Goal: Task Accomplishment & Management: Manage account settings

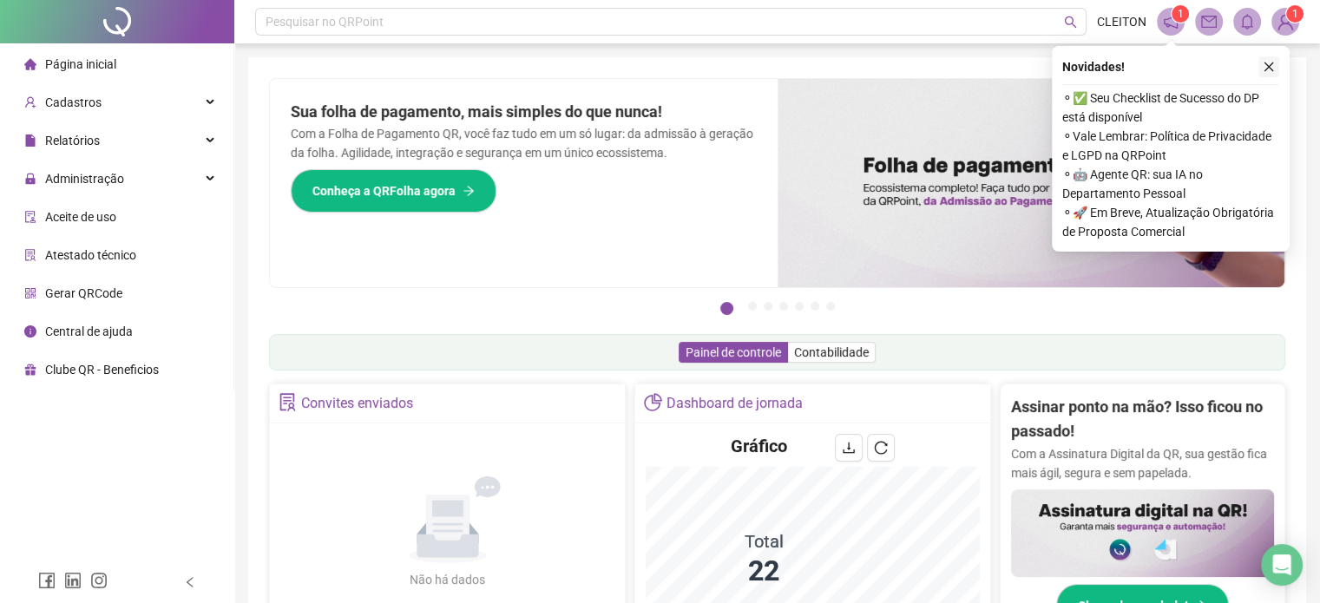
click at [1266, 68] on icon "close" at bounding box center [1269, 67] width 12 height 12
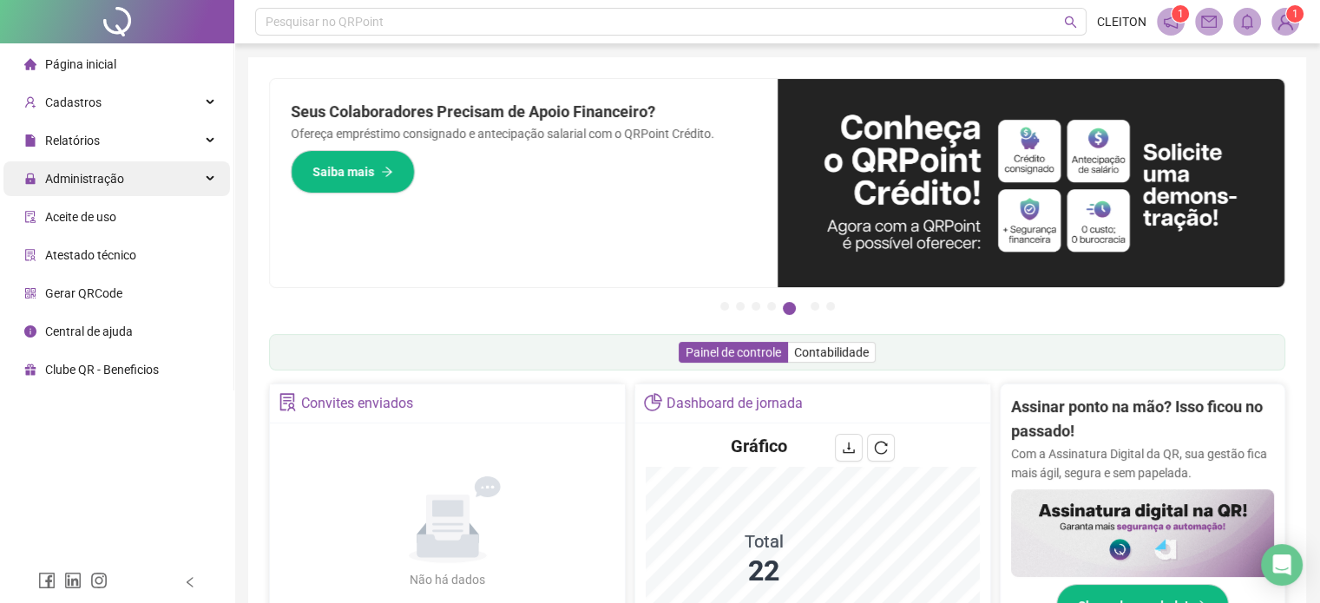
click at [66, 175] on span "Administração" at bounding box center [84, 179] width 79 height 14
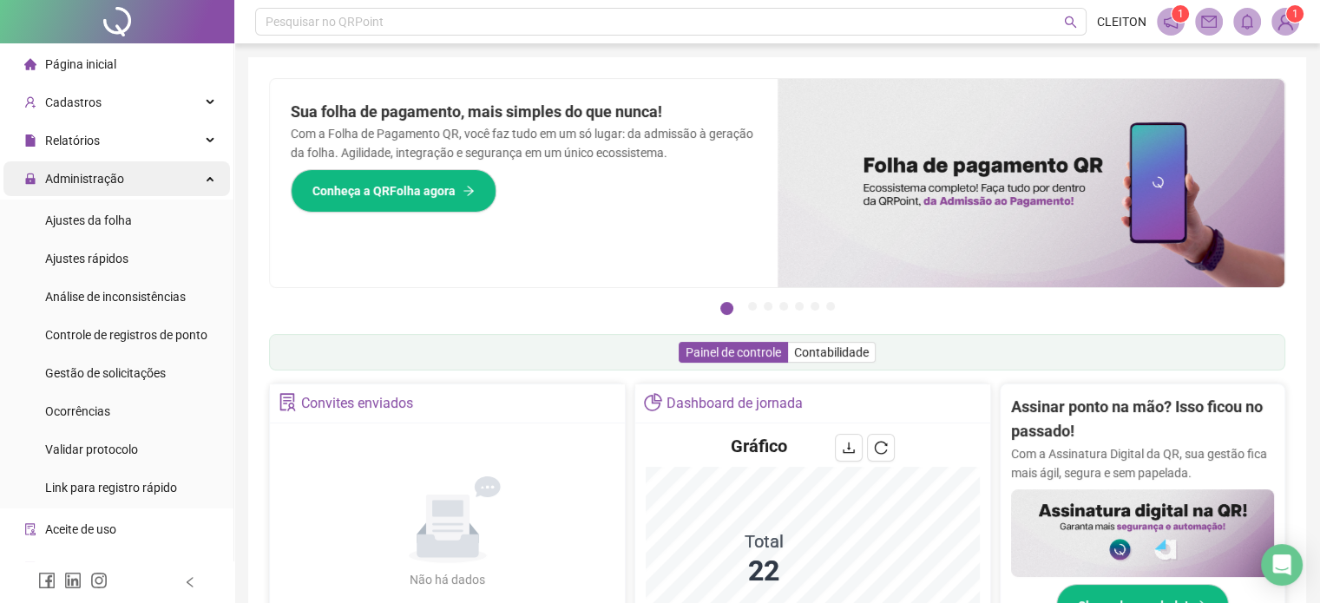
click at [98, 179] on span "Administração" at bounding box center [84, 179] width 79 height 14
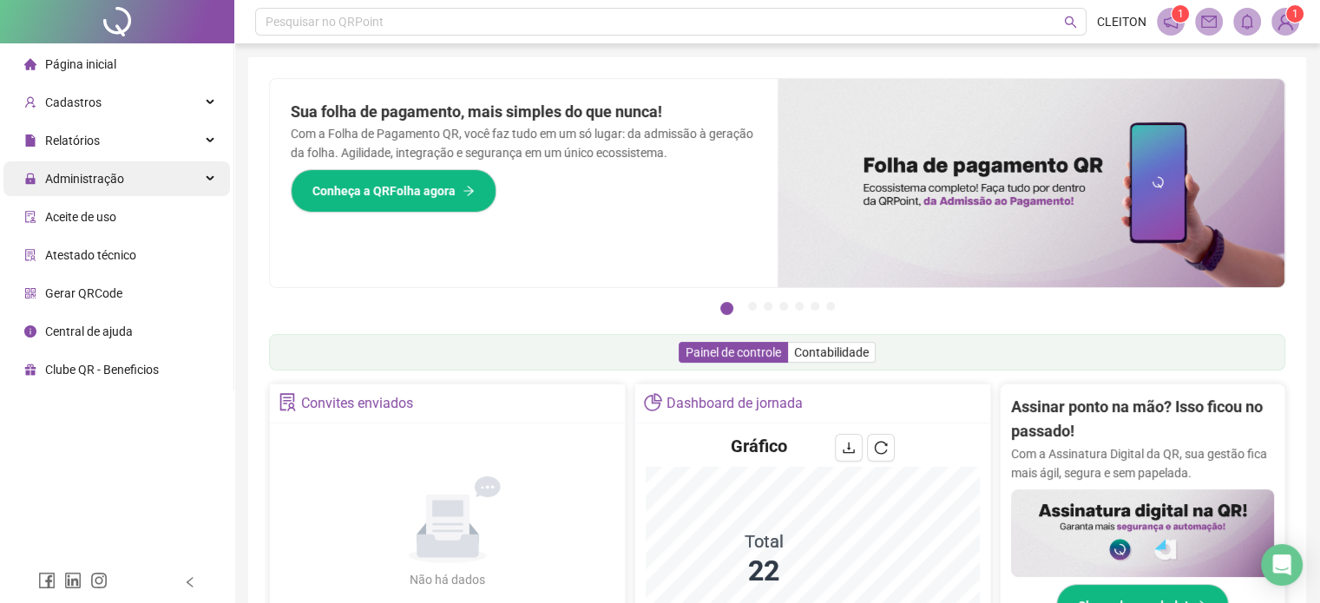
click at [90, 181] on span "Administração" at bounding box center [84, 179] width 79 height 14
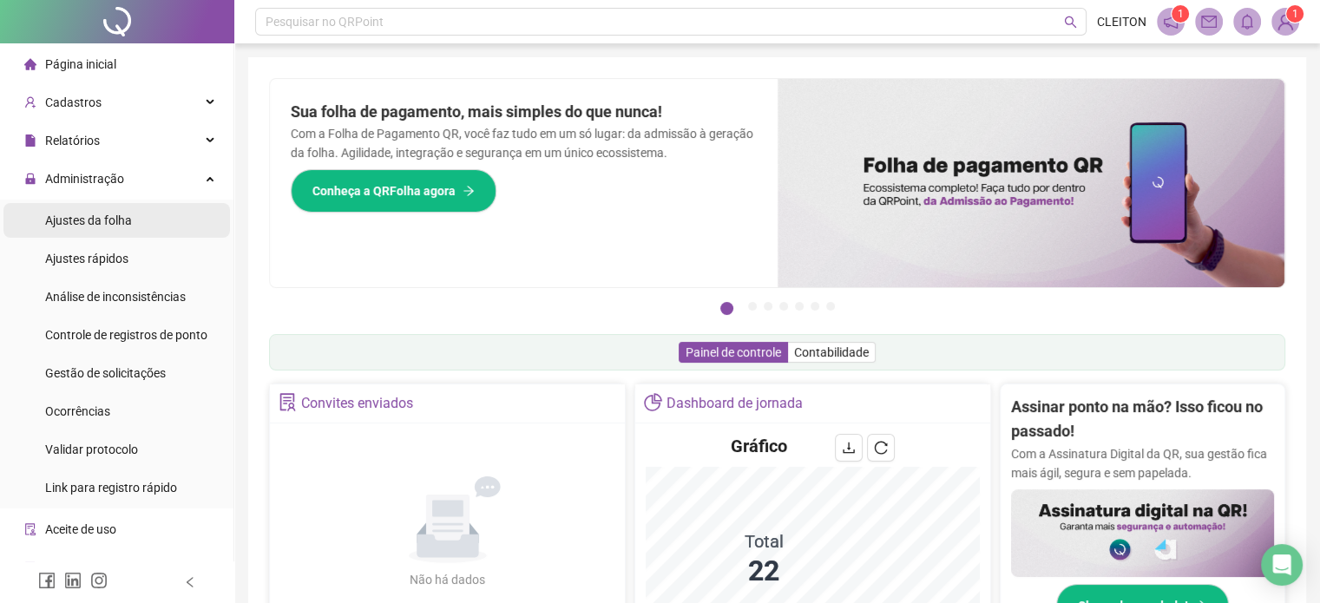
click at [89, 229] on div "Ajustes da folha" at bounding box center [88, 220] width 87 height 35
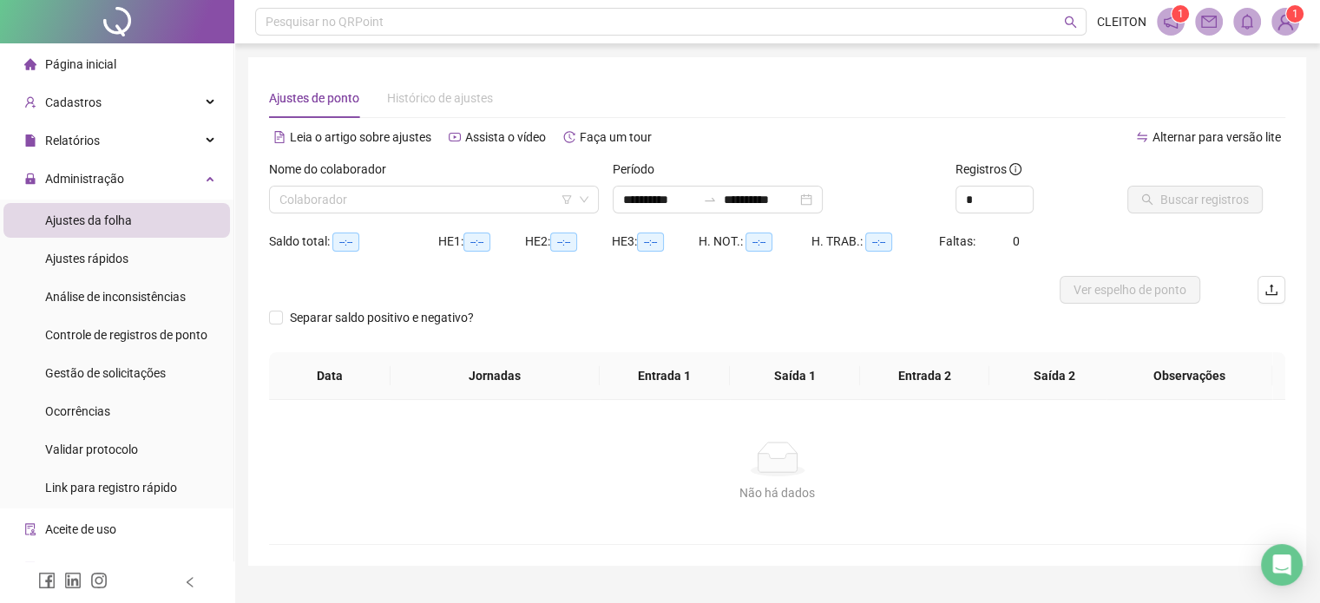
type input "**********"
click at [623, 201] on input "**********" at bounding box center [659, 199] width 73 height 19
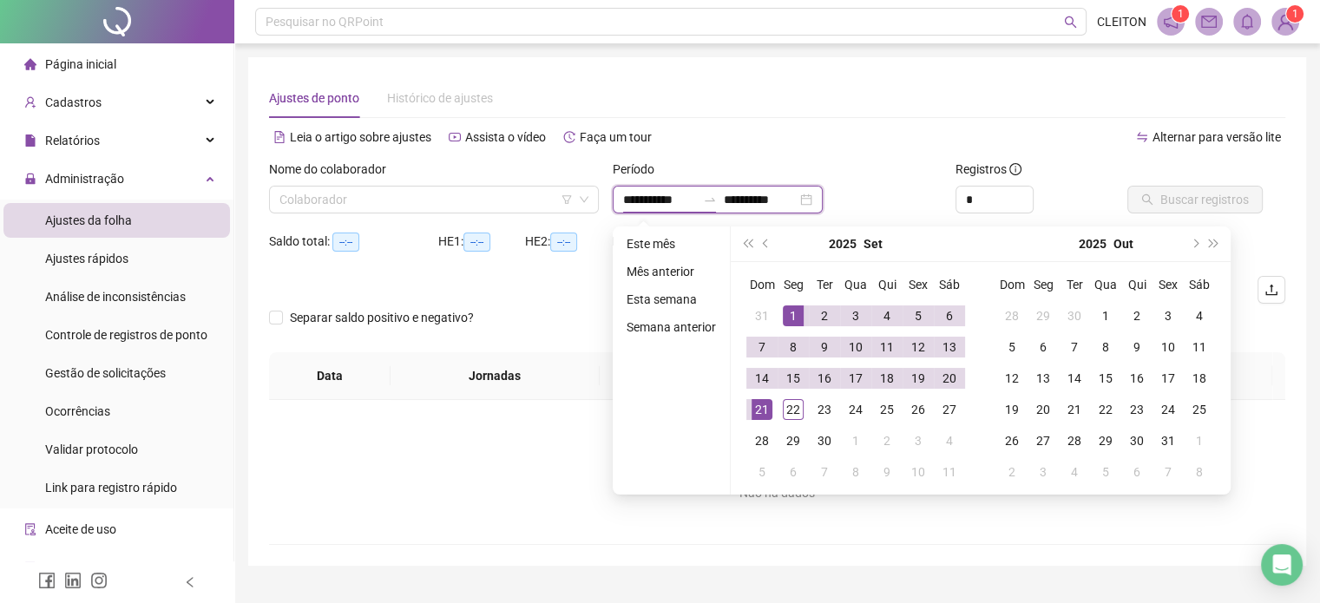
type input "**********"
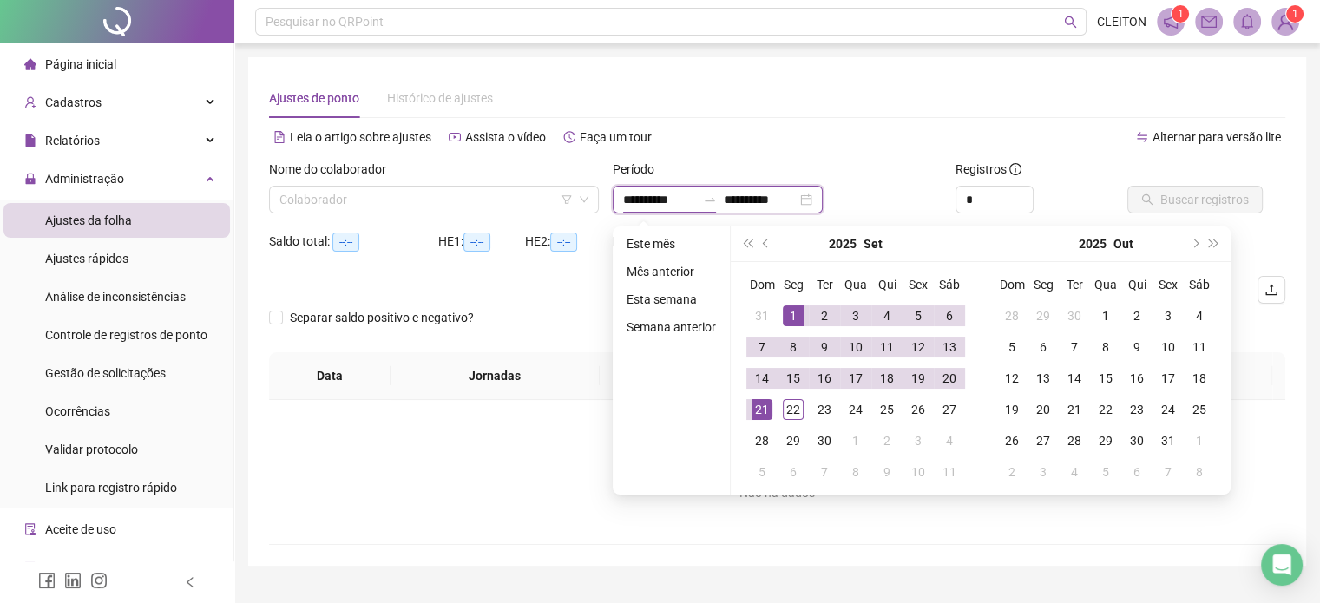
type input "**********"
click at [743, 245] on span "super-prev-year" at bounding box center [747, 244] width 9 height 9
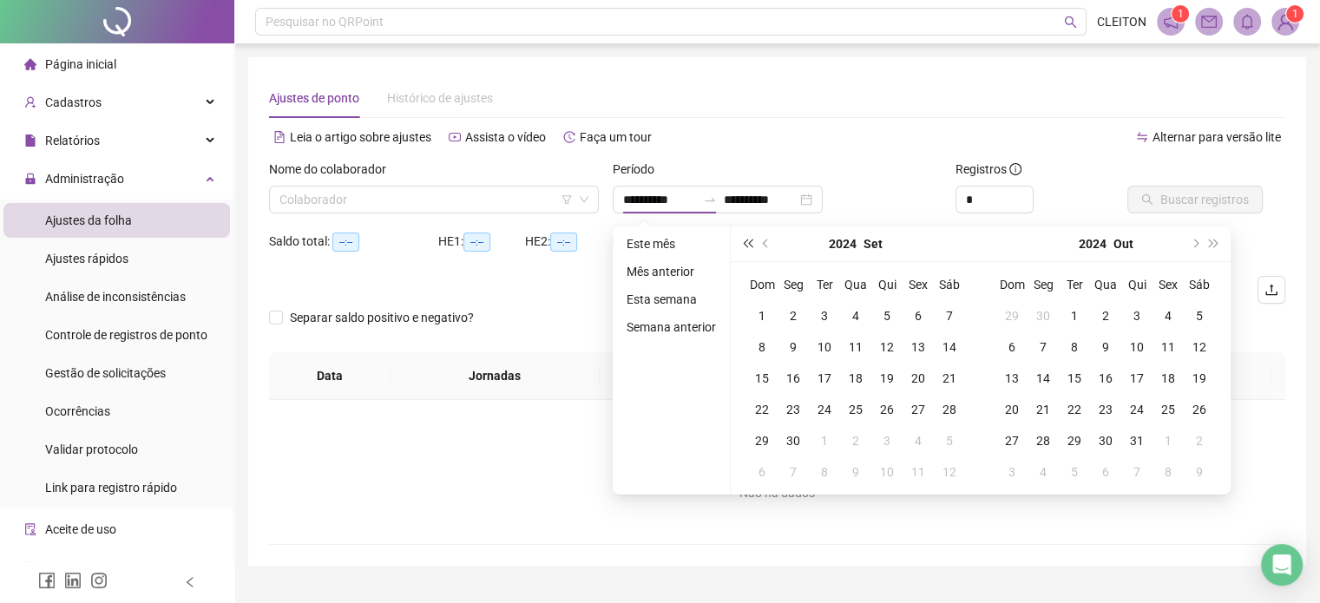
click at [747, 243] on span "super-prev-year" at bounding box center [747, 244] width 9 height 9
click at [759, 242] on button "prev-year" at bounding box center [766, 244] width 19 height 35
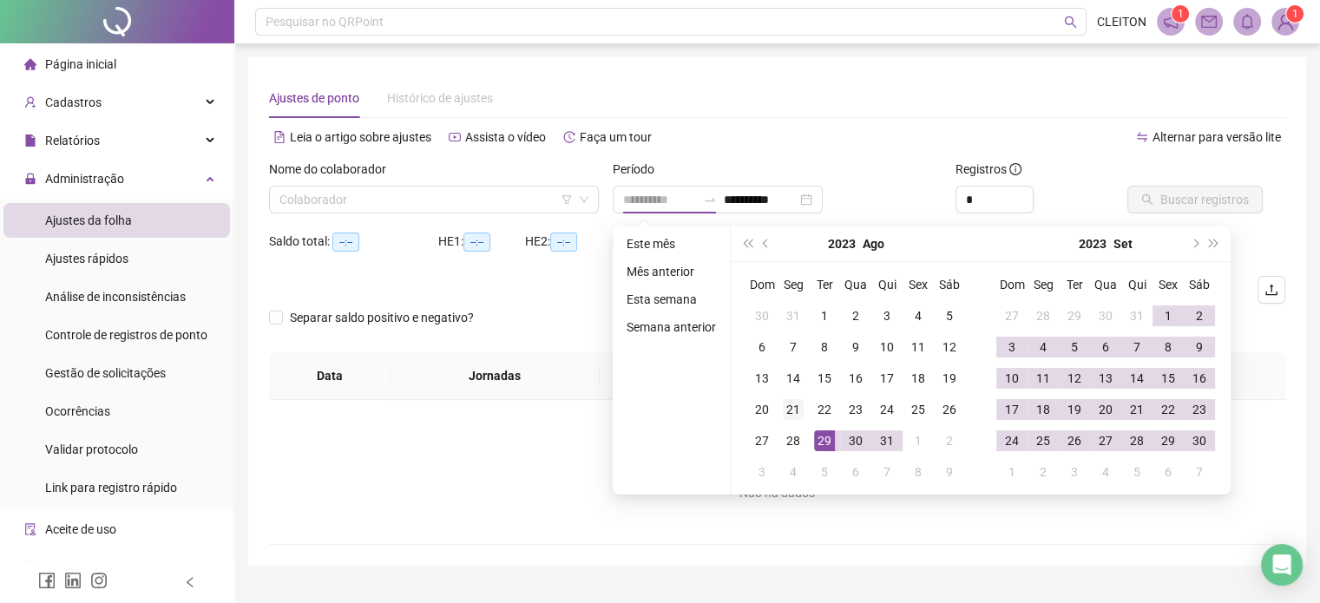
type input "**********"
click at [792, 412] on div "21" at bounding box center [793, 409] width 21 height 21
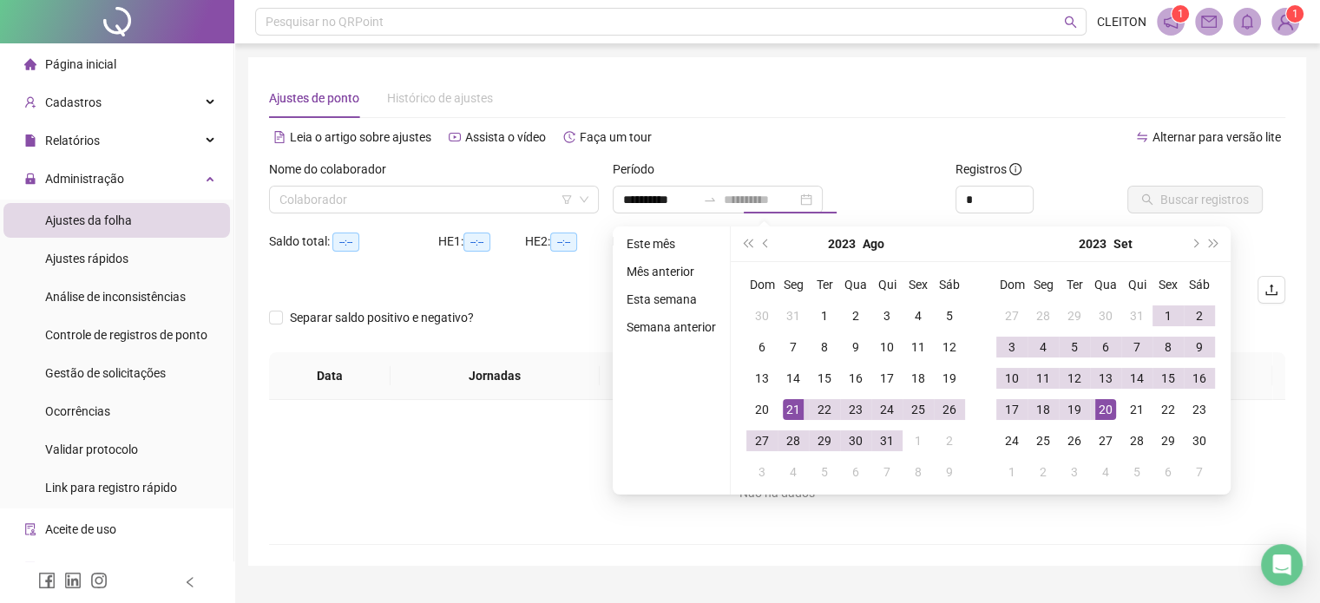
click at [1115, 414] on td "20" at bounding box center [1105, 409] width 31 height 31
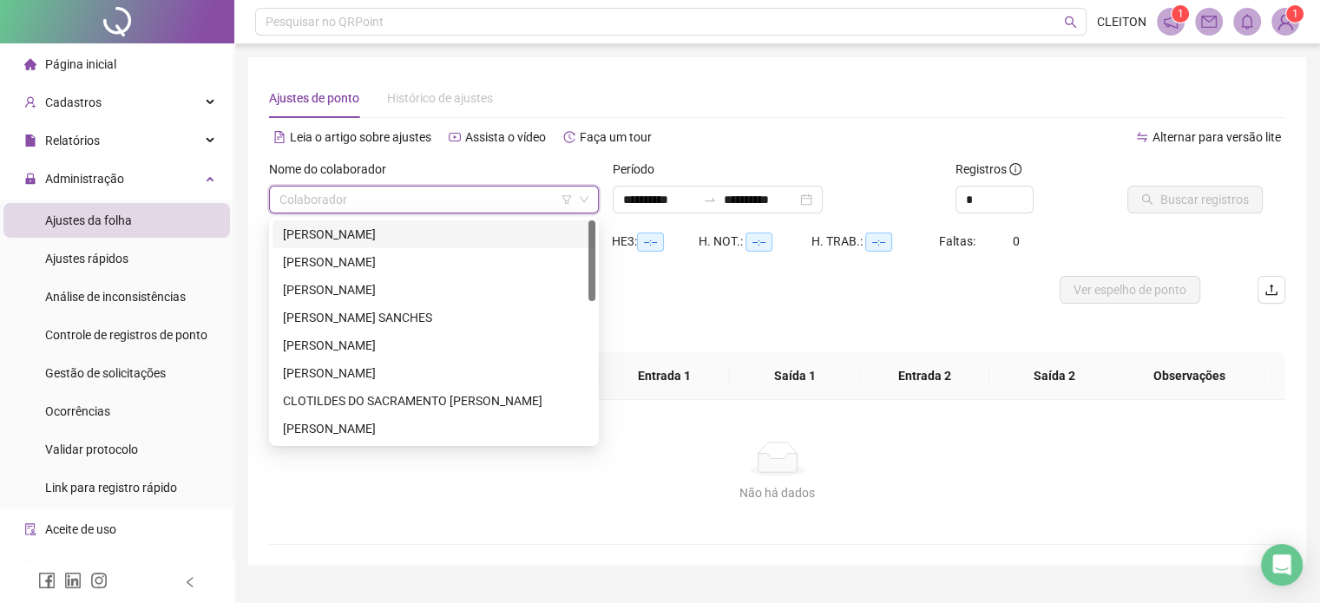
click at [396, 199] on input "search" at bounding box center [425, 200] width 293 height 26
click at [368, 265] on div "[PERSON_NAME]" at bounding box center [434, 262] width 302 height 19
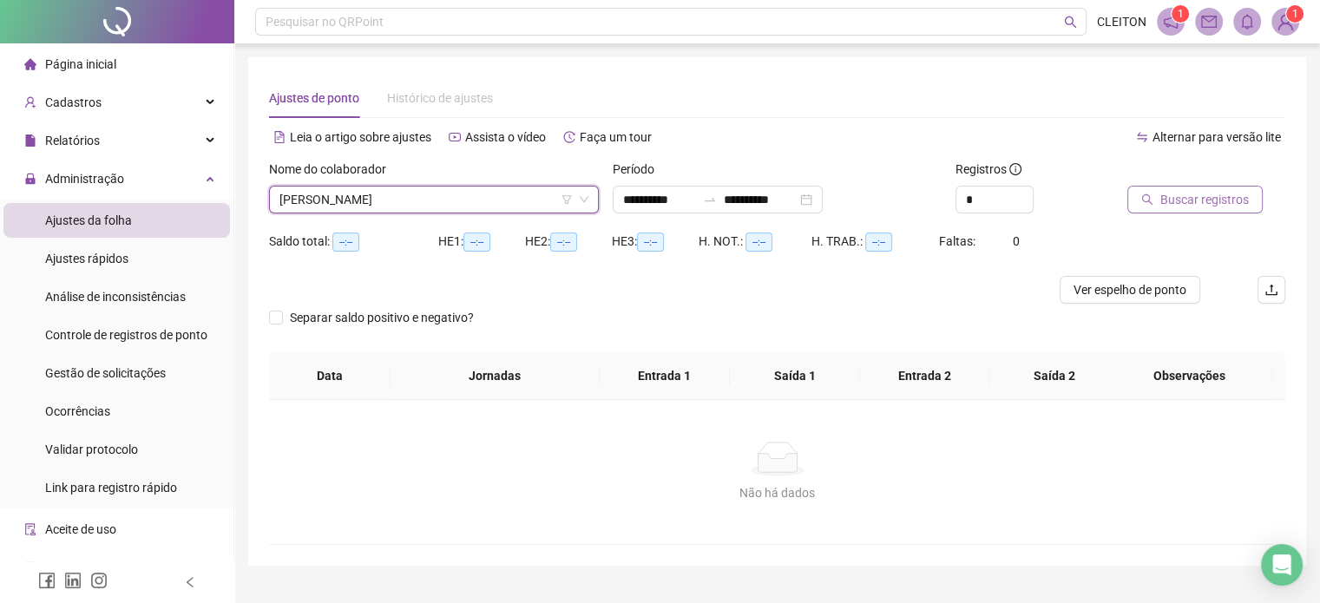
click at [1184, 201] on span "Buscar registros" at bounding box center [1204, 199] width 89 height 19
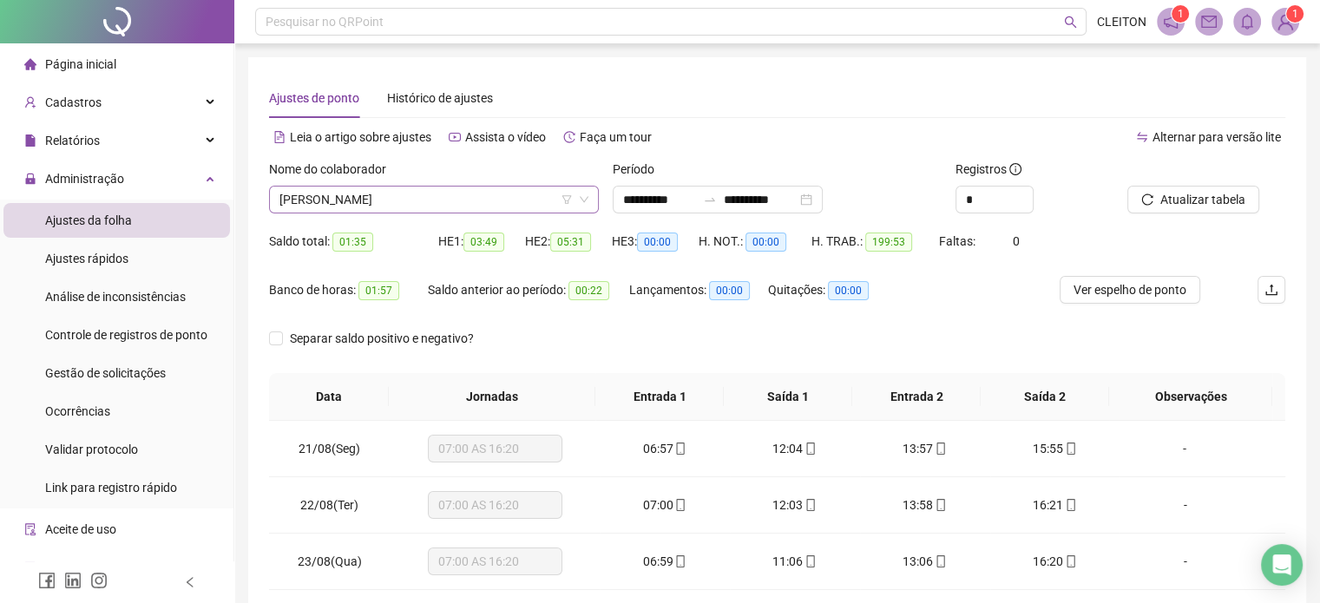
click at [441, 201] on span "[PERSON_NAME]" at bounding box center [433, 200] width 309 height 26
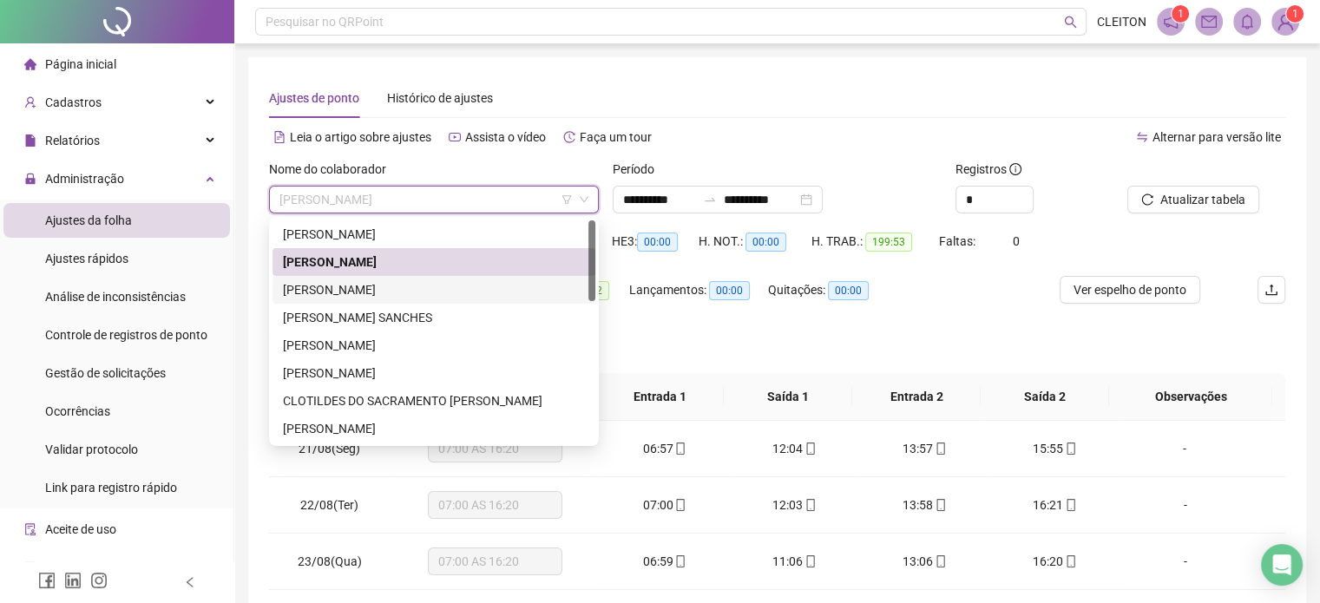
click at [411, 291] on div "[PERSON_NAME]" at bounding box center [434, 289] width 302 height 19
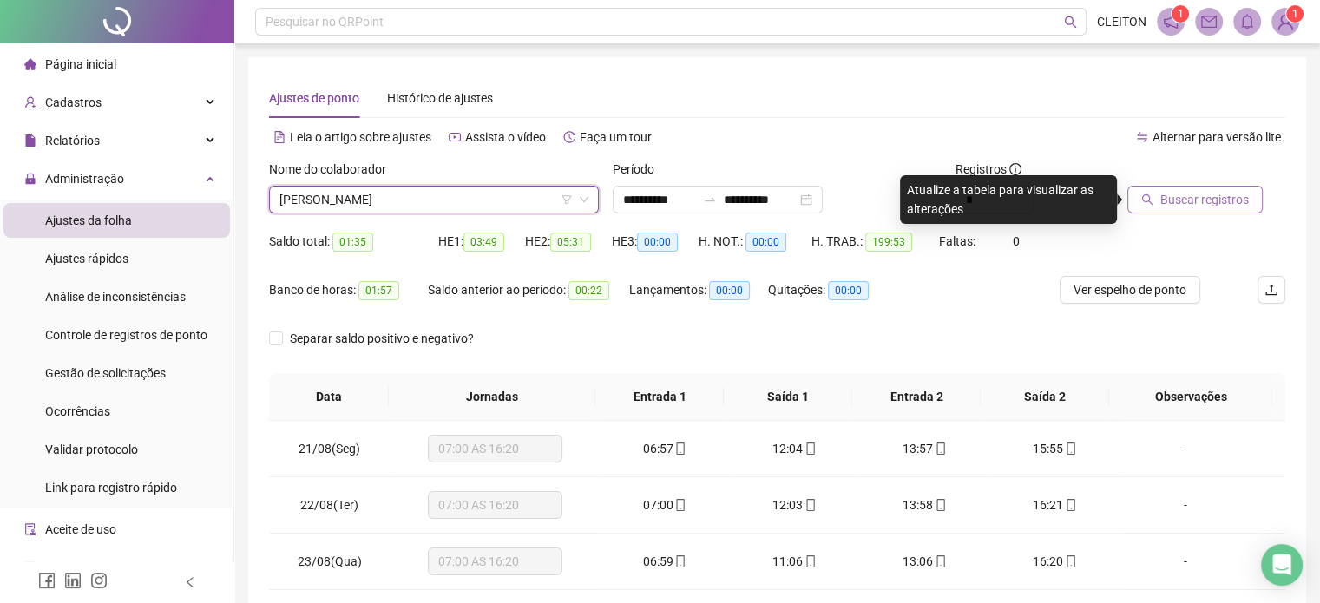
click at [1195, 200] on span "Buscar registros" at bounding box center [1204, 199] width 89 height 19
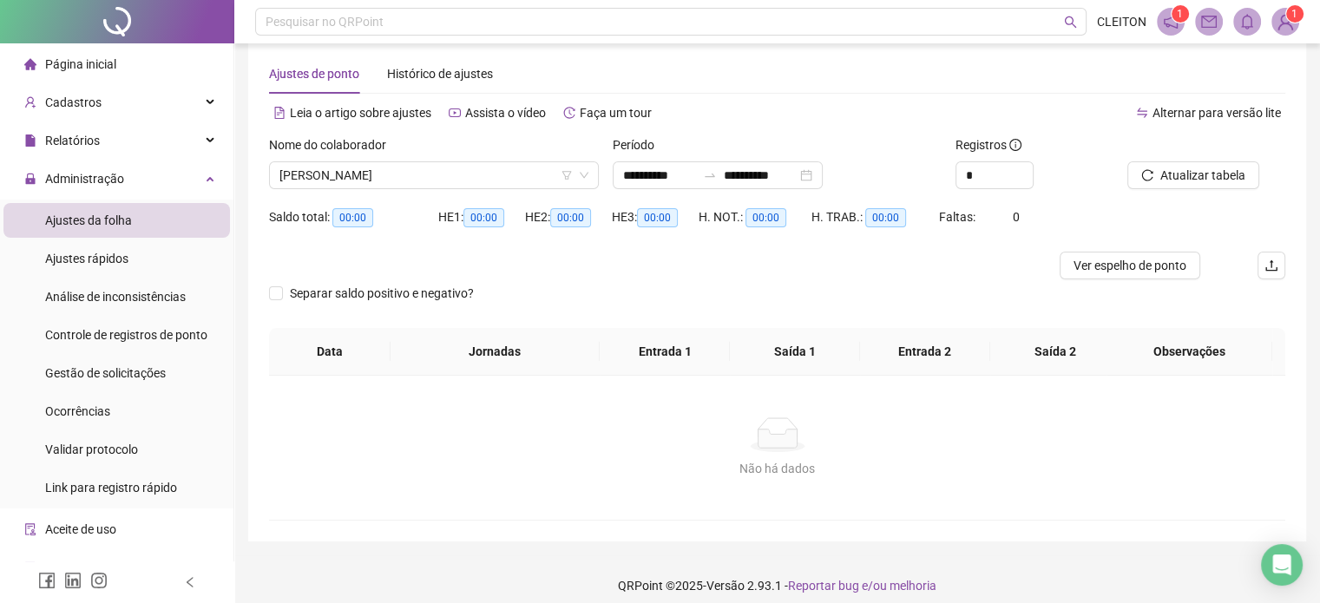
scroll to position [36, 0]
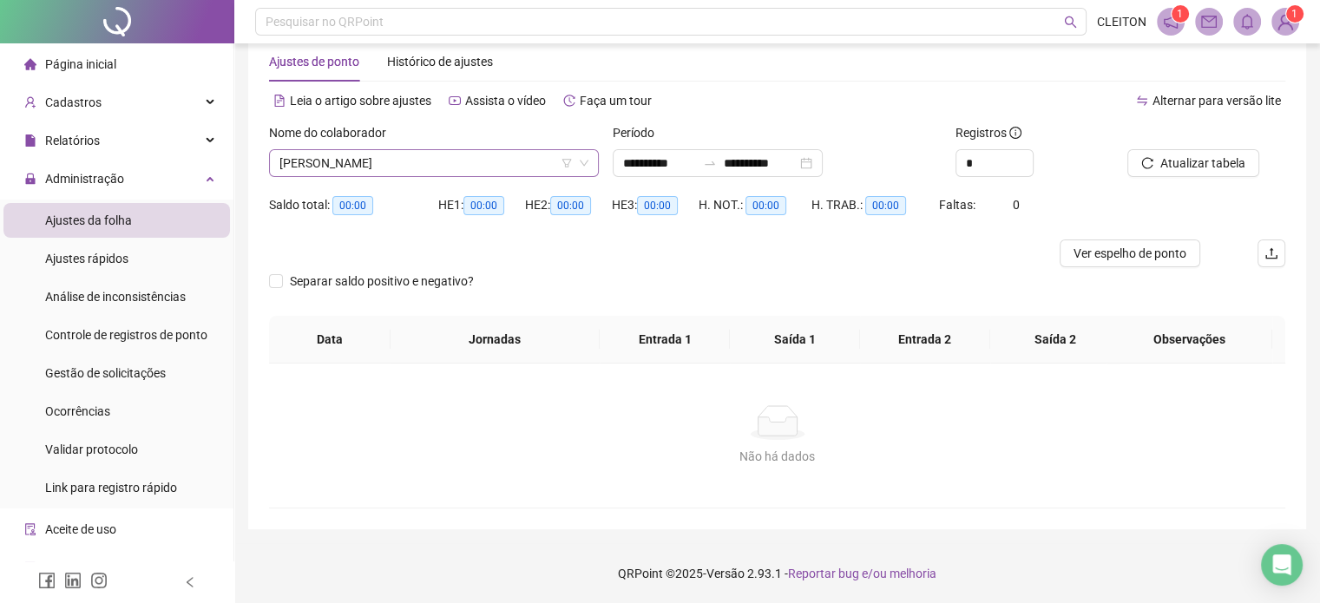
click at [519, 154] on span "[PERSON_NAME]" at bounding box center [433, 163] width 309 height 26
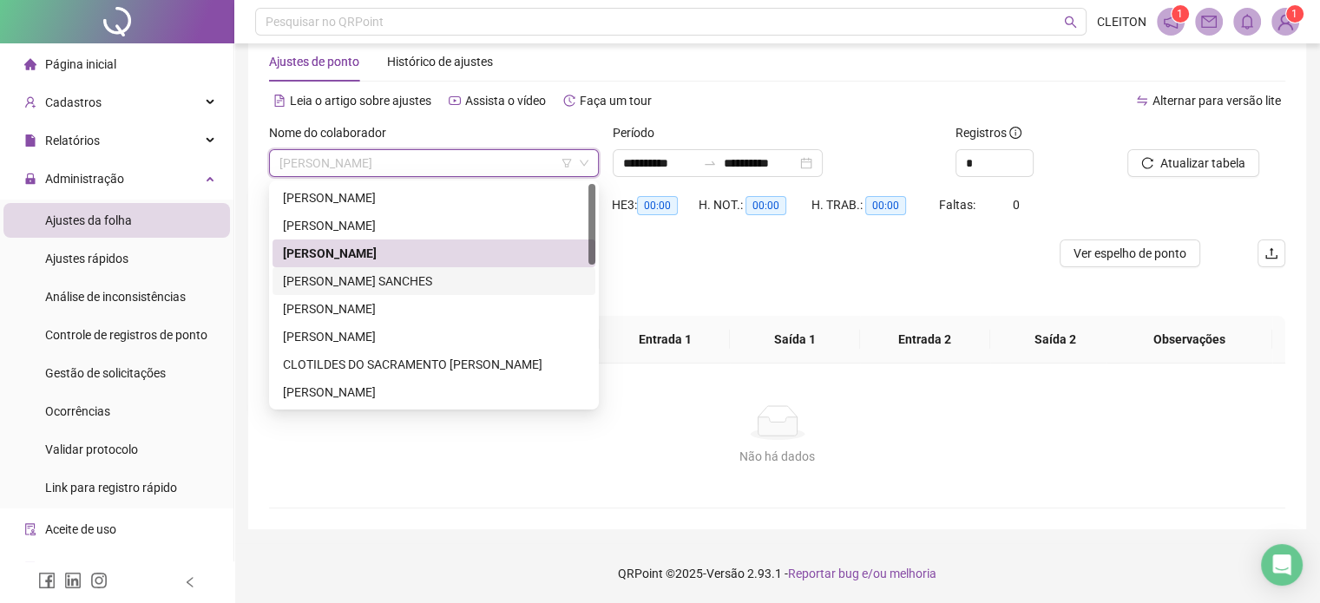
click at [389, 282] on div "[PERSON_NAME] SANCHES" at bounding box center [434, 281] width 302 height 19
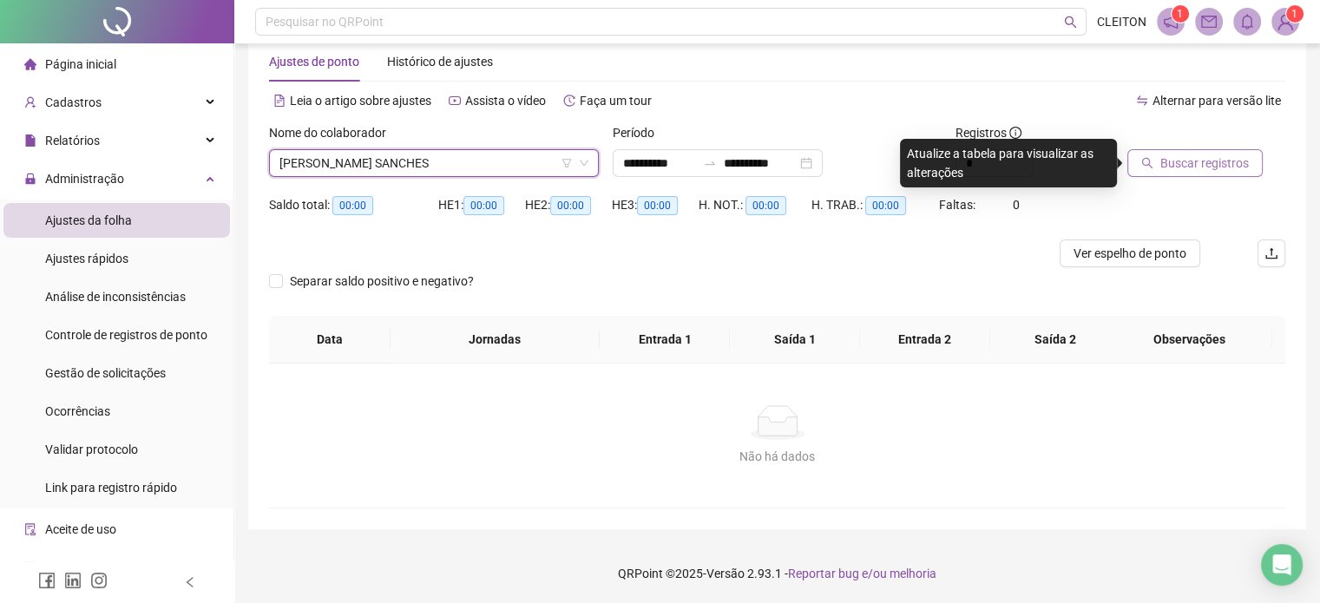
click at [1175, 168] on span "Buscar registros" at bounding box center [1204, 163] width 89 height 19
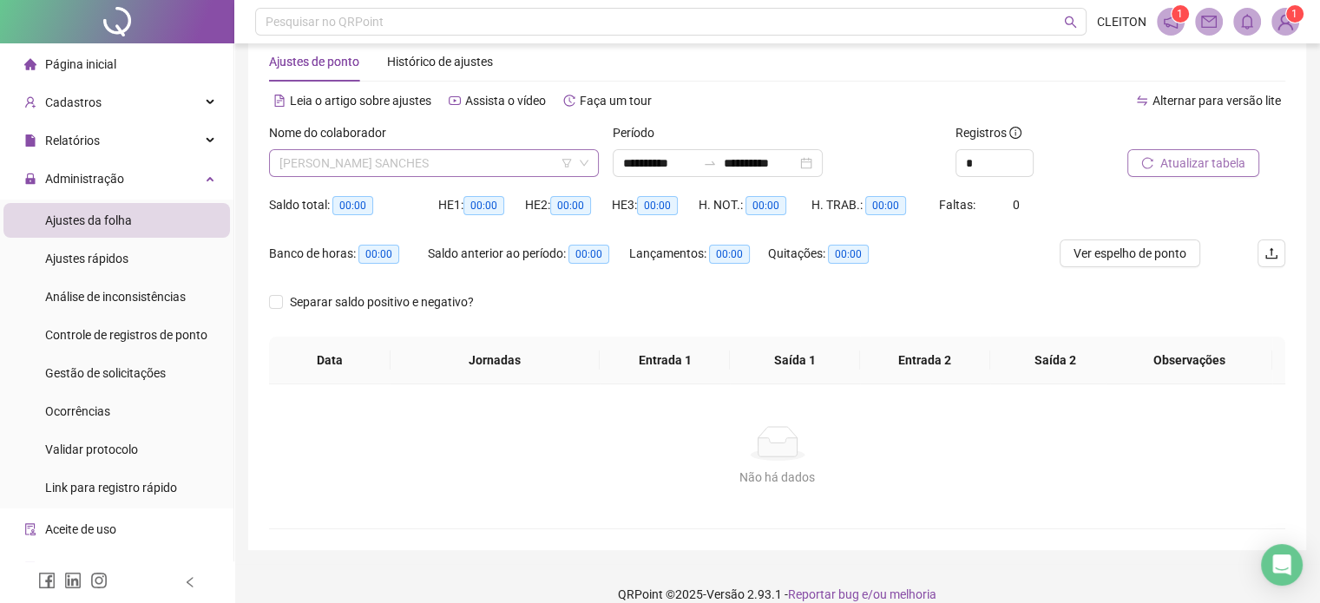
click at [490, 168] on span "[PERSON_NAME] SANCHES" at bounding box center [433, 163] width 309 height 26
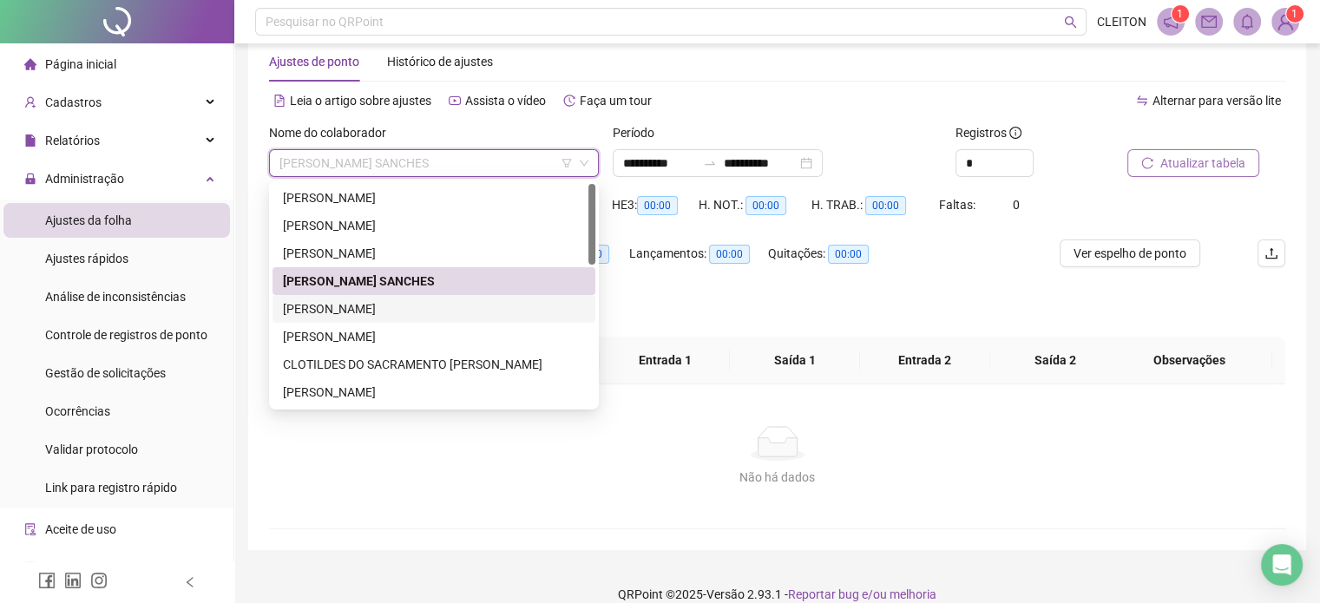
click at [389, 309] on div "[PERSON_NAME]" at bounding box center [434, 308] width 302 height 19
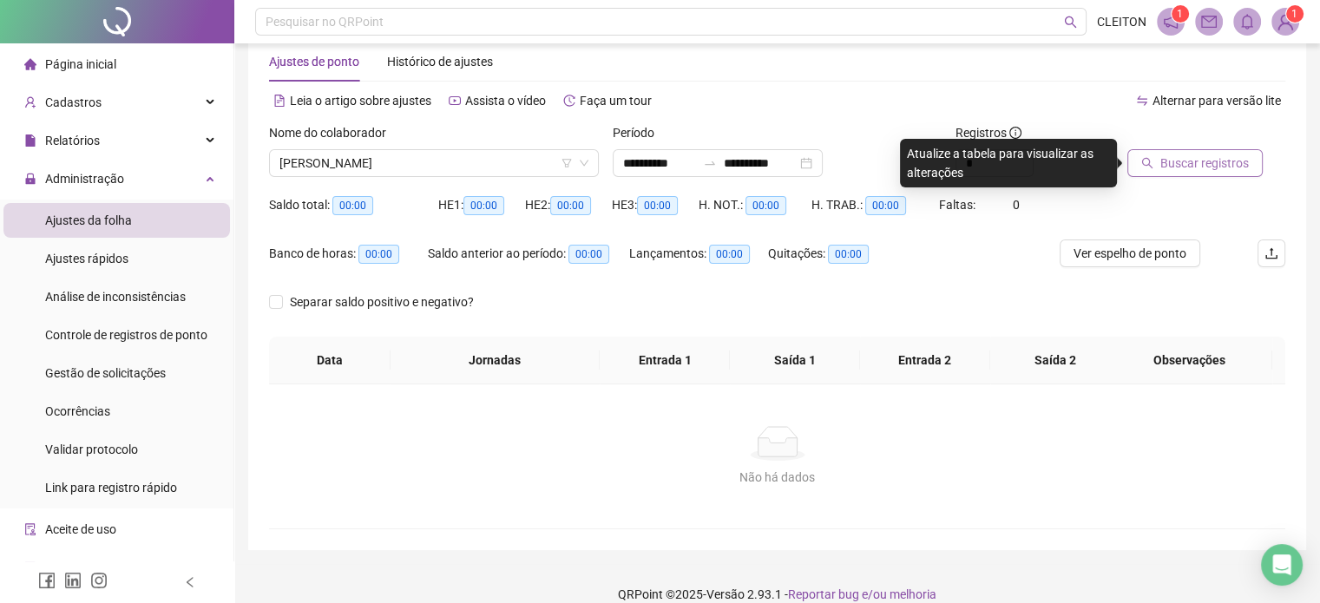
click at [1167, 168] on span "Buscar registros" at bounding box center [1204, 163] width 89 height 19
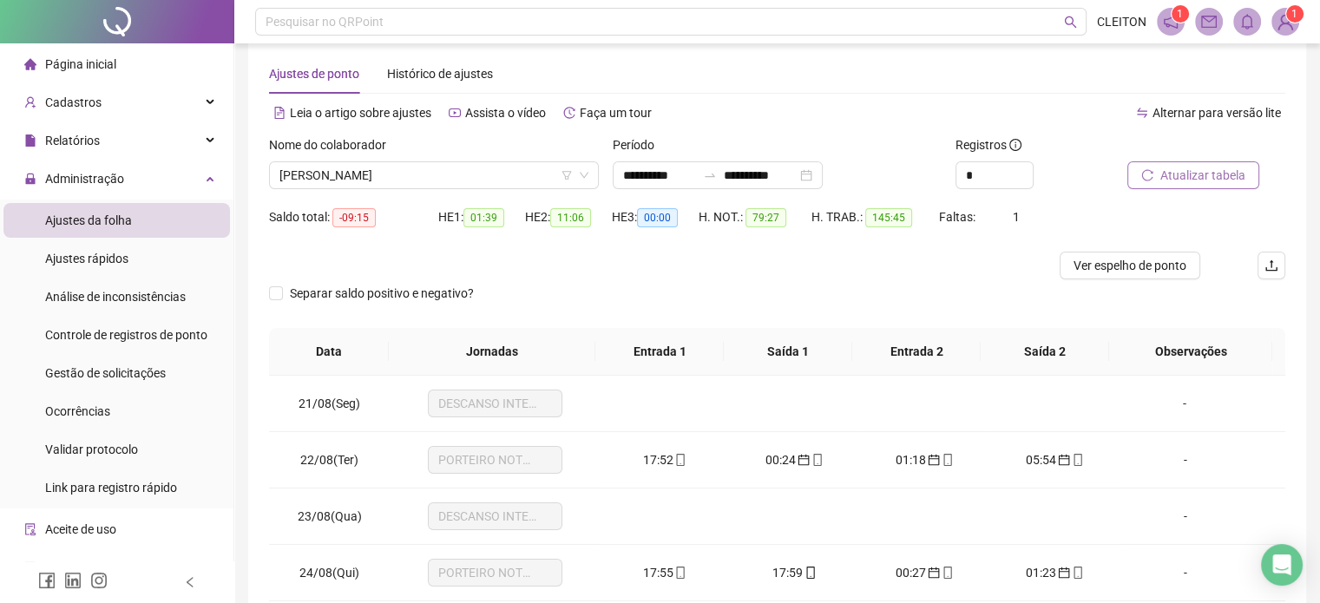
scroll to position [0, 0]
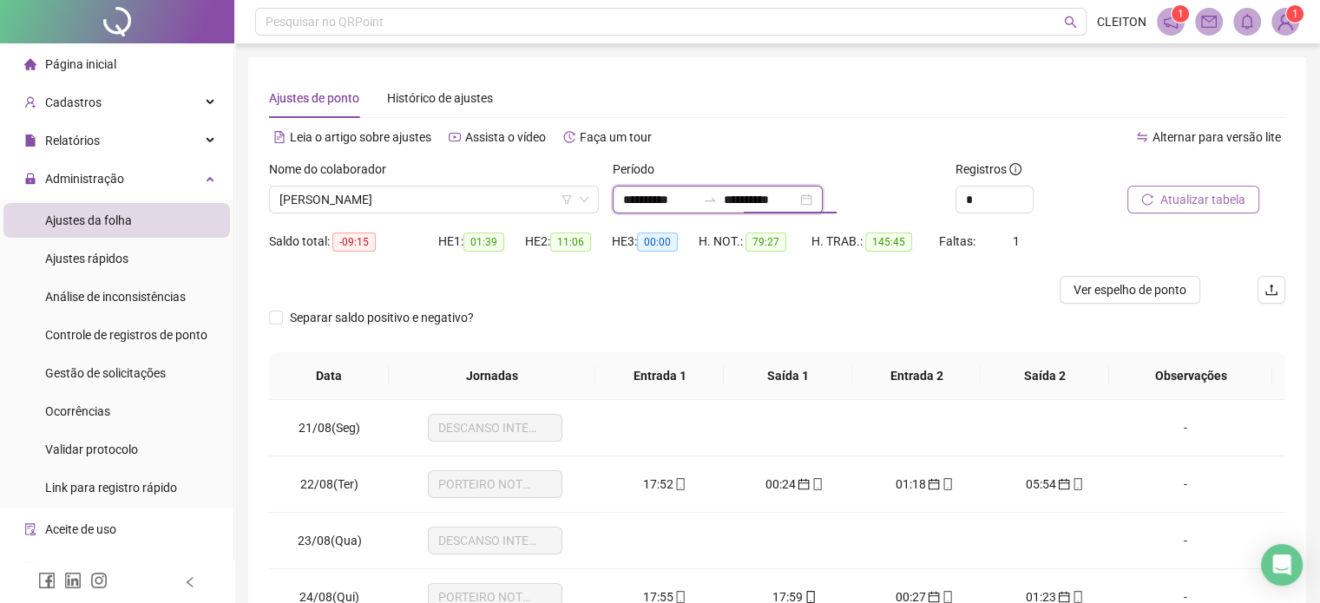
click at [747, 207] on input "**********" at bounding box center [760, 199] width 73 height 19
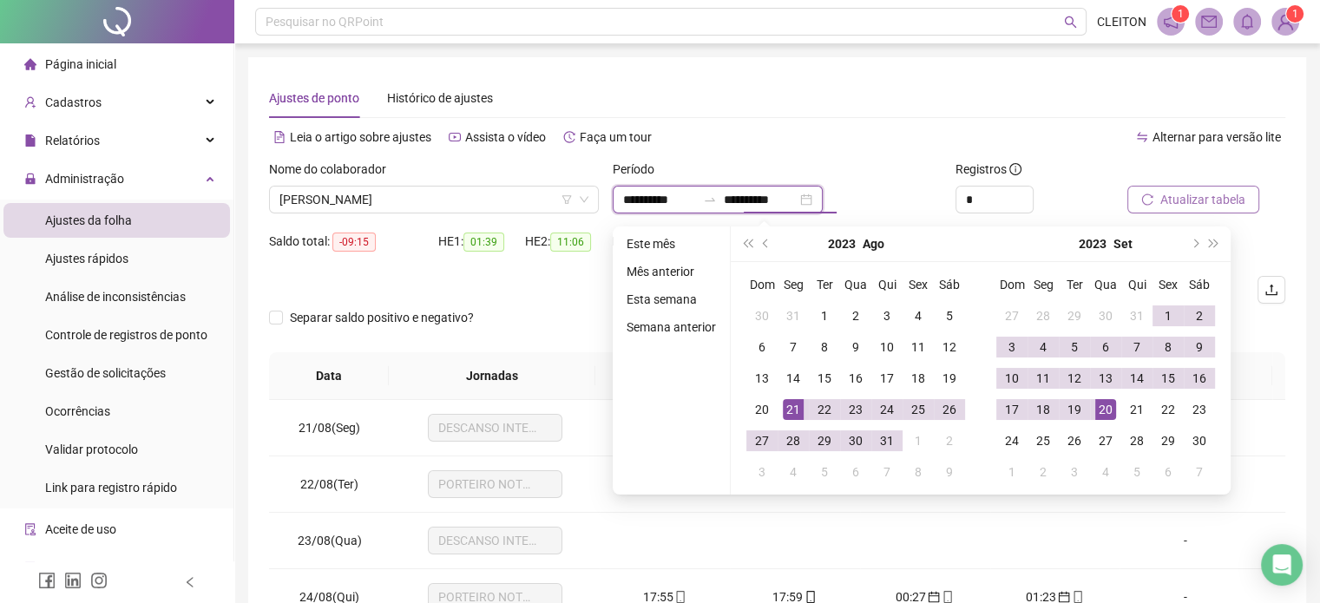
click at [757, 202] on input "**********" at bounding box center [760, 199] width 73 height 19
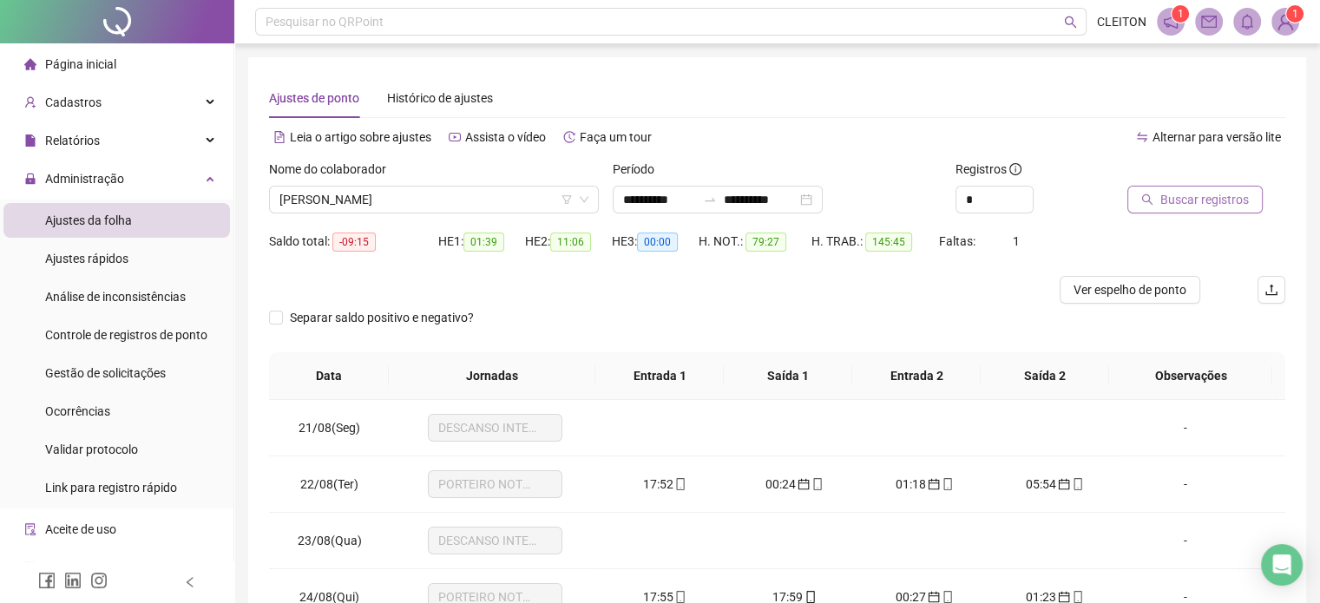
type input "**********"
click at [1184, 203] on span "Buscar registros" at bounding box center [1204, 199] width 89 height 19
click at [436, 201] on span "[PERSON_NAME]" at bounding box center [433, 200] width 309 height 26
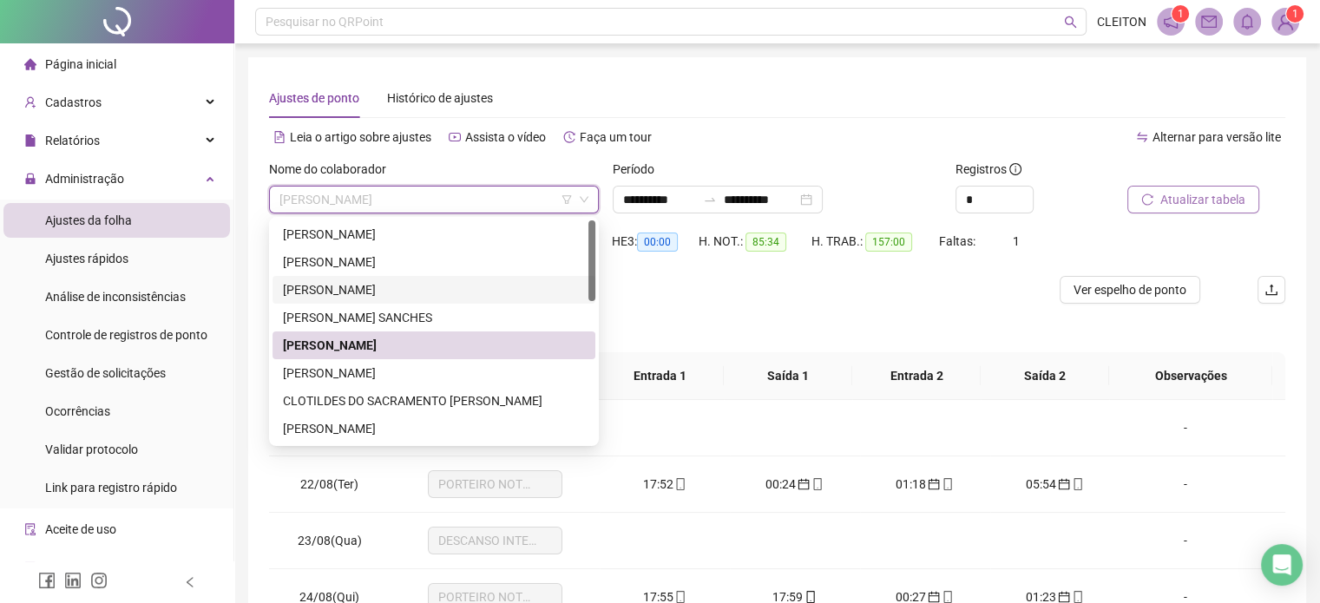
click at [339, 291] on div "[PERSON_NAME]" at bounding box center [434, 289] width 302 height 19
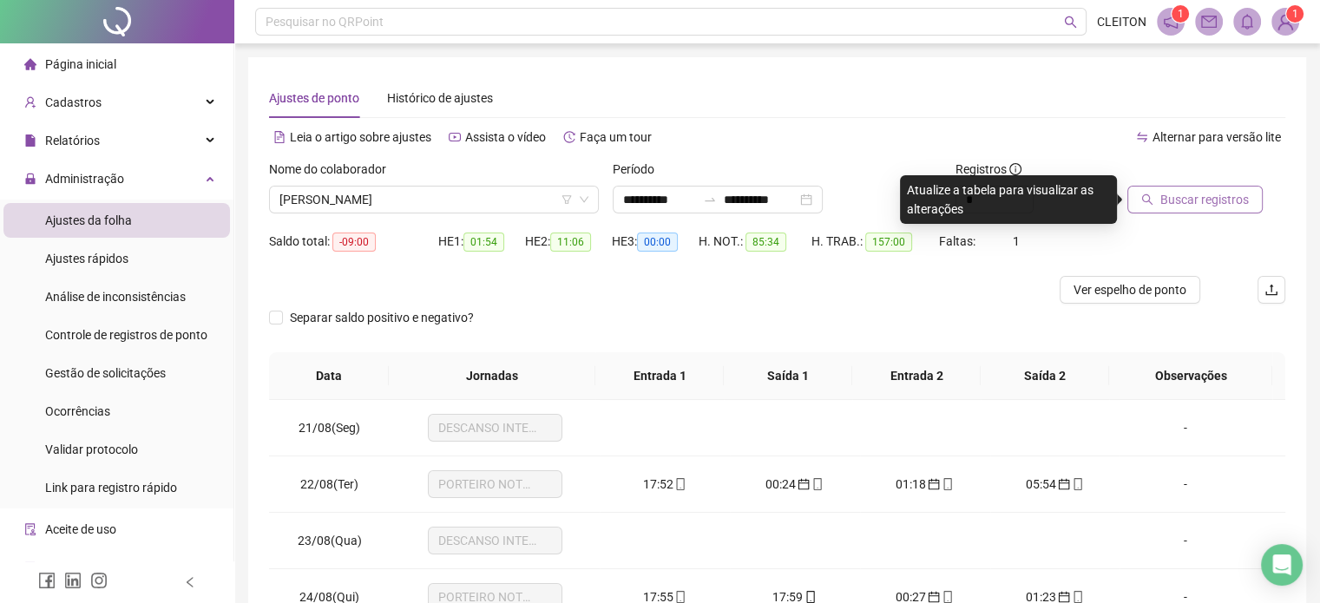
click at [1228, 204] on span "Buscar registros" at bounding box center [1204, 199] width 89 height 19
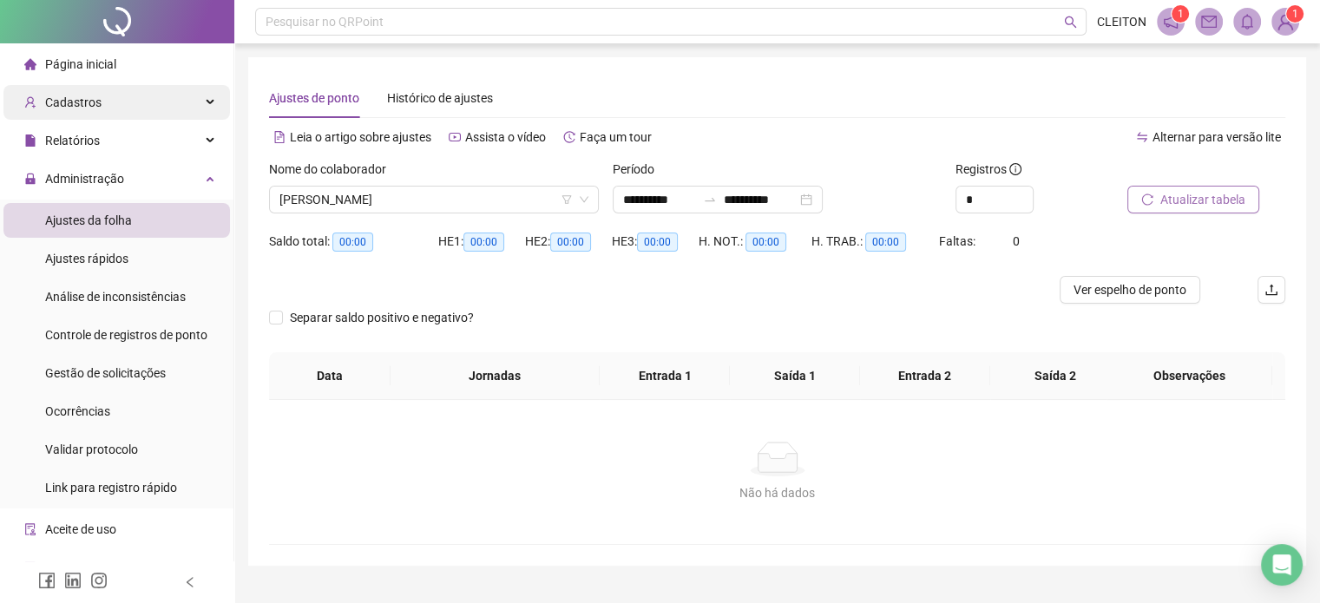
click at [70, 100] on span "Cadastros" at bounding box center [73, 102] width 56 height 14
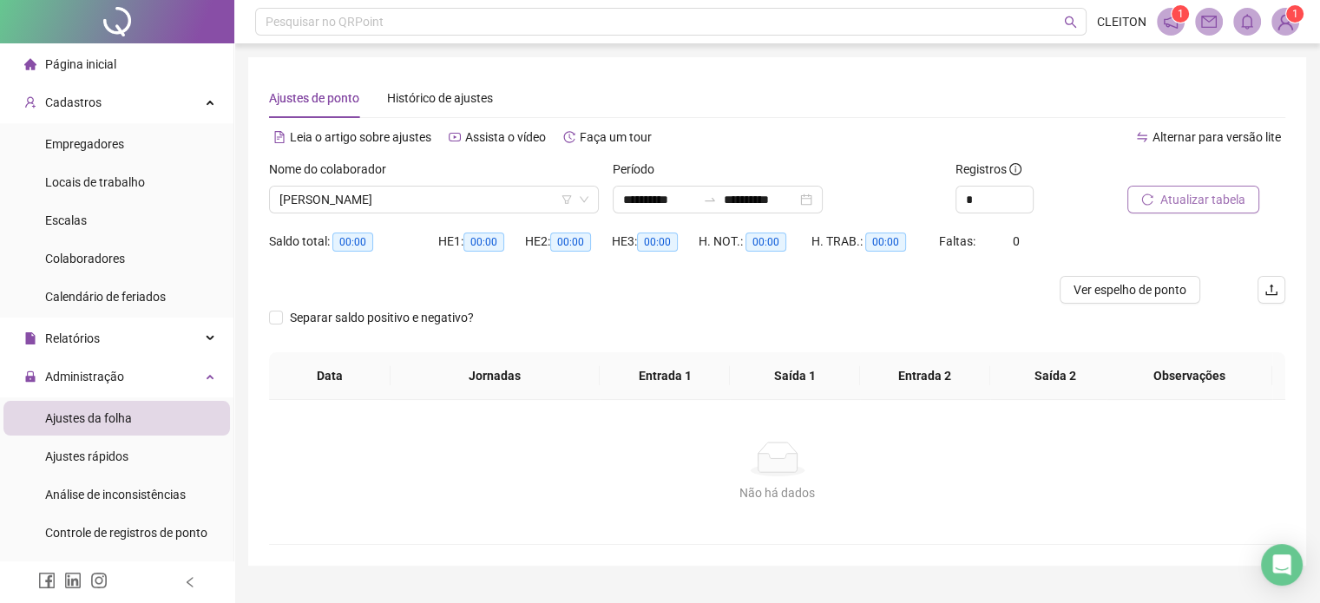
click at [99, 422] on span "Ajustes da folha" at bounding box center [88, 418] width 87 height 14
click at [91, 378] on span "Administração" at bounding box center [84, 377] width 79 height 14
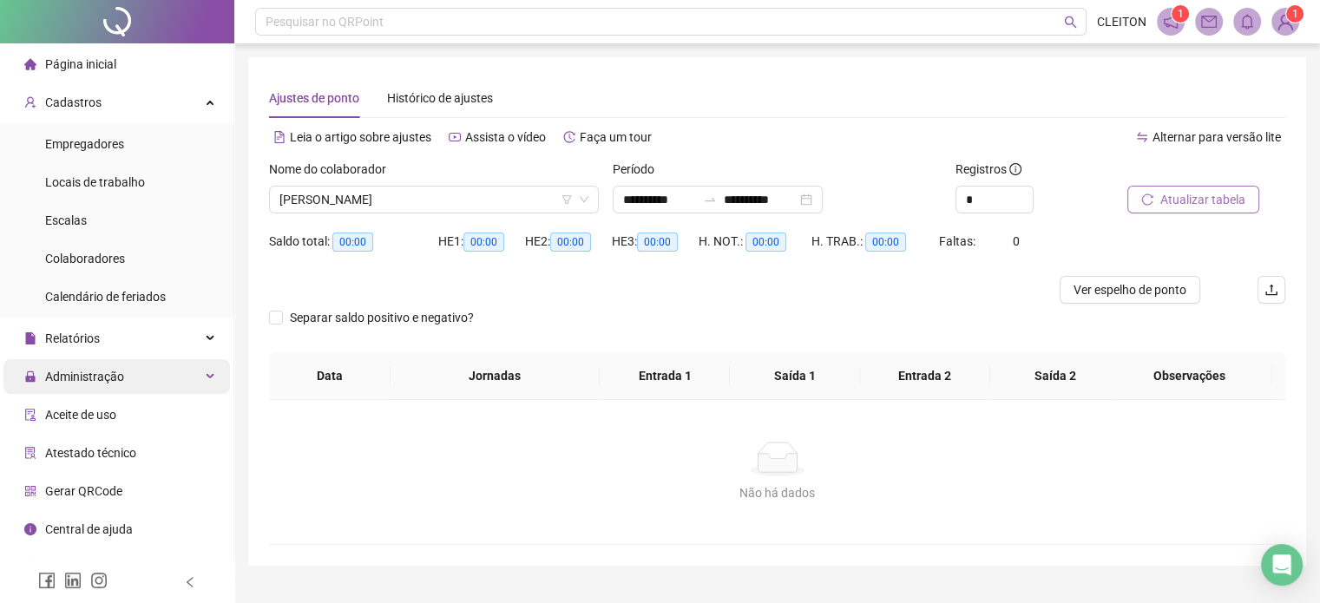
click at [97, 381] on span "Administração" at bounding box center [84, 377] width 79 height 14
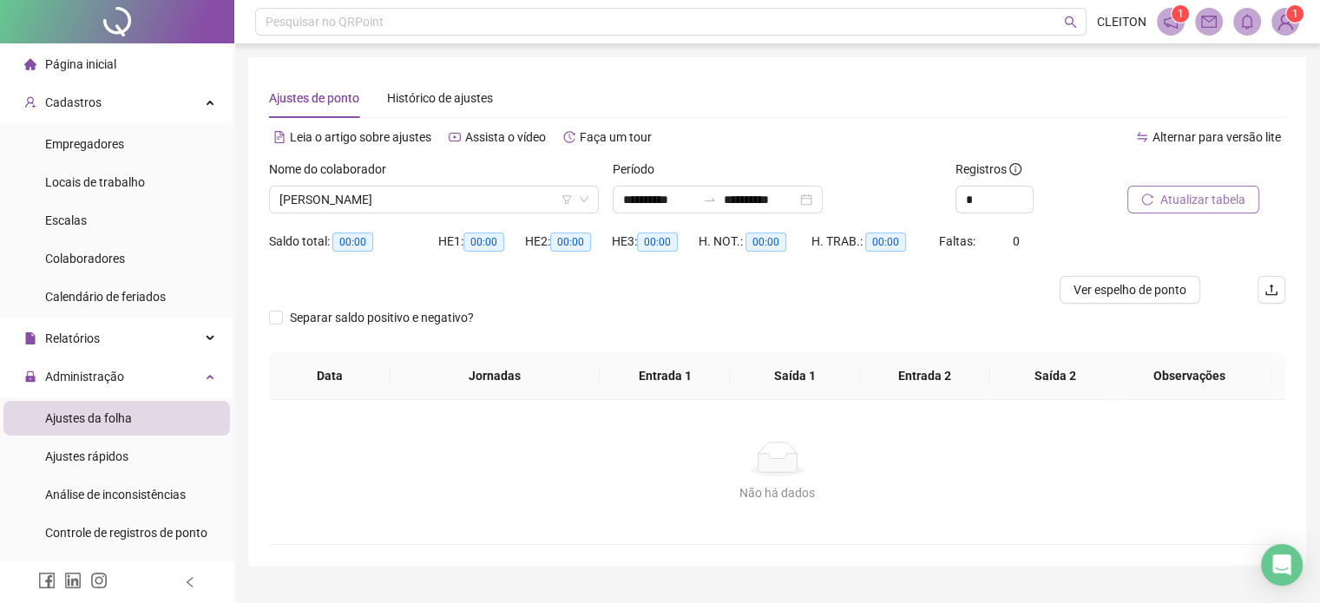
click at [92, 421] on span "Ajustes da folha" at bounding box center [88, 418] width 87 height 14
click at [82, 58] on span "Página inicial" at bounding box center [80, 64] width 71 height 14
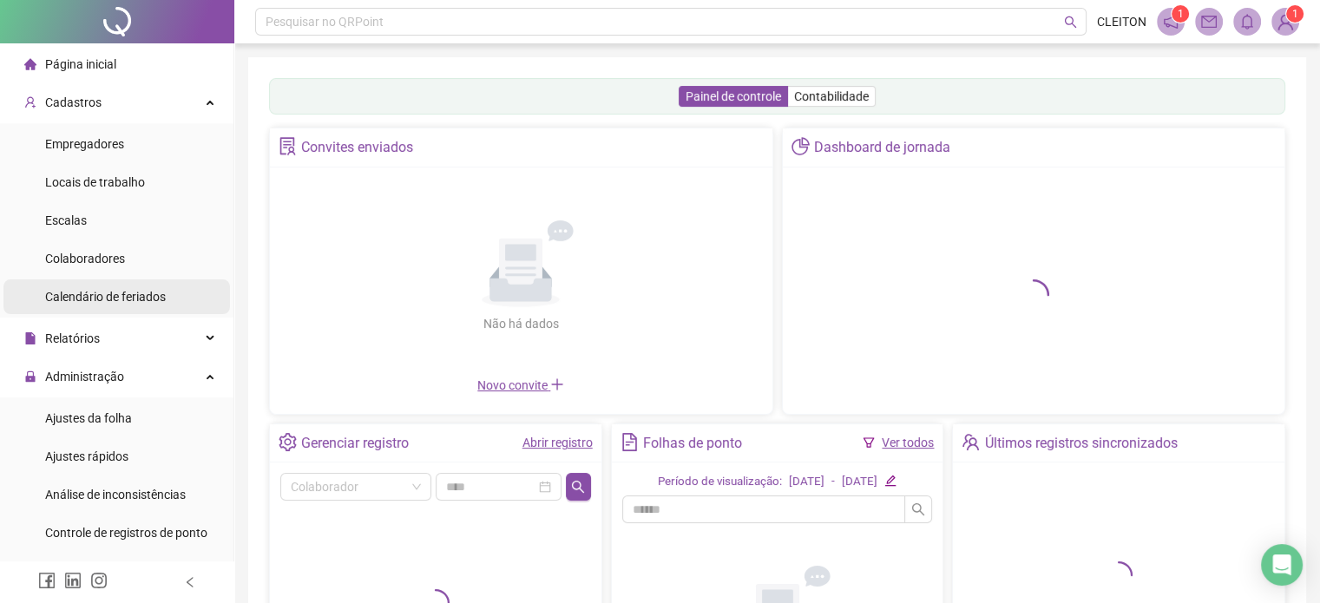
scroll to position [87, 0]
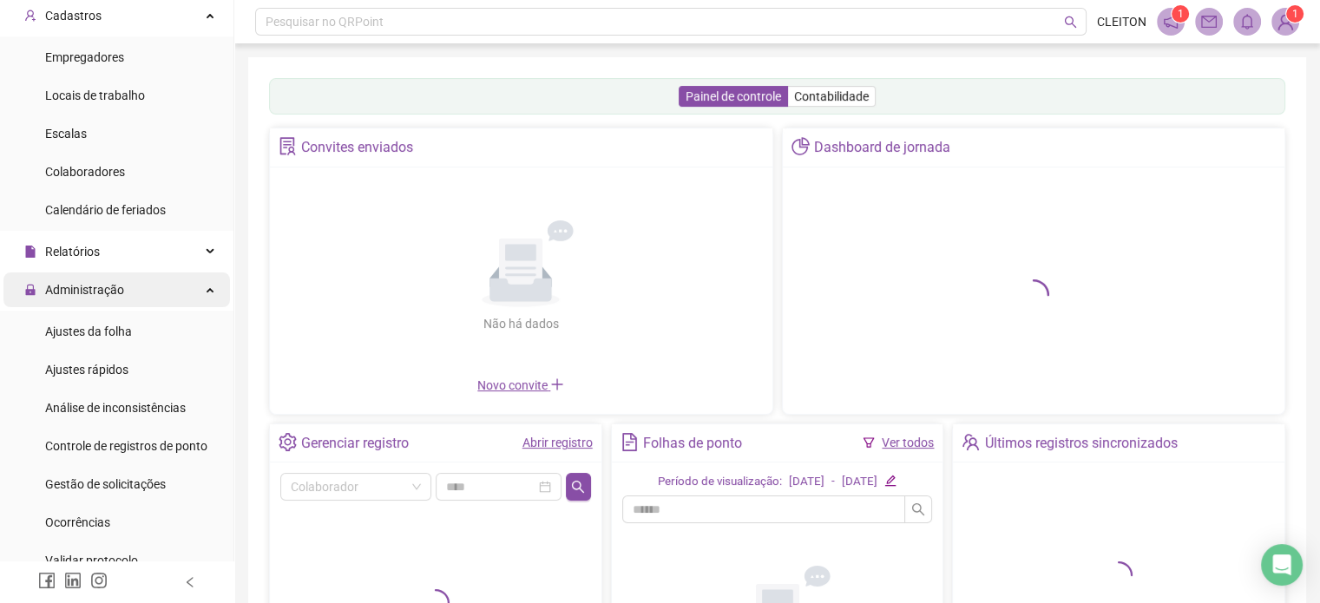
click at [101, 297] on span "Administração" at bounding box center [84, 290] width 79 height 14
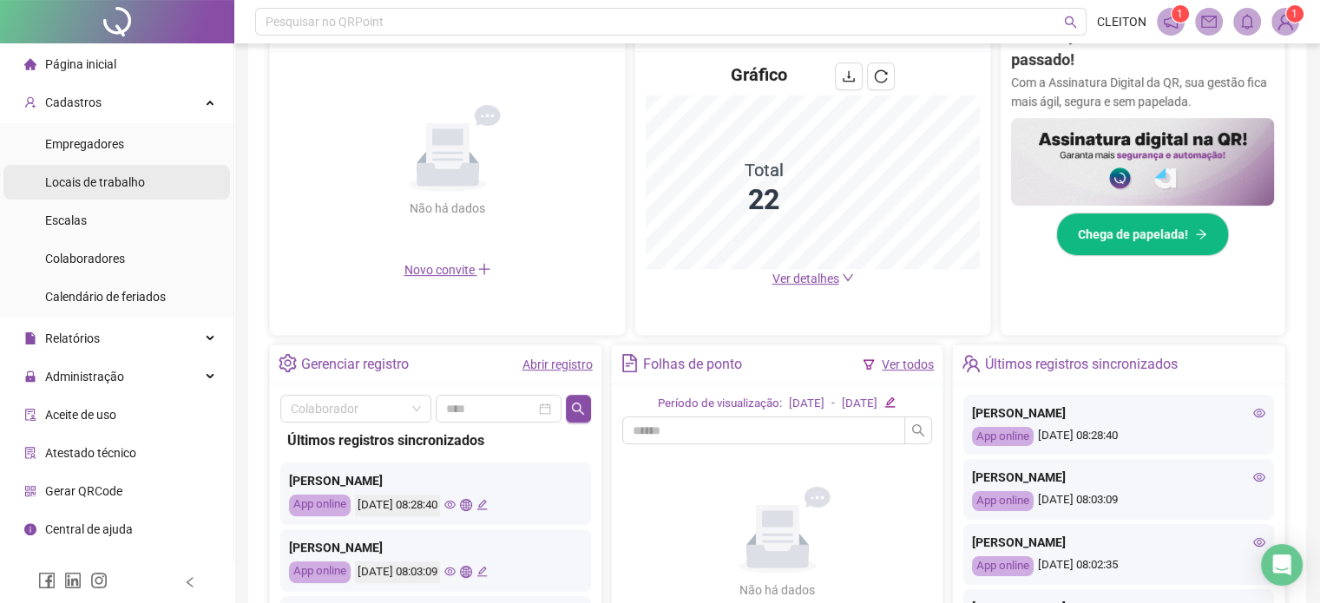
scroll to position [342, 0]
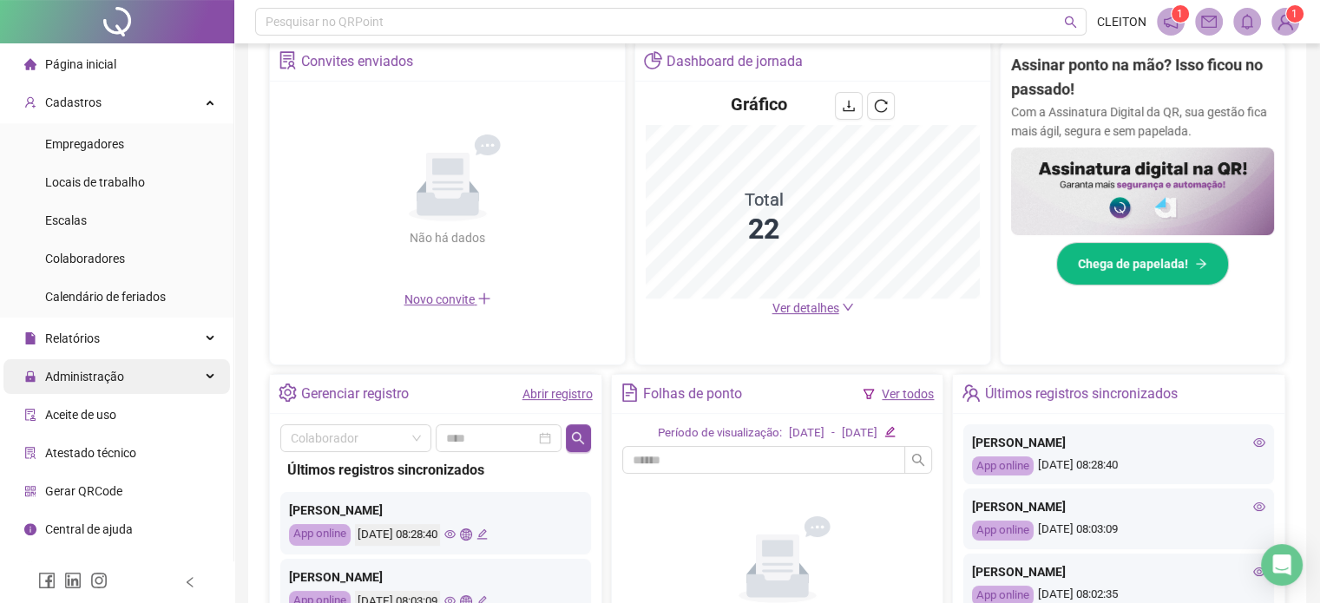
click at [97, 374] on span "Administração" at bounding box center [84, 377] width 79 height 14
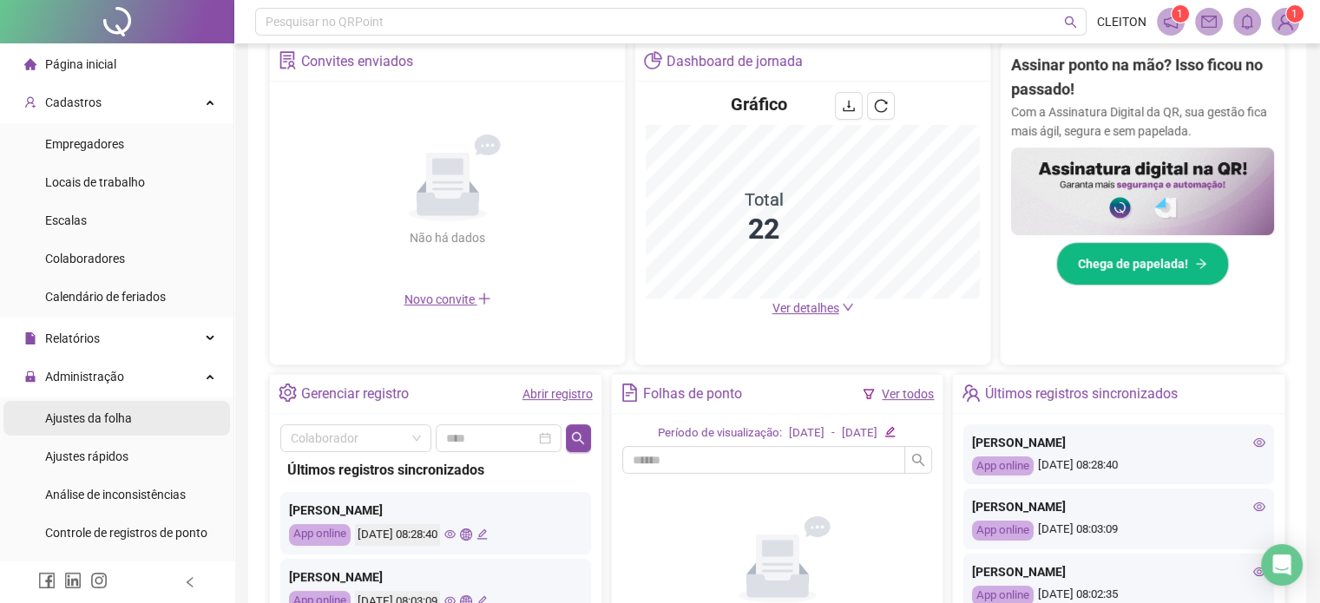
click at [90, 420] on span "Ajustes da folha" at bounding box center [88, 418] width 87 height 14
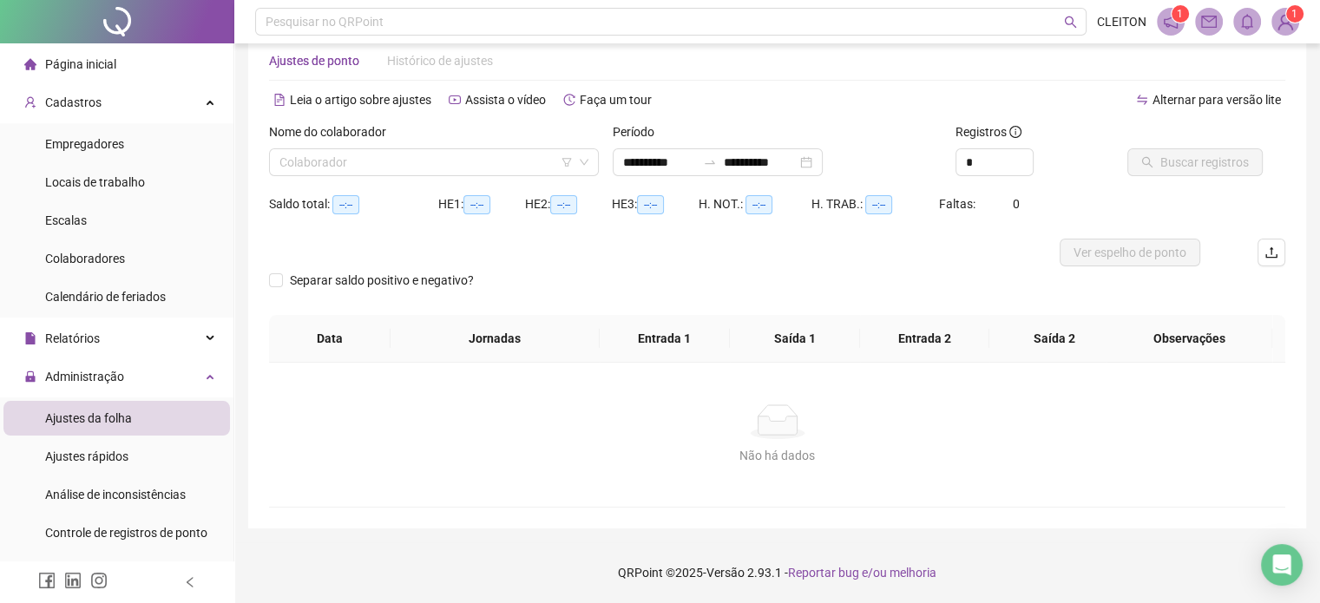
scroll to position [36, 0]
type input "**********"
click at [431, 164] on input "search" at bounding box center [425, 163] width 293 height 26
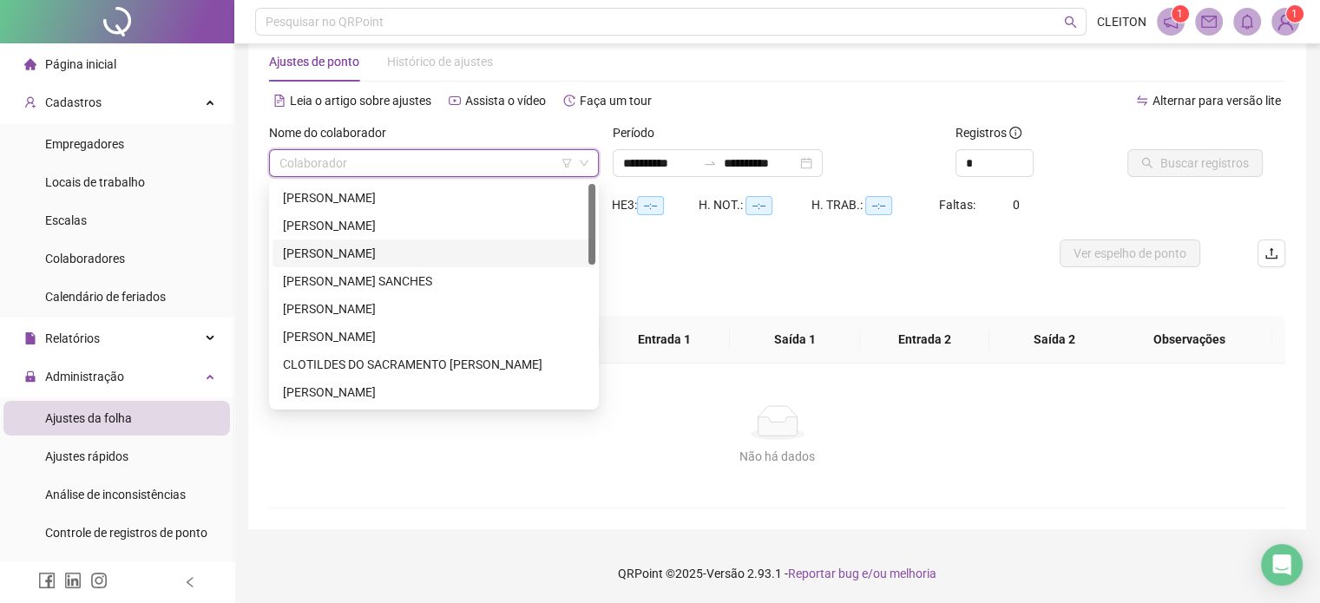
click at [368, 253] on div "[PERSON_NAME]" at bounding box center [434, 253] width 302 height 19
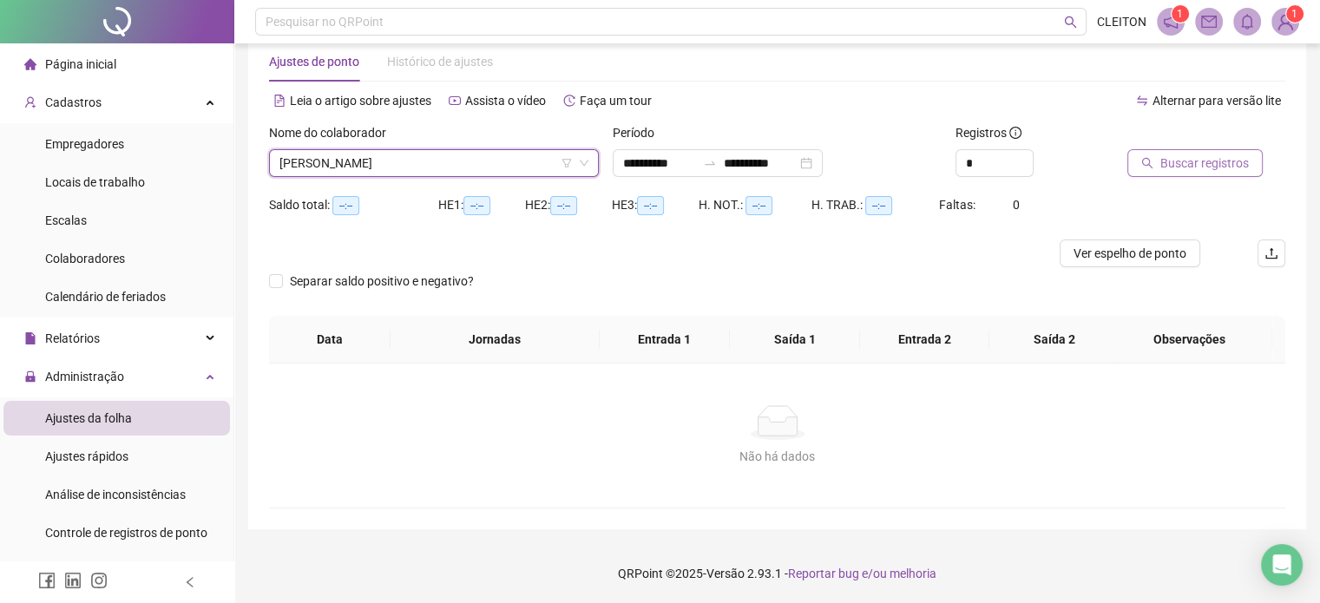
click at [1176, 162] on span "Buscar registros" at bounding box center [1204, 163] width 89 height 19
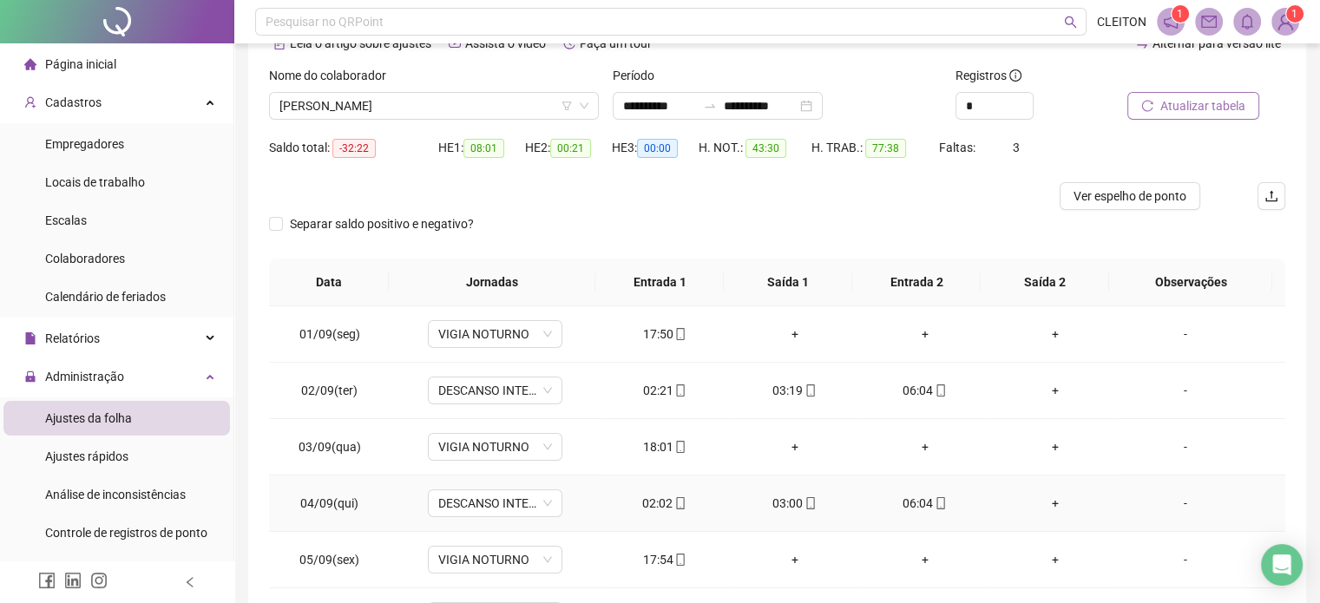
scroll to position [0, 0]
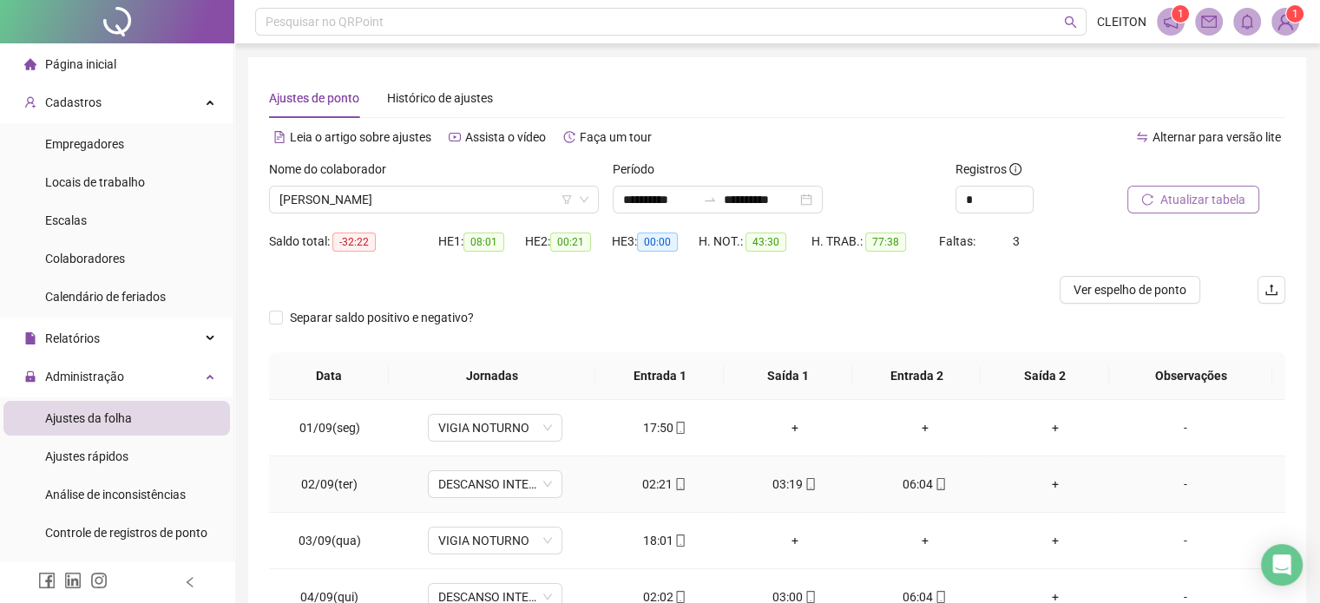
click at [649, 481] on div "02:21" at bounding box center [665, 484] width 102 height 19
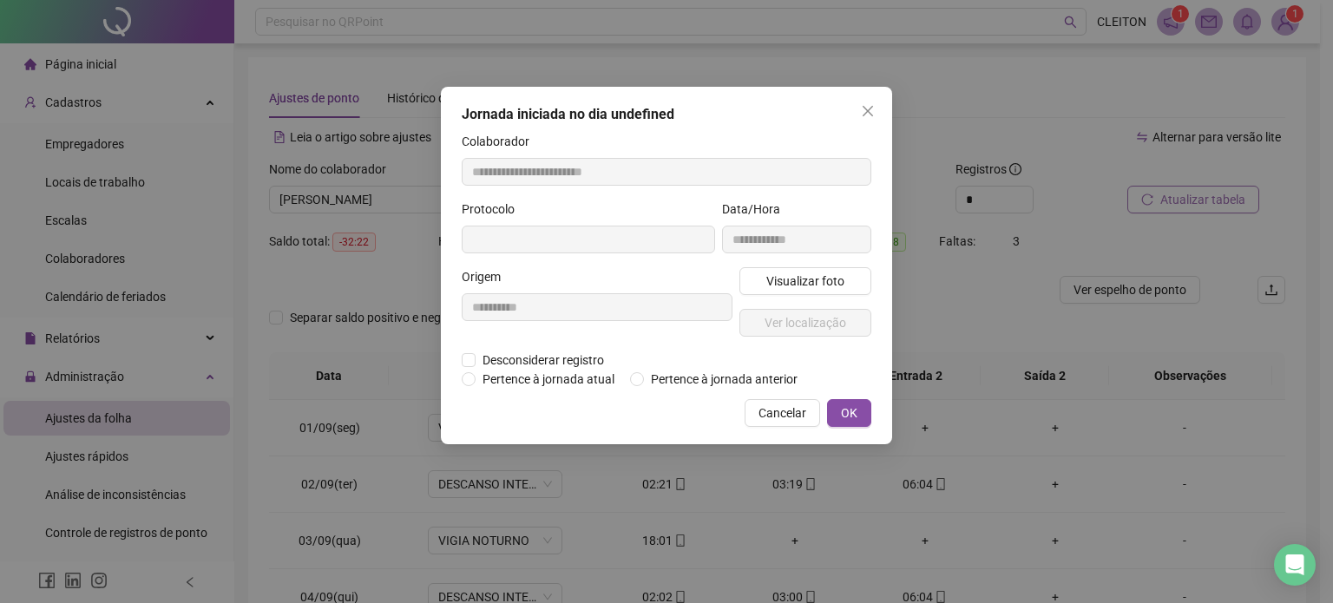
type input "**********"
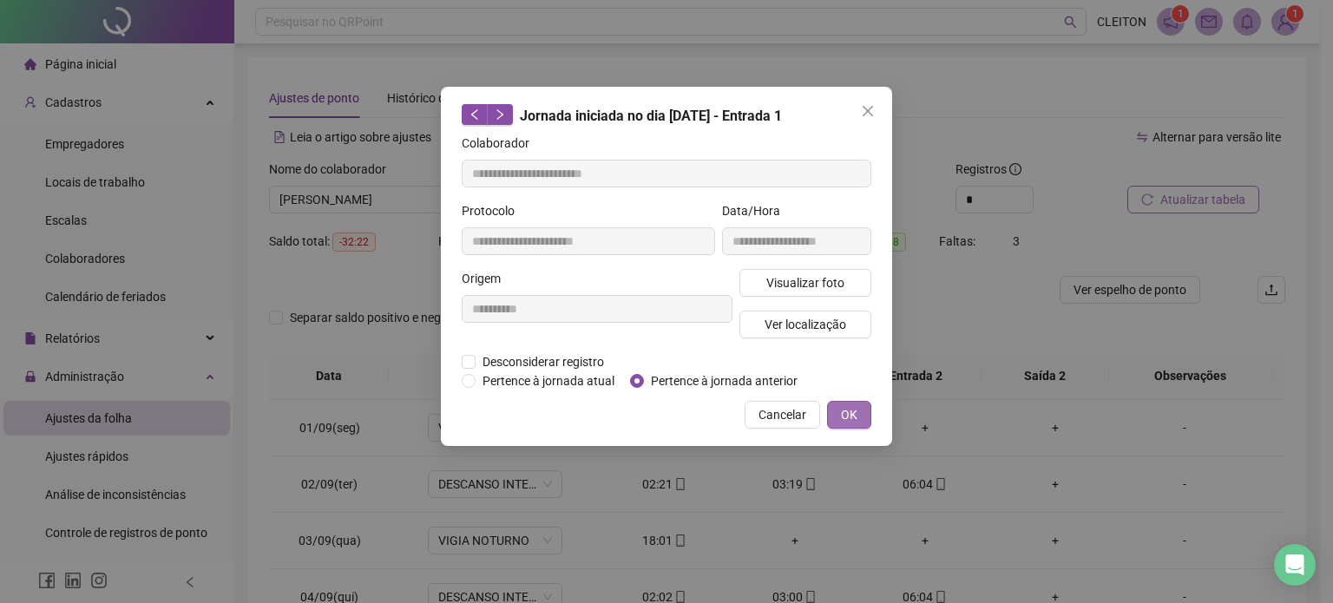
click at [846, 417] on span "OK" at bounding box center [849, 414] width 16 height 19
click at [847, 409] on span "OK" at bounding box center [849, 414] width 16 height 19
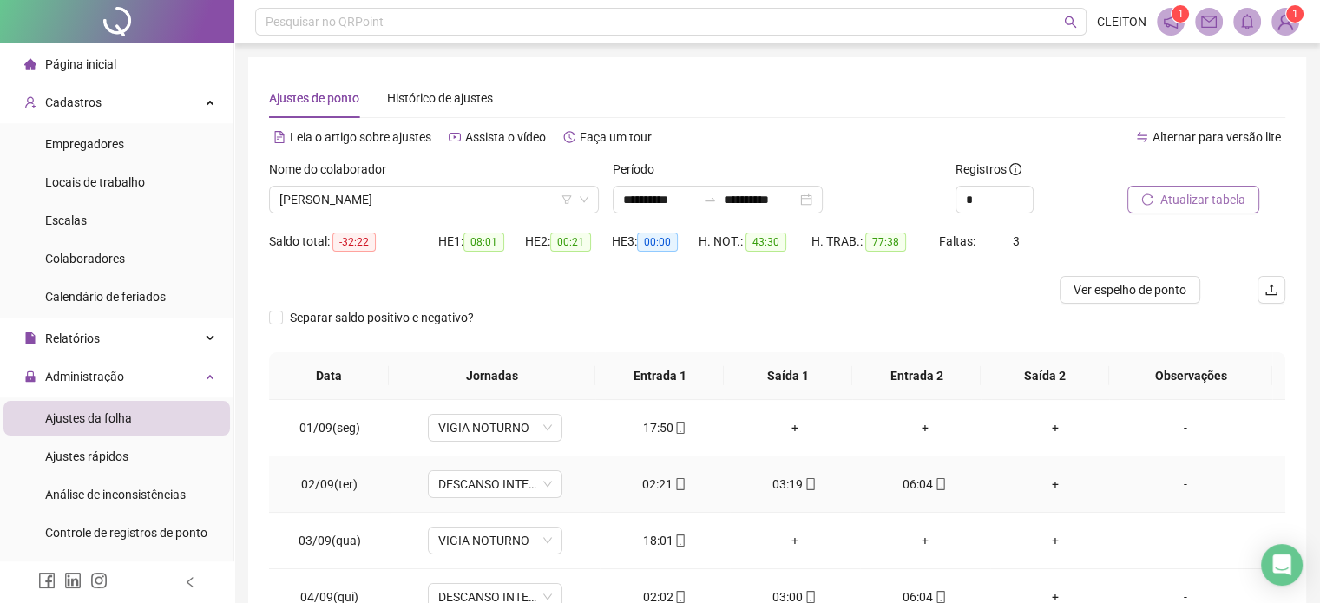
click at [784, 483] on div "03:19" at bounding box center [795, 484] width 102 height 19
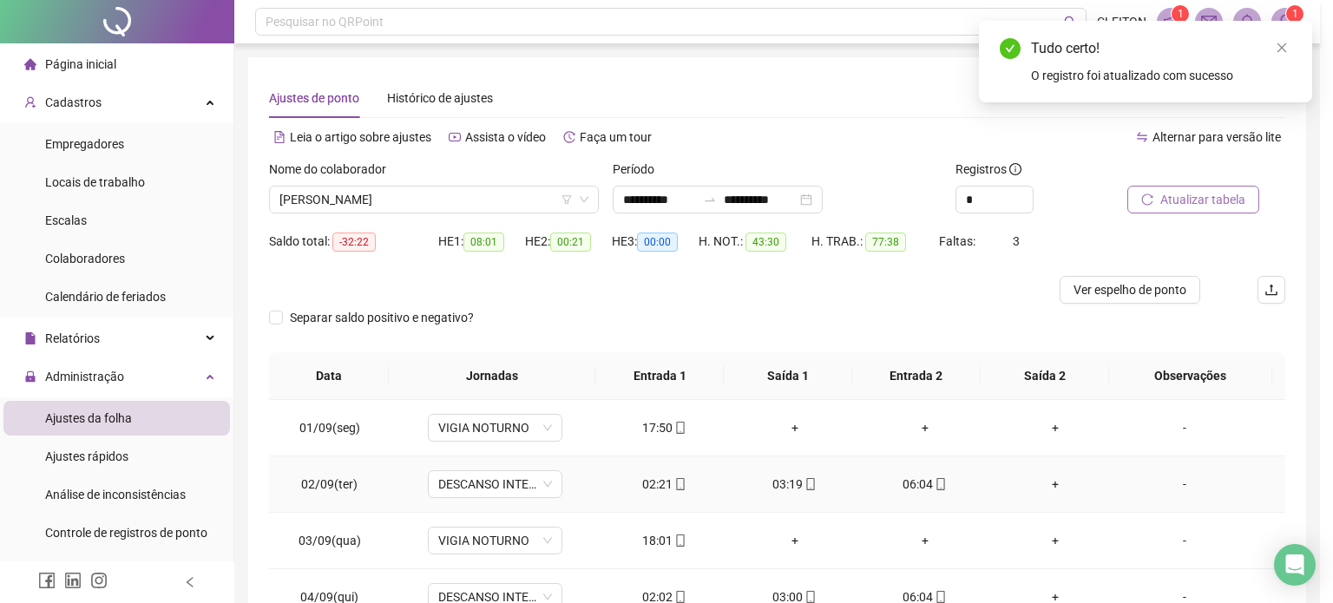
click at [771, 485] on div "03:19" at bounding box center [795, 484] width 102 height 19
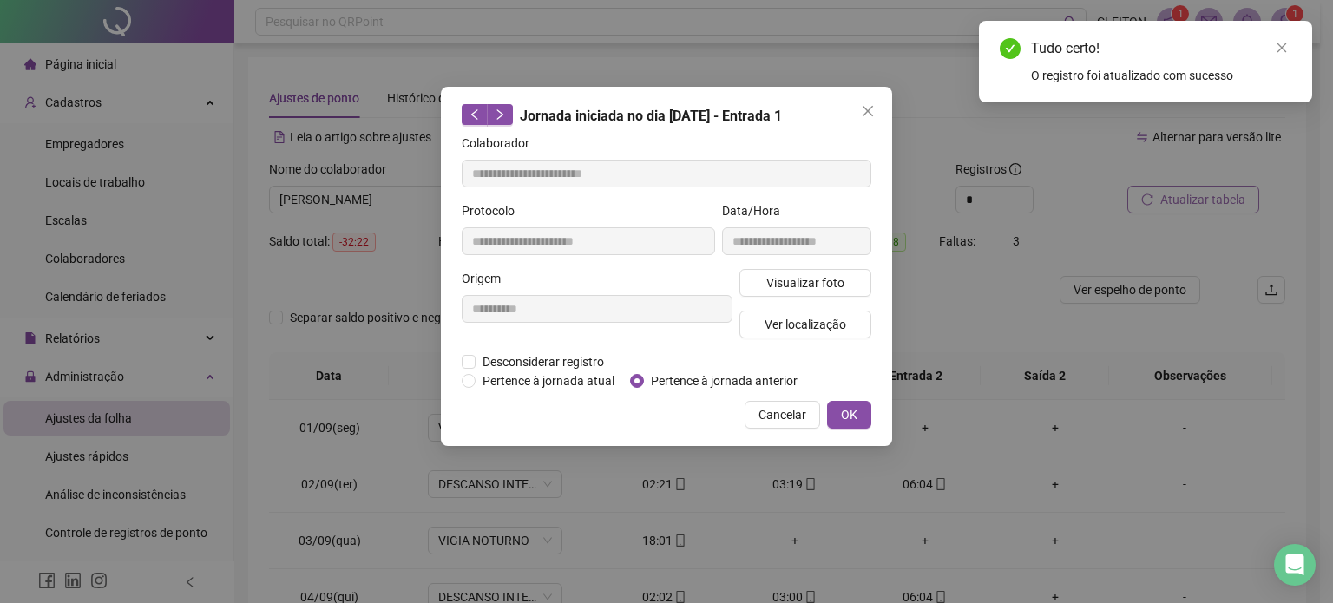
type input "**********"
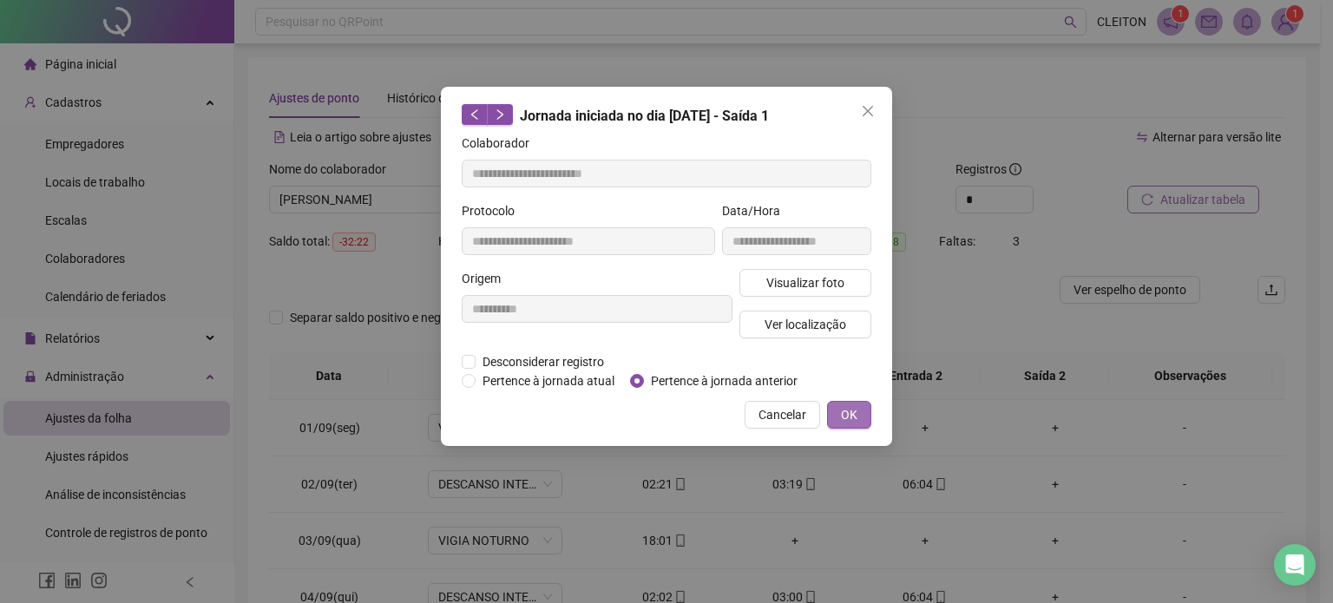
click at [834, 417] on button "OK" at bounding box center [849, 415] width 44 height 28
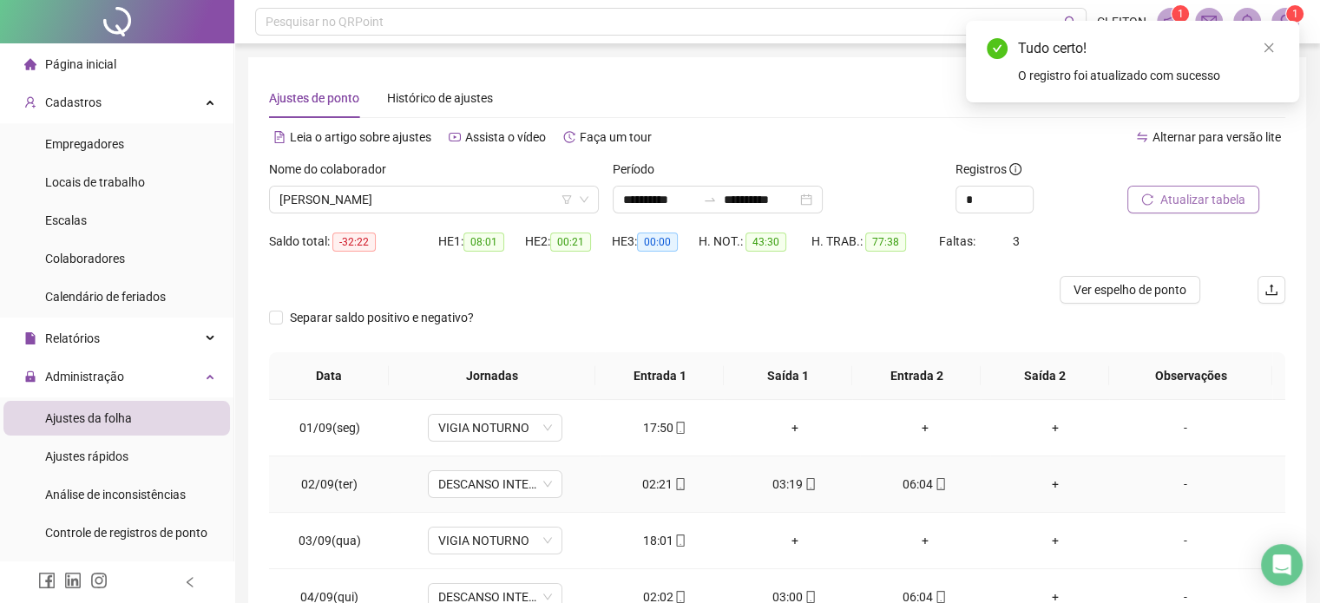
click at [900, 484] on div "06:04" at bounding box center [925, 484] width 102 height 19
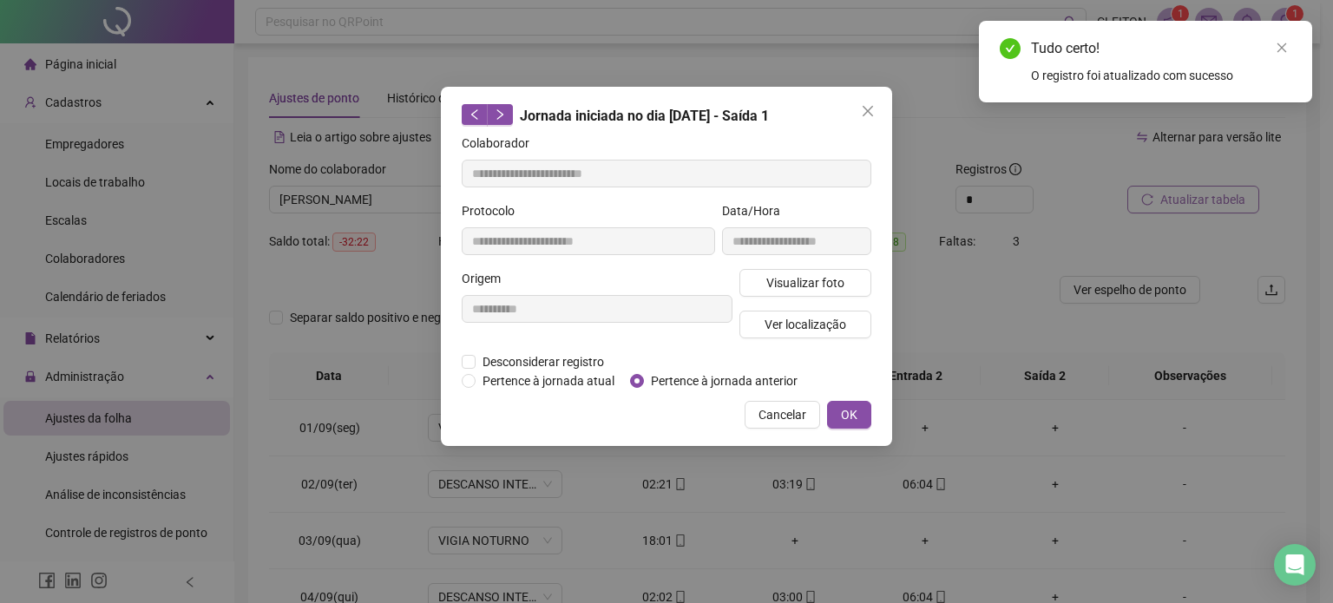
type input "**********"
click at [851, 420] on span "OK" at bounding box center [849, 414] width 16 height 19
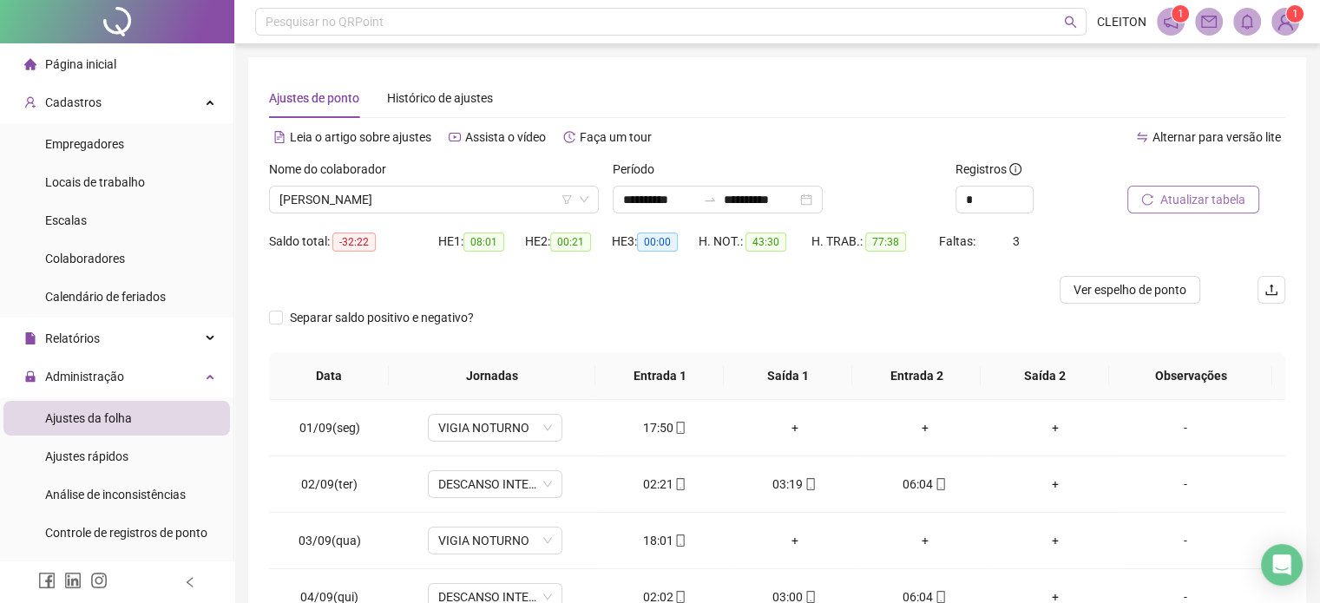
click at [1174, 201] on span "Atualizar tabela" at bounding box center [1202, 199] width 85 height 19
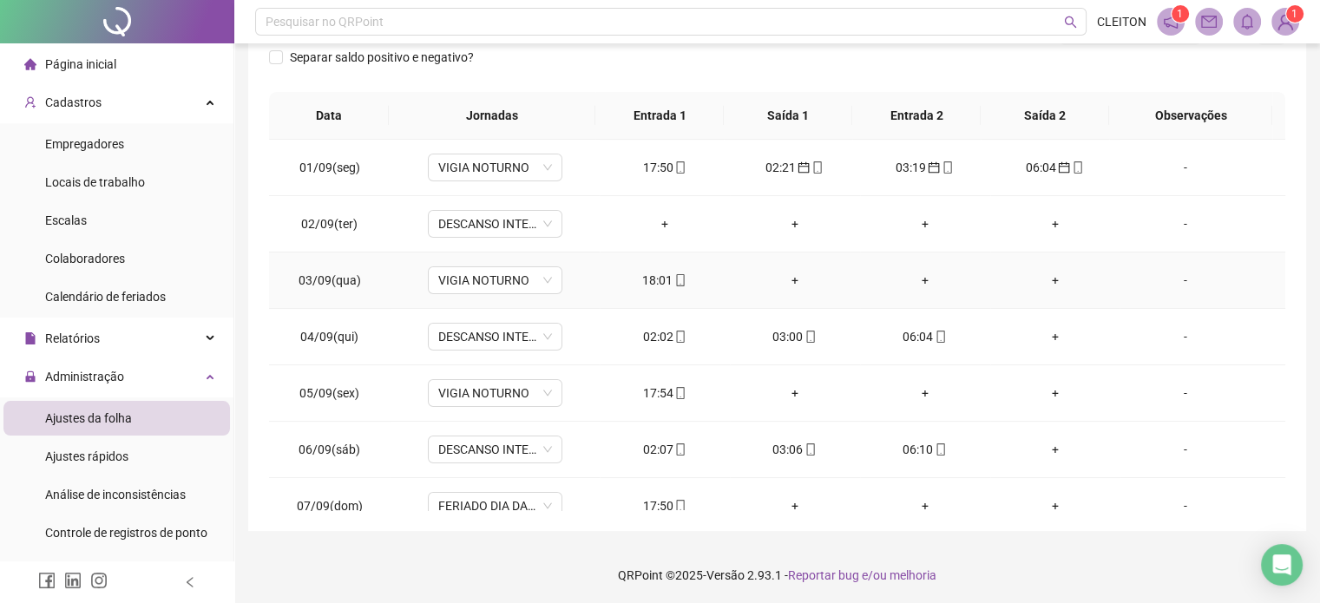
scroll to position [174, 0]
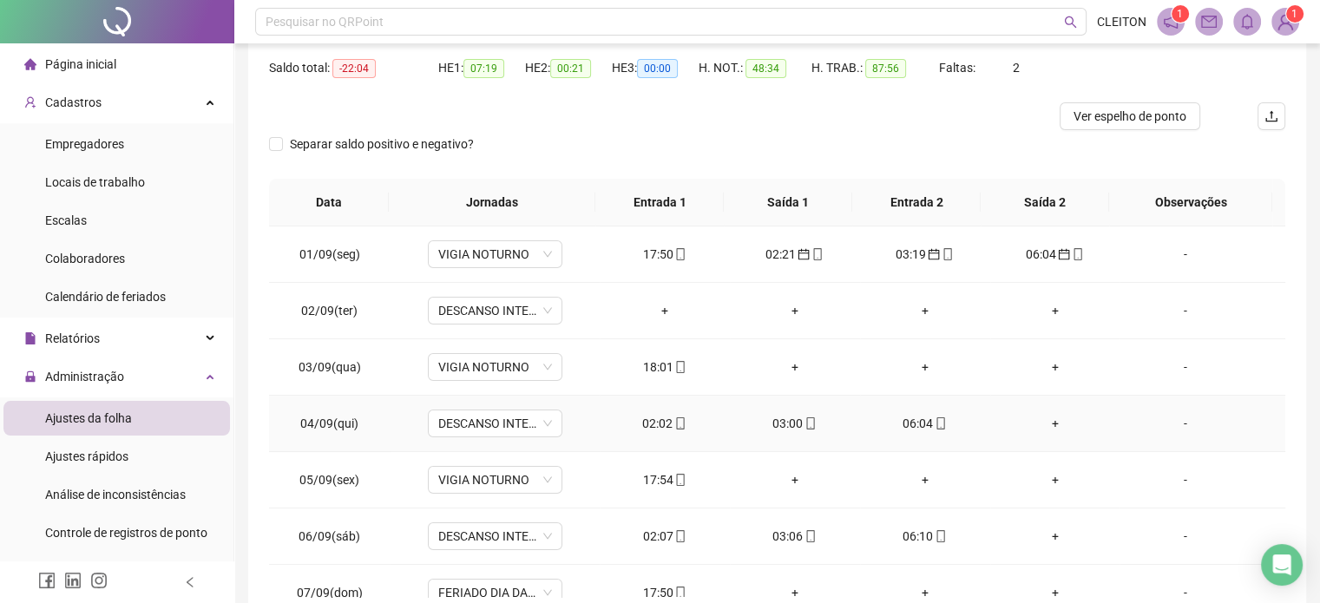
click at [661, 423] on div "02:02" at bounding box center [665, 423] width 102 height 19
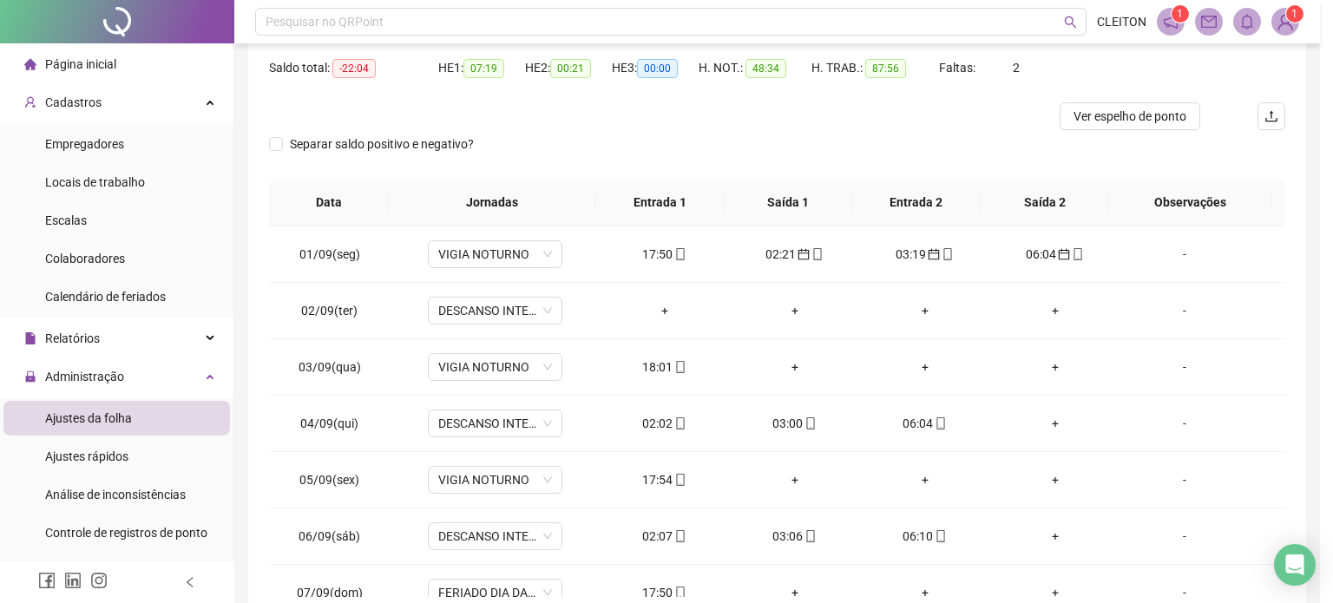
type input "**********"
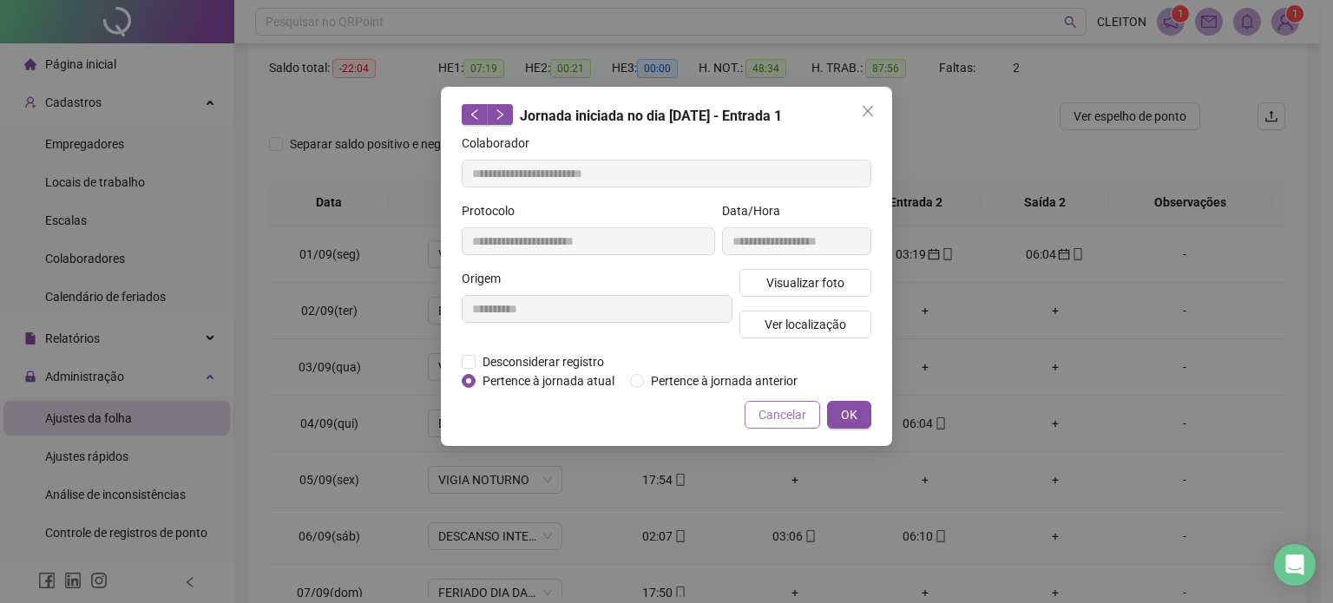
click at [653, 386] on label "Pertence à jornada anterior" at bounding box center [717, 380] width 174 height 19
click at [844, 411] on span "OK" at bounding box center [849, 414] width 16 height 19
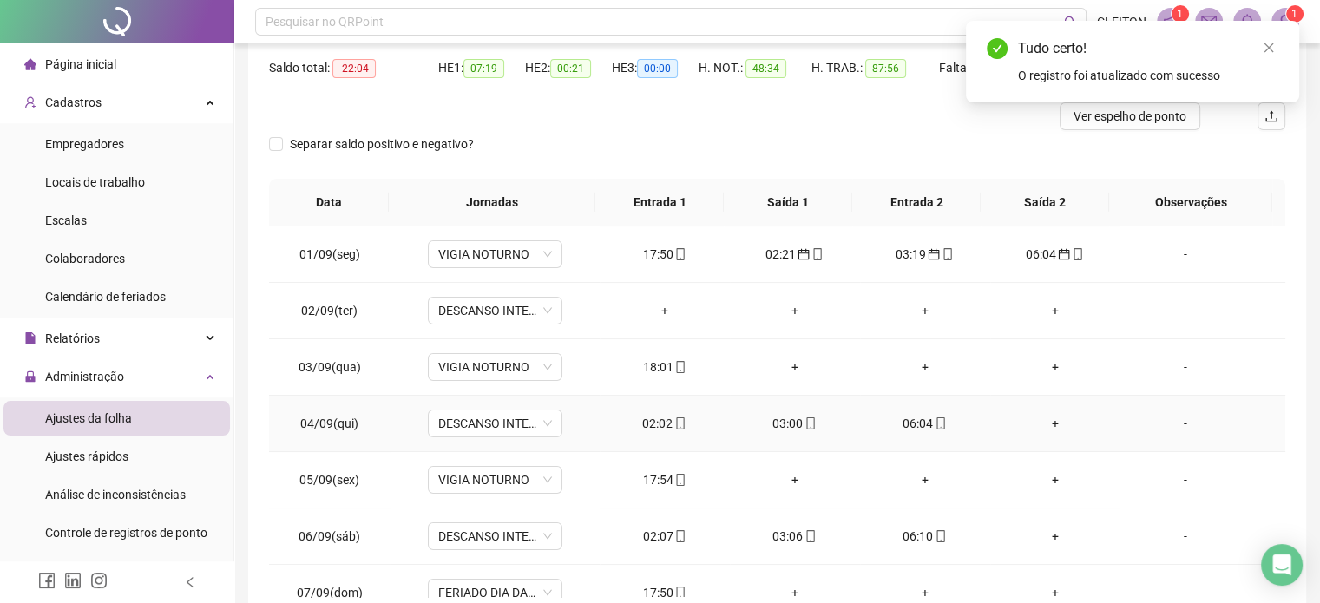
click at [785, 424] on div "03:00" at bounding box center [795, 423] width 102 height 19
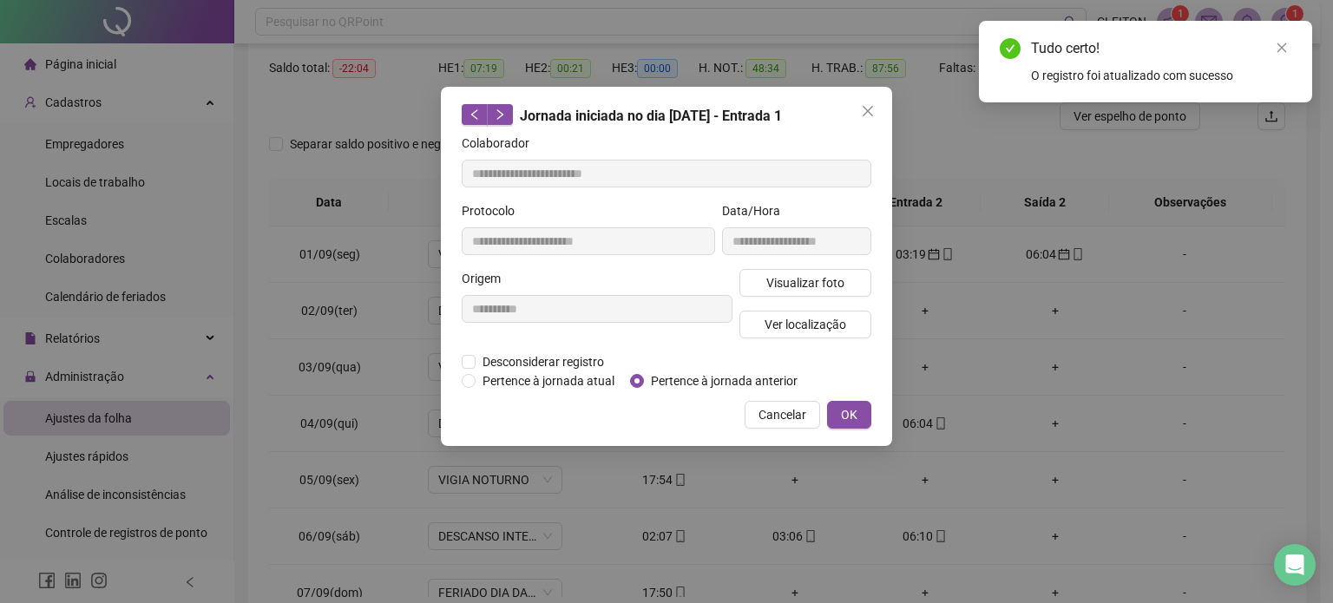
type input "**********"
click at [847, 412] on span "OK" at bounding box center [849, 414] width 16 height 19
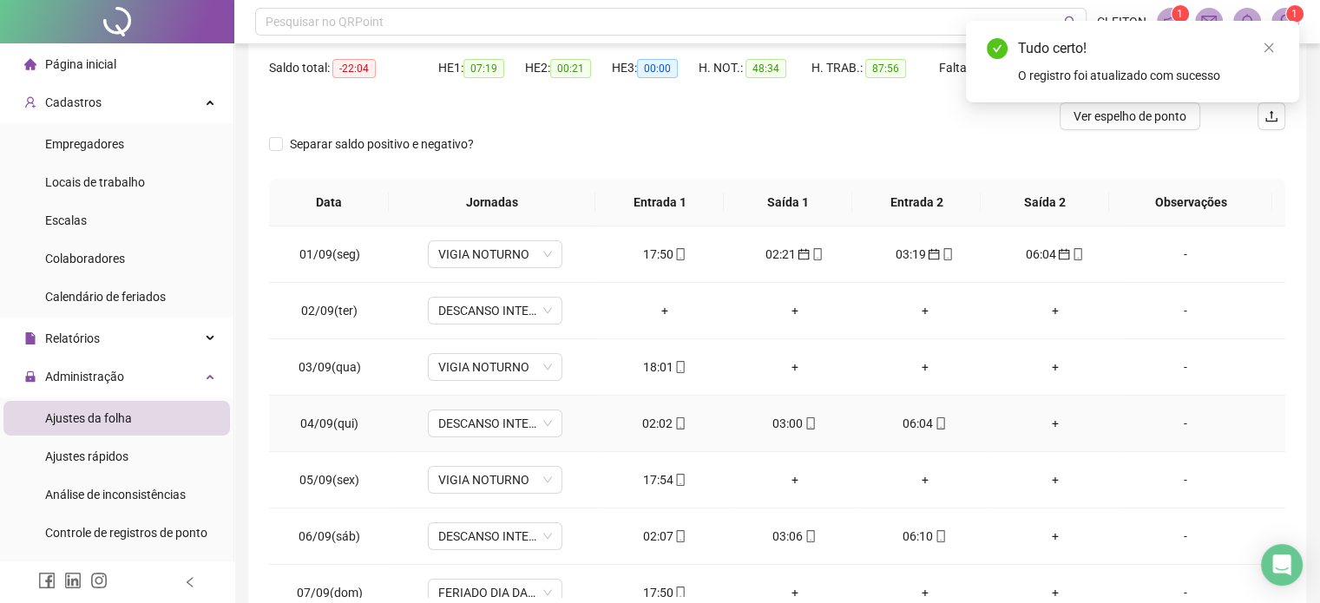
click at [893, 423] on div "06:04" at bounding box center [925, 423] width 102 height 19
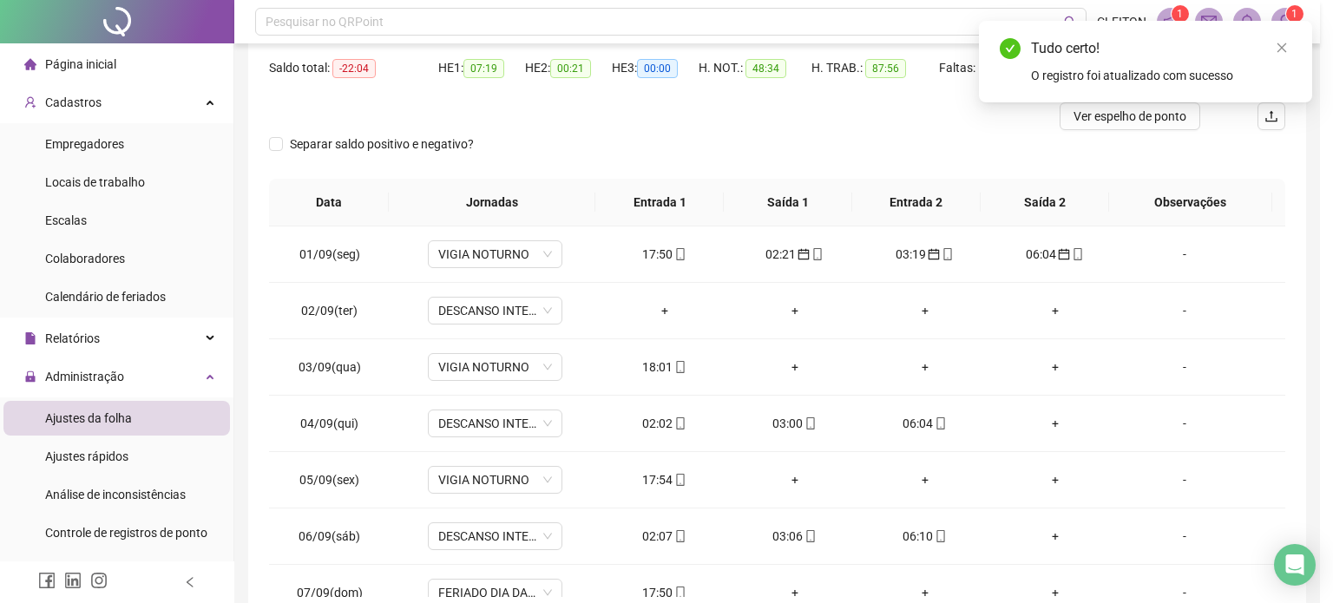
type input "**********"
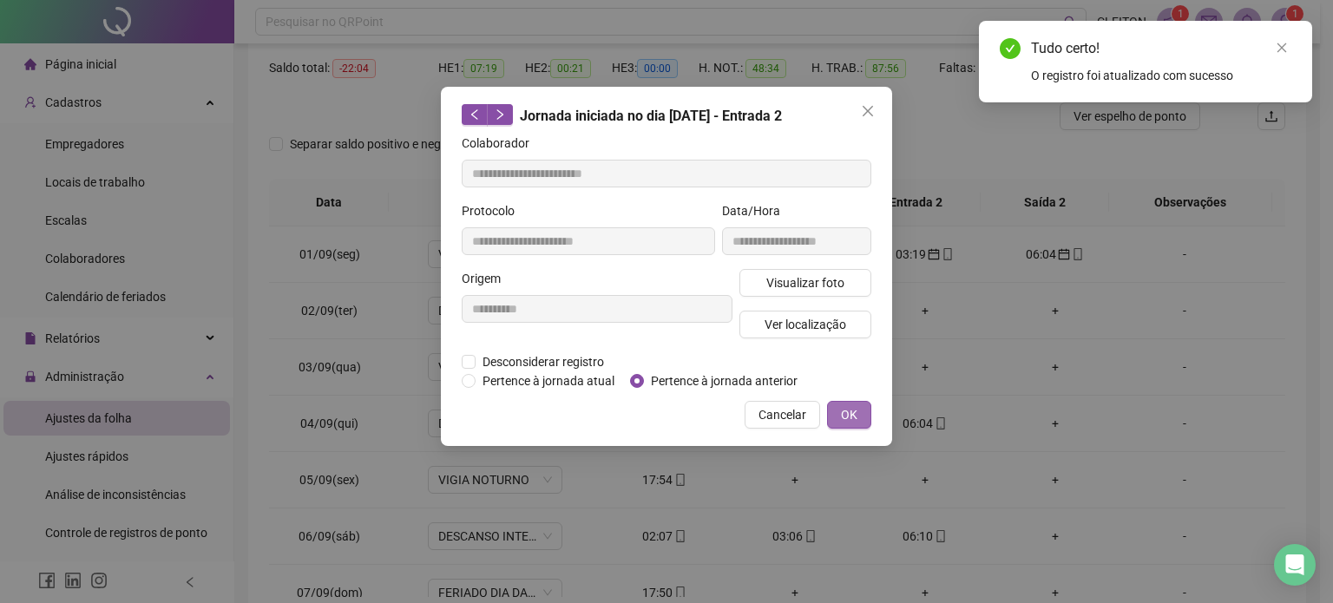
click at [850, 415] on span "OK" at bounding box center [849, 414] width 16 height 19
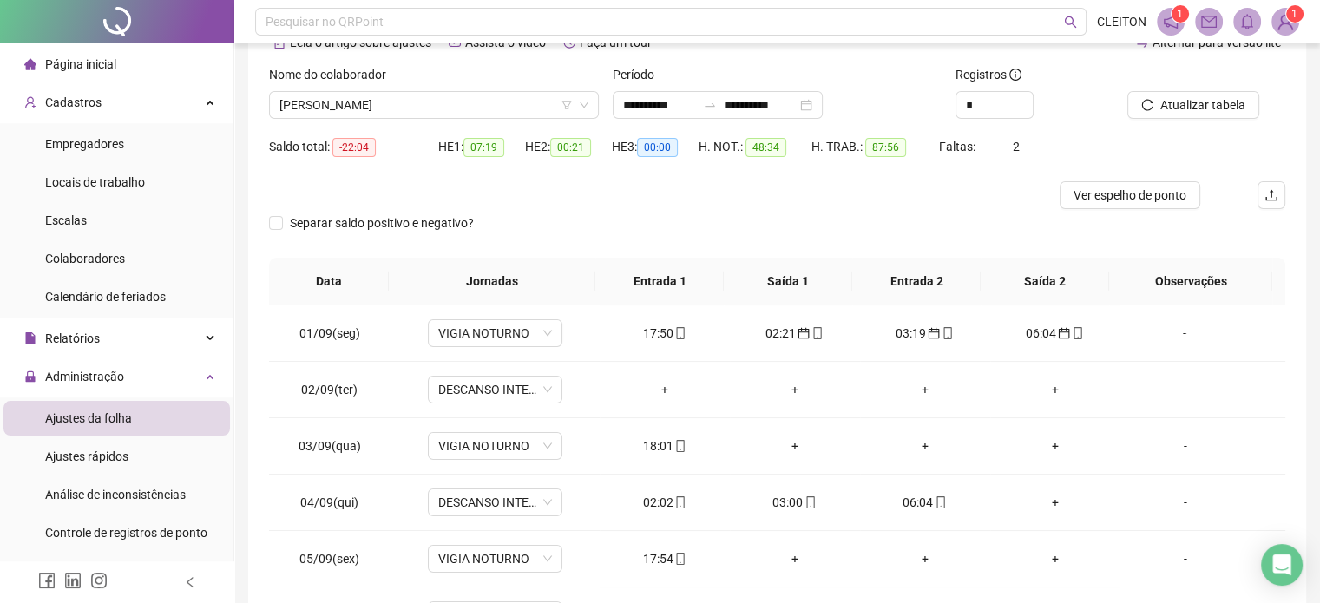
scroll to position [0, 0]
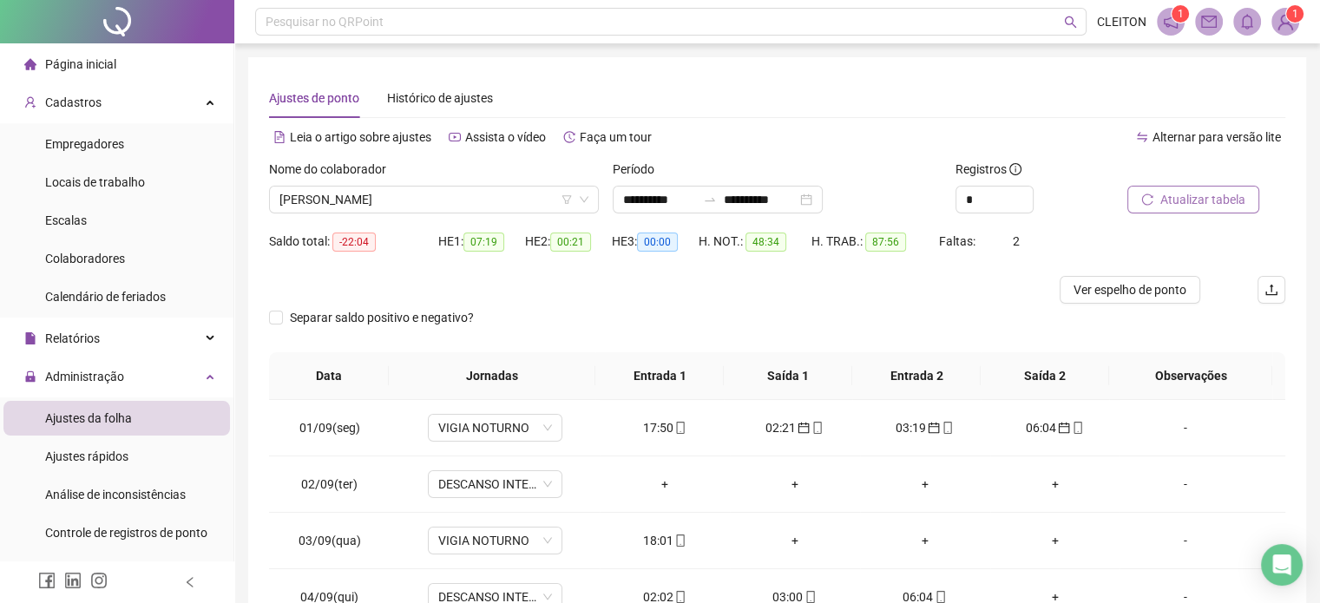
click at [1176, 201] on span "Atualizar tabela" at bounding box center [1202, 199] width 85 height 19
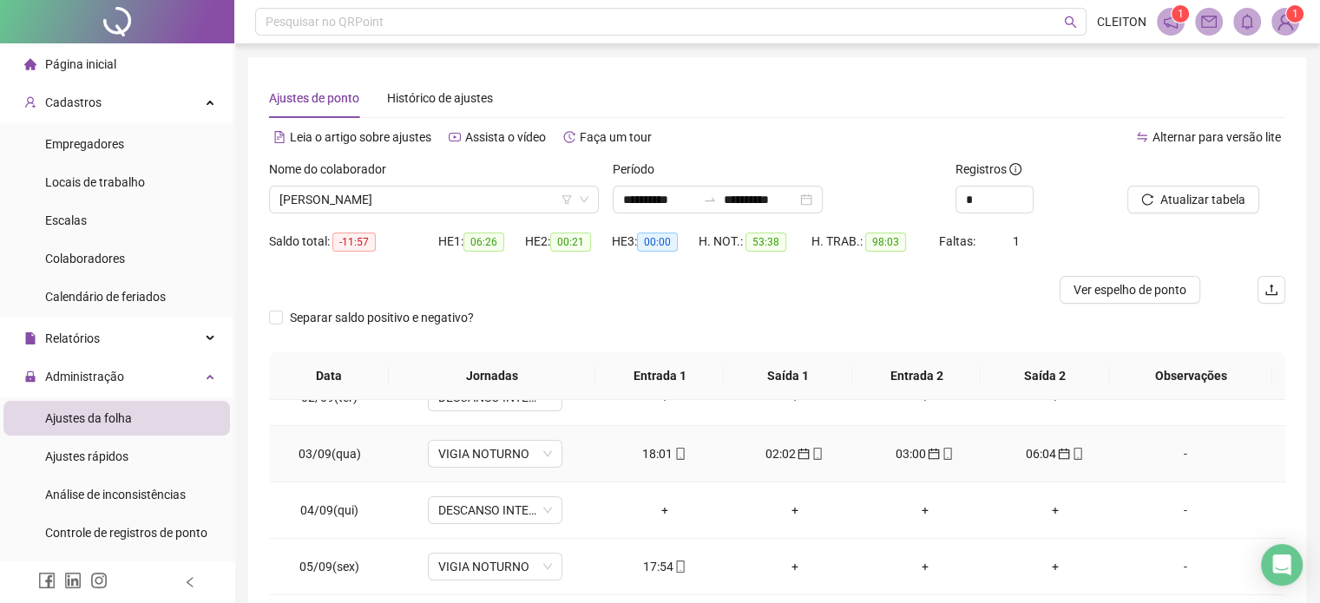
scroll to position [174, 0]
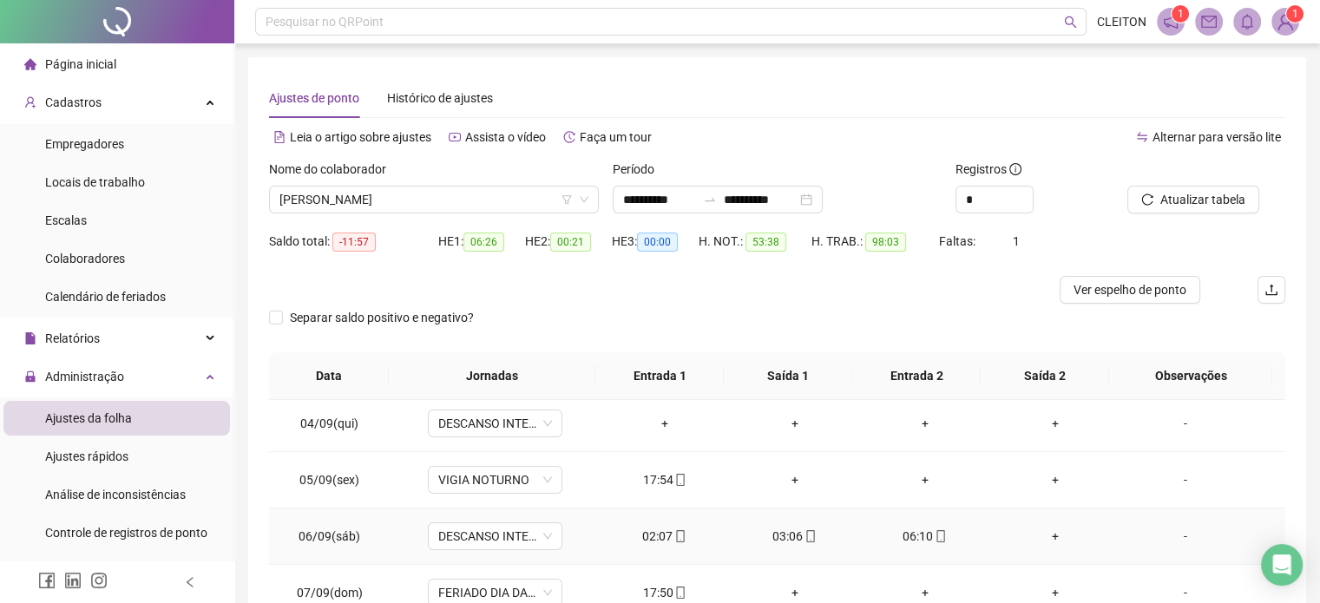
click at [661, 541] on div "02:07" at bounding box center [665, 536] width 102 height 19
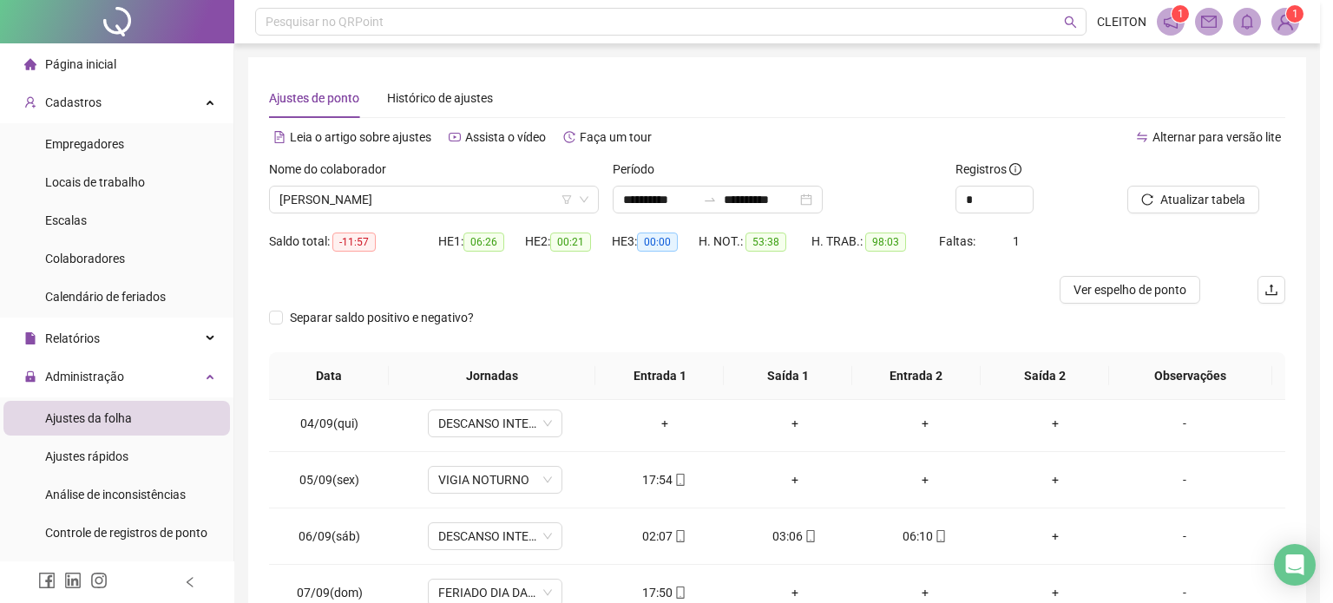
type input "**********"
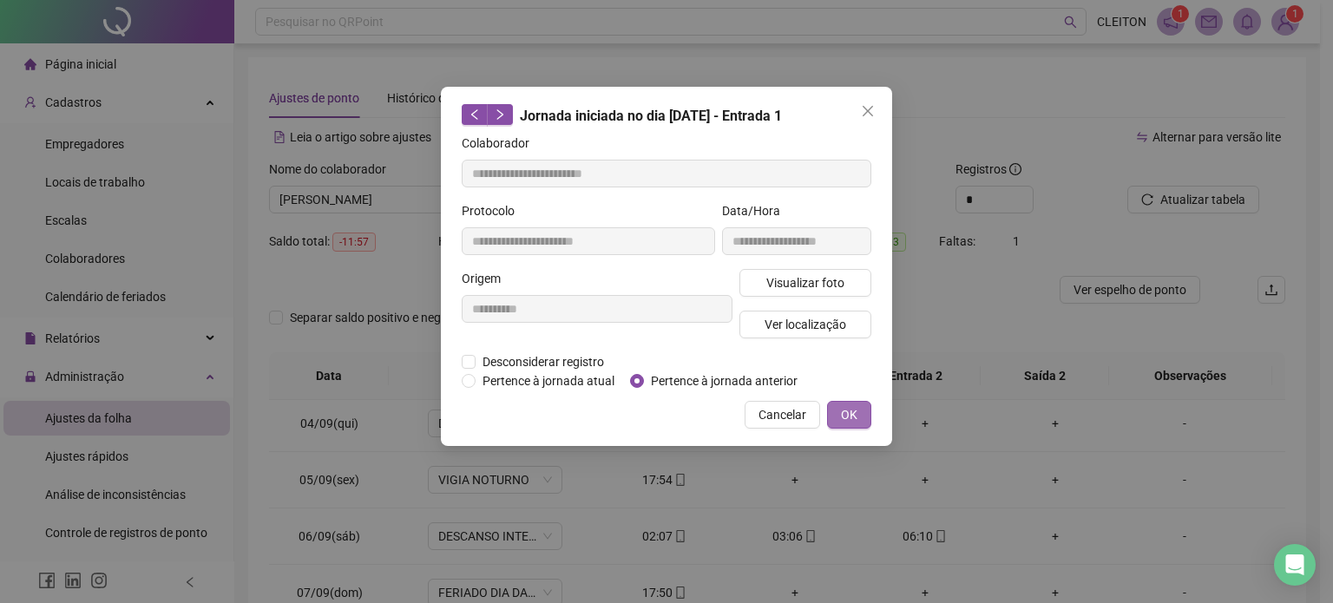
click at [856, 409] on span "OK" at bounding box center [849, 414] width 16 height 19
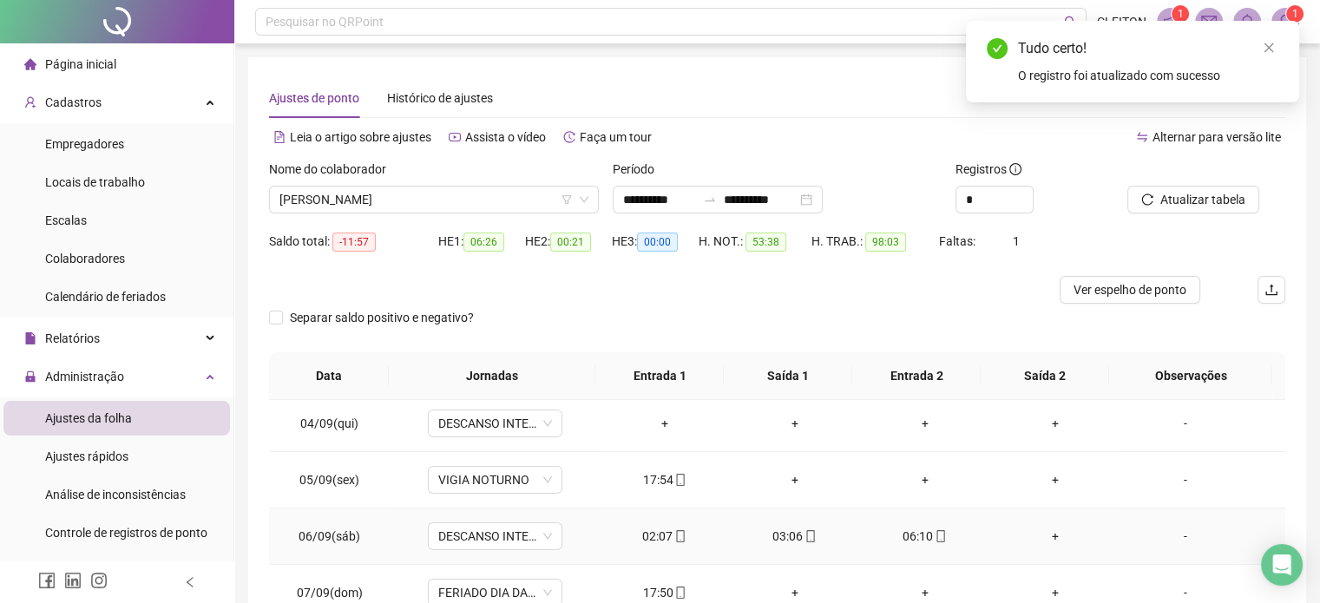
click at [788, 535] on div "03:06" at bounding box center [795, 536] width 102 height 19
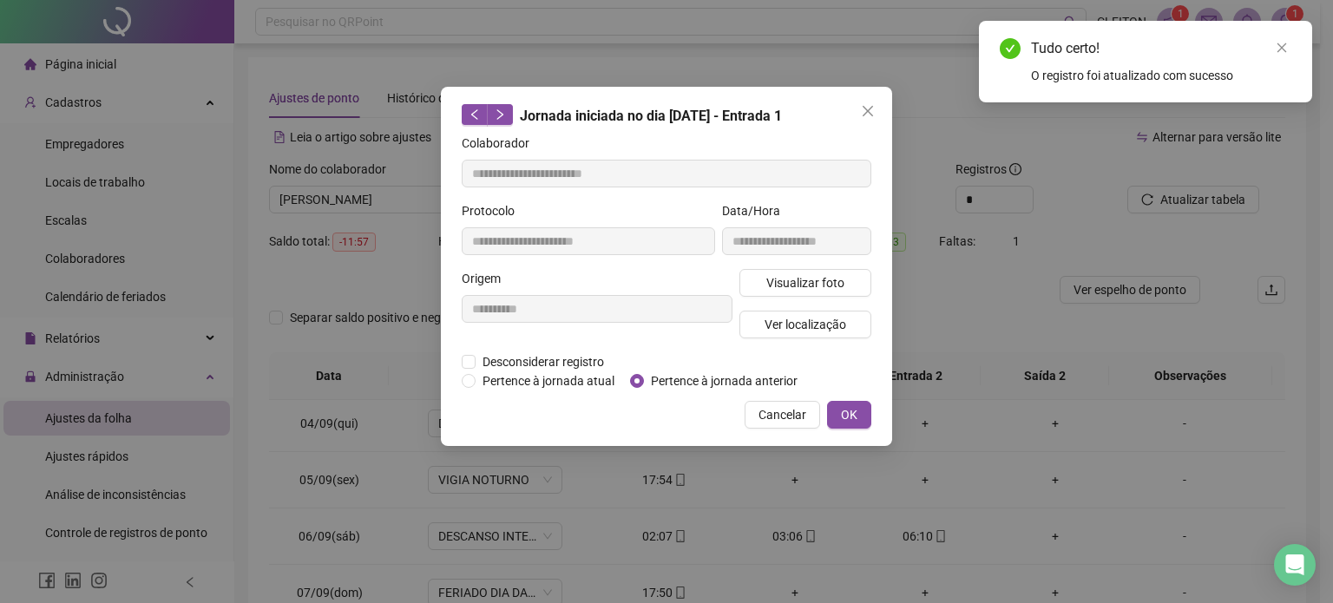
type input "**********"
click at [851, 420] on span "OK" at bounding box center [849, 414] width 16 height 19
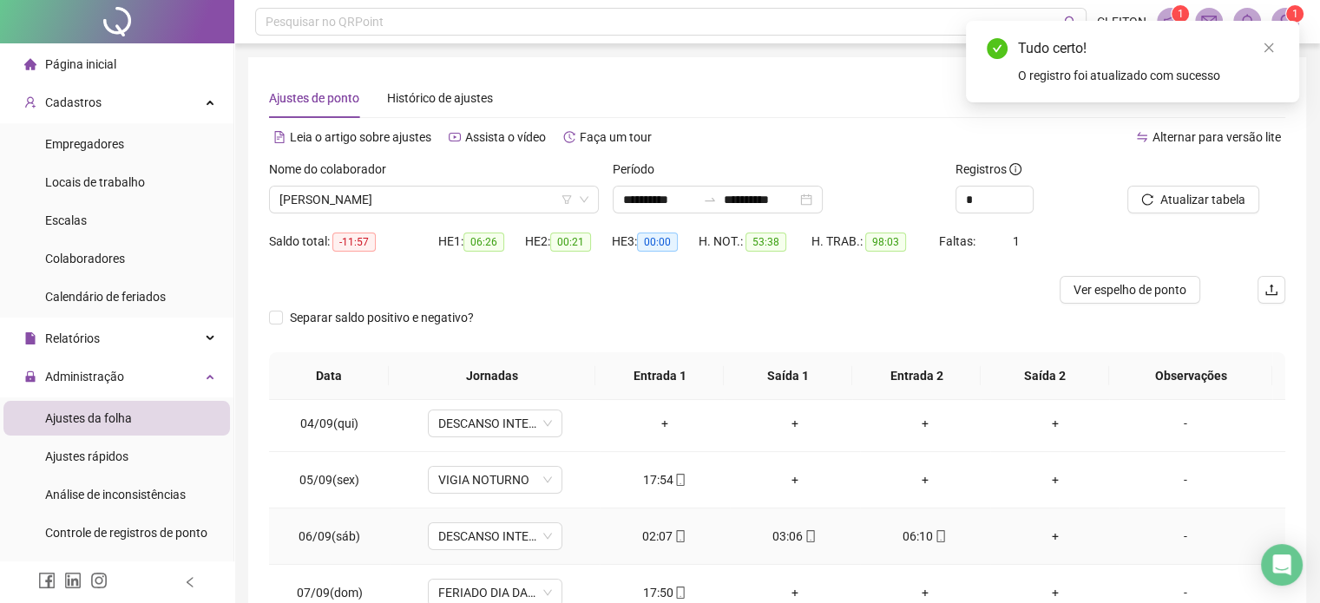
click at [907, 534] on div "06:10" at bounding box center [925, 536] width 102 height 19
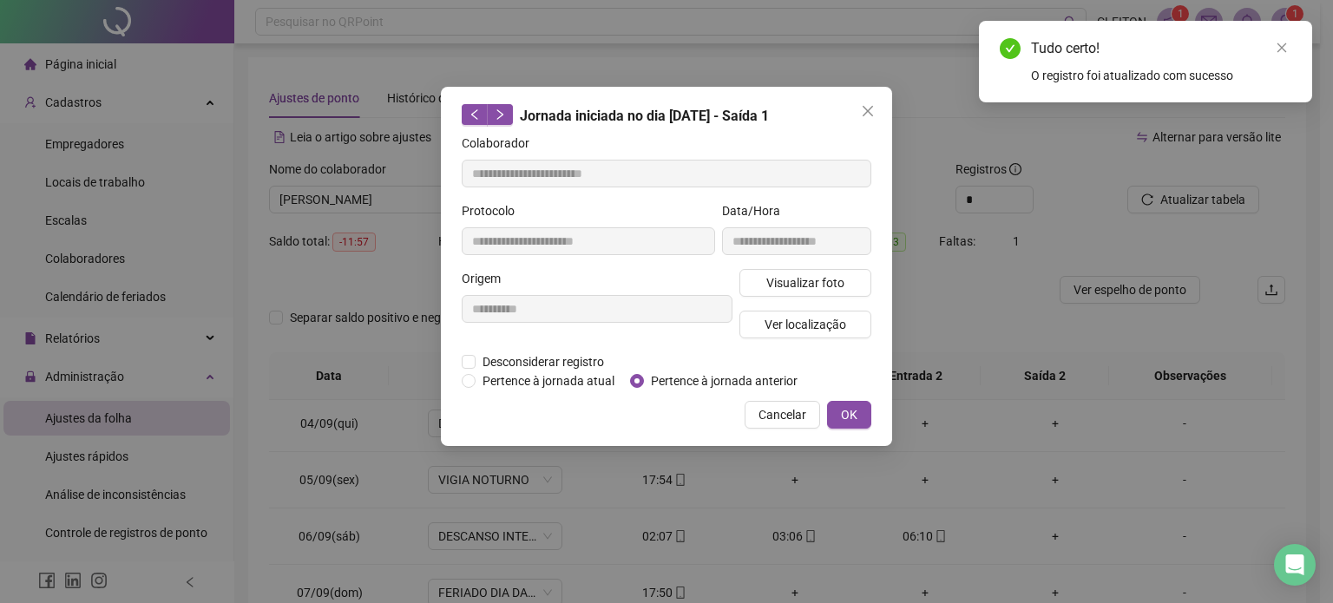
type input "**********"
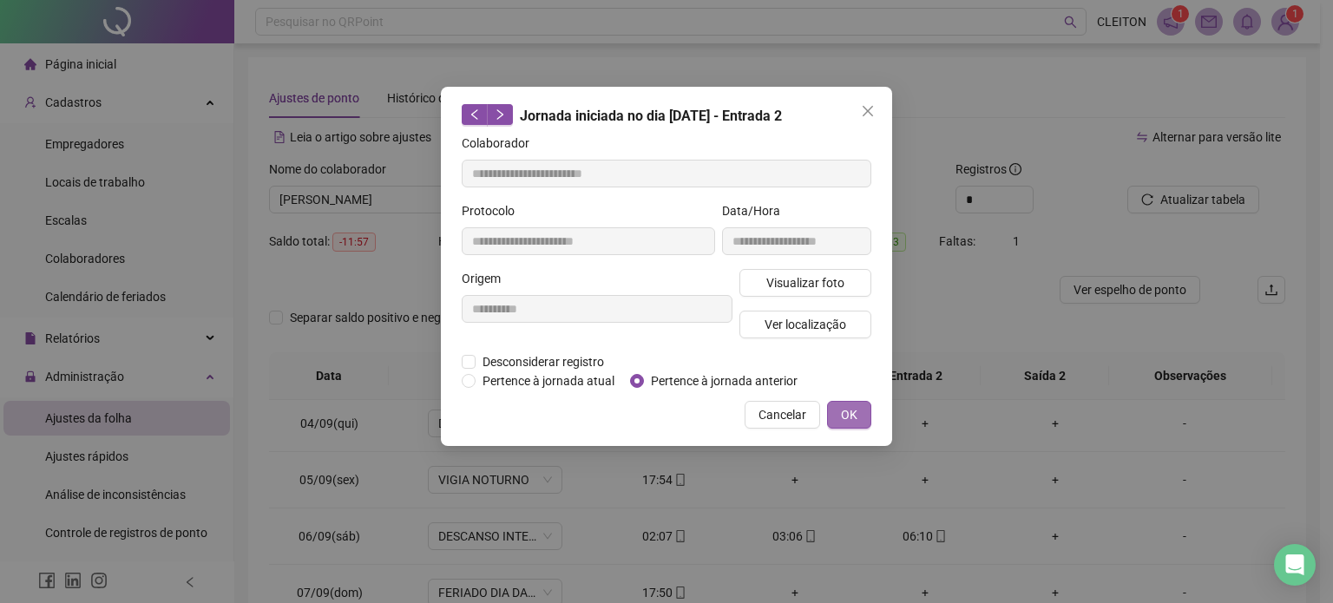
click at [854, 411] on span "OK" at bounding box center [849, 414] width 16 height 19
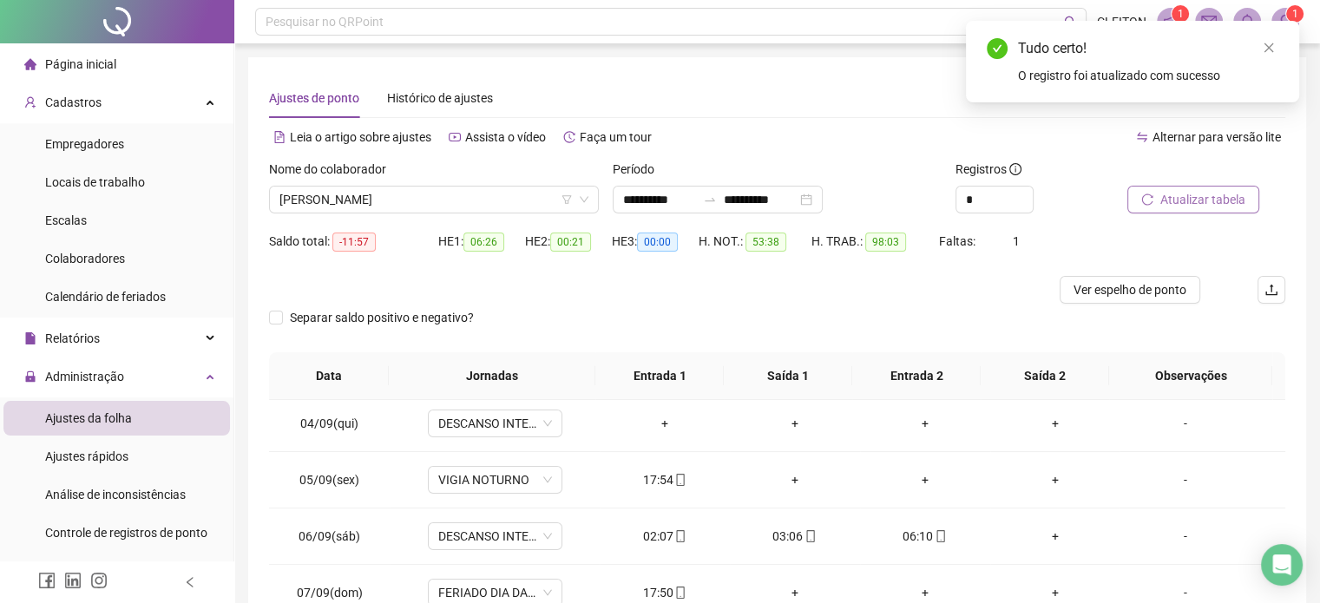
click at [1173, 197] on span "Atualizar tabela" at bounding box center [1202, 199] width 85 height 19
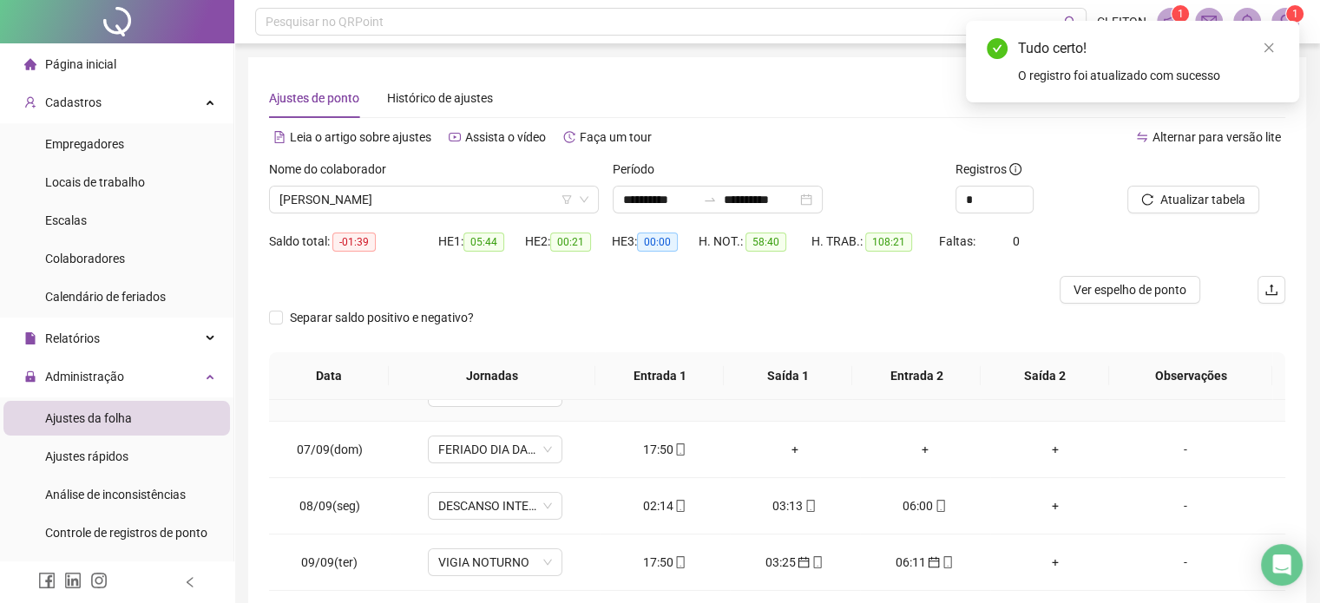
scroll to position [347, 0]
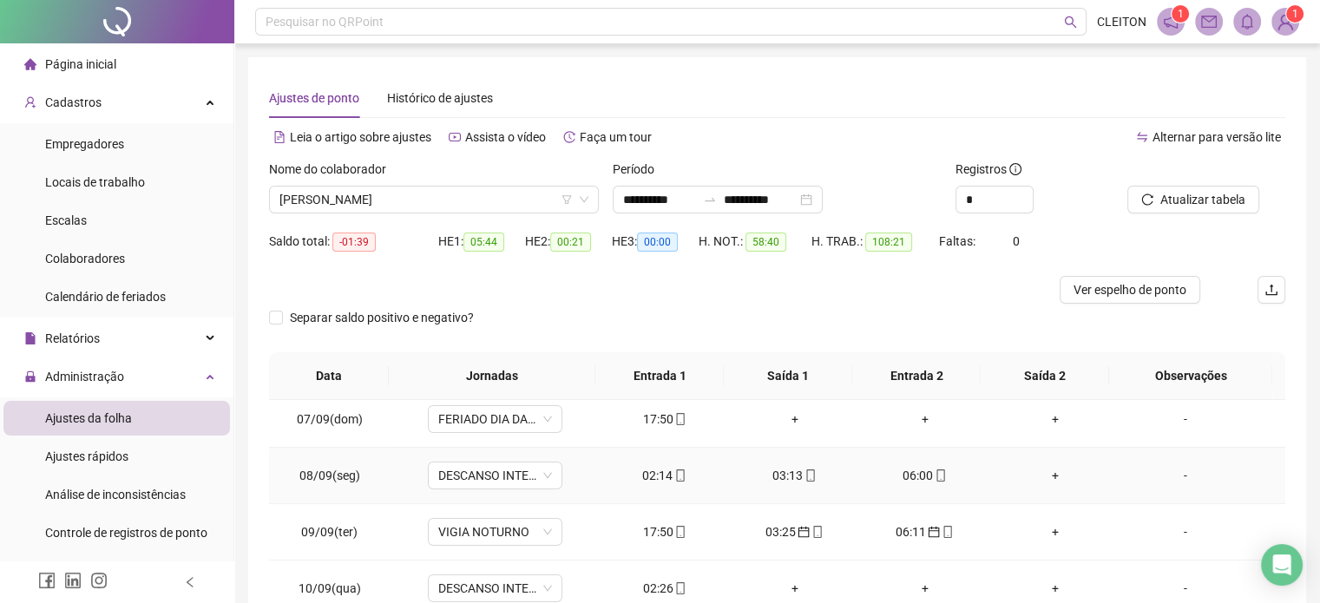
click at [658, 471] on div "02:14" at bounding box center [665, 475] width 102 height 19
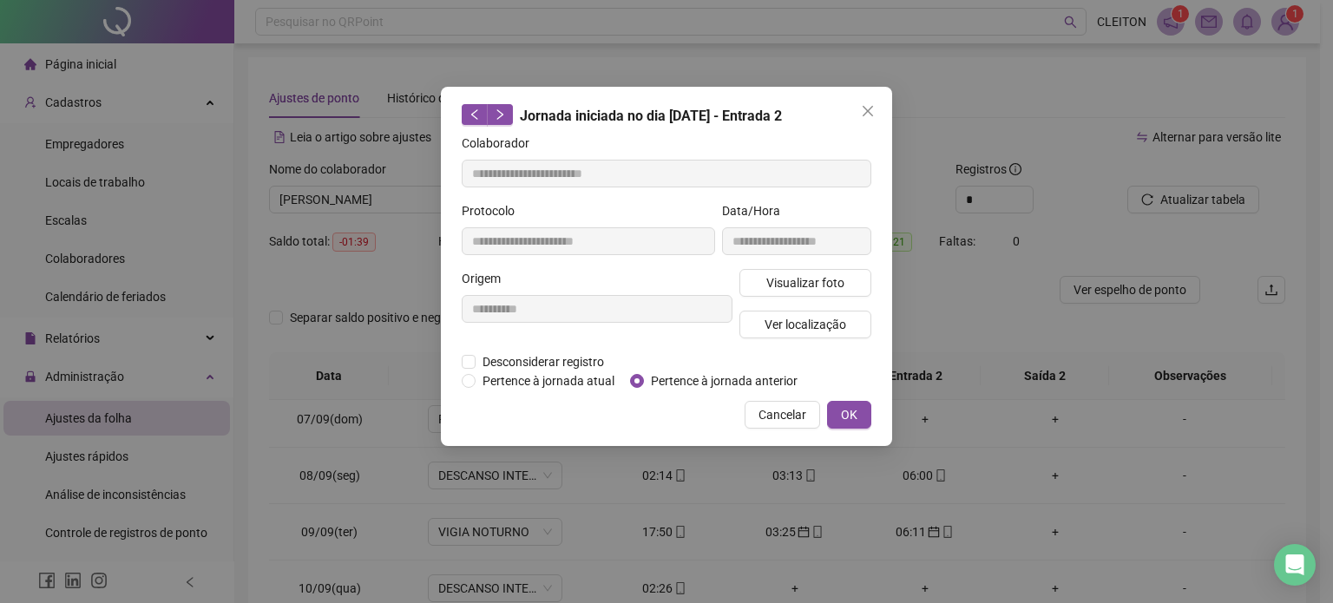
type input "**********"
click at [858, 412] on span "OK" at bounding box center [849, 414] width 16 height 19
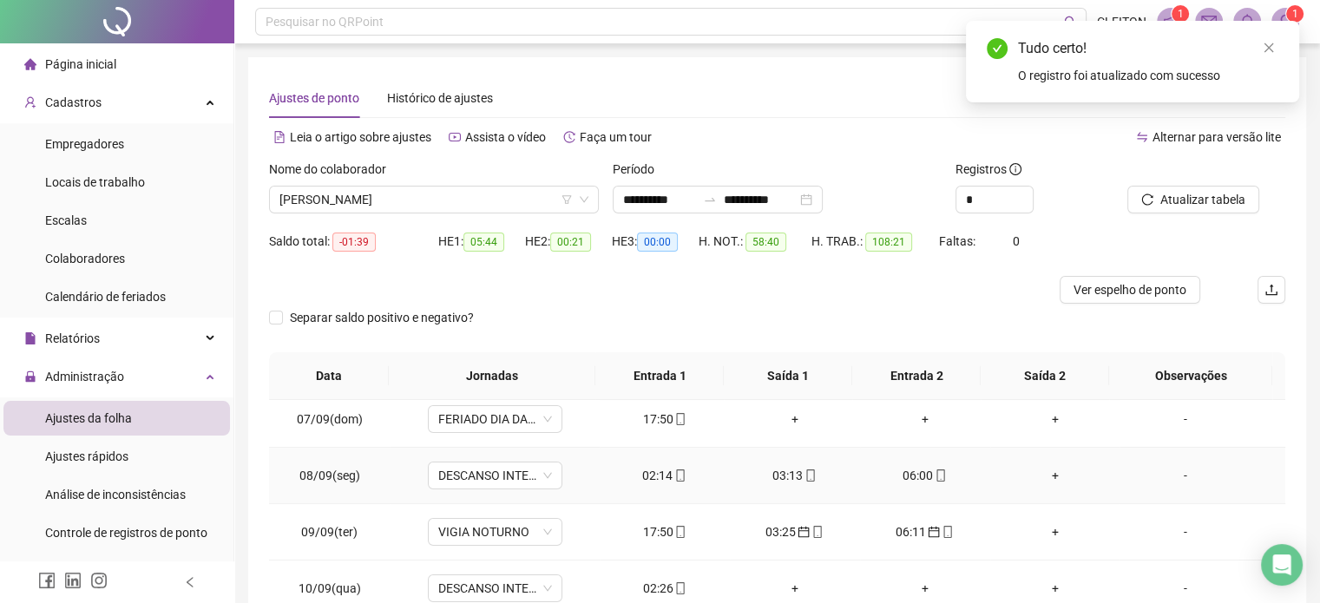
click at [783, 471] on div "03:13" at bounding box center [795, 475] width 102 height 19
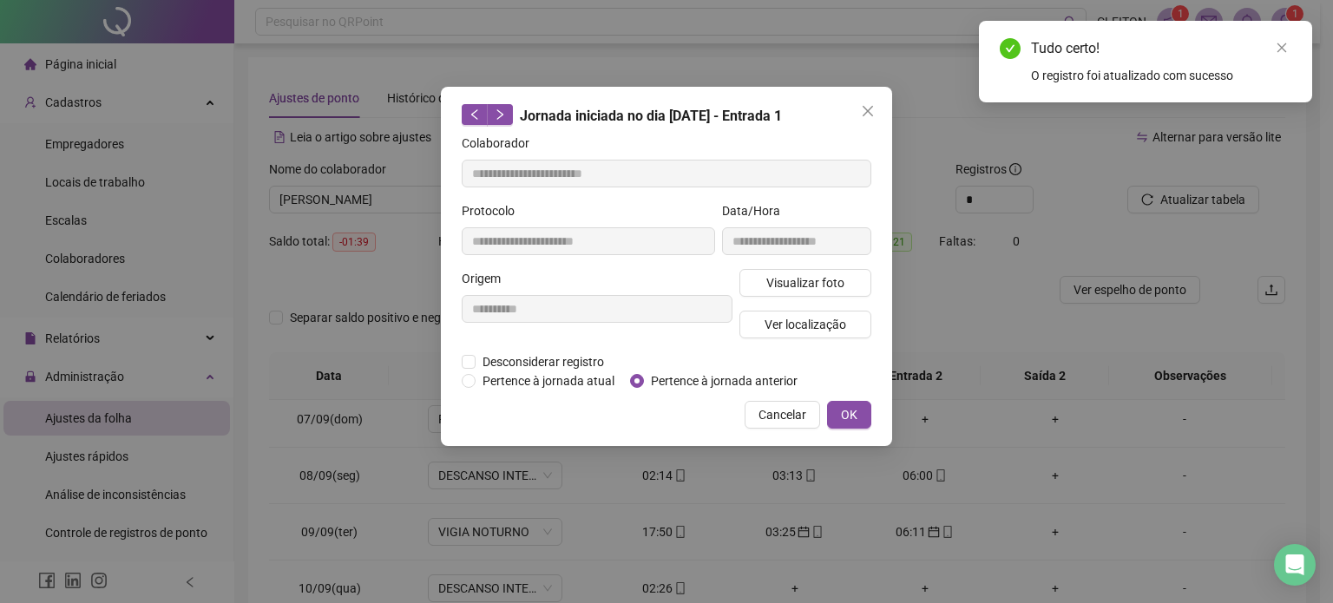
type input "**********"
click at [863, 420] on button "OK" at bounding box center [849, 415] width 44 height 28
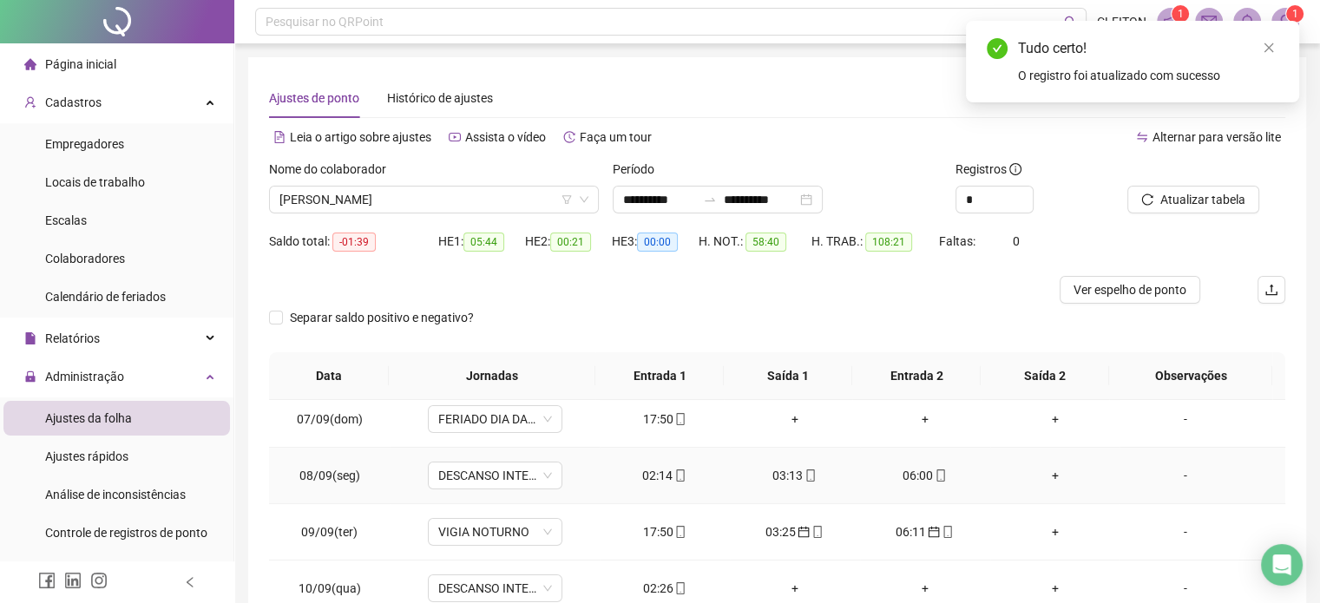
click at [898, 473] on div "06:00" at bounding box center [925, 475] width 102 height 19
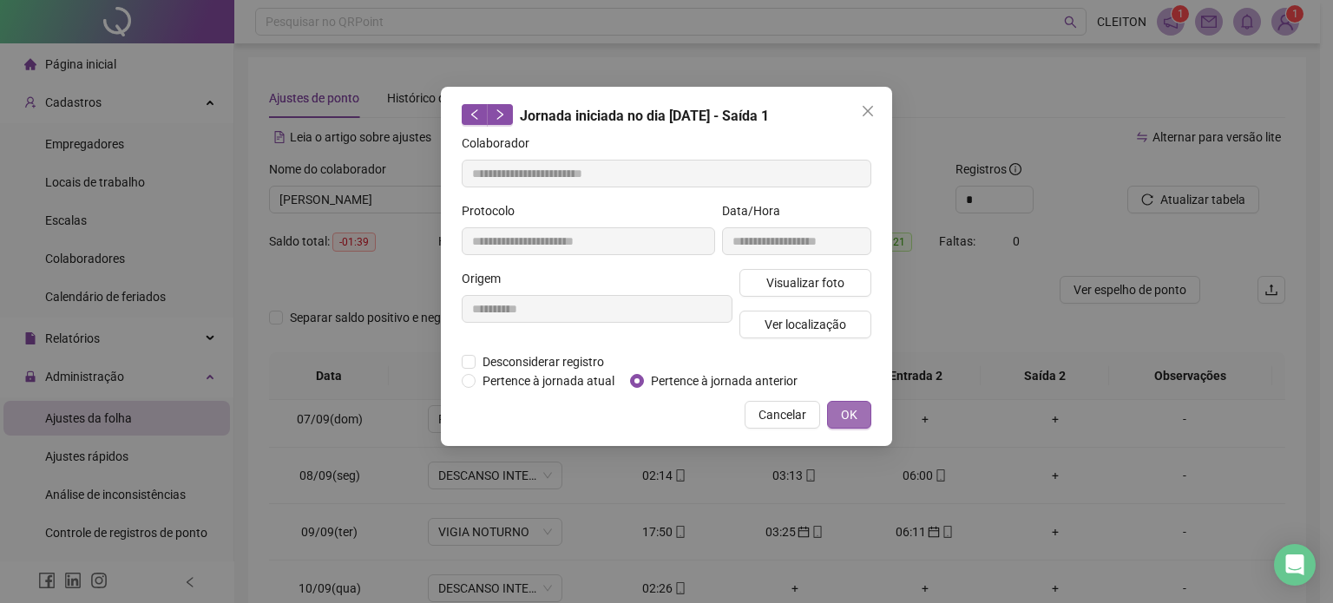
click at [851, 417] on span "OK" at bounding box center [849, 414] width 16 height 19
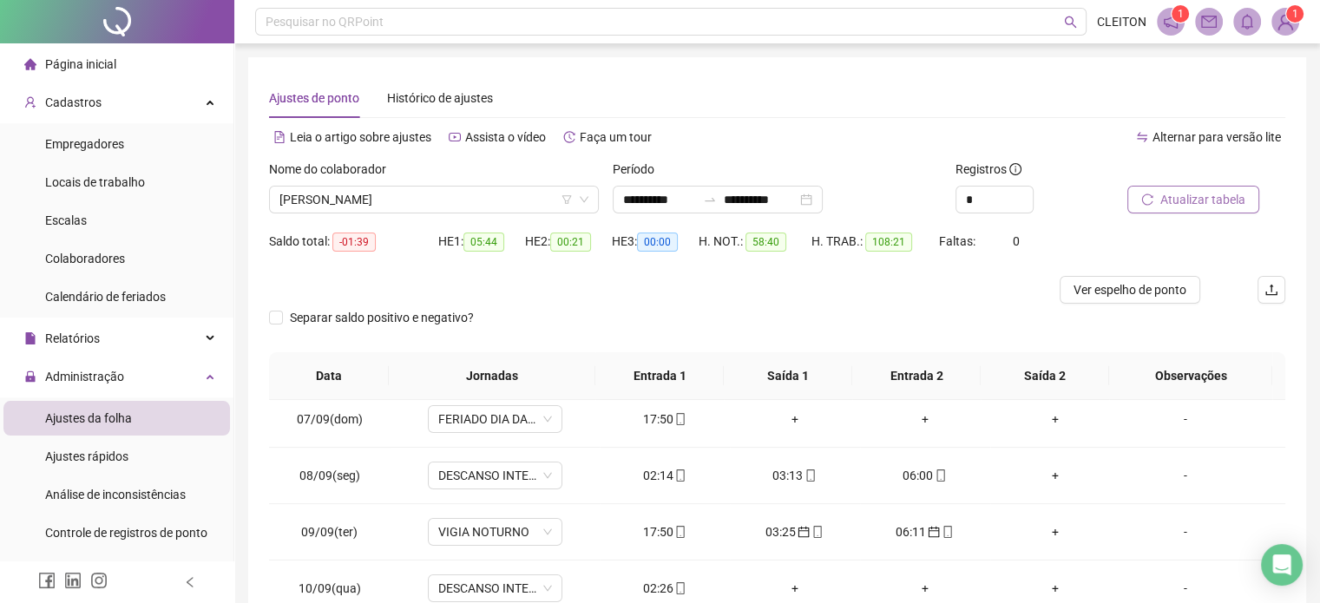
click at [1180, 197] on span "Atualizar tabela" at bounding box center [1202, 199] width 85 height 19
click at [654, 475] on div "06:00" at bounding box center [665, 475] width 102 height 19
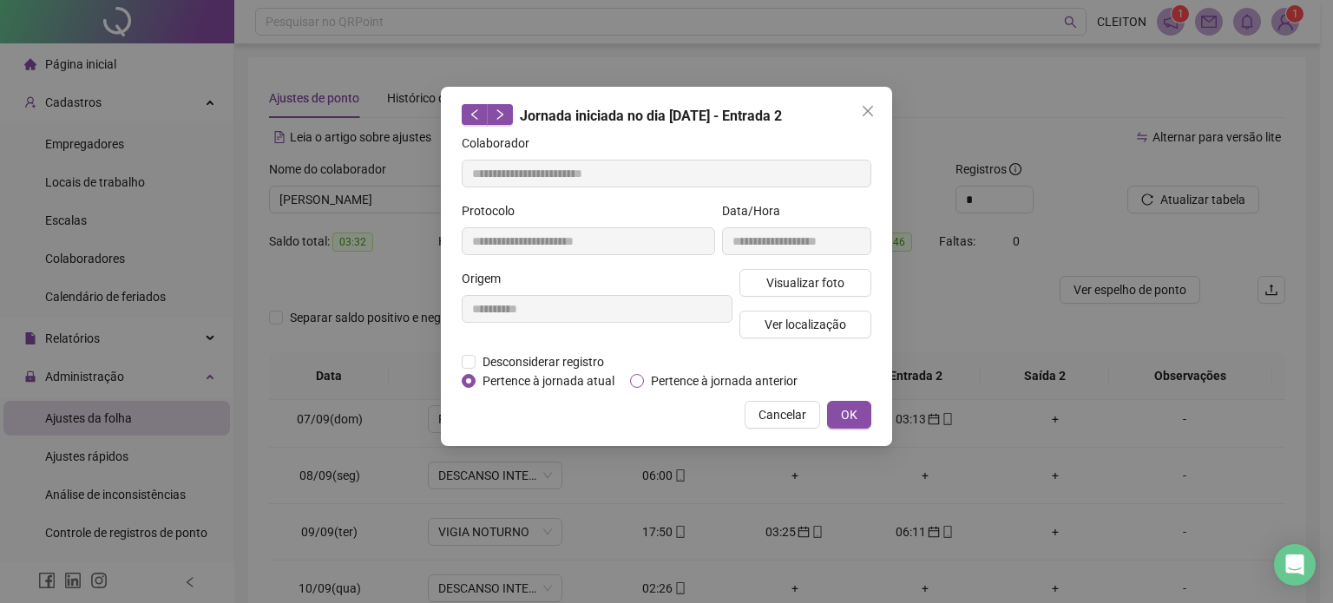
click at [637, 388] on label "Pertence à jornada anterior" at bounding box center [717, 380] width 174 height 19
click at [840, 416] on button "OK" at bounding box center [849, 415] width 44 height 28
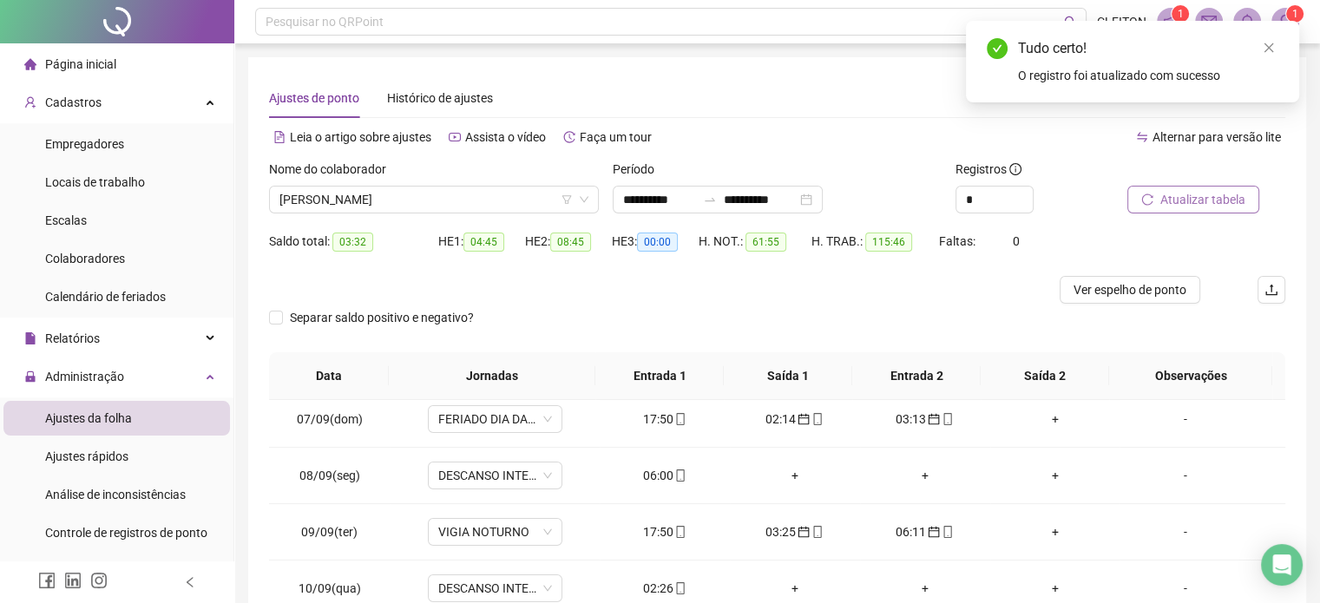
click at [1200, 195] on span "Atualizar tabela" at bounding box center [1202, 199] width 85 height 19
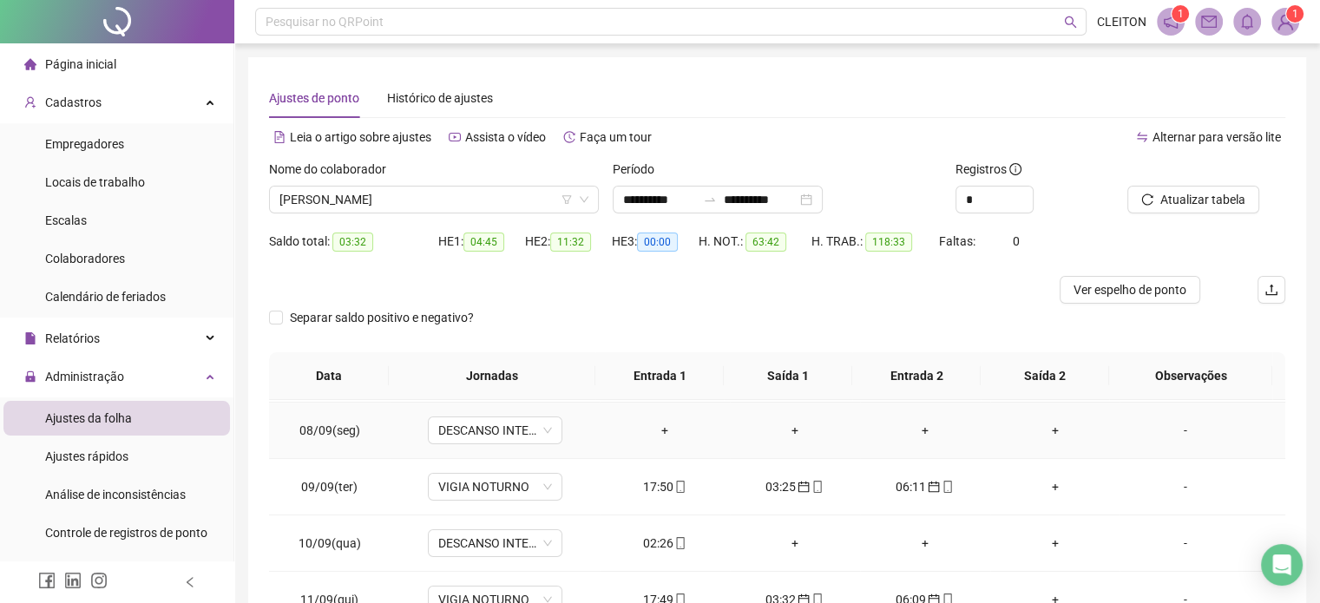
scroll to position [434, 0]
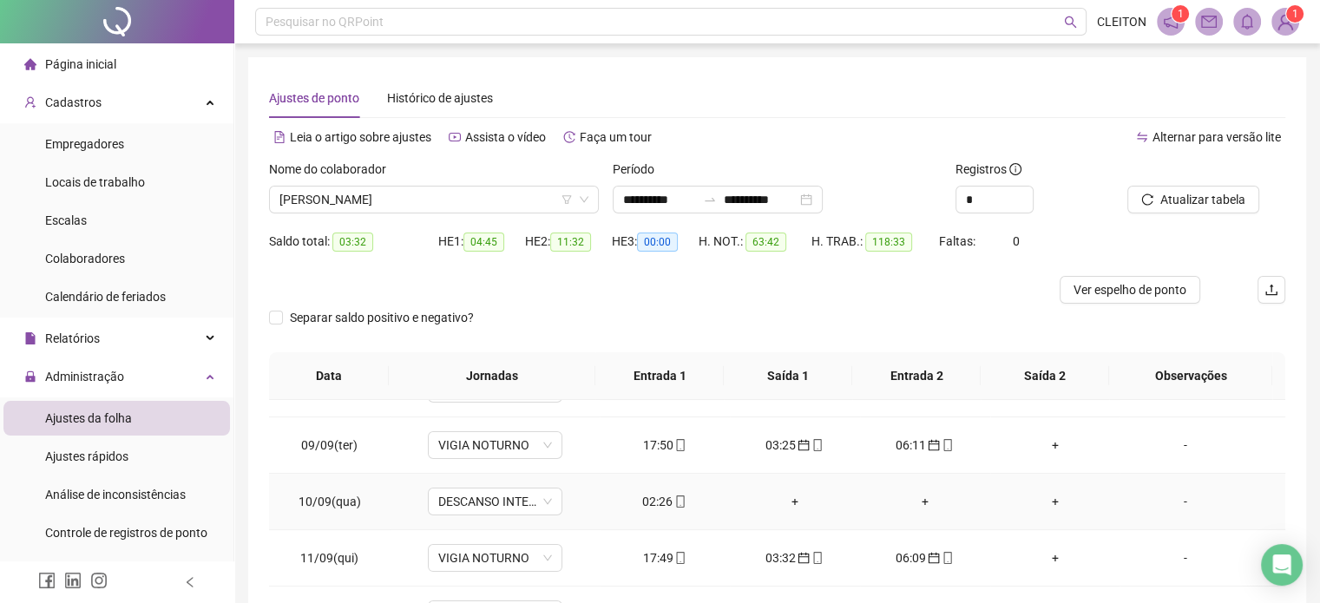
click at [651, 499] on div "02:26" at bounding box center [665, 501] width 102 height 19
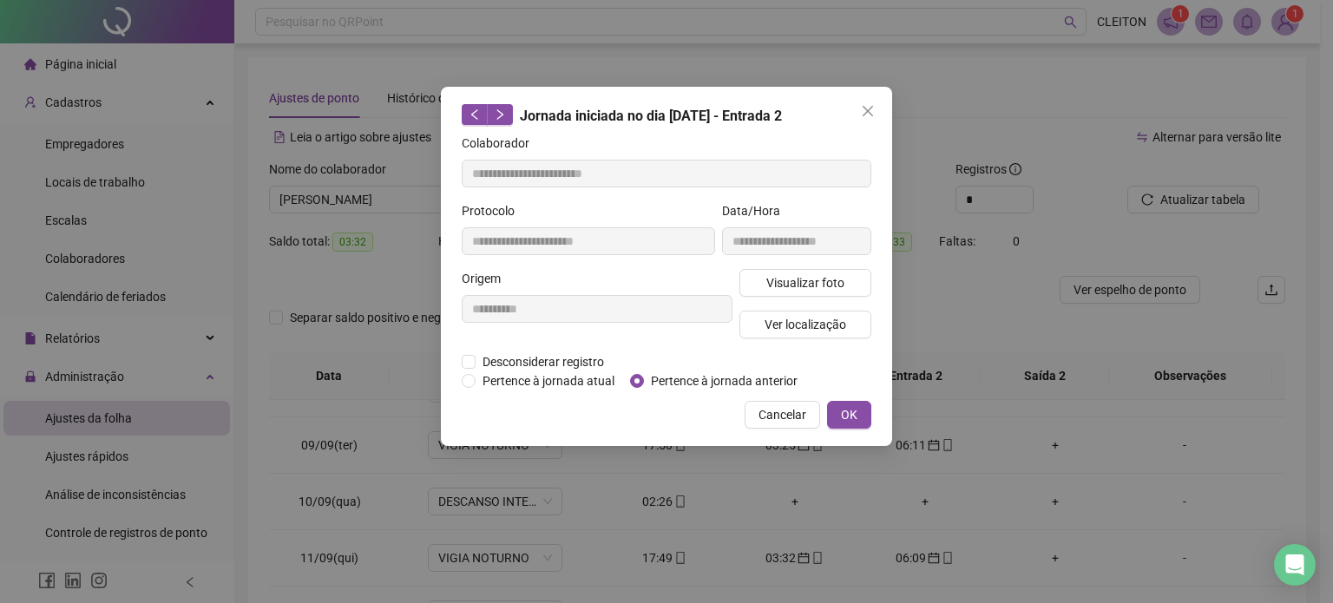
type input "**********"
click at [851, 417] on span "OK" at bounding box center [849, 414] width 16 height 19
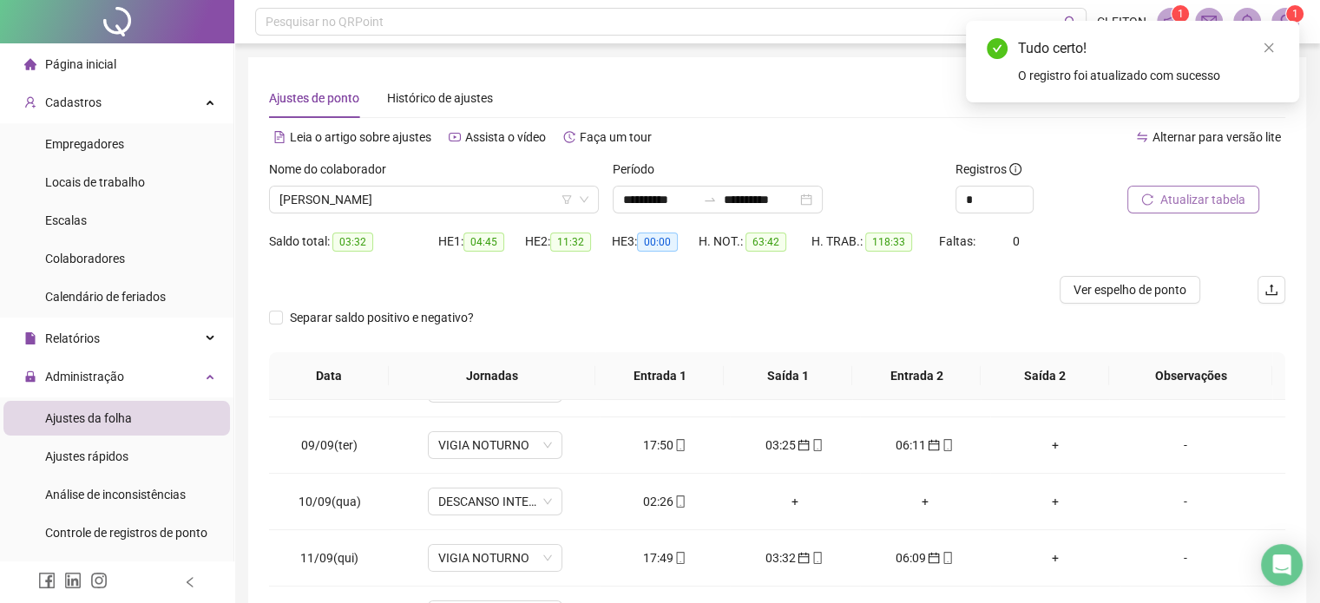
click at [1180, 201] on span "Atualizar tabela" at bounding box center [1202, 199] width 85 height 19
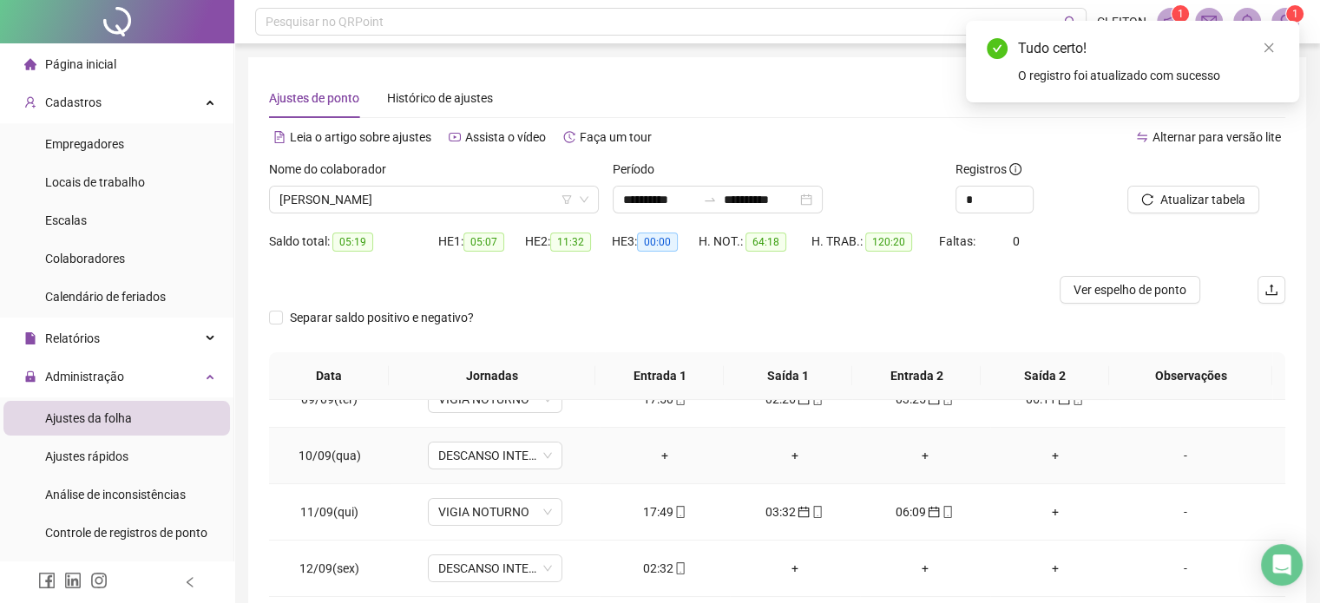
scroll to position [521, 0]
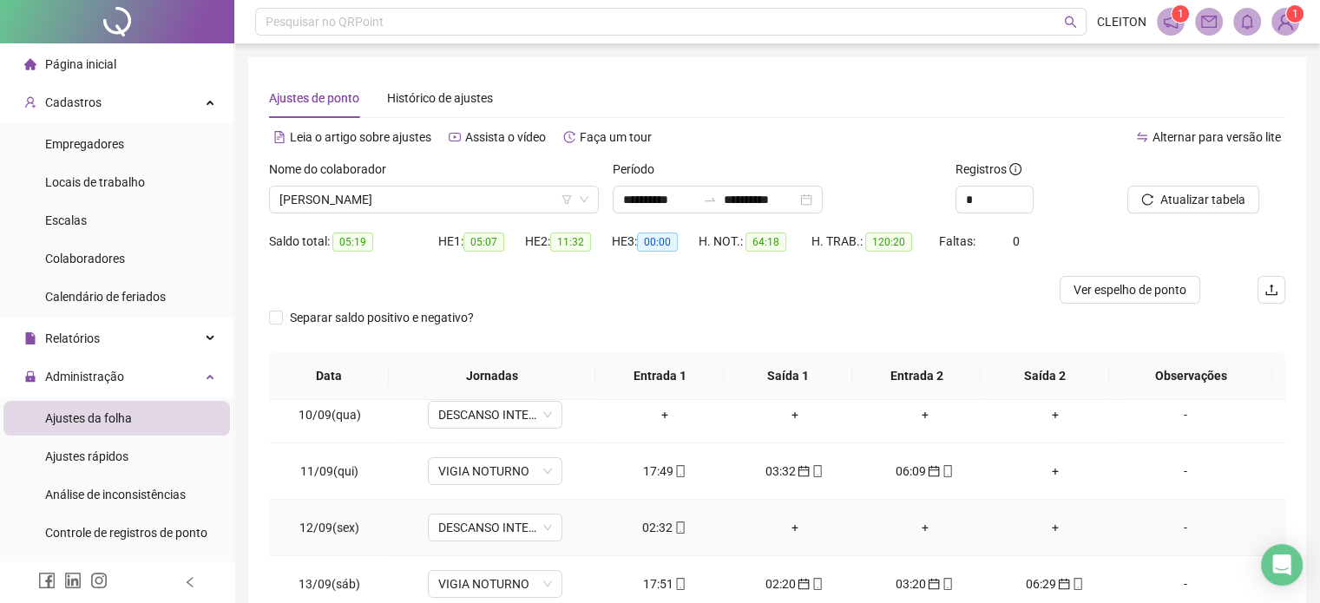
click at [654, 523] on div "02:32" at bounding box center [665, 527] width 102 height 19
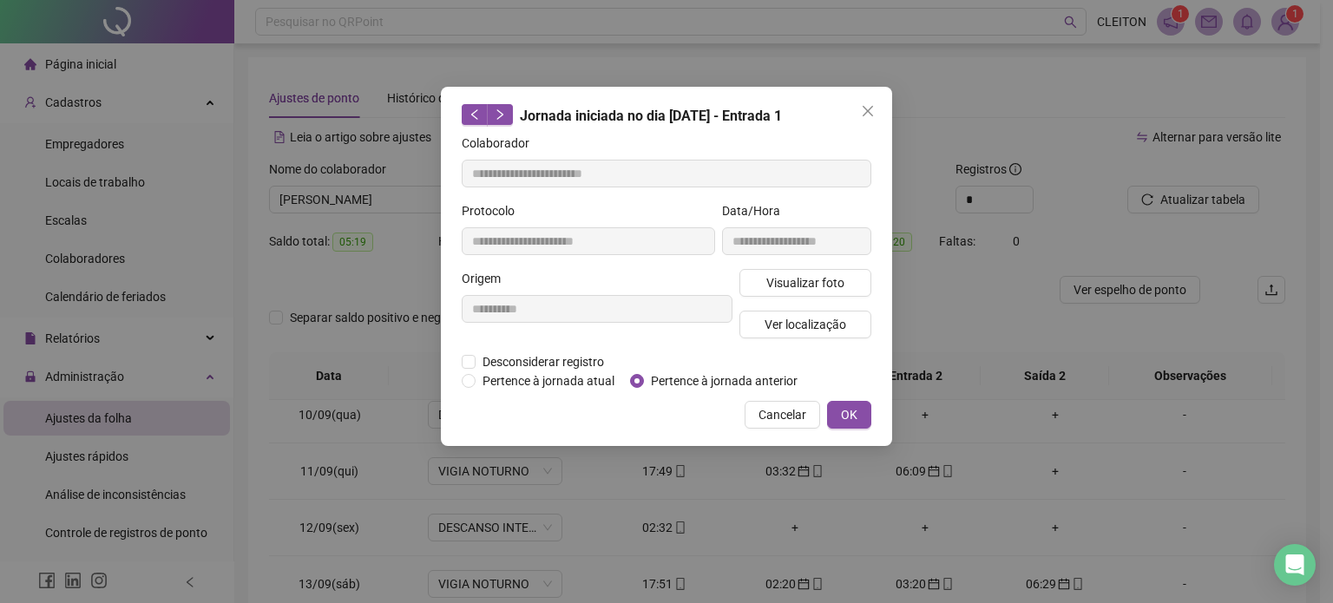
type input "**********"
click at [851, 414] on span "OK" at bounding box center [849, 414] width 16 height 19
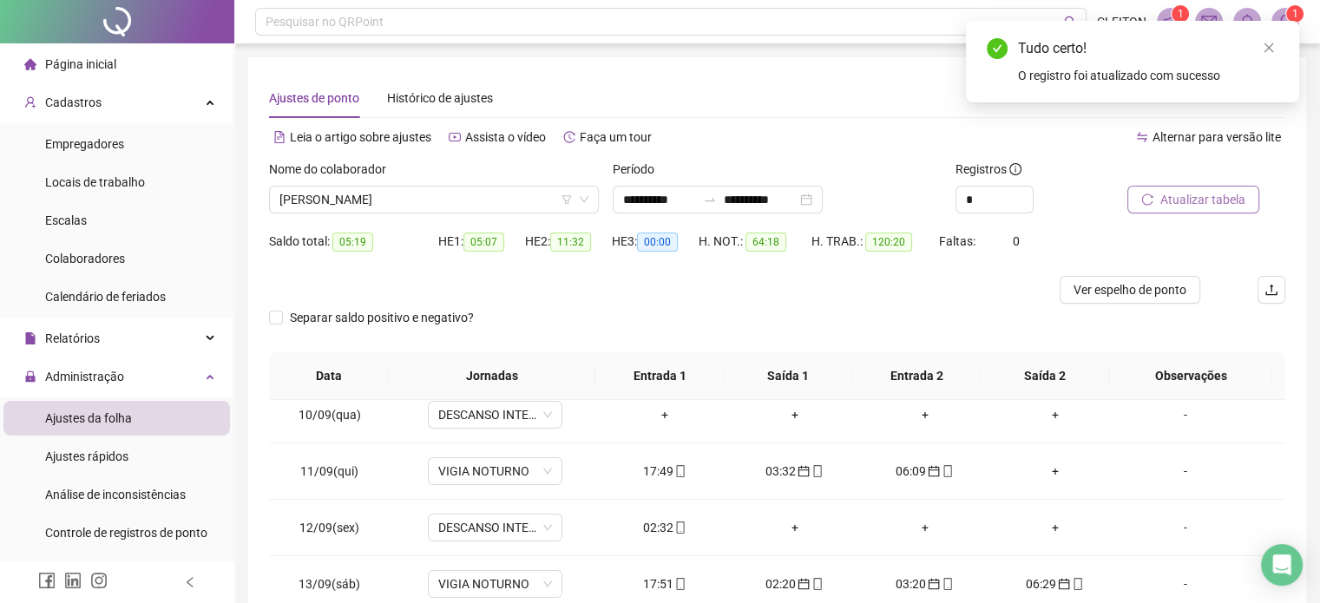
click at [1199, 207] on span "Atualizar tabela" at bounding box center [1202, 199] width 85 height 19
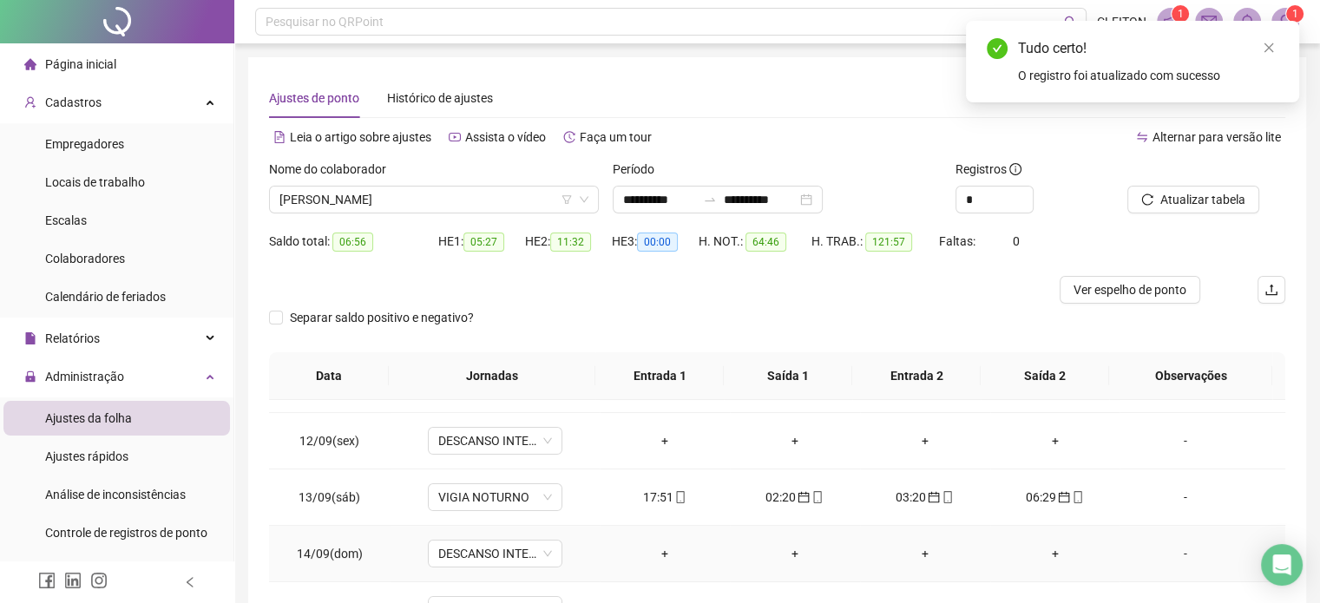
scroll to position [694, 0]
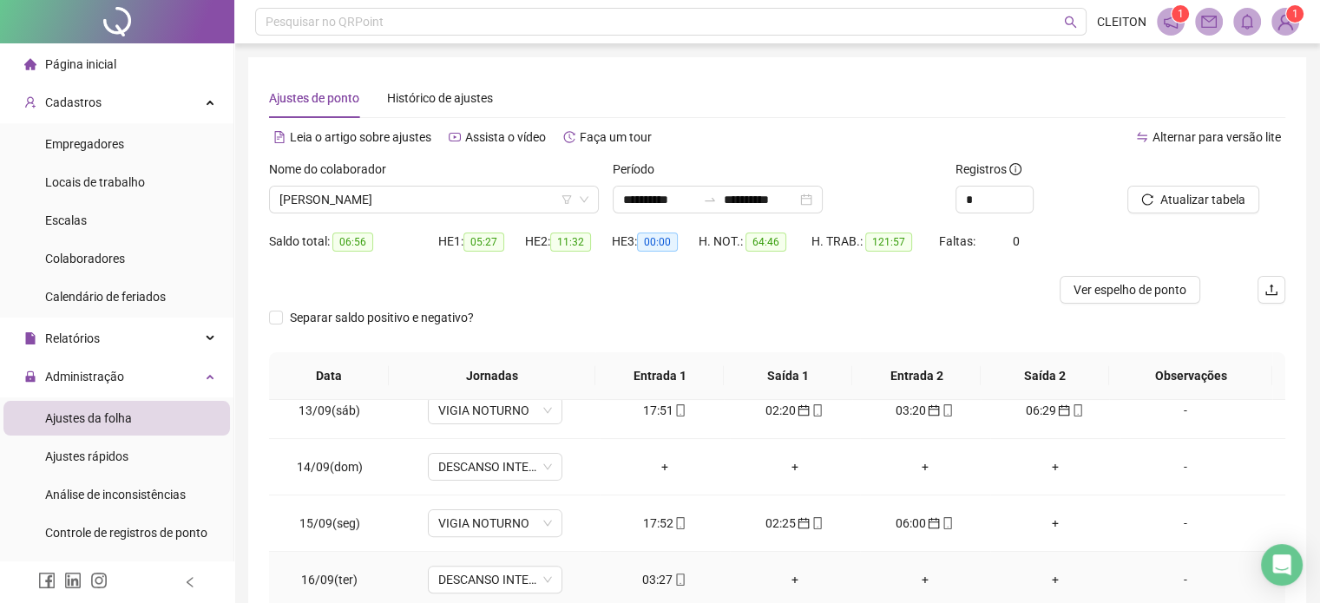
click at [658, 582] on div "03:27" at bounding box center [665, 579] width 102 height 19
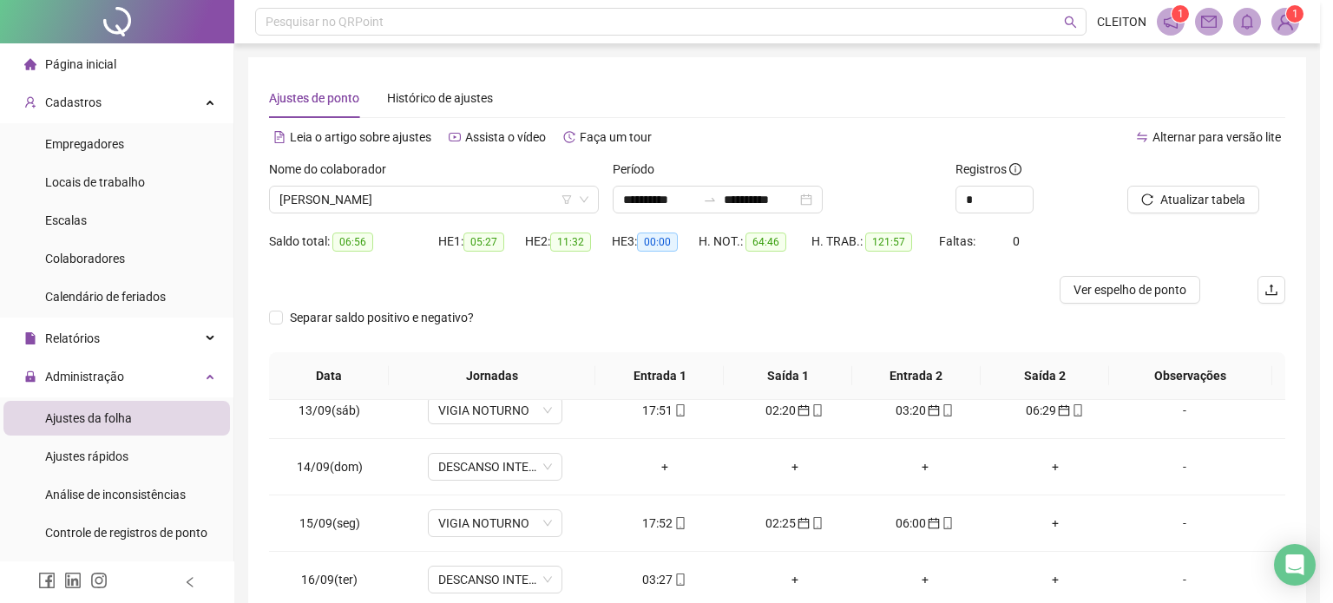
type input "**********"
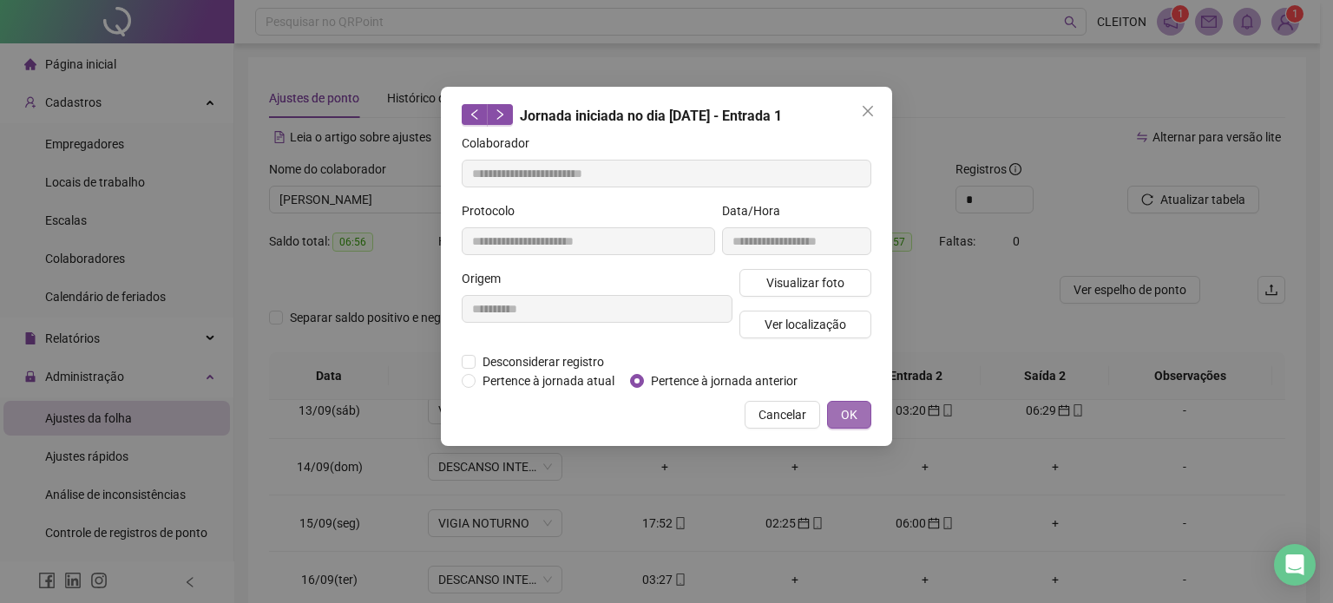
click at [857, 412] on span "OK" at bounding box center [849, 414] width 16 height 19
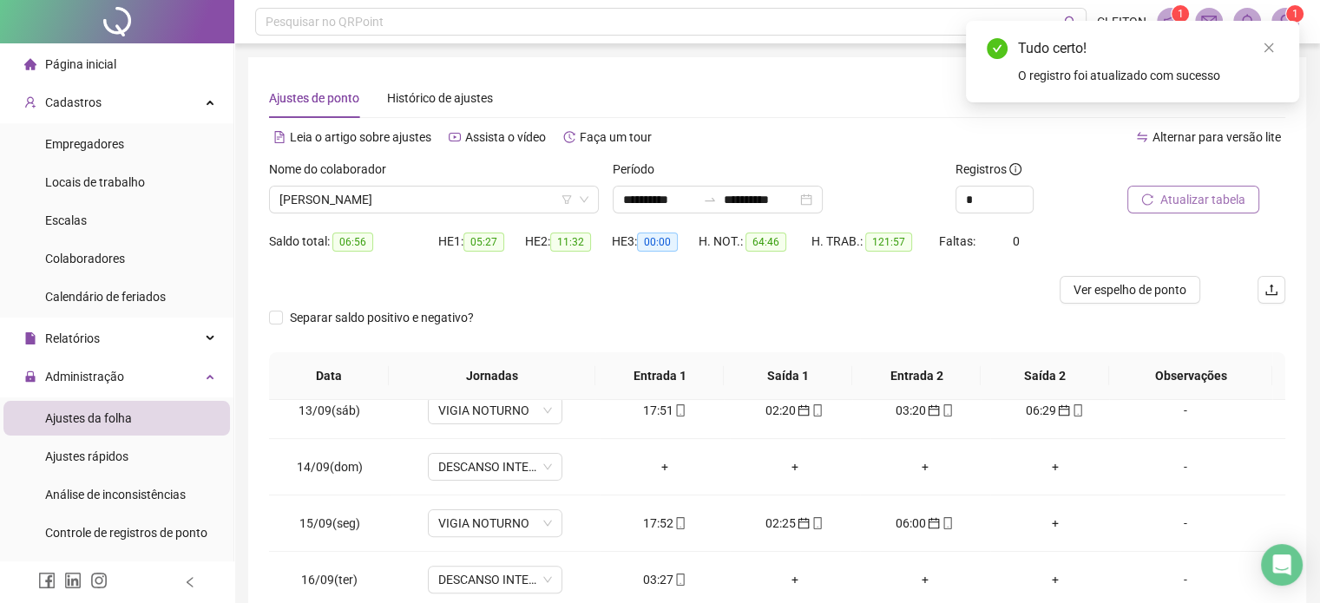
click at [1193, 207] on span "Atualizar tabela" at bounding box center [1202, 199] width 85 height 19
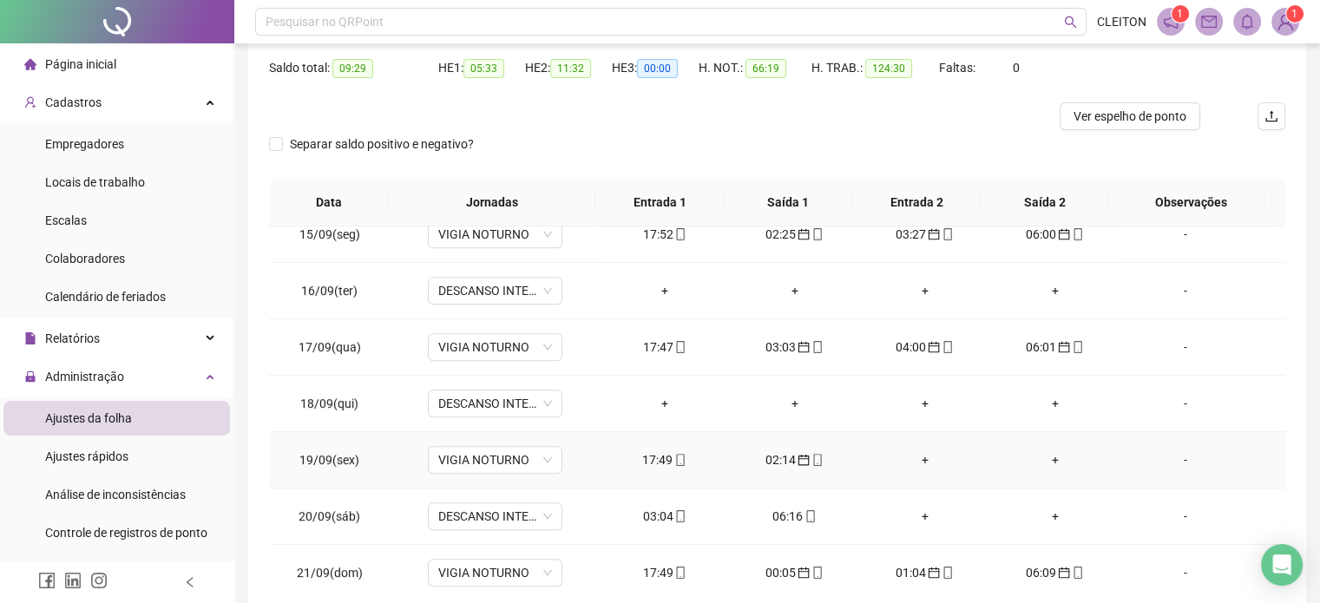
scroll to position [260, 0]
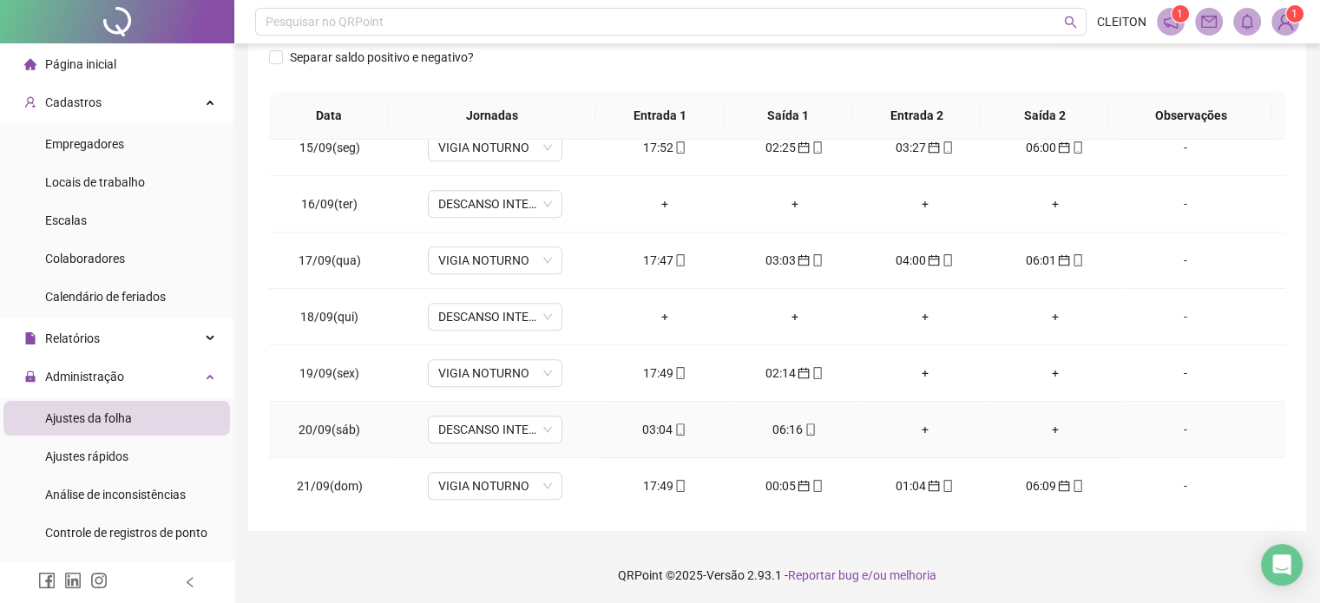
click at [658, 431] on div "03:04" at bounding box center [665, 429] width 102 height 19
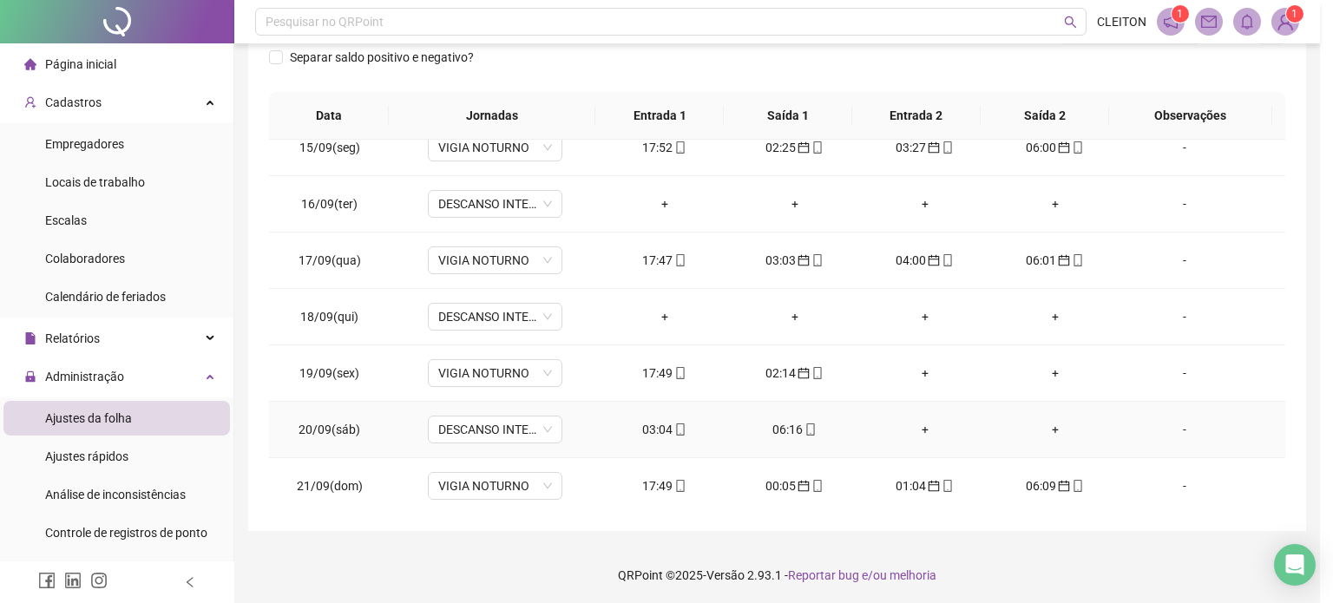
type input "**********"
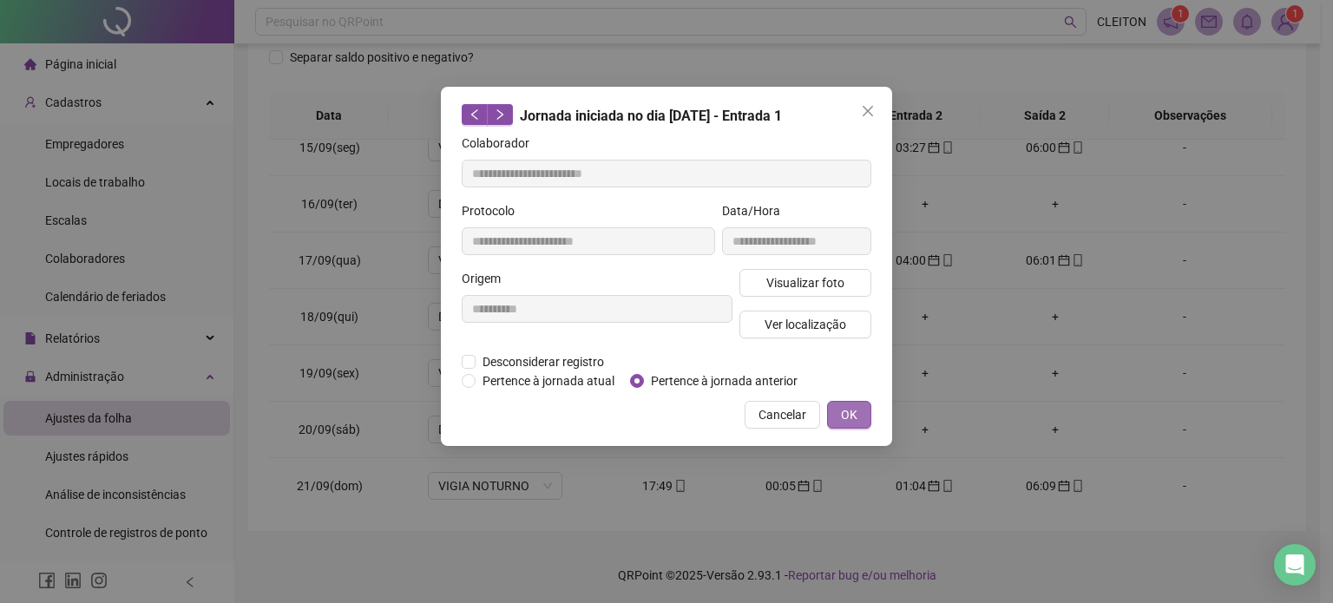
click at [837, 415] on button "OK" at bounding box center [849, 415] width 44 height 28
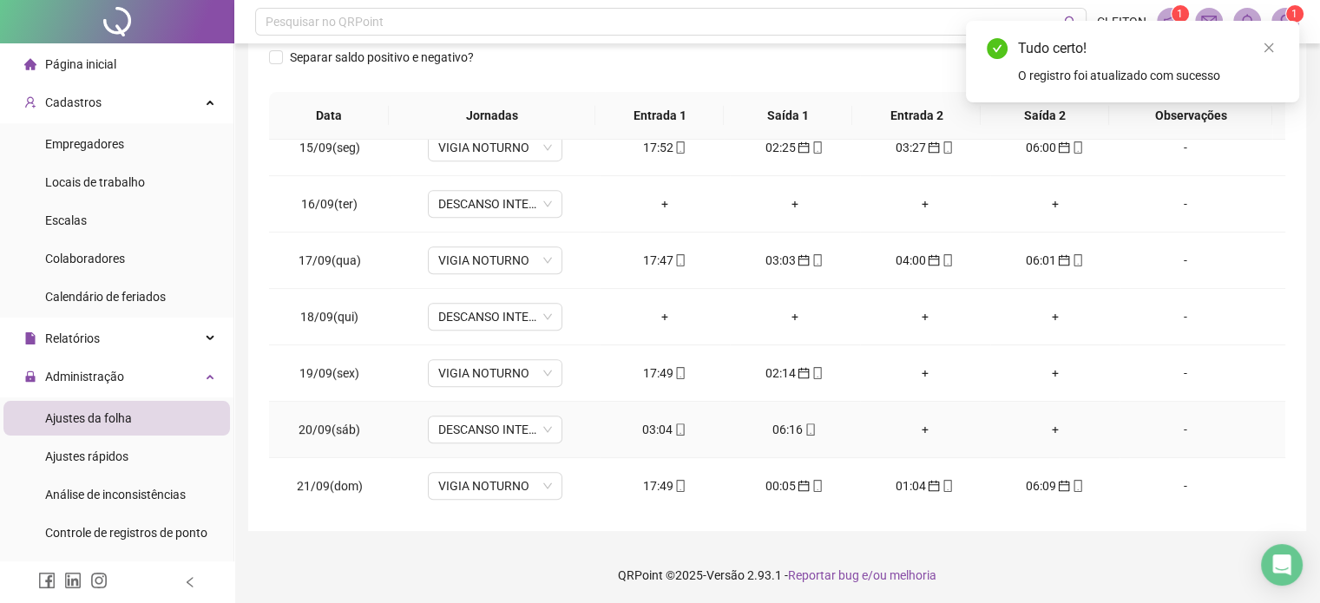
click at [786, 424] on div "06:16" at bounding box center [795, 429] width 102 height 19
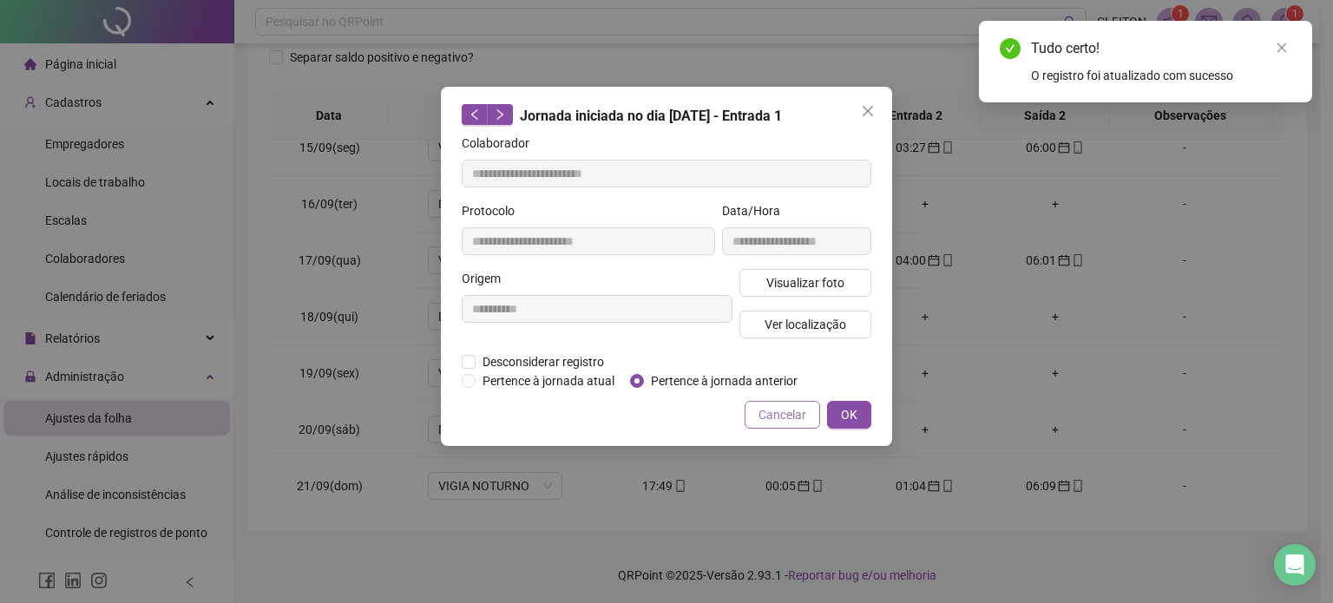
type input "**********"
click at [644, 378] on label "Pertence à jornada anterior" at bounding box center [717, 380] width 174 height 19
click at [850, 411] on span "OK" at bounding box center [849, 414] width 16 height 19
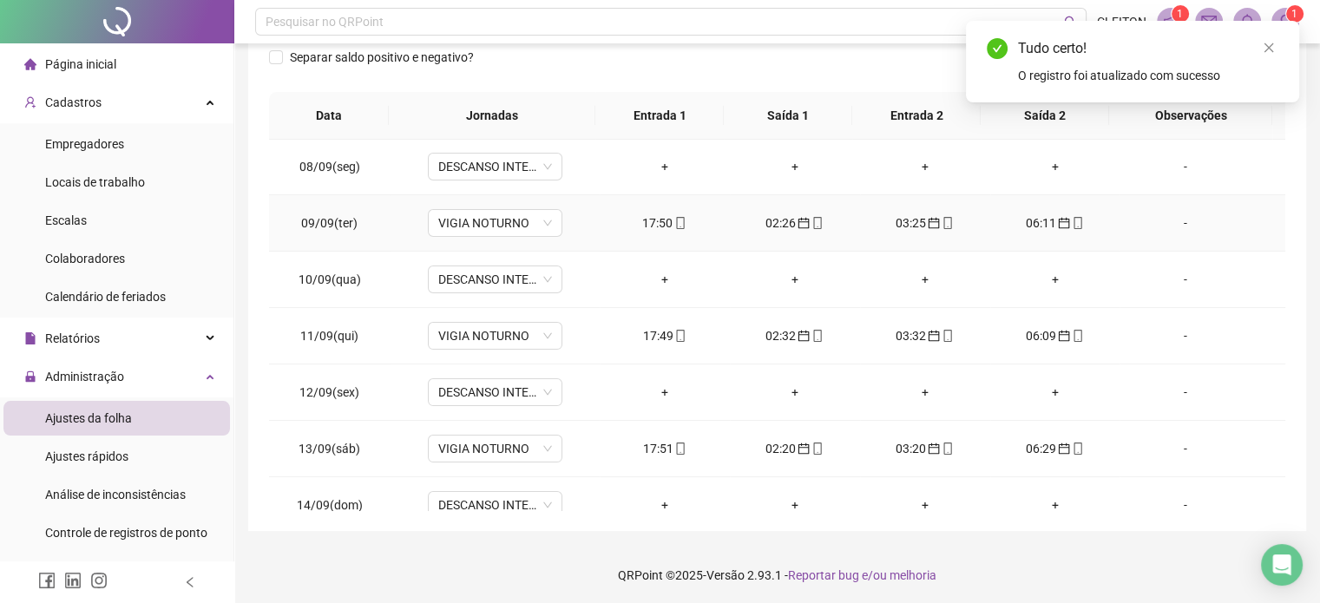
scroll to position [202, 0]
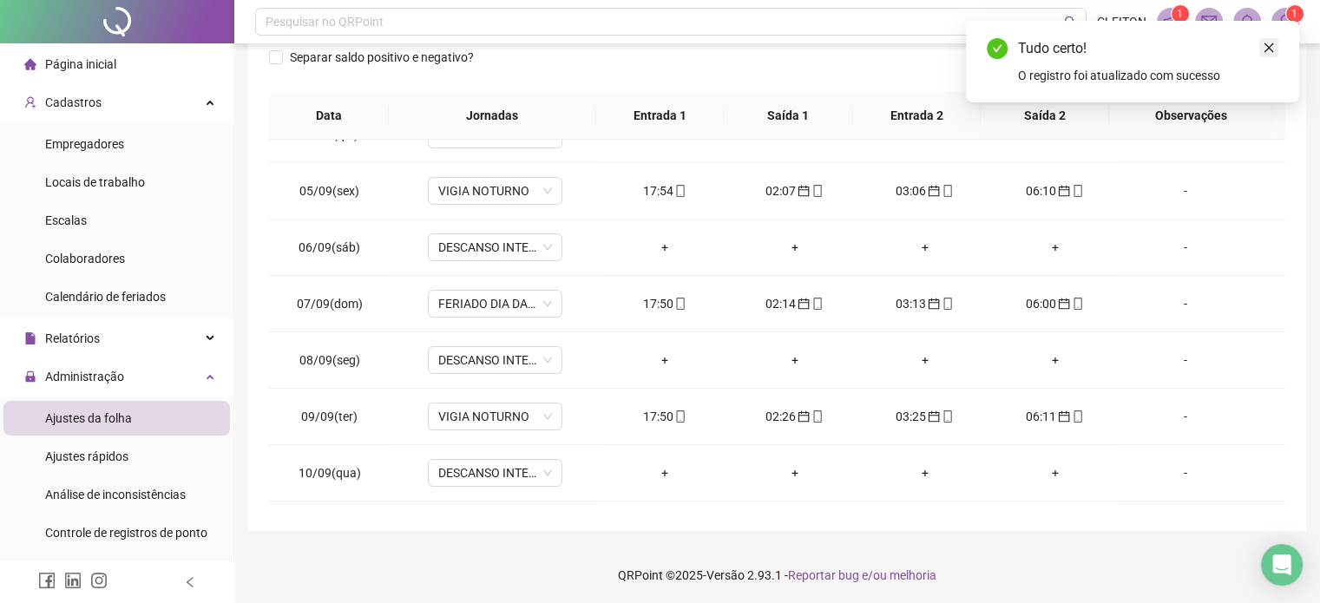
click at [1274, 50] on icon "close" at bounding box center [1269, 48] width 12 height 12
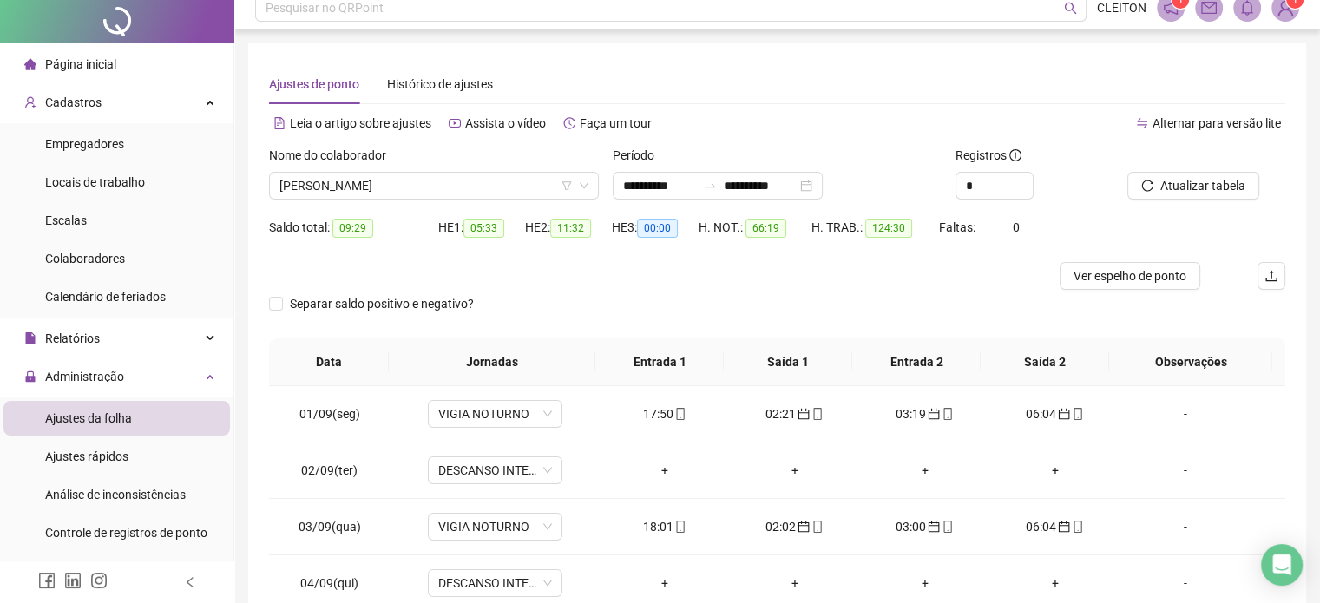
scroll to position [0, 0]
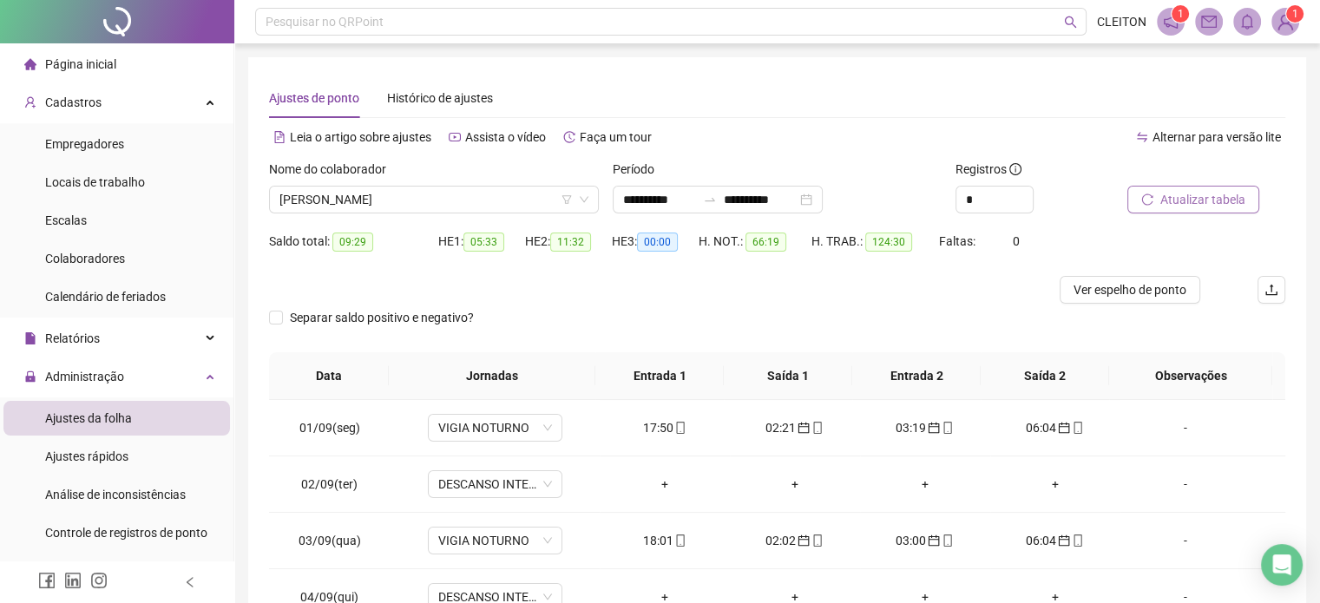
click at [1215, 196] on span "Atualizar tabela" at bounding box center [1202, 199] width 85 height 19
click at [1158, 201] on button "Atualizar tabela" at bounding box center [1194, 200] width 132 height 28
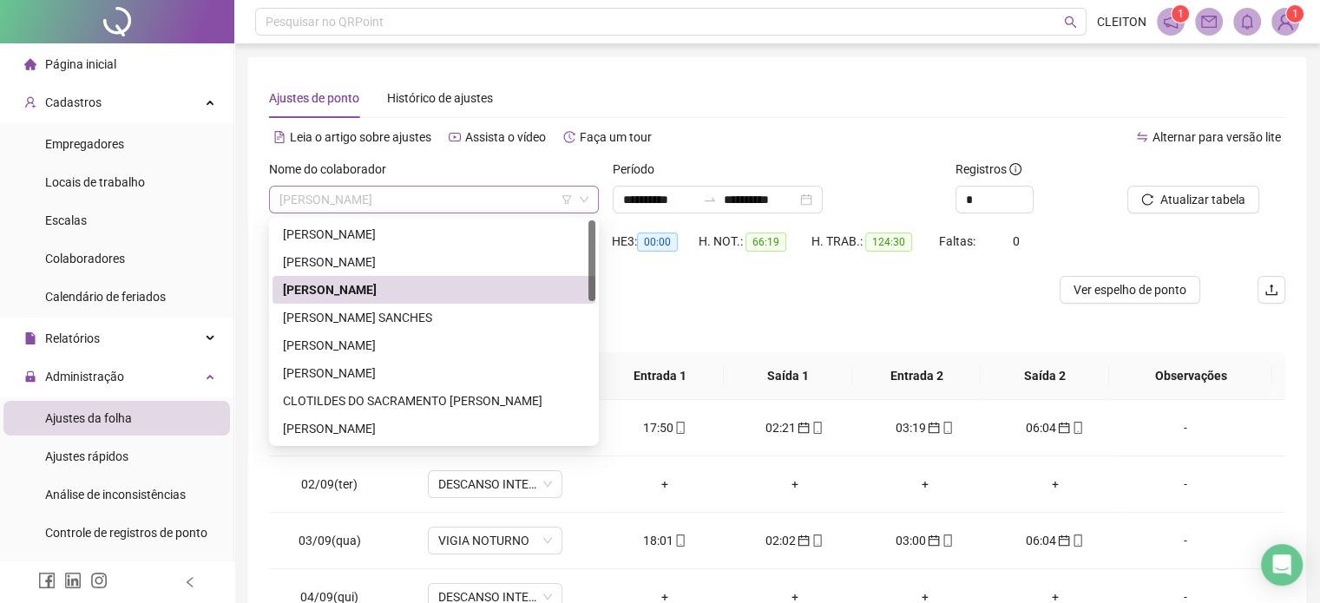
click at [514, 200] on span "[PERSON_NAME]" at bounding box center [433, 200] width 309 height 26
drag, startPoint x: 378, startPoint y: 257, endPoint x: 391, endPoint y: 260, distance: 13.3
click at [378, 256] on div "[PERSON_NAME]" at bounding box center [434, 262] width 302 height 19
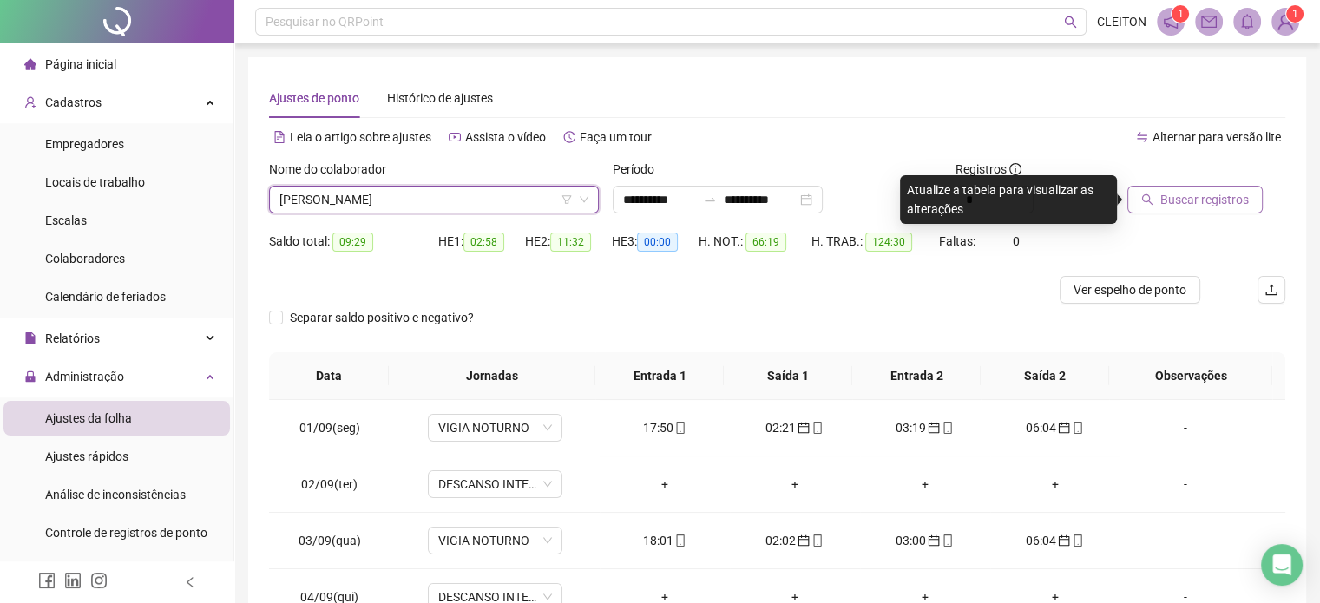
click at [1194, 197] on span "Buscar registros" at bounding box center [1204, 199] width 89 height 19
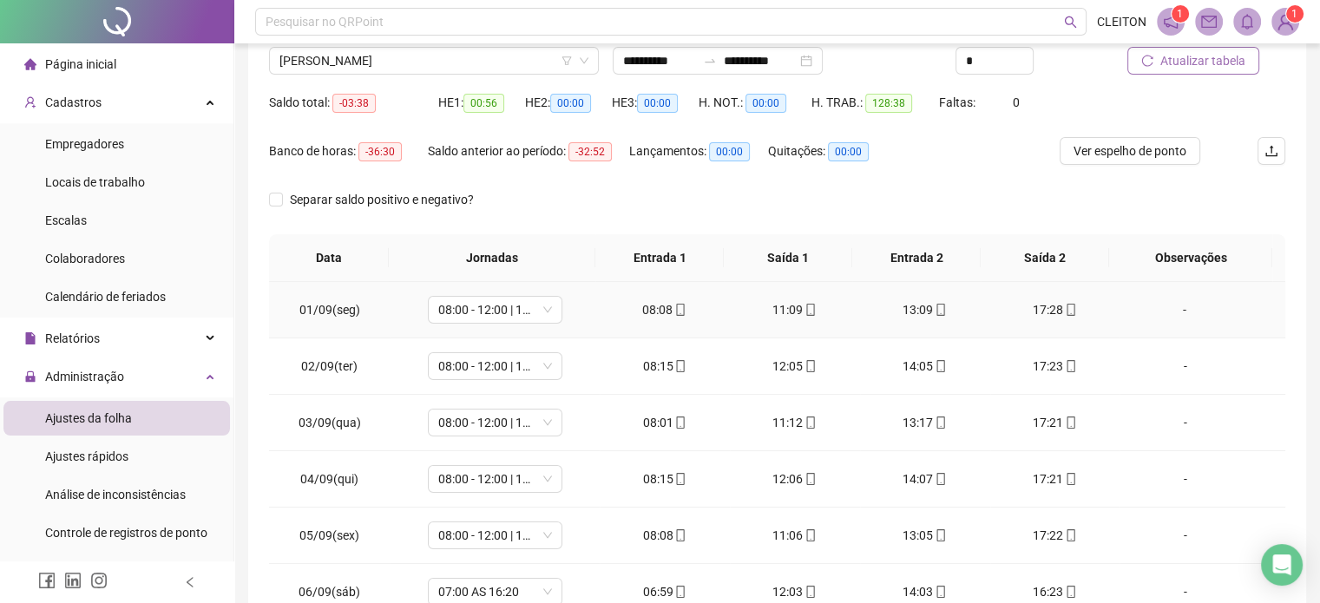
scroll to position [109, 0]
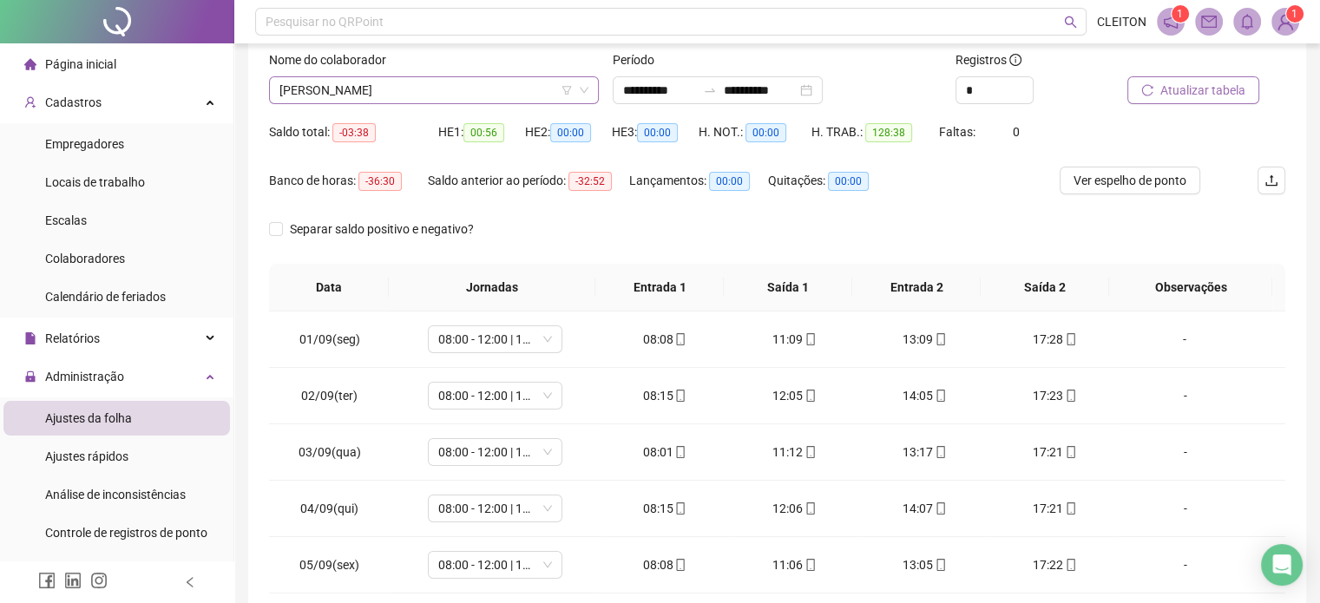
click at [417, 80] on span "[PERSON_NAME]" at bounding box center [433, 90] width 309 height 26
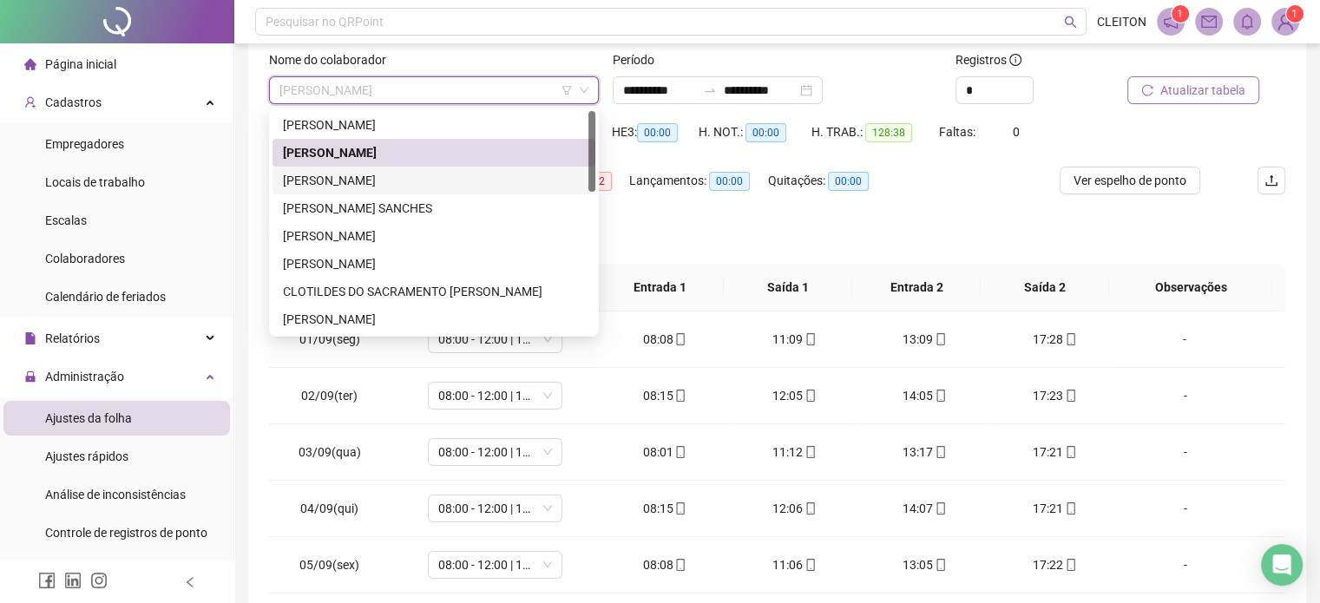
click at [340, 176] on div "[PERSON_NAME]" at bounding box center [434, 180] width 302 height 19
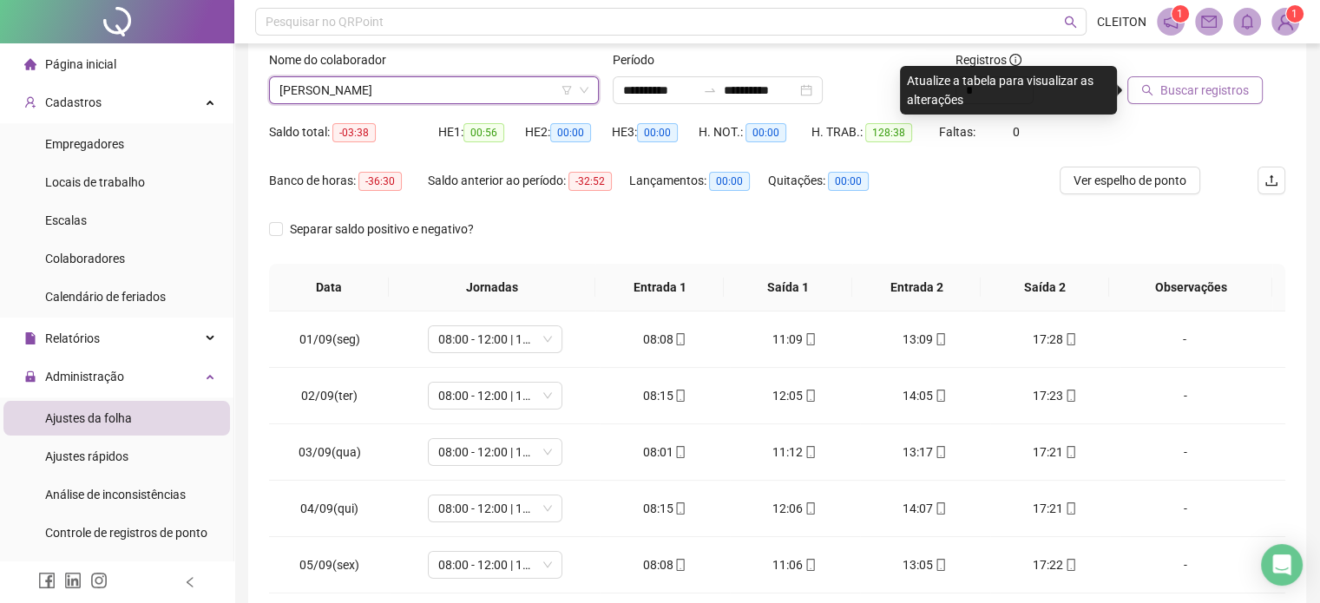
click at [1193, 93] on span "Buscar registros" at bounding box center [1204, 90] width 89 height 19
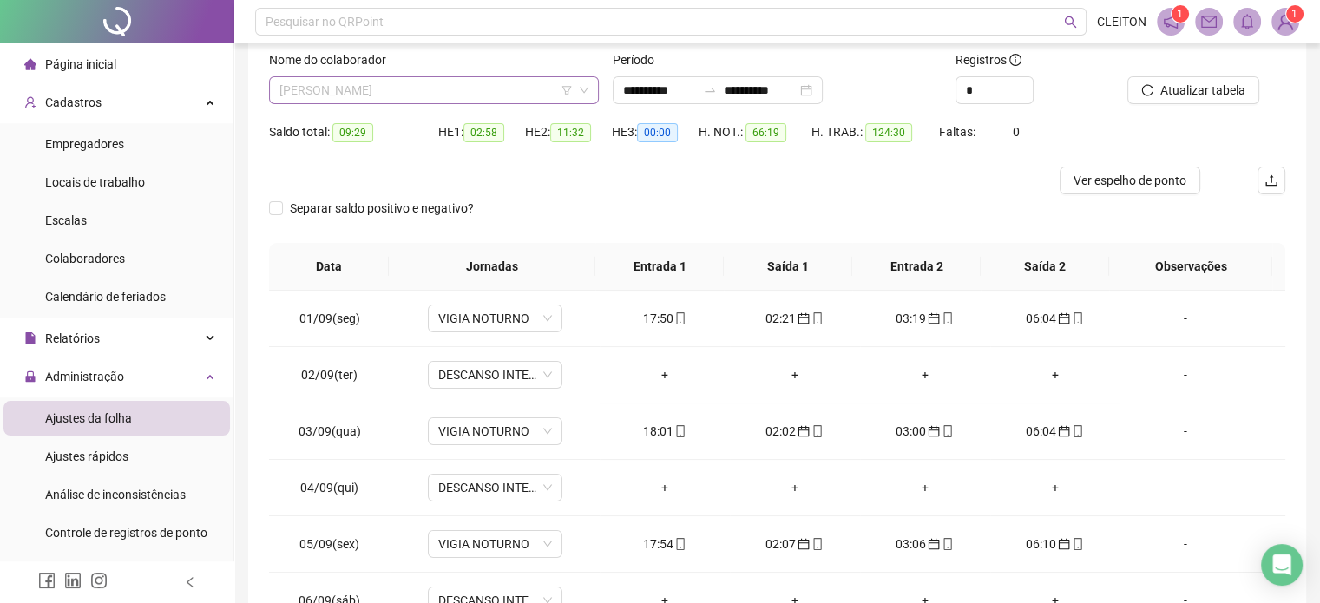
click at [424, 80] on span "[PERSON_NAME]" at bounding box center [433, 90] width 309 height 26
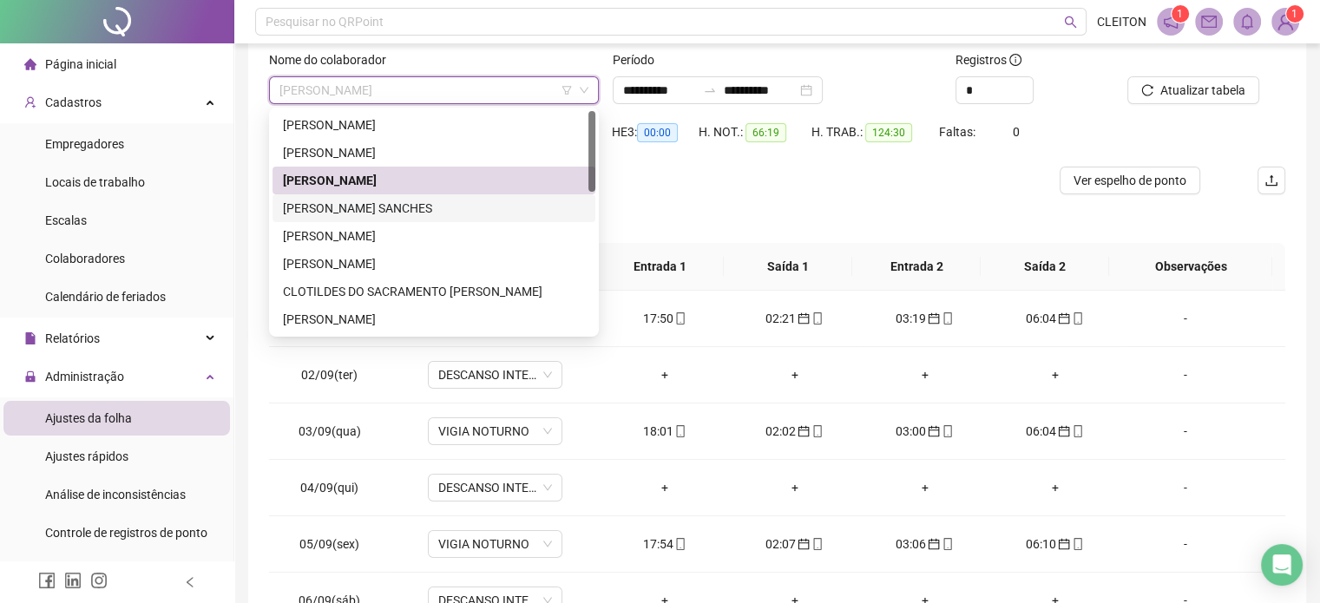
click at [378, 210] on div "[PERSON_NAME] SANCHES" at bounding box center [434, 208] width 302 height 19
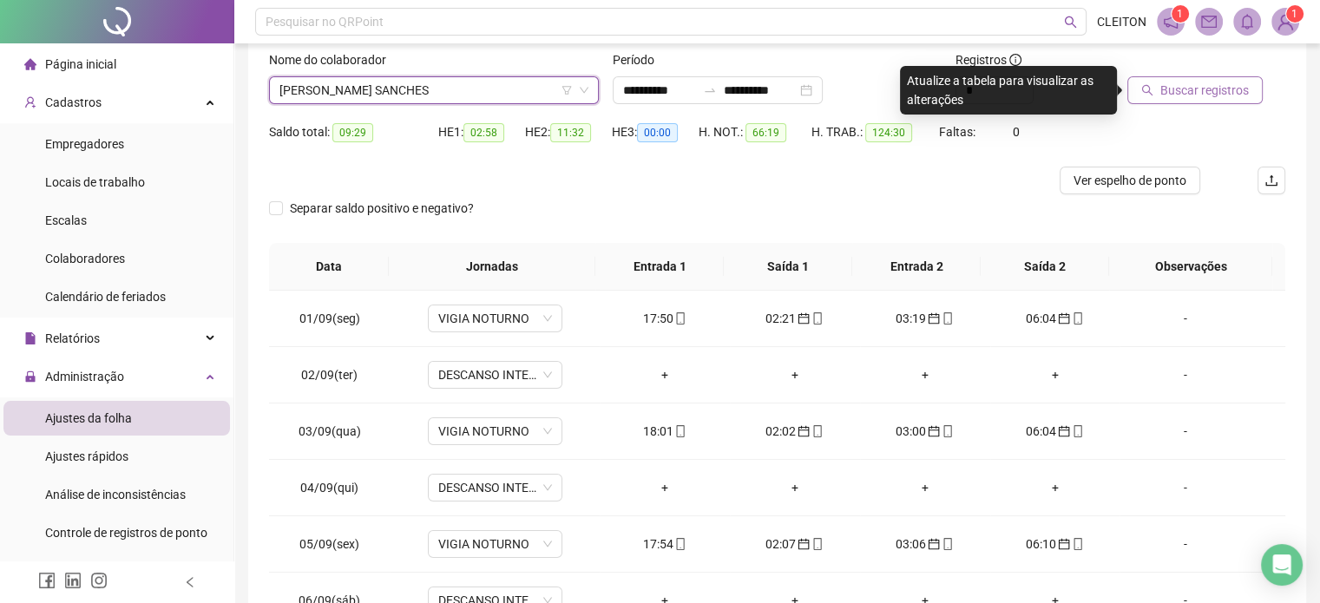
click at [1192, 90] on span "Buscar registros" at bounding box center [1204, 90] width 89 height 19
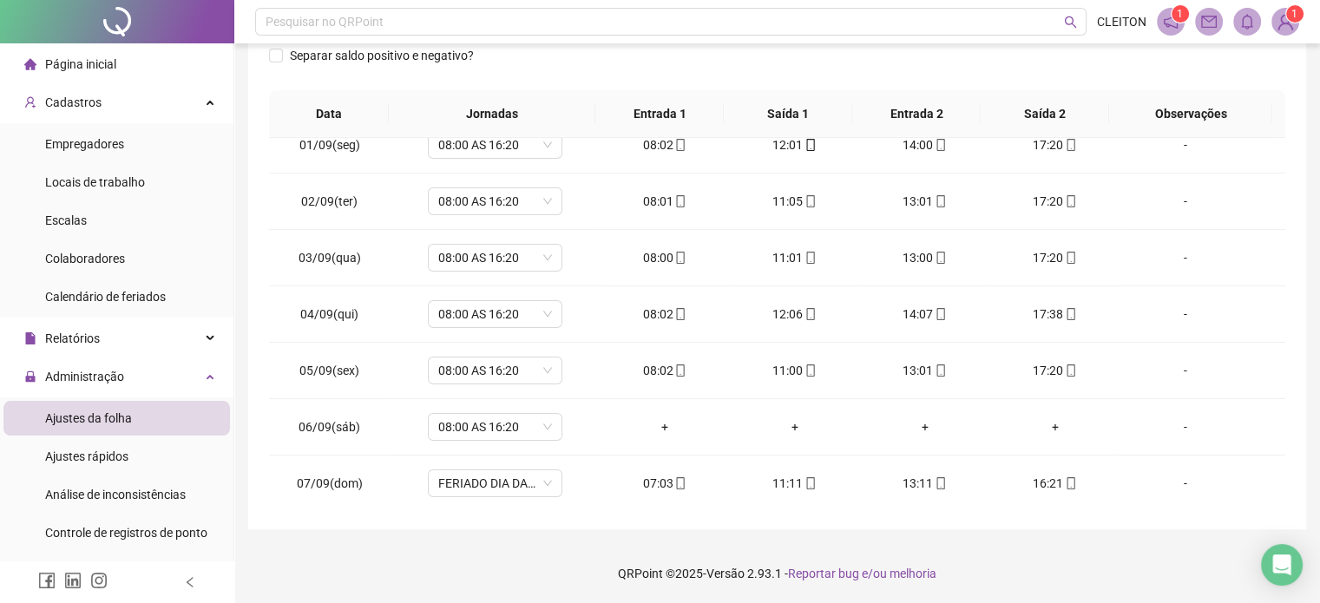
scroll to position [0, 0]
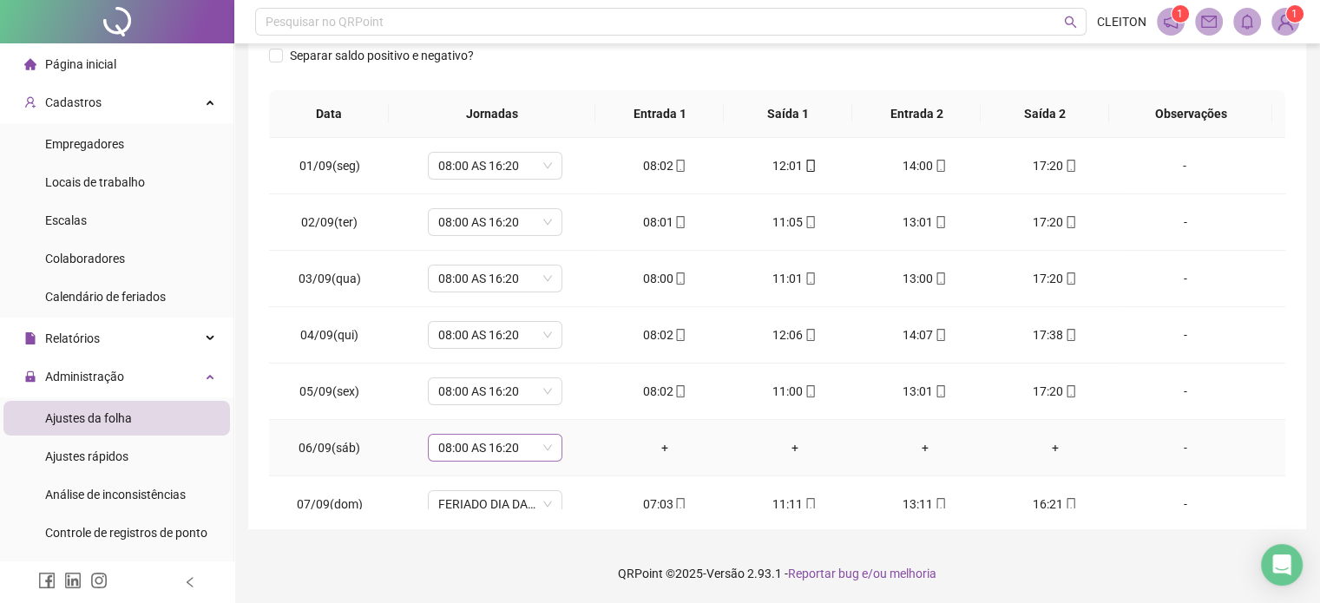
click at [494, 444] on span "08:00 AS 16:20" at bounding box center [495, 448] width 114 height 26
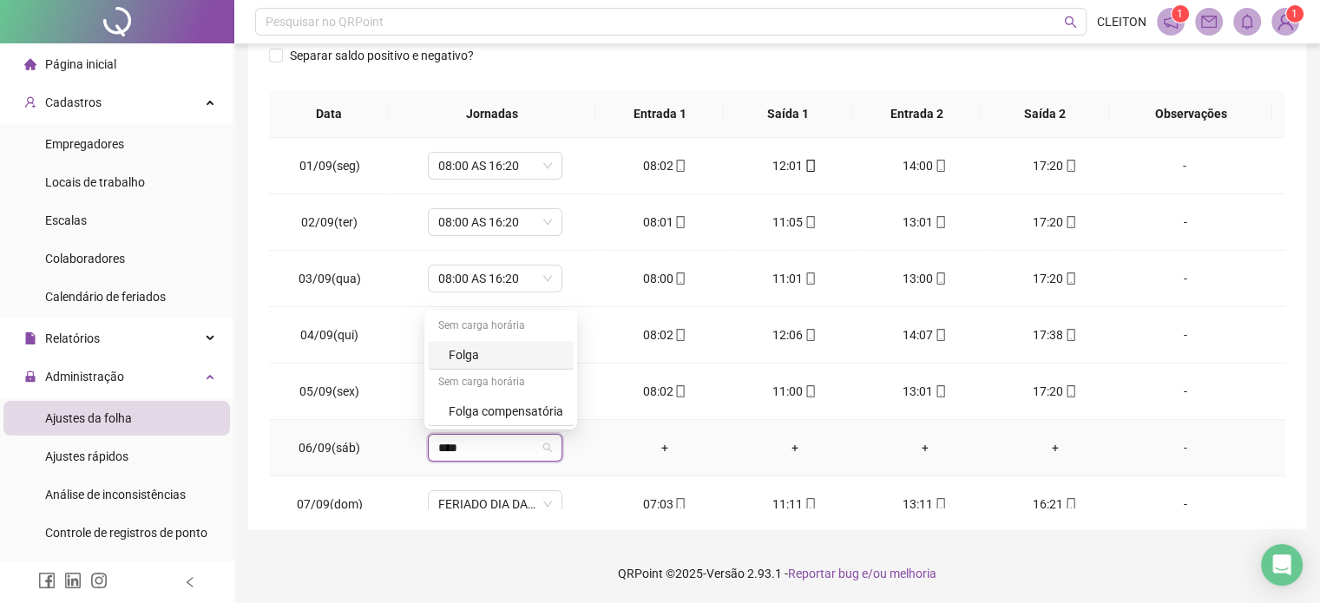
type input "****"
click at [769, 452] on div "+" at bounding box center [795, 447] width 102 height 19
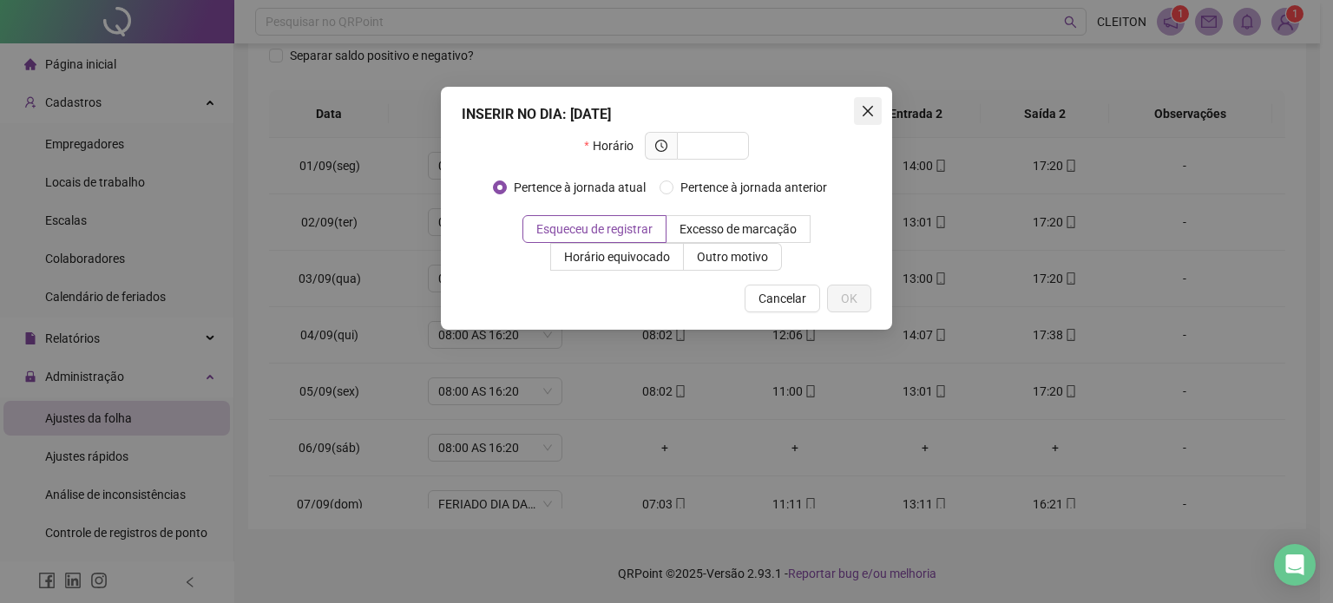
click at [862, 113] on icon "close" at bounding box center [868, 111] width 14 height 14
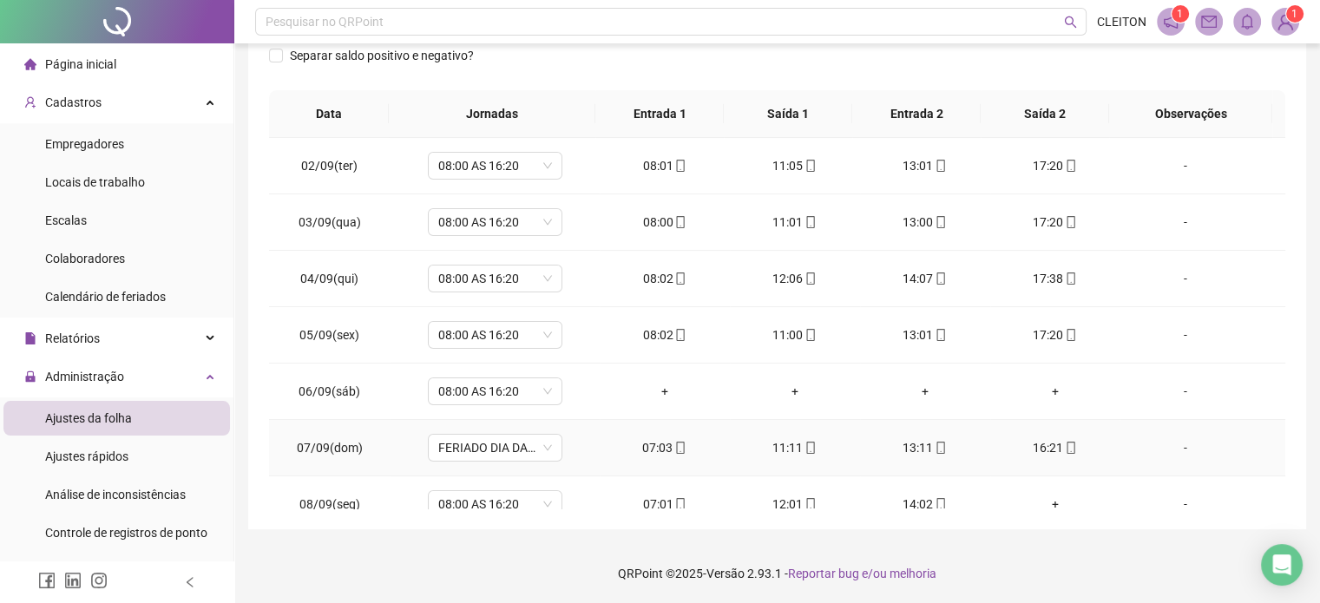
scroll to position [87, 0]
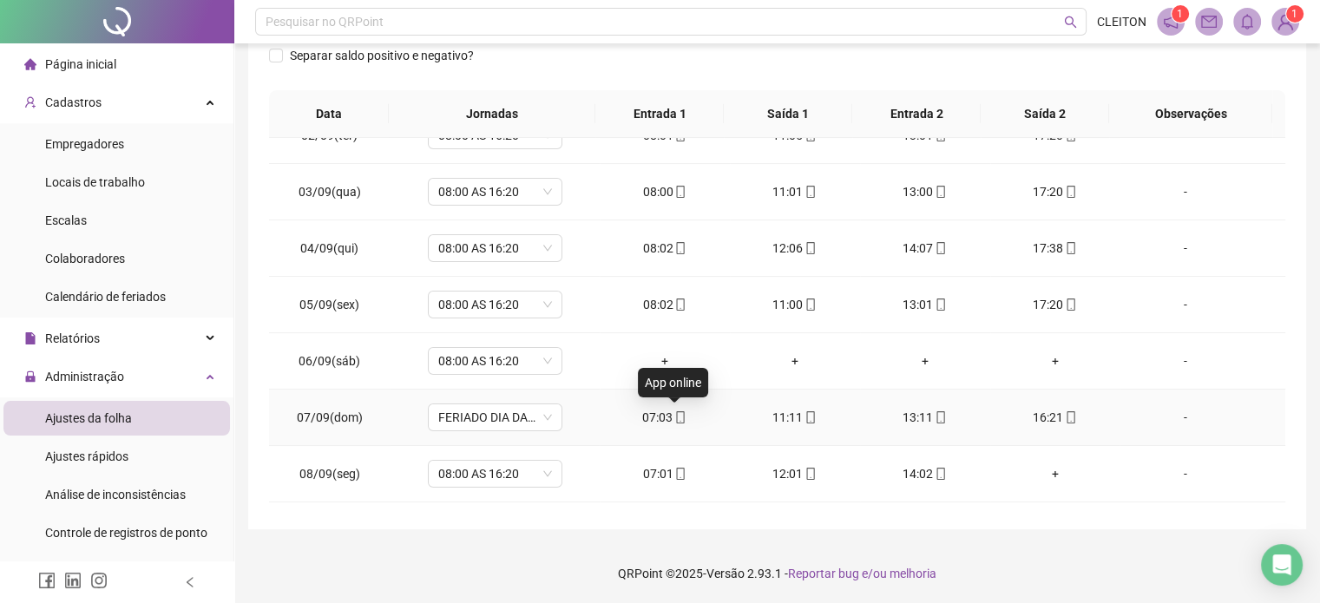
click at [674, 421] on icon "mobile" at bounding box center [680, 417] width 12 height 12
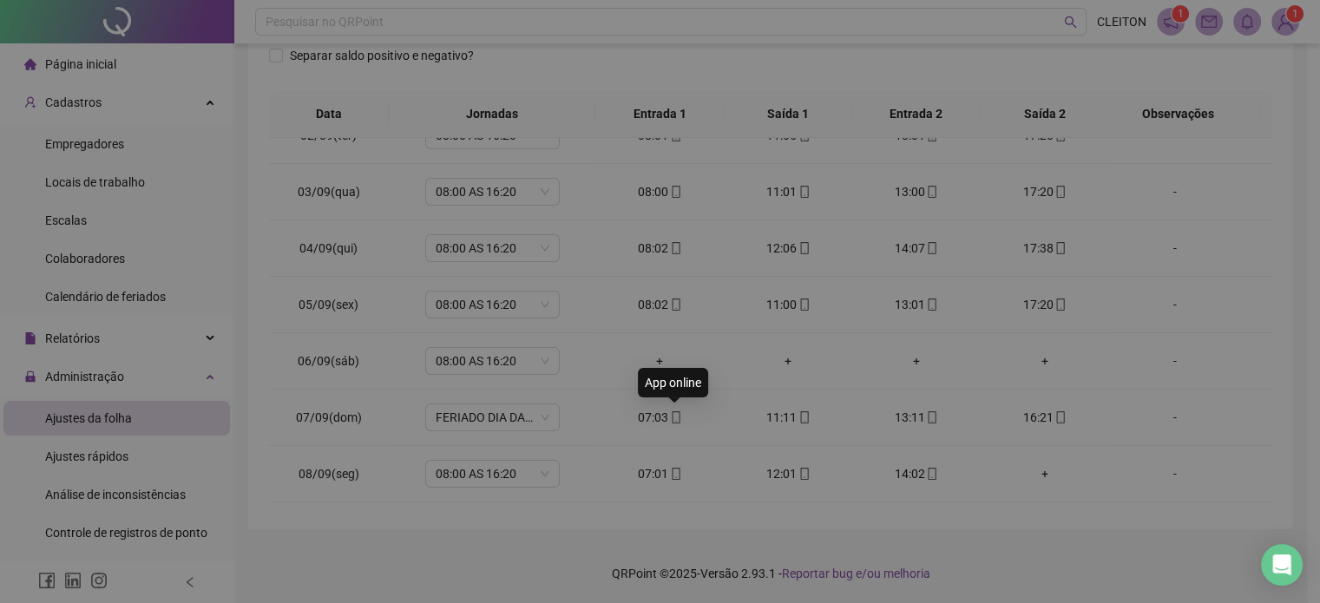
type input "**********"
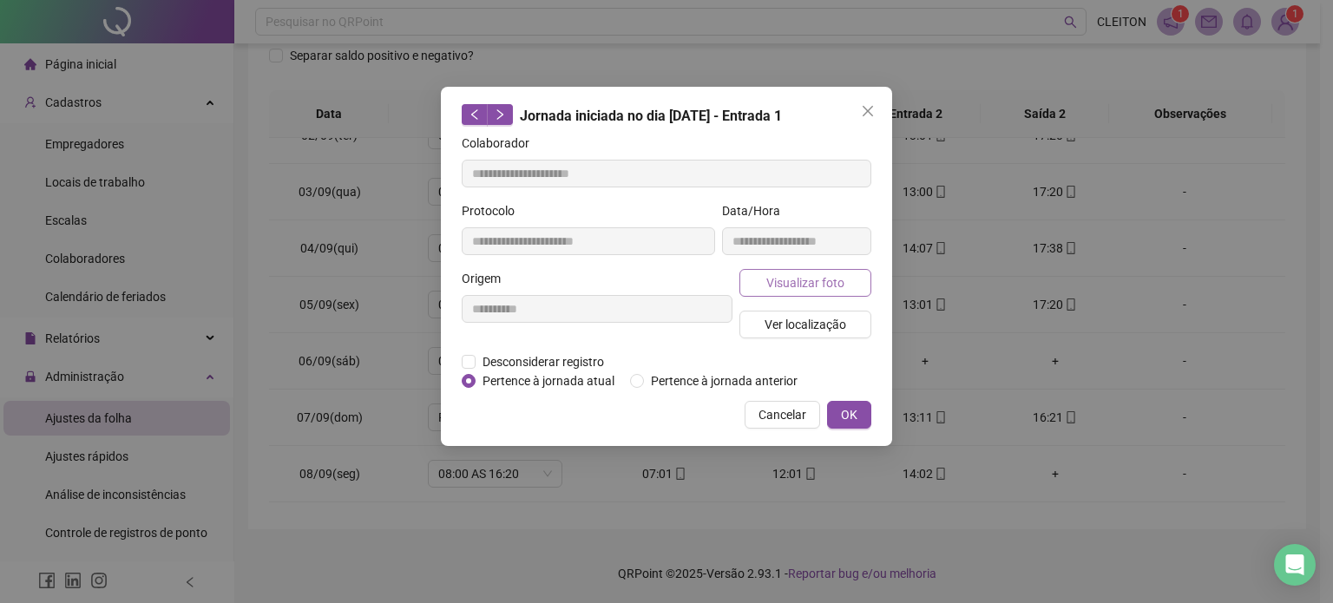
click at [816, 277] on span "Visualizar foto" at bounding box center [805, 282] width 78 height 19
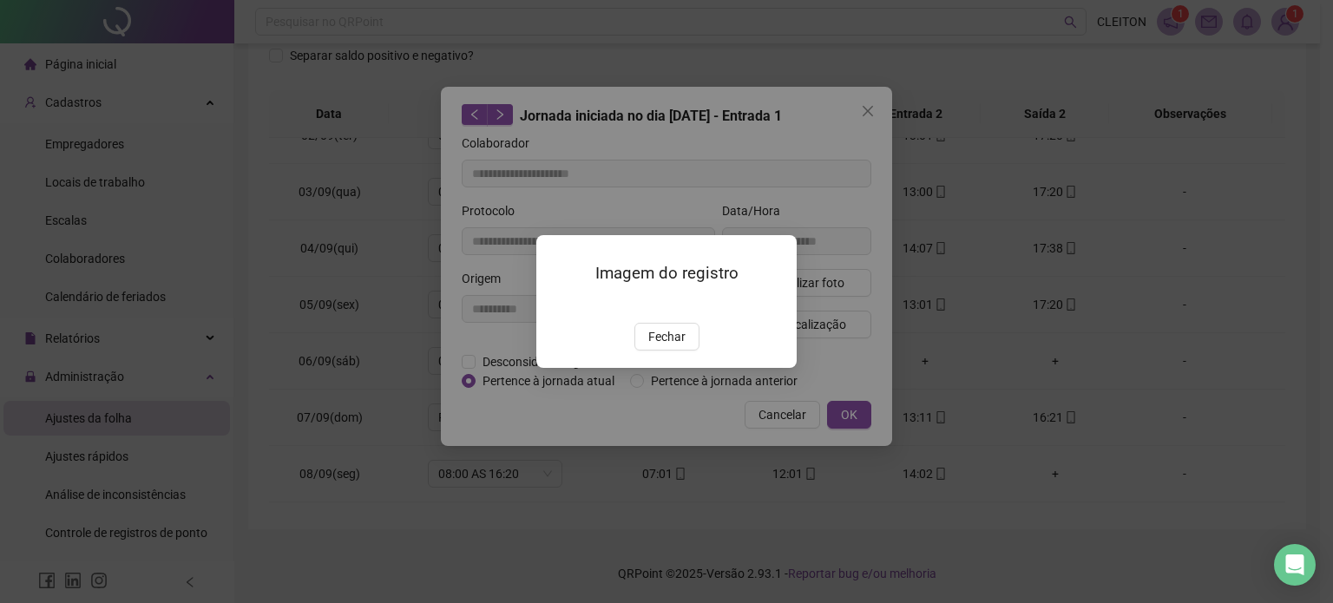
click at [868, 108] on div "Imagem do registro Fechar" at bounding box center [666, 301] width 1333 height 603
click at [661, 346] on span "Fechar" at bounding box center [666, 336] width 37 height 19
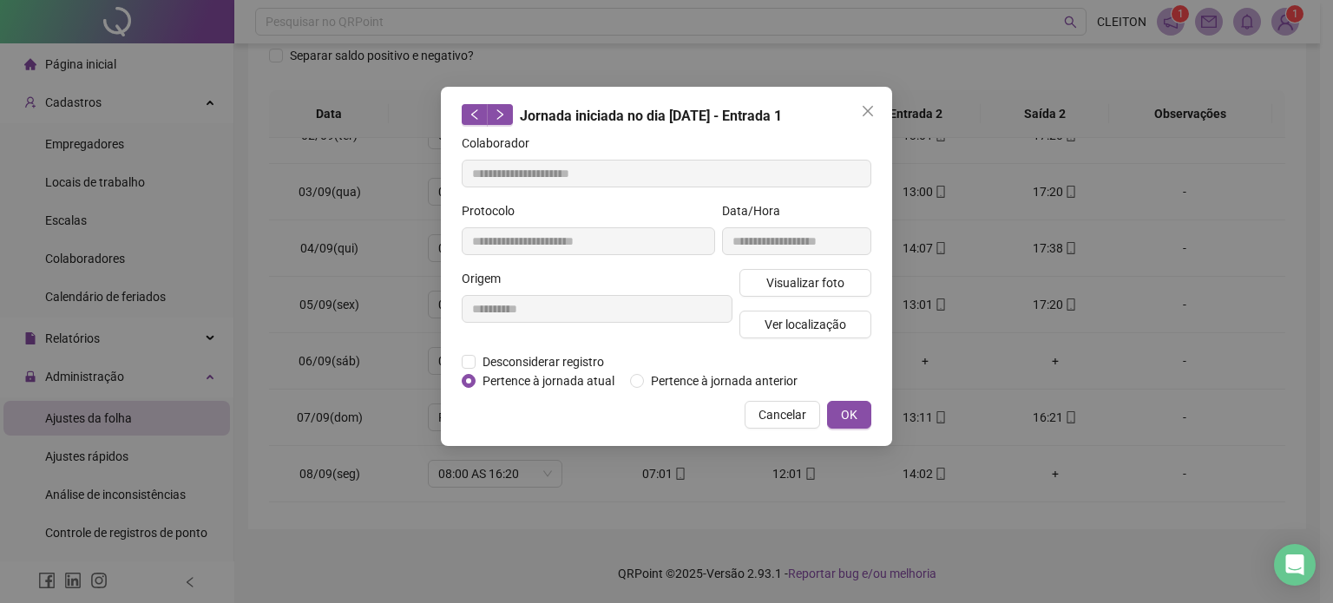
drag, startPoint x: 872, startPoint y: 112, endPoint x: 688, endPoint y: 173, distance: 193.8
click at [871, 114] on icon "close" at bounding box center [868, 111] width 14 height 14
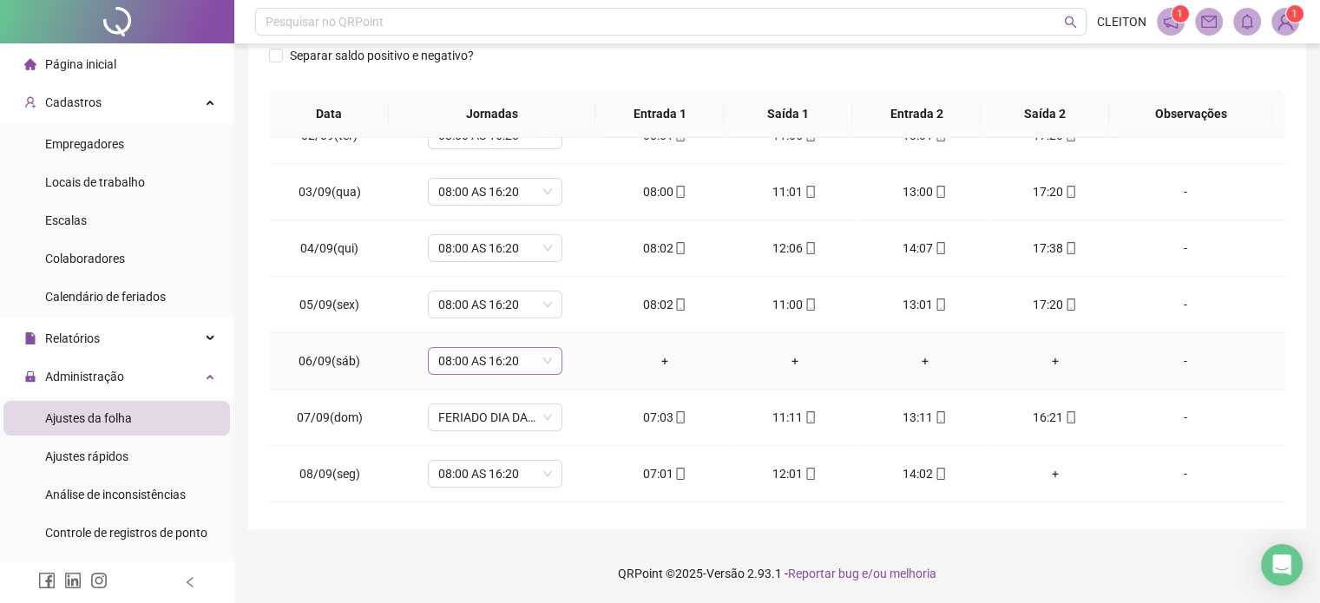
click at [510, 360] on span "08:00 AS 16:20" at bounding box center [495, 361] width 114 height 26
type input "*****"
click at [533, 273] on div "Folga" at bounding box center [506, 268] width 115 height 19
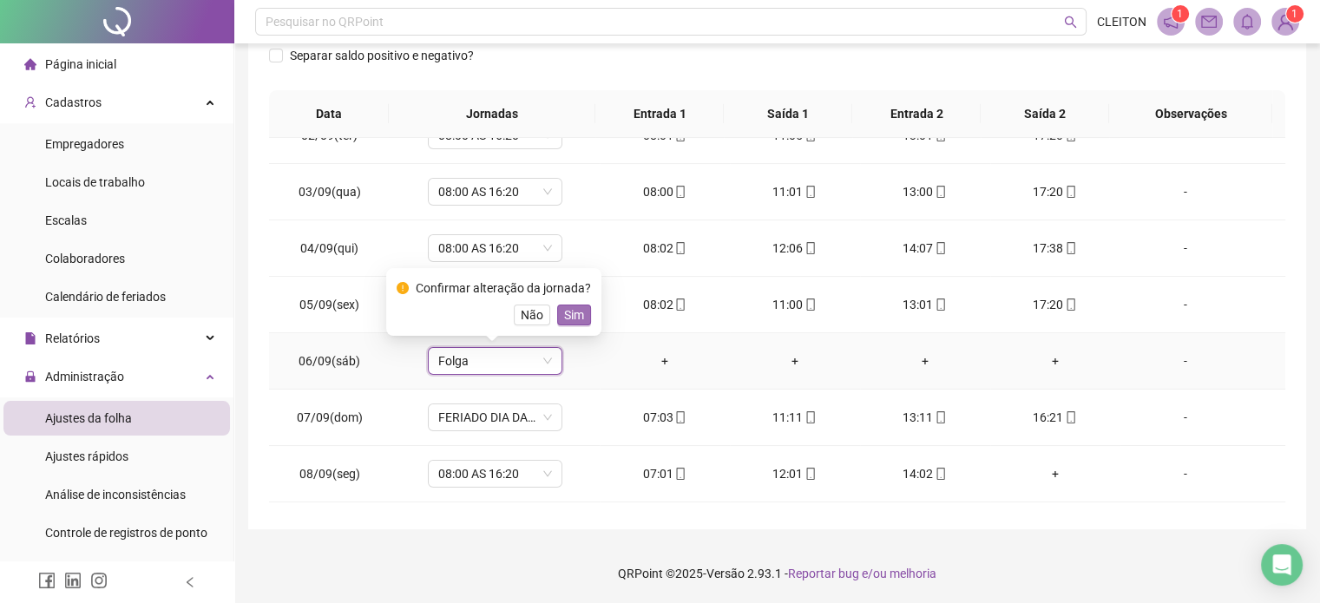
click at [578, 316] on span "Sim" at bounding box center [574, 315] width 20 height 19
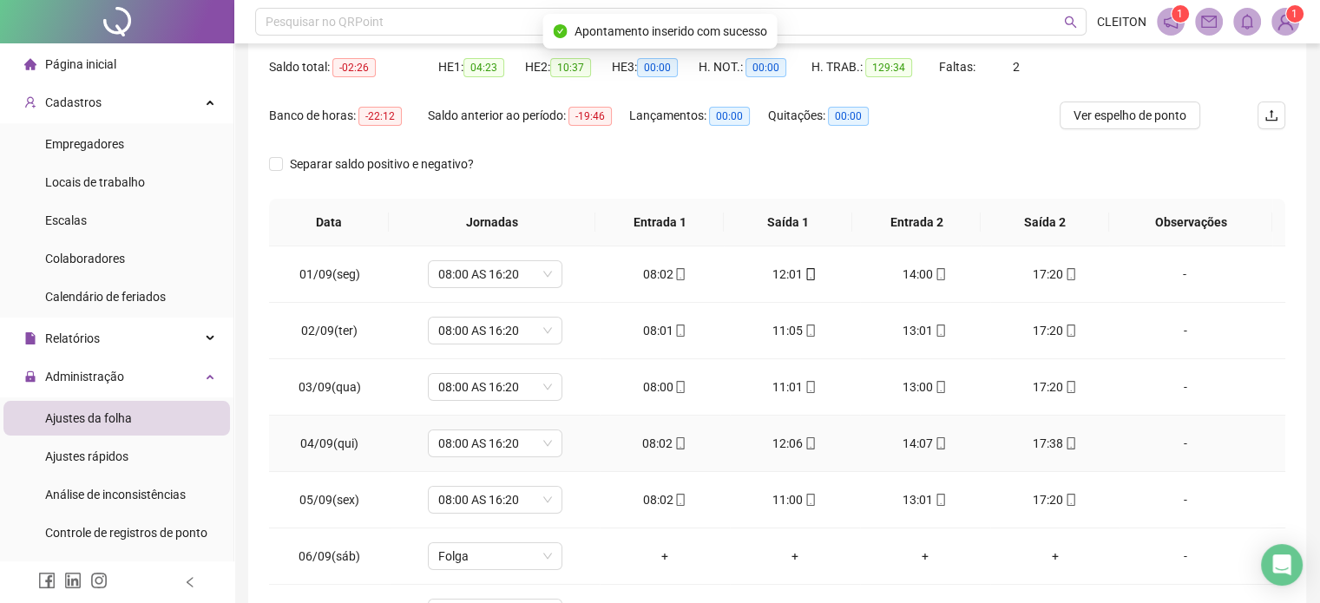
scroll to position [0, 0]
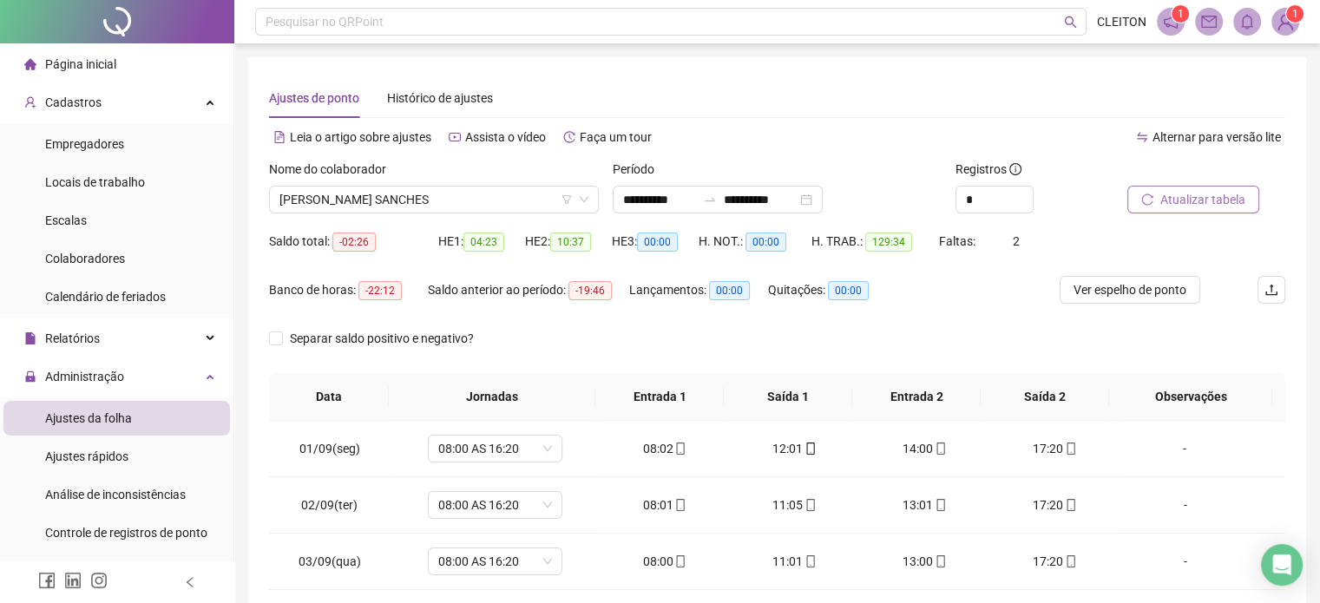
click at [1177, 204] on span "Atualizar tabela" at bounding box center [1202, 199] width 85 height 19
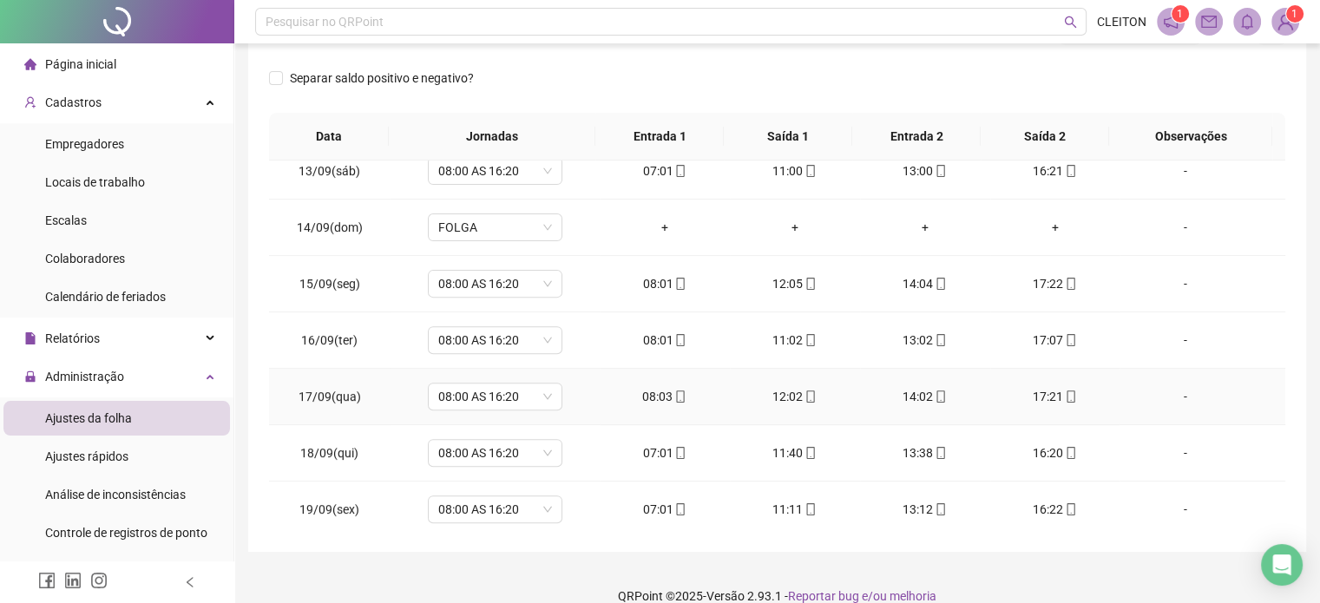
scroll to position [781, 0]
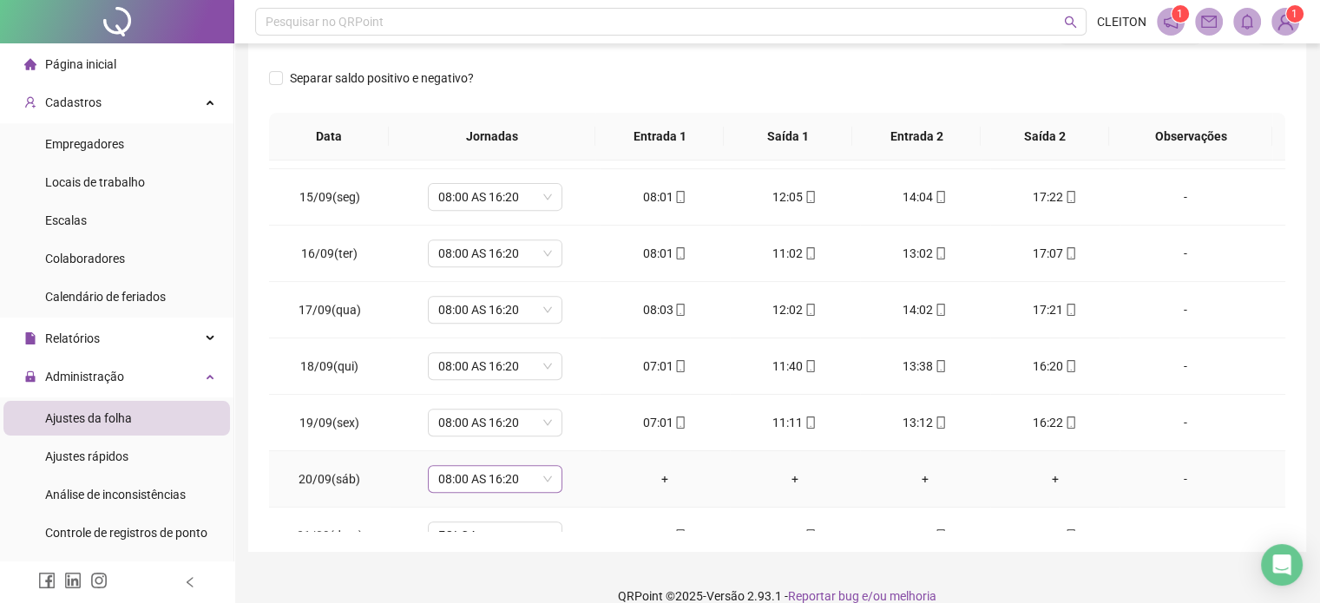
click at [495, 478] on span "08:00 AS 16:20" at bounding box center [495, 479] width 114 height 26
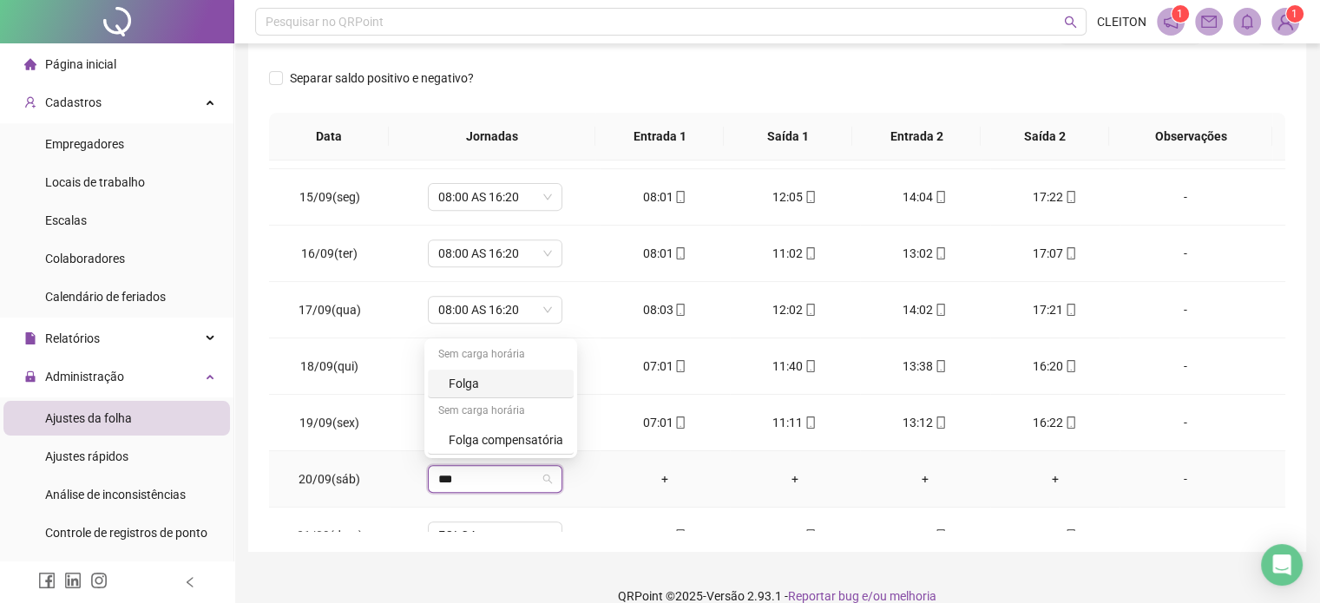
type input "****"
click at [487, 384] on div "Folga" at bounding box center [506, 383] width 115 height 19
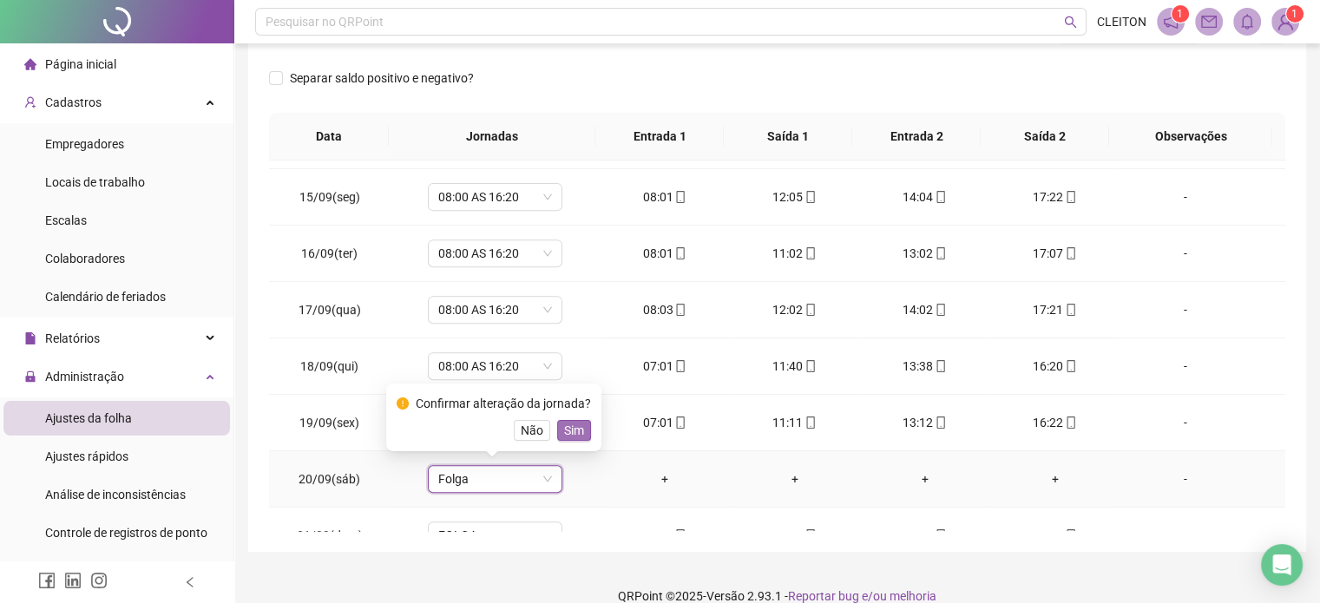
click at [579, 434] on span "Sim" at bounding box center [574, 430] width 20 height 19
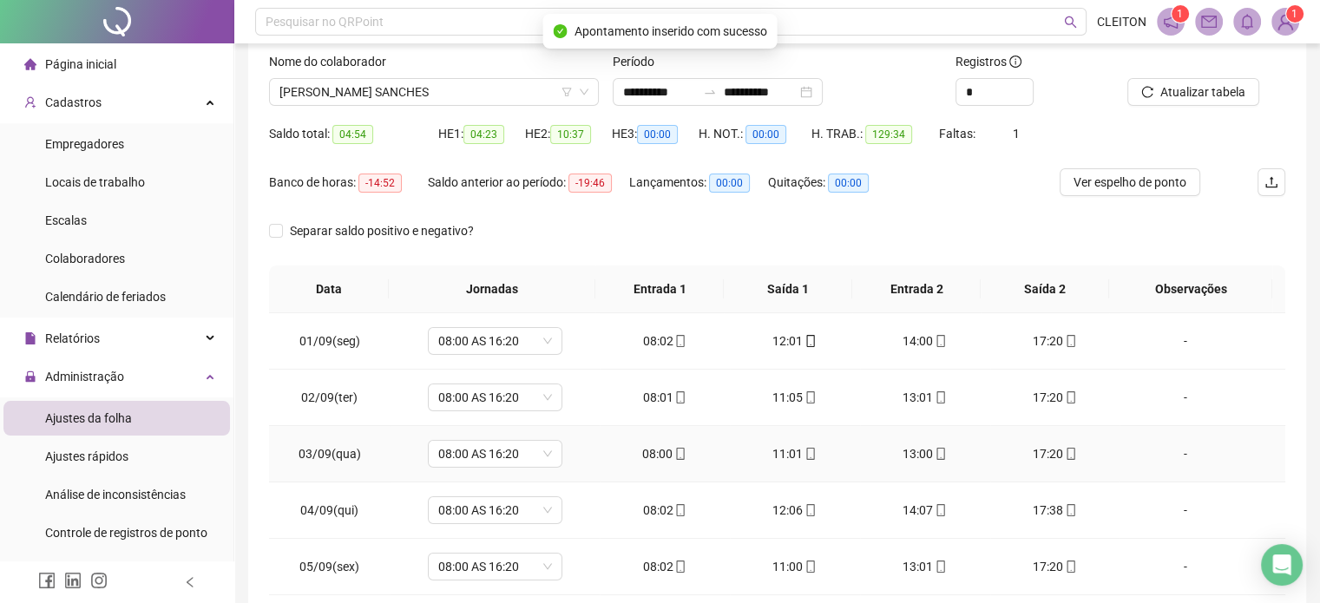
scroll to position [0, 0]
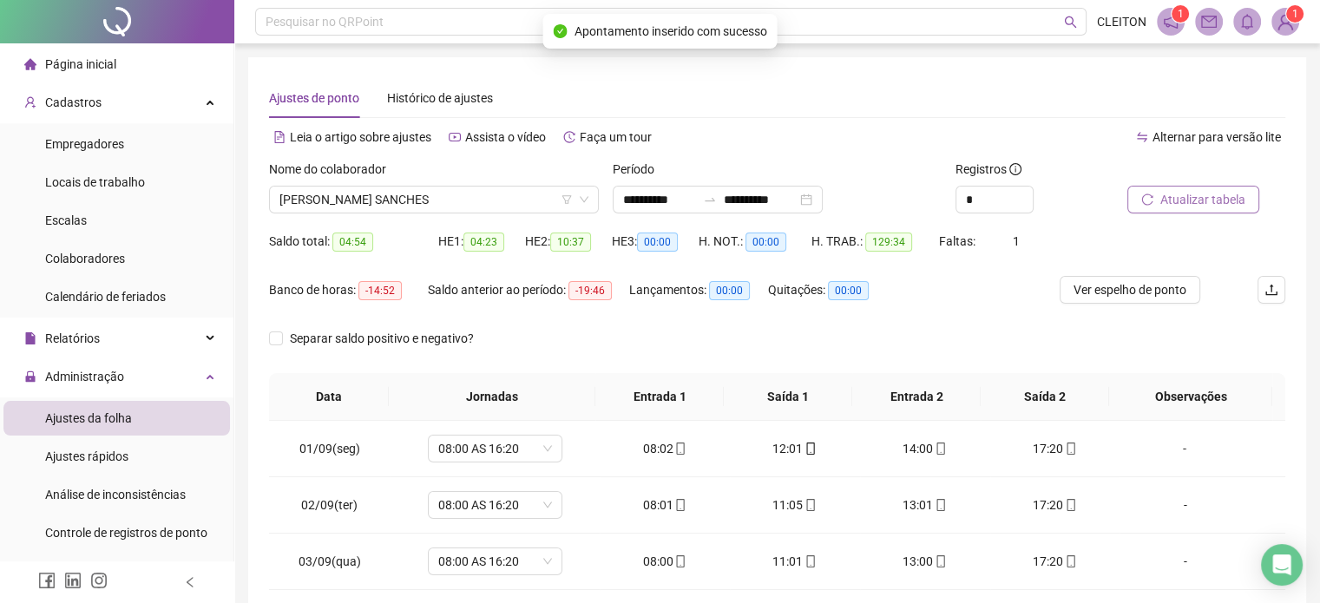
click at [1190, 201] on span "Atualizar tabela" at bounding box center [1202, 199] width 85 height 19
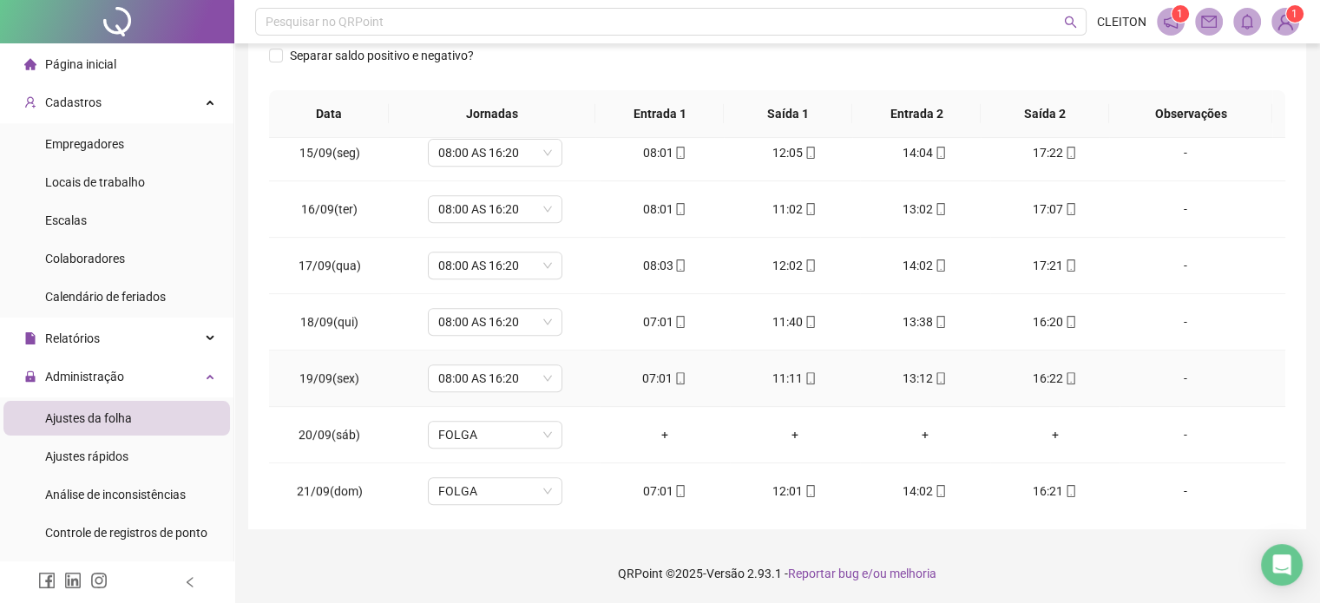
scroll to position [810, 0]
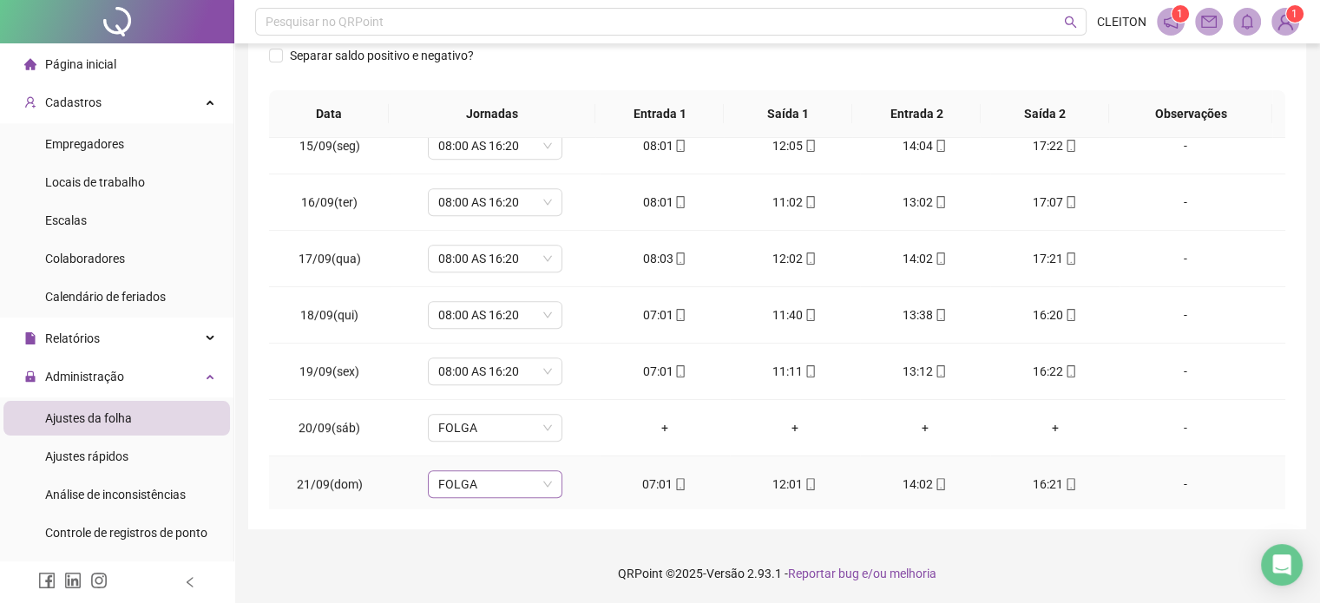
click at [473, 483] on span "FOLGA" at bounding box center [495, 484] width 114 height 26
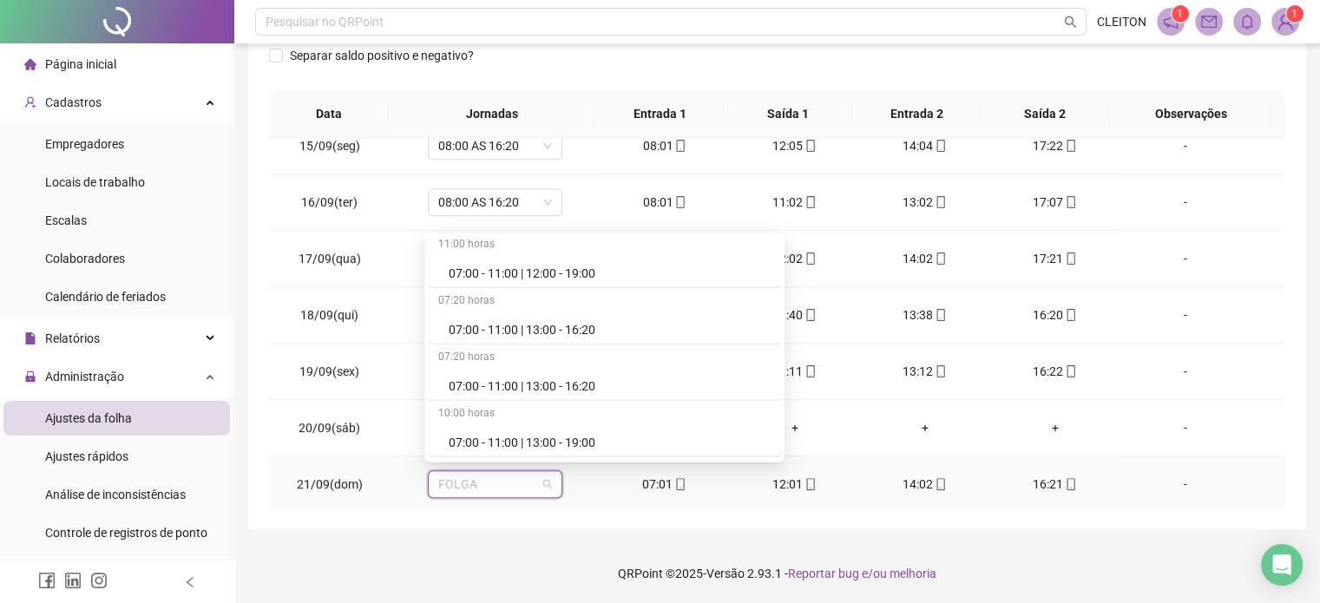
scroll to position [4774, 0]
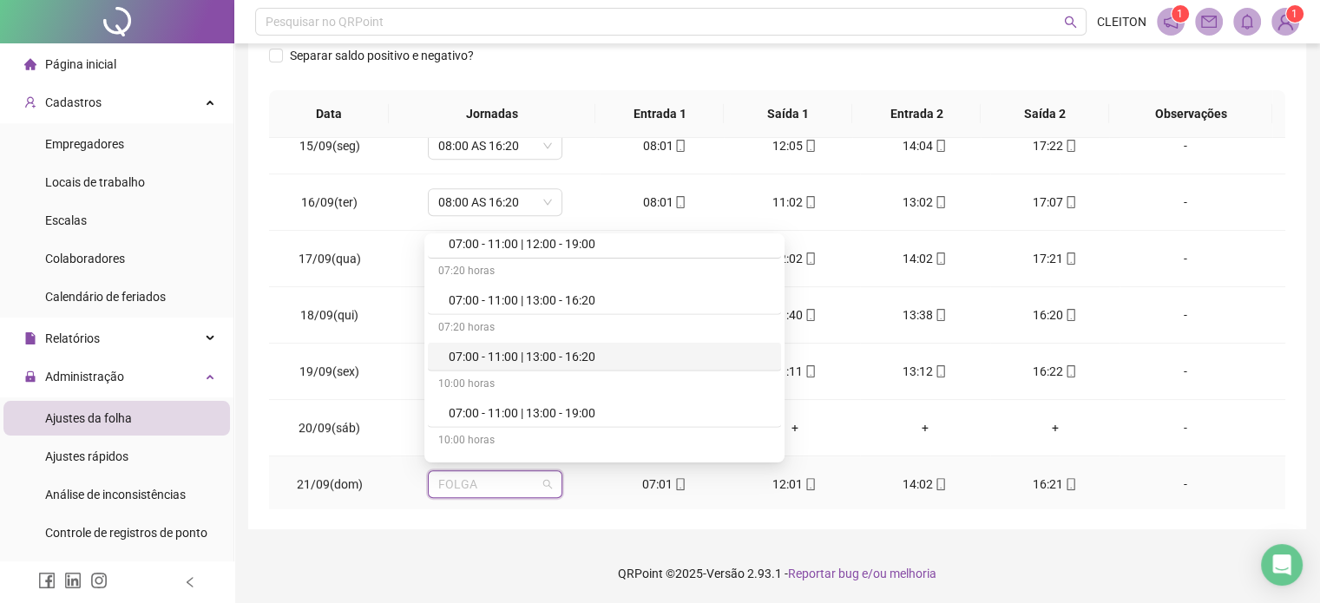
drag, startPoint x: 506, startPoint y: 346, endPoint x: 1051, endPoint y: 331, distance: 545.3
click at [507, 347] on div "07:00 - 11:00 | 13:00 - 16:20" at bounding box center [610, 356] width 322 height 19
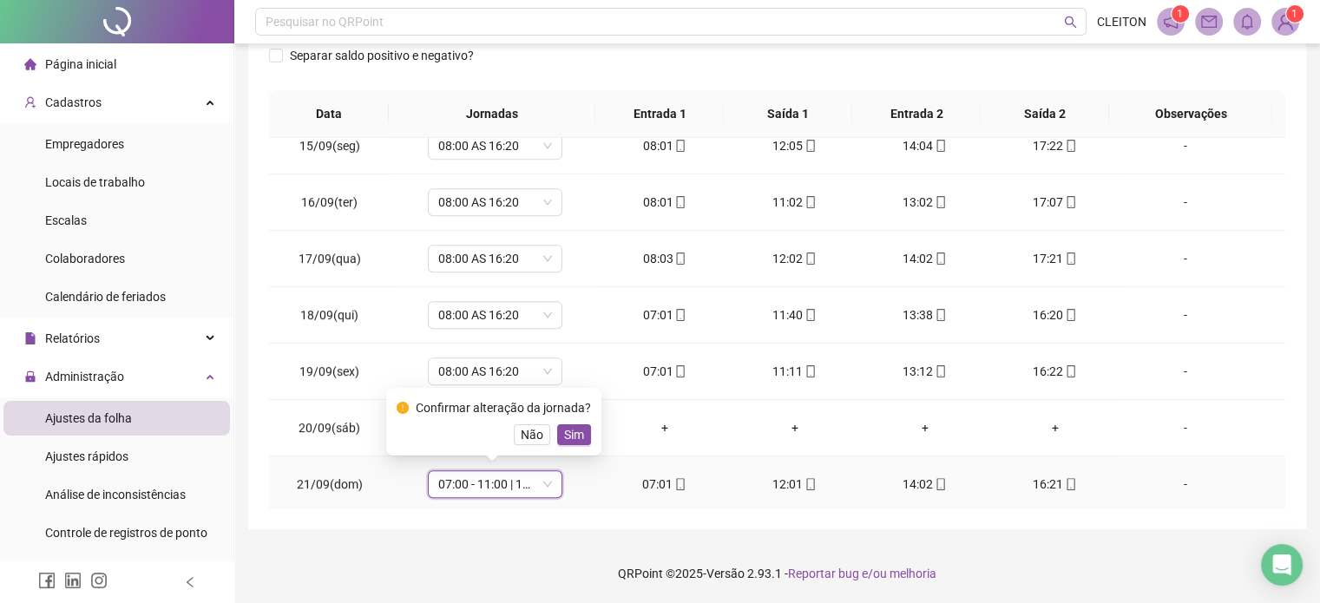
click at [566, 437] on span "Sim" at bounding box center [574, 434] width 20 height 19
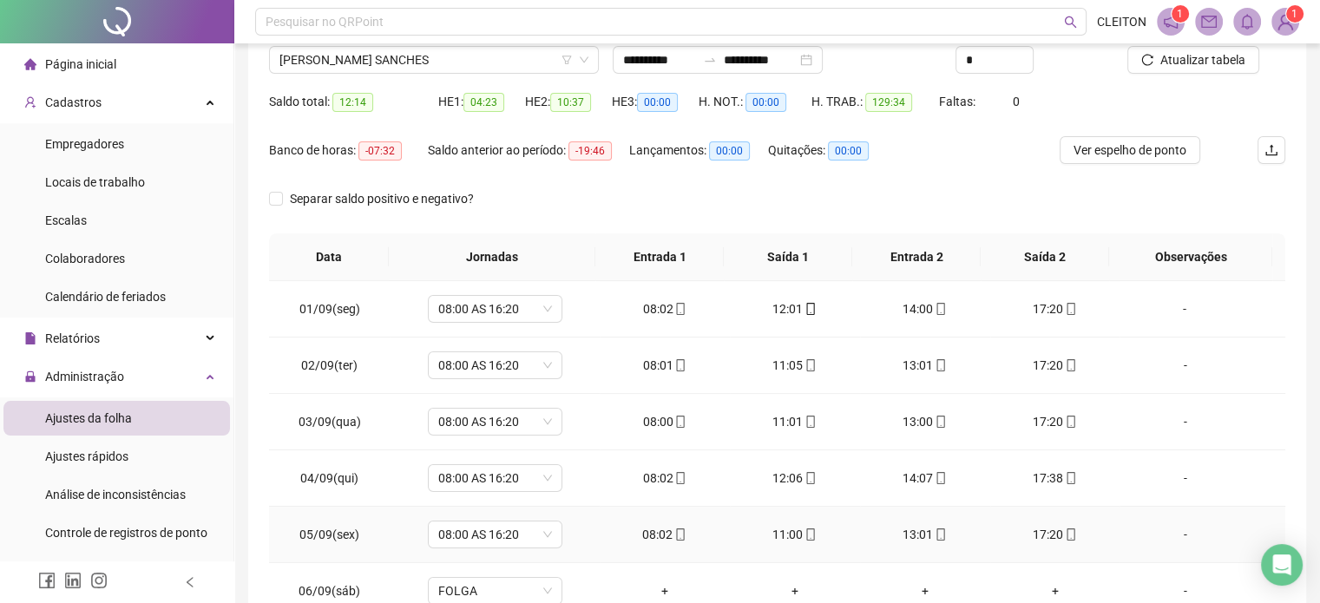
scroll to position [0, 0]
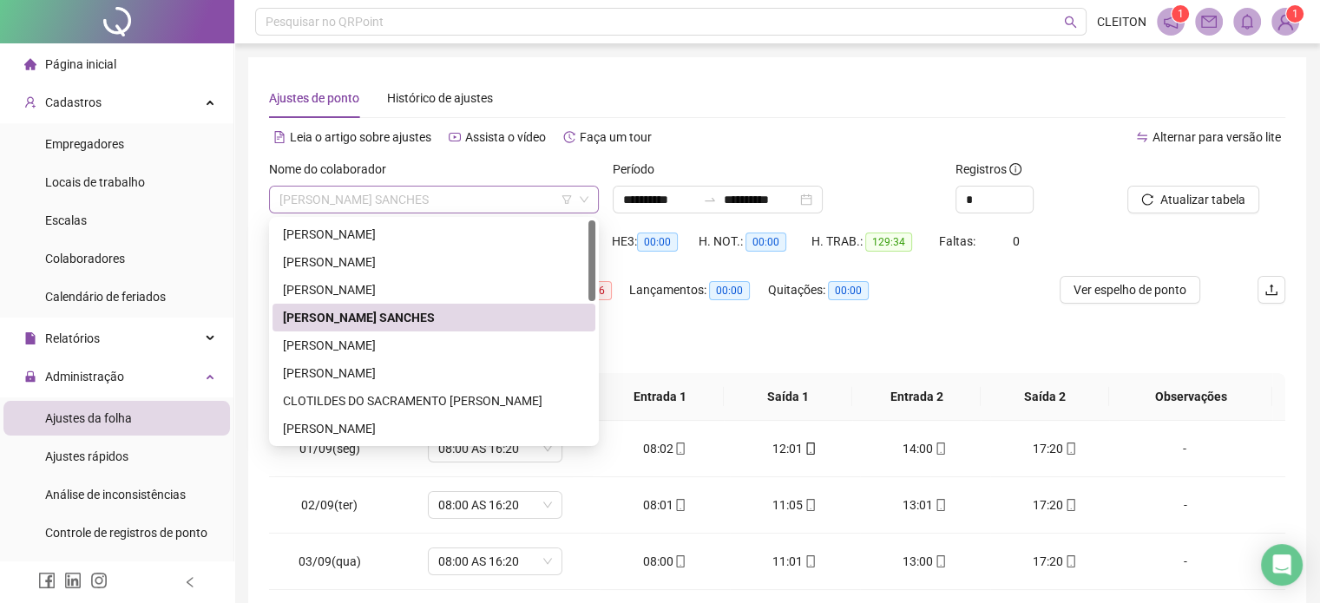
click at [487, 206] on span "[PERSON_NAME] SANCHES" at bounding box center [433, 200] width 309 height 26
click at [486, 210] on span "[PERSON_NAME] SANCHES" at bounding box center [433, 200] width 309 height 26
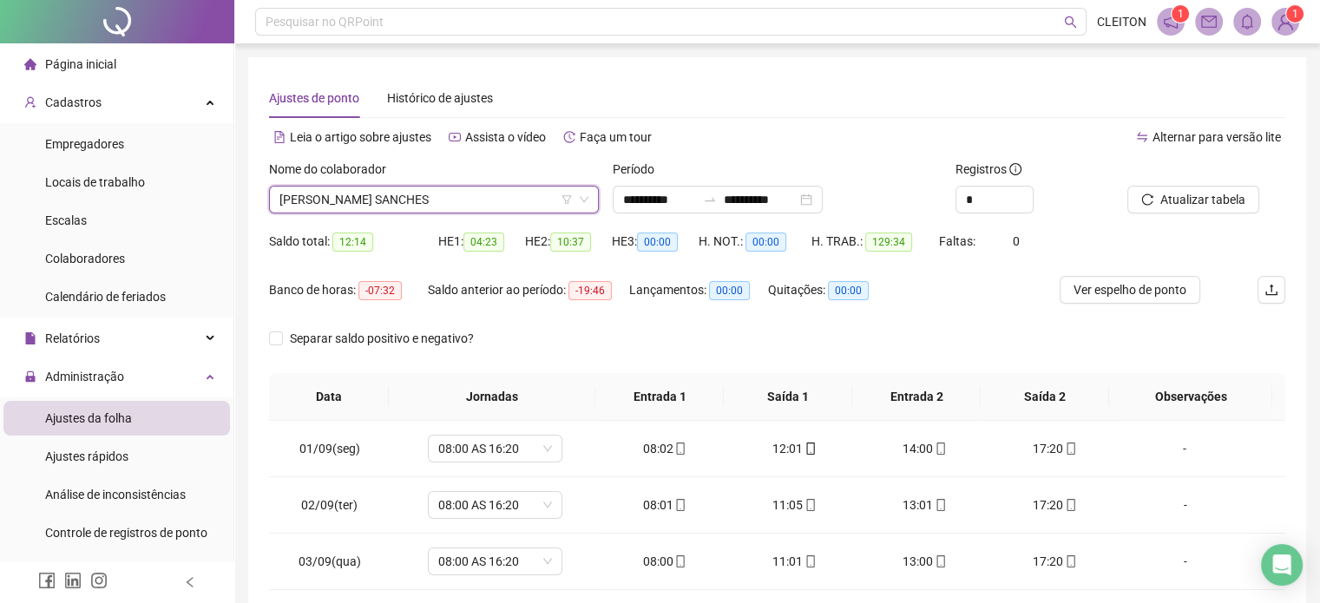
click at [767, 124] on div "Leia o artigo sobre ajustes Assista o vídeo Faça um tour" at bounding box center [523, 137] width 509 height 28
click at [1219, 211] on button "Atualizar tabela" at bounding box center [1194, 200] width 132 height 28
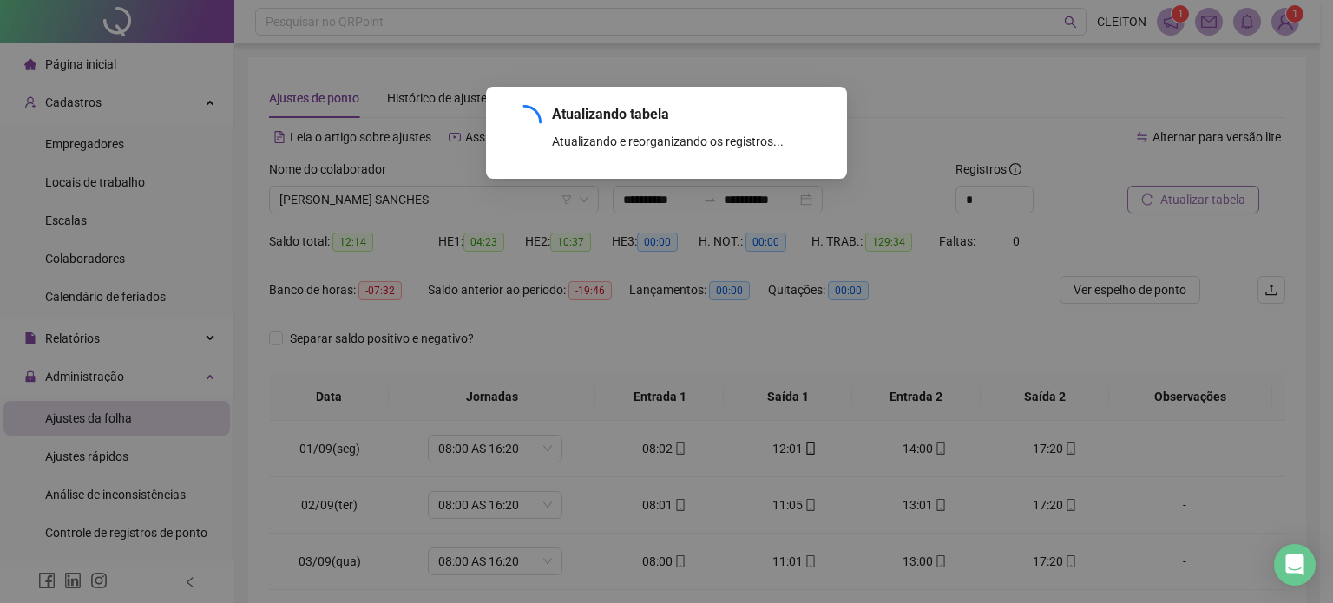
click at [1219, 207] on div "Atualizando tabela Atualizando e reorganizando os registros... OK" at bounding box center [666, 301] width 1333 height 603
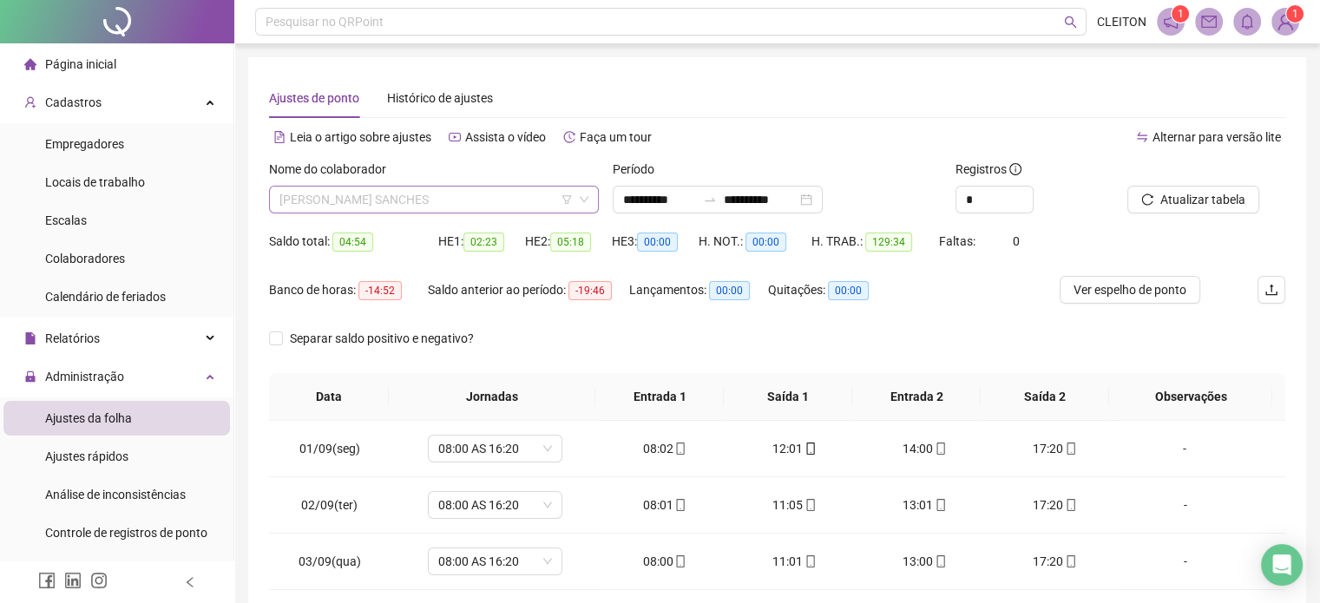
click at [457, 205] on span "[PERSON_NAME] SANCHES" at bounding box center [433, 200] width 309 height 26
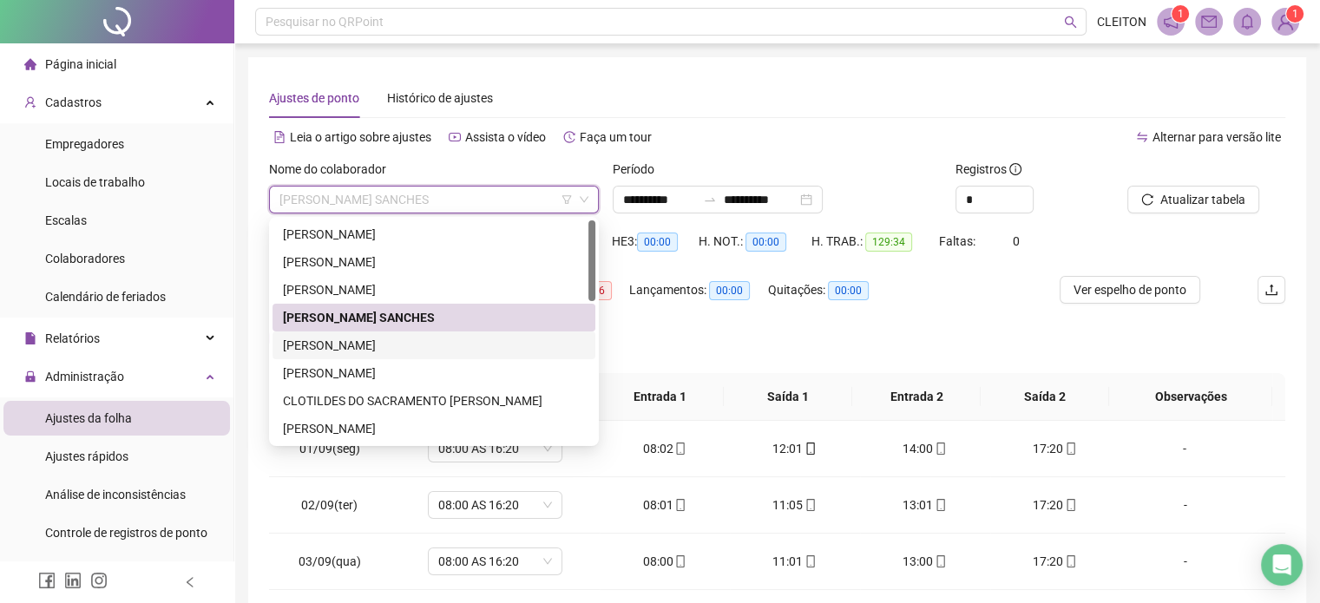
click at [363, 348] on div "[PERSON_NAME]" at bounding box center [434, 345] width 302 height 19
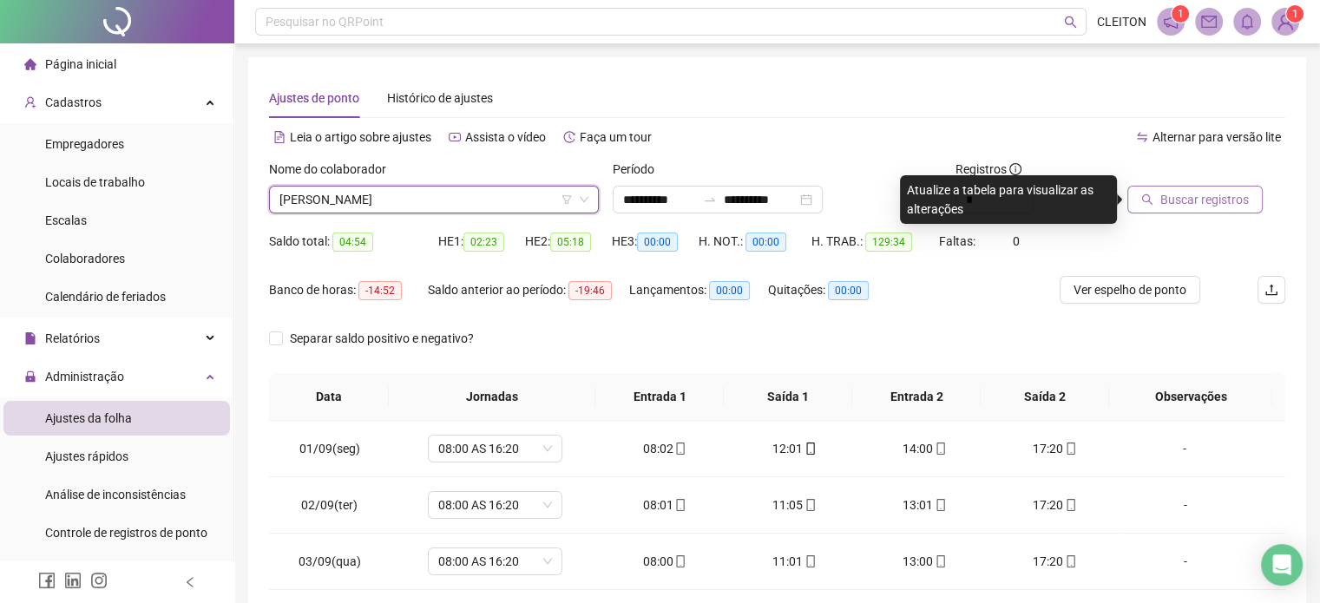
click at [1193, 205] on span "Buscar registros" at bounding box center [1204, 199] width 89 height 19
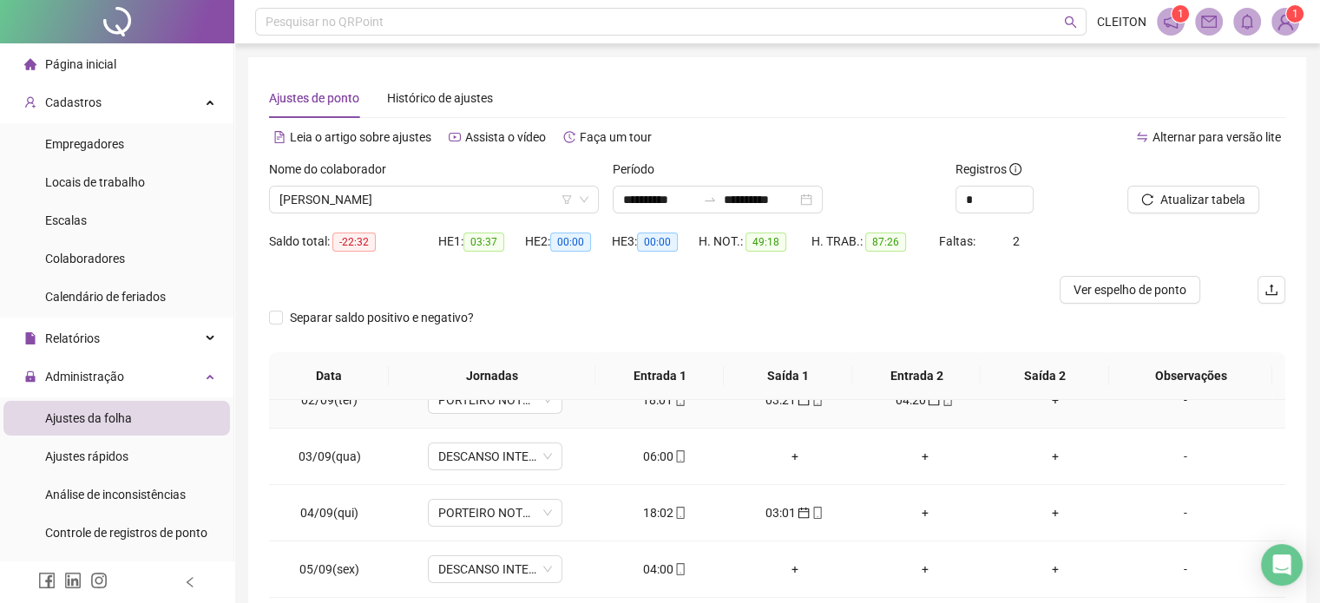
scroll to position [87, 0]
click at [654, 458] on div "06:00" at bounding box center [665, 453] width 102 height 19
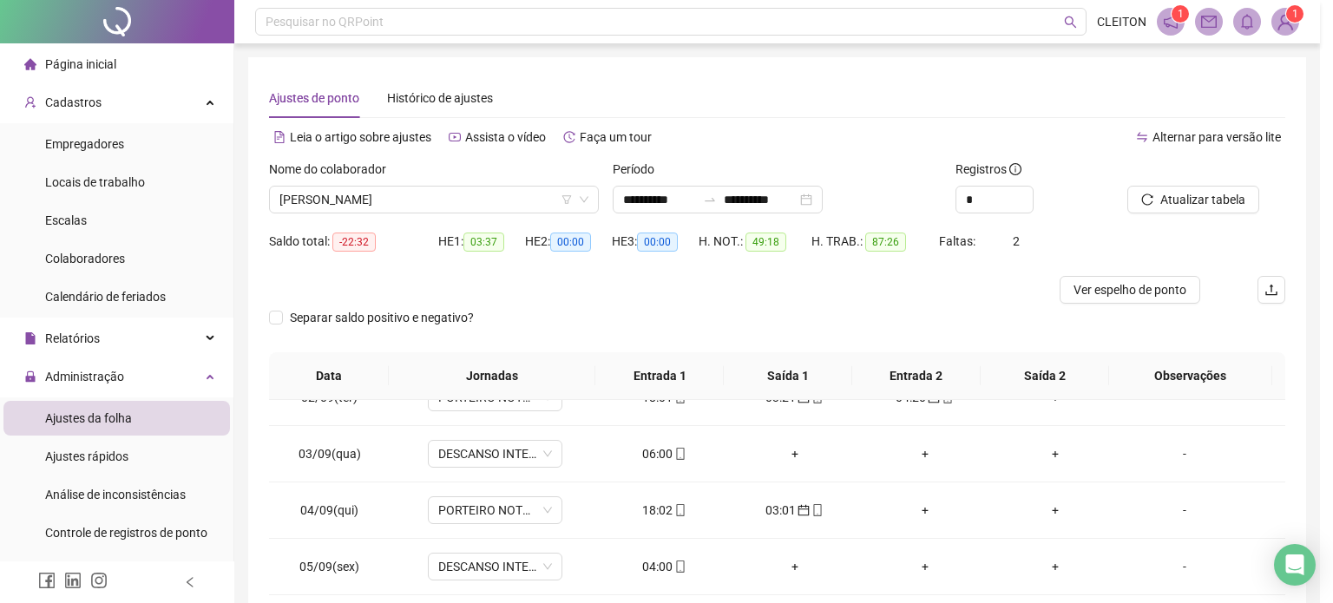
type input "**********"
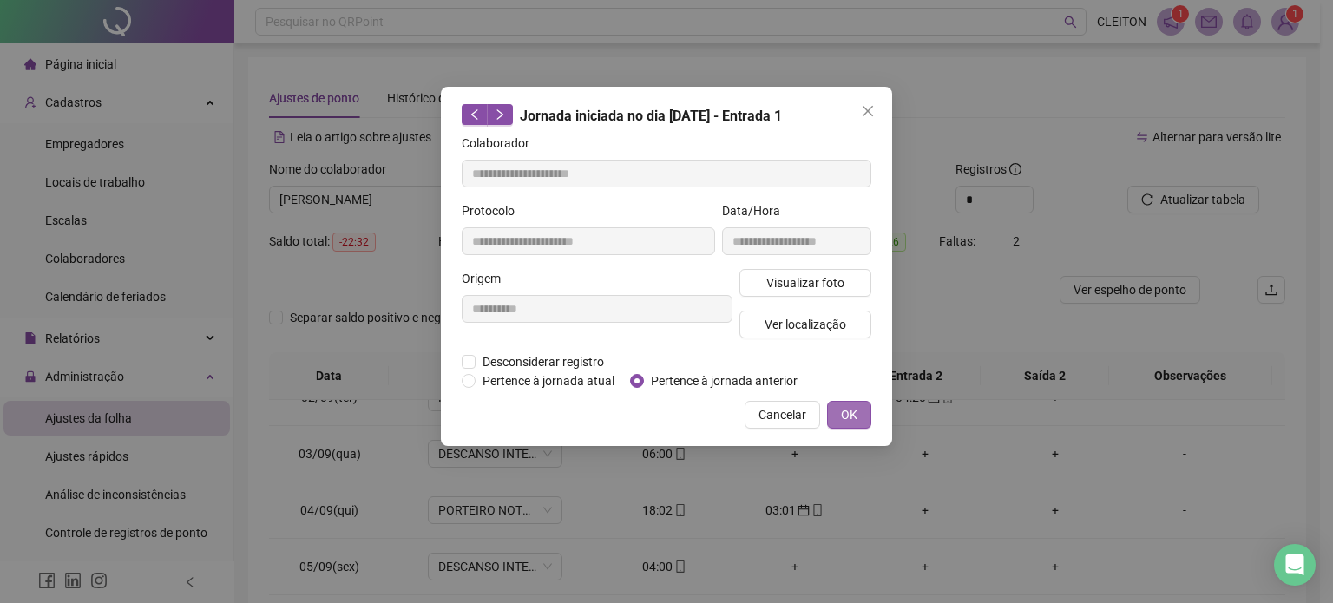
click at [852, 416] on span "OK" at bounding box center [849, 414] width 16 height 19
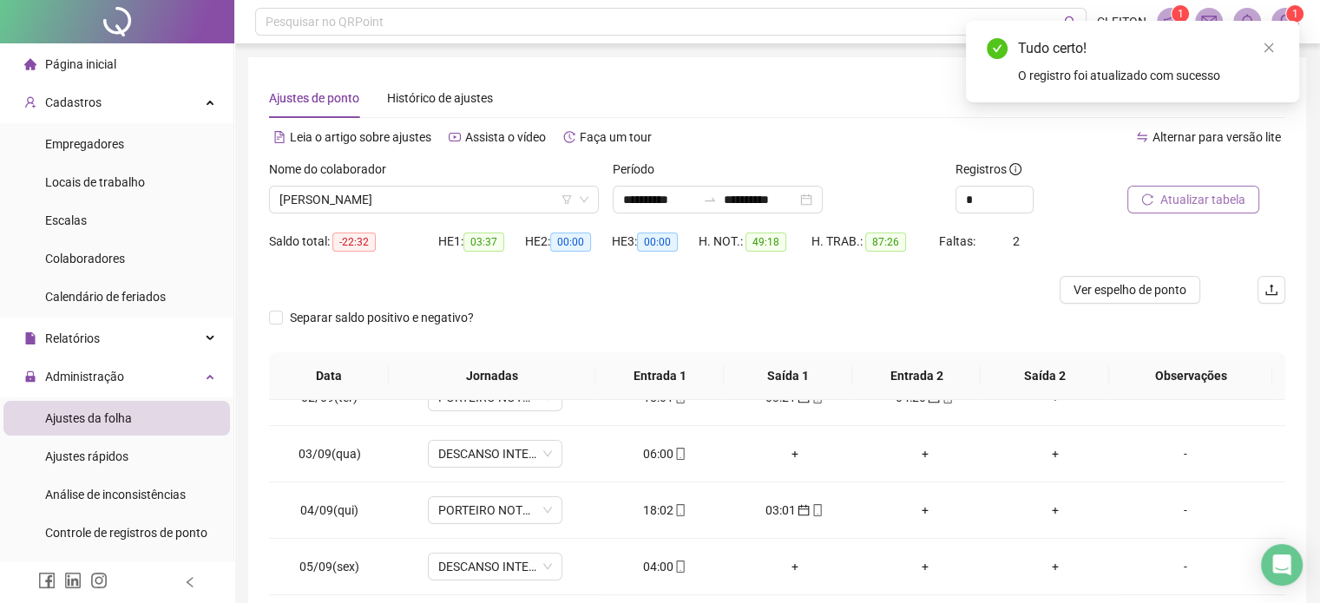
click at [1194, 196] on span "Atualizar tabela" at bounding box center [1202, 199] width 85 height 19
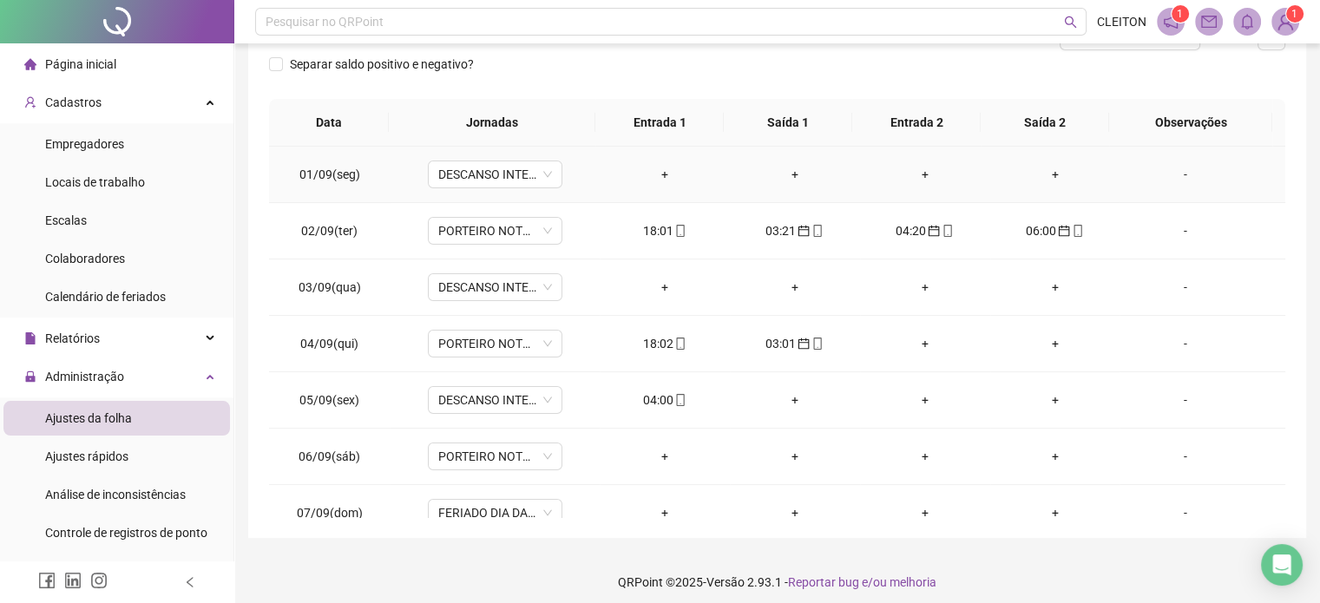
scroll to position [260, 0]
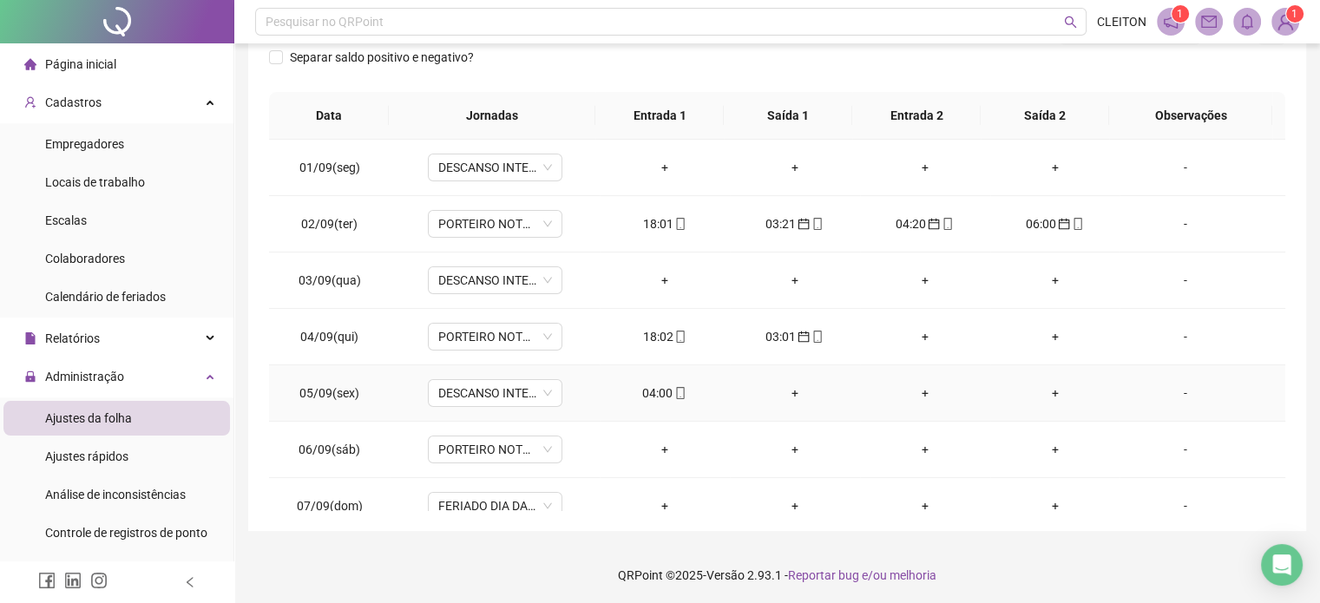
click at [664, 396] on div "04:00" at bounding box center [665, 393] width 102 height 19
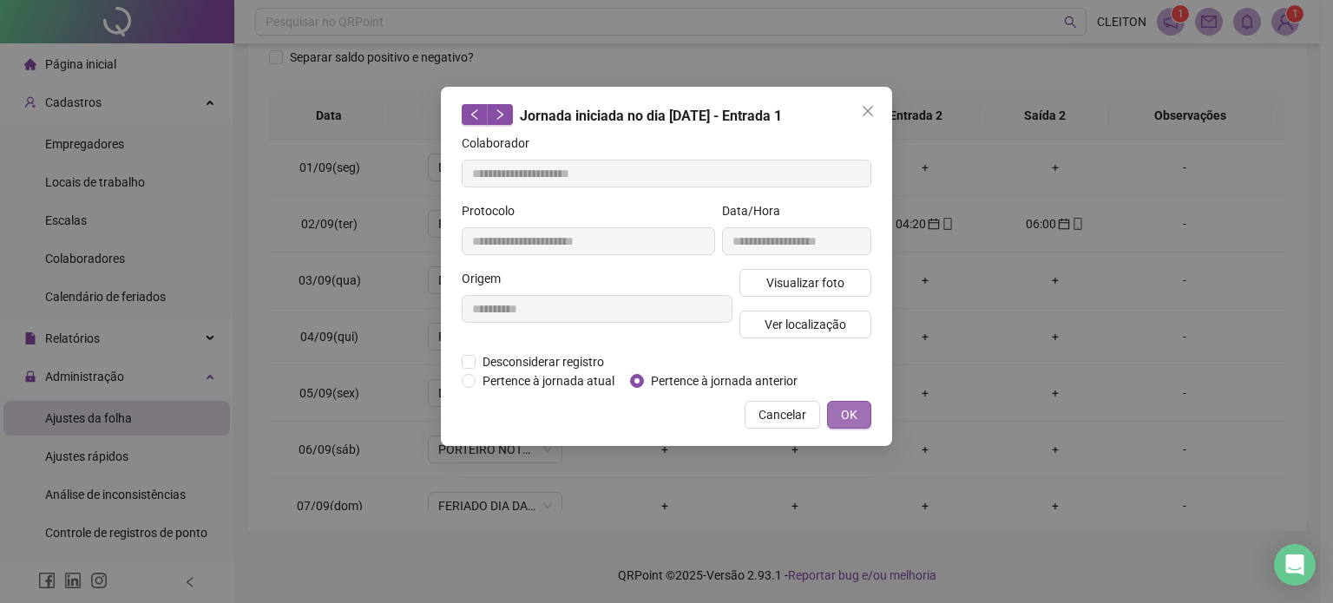
type input "**********"
click at [860, 423] on button "OK" at bounding box center [849, 415] width 44 height 28
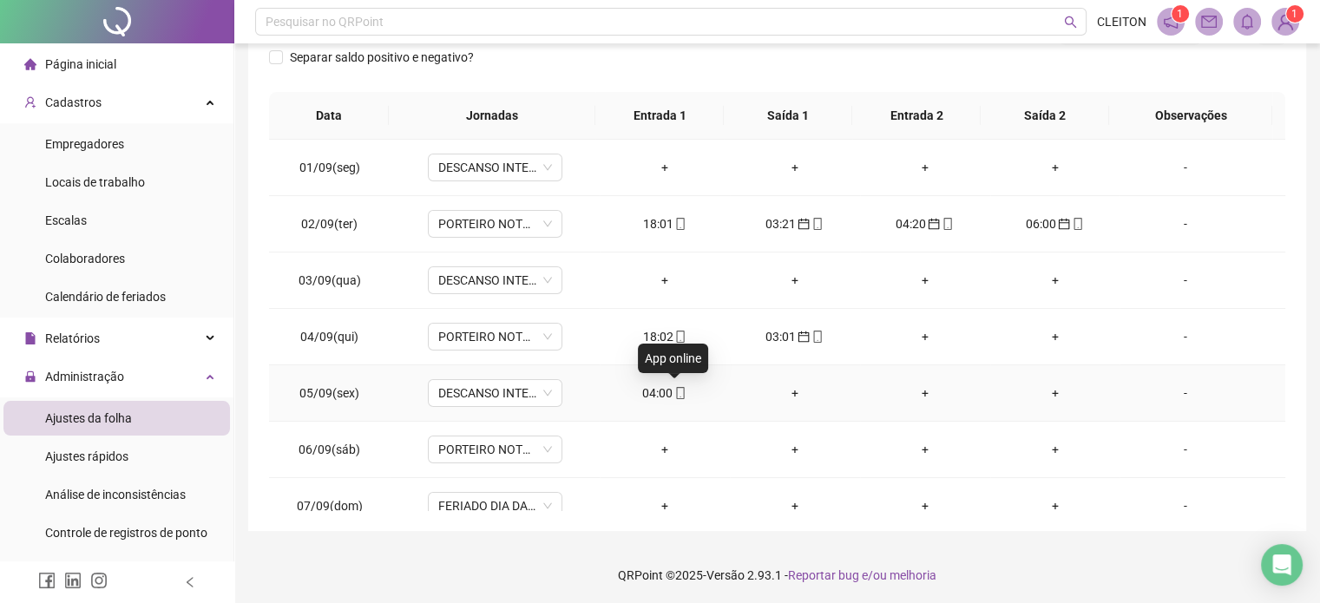
click at [674, 394] on icon "mobile" at bounding box center [680, 393] width 12 height 12
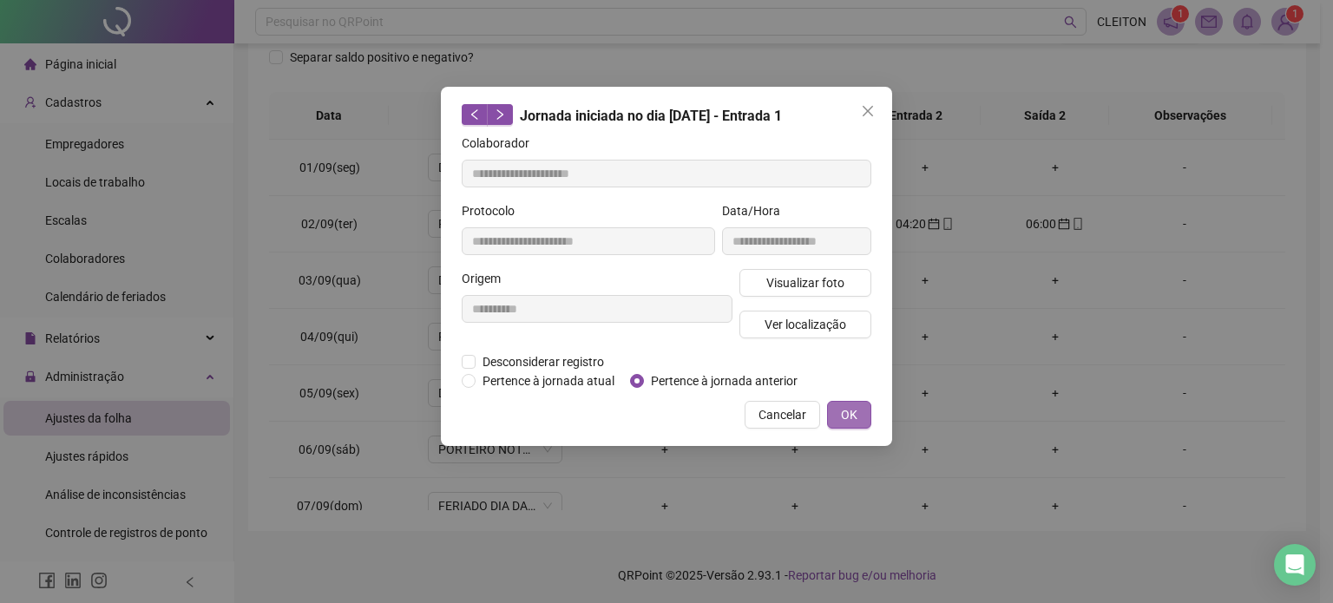
click at [858, 421] on button "OK" at bounding box center [849, 415] width 44 height 28
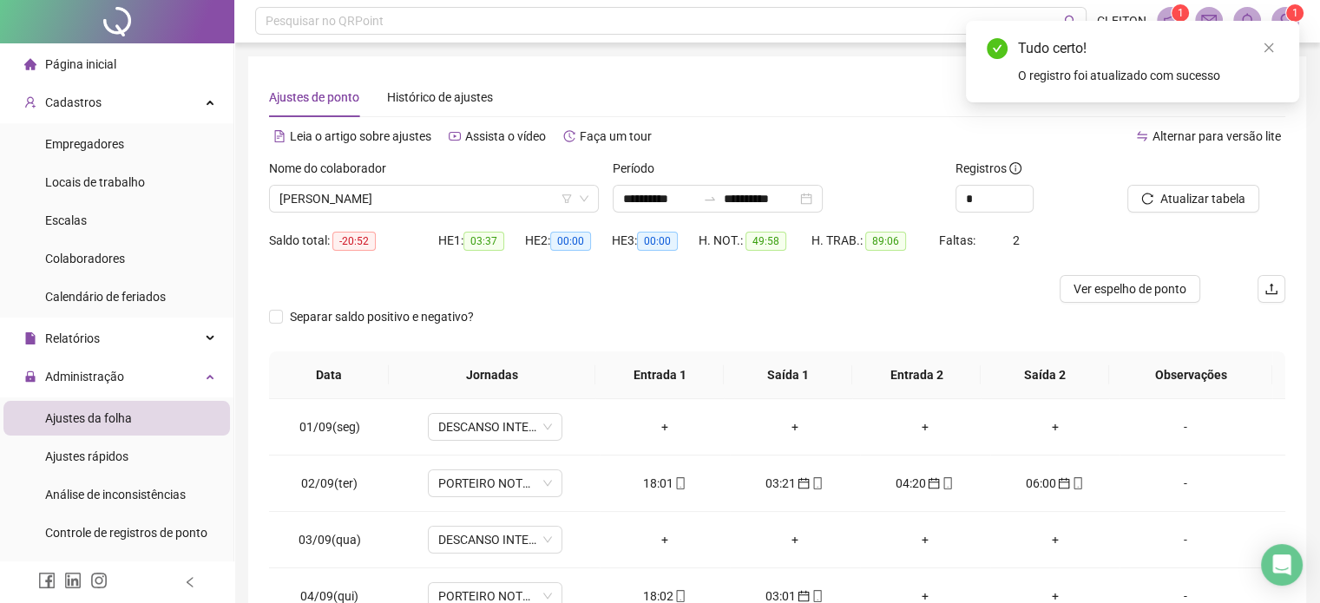
scroll to position [0, 0]
click at [1191, 194] on span "Atualizar tabela" at bounding box center [1202, 199] width 85 height 19
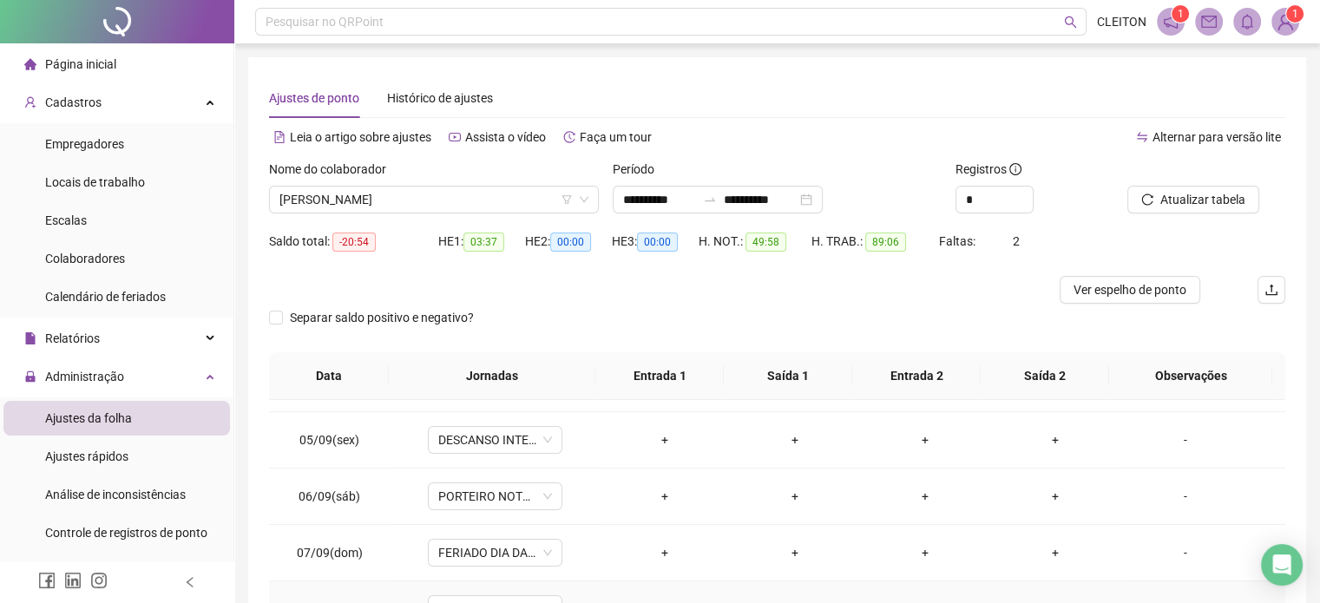
scroll to position [174, 0]
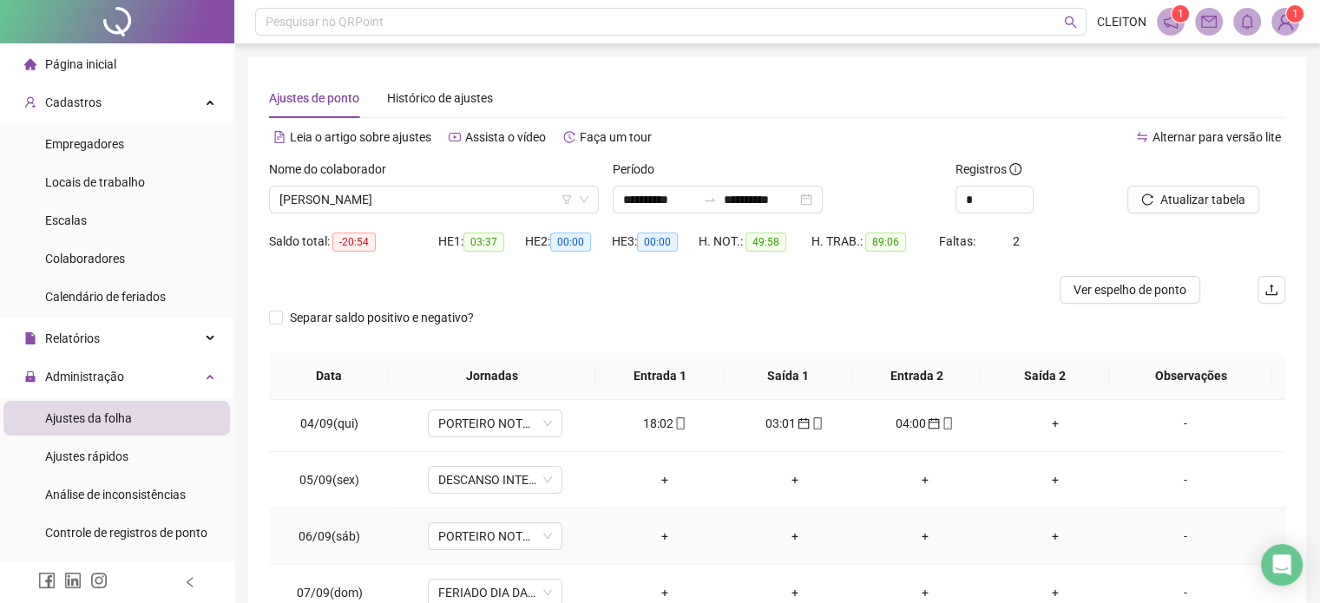
click at [1174, 538] on div "-" at bounding box center [1185, 536] width 102 height 19
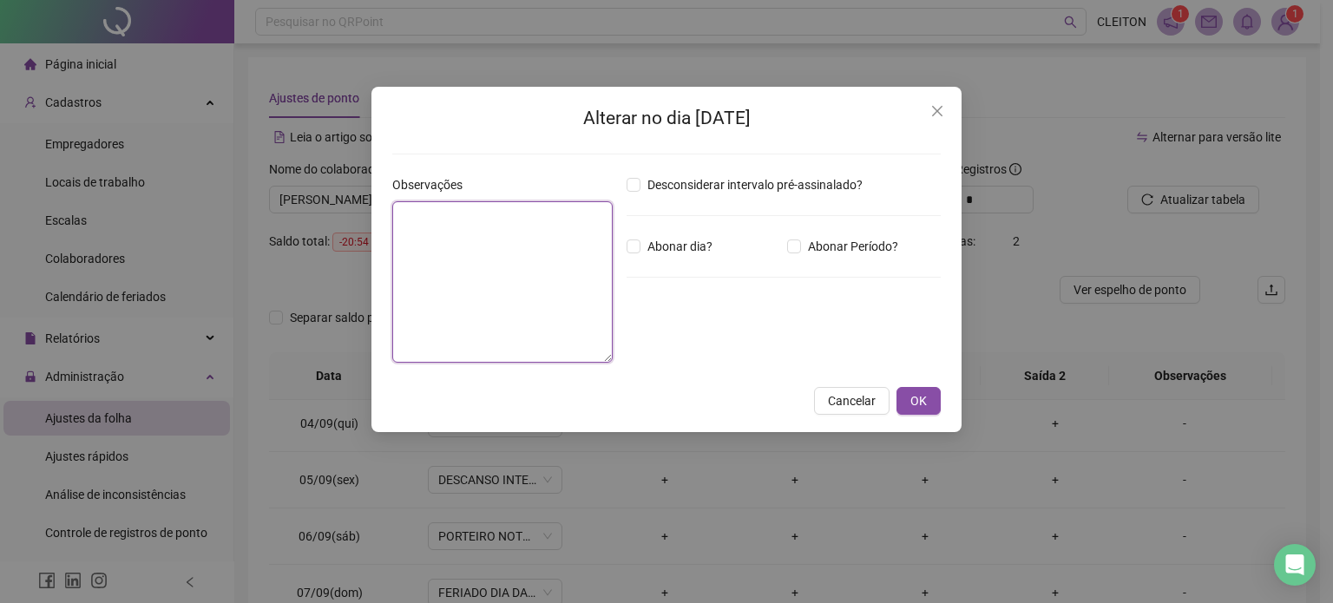
click at [562, 277] on textarea at bounding box center [502, 281] width 220 height 161
type textarea "*******"
click at [927, 405] on button "OK" at bounding box center [919, 401] width 44 height 28
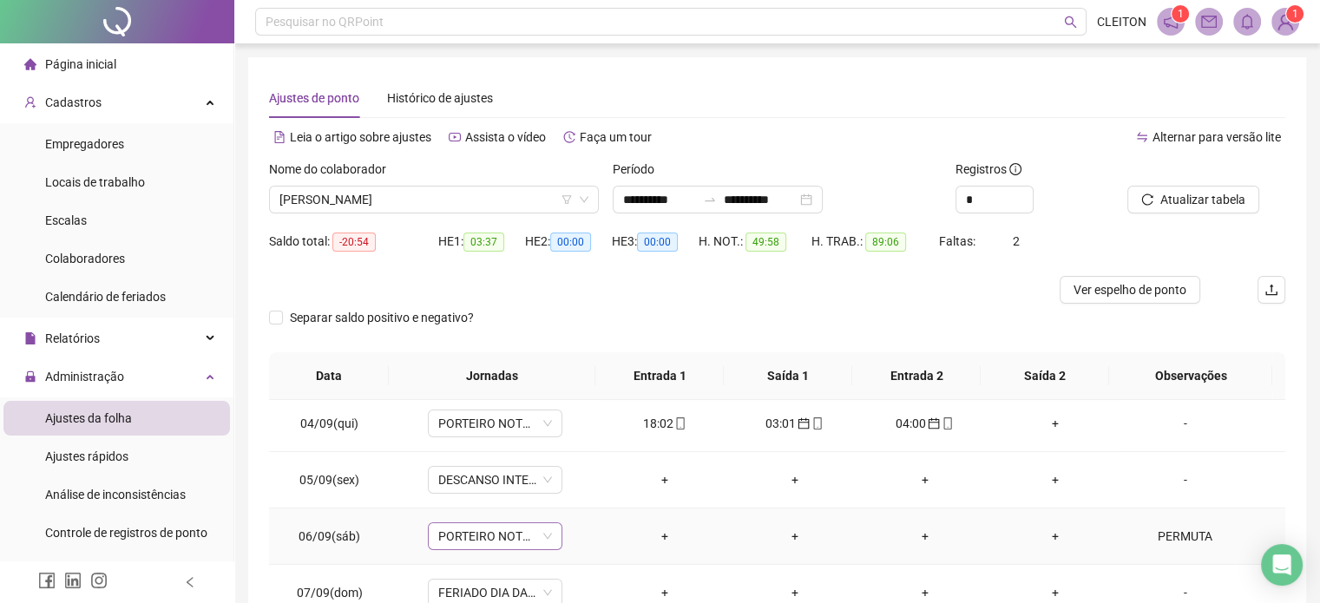
click at [503, 537] on span "PORTEIRO NOTURNO CITY PARK BROTAS COM INTERVALO" at bounding box center [495, 536] width 114 height 26
type input "*****"
click at [496, 506] on div "PERMUTA" at bounding box center [497, 499] width 96 height 19
click at [571, 496] on span "Sim" at bounding box center [574, 490] width 20 height 19
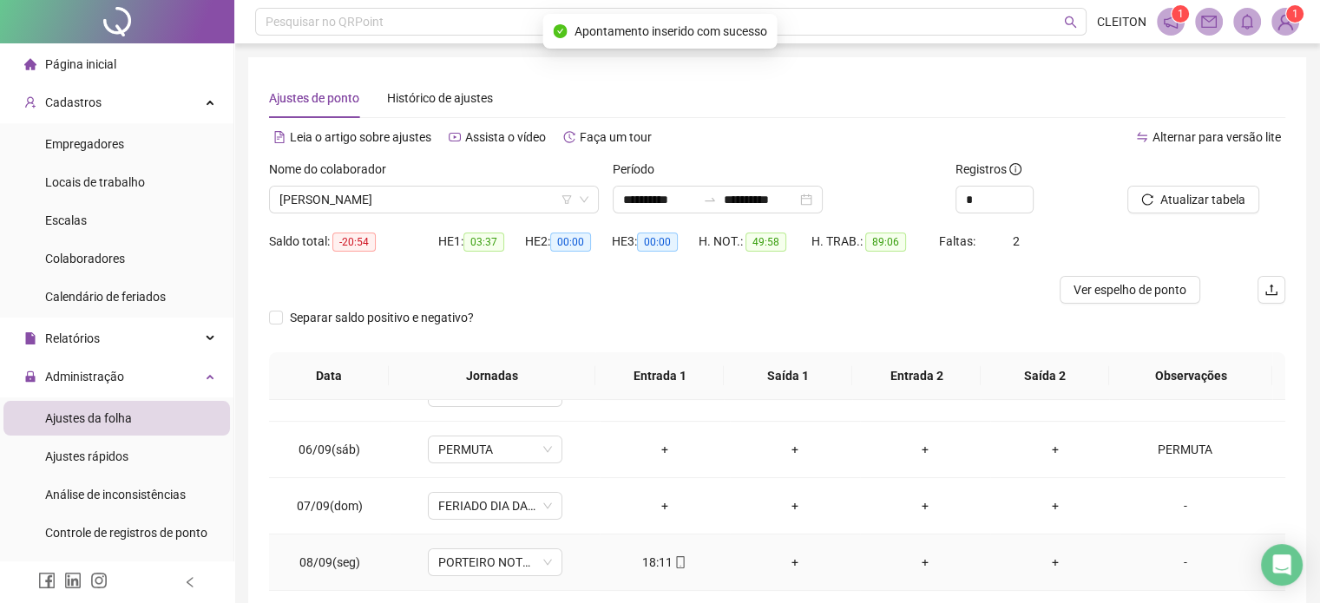
scroll to position [347, 0]
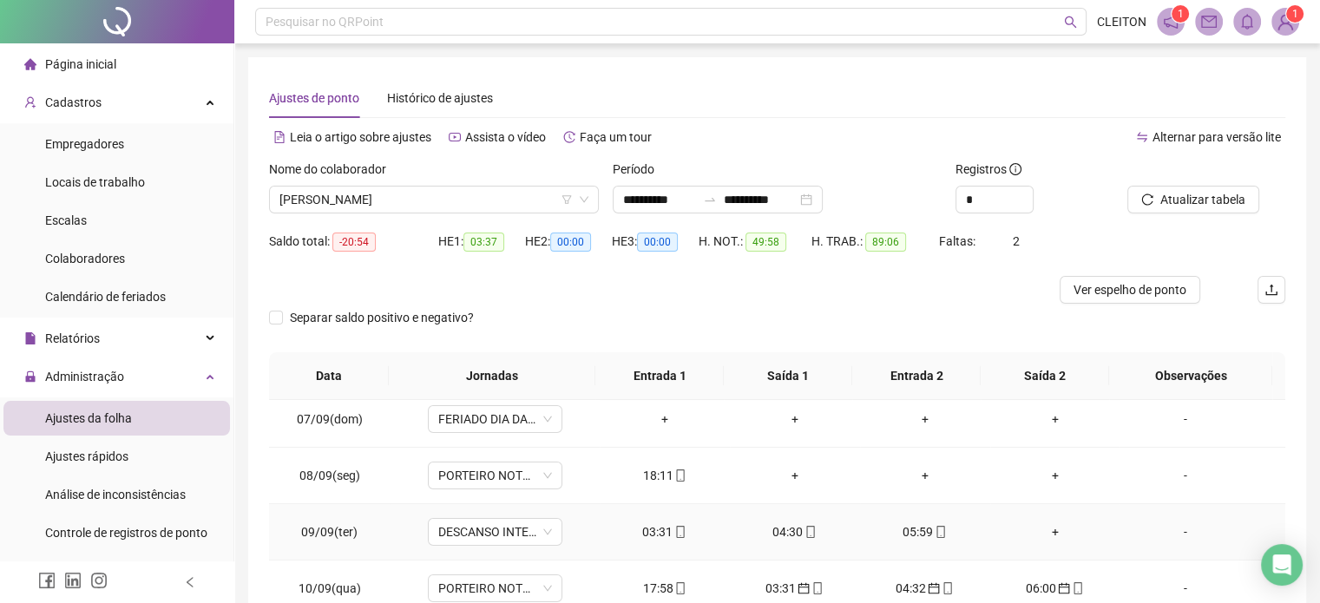
click at [652, 536] on div "03:31" at bounding box center [665, 532] width 102 height 19
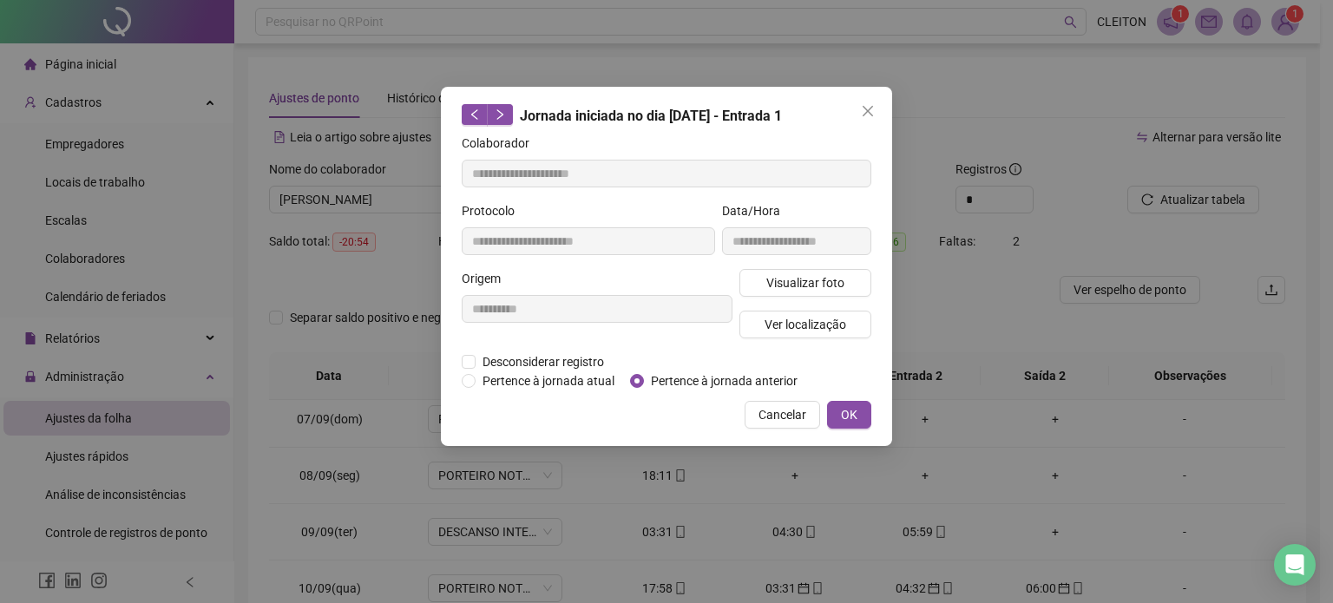
type input "**********"
click at [848, 412] on span "OK" at bounding box center [849, 414] width 16 height 19
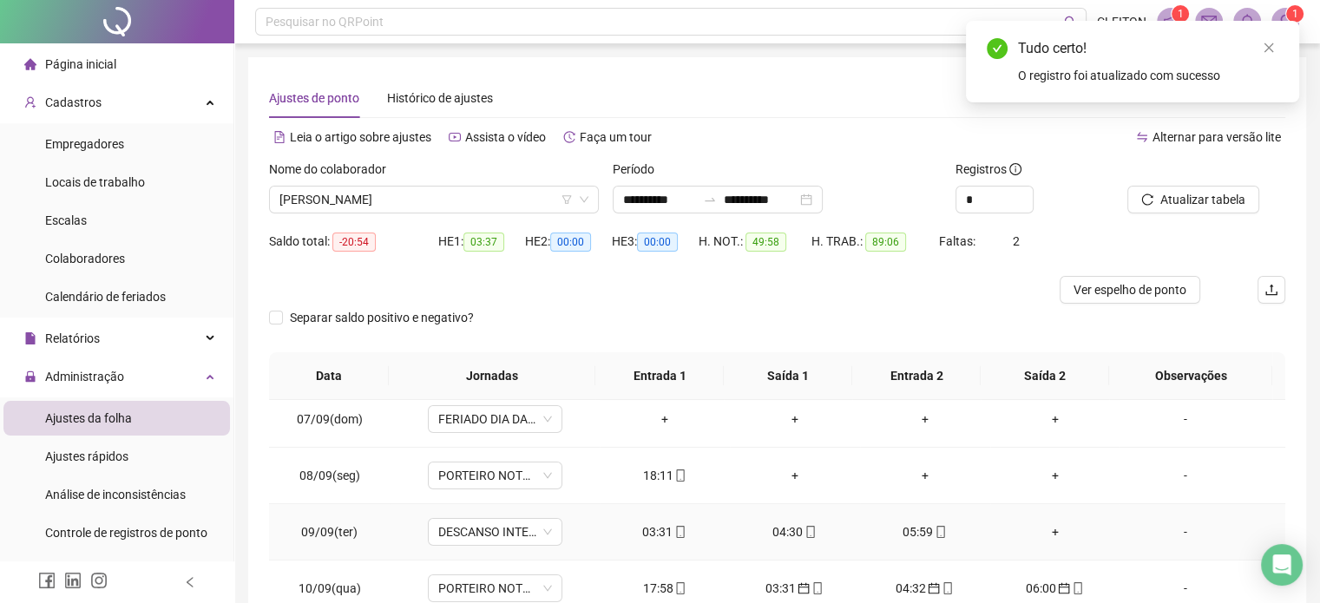
click at [789, 534] on div "04:30" at bounding box center [795, 532] width 102 height 19
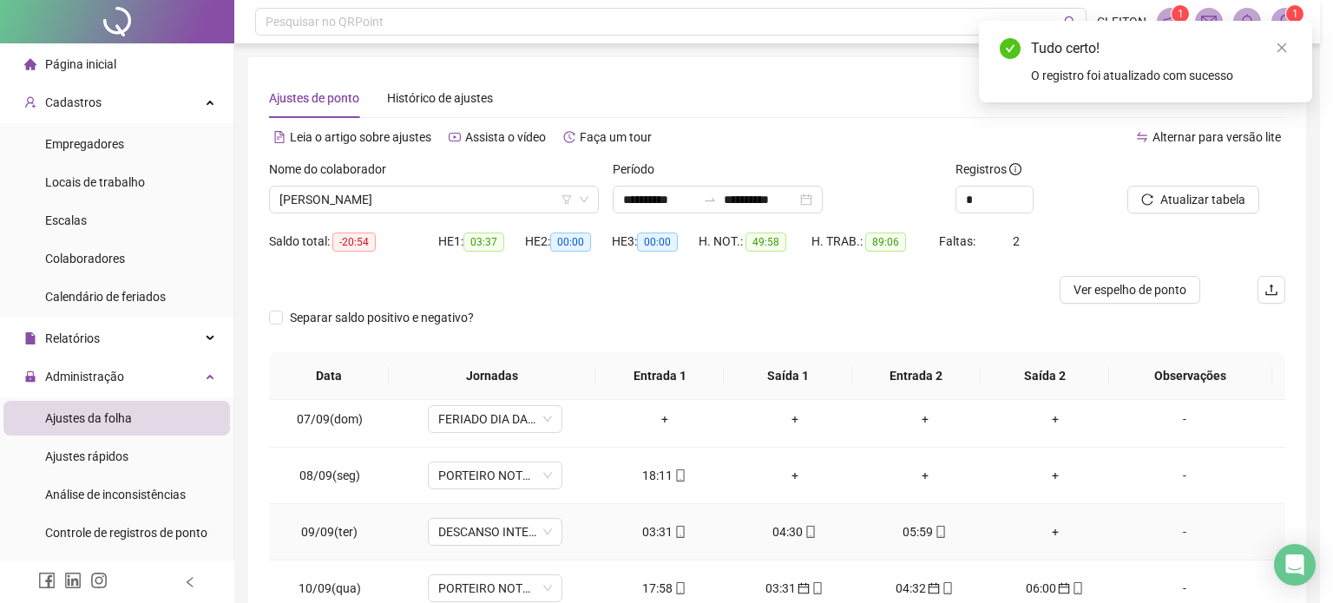
type input "**********"
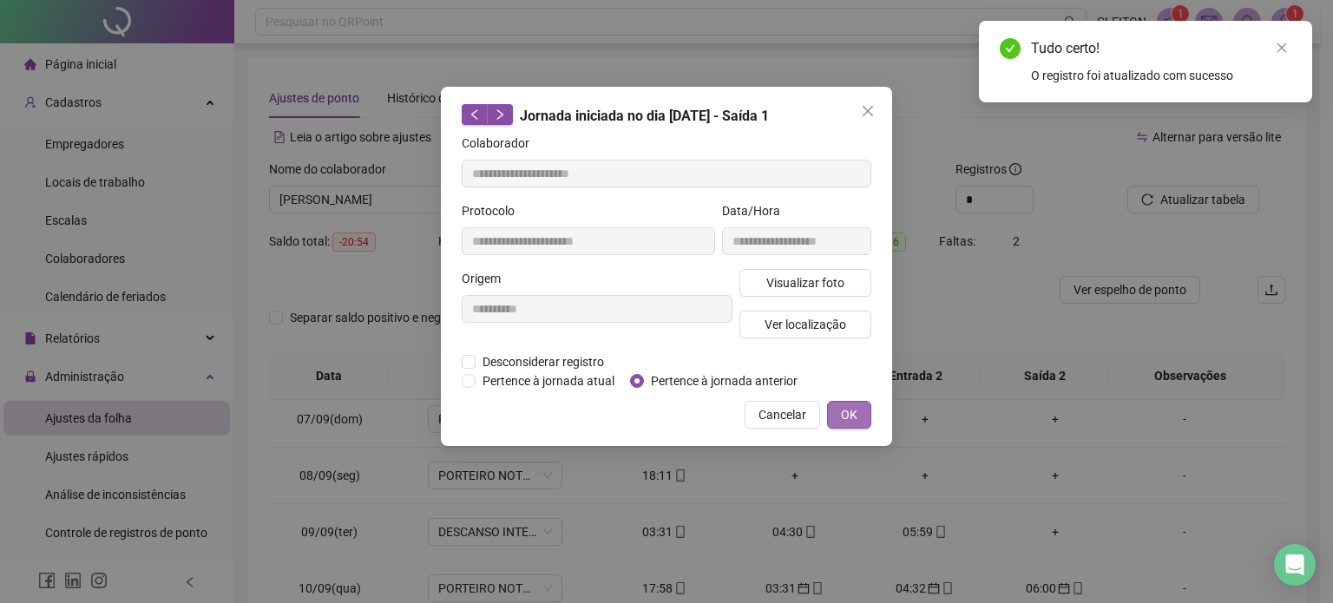
click at [858, 422] on button "OK" at bounding box center [849, 415] width 44 height 28
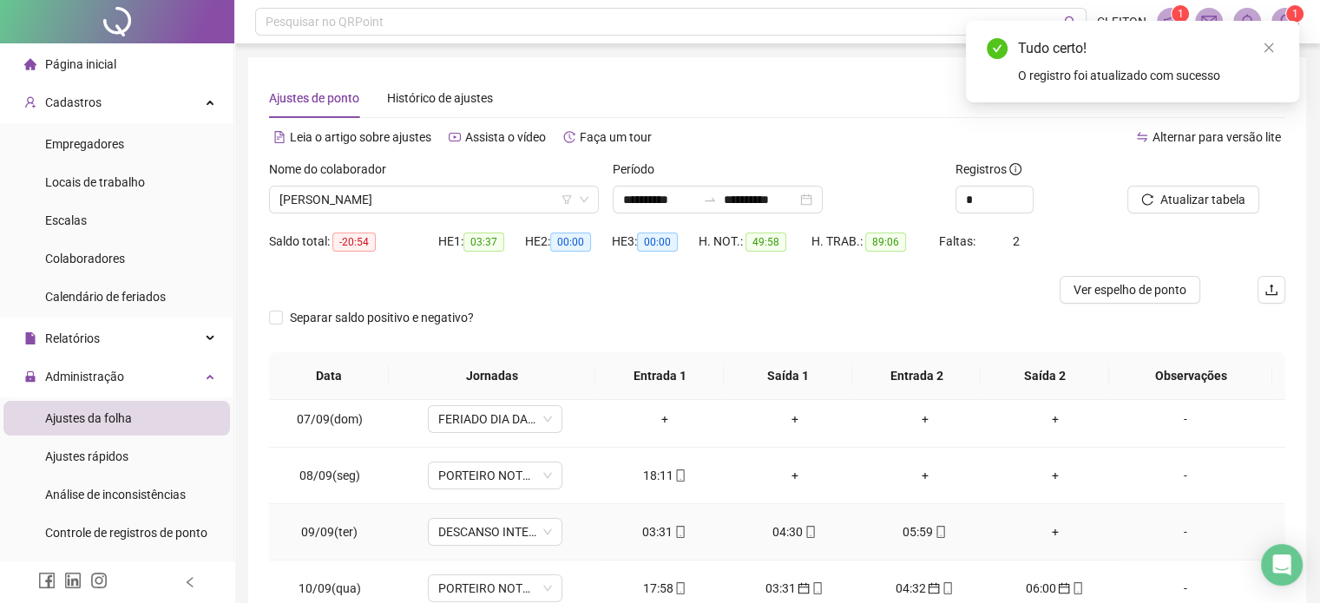
click at [910, 533] on div "05:59" at bounding box center [925, 532] width 102 height 19
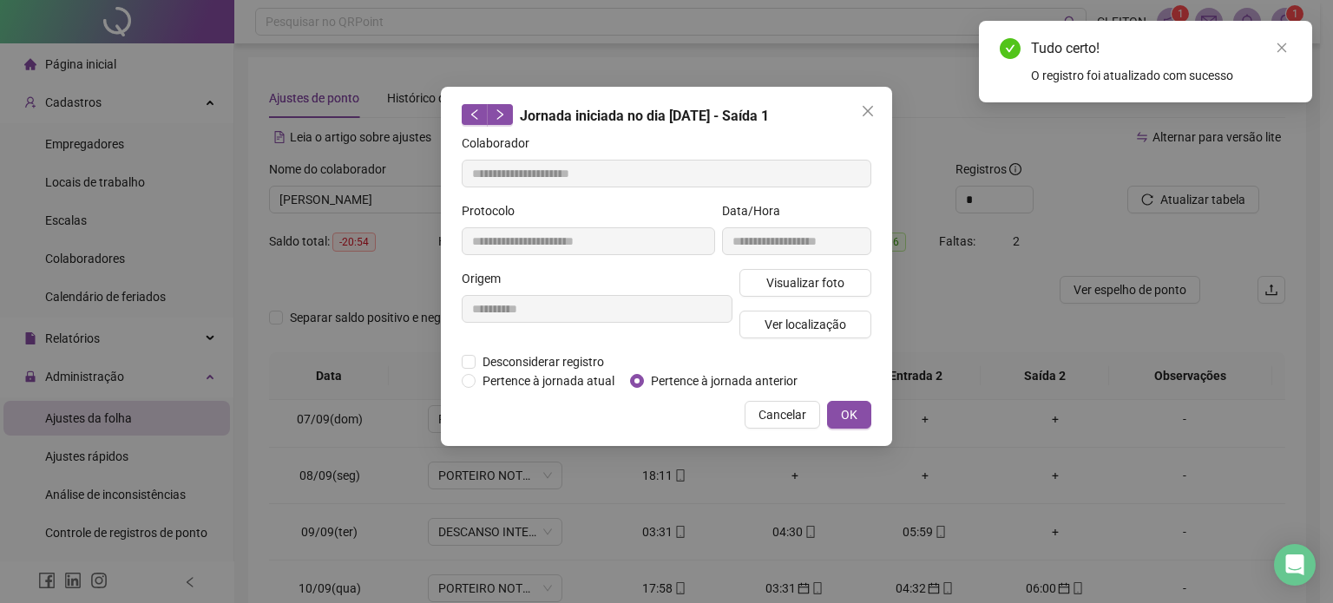
type input "**********"
click at [851, 413] on span "OK" at bounding box center [849, 414] width 16 height 19
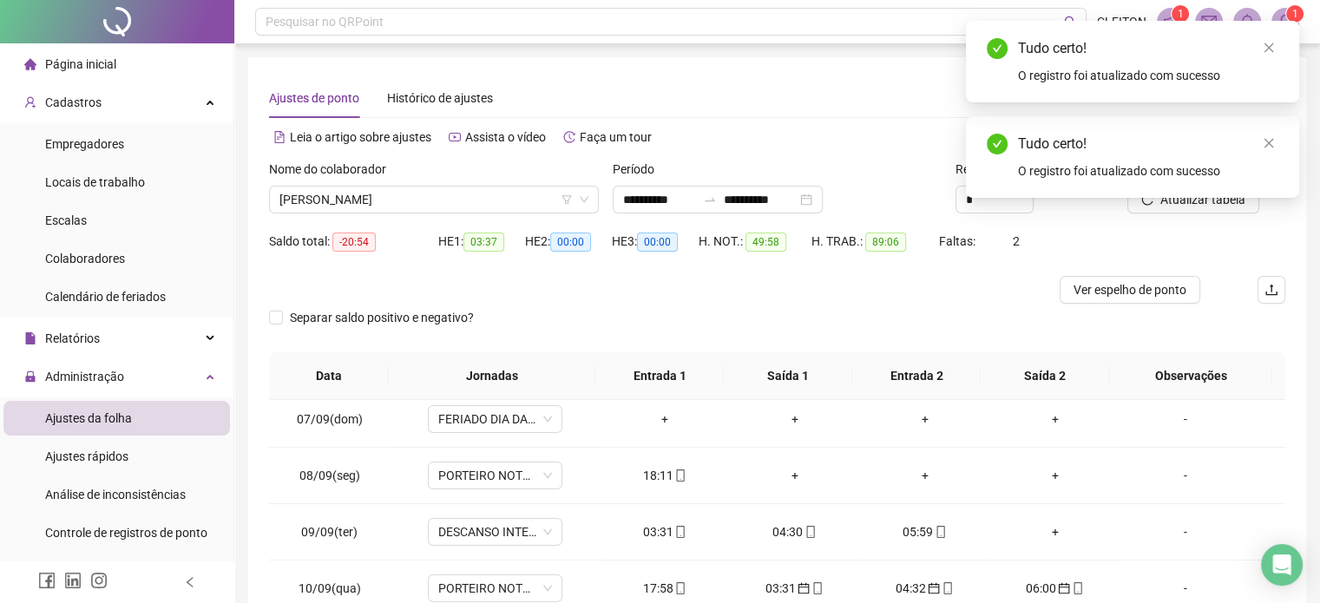
click at [1191, 198] on div "Tudo certo! O registro foi atualizado com sucesso" at bounding box center [1132, 157] width 333 height 82
click at [1189, 198] on div "Tudo certo! O registro foi atualizado com sucesso" at bounding box center [1132, 157] width 333 height 82
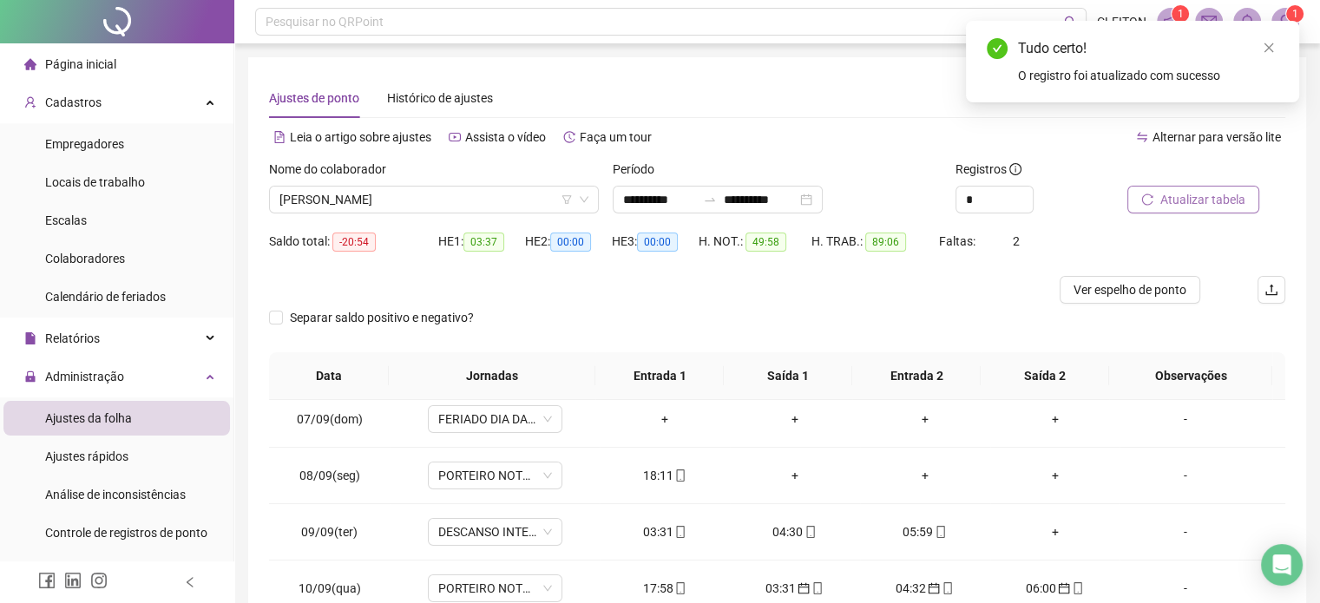
click at [1183, 197] on span "Atualizar tabela" at bounding box center [1202, 199] width 85 height 19
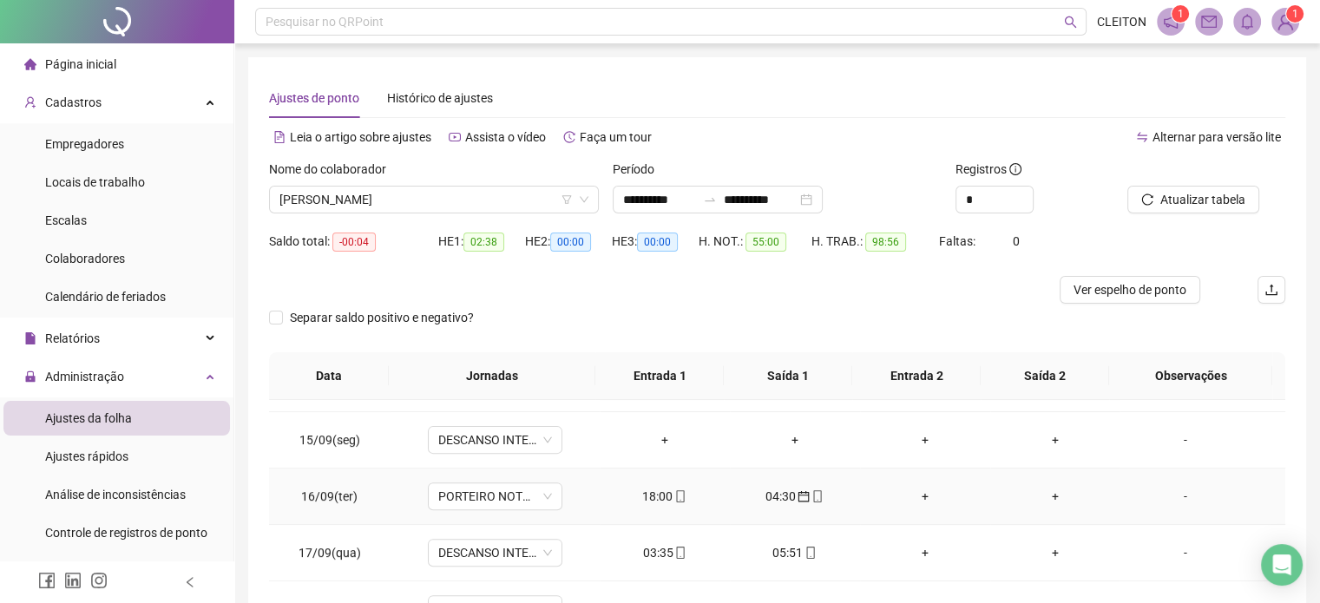
scroll to position [781, 0]
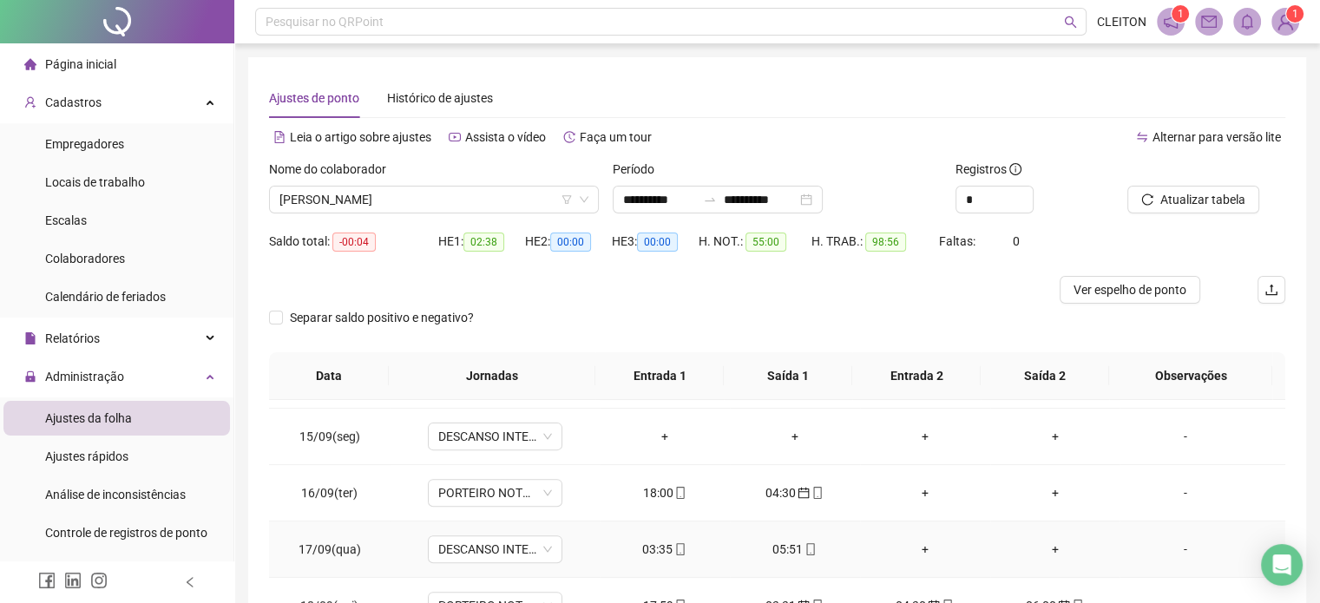
click at [660, 544] on div "03:35" at bounding box center [665, 549] width 102 height 19
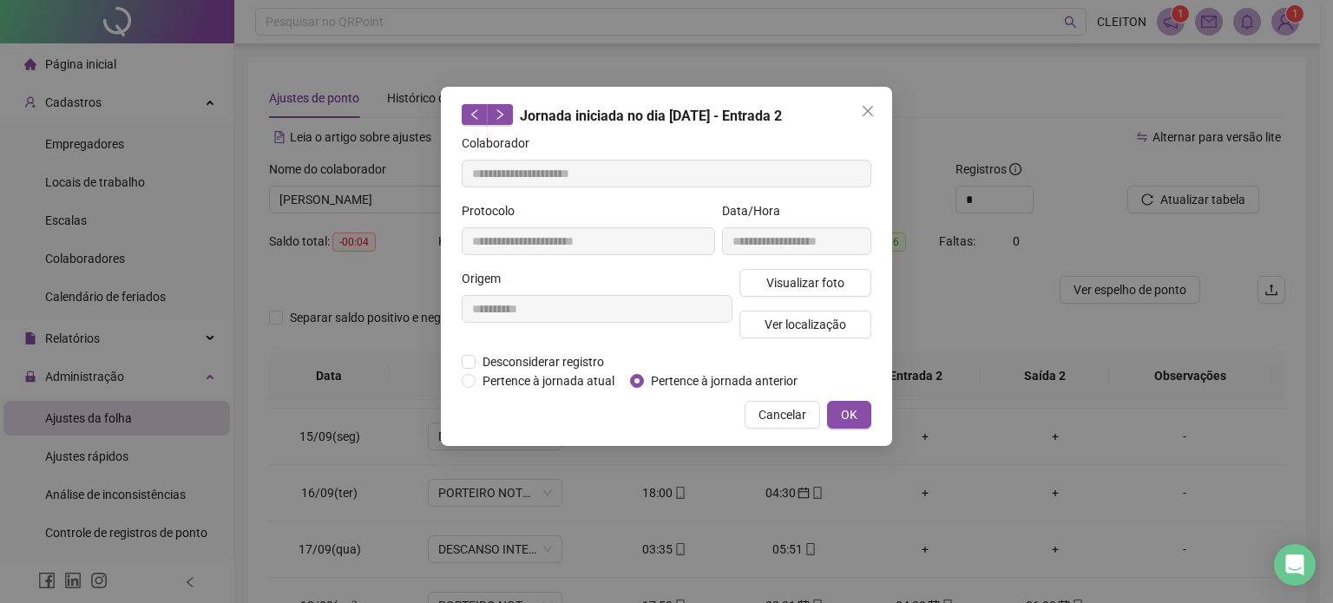
type input "**********"
click at [851, 418] on span "OK" at bounding box center [849, 414] width 16 height 19
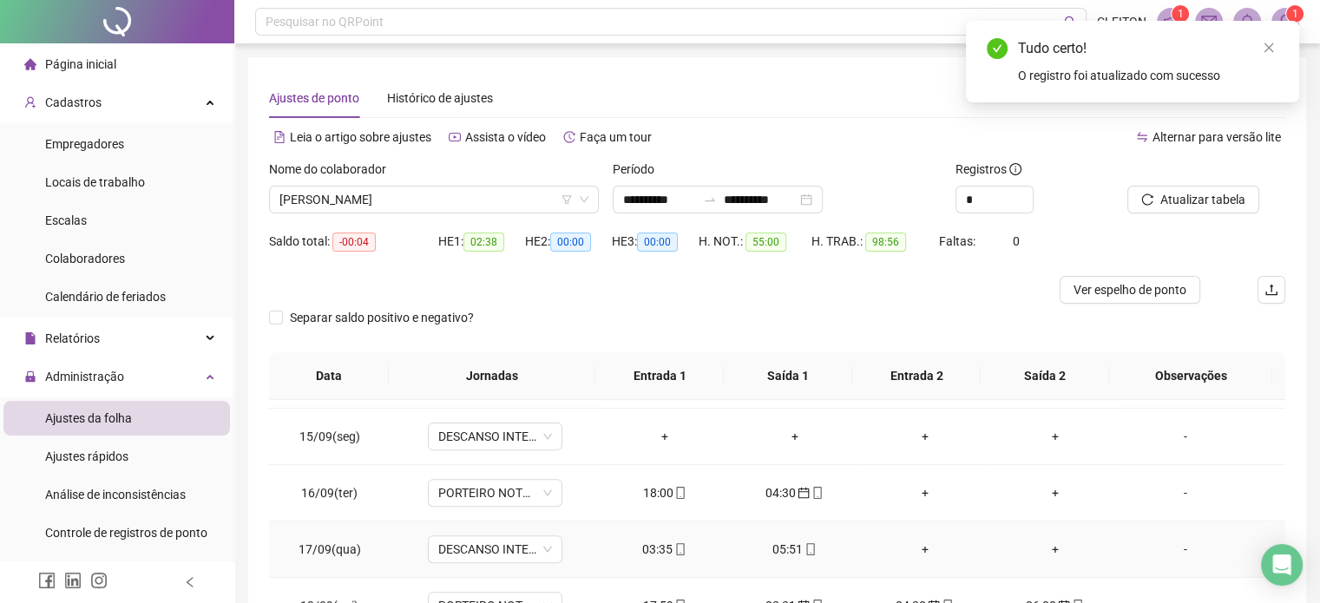
click at [778, 547] on div "05:51" at bounding box center [795, 549] width 102 height 19
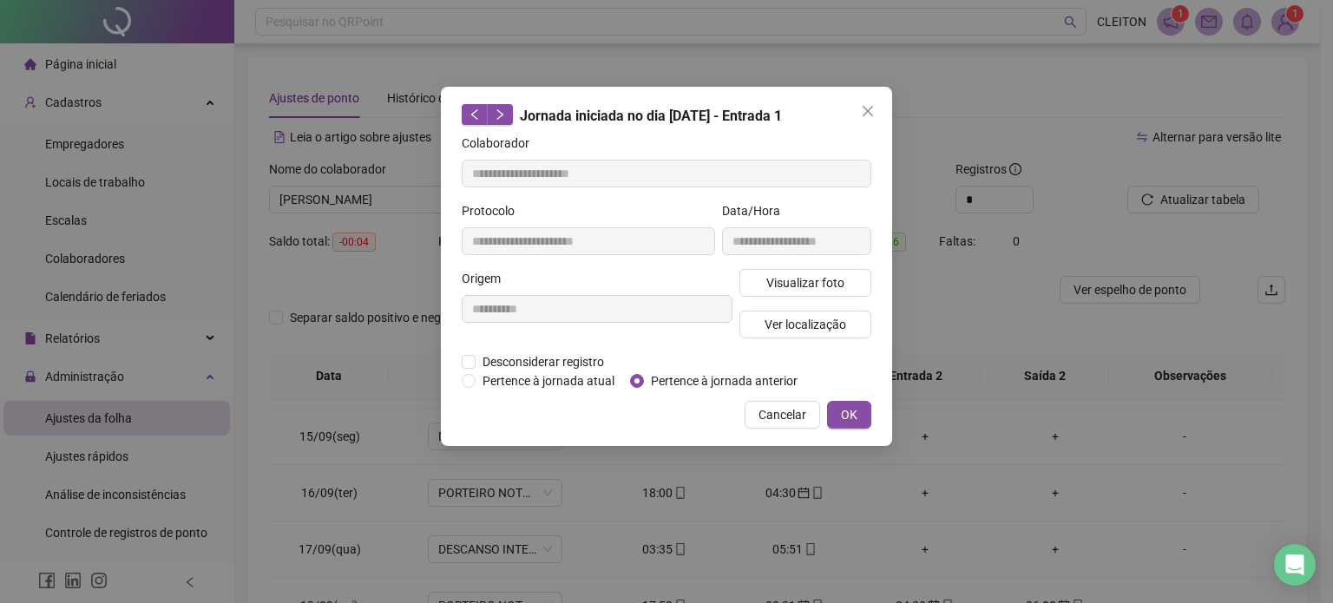
type input "**********"
click at [845, 411] on span "OK" at bounding box center [849, 414] width 16 height 19
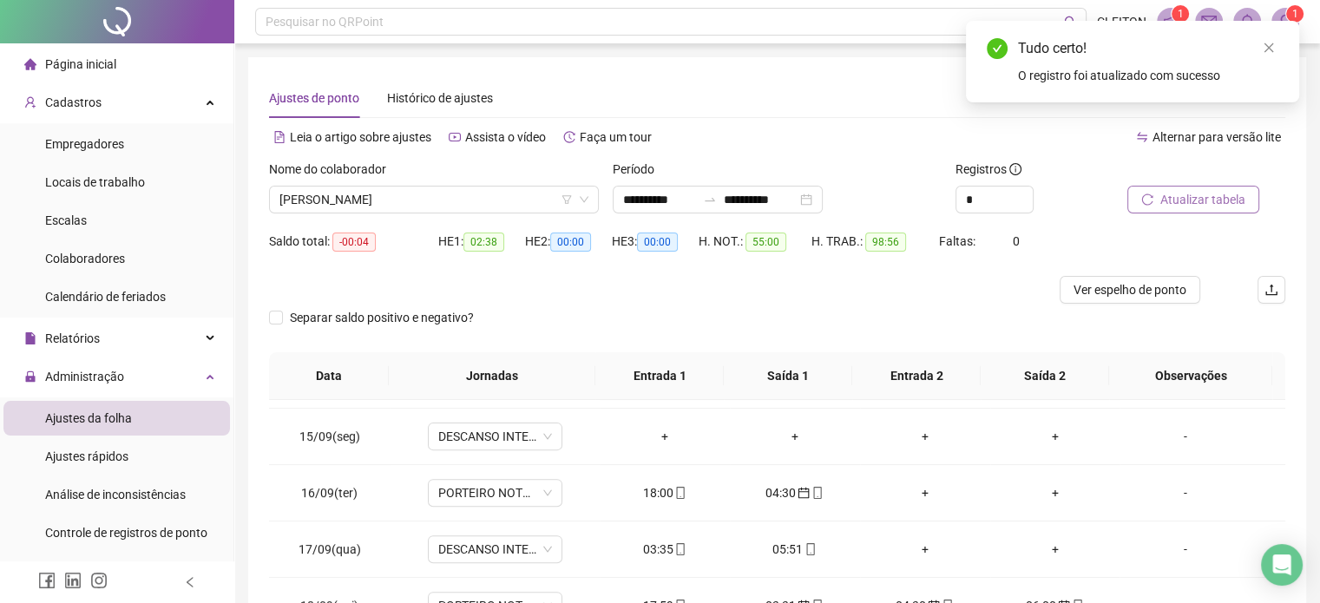
click at [1229, 207] on span "Atualizar tabela" at bounding box center [1202, 199] width 85 height 19
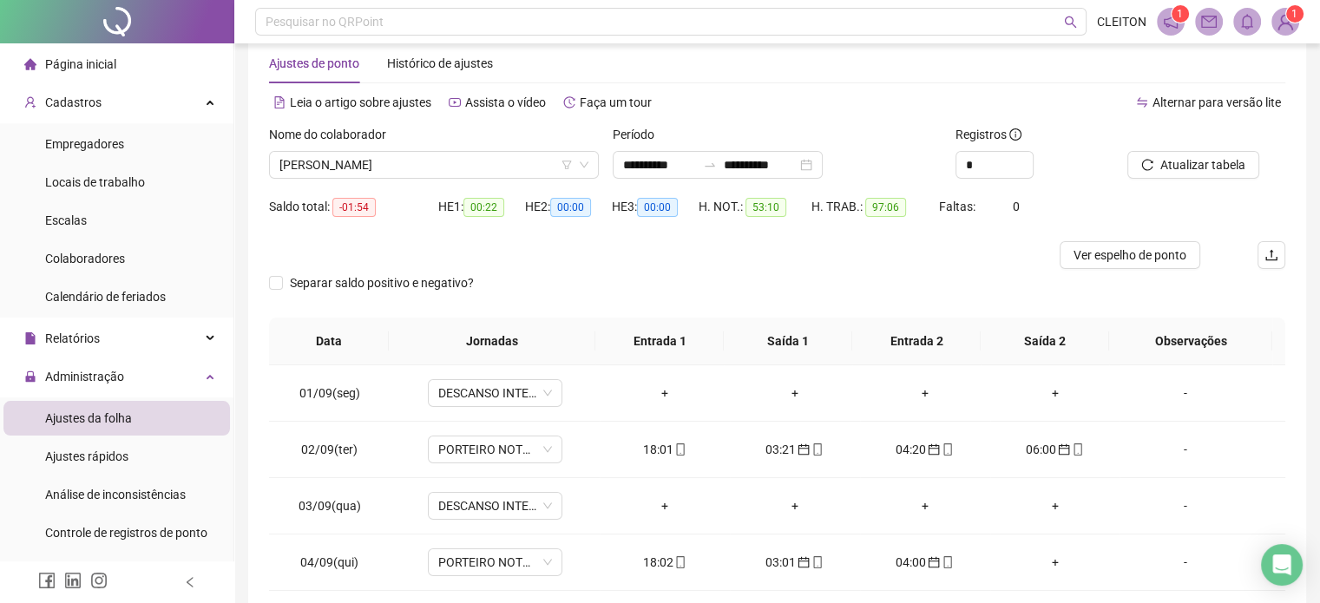
scroll to position [0, 0]
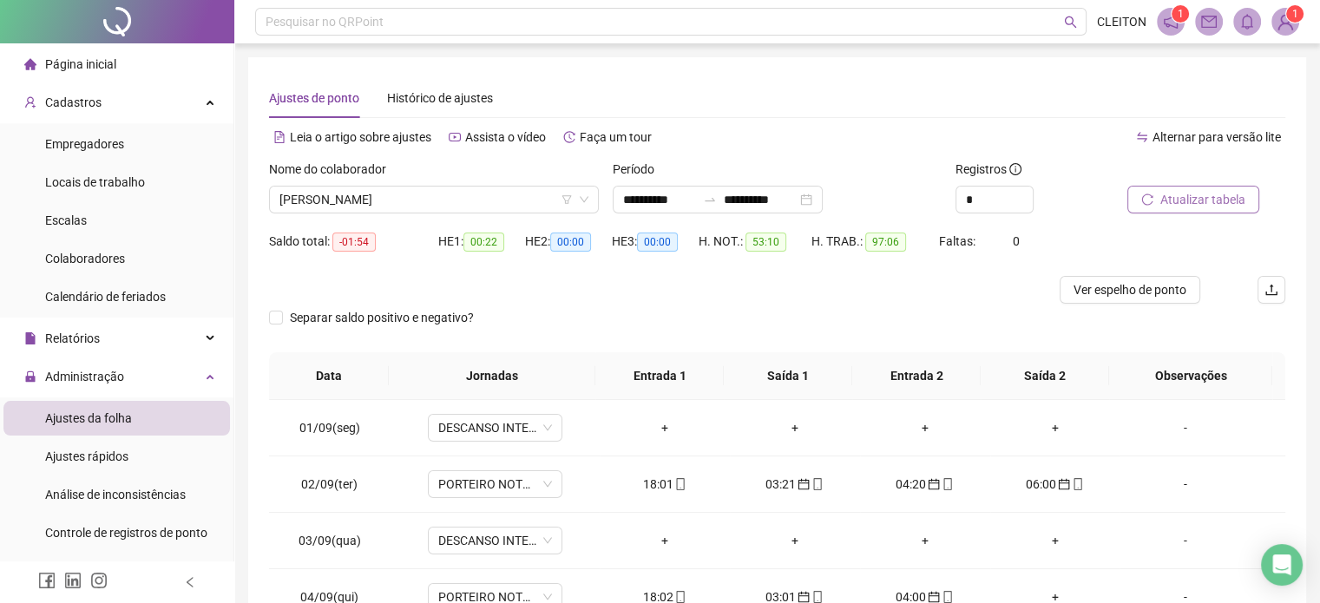
click at [1200, 197] on span "Atualizar tabela" at bounding box center [1202, 199] width 85 height 19
click at [425, 198] on span "[PERSON_NAME]" at bounding box center [433, 200] width 309 height 26
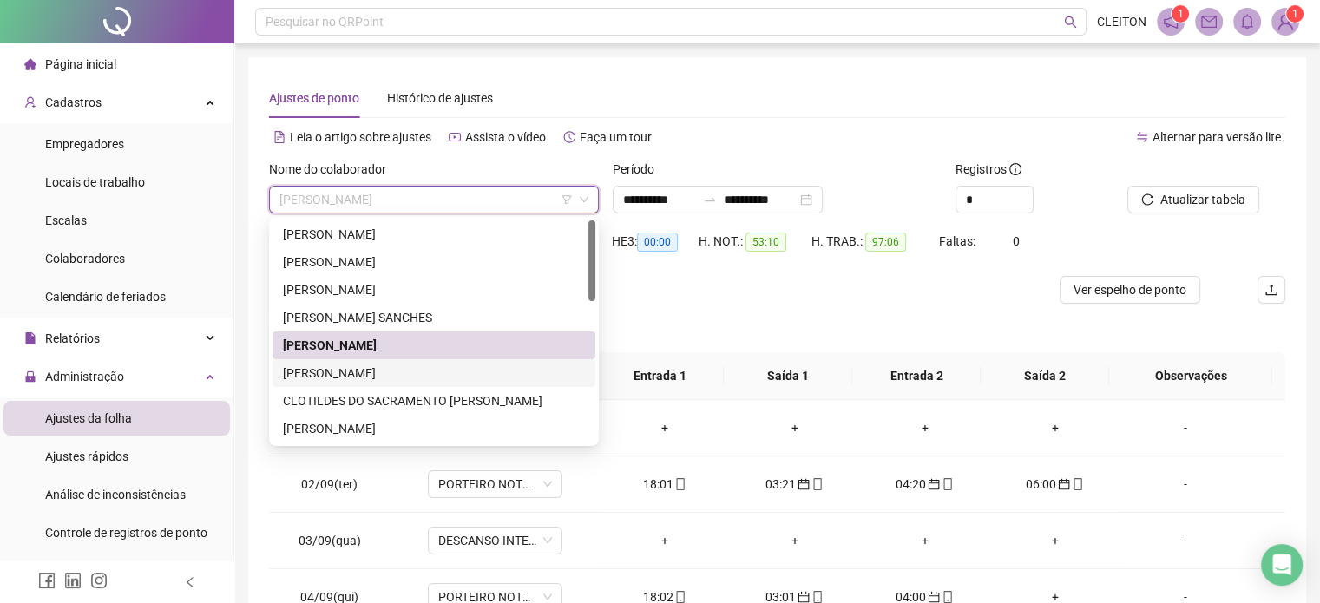
click at [359, 371] on div "[PERSON_NAME]" at bounding box center [434, 373] width 302 height 19
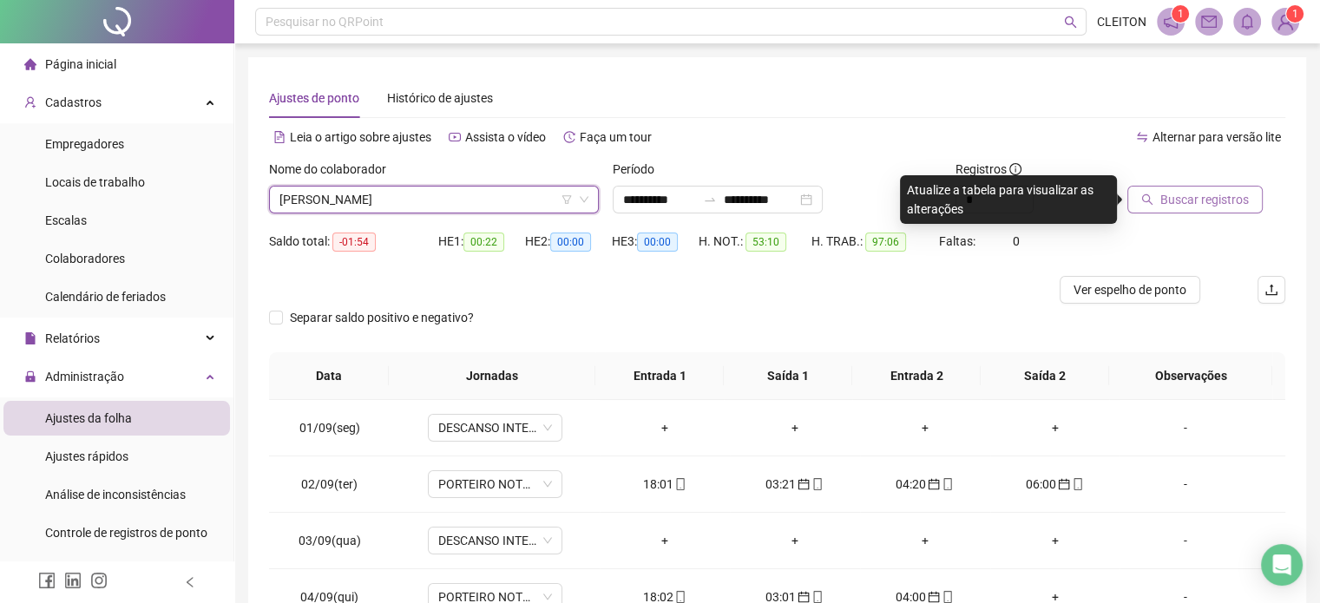
click at [1211, 201] on span "Buscar registros" at bounding box center [1204, 199] width 89 height 19
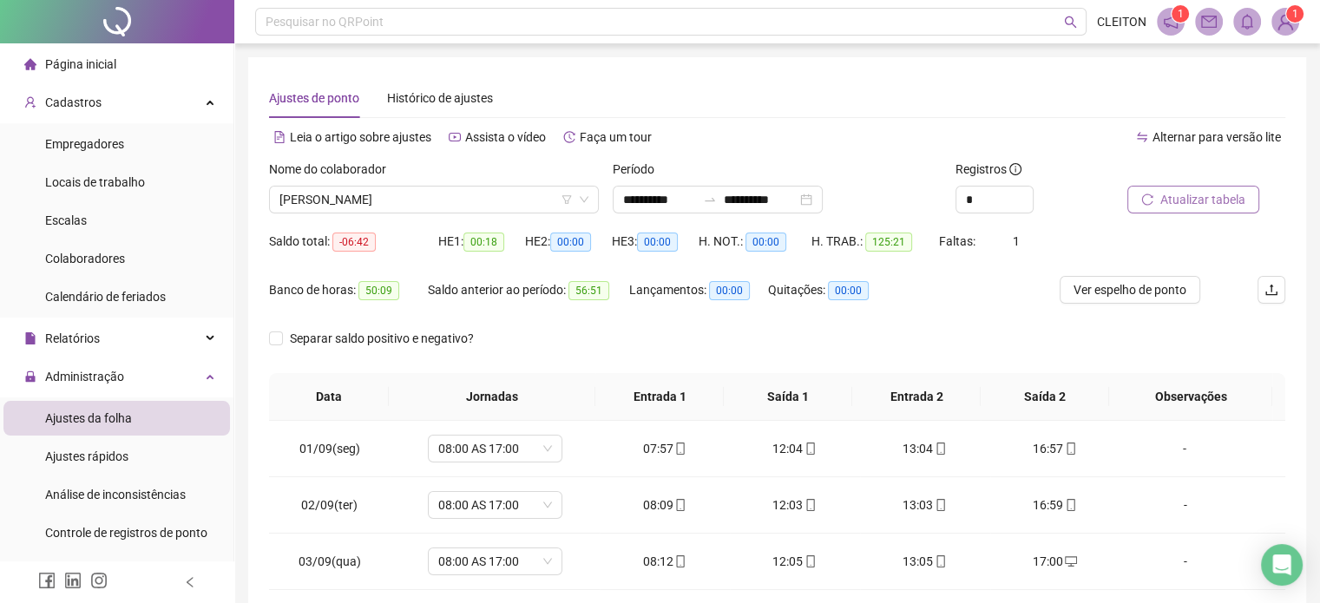
click at [1160, 198] on span "Atualizar tabela" at bounding box center [1202, 199] width 85 height 19
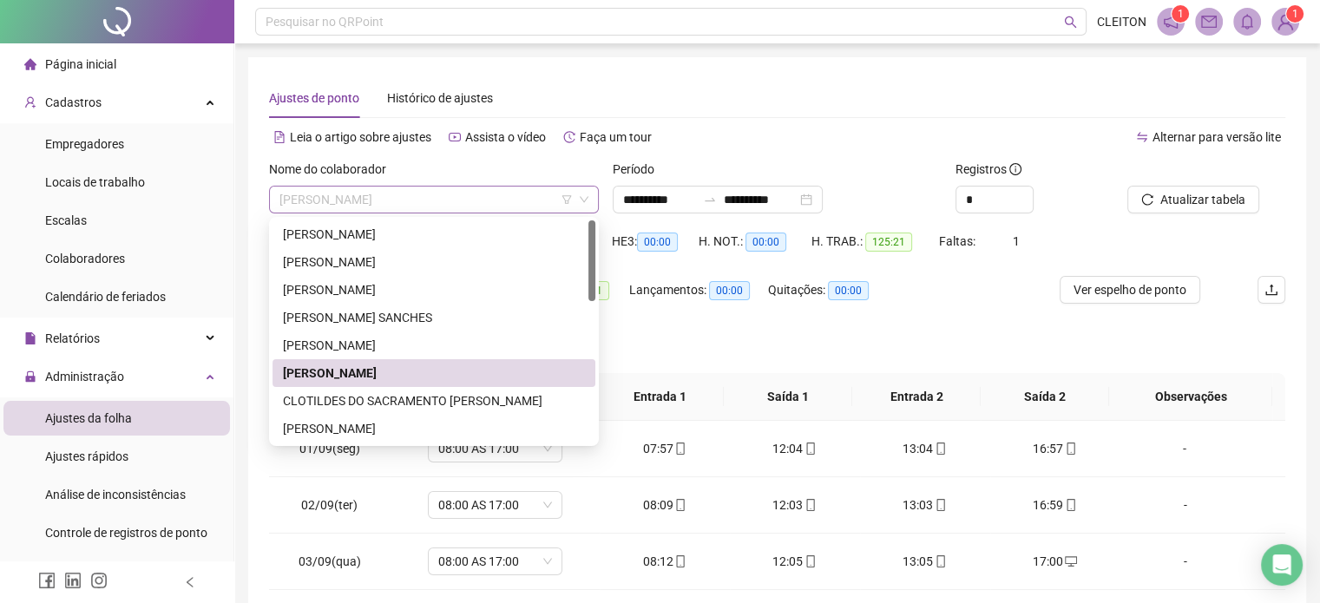
click at [504, 199] on span "[PERSON_NAME]" at bounding box center [433, 200] width 309 height 26
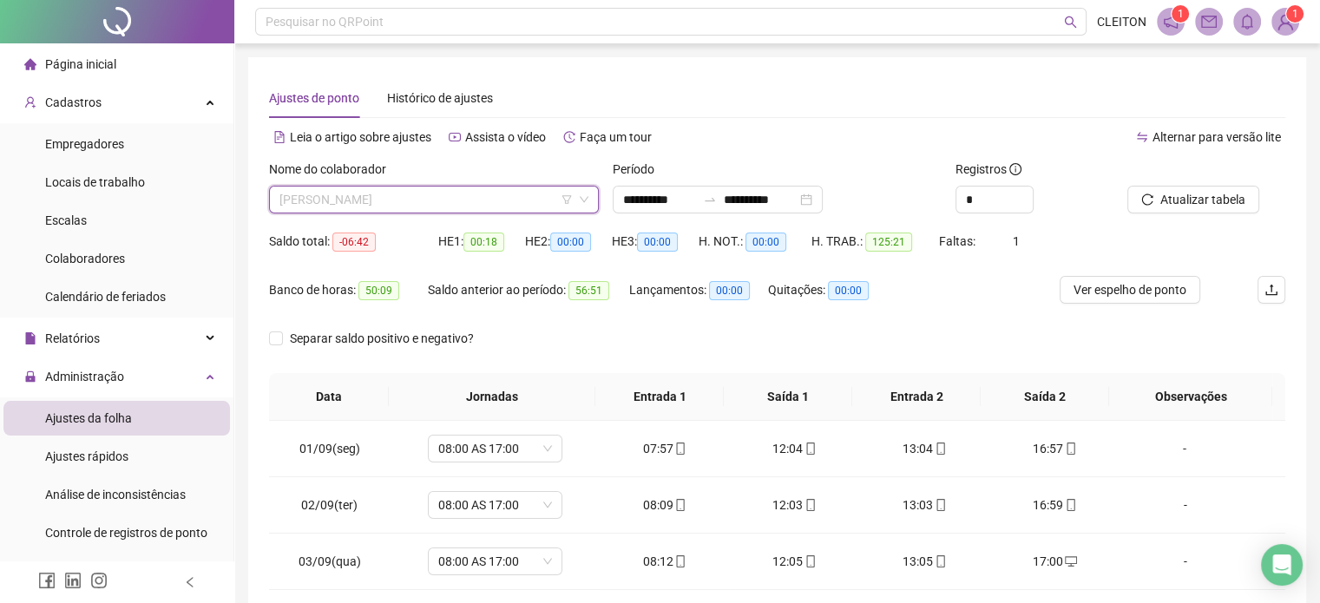
click at [508, 201] on span "[PERSON_NAME]" at bounding box center [433, 200] width 309 height 26
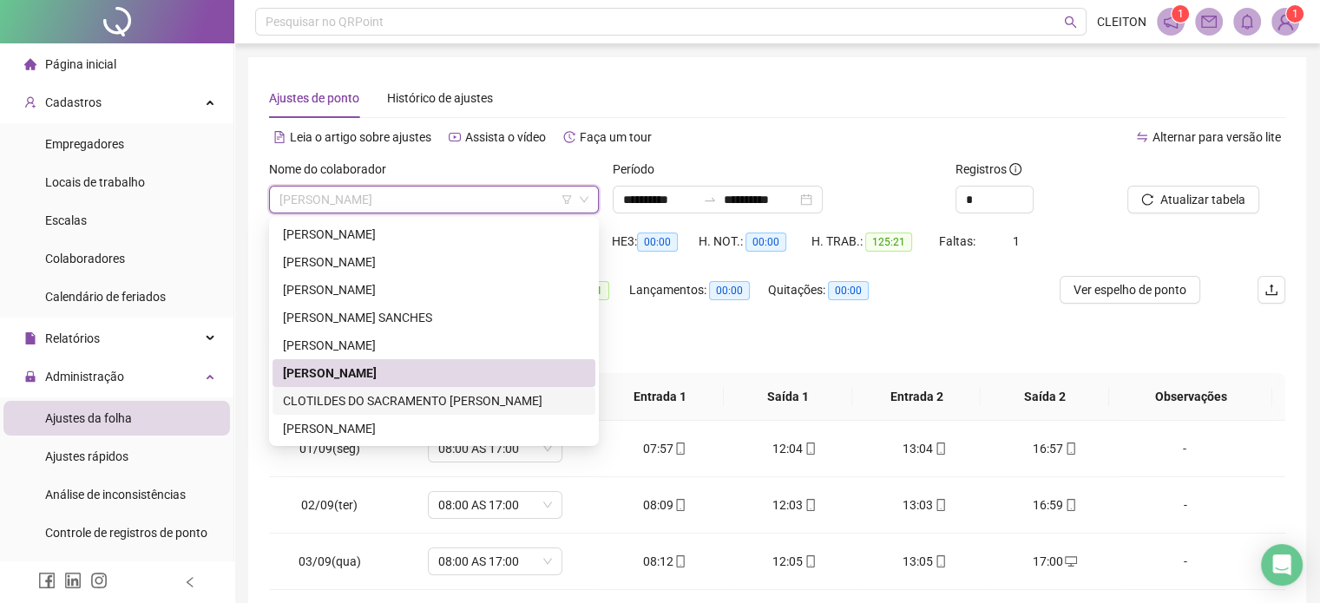
click at [471, 404] on div "CLOTILDES DO SACRAMENTO [PERSON_NAME]" at bounding box center [434, 400] width 302 height 19
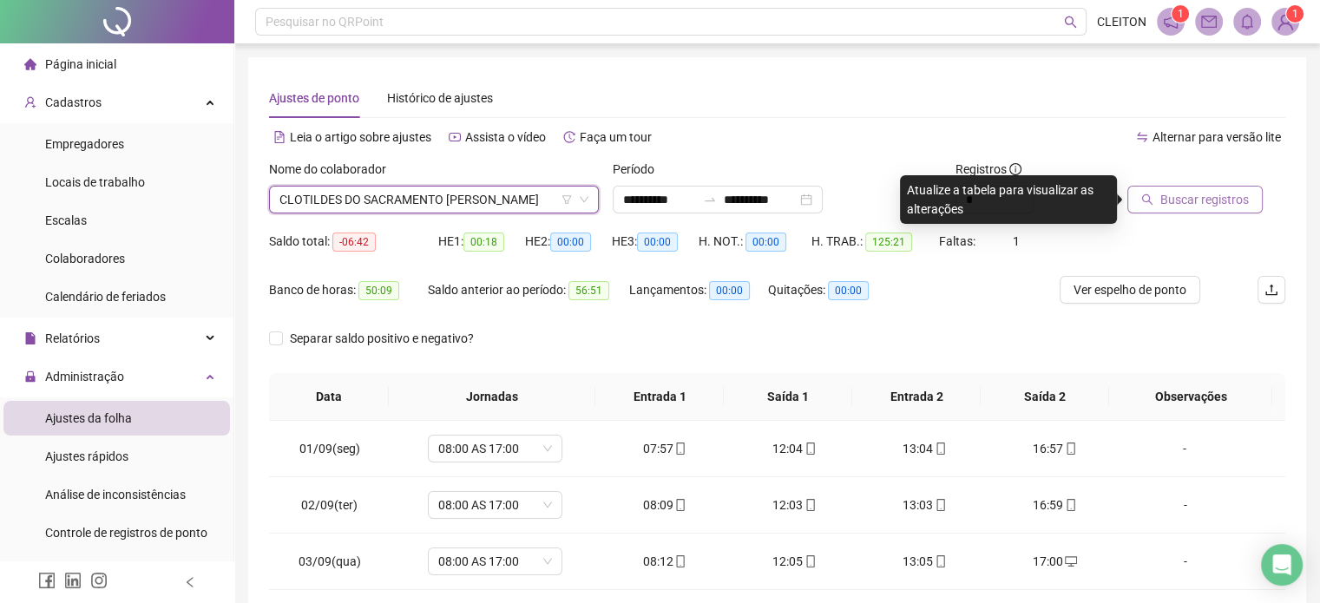
click at [1184, 201] on span "Buscar registros" at bounding box center [1204, 199] width 89 height 19
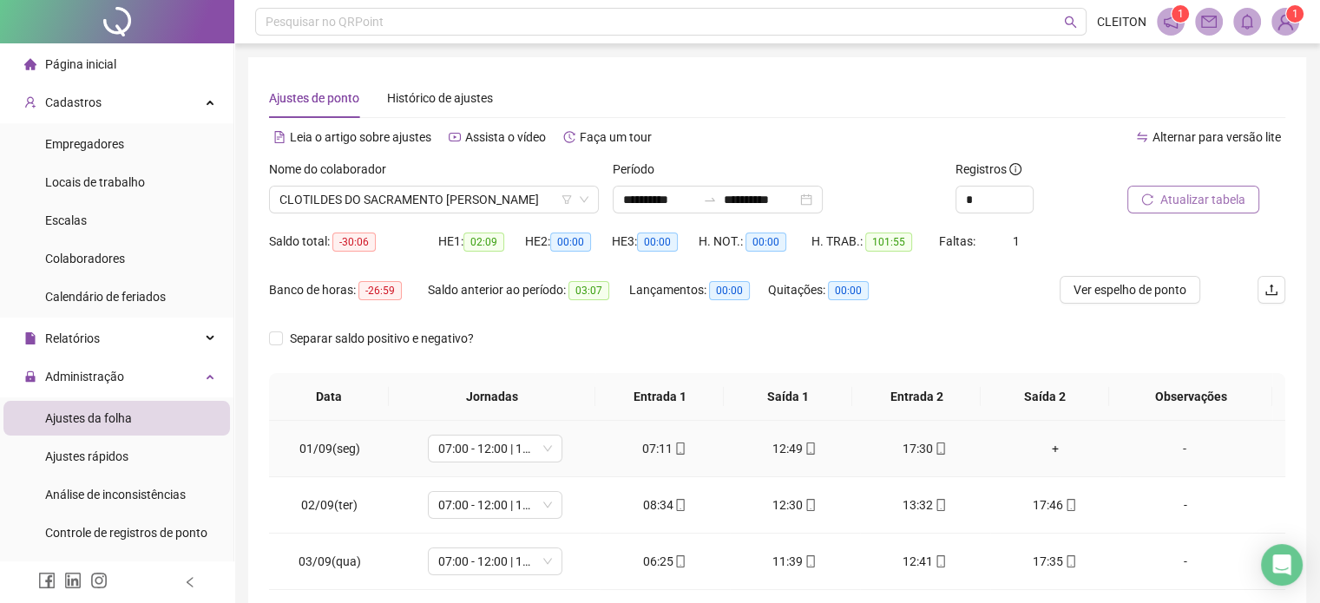
click at [1037, 447] on div "+" at bounding box center [1055, 448] width 102 height 19
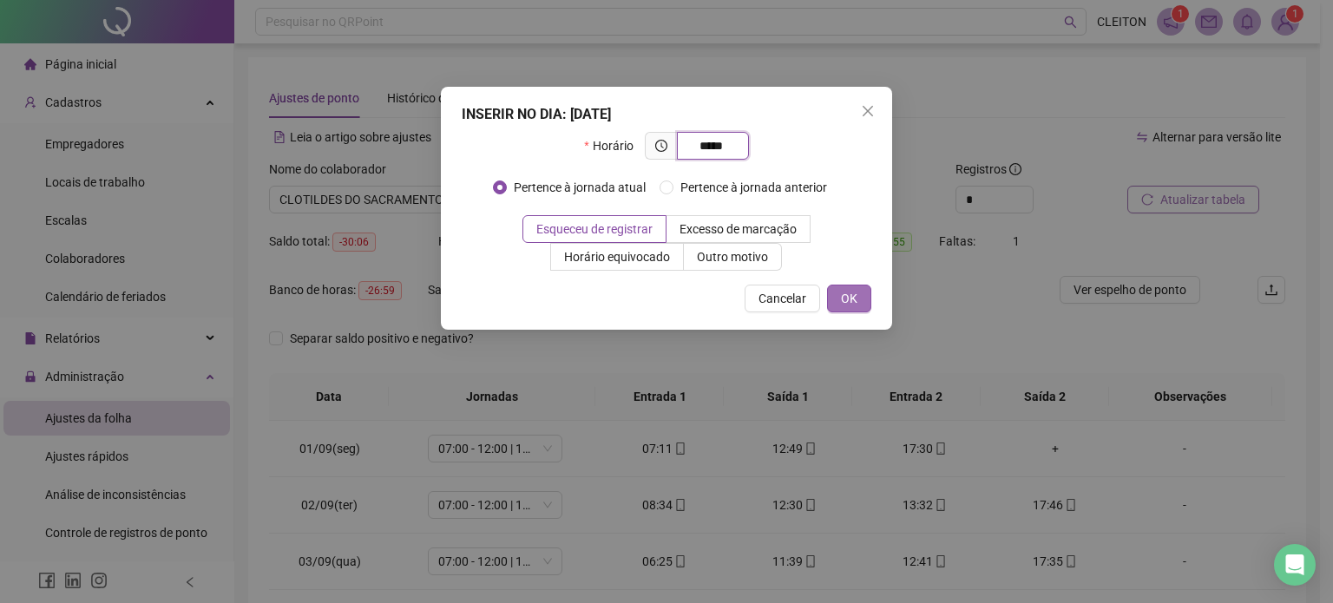
type input "*****"
click at [853, 295] on span "OK" at bounding box center [849, 298] width 16 height 19
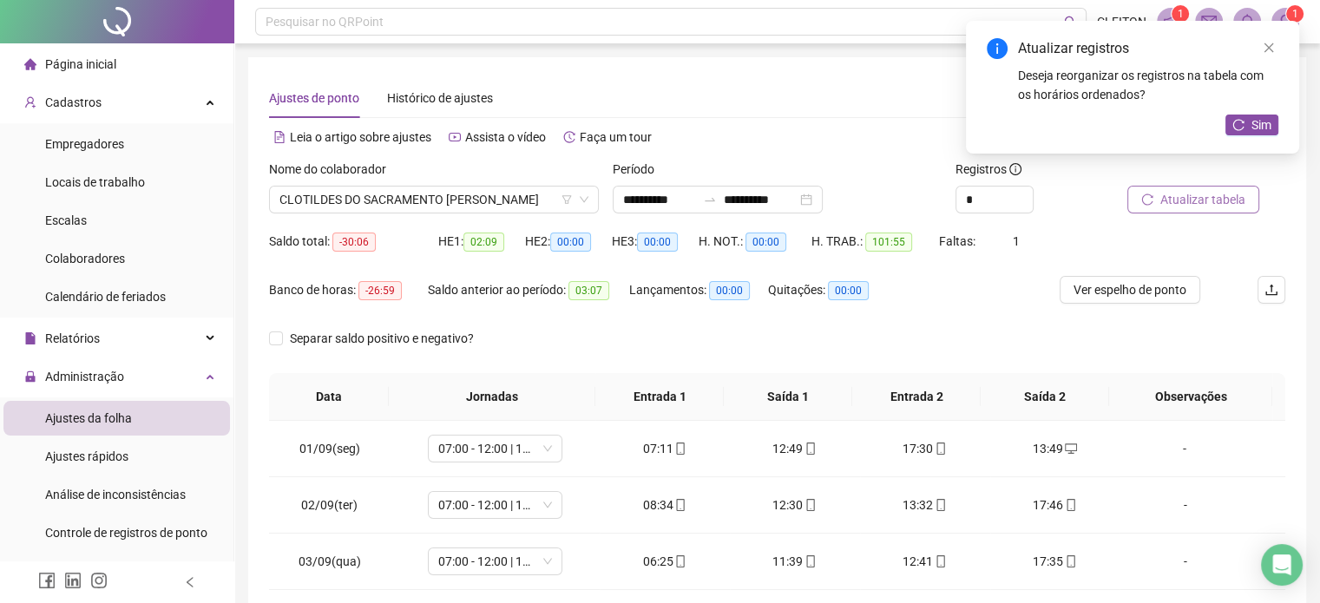
click at [1200, 204] on span "Atualizar tabela" at bounding box center [1202, 199] width 85 height 19
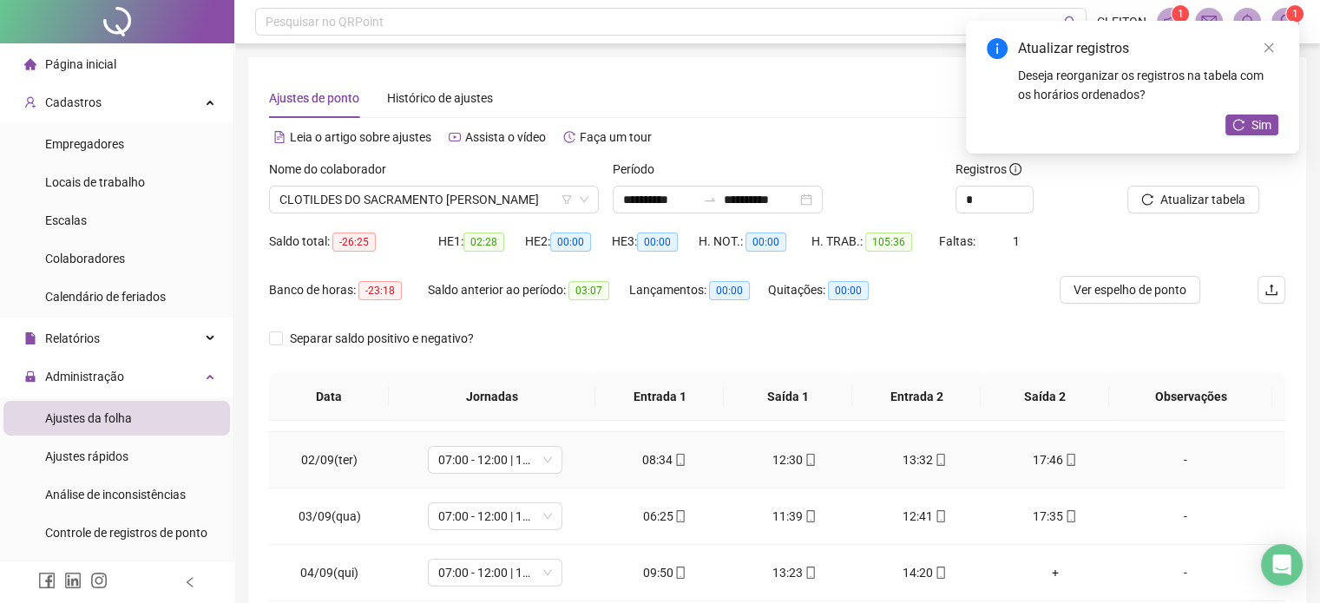
scroll to position [87, 0]
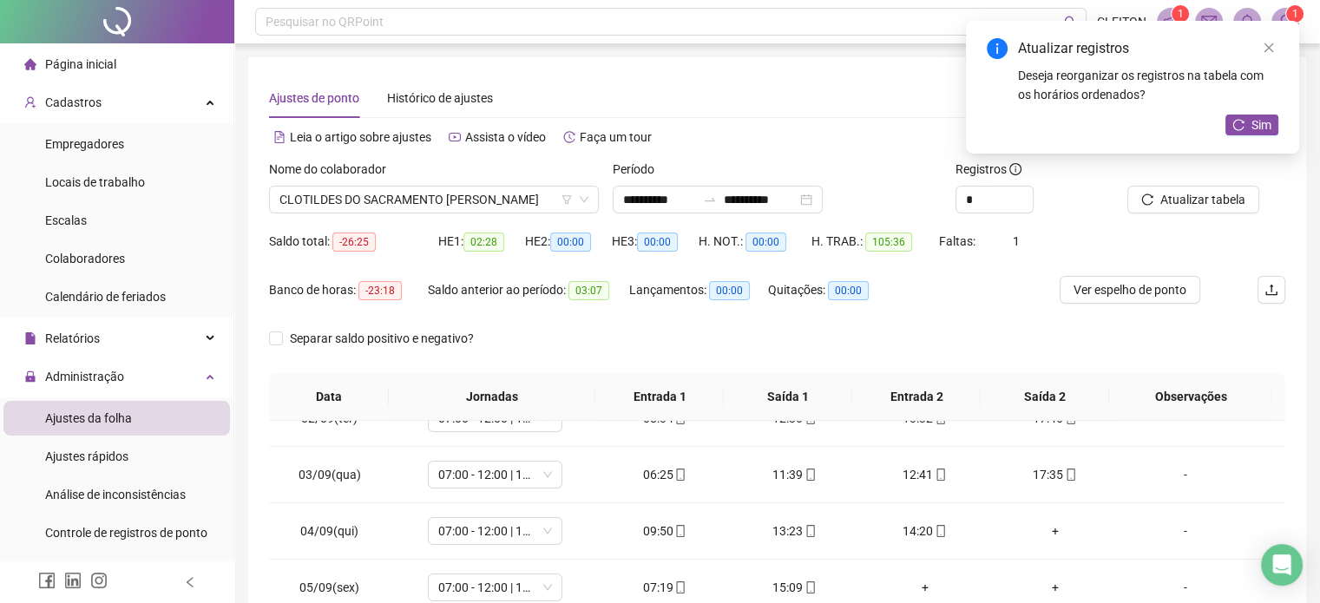
click at [797, 62] on div "**********" at bounding box center [777, 434] width 1058 height 755
click at [1268, 42] on icon "close" at bounding box center [1269, 48] width 12 height 12
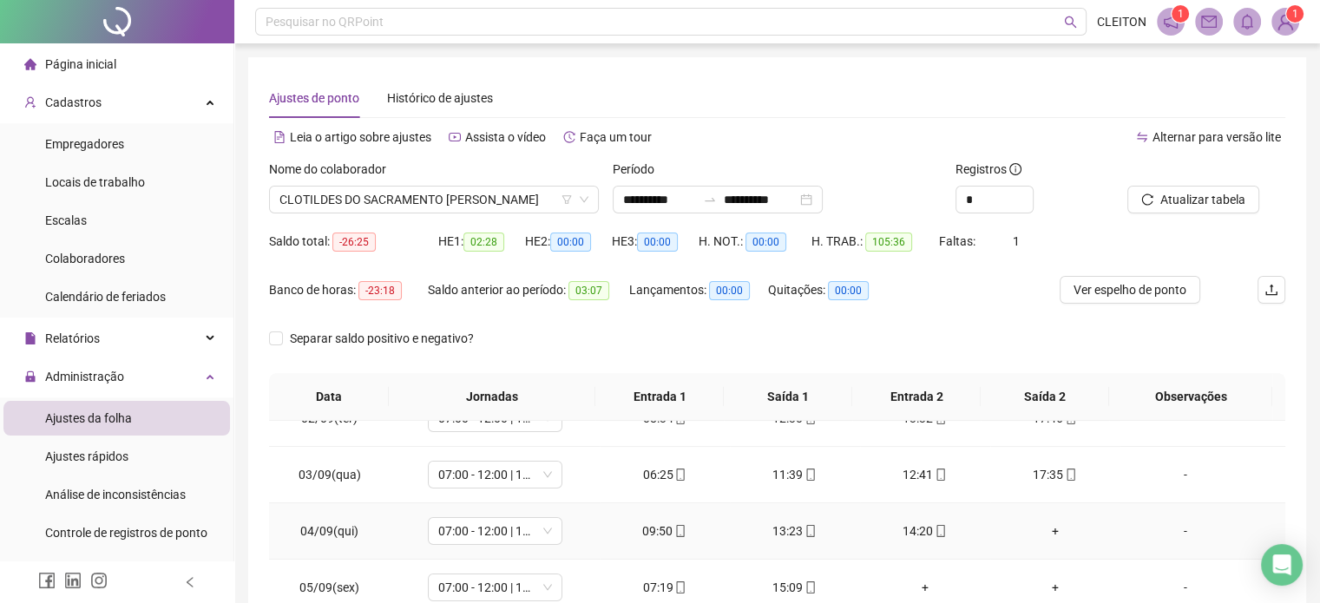
click at [1048, 529] on div "+" at bounding box center [1055, 531] width 102 height 19
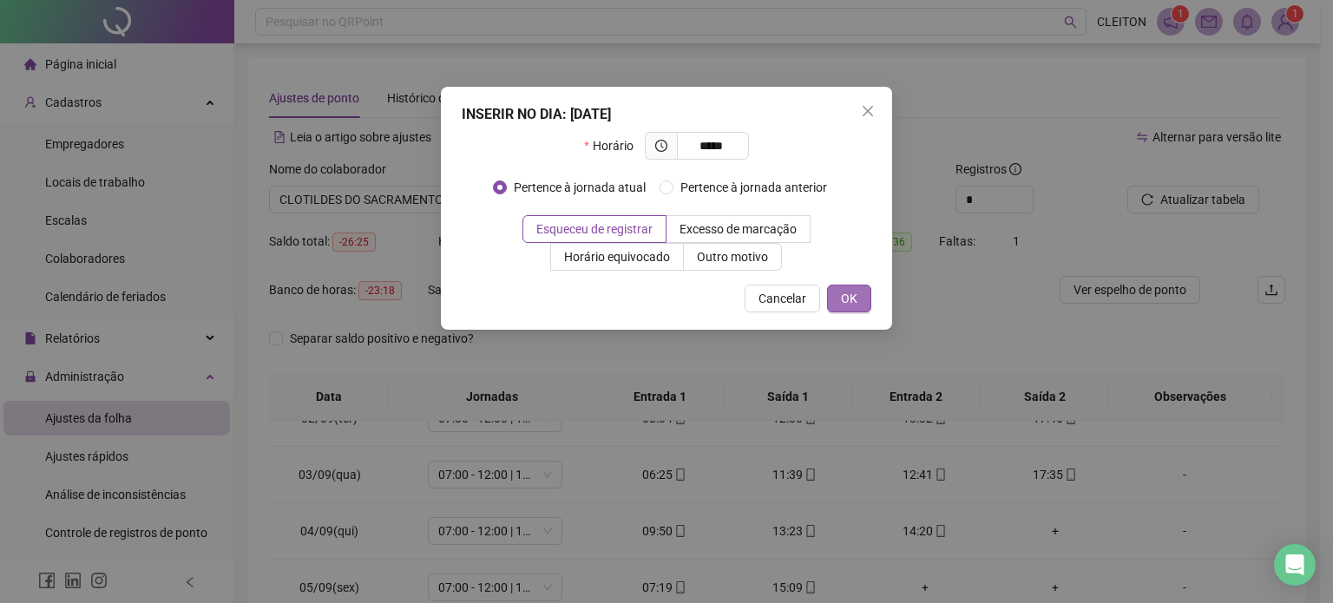
type input "*****"
click at [846, 301] on span "OK" at bounding box center [849, 298] width 16 height 19
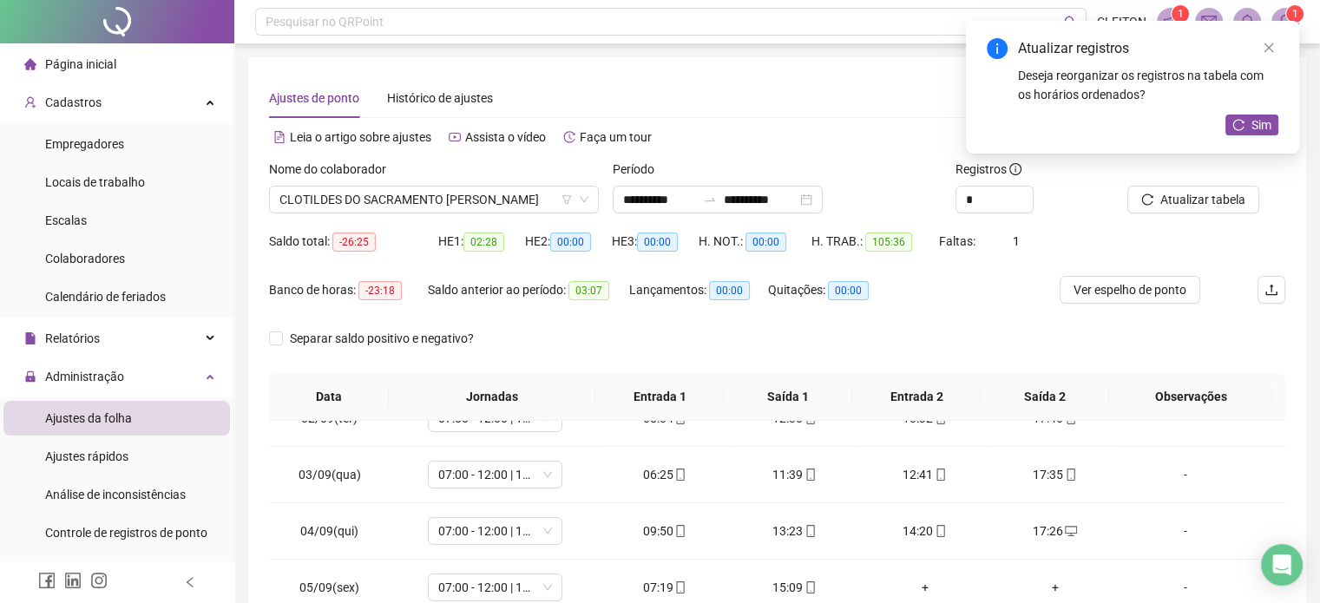
click at [1239, 204] on span "Atualizar tabela" at bounding box center [1202, 199] width 85 height 19
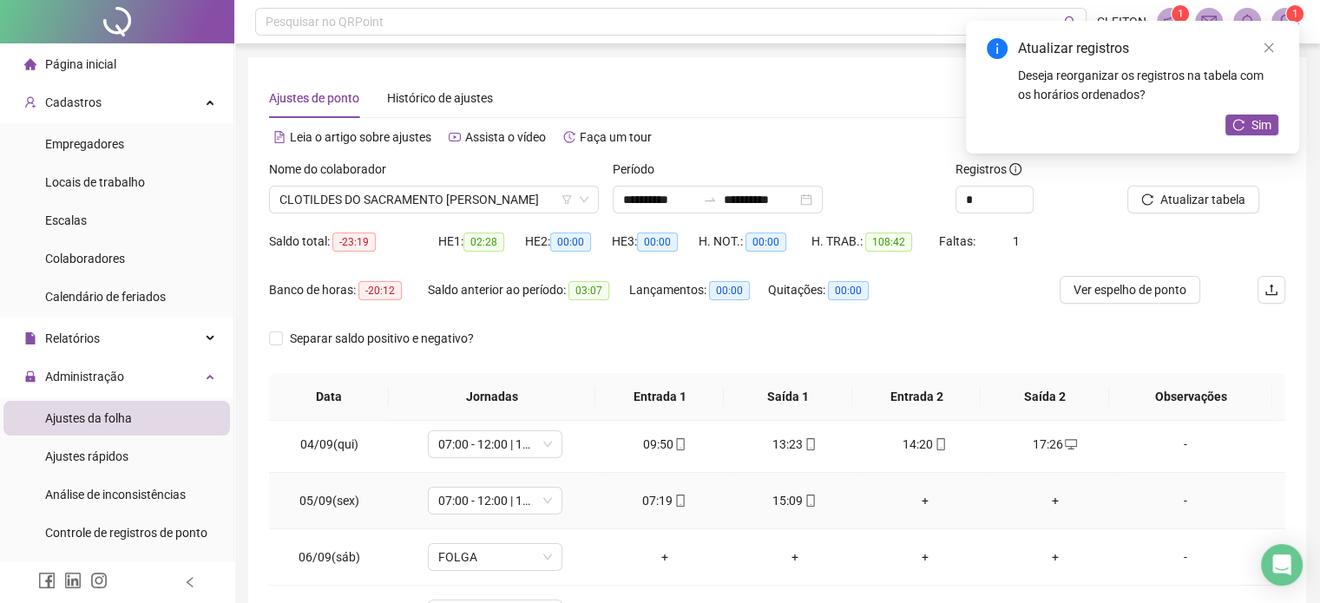
click at [911, 502] on div "+" at bounding box center [925, 500] width 102 height 19
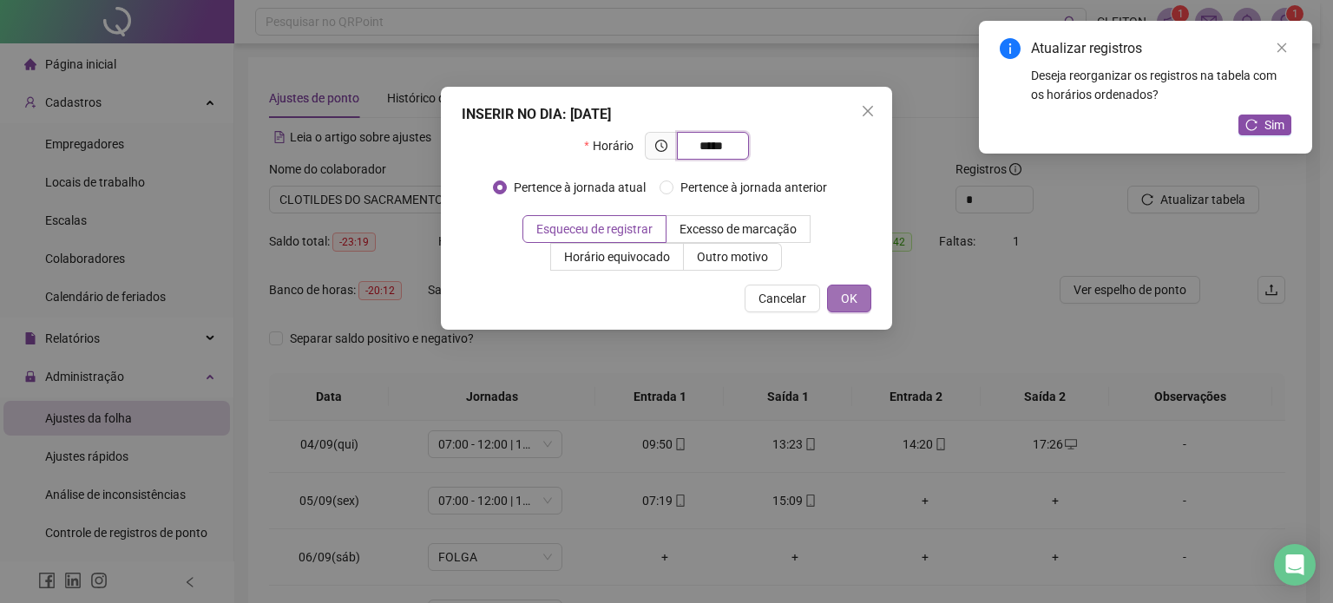
type input "*****"
click at [846, 298] on span "OK" at bounding box center [849, 298] width 16 height 19
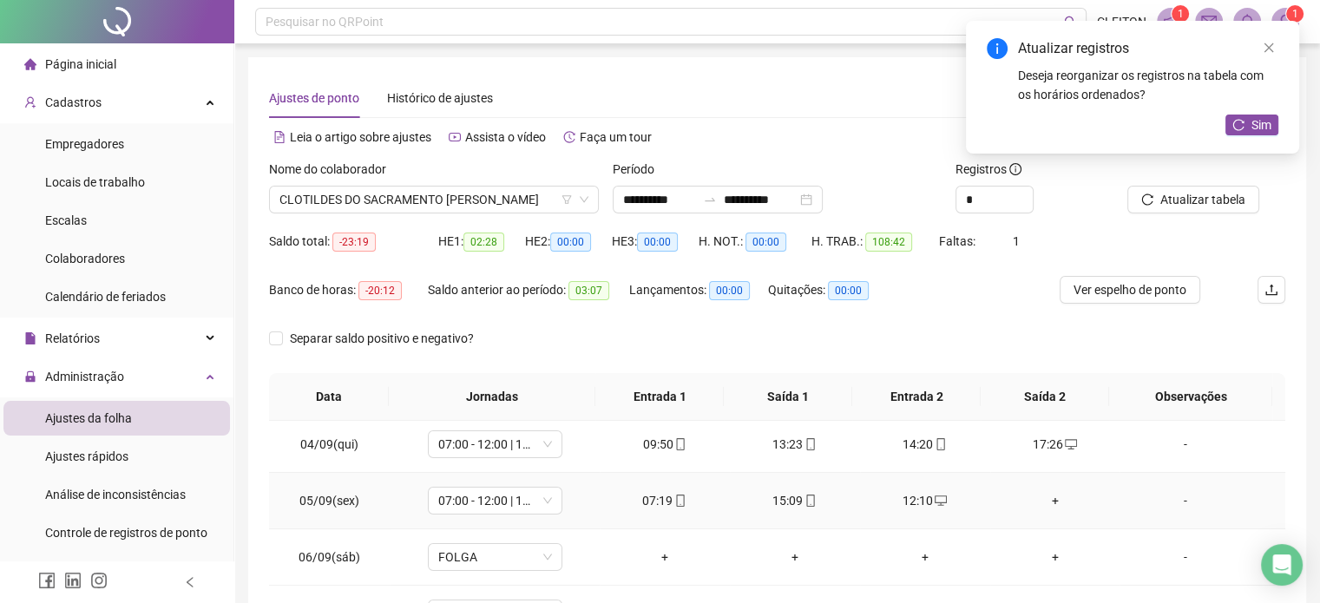
drag, startPoint x: 1037, startPoint y: 499, endPoint x: 1052, endPoint y: 487, distance: 19.1
click at [1042, 497] on div "+" at bounding box center [1055, 500] width 102 height 19
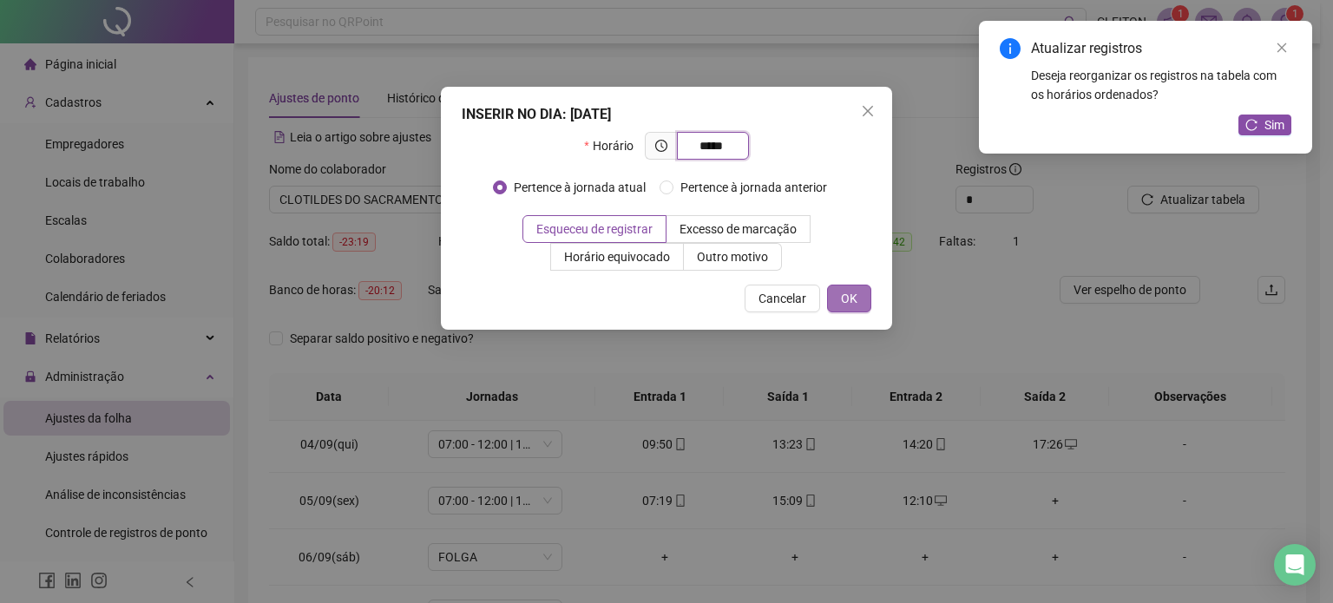
type input "*****"
click at [857, 300] on span "OK" at bounding box center [849, 298] width 16 height 19
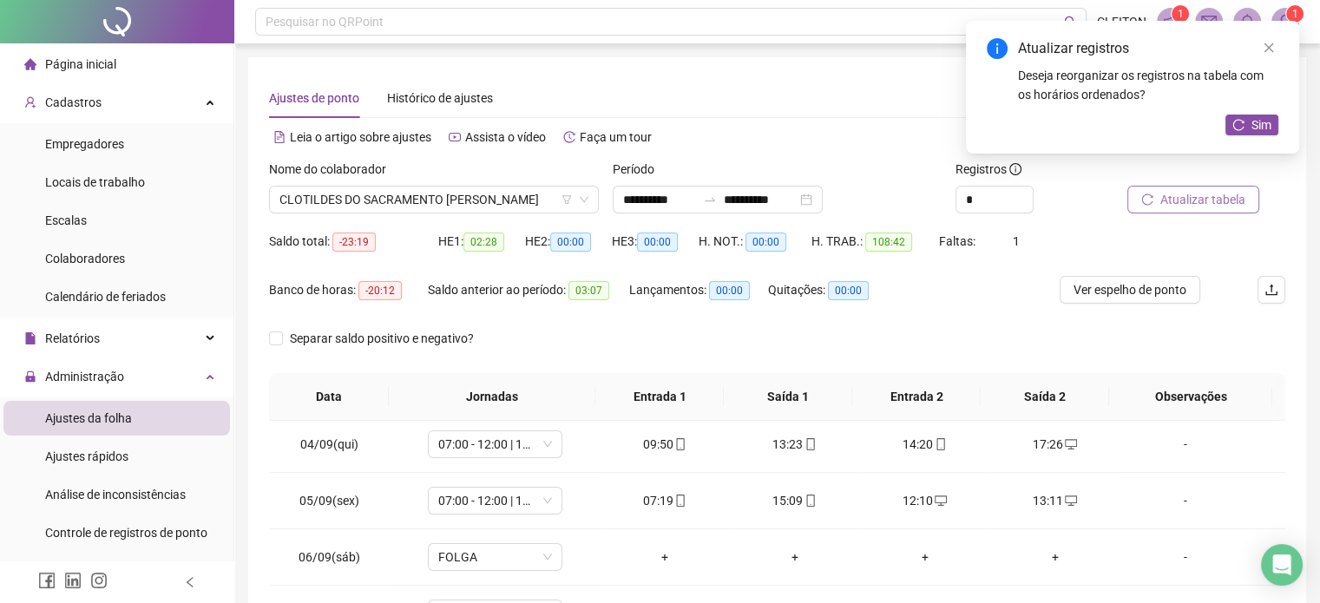
click at [1200, 201] on span "Atualizar tabela" at bounding box center [1202, 199] width 85 height 19
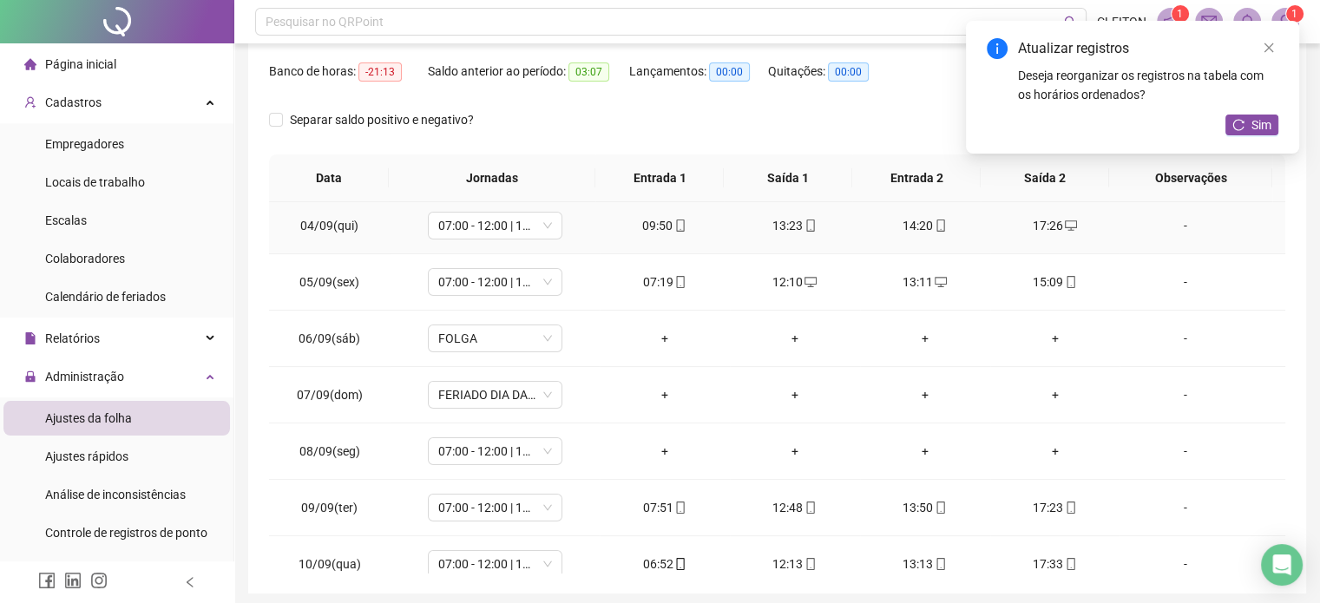
scroll to position [260, 0]
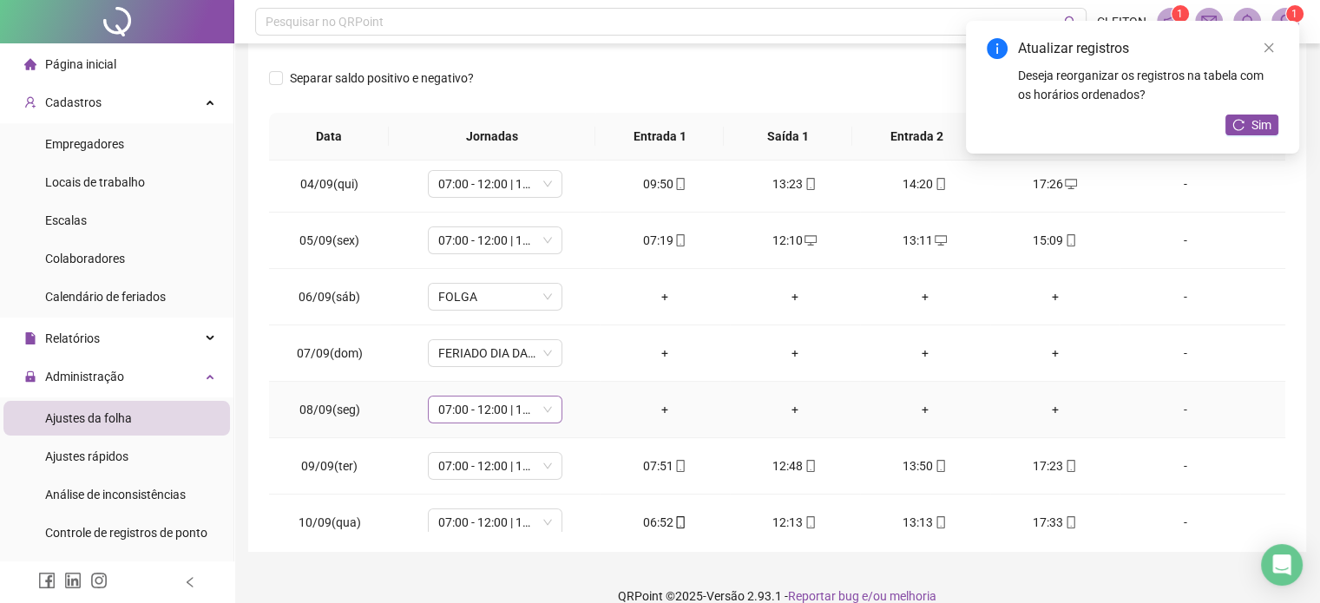
click at [490, 399] on span "07:00 - 12:00 | 13:00 - 17:00" at bounding box center [495, 410] width 114 height 26
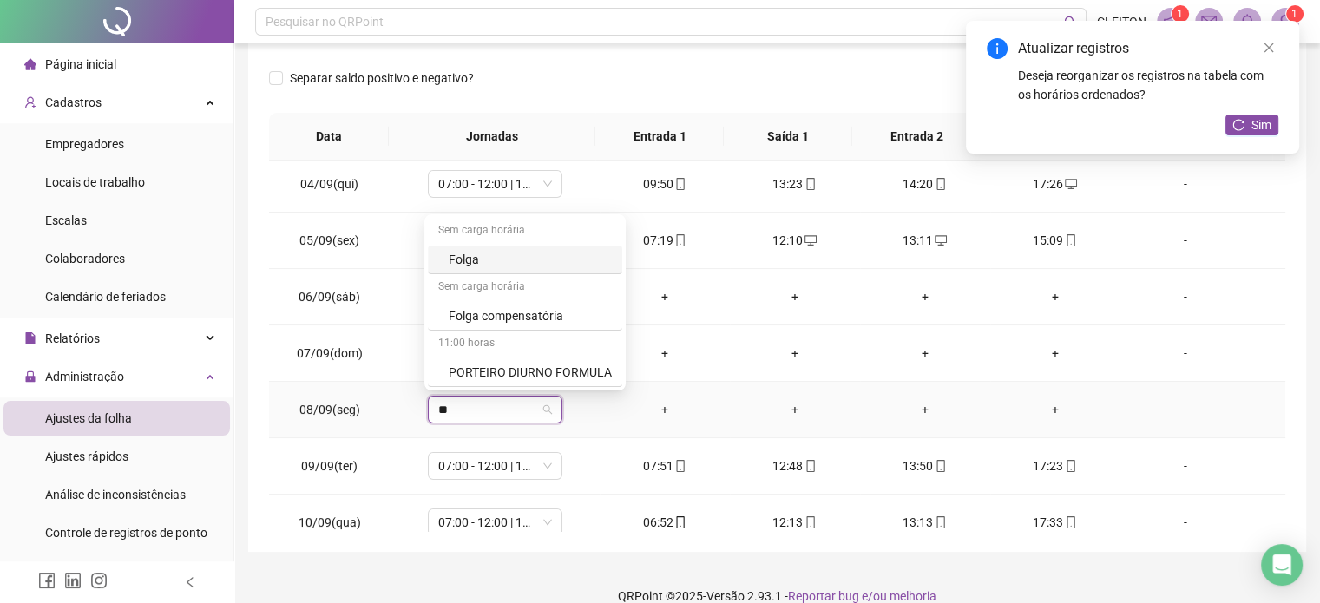
type input "***"
click at [517, 375] on div "Folga compensatória" at bounding box center [506, 372] width 115 height 19
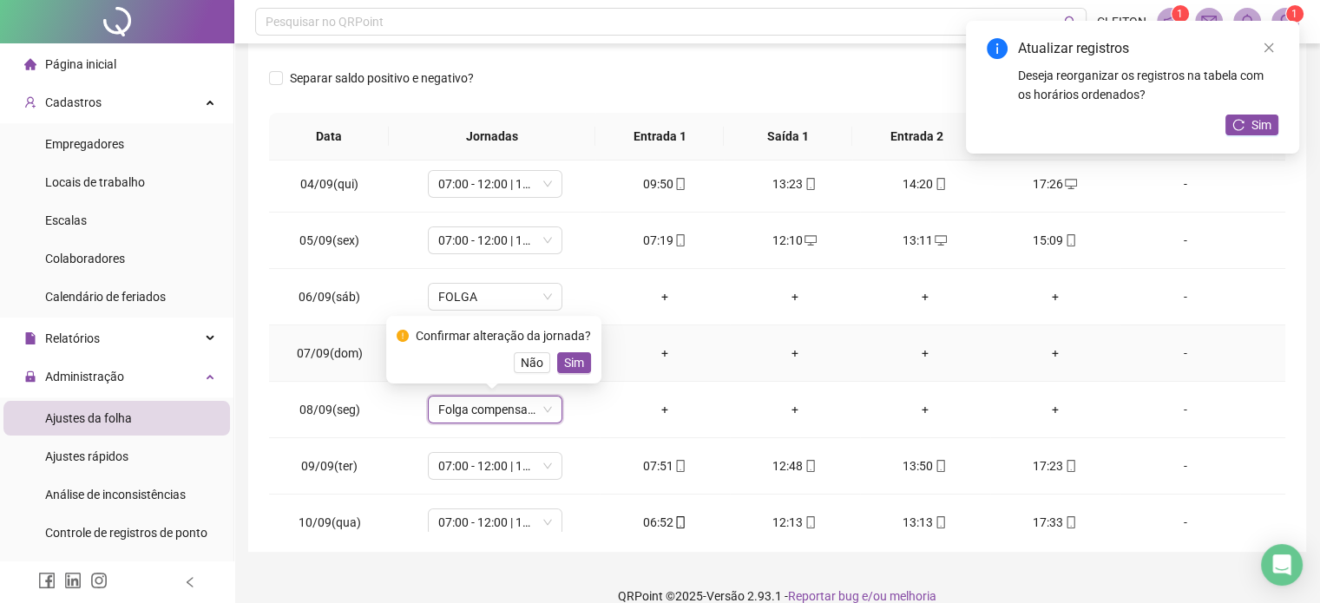
click at [733, 357] on td "+" at bounding box center [795, 353] width 130 height 56
click at [526, 362] on span "Não" at bounding box center [532, 362] width 23 height 19
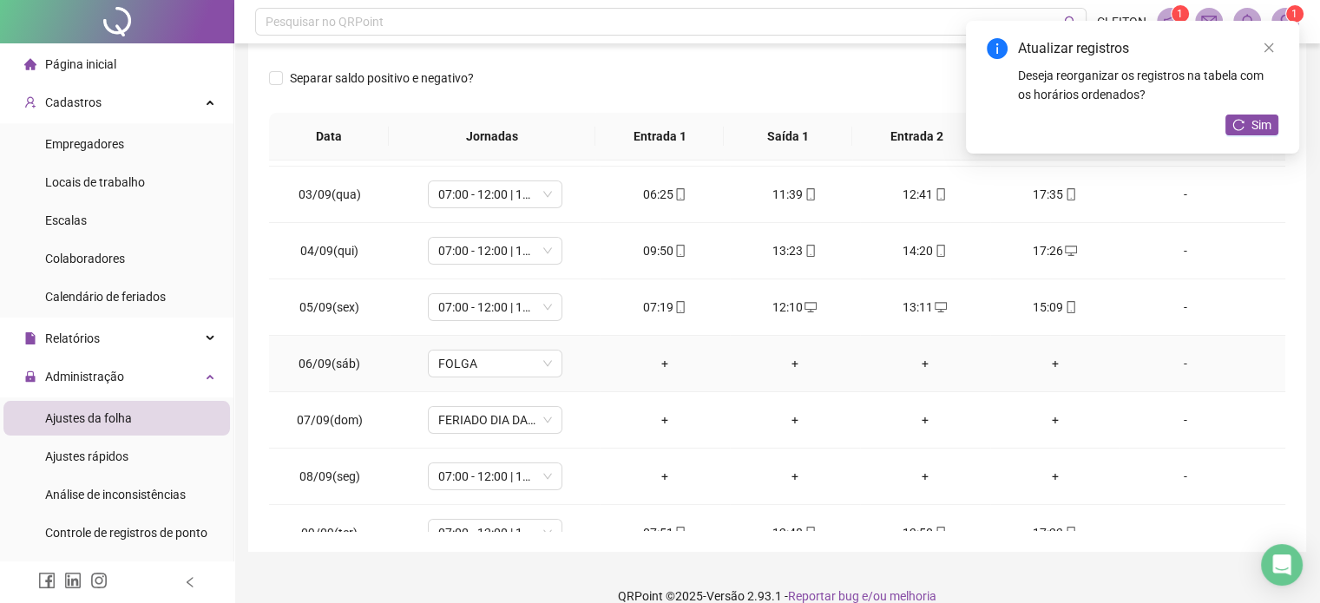
scroll to position [0, 0]
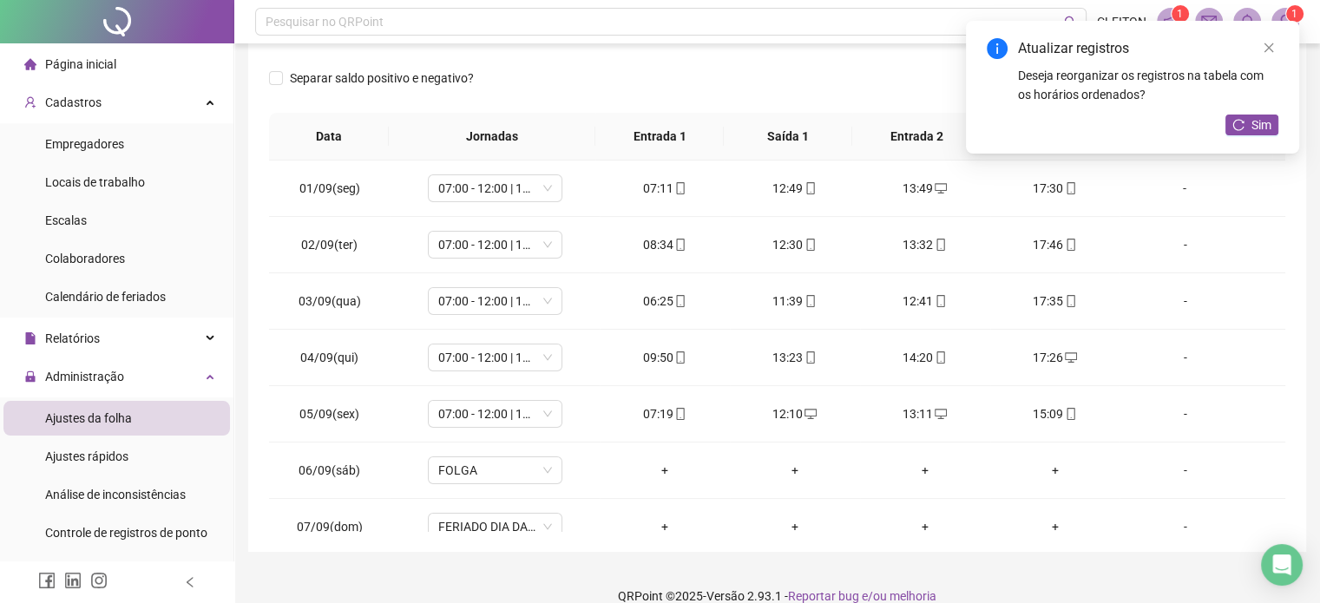
drag, startPoint x: 1267, startPoint y: 48, endPoint x: 1245, endPoint y: 59, distance: 25.2
click at [1264, 49] on icon "close" at bounding box center [1269, 48] width 12 height 12
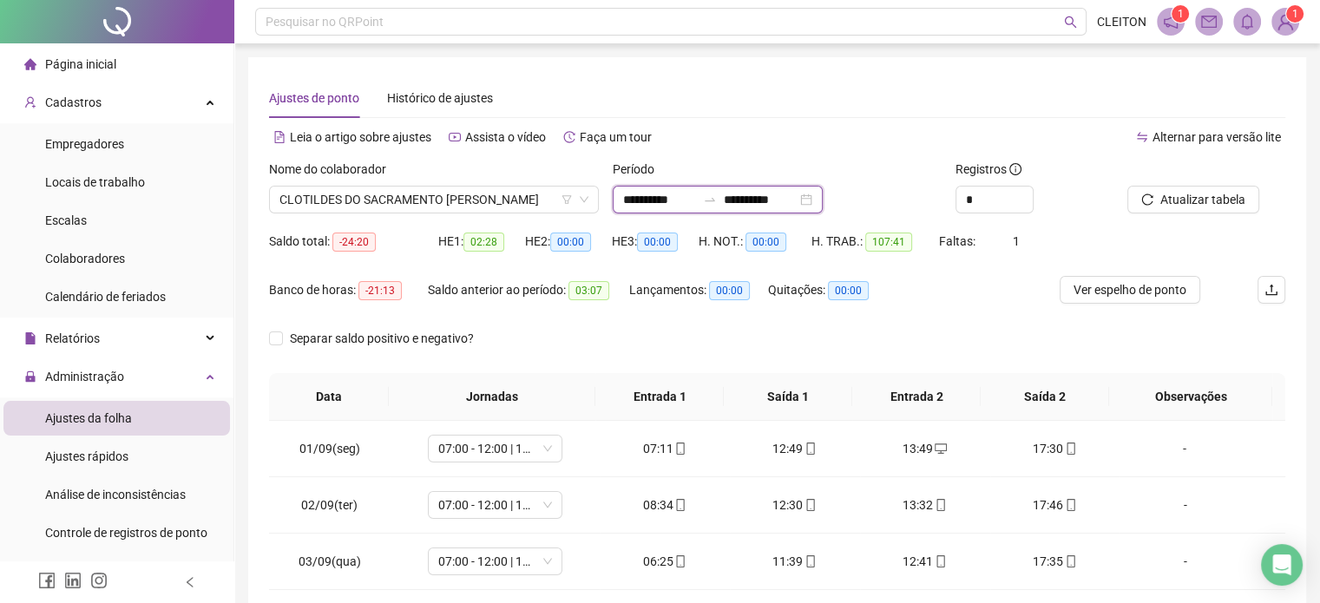
click at [630, 206] on input "**********" at bounding box center [659, 199] width 73 height 19
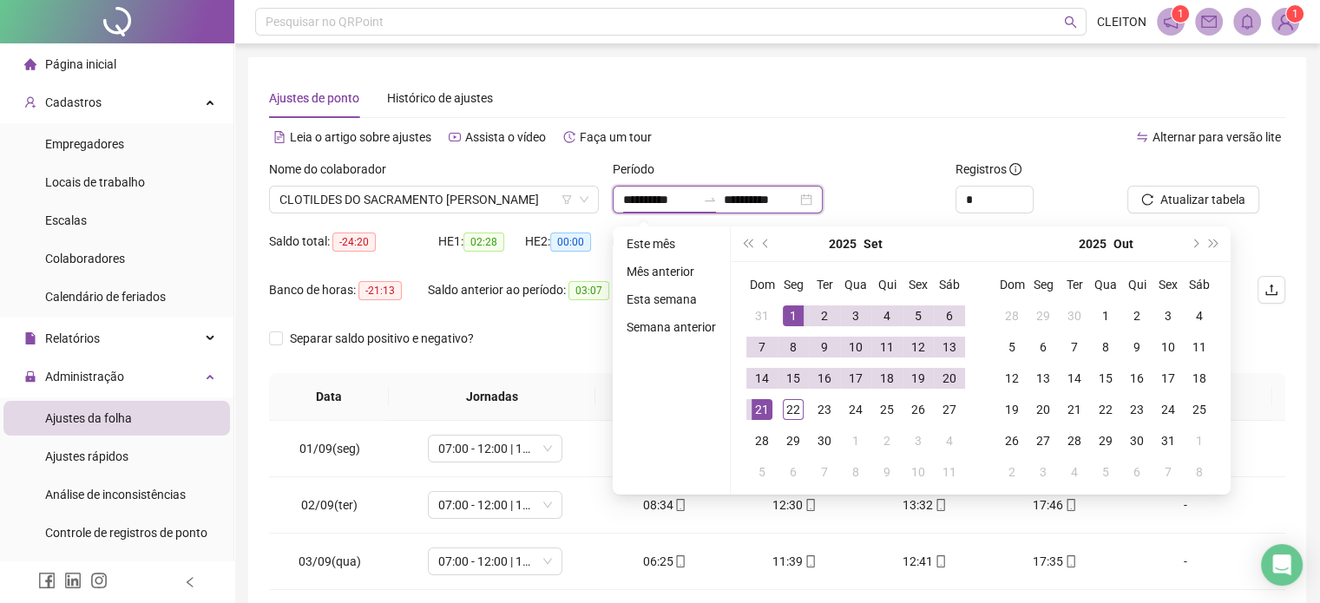
click at [652, 201] on input "**********" at bounding box center [659, 199] width 73 height 19
click at [623, 202] on input "**********" at bounding box center [659, 199] width 73 height 19
type input "**********"
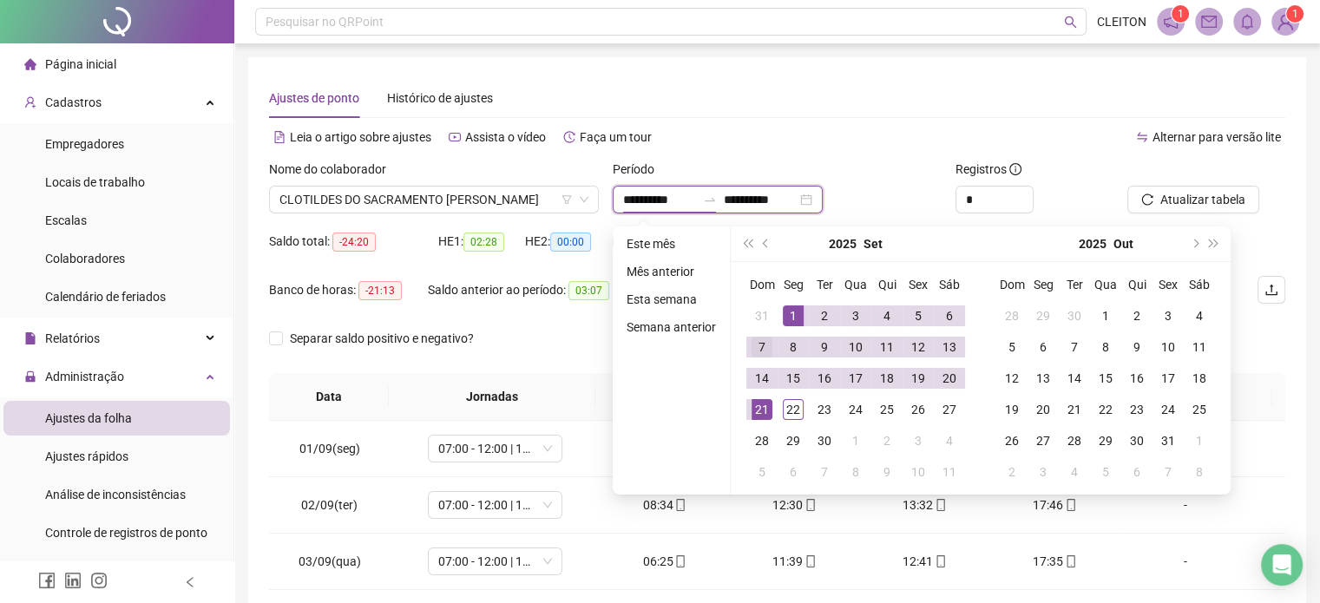
type input "**********"
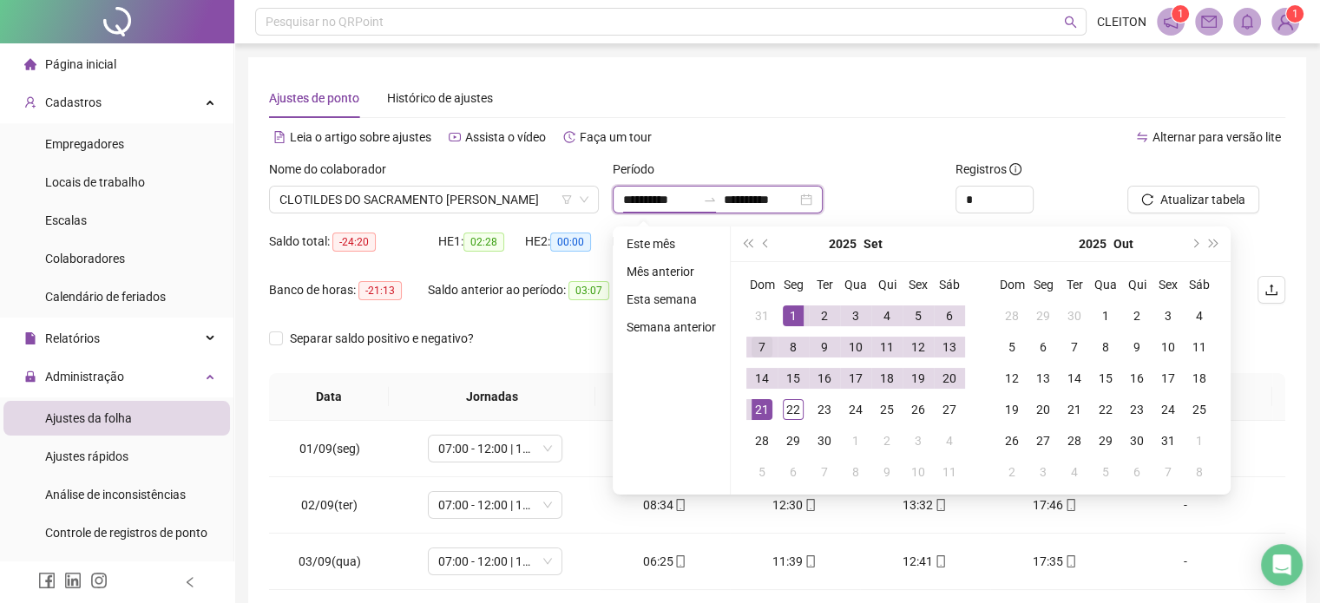
type input "**********"
click at [743, 245] on span "super-prev-year" at bounding box center [747, 244] width 9 height 9
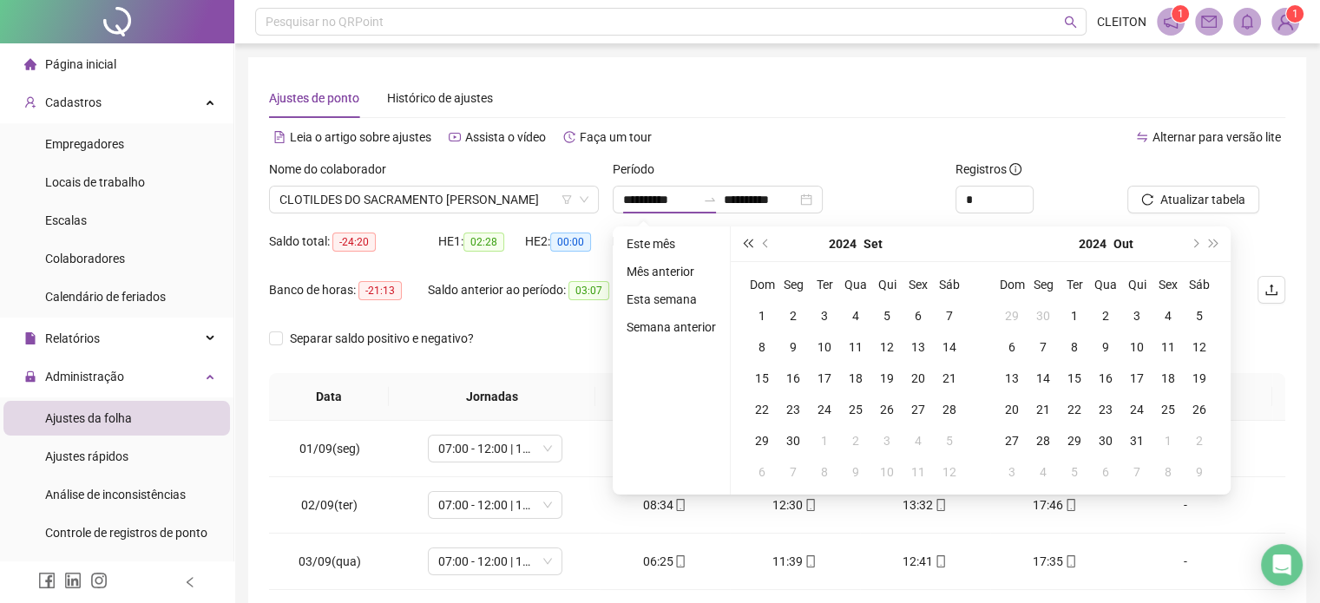
click at [743, 245] on span "super-prev-year" at bounding box center [747, 244] width 9 height 9
click at [767, 246] on span "prev-year" at bounding box center [767, 244] width 9 height 9
click at [746, 242] on span "super-prev-year" at bounding box center [747, 244] width 9 height 9
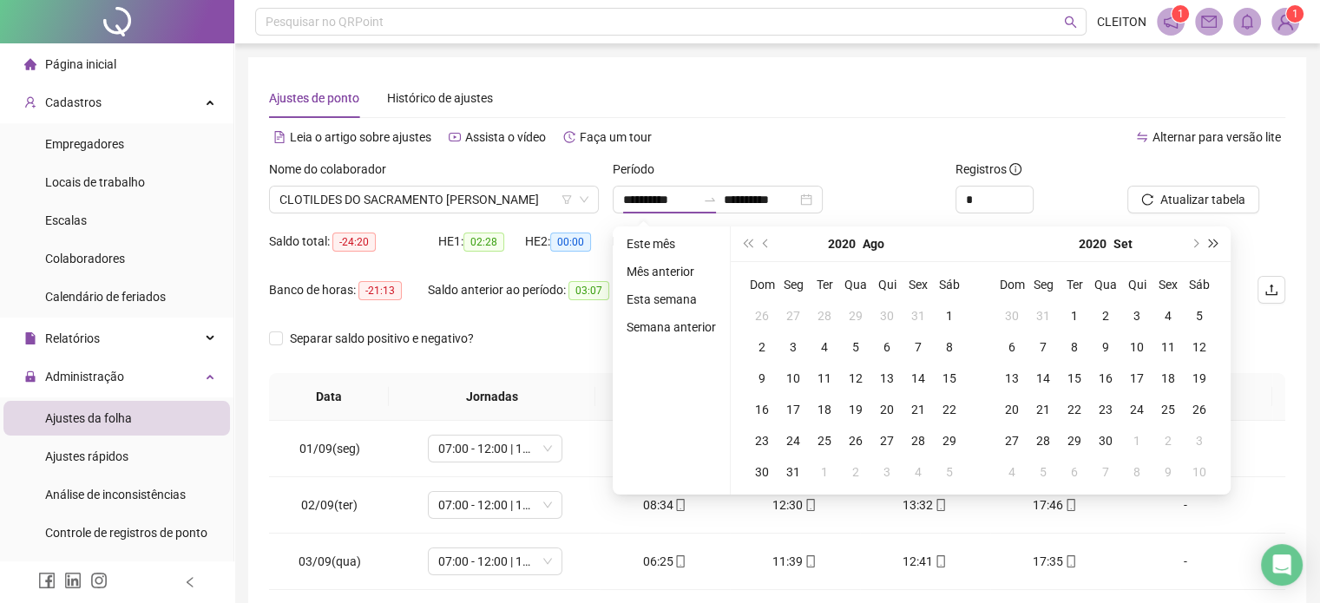
click at [1212, 242] on span "super-next-year" at bounding box center [1214, 244] width 9 height 9
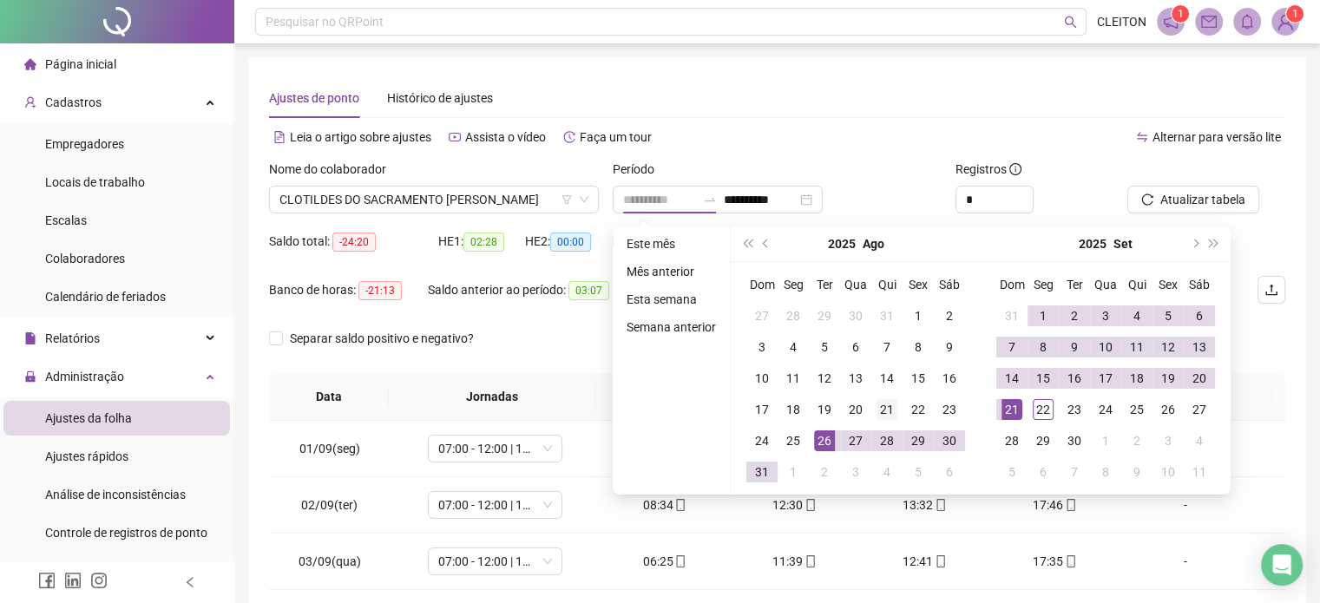
type input "**********"
click at [891, 410] on div "21" at bounding box center [887, 409] width 21 height 21
type input "**********"
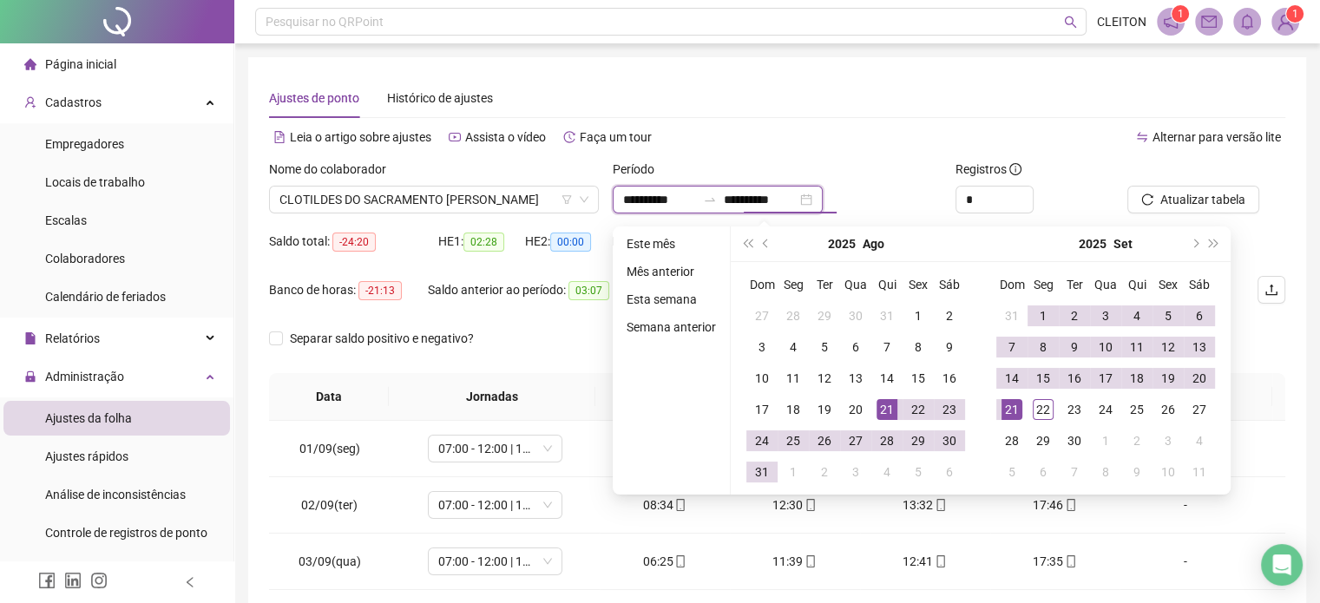
type input "**********"
click at [1036, 412] on div "22" at bounding box center [1043, 409] width 21 height 21
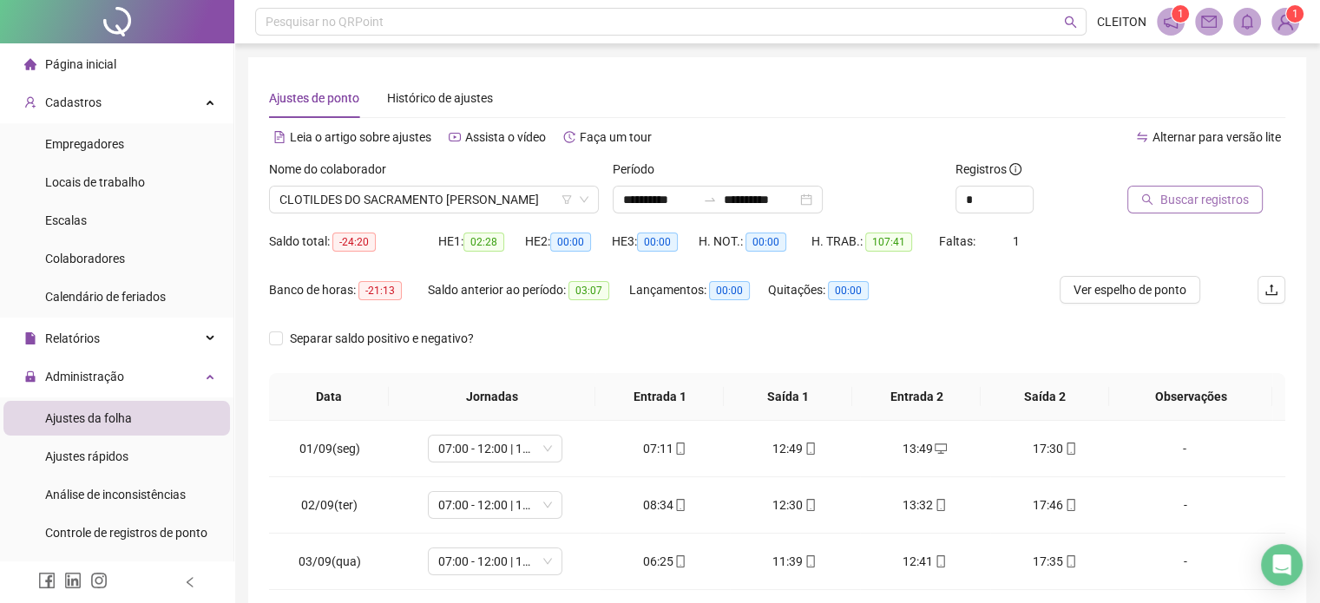
click at [1187, 197] on span "Buscar registros" at bounding box center [1204, 199] width 89 height 19
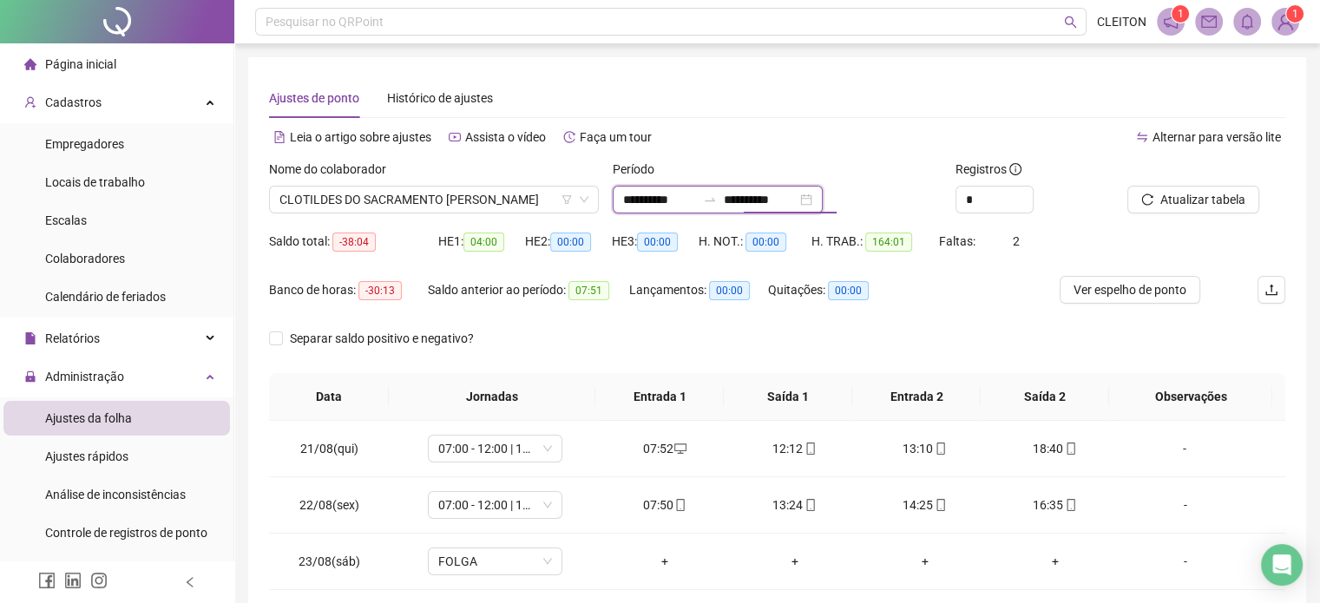
click at [759, 199] on input "**********" at bounding box center [760, 199] width 73 height 19
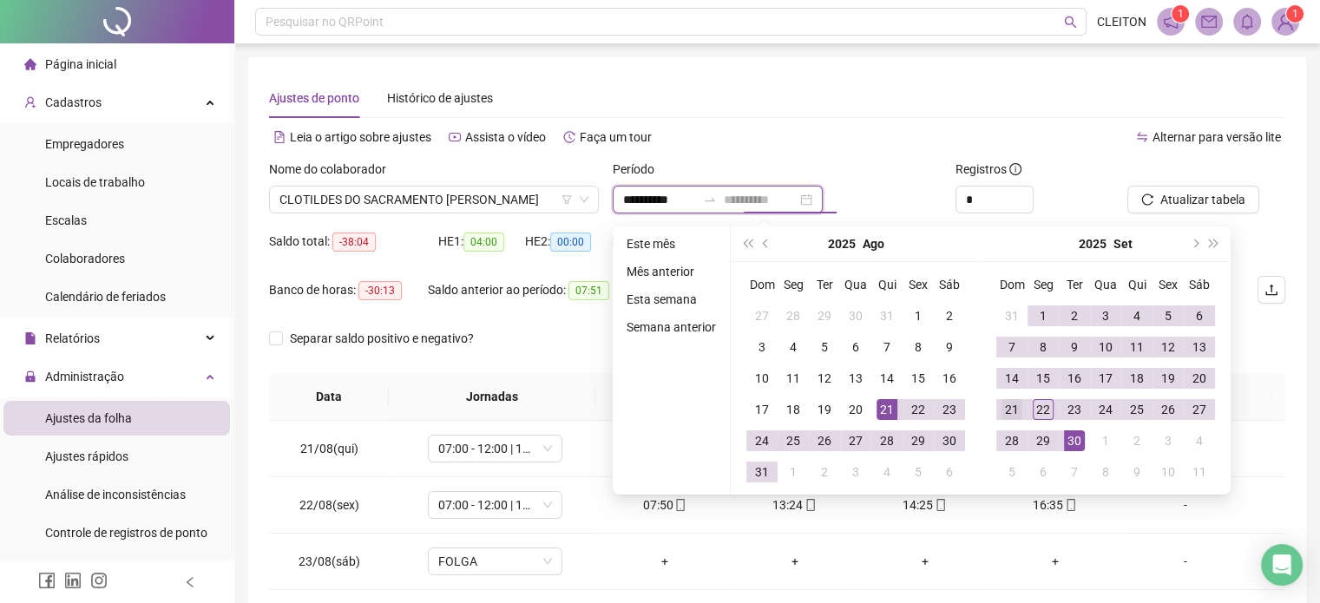
type input "**********"
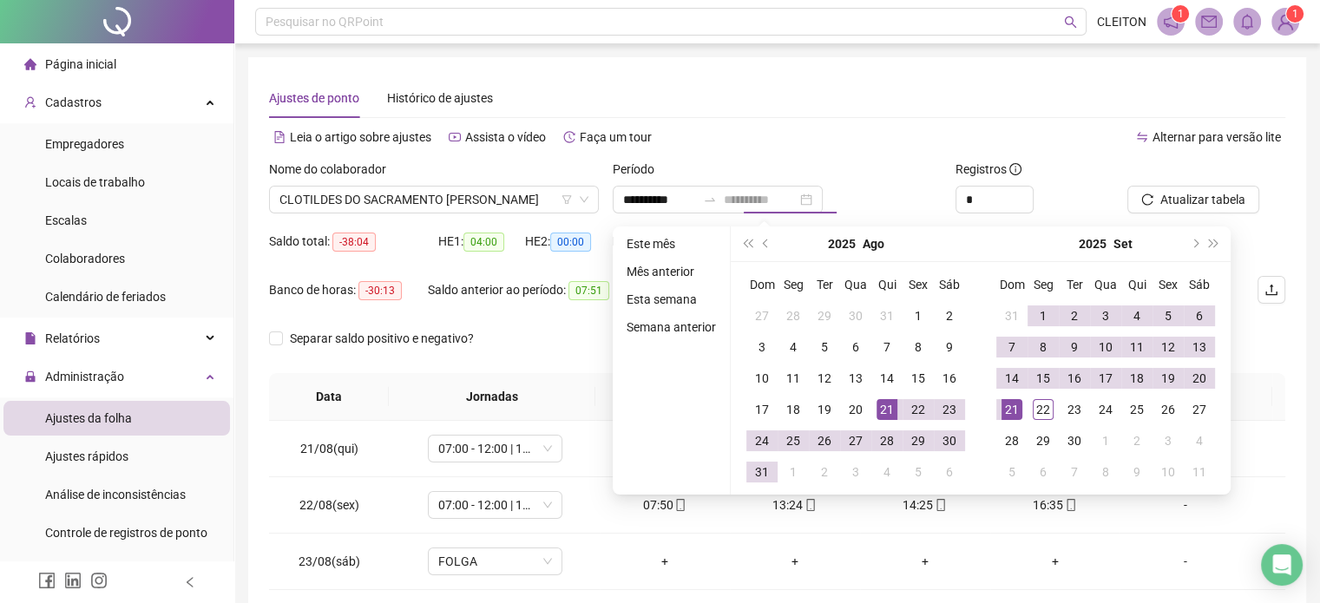
click at [1014, 413] on div "21" at bounding box center [1012, 409] width 21 height 21
type input "**********"
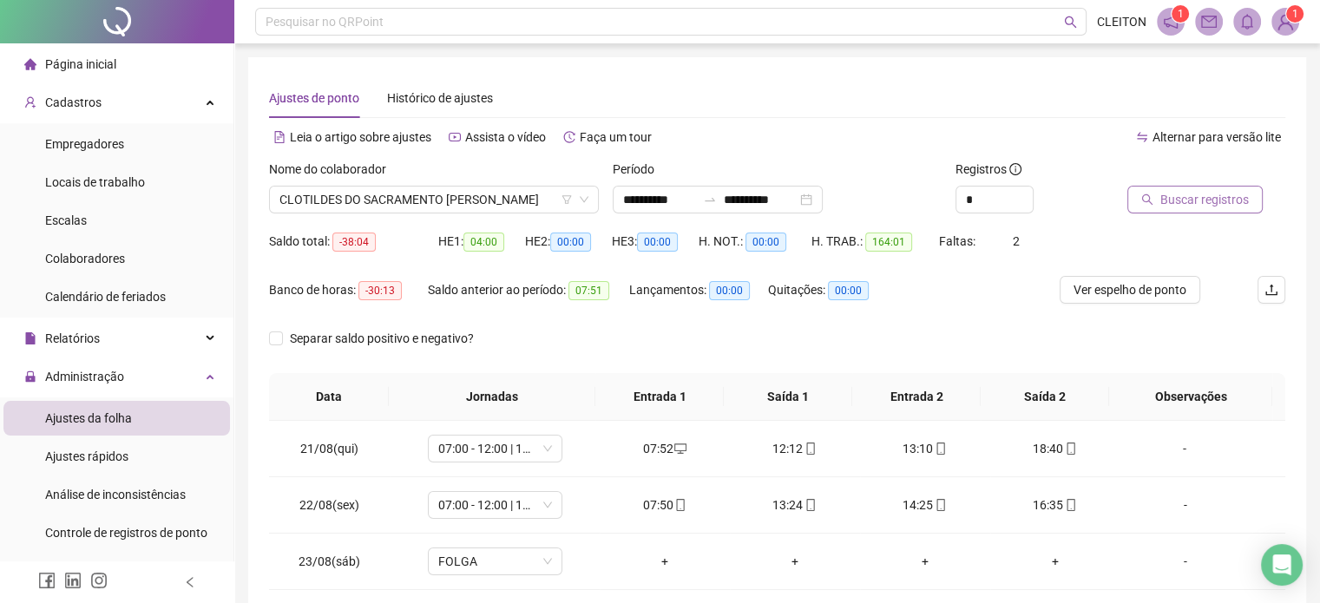
click at [1211, 201] on span "Buscar registros" at bounding box center [1204, 199] width 89 height 19
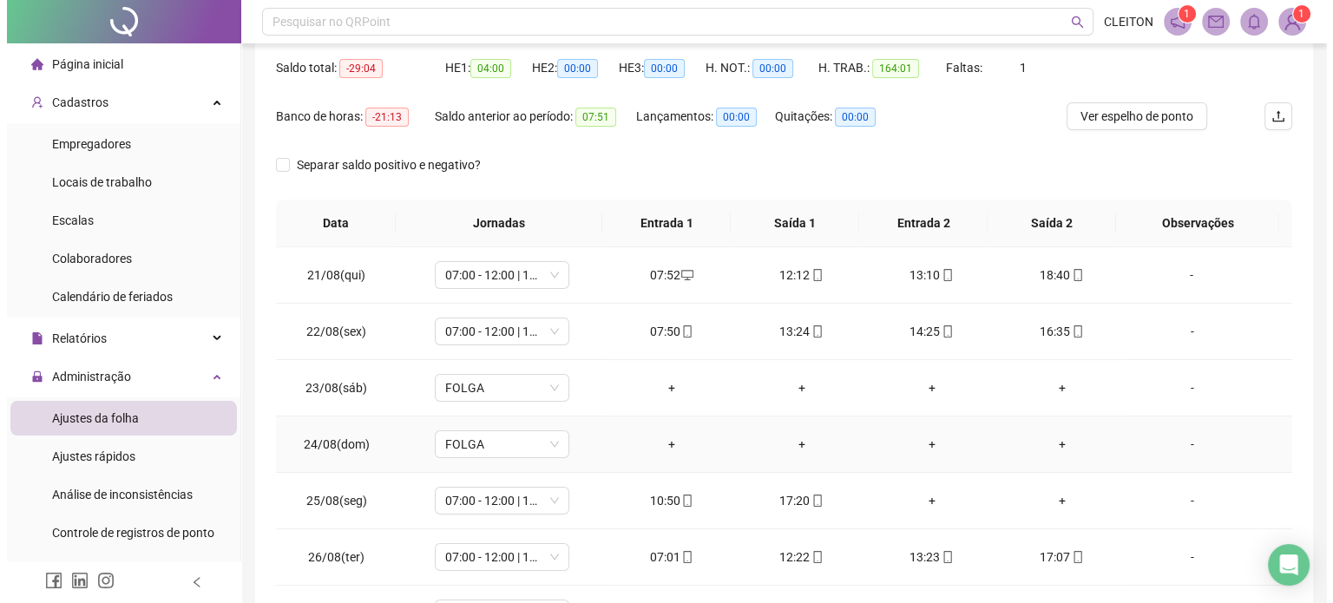
scroll to position [87, 0]
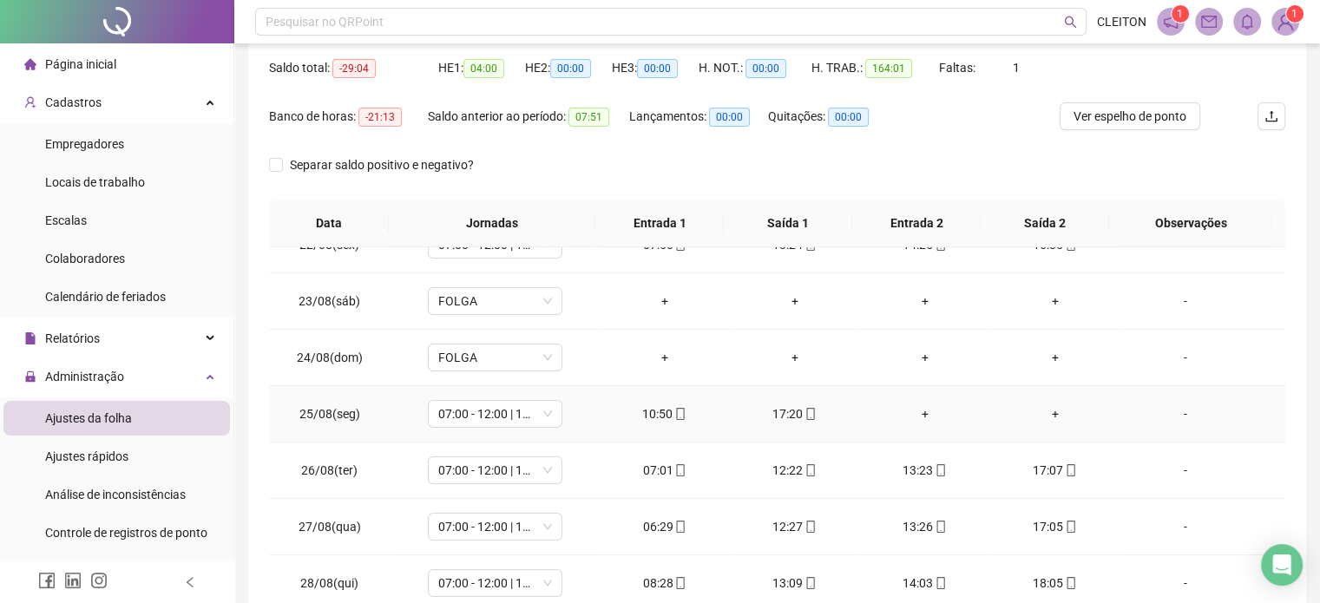
click at [920, 414] on div "+" at bounding box center [925, 413] width 102 height 19
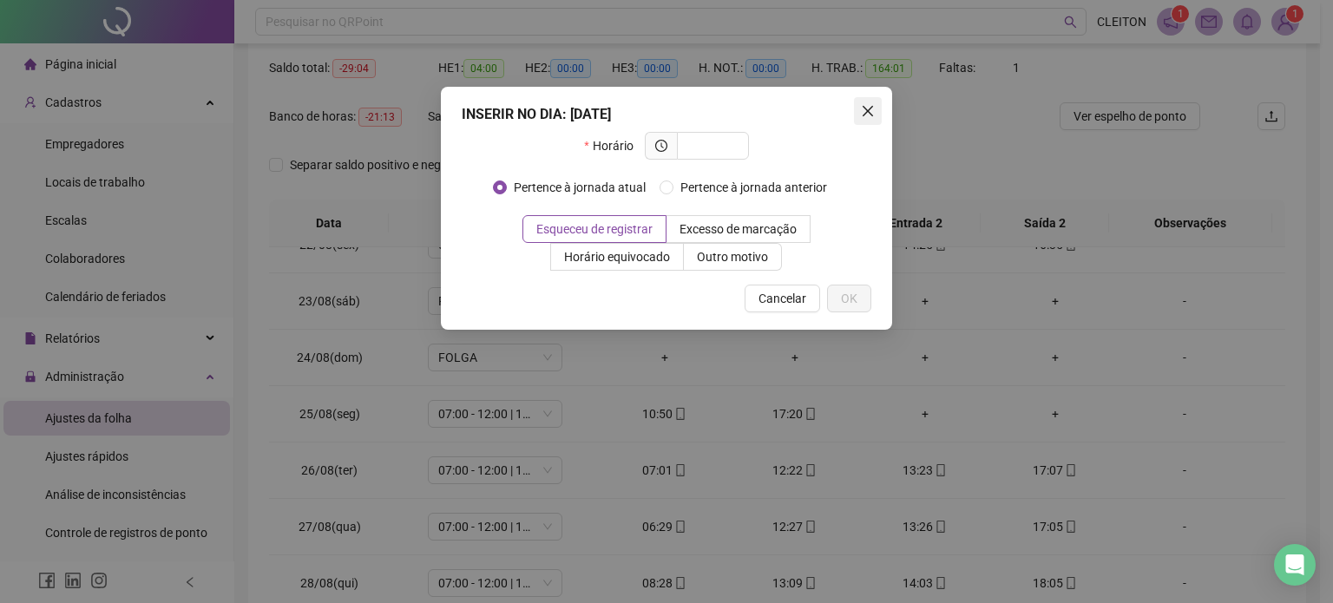
click at [865, 107] on icon "close" at bounding box center [868, 111] width 10 height 10
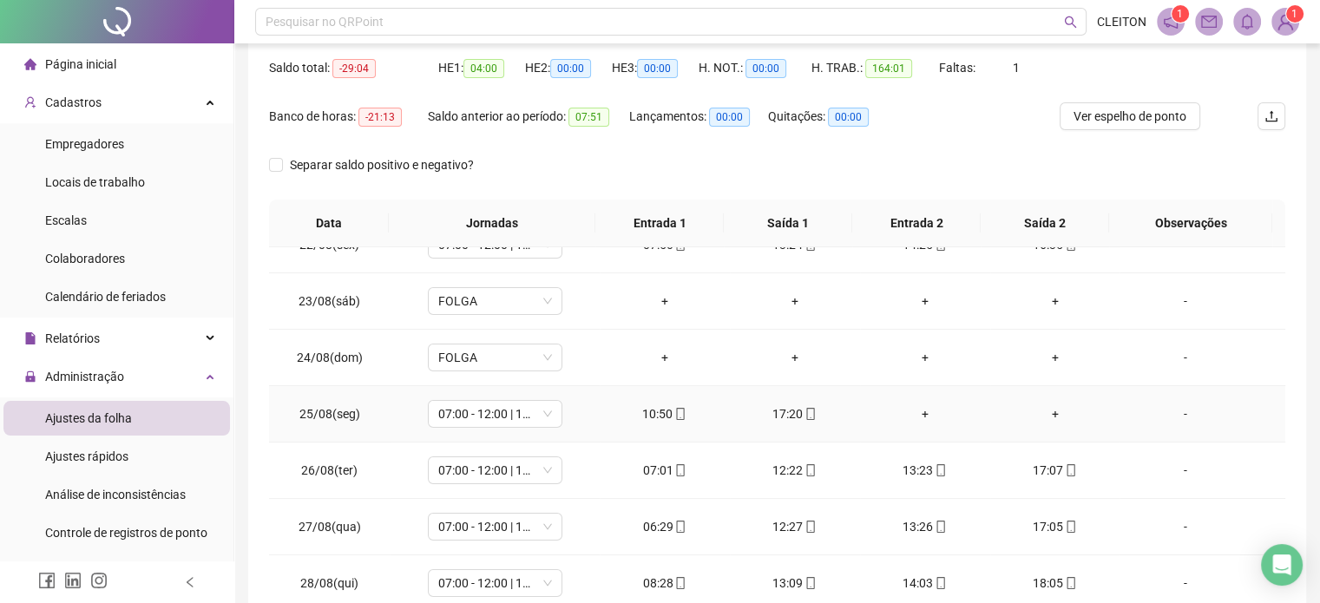
click at [1177, 416] on div "-" at bounding box center [1185, 413] width 102 height 19
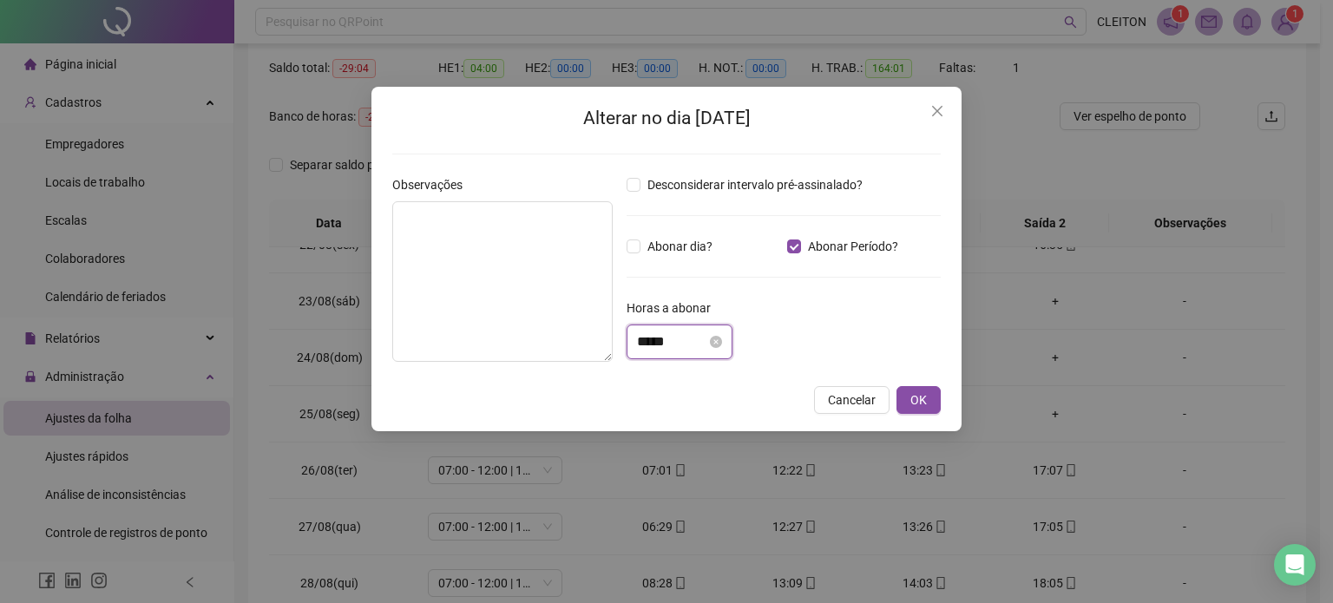
click at [641, 342] on input "*****" at bounding box center [671, 342] width 69 height 21
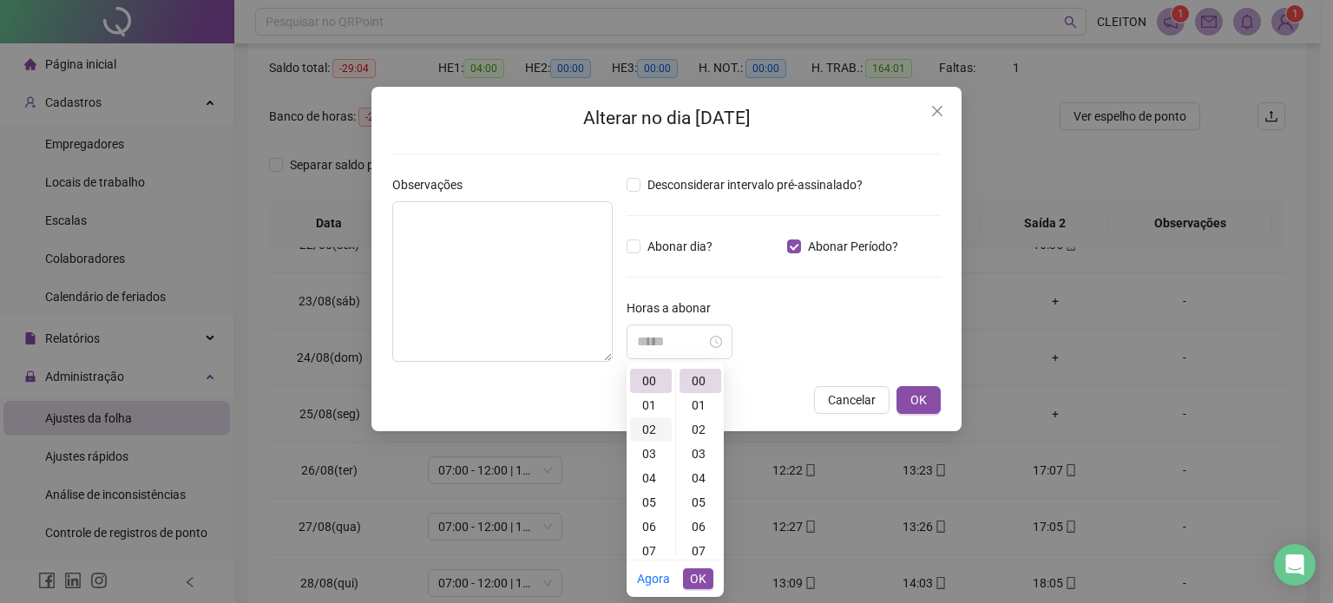
click at [654, 434] on div "02" at bounding box center [651, 430] width 42 height 24
click at [653, 376] on div "02" at bounding box center [651, 381] width 42 height 24
drag, startPoint x: 850, startPoint y: 334, endPoint x: 896, endPoint y: 346, distance: 47.6
click at [858, 334] on div "*****" at bounding box center [784, 342] width 314 height 35
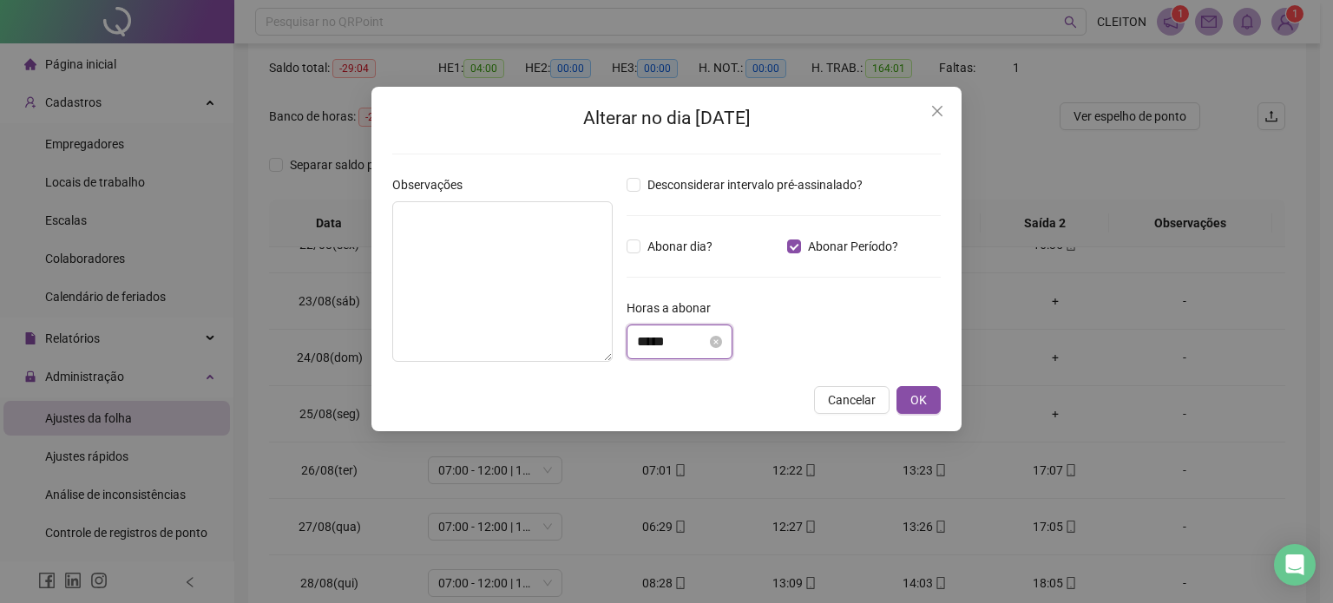
click at [653, 345] on input "*****" at bounding box center [671, 342] width 69 height 21
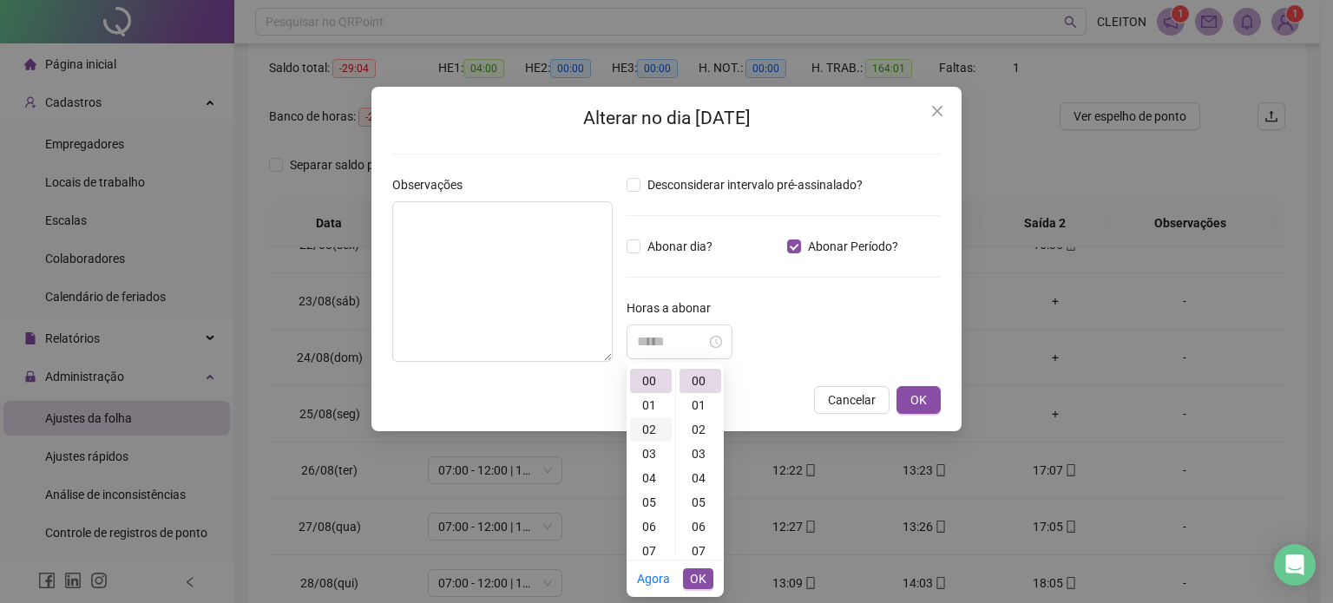
click at [647, 431] on div "02" at bounding box center [651, 430] width 42 height 24
drag, startPoint x: 693, startPoint y: 379, endPoint x: 738, endPoint y: 385, distance: 45.4
click at [693, 378] on div "00" at bounding box center [701, 381] width 42 height 24
type input "*****"
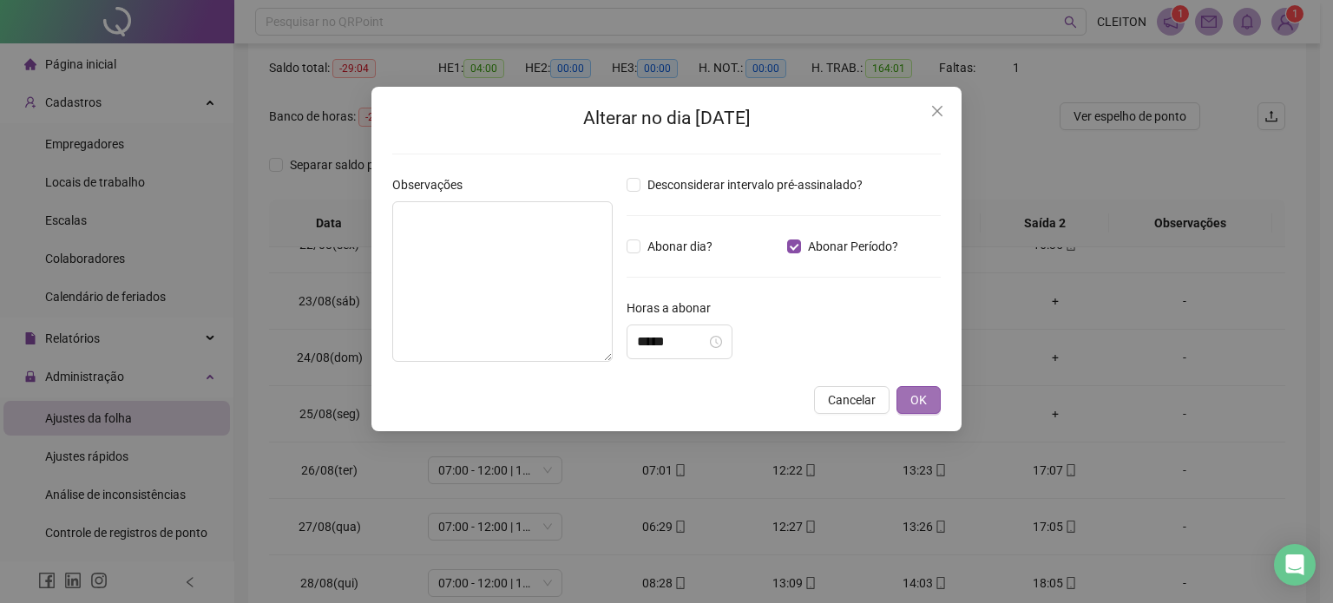
click at [928, 402] on button "OK" at bounding box center [919, 400] width 44 height 28
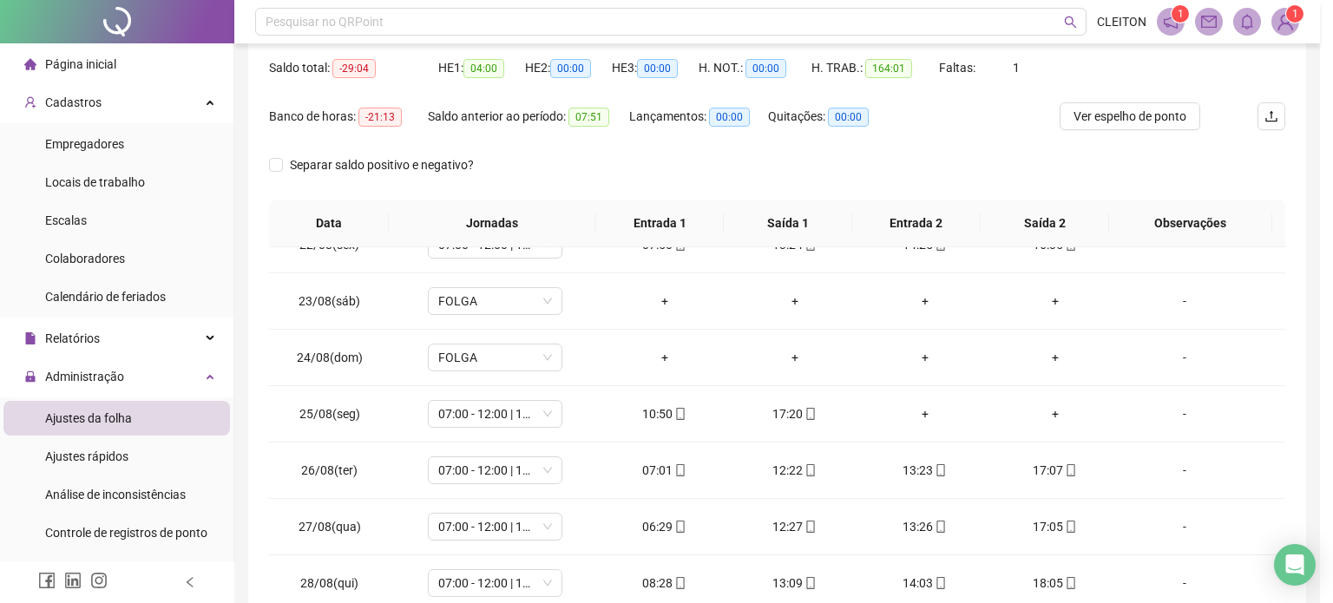
click at [635, 340] on body "**********" at bounding box center [660, 127] width 1320 height 603
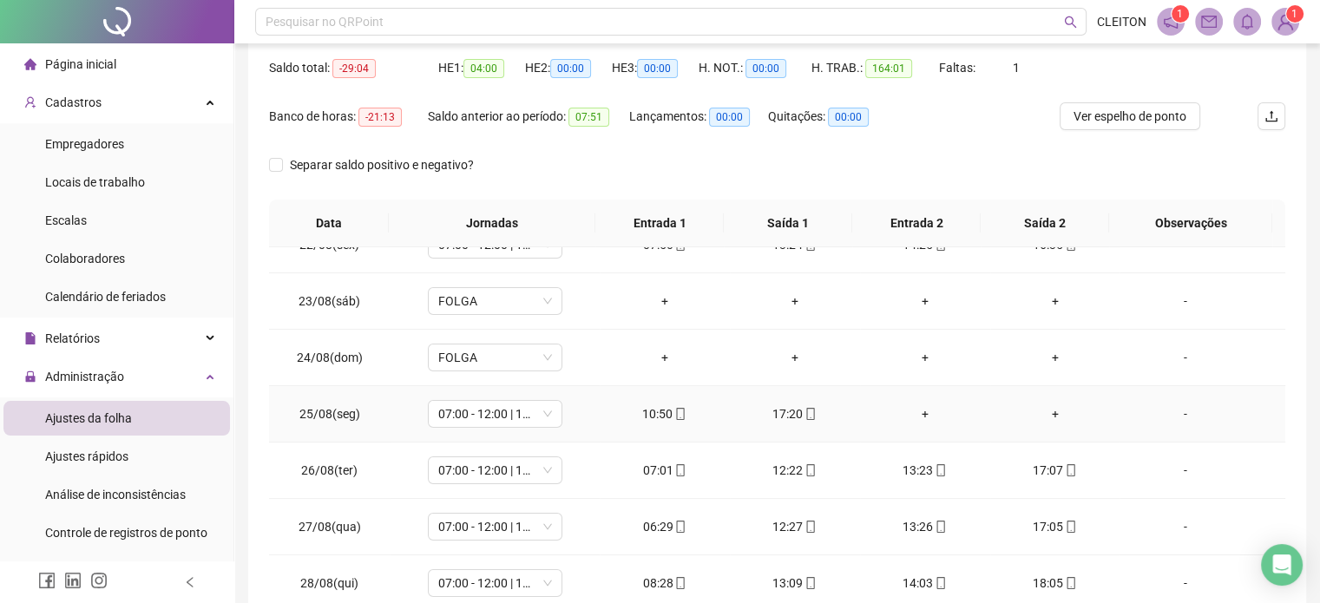
click at [1169, 411] on div "-" at bounding box center [1185, 413] width 102 height 19
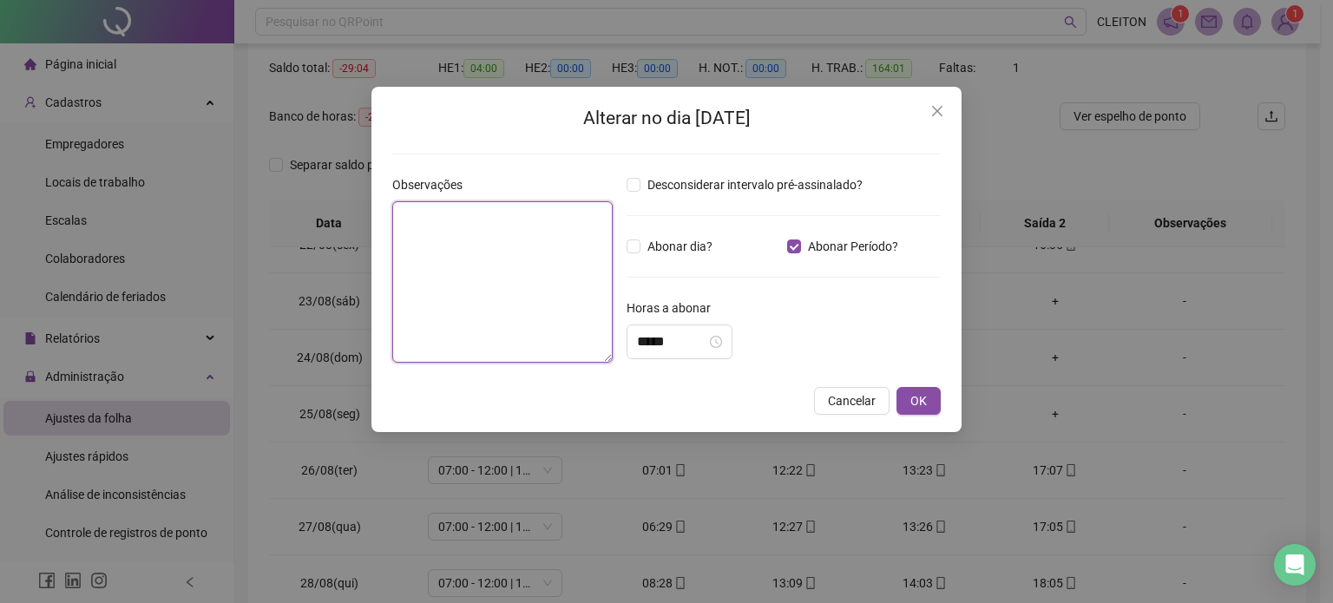
click at [410, 260] on textarea at bounding box center [502, 281] width 220 height 161
type textarea "**********"
click at [640, 343] on input "*****" at bounding box center [671, 342] width 69 height 21
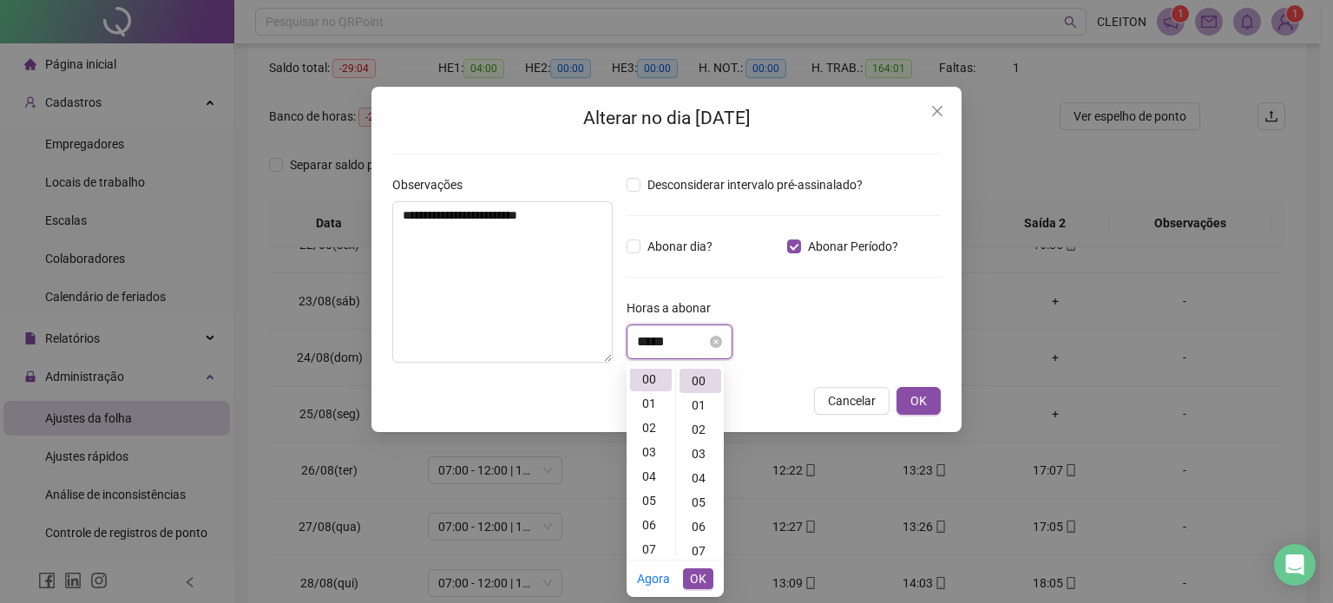
scroll to position [0, 0]
click at [650, 432] on div "02" at bounding box center [651, 430] width 42 height 24
click at [698, 378] on div "00" at bounding box center [701, 381] width 42 height 24
type input "*****"
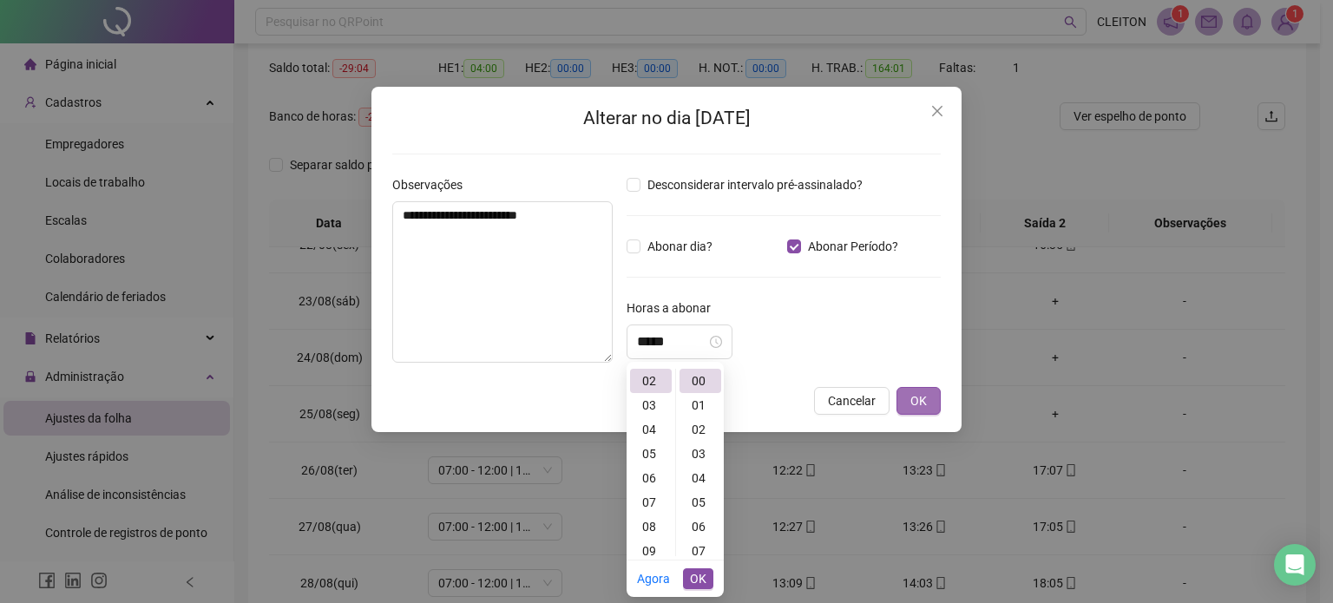
click at [924, 401] on span "OK" at bounding box center [919, 400] width 16 height 19
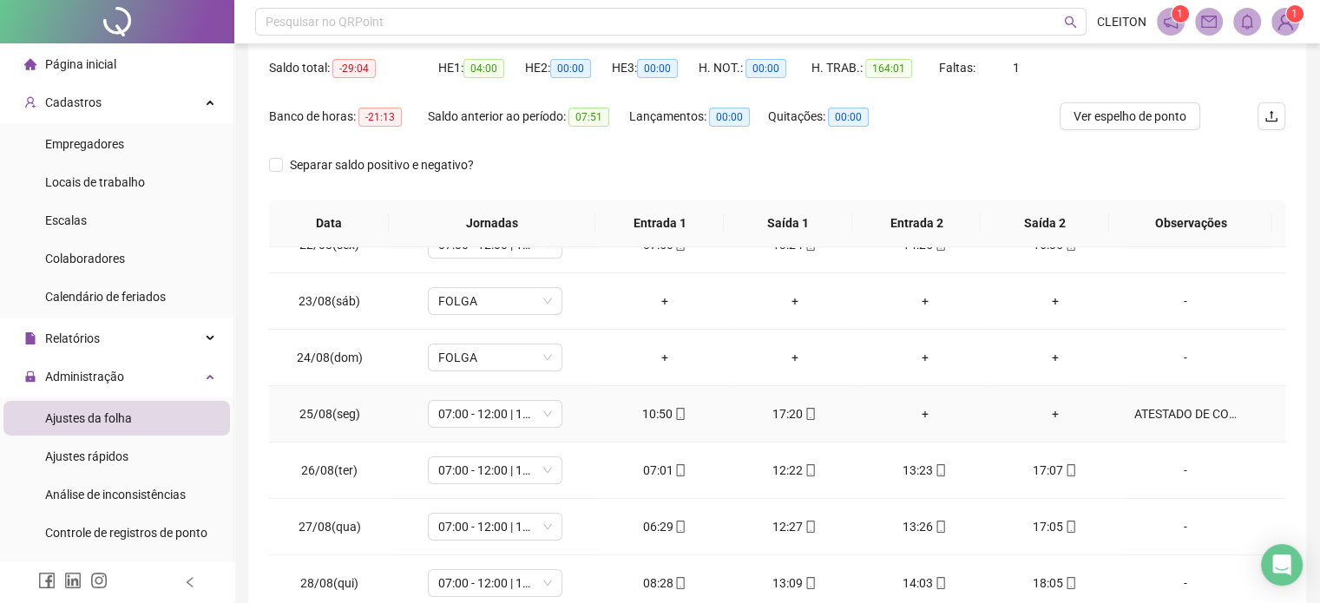
click at [1191, 414] on div "ATESTADO DE COMPARECIMENTO" at bounding box center [1185, 413] width 102 height 19
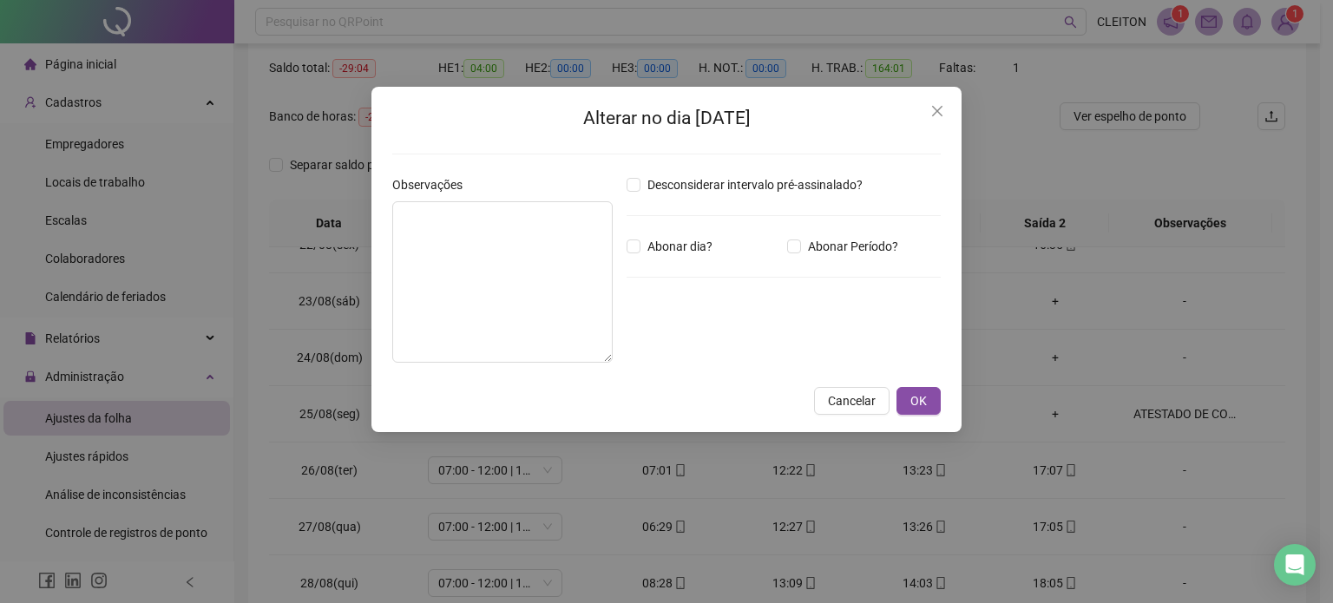
type textarea "**********"
click at [638, 343] on input "*****" at bounding box center [671, 342] width 69 height 21
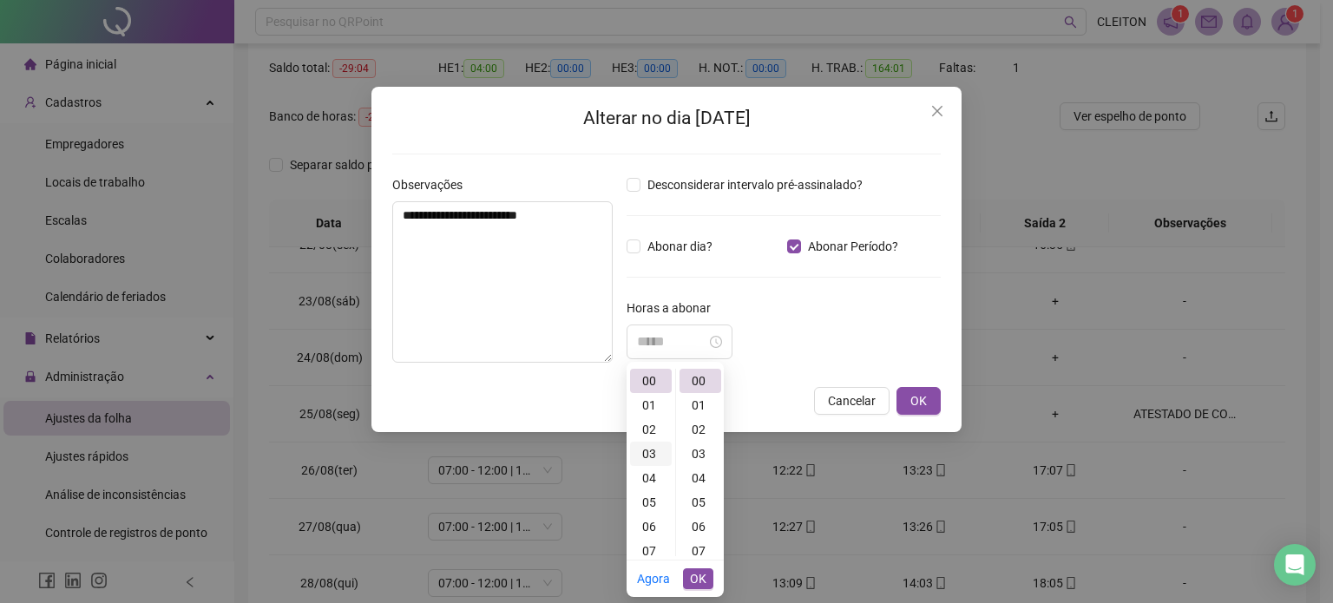
click at [647, 450] on div "03" at bounding box center [651, 454] width 42 height 24
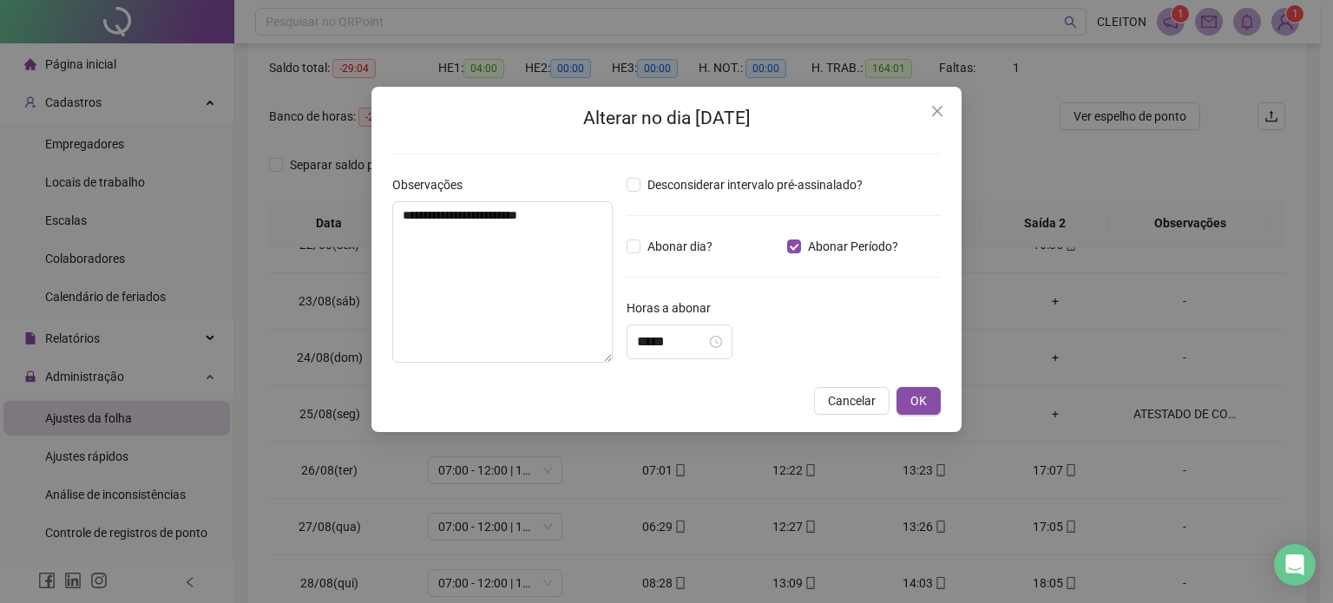
drag, startPoint x: 826, startPoint y: 343, endPoint x: 865, endPoint y: 333, distance: 39.4
click at [833, 342] on div "*****" at bounding box center [784, 342] width 314 height 35
click at [663, 345] on input "*****" at bounding box center [671, 342] width 69 height 21
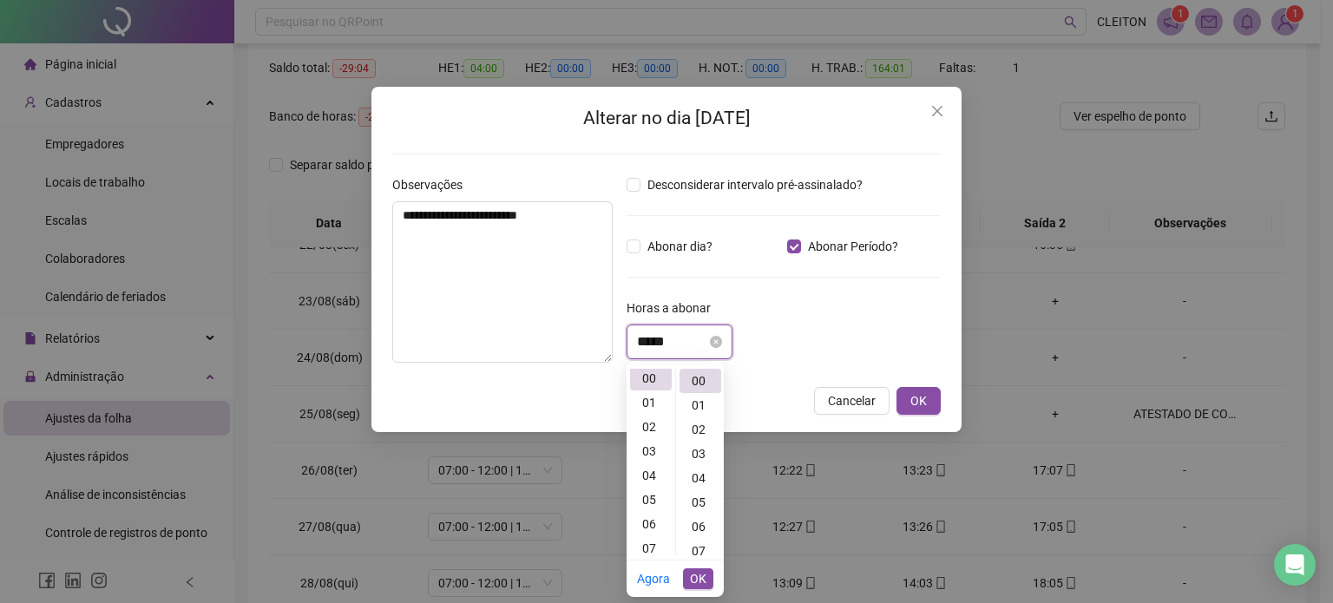
scroll to position [0, 0]
click at [641, 345] on input "*****" at bounding box center [671, 342] width 69 height 21
drag, startPoint x: 804, startPoint y: 313, endPoint x: 792, endPoint y: 332, distance: 21.4
click at [804, 314] on div "Horas a abonar" at bounding box center [784, 312] width 314 height 26
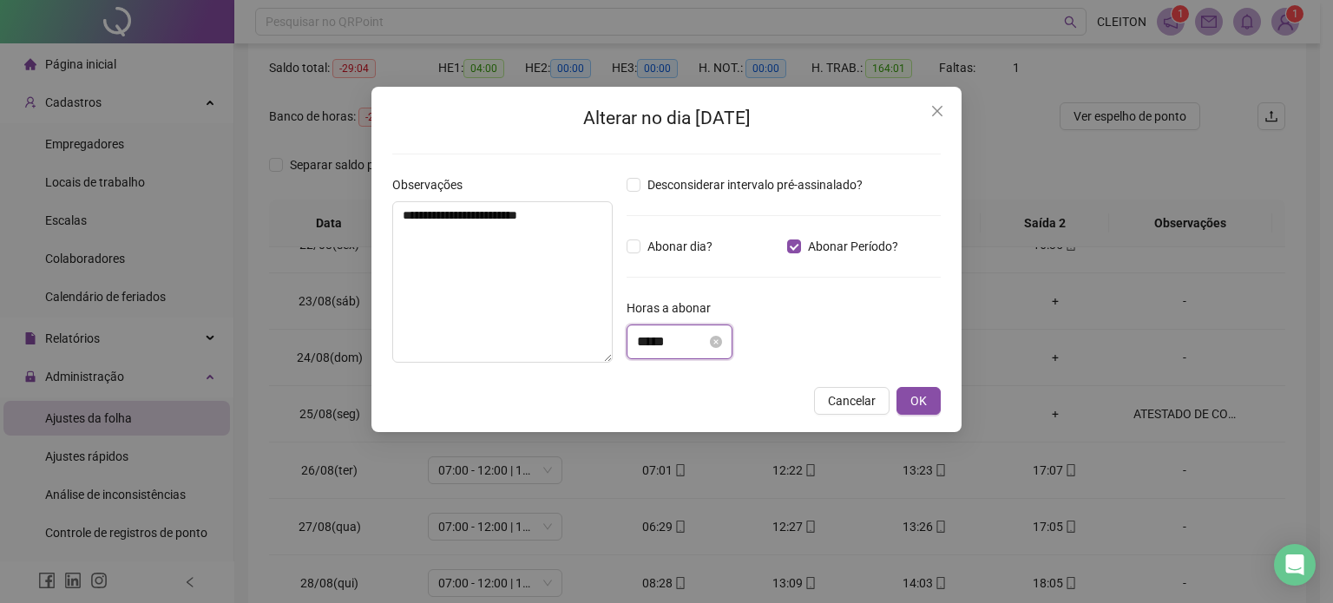
click at [648, 343] on input "*****" at bounding box center [671, 342] width 69 height 21
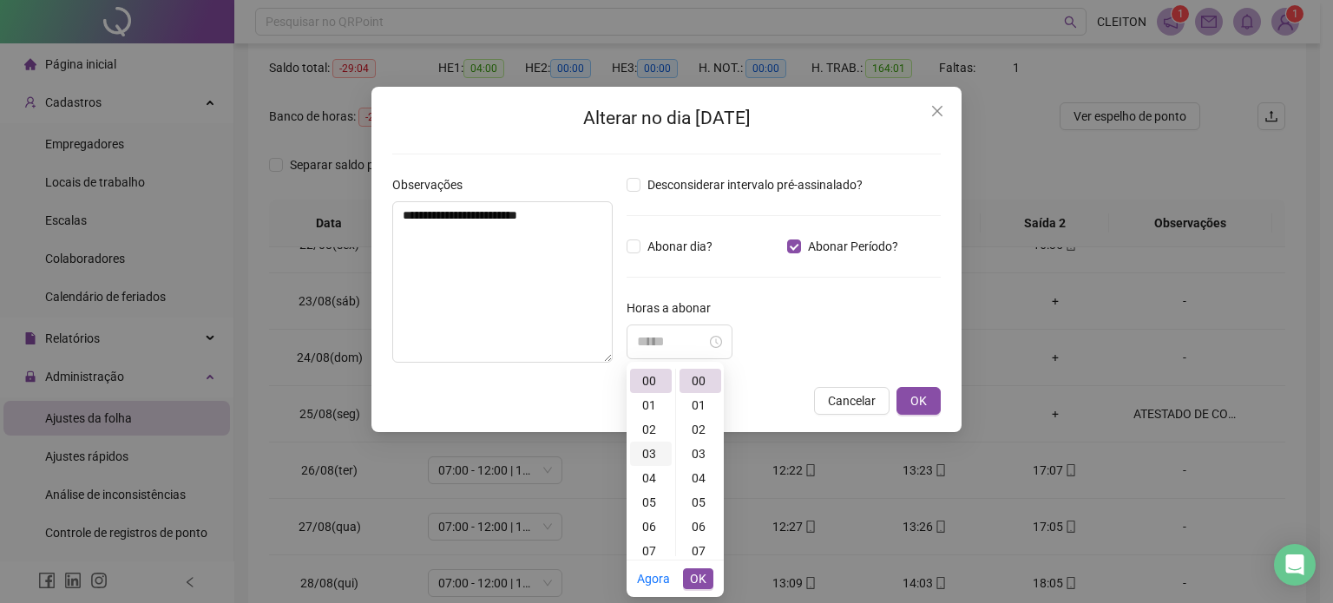
click at [646, 456] on div "03" at bounding box center [651, 454] width 42 height 24
type input "*****"
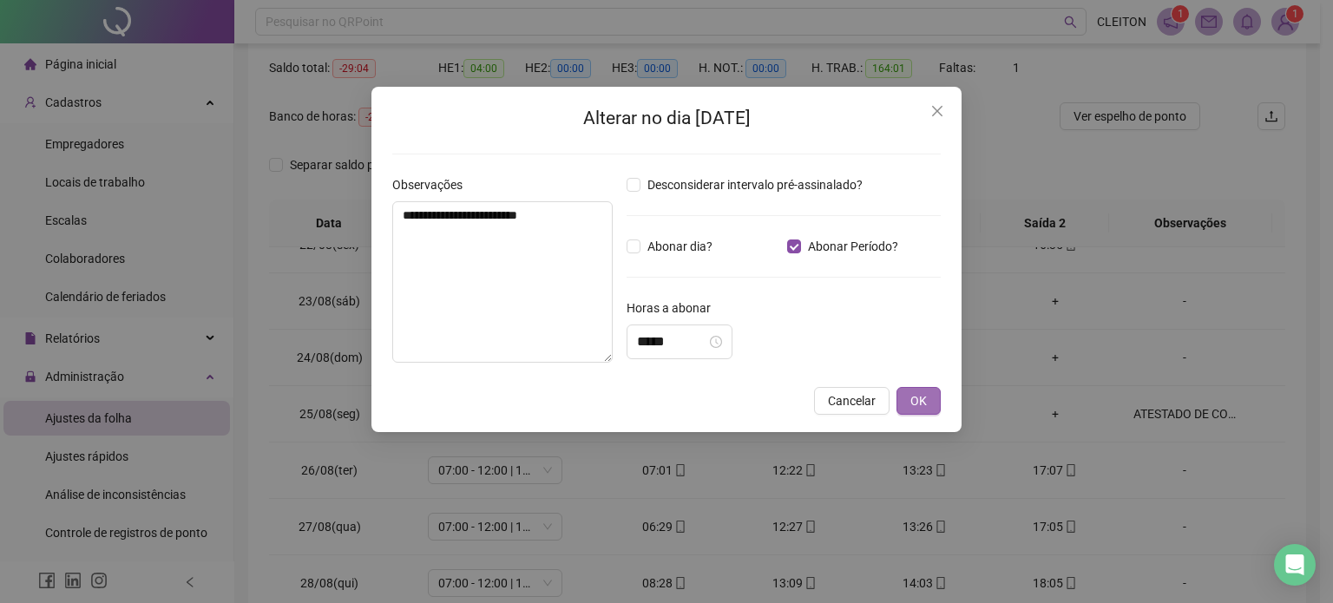
click at [937, 402] on button "OK" at bounding box center [919, 401] width 44 height 28
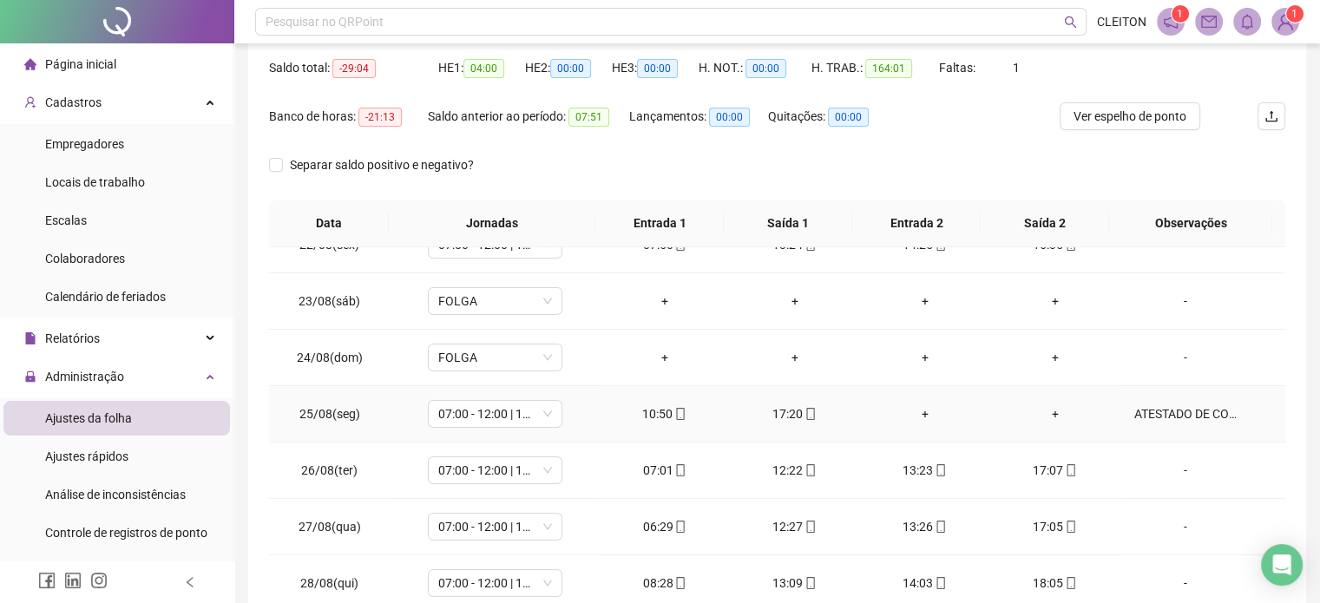
click at [1135, 408] on div "ATESTADO DE COMPARECIMENTO" at bounding box center [1185, 413] width 102 height 19
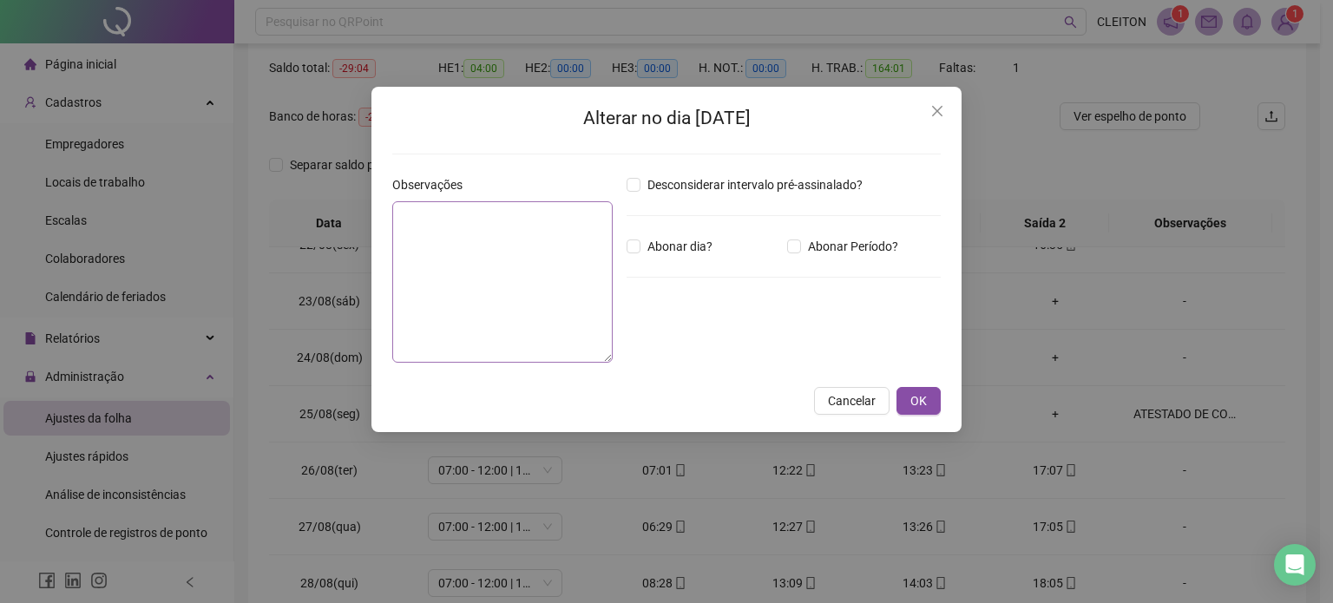
type textarea "**********"
click at [637, 339] on input "*****" at bounding box center [671, 342] width 69 height 21
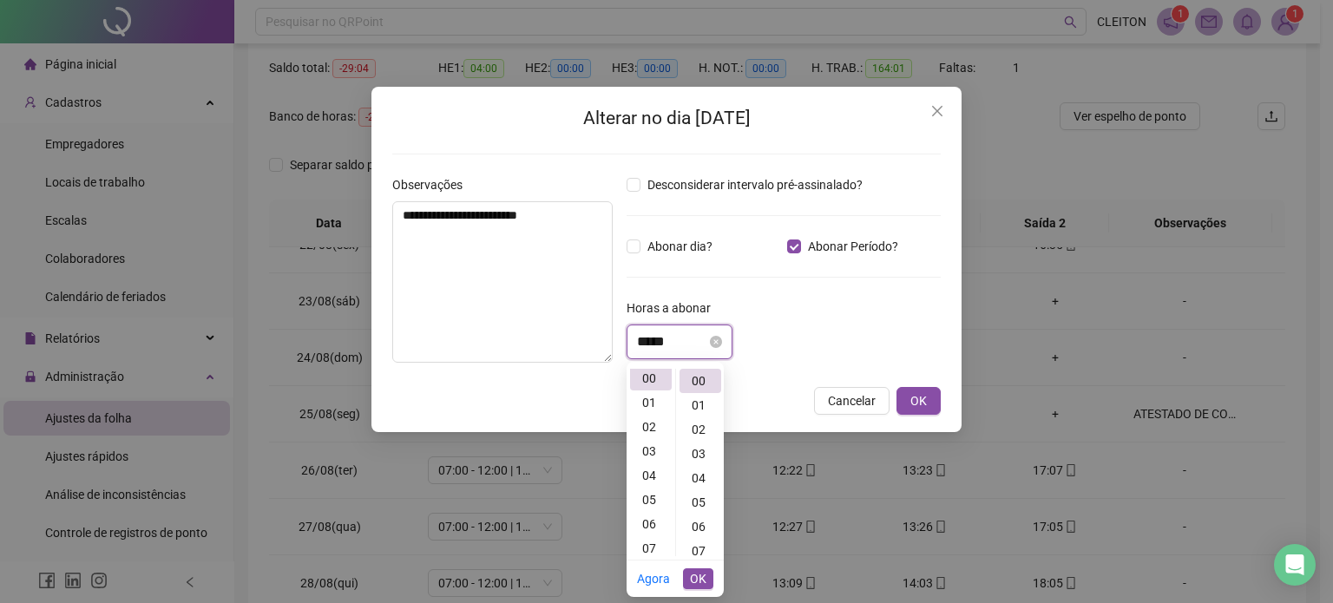
scroll to position [0, 0]
click at [646, 339] on input "*****" at bounding box center [671, 342] width 69 height 21
click at [663, 345] on input "******" at bounding box center [671, 342] width 69 height 21
click at [860, 337] on div "*****" at bounding box center [784, 342] width 314 height 35
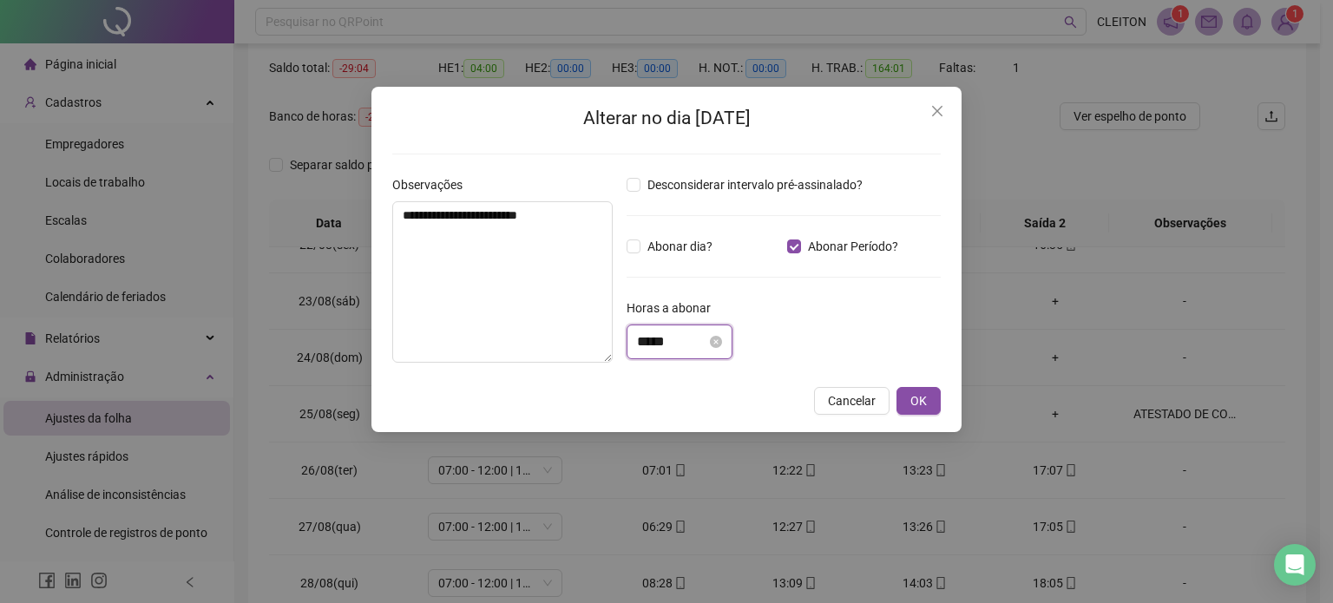
click at [645, 342] on input "*****" at bounding box center [671, 342] width 69 height 21
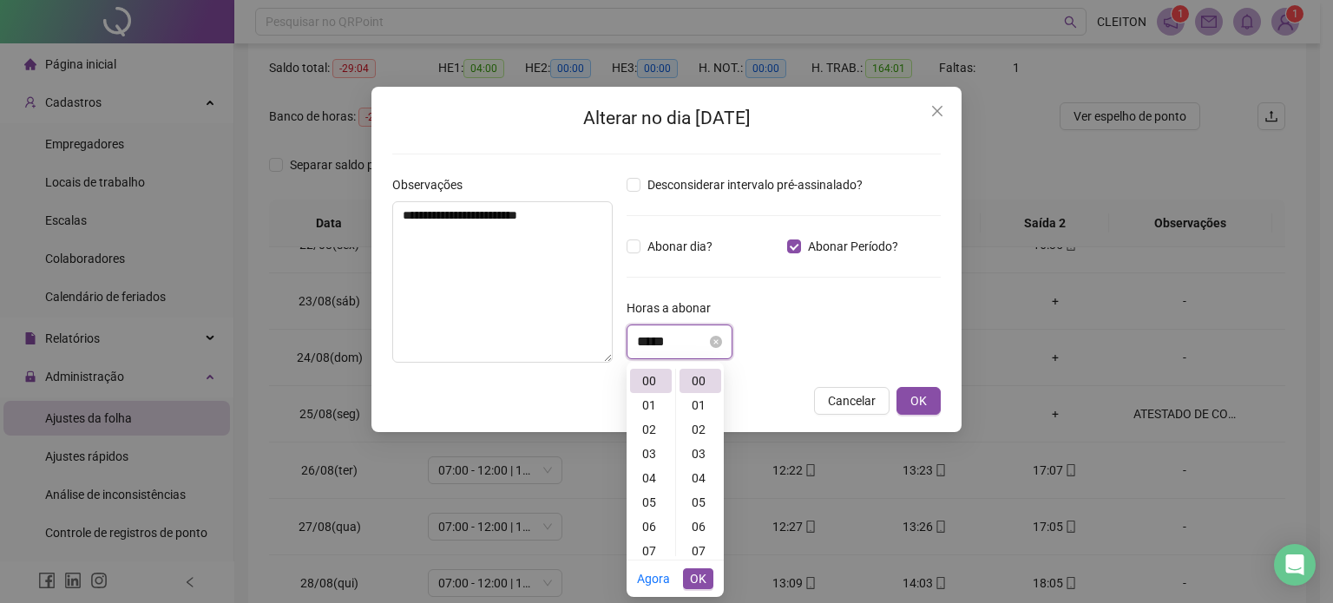
click at [647, 340] on input "*****" at bounding box center [671, 342] width 69 height 21
click at [643, 457] on div "03" at bounding box center [651, 454] width 42 height 24
click at [878, 322] on div "Horas a abonar" at bounding box center [784, 312] width 314 height 26
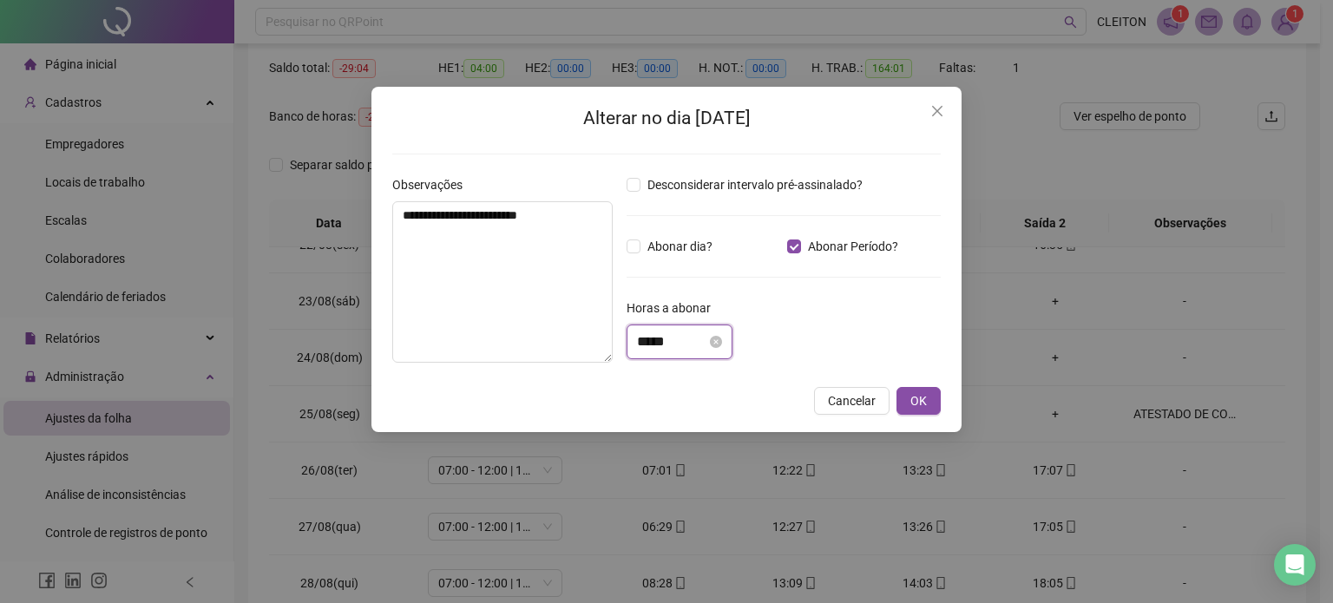
click at [642, 342] on input "*****" at bounding box center [671, 342] width 69 height 21
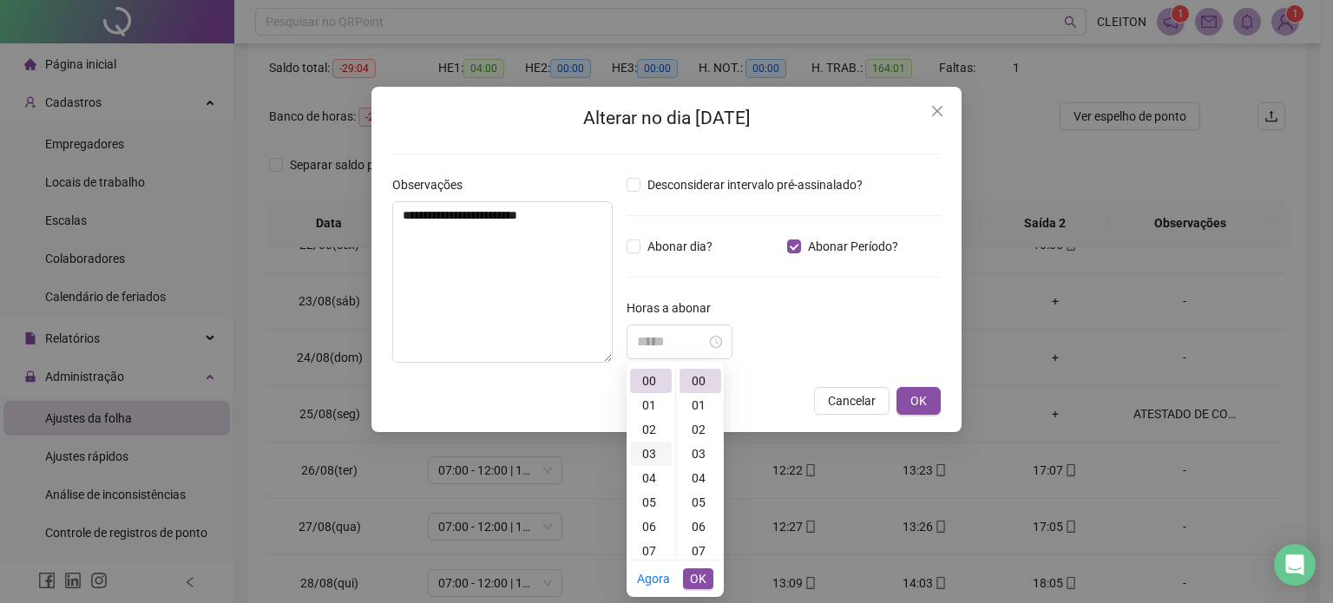
click at [649, 457] on div "03" at bounding box center [651, 454] width 42 height 24
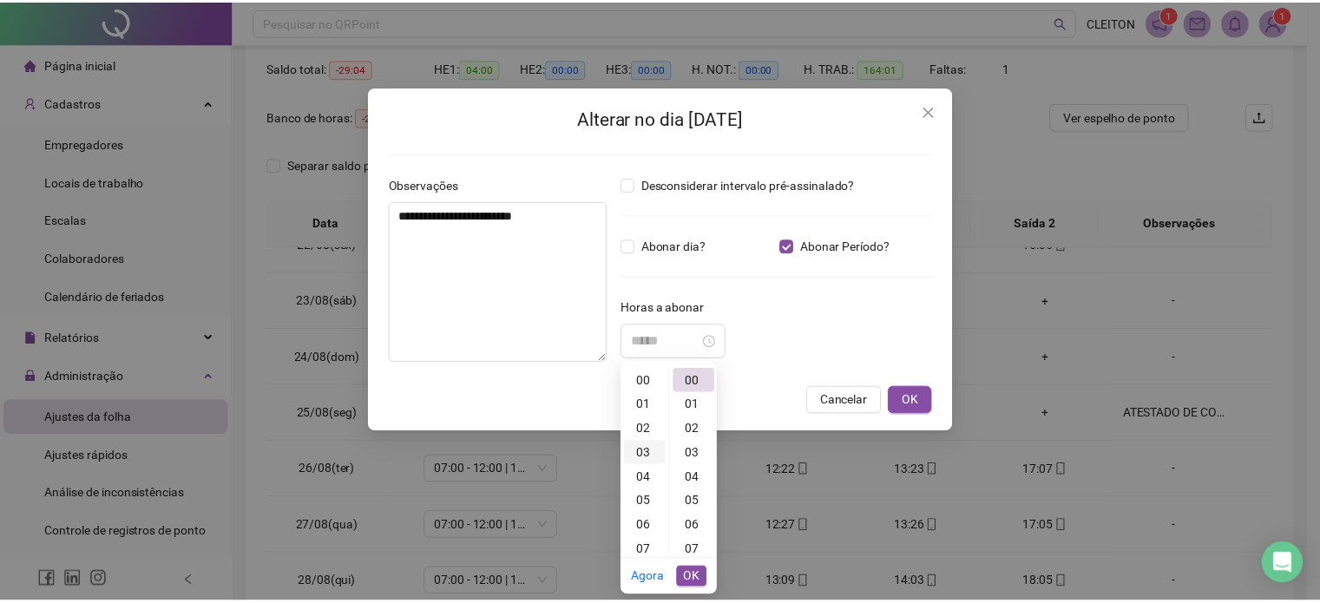
scroll to position [73, 0]
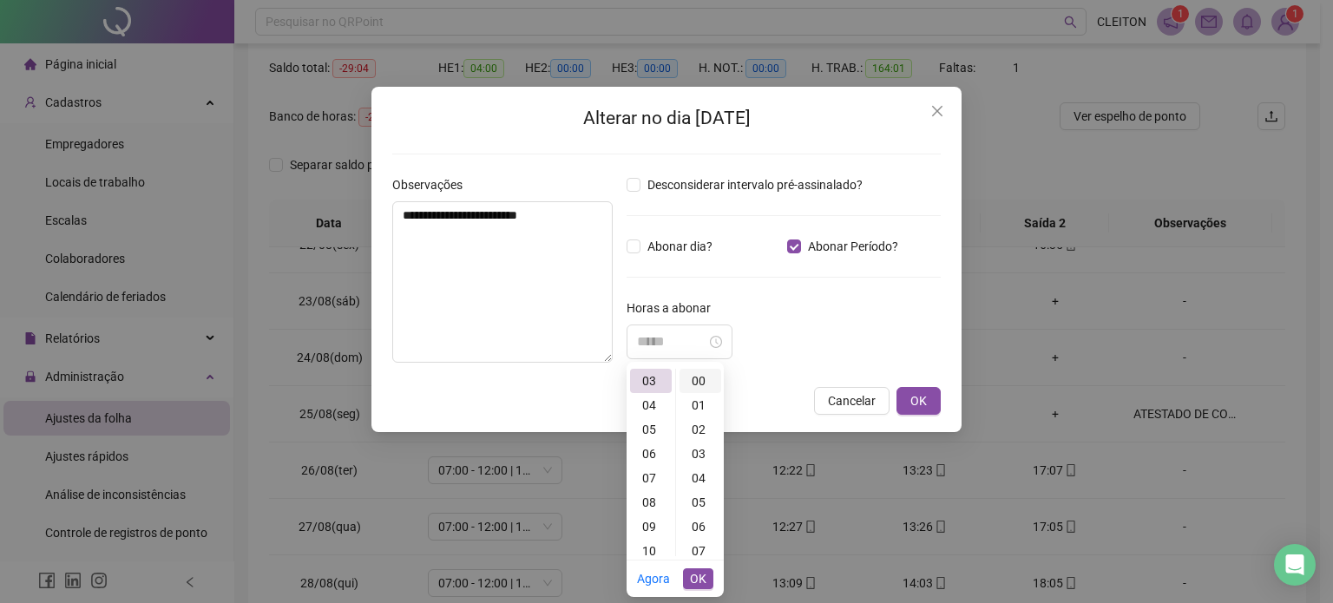
click at [698, 383] on div "00" at bounding box center [701, 381] width 42 height 24
type input "*****"
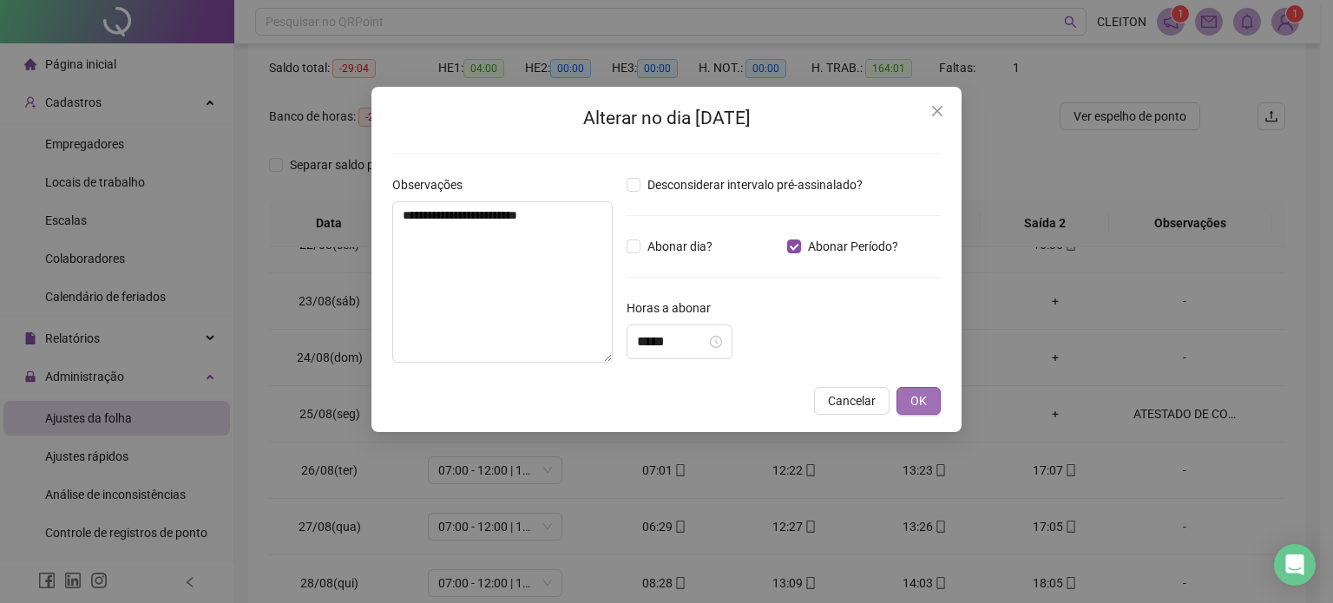
click at [924, 404] on span "OK" at bounding box center [919, 400] width 16 height 19
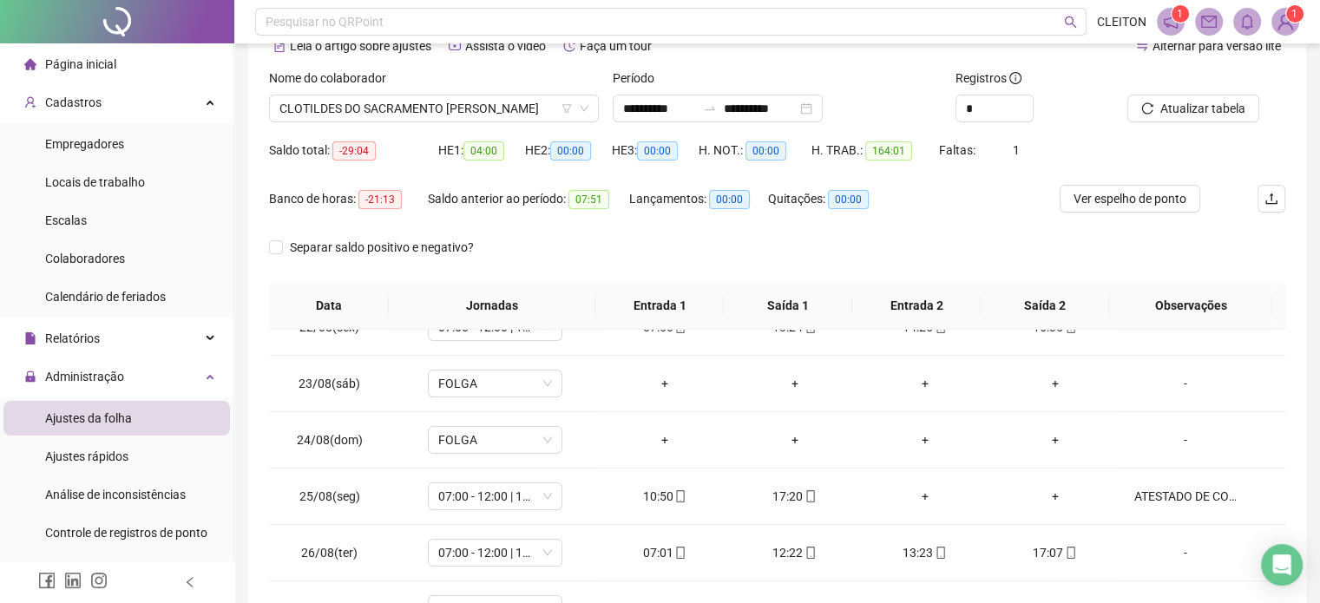
scroll to position [0, 0]
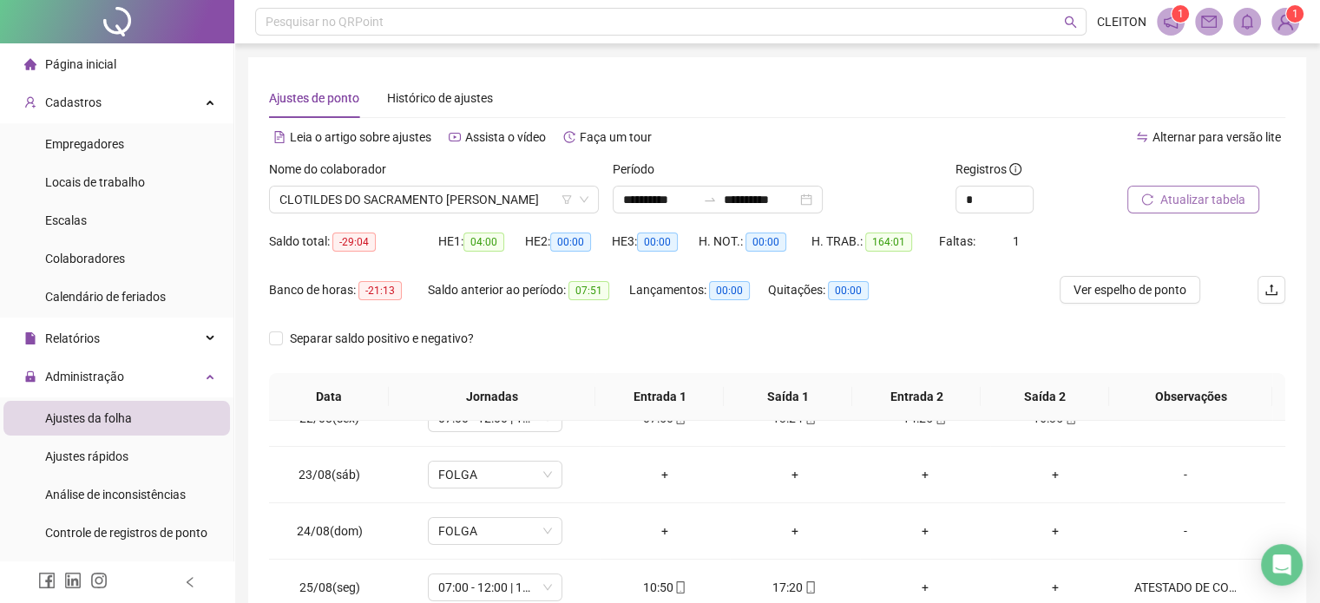
click at [1171, 195] on span "Atualizar tabela" at bounding box center [1202, 199] width 85 height 19
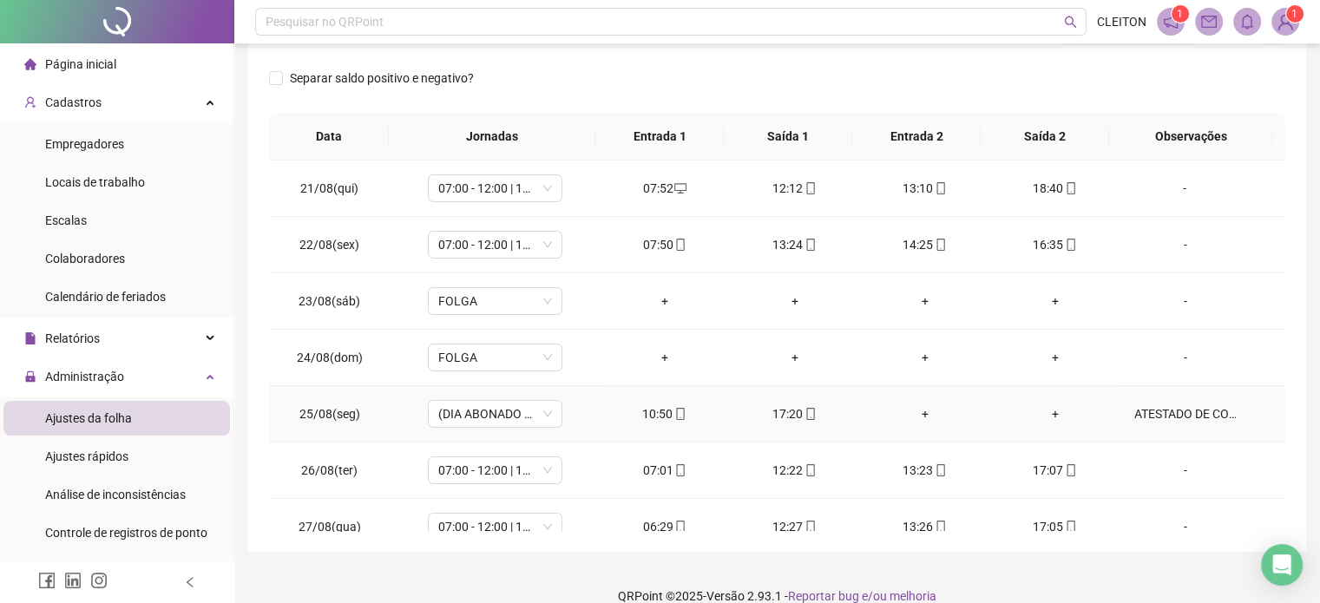
click at [1159, 409] on div "ATESTADO DE COMPARECIMENTO" at bounding box center [1185, 413] width 102 height 19
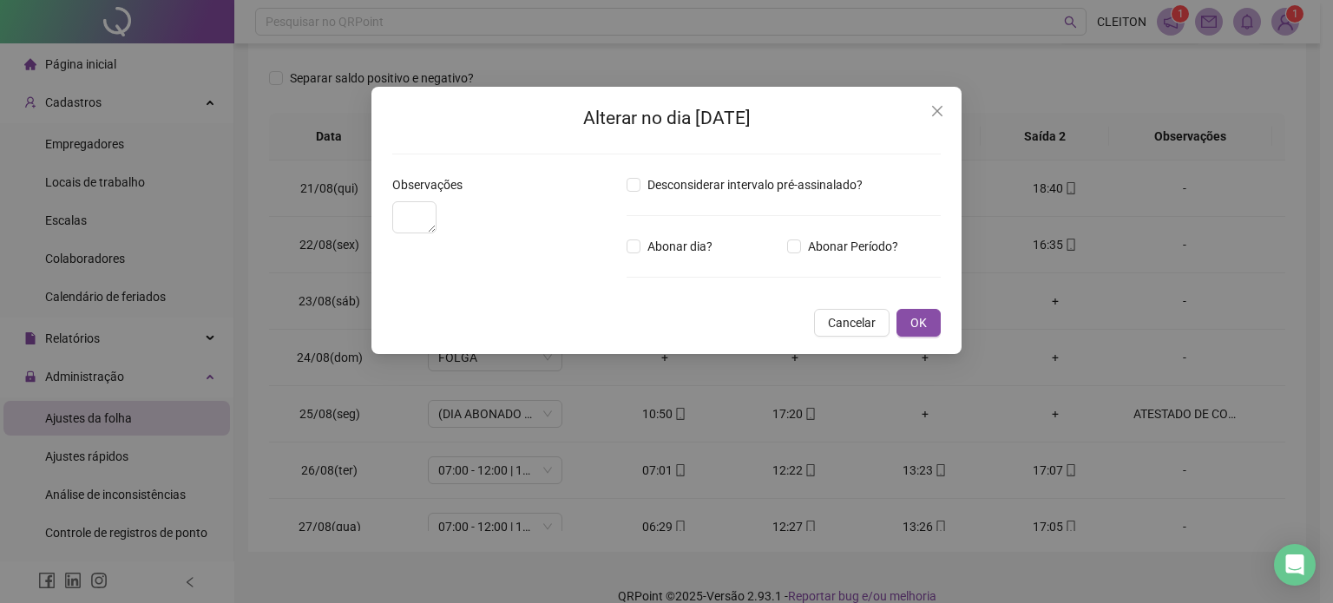
type textarea "**********"
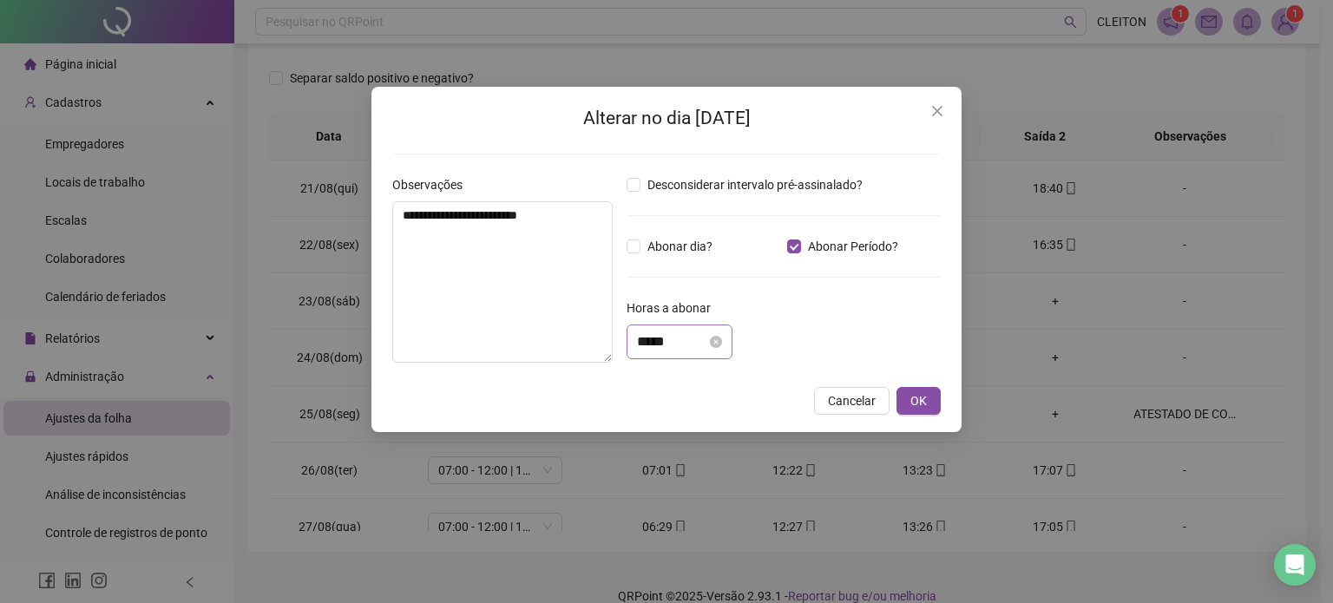
click at [635, 343] on div "*****" at bounding box center [680, 342] width 106 height 35
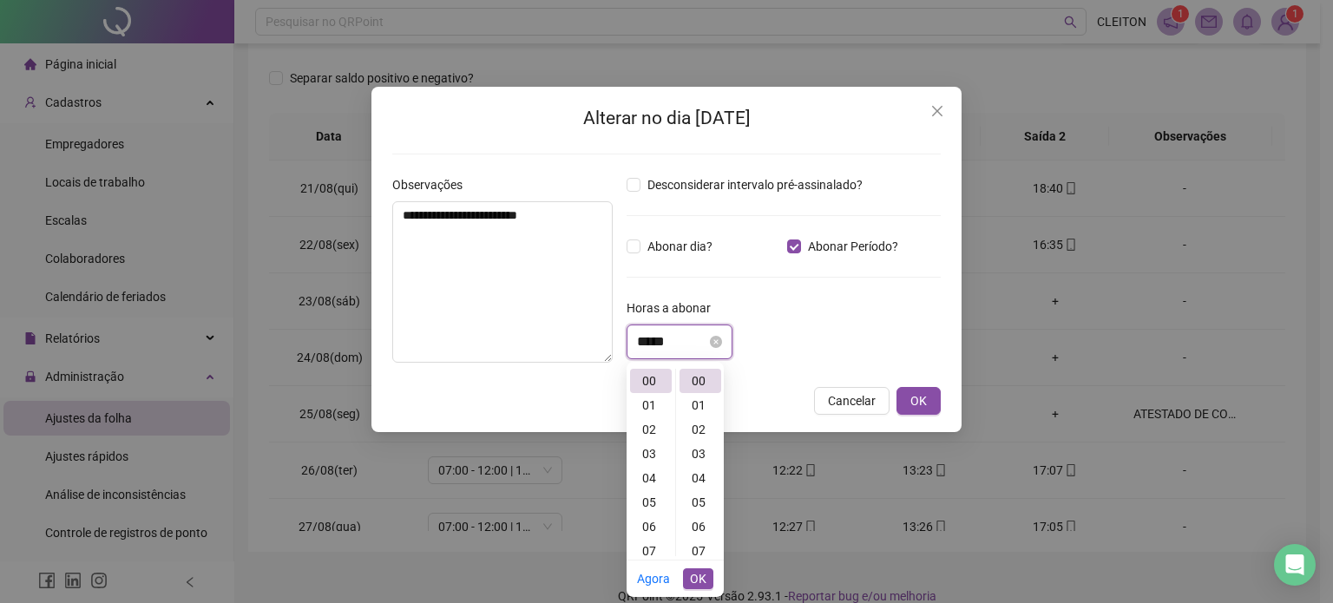
click at [646, 340] on input "*****" at bounding box center [671, 342] width 69 height 21
click at [652, 342] on input "*****" at bounding box center [671, 342] width 69 height 21
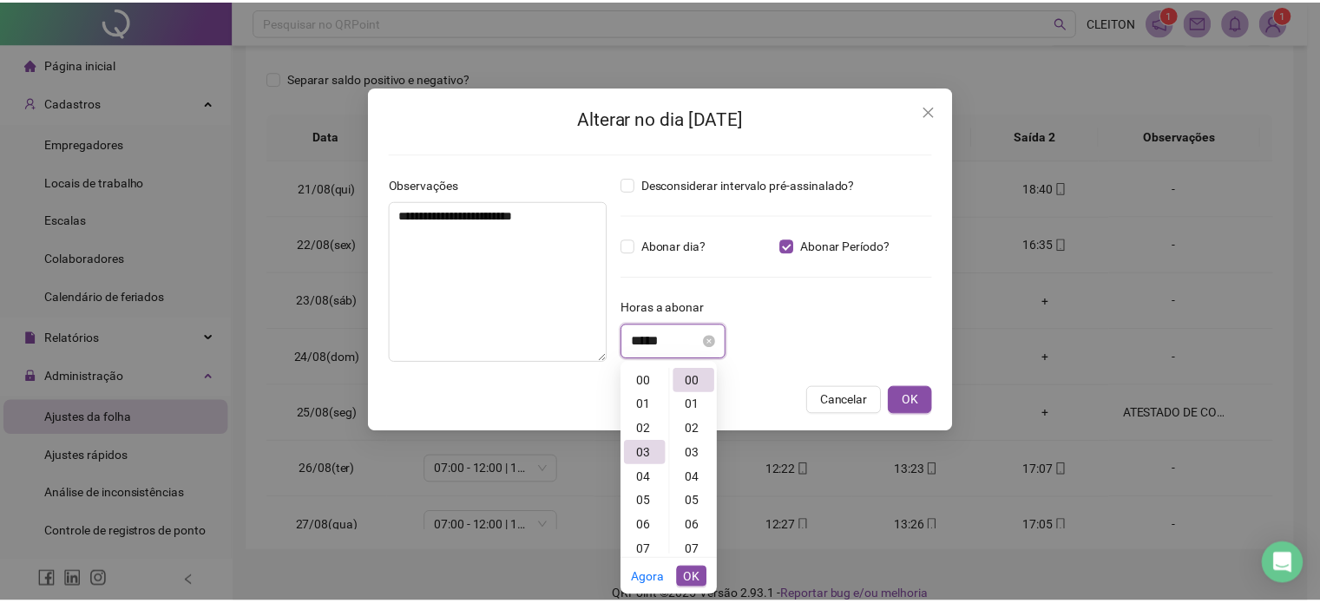
scroll to position [73, 0]
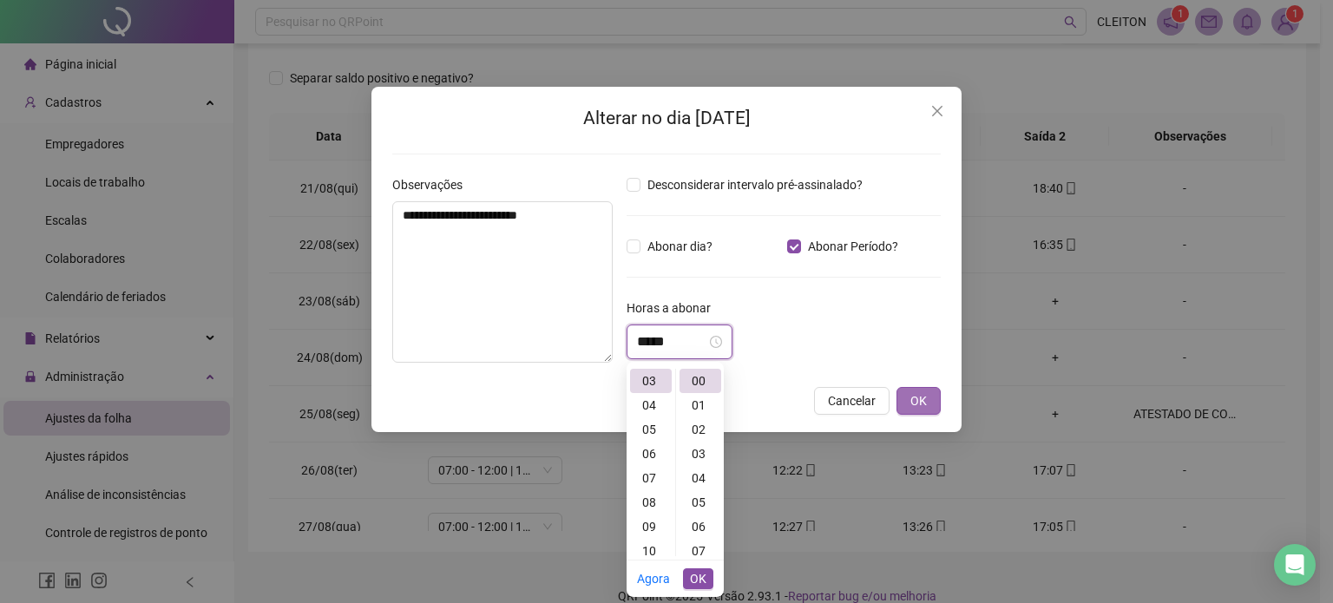
type input "*****"
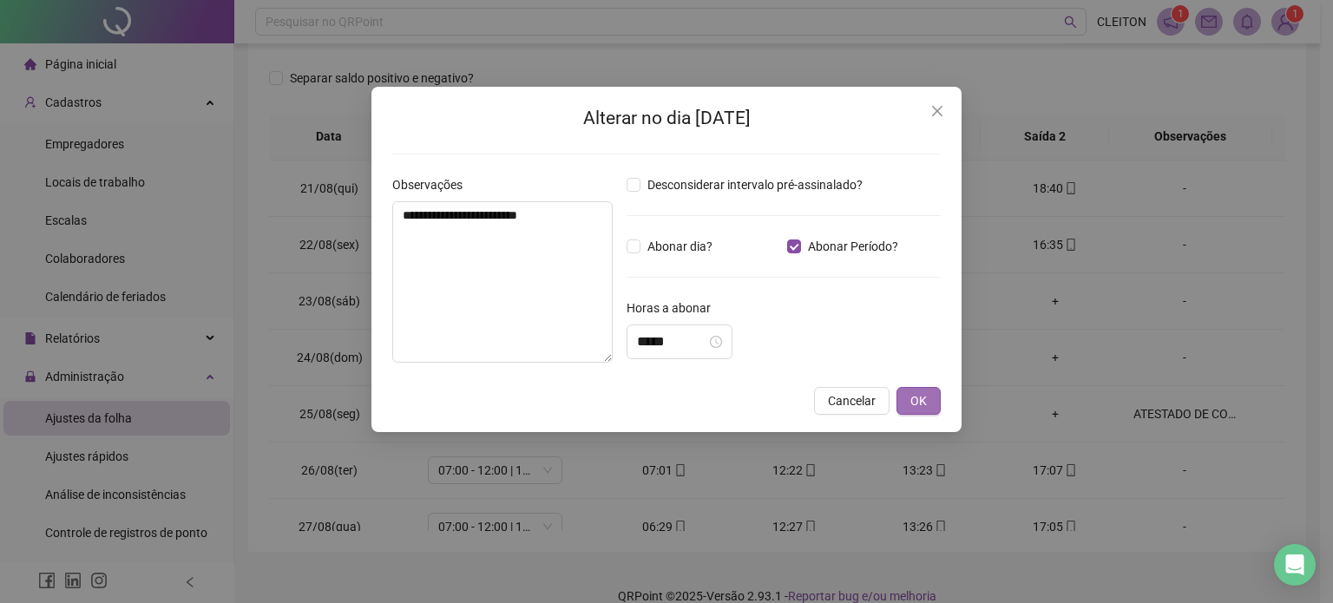
click at [927, 409] on span "OK" at bounding box center [919, 400] width 16 height 19
click at [926, 402] on span "OK" at bounding box center [919, 400] width 16 height 19
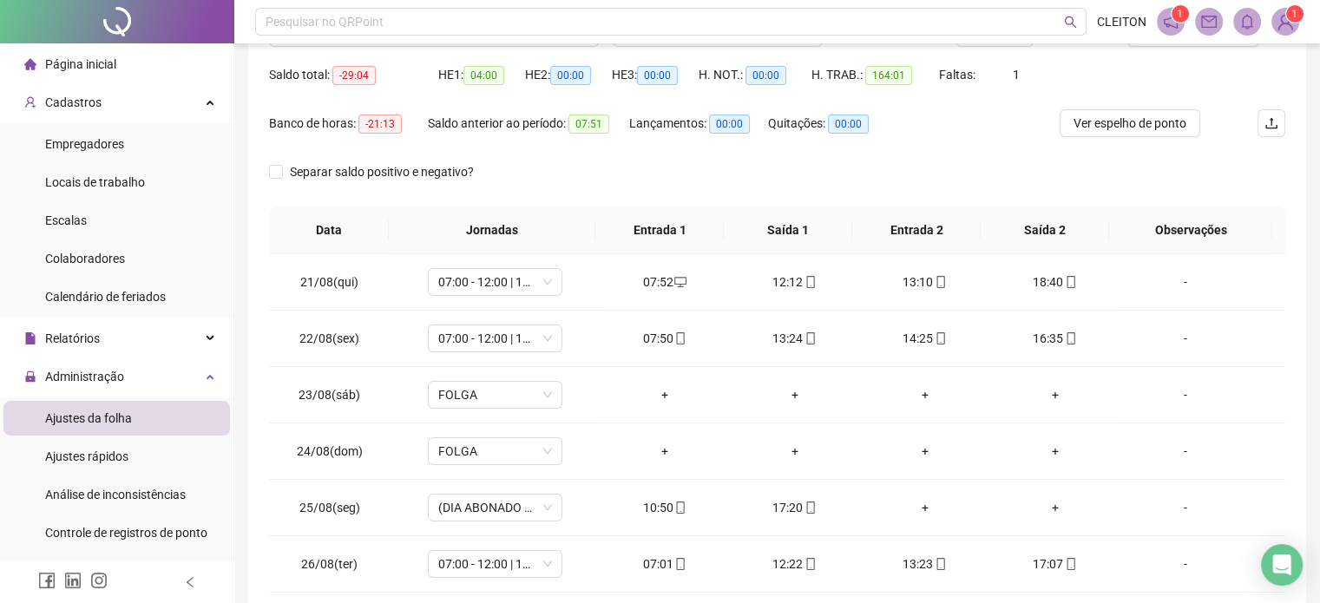
scroll to position [87, 0]
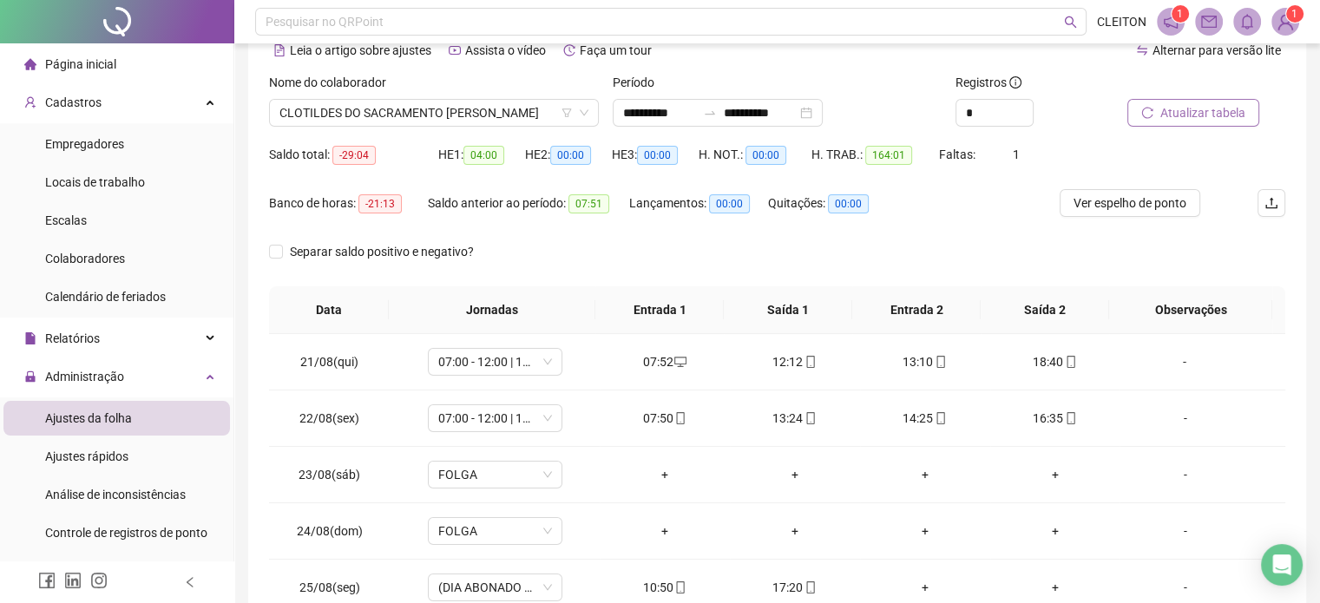
click at [1210, 117] on span "Atualizar tabela" at bounding box center [1202, 112] width 85 height 19
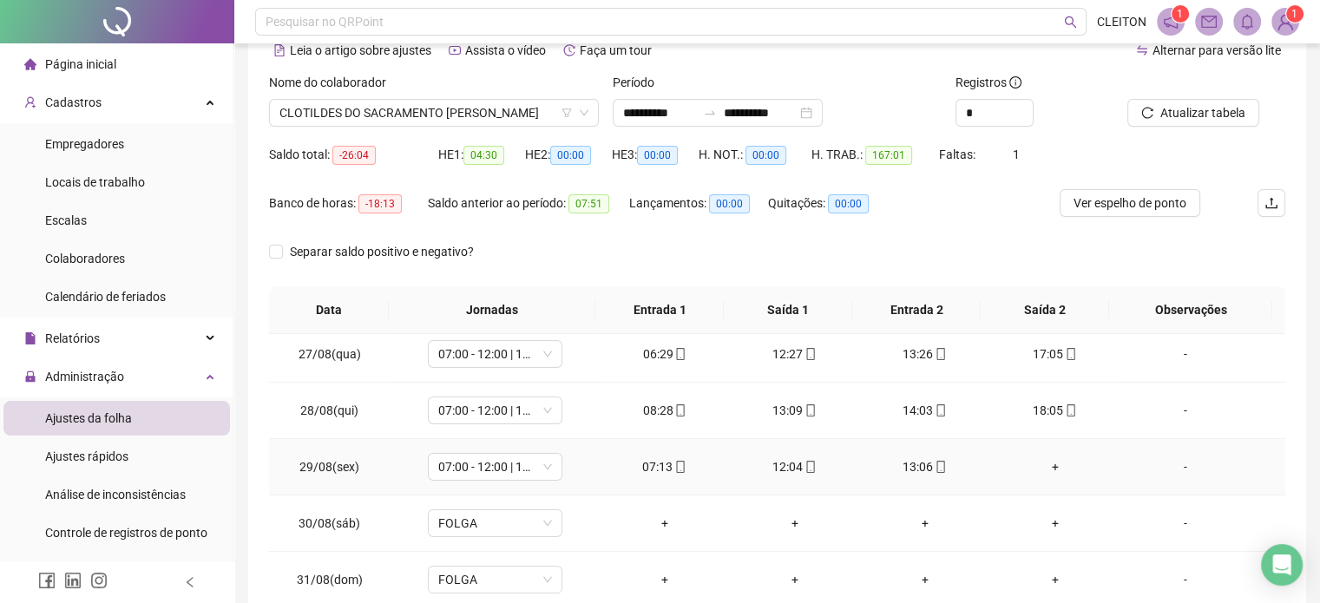
scroll to position [347, 0]
click at [1045, 468] on div "+" at bounding box center [1055, 466] width 102 height 19
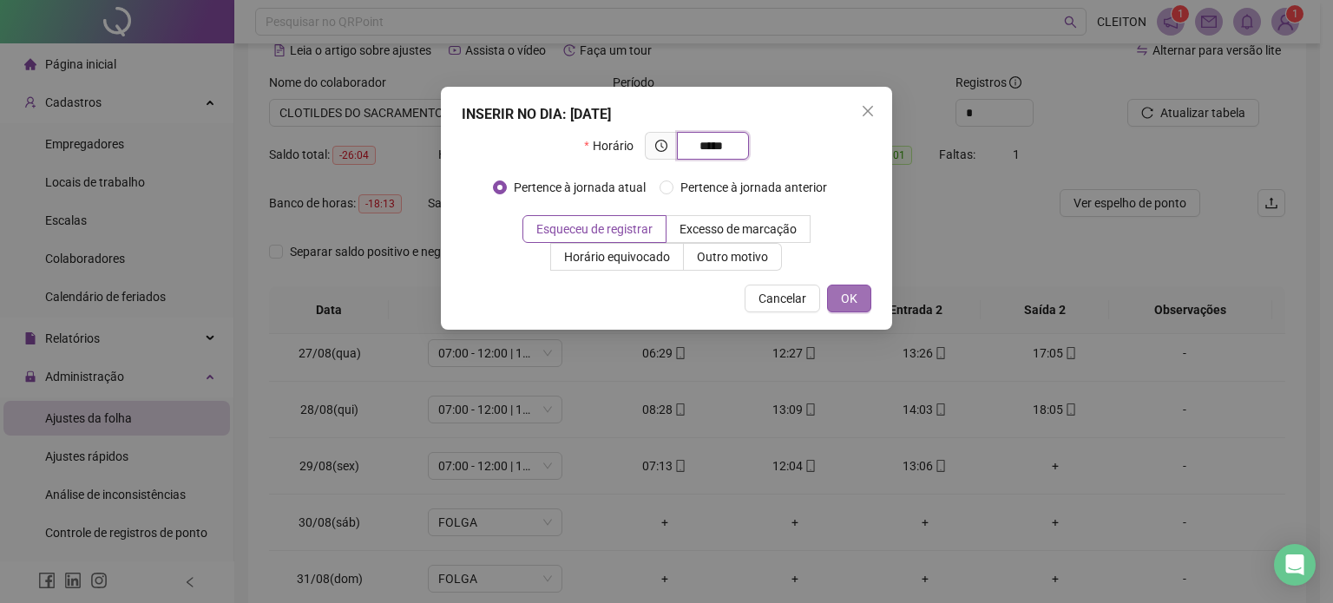
type input "*****"
click at [852, 293] on span "OK" at bounding box center [849, 298] width 16 height 19
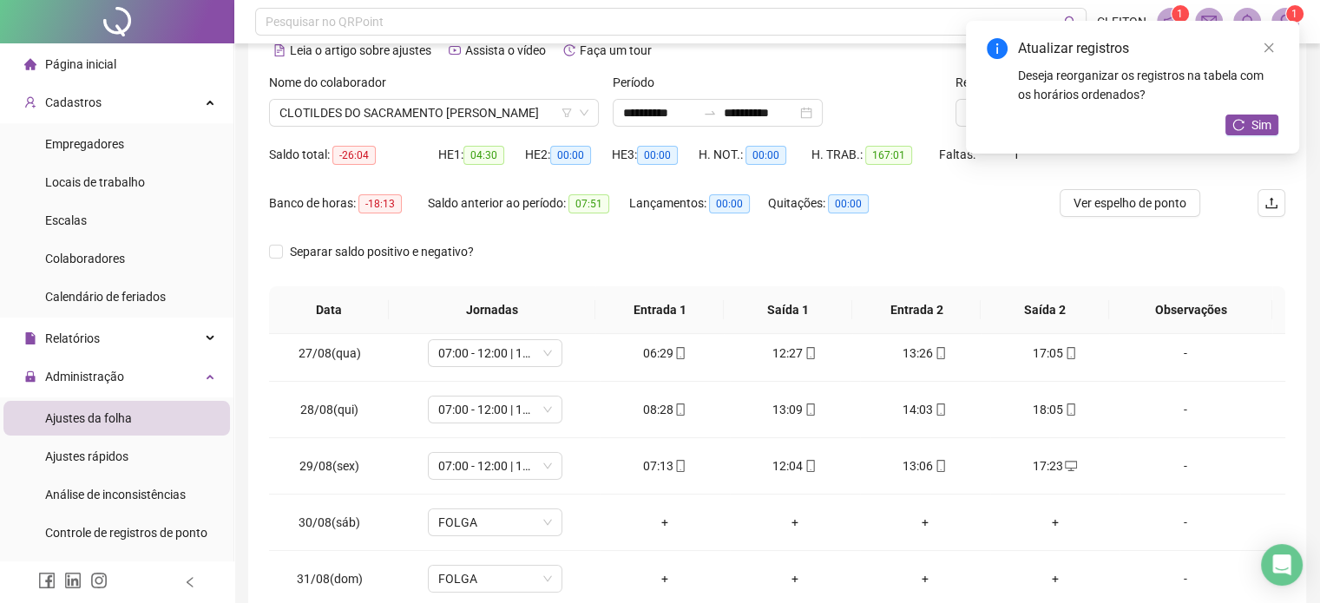
drag, startPoint x: 1184, startPoint y: 115, endPoint x: 1255, endPoint y: 140, distance: 75.2
click at [1248, 139] on div "Atualizar registros Deseja reorganizar os registros na tabela com os horários o…" at bounding box center [1132, 87] width 333 height 133
click at [1267, 46] on icon "close" at bounding box center [1270, 48] width 10 height 10
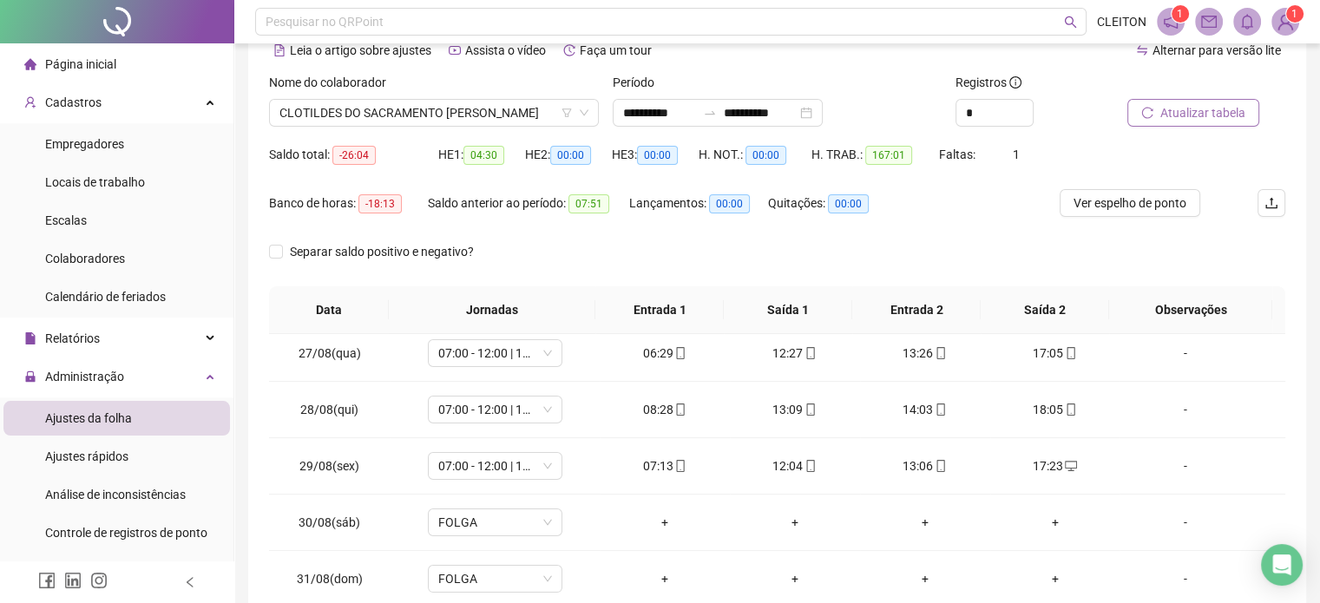
click at [1200, 117] on span "Atualizar tabela" at bounding box center [1202, 112] width 85 height 19
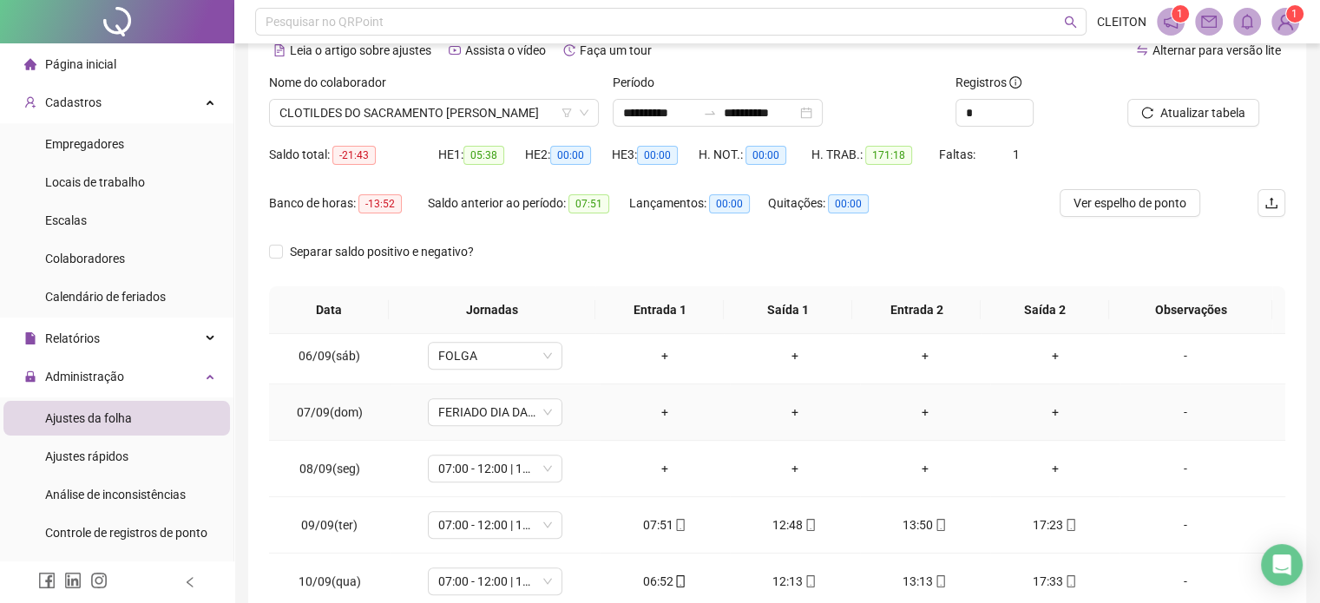
scroll to position [868, 0]
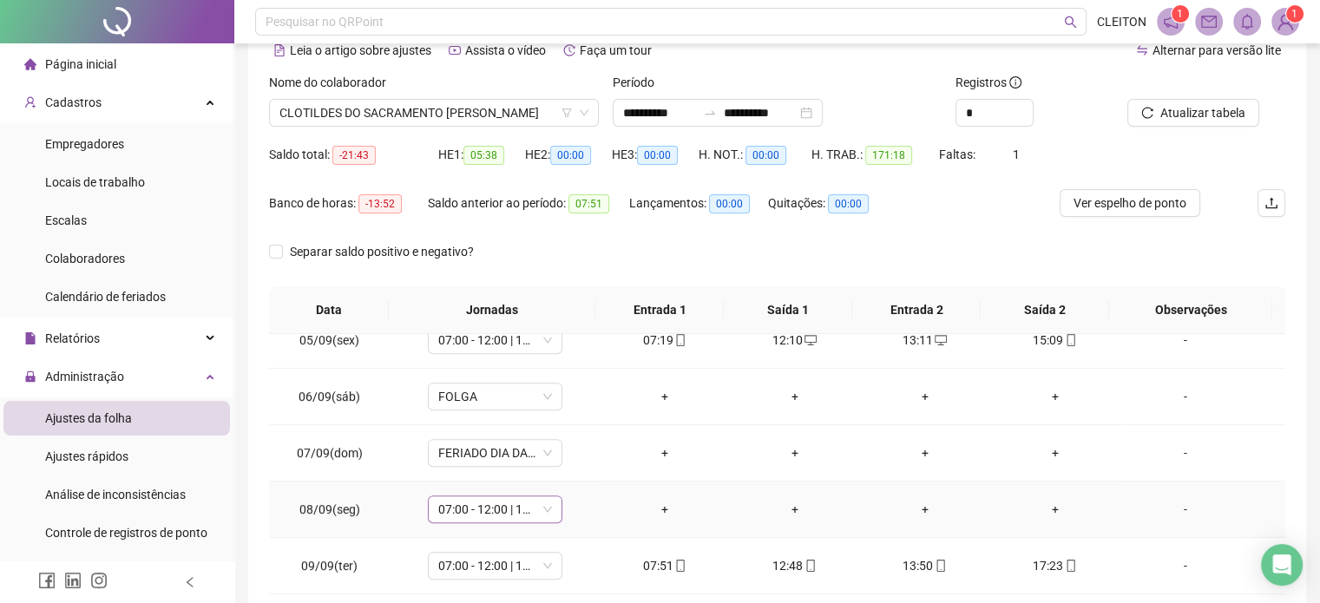
click at [490, 512] on span "07:00 - 12:00 | 13:00 - 17:00" at bounding box center [495, 509] width 114 height 26
type input "*****"
click at [501, 475] on div "Folga compensatória" at bounding box center [506, 470] width 115 height 19
click at [575, 458] on span "Sim" at bounding box center [574, 460] width 20 height 19
click at [1180, 108] on span "Atualizar tabela" at bounding box center [1202, 112] width 85 height 19
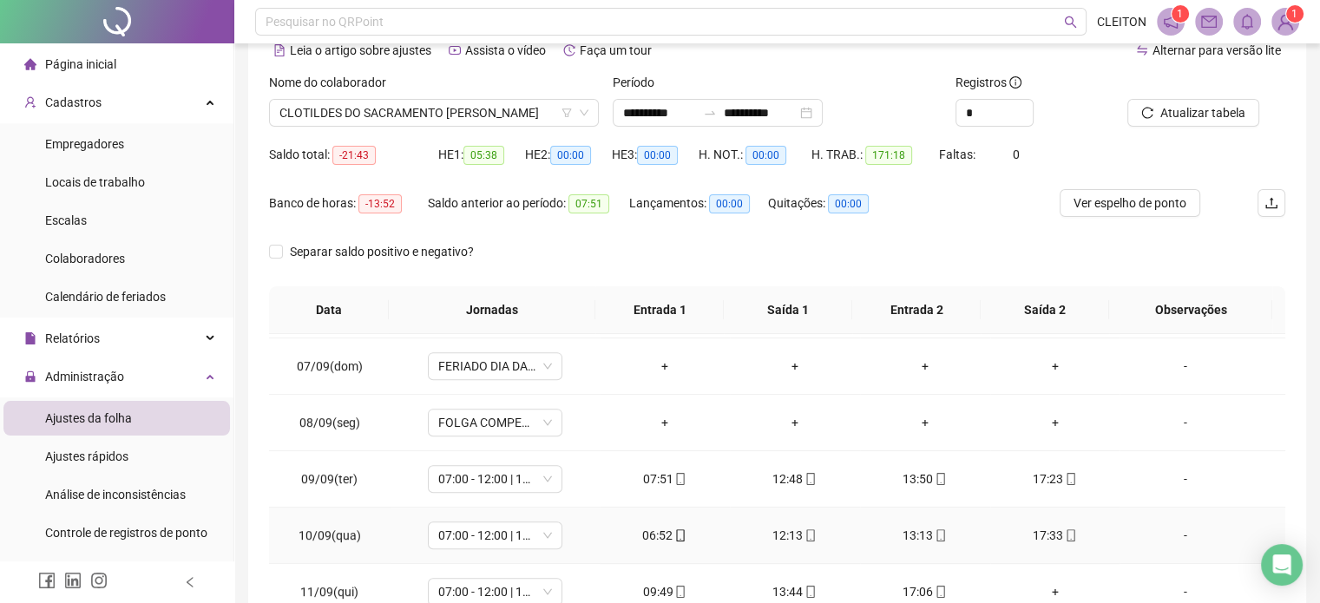
scroll to position [1042, 0]
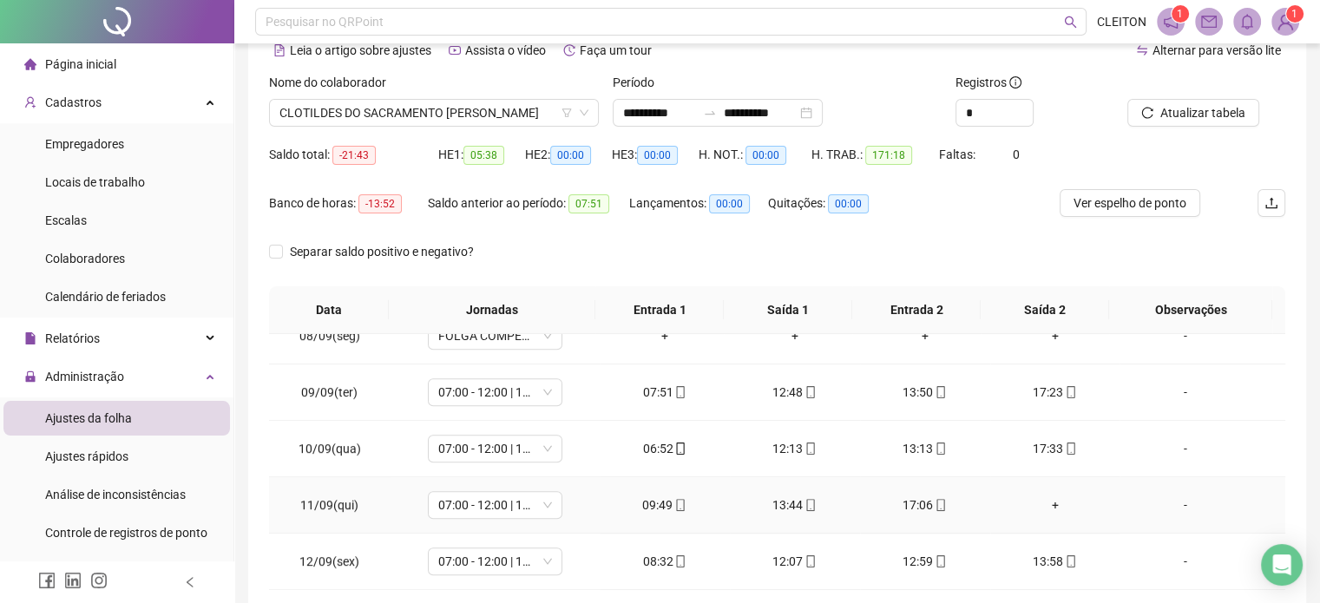
drag, startPoint x: 1038, startPoint y: 503, endPoint x: 1055, endPoint y: 503, distance: 17.4
click at [1042, 503] on div "+" at bounding box center [1055, 505] width 102 height 19
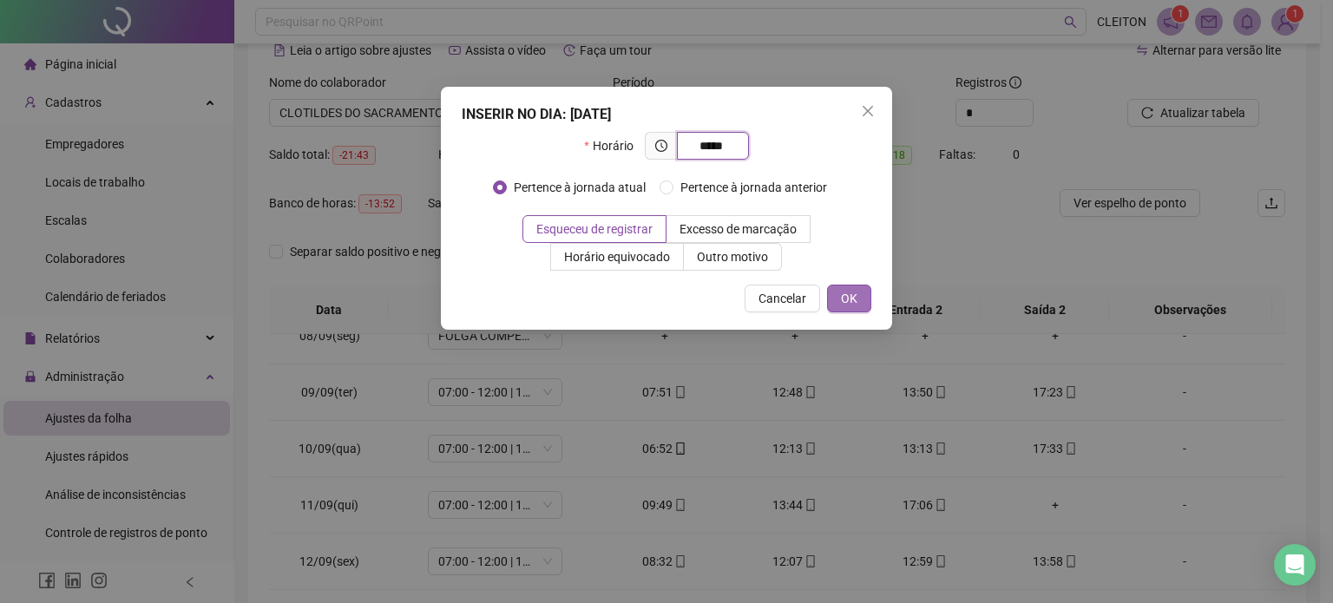
type input "*****"
click at [865, 293] on button "OK" at bounding box center [849, 299] width 44 height 28
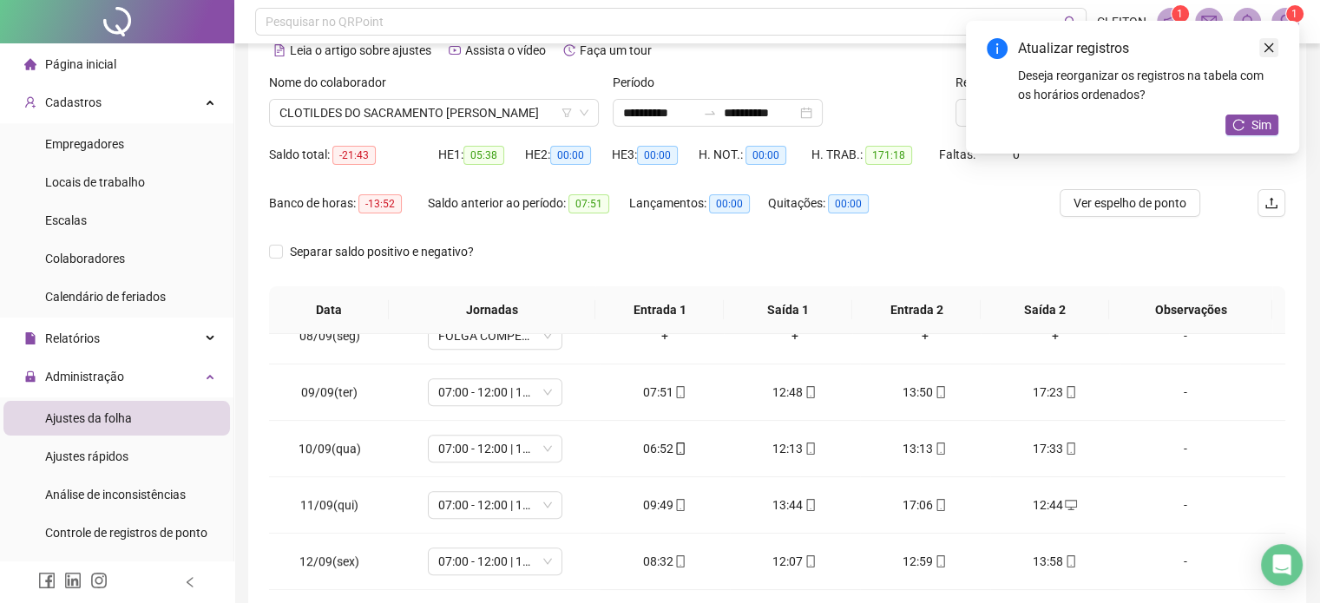
click at [1265, 43] on icon "close" at bounding box center [1269, 48] width 12 height 12
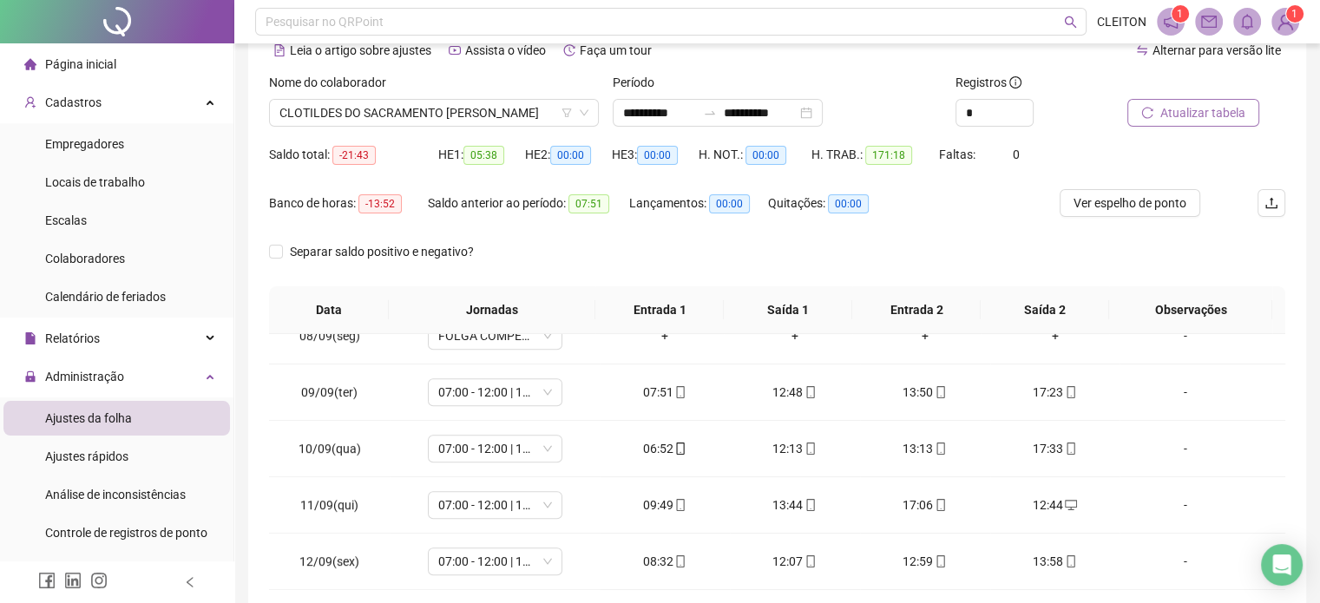
click at [1198, 115] on span "Atualizar tabela" at bounding box center [1202, 112] width 85 height 19
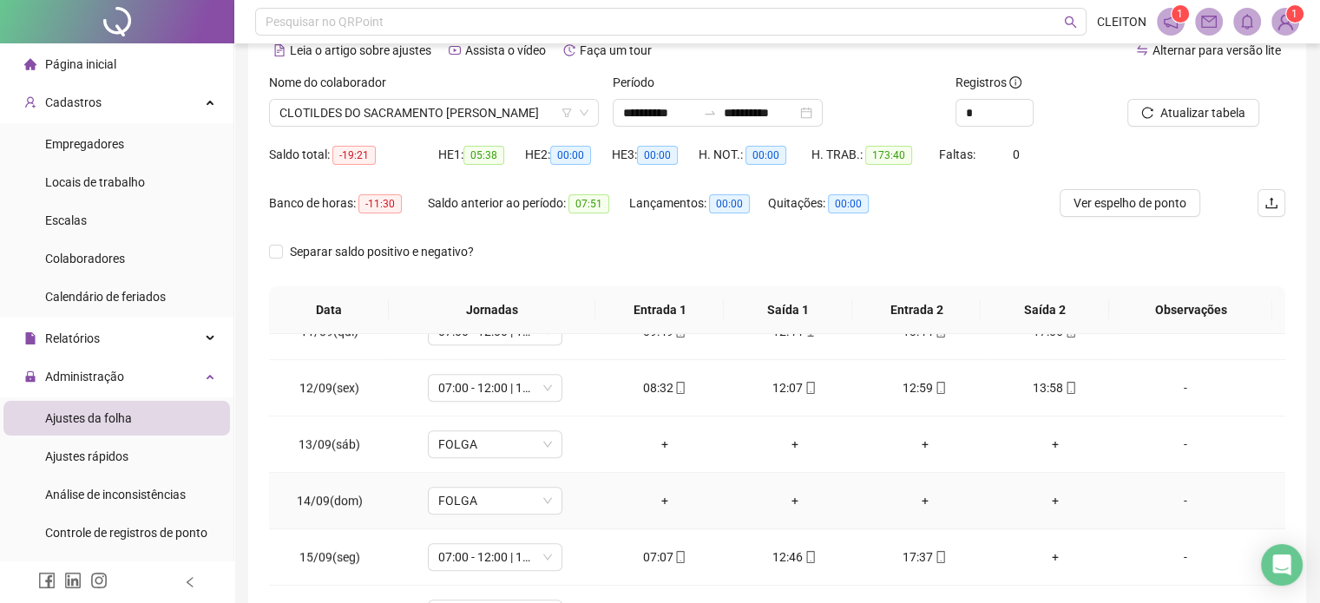
scroll to position [1302, 0]
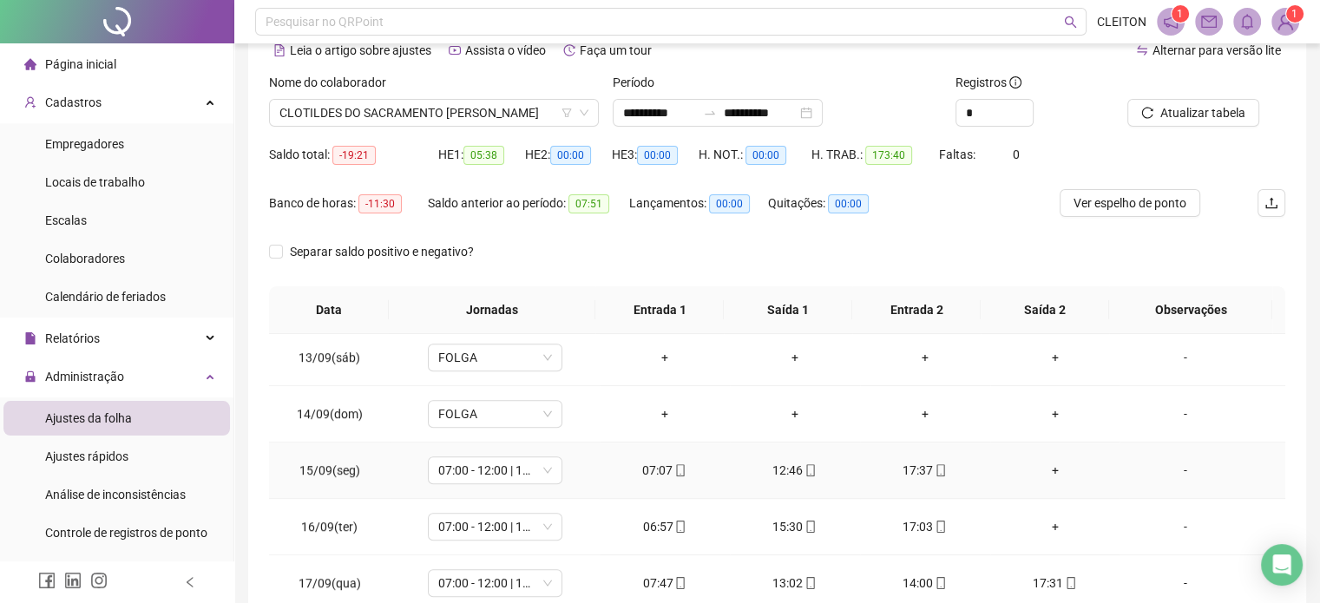
click at [1049, 463] on div "+" at bounding box center [1055, 470] width 102 height 19
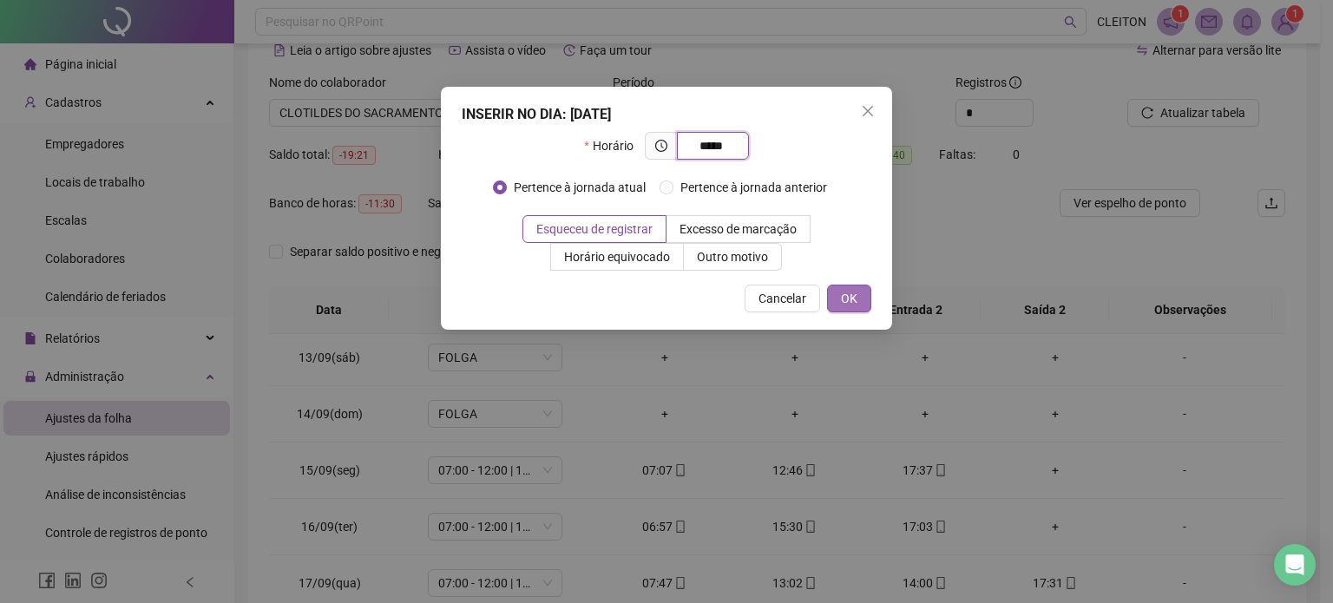
type input "*****"
click at [858, 300] on span "OK" at bounding box center [849, 298] width 16 height 19
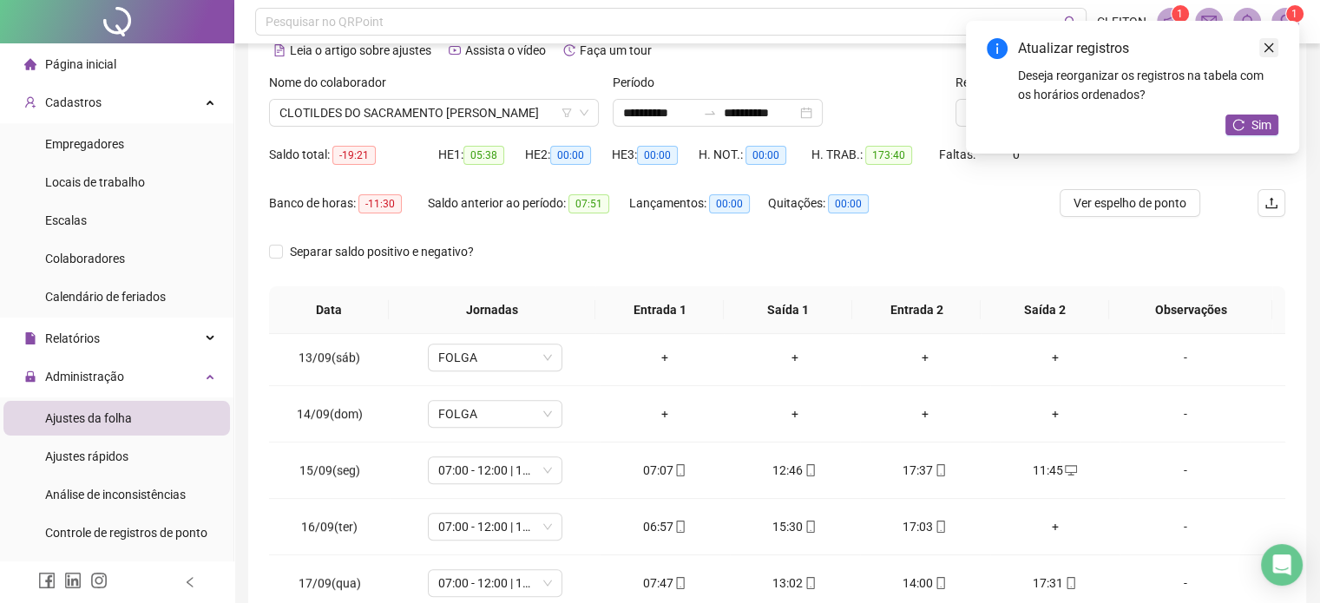
click at [1264, 48] on icon "close" at bounding box center [1269, 48] width 12 height 12
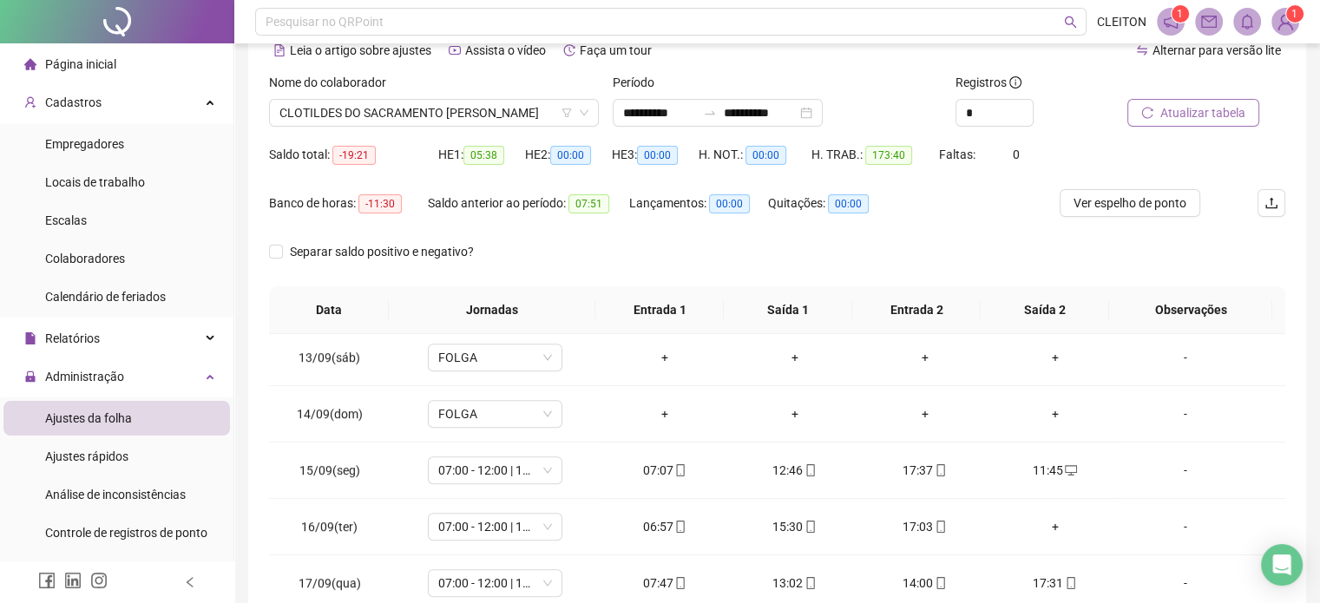
click at [1204, 114] on span "Atualizar tabela" at bounding box center [1202, 112] width 85 height 19
click at [1042, 520] on div "+" at bounding box center [1055, 526] width 102 height 19
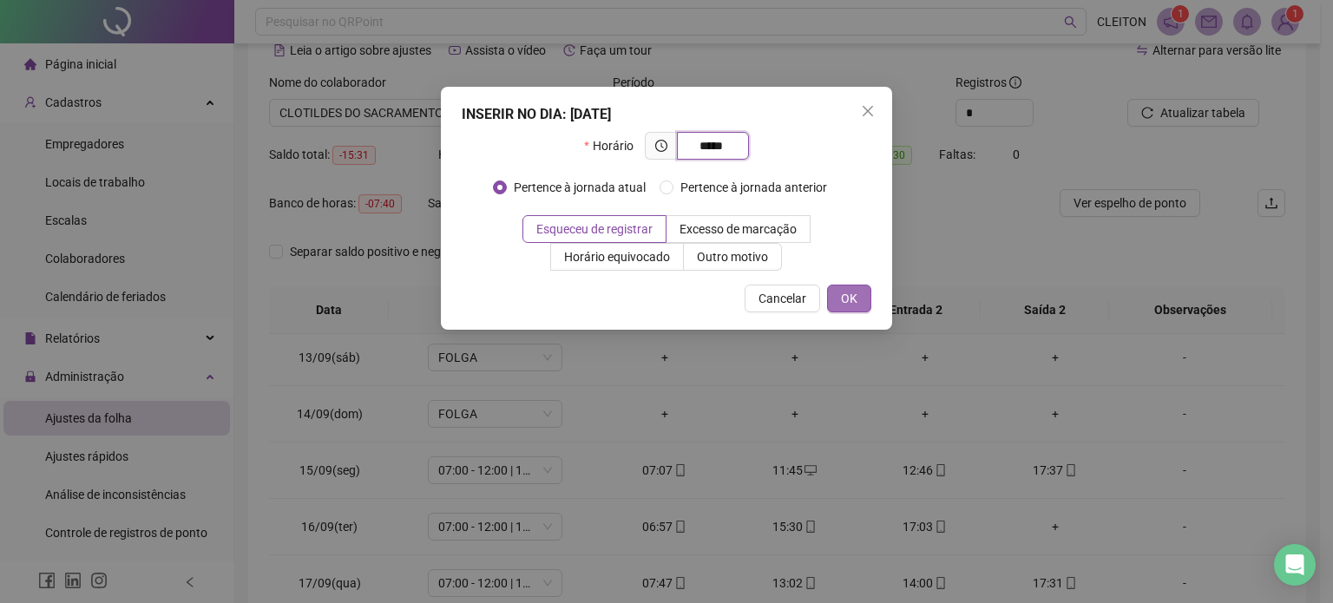
type input "*****"
click at [851, 294] on span "OK" at bounding box center [849, 298] width 16 height 19
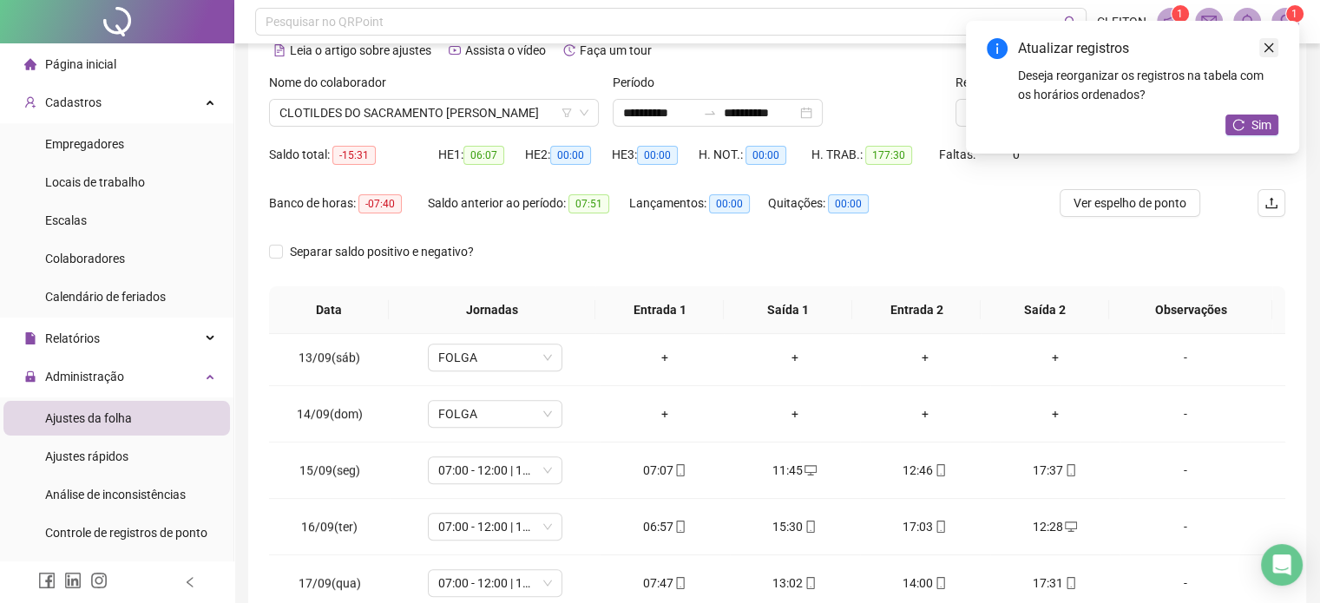
click at [1275, 49] on link "Close" at bounding box center [1268, 47] width 19 height 19
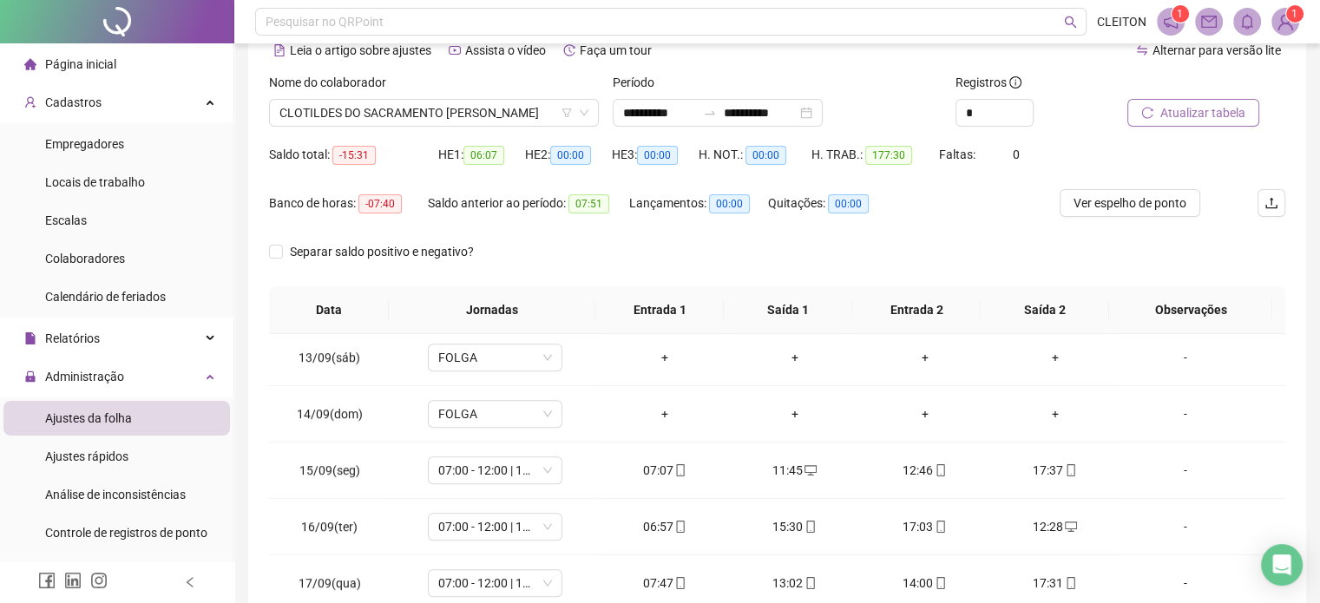
click at [1215, 114] on span "Atualizar tabela" at bounding box center [1202, 112] width 85 height 19
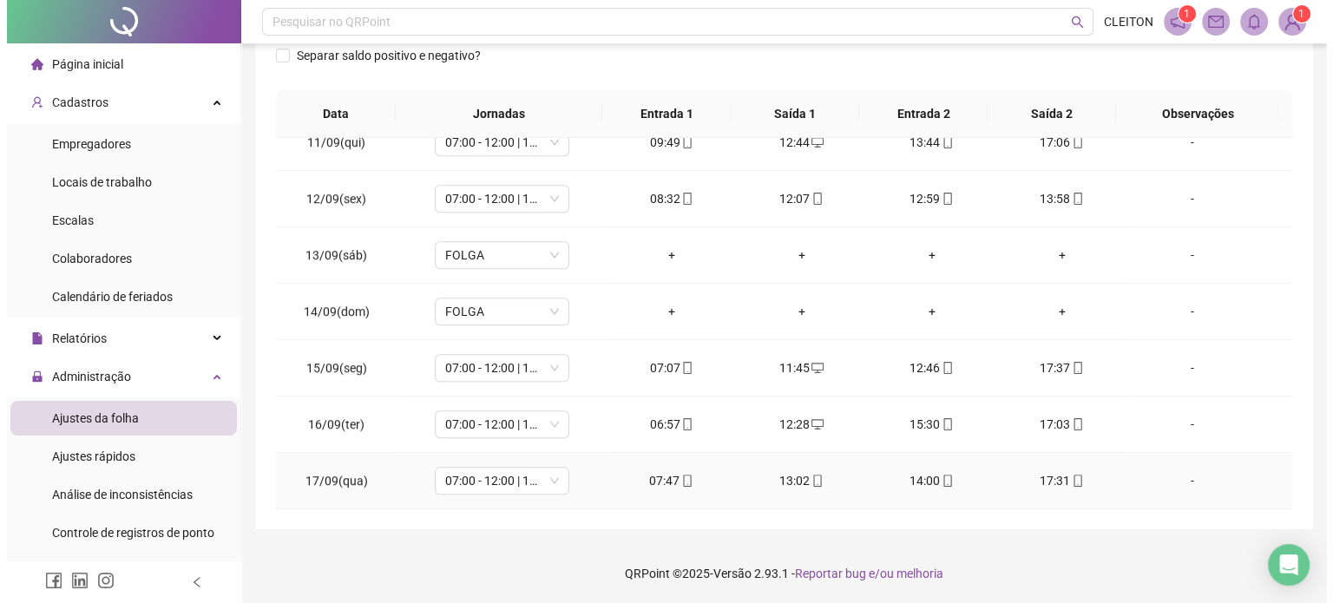
scroll to position [1168, 0]
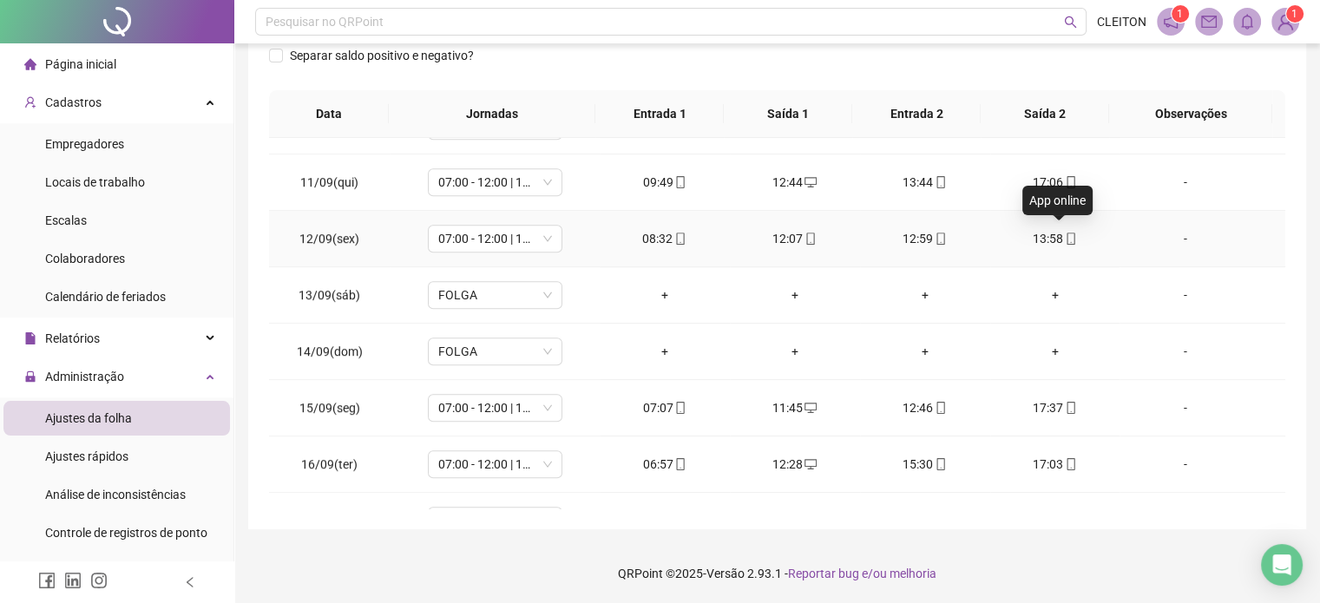
click at [1065, 233] on icon "mobile" at bounding box center [1071, 239] width 12 height 12
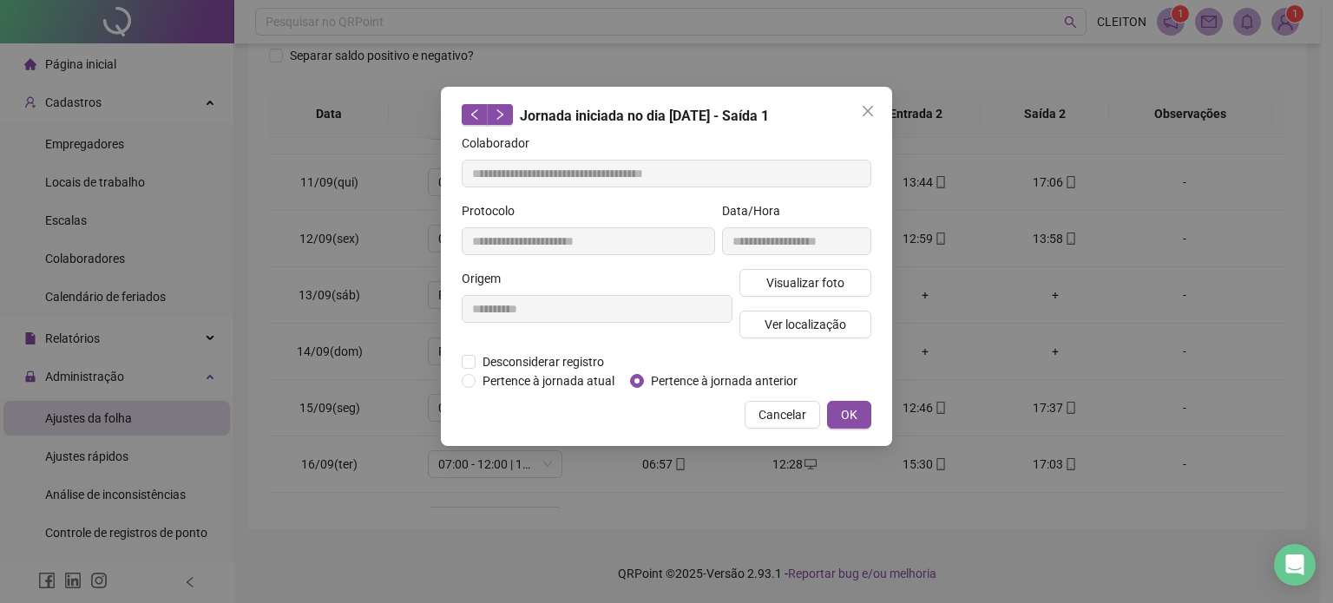
type input "**********"
click at [479, 363] on label "Desconsiderar registro" at bounding box center [542, 361] width 161 height 19
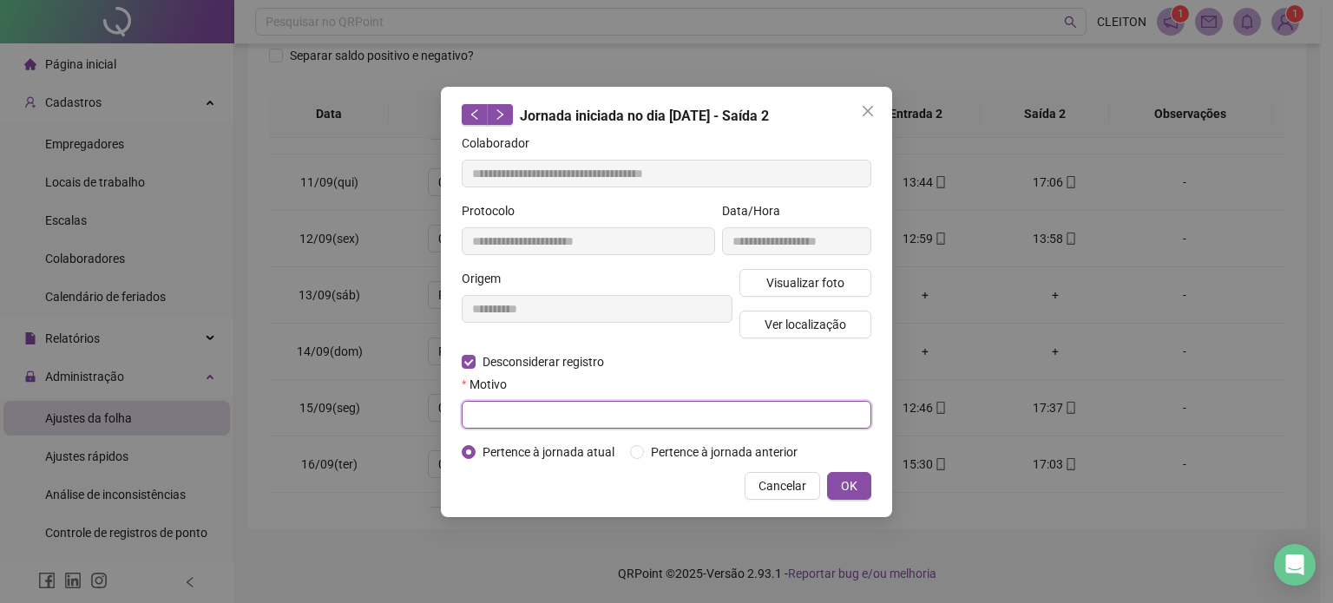
click at [572, 412] on input "text" at bounding box center [667, 415] width 410 height 28
type input "*"
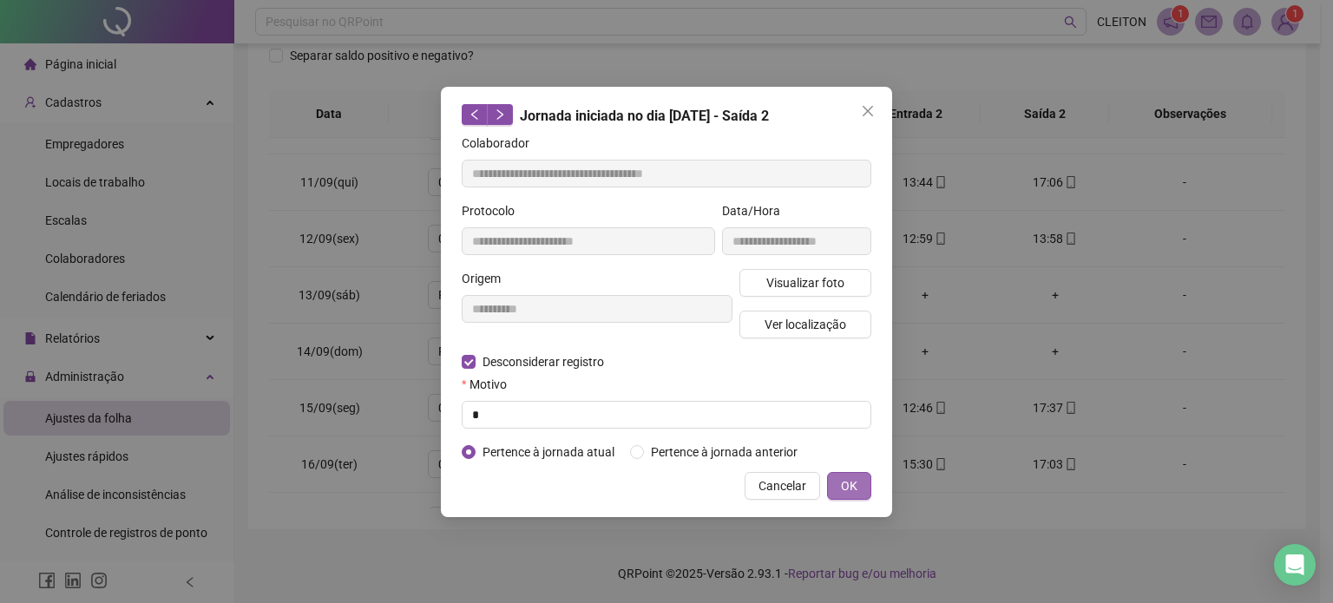
click at [838, 481] on button "OK" at bounding box center [849, 486] width 44 height 28
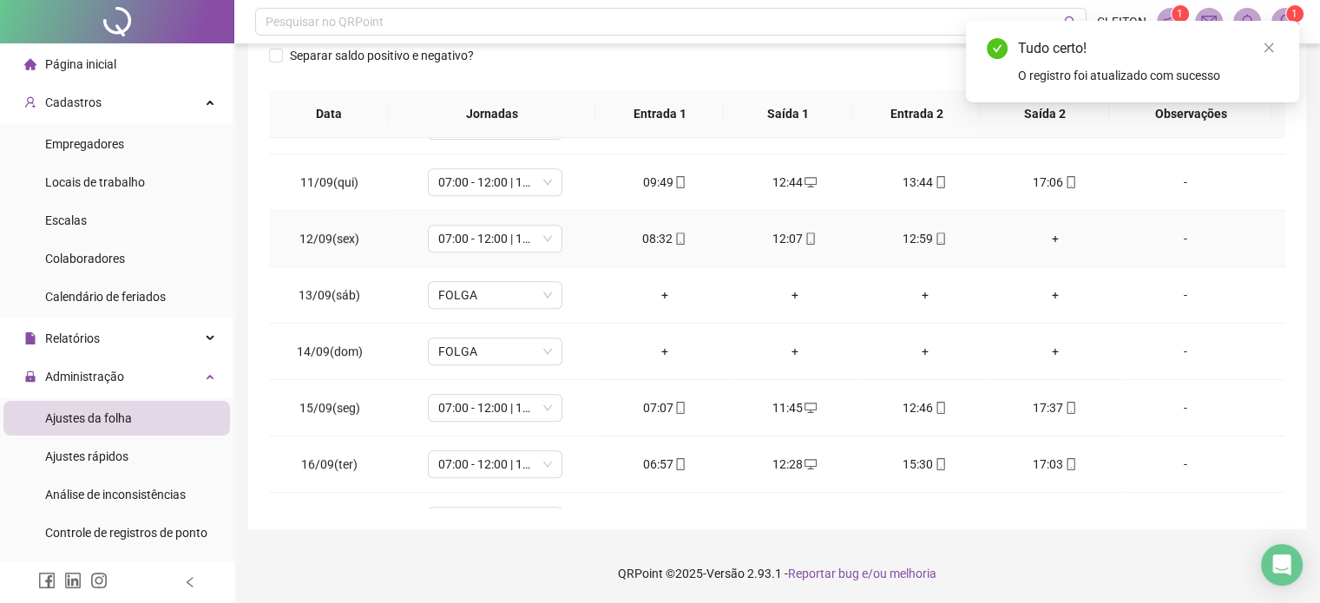
click at [1175, 238] on div "-" at bounding box center [1185, 238] width 102 height 19
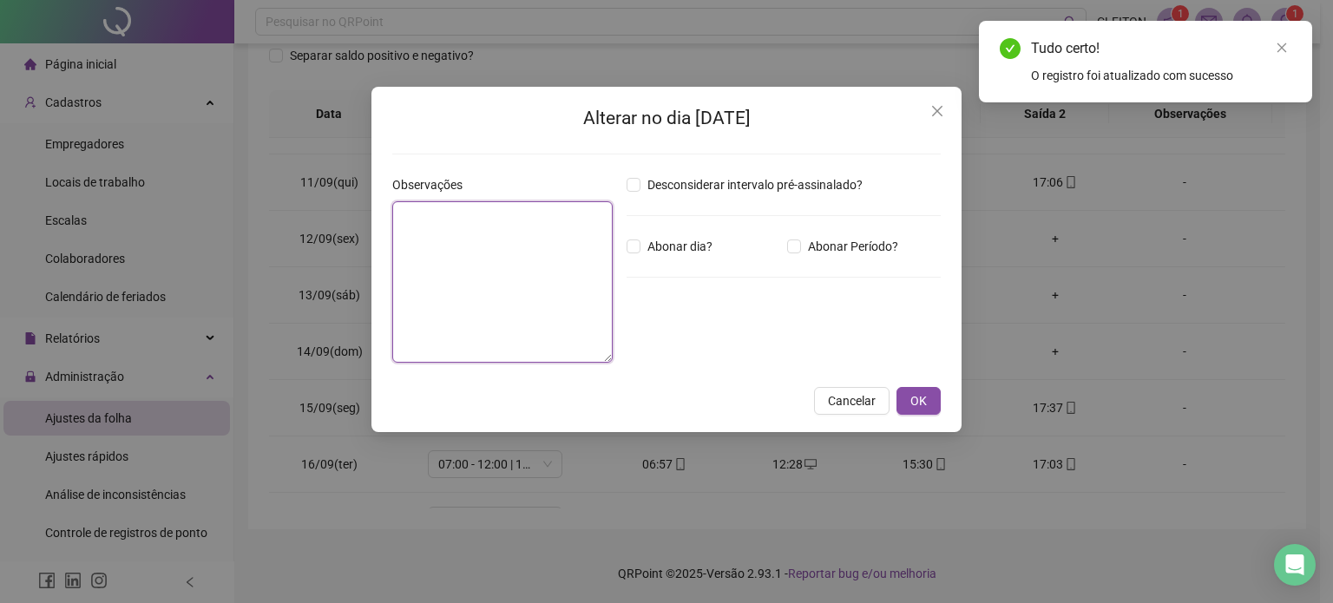
click at [444, 240] on textarea at bounding box center [502, 281] width 220 height 161
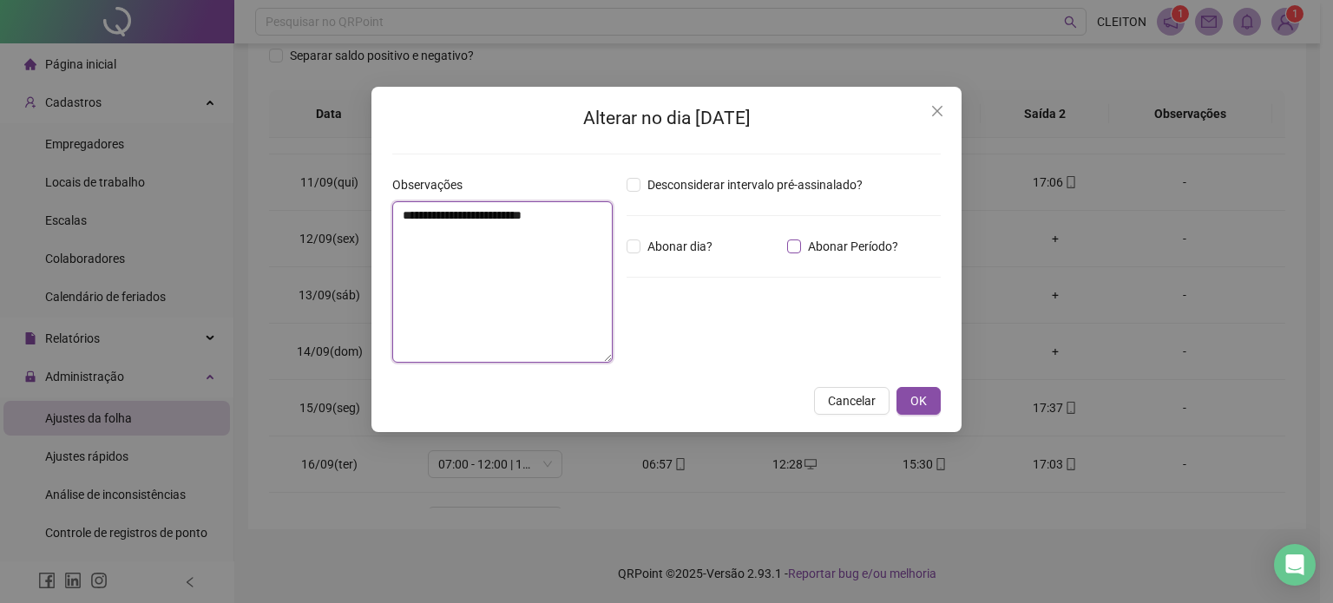
type textarea "**********"
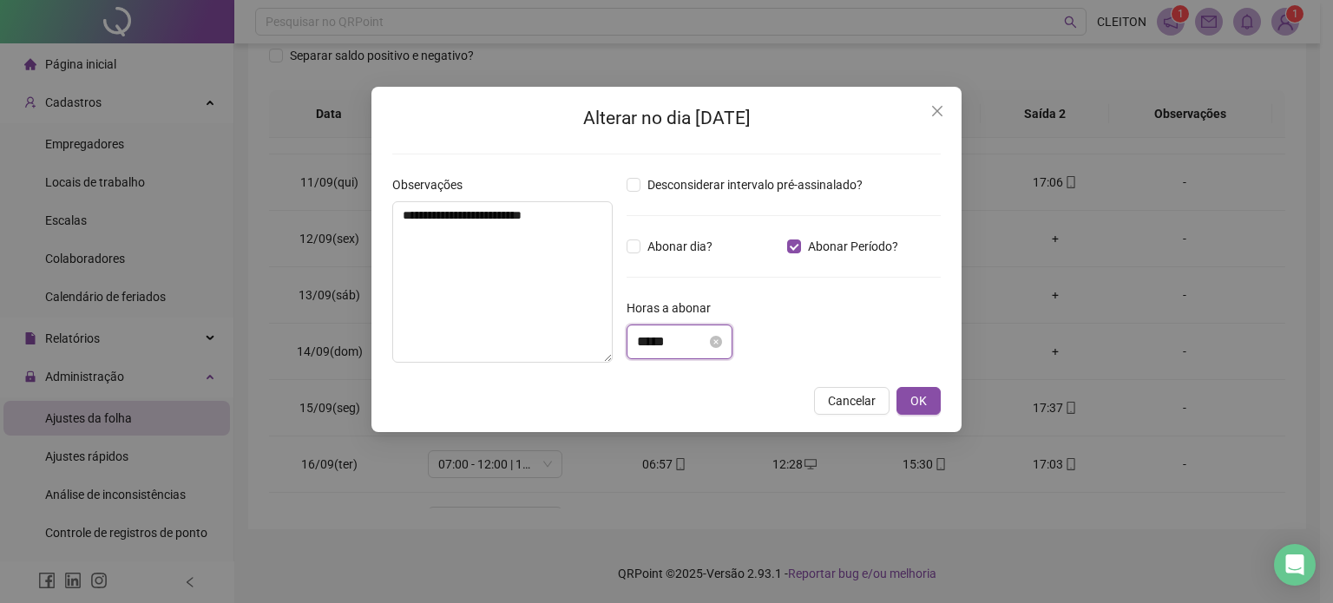
click at [640, 343] on input "*****" at bounding box center [671, 342] width 69 height 21
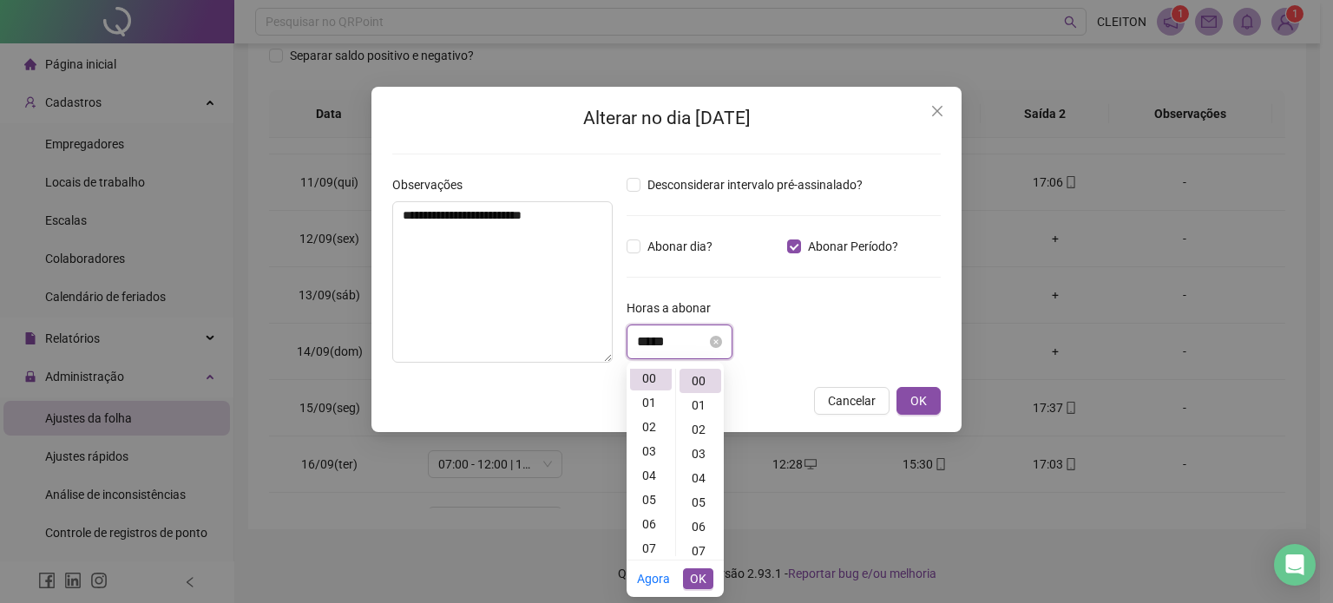
scroll to position [0, 0]
click at [642, 345] on input "*****" at bounding box center [671, 342] width 69 height 21
click at [646, 343] on input "*****" at bounding box center [671, 342] width 69 height 21
click at [649, 341] on input "*****" at bounding box center [671, 342] width 69 height 21
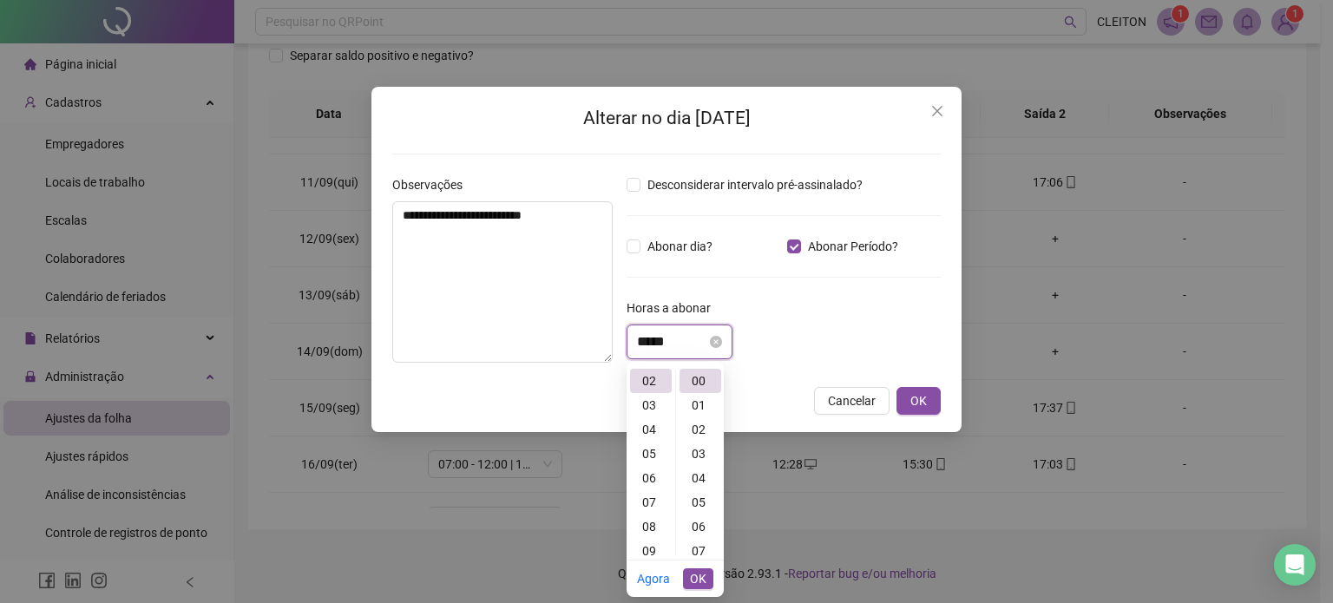
click at [670, 343] on input "*****" at bounding box center [671, 342] width 69 height 21
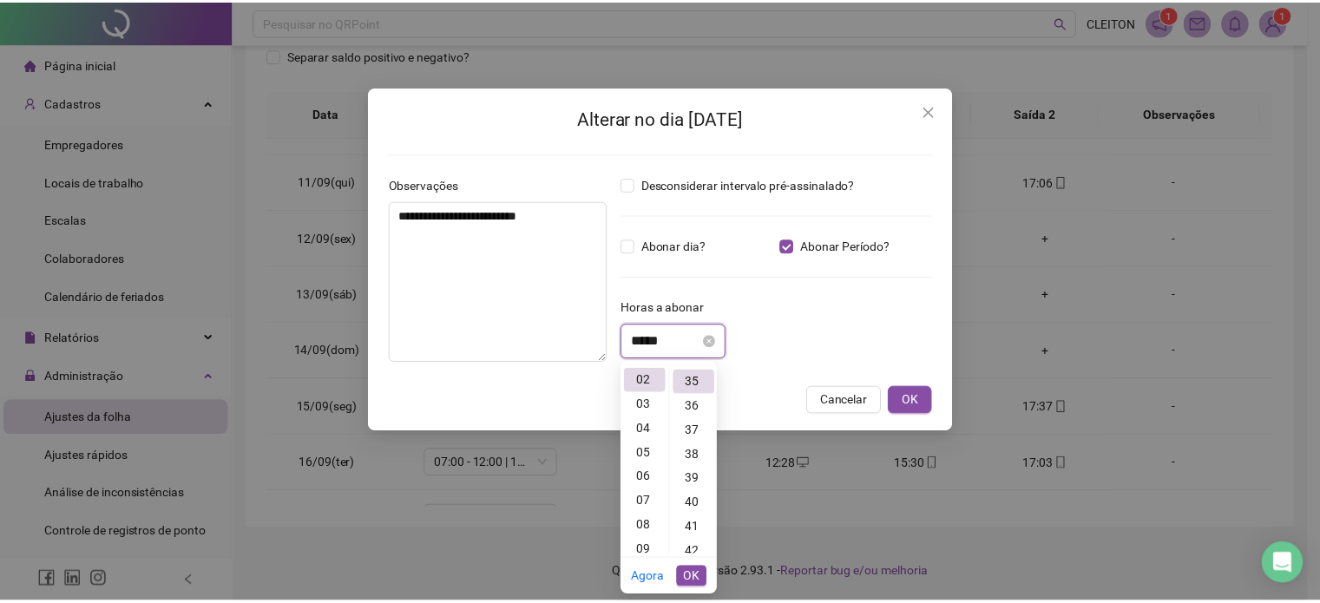
scroll to position [851, 0]
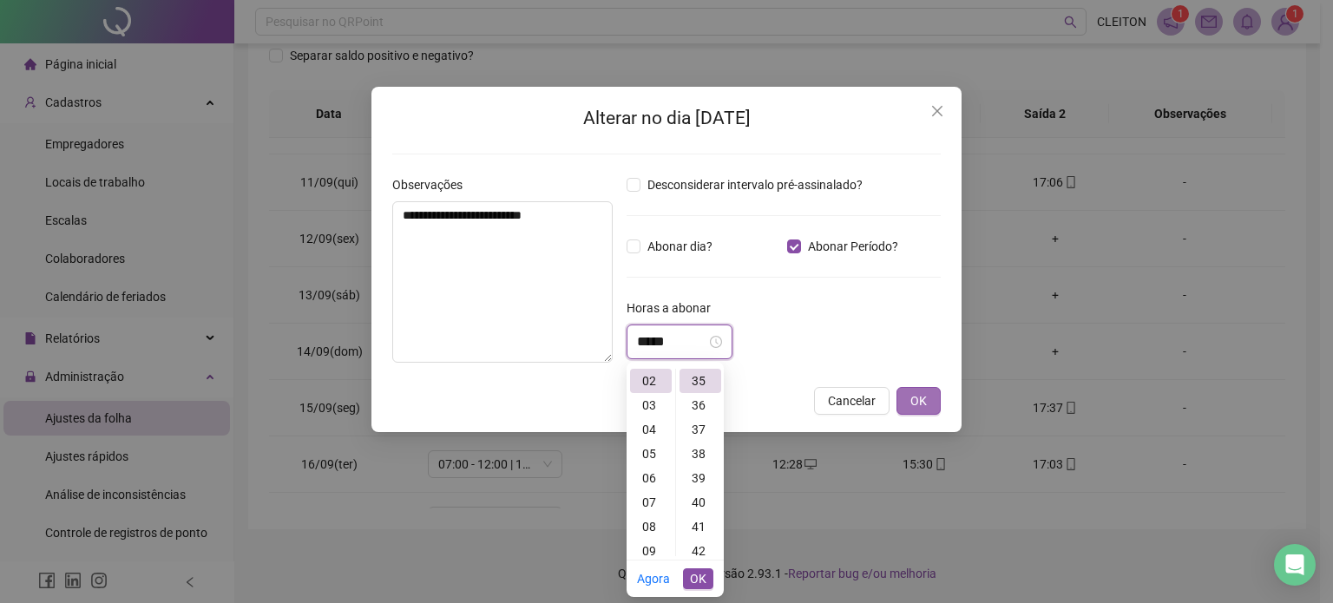
type input "*****"
click at [920, 398] on span "OK" at bounding box center [919, 400] width 16 height 19
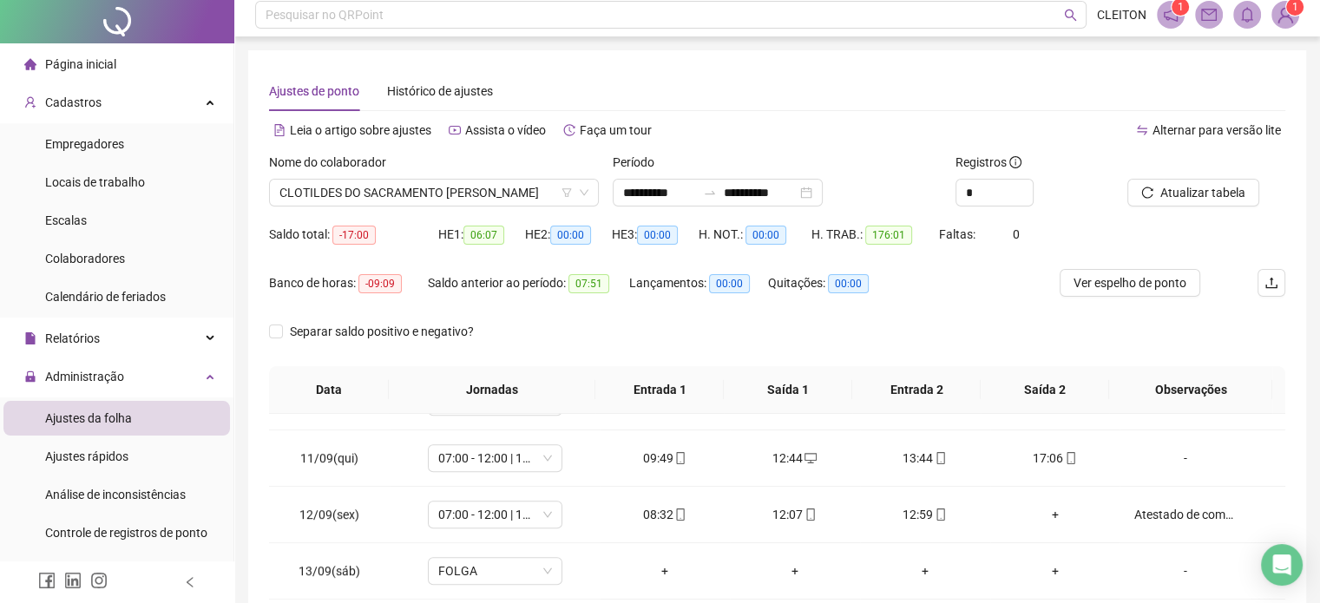
scroll to position [0, 0]
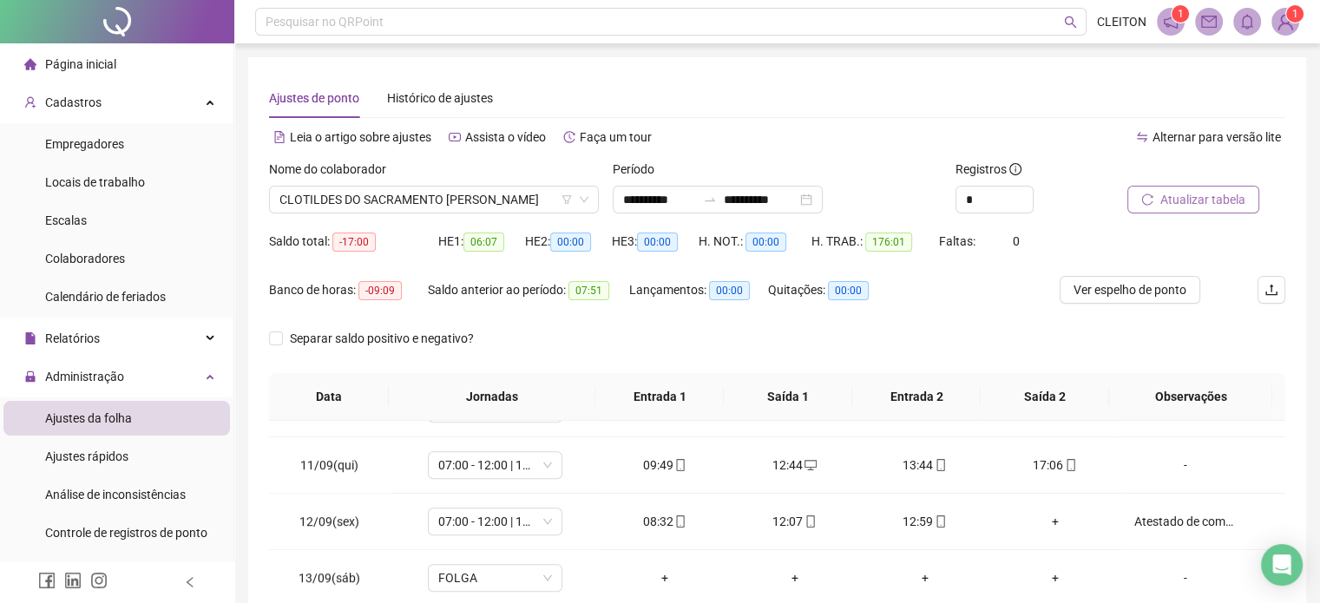
click at [1188, 196] on span "Atualizar tabela" at bounding box center [1202, 199] width 85 height 19
click at [1214, 199] on span "Atualizar tabela" at bounding box center [1202, 199] width 85 height 19
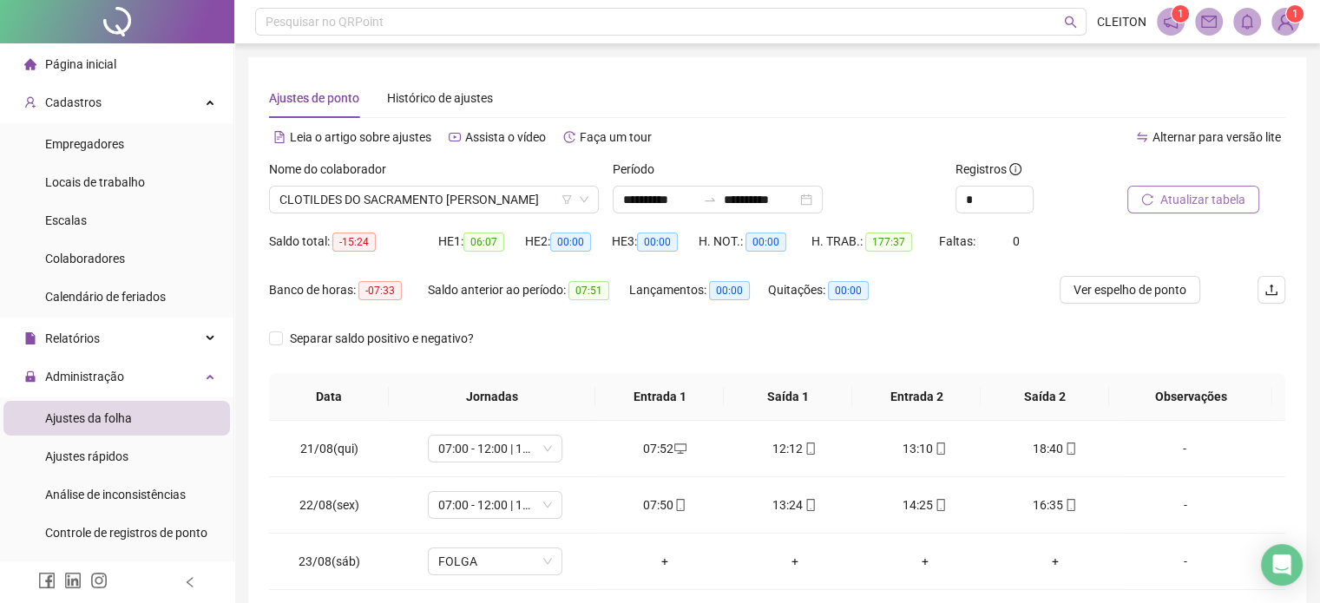
click at [1168, 199] on span "Atualizar tabela" at bounding box center [1202, 199] width 85 height 19
click at [432, 209] on span "CLOTILDES DO SACRAMENTO [PERSON_NAME]" at bounding box center [433, 200] width 309 height 26
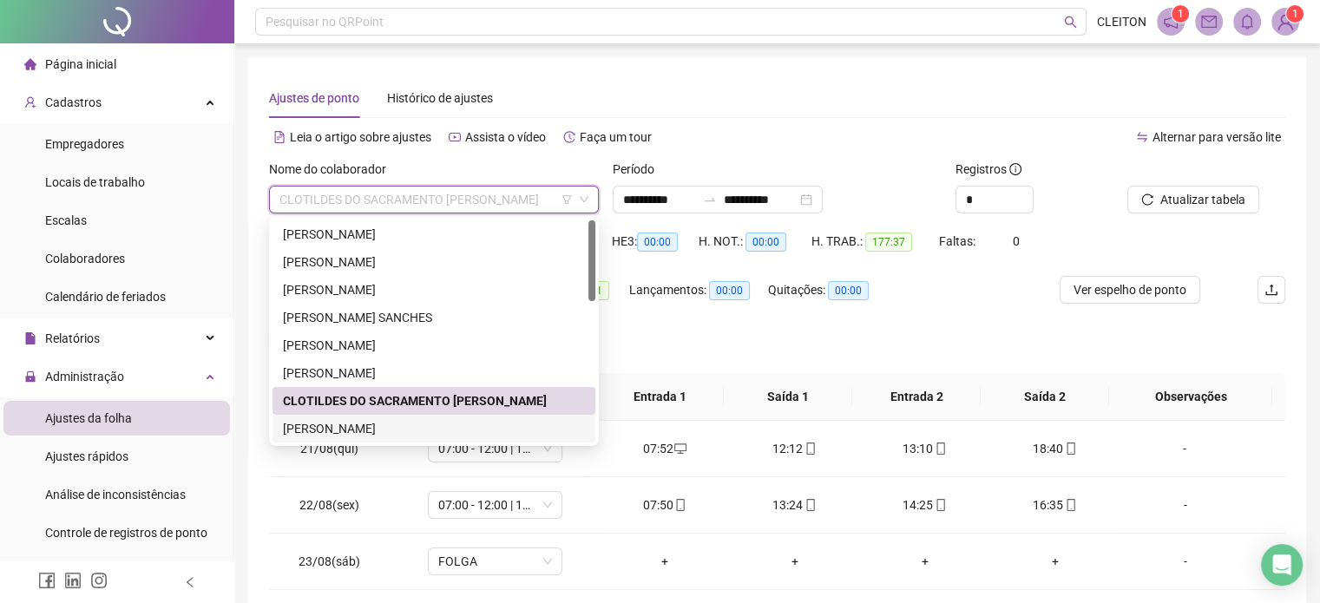
drag, startPoint x: 351, startPoint y: 430, endPoint x: 423, endPoint y: 295, distance: 152.6
click at [394, 363] on div "[PERSON_NAME] [PERSON_NAME] [PERSON_NAME] CLOTILDES DO SACRAMENTO [PERSON_NAME]…" at bounding box center [434, 359] width 323 height 278
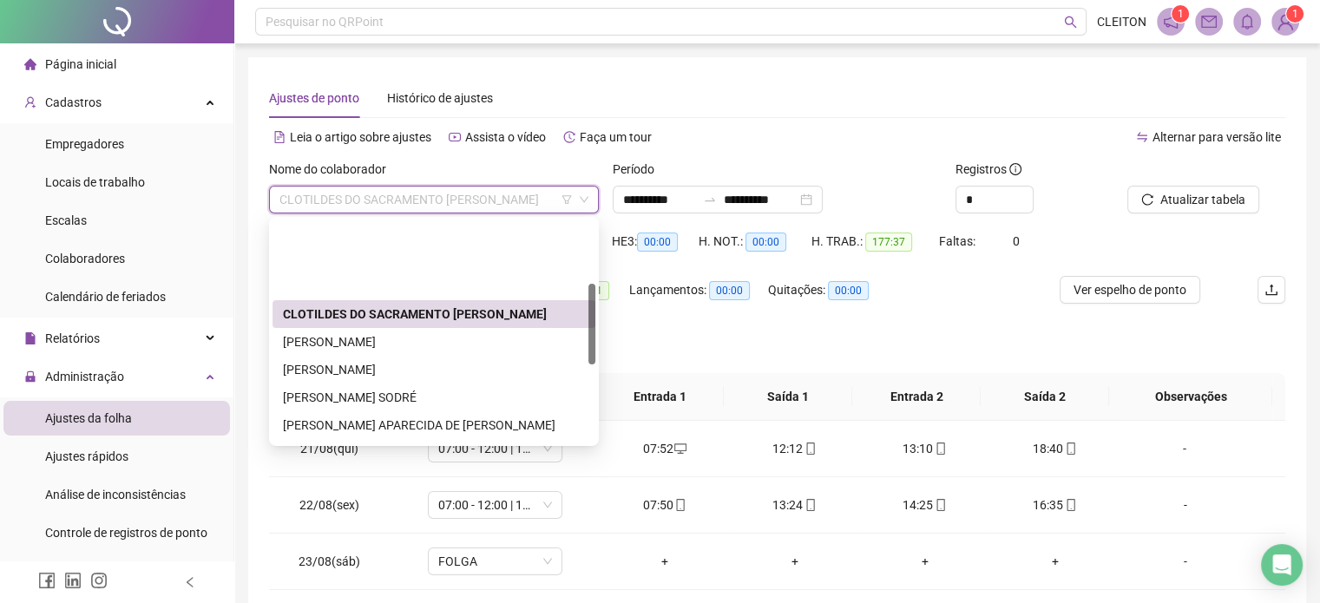
scroll to position [174, 0]
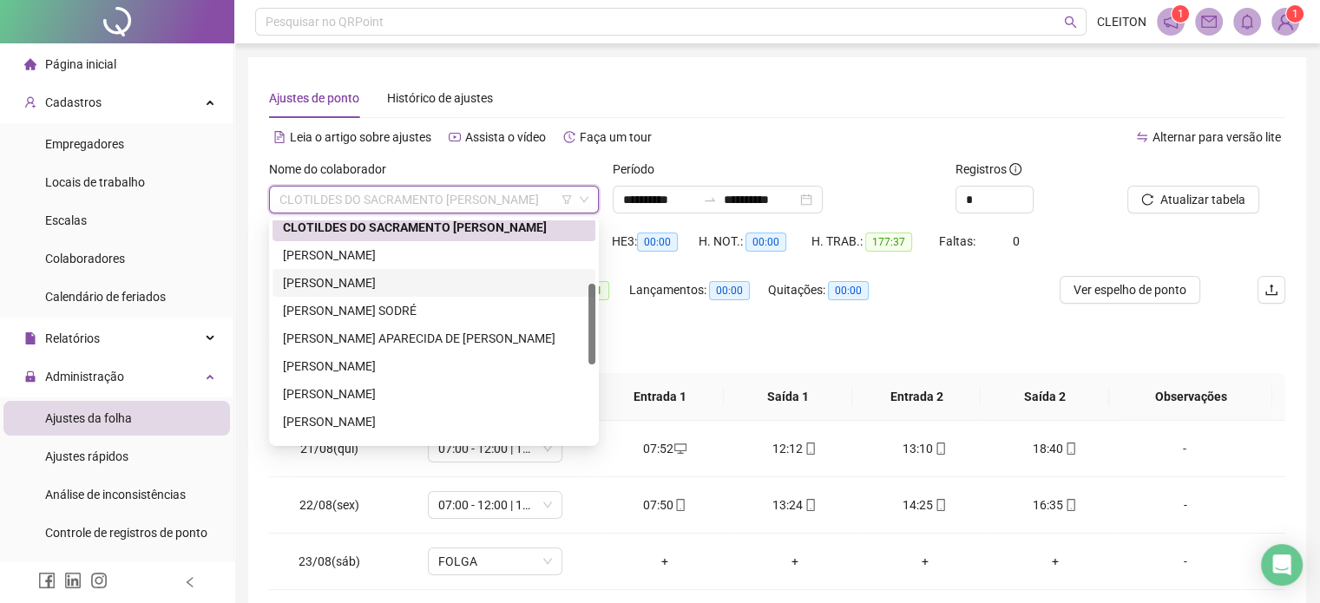
click at [333, 281] on div "[PERSON_NAME]" at bounding box center [434, 282] width 302 height 19
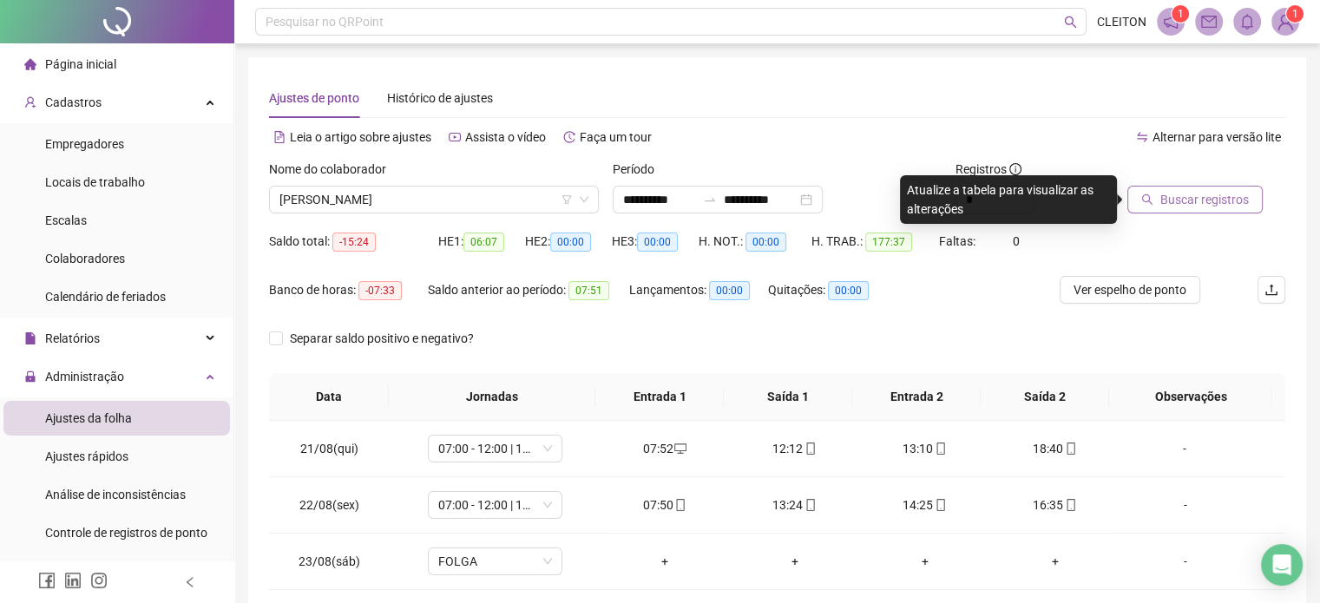
click at [1177, 203] on span "Buscar registros" at bounding box center [1204, 199] width 89 height 19
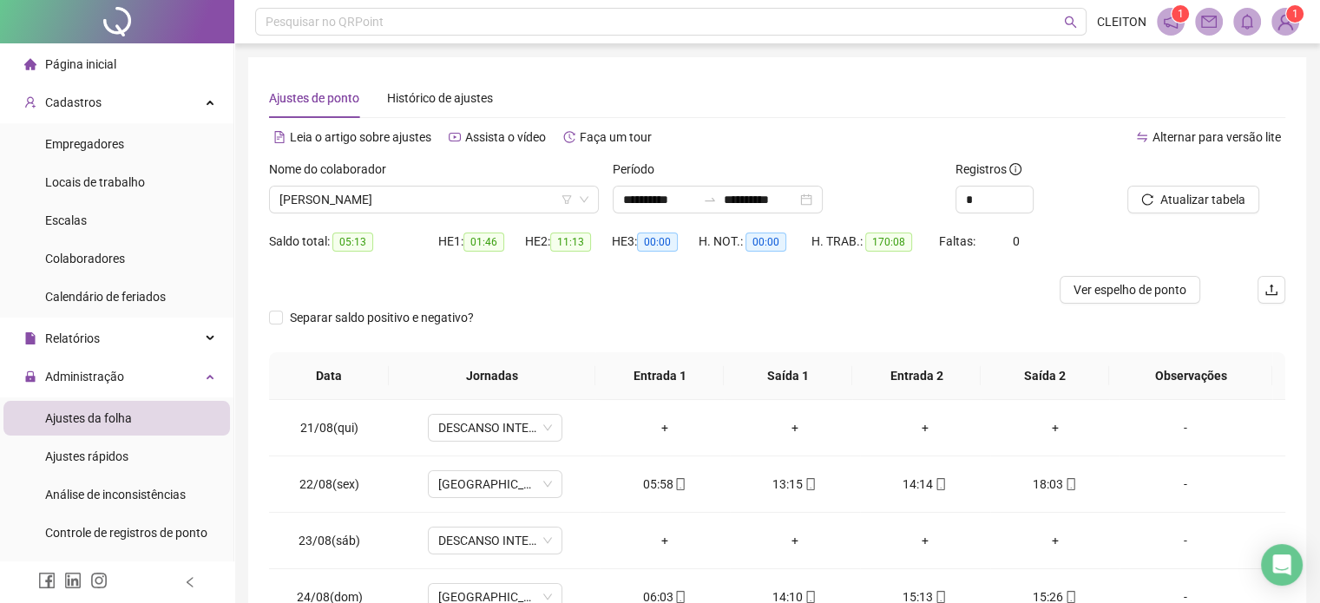
scroll to position [0, 0]
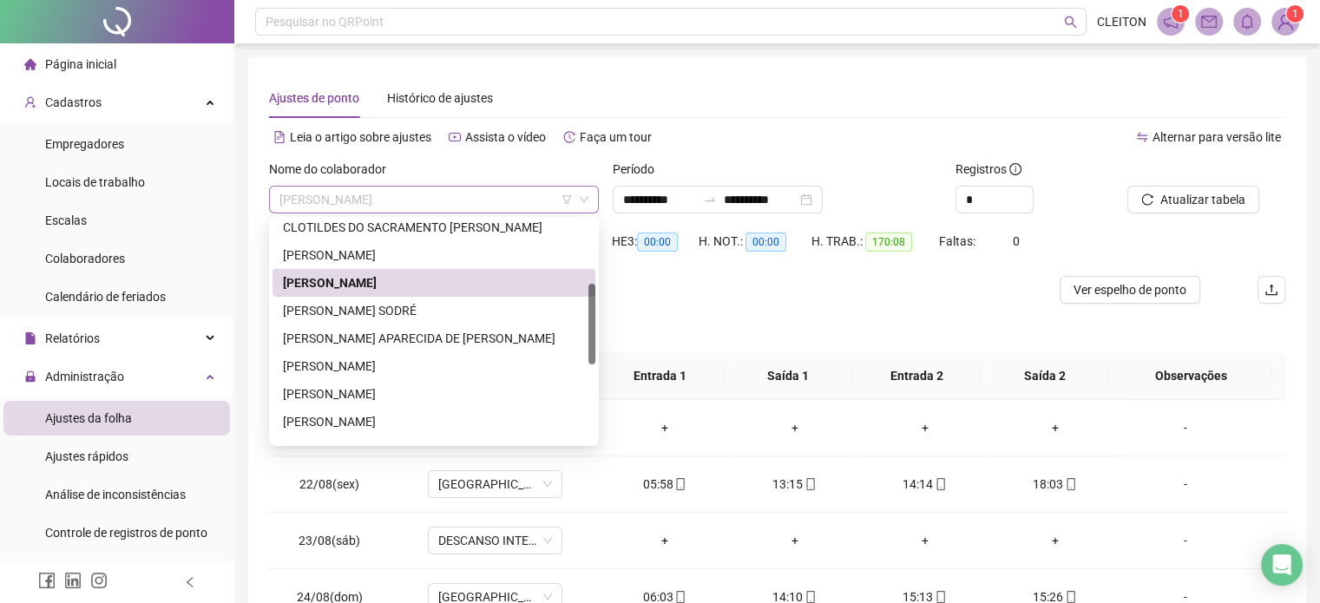
click at [433, 201] on span "[PERSON_NAME]" at bounding box center [433, 200] width 309 height 26
click at [357, 312] on div "[PERSON_NAME] SODRÉ" at bounding box center [434, 310] width 302 height 19
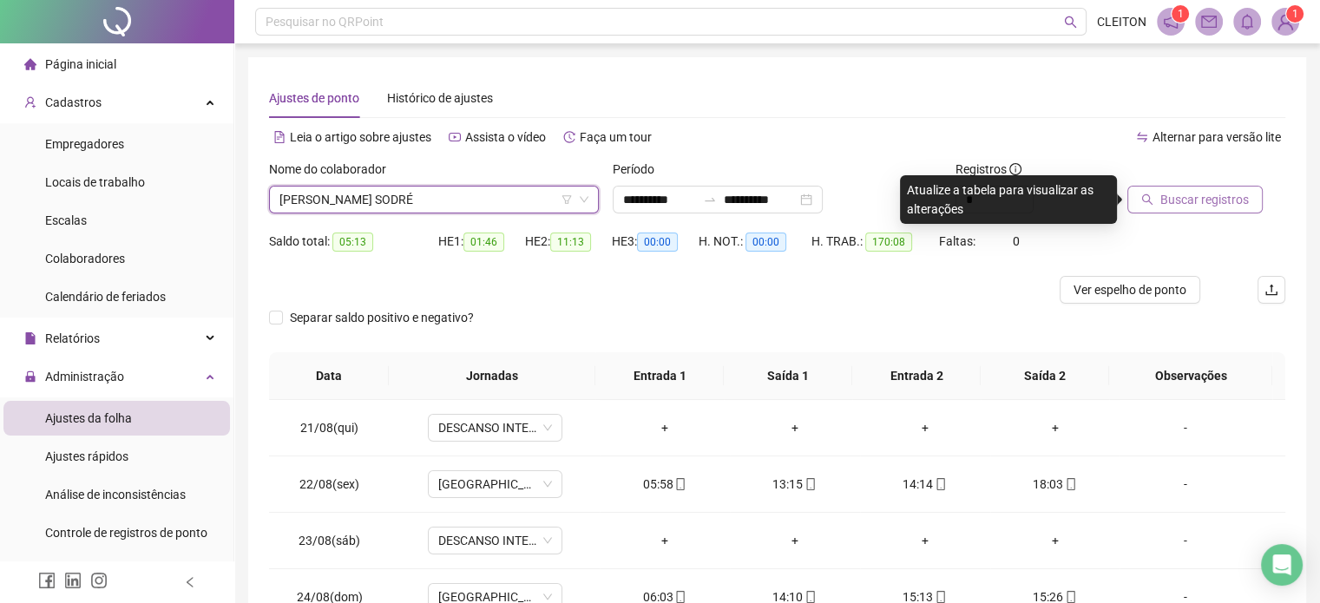
click at [1171, 201] on span "Buscar registros" at bounding box center [1204, 199] width 89 height 19
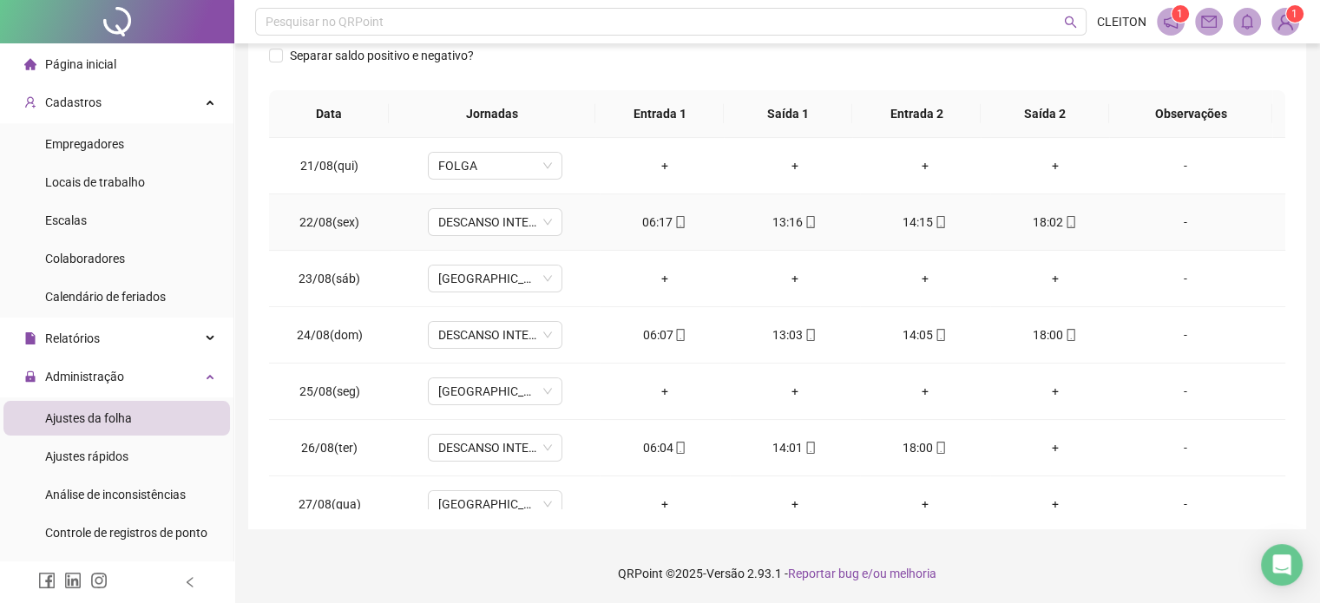
click at [666, 224] on div "06:17" at bounding box center [665, 222] width 102 height 19
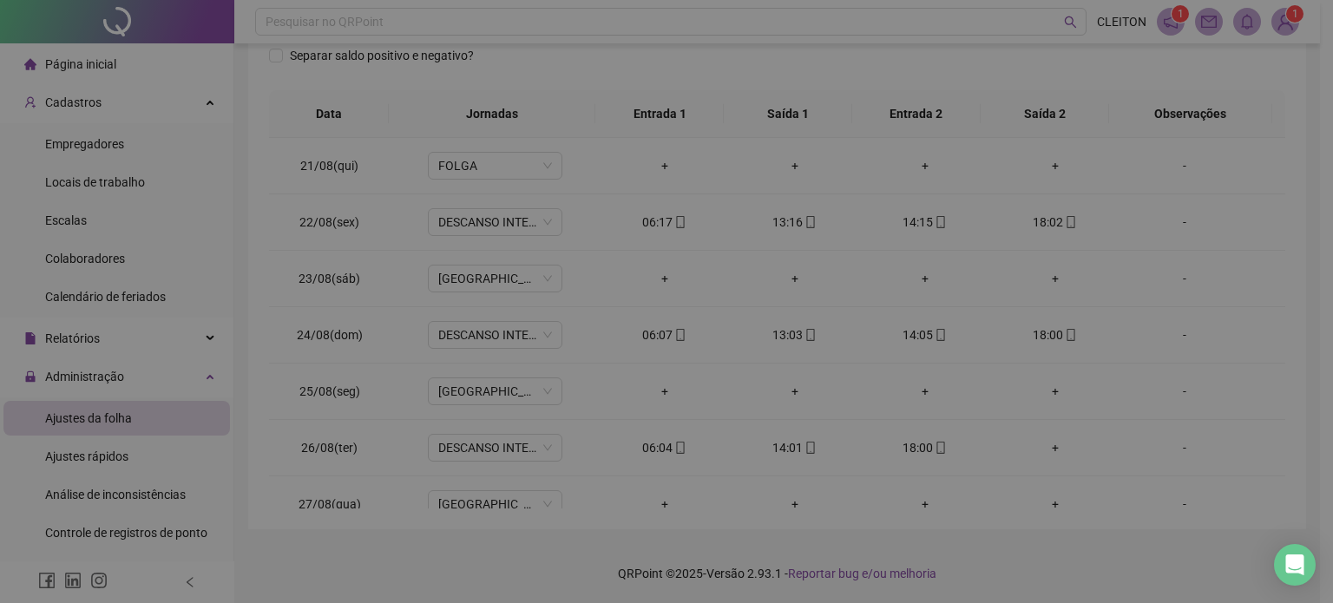
type input "**********"
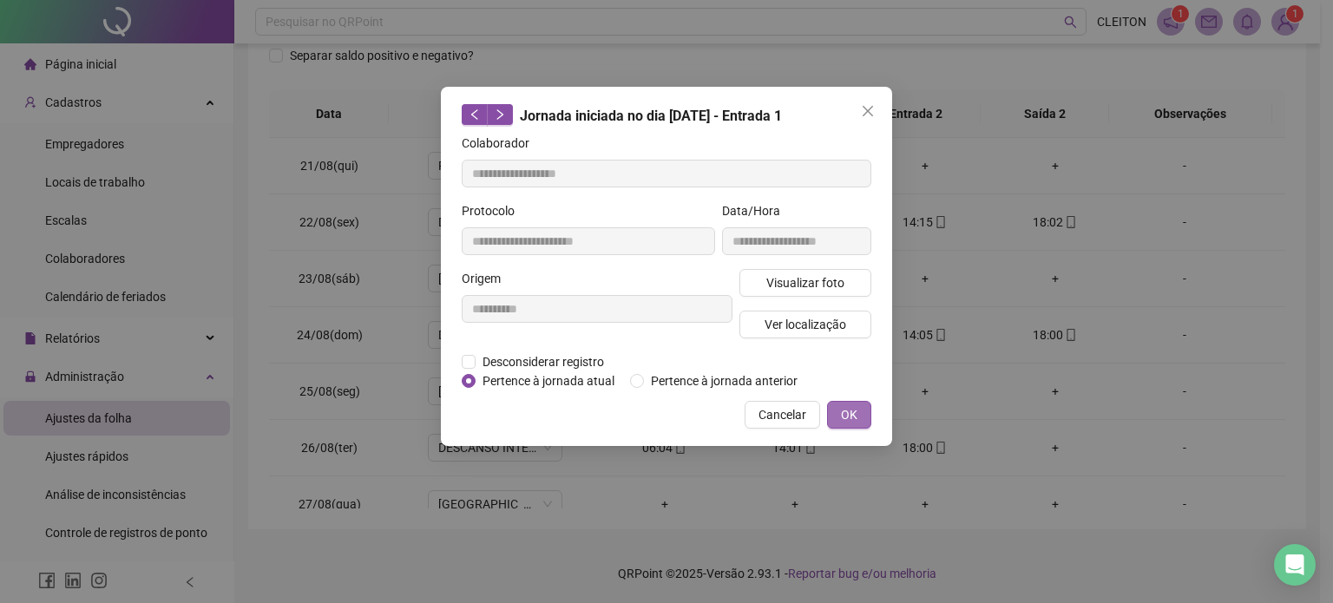
click at [849, 419] on span "OK" at bounding box center [849, 414] width 16 height 19
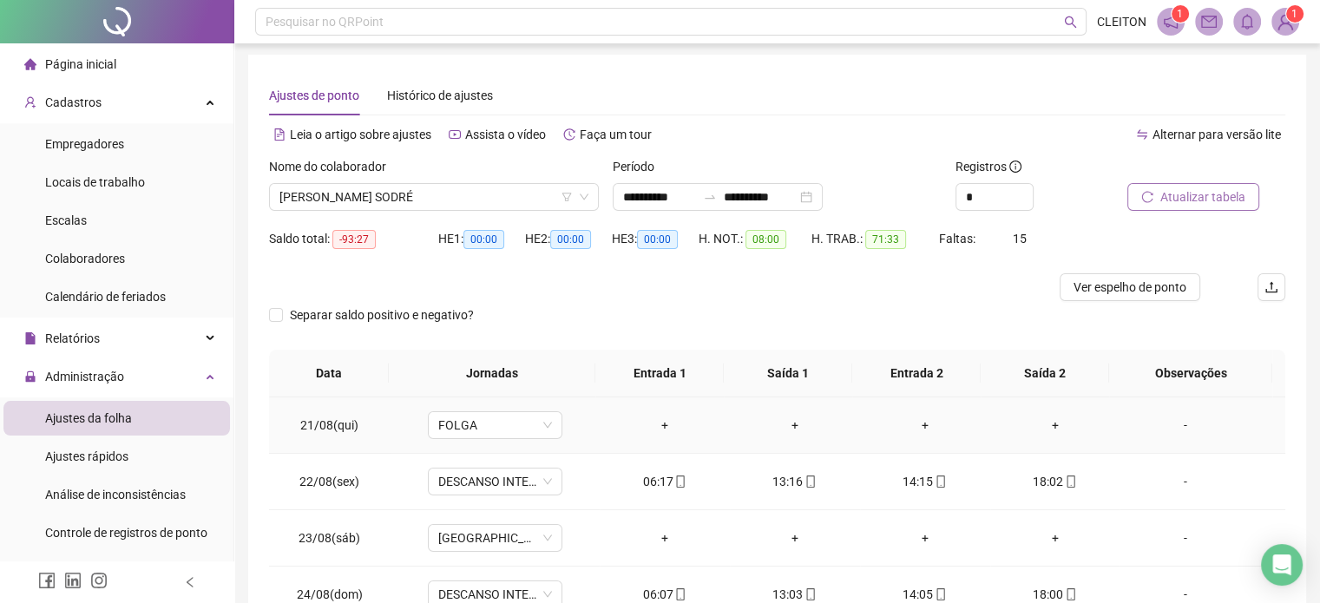
scroll to position [2, 0]
click at [1178, 202] on span "Atualizar tabela" at bounding box center [1202, 197] width 85 height 19
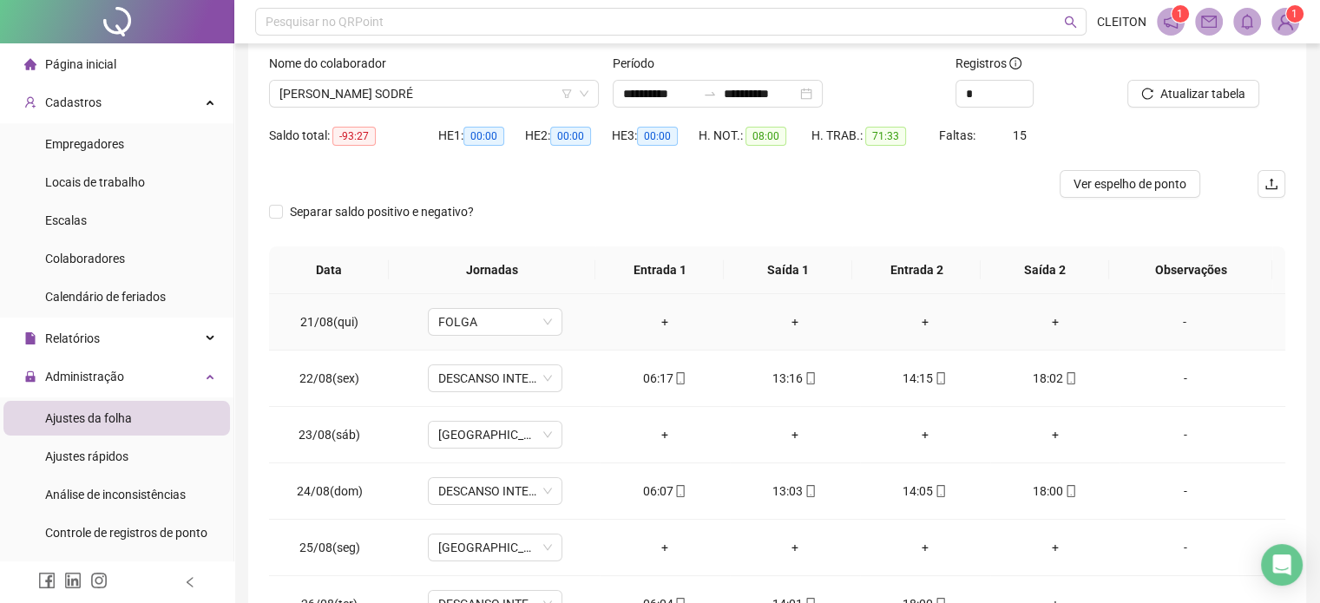
scroll to position [175, 0]
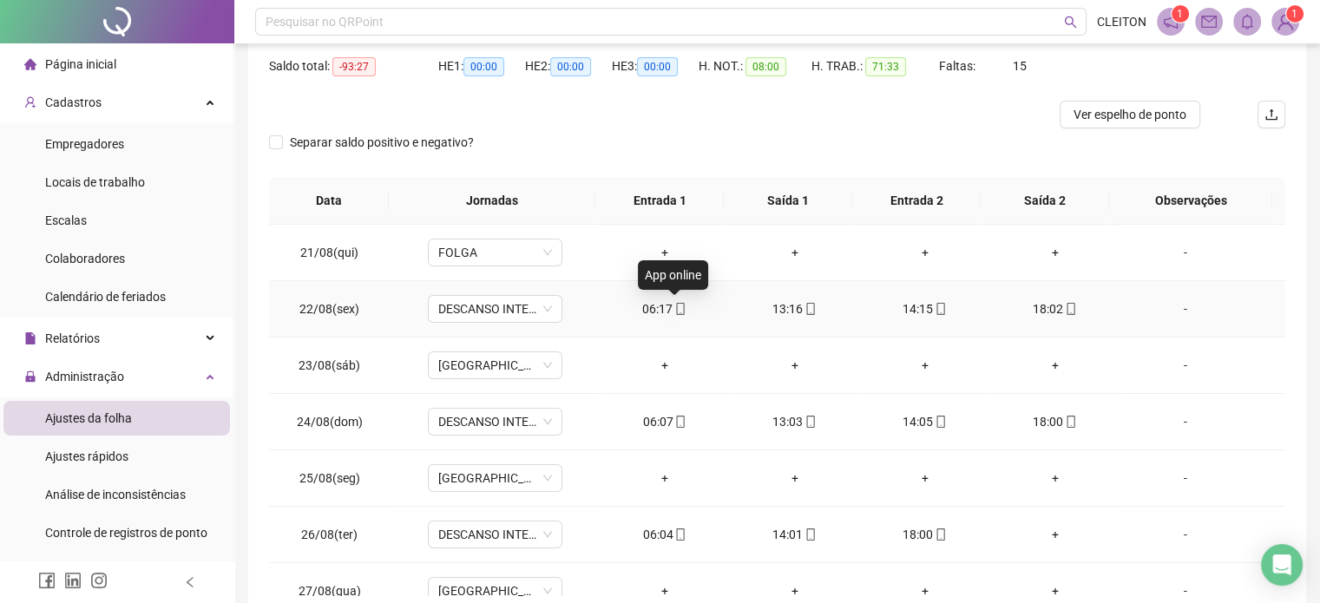
click at [665, 309] on div "06:17" at bounding box center [665, 308] width 102 height 19
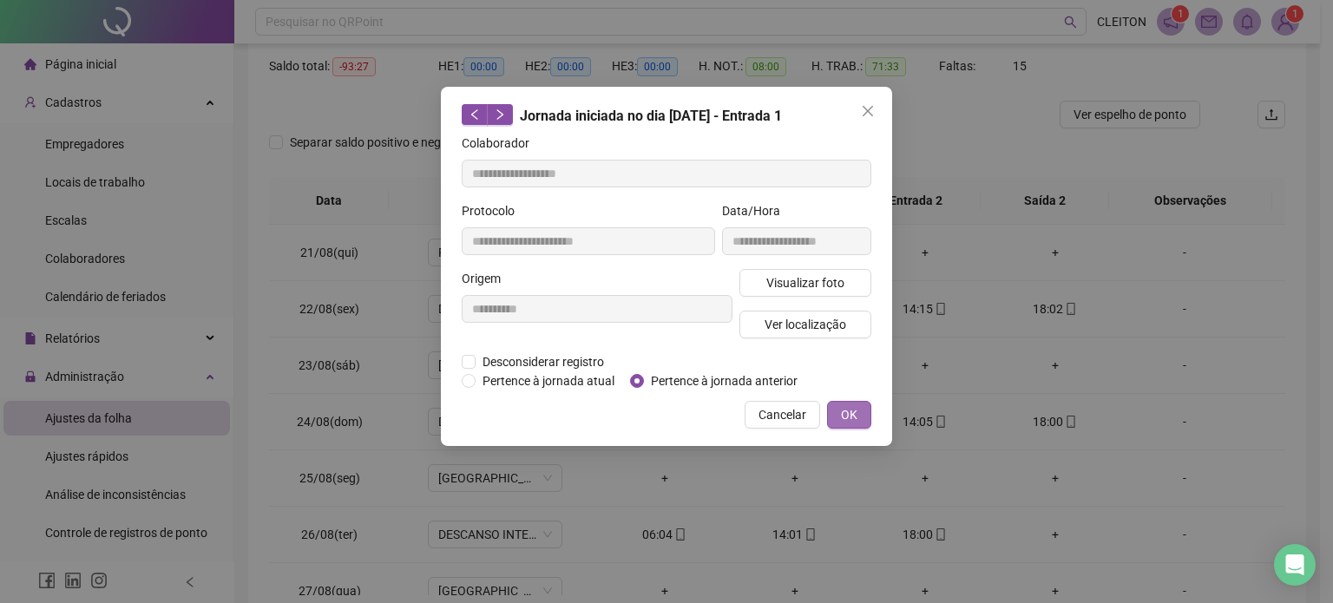
click at [844, 414] on span "OK" at bounding box center [849, 414] width 16 height 19
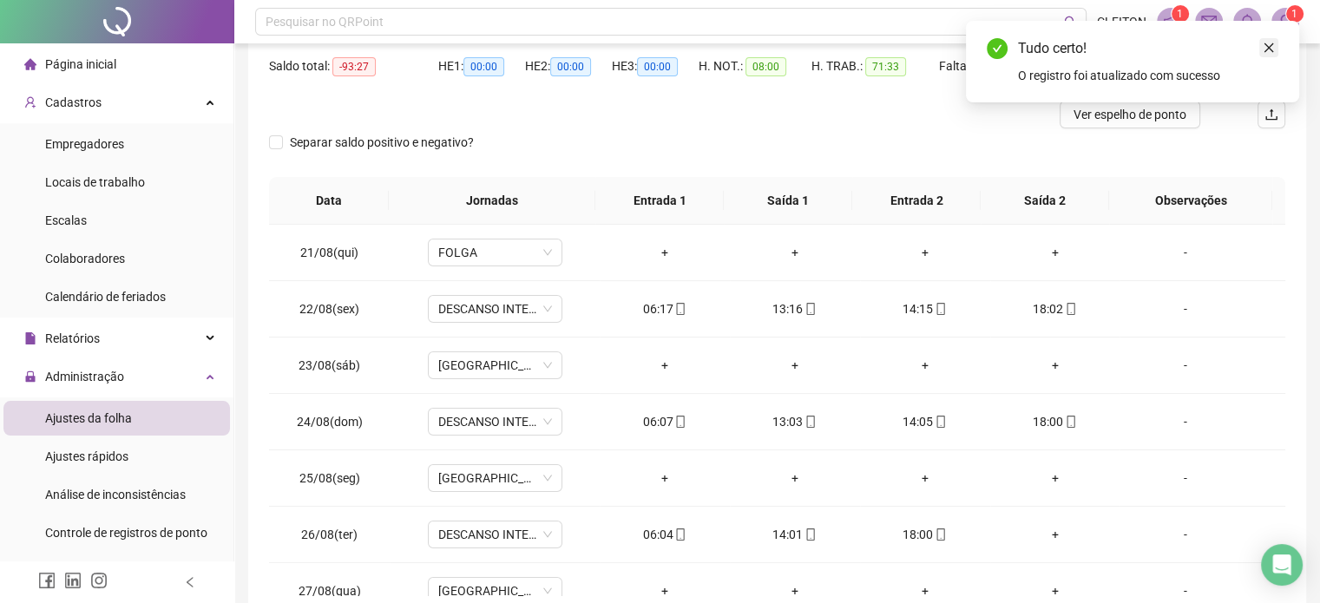
click at [1277, 44] on link "Close" at bounding box center [1268, 47] width 19 height 19
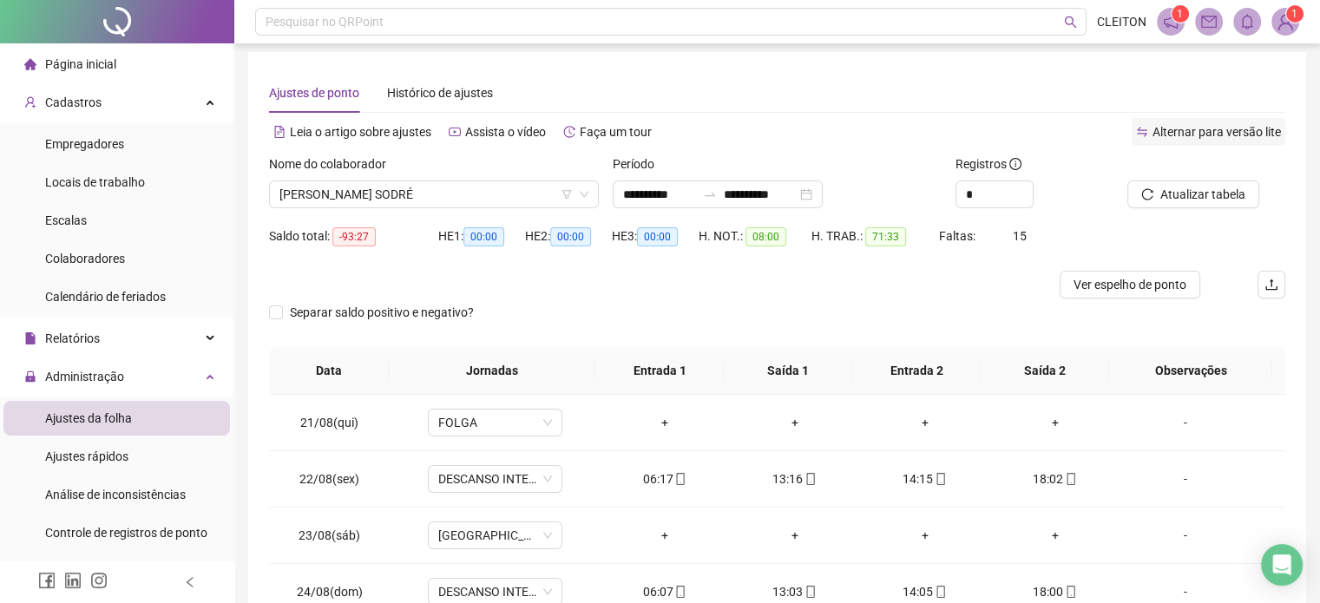
scroll to position [2, 0]
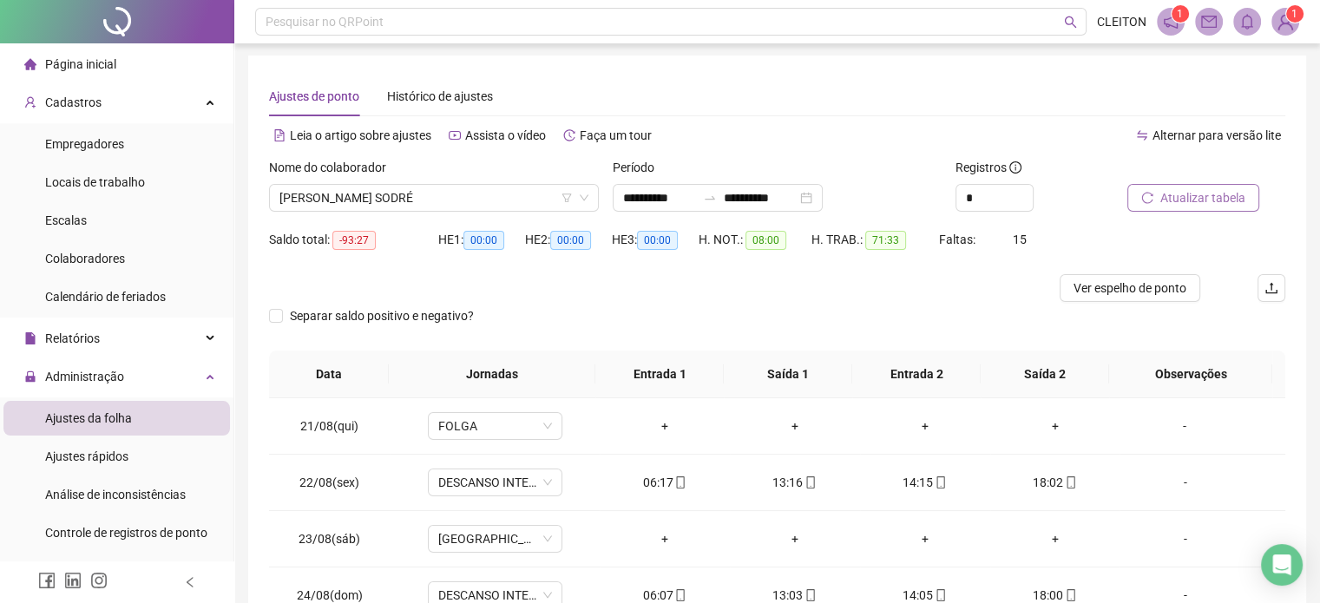
click at [1191, 194] on span "Atualizar tabela" at bounding box center [1202, 197] width 85 height 19
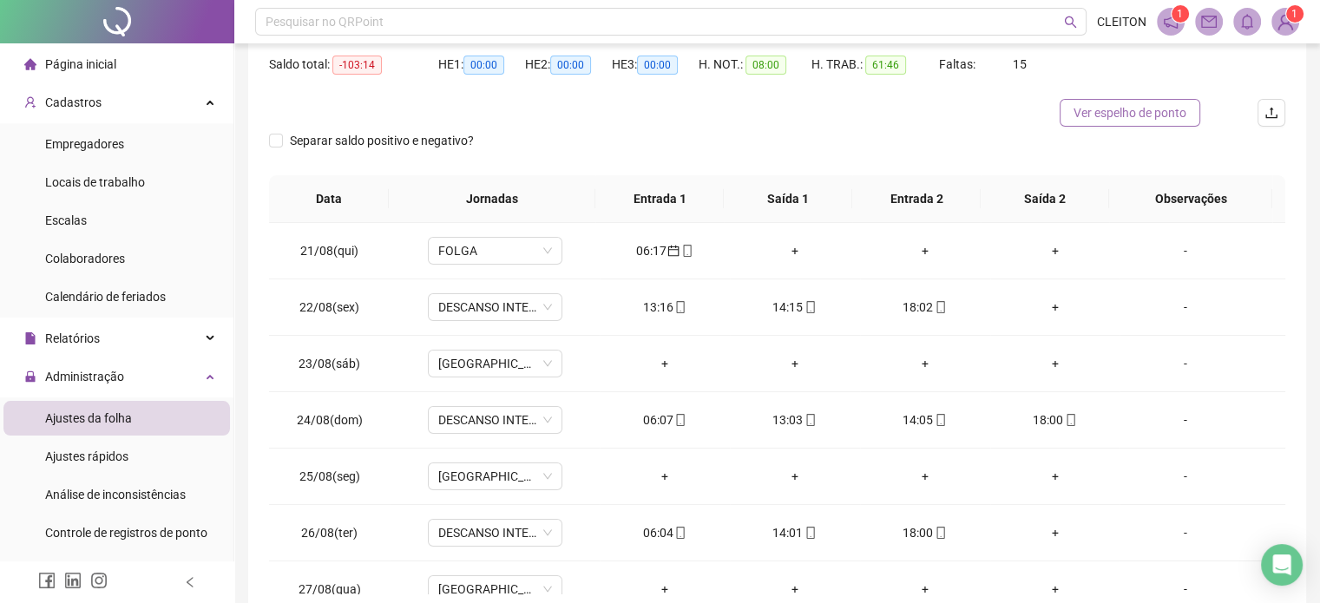
scroll to position [262, 0]
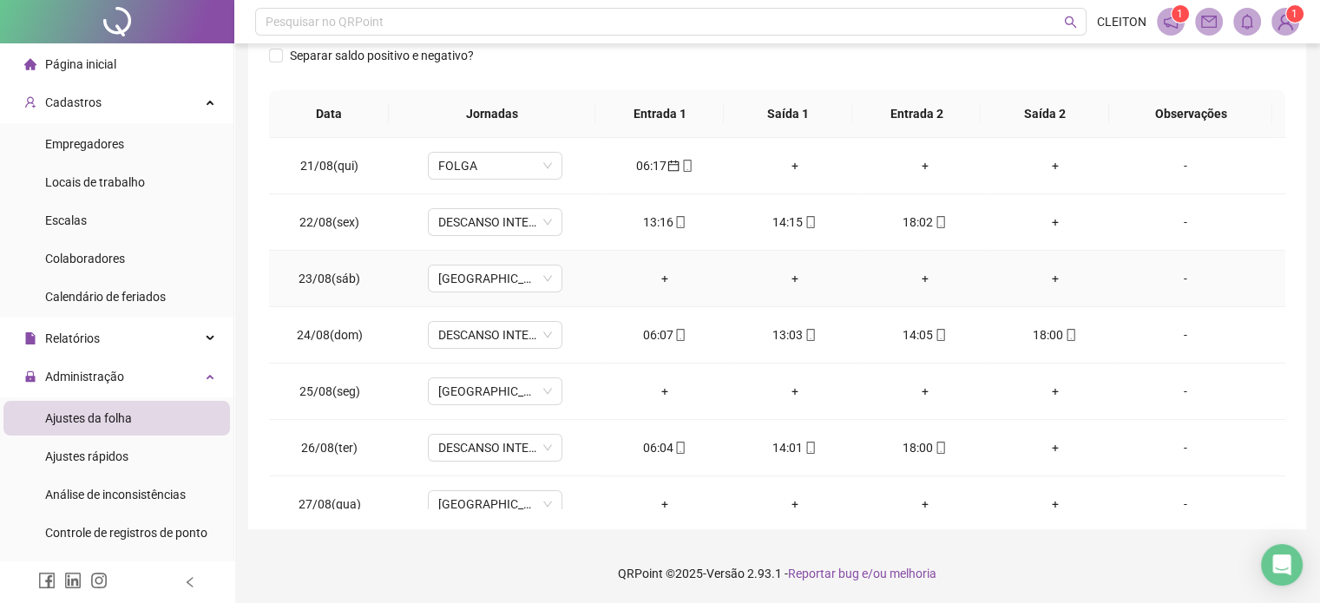
click at [663, 277] on div "+" at bounding box center [665, 278] width 102 height 19
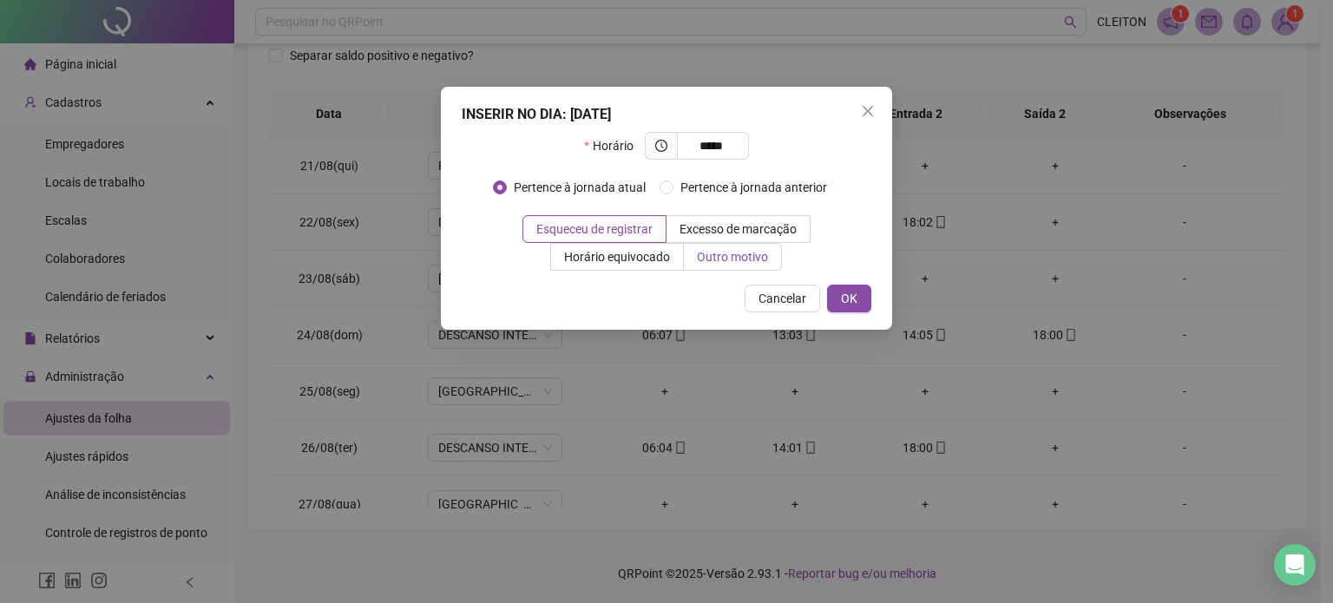
type input "*****"
click at [709, 253] on span "Outro motivo" at bounding box center [732, 257] width 71 height 14
click at [742, 263] on span "Outro motivo" at bounding box center [732, 257] width 71 height 14
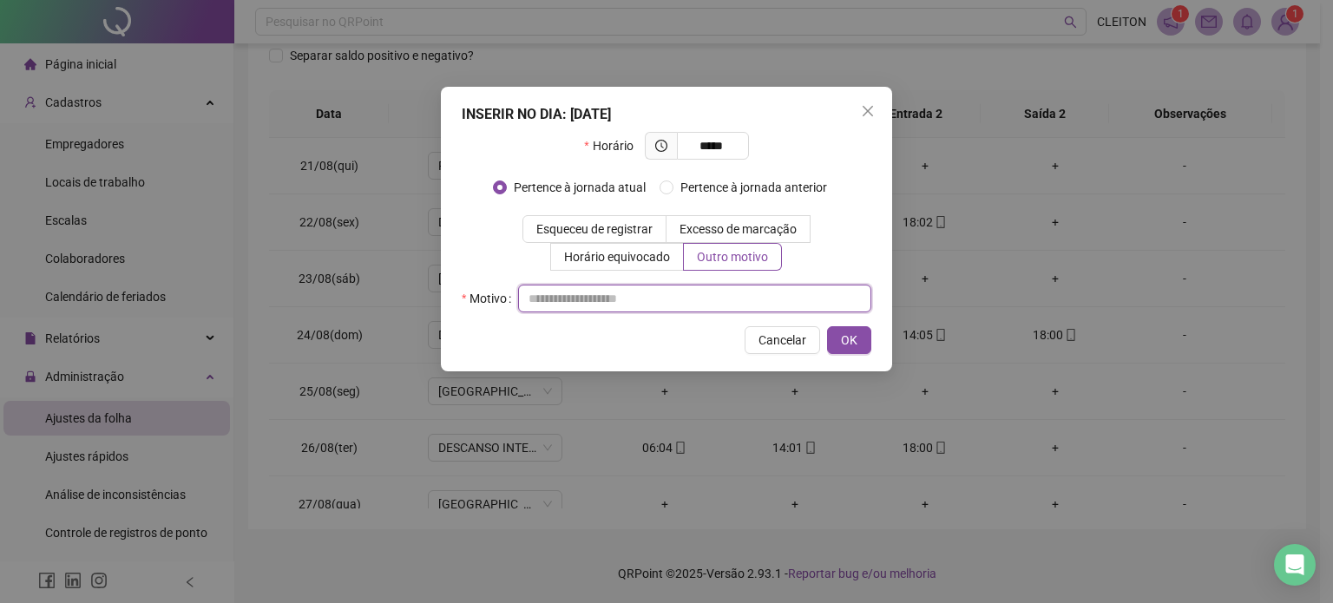
click at [578, 303] on input "text" at bounding box center [694, 299] width 353 height 28
type input "*"
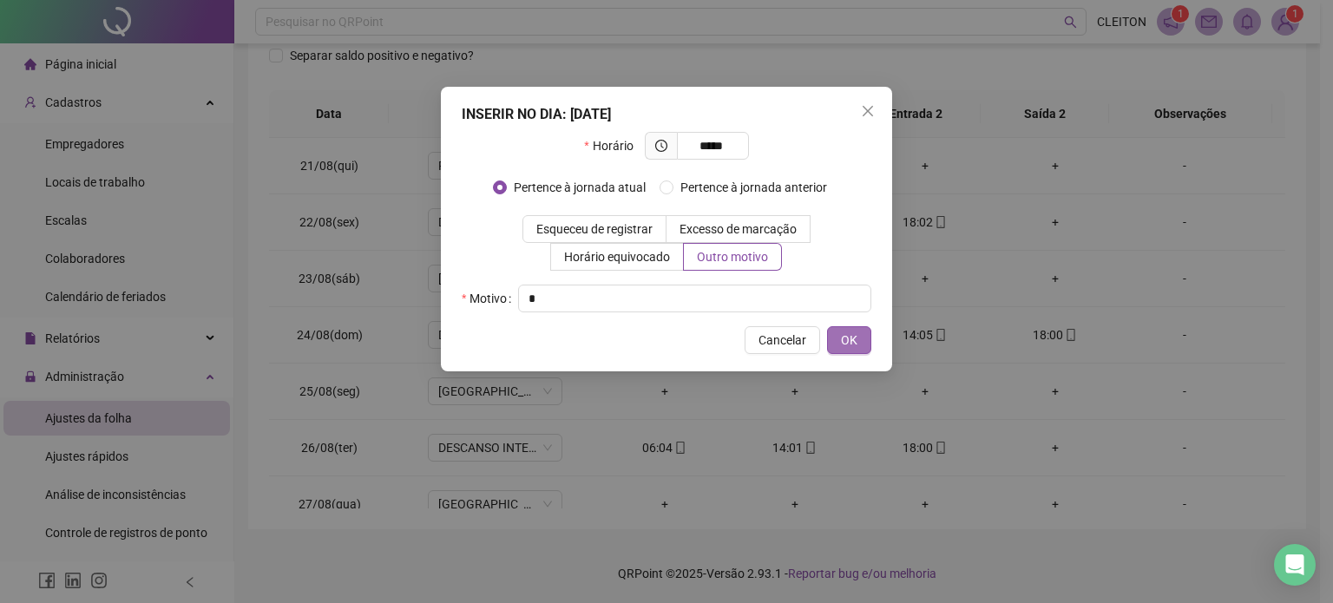
click at [860, 345] on button "OK" at bounding box center [849, 340] width 44 height 28
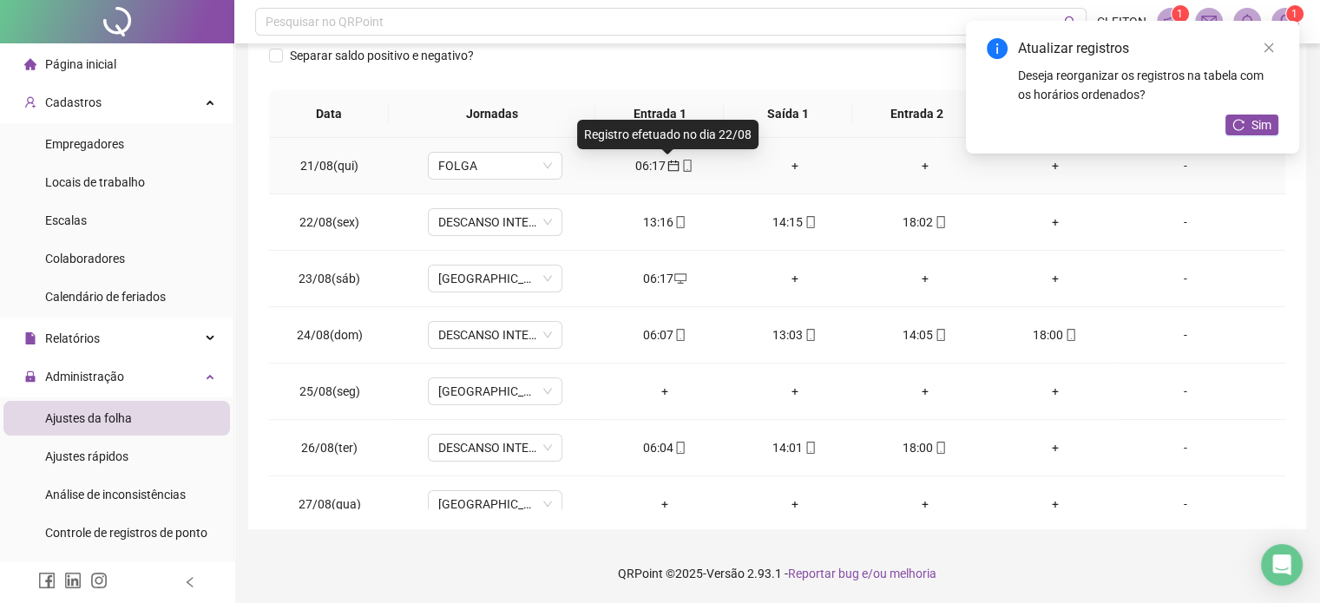
click at [670, 167] on icon "calendar" at bounding box center [673, 166] width 12 height 12
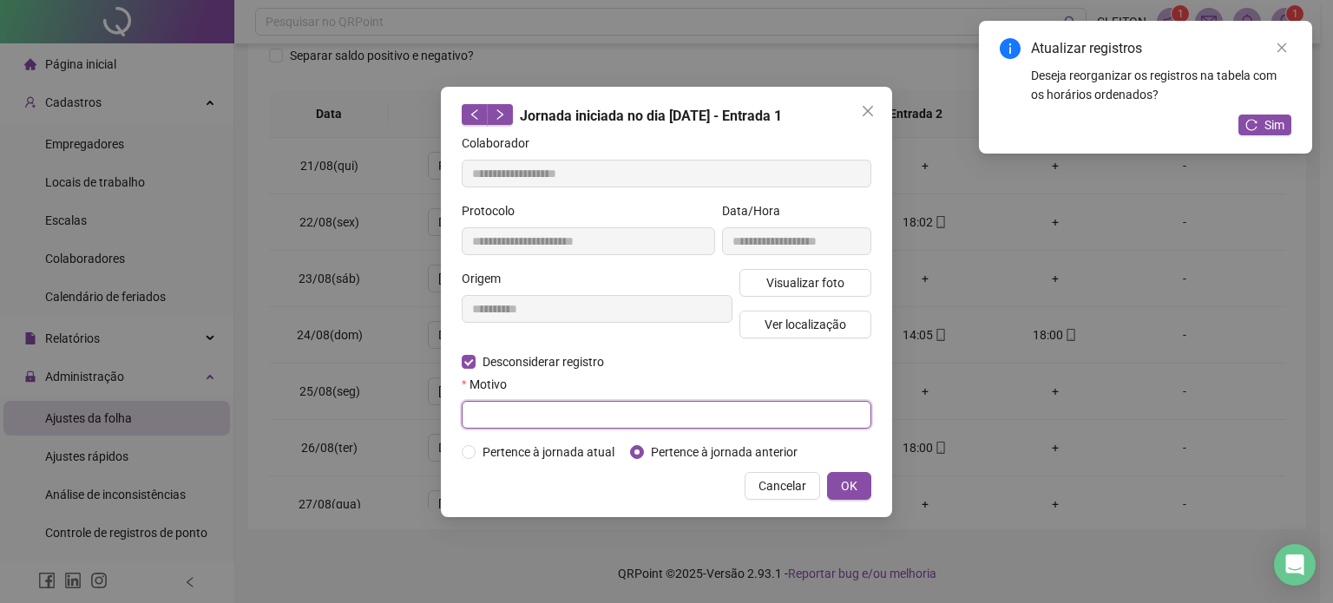
click at [629, 417] on input "text" at bounding box center [667, 415] width 410 height 28
type input "*"
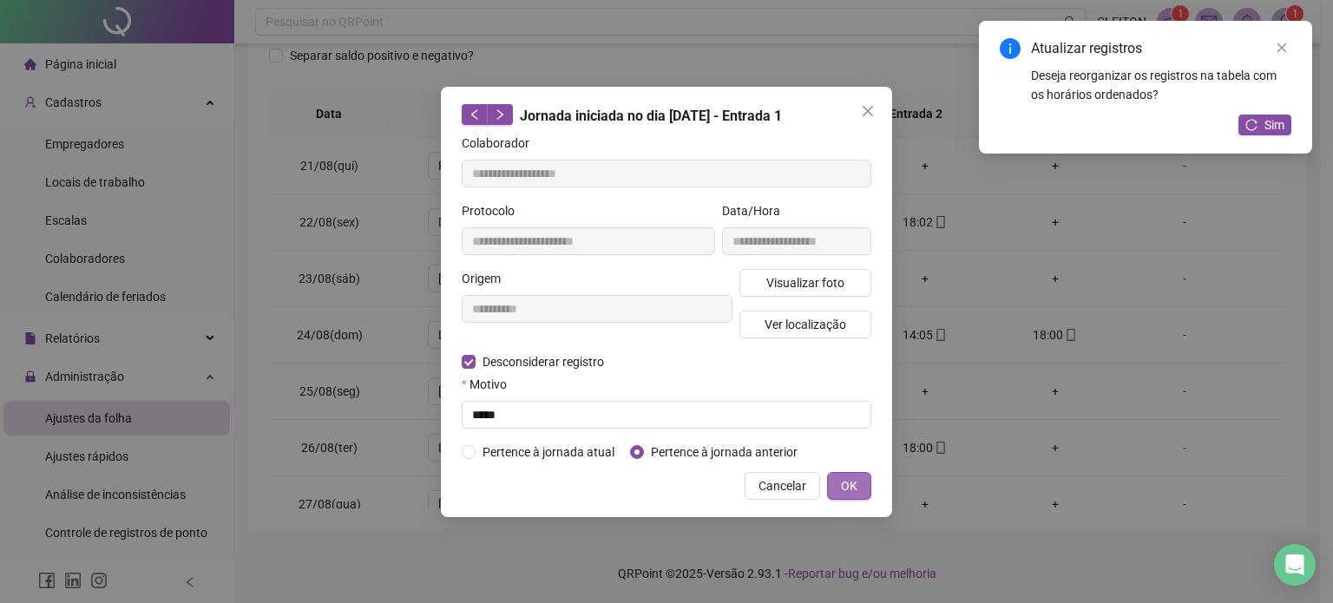
click at [843, 482] on span "OK" at bounding box center [849, 486] width 16 height 19
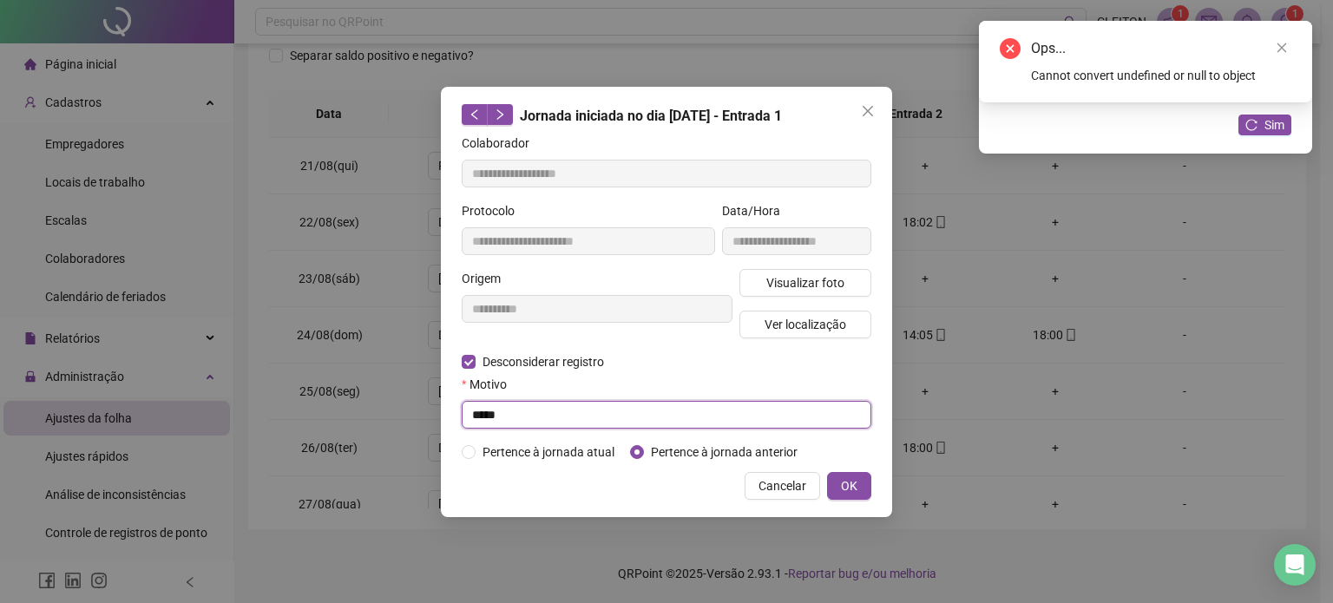
click at [533, 411] on input "*****" at bounding box center [667, 415] width 410 height 28
type input "*"
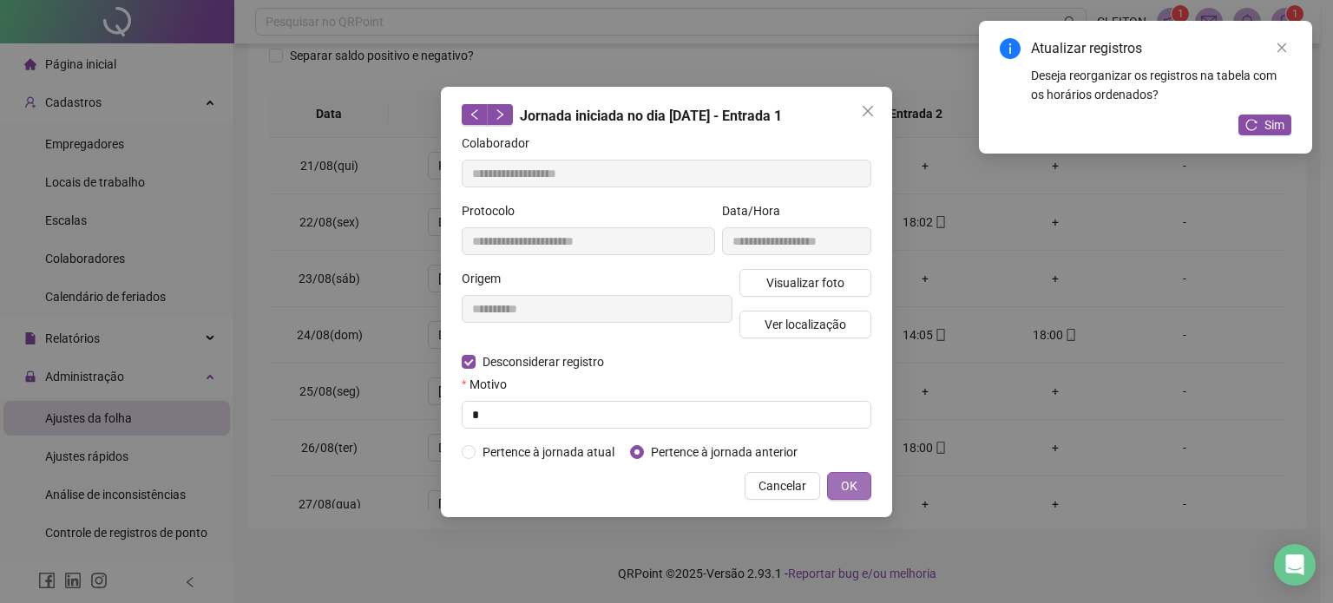
click at [844, 486] on span "OK" at bounding box center [849, 486] width 16 height 19
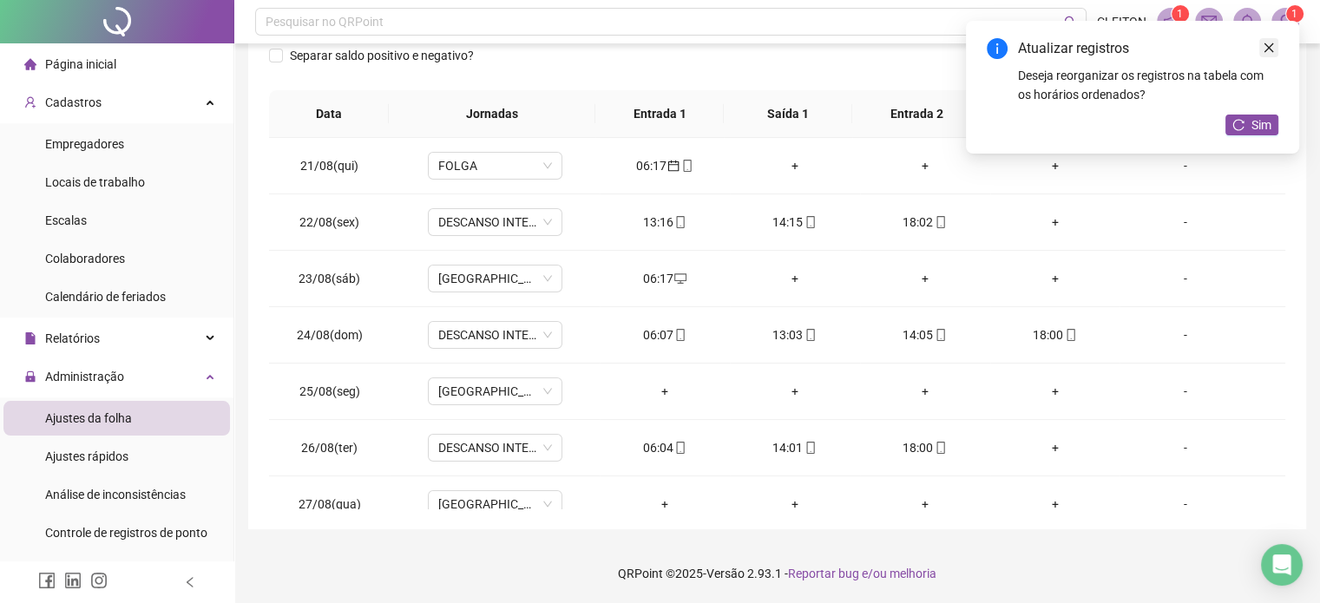
click at [1268, 43] on icon "close" at bounding box center [1269, 48] width 12 height 12
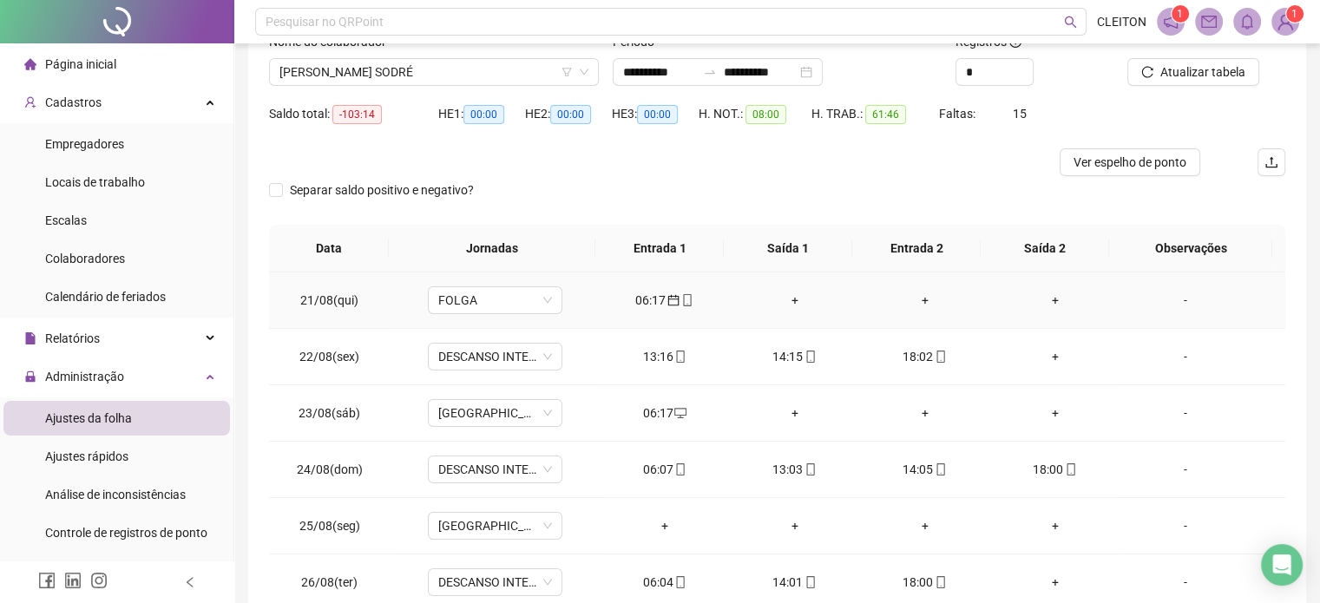
scroll to position [89, 0]
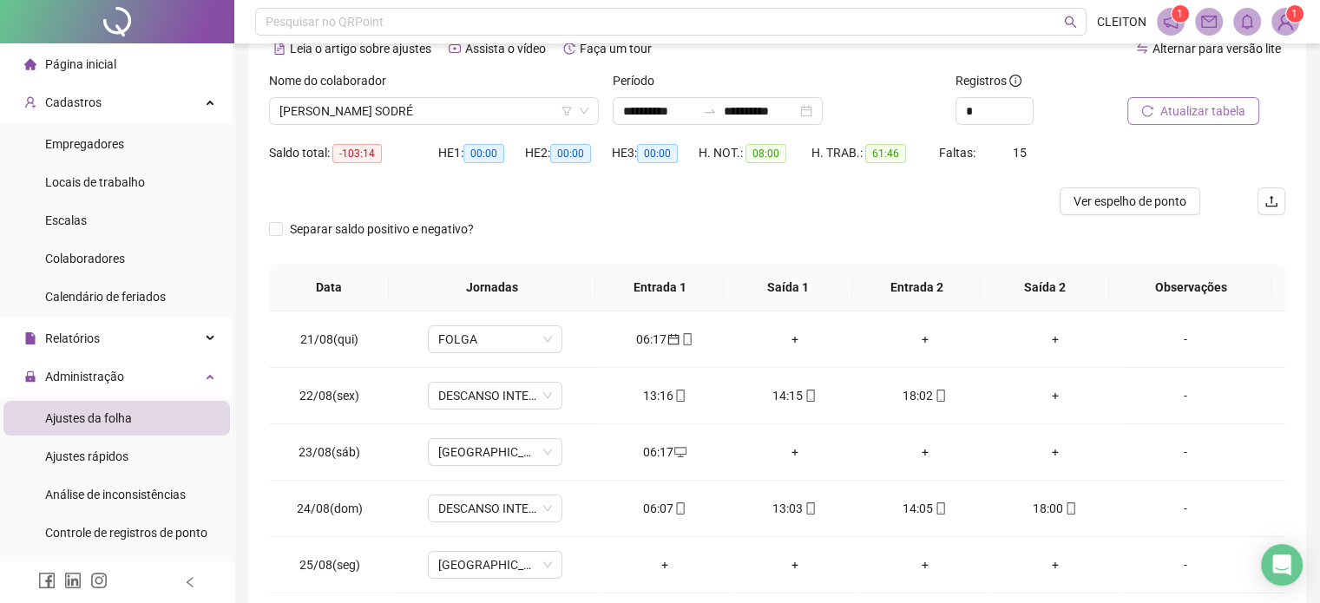
click at [1177, 114] on span "Atualizar tabela" at bounding box center [1202, 111] width 85 height 19
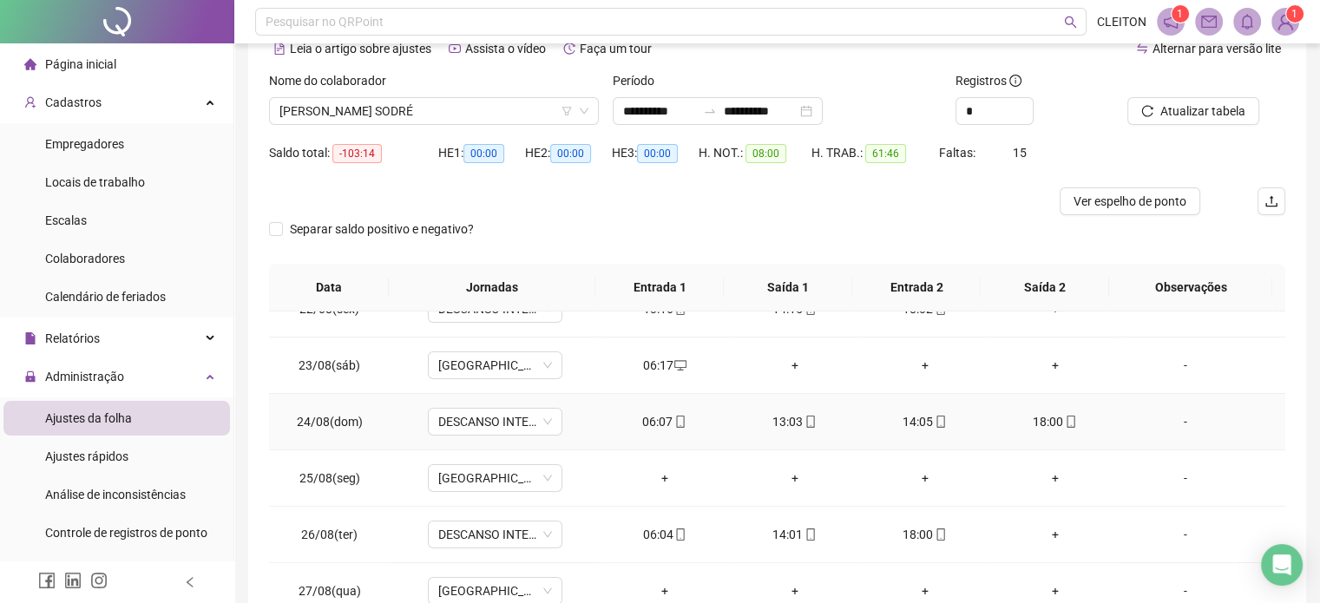
scroll to position [0, 0]
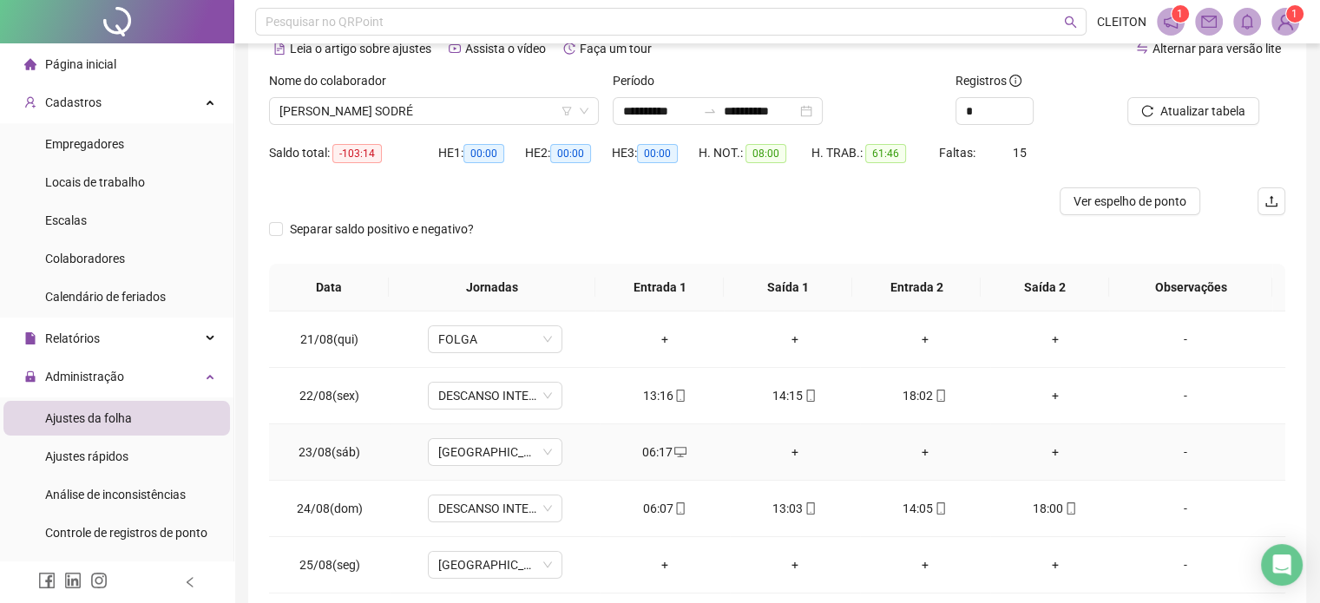
click at [781, 453] on div "+" at bounding box center [795, 452] width 102 height 19
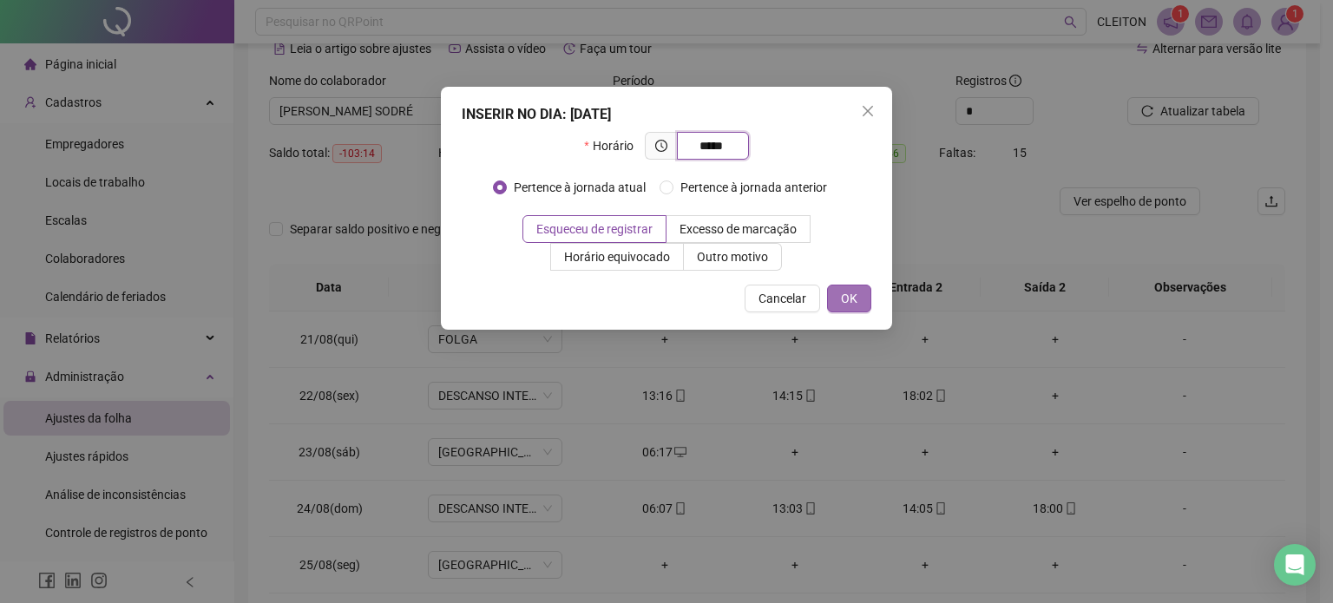
type input "*****"
click at [861, 296] on button "OK" at bounding box center [849, 299] width 44 height 28
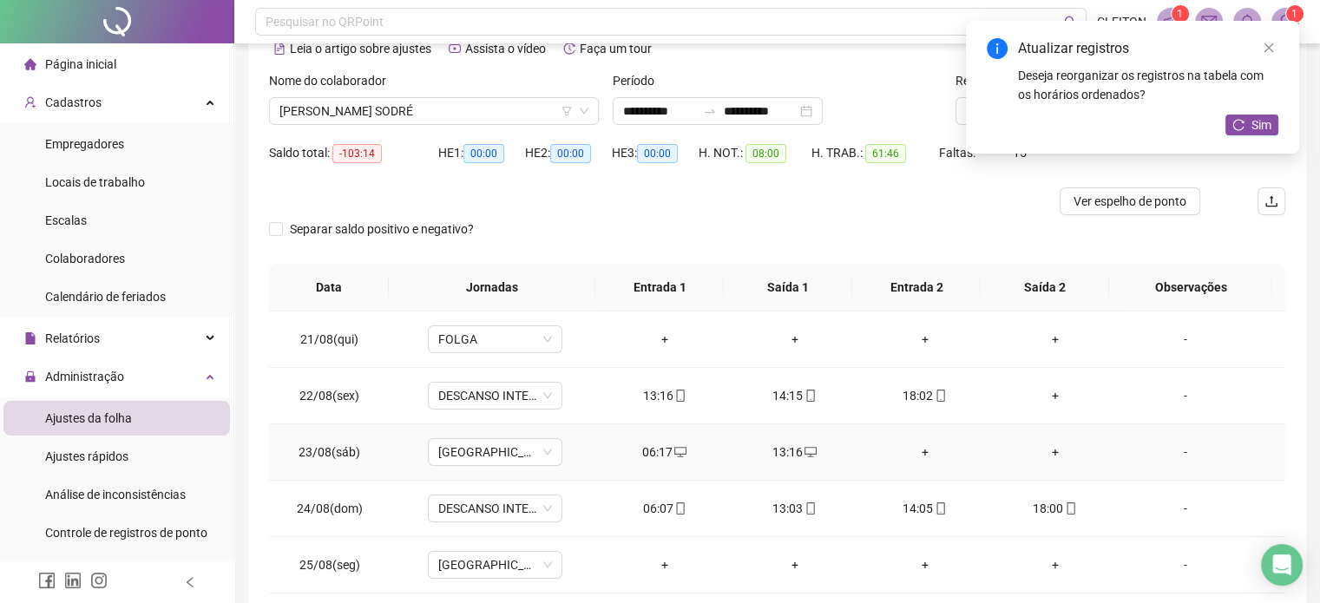
click at [913, 450] on div "+" at bounding box center [925, 452] width 102 height 19
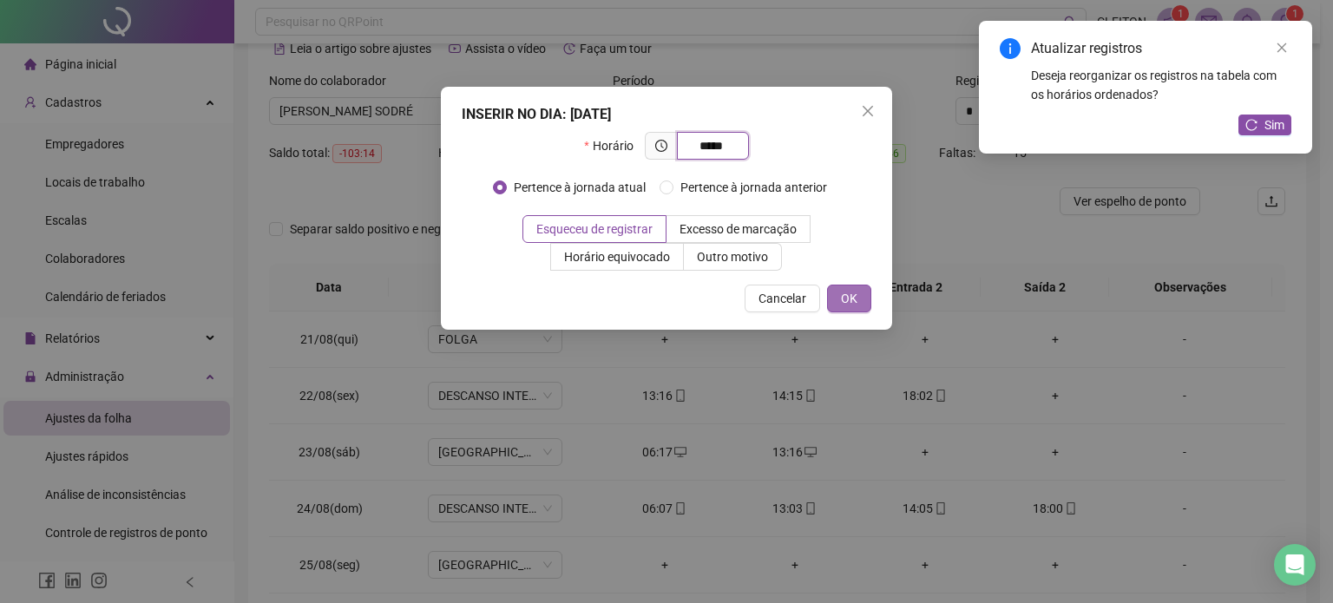
type input "*****"
click at [848, 296] on span "OK" at bounding box center [849, 298] width 16 height 19
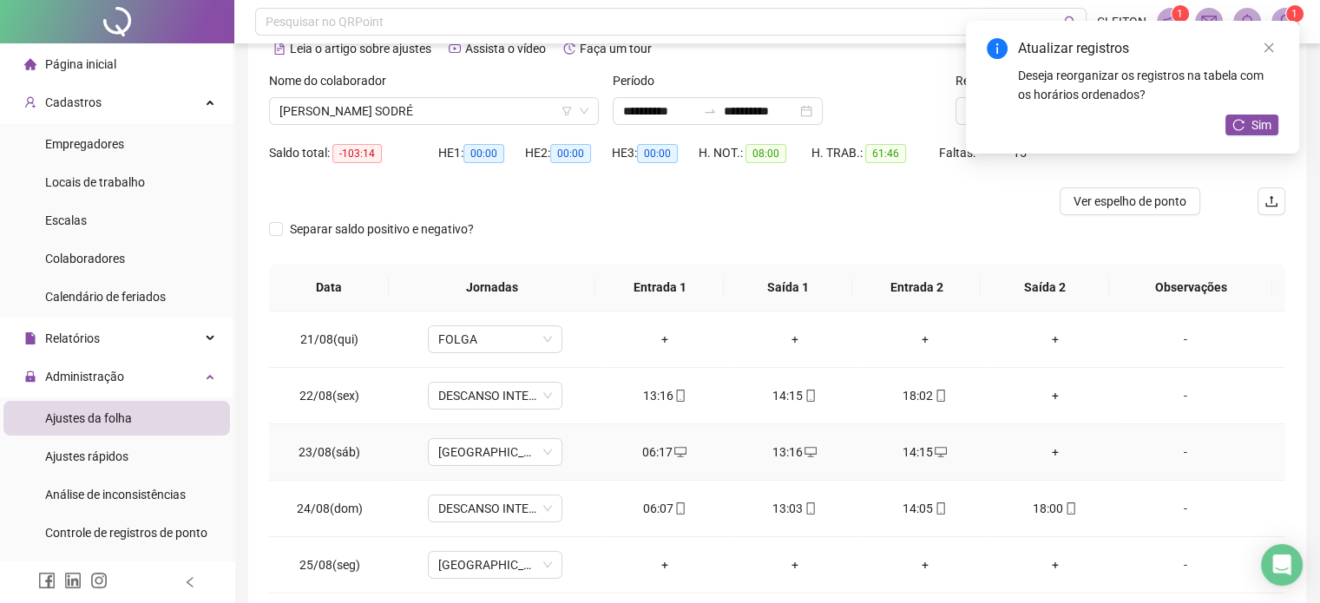
click at [1029, 447] on div "+" at bounding box center [1055, 452] width 102 height 19
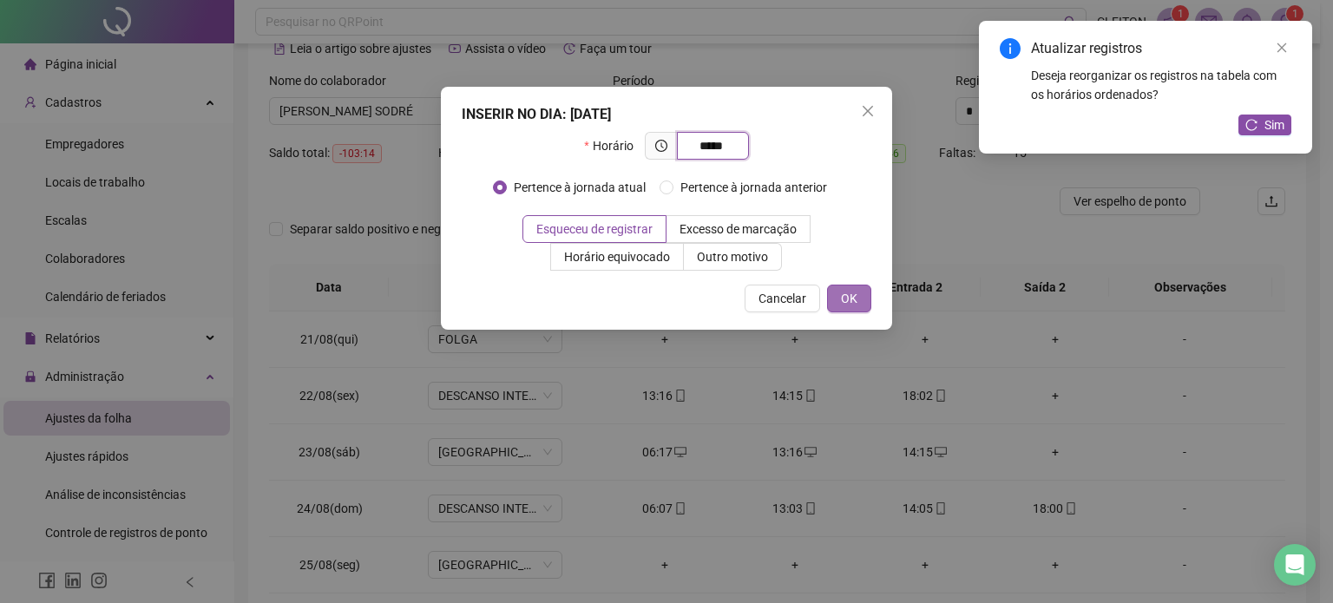
type input "*****"
click at [861, 305] on button "OK" at bounding box center [849, 299] width 44 height 28
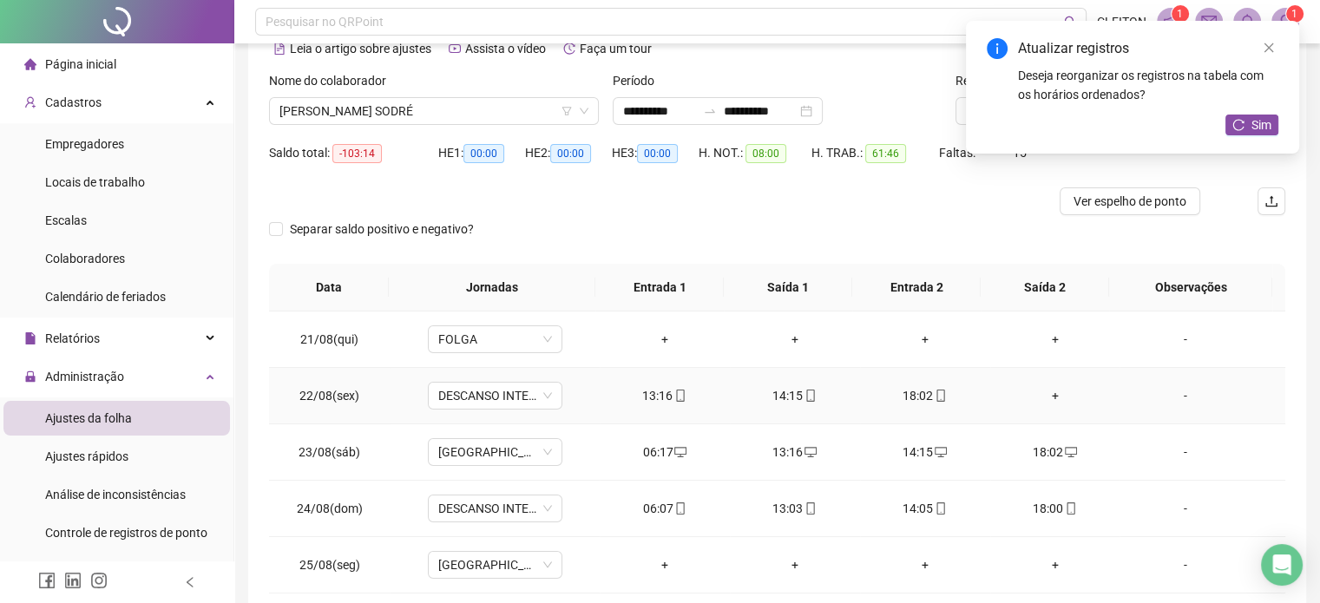
click at [650, 394] on div "13:16" at bounding box center [665, 395] width 102 height 19
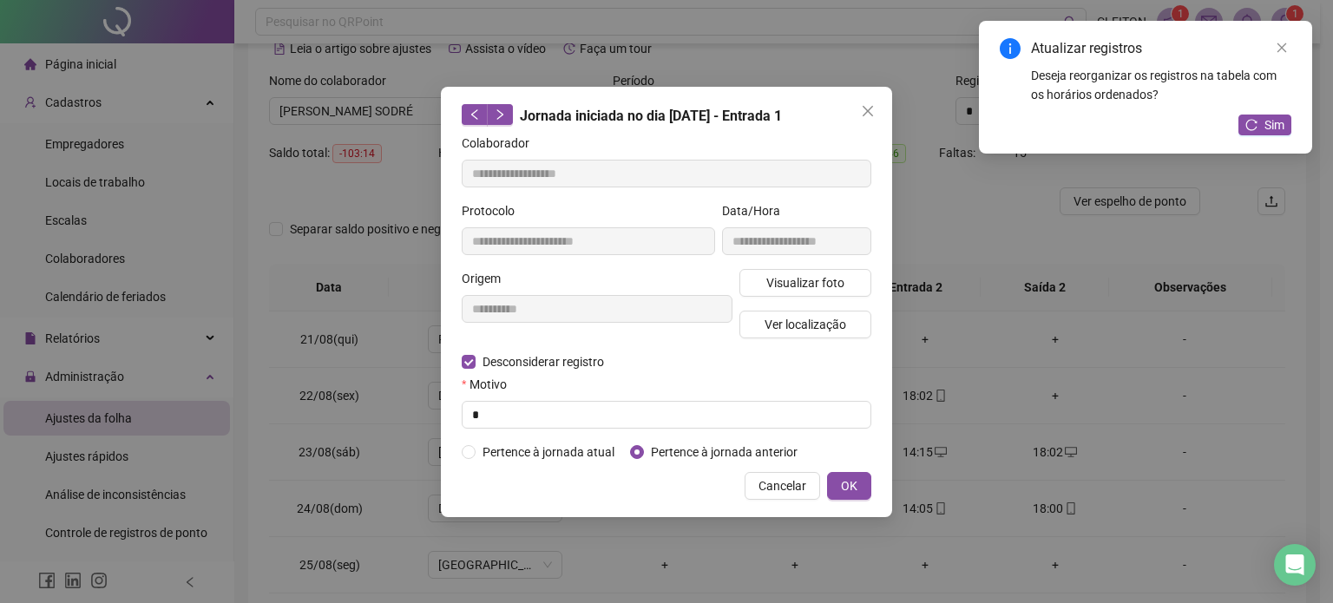
type input "**********"
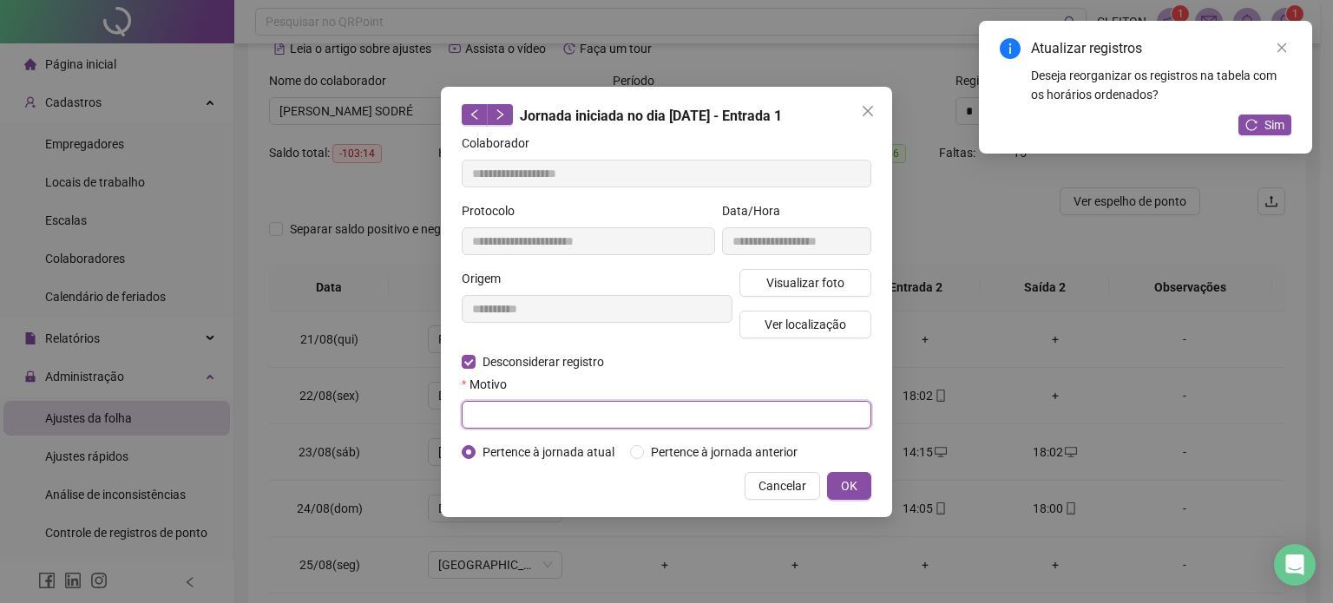
click at [545, 413] on input "text" at bounding box center [667, 415] width 410 height 28
type input "*"
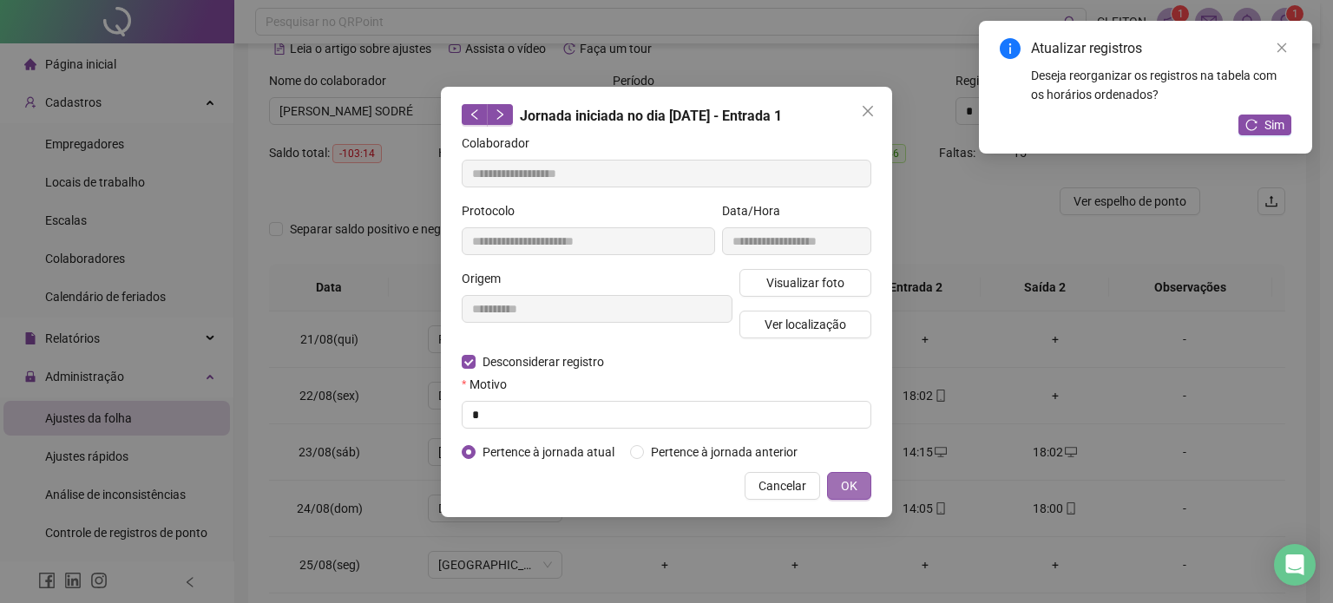
click at [851, 486] on span "OK" at bounding box center [849, 486] width 16 height 19
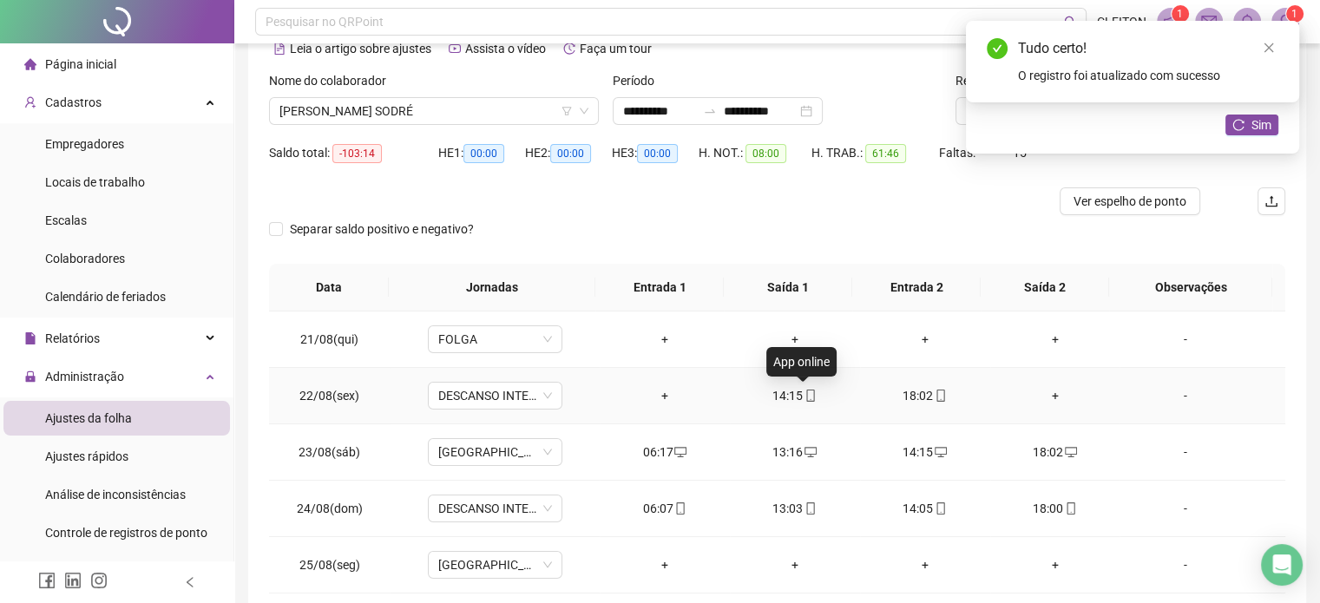
click at [803, 397] on span "mobile" at bounding box center [810, 396] width 14 height 12
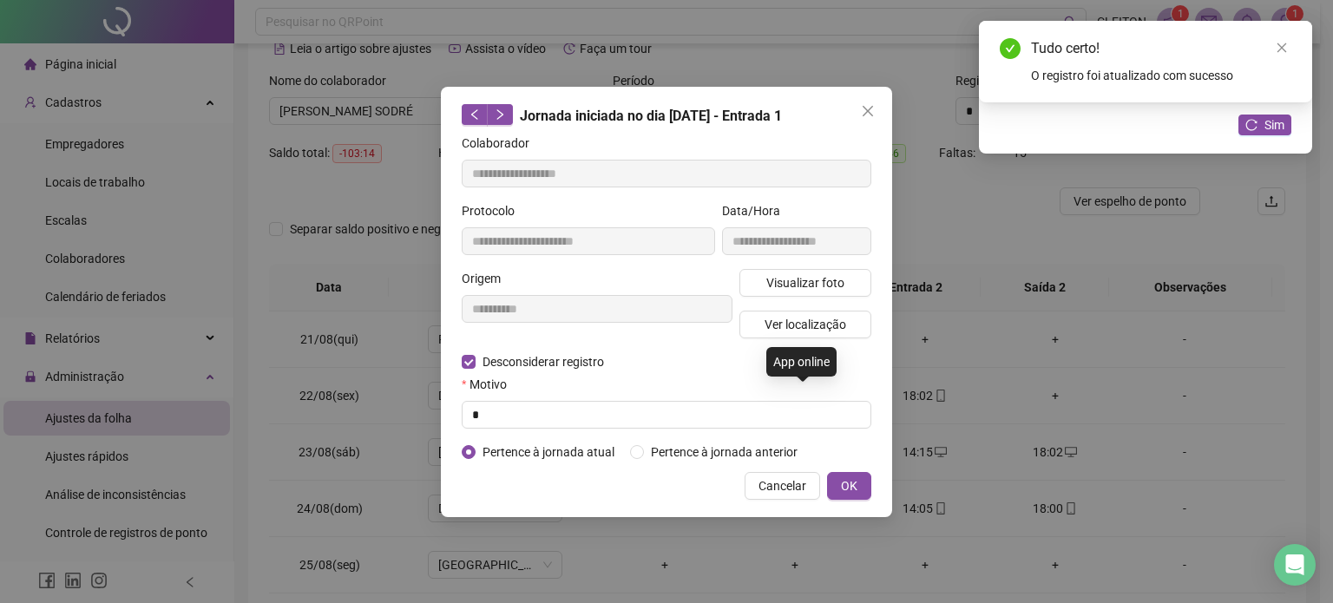
type input "**********"
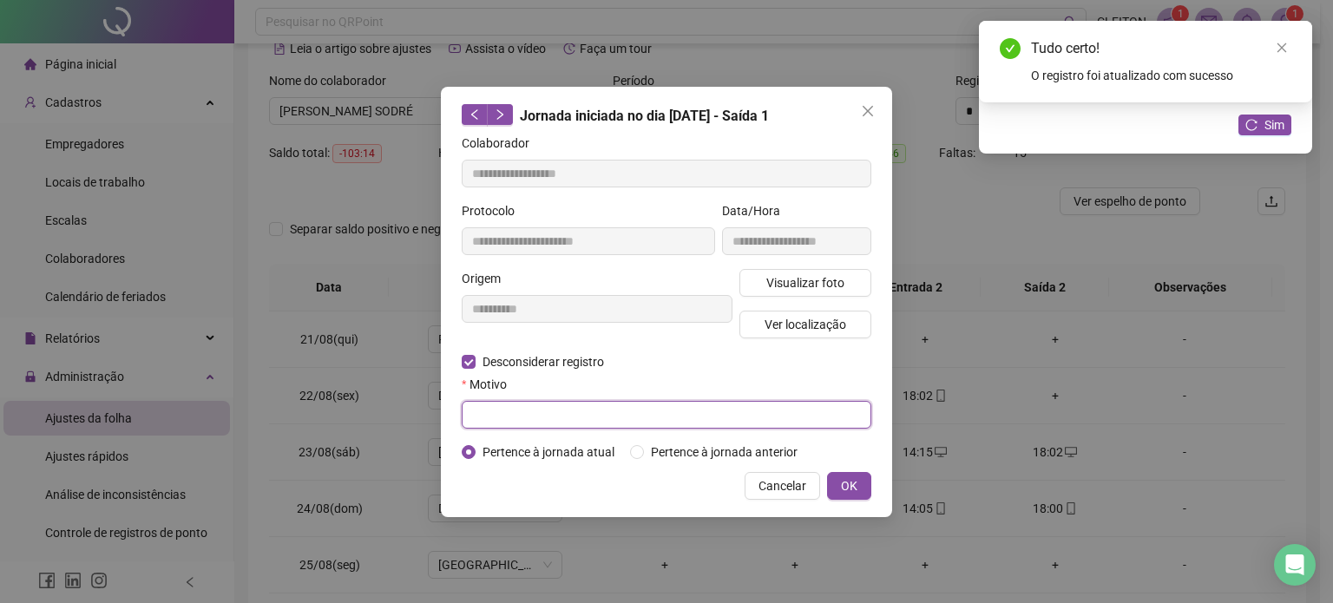
click at [619, 418] on input "text" at bounding box center [667, 415] width 410 height 28
type input "*"
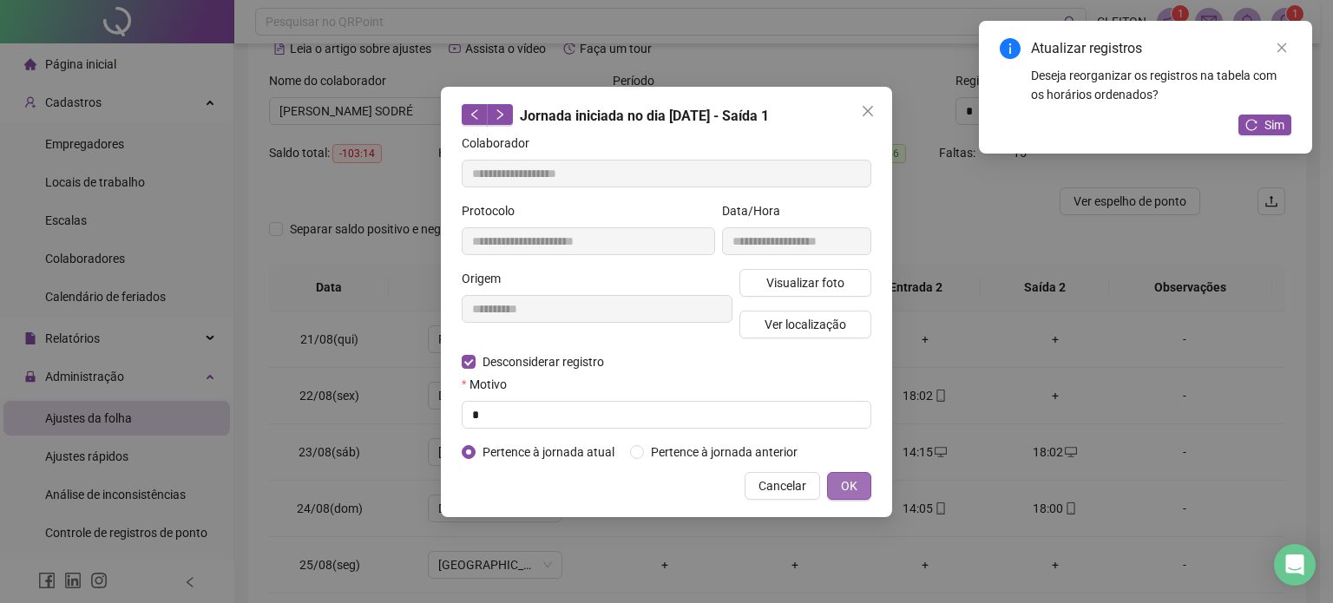
click at [854, 483] on span "OK" at bounding box center [849, 486] width 16 height 19
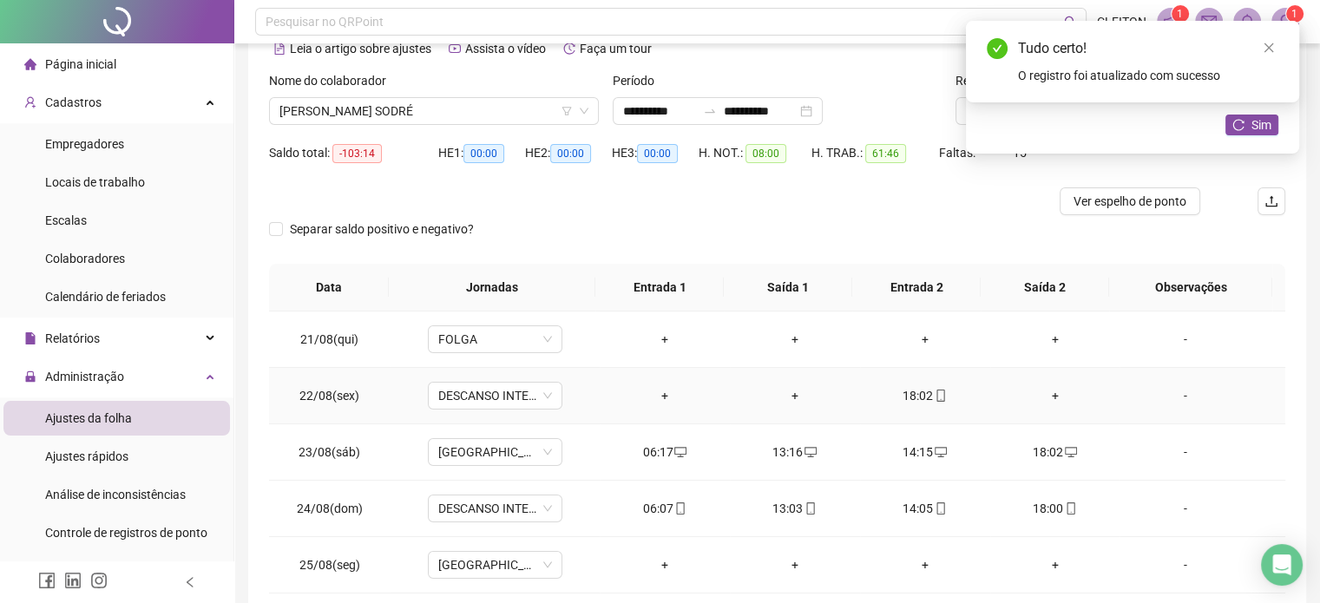
click at [911, 398] on div "18:02" at bounding box center [925, 395] width 102 height 19
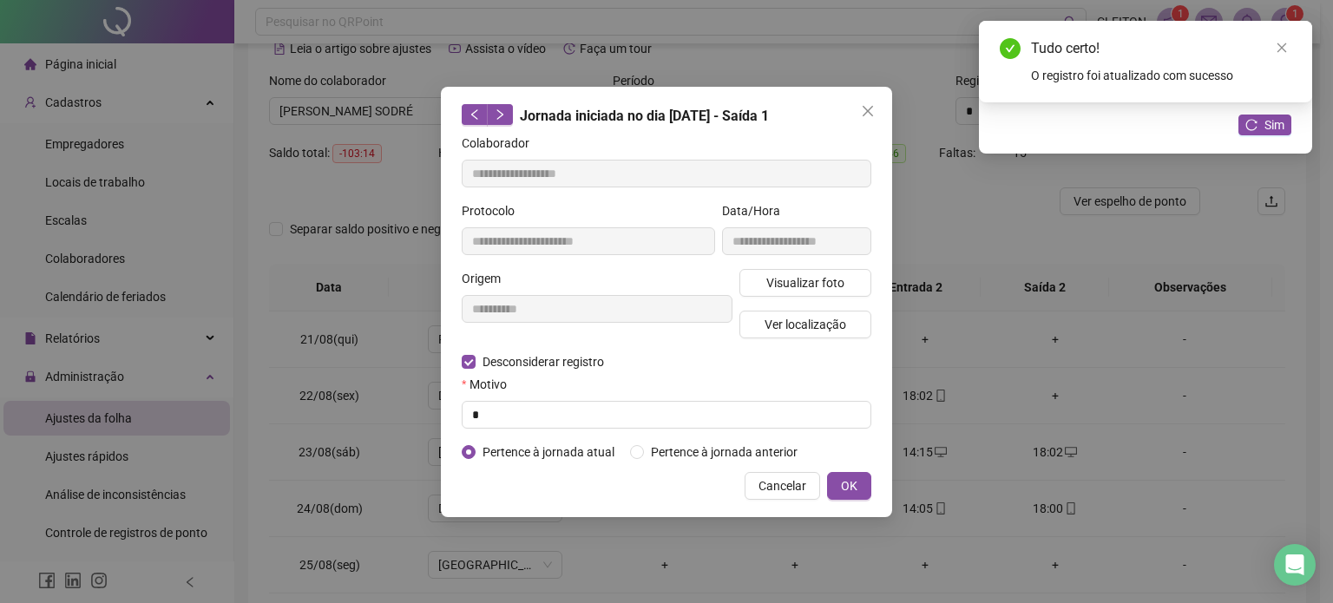
type input "**********"
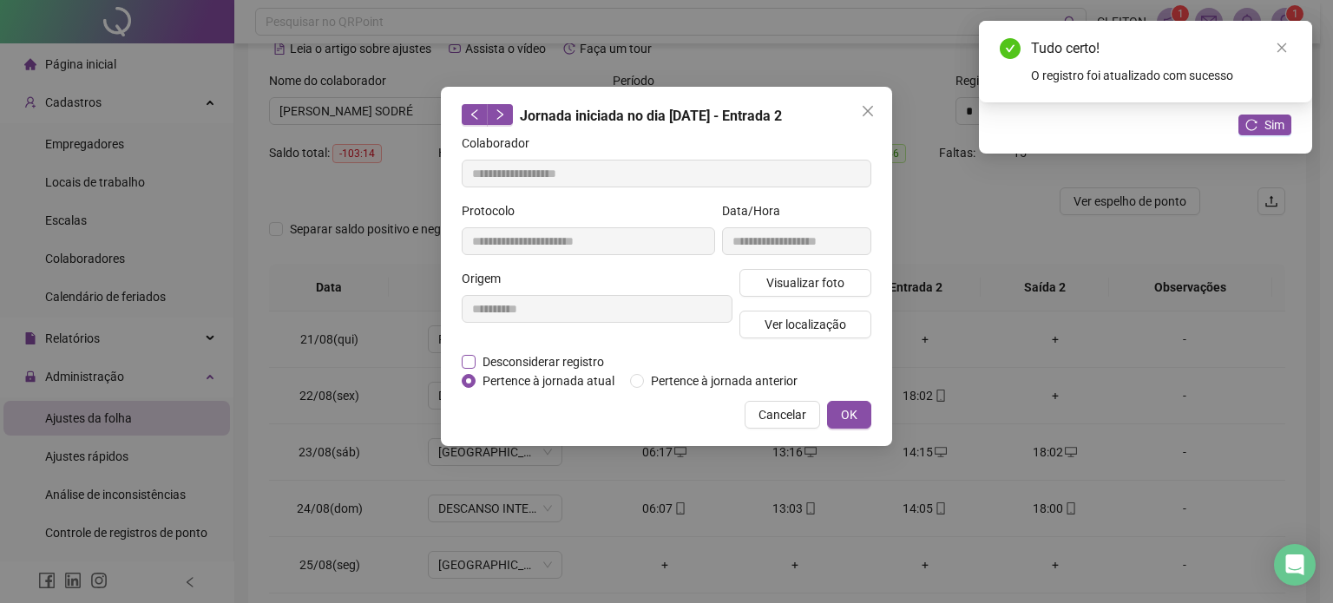
drag, startPoint x: 476, startPoint y: 362, endPoint x: 513, endPoint y: 367, distance: 37.7
click at [477, 362] on span "Desconsiderar registro" at bounding box center [543, 361] width 135 height 19
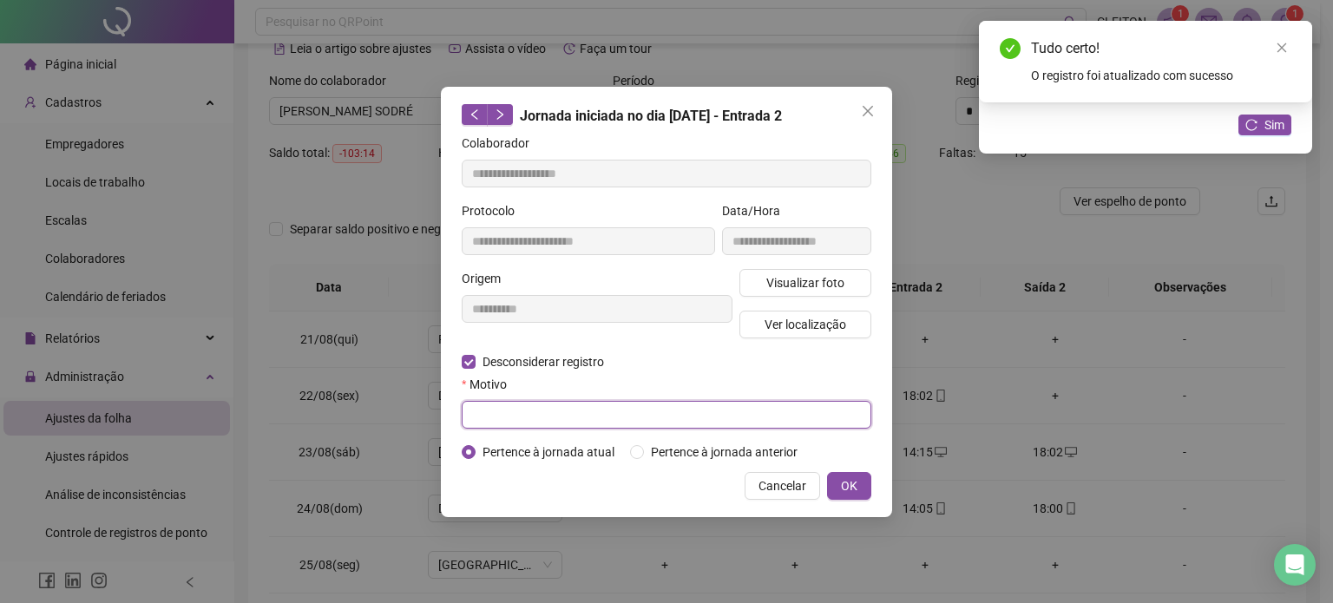
click at [574, 419] on input "text" at bounding box center [667, 415] width 410 height 28
type input "*"
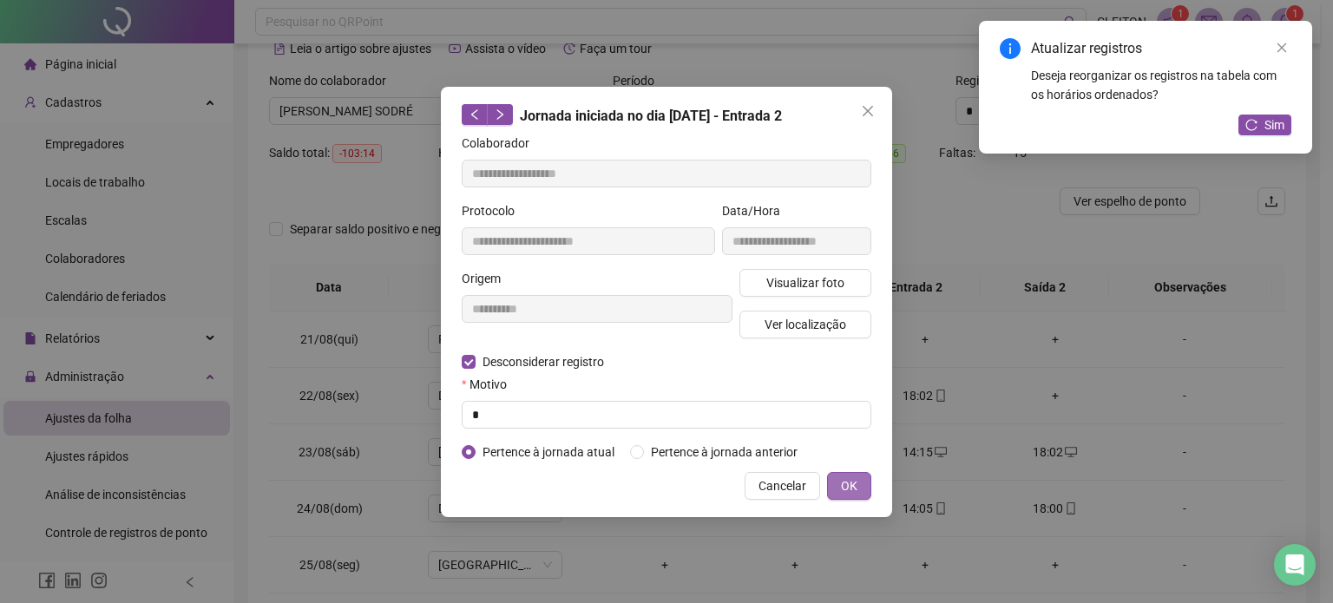
click at [845, 482] on span "OK" at bounding box center [849, 486] width 16 height 19
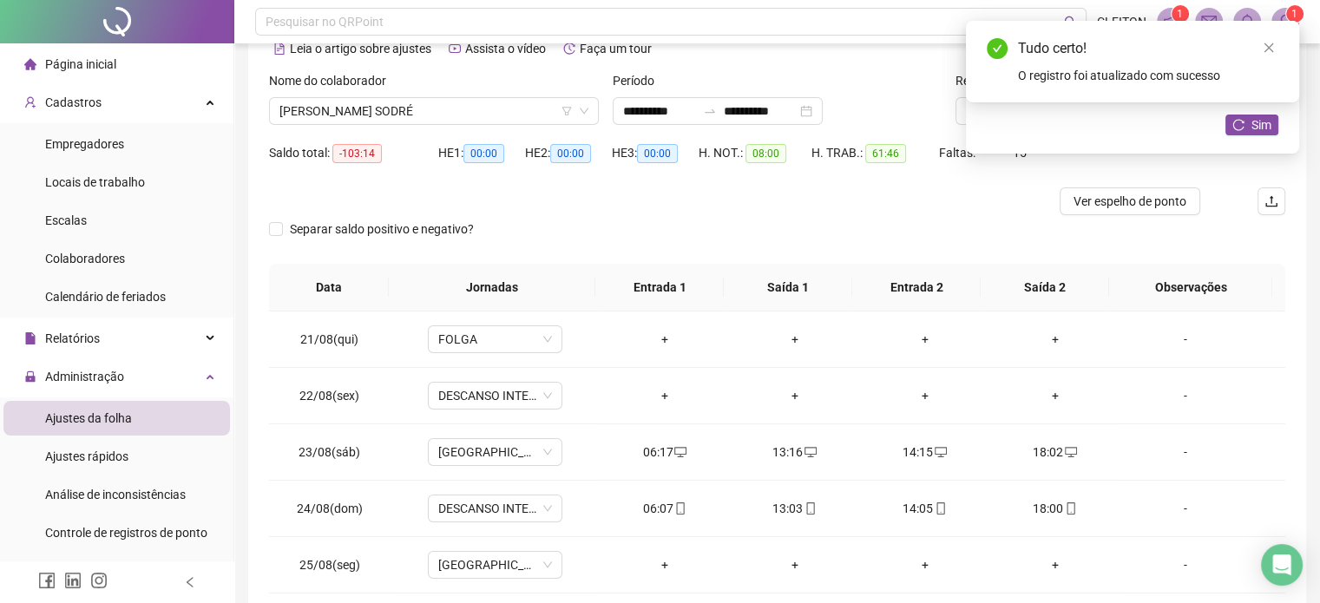
drag, startPoint x: 1267, startPoint y: 48, endPoint x: 1266, endPoint y: 76, distance: 27.8
click at [1267, 49] on icon "close" at bounding box center [1270, 48] width 10 height 10
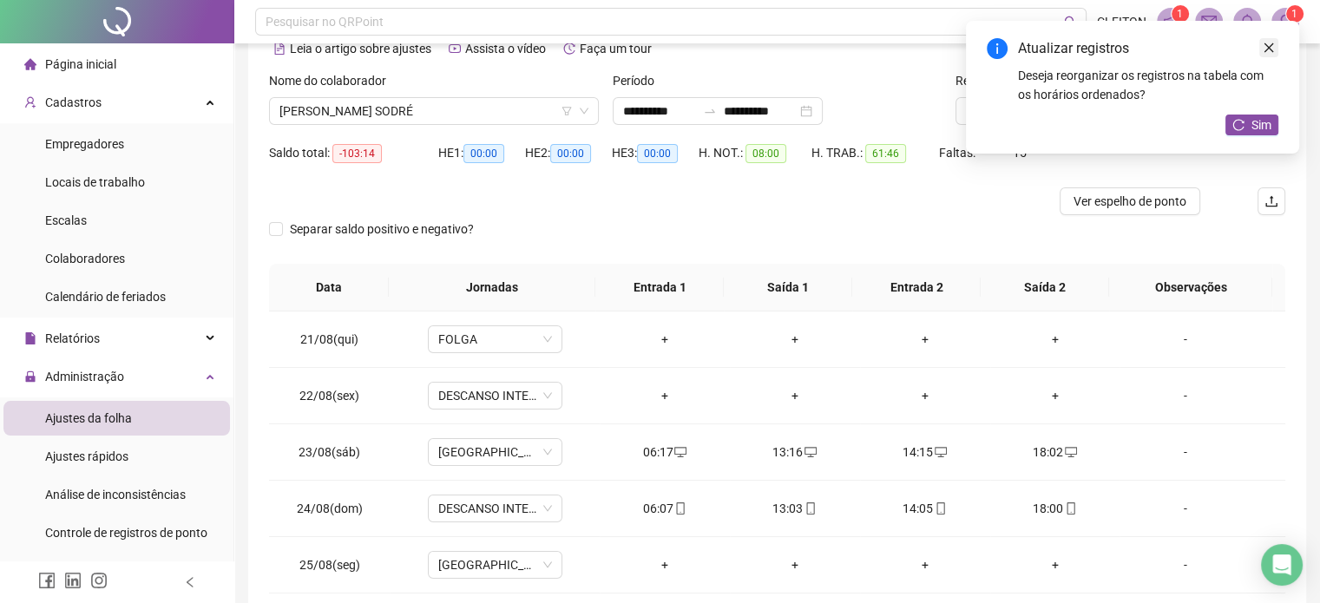
click at [1267, 48] on icon "close" at bounding box center [1269, 48] width 12 height 12
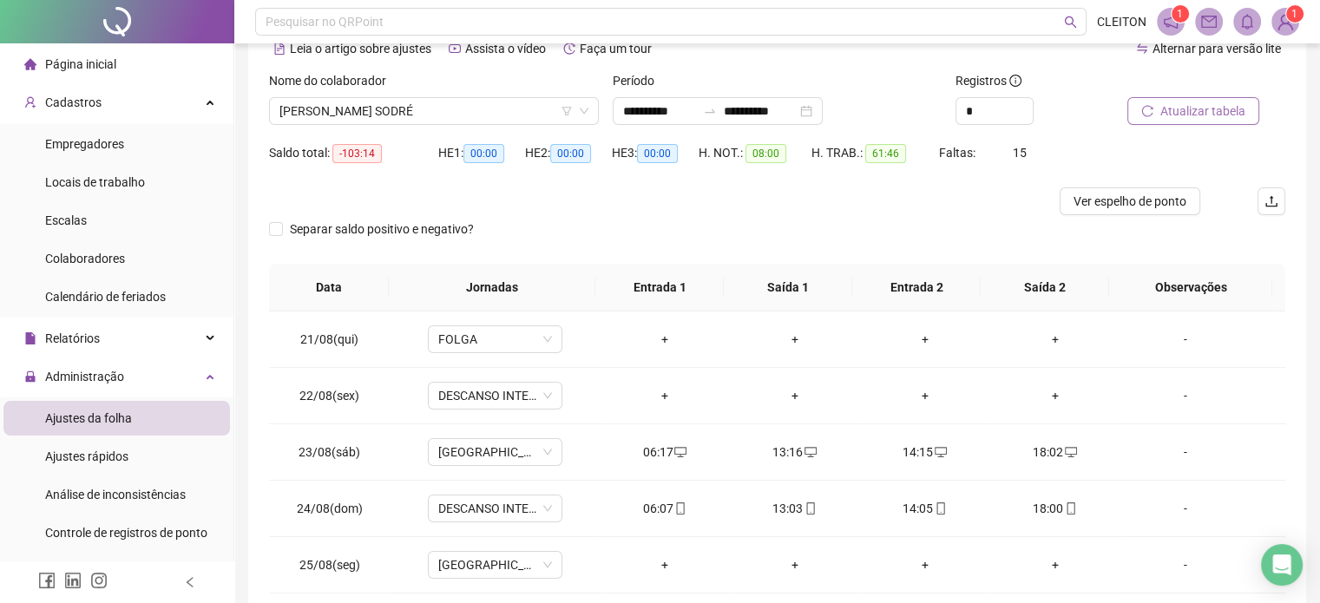
click at [1184, 107] on span "Atualizar tabela" at bounding box center [1202, 111] width 85 height 19
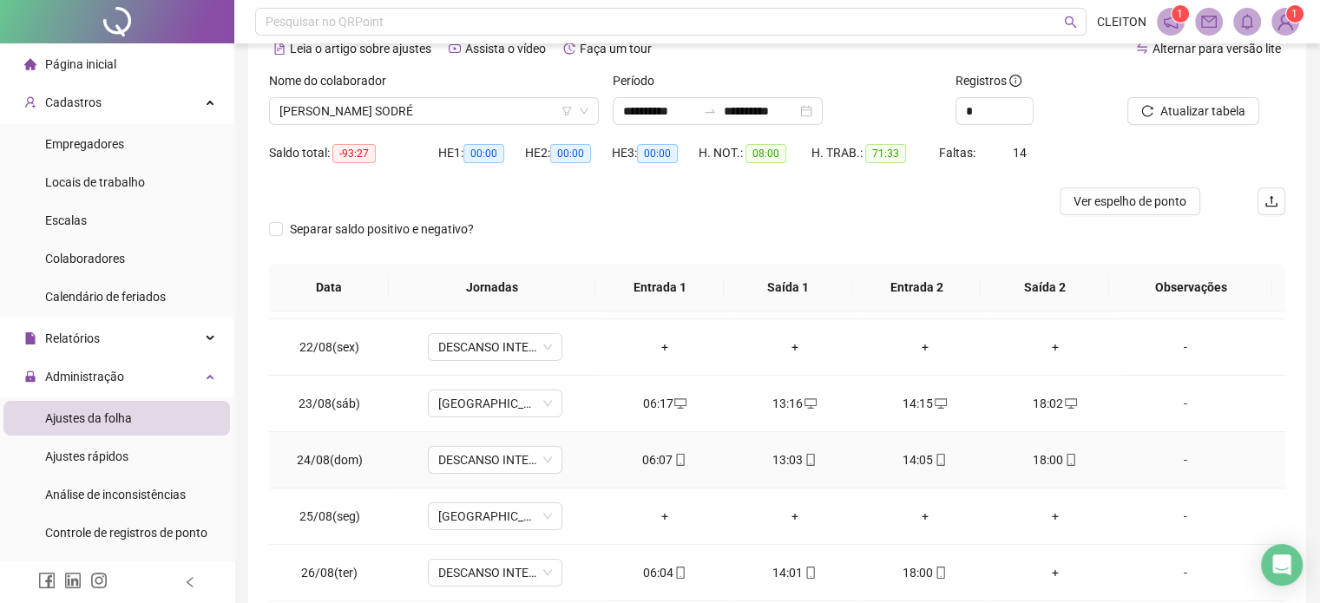
scroll to position [87, 0]
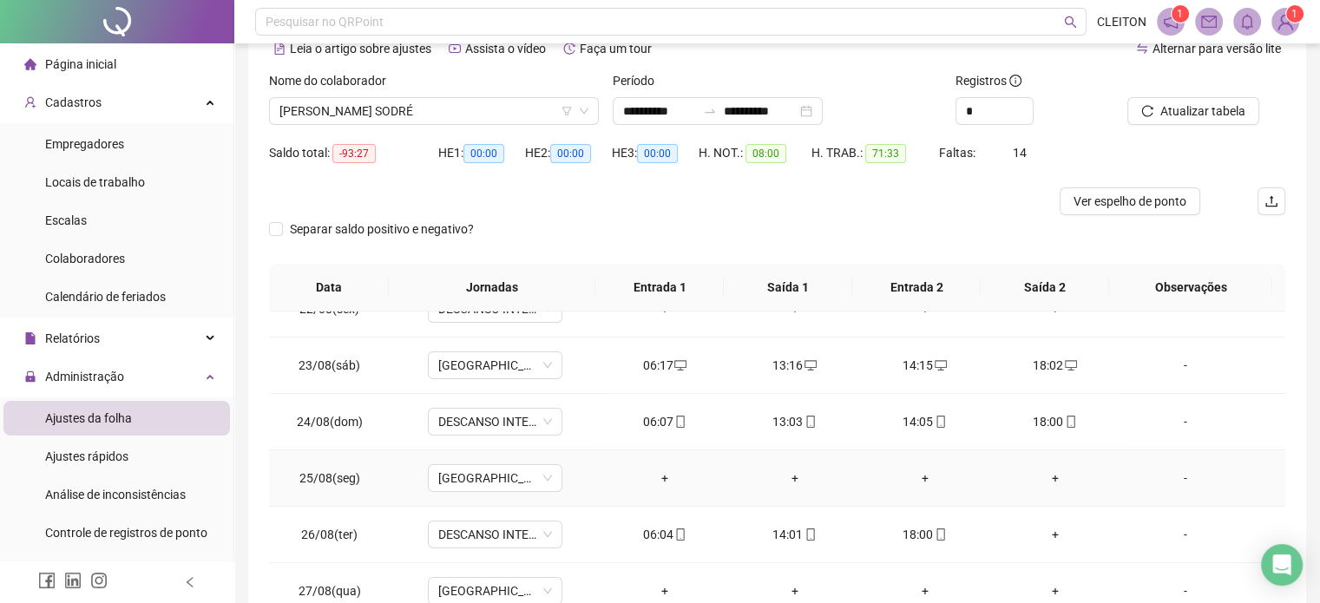
click at [660, 475] on div "+" at bounding box center [665, 478] width 102 height 19
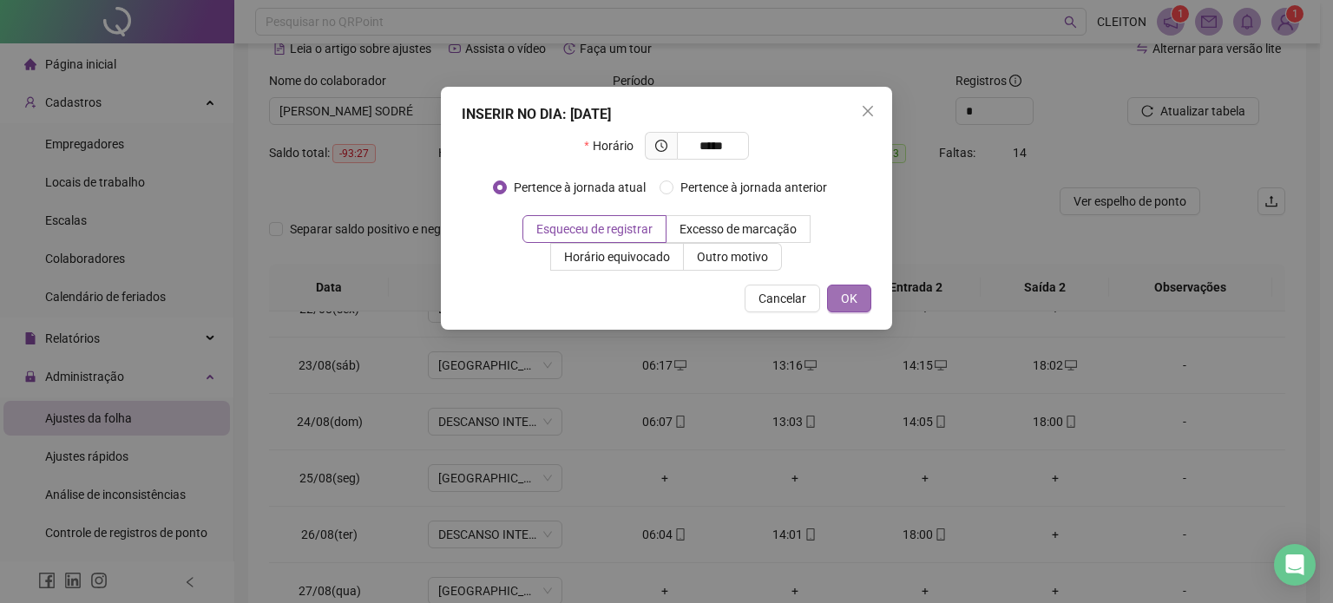
type input "*****"
click at [858, 300] on button "OK" at bounding box center [849, 299] width 44 height 28
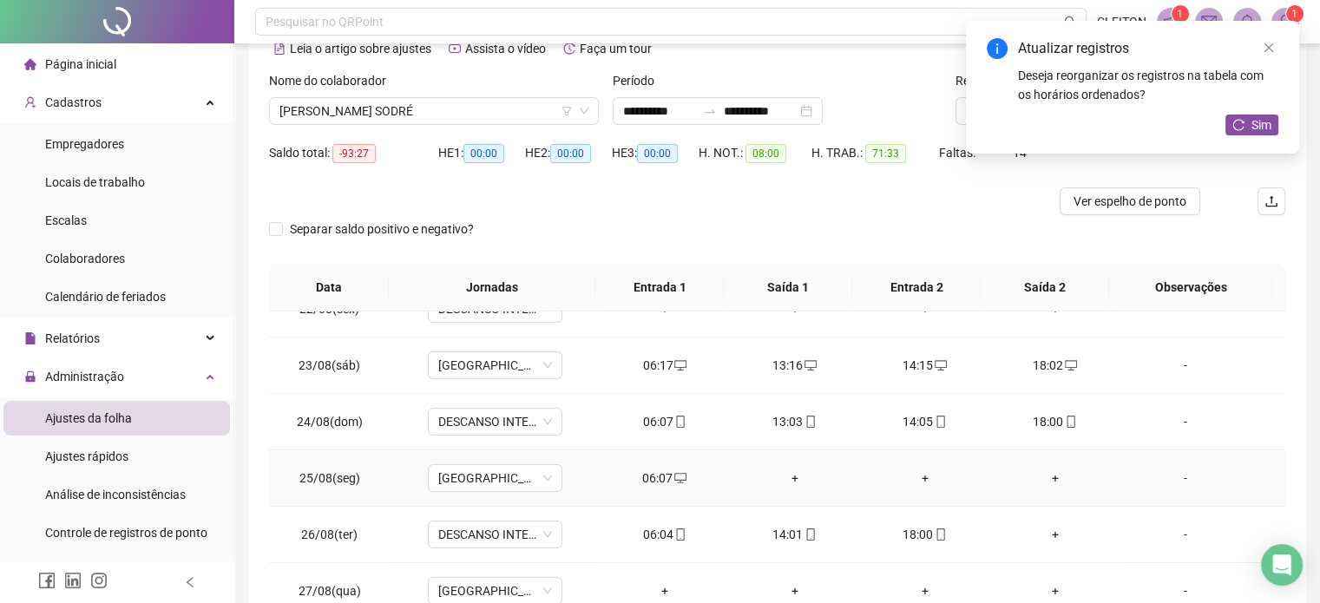
click at [792, 477] on div "+" at bounding box center [795, 478] width 102 height 19
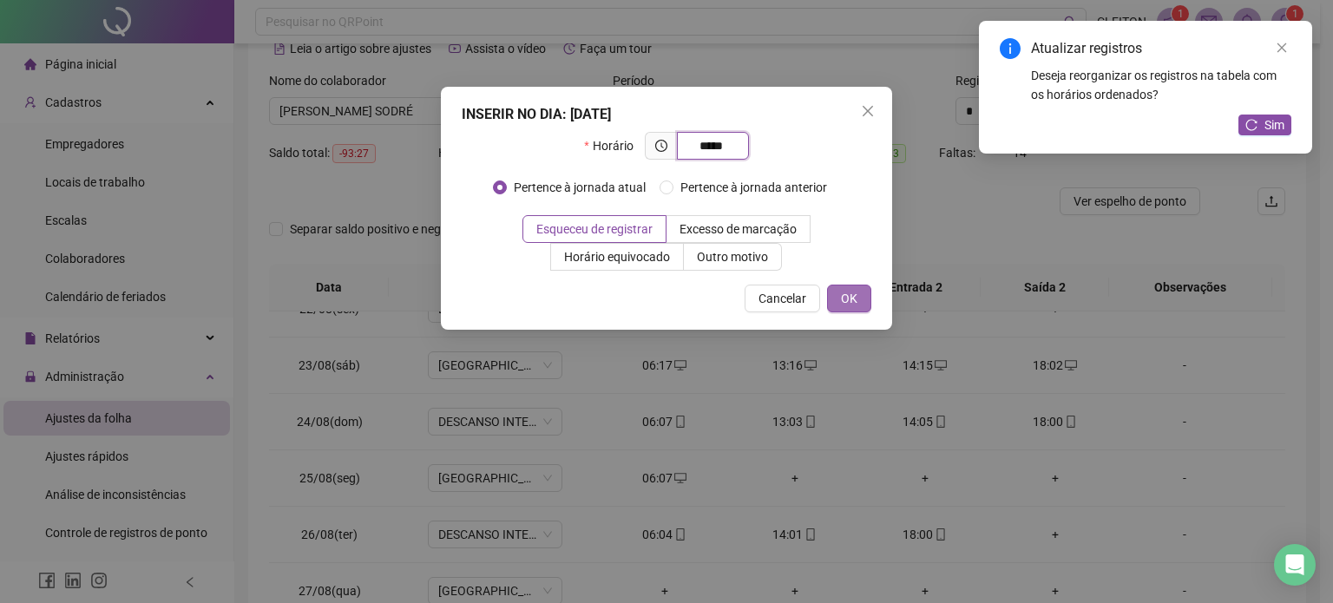
type input "*****"
click at [851, 301] on span "OK" at bounding box center [849, 298] width 16 height 19
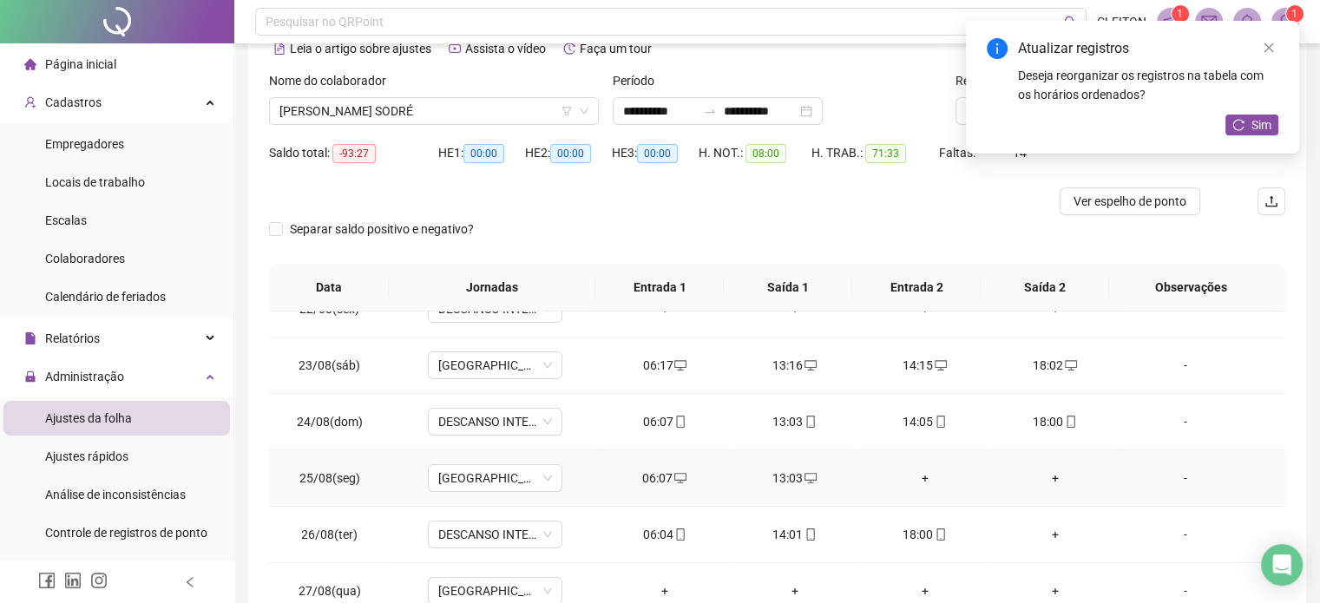
click at [917, 476] on div "+" at bounding box center [925, 478] width 102 height 19
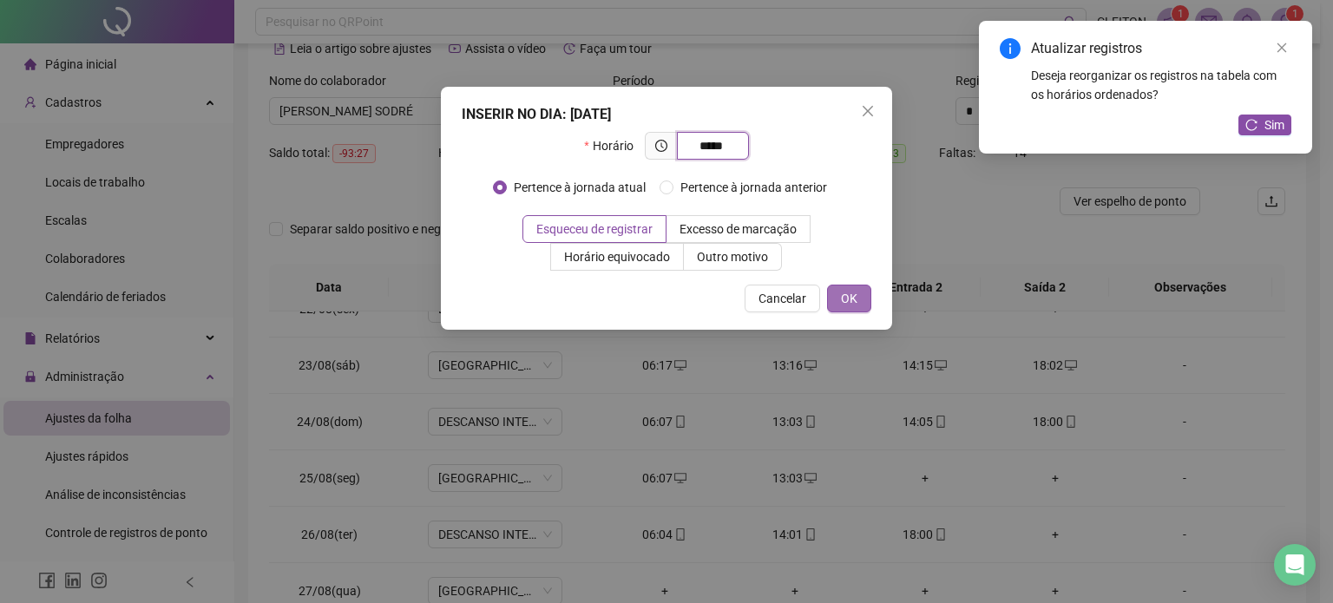
type input "*****"
click at [848, 294] on span "OK" at bounding box center [849, 298] width 16 height 19
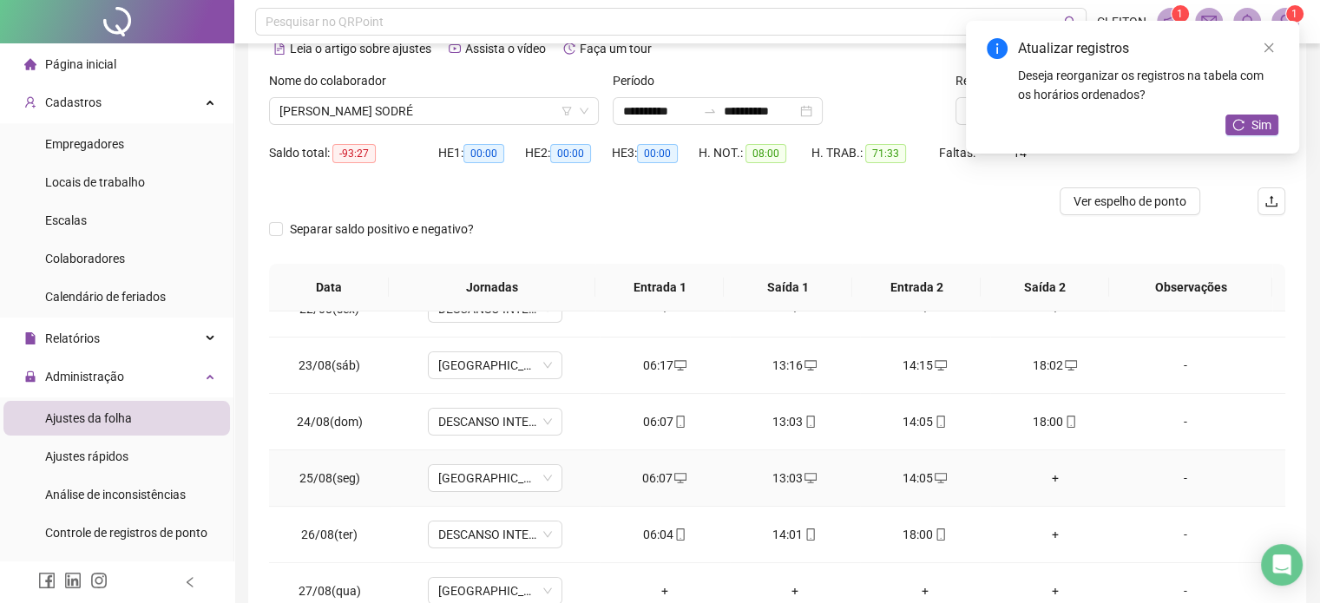
click at [1044, 473] on div "+" at bounding box center [1055, 478] width 102 height 19
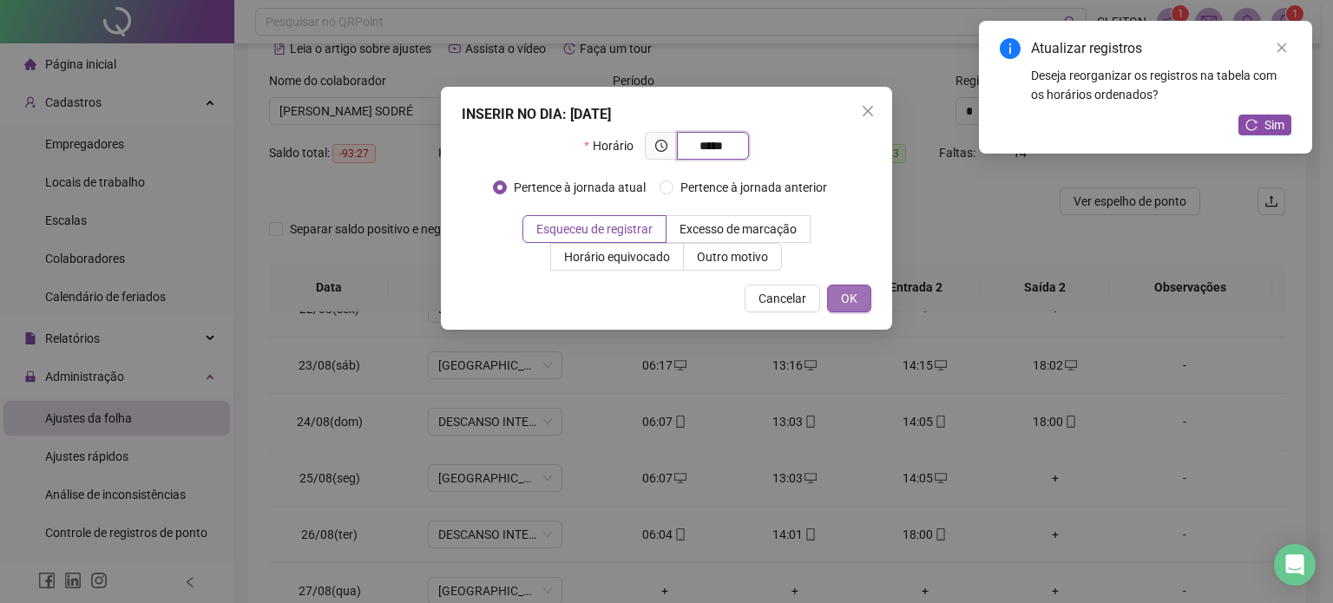
type input "*****"
click at [858, 302] on button "OK" at bounding box center [849, 299] width 44 height 28
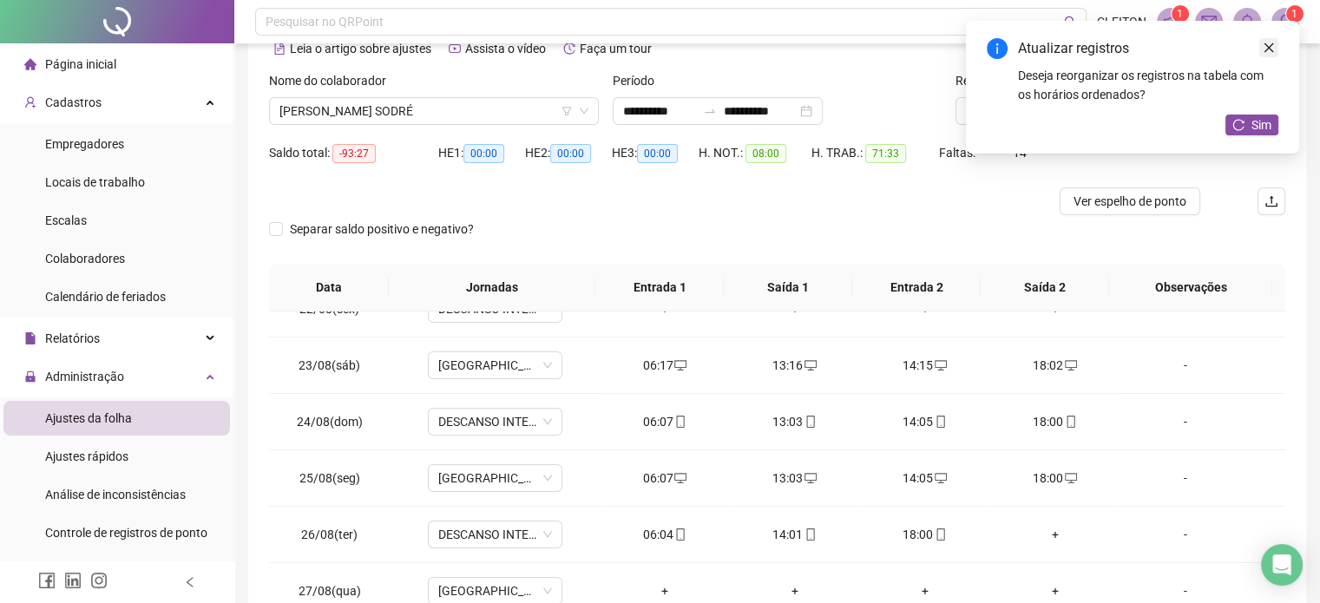
click at [1266, 40] on link "Close" at bounding box center [1268, 47] width 19 height 19
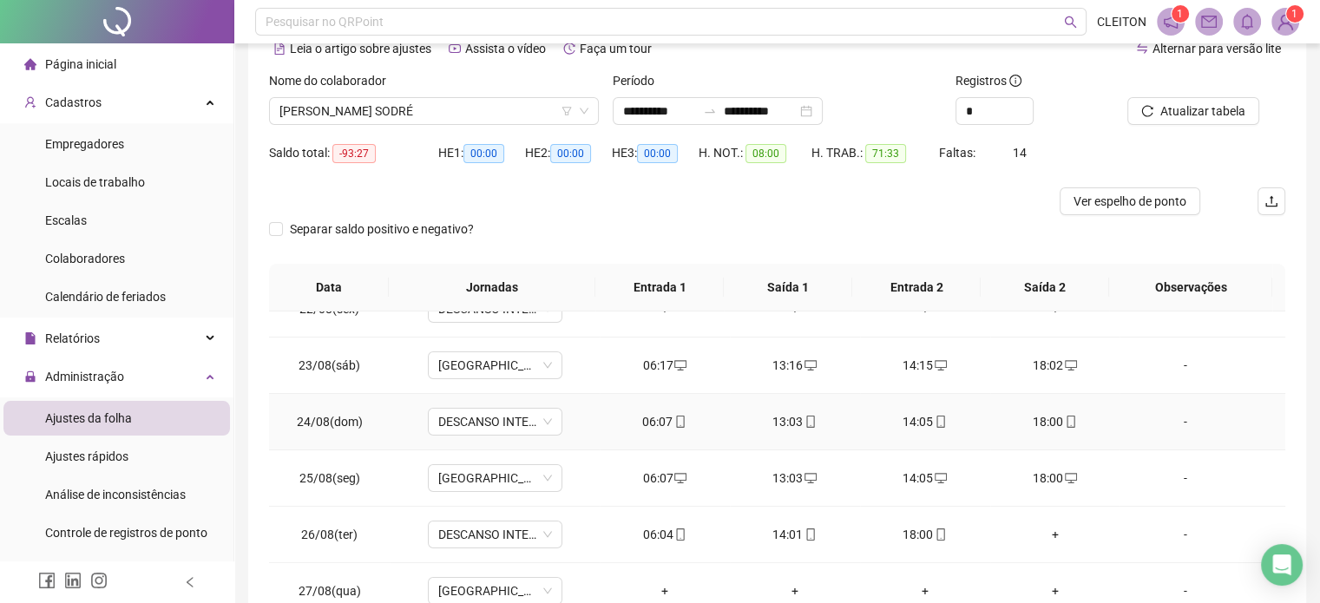
click at [649, 417] on div "06:07" at bounding box center [665, 421] width 102 height 19
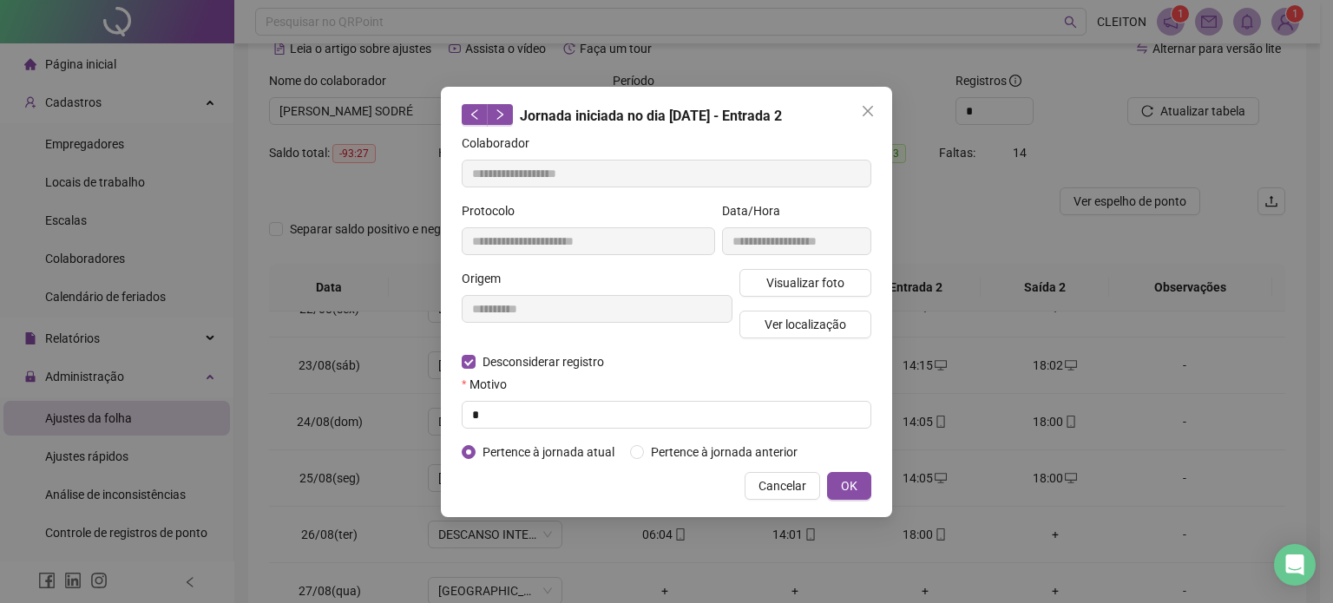
type input "**********"
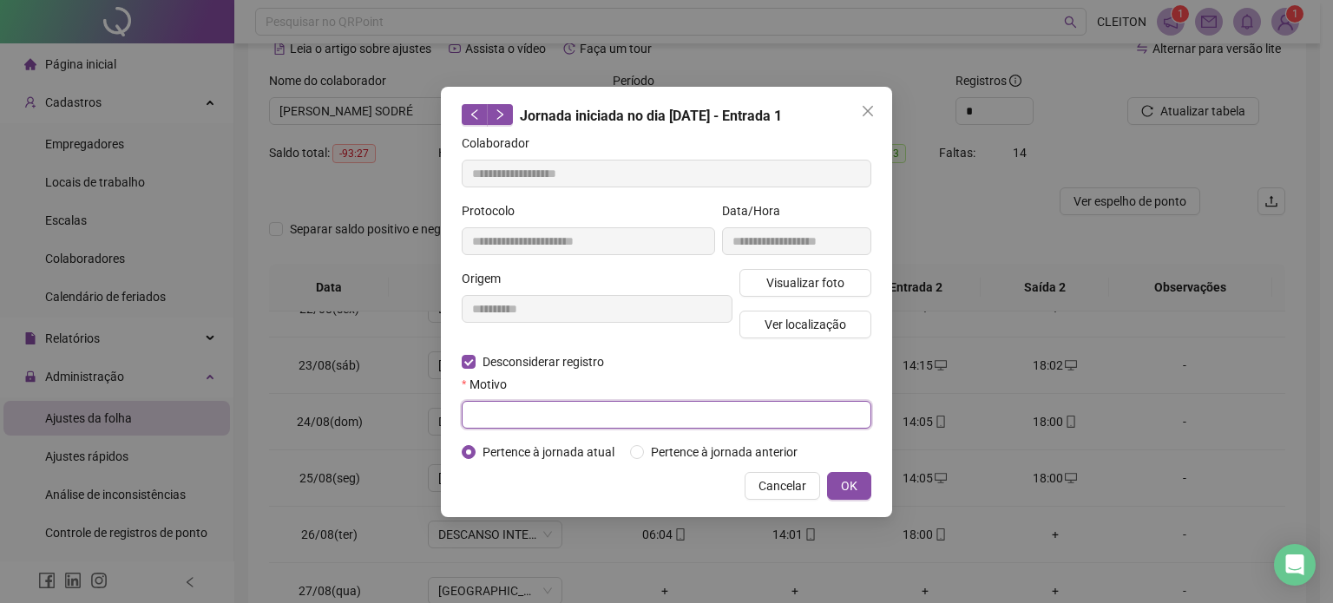
click at [519, 409] on input "text" at bounding box center [667, 415] width 410 height 28
type input "*"
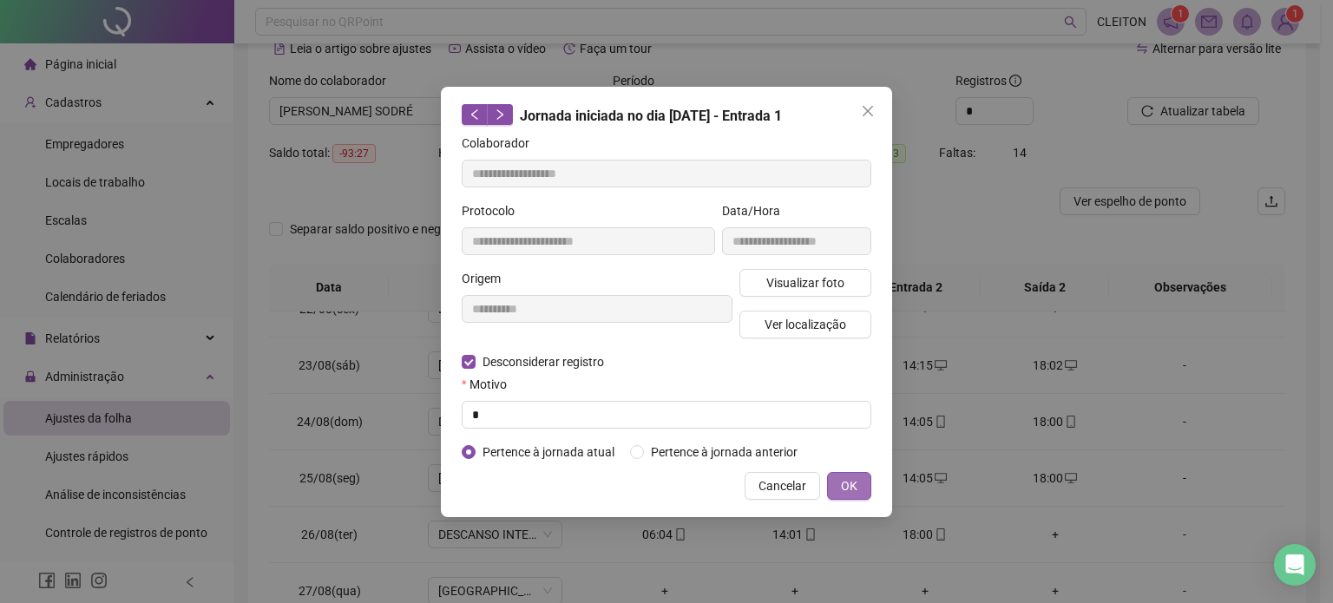
click at [838, 485] on button "OK" at bounding box center [849, 486] width 44 height 28
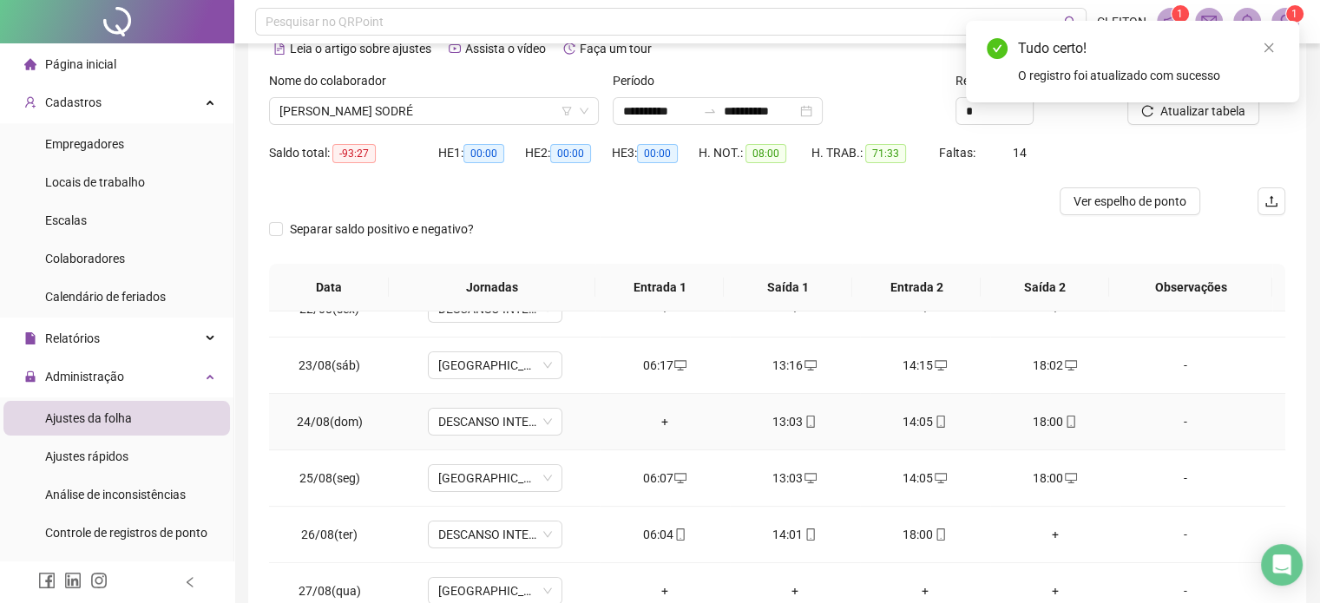
click at [773, 420] on div "13:03" at bounding box center [795, 421] width 102 height 19
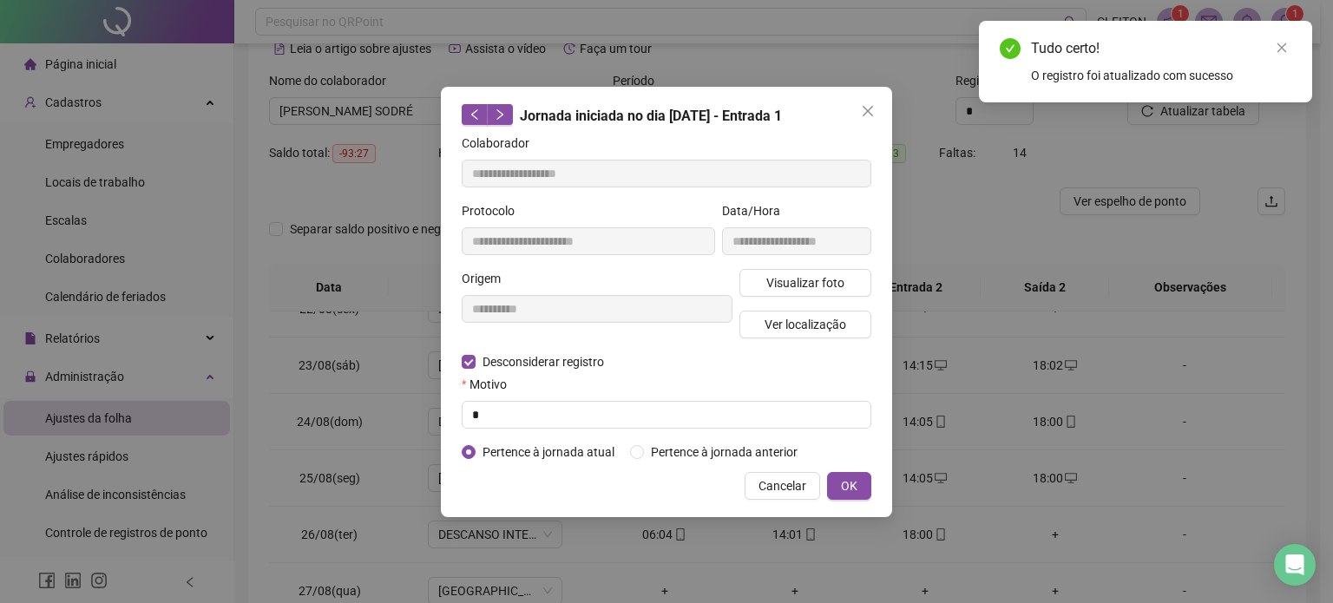
type input "**********"
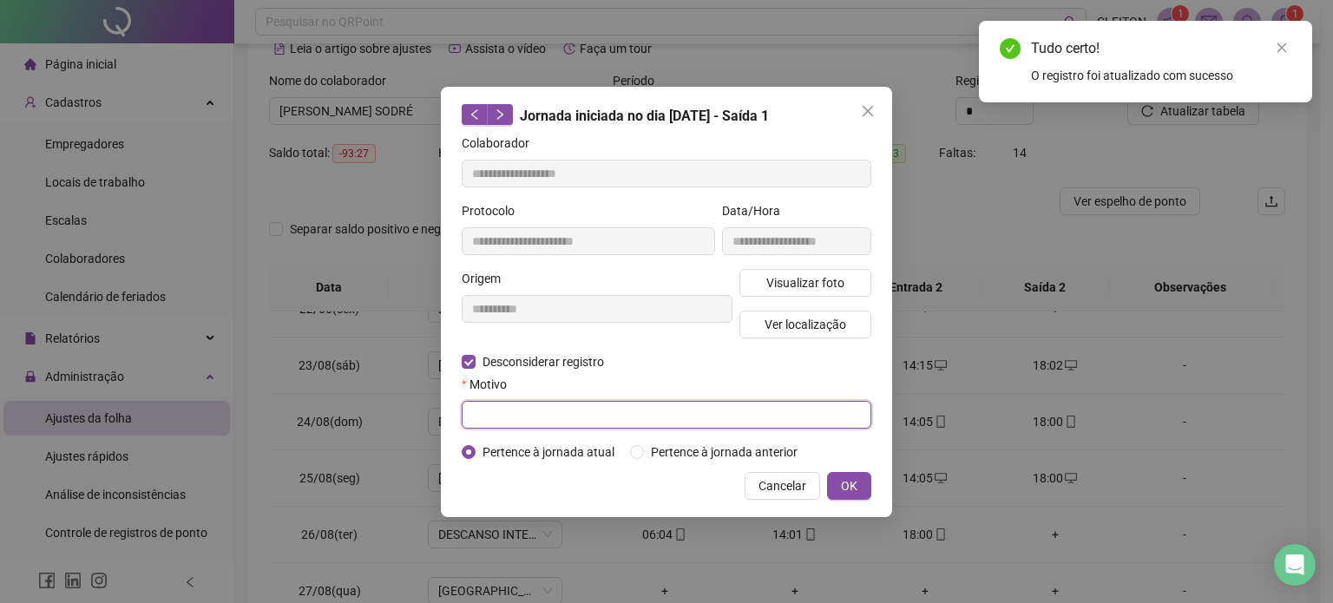
click at [569, 419] on input "text" at bounding box center [667, 415] width 410 height 28
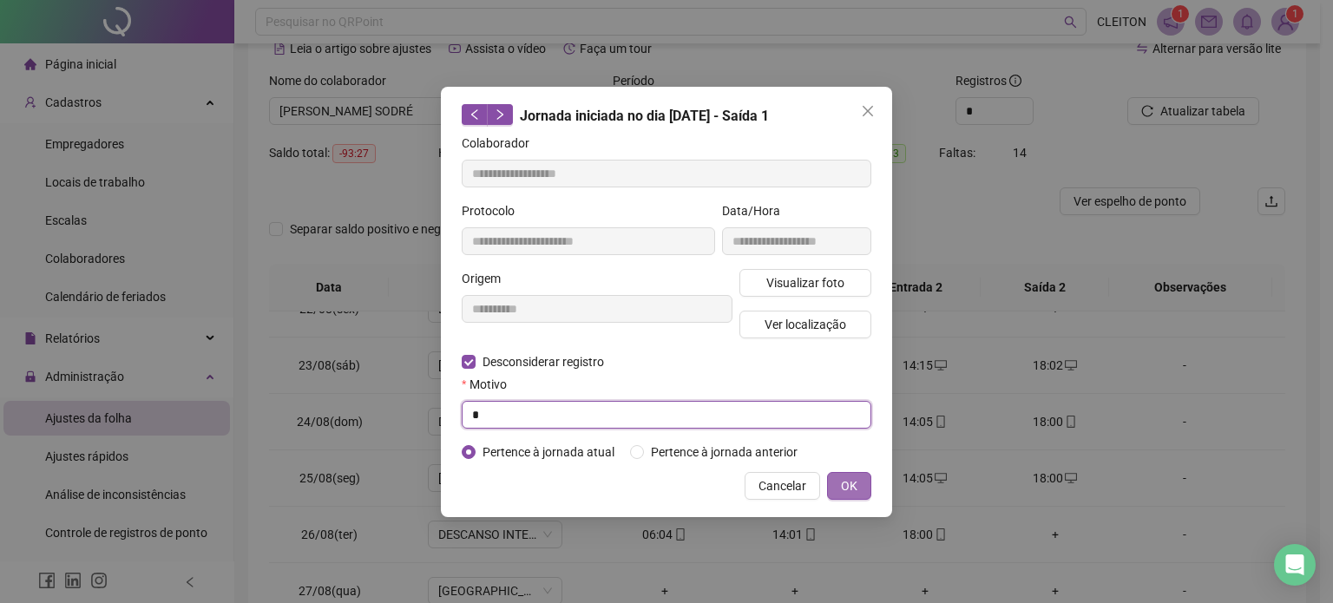
type input "*"
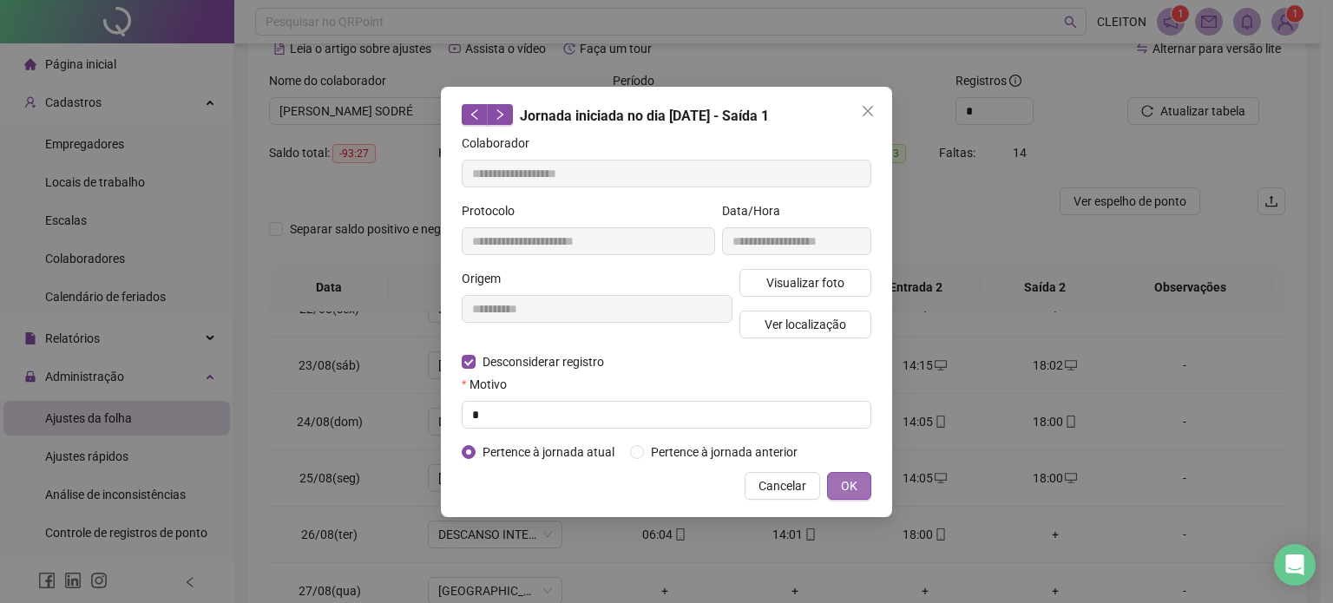
click at [854, 486] on span "OK" at bounding box center [849, 486] width 16 height 19
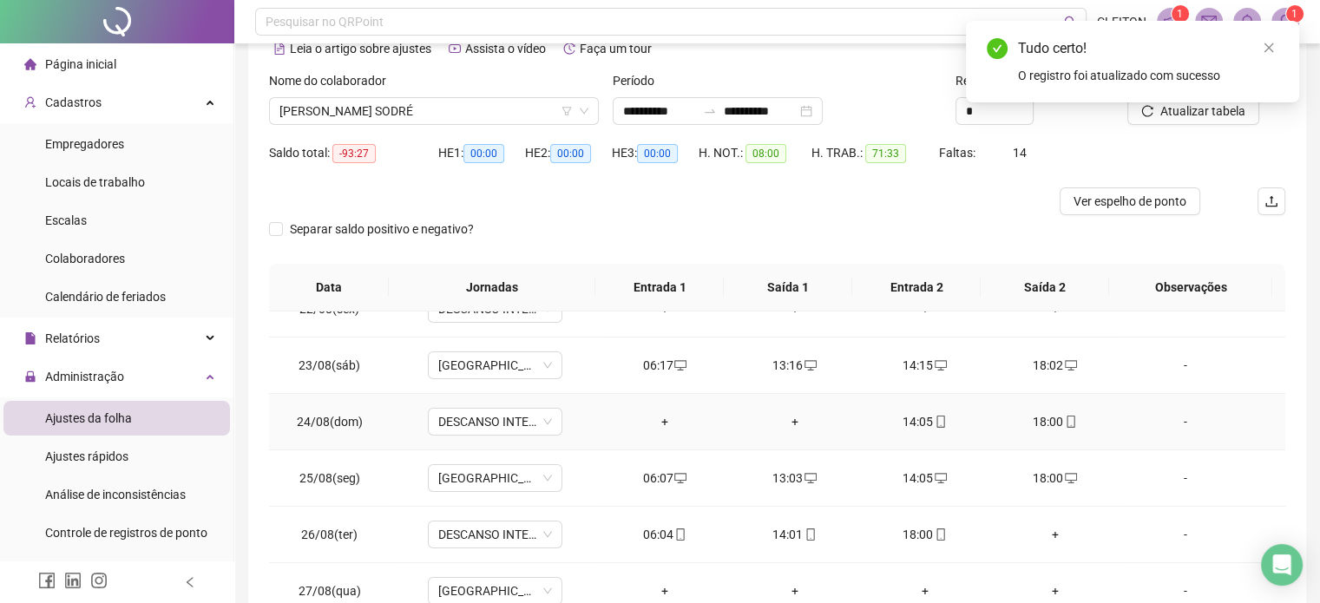
click at [904, 422] on div "14:05" at bounding box center [925, 421] width 102 height 19
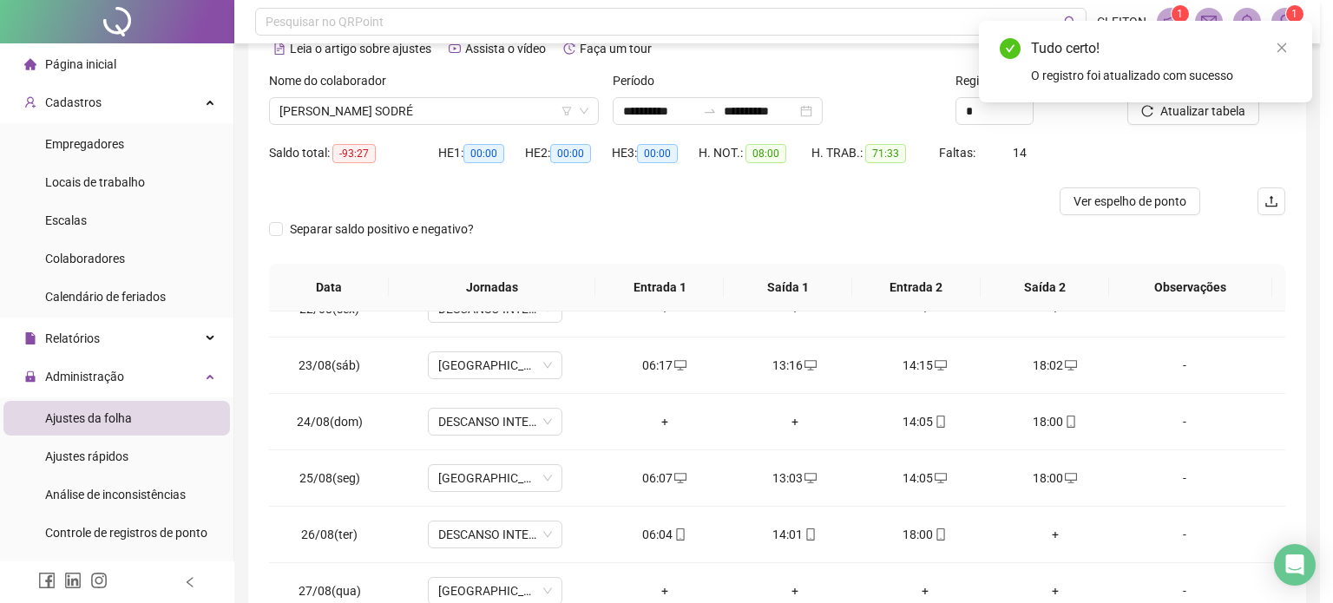
type input "**********"
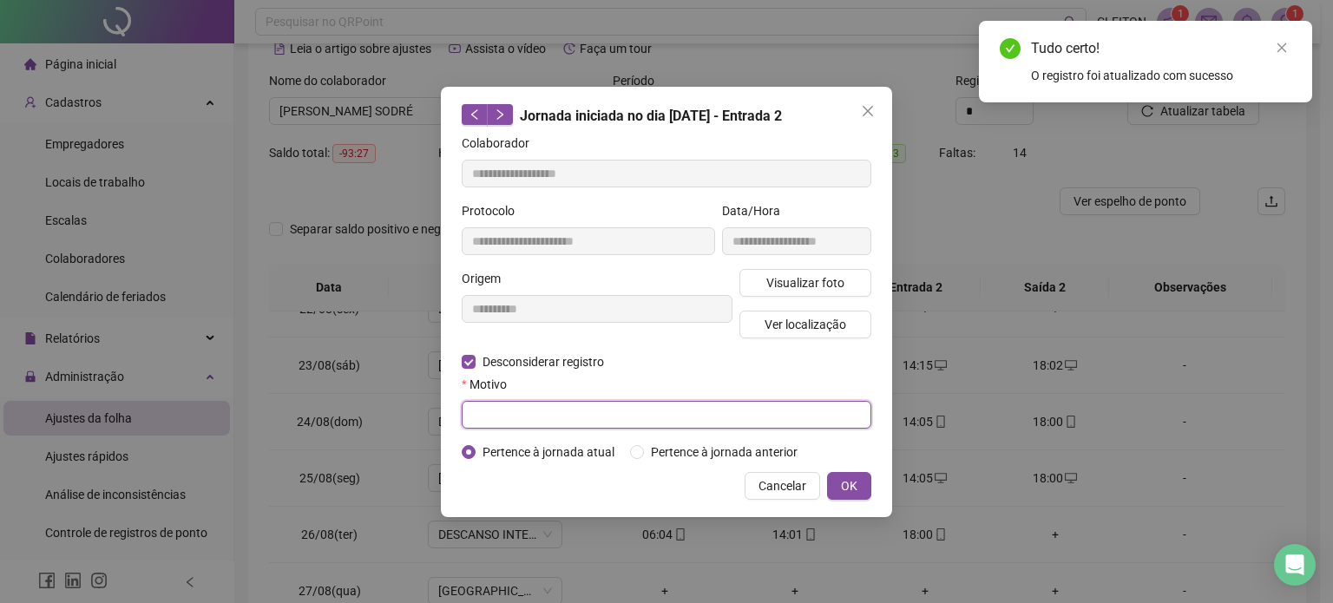
click at [496, 418] on input "text" at bounding box center [667, 415] width 410 height 28
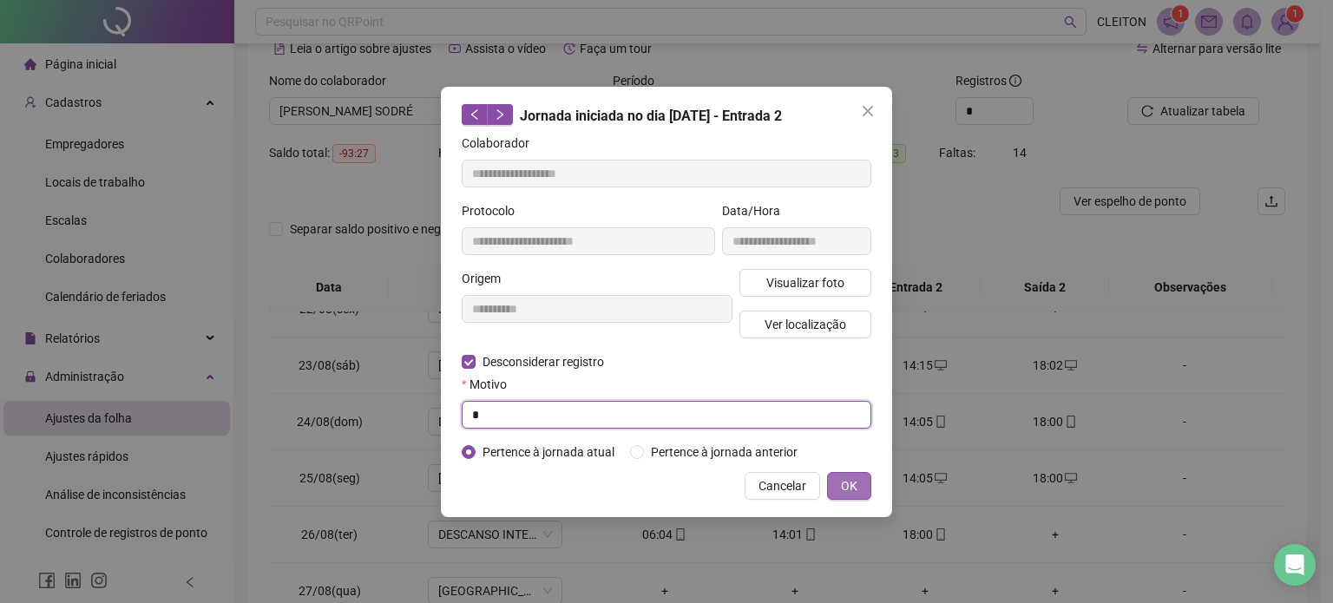
type input "*"
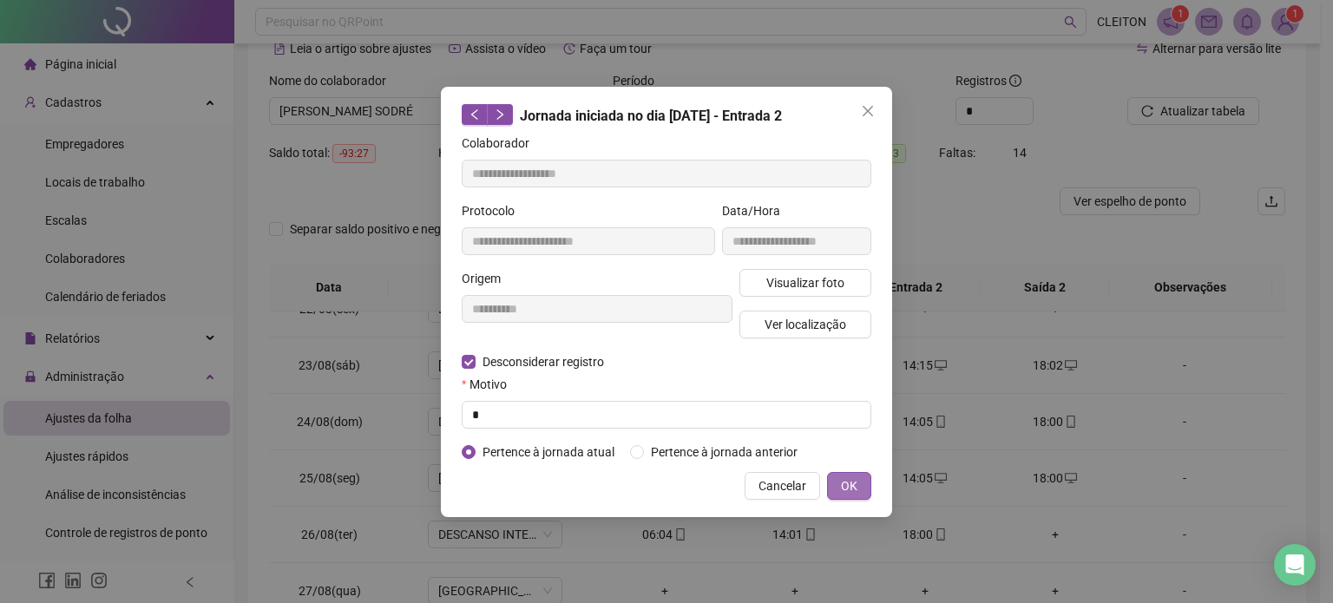
click at [853, 487] on span "OK" at bounding box center [849, 486] width 16 height 19
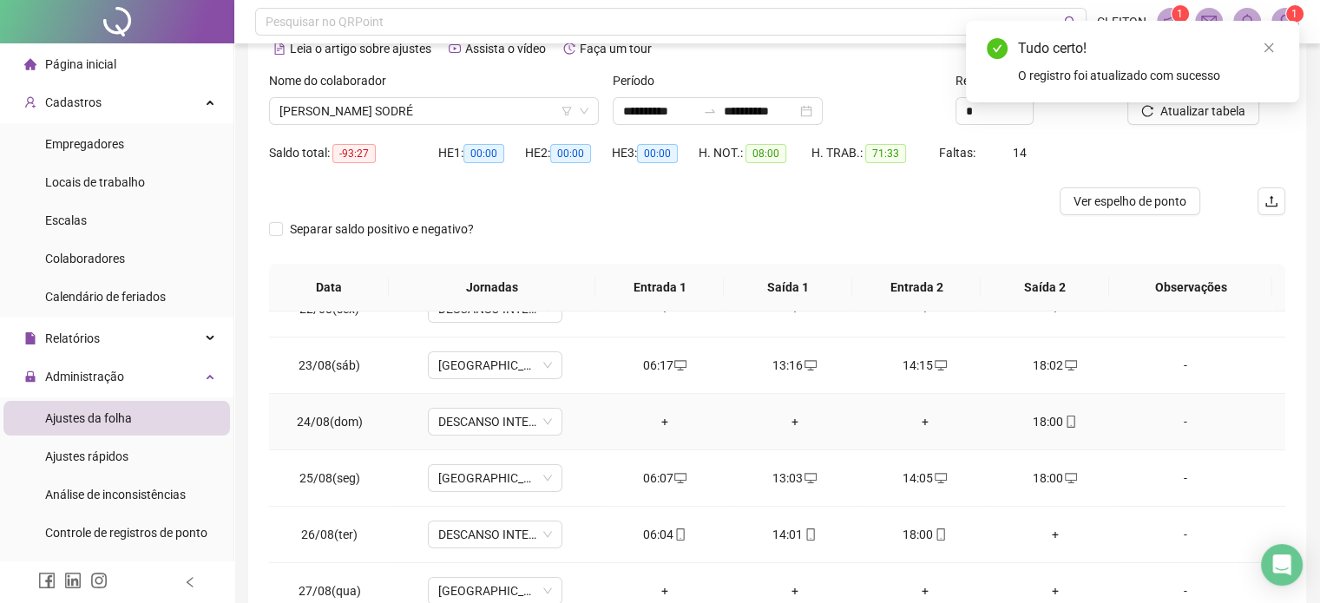
click at [1028, 416] on div "18:00" at bounding box center [1055, 421] width 102 height 19
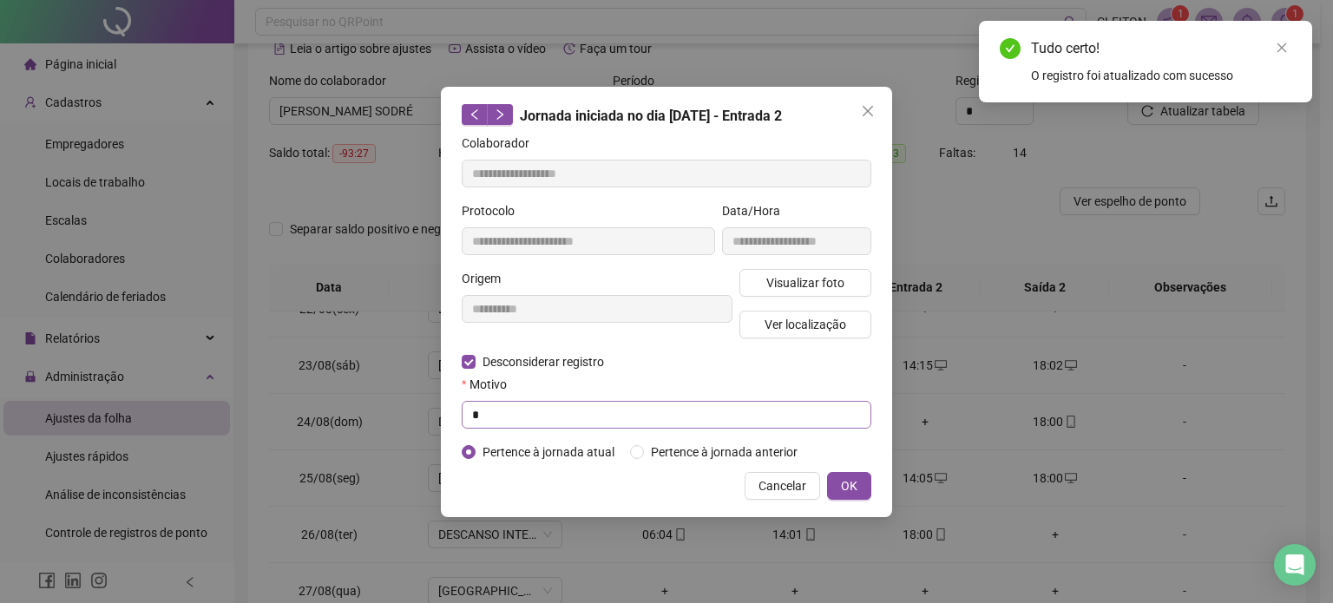
type input "**********"
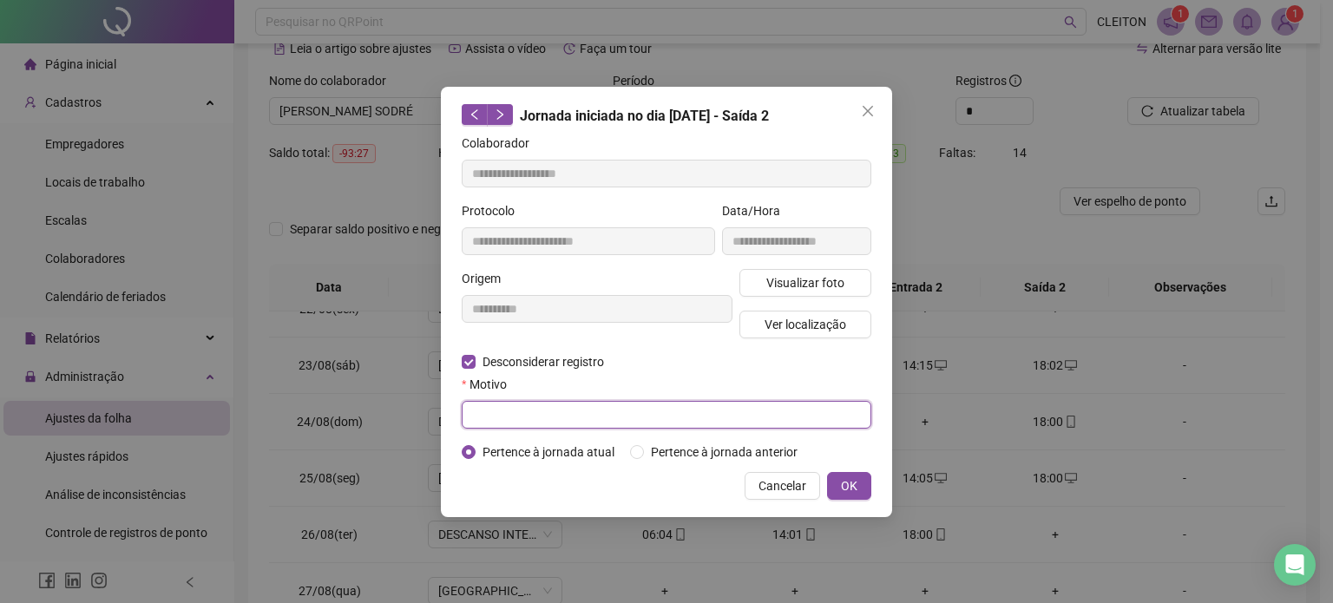
click at [489, 413] on input "text" at bounding box center [667, 415] width 410 height 28
type input "**********"
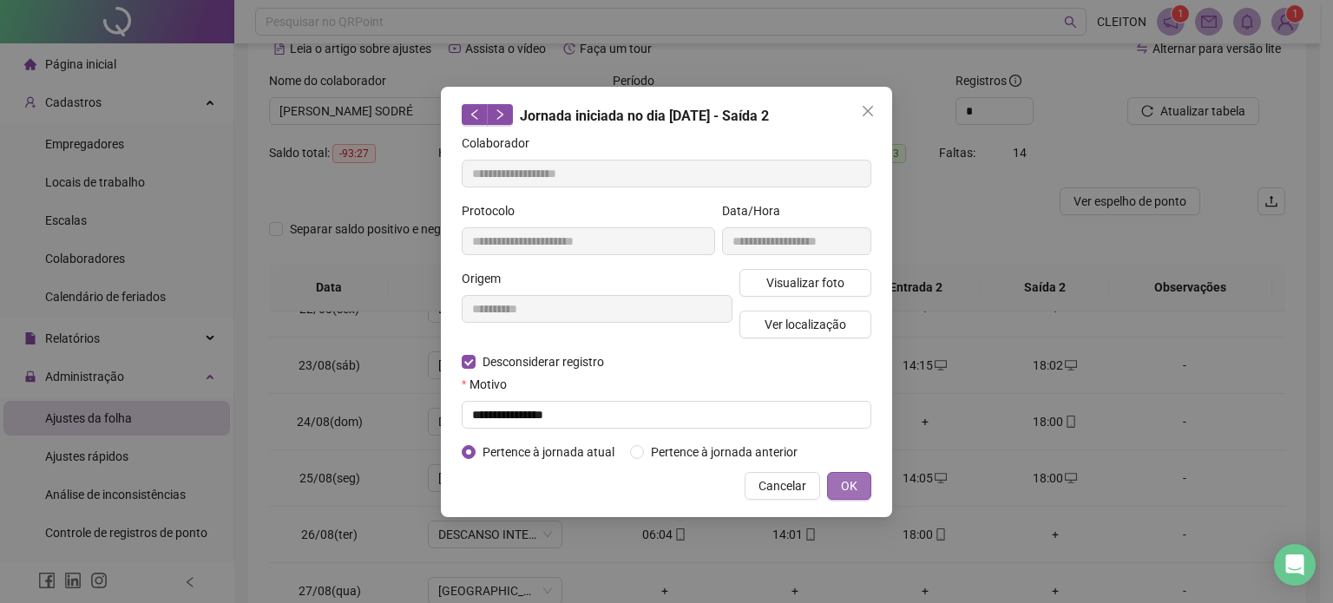
click at [855, 489] on span "OK" at bounding box center [849, 486] width 16 height 19
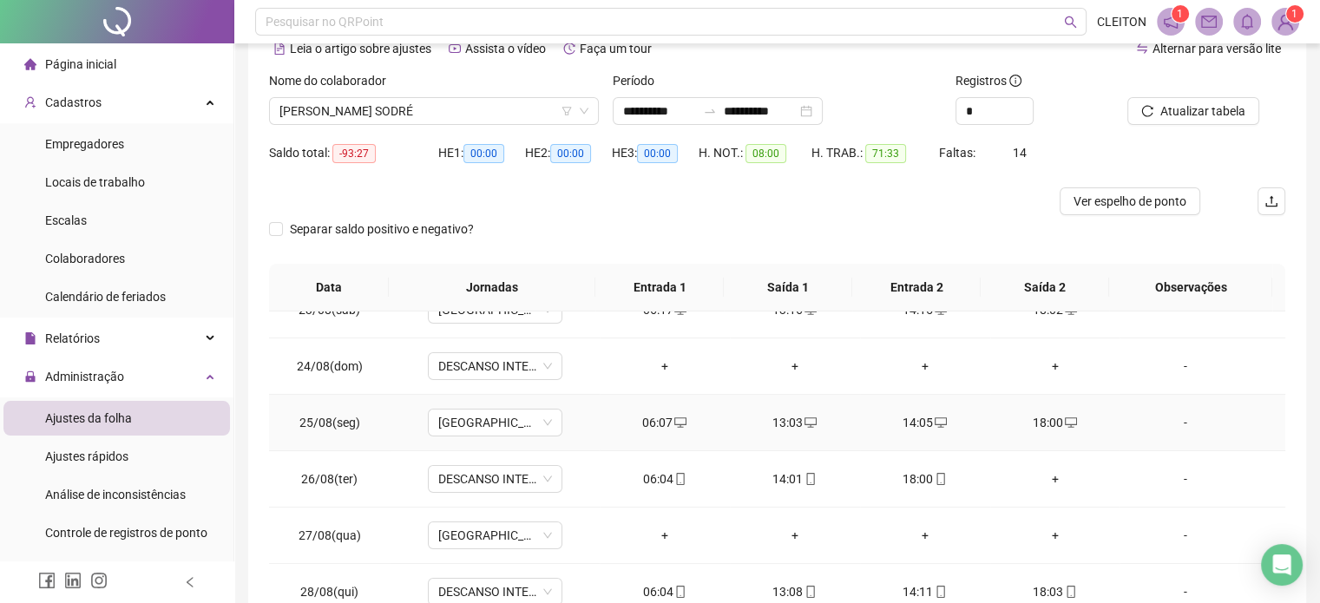
scroll to position [174, 0]
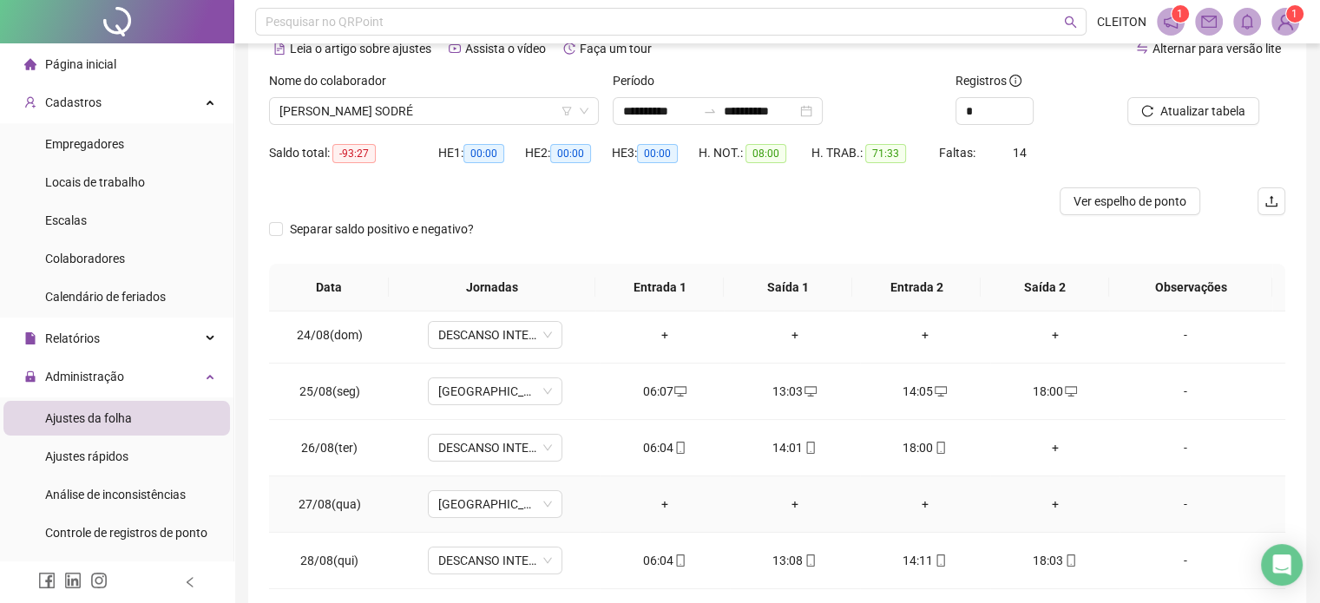
click at [656, 507] on div "+" at bounding box center [665, 504] width 102 height 19
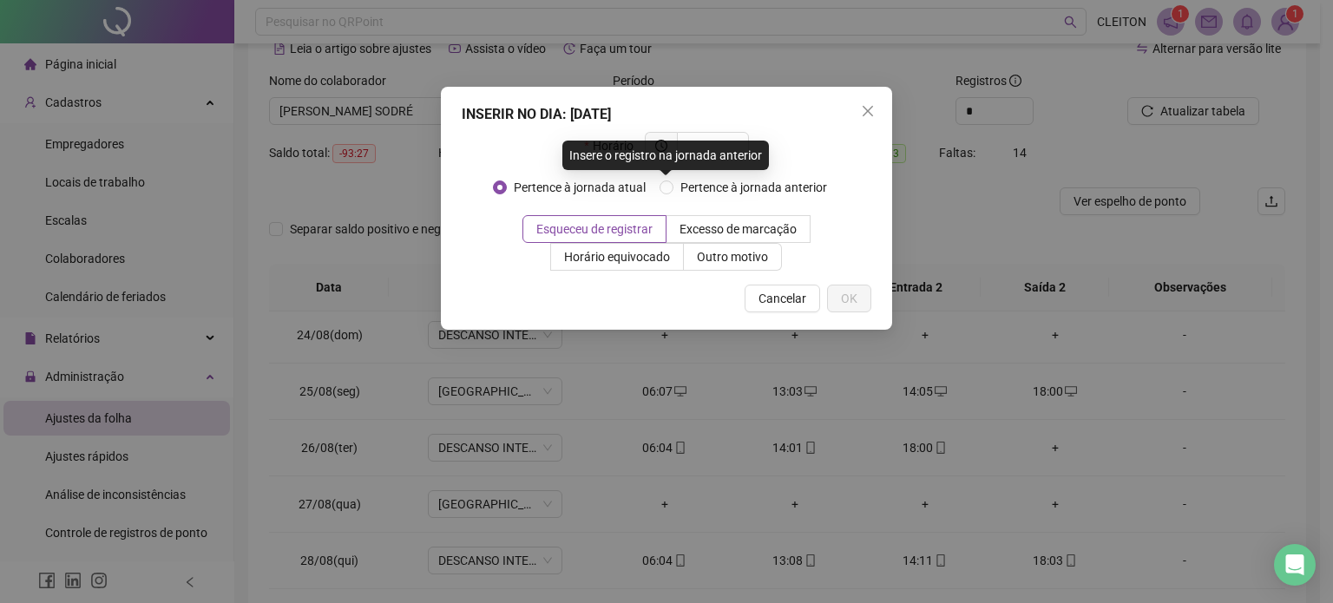
drag, startPoint x: 714, startPoint y: 144, endPoint x: 834, endPoint y: 138, distance: 119.9
click at [731, 141] on div "Insere o registro na jornada anterior" at bounding box center [665, 156] width 207 height 30
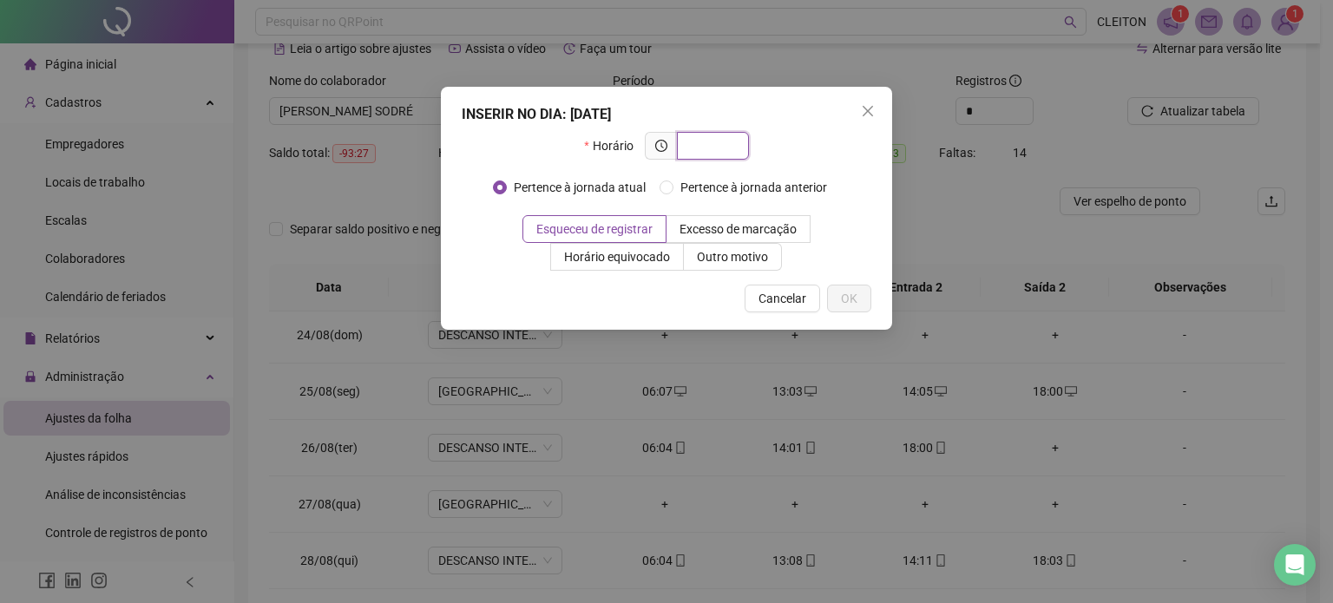
click at [698, 151] on input "text" at bounding box center [711, 145] width 48 height 19
type input "*****"
click at [851, 304] on span "OK" at bounding box center [849, 298] width 16 height 19
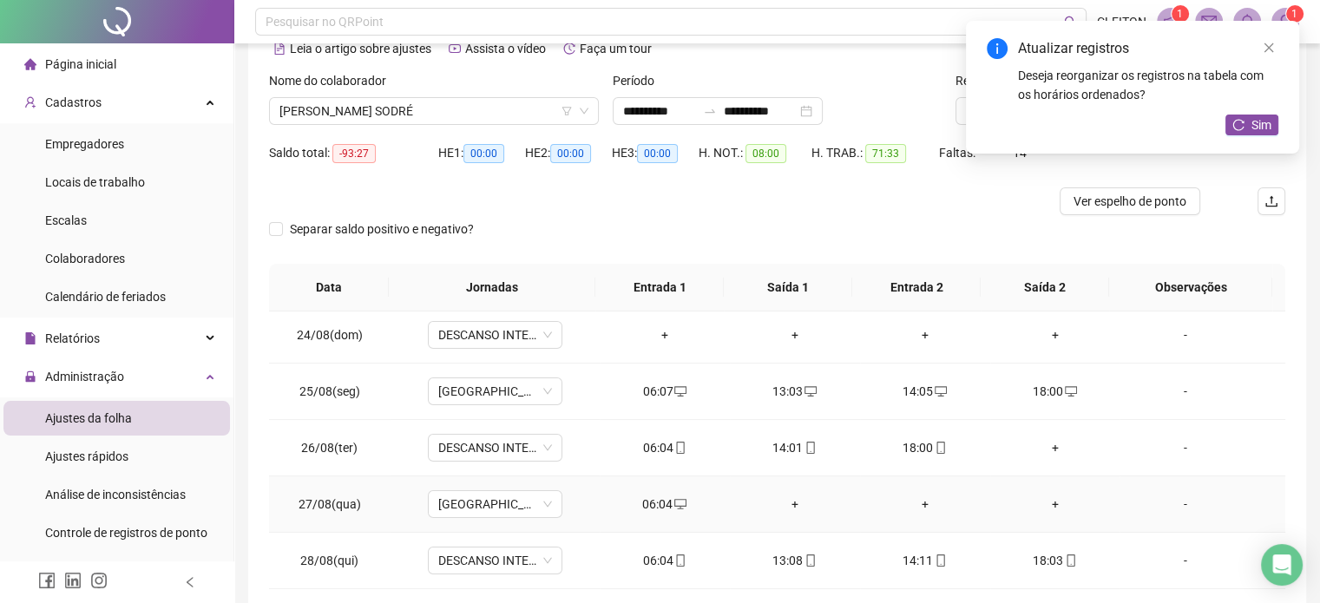
click at [788, 503] on div "+" at bounding box center [795, 504] width 102 height 19
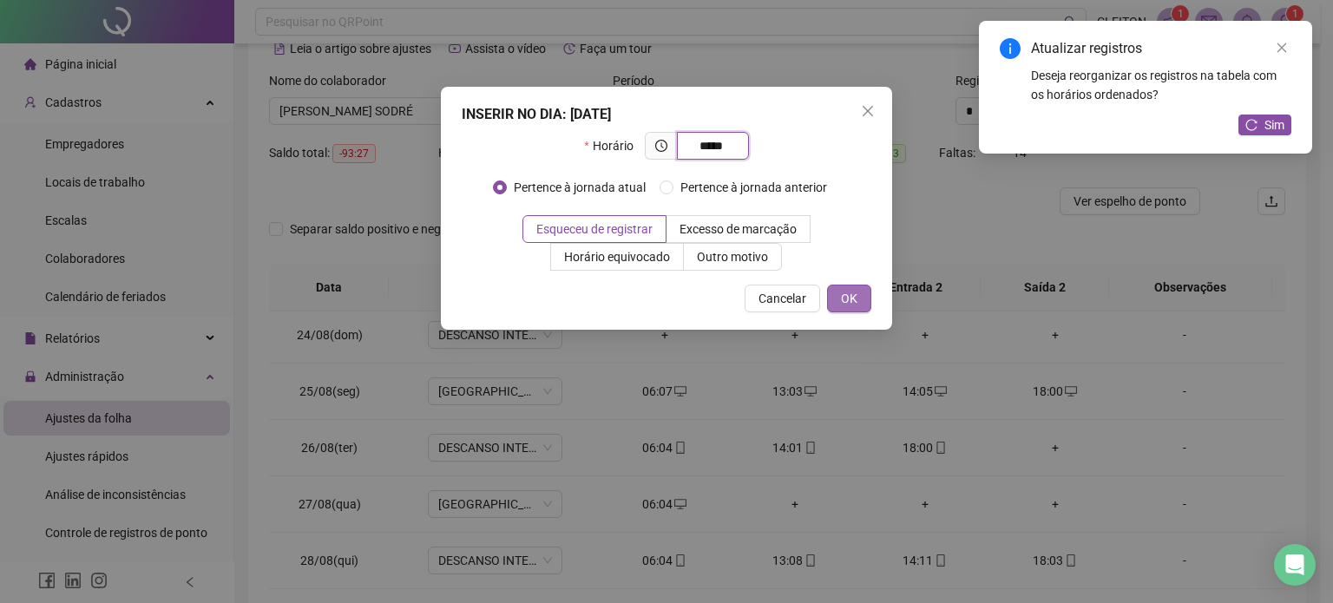
type input "*****"
click at [853, 300] on span "OK" at bounding box center [849, 298] width 16 height 19
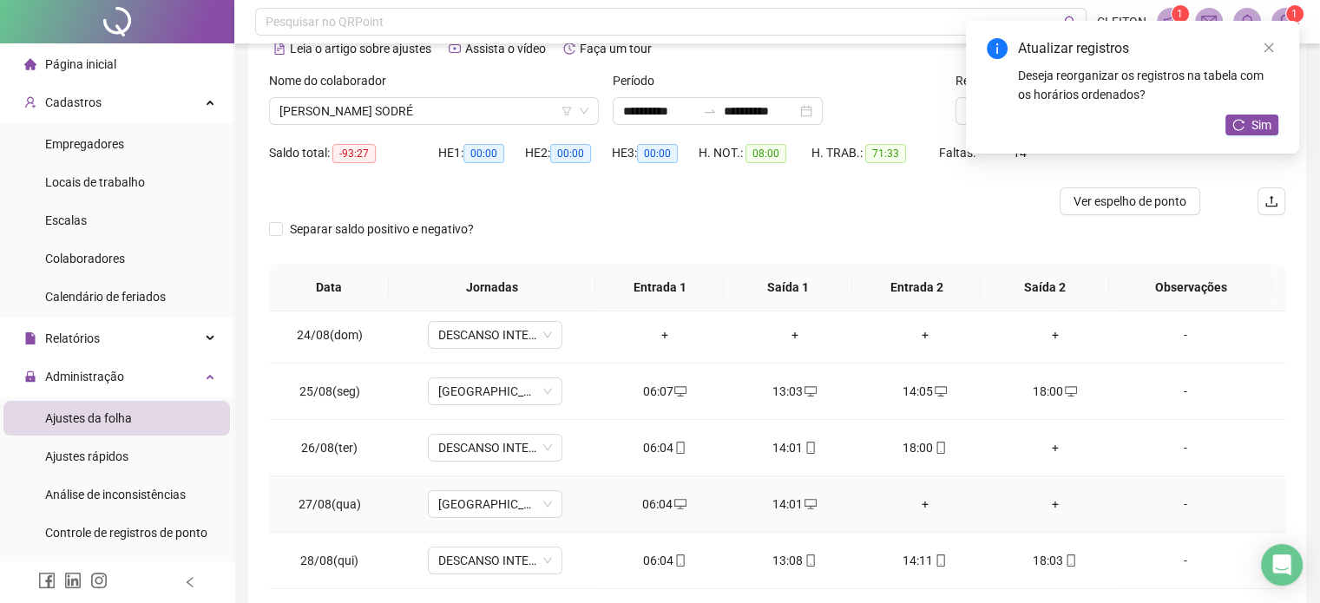
click at [915, 504] on div "+" at bounding box center [925, 504] width 102 height 19
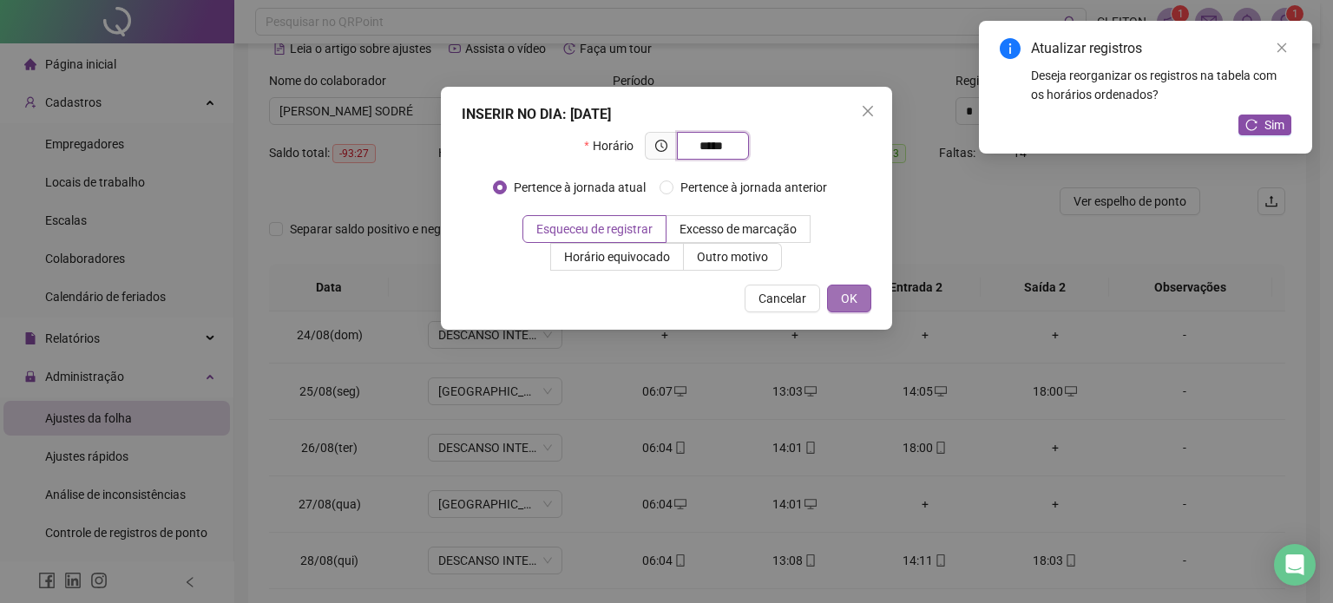
type input "*****"
click at [849, 301] on span "OK" at bounding box center [849, 298] width 16 height 19
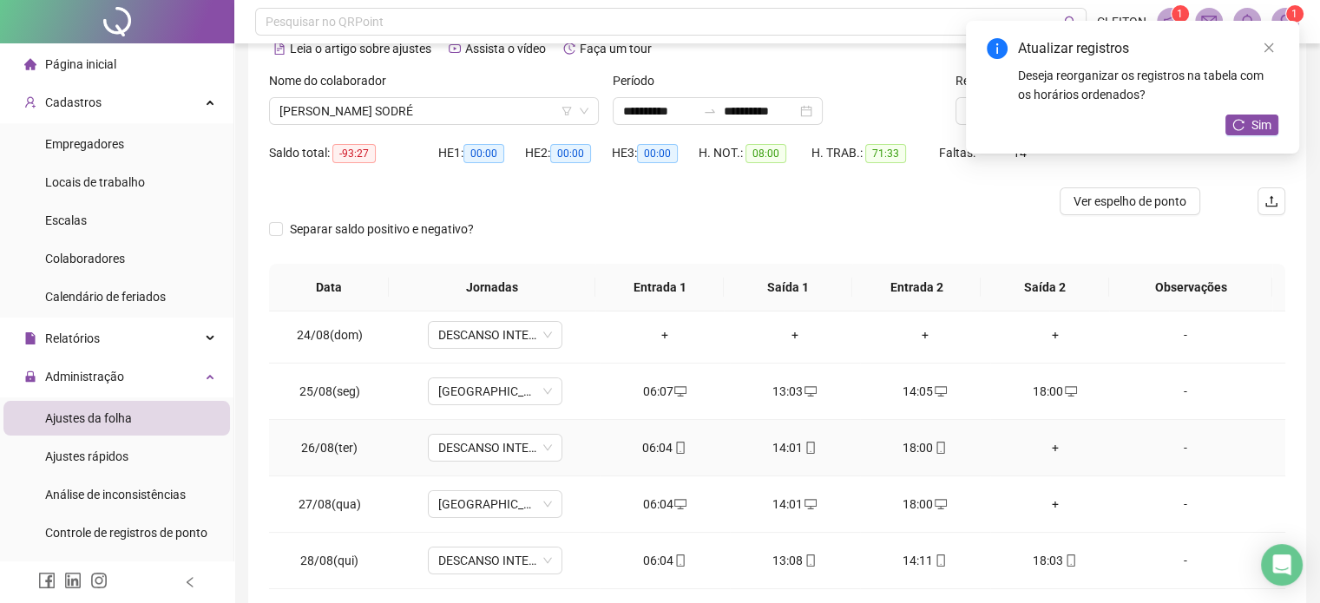
click at [663, 450] on div "06:04" at bounding box center [665, 447] width 102 height 19
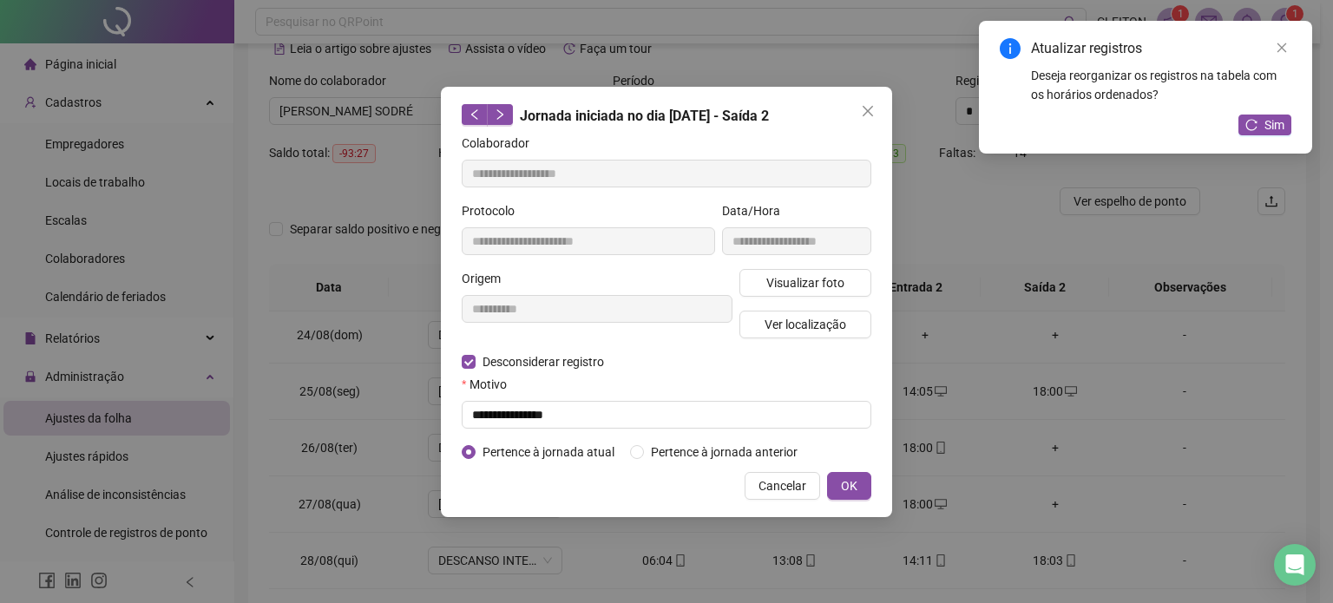
type input "**********"
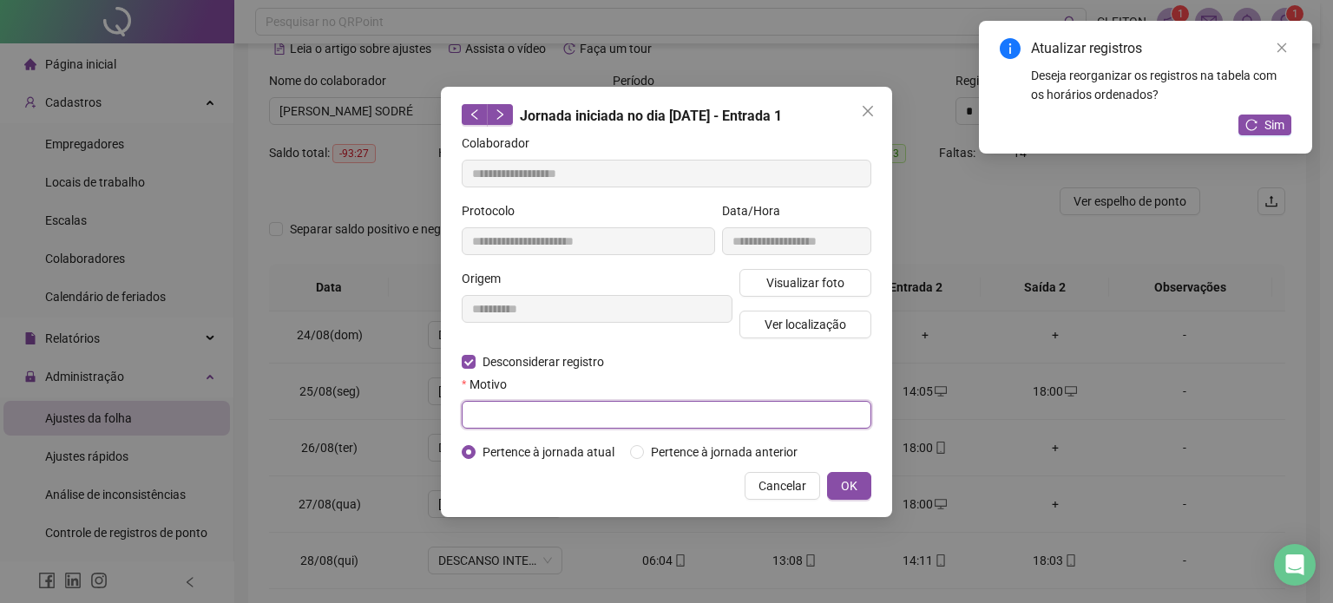
click at [524, 418] on input "text" at bounding box center [667, 415] width 410 height 28
type input "*"
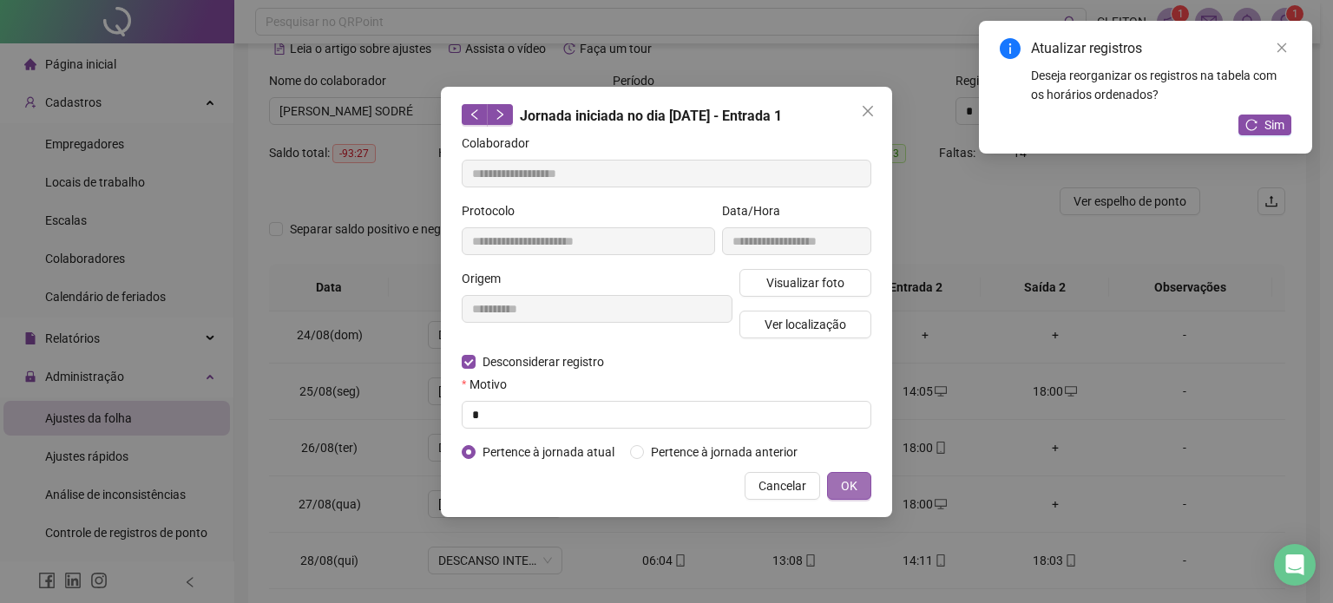
click at [847, 489] on span "OK" at bounding box center [849, 486] width 16 height 19
click at [846, 485] on span "OK" at bounding box center [849, 486] width 16 height 19
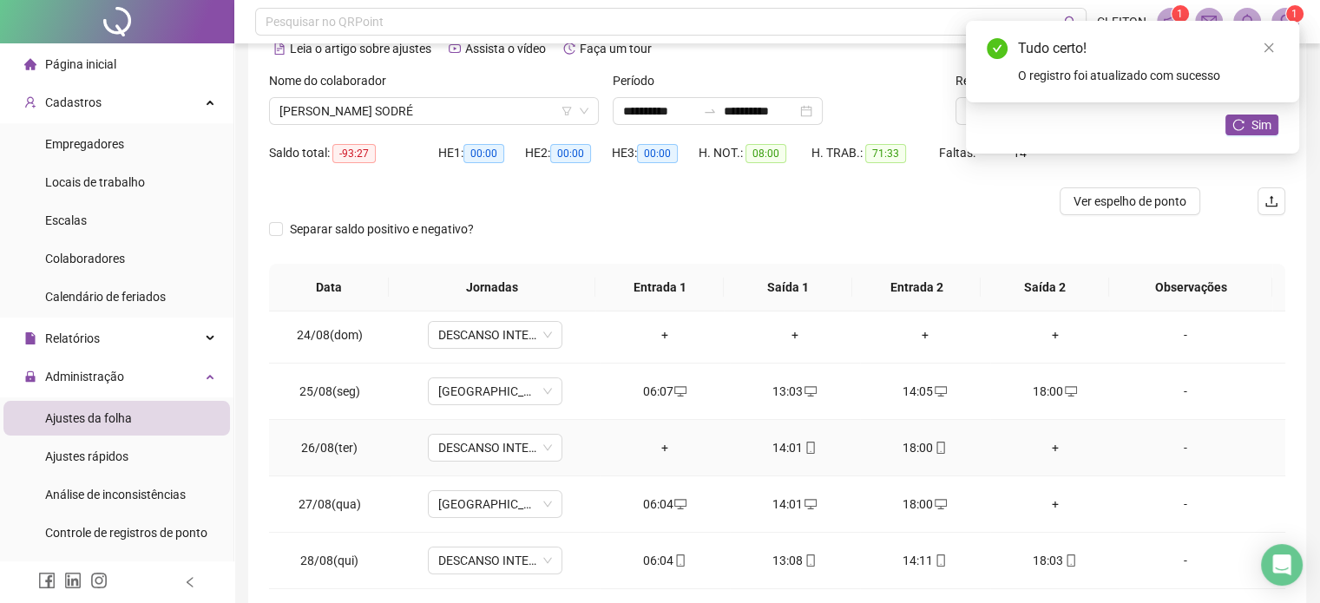
click at [778, 444] on div "14:01" at bounding box center [795, 447] width 102 height 19
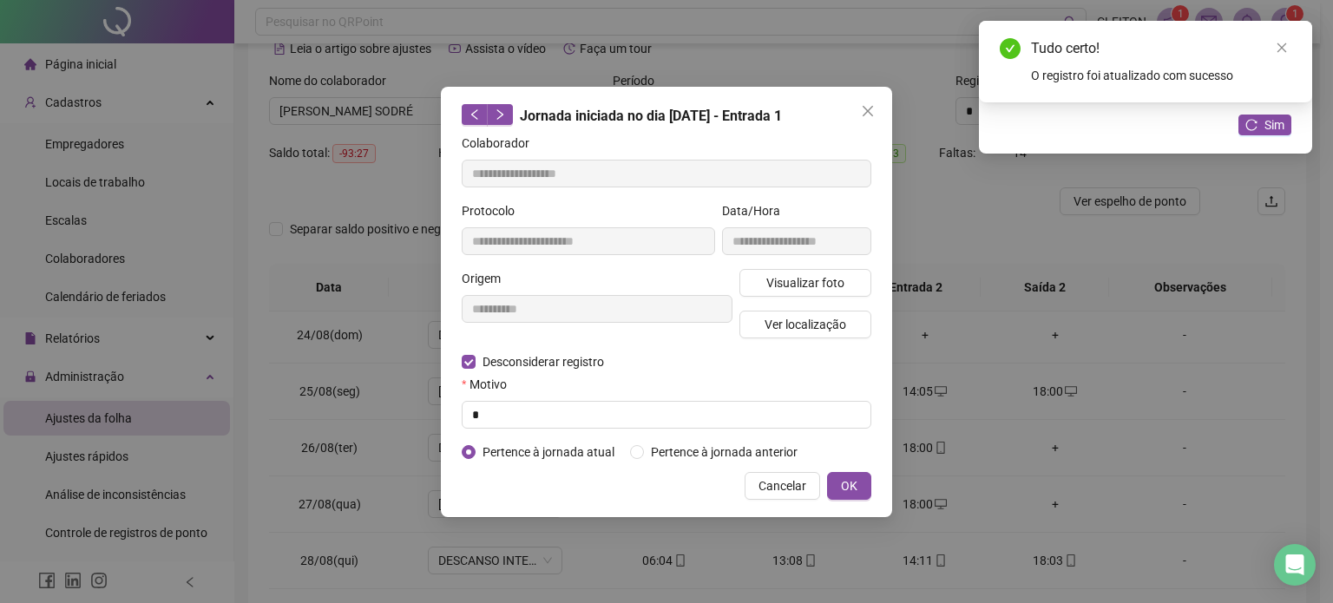
type input "**********"
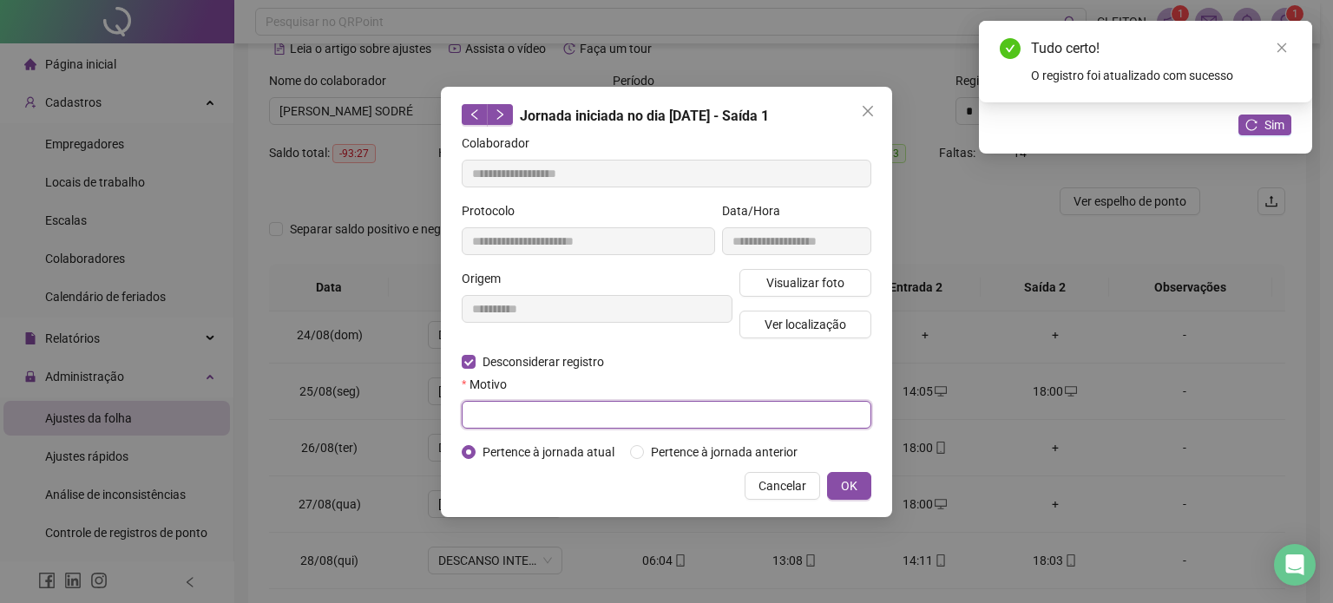
click at [491, 412] on input "text" at bounding box center [667, 415] width 410 height 28
type input "*"
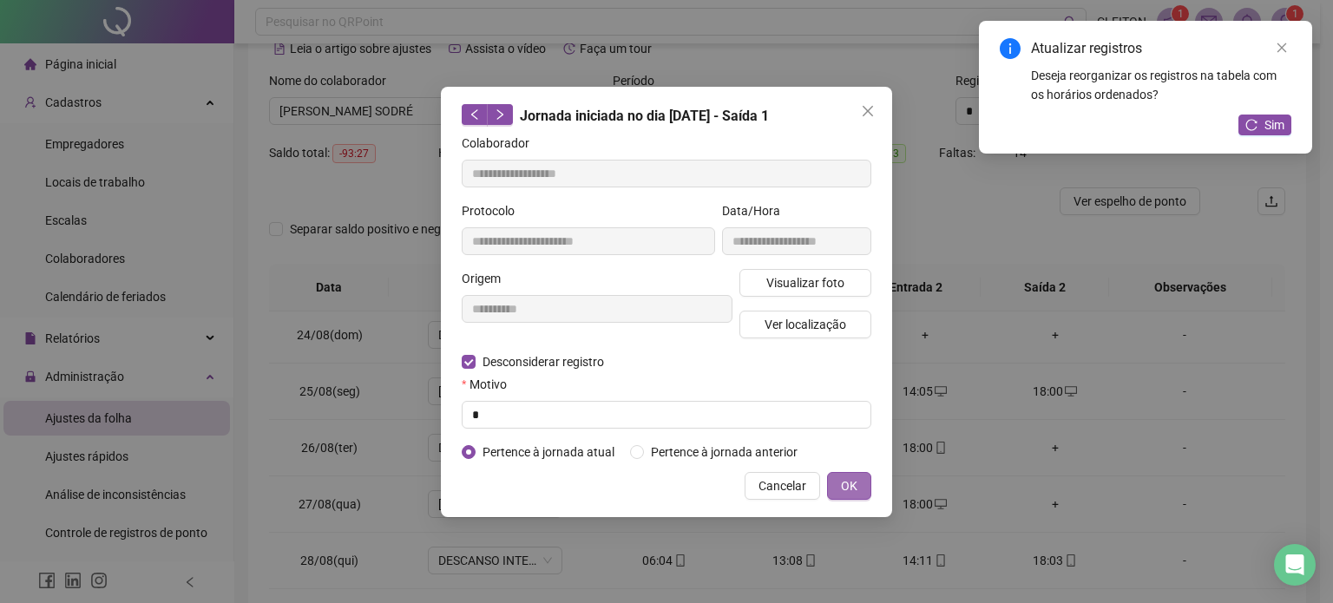
click at [843, 480] on span "OK" at bounding box center [849, 486] width 16 height 19
click at [851, 484] on span "OK" at bounding box center [849, 486] width 16 height 19
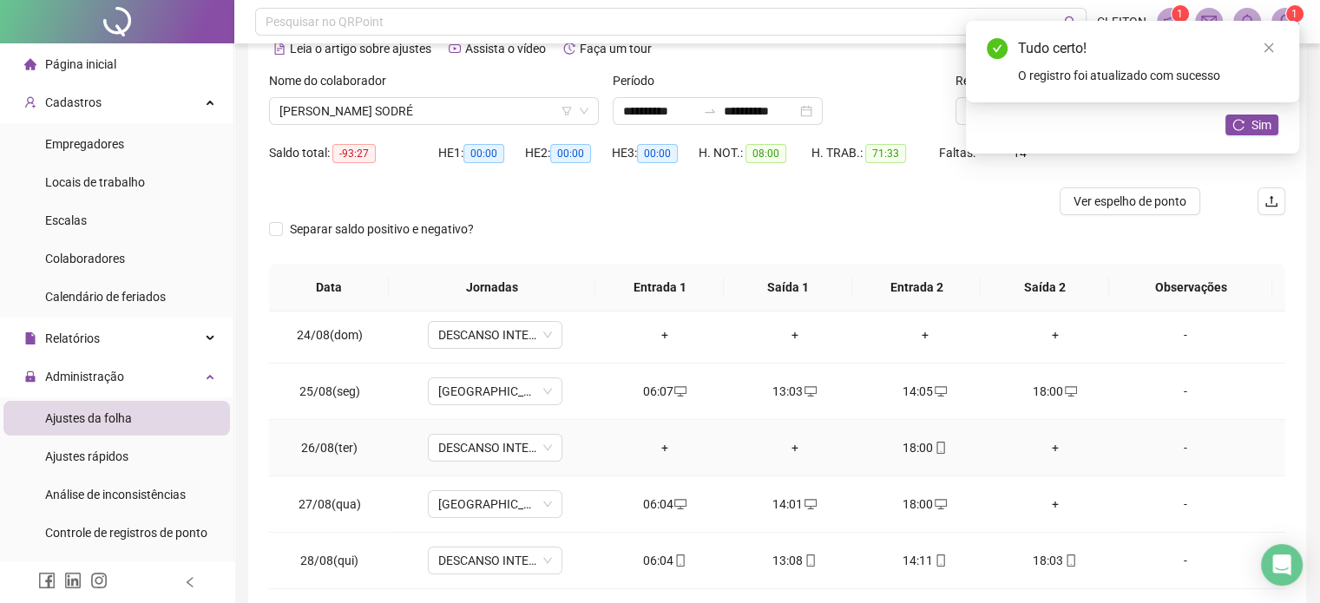
click at [912, 446] on div "18:00" at bounding box center [925, 447] width 102 height 19
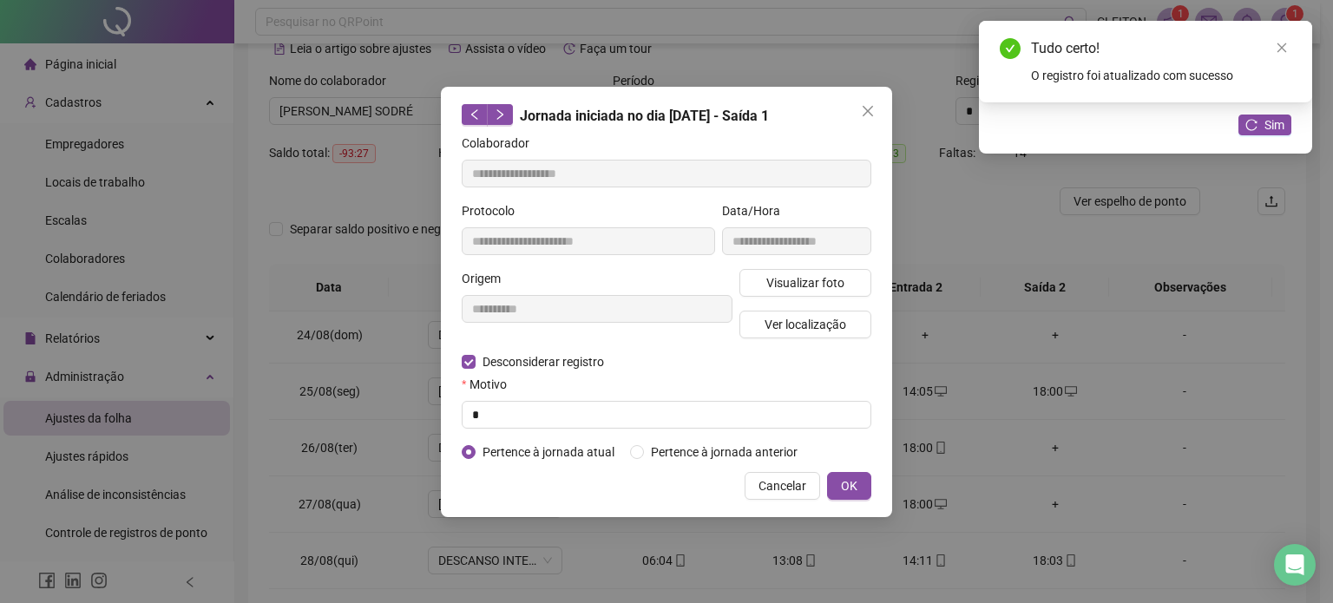
type input "**********"
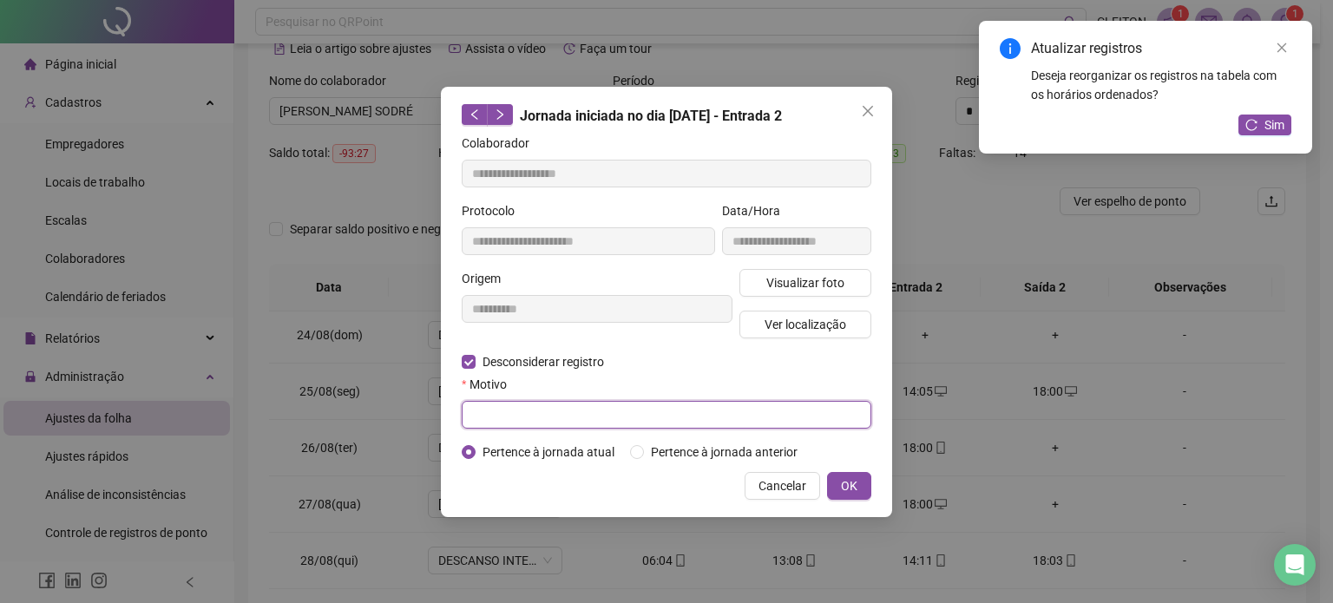
click at [483, 412] on input "text" at bounding box center [667, 415] width 410 height 28
type input "*"
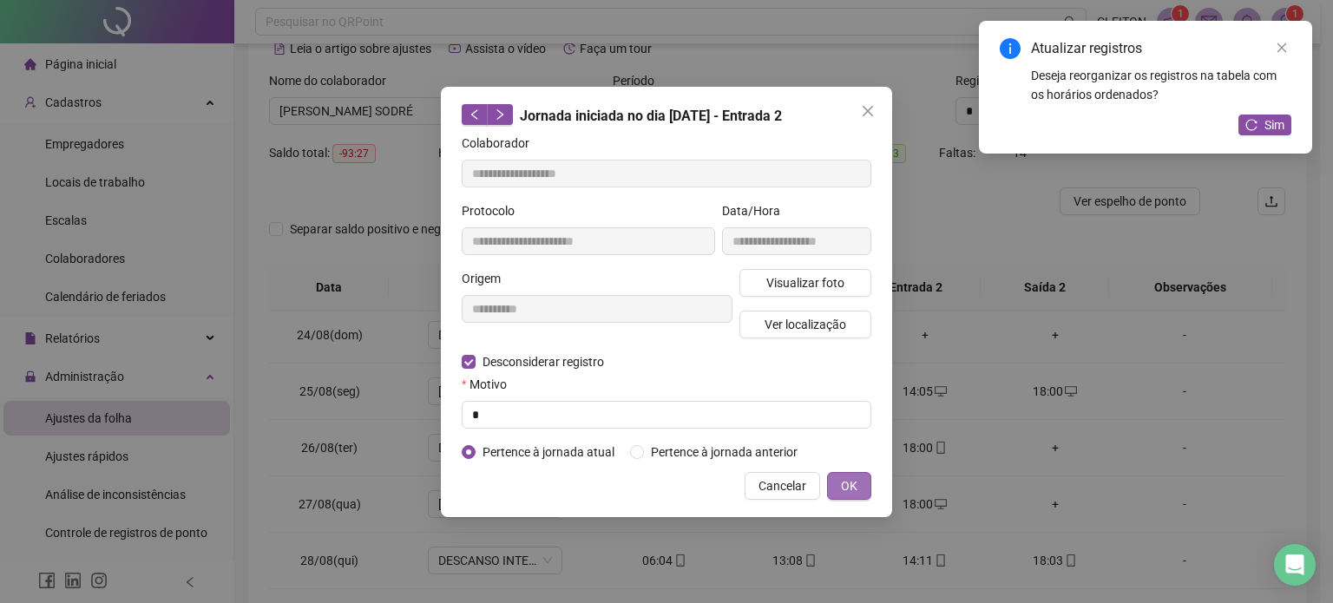
click at [846, 482] on span "OK" at bounding box center [849, 486] width 16 height 19
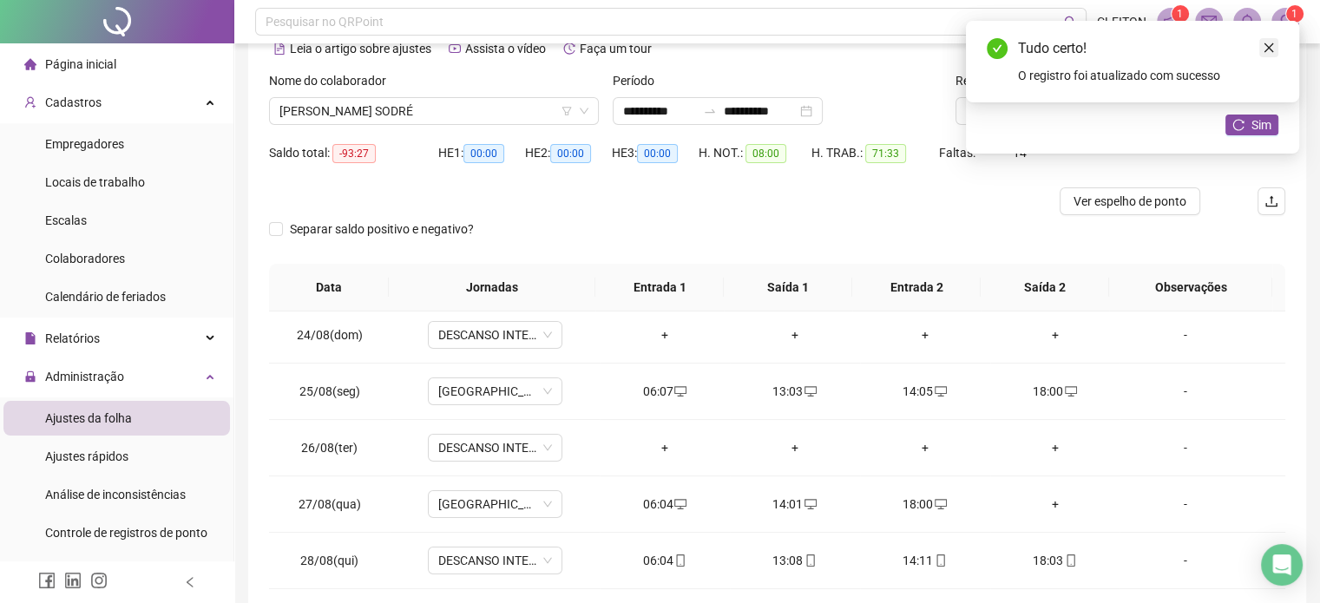
click at [1269, 46] on icon "close" at bounding box center [1269, 48] width 12 height 12
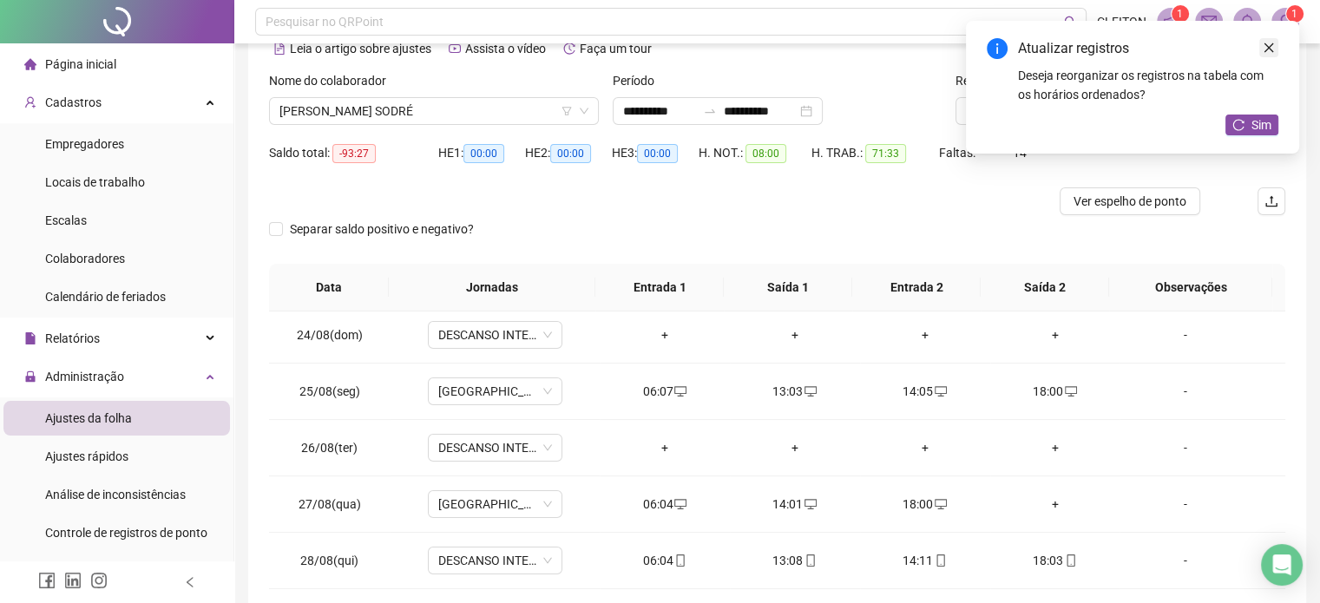
click at [1272, 48] on icon "close" at bounding box center [1269, 48] width 12 height 12
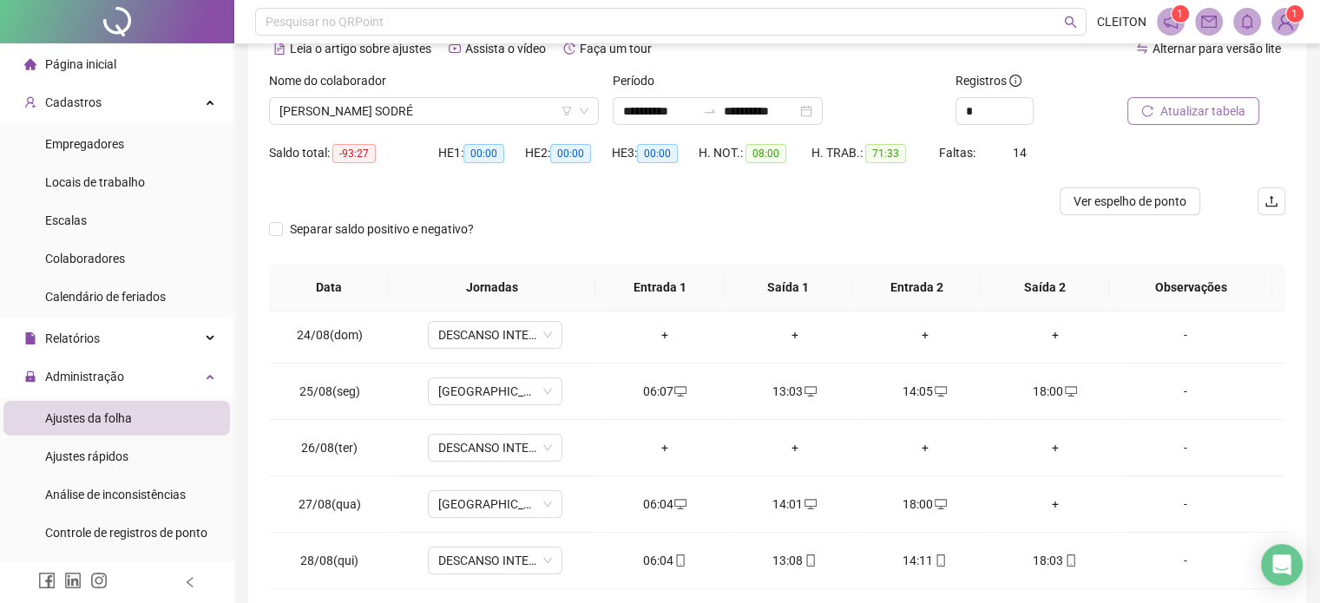
click at [1199, 104] on span "Atualizar tabela" at bounding box center [1202, 111] width 85 height 19
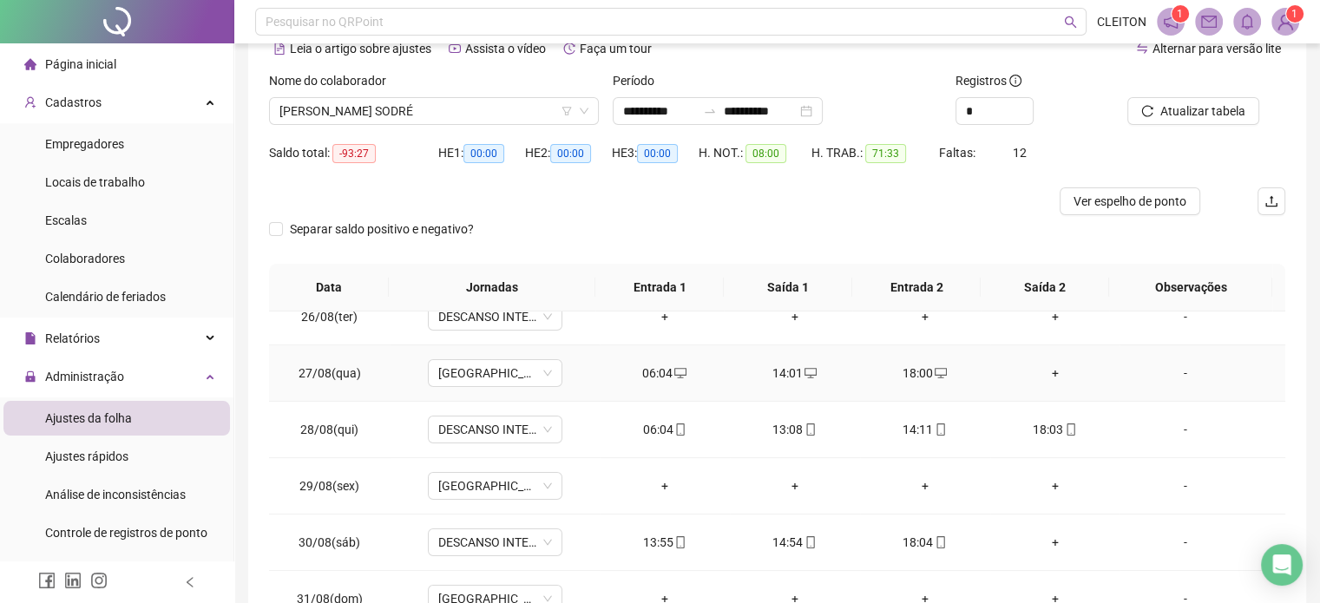
scroll to position [347, 0]
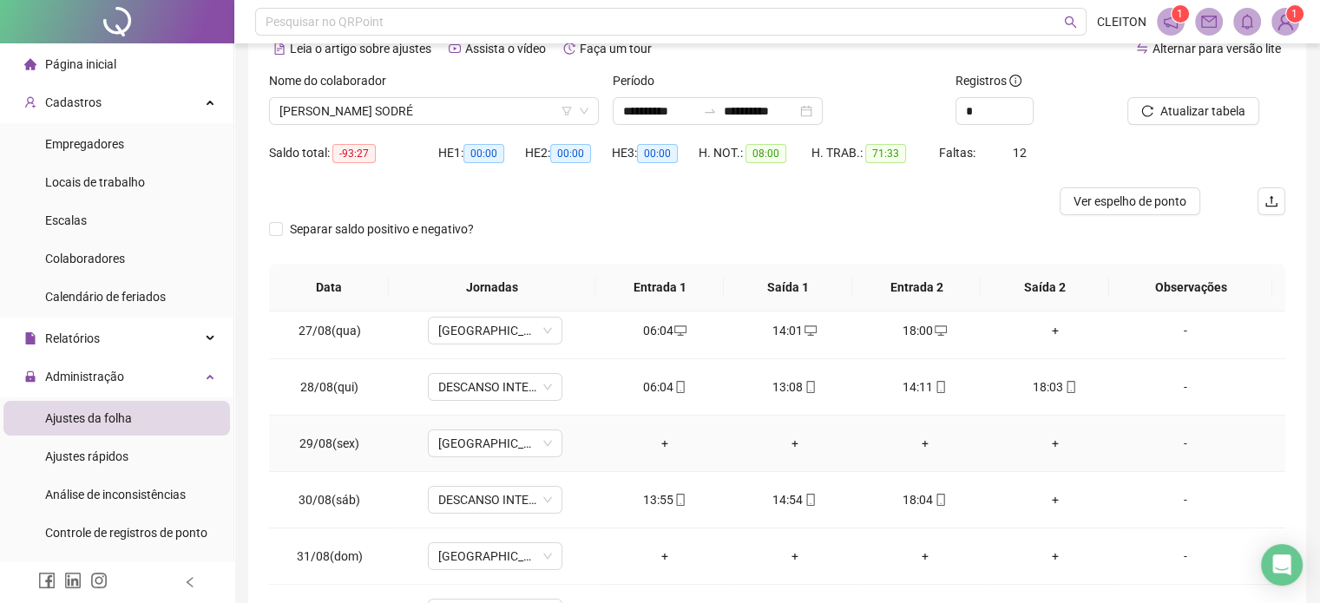
click at [656, 439] on div "+" at bounding box center [665, 443] width 102 height 19
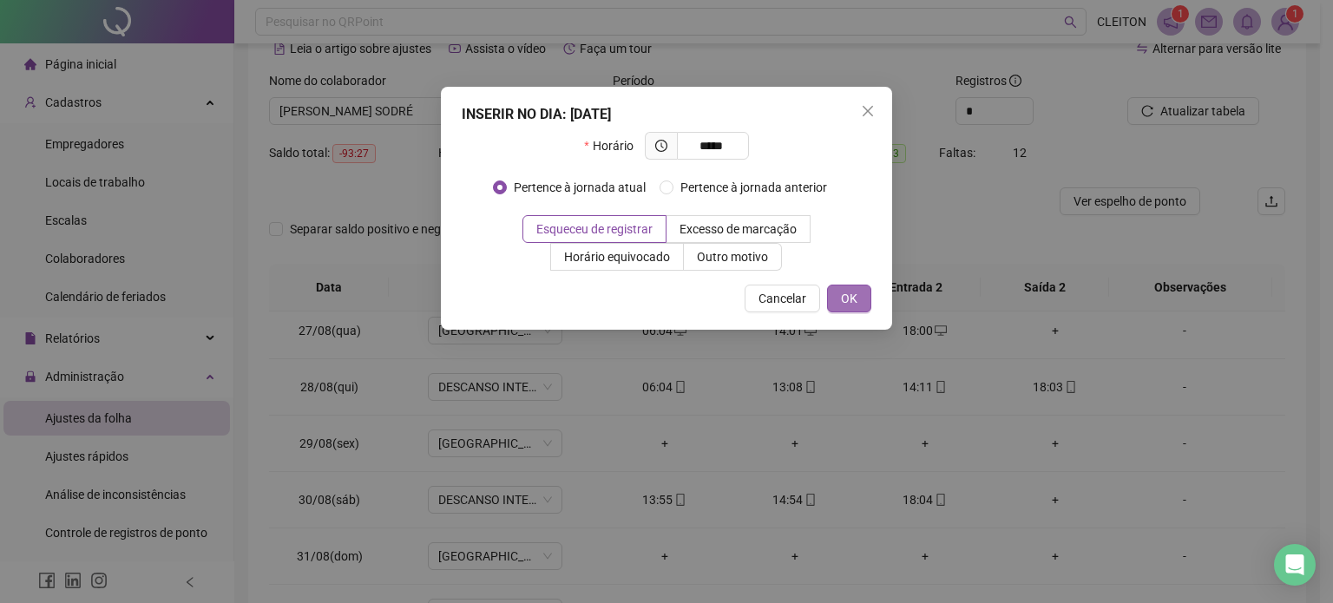
type input "*****"
drag, startPoint x: 847, startPoint y: 297, endPoint x: 792, endPoint y: 439, distance: 152.5
click at [847, 297] on span "OK" at bounding box center [849, 298] width 16 height 19
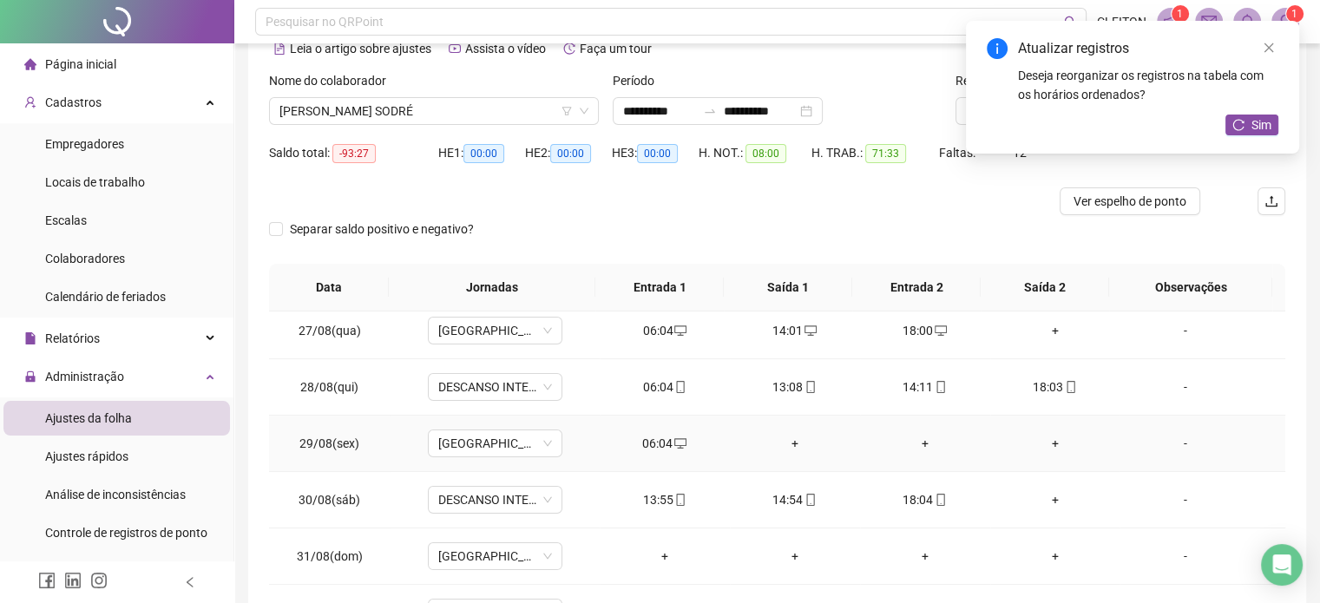
click at [786, 441] on div "+" at bounding box center [795, 443] width 102 height 19
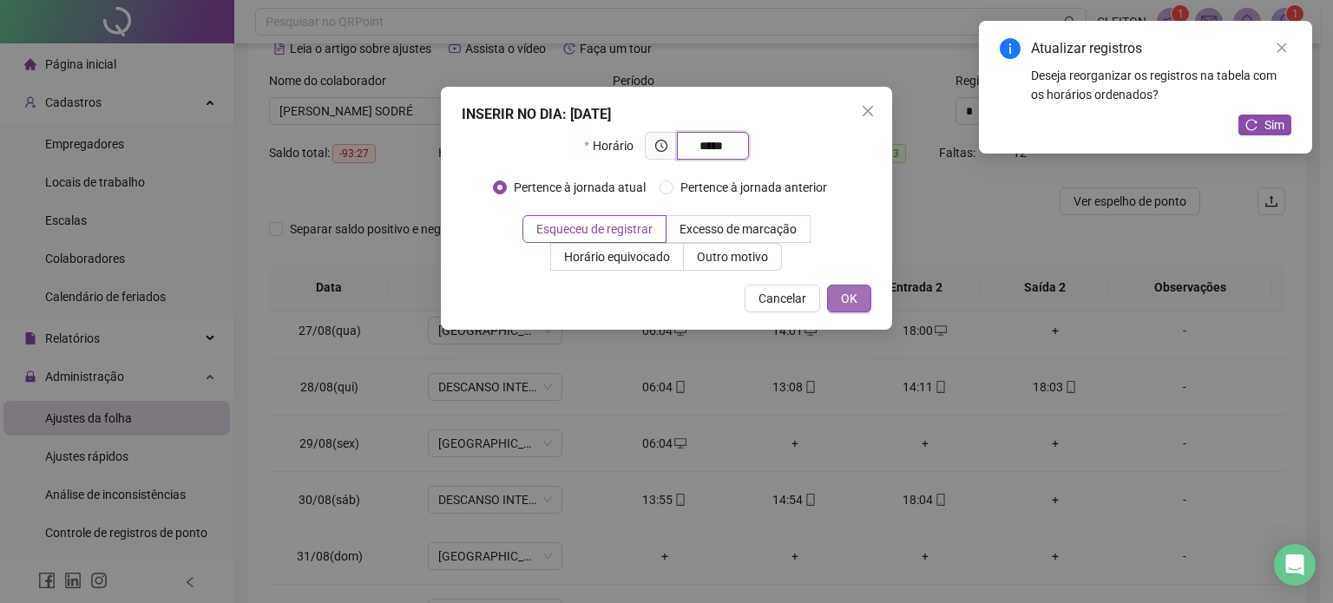
type input "*****"
drag, startPoint x: 843, startPoint y: 295, endPoint x: 884, endPoint y: 308, distance: 42.8
click at [846, 296] on span "OK" at bounding box center [849, 298] width 16 height 19
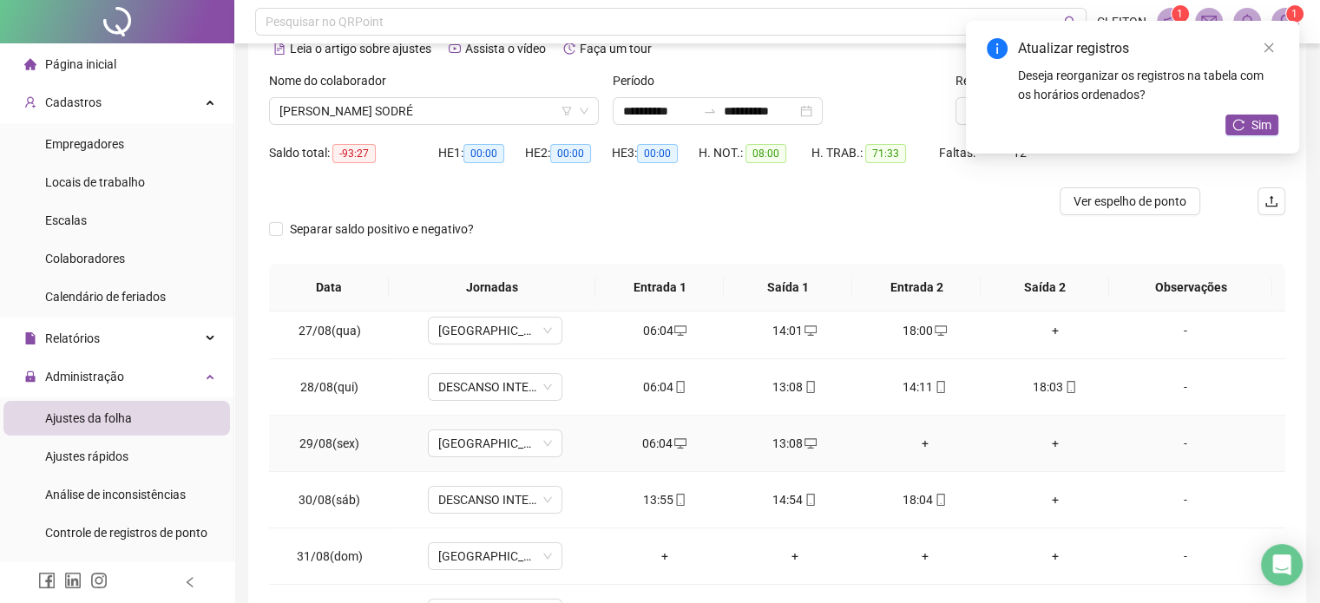
click at [917, 440] on div "+" at bounding box center [925, 443] width 102 height 19
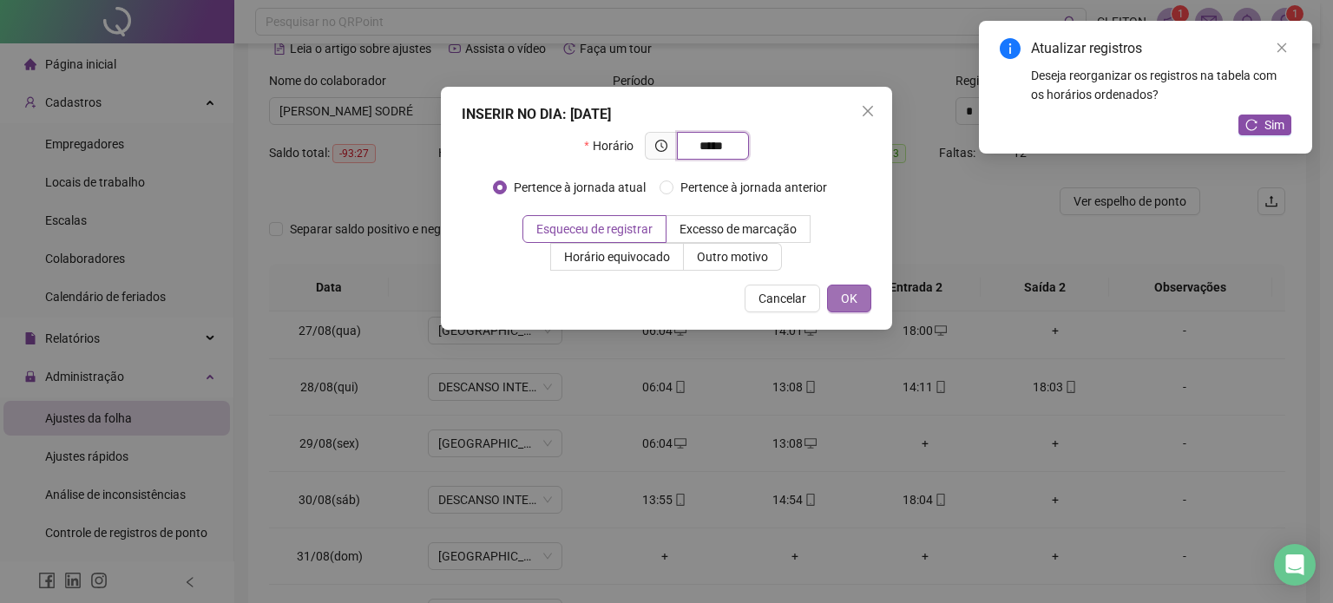
type input "*****"
click at [860, 297] on button "OK" at bounding box center [849, 299] width 44 height 28
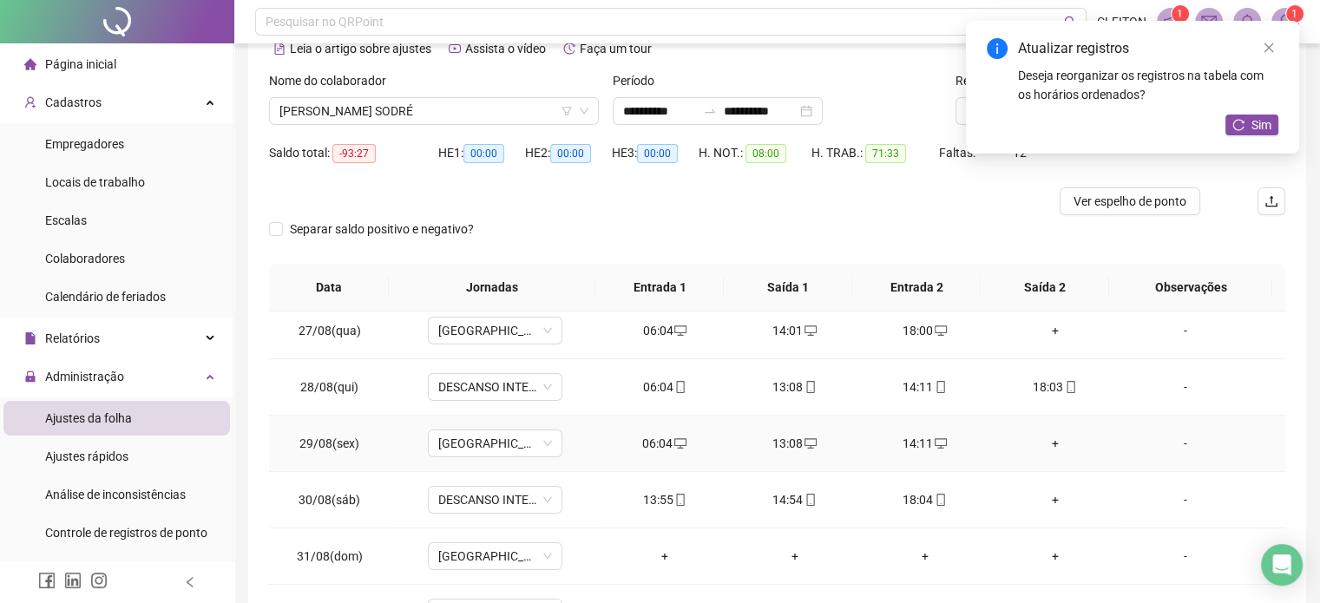
click at [1038, 437] on div "+" at bounding box center [1055, 443] width 102 height 19
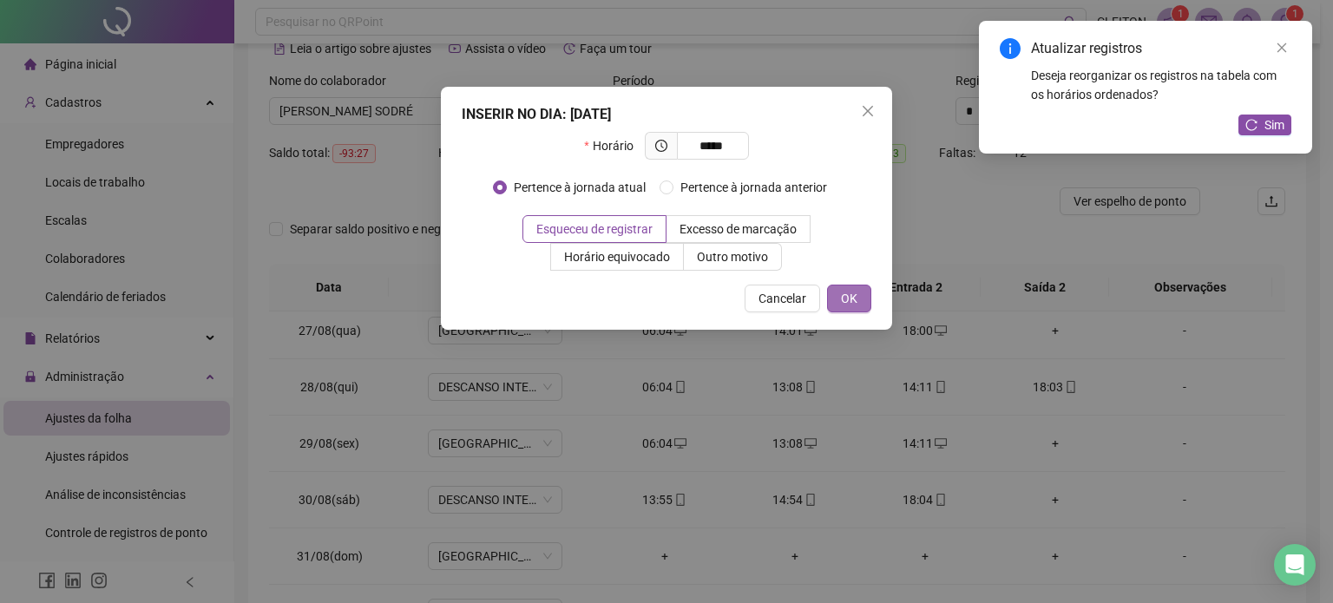
type input "*****"
click at [850, 302] on span "OK" at bounding box center [849, 298] width 16 height 19
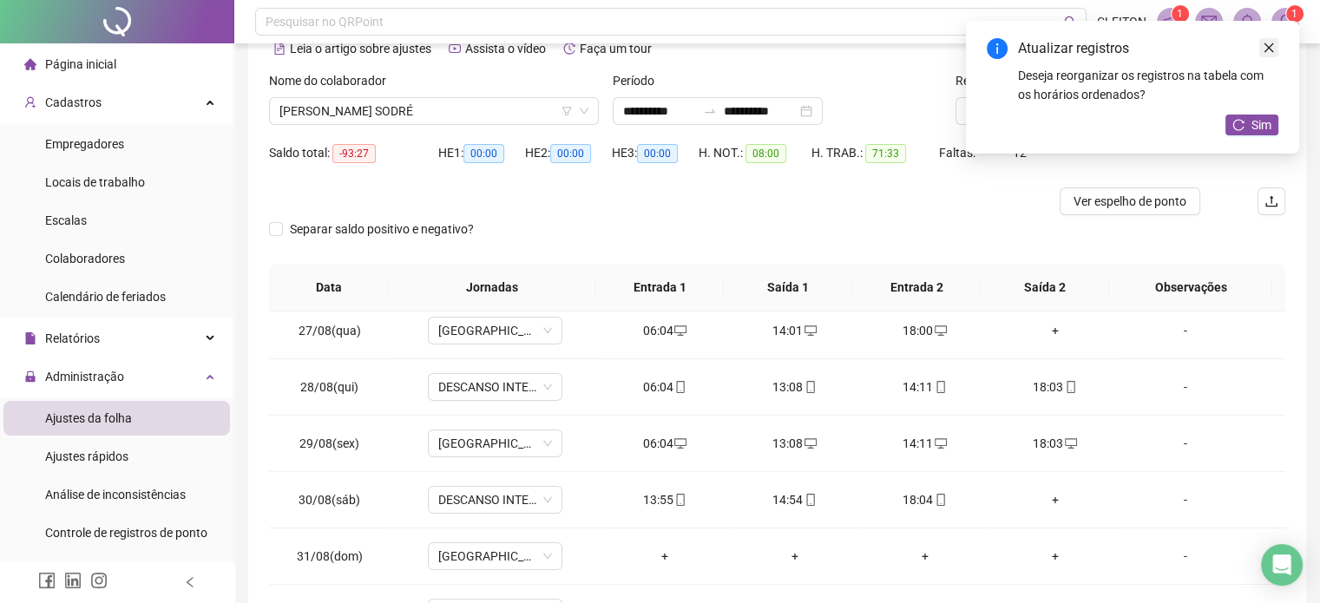
click at [1273, 47] on icon "close" at bounding box center [1269, 48] width 12 height 12
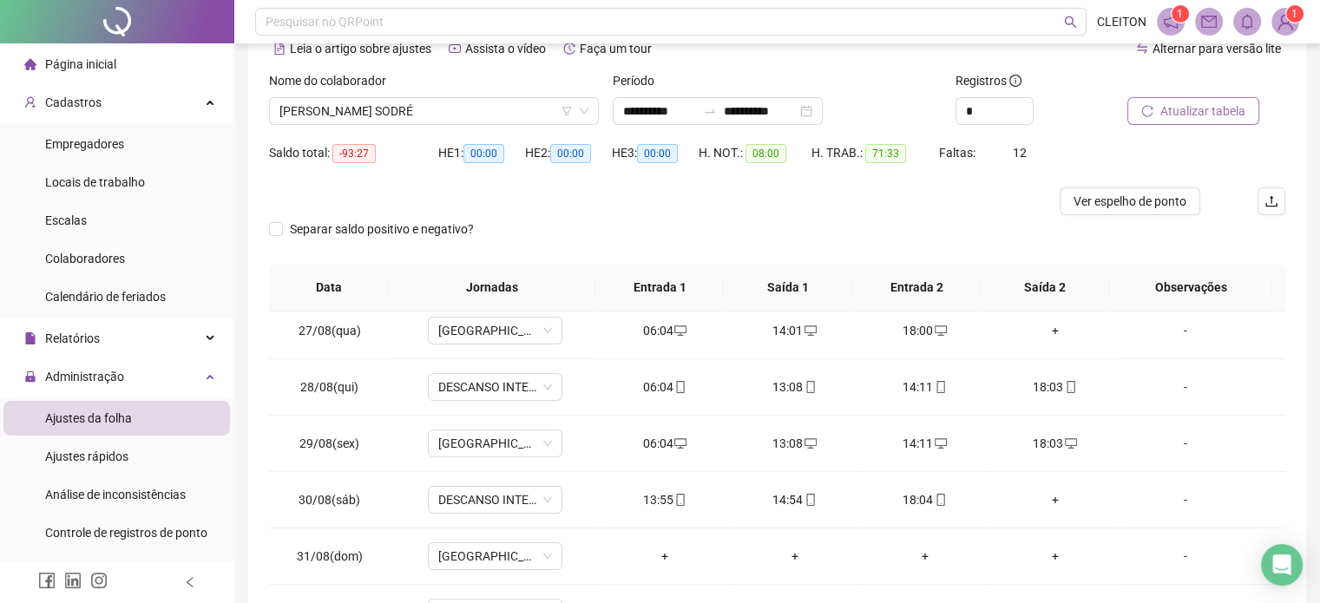
click at [1220, 108] on span "Atualizar tabela" at bounding box center [1202, 111] width 85 height 19
click at [653, 385] on div "06:04" at bounding box center [665, 387] width 102 height 19
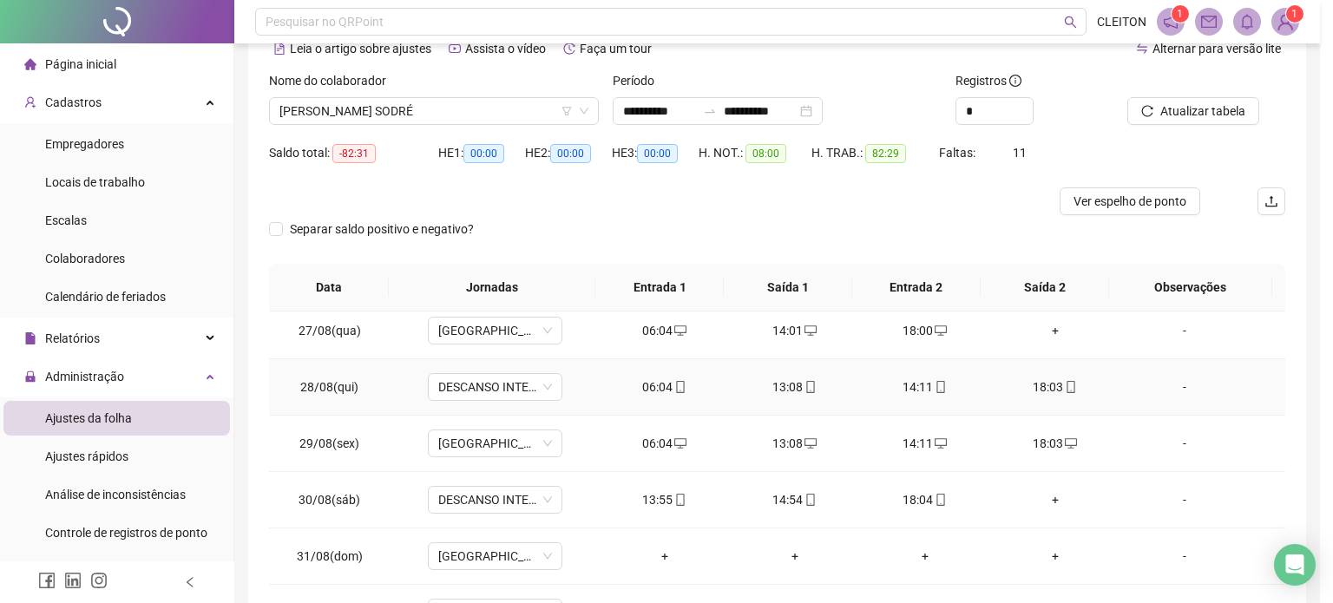
type input "**********"
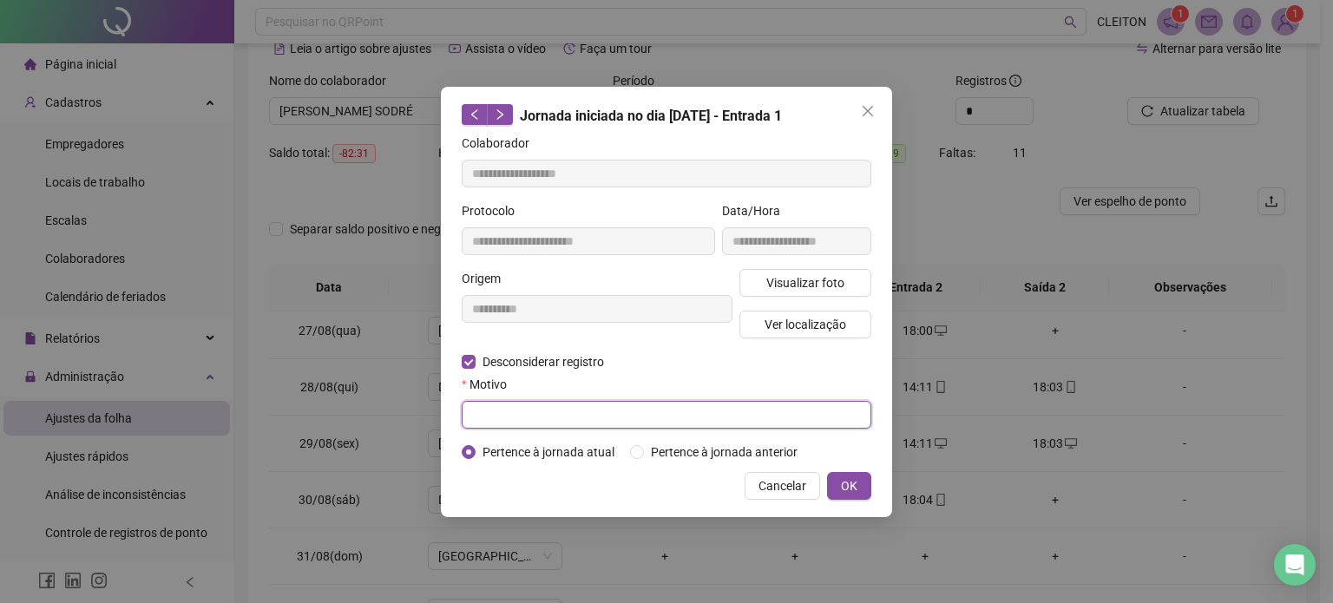
click at [520, 408] on input "text" at bounding box center [667, 415] width 410 height 28
type input "*"
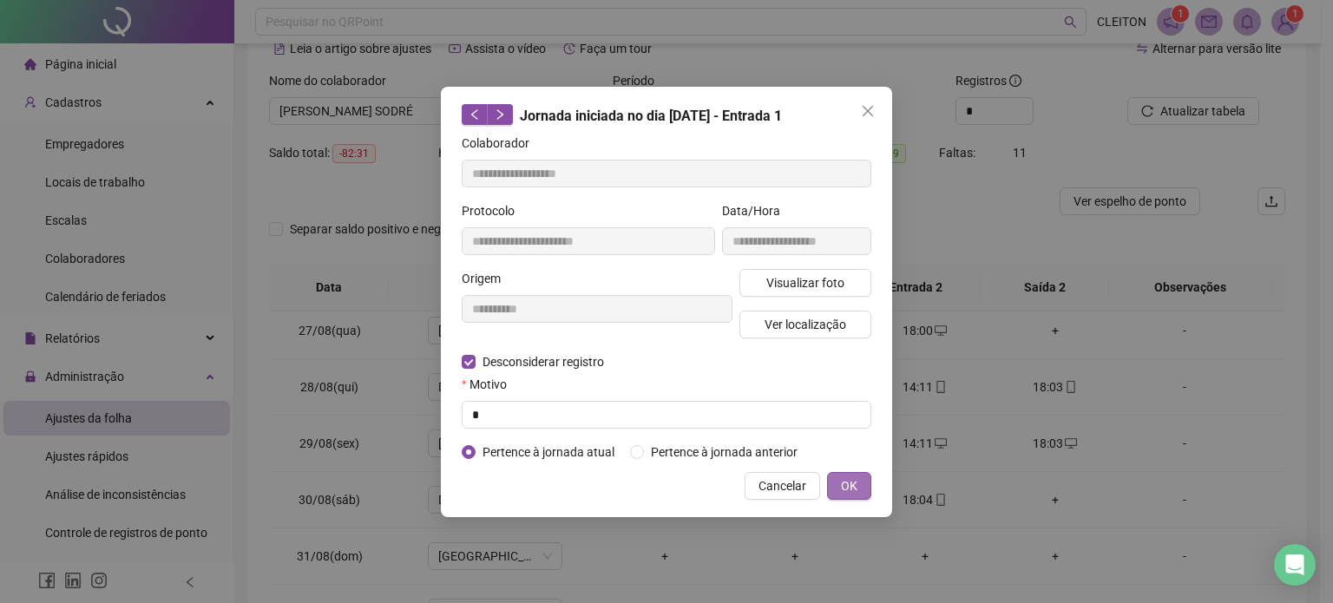
click at [840, 481] on button "OK" at bounding box center [849, 486] width 44 height 28
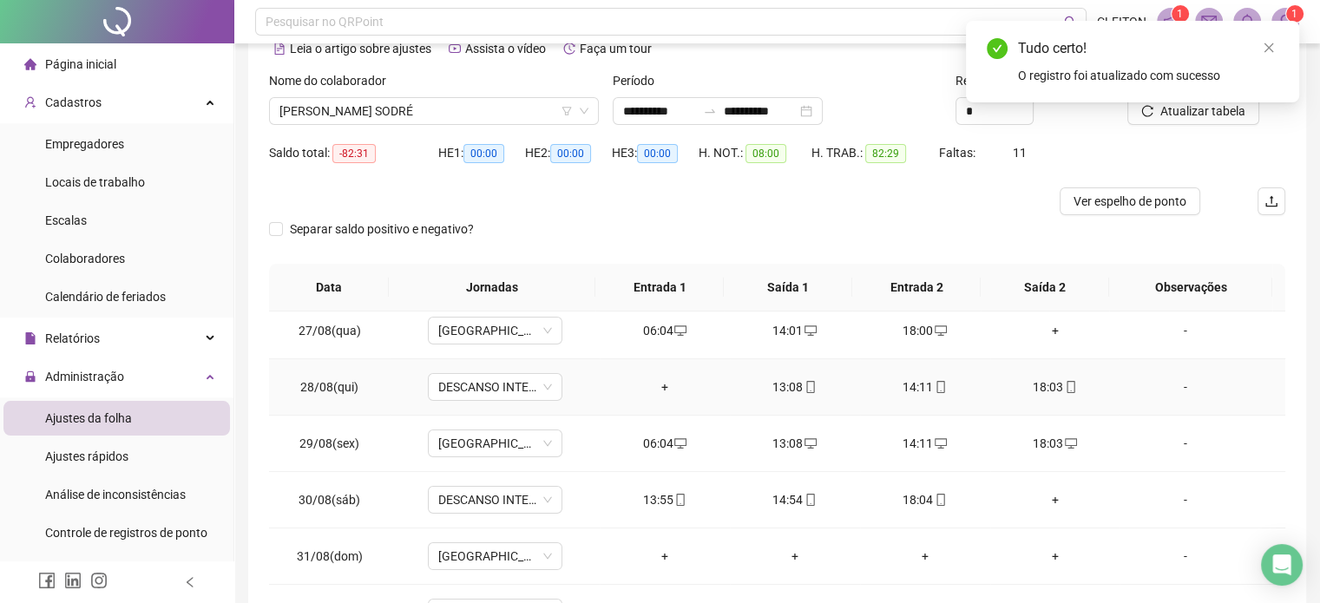
click at [781, 385] on div "13:08" at bounding box center [795, 387] width 102 height 19
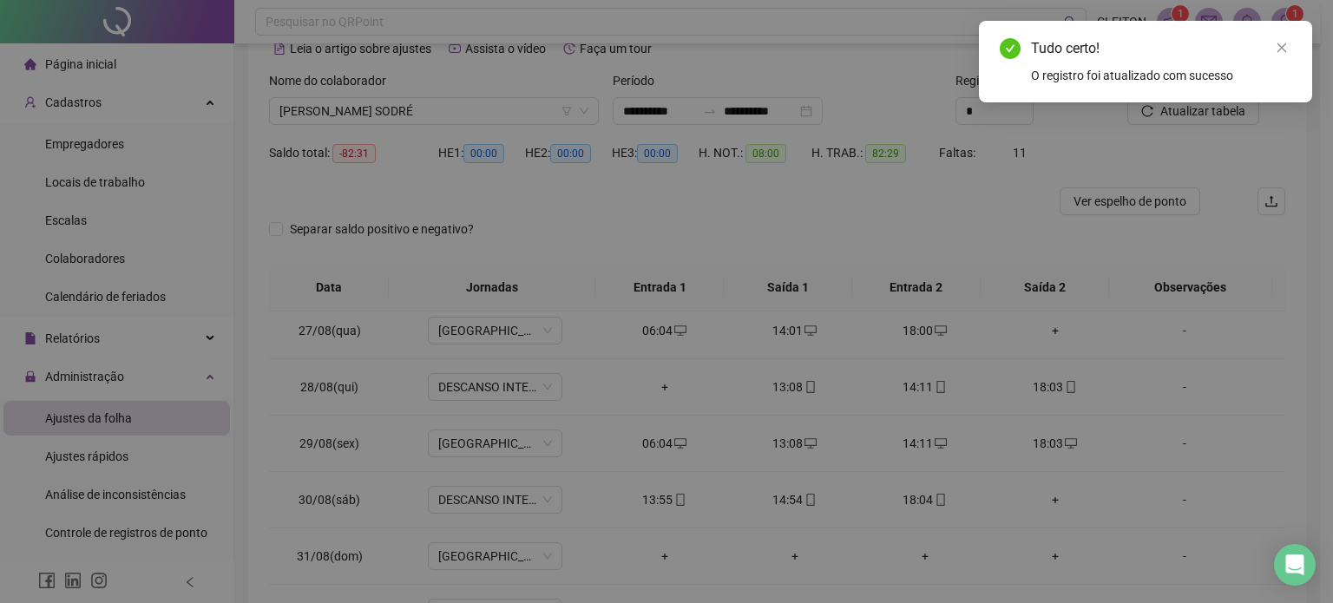
type input "**********"
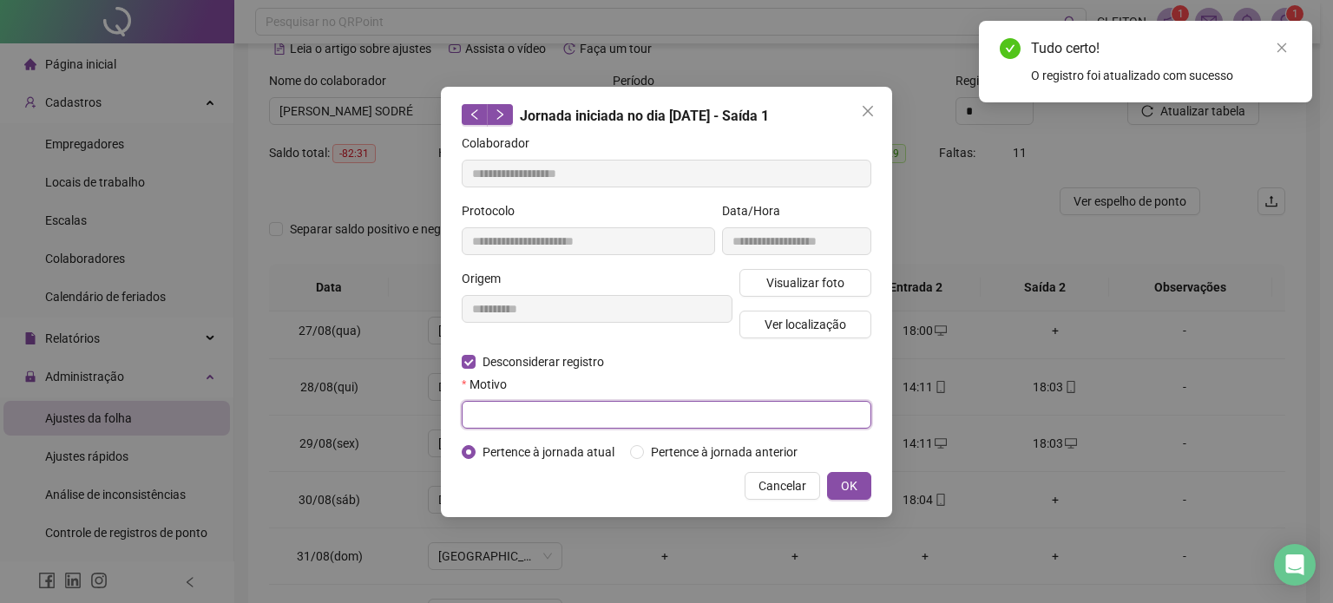
click at [481, 410] on input "text" at bounding box center [667, 415] width 410 height 28
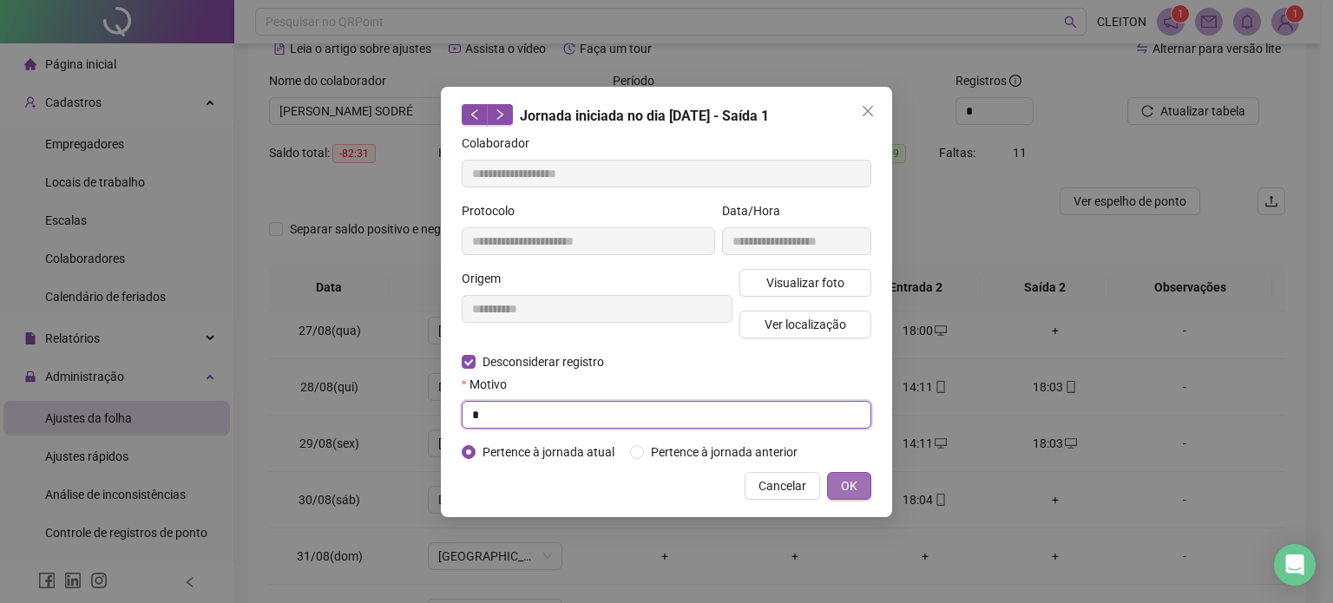
type input "*"
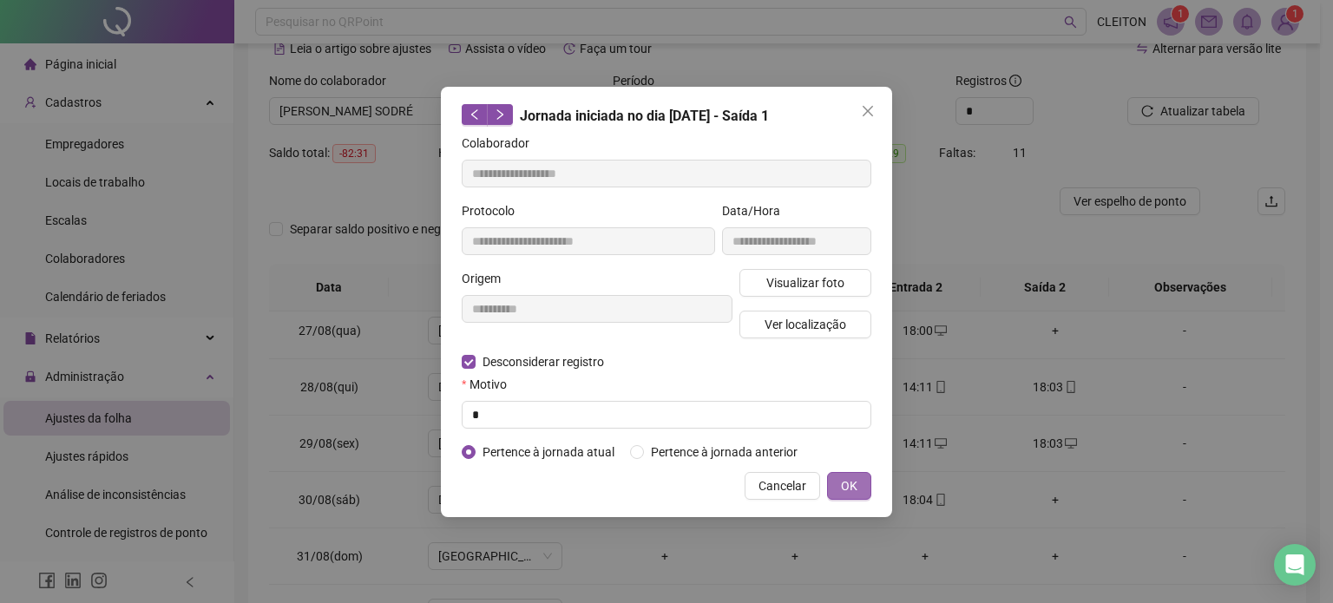
click at [843, 496] on button "OK" at bounding box center [849, 486] width 44 height 28
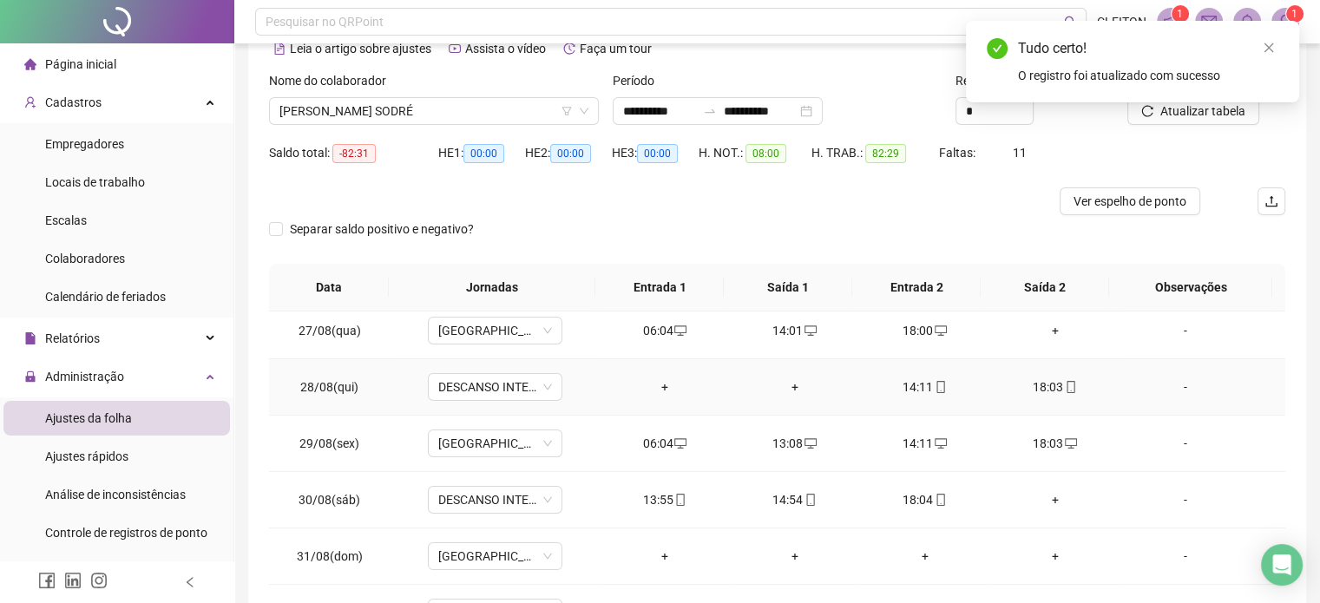
click at [911, 385] on div "14:11" at bounding box center [925, 387] width 102 height 19
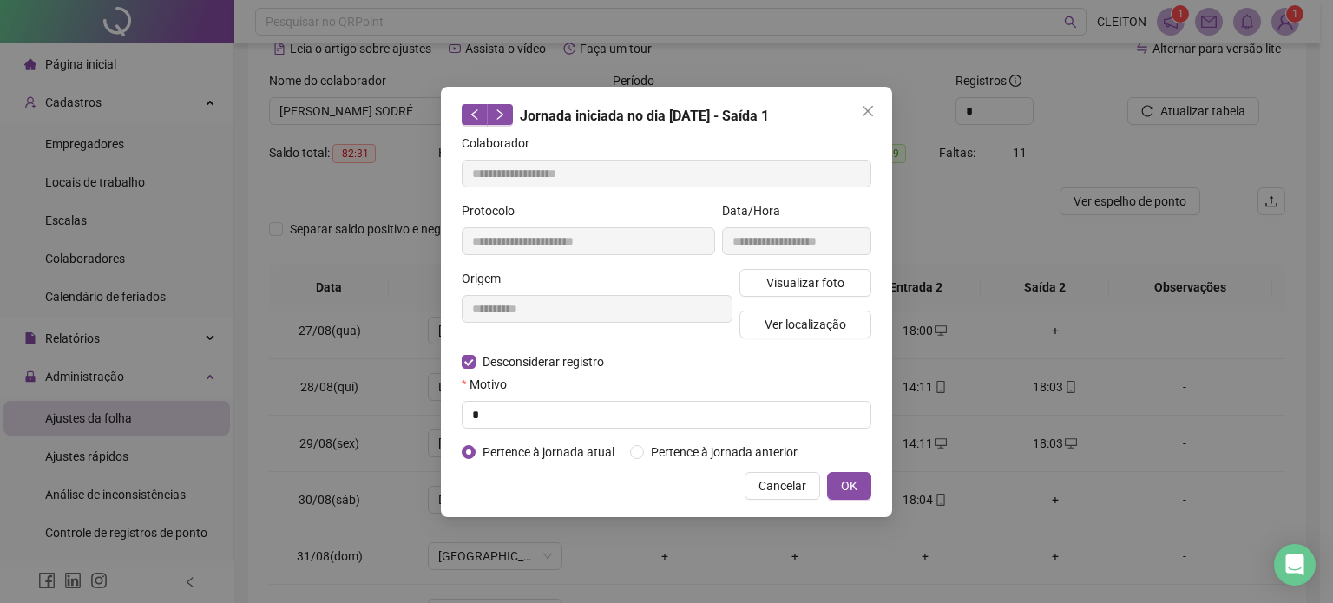
type input "**********"
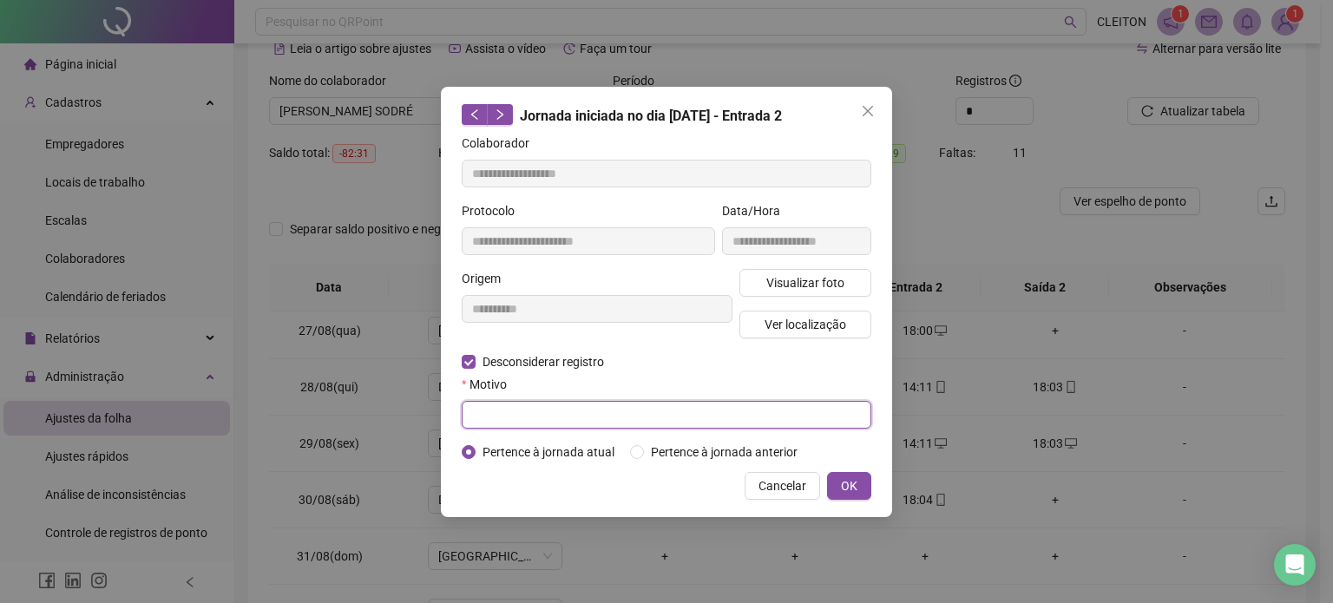
click at [476, 411] on input "text" at bounding box center [667, 415] width 410 height 28
type input "*"
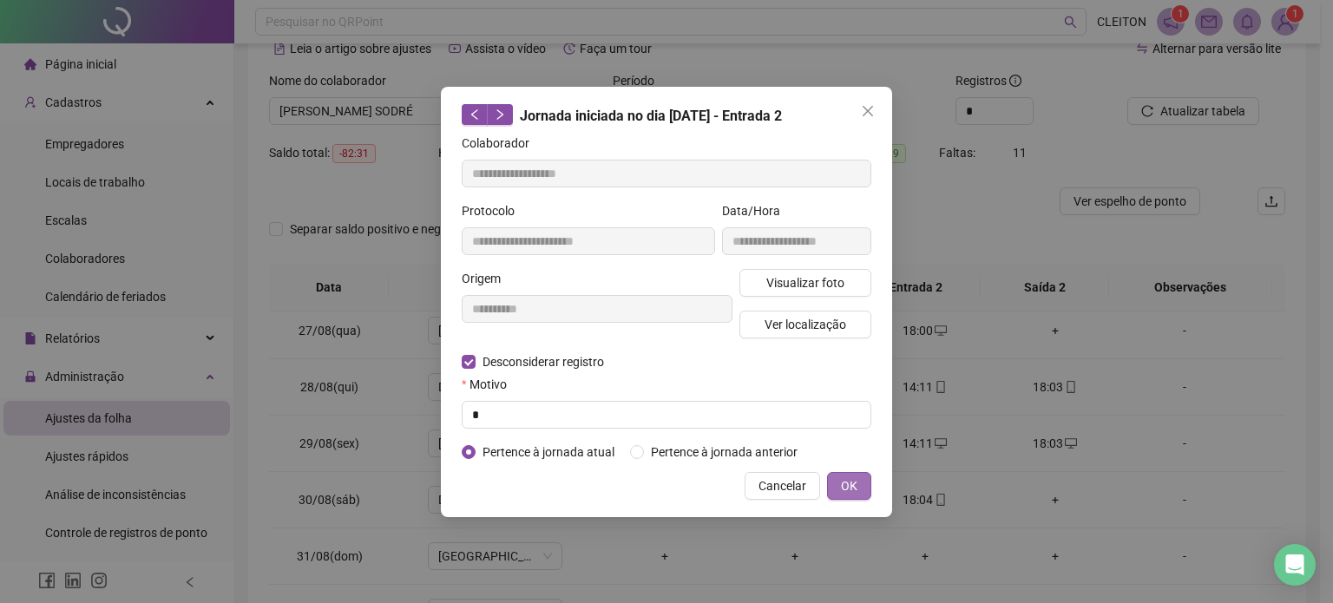
click at [851, 483] on span "OK" at bounding box center [849, 486] width 16 height 19
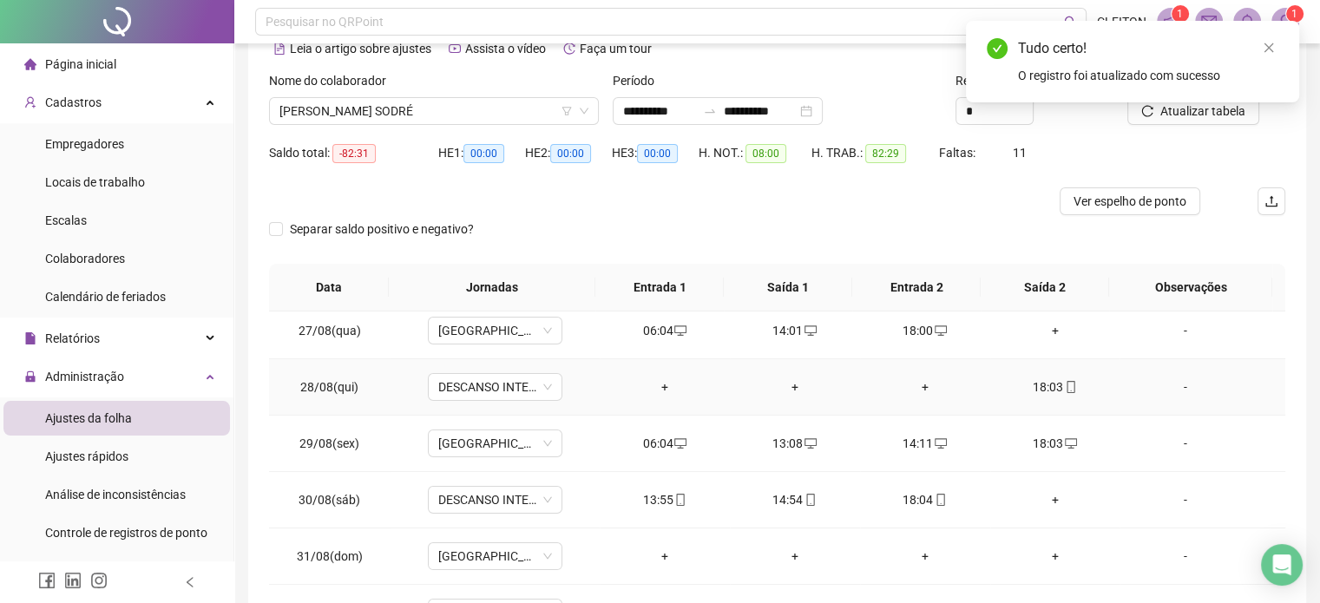
click at [1029, 383] on div "18:03" at bounding box center [1055, 387] width 102 height 19
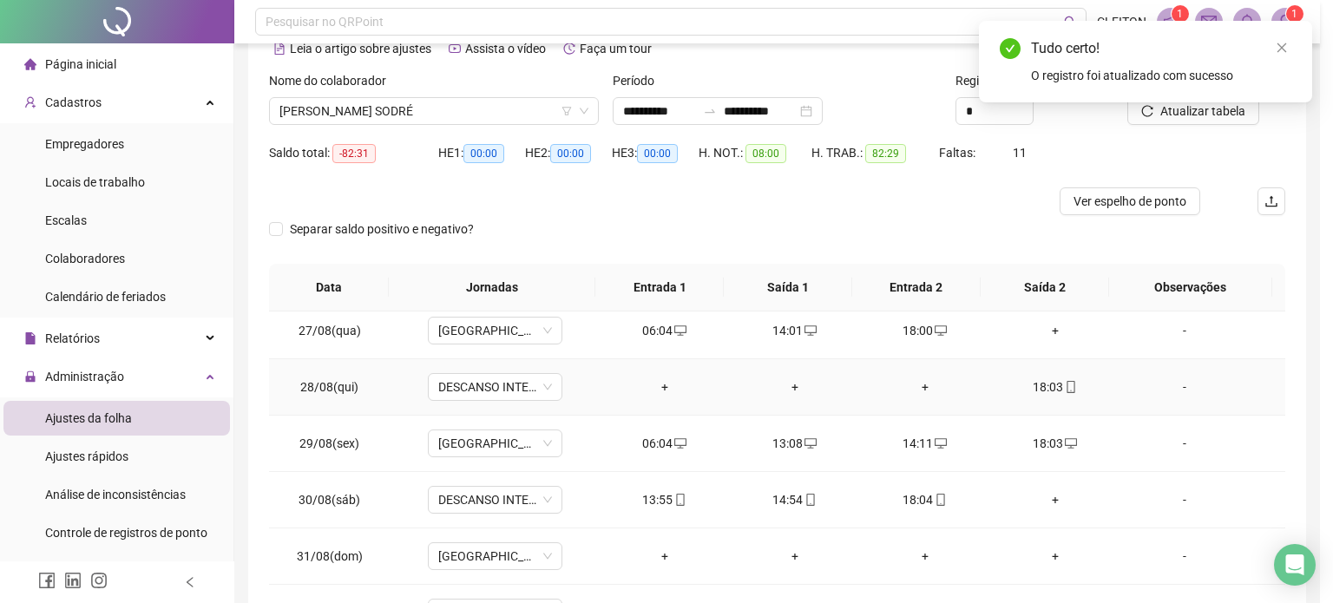
type input "**********"
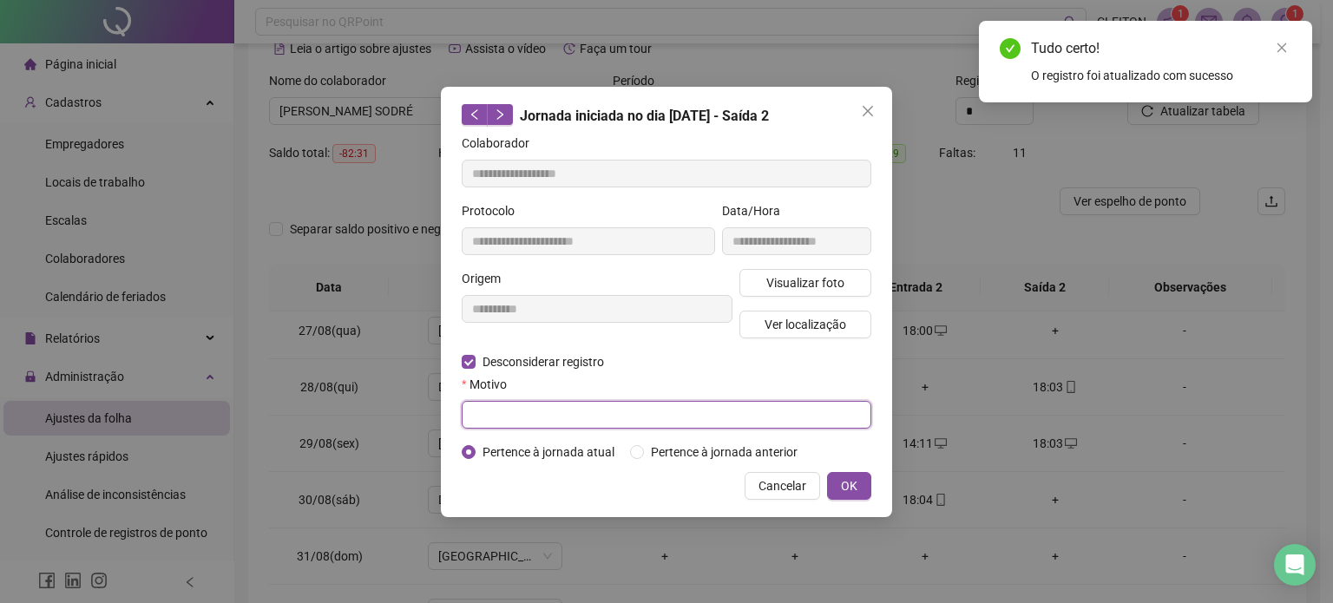
click at [489, 420] on input "text" at bounding box center [667, 415] width 410 height 28
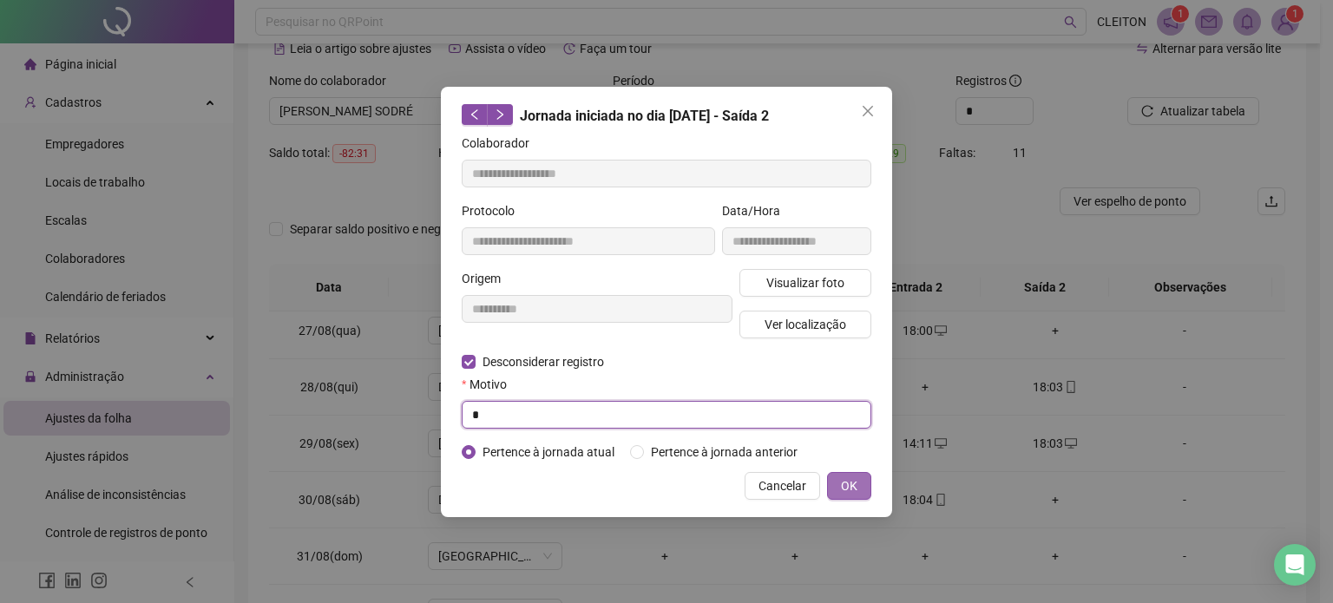
type input "*"
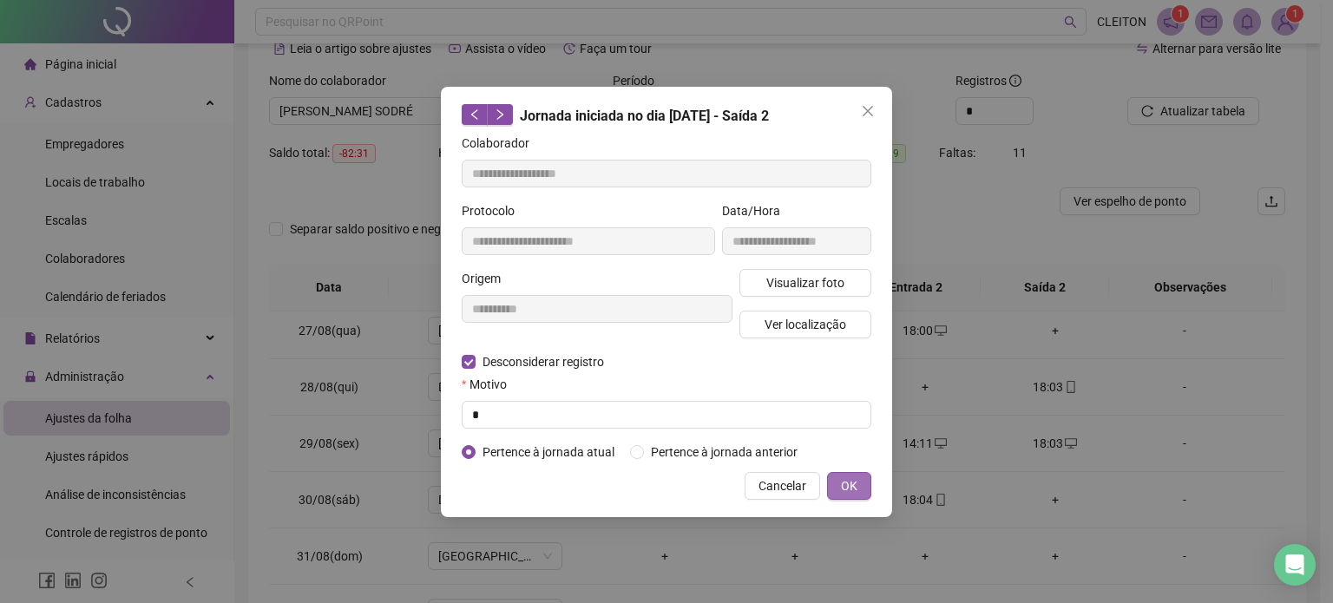
click at [856, 493] on span "OK" at bounding box center [849, 486] width 16 height 19
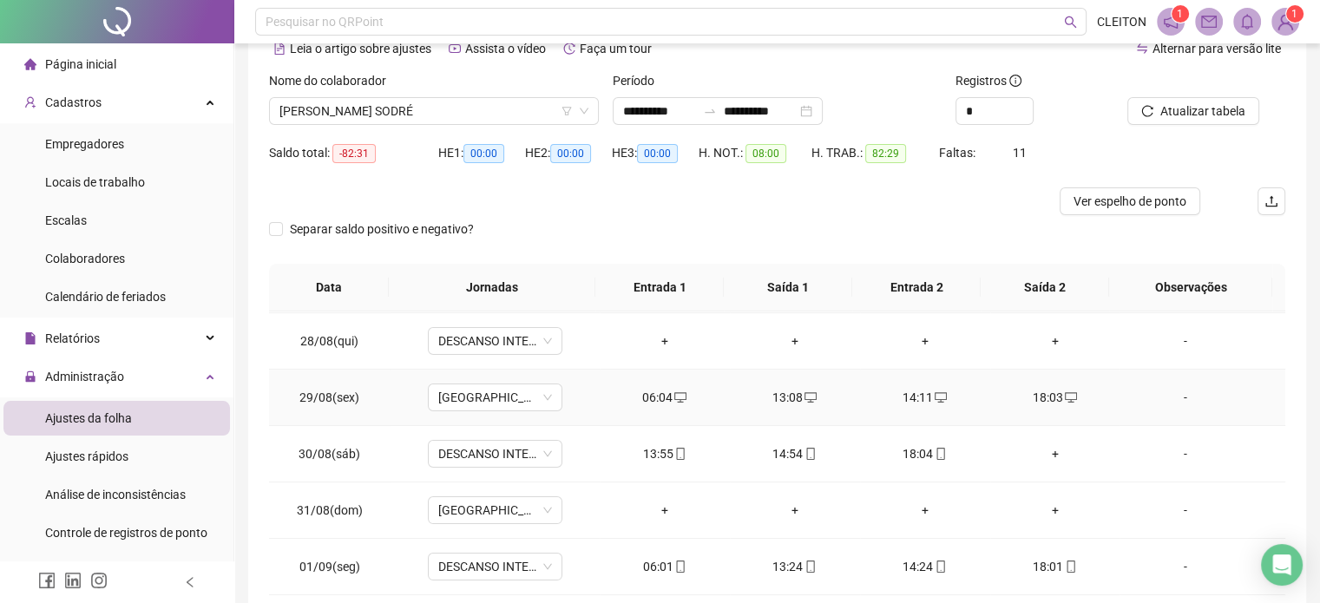
scroll to position [434, 0]
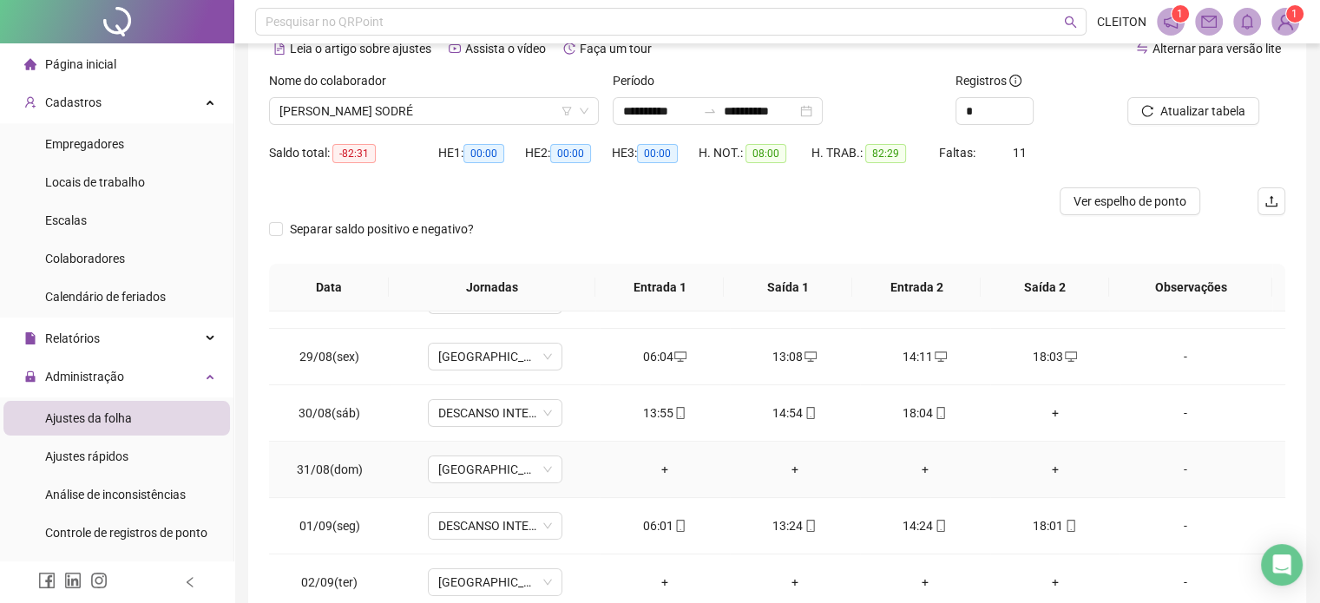
click at [667, 475] on div "+" at bounding box center [665, 469] width 102 height 19
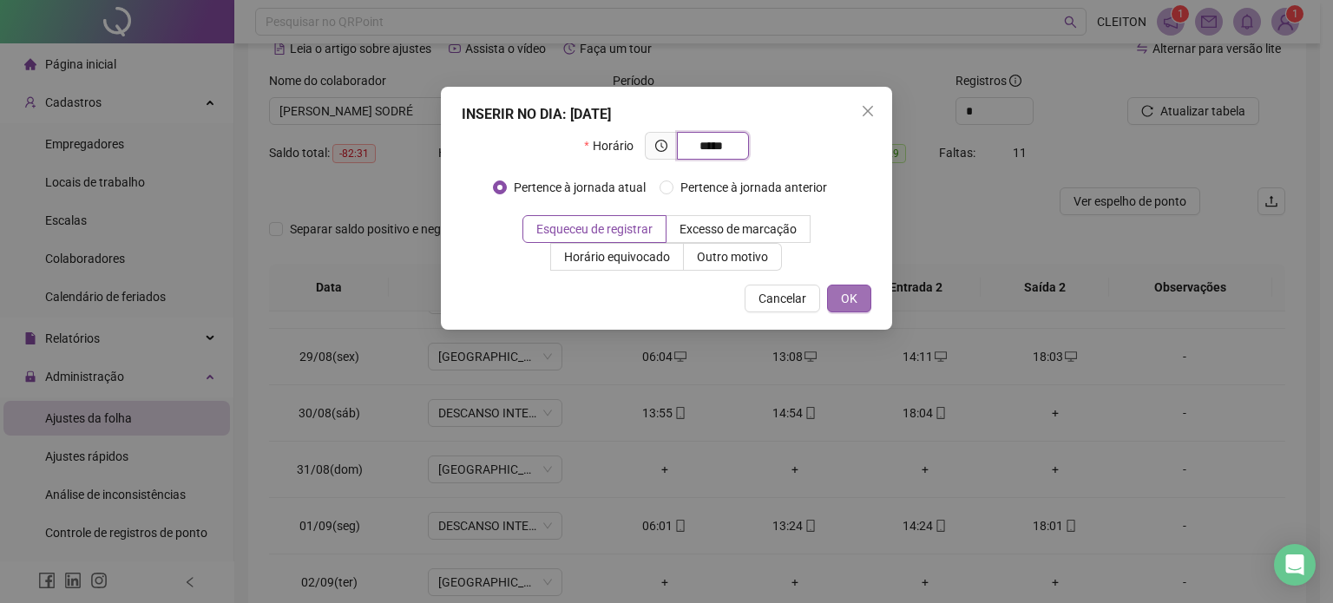
type input "*****"
drag, startPoint x: 851, startPoint y: 297, endPoint x: 829, endPoint y: 407, distance: 112.3
click at [854, 299] on span "OK" at bounding box center [849, 298] width 16 height 19
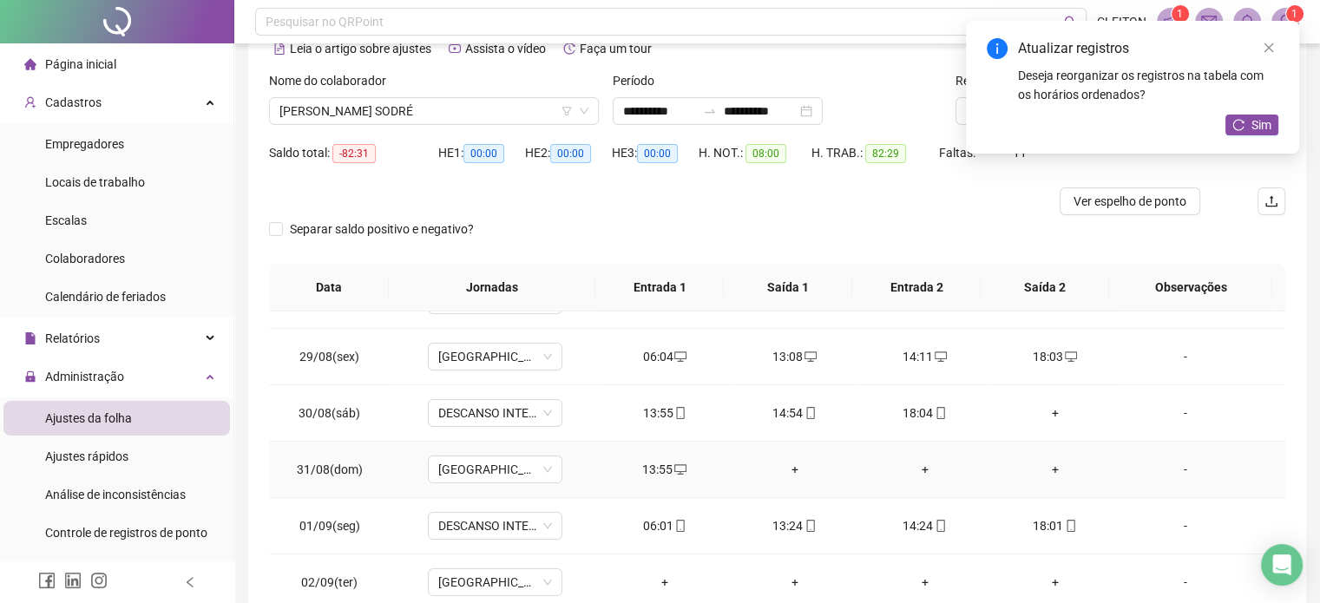
click at [787, 470] on div "+" at bounding box center [795, 469] width 102 height 19
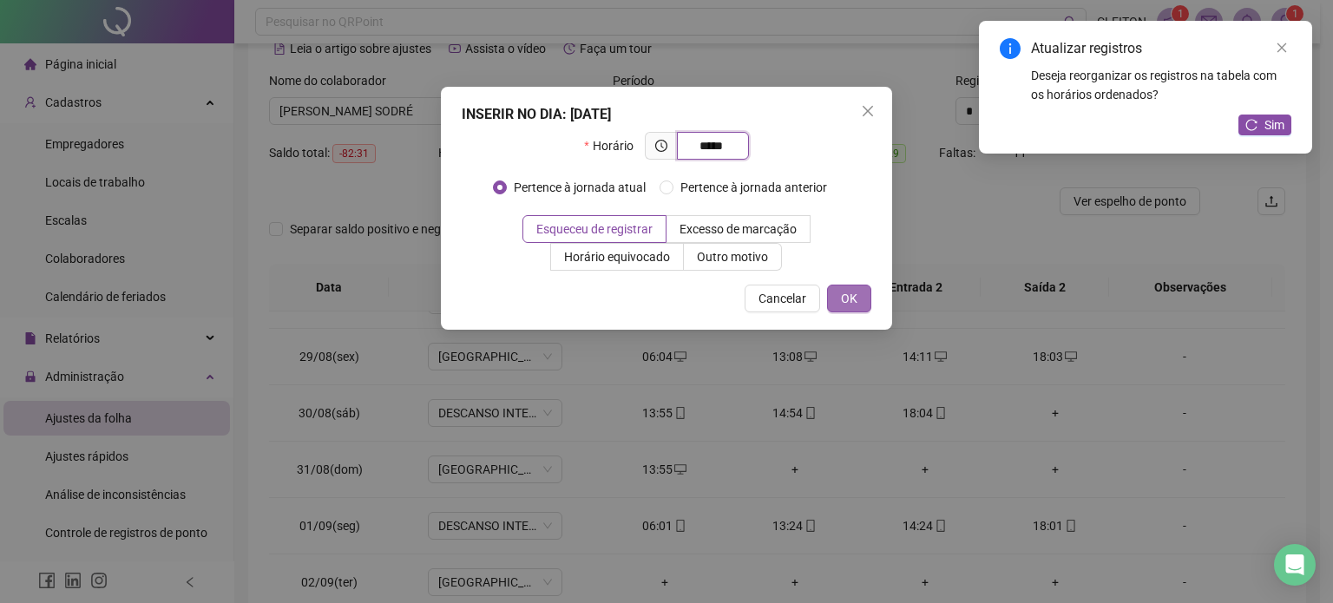
type input "*****"
click at [847, 294] on span "OK" at bounding box center [849, 298] width 16 height 19
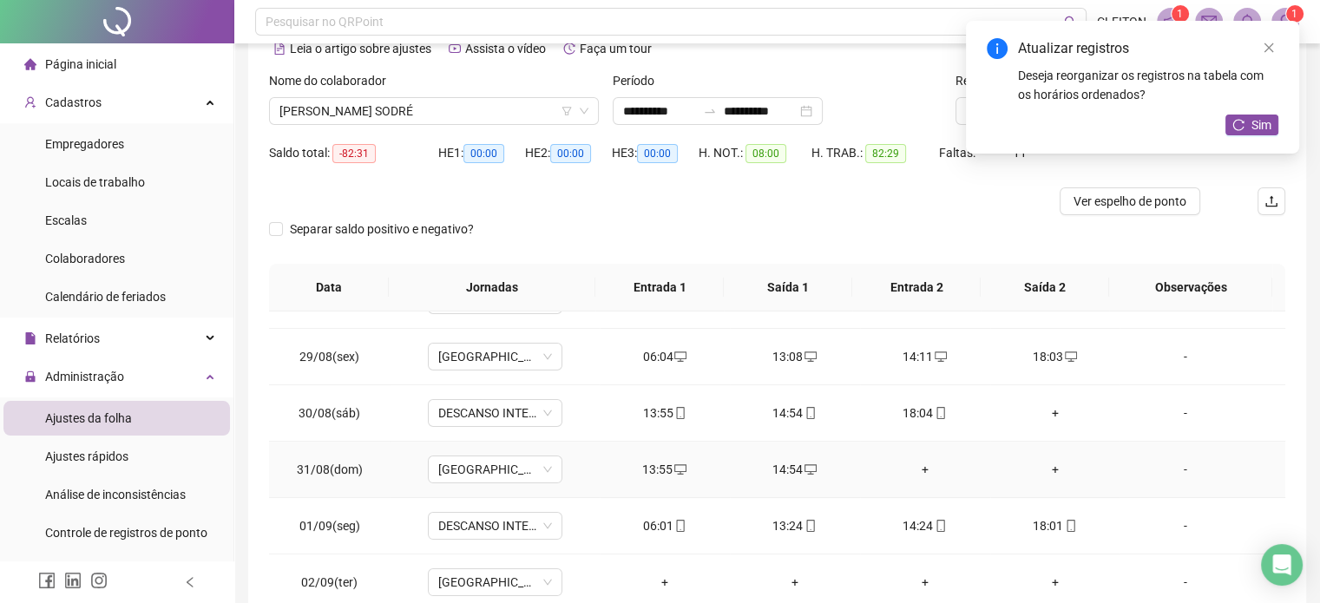
click at [917, 464] on div "+" at bounding box center [925, 469] width 102 height 19
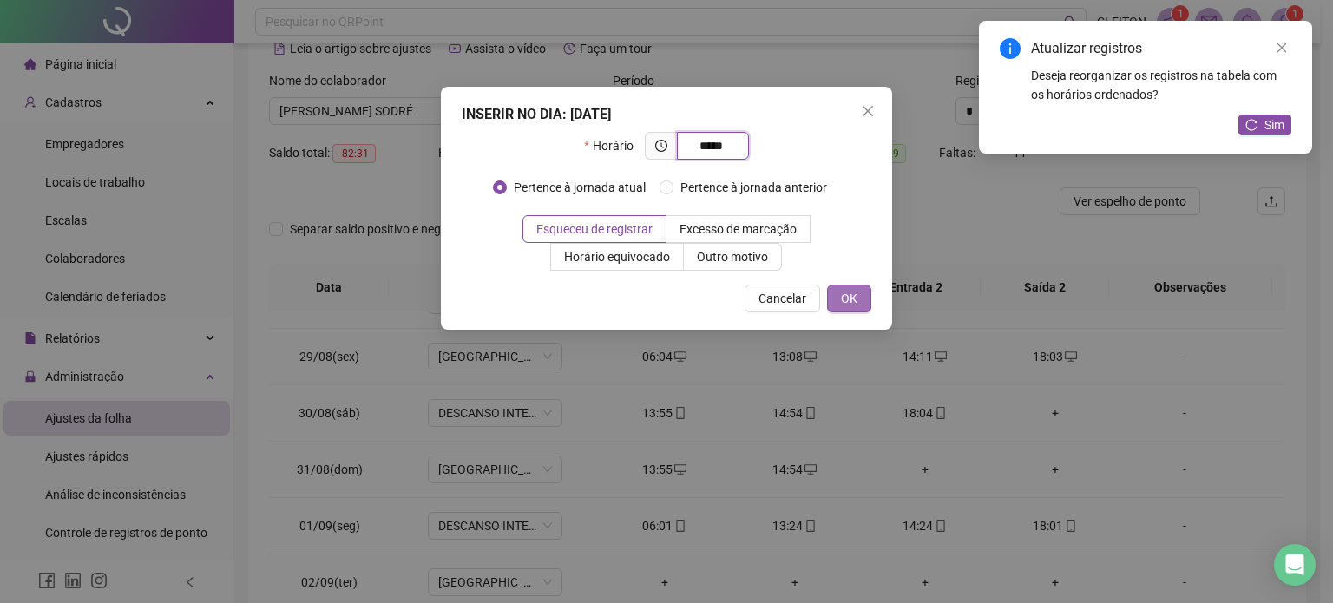
type input "*****"
click at [846, 292] on span "OK" at bounding box center [849, 298] width 16 height 19
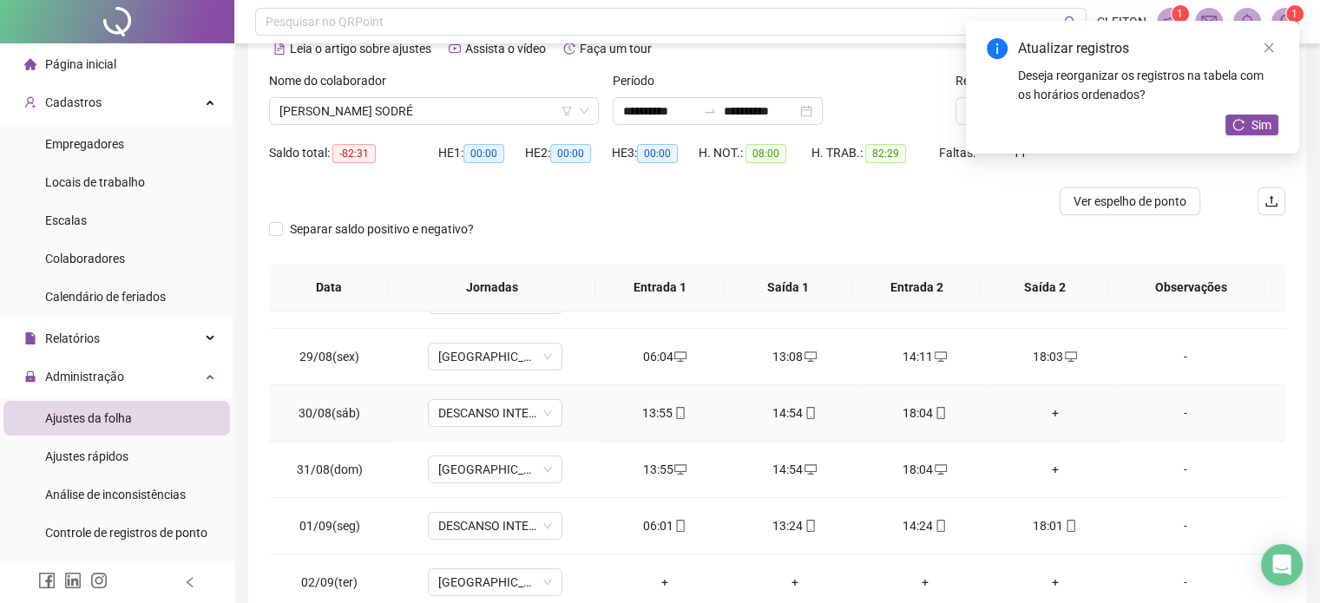
click at [646, 411] on div "13:55" at bounding box center [665, 413] width 102 height 19
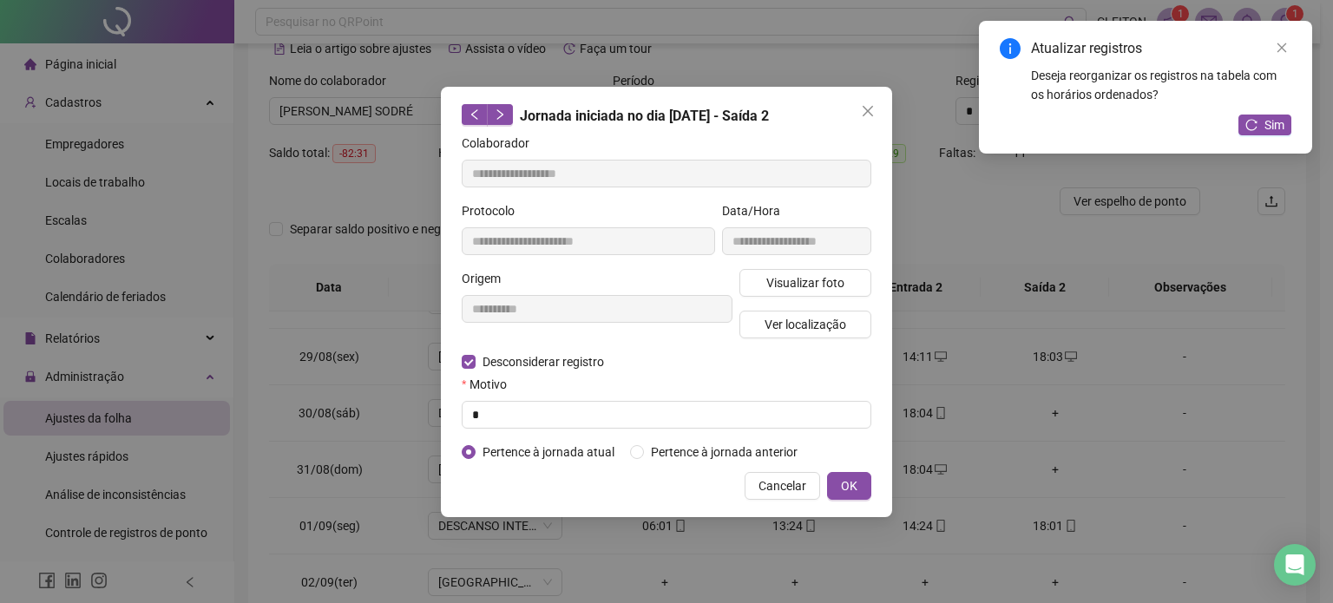
type input "**********"
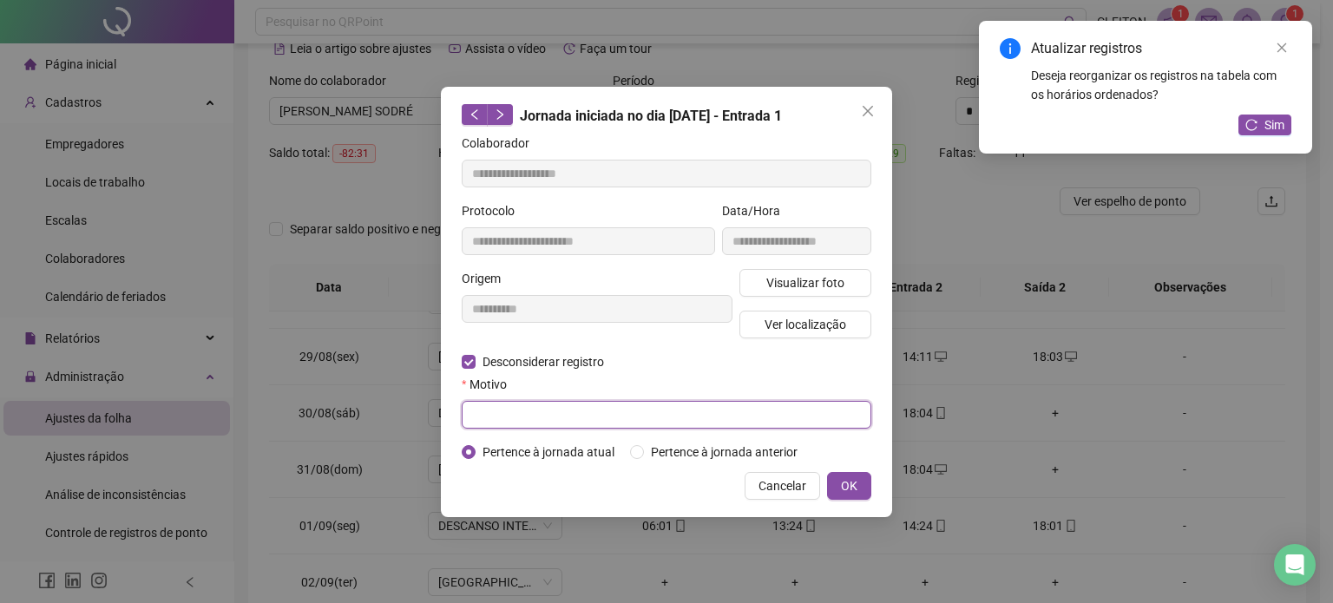
click at [505, 408] on input "text" at bounding box center [667, 415] width 410 height 28
type input "*"
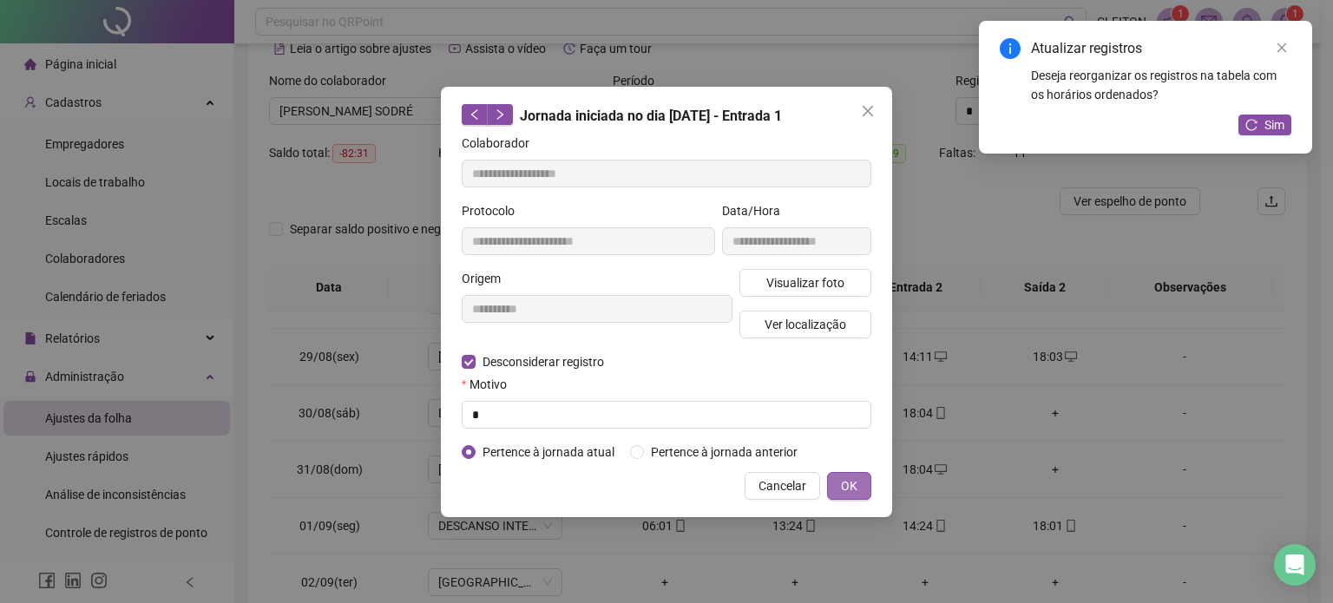
click at [851, 484] on span "OK" at bounding box center [849, 486] width 16 height 19
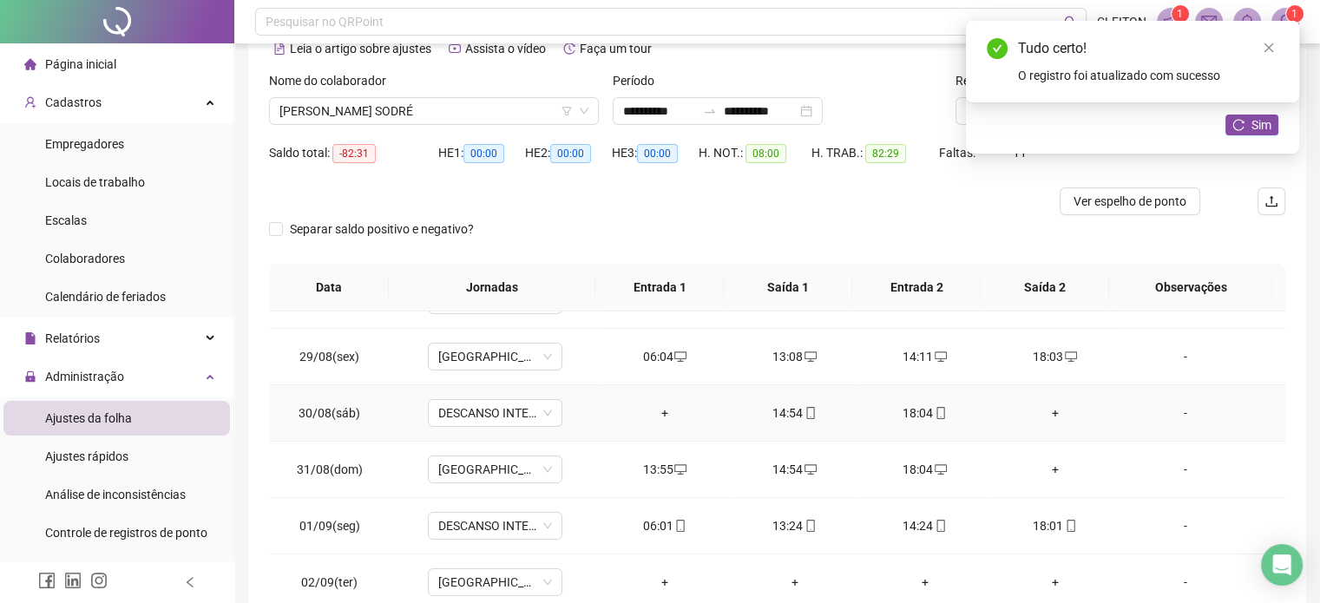
click at [786, 408] on div "14:54" at bounding box center [795, 413] width 102 height 19
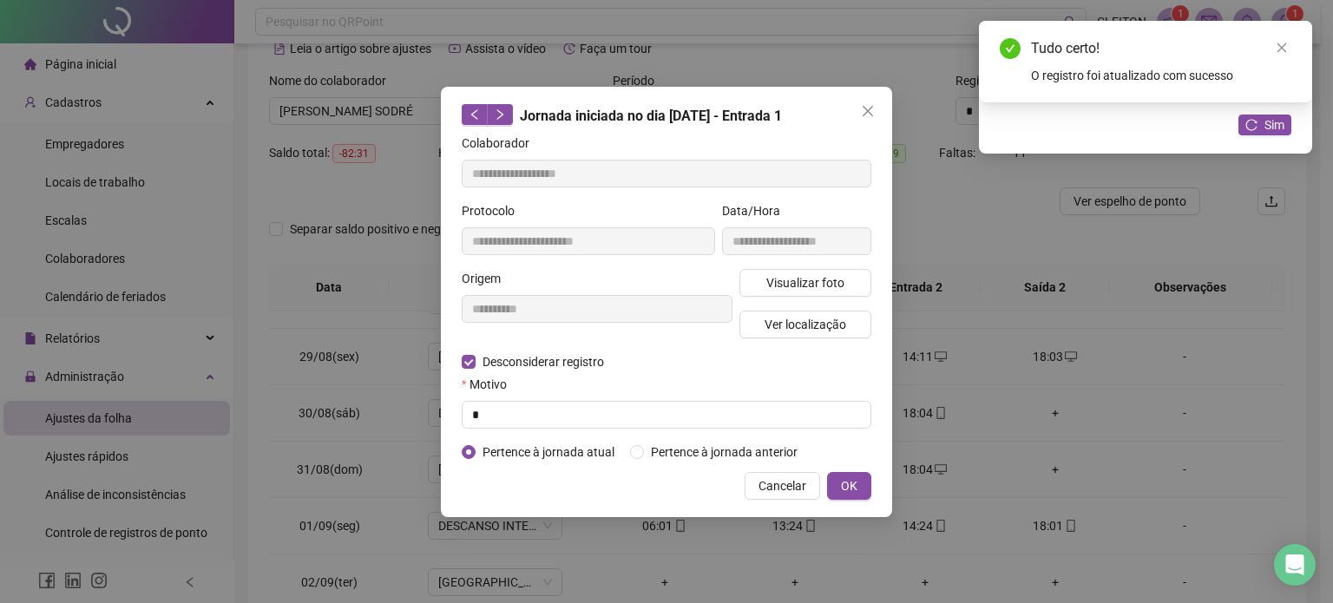
type input "**********"
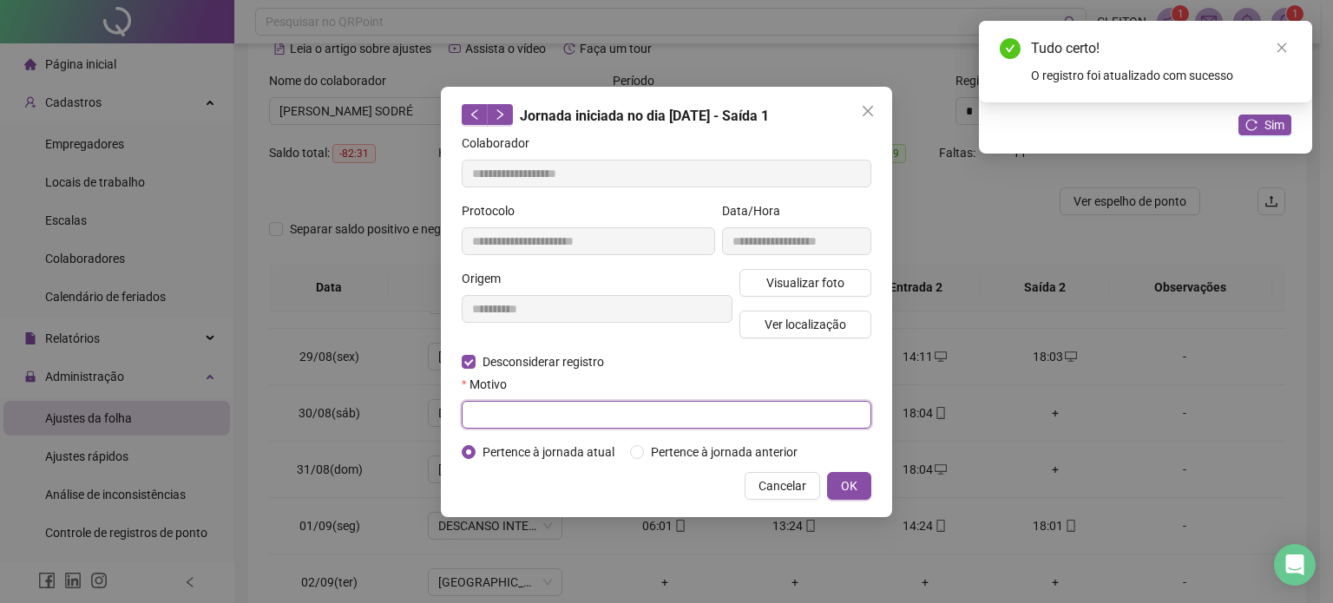
click at [492, 415] on input "text" at bounding box center [667, 415] width 410 height 28
type input "*"
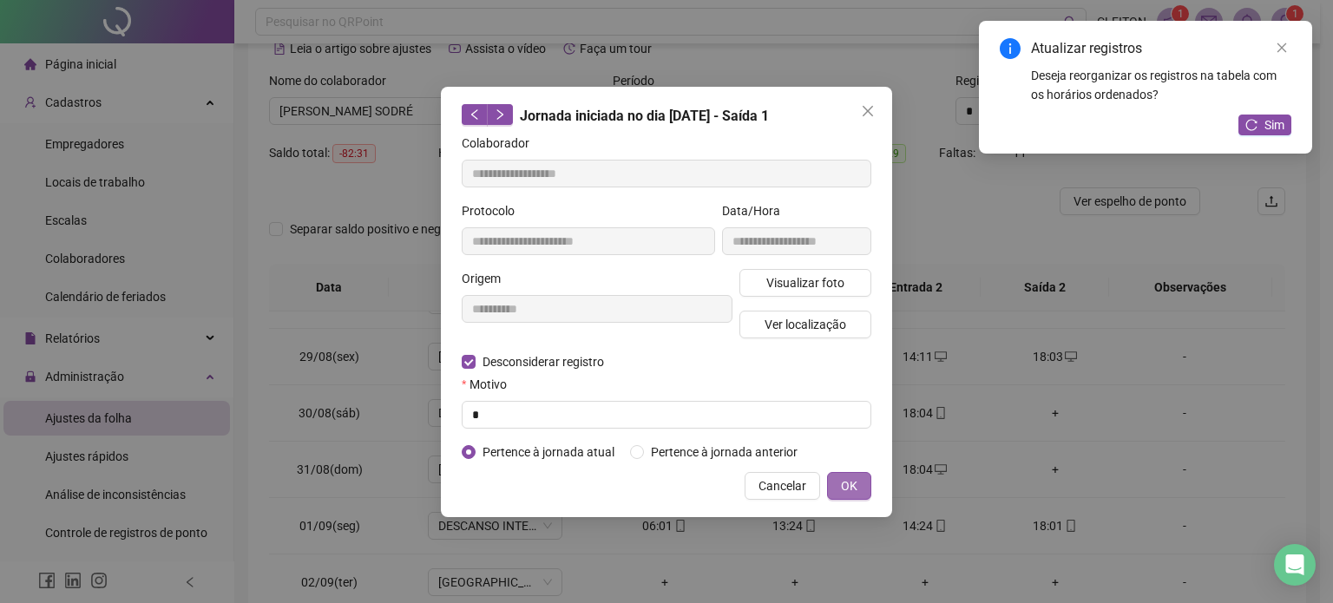
click at [848, 492] on span "OK" at bounding box center [849, 486] width 16 height 19
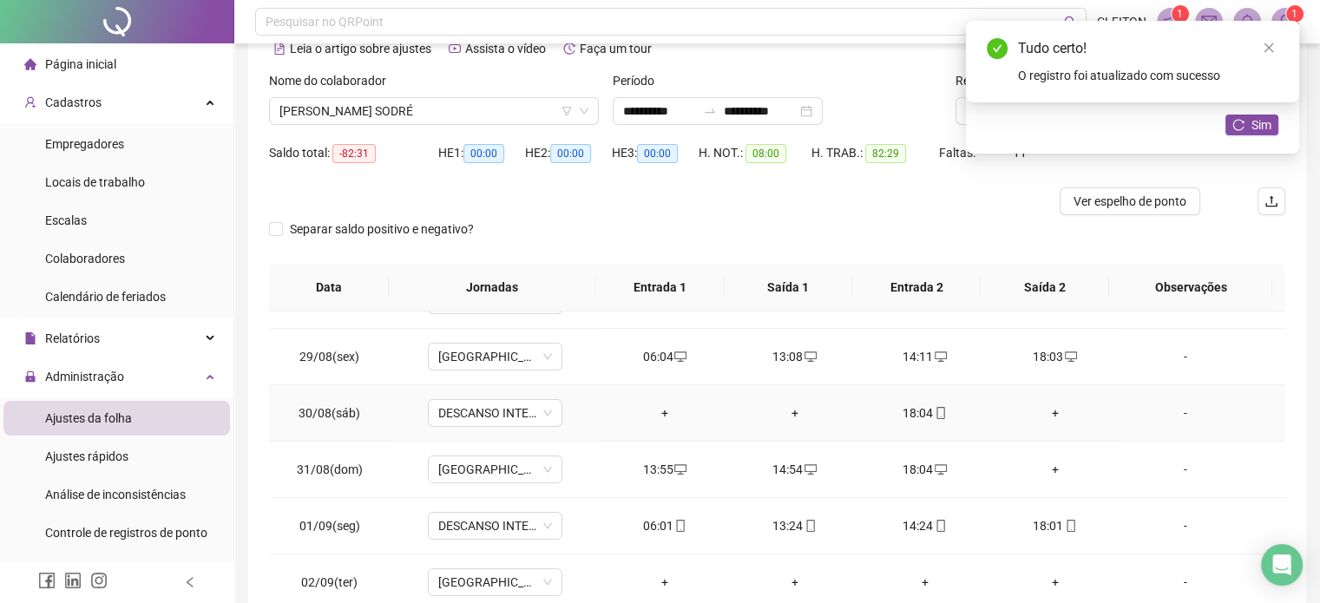
click at [906, 409] on div "18:04" at bounding box center [925, 413] width 102 height 19
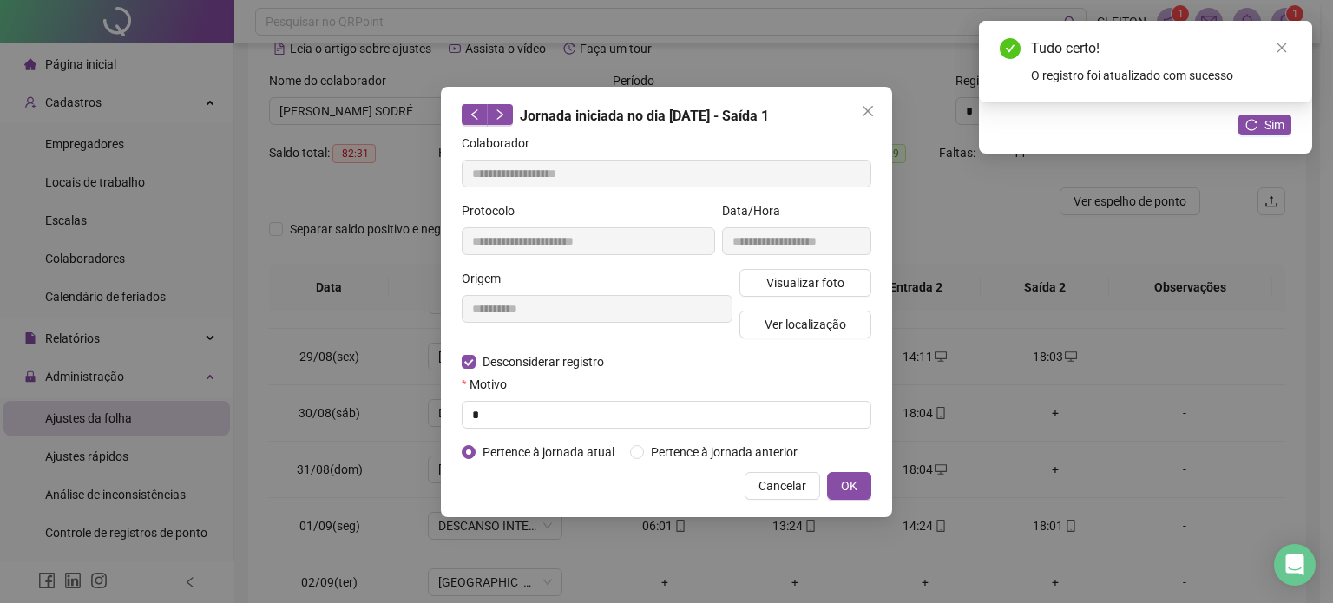
type input "**********"
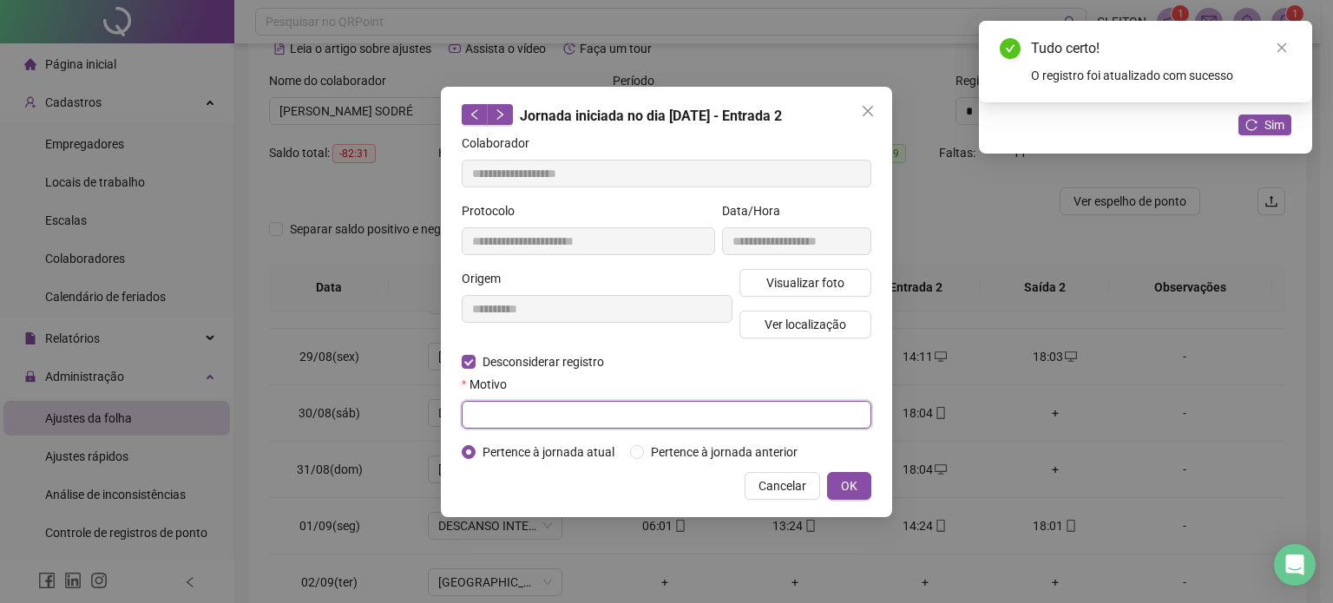
click at [490, 406] on input "text" at bounding box center [667, 415] width 410 height 28
type input "*"
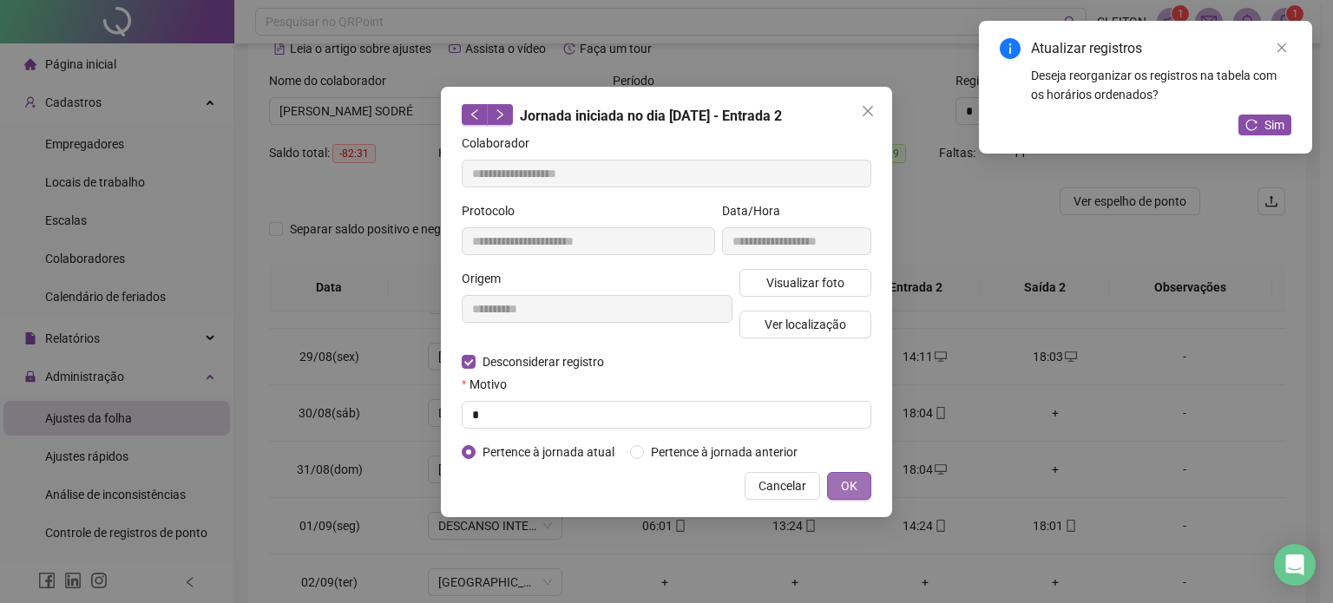
click at [839, 479] on button "OK" at bounding box center [849, 486] width 44 height 28
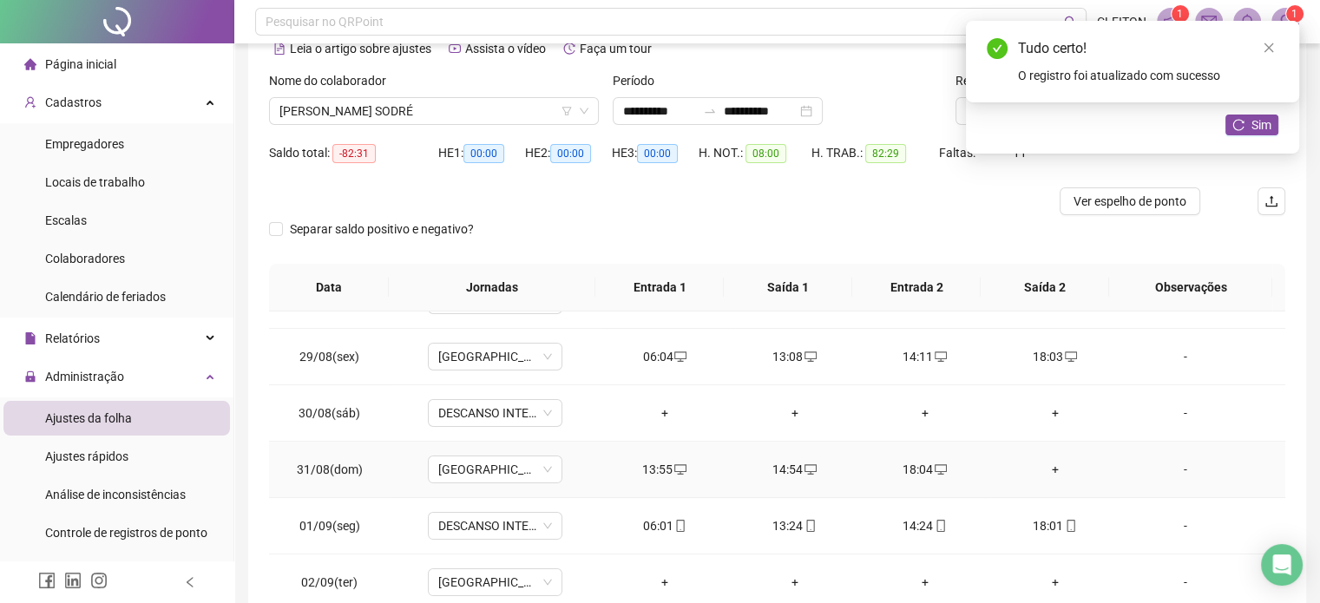
click at [1178, 468] on div "-" at bounding box center [1185, 469] width 102 height 19
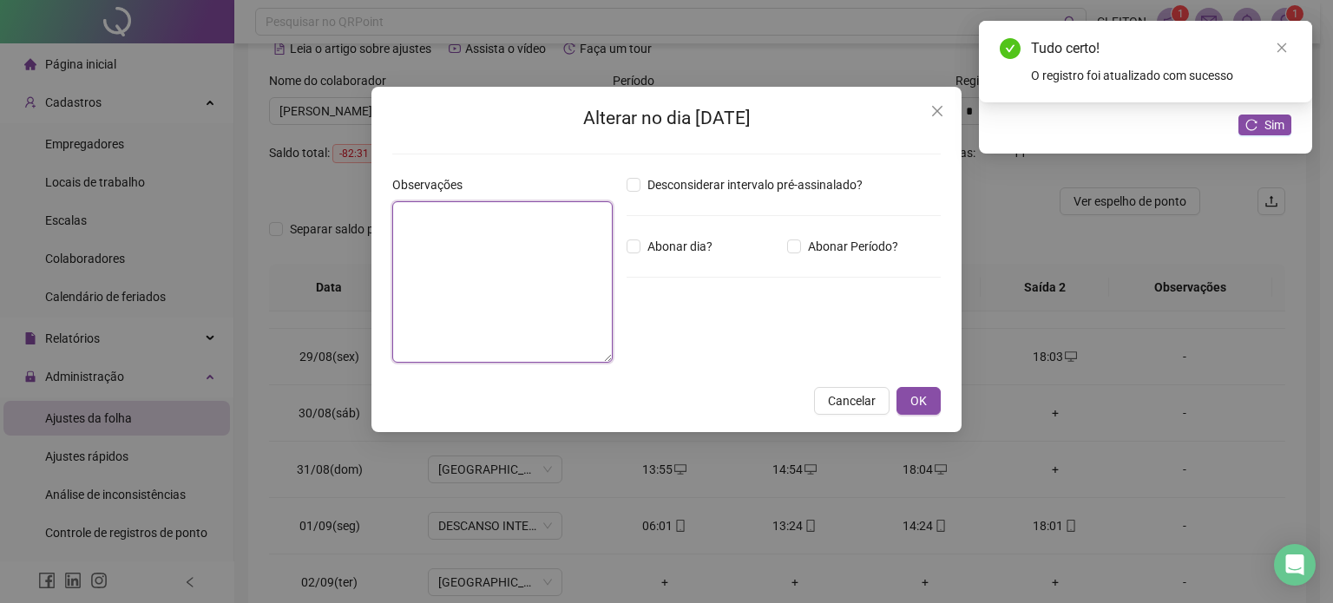
drag, startPoint x: 524, startPoint y: 282, endPoint x: 536, endPoint y: 279, distance: 11.6
click at [527, 281] on textarea at bounding box center [502, 281] width 220 height 161
type textarea "**********"
type textarea "*"
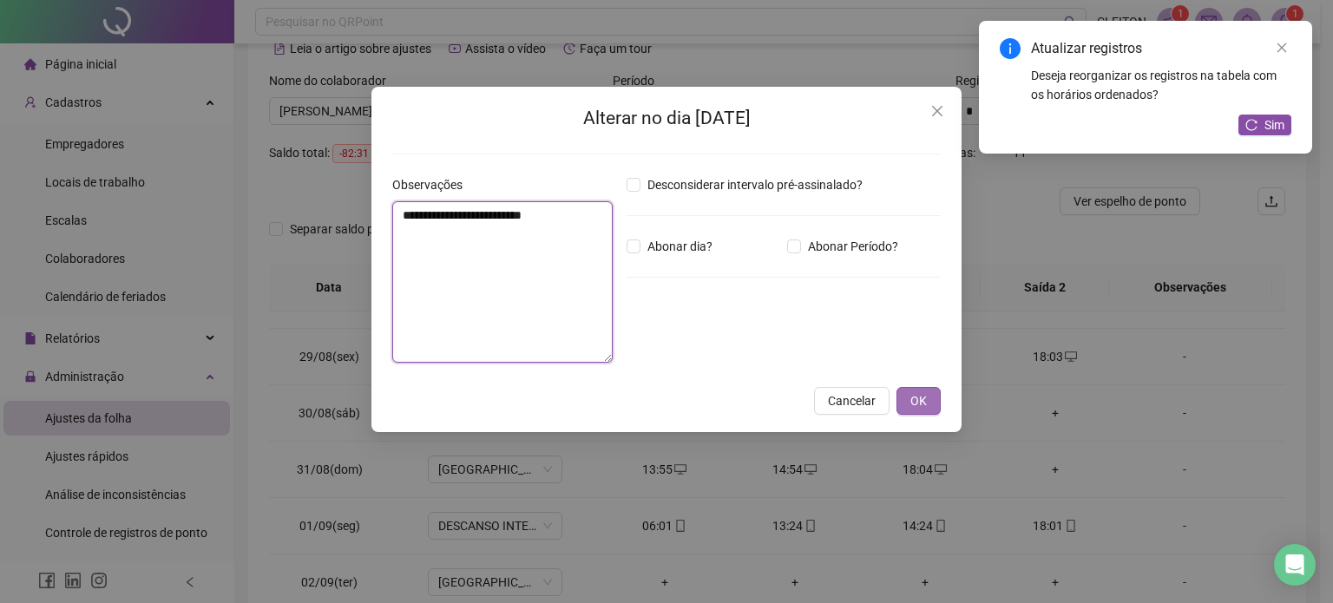
type textarea "**********"
click at [920, 398] on span "OK" at bounding box center [919, 400] width 16 height 19
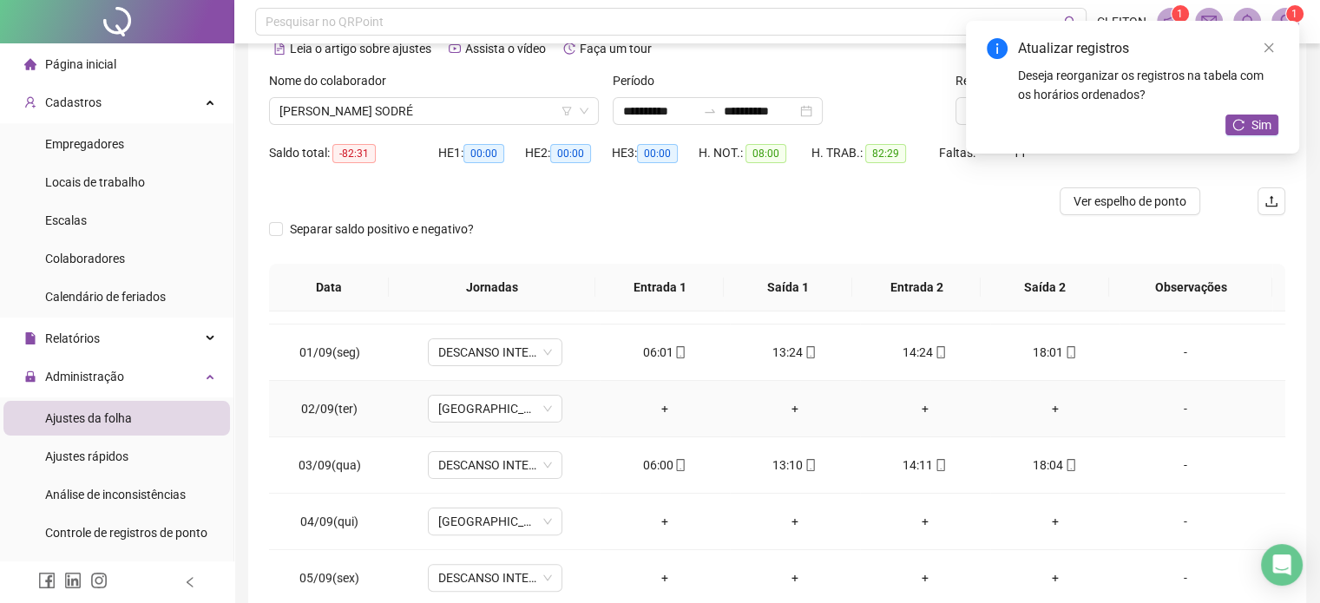
scroll to position [521, 0]
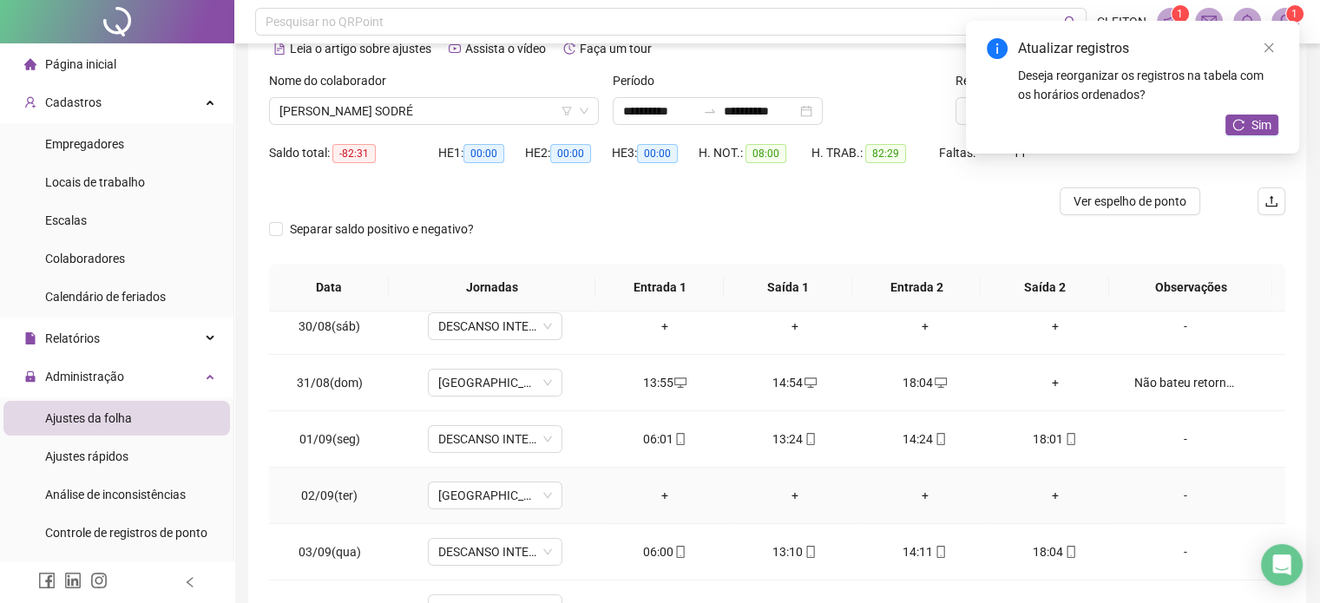
click at [658, 495] on div "+" at bounding box center [665, 495] width 102 height 19
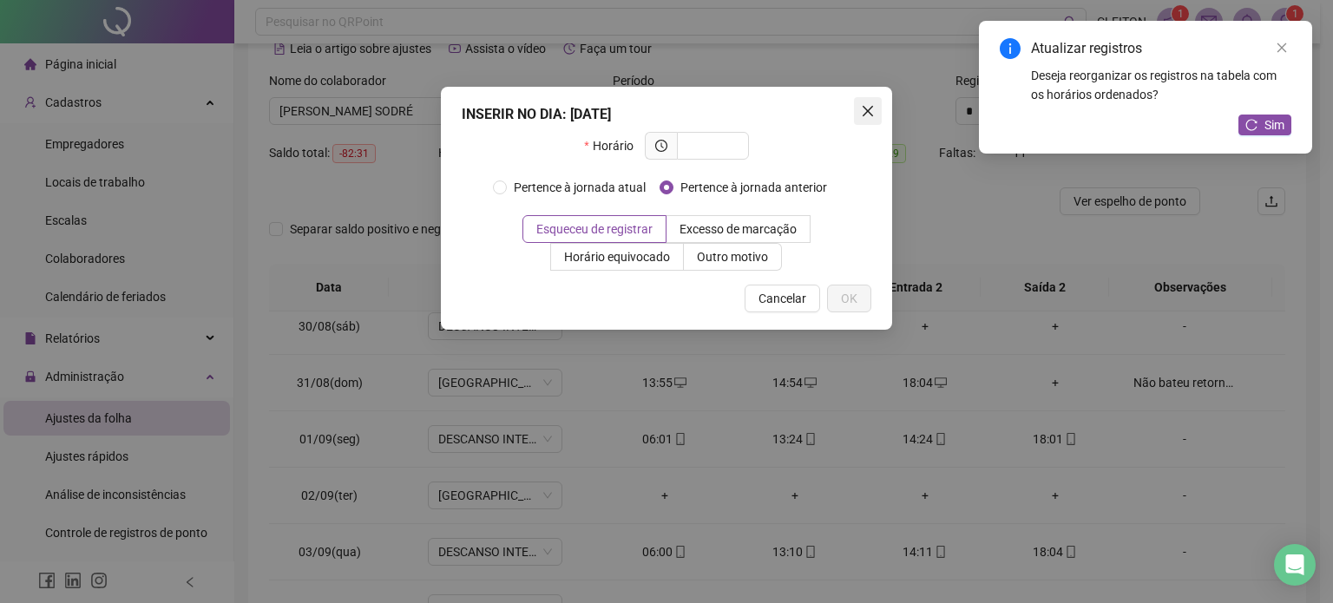
click at [865, 117] on icon "close" at bounding box center [868, 111] width 14 height 14
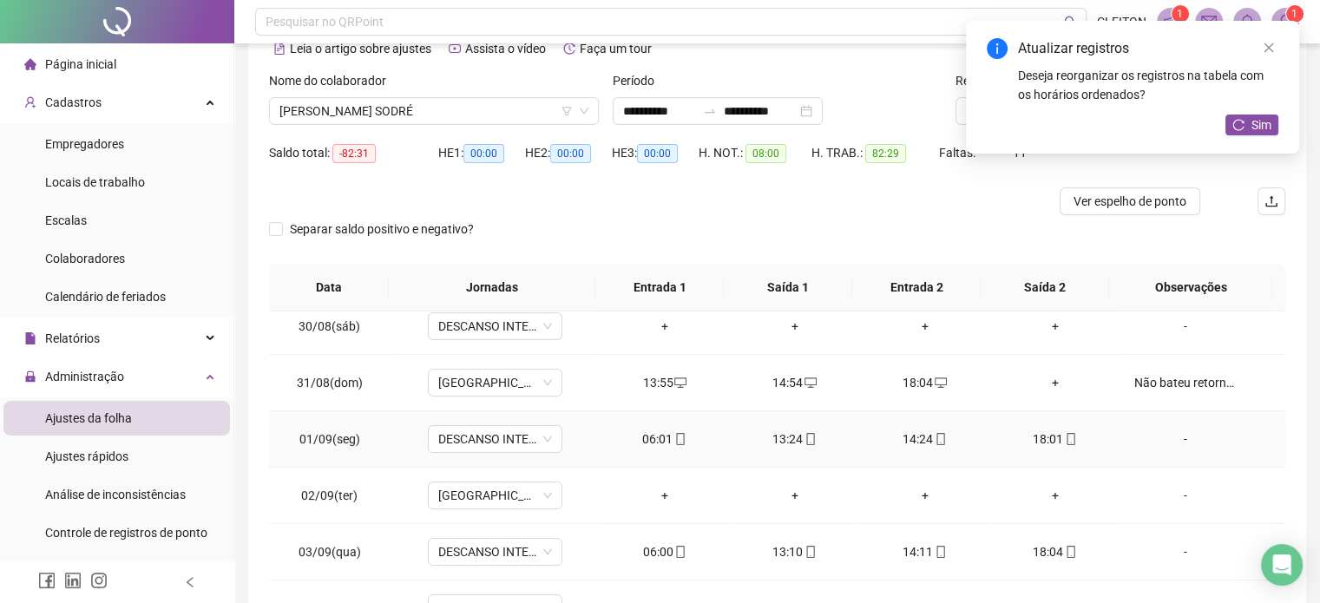
click at [649, 440] on div "06:01" at bounding box center [665, 439] width 102 height 19
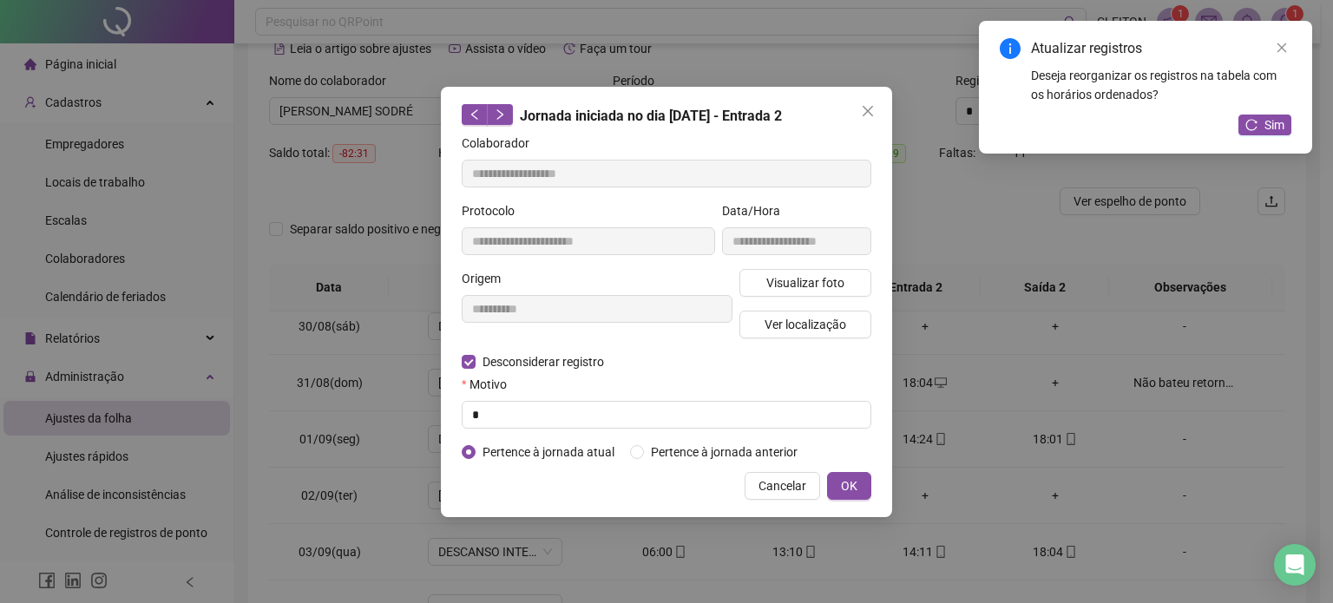
type input "**********"
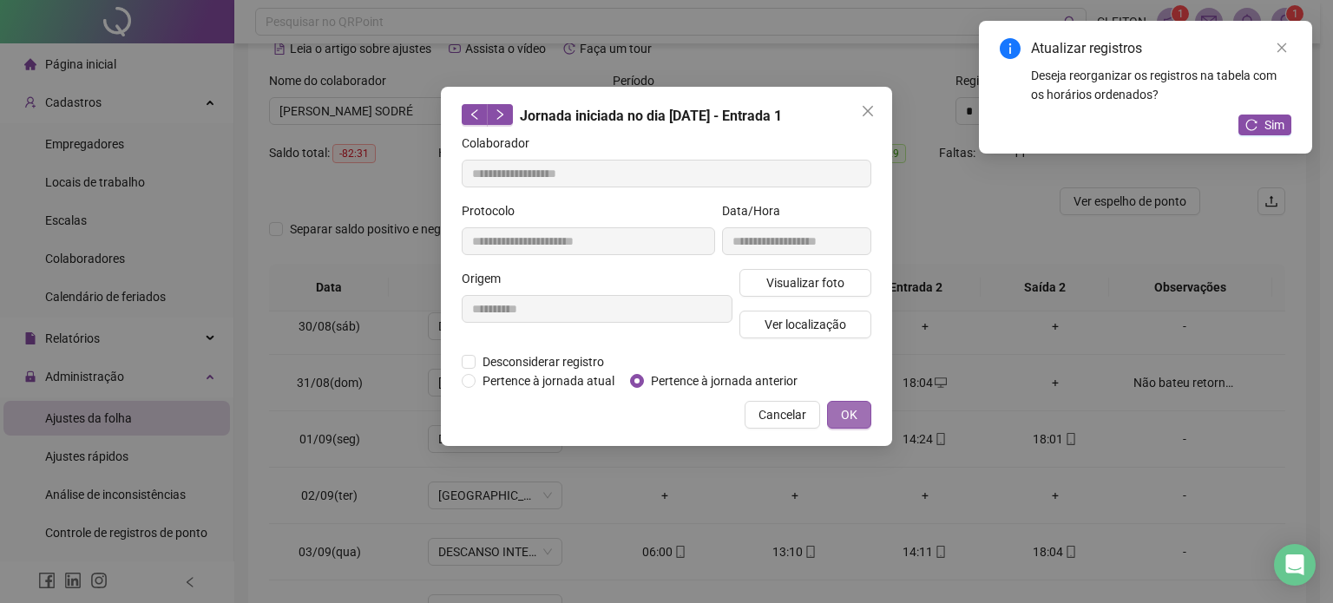
click at [849, 415] on span "OK" at bounding box center [849, 414] width 16 height 19
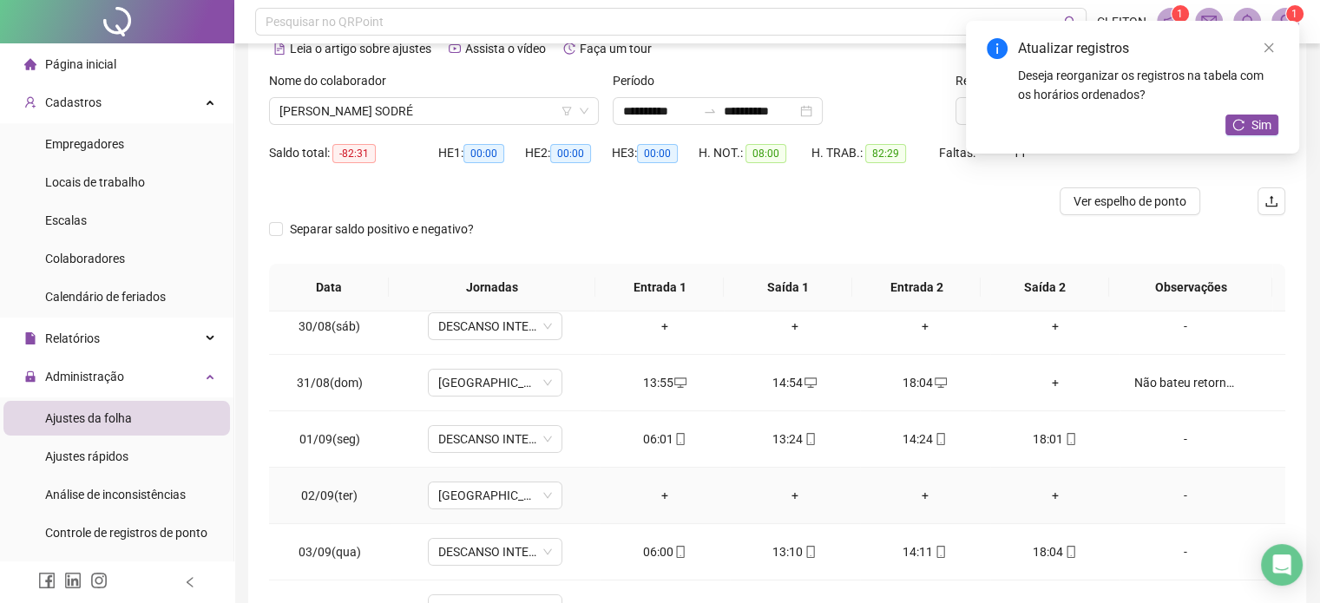
click at [661, 501] on div "+" at bounding box center [665, 495] width 102 height 19
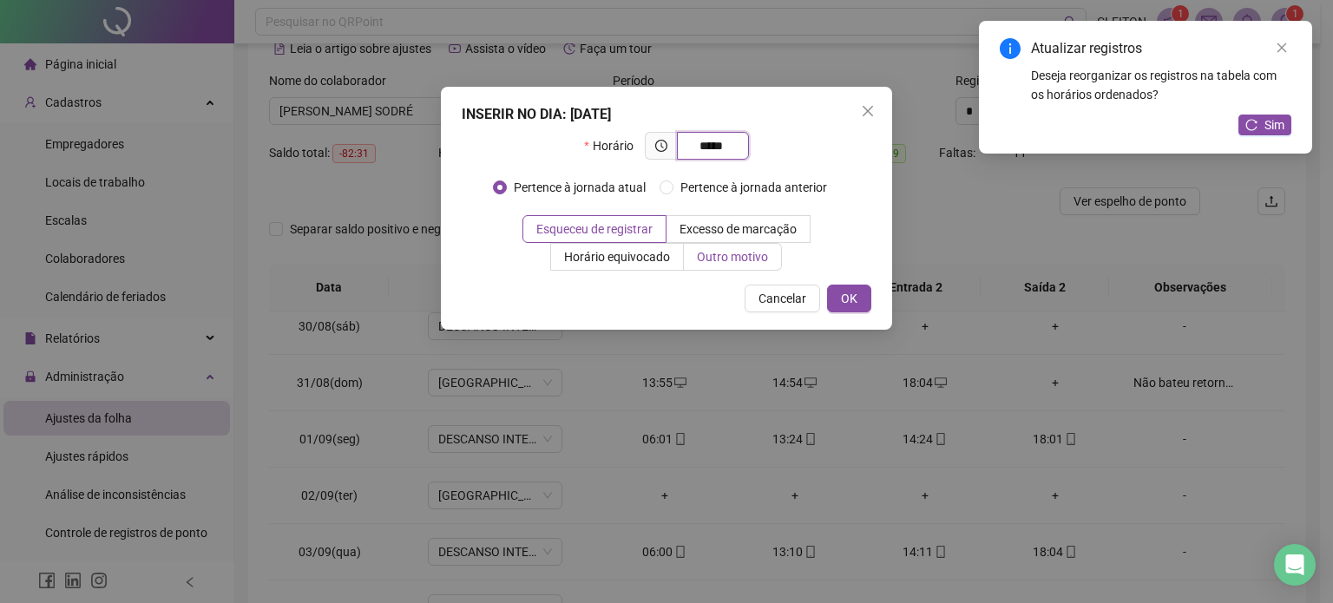
type input "*****"
click at [702, 256] on span "Outro motivo" at bounding box center [732, 257] width 71 height 14
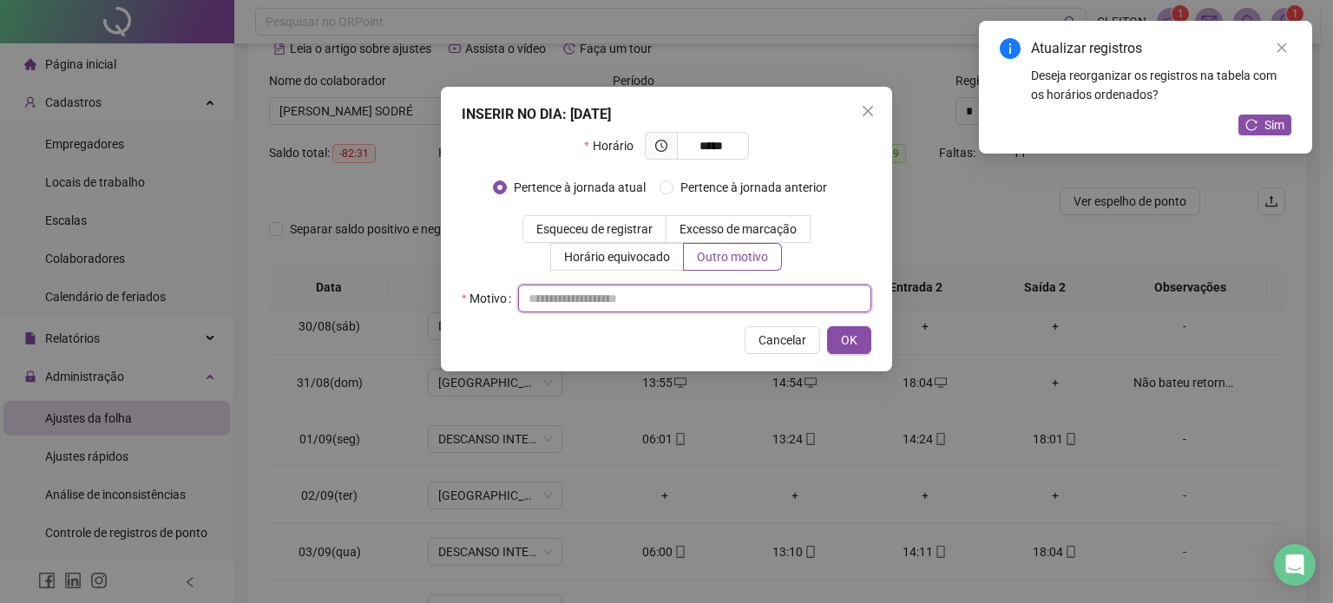
click at [560, 306] on input "text" at bounding box center [694, 299] width 353 height 28
type input "*"
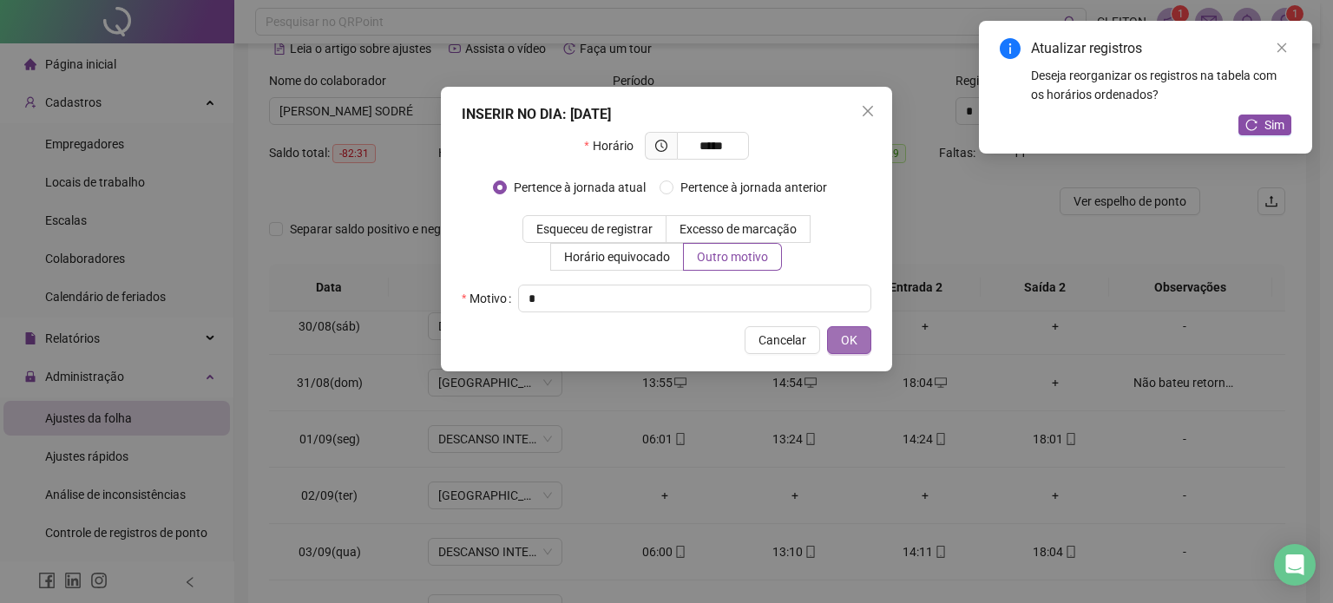
click at [843, 332] on span "OK" at bounding box center [849, 340] width 16 height 19
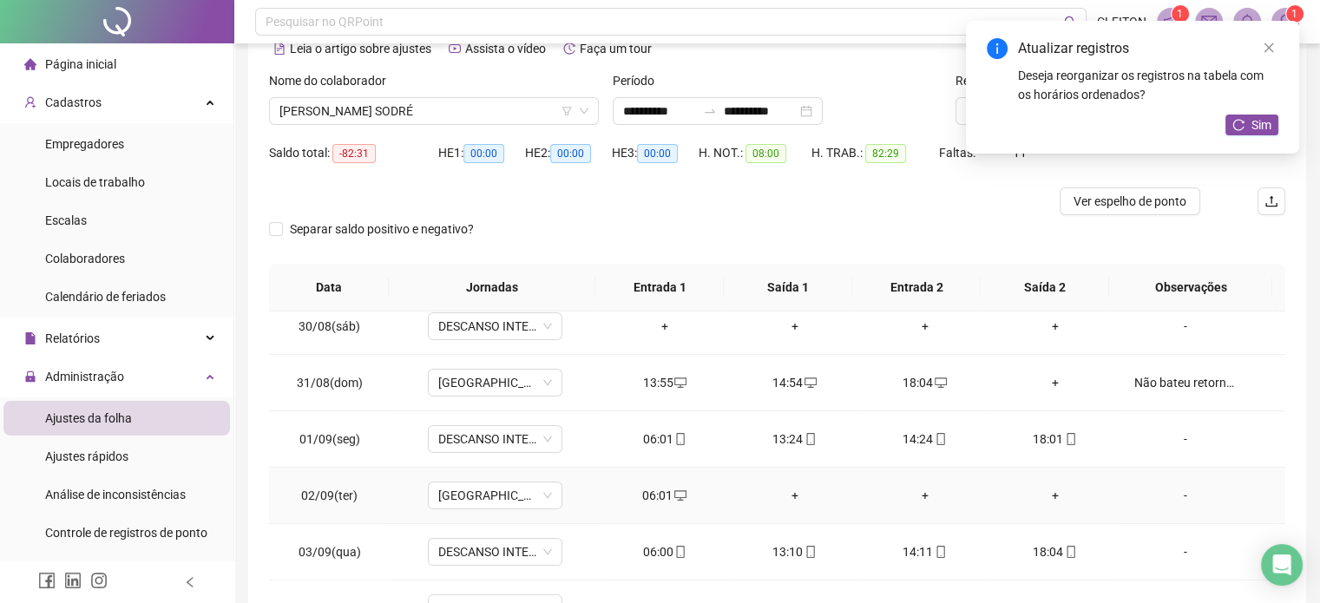
click at [787, 496] on div "+" at bounding box center [795, 495] width 102 height 19
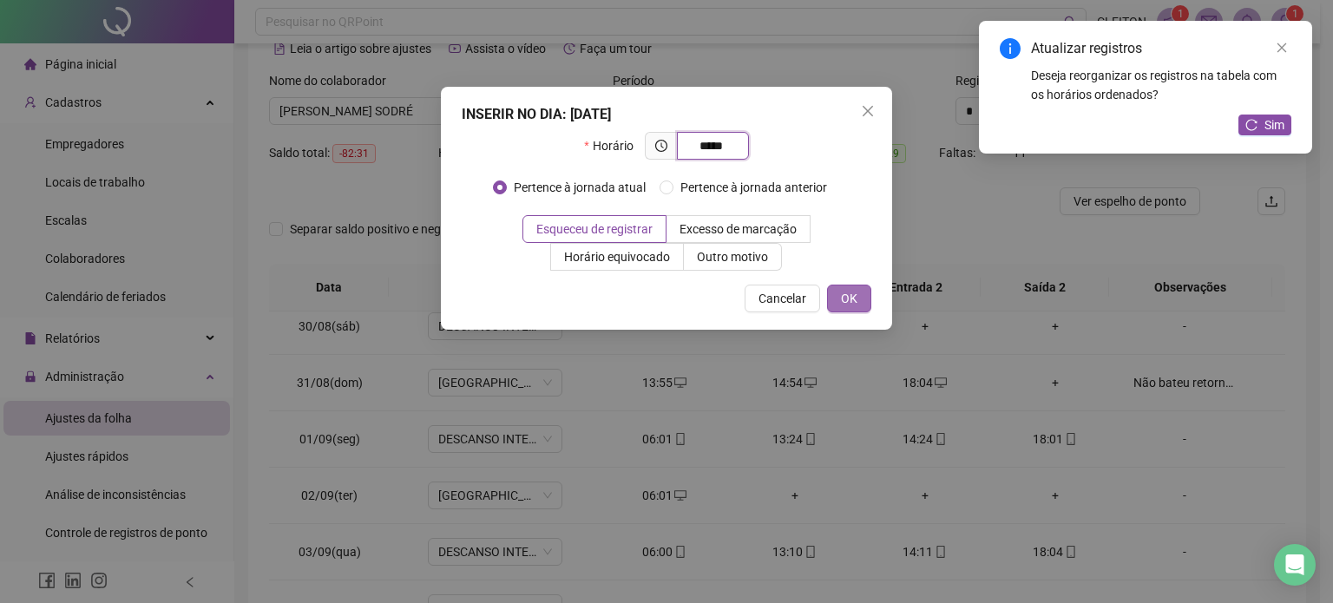
type input "*****"
click at [853, 294] on span "OK" at bounding box center [849, 298] width 16 height 19
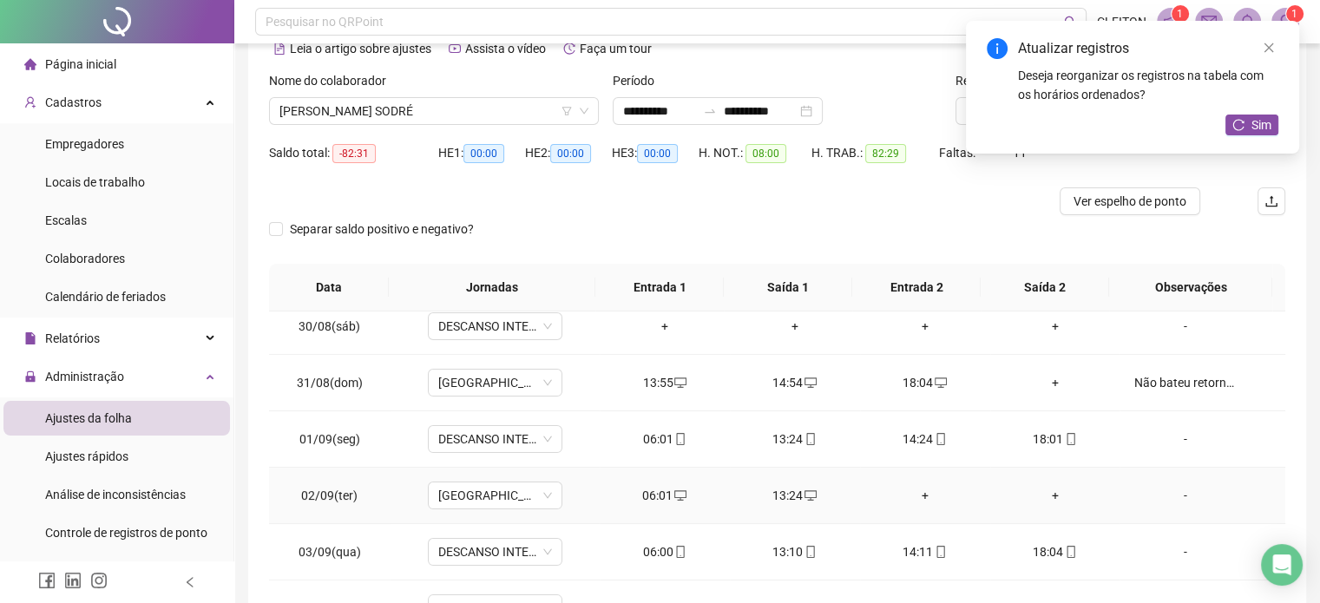
click at [917, 487] on div "+" at bounding box center [925, 495] width 102 height 19
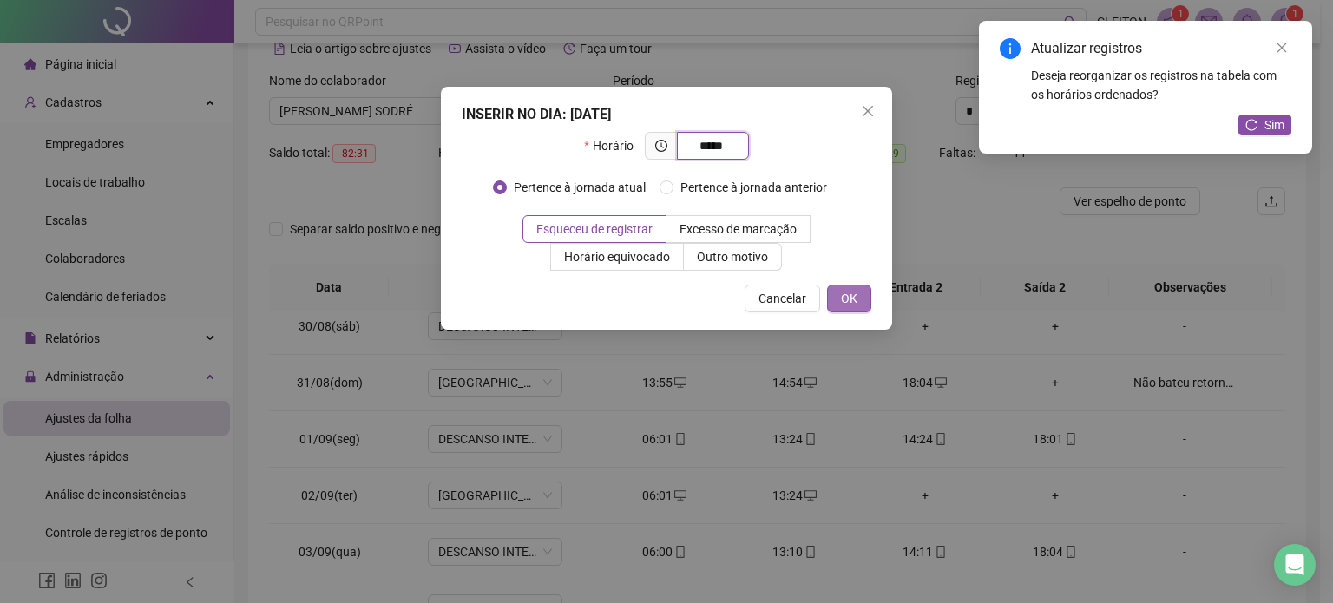
type input "*****"
click at [857, 303] on span "OK" at bounding box center [849, 298] width 16 height 19
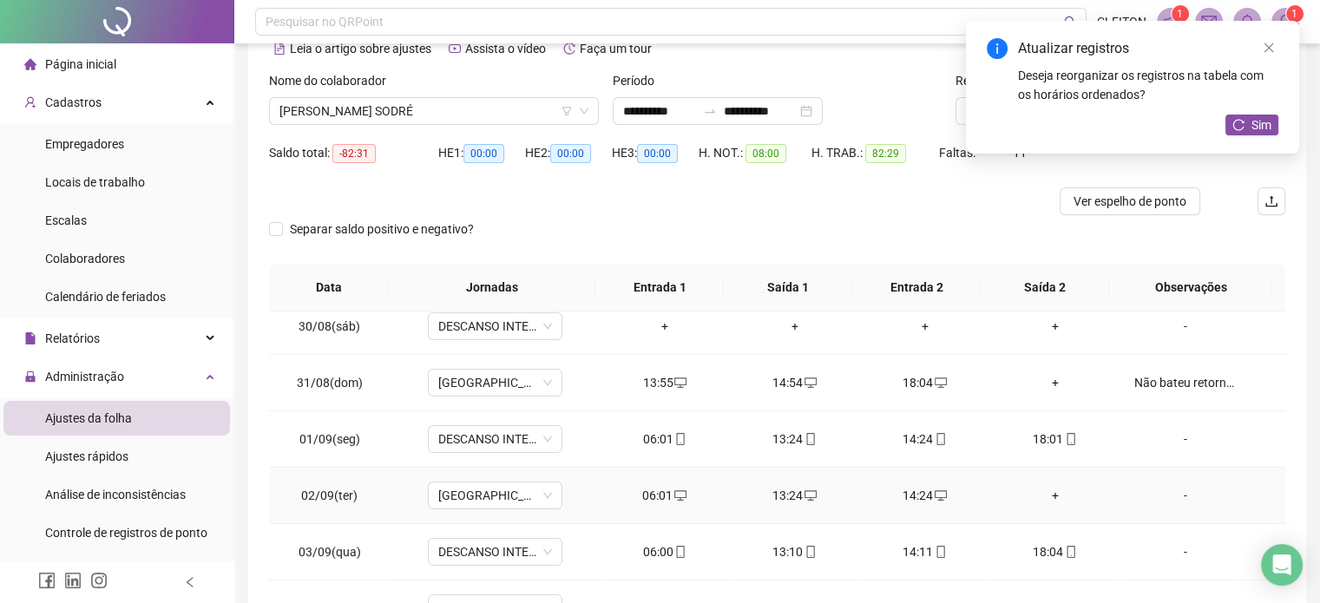
drag, startPoint x: 1042, startPoint y: 485, endPoint x: 1047, endPoint y: 475, distance: 11.6
click at [1046, 480] on td "+" at bounding box center [1055, 496] width 130 height 56
click at [1042, 492] on div "+" at bounding box center [1055, 495] width 102 height 19
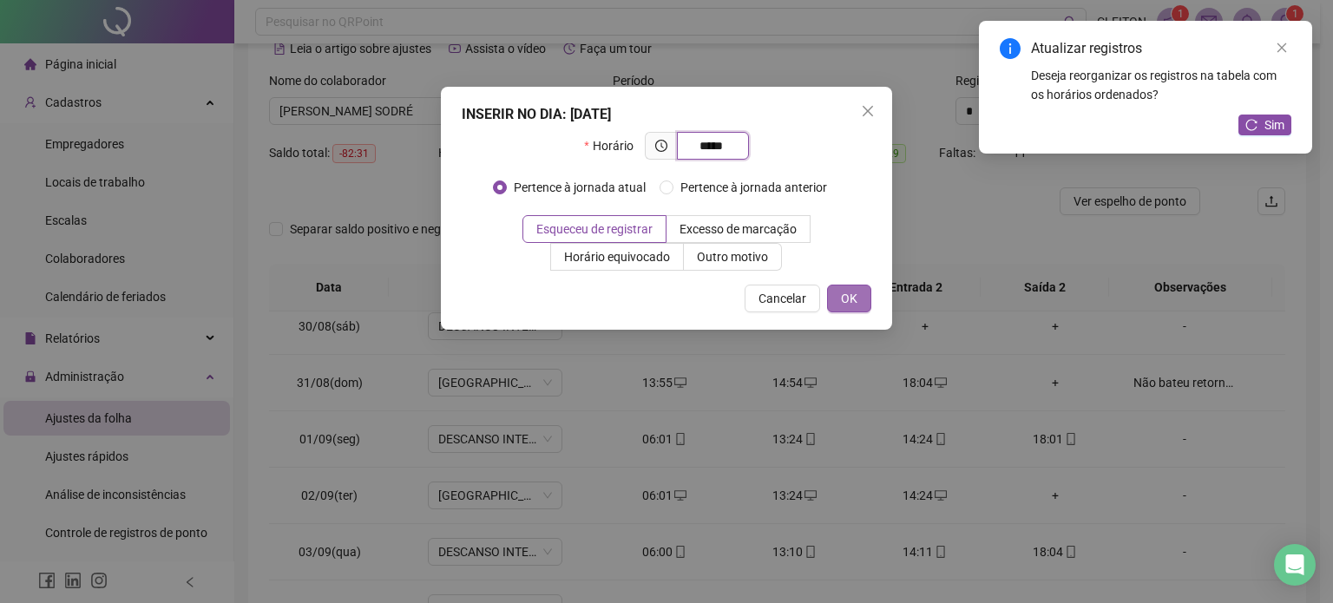
type input "*****"
click at [865, 298] on button "OK" at bounding box center [849, 299] width 44 height 28
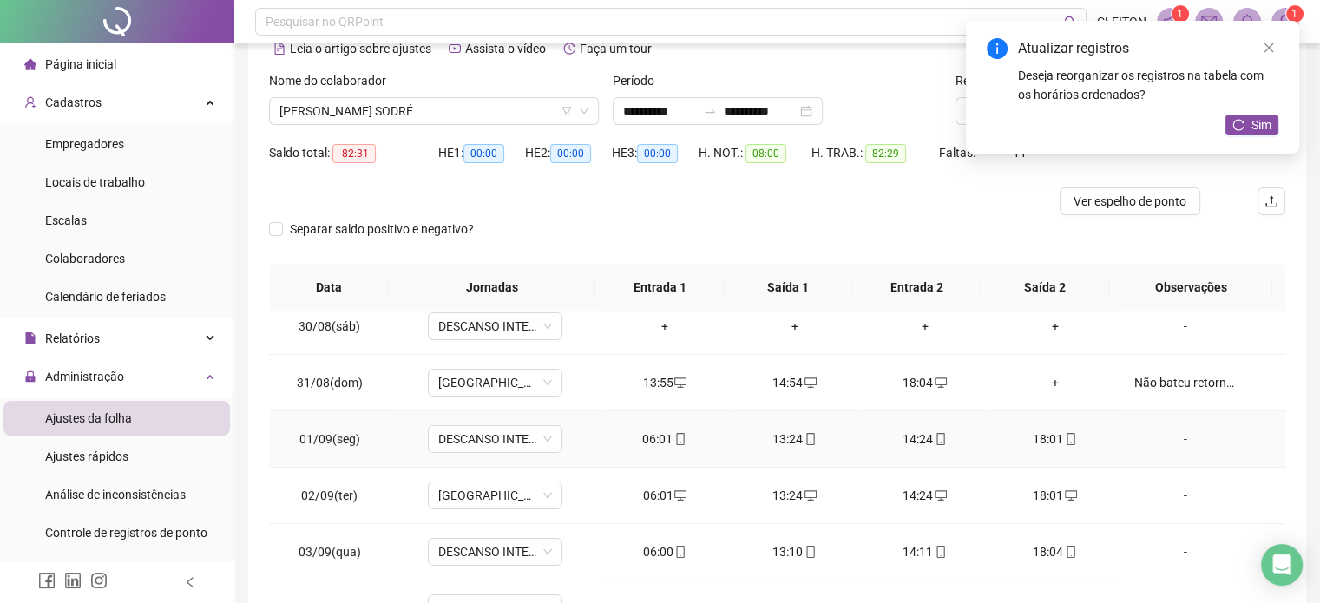
click at [1044, 436] on div "18:01" at bounding box center [1055, 439] width 102 height 19
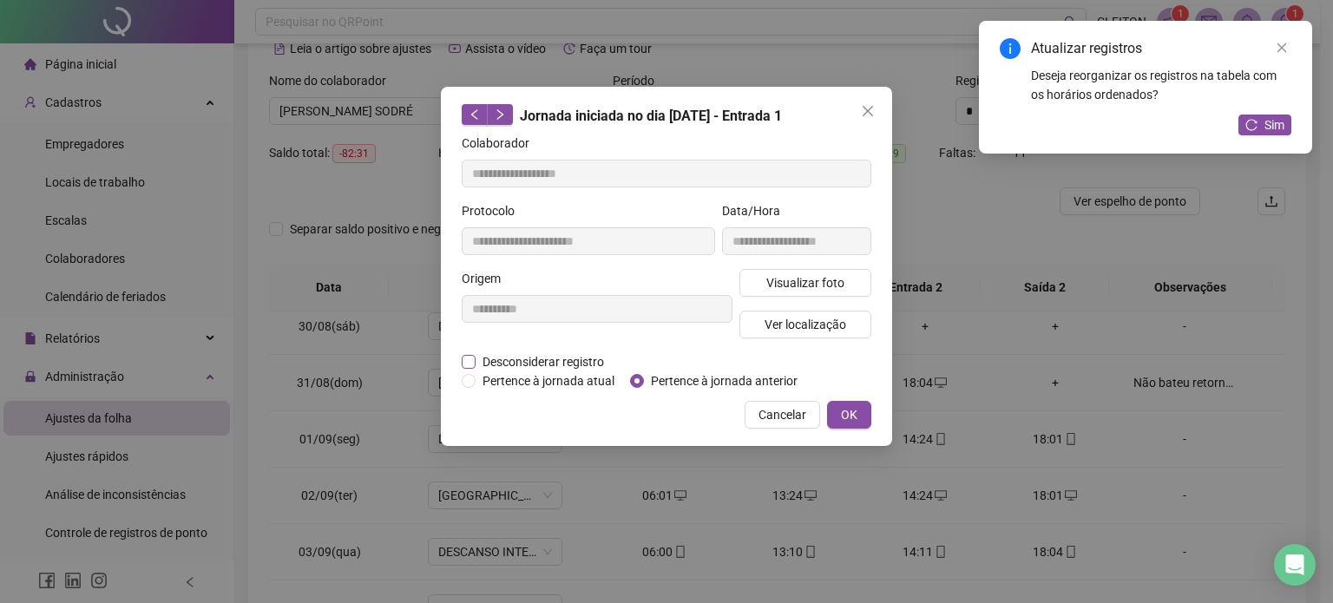
type input "**********"
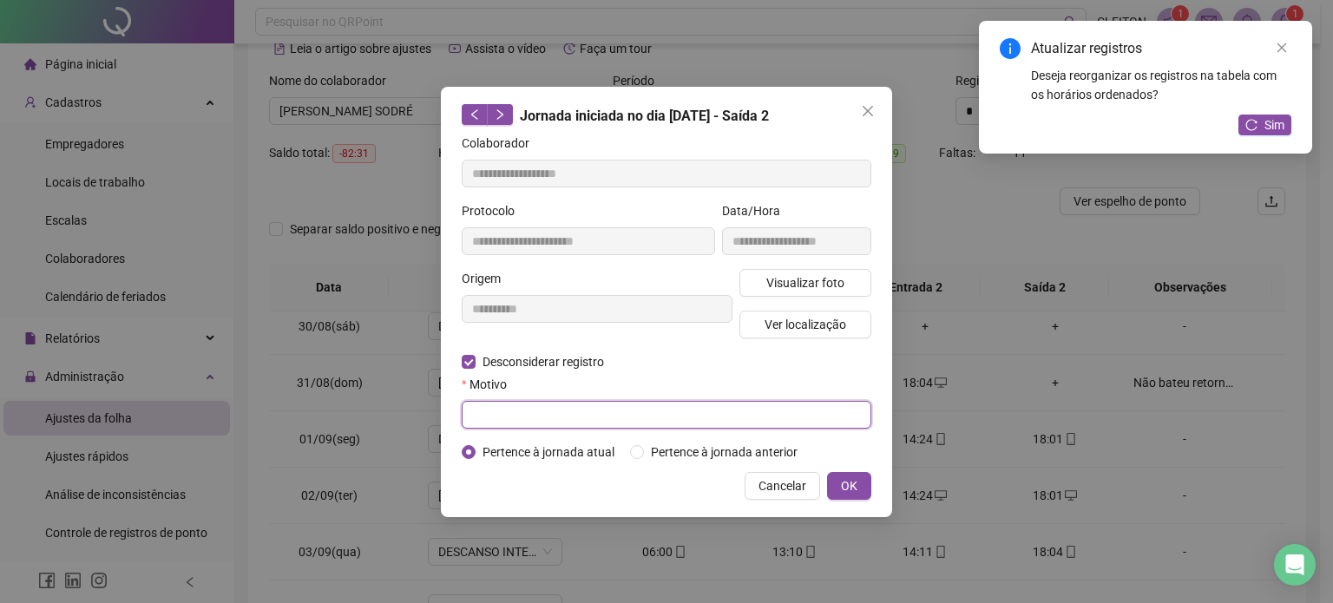
click at [487, 409] on input "text" at bounding box center [667, 415] width 410 height 28
drag, startPoint x: 487, startPoint y: 409, endPoint x: 642, endPoint y: 433, distance: 157.3
click at [510, 414] on input "text" at bounding box center [667, 415] width 410 height 28
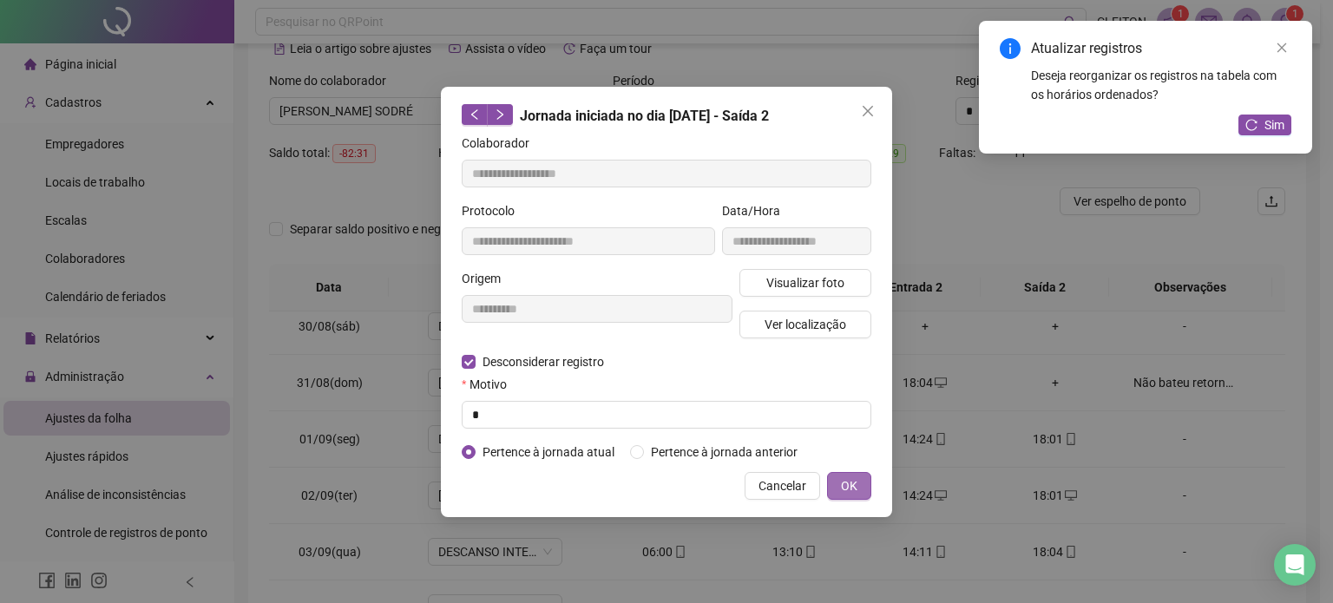
click at [839, 479] on button "OK" at bounding box center [849, 486] width 44 height 28
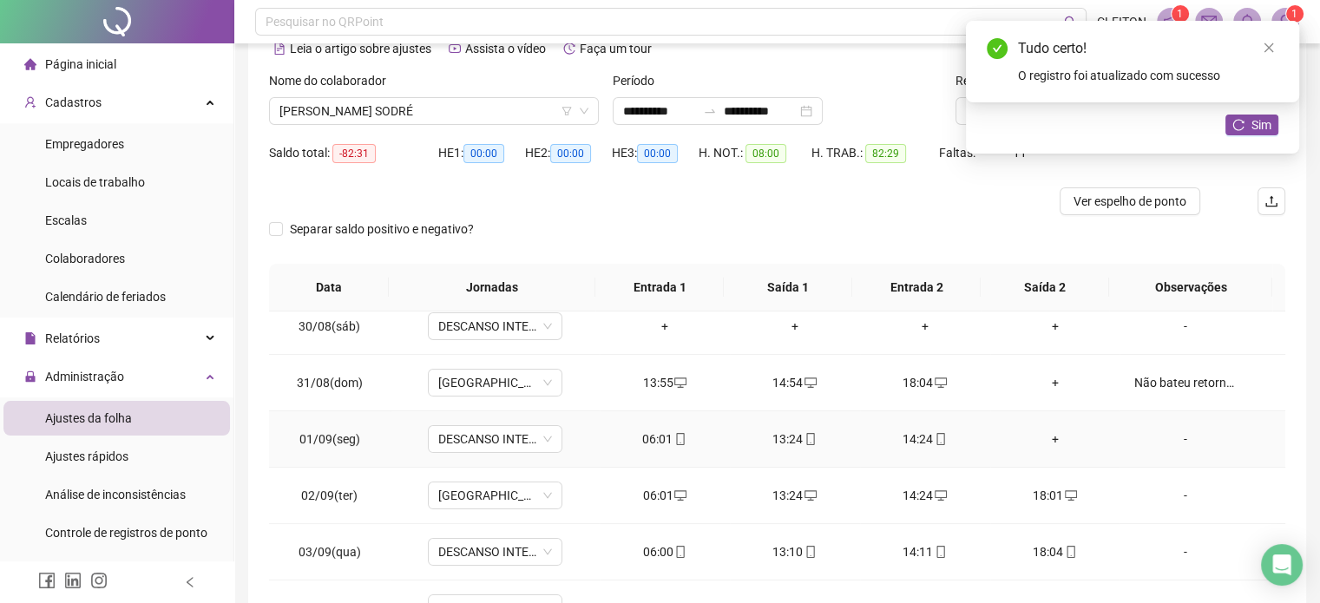
click at [904, 439] on div "14:24" at bounding box center [925, 439] width 102 height 19
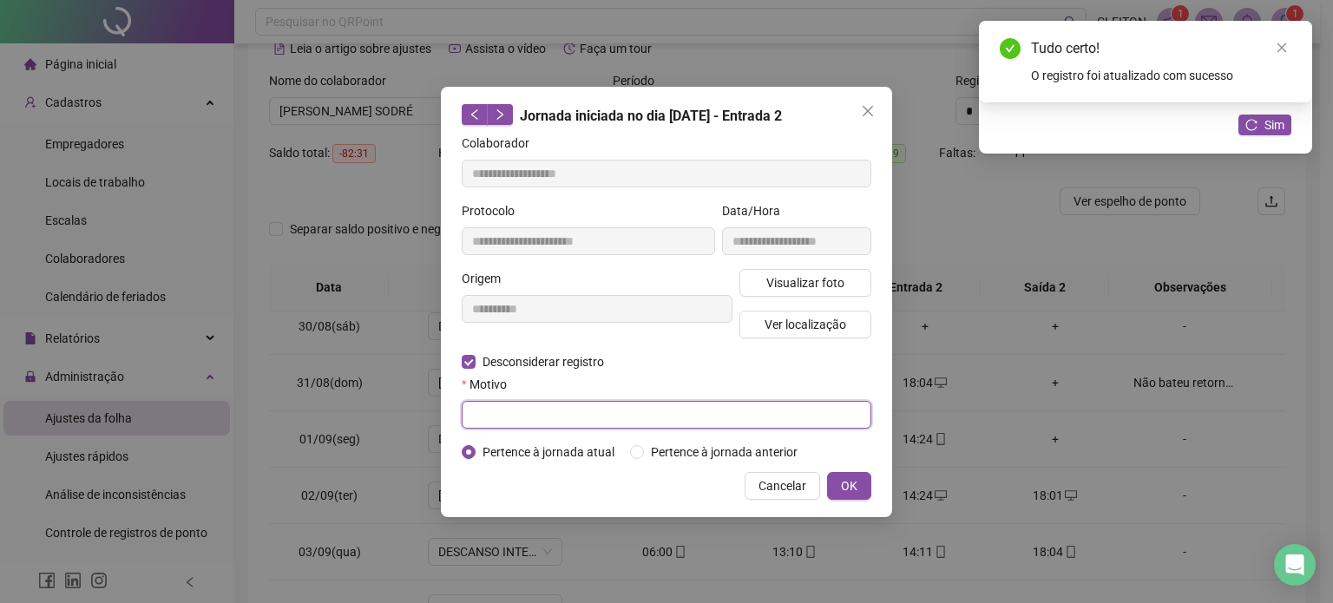
click at [486, 407] on input "text" at bounding box center [667, 415] width 410 height 28
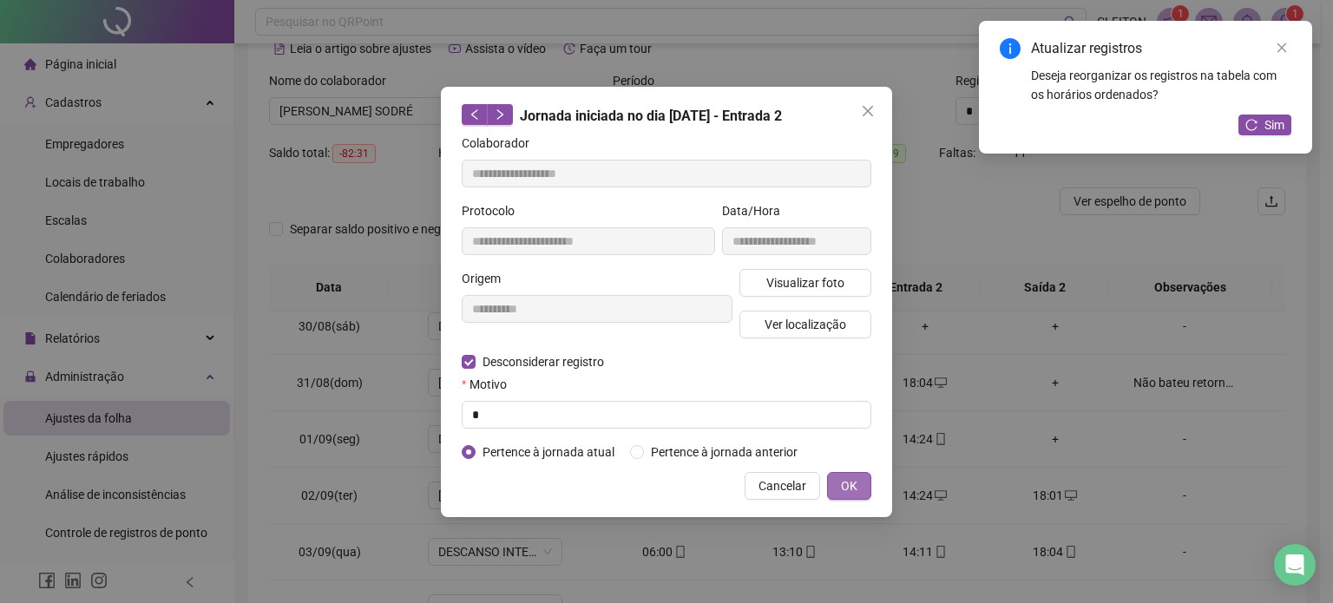
click at [847, 482] on span "OK" at bounding box center [849, 486] width 16 height 19
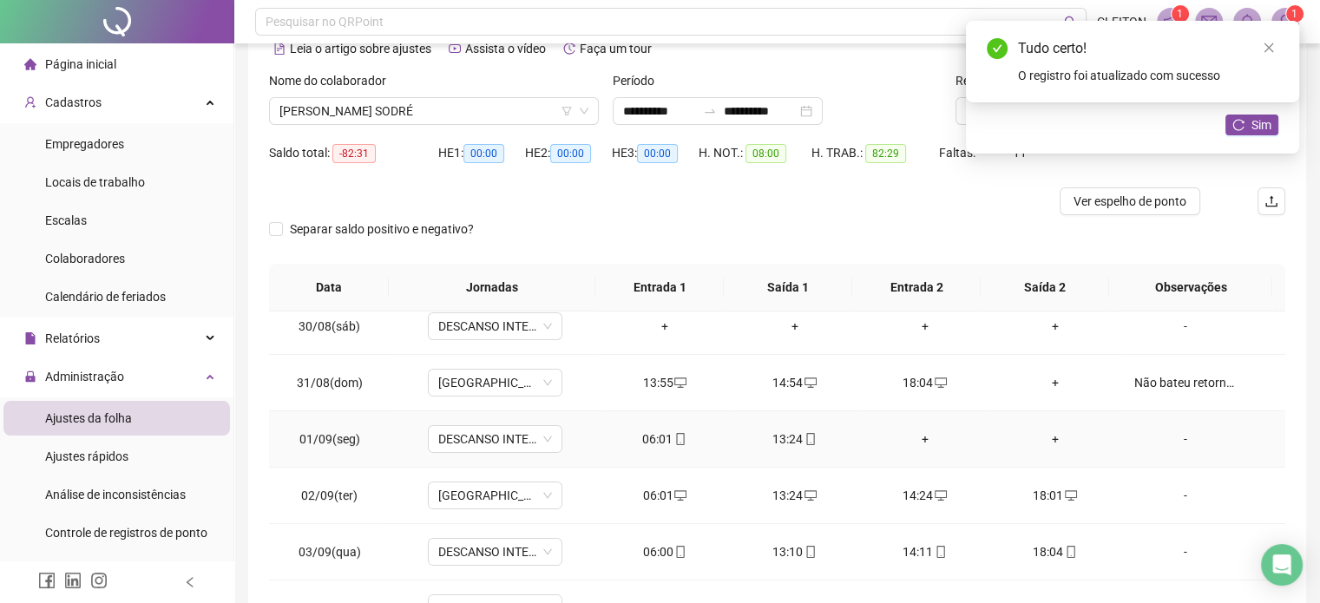
click at [792, 440] on div "13:24" at bounding box center [795, 439] width 102 height 19
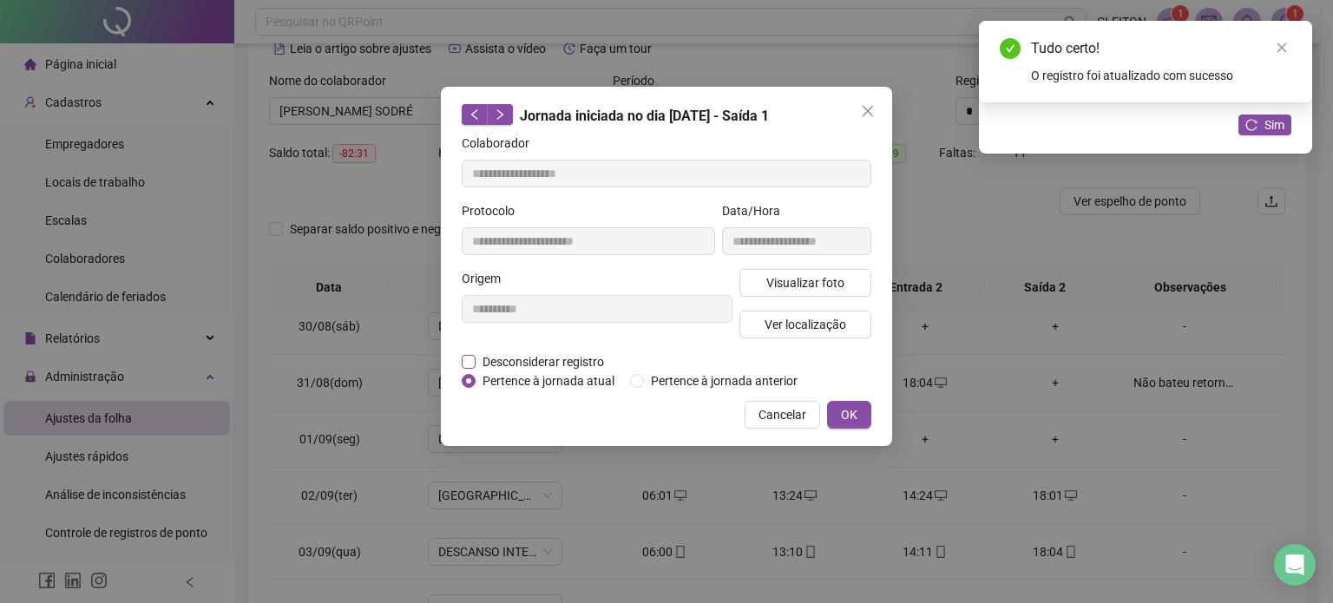
drag, startPoint x: 478, startPoint y: 358, endPoint x: 486, endPoint y: 368, distance: 13.0
click at [479, 360] on span "Desconsiderar registro" at bounding box center [543, 361] width 135 height 19
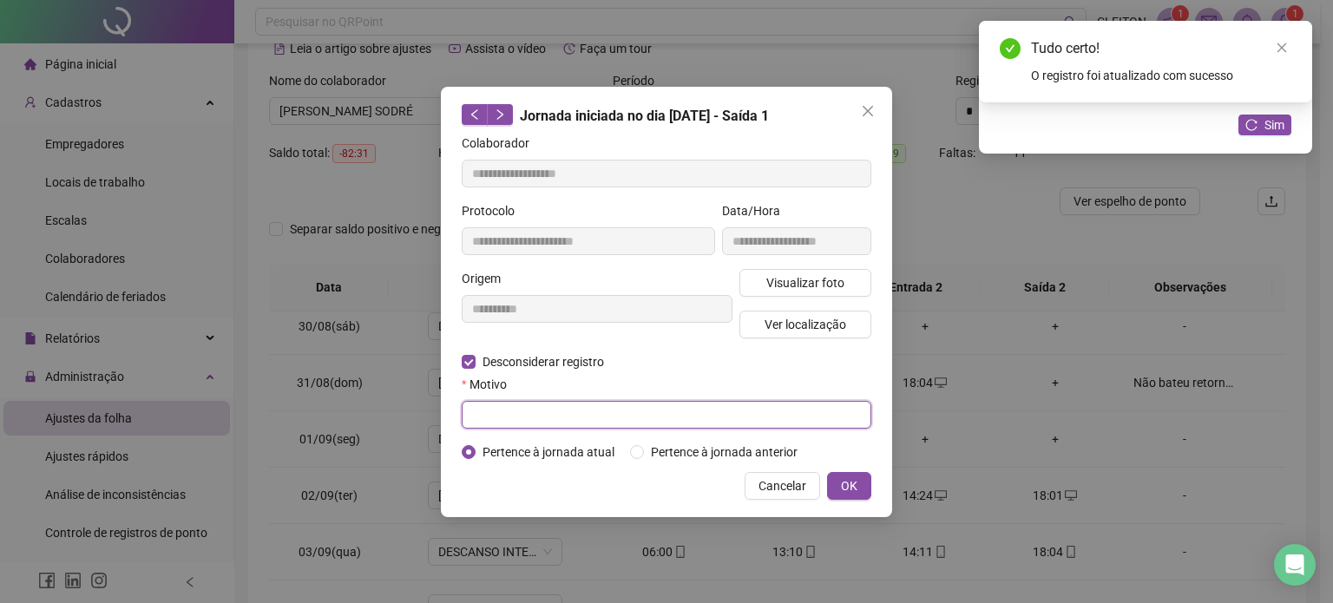
click at [500, 409] on input "text" at bounding box center [667, 415] width 410 height 28
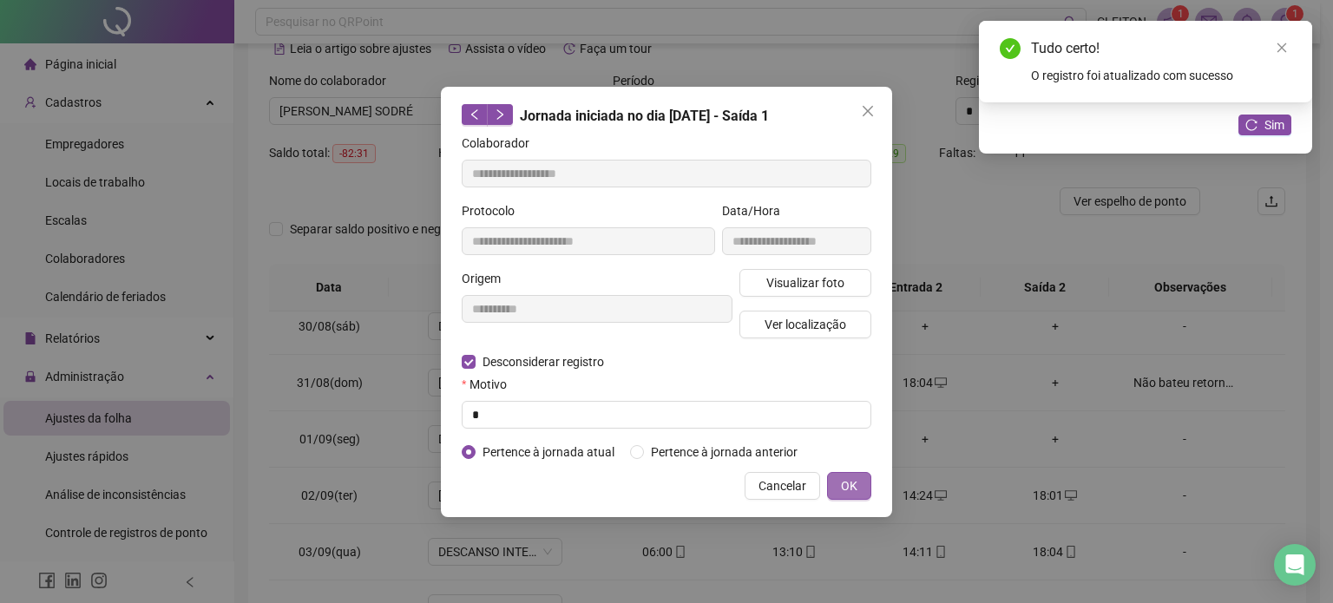
click at [847, 482] on span "OK" at bounding box center [849, 486] width 16 height 19
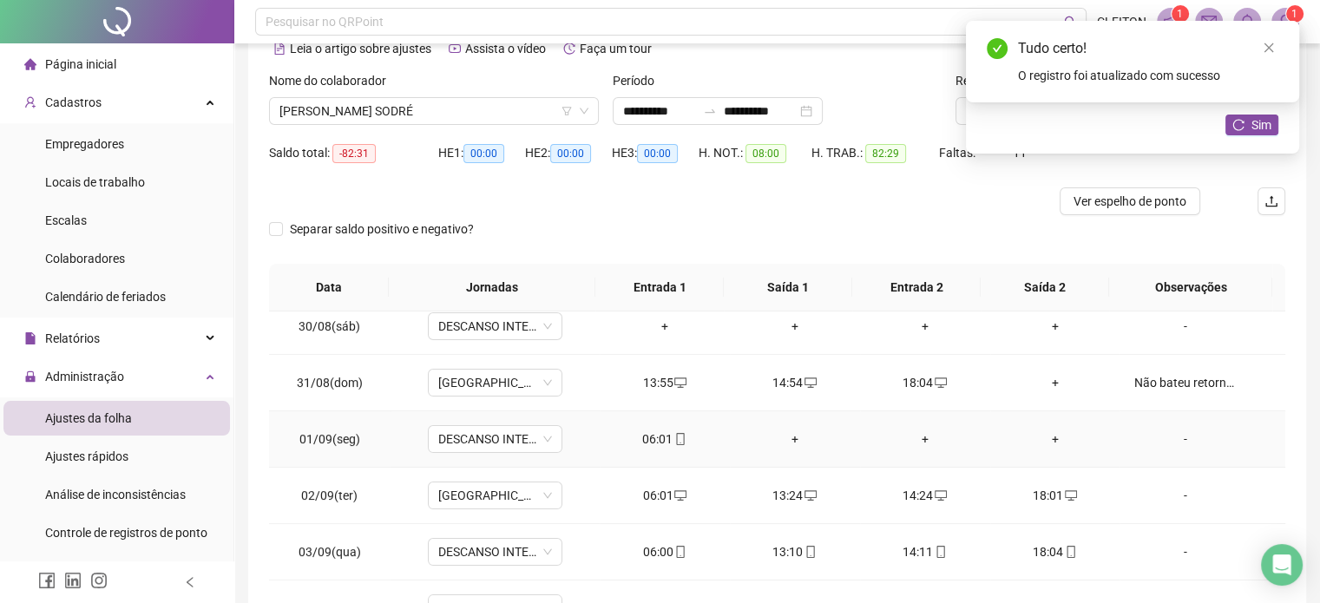
click at [646, 438] on div "06:01" at bounding box center [665, 439] width 102 height 19
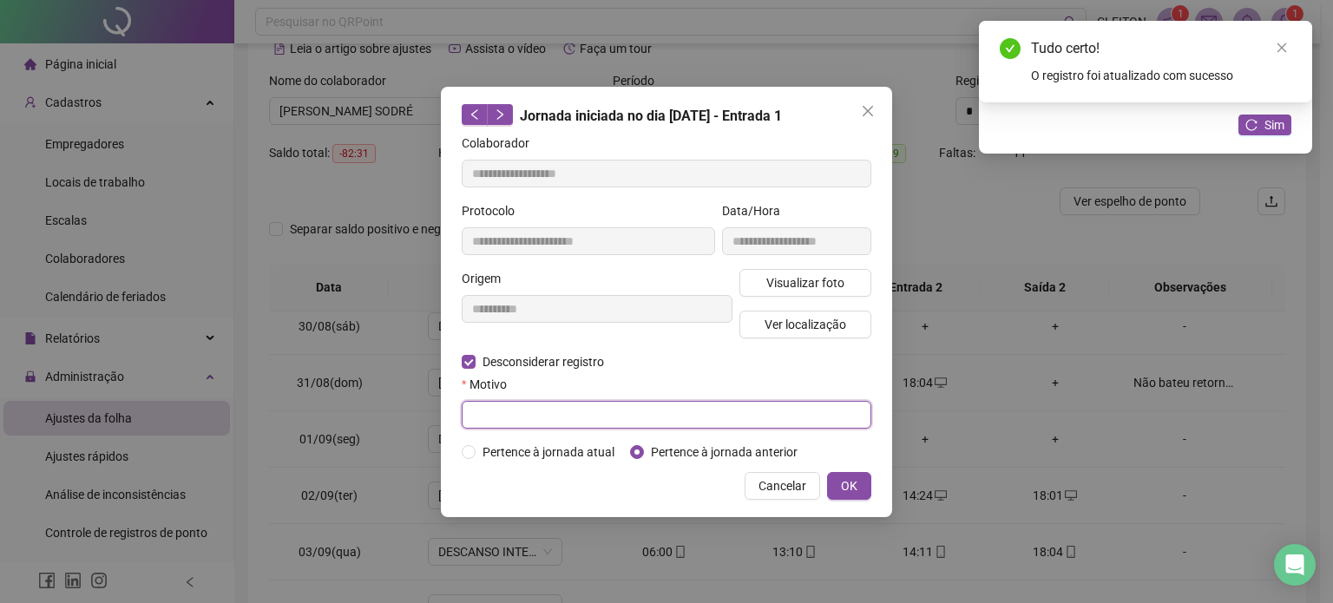
click at [480, 414] on input "text" at bounding box center [667, 415] width 410 height 28
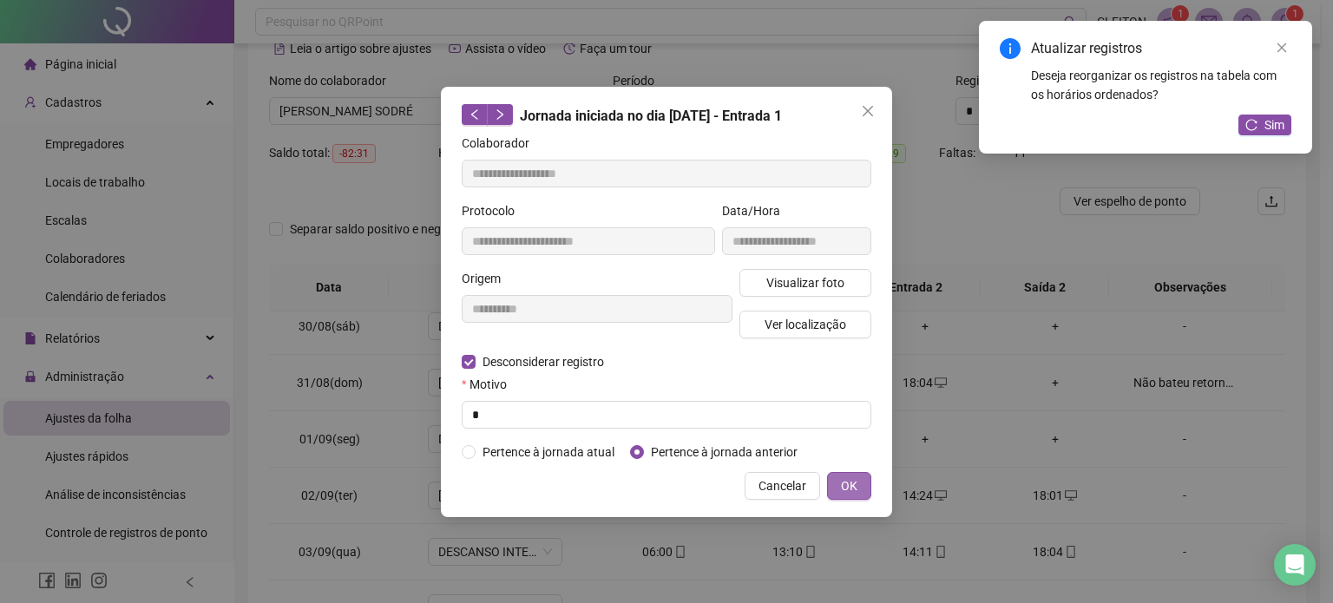
click at [834, 488] on button "OK" at bounding box center [849, 486] width 44 height 28
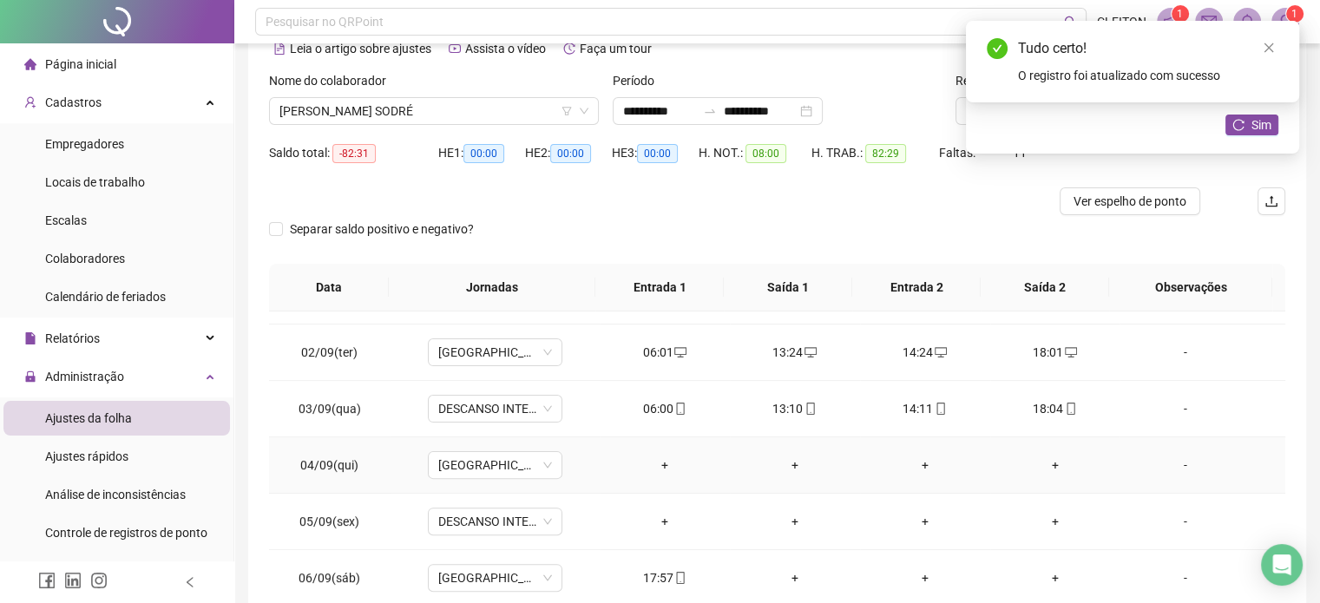
scroll to position [694, 0]
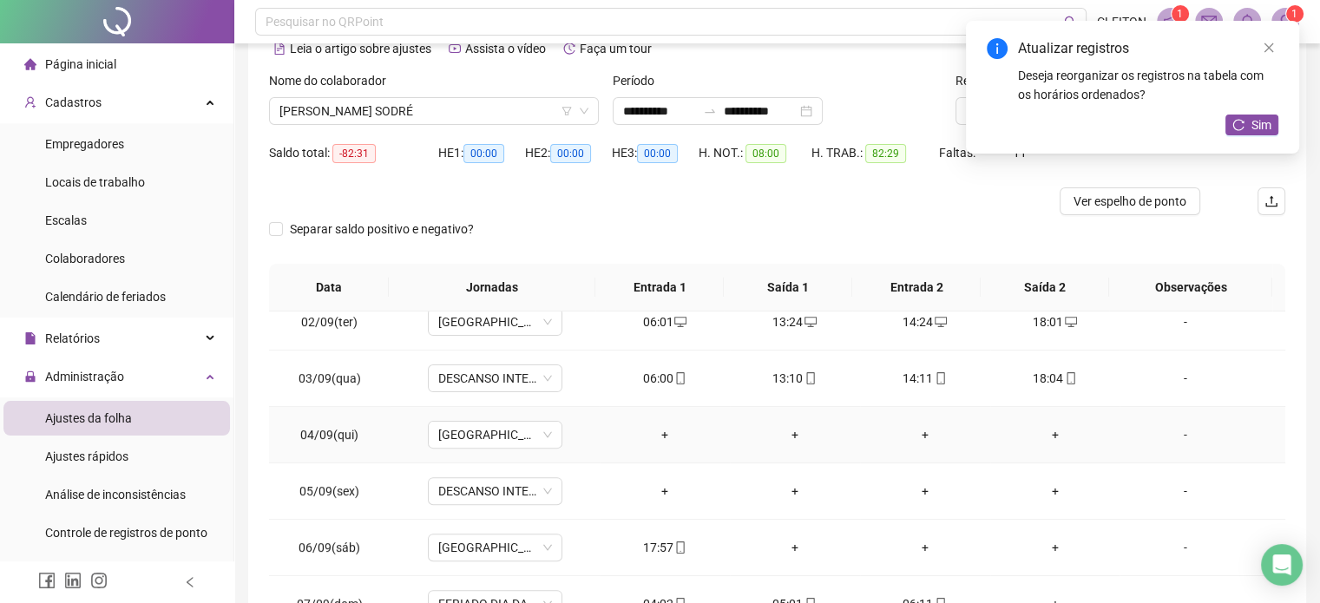
click at [655, 431] on div "+" at bounding box center [665, 434] width 102 height 19
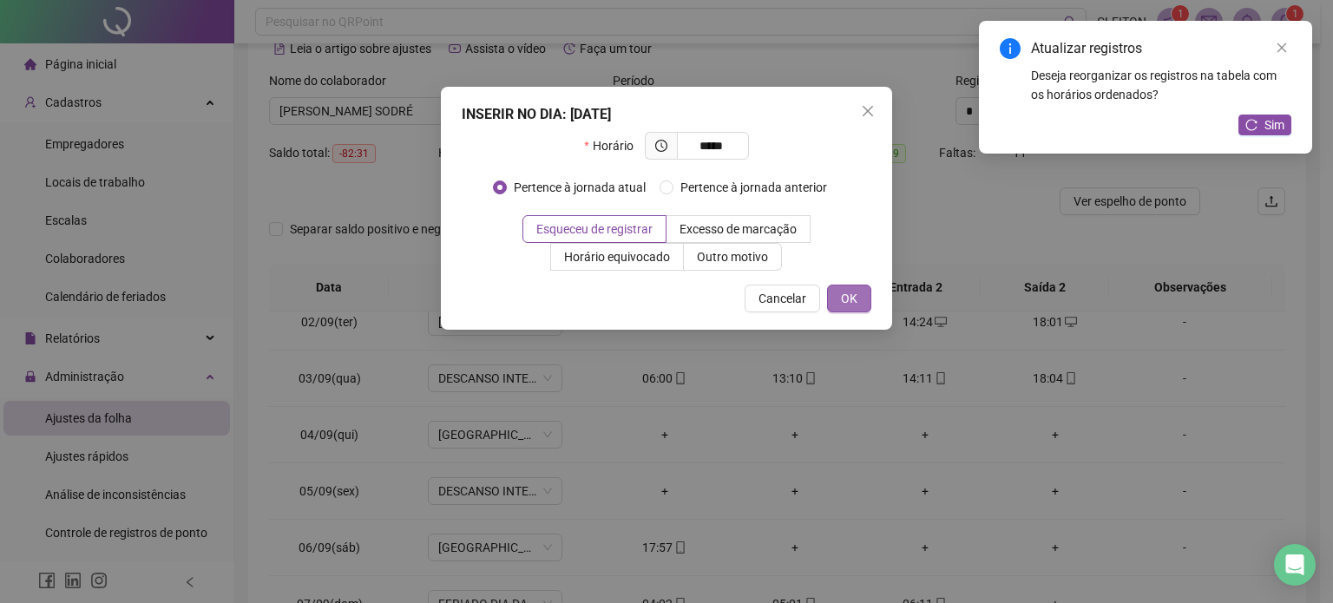
click at [851, 298] on span "OK" at bounding box center [849, 298] width 16 height 19
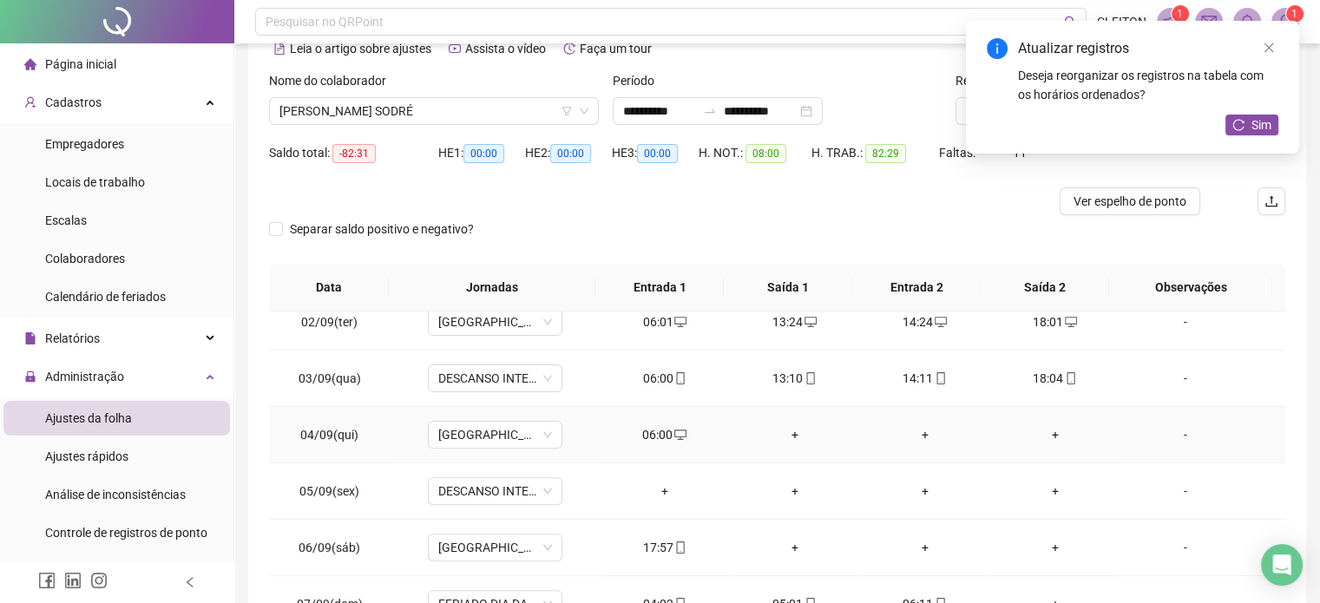
drag, startPoint x: 792, startPoint y: 435, endPoint x: 801, endPoint y: 429, distance: 11.3
click at [796, 435] on div "+" at bounding box center [795, 434] width 102 height 19
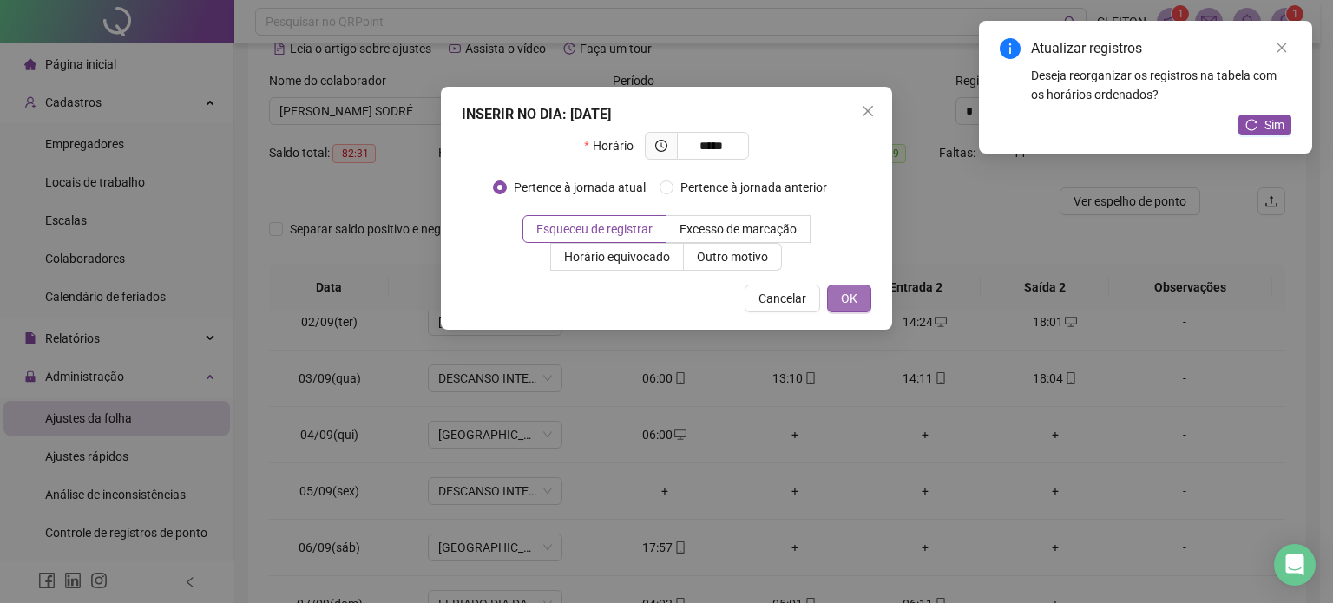
drag, startPoint x: 851, startPoint y: 291, endPoint x: 909, endPoint y: 379, distance: 105.5
click at [853, 293] on span "OK" at bounding box center [849, 298] width 16 height 19
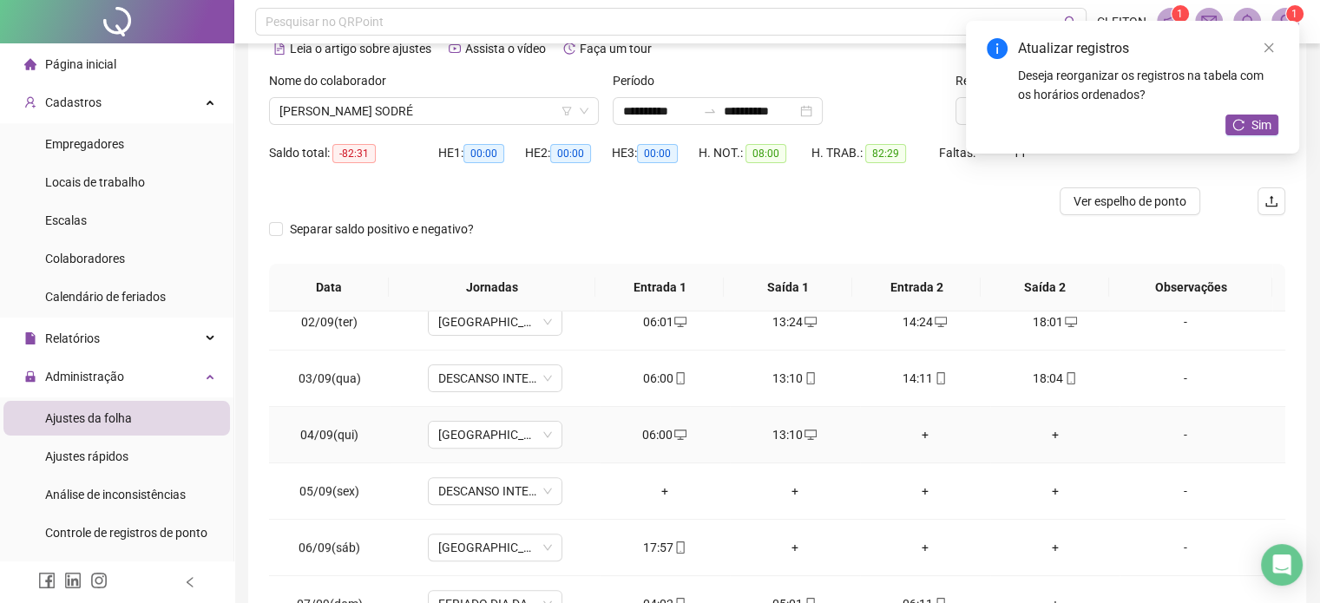
click at [917, 433] on div "+" at bounding box center [925, 434] width 102 height 19
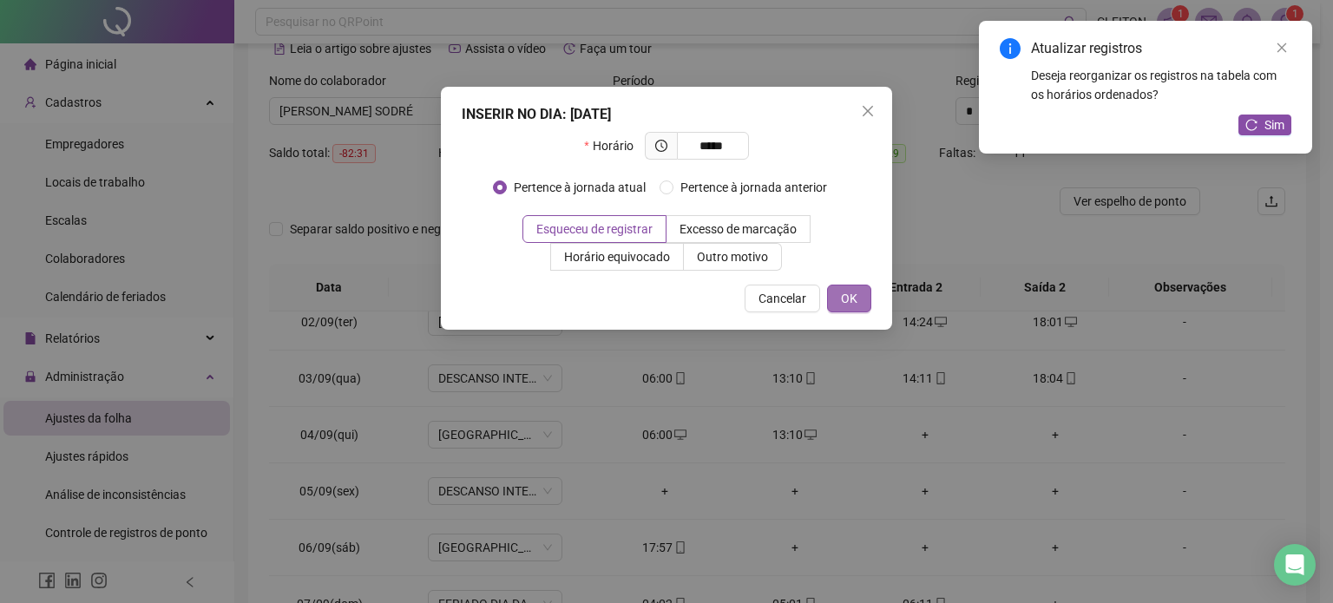
drag, startPoint x: 838, startPoint y: 291, endPoint x: 981, endPoint y: 350, distance: 154.9
click at [838, 291] on button "OK" at bounding box center [849, 299] width 44 height 28
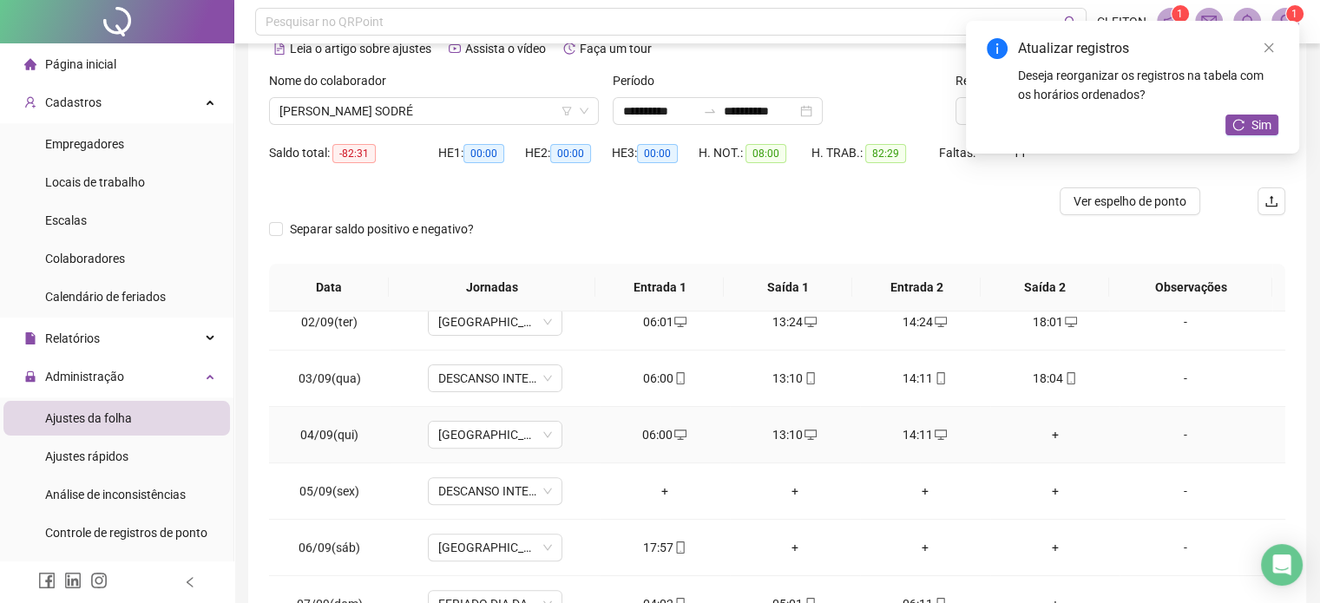
click at [1042, 427] on div "+" at bounding box center [1055, 434] width 102 height 19
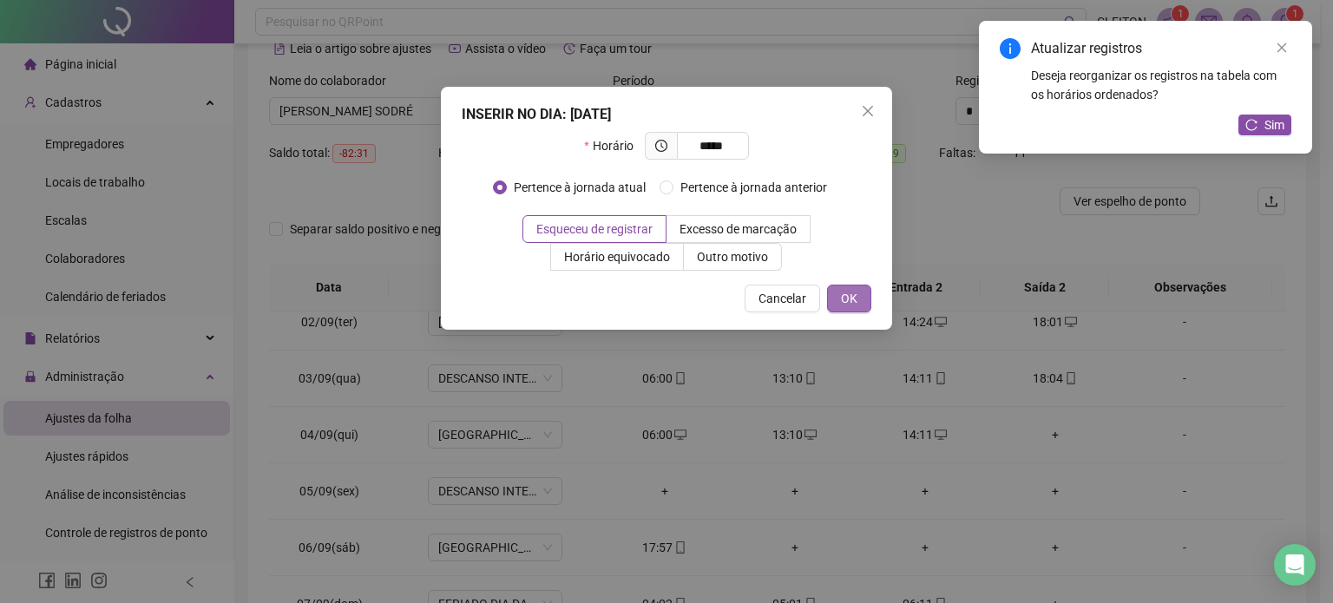
click at [854, 297] on span "OK" at bounding box center [849, 298] width 16 height 19
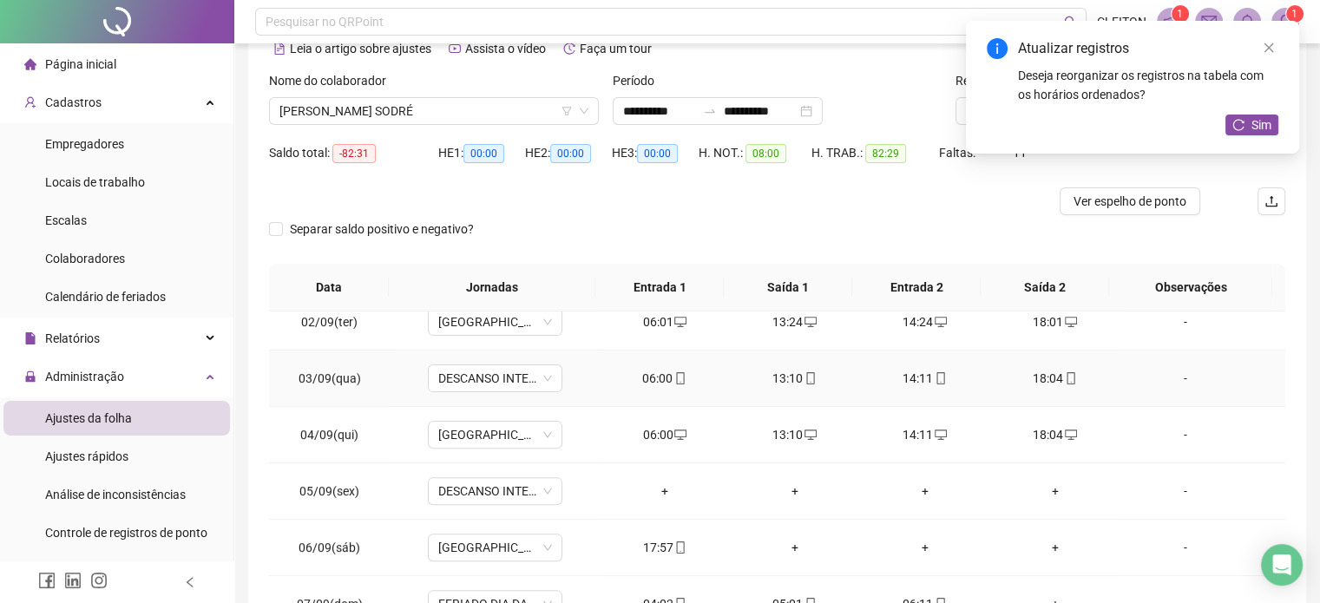
click at [662, 385] on div "06:00" at bounding box center [665, 378] width 102 height 19
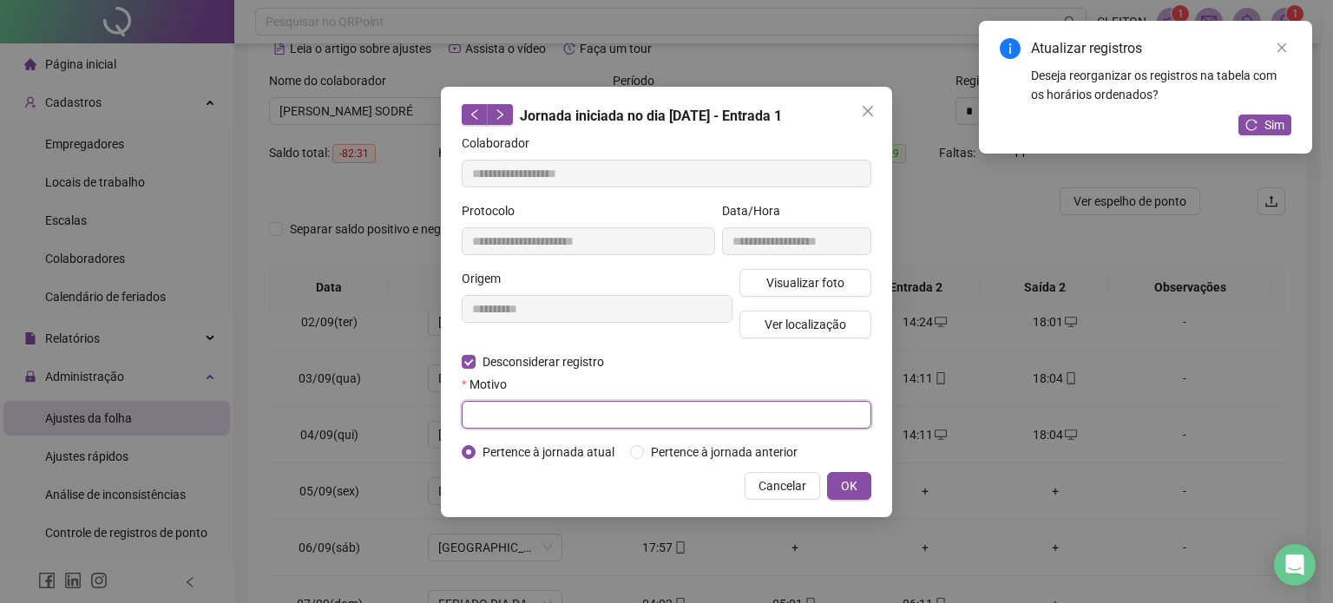
click at [511, 423] on input "text" at bounding box center [667, 415] width 410 height 28
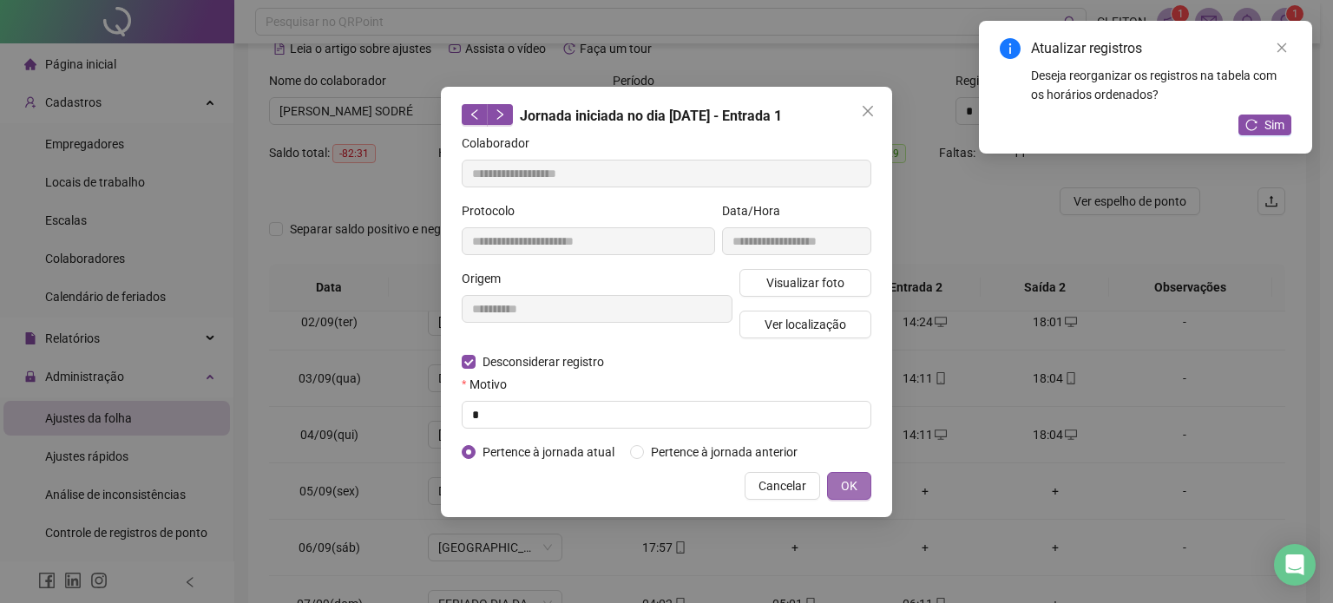
click at [853, 488] on span "OK" at bounding box center [849, 486] width 16 height 19
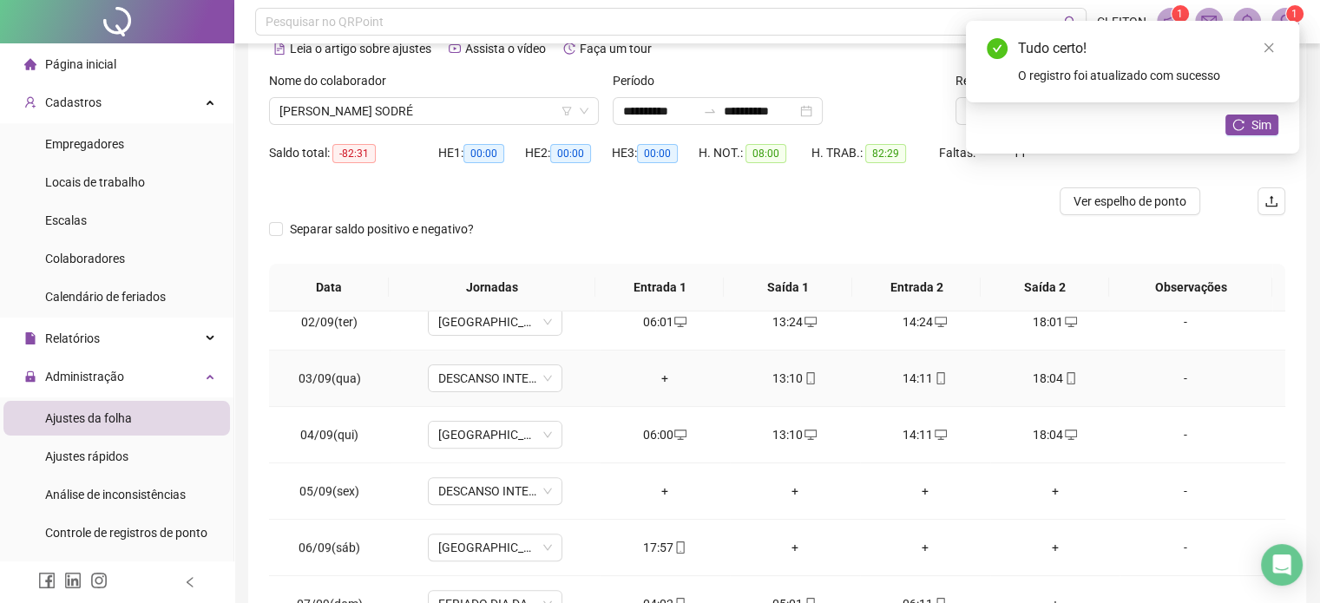
click at [779, 378] on div "13:10" at bounding box center [795, 378] width 102 height 19
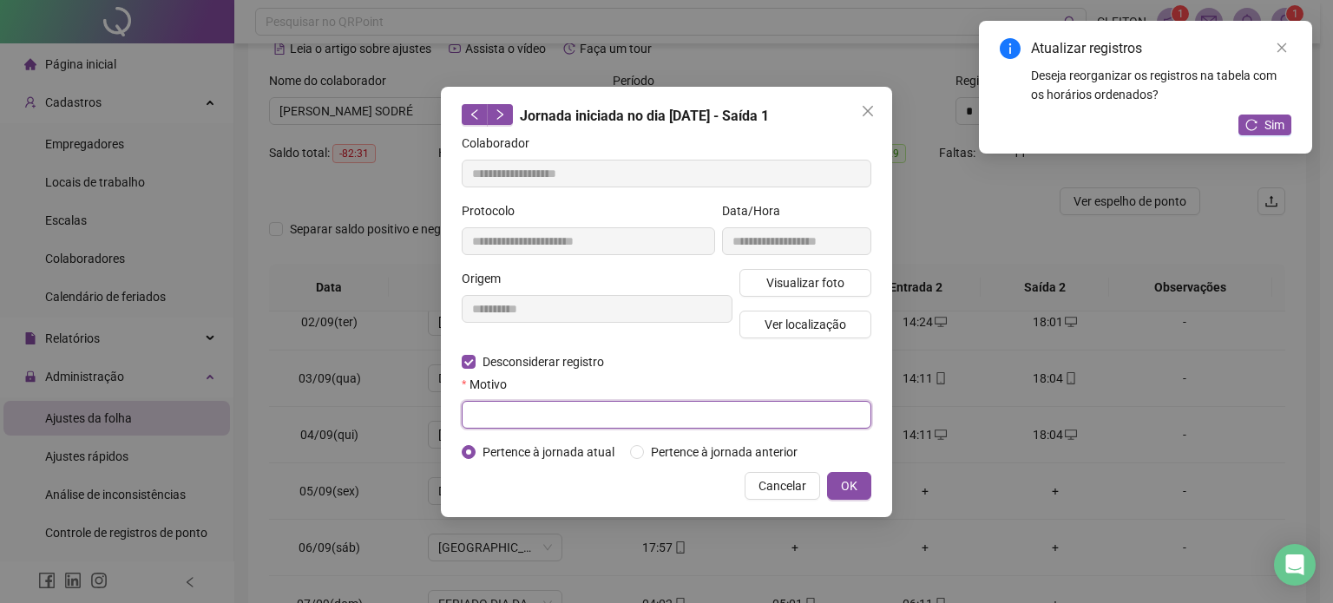
click at [485, 413] on input "text" at bounding box center [667, 415] width 410 height 28
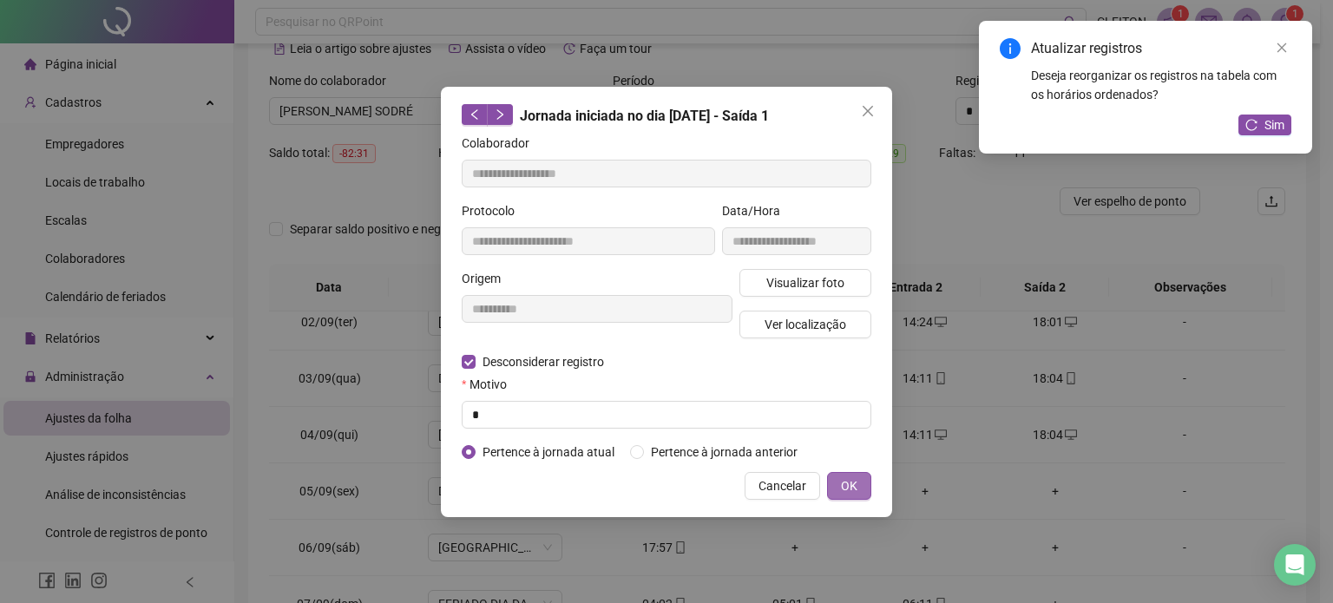
click at [851, 483] on span "OK" at bounding box center [849, 486] width 16 height 19
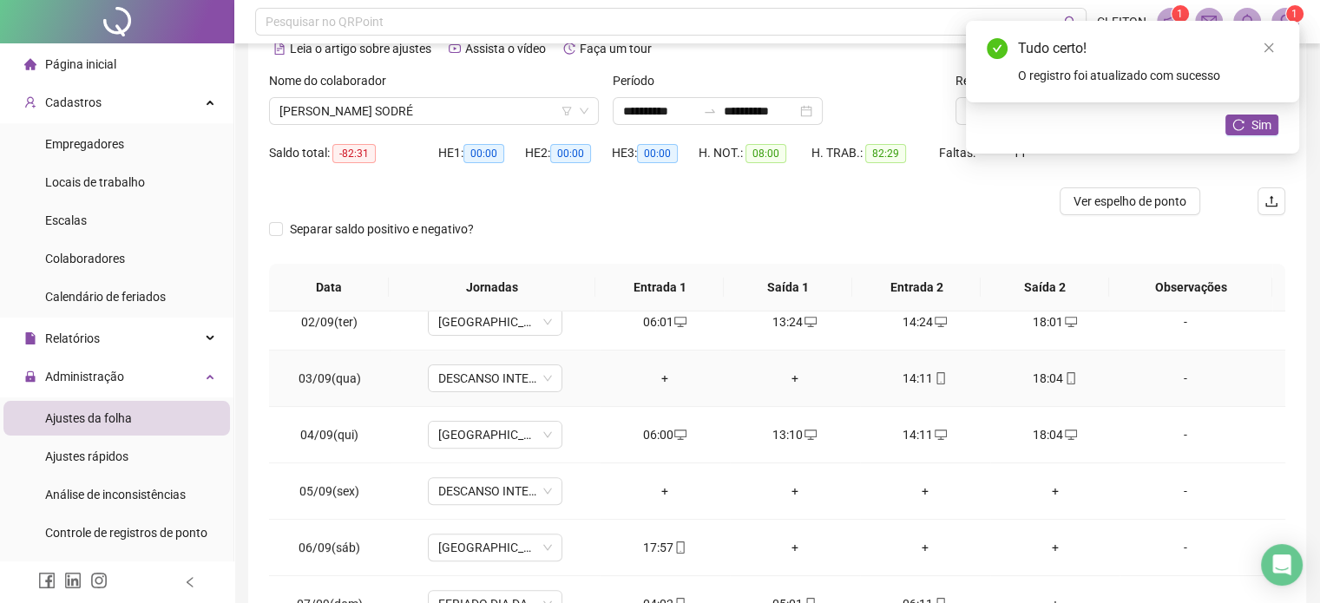
click at [907, 375] on div "14:11" at bounding box center [925, 378] width 102 height 19
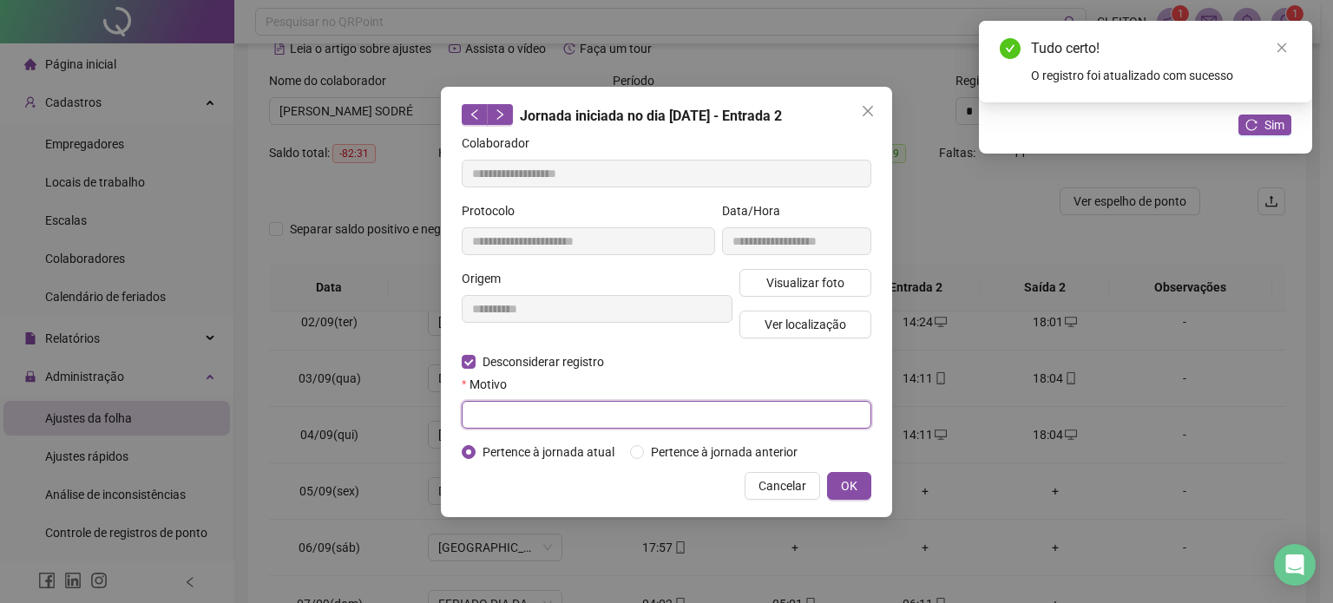
click at [479, 416] on input "text" at bounding box center [667, 415] width 410 height 28
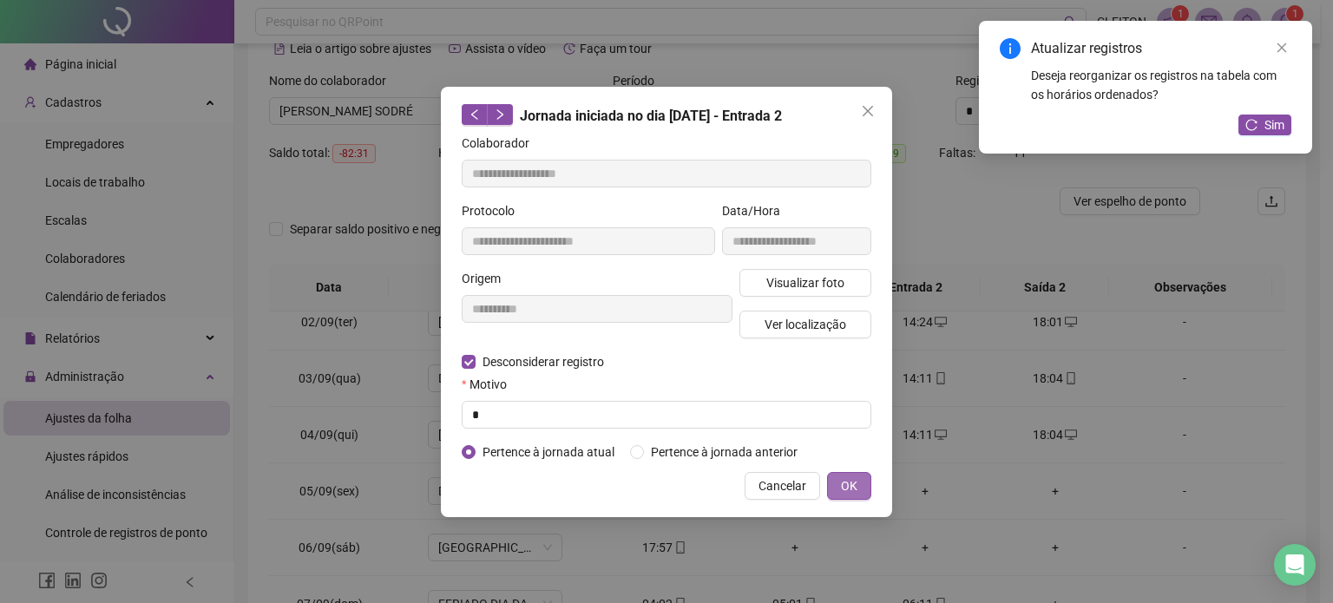
click at [854, 478] on span "OK" at bounding box center [849, 486] width 16 height 19
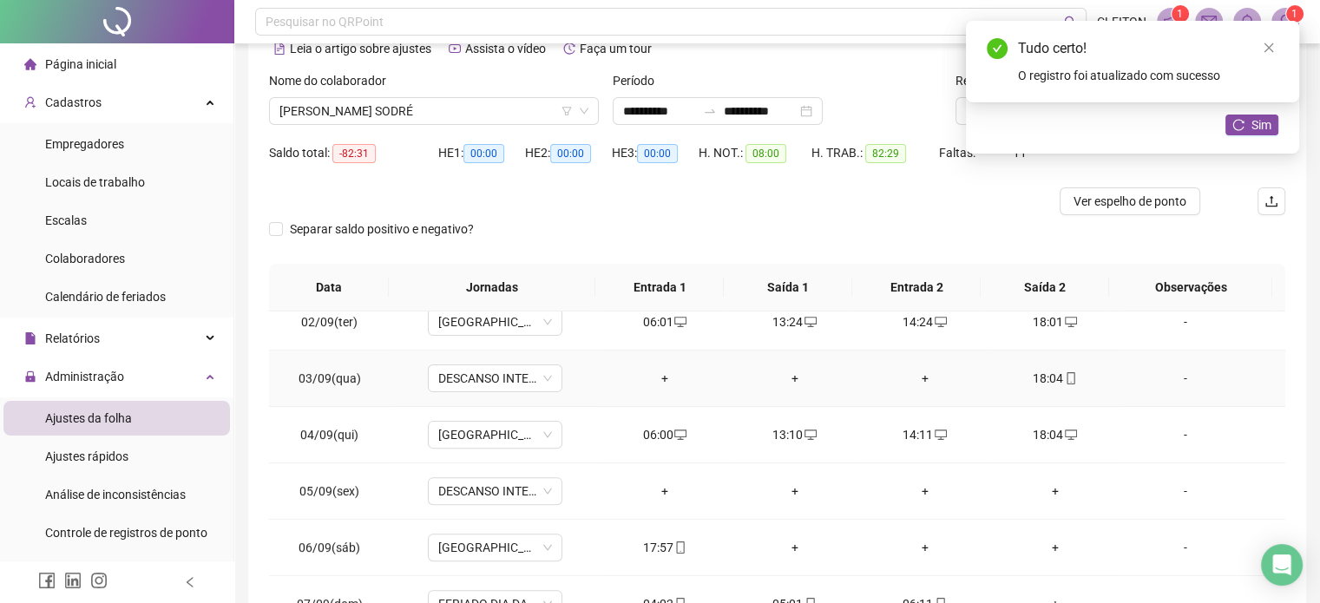
click at [1032, 380] on div "18:04" at bounding box center [1055, 378] width 102 height 19
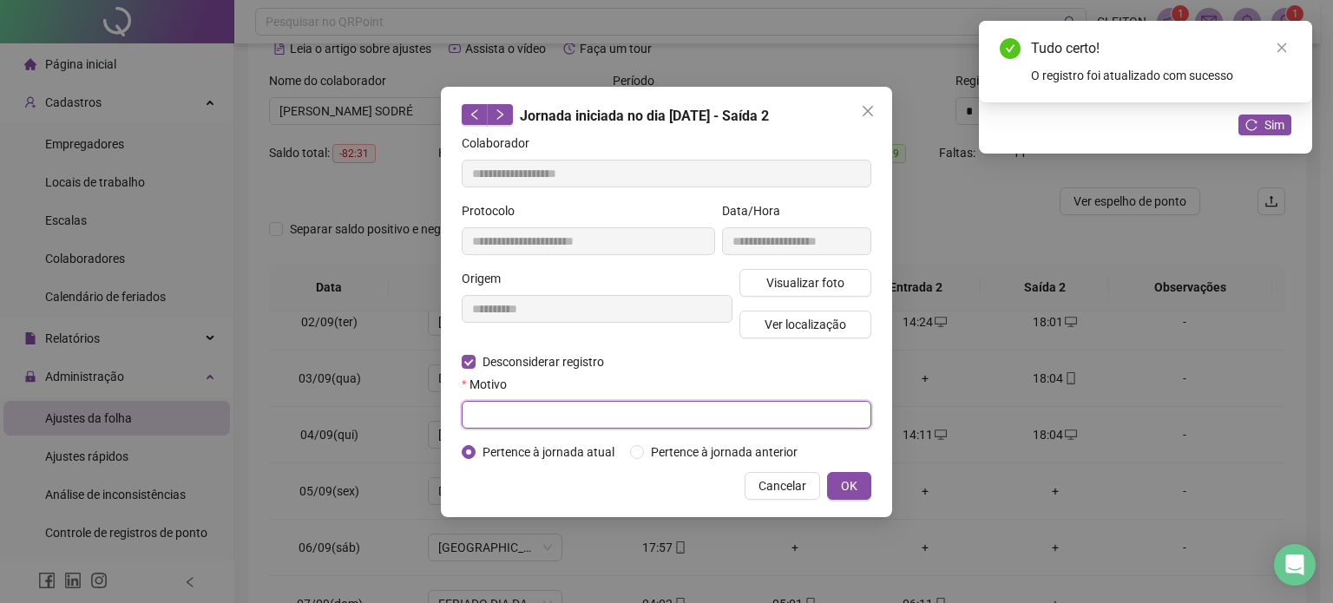
click at [479, 408] on input "text" at bounding box center [667, 415] width 410 height 28
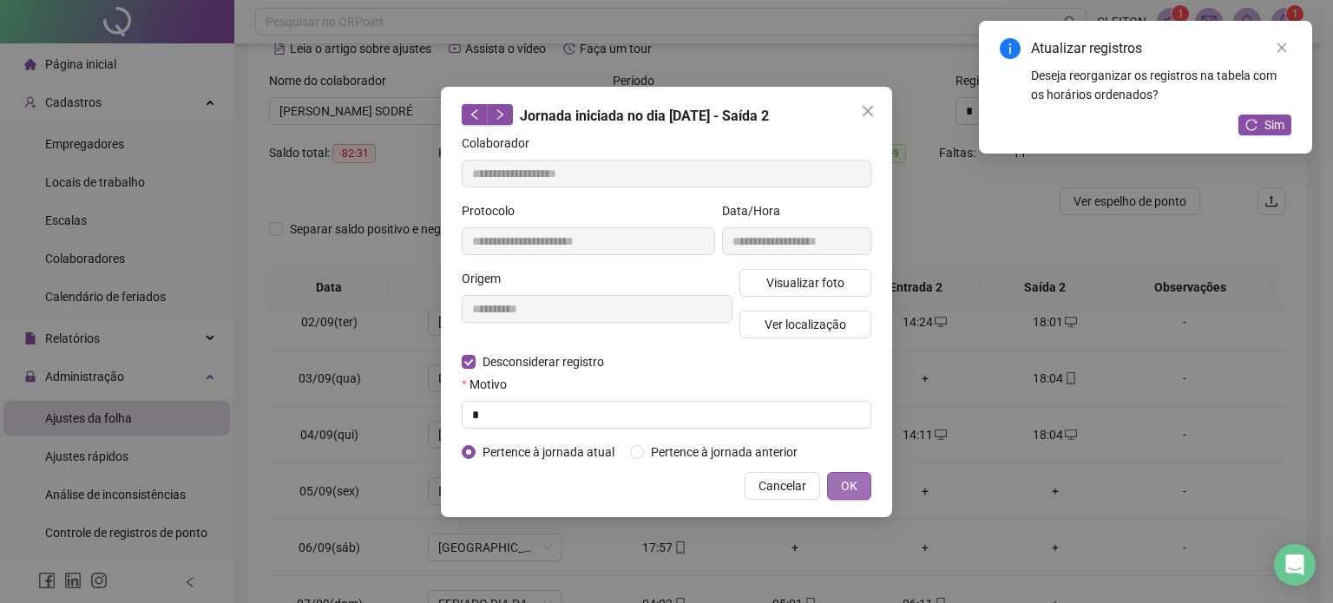
click at [849, 480] on span "OK" at bounding box center [849, 486] width 16 height 19
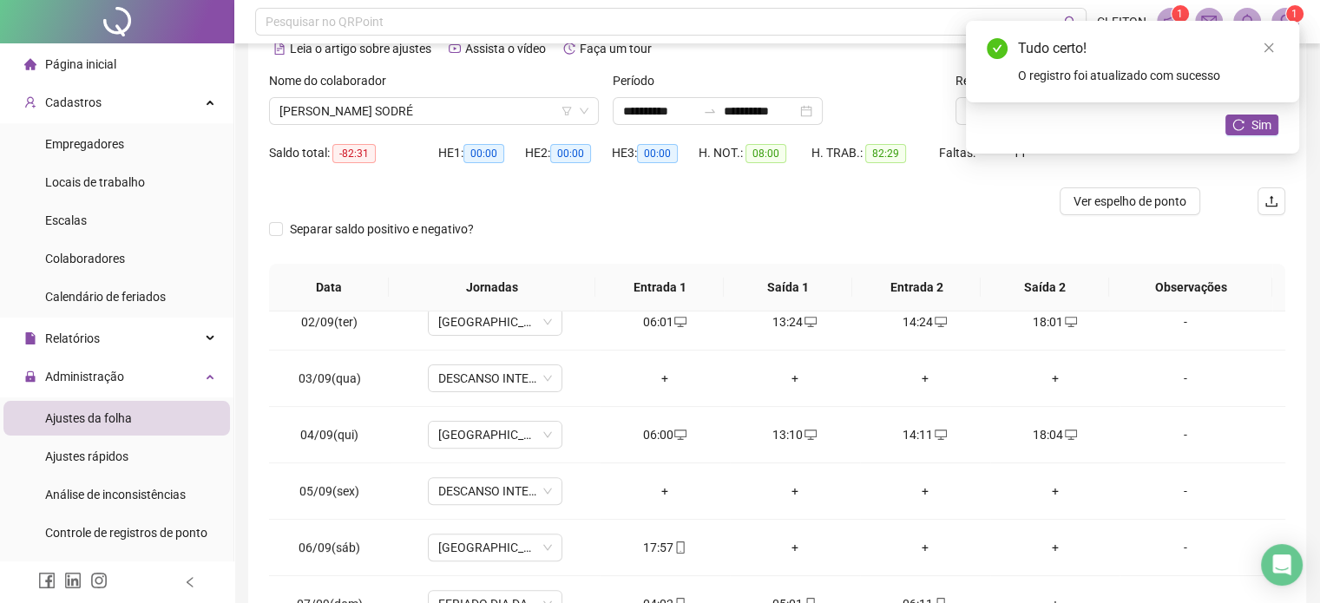
click at [1271, 48] on icon "close" at bounding box center [1269, 48] width 12 height 12
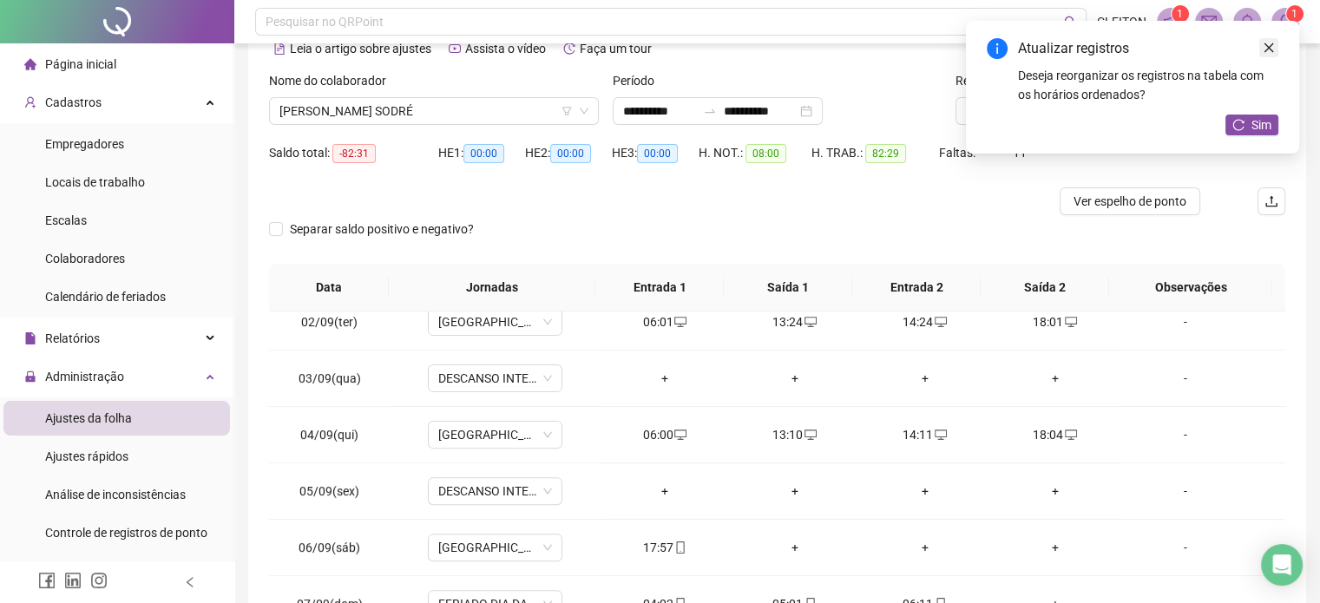
click at [1268, 45] on icon "close" at bounding box center [1269, 48] width 12 height 12
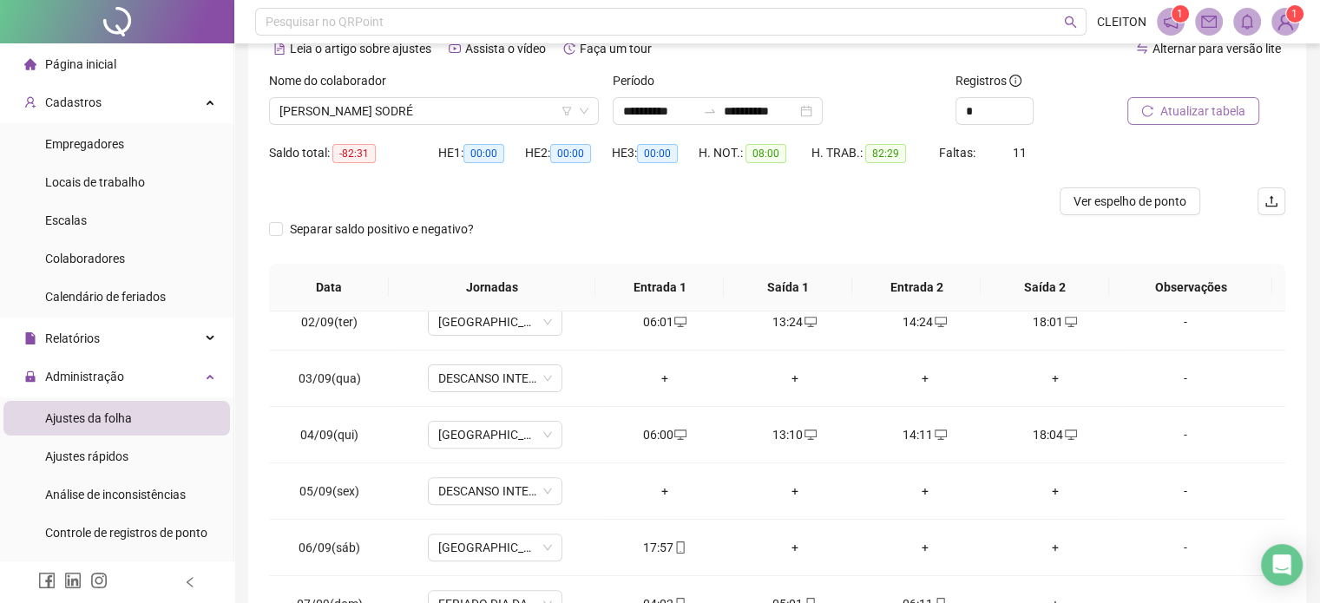
click at [1227, 115] on span "Atualizar tabela" at bounding box center [1202, 111] width 85 height 19
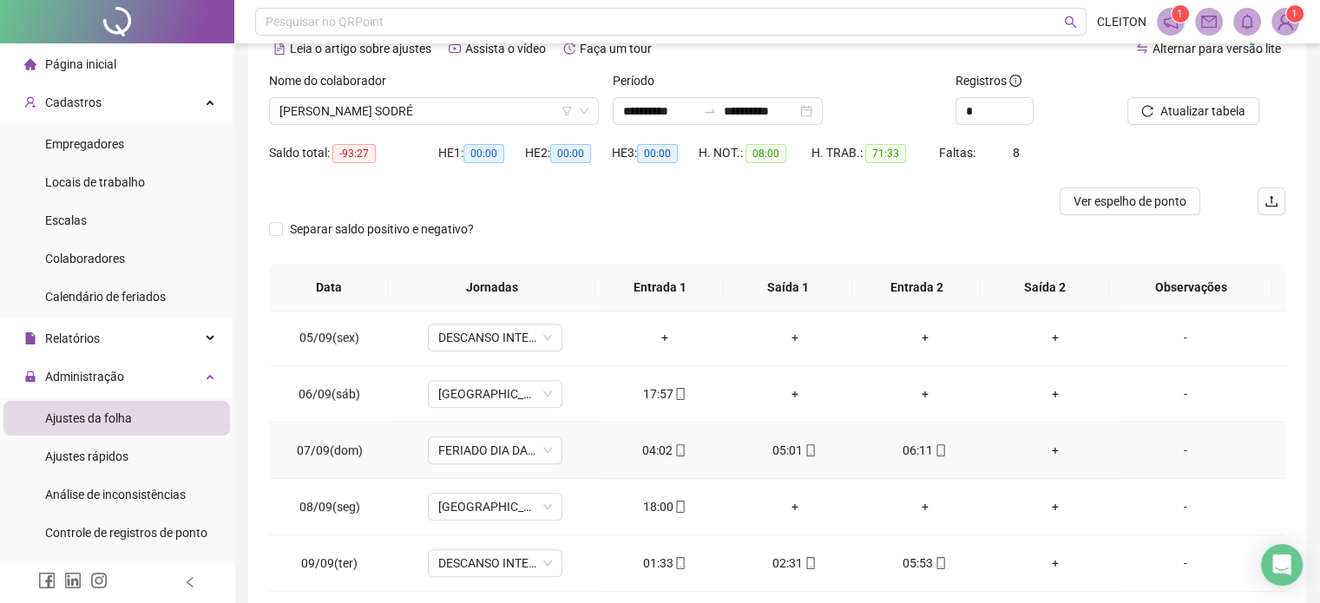
scroll to position [868, 0]
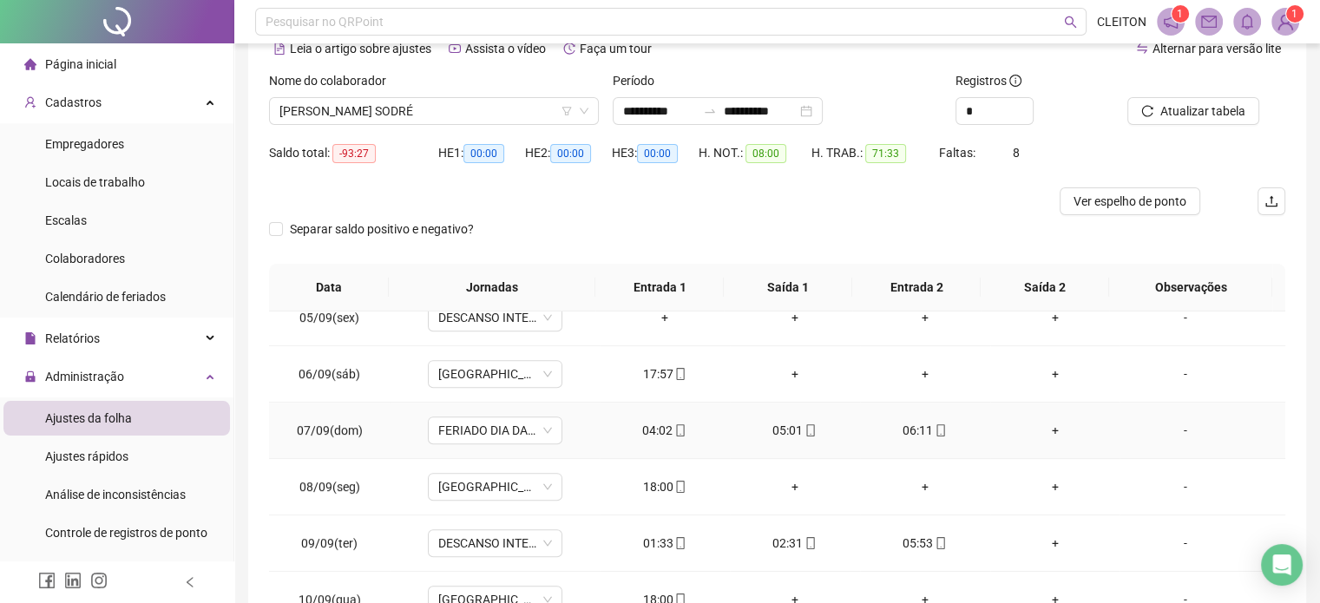
click at [653, 426] on div "04:02" at bounding box center [665, 430] width 102 height 19
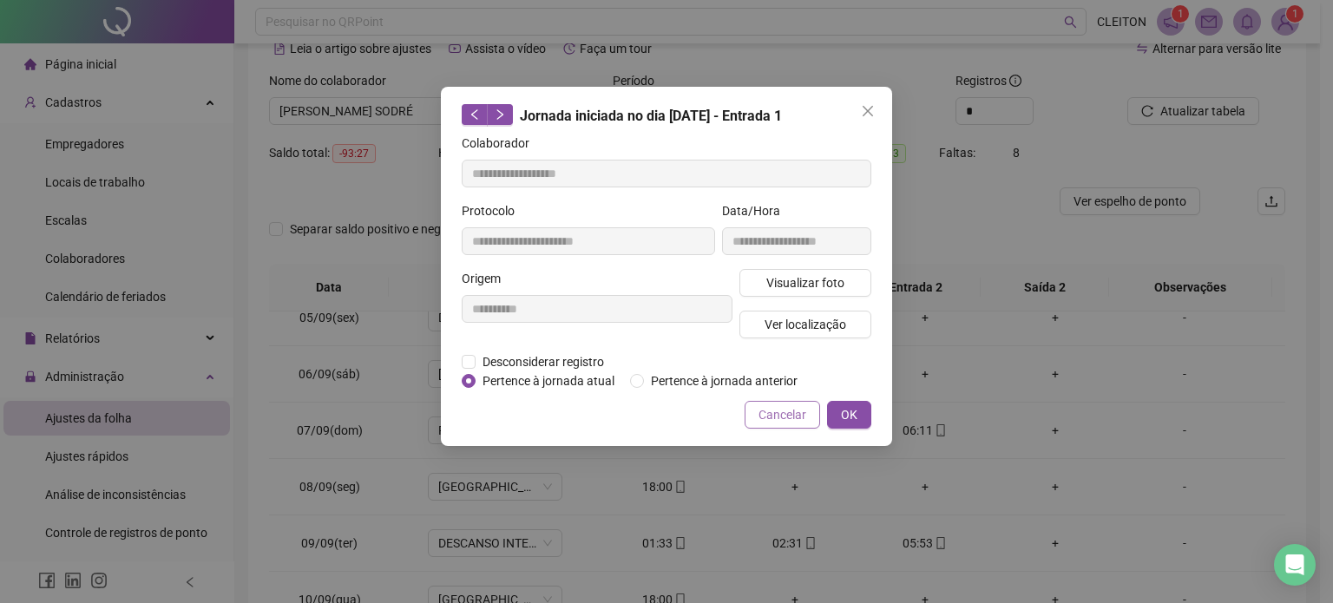
click at [655, 385] on label "Pertence à jornada anterior" at bounding box center [717, 380] width 174 height 19
click at [848, 413] on span "OK" at bounding box center [849, 414] width 16 height 19
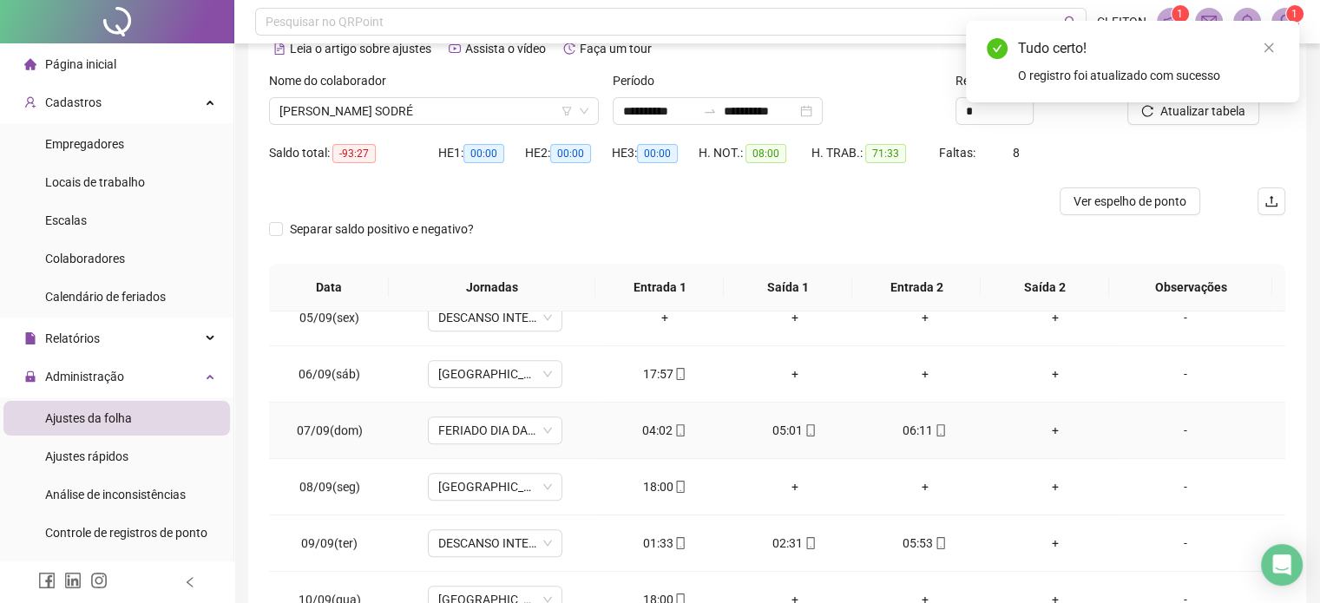
click at [774, 427] on div "05:01" at bounding box center [795, 430] width 102 height 19
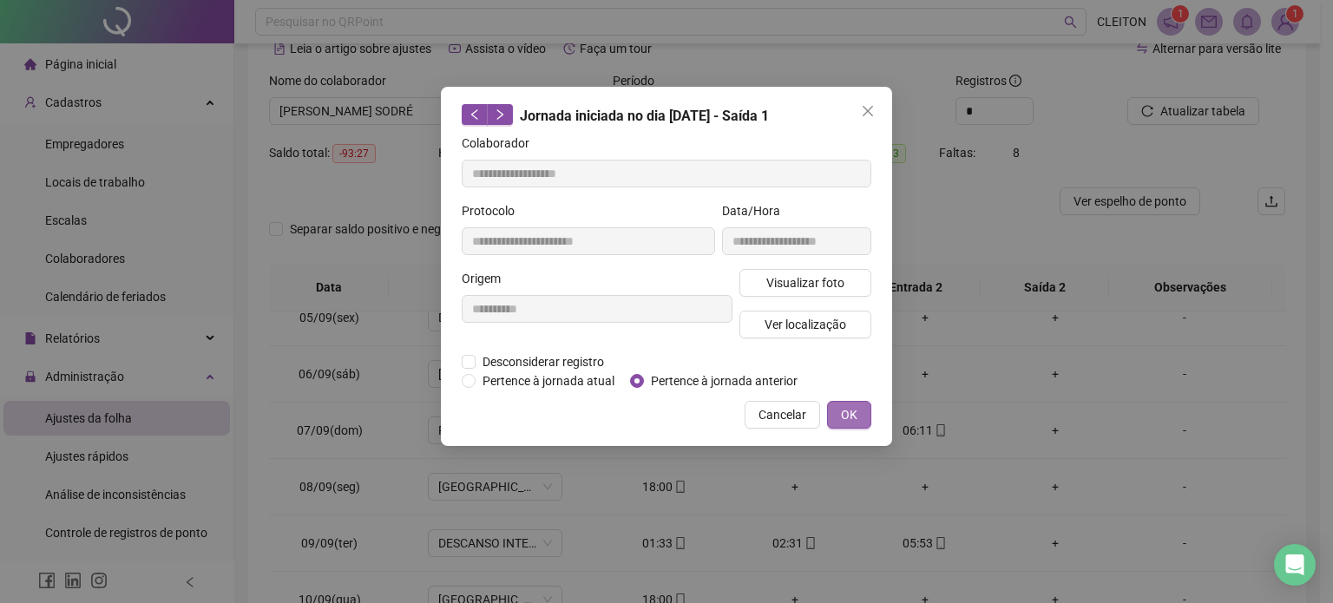
click at [836, 411] on button "OK" at bounding box center [849, 415] width 44 height 28
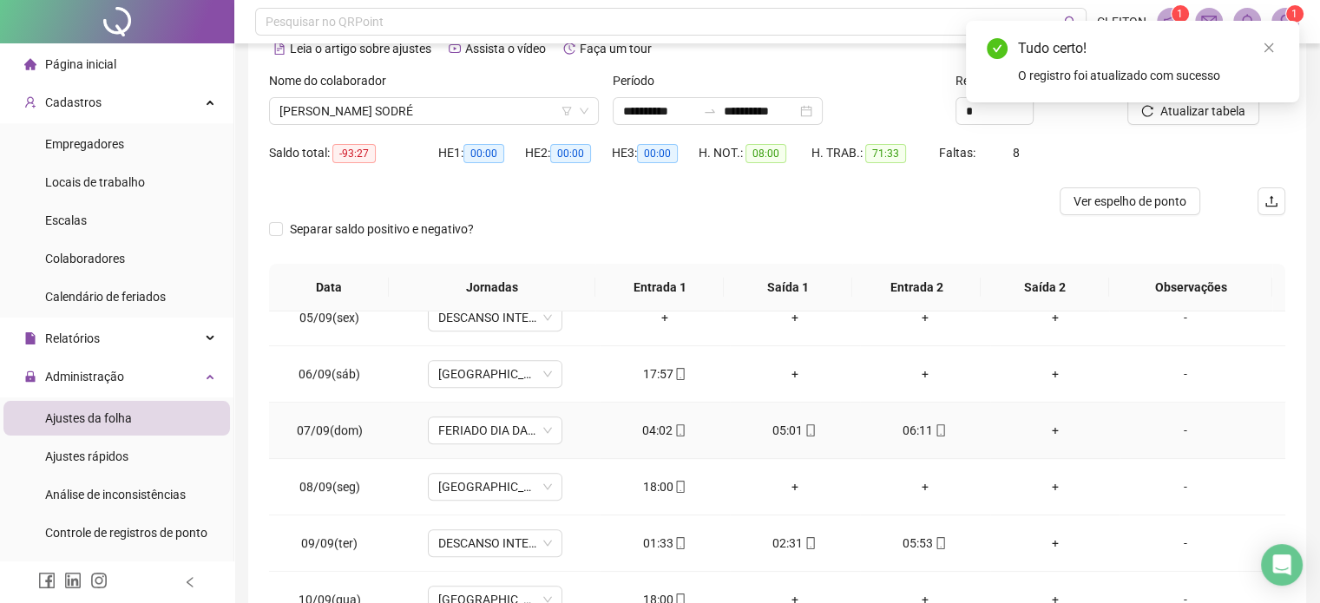
click at [895, 429] on div "06:11" at bounding box center [925, 430] width 102 height 19
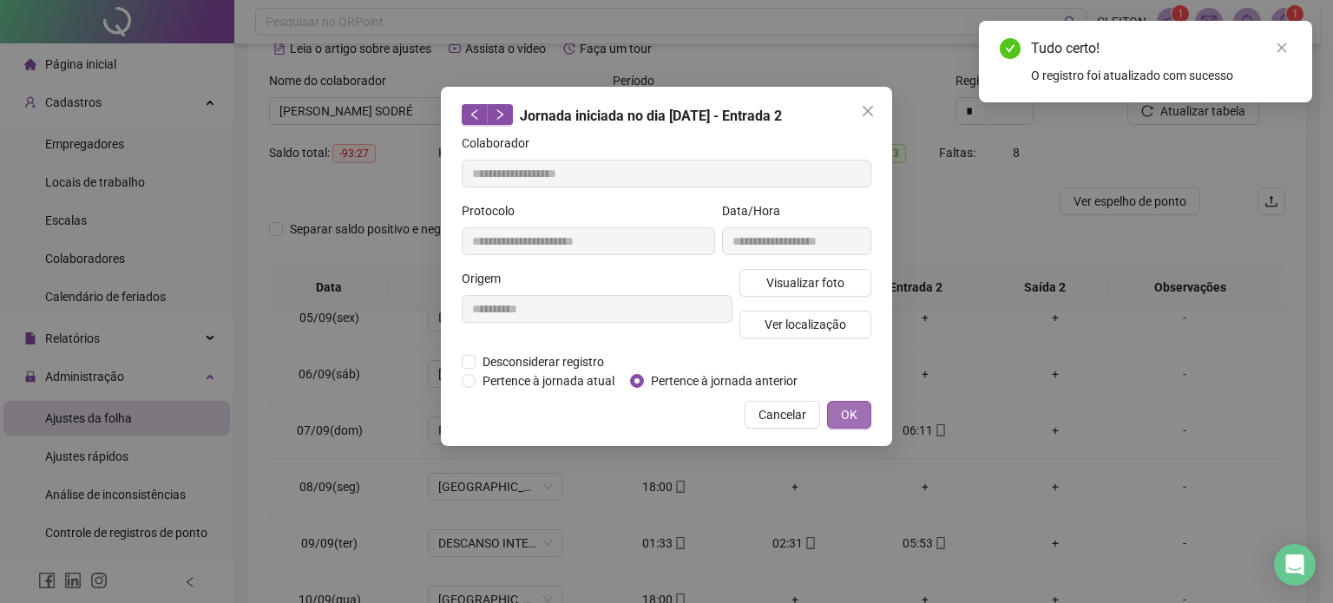
click at [833, 412] on button "OK" at bounding box center [849, 415] width 44 height 28
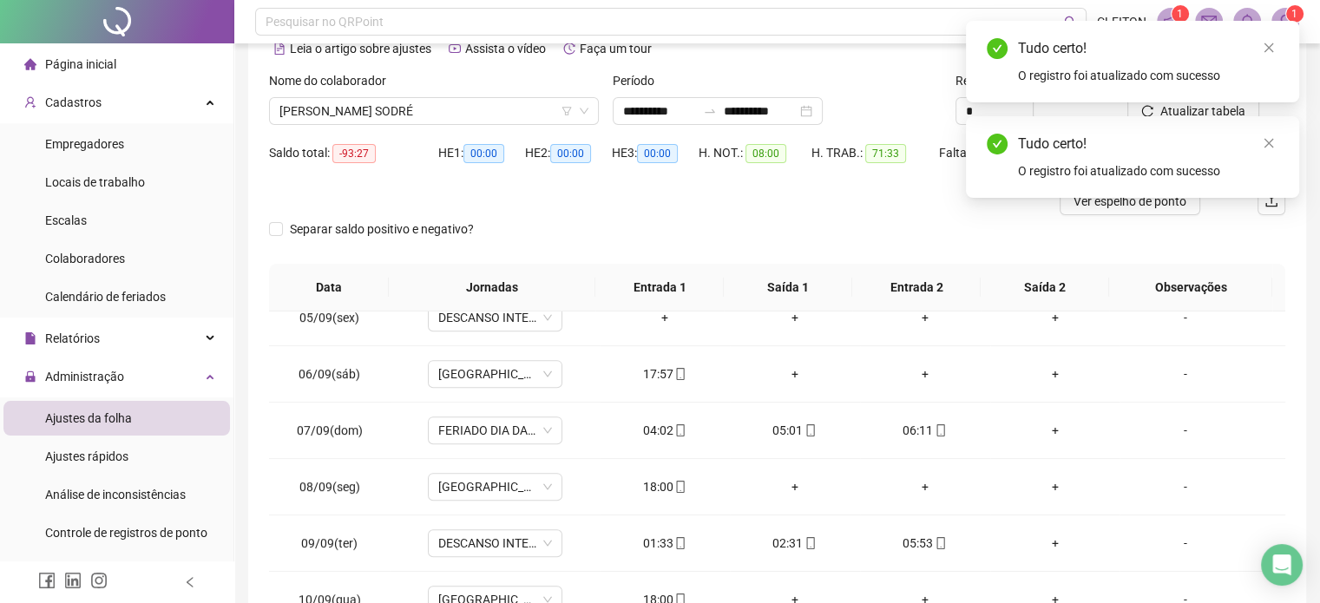
click at [1187, 102] on div "Tudo certo! O registro foi atualizado com sucesso" at bounding box center [1132, 62] width 333 height 82
click at [1186, 102] on div "Tudo certo! O registro foi atualizado com sucesso" at bounding box center [1132, 62] width 333 height 82
click at [1266, 142] on icon "close" at bounding box center [1269, 143] width 12 height 12
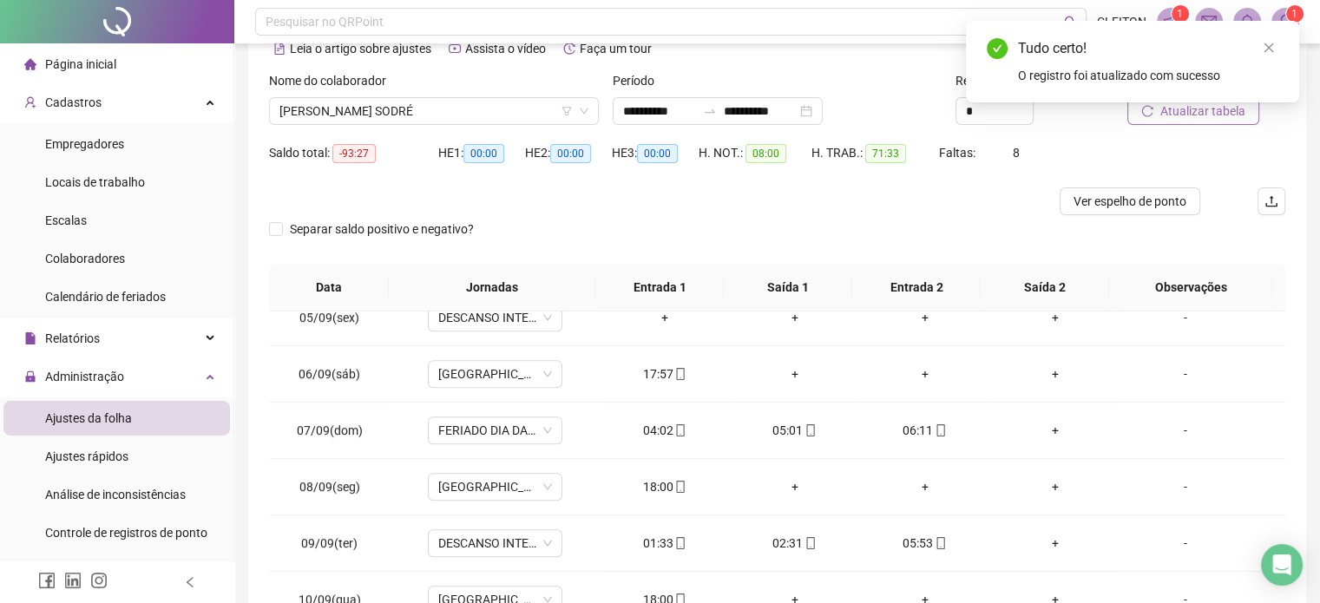
click at [1206, 119] on span "Atualizar tabela" at bounding box center [1202, 111] width 85 height 19
click at [665, 542] on div "01:33" at bounding box center [665, 543] width 102 height 19
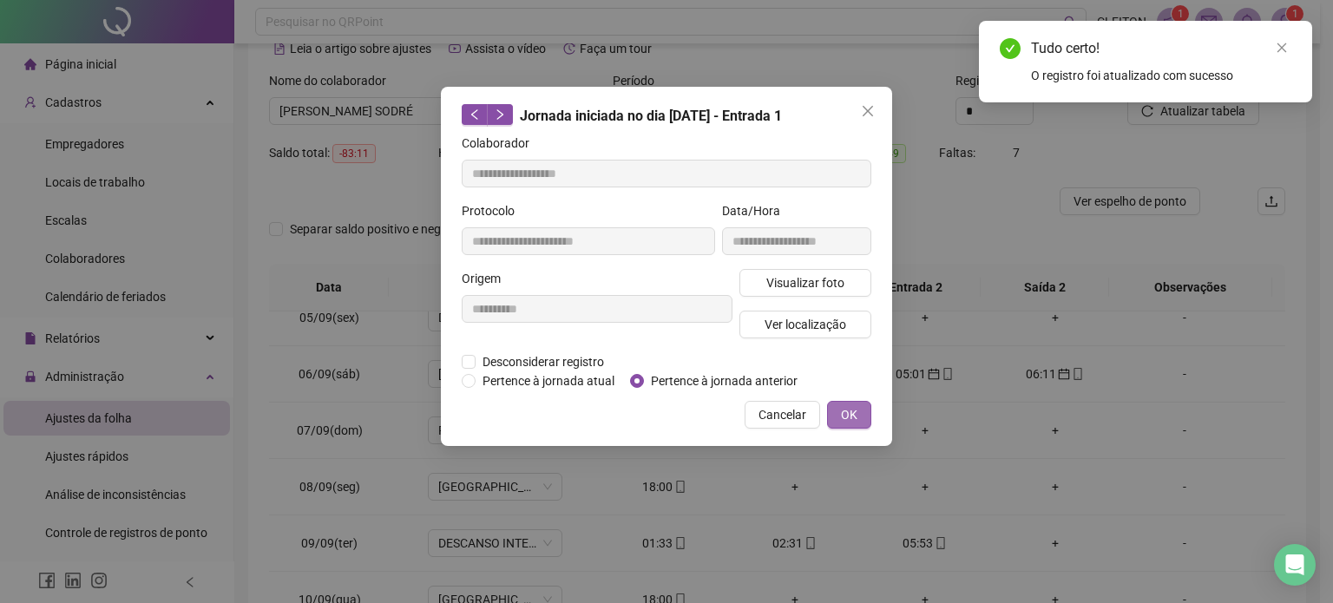
click at [858, 415] on button "OK" at bounding box center [849, 415] width 44 height 28
click at [844, 412] on span "OK" at bounding box center [849, 414] width 16 height 19
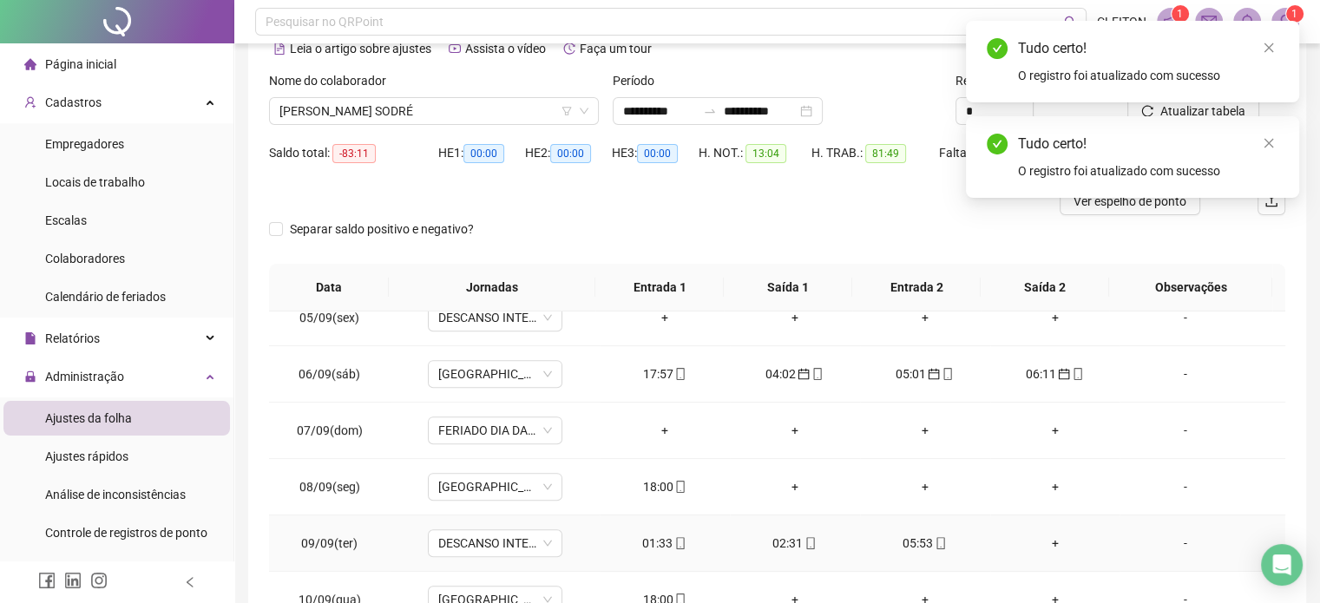
click at [781, 541] on div "02:31" at bounding box center [795, 543] width 102 height 19
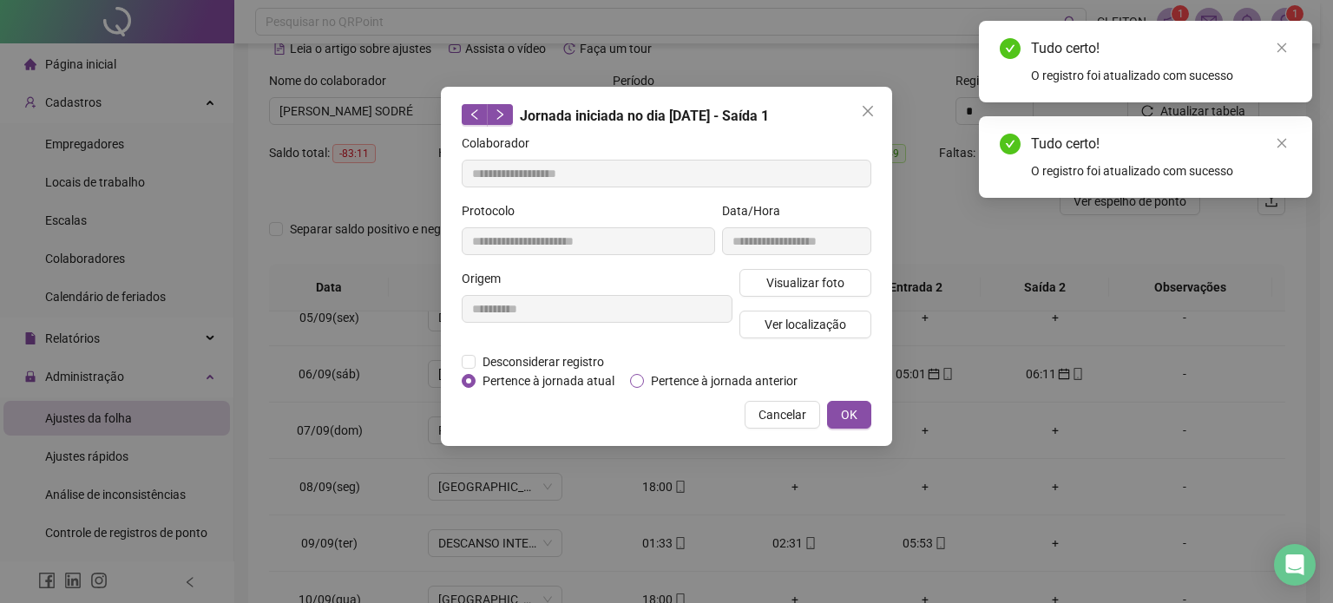
click at [649, 383] on label "Pertence à jornada anterior" at bounding box center [717, 380] width 174 height 19
click at [844, 414] on span "OK" at bounding box center [849, 414] width 16 height 19
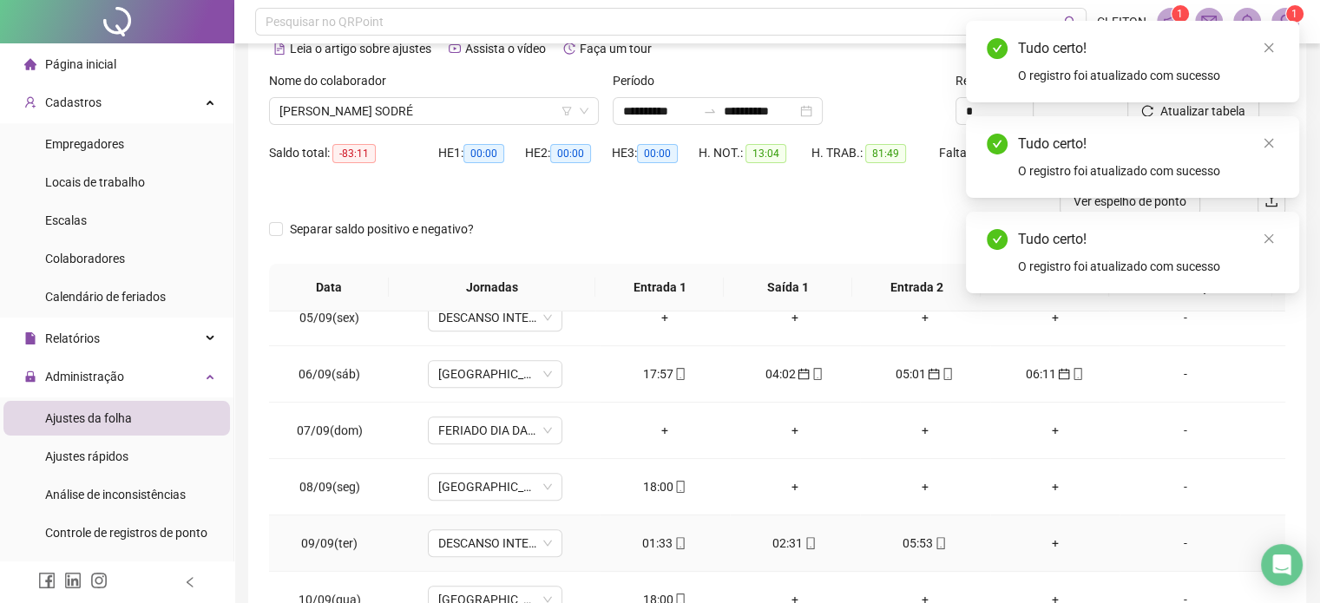
click at [914, 546] on div "05:53" at bounding box center [925, 543] width 102 height 19
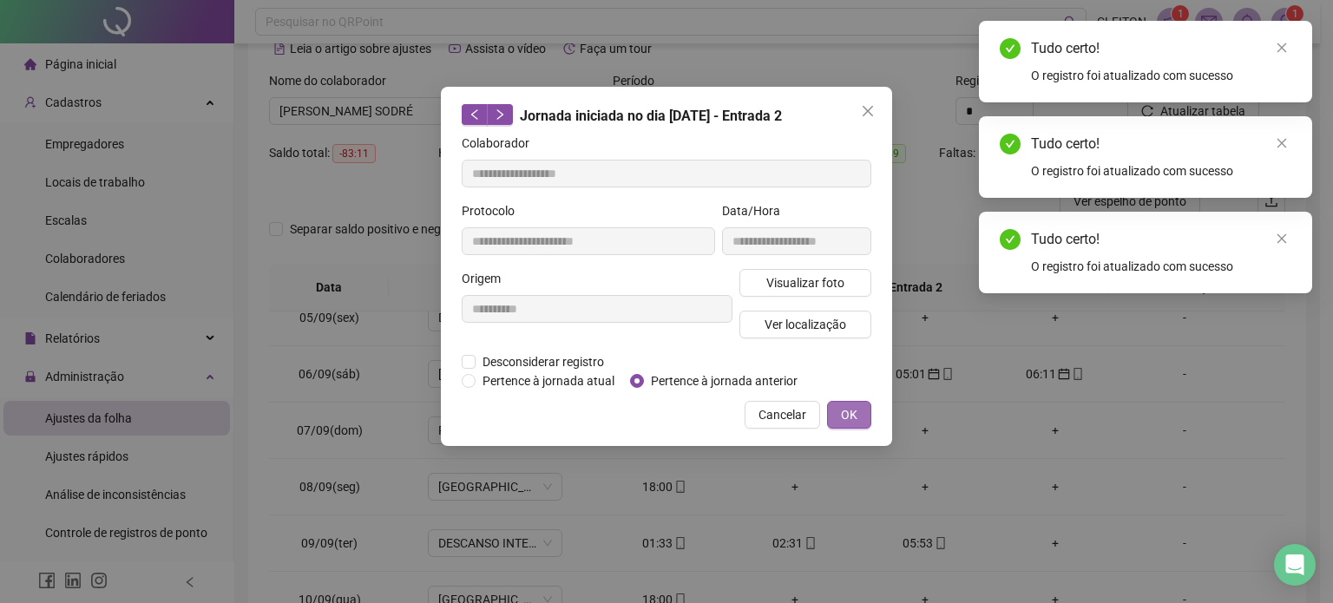
click at [844, 417] on span "OK" at bounding box center [849, 414] width 16 height 19
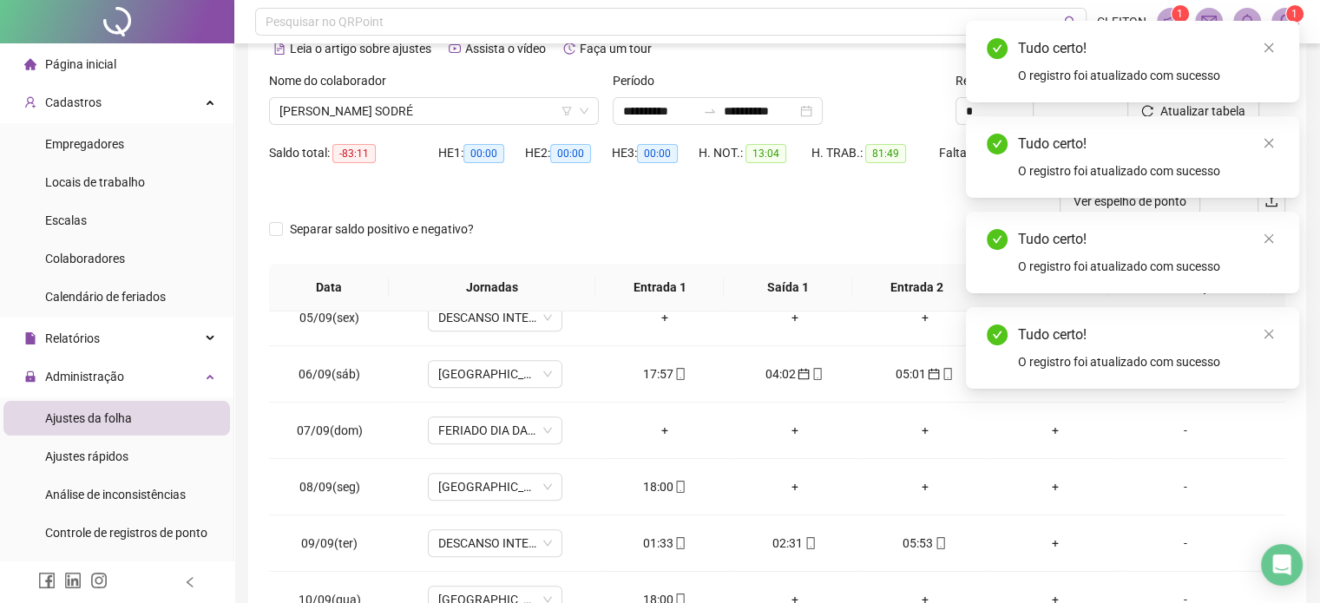
click at [1196, 102] on div "Tudo certo! O registro foi atualizado com sucesso" at bounding box center [1132, 62] width 333 height 82
click at [1264, 142] on icon "close" at bounding box center [1269, 143] width 12 height 12
click at [1206, 102] on div "Tudo certo! O registro foi atualizado com sucesso" at bounding box center [1132, 62] width 333 height 82
click at [1270, 139] on icon "close" at bounding box center [1269, 143] width 12 height 12
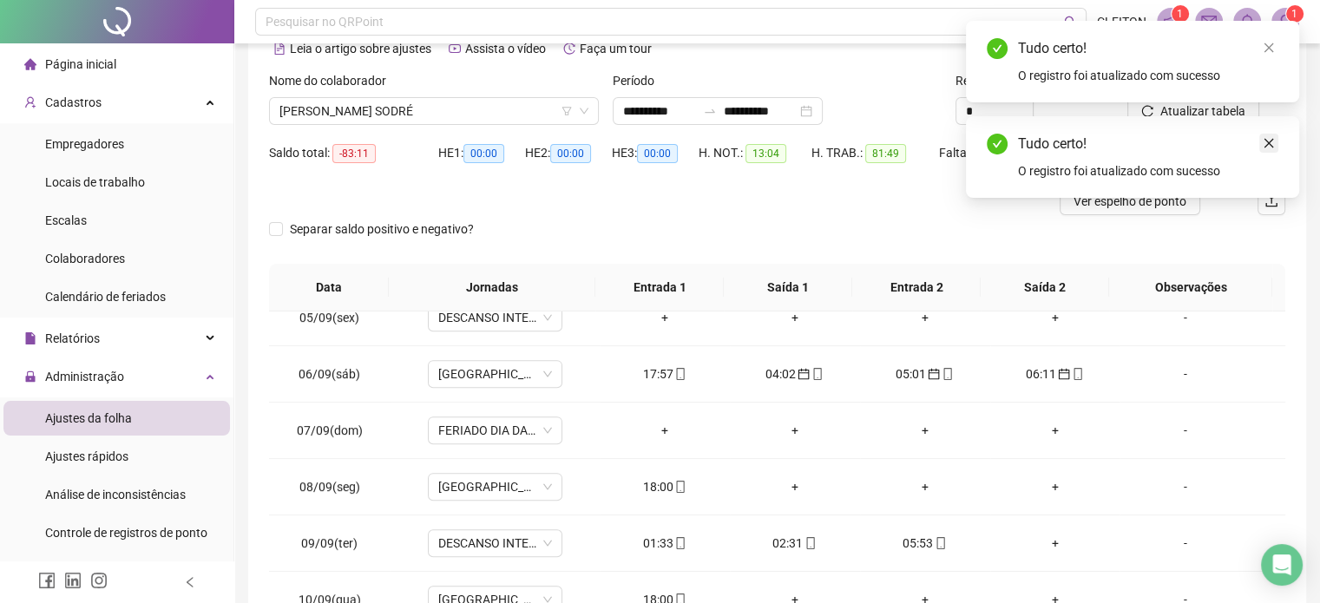
click at [1268, 145] on icon "close" at bounding box center [1269, 143] width 12 height 12
click at [1220, 102] on div "Tudo certo! O registro foi atualizado com sucesso" at bounding box center [1132, 62] width 333 height 82
click at [1214, 102] on div "Tudo certo! O registro foi atualizado com sucesso" at bounding box center [1132, 62] width 333 height 82
click at [1268, 47] on icon "close" at bounding box center [1270, 48] width 10 height 10
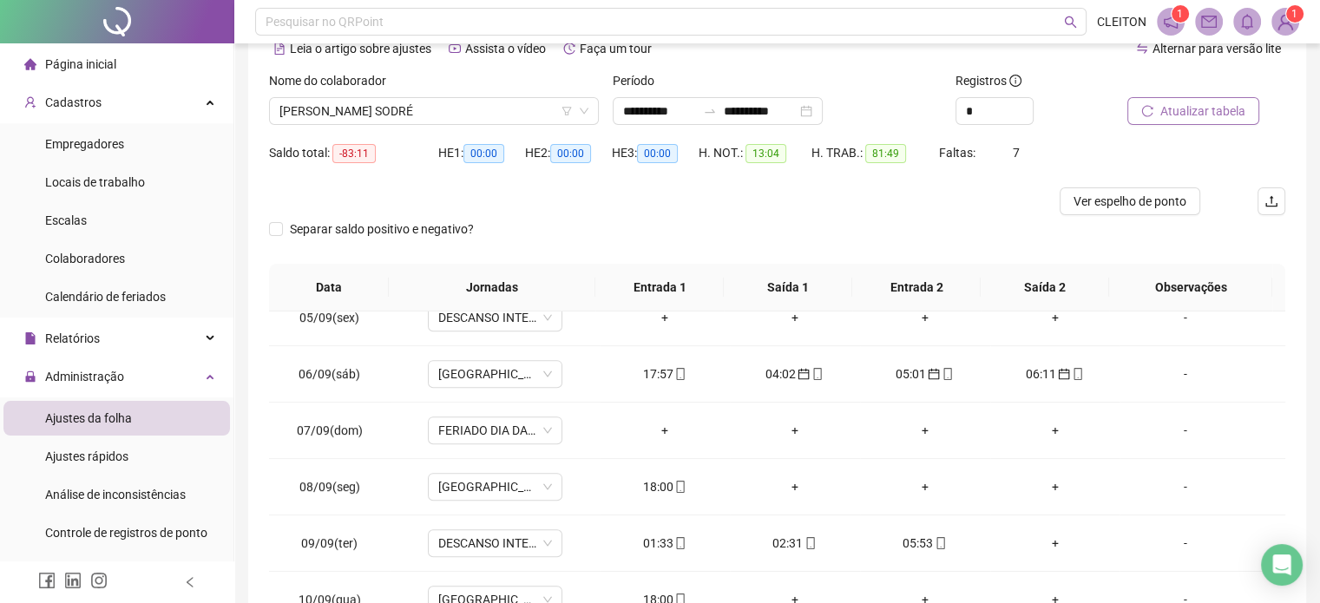
click at [1205, 111] on span "Atualizar tabela" at bounding box center [1202, 111] width 85 height 19
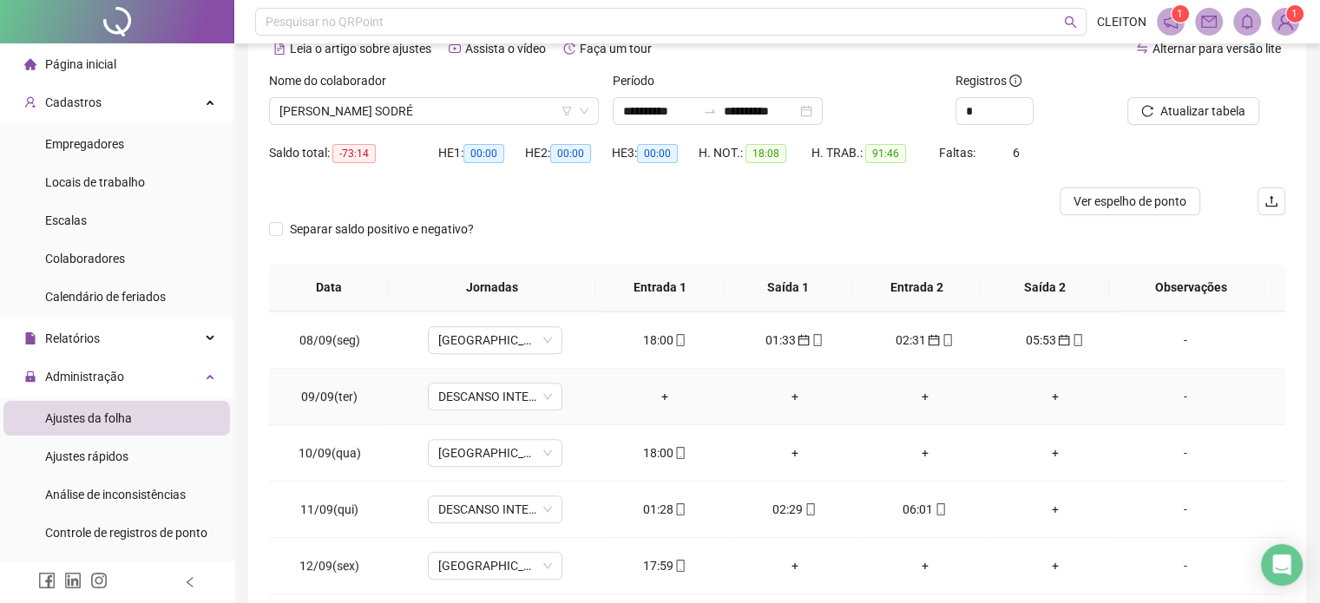
scroll to position [1042, 0]
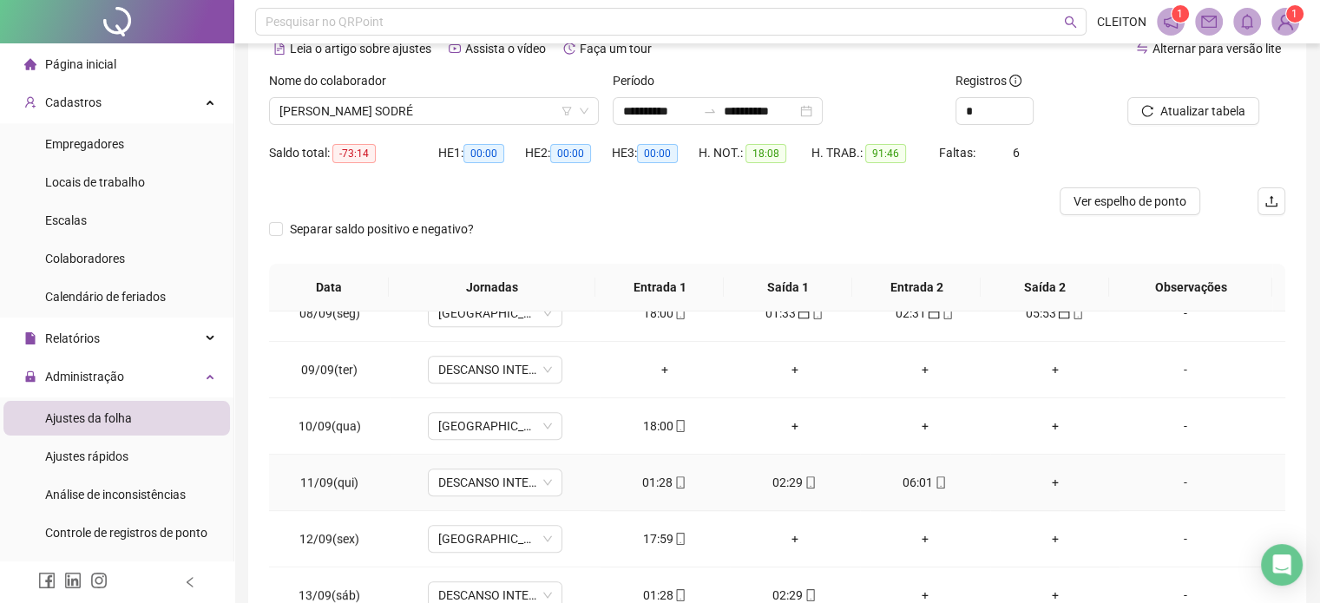
click at [656, 481] on div "01:28" at bounding box center [665, 482] width 102 height 19
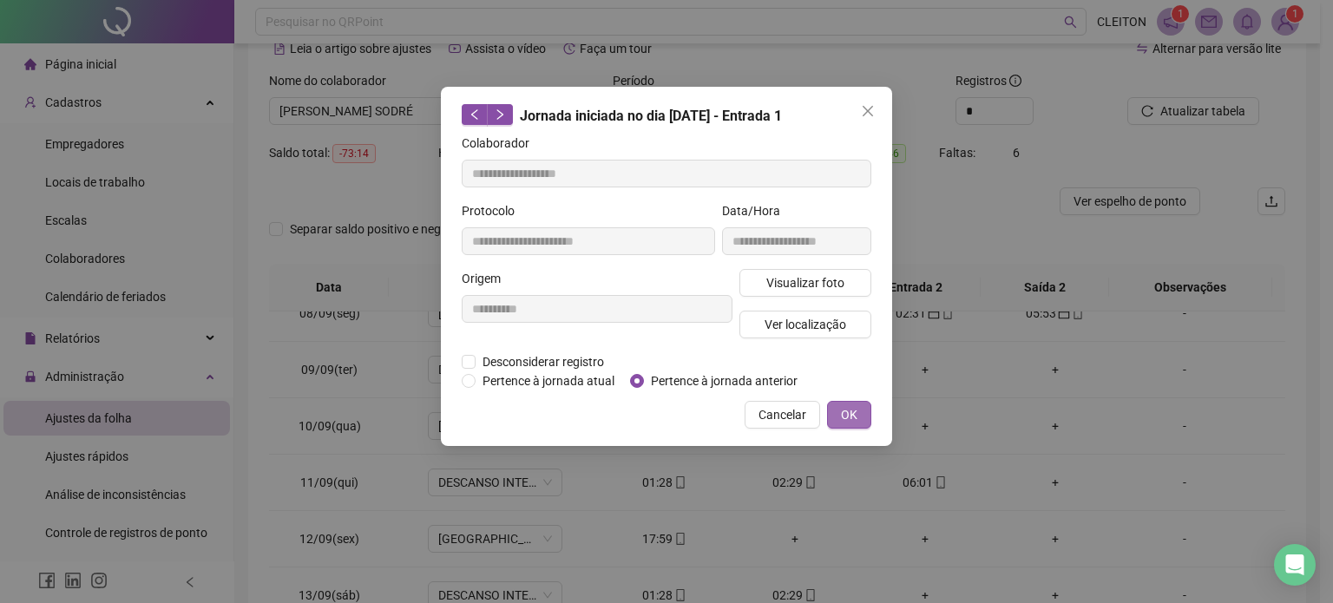
click at [843, 412] on span "OK" at bounding box center [849, 414] width 16 height 19
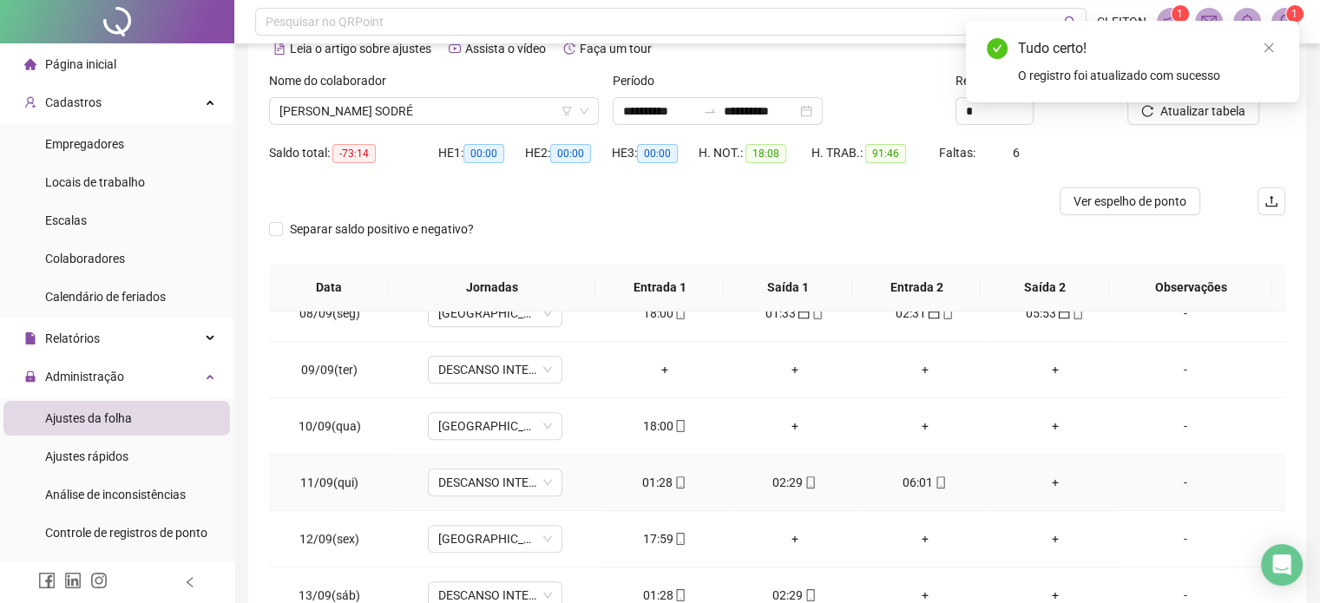
click at [783, 477] on div "02:29" at bounding box center [795, 482] width 102 height 19
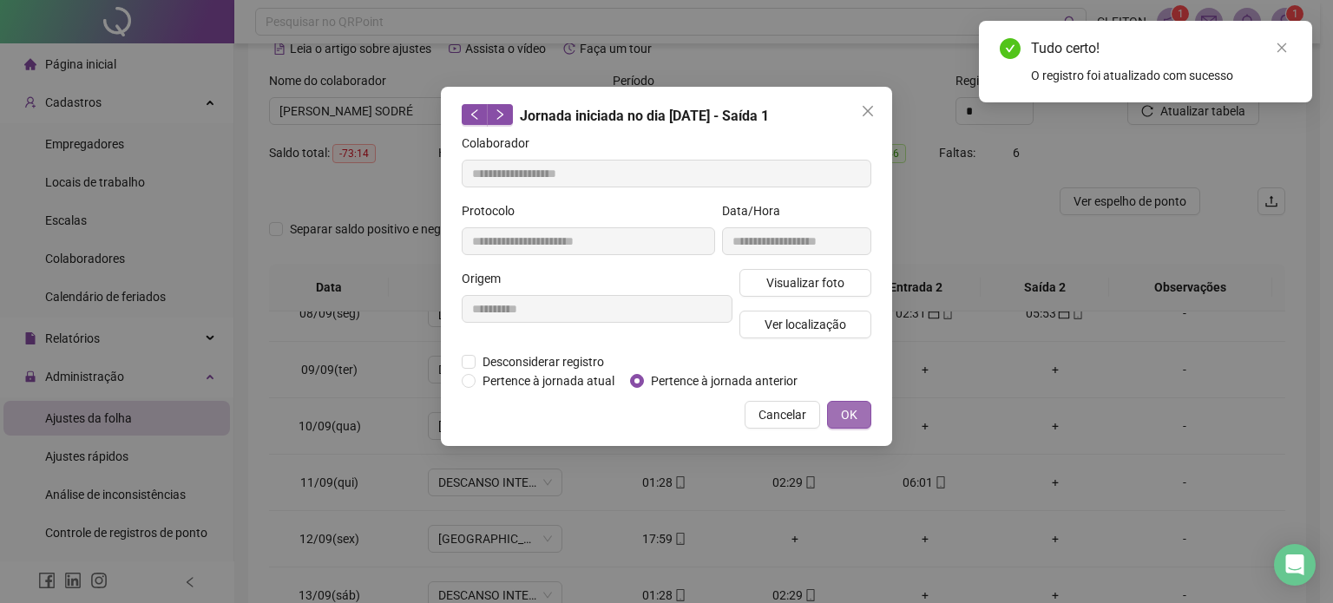
click at [843, 409] on span "OK" at bounding box center [849, 414] width 16 height 19
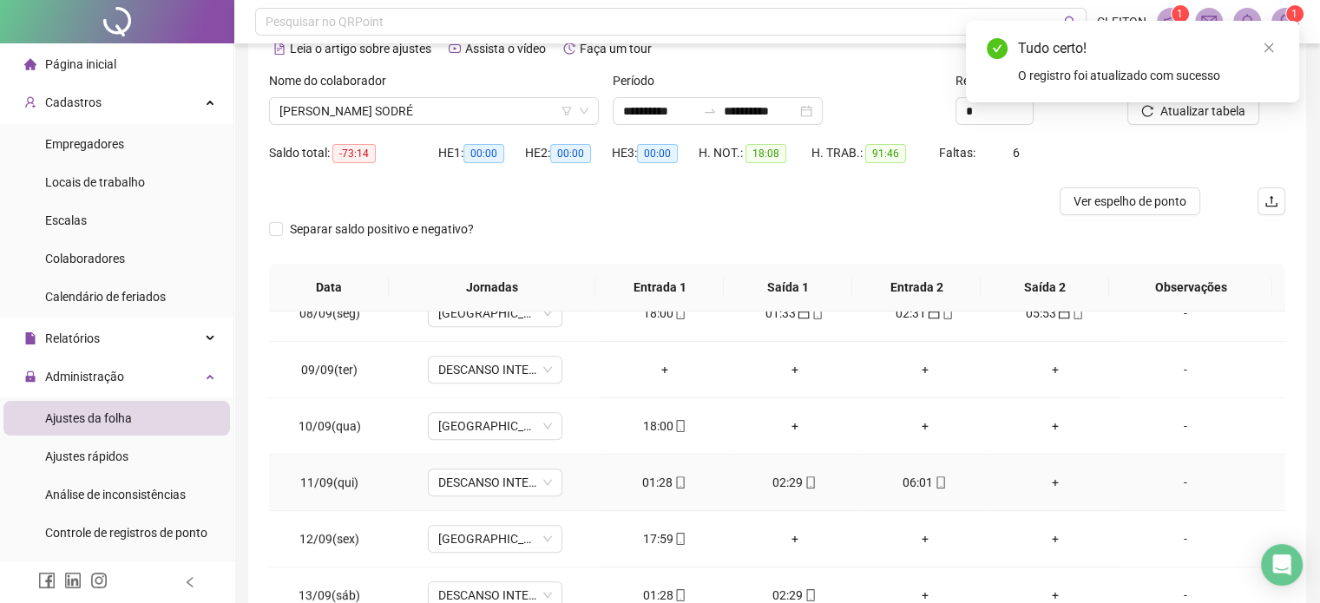
click at [897, 477] on div "06:01" at bounding box center [925, 482] width 102 height 19
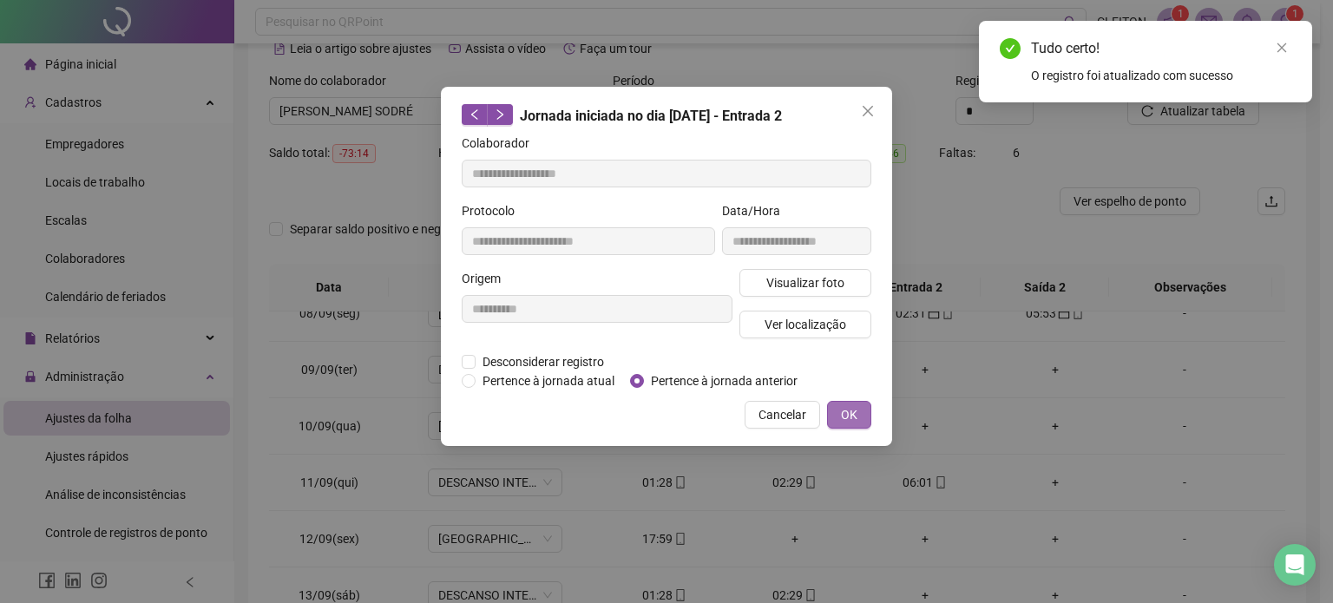
click at [853, 413] on span "OK" at bounding box center [849, 414] width 16 height 19
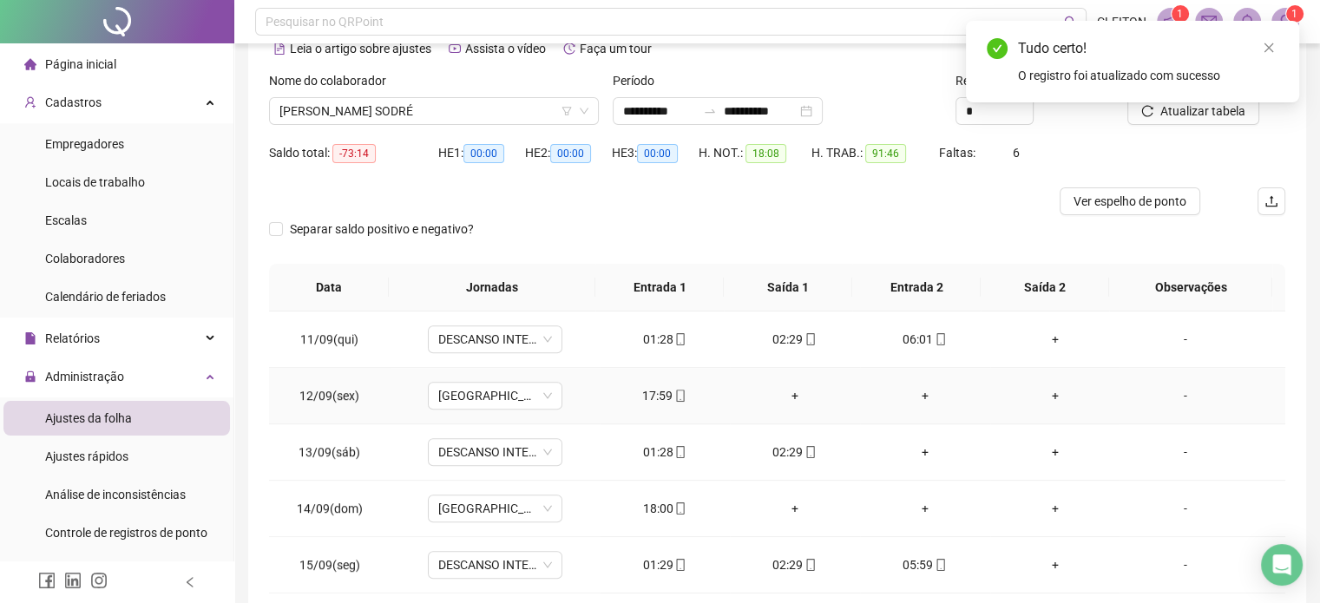
scroll to position [1215, 0]
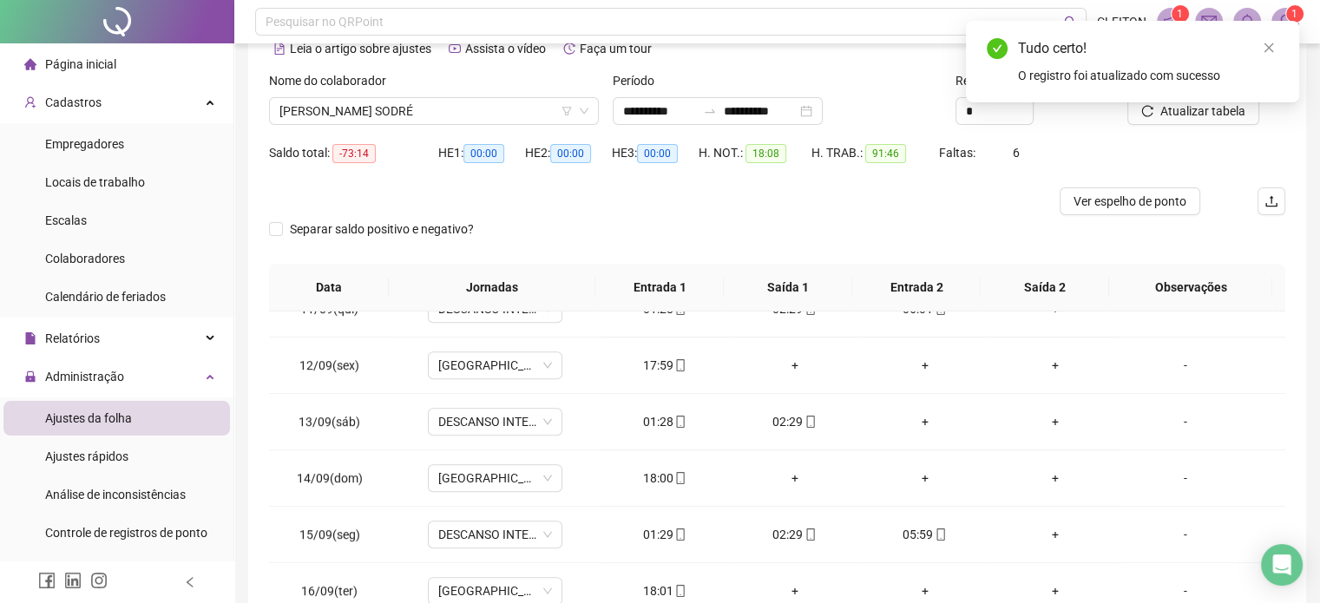
click at [1236, 102] on div "Tudo certo! O registro foi atualizado com sucesso" at bounding box center [1132, 62] width 333 height 82
click at [1219, 102] on div "Tudo certo! O registro foi atualizado com sucesso" at bounding box center [1132, 62] width 333 height 82
click at [1276, 49] on link "Close" at bounding box center [1268, 47] width 19 height 19
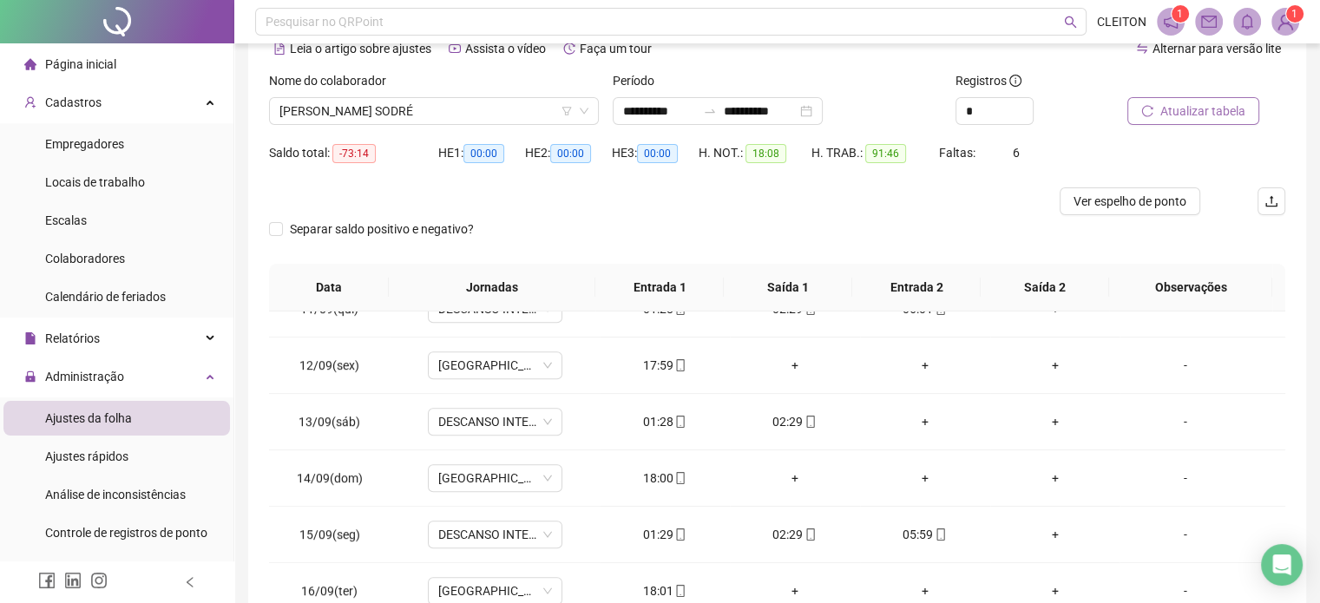
click at [1226, 116] on span "Atualizar tabela" at bounding box center [1202, 111] width 85 height 19
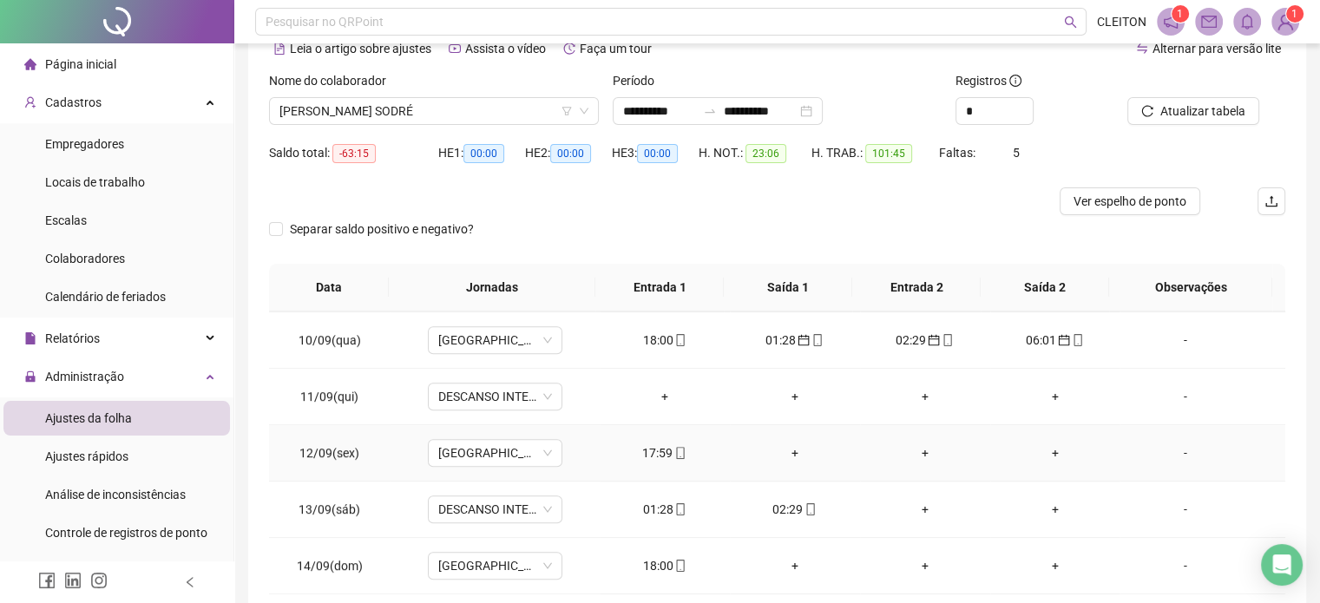
scroll to position [1128, 0]
click at [658, 499] on div "01:28" at bounding box center [665, 508] width 102 height 19
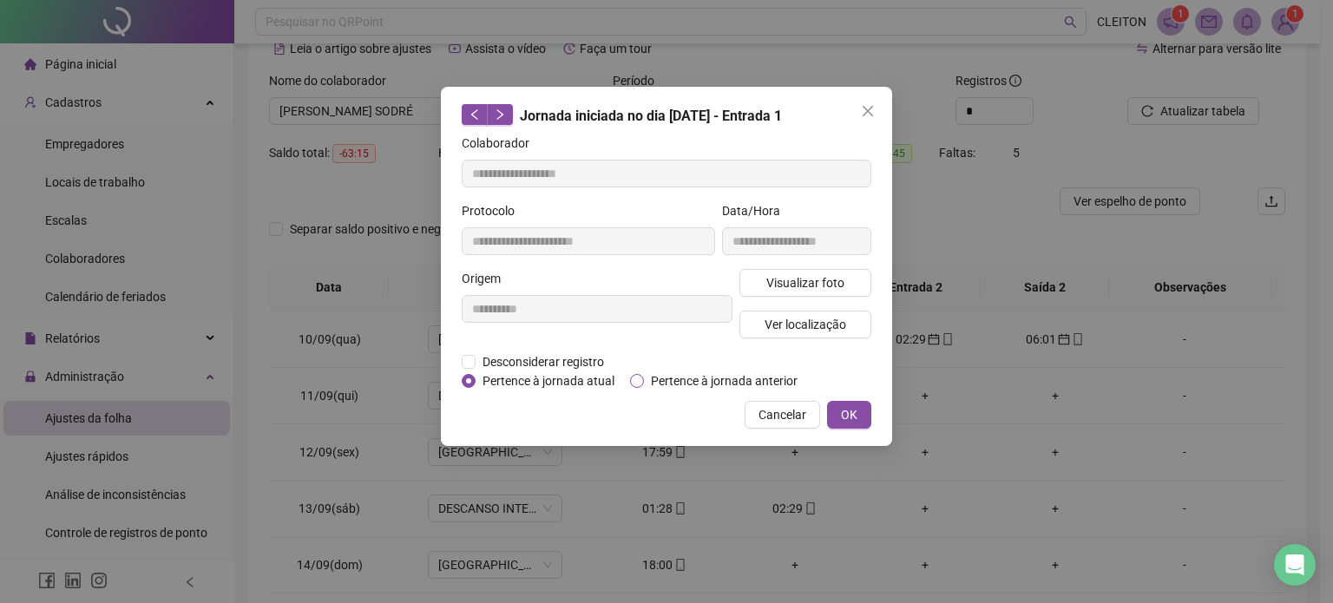
click at [644, 382] on label "Pertence à jornada anterior" at bounding box center [717, 380] width 174 height 19
click at [852, 415] on span "OK" at bounding box center [849, 414] width 16 height 19
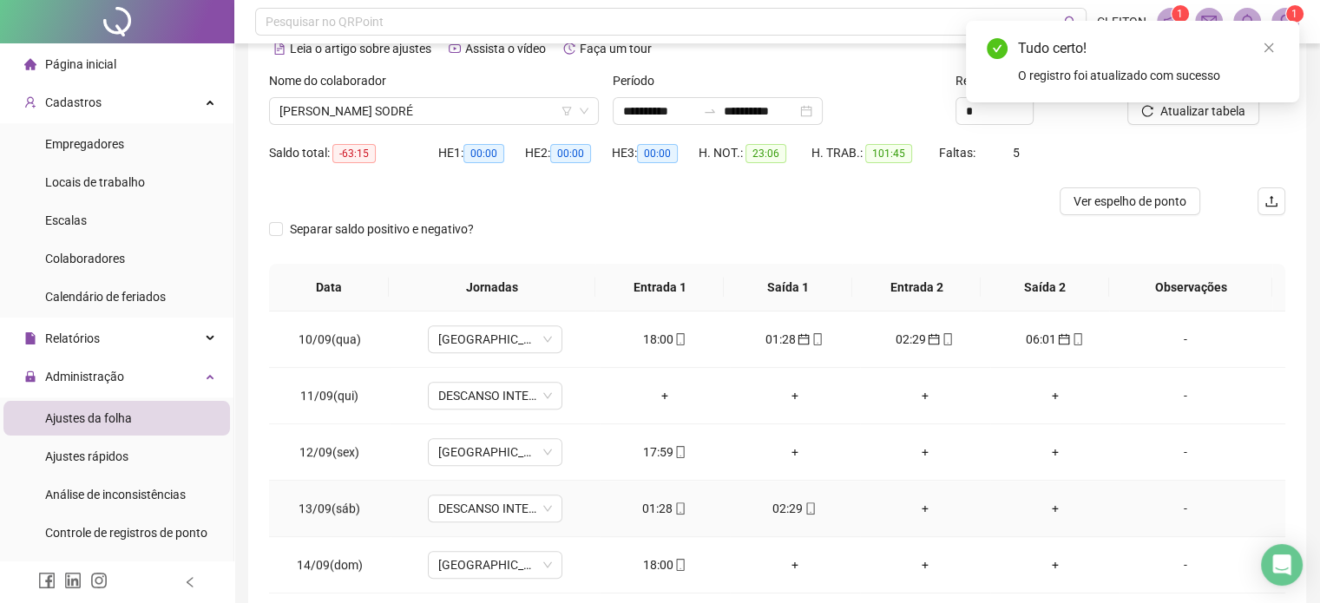
click at [779, 508] on div "02:29" at bounding box center [795, 508] width 102 height 19
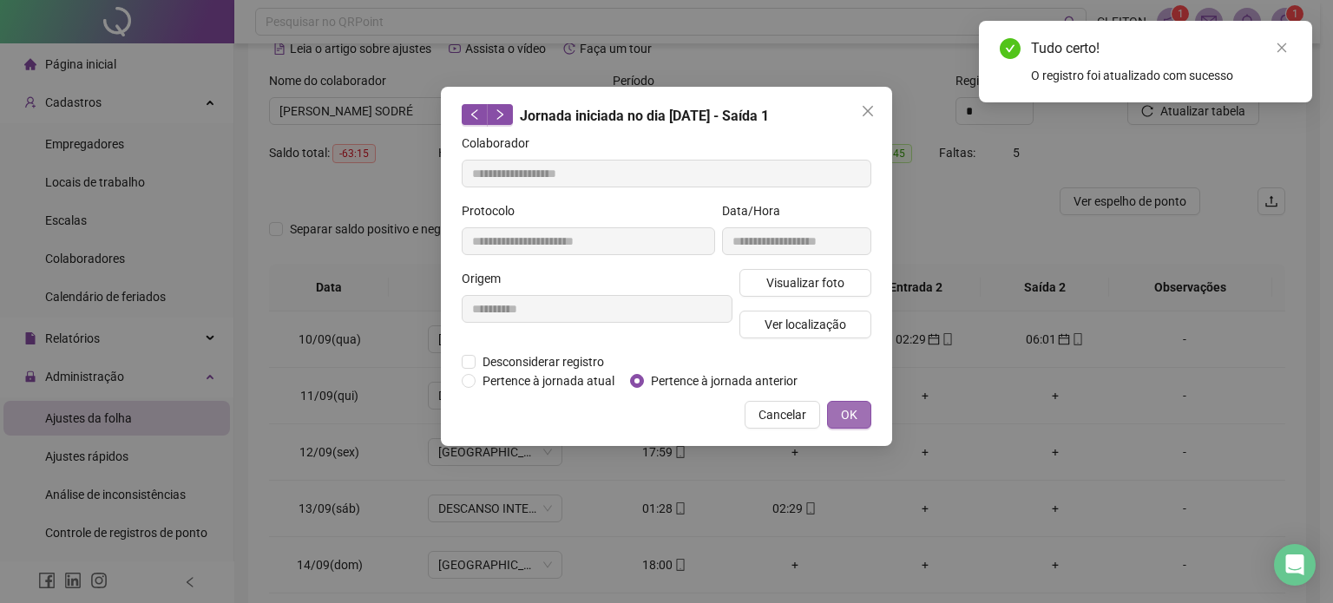
click at [845, 416] on span "OK" at bounding box center [849, 414] width 16 height 19
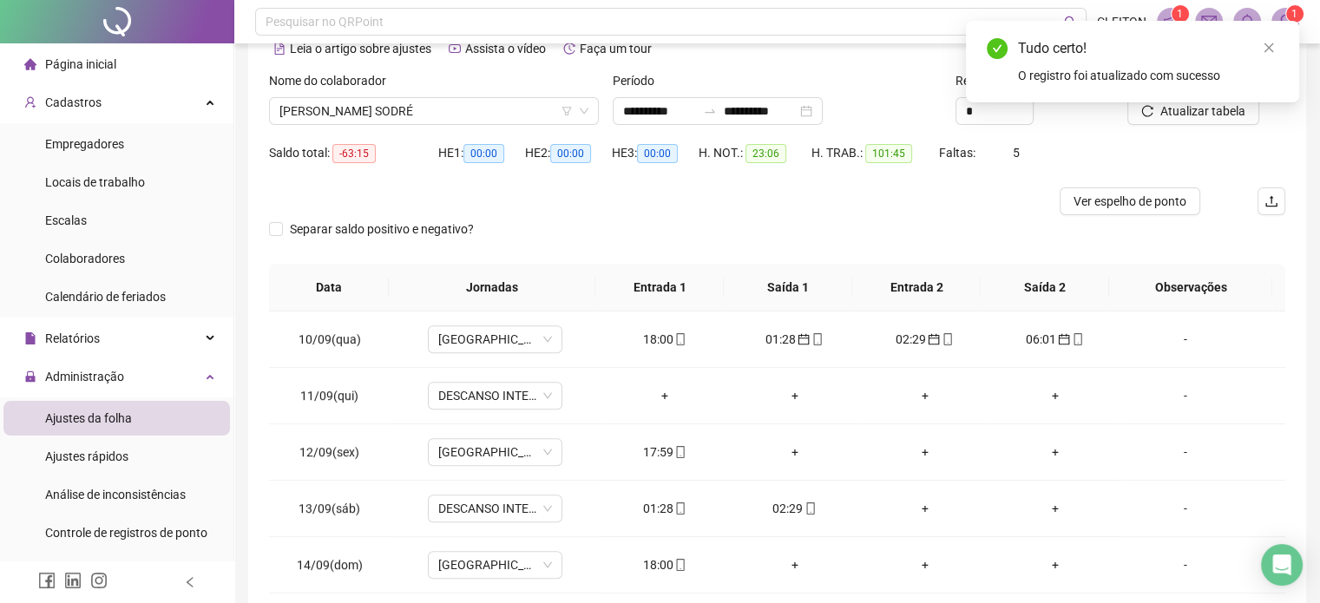
click at [1175, 102] on div "Tudo certo! O registro foi atualizado com sucesso" at bounding box center [1132, 62] width 333 height 82
drag, startPoint x: 1269, startPoint y: 48, endPoint x: 1233, endPoint y: 107, distance: 69.4
click at [1270, 48] on icon "close" at bounding box center [1270, 48] width 10 height 10
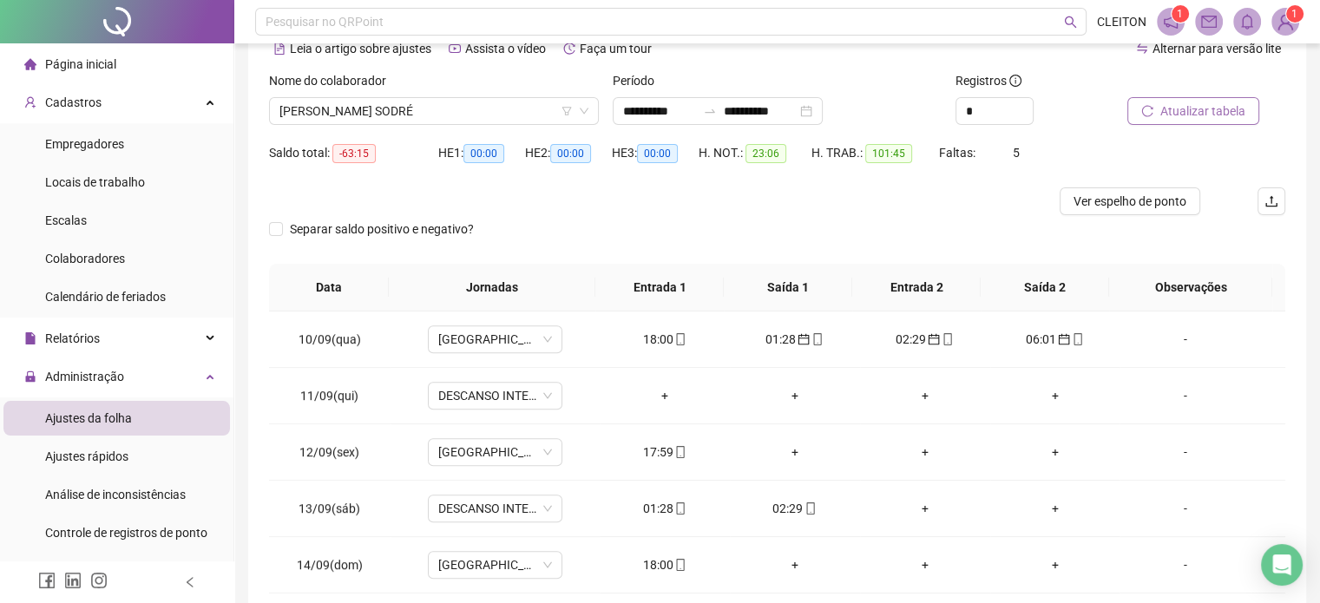
click at [1226, 110] on span "Atualizar tabela" at bounding box center [1202, 111] width 85 height 19
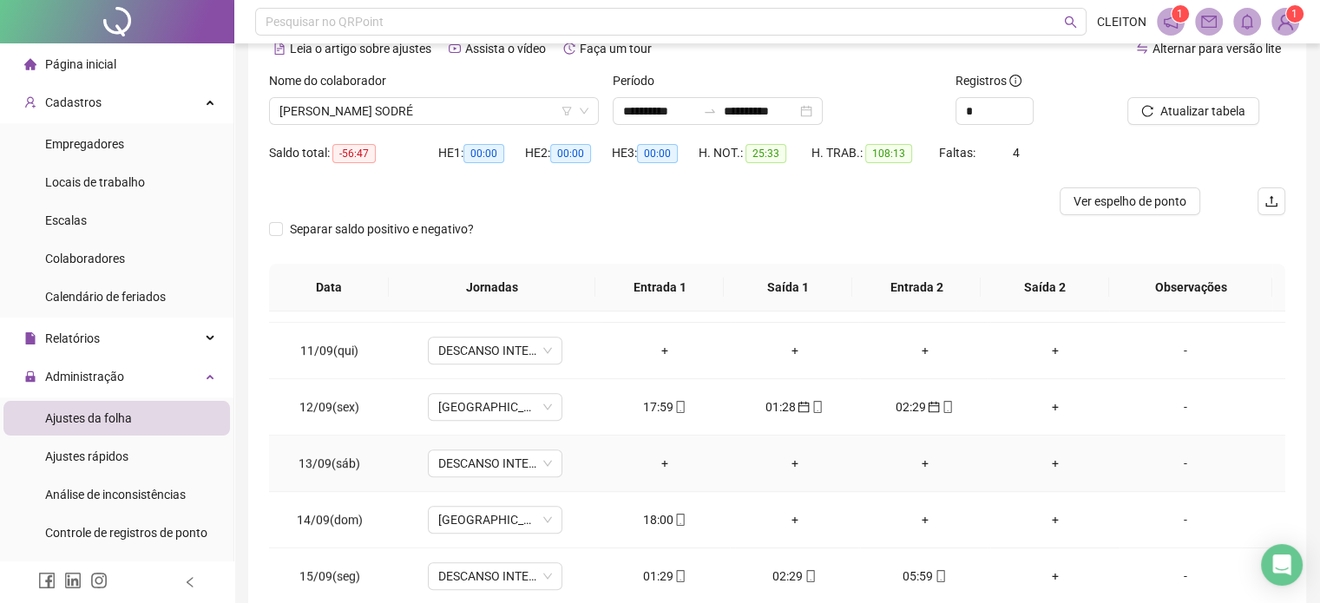
scroll to position [1215, 0]
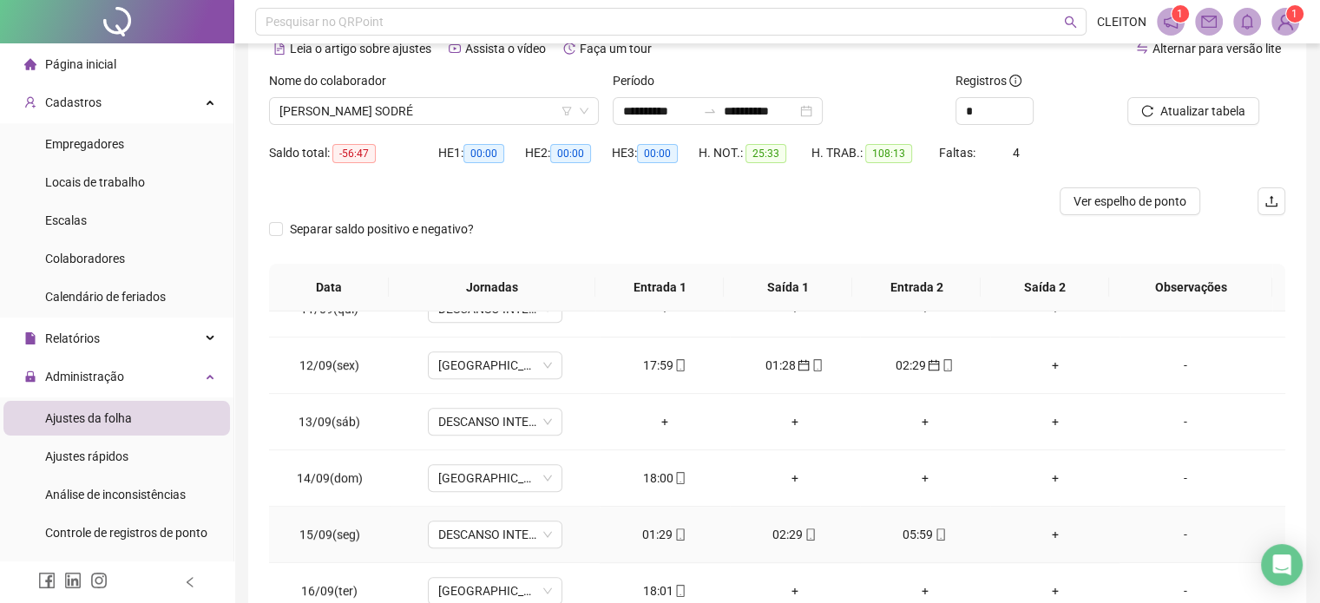
click at [654, 529] on div "01:29" at bounding box center [665, 534] width 102 height 19
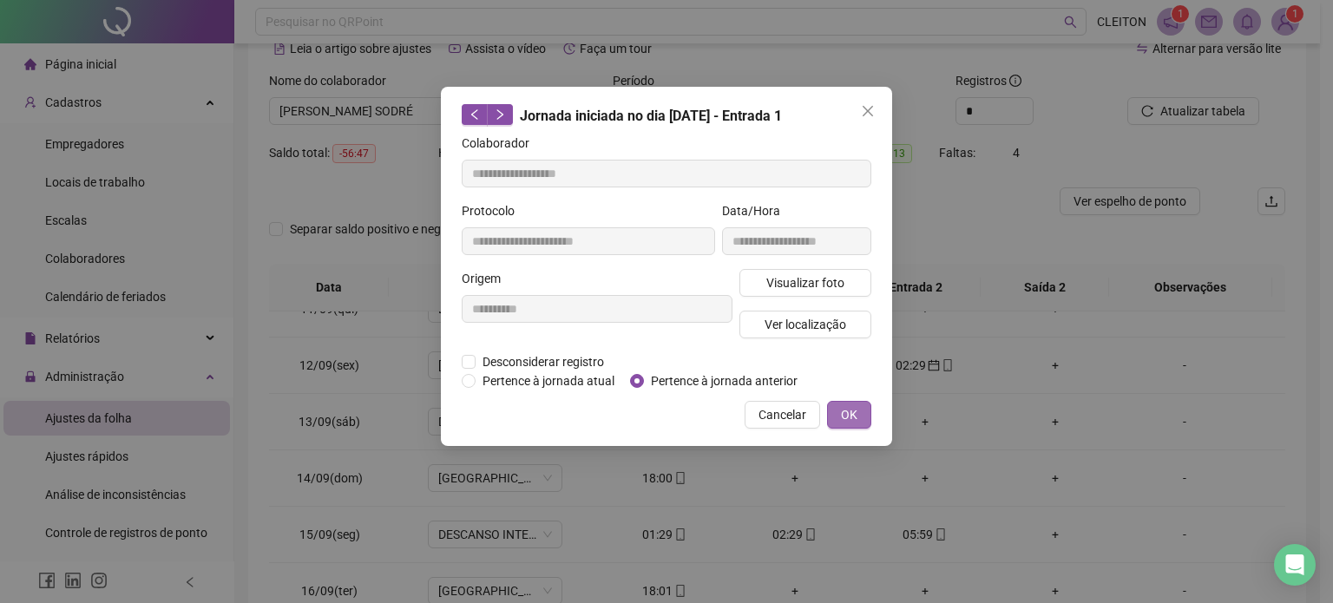
click at [857, 416] on span "OK" at bounding box center [849, 414] width 16 height 19
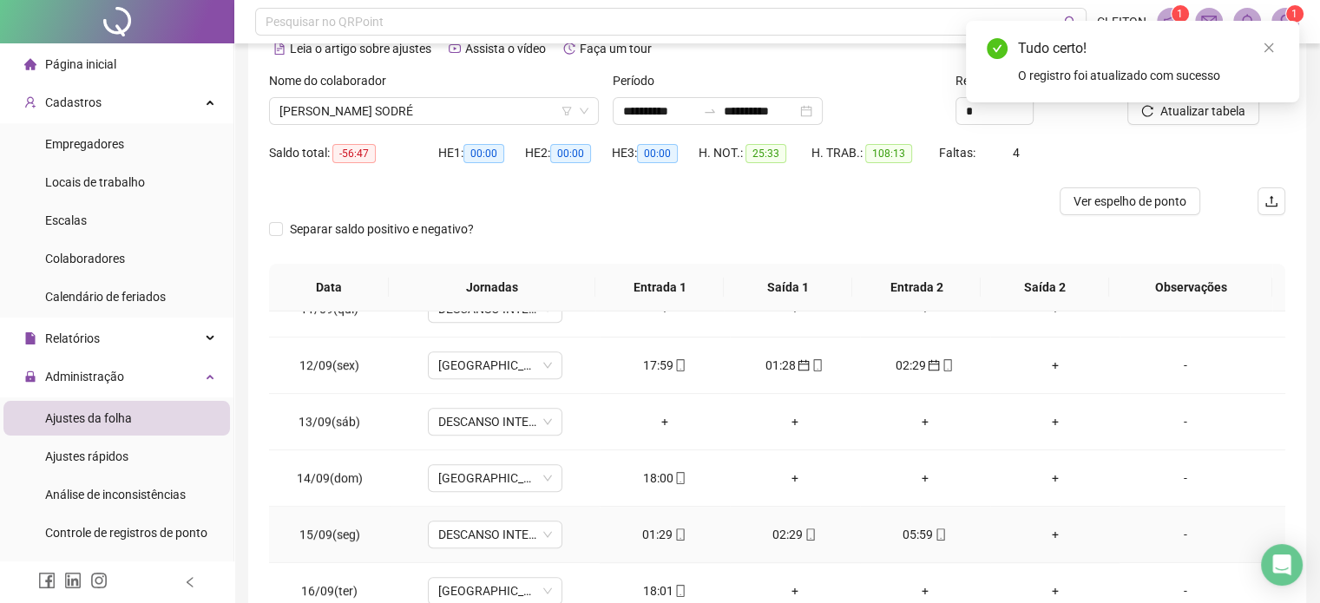
click at [781, 529] on div "02:29" at bounding box center [795, 534] width 102 height 19
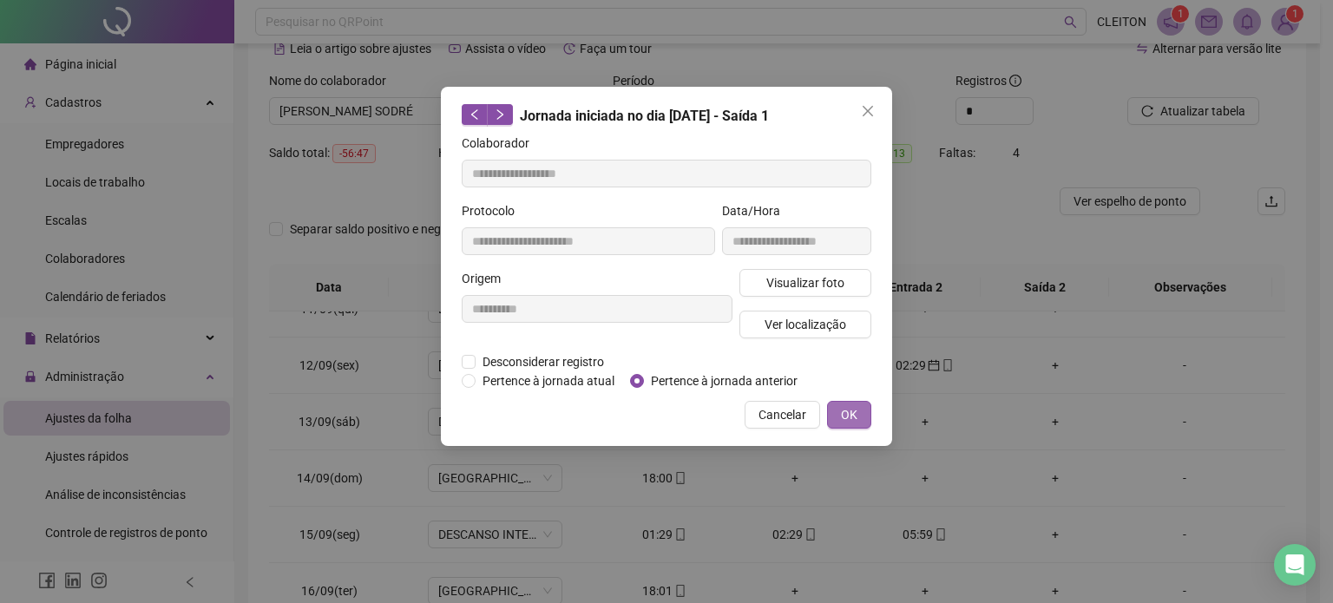
click at [853, 418] on span "OK" at bounding box center [849, 414] width 16 height 19
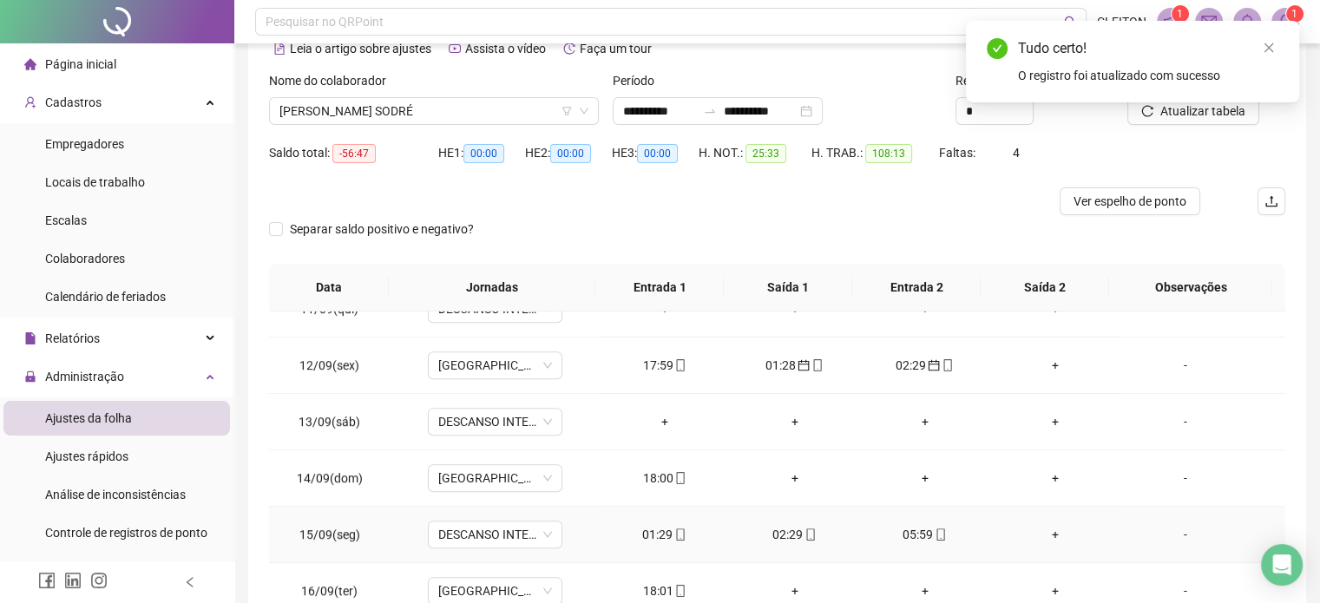
click at [904, 529] on div "05:59" at bounding box center [925, 534] width 102 height 19
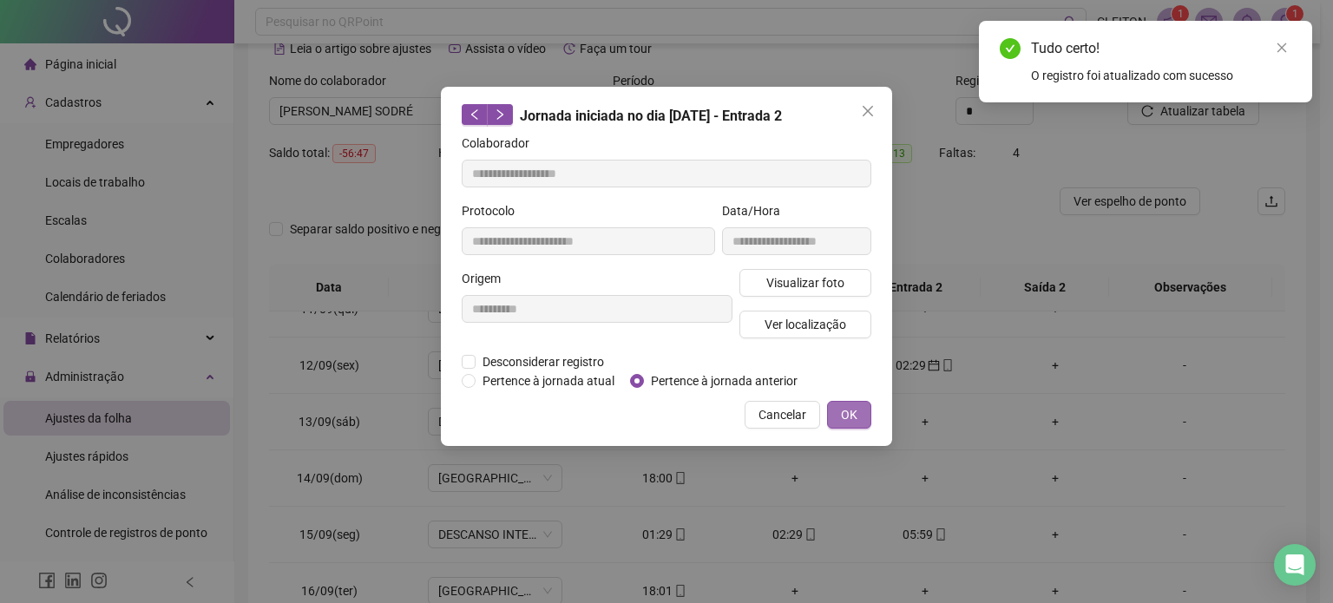
click at [865, 419] on button "OK" at bounding box center [849, 415] width 44 height 28
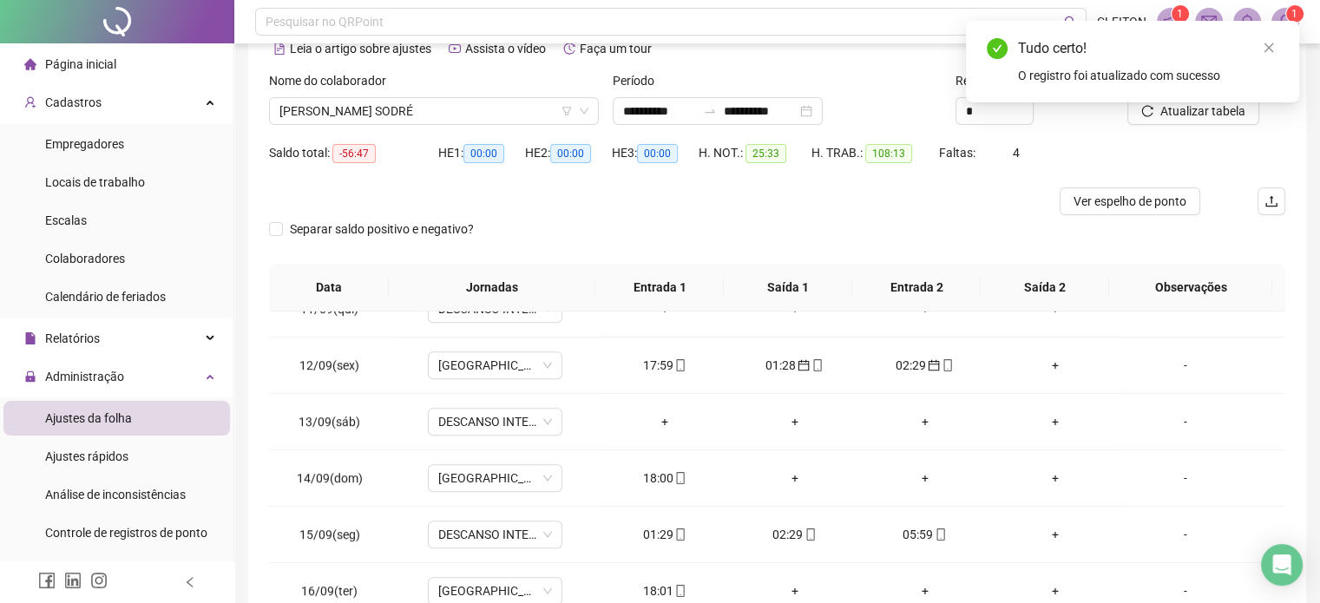
click at [1224, 102] on div "Tudo certo! O registro foi atualizado com sucesso" at bounding box center [1132, 62] width 333 height 82
click at [1266, 43] on icon "close" at bounding box center [1269, 48] width 12 height 12
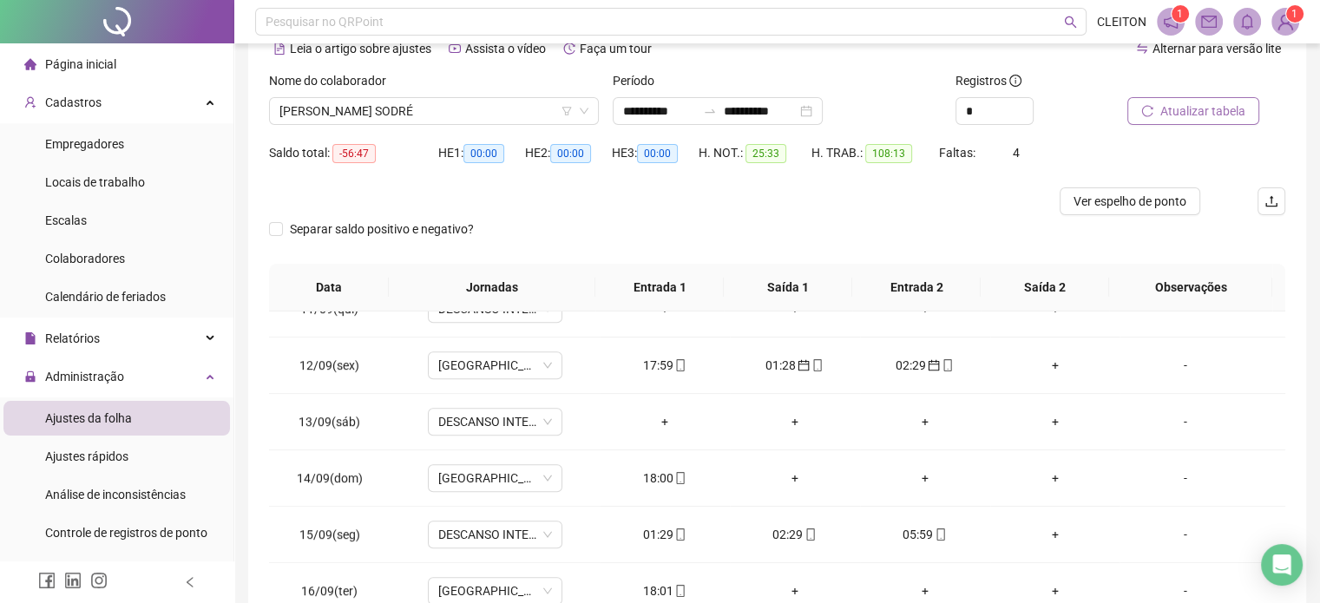
click at [1200, 107] on span "Atualizar tabela" at bounding box center [1202, 111] width 85 height 19
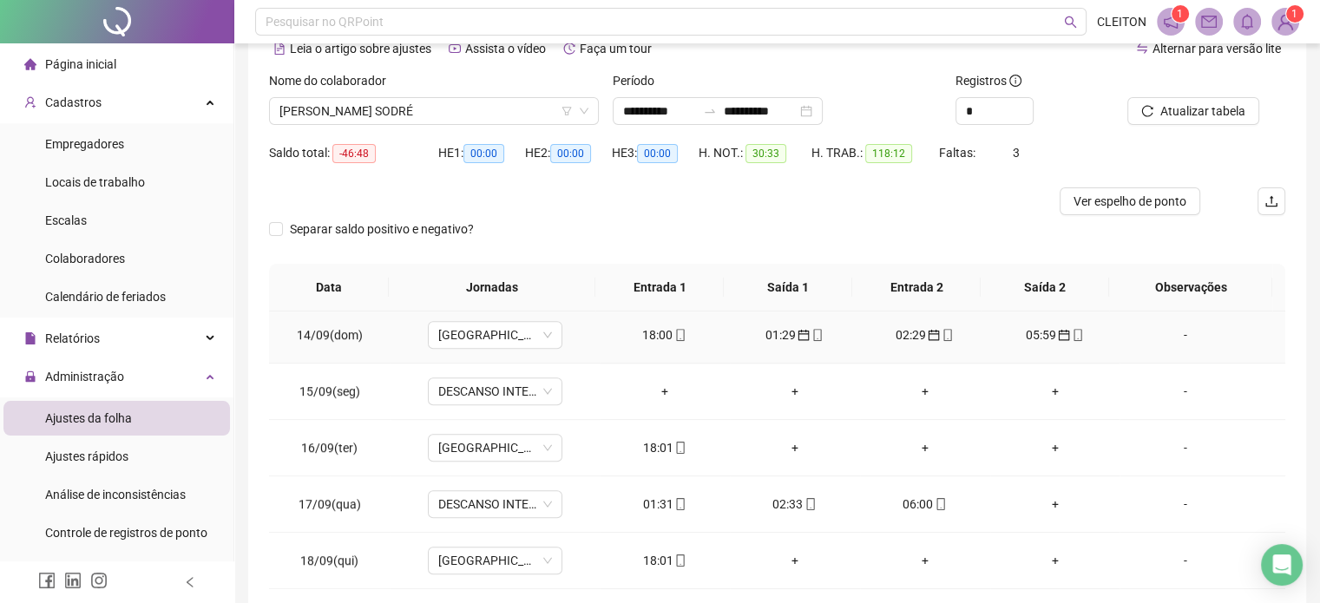
scroll to position [1389, 0]
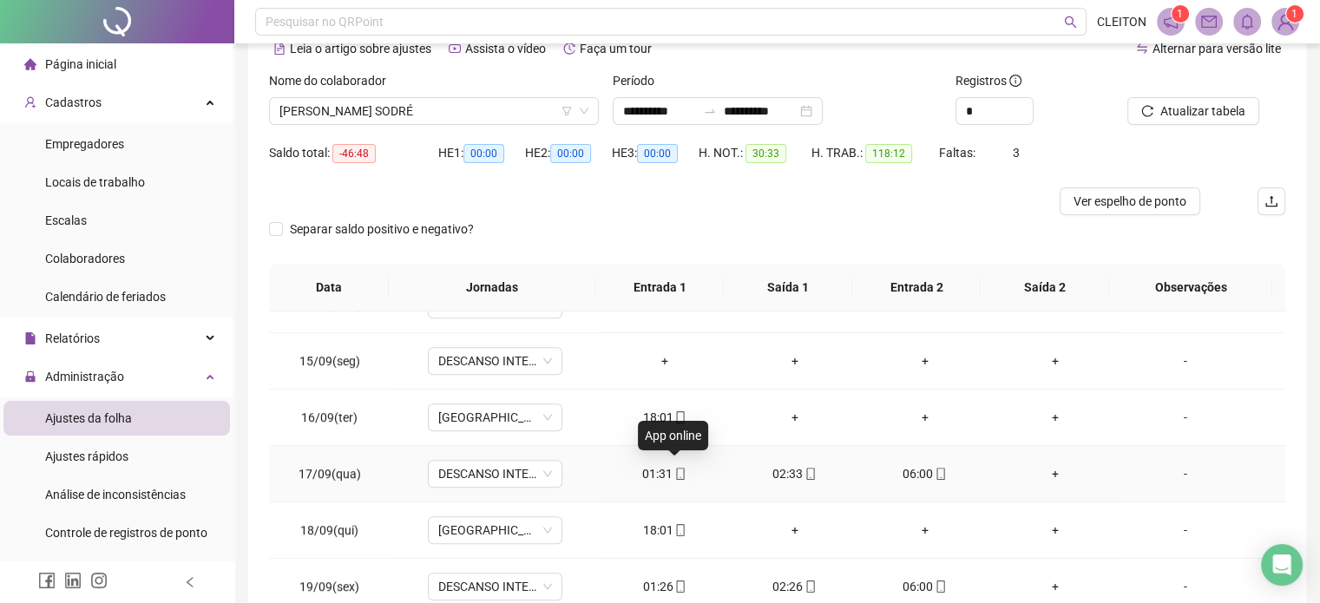
click at [673, 470] on span "mobile" at bounding box center [680, 474] width 14 height 12
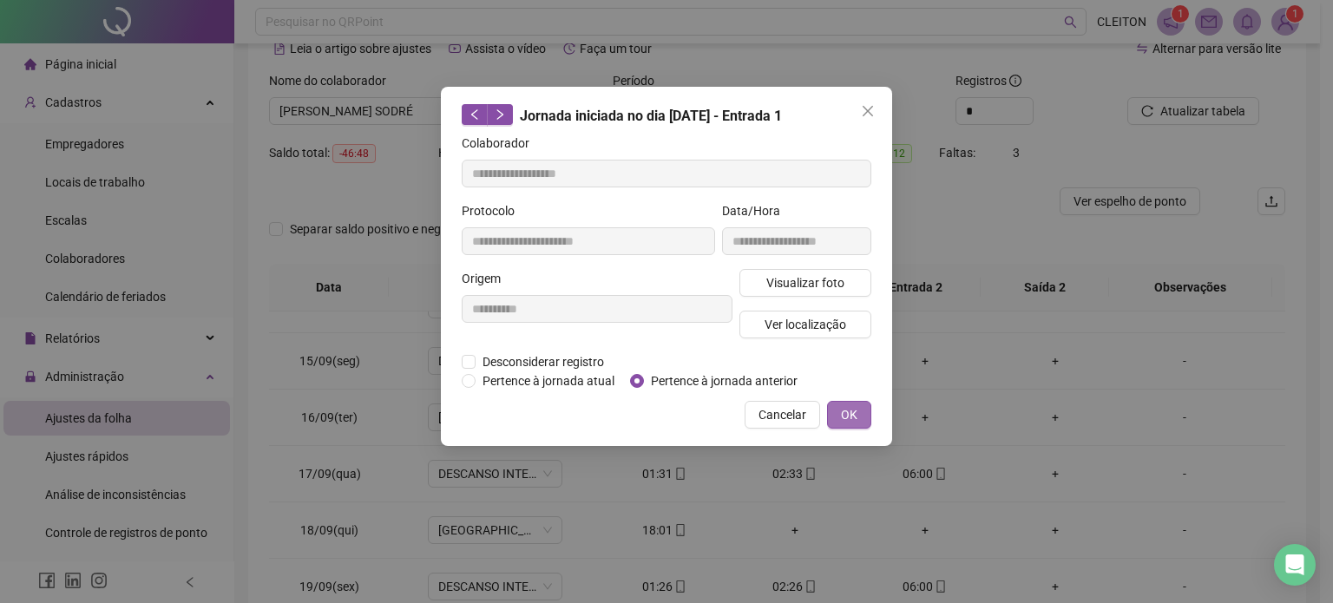
click at [865, 415] on button "OK" at bounding box center [849, 415] width 44 height 28
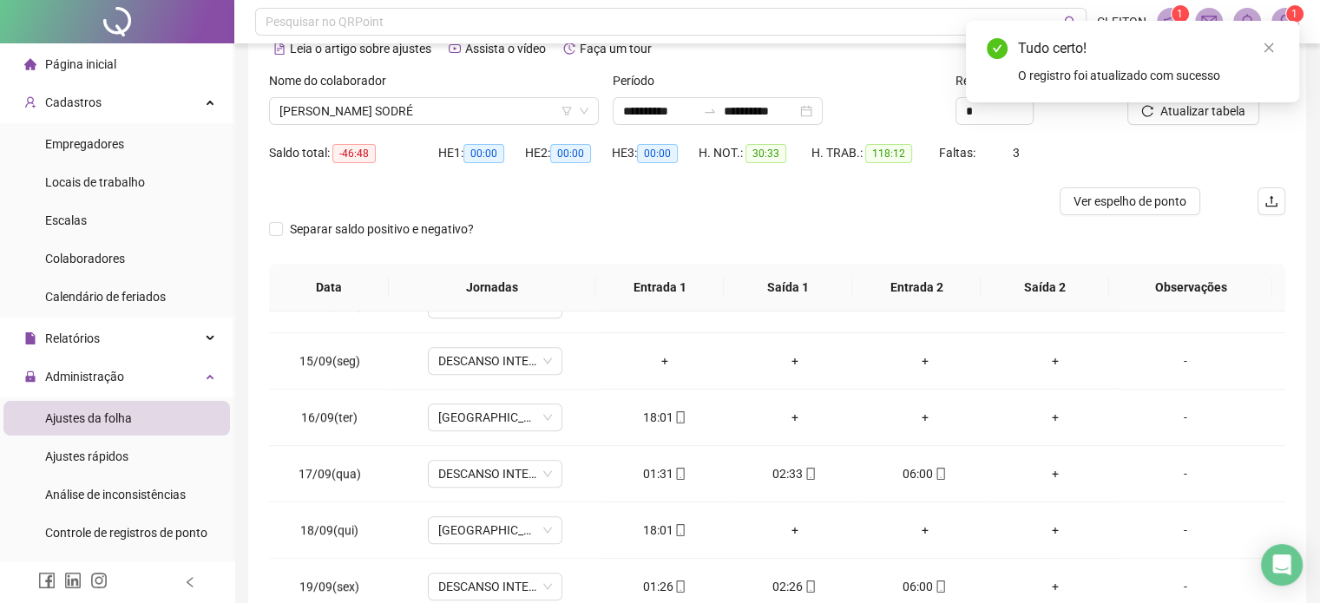
click at [1173, 102] on div "Tudo certo! O registro foi atualizado com sucesso" at bounding box center [1132, 62] width 333 height 82
click at [1175, 102] on div "Tudo certo! O registro foi atualizado com sucesso" at bounding box center [1132, 62] width 333 height 82
click at [1271, 46] on icon "close" at bounding box center [1270, 48] width 10 height 10
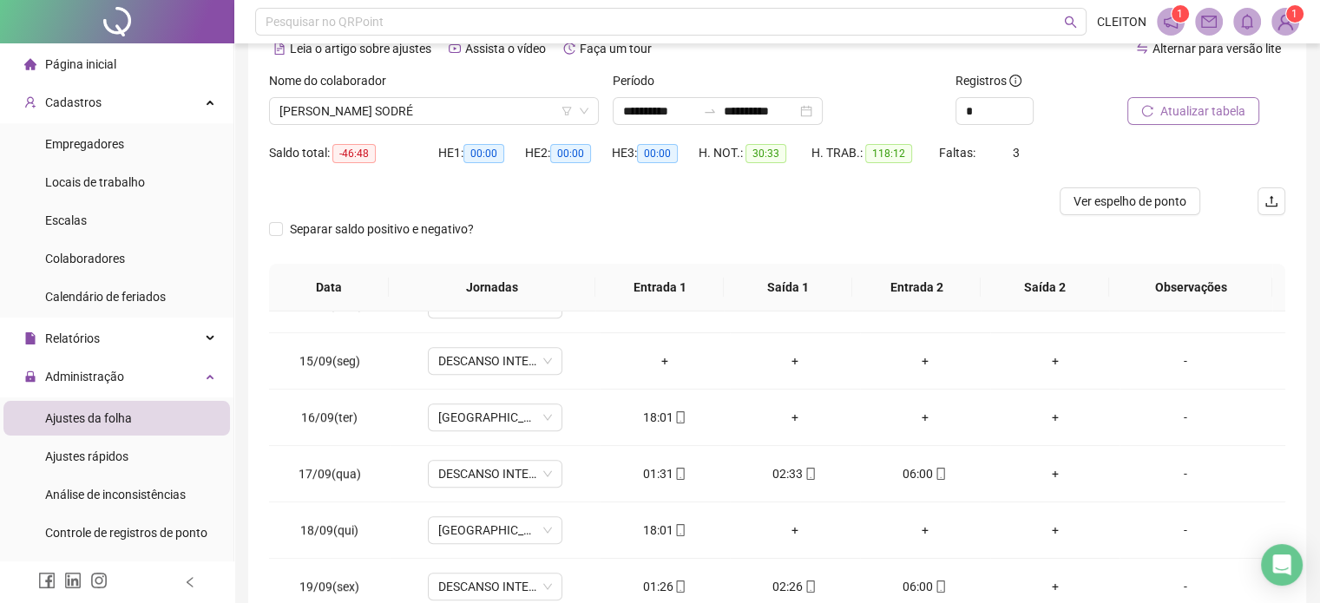
click at [1197, 108] on span "Atualizar tabela" at bounding box center [1202, 111] width 85 height 19
click at [657, 469] on div "02:33" at bounding box center [665, 473] width 102 height 19
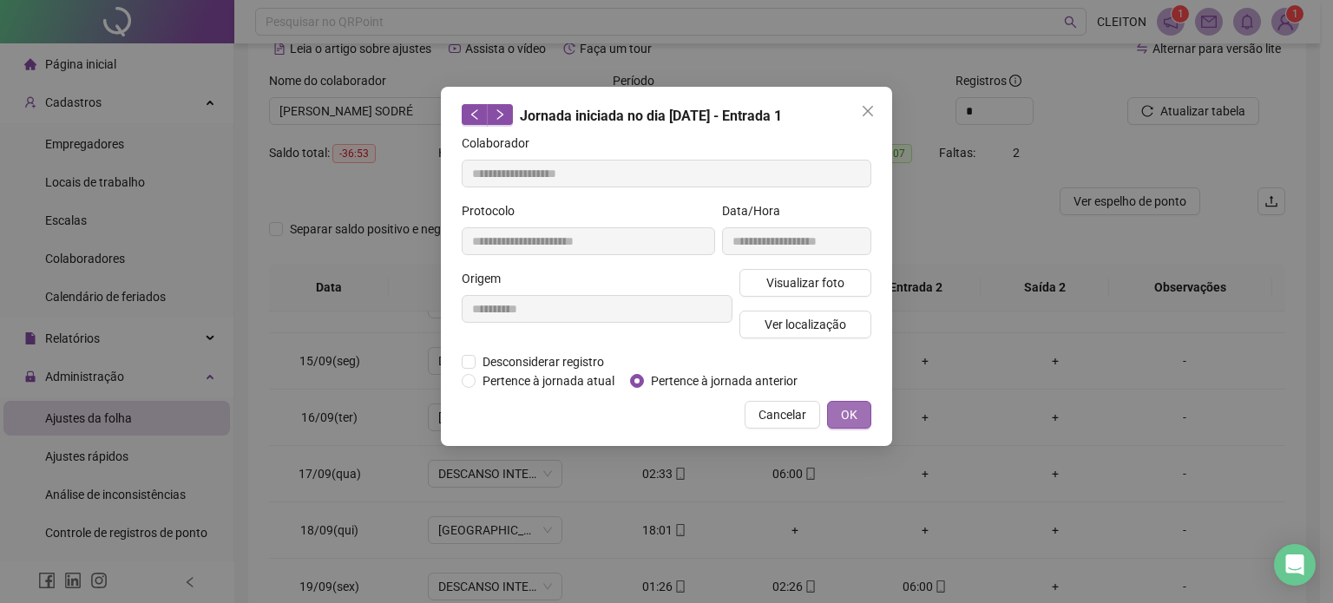
click at [851, 414] on span "OK" at bounding box center [849, 414] width 16 height 19
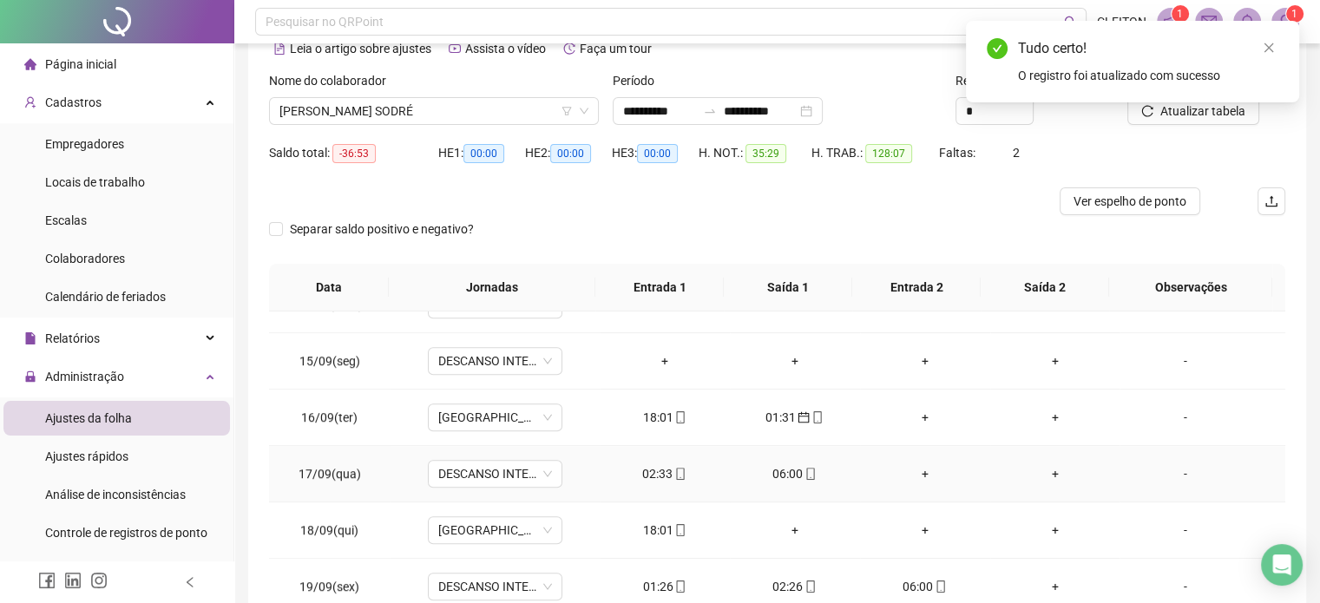
click at [783, 471] on div "06:00" at bounding box center [795, 473] width 102 height 19
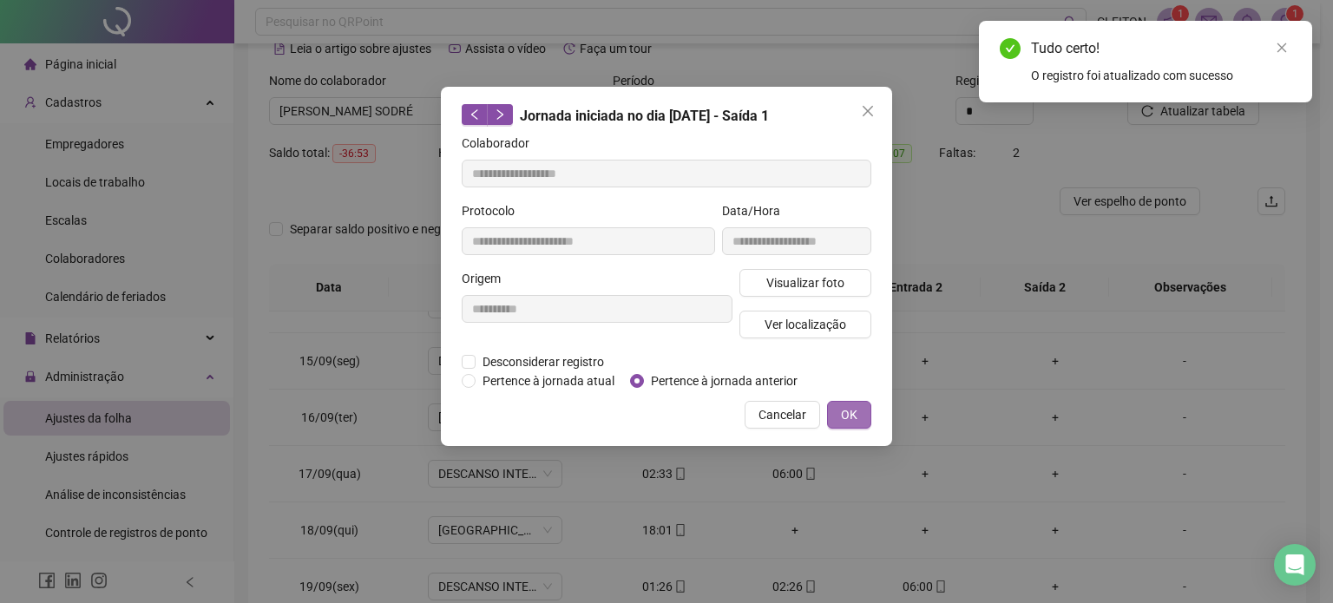
click at [856, 414] on span "OK" at bounding box center [849, 414] width 16 height 19
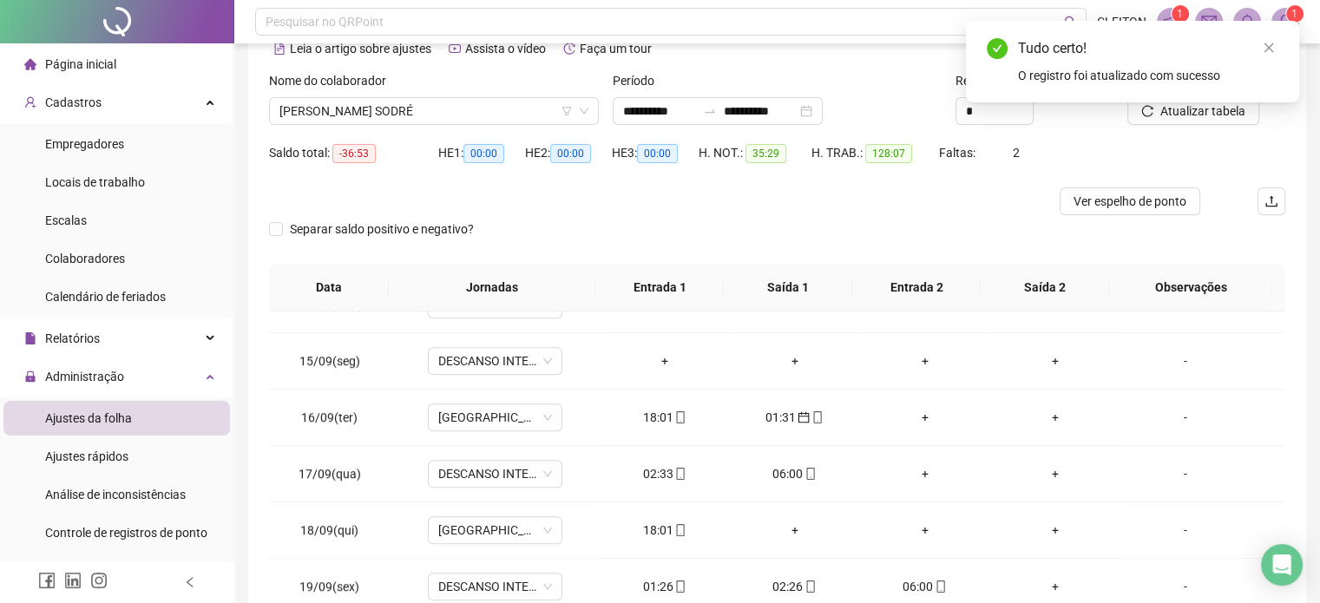
click at [1226, 102] on div "Tudo certo! O registro foi atualizado com sucesso" at bounding box center [1132, 62] width 333 height 82
click at [1272, 49] on icon "close" at bounding box center [1269, 48] width 12 height 12
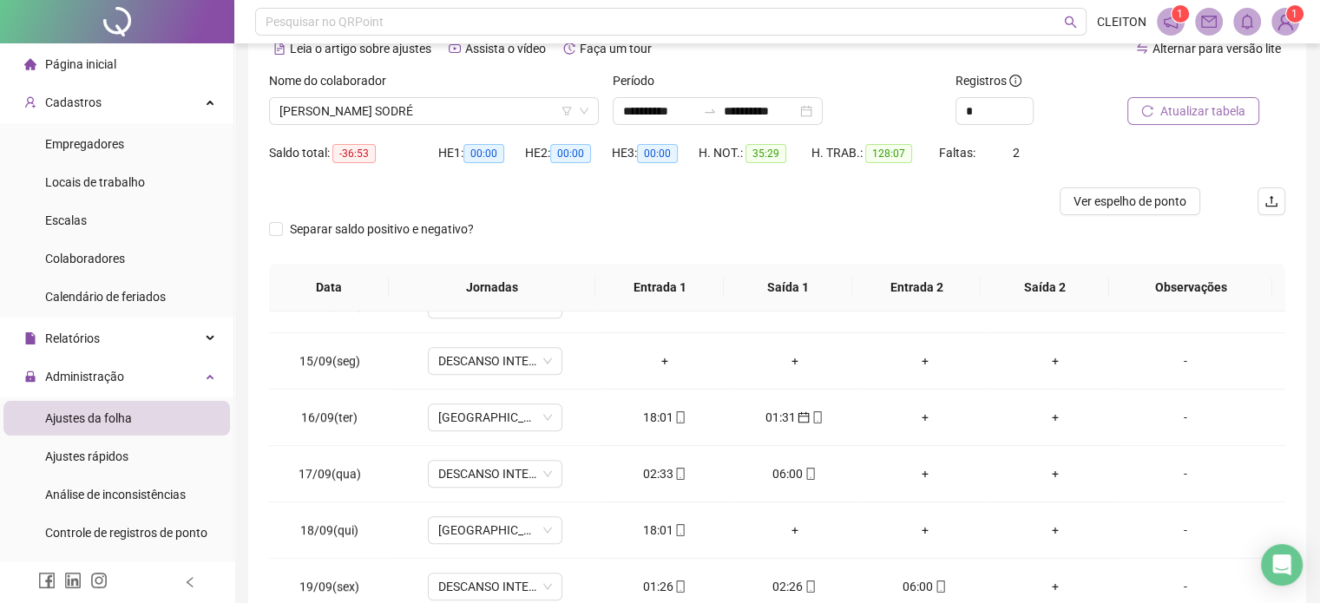
click at [1206, 111] on span "Atualizar tabela" at bounding box center [1202, 111] width 85 height 19
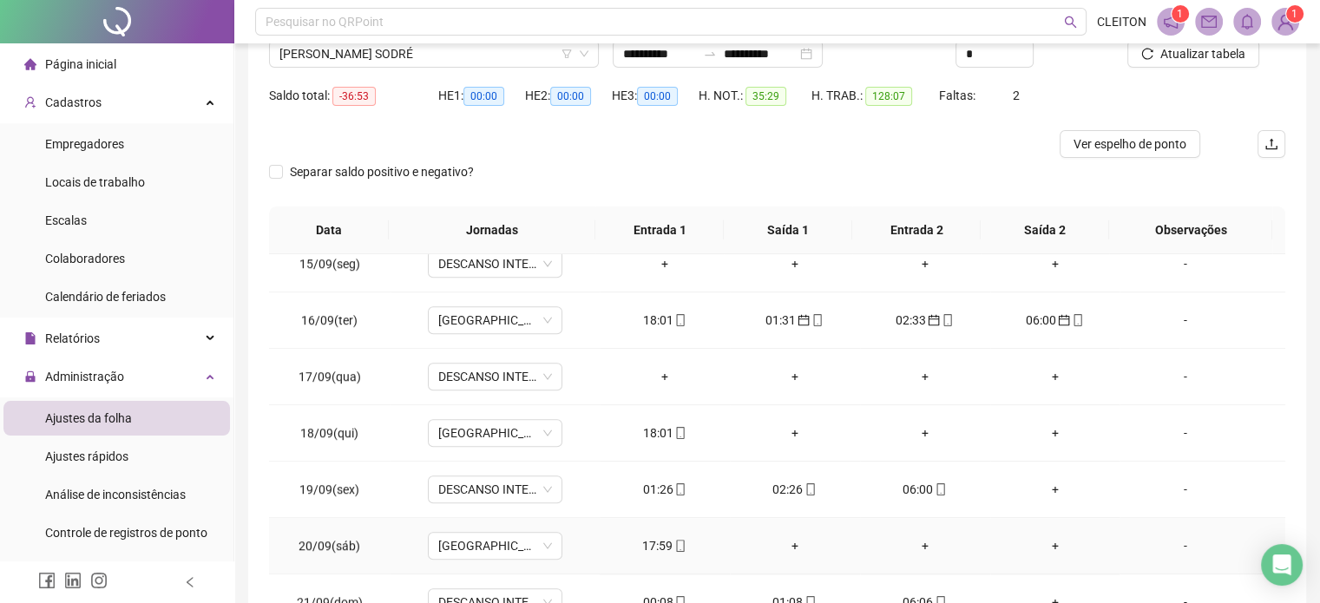
scroll to position [175, 0]
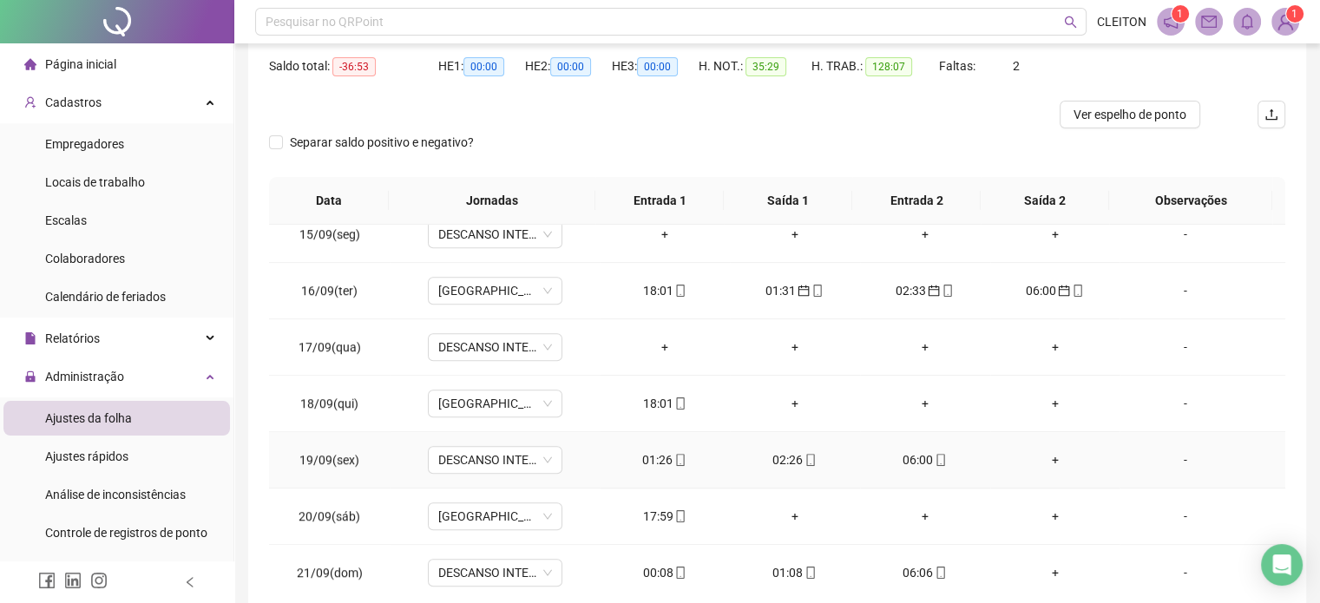
click at [653, 457] on div "01:26" at bounding box center [665, 459] width 102 height 19
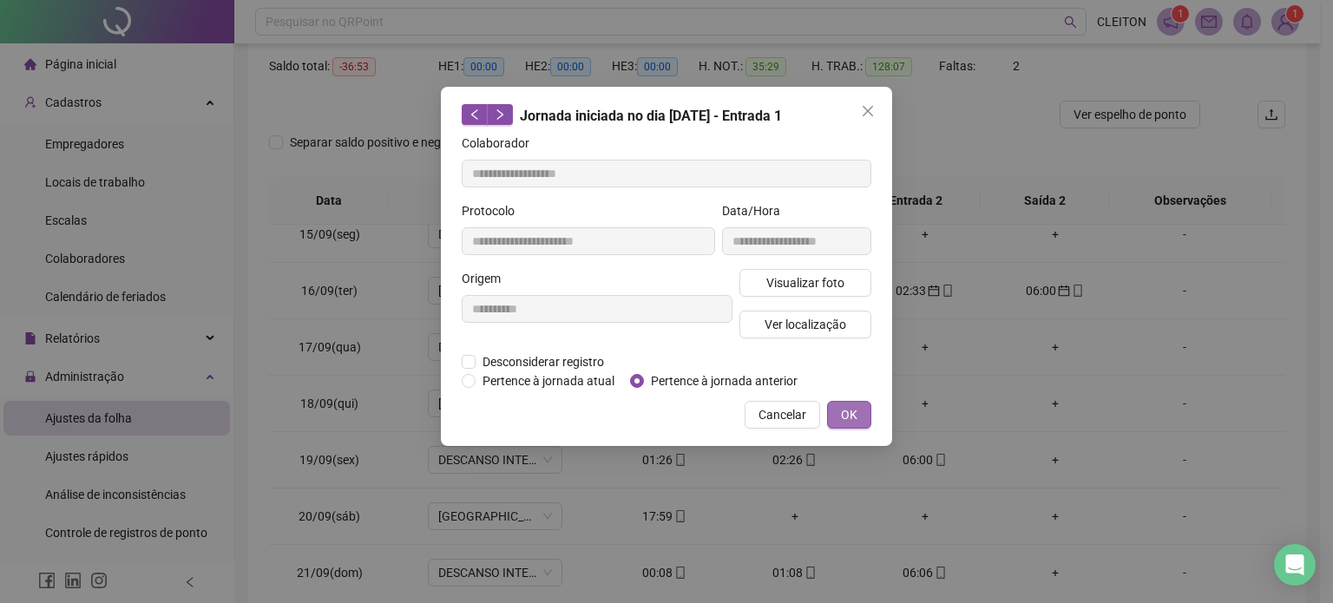
click at [846, 409] on span "OK" at bounding box center [849, 414] width 16 height 19
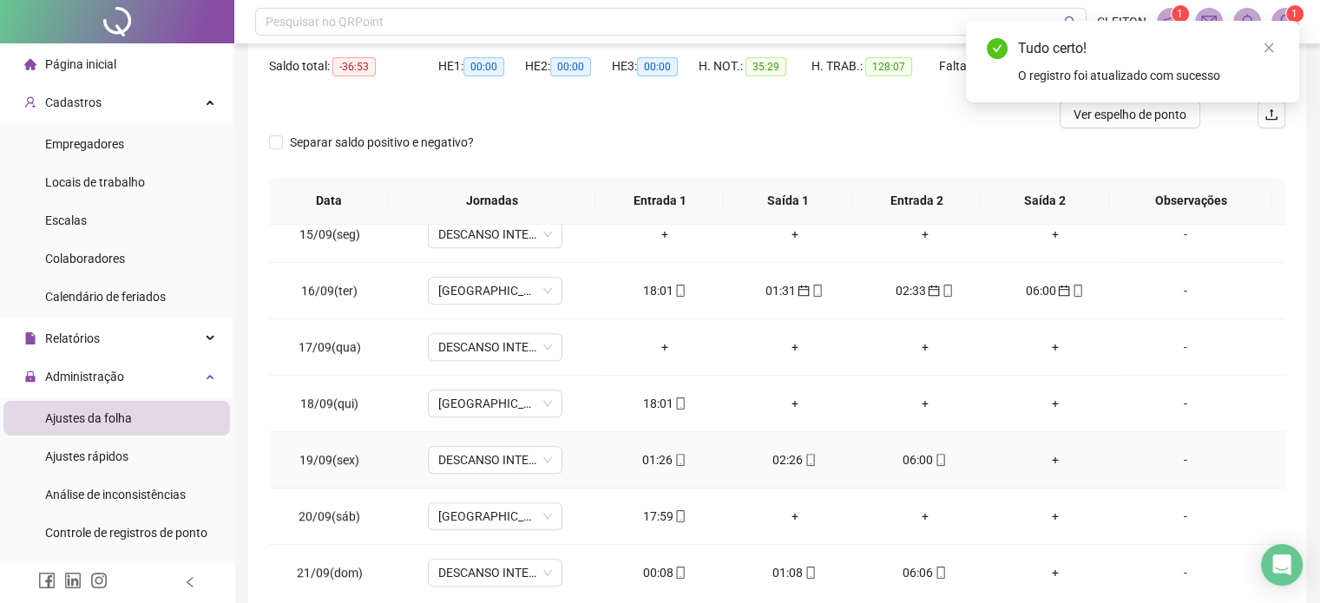
click at [785, 461] on div "02:26" at bounding box center [795, 459] width 102 height 19
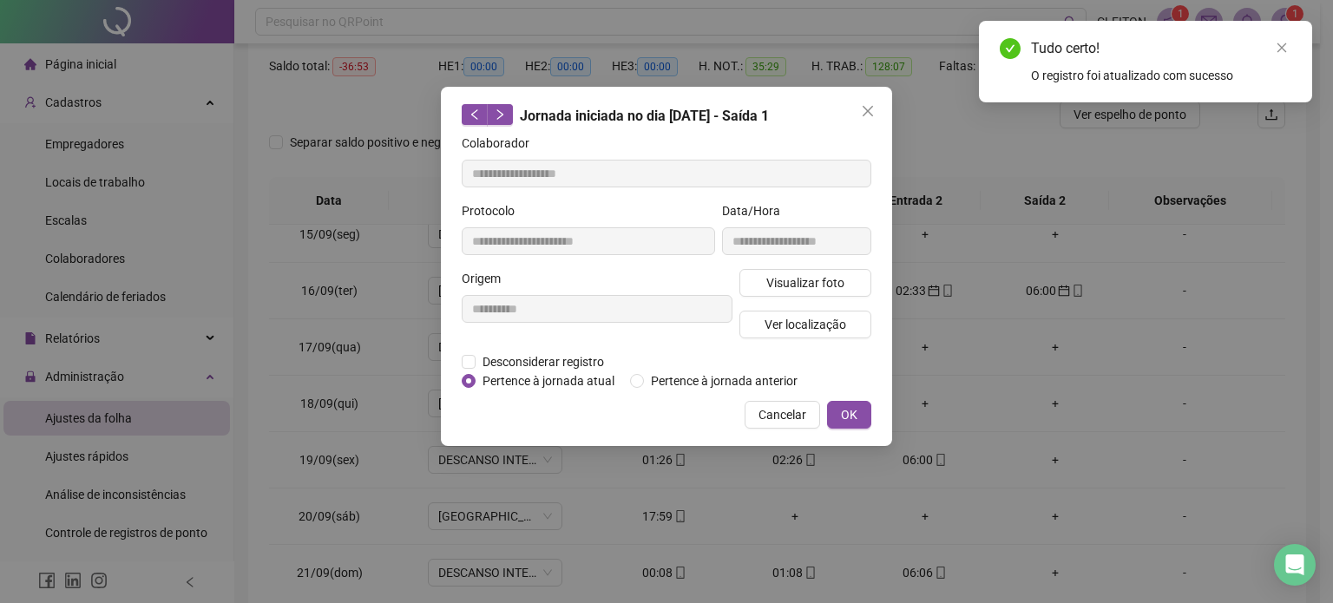
click at [645, 386] on label "Pertence à jornada anterior" at bounding box center [717, 380] width 174 height 19
click at [851, 418] on span "OK" at bounding box center [849, 414] width 16 height 19
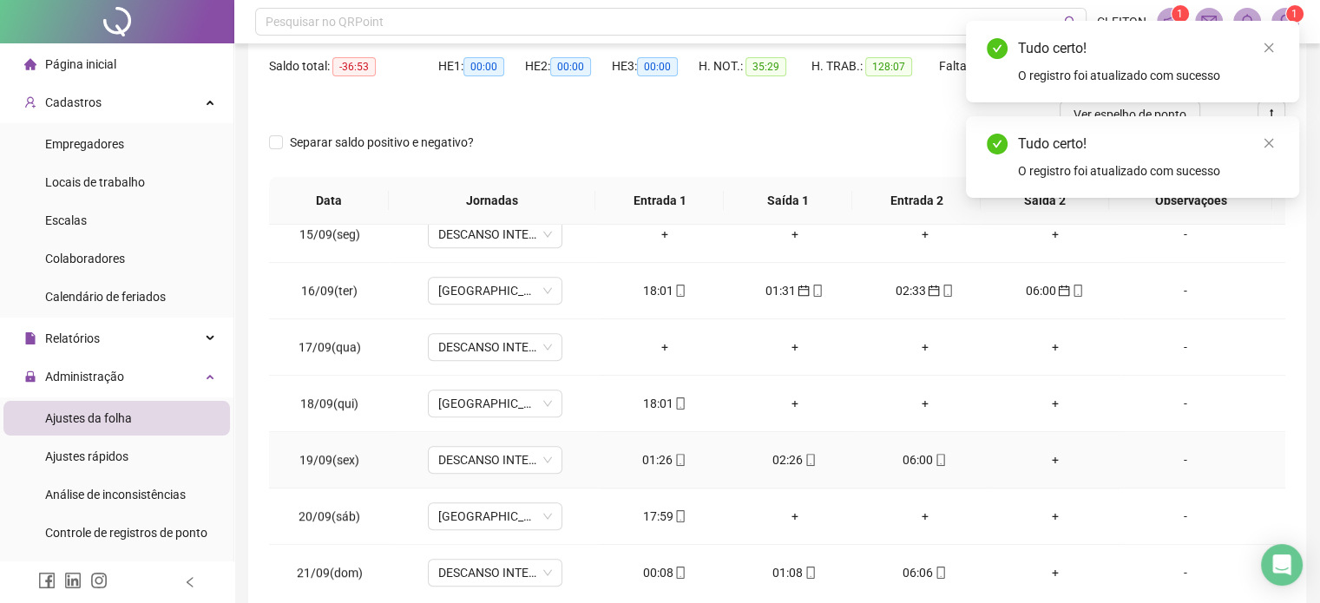
click at [920, 457] on div "06:00" at bounding box center [925, 459] width 102 height 19
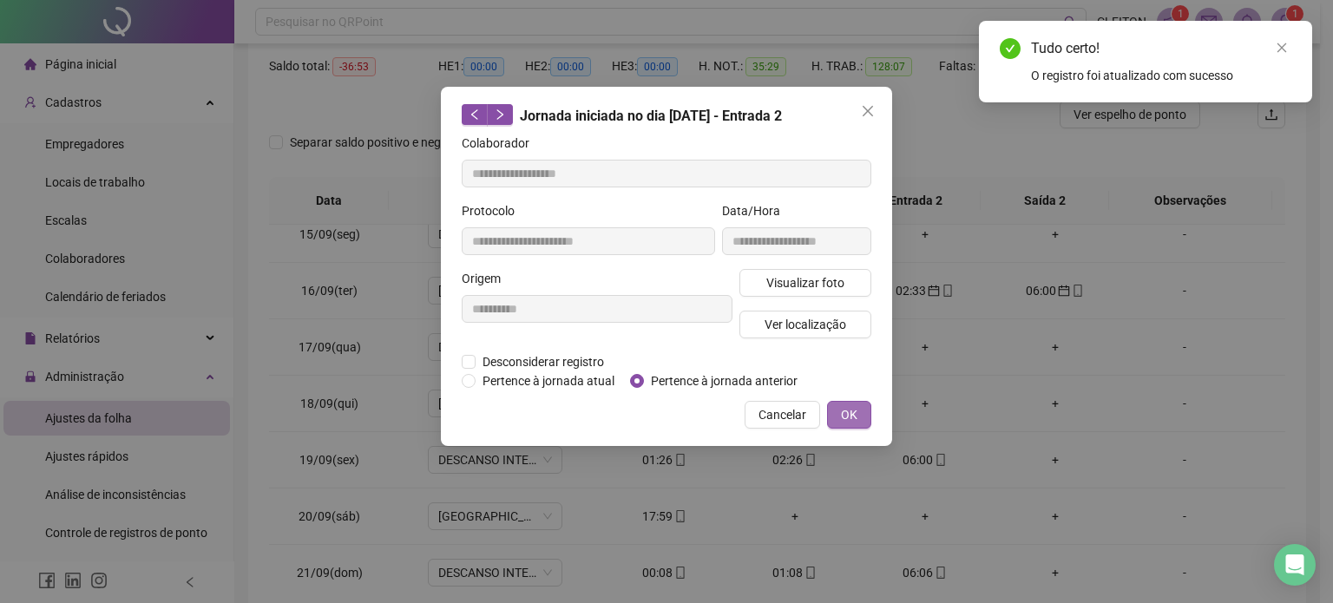
click at [851, 412] on span "OK" at bounding box center [849, 414] width 16 height 19
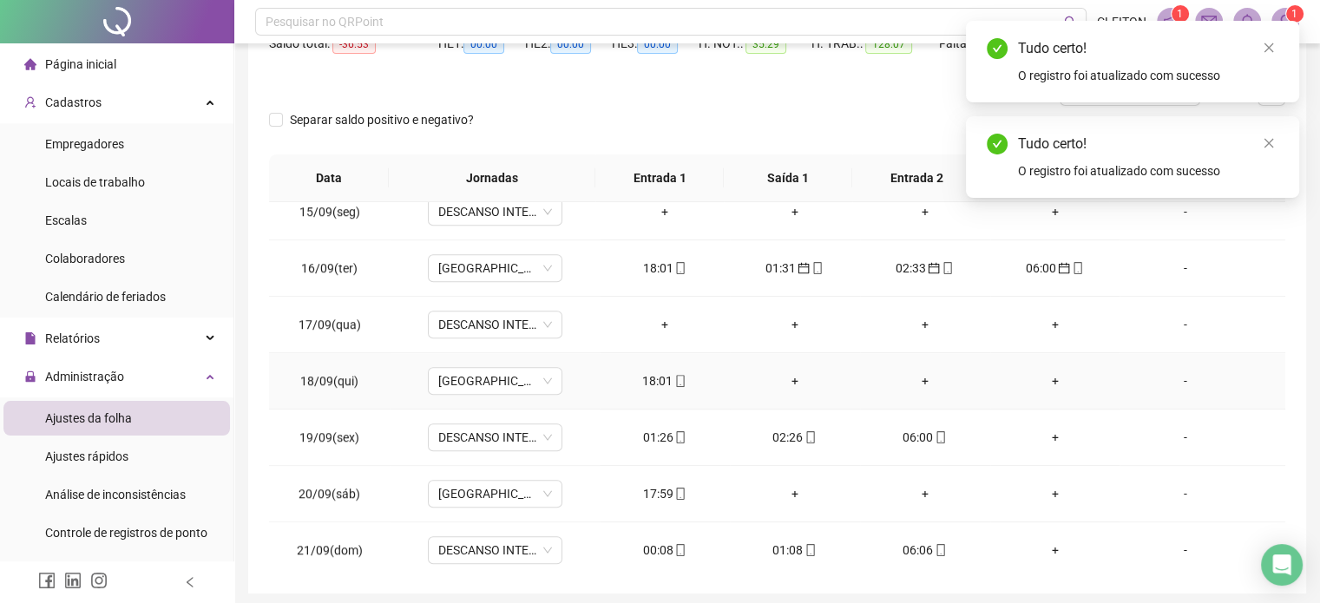
scroll to position [262, 0]
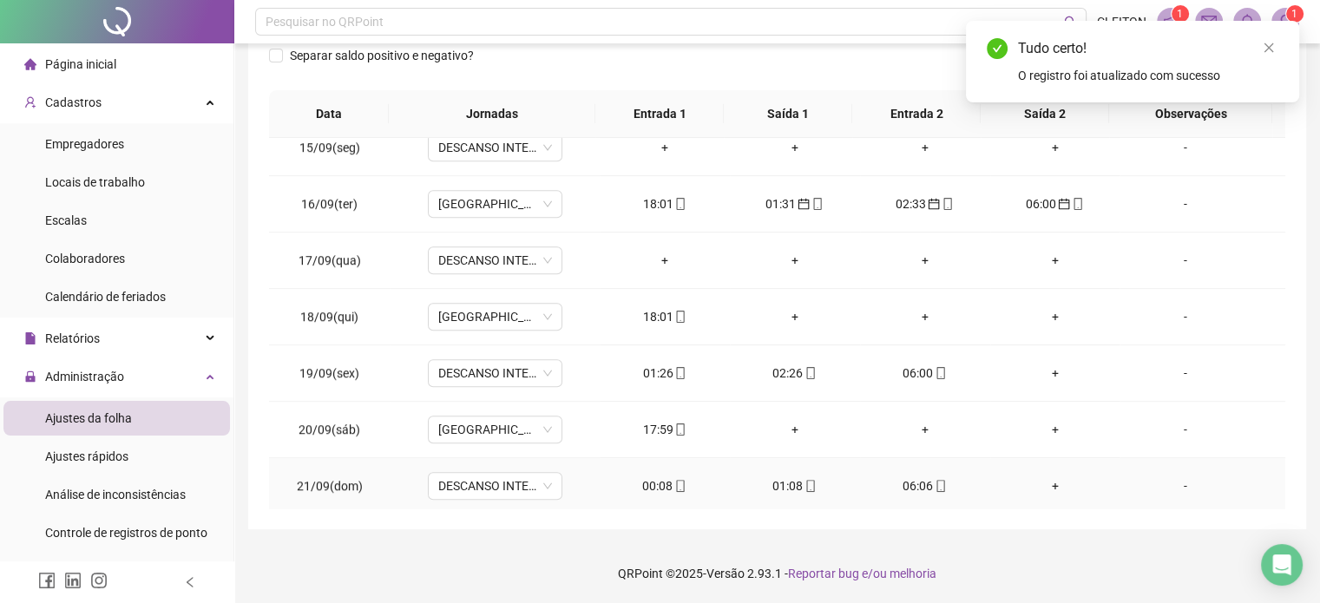
click at [660, 483] on div "00:08" at bounding box center [665, 486] width 102 height 19
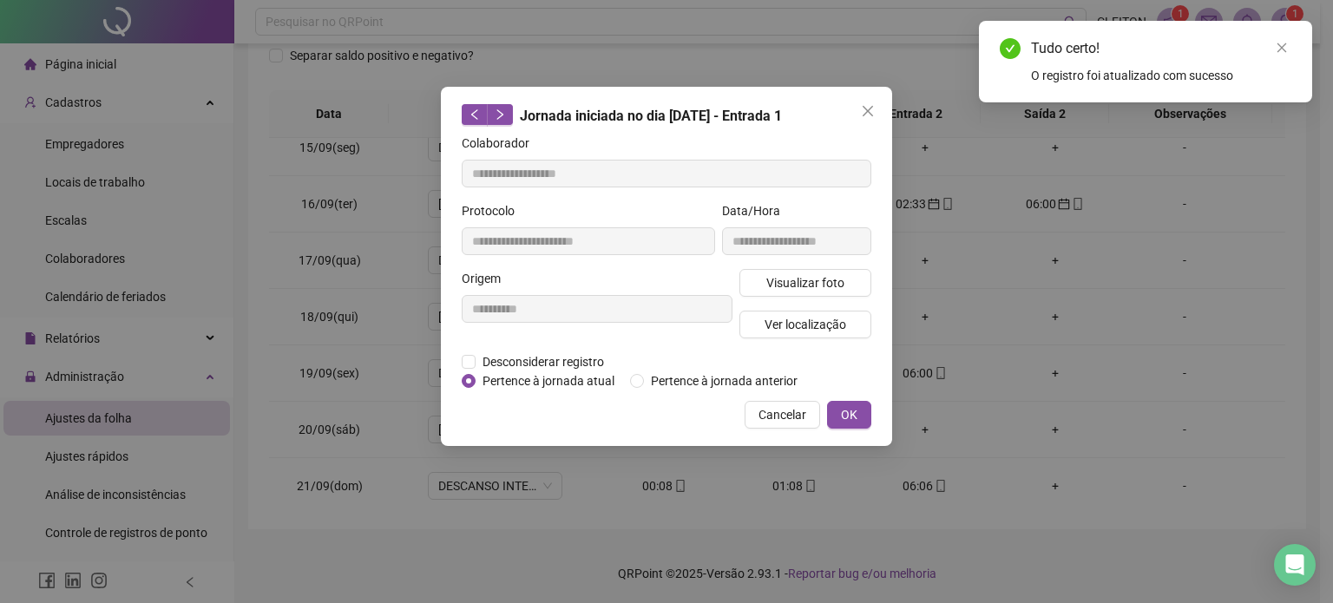
click at [648, 378] on label "Pertence à jornada anterior" at bounding box center [717, 380] width 174 height 19
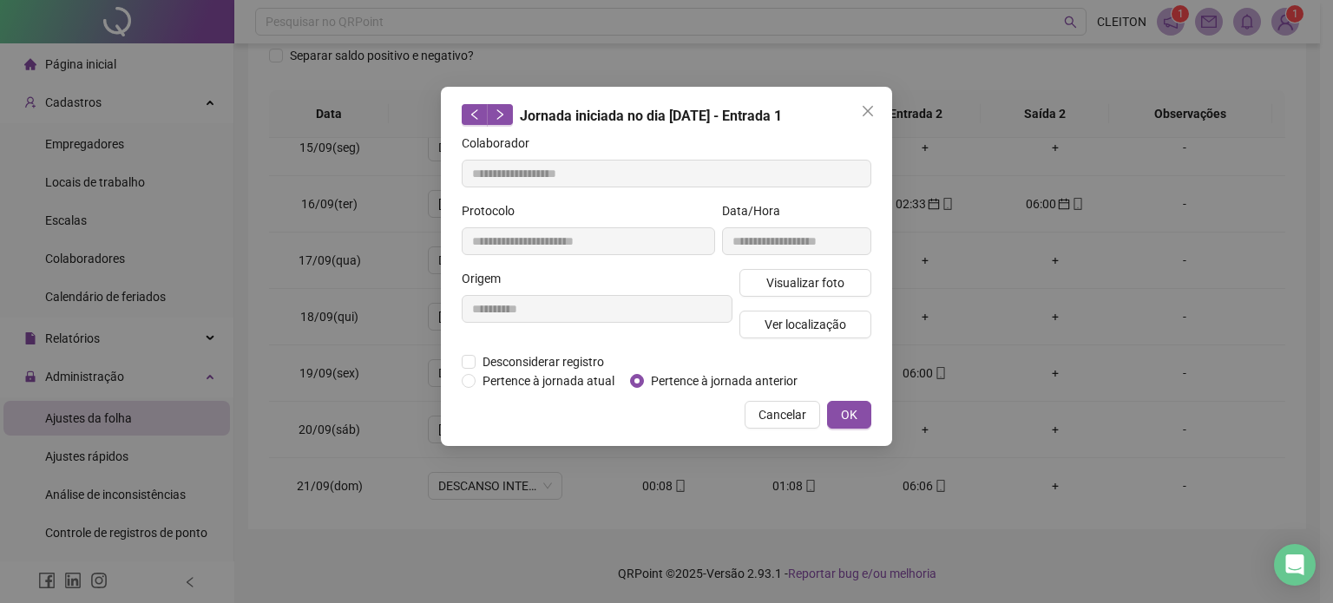
drag, startPoint x: 856, startPoint y: 414, endPoint x: 819, endPoint y: 437, distance: 43.3
click at [857, 415] on span "OK" at bounding box center [849, 414] width 16 height 19
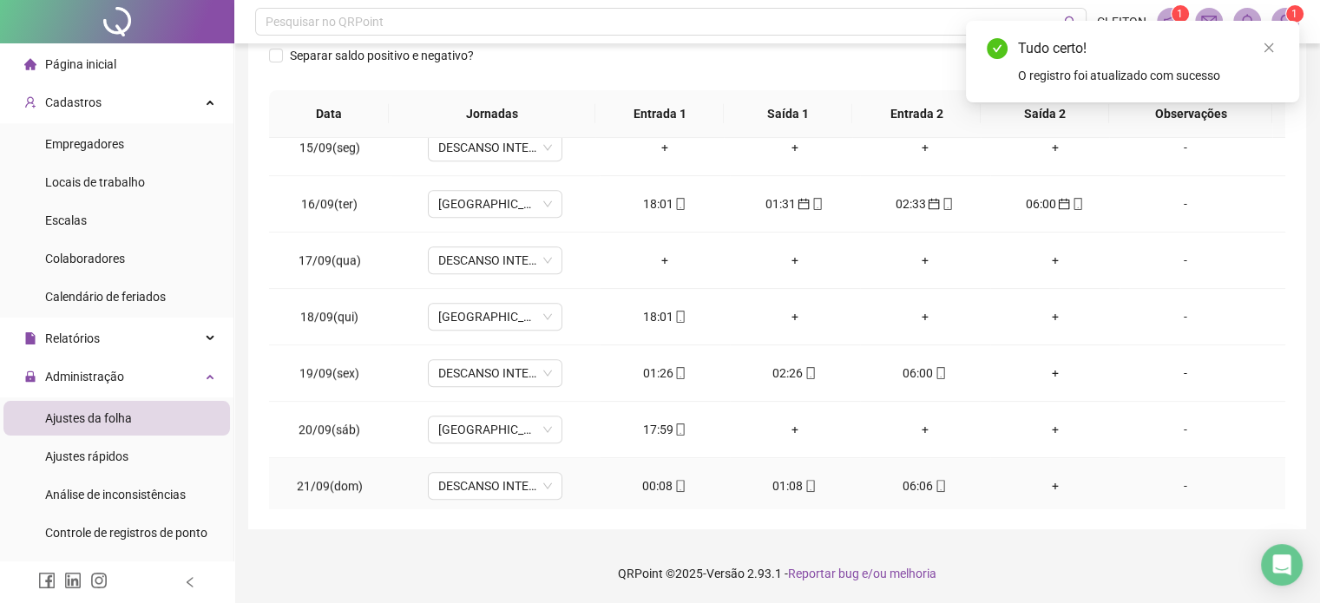
click at [791, 483] on div "01:08" at bounding box center [795, 486] width 102 height 19
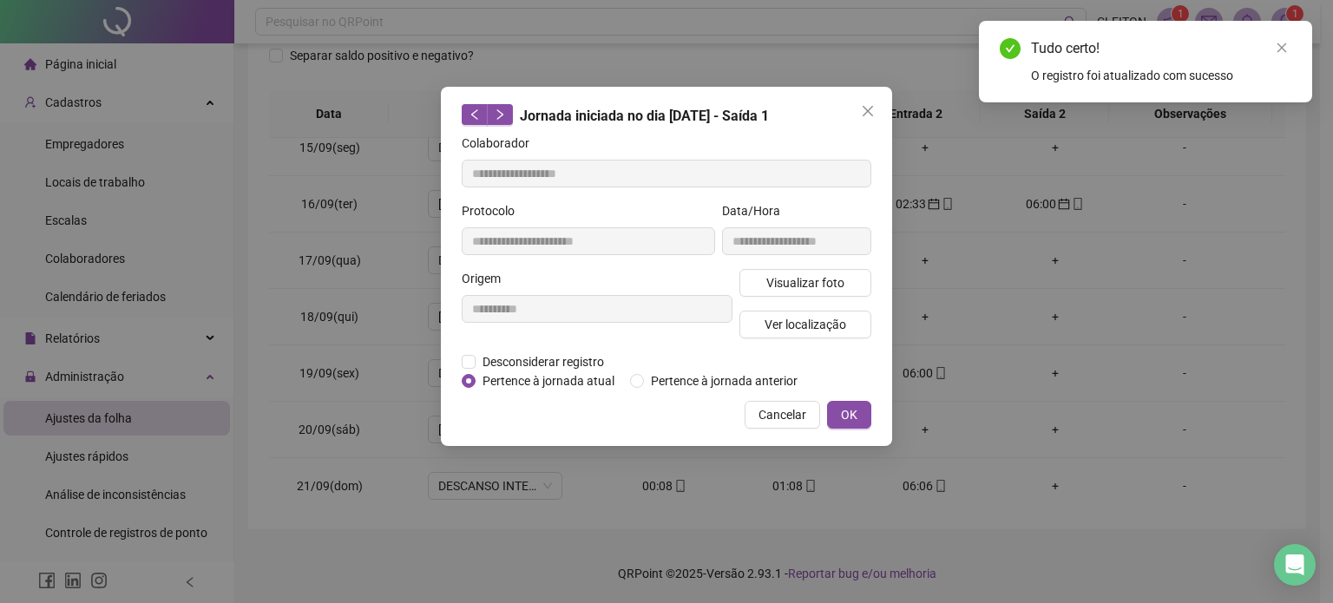
click at [653, 385] on label "Pertence à jornada anterior" at bounding box center [717, 380] width 174 height 19
click at [847, 414] on span "OK" at bounding box center [849, 414] width 16 height 19
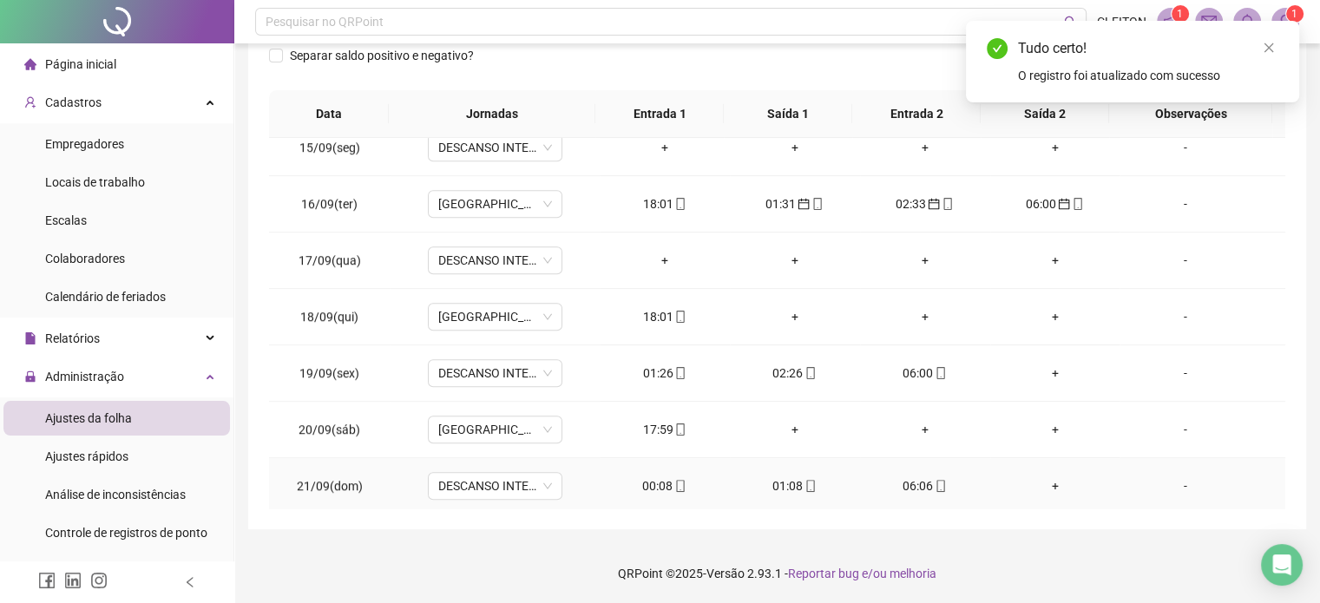
click at [916, 483] on div "06:06" at bounding box center [925, 486] width 102 height 19
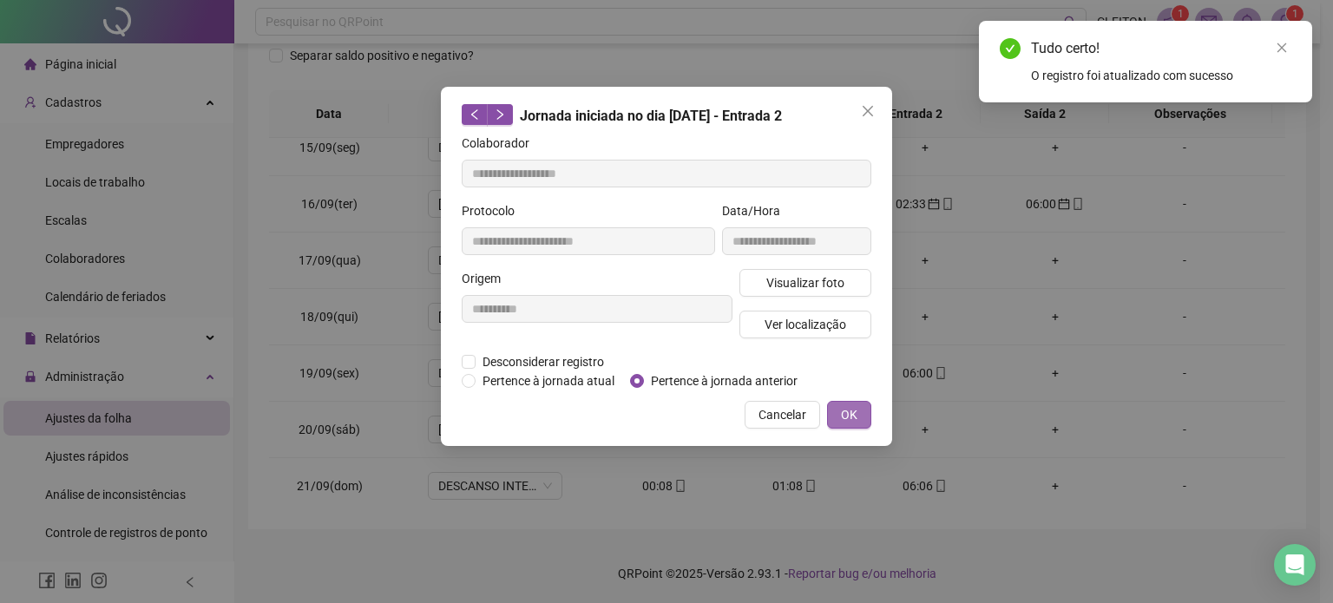
click at [847, 416] on span "OK" at bounding box center [849, 414] width 16 height 19
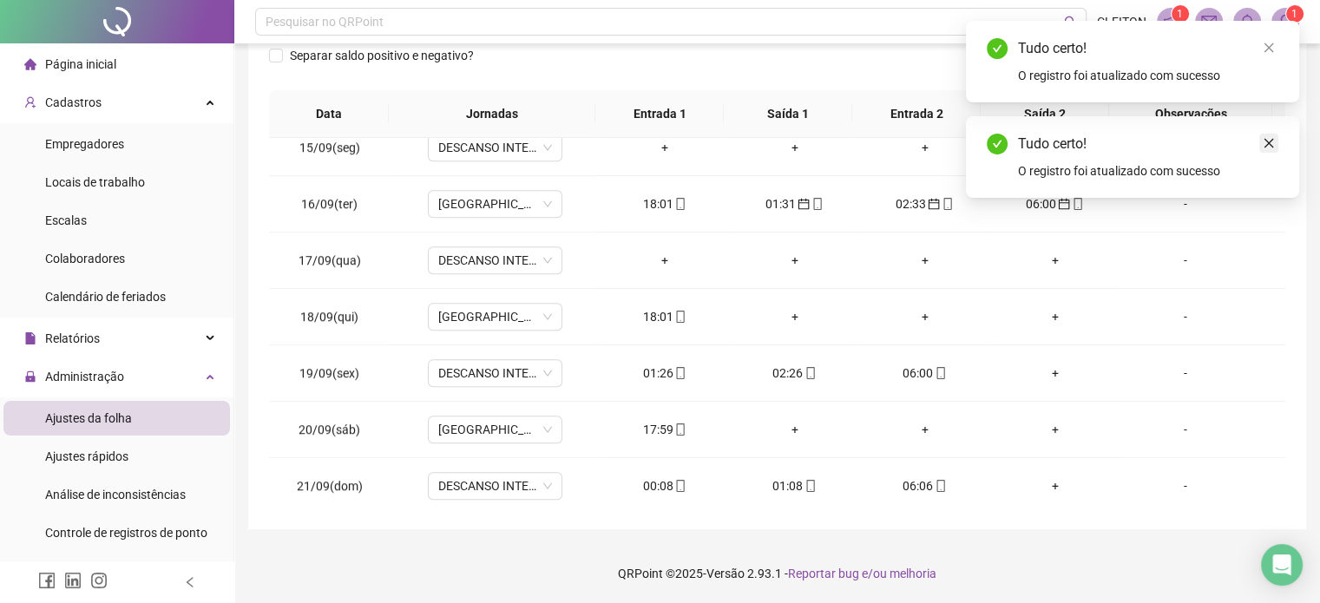
click at [1273, 145] on icon "close" at bounding box center [1269, 143] width 12 height 12
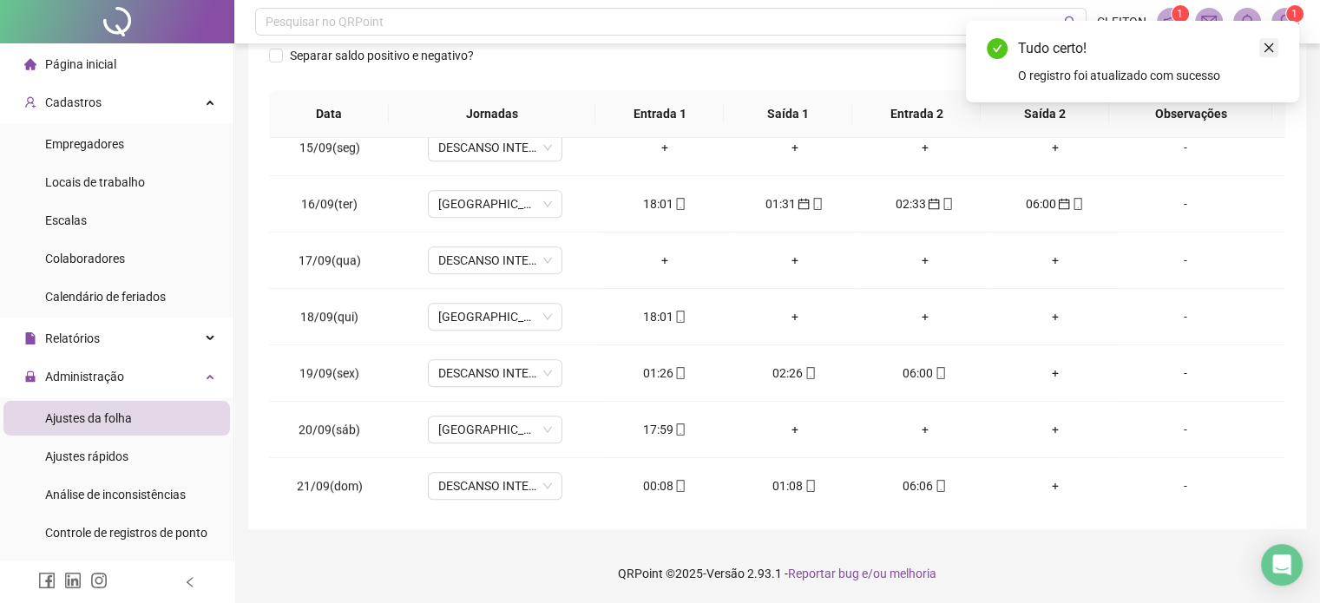
click at [1273, 48] on icon "close" at bounding box center [1269, 48] width 12 height 12
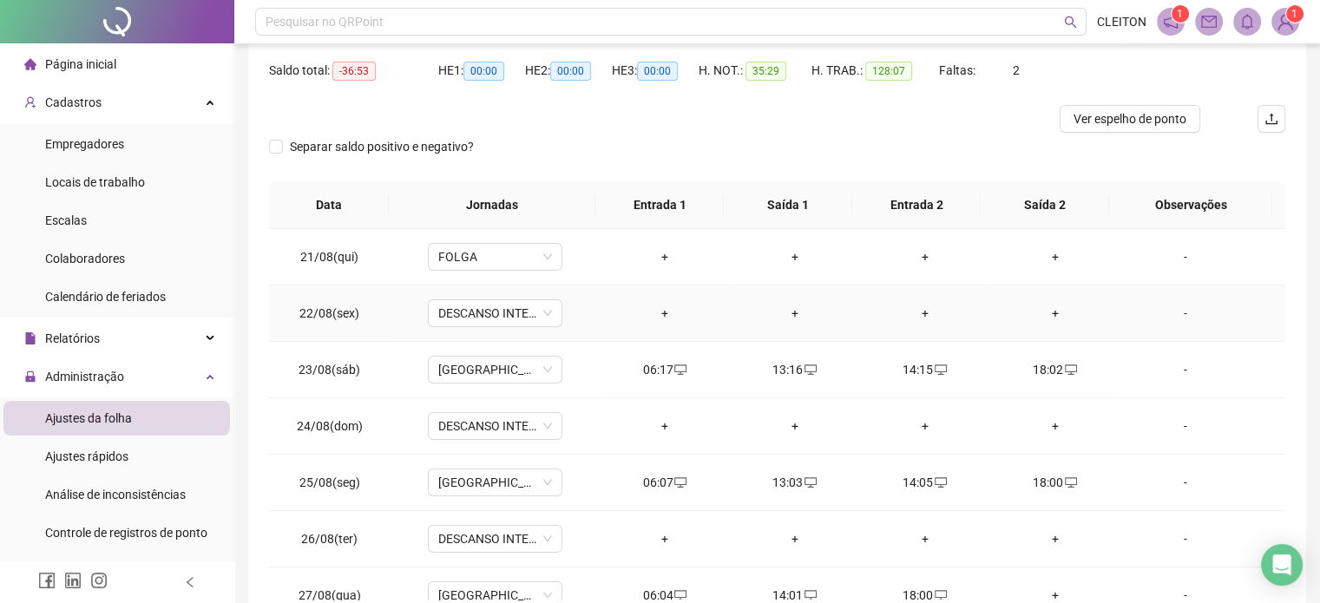
scroll to position [0, 0]
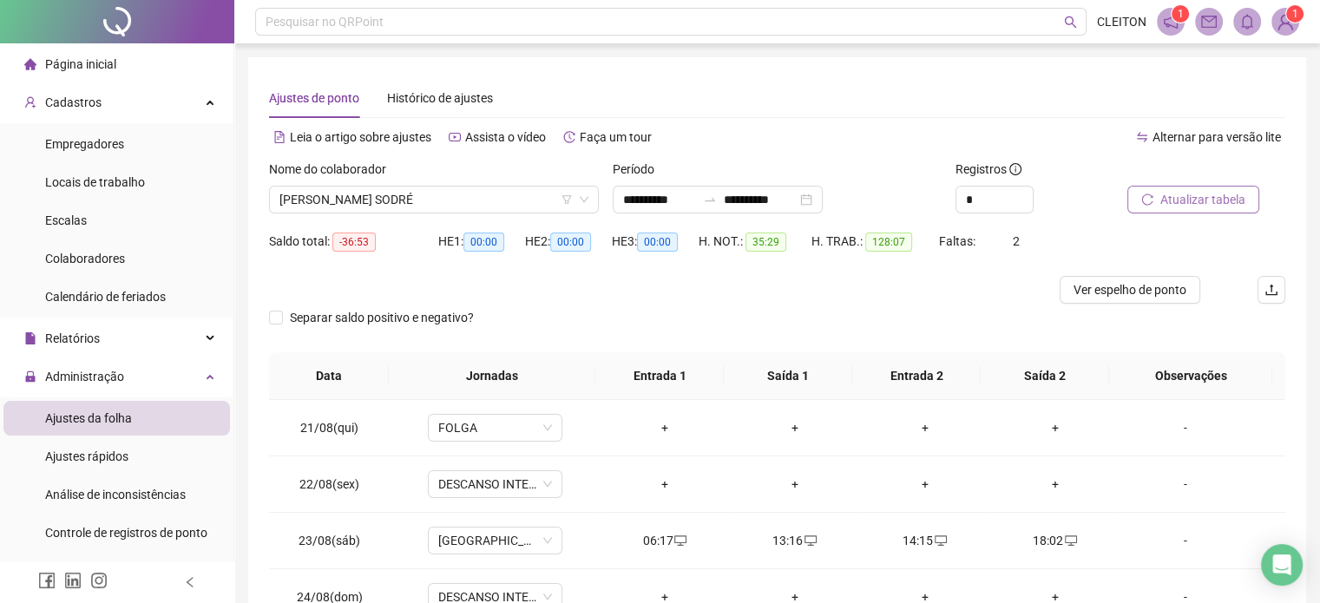
click at [1201, 201] on span "Atualizar tabela" at bounding box center [1202, 199] width 85 height 19
click at [1158, 202] on button "Atualizar tabela" at bounding box center [1194, 200] width 132 height 28
click at [465, 194] on span "[PERSON_NAME] SODRÉ" at bounding box center [433, 200] width 309 height 26
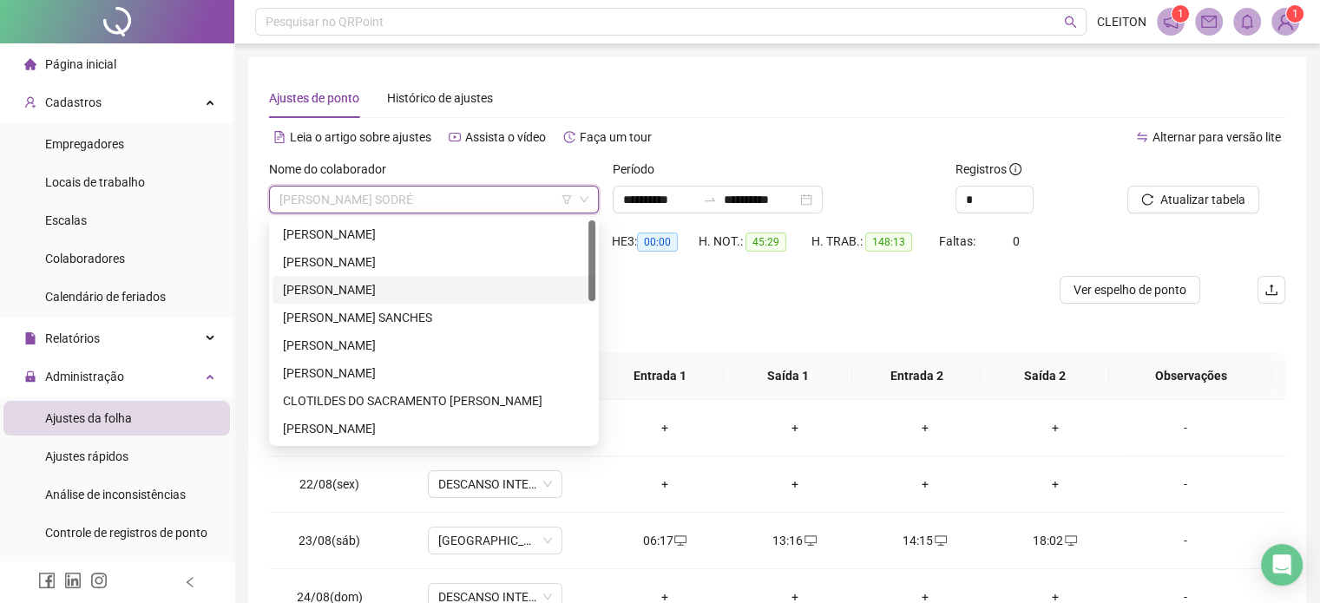
click at [353, 288] on div "[PERSON_NAME]" at bounding box center [434, 289] width 302 height 19
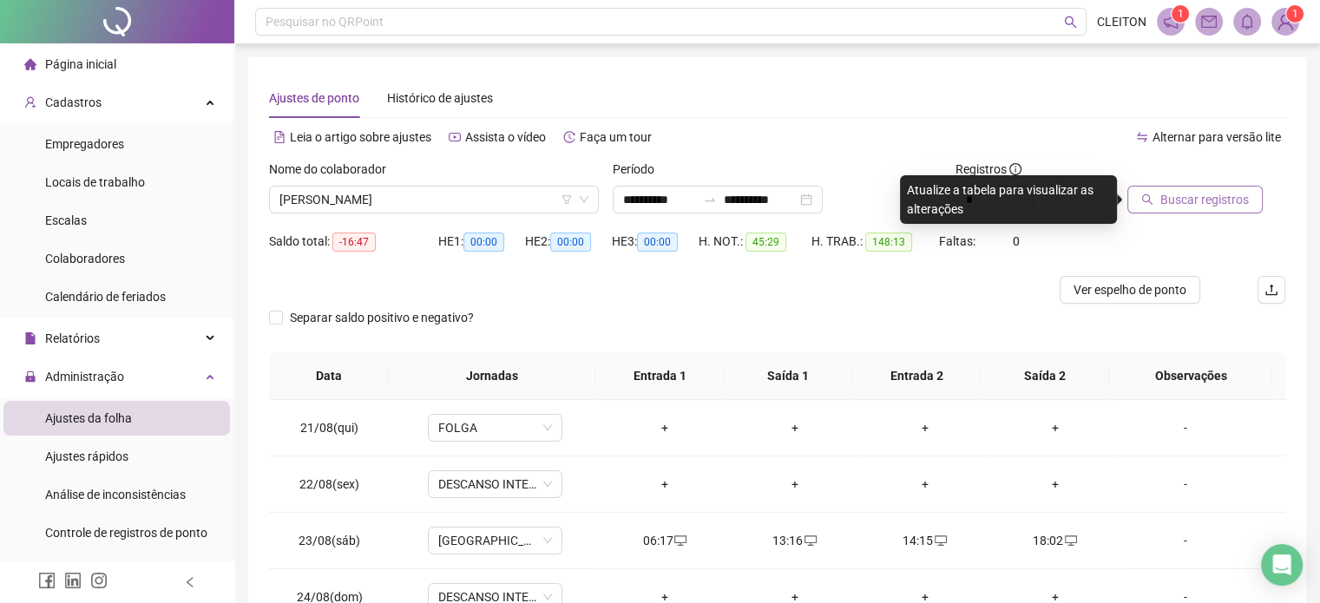
click at [1184, 195] on span "Buscar registros" at bounding box center [1204, 199] width 89 height 19
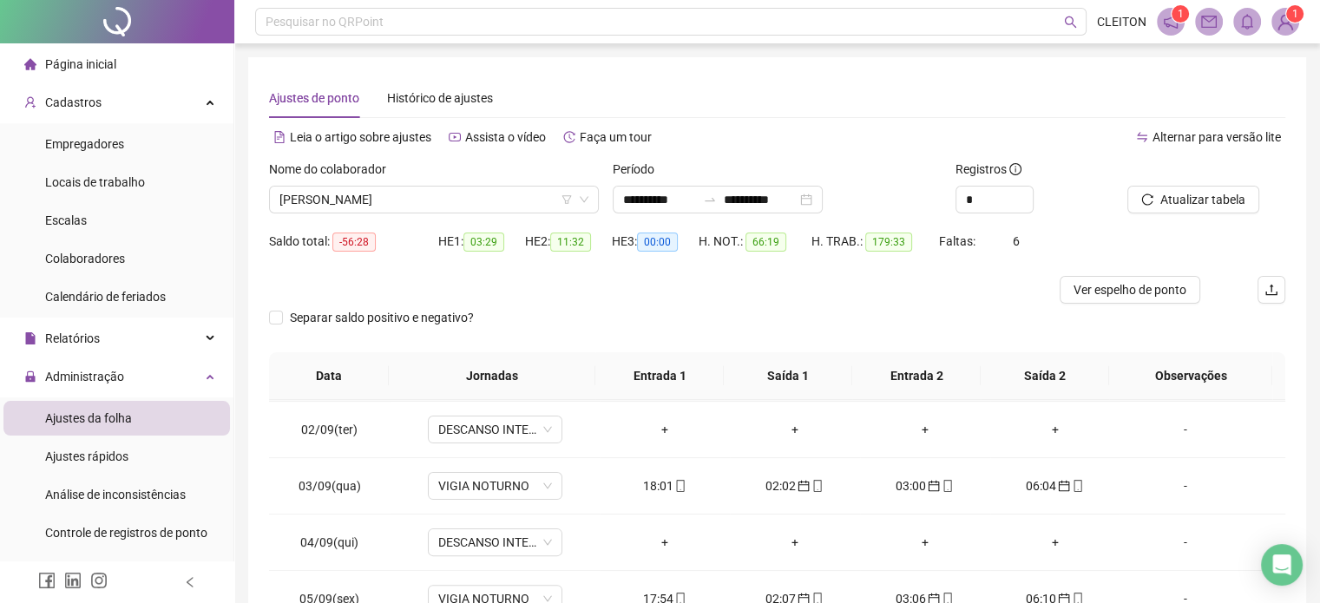
scroll to position [694, 0]
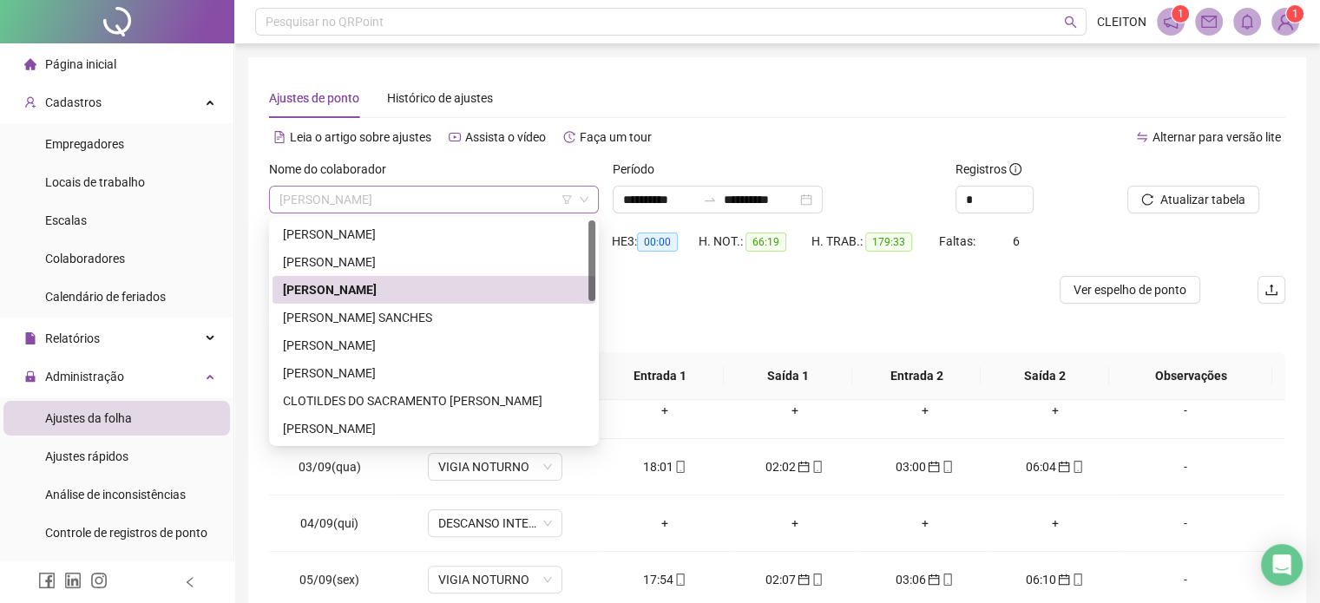
click at [453, 204] on span "[PERSON_NAME]" at bounding box center [433, 200] width 309 height 26
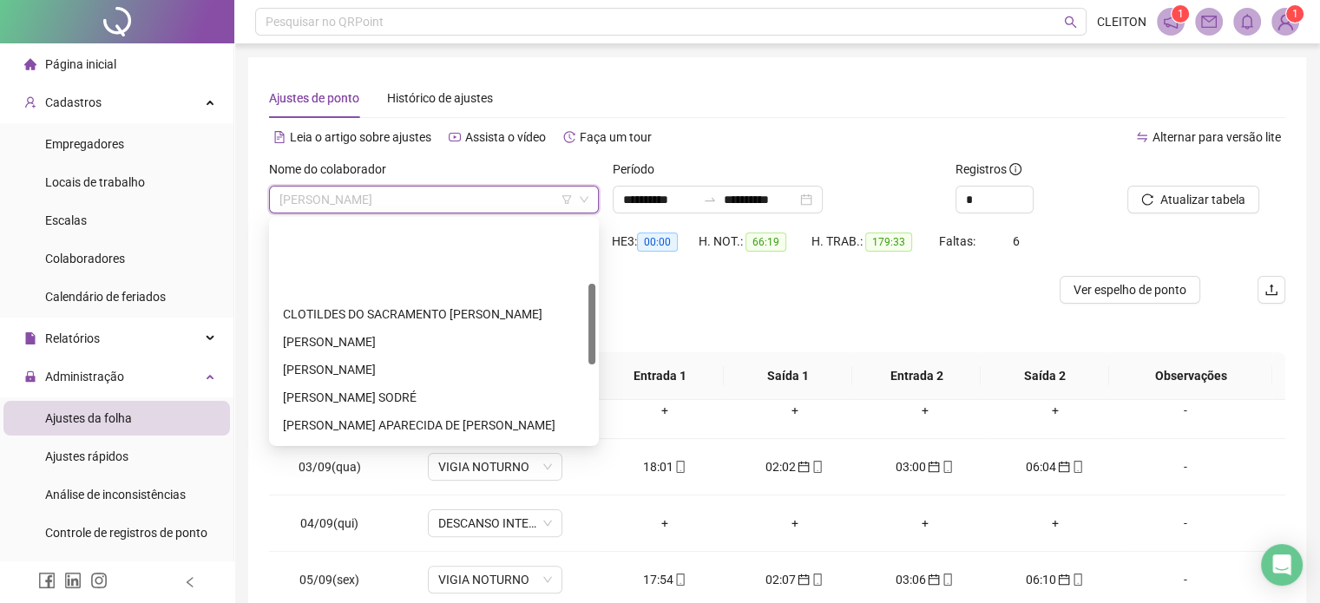
scroll to position [174, 0]
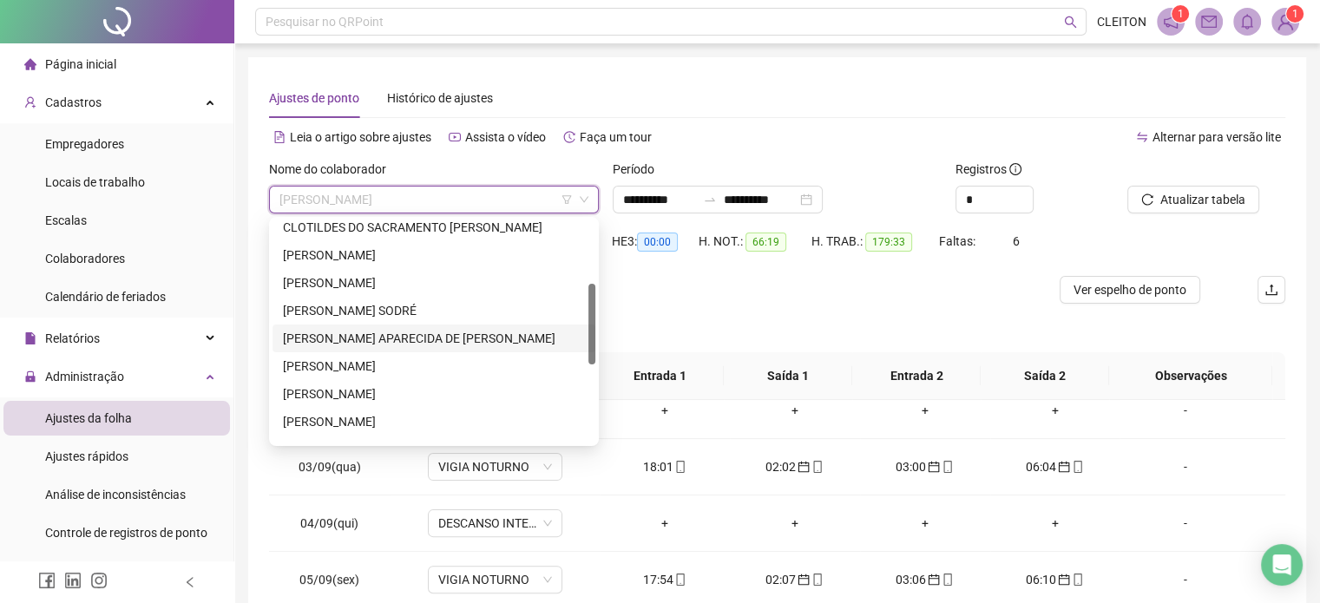
click at [352, 338] on div "[PERSON_NAME] APARECIDA DE [PERSON_NAME]" at bounding box center [434, 338] width 302 height 19
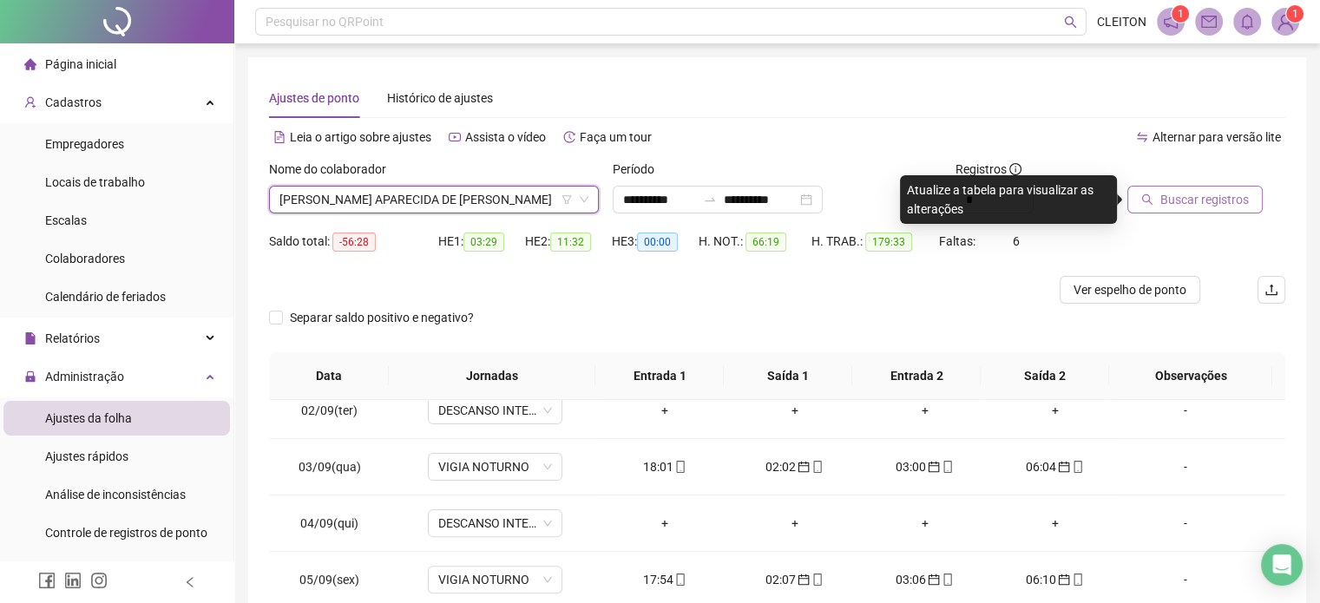
click at [1184, 201] on span "Buscar registros" at bounding box center [1204, 199] width 89 height 19
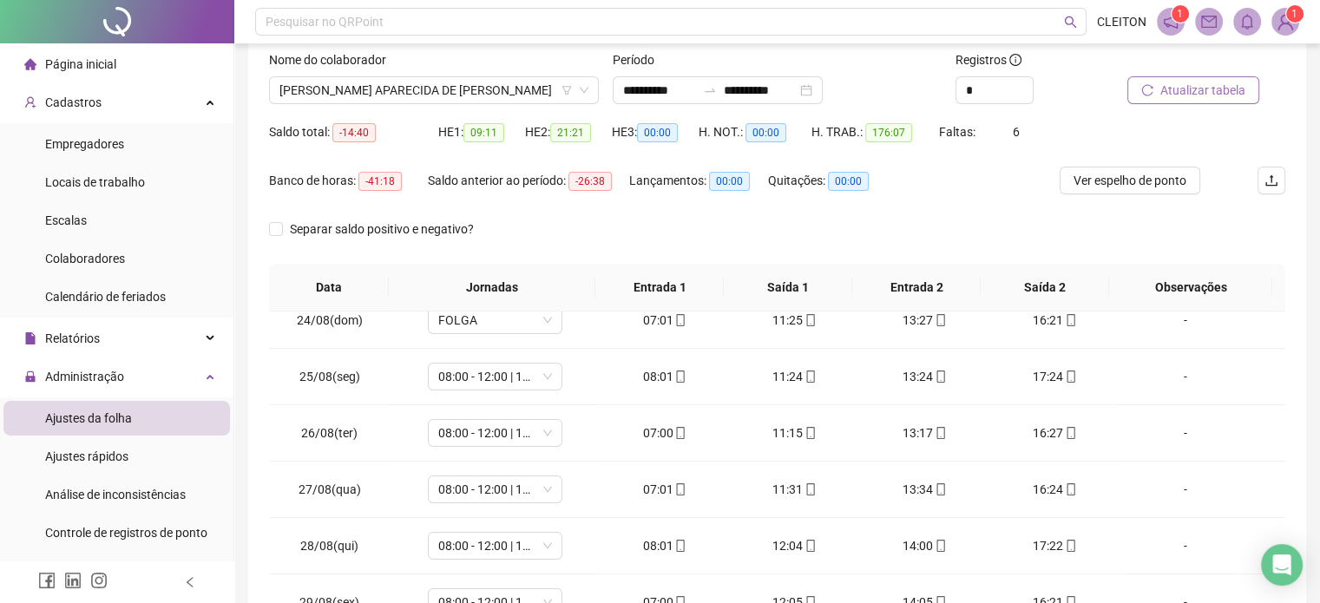
scroll to position [0, 0]
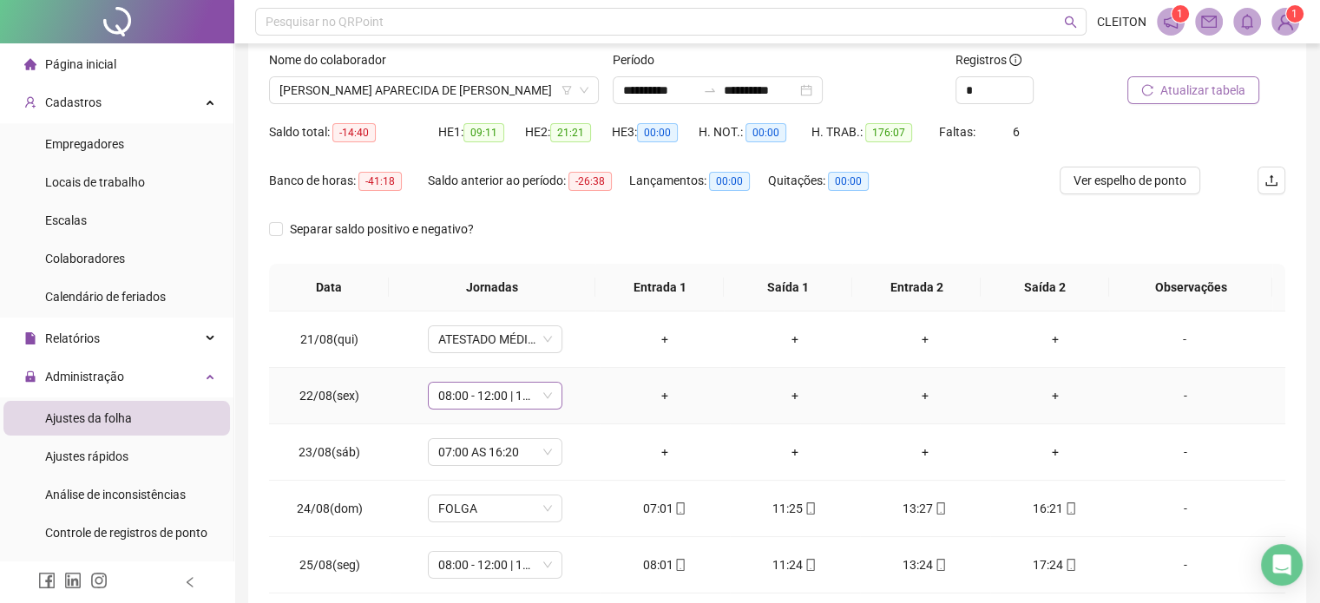
click at [470, 394] on span "08:00 - 12:00 | 14:00 - 17:20" at bounding box center [495, 396] width 114 height 26
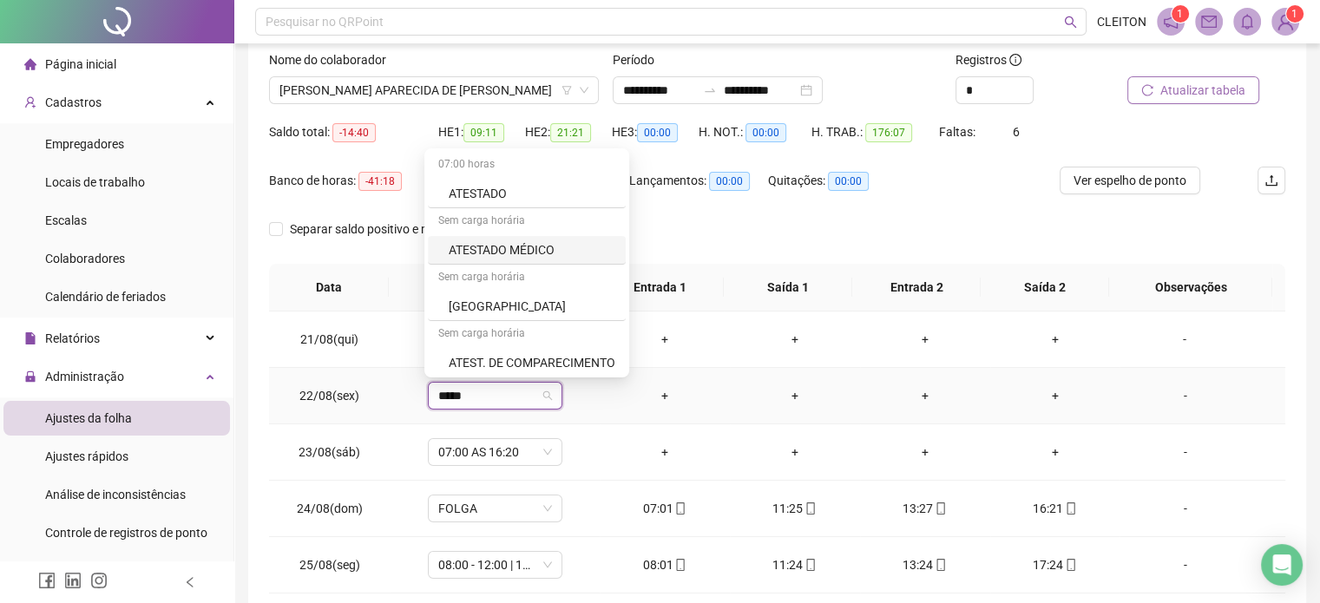
click at [483, 249] on div "ATESTADO MÉDICO" at bounding box center [532, 249] width 167 height 19
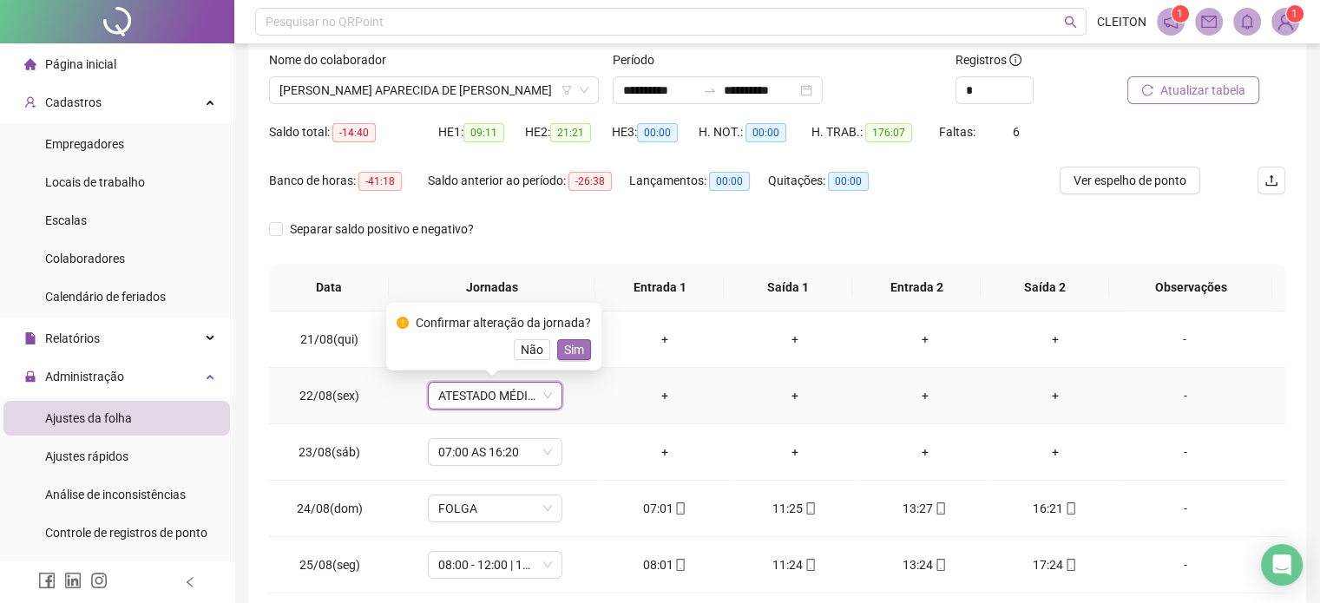
click at [581, 351] on button "Sim" at bounding box center [574, 349] width 34 height 21
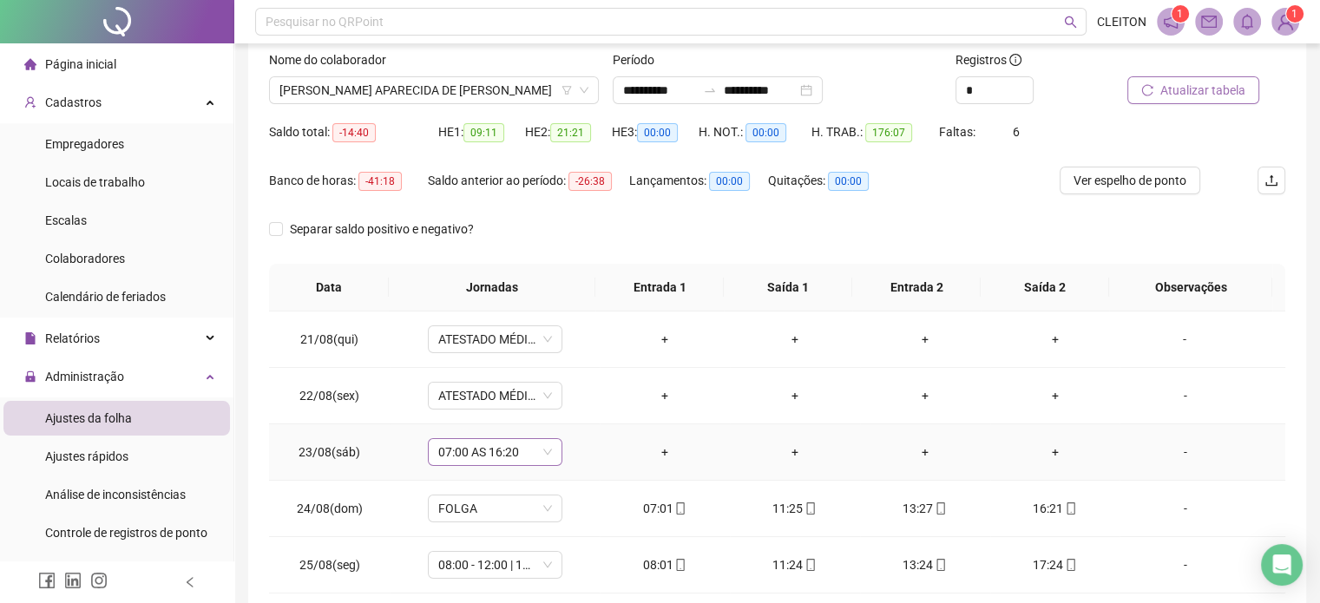
click at [503, 454] on span "07:00 AS 16:20" at bounding box center [495, 452] width 114 height 26
click at [503, 363] on div "Folga" at bounding box center [506, 359] width 115 height 19
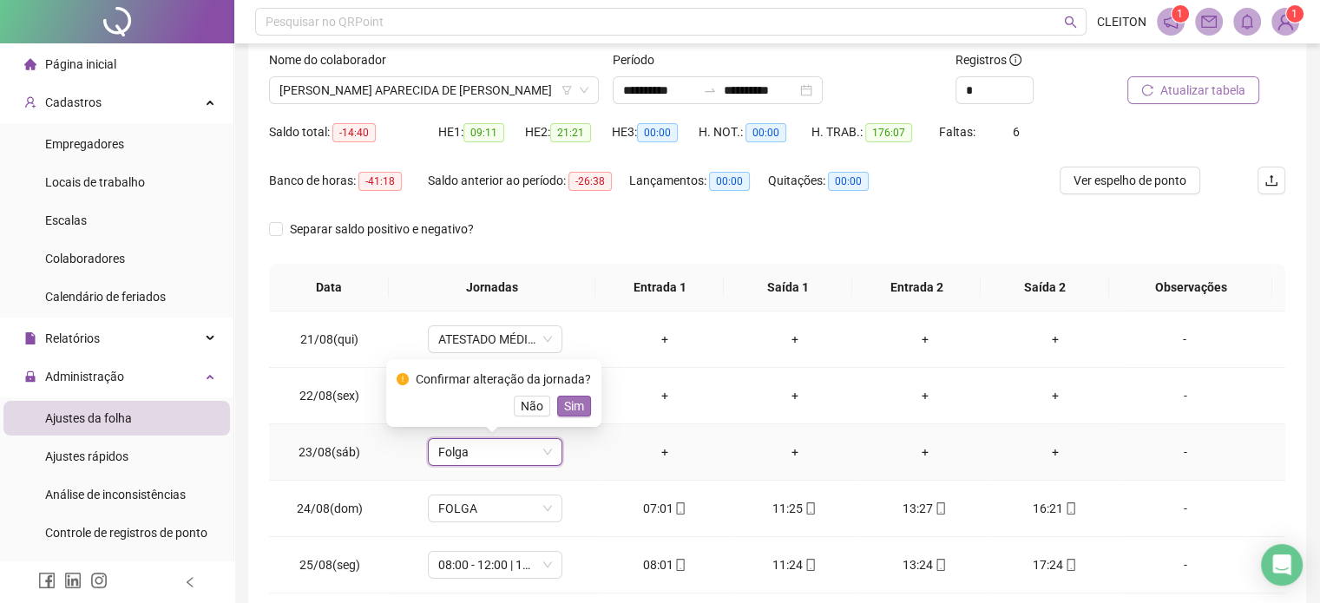
click at [576, 404] on span "Sim" at bounding box center [574, 406] width 20 height 19
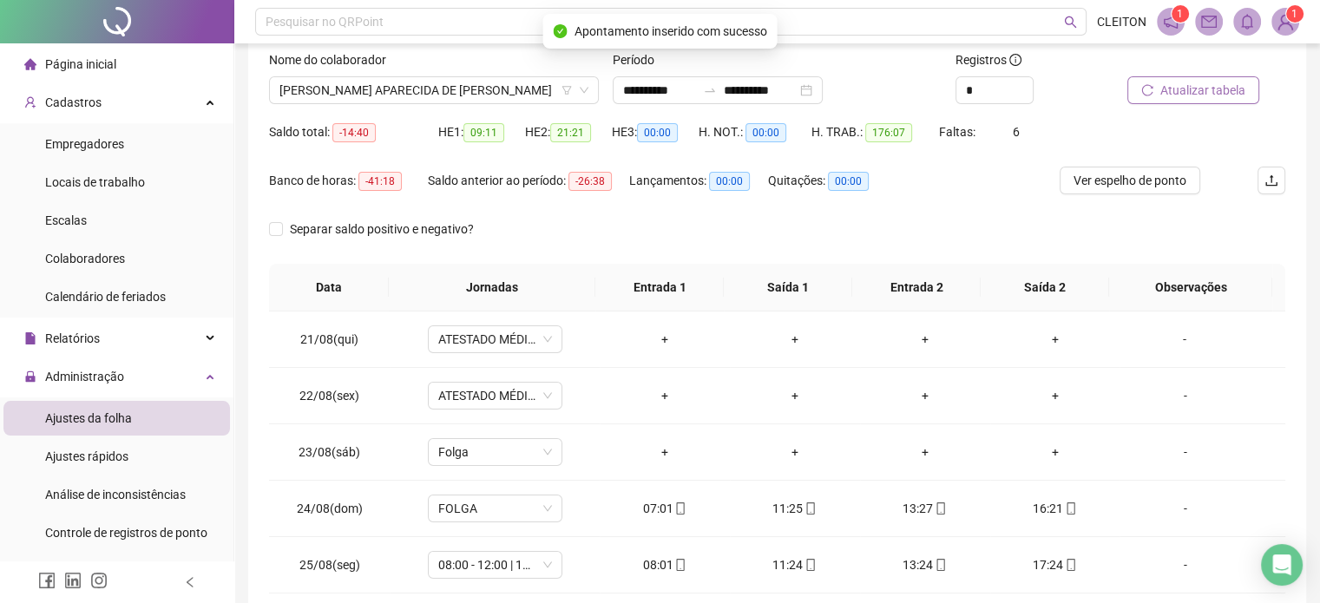
click at [1198, 93] on span "Atualizar tabela" at bounding box center [1202, 90] width 85 height 19
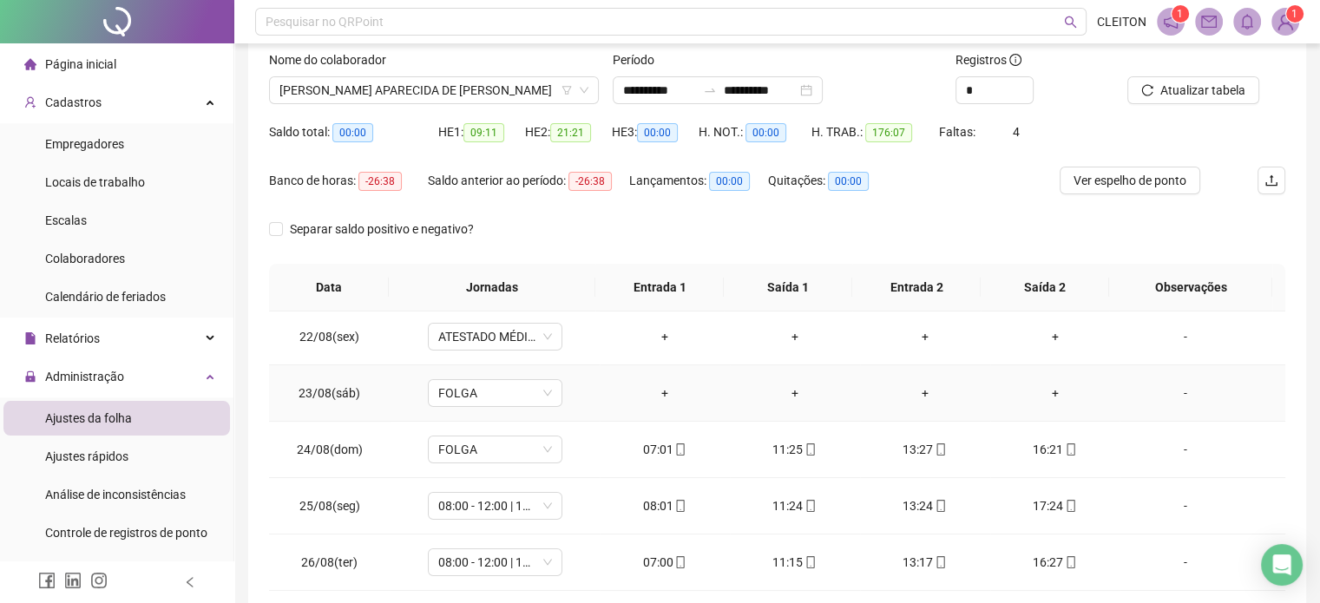
scroll to position [87, 0]
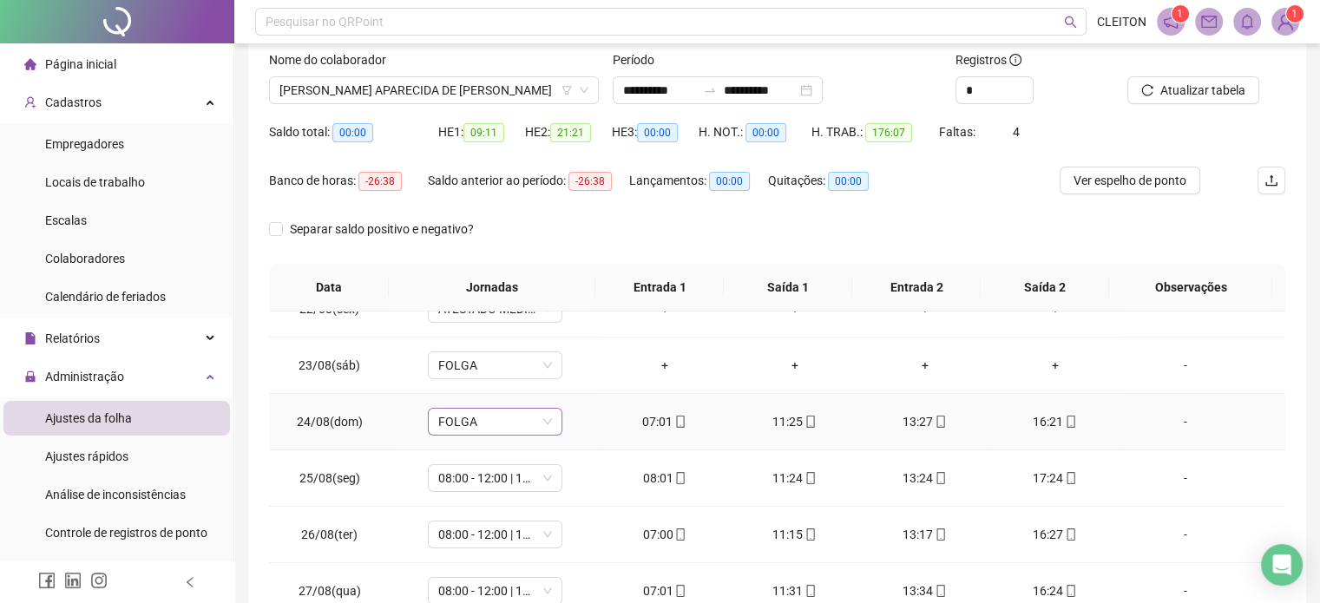
click at [476, 428] on span "FOLGA" at bounding box center [495, 422] width 114 height 26
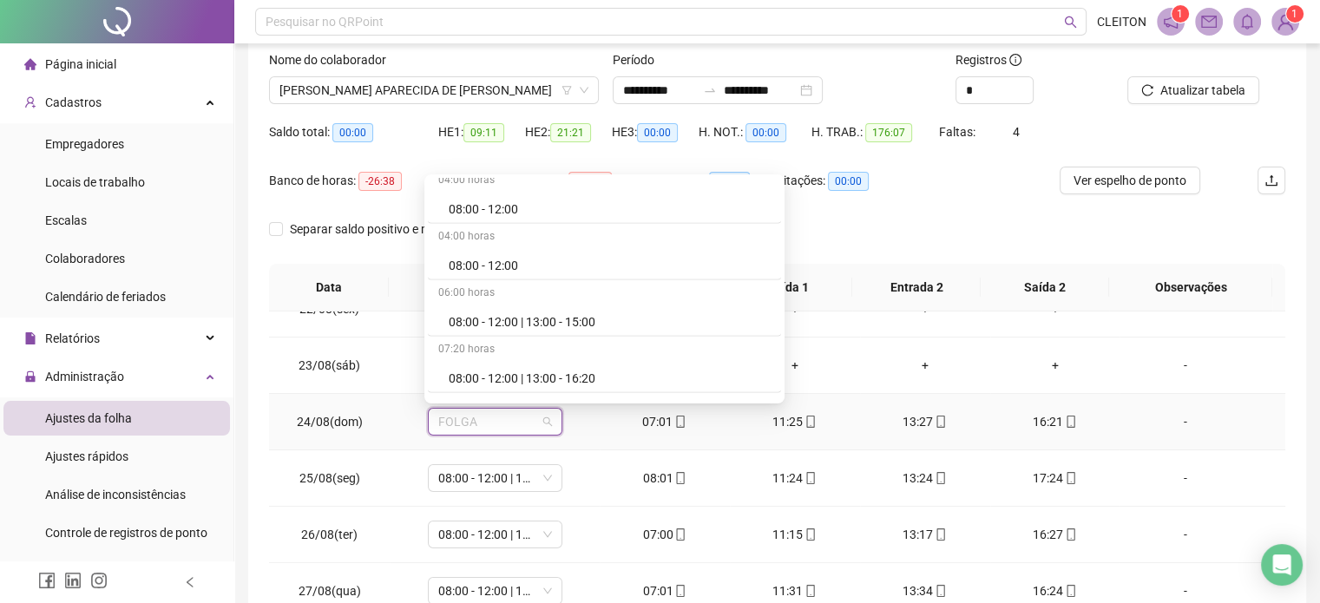
scroll to position [11110, 0]
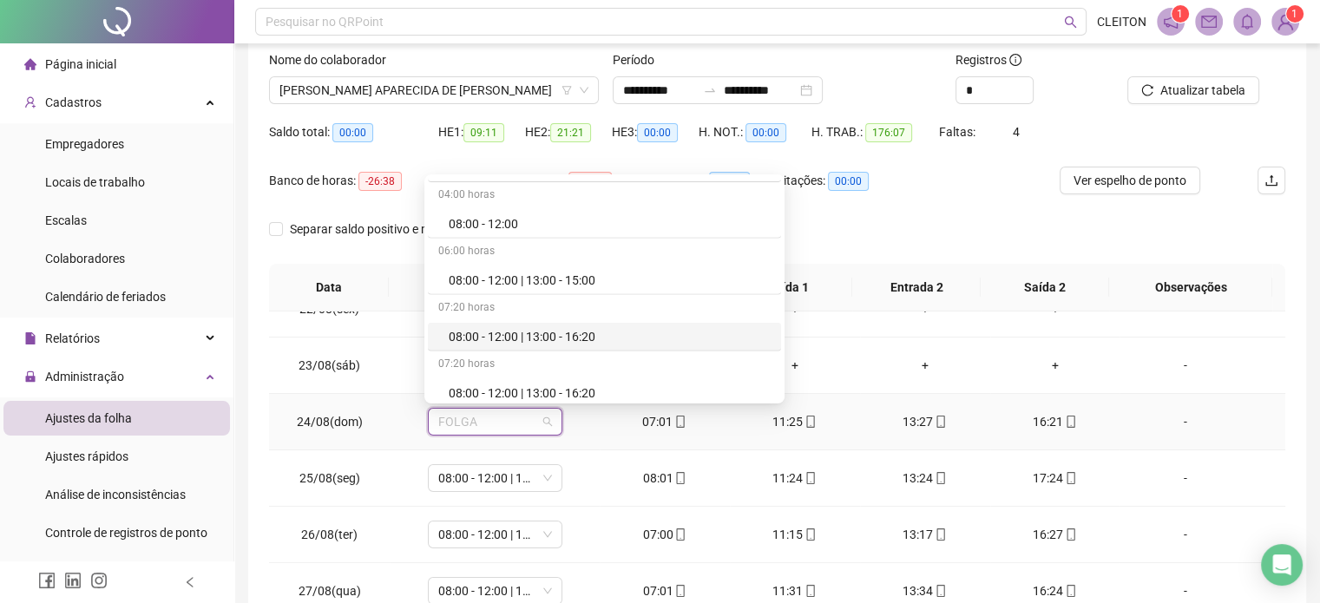
click at [505, 327] on div "08:00 - 12:00 | 13:00 - 16:20" at bounding box center [610, 336] width 322 height 19
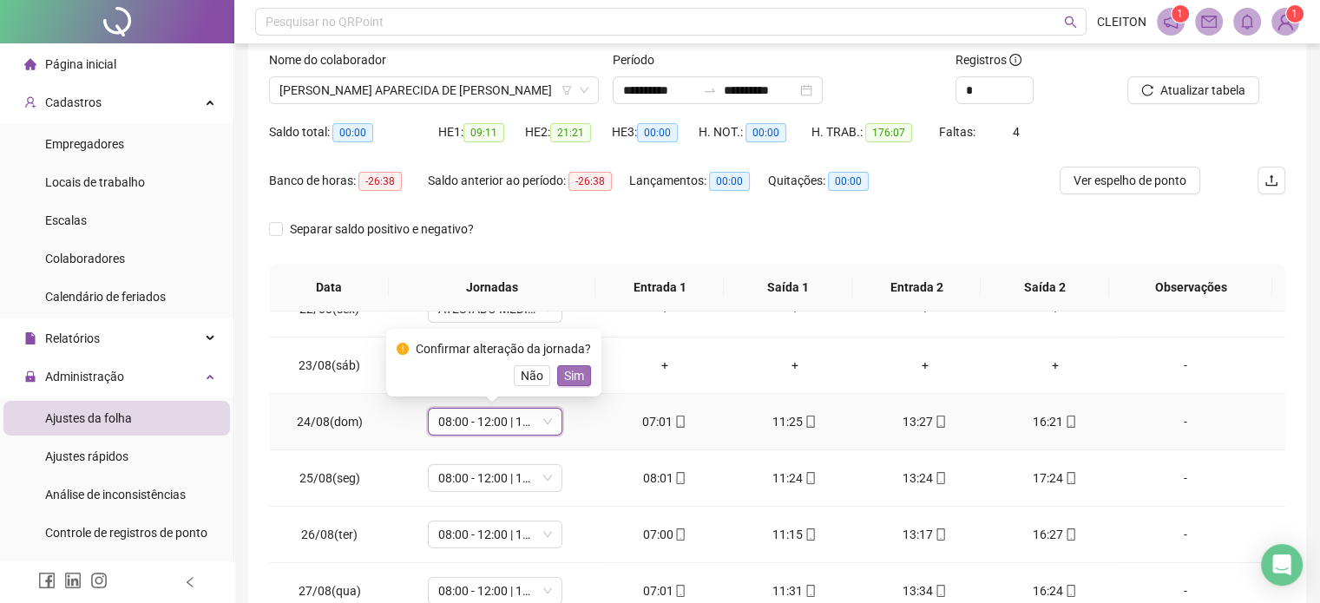
click at [568, 376] on span "Sim" at bounding box center [574, 375] width 20 height 19
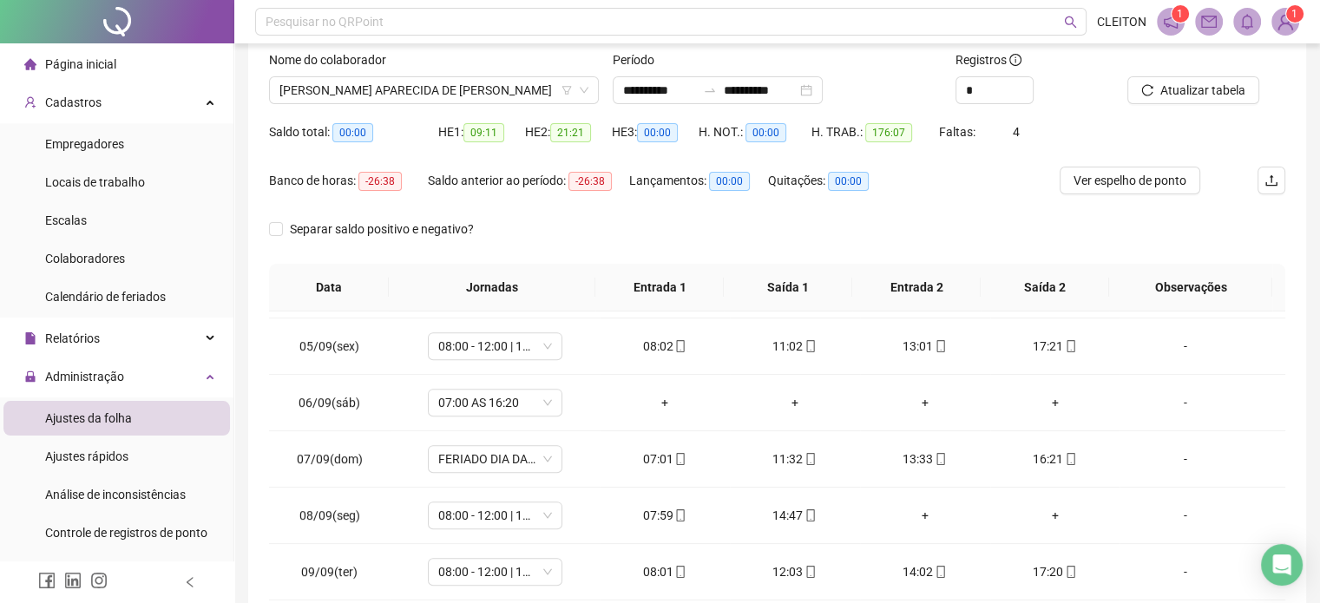
scroll to position [868, 0]
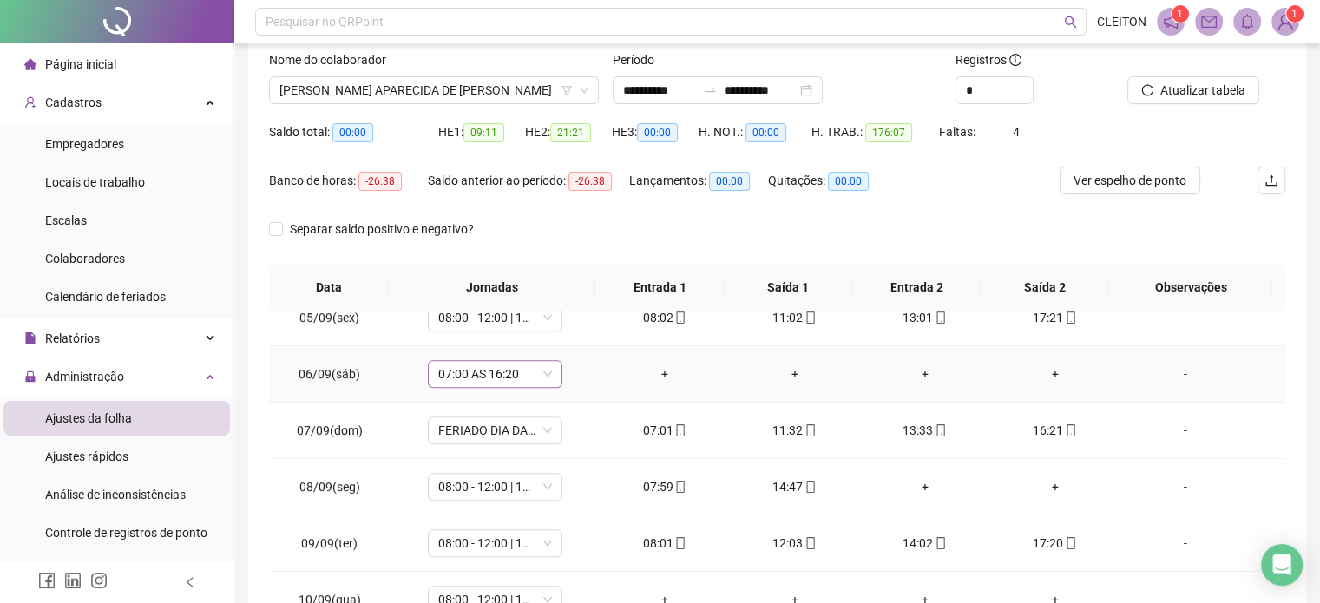
click at [475, 372] on span "07:00 AS 16:20" at bounding box center [495, 374] width 114 height 26
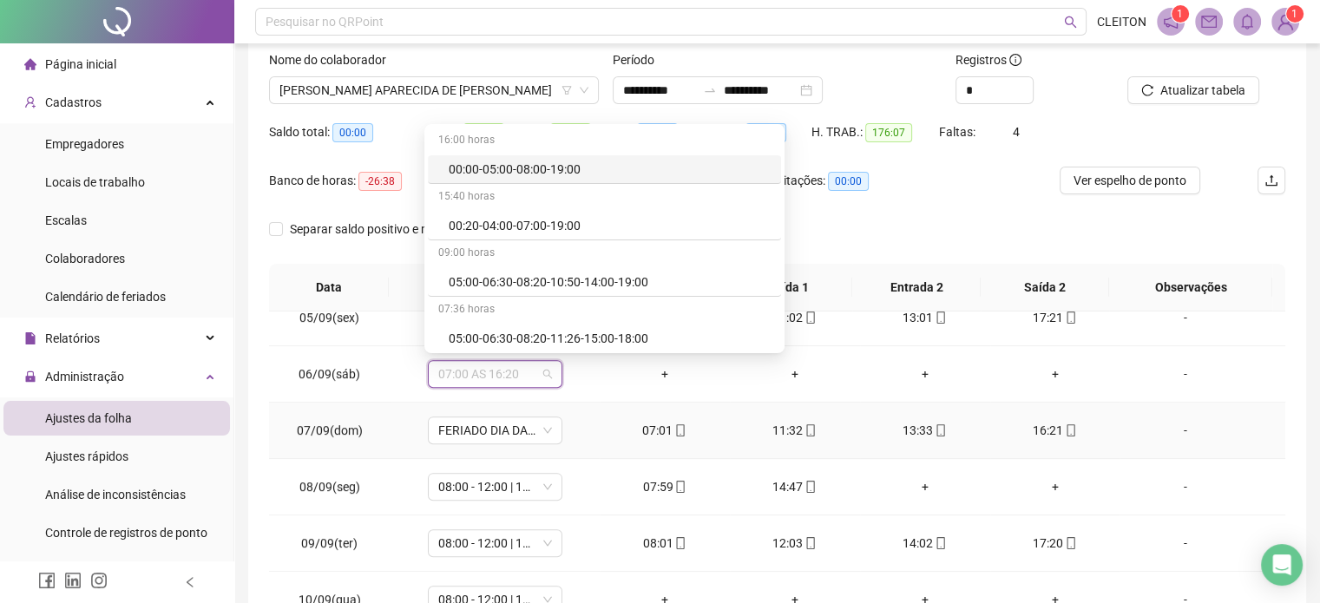
click at [1159, 421] on div "-" at bounding box center [1185, 430] width 102 height 19
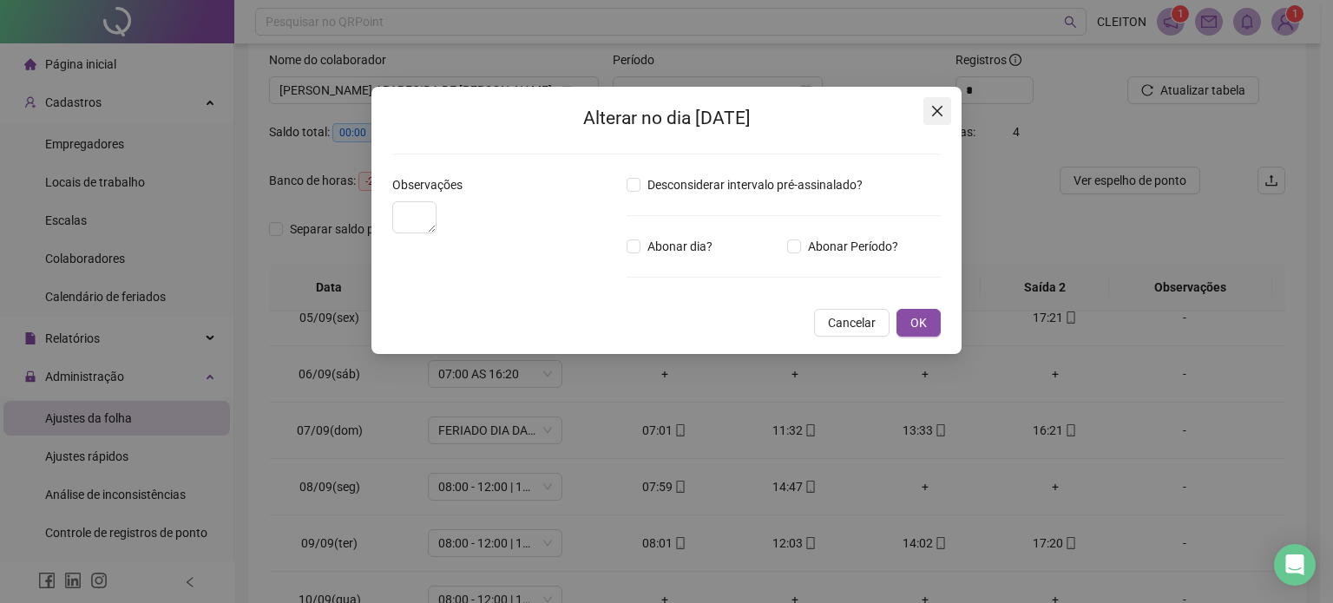
click at [931, 112] on icon "close" at bounding box center [937, 111] width 14 height 14
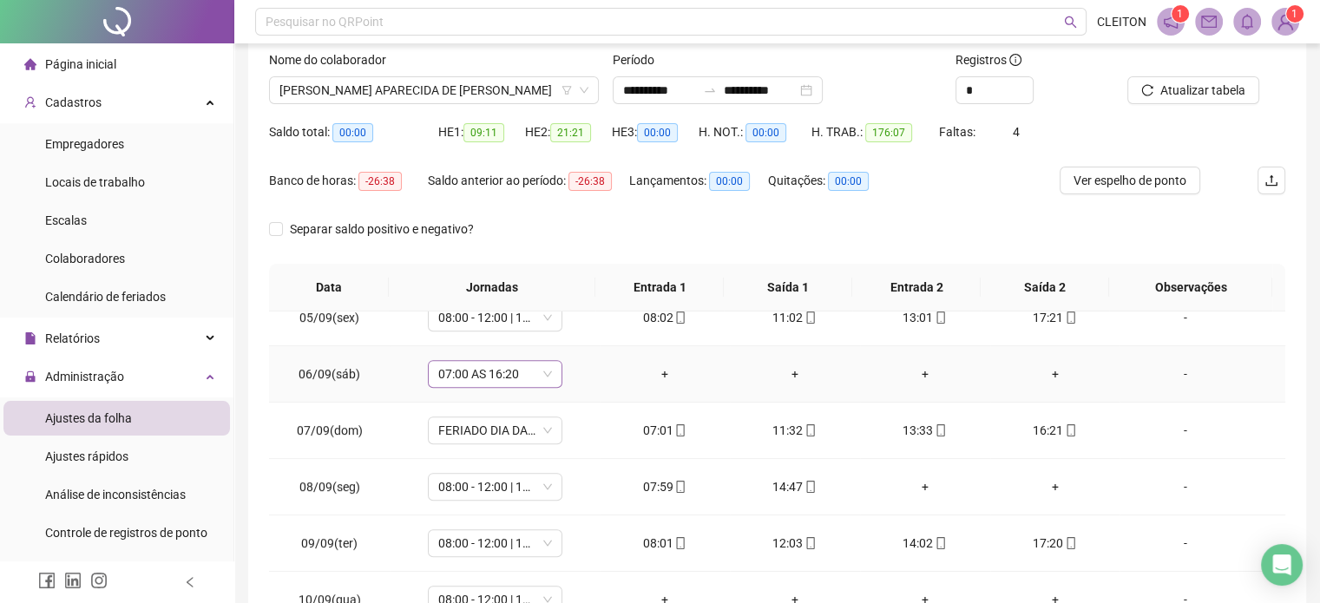
click at [501, 382] on span "07:00 AS 16:20" at bounding box center [495, 374] width 114 height 26
click at [524, 273] on div "Folga" at bounding box center [506, 278] width 115 height 19
click at [573, 322] on span "Sim" at bounding box center [574, 325] width 20 height 19
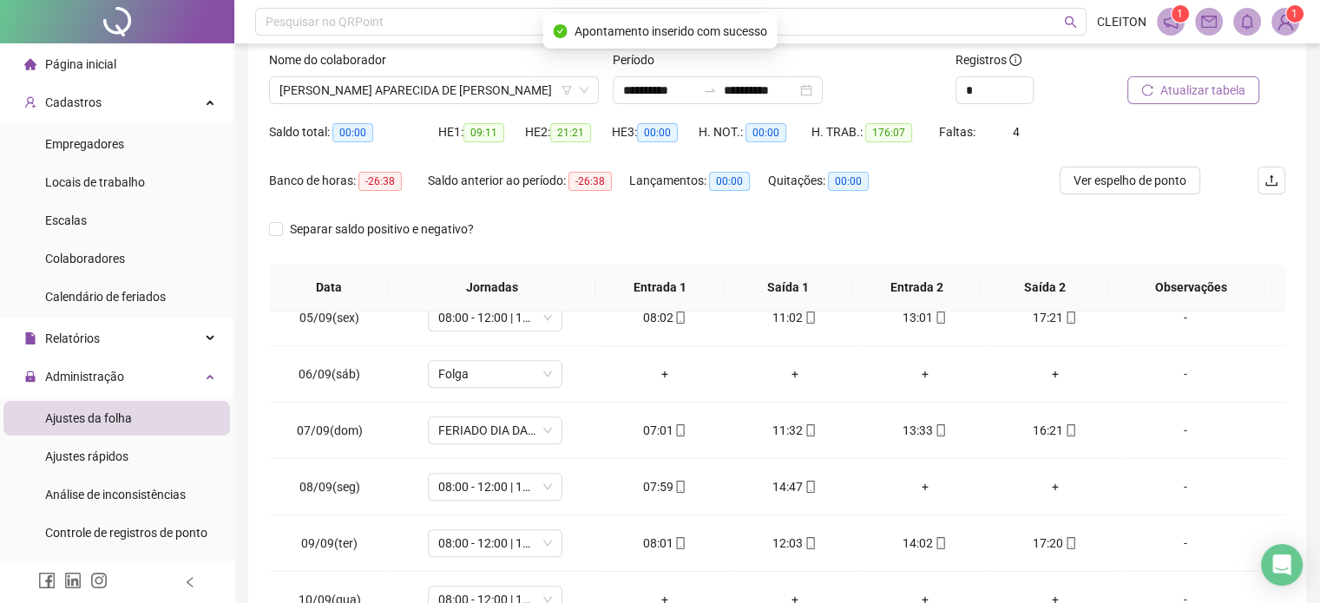
click at [1184, 91] on span "Atualizar tabela" at bounding box center [1202, 90] width 85 height 19
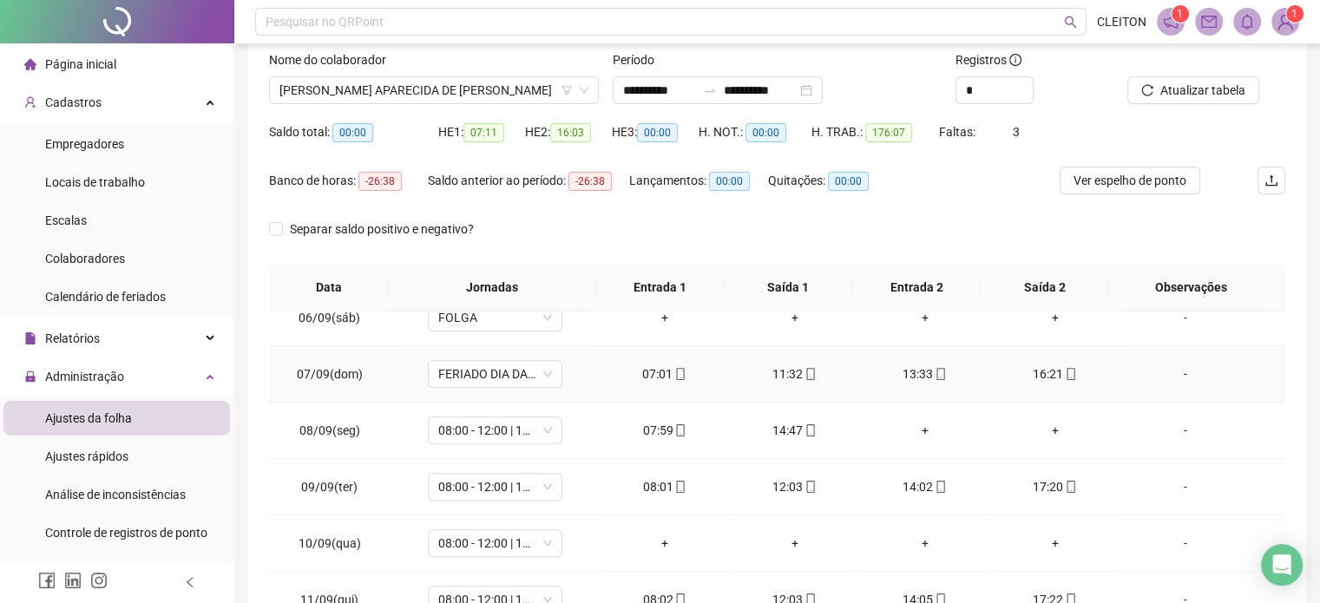
scroll to position [955, 0]
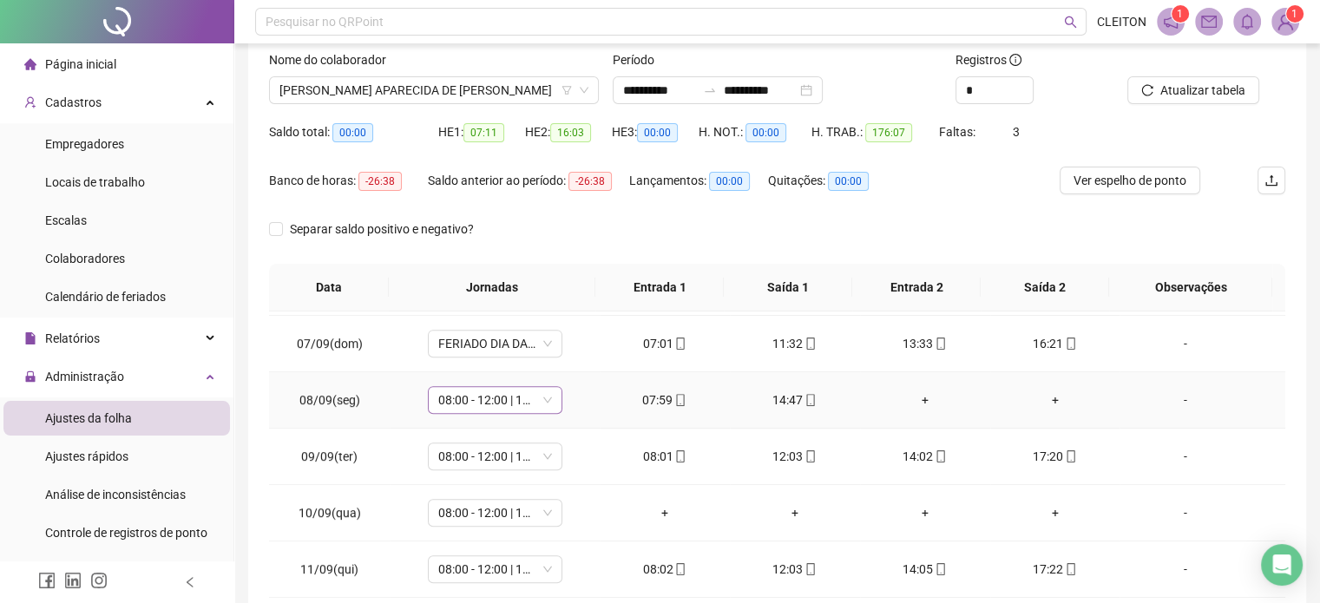
click at [469, 393] on span "08:00 - 12:00 | 14:00 - 17:20" at bounding box center [495, 400] width 114 height 26
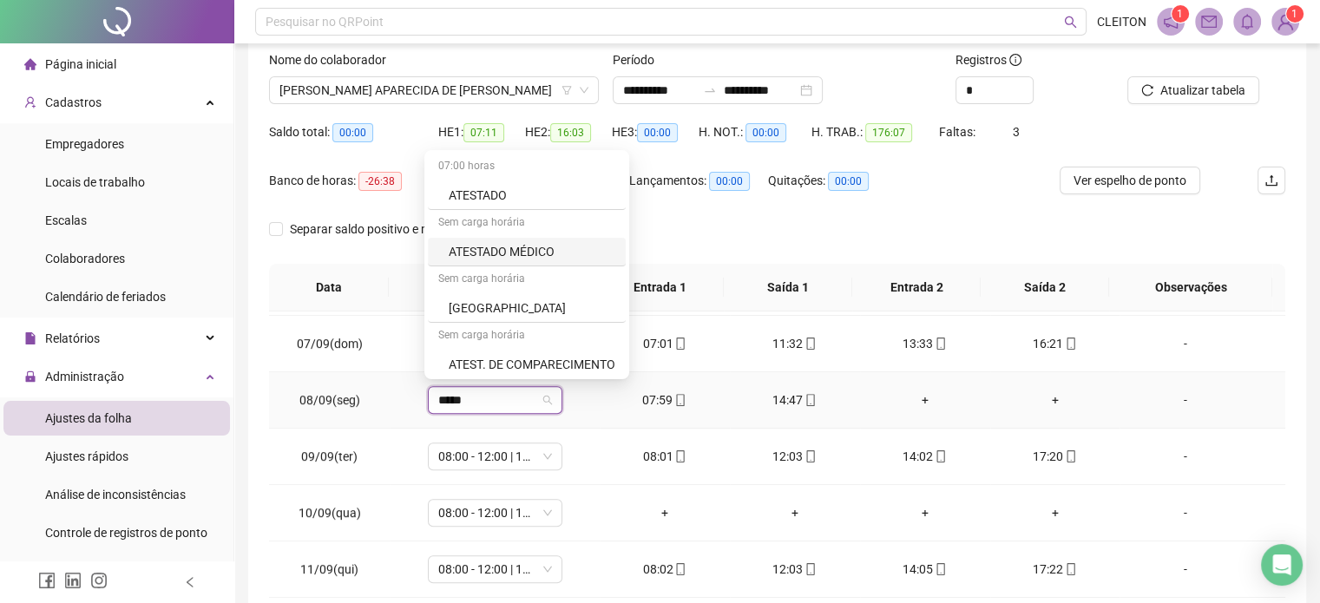
click at [531, 247] on div "ATESTADO MÉDICO" at bounding box center [532, 251] width 167 height 19
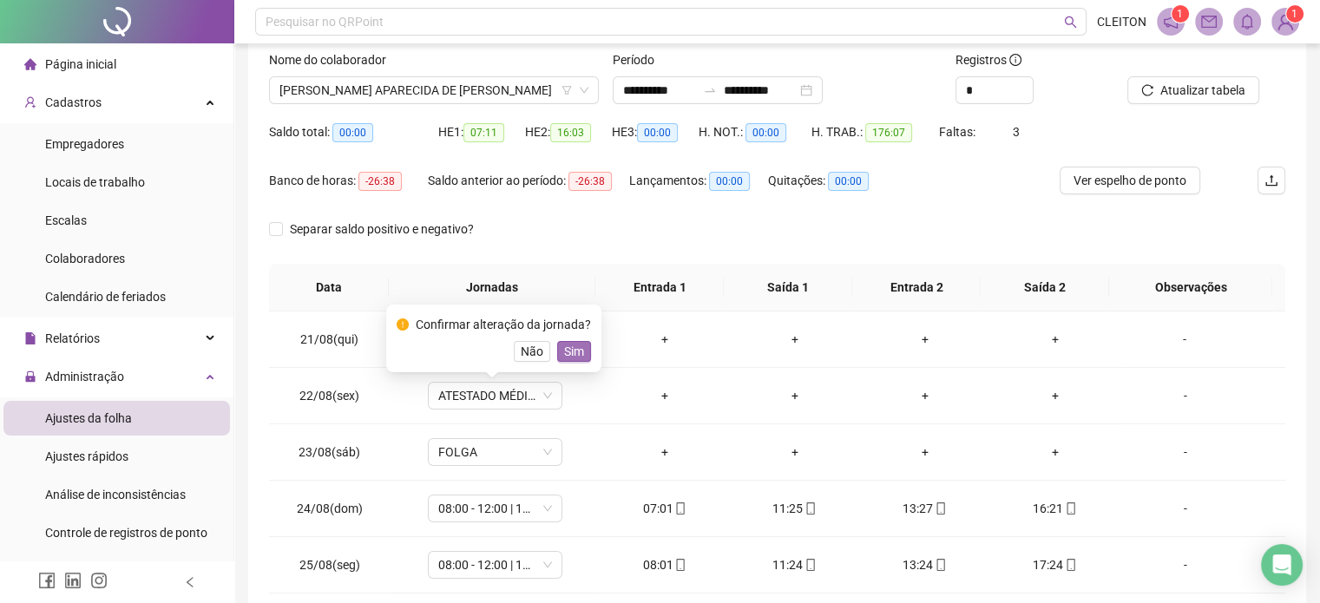
scroll to position [955, 0]
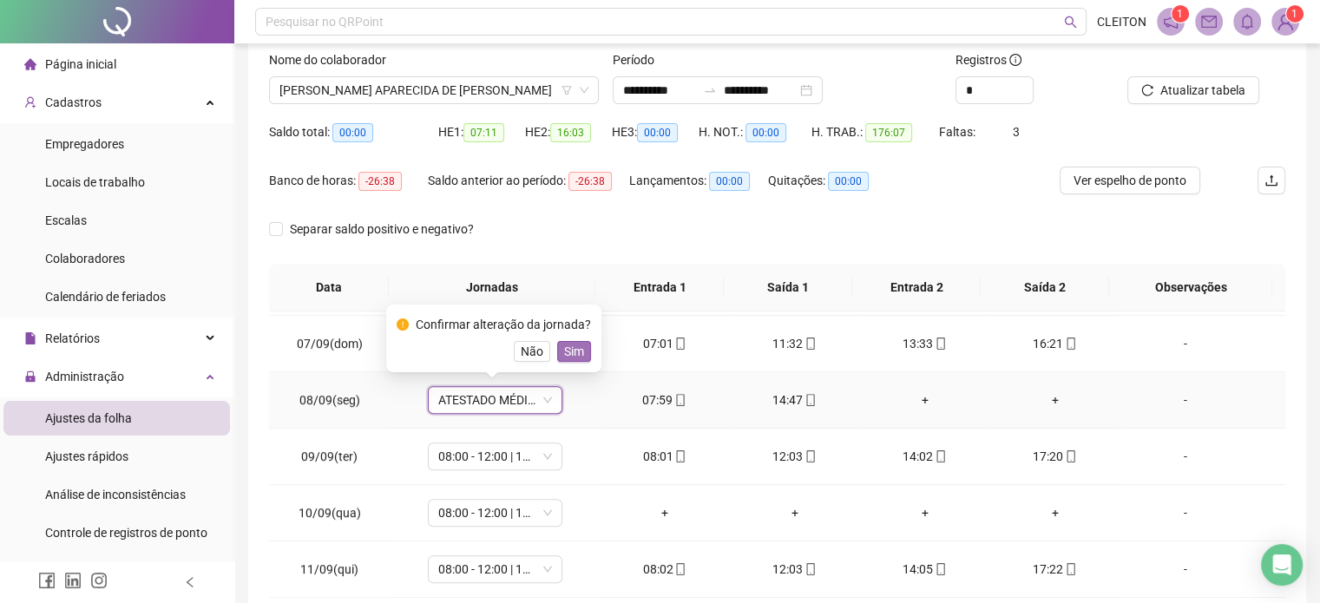
click at [572, 350] on span "Sim" at bounding box center [574, 351] width 20 height 19
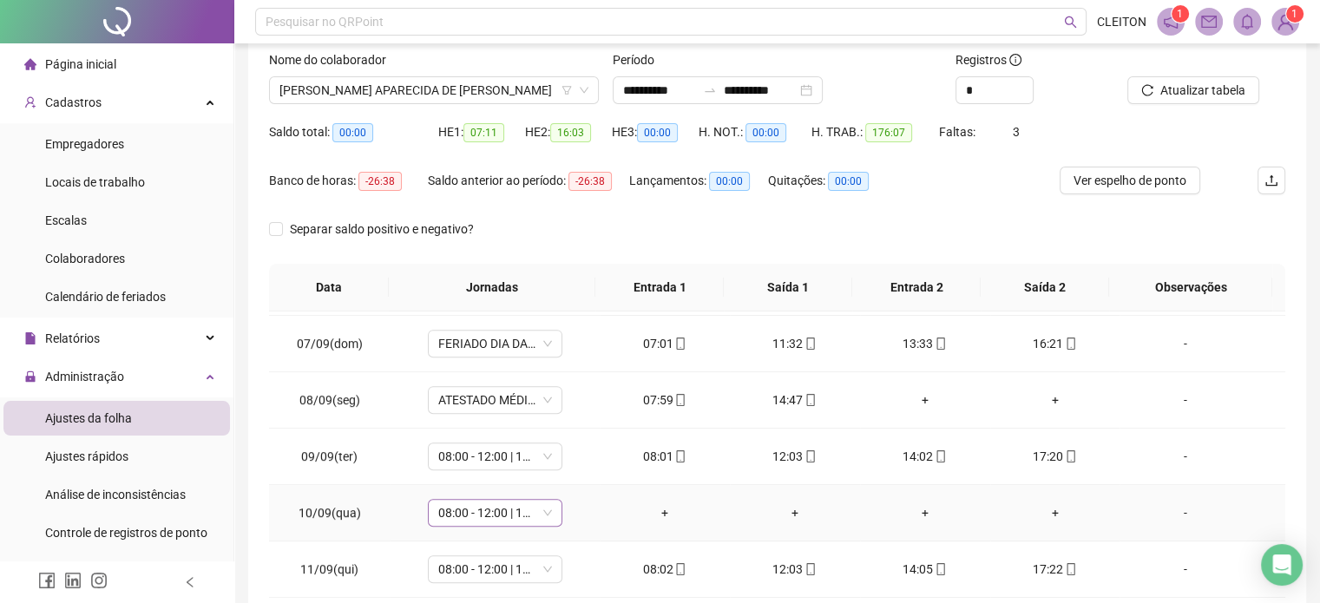
click at [528, 510] on span "08:00 - 12:00 | 14:00 - 17:20" at bounding box center [495, 513] width 114 height 26
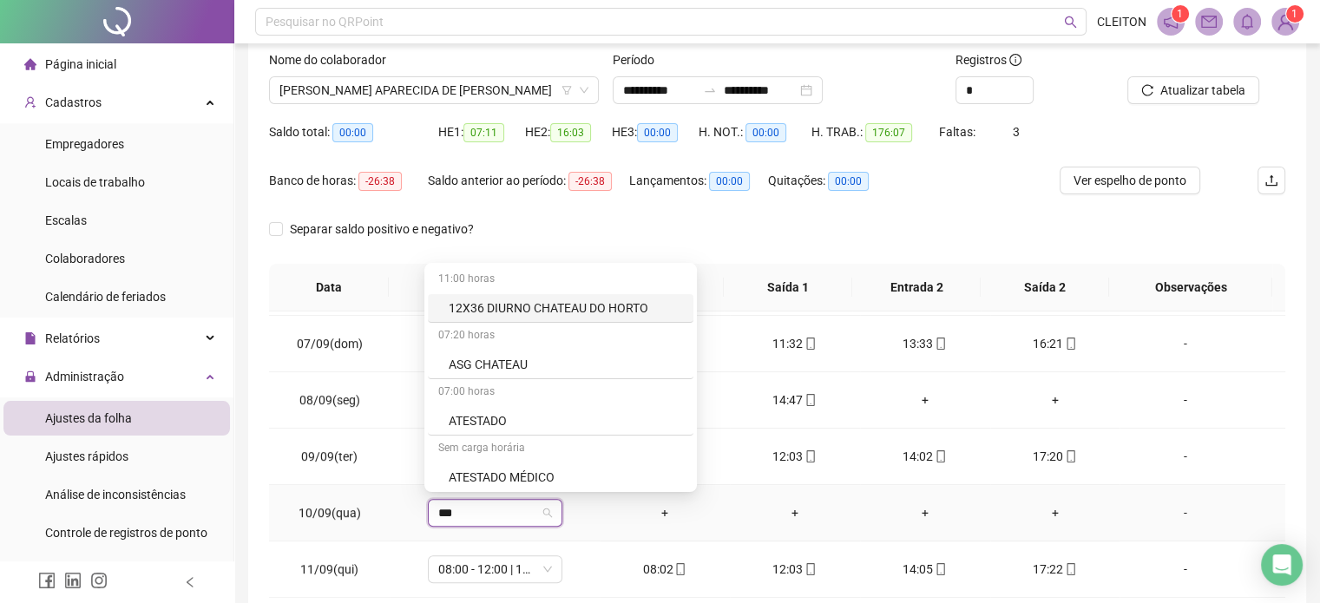
type input "****"
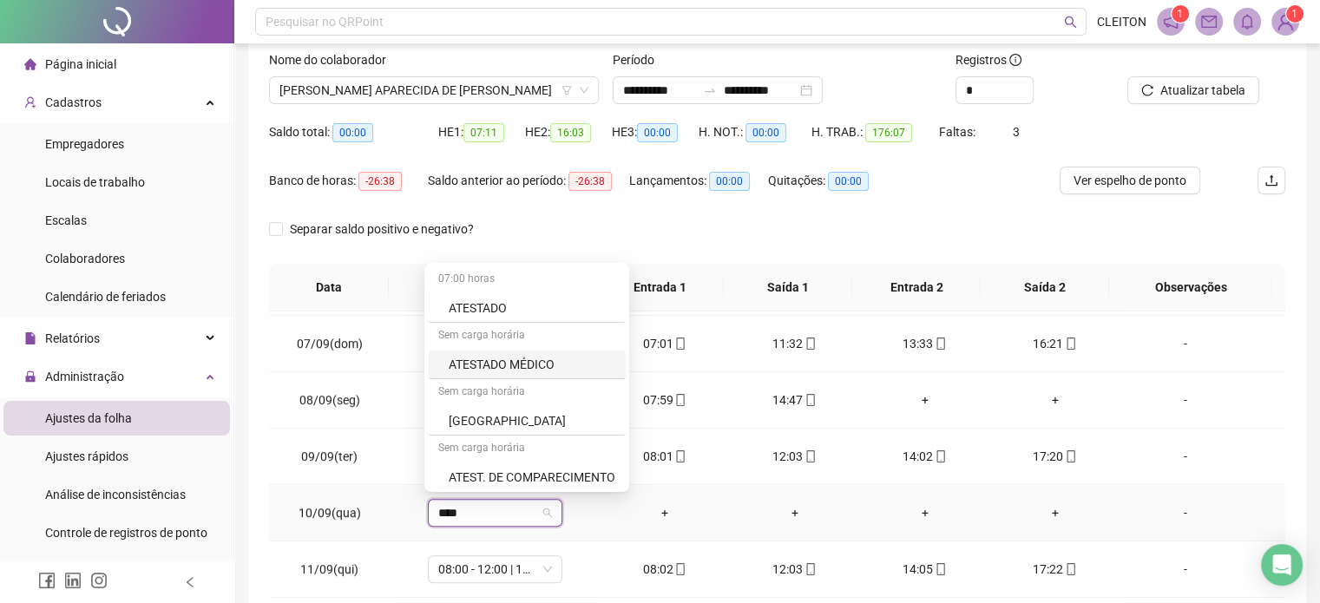
click at [549, 367] on div "ATESTADO MÉDICO" at bounding box center [532, 364] width 167 height 19
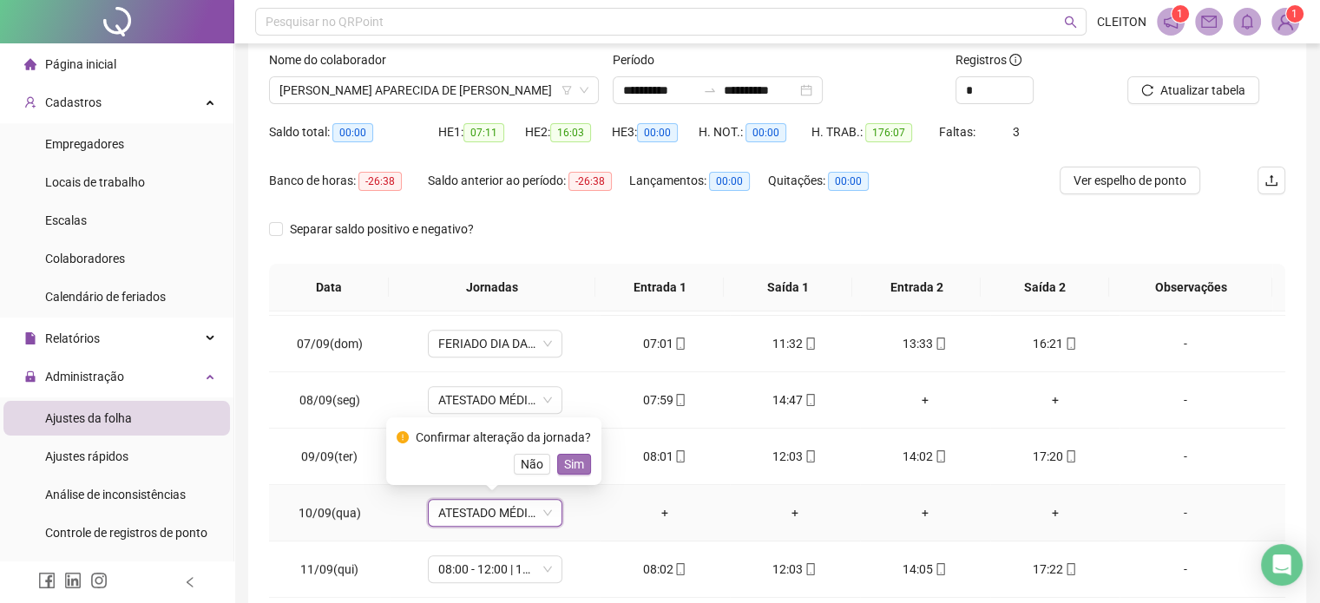
click at [573, 462] on span "Sim" at bounding box center [574, 464] width 20 height 19
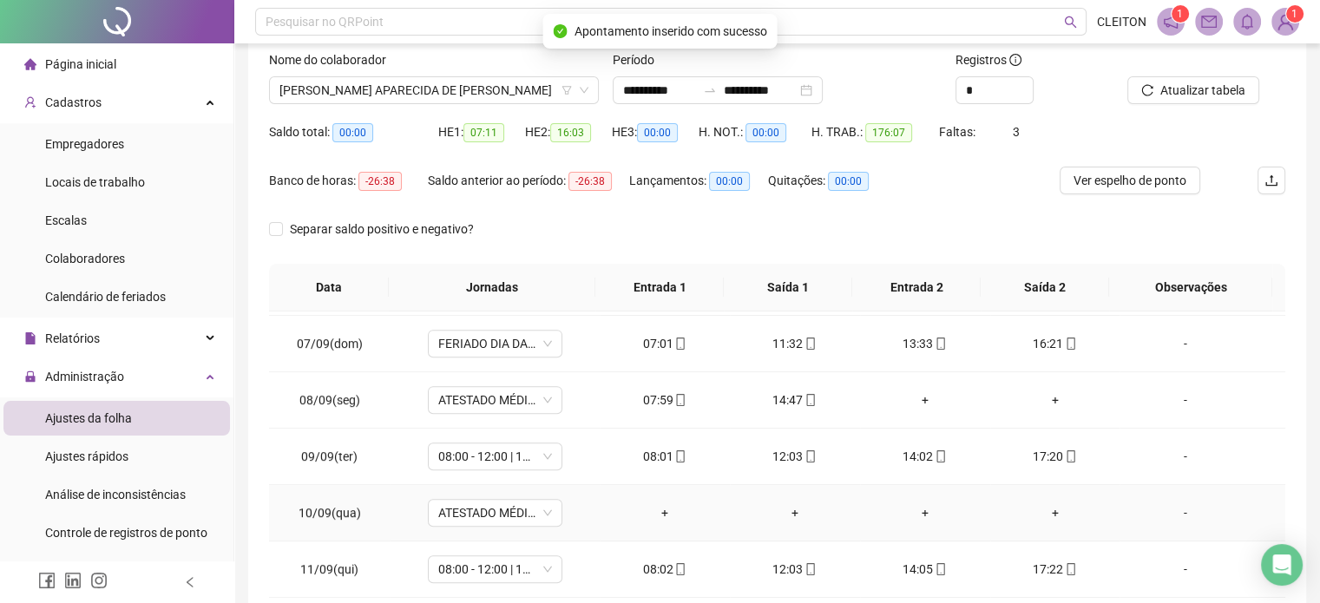
click at [1175, 513] on div "-" at bounding box center [1185, 512] width 102 height 19
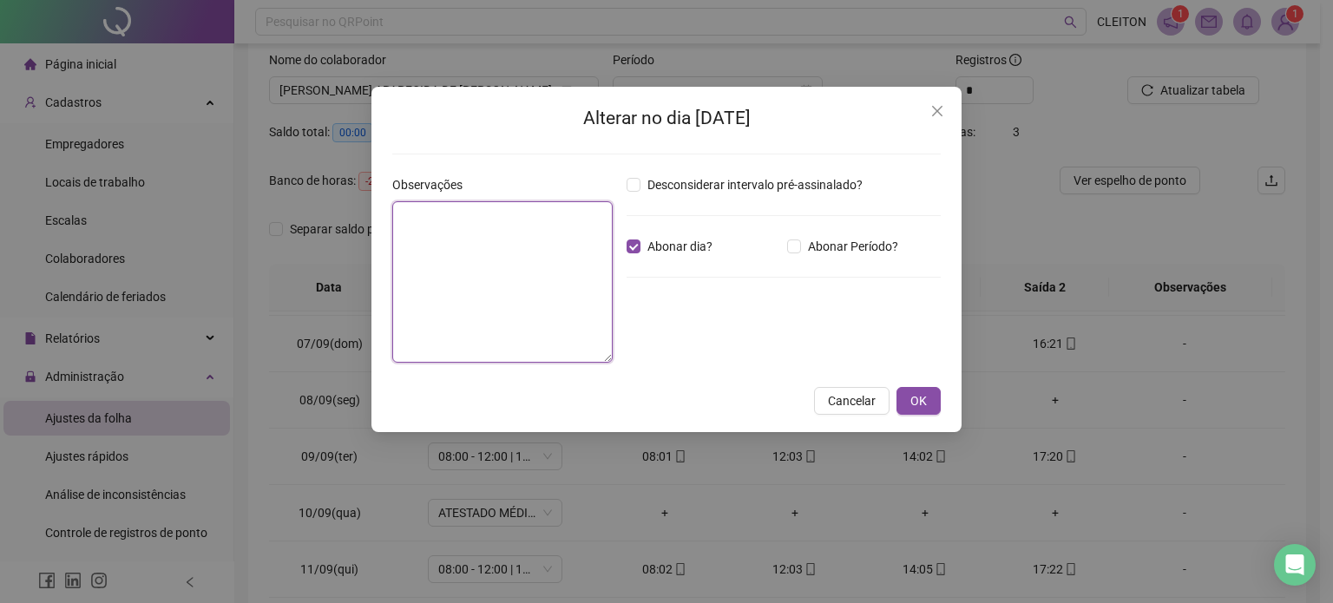
click at [513, 278] on textarea at bounding box center [502, 281] width 220 height 161
click at [450, 219] on textarea "**********" at bounding box center [502, 281] width 220 height 161
type textarea "**********"
click at [930, 402] on button "OK" at bounding box center [919, 401] width 44 height 28
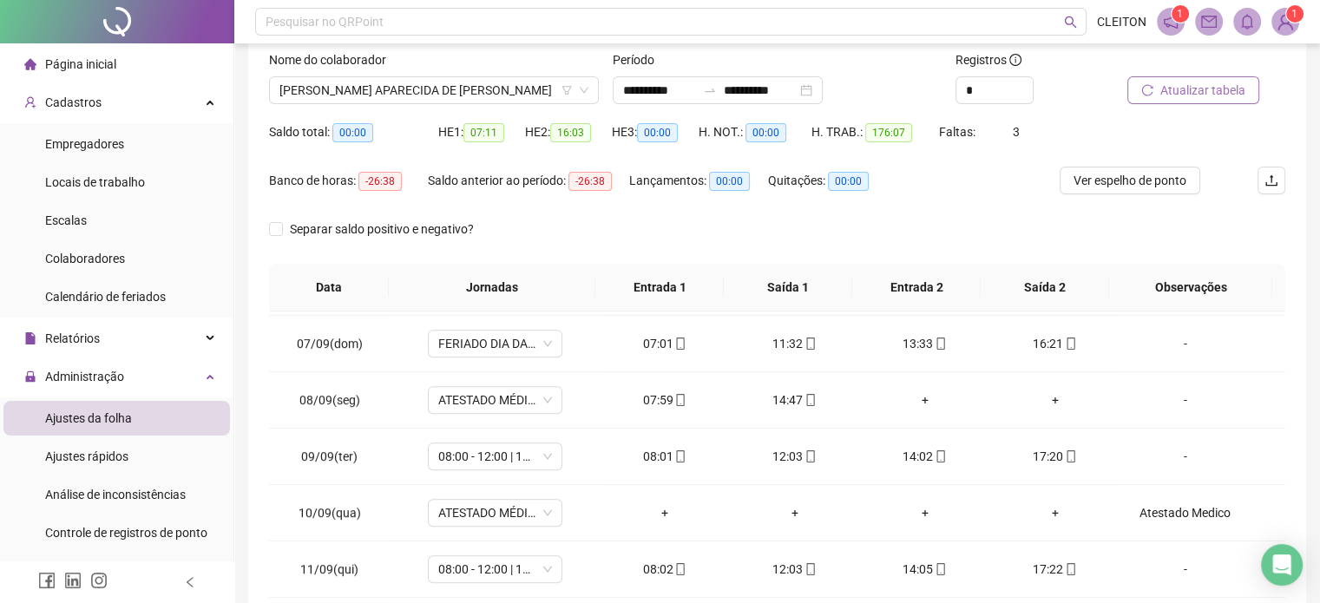
click at [1182, 86] on span "Atualizar tabela" at bounding box center [1202, 90] width 85 height 19
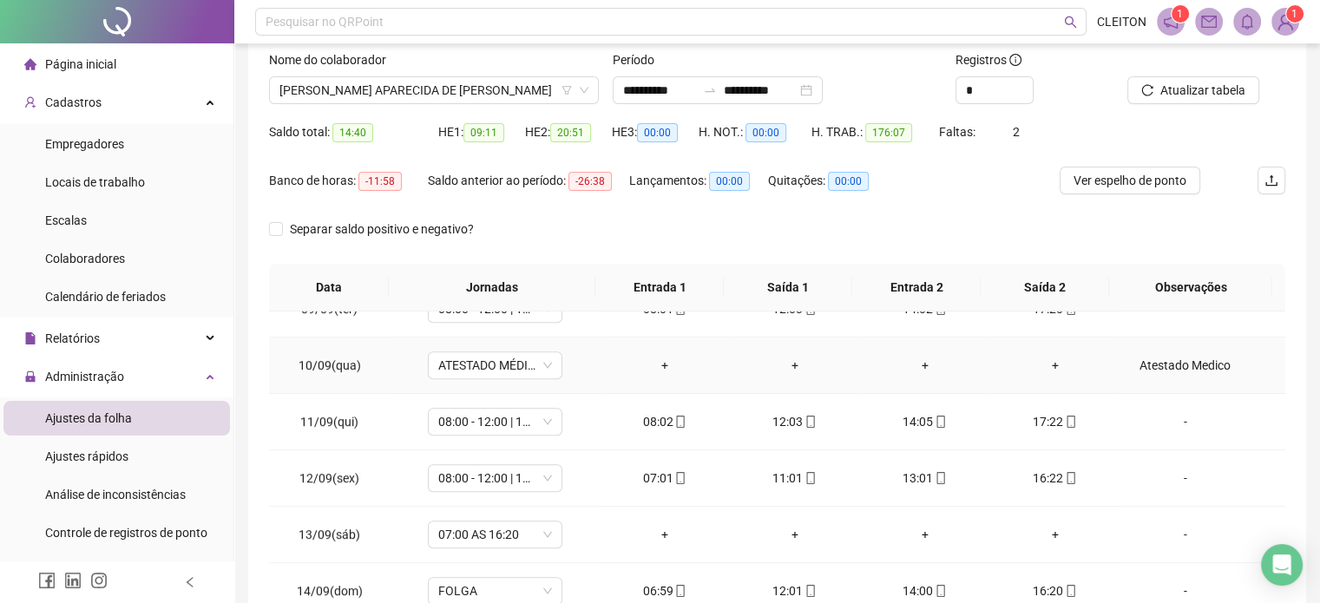
scroll to position [1128, 0]
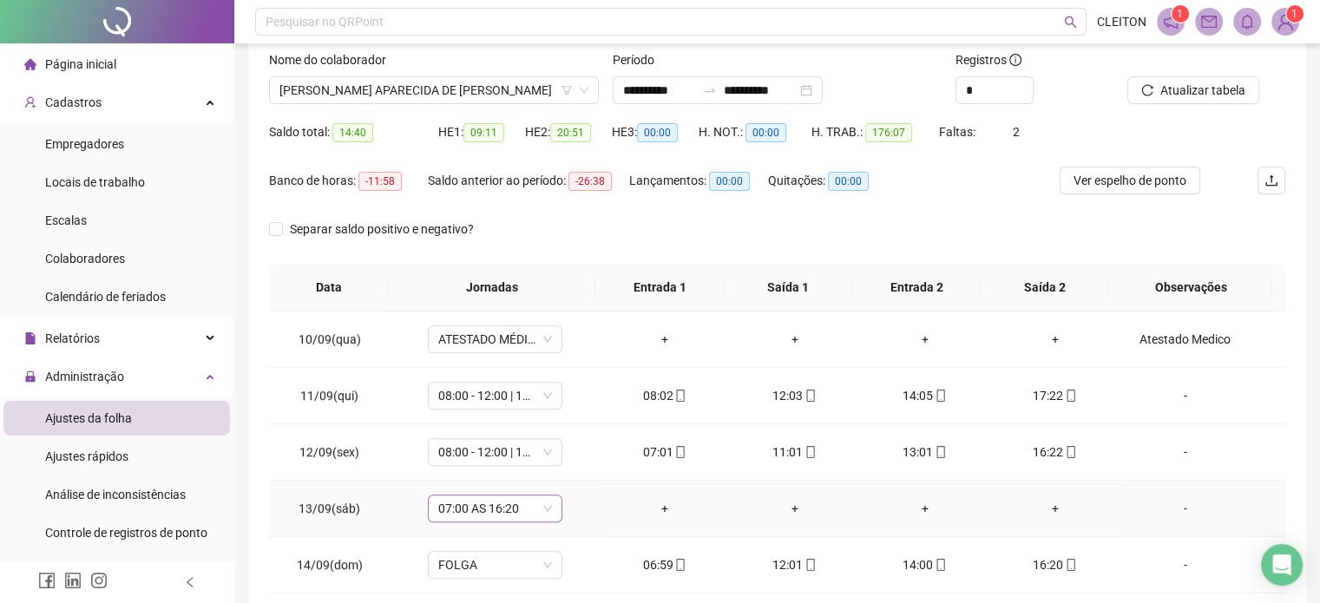
click at [498, 499] on span "07:00 AS 16:20" at bounding box center [495, 509] width 114 height 26
type input "*****"
click at [473, 412] on div "Folga" at bounding box center [506, 412] width 115 height 19
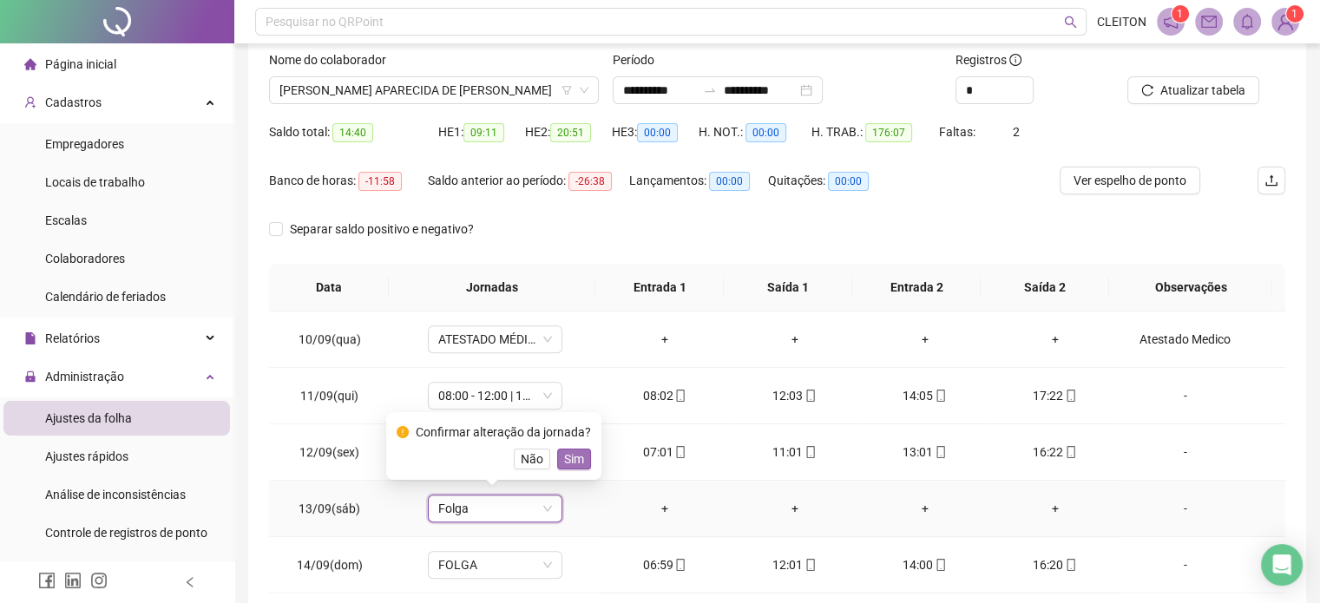
click at [576, 464] on span "Sim" at bounding box center [574, 459] width 20 height 19
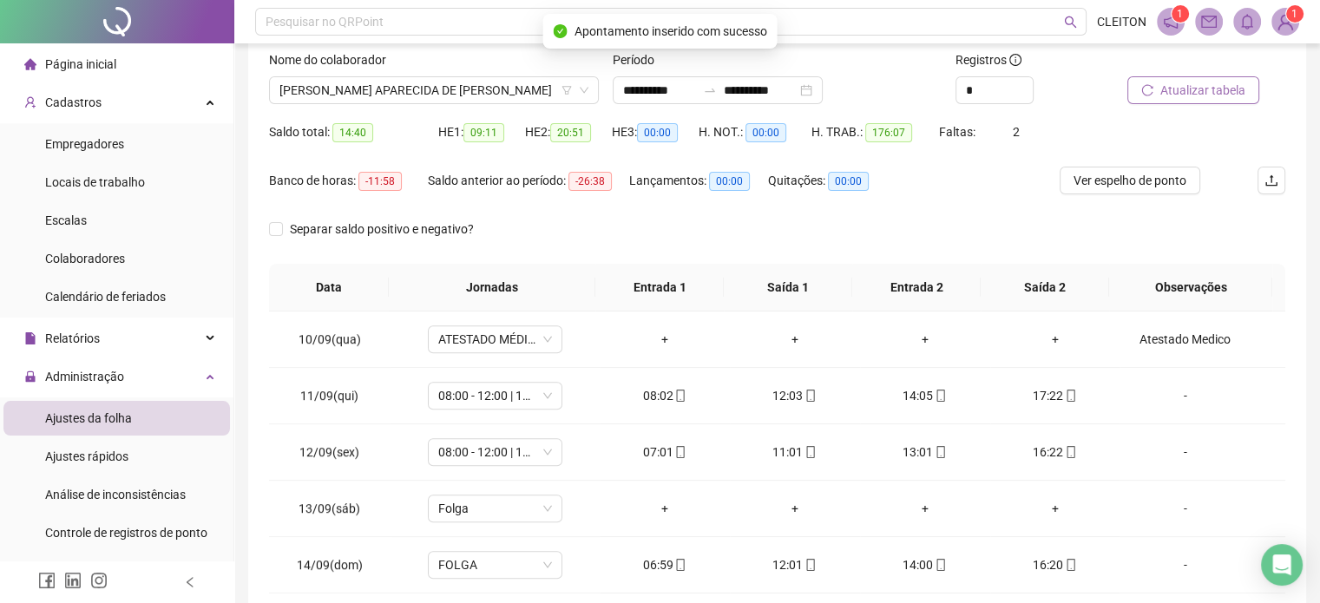
click at [1188, 94] on span "Atualizar tabela" at bounding box center [1202, 90] width 85 height 19
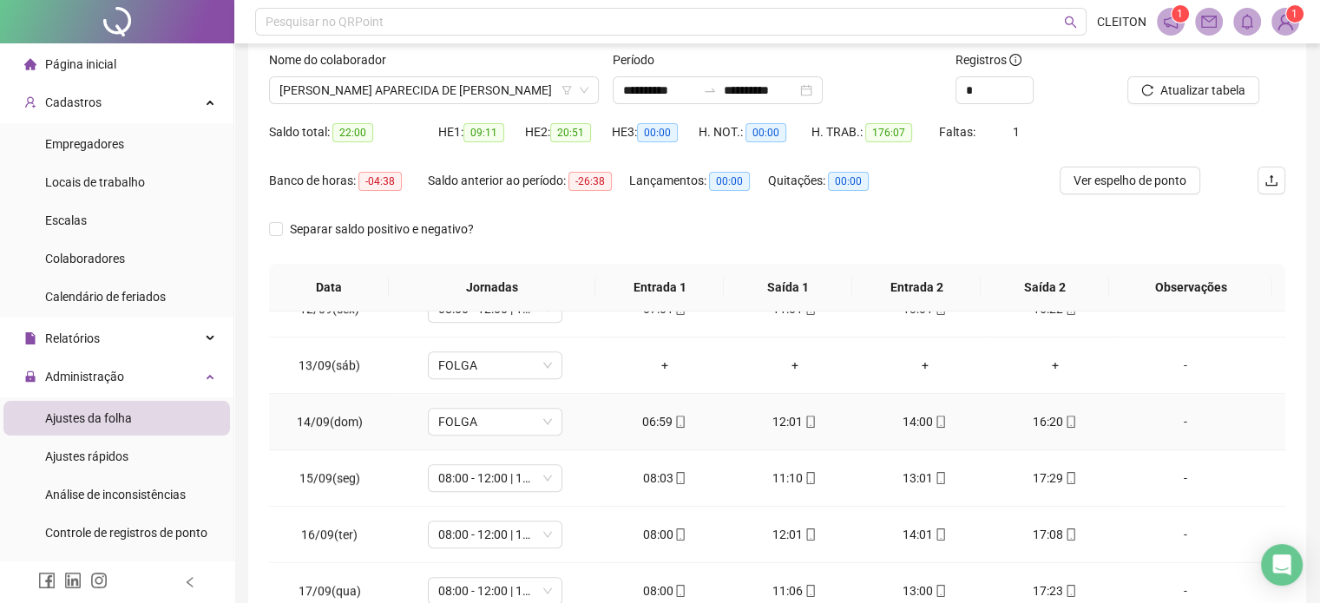
scroll to position [1302, 0]
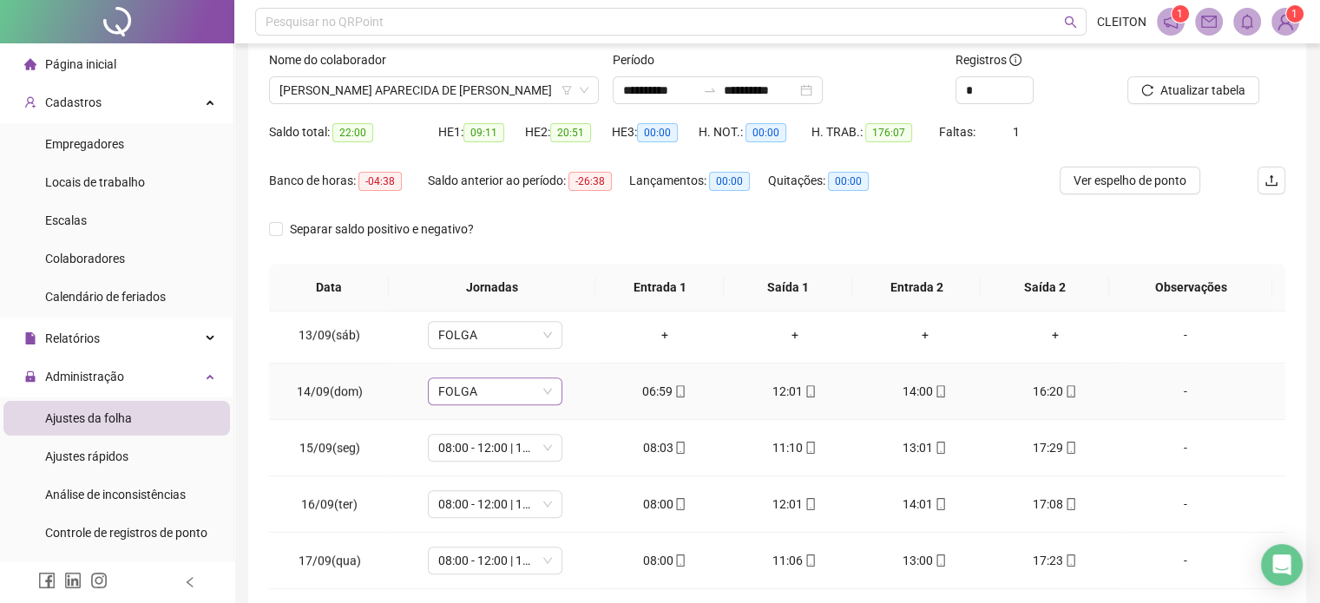
click at [470, 388] on span "FOLGA" at bounding box center [495, 391] width 114 height 26
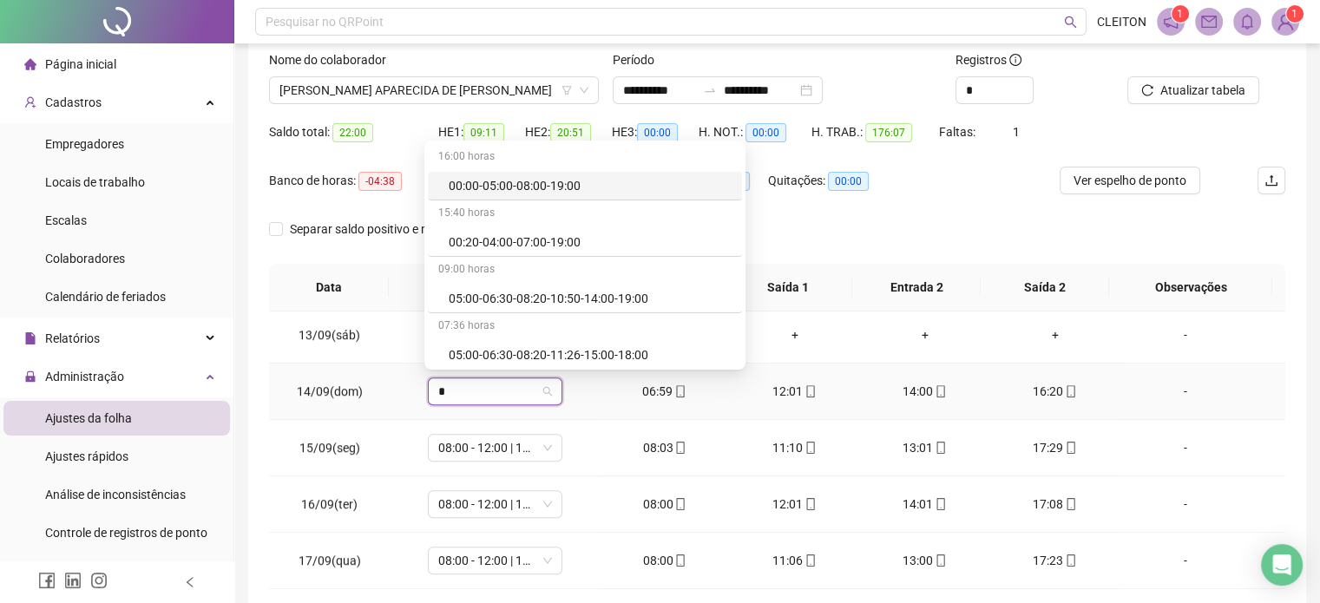
type input "**"
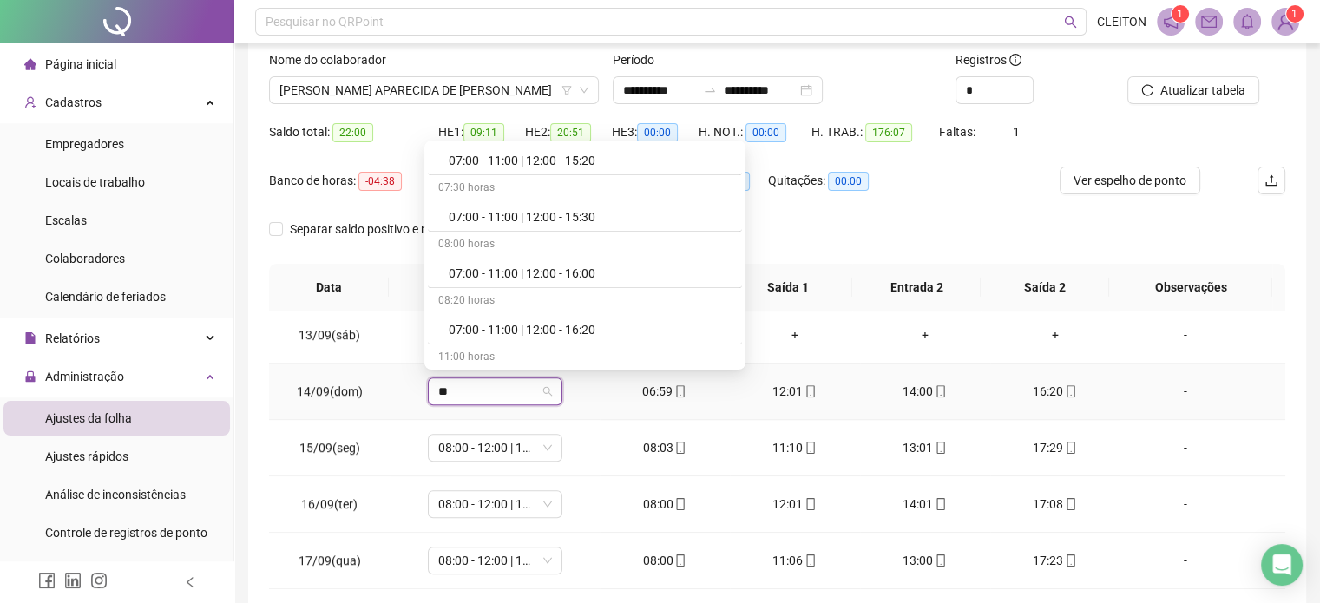
scroll to position [955, 0]
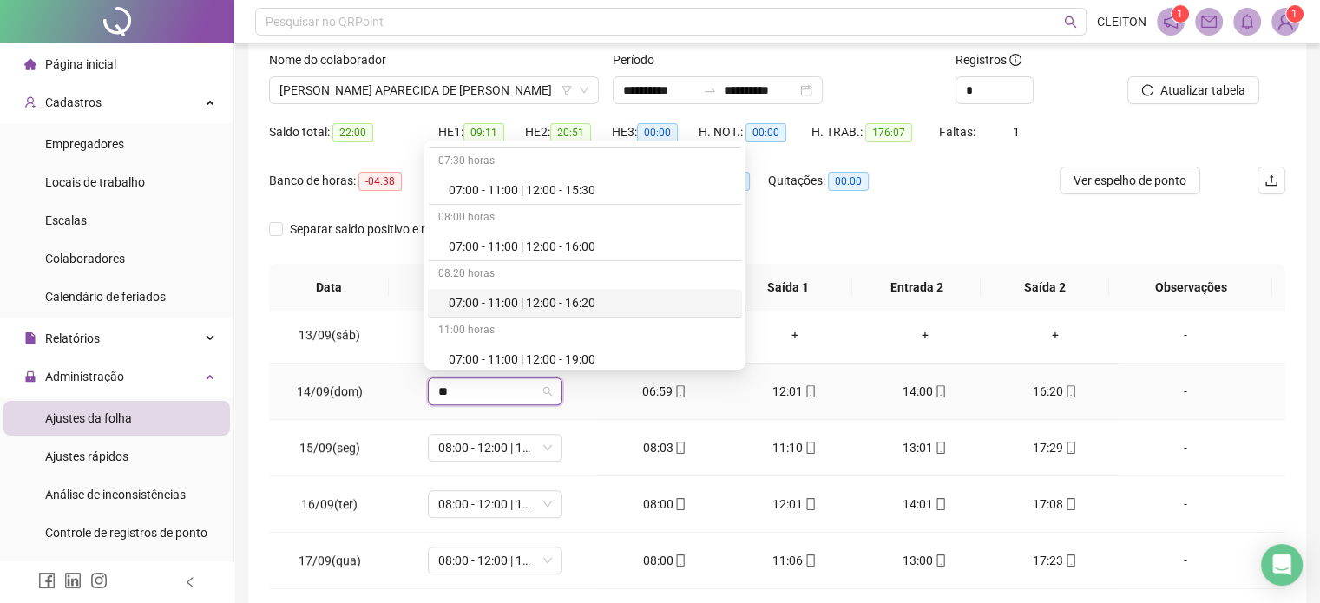
click at [482, 295] on div "07:00 - 11:00 | 12:00 - 16:20" at bounding box center [590, 302] width 283 height 19
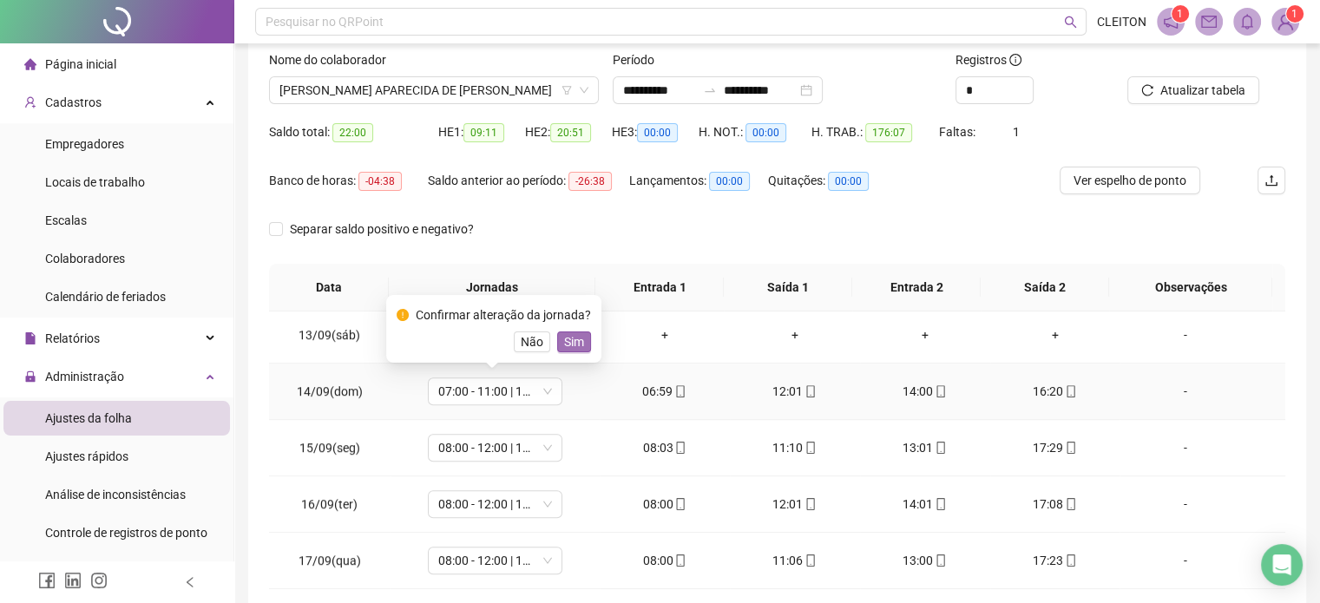
click at [577, 343] on span "Sim" at bounding box center [574, 341] width 20 height 19
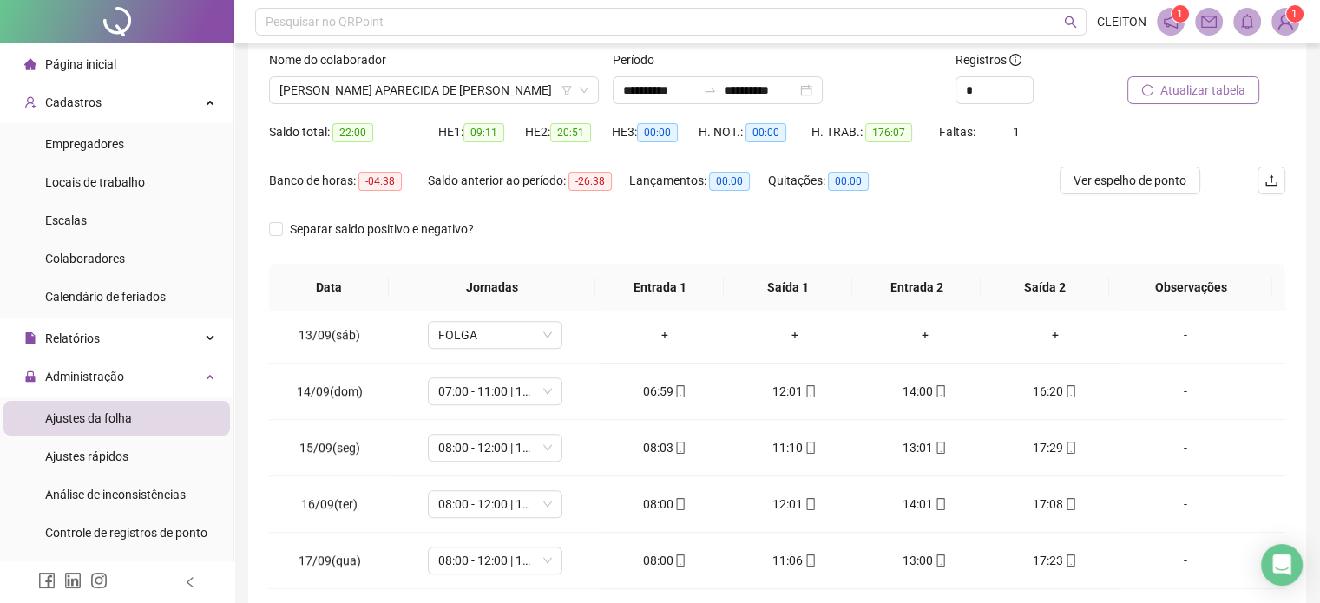
click at [1215, 95] on span "Atualizar tabela" at bounding box center [1202, 90] width 85 height 19
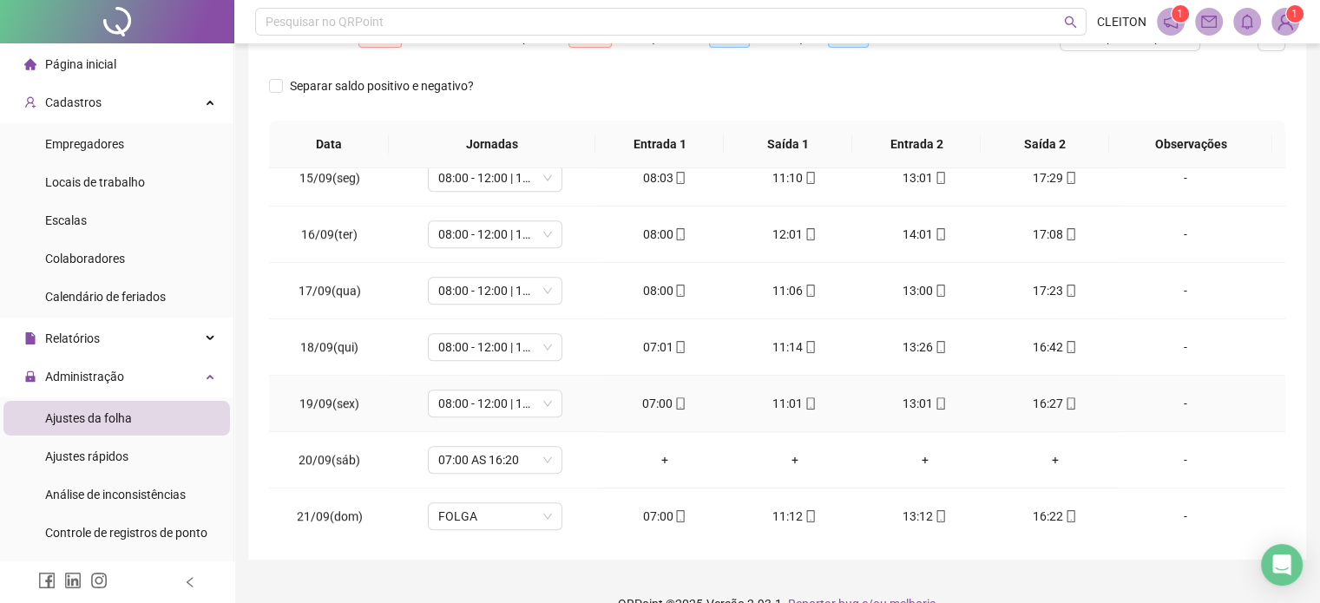
scroll to position [283, 0]
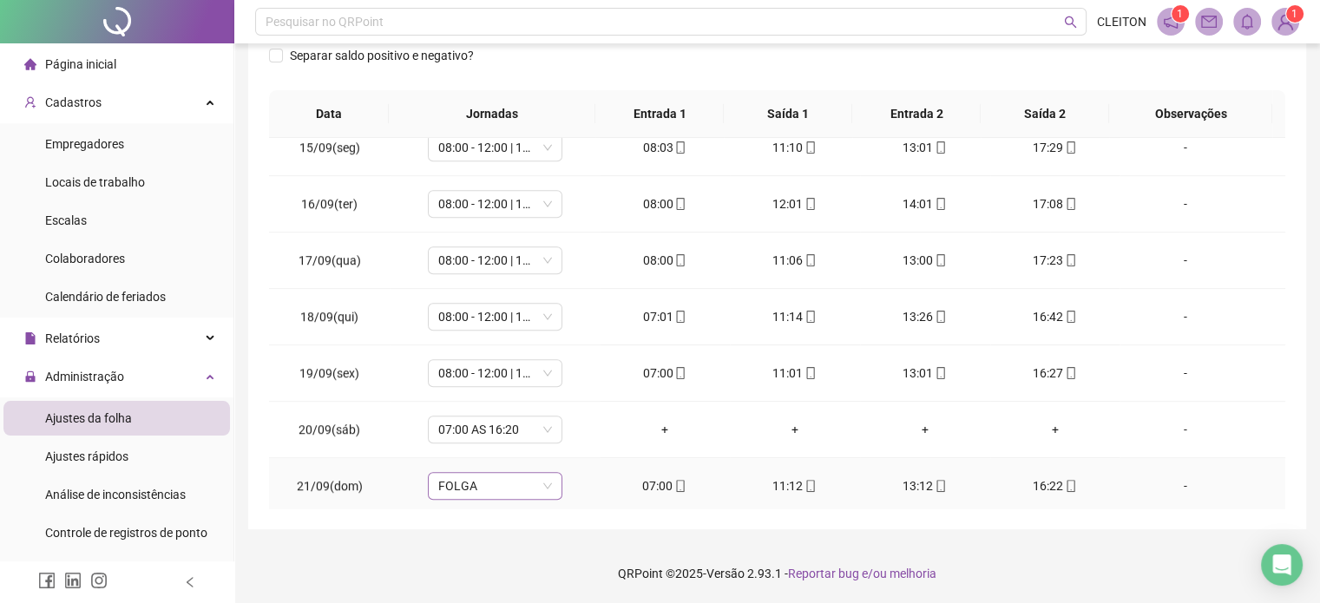
click at [457, 482] on span "FOLGA" at bounding box center [495, 486] width 114 height 26
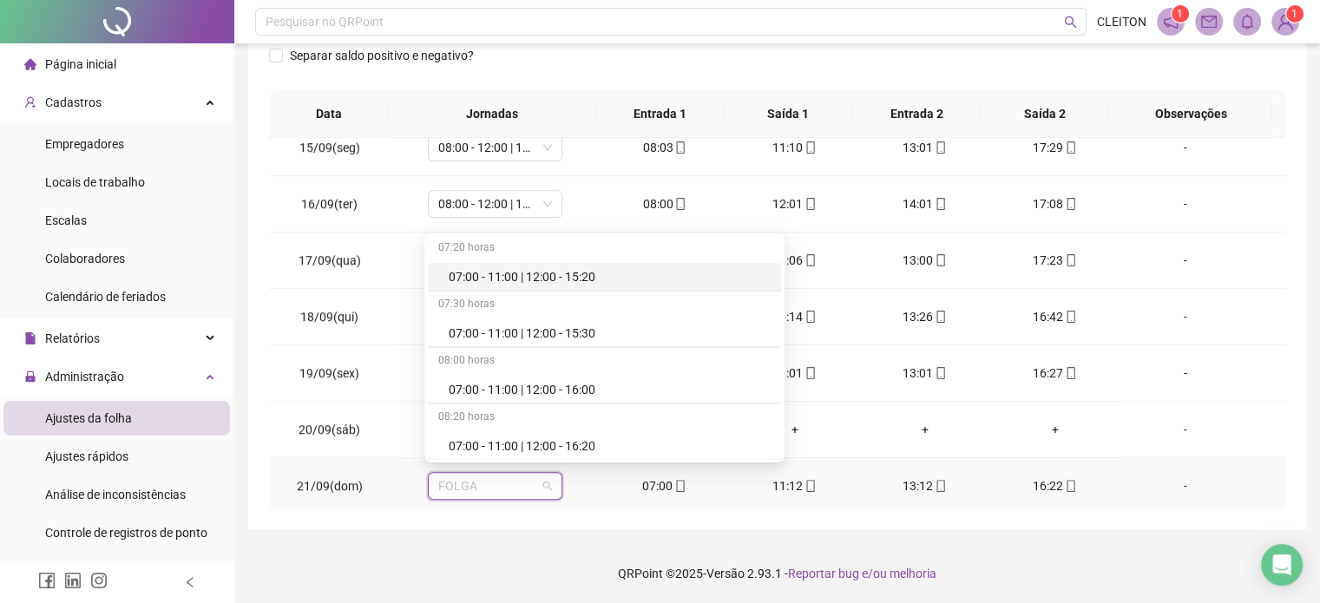
scroll to position [4427, 0]
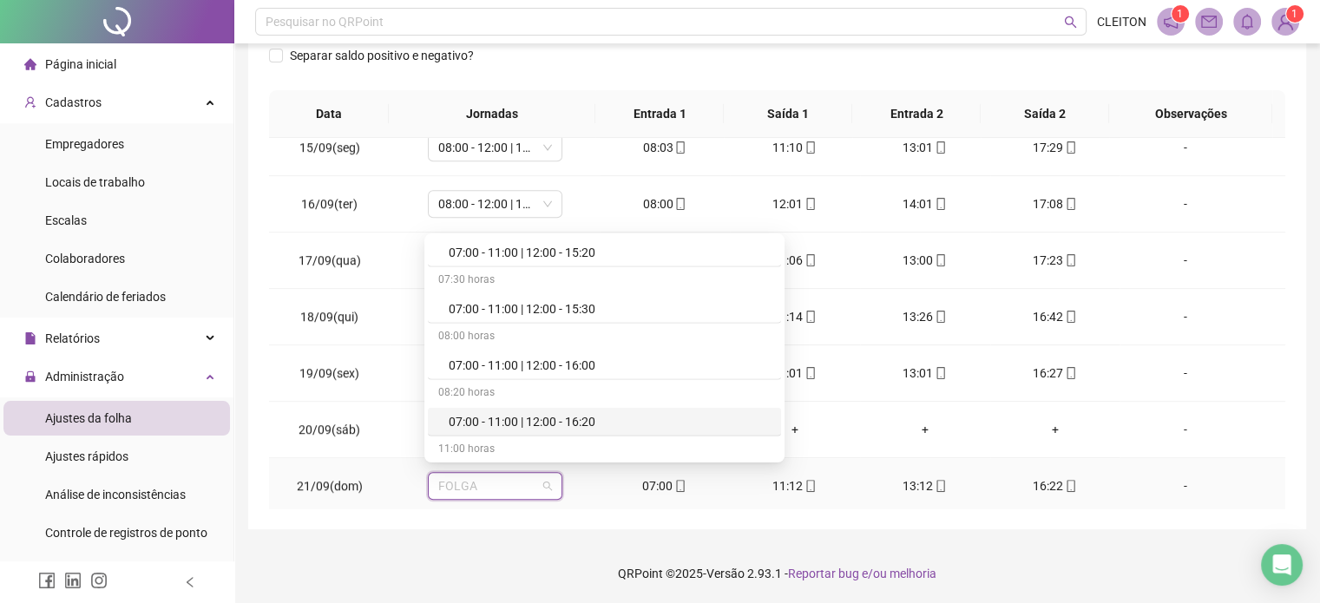
click at [513, 413] on div "07:00 - 11:00 | 12:00 - 16:20" at bounding box center [610, 421] width 322 height 19
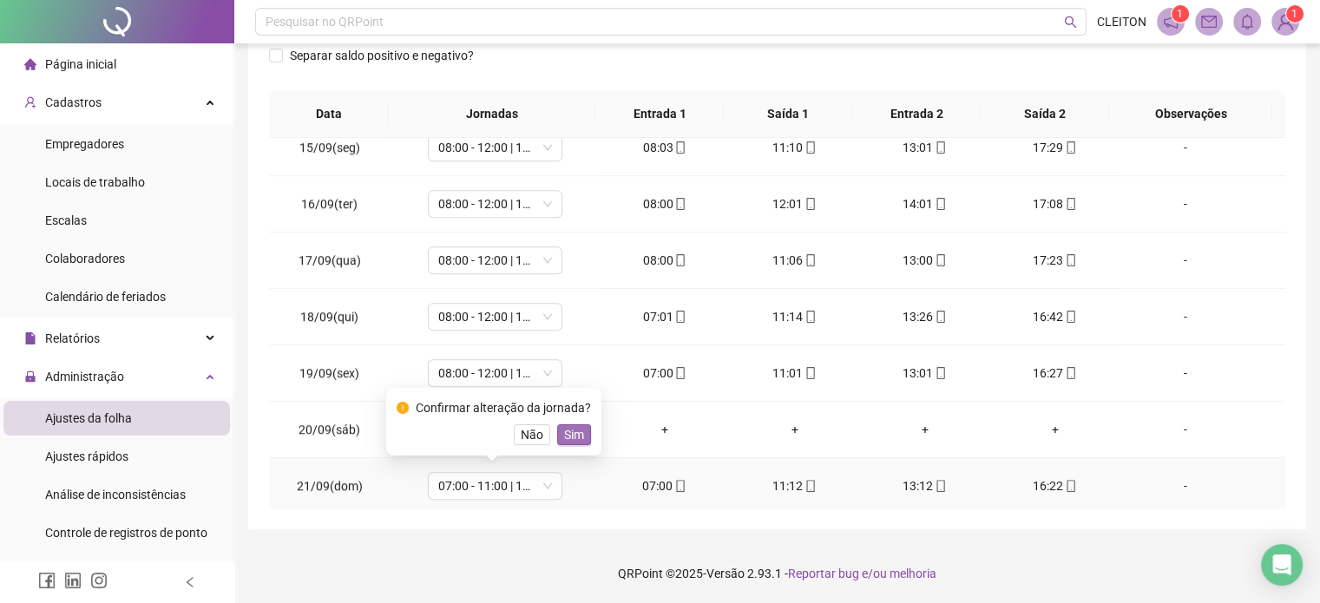
click at [575, 434] on span "Sim" at bounding box center [574, 434] width 20 height 19
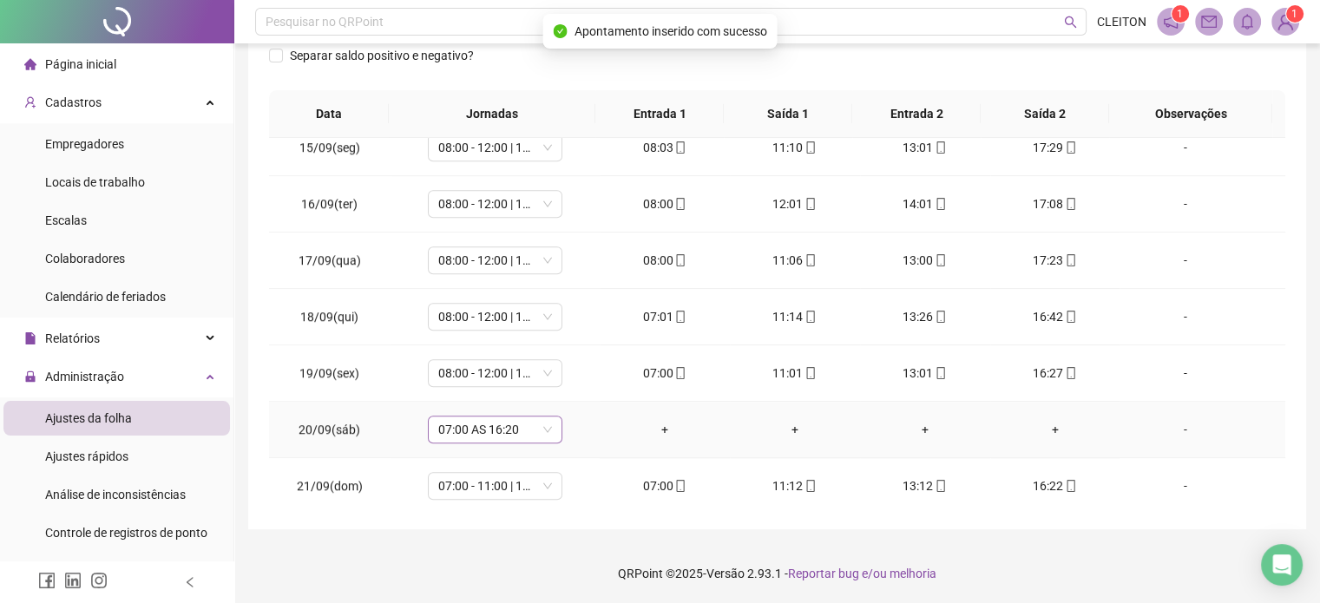
click at [514, 426] on span "07:00 AS 16:20" at bounding box center [495, 430] width 114 height 26
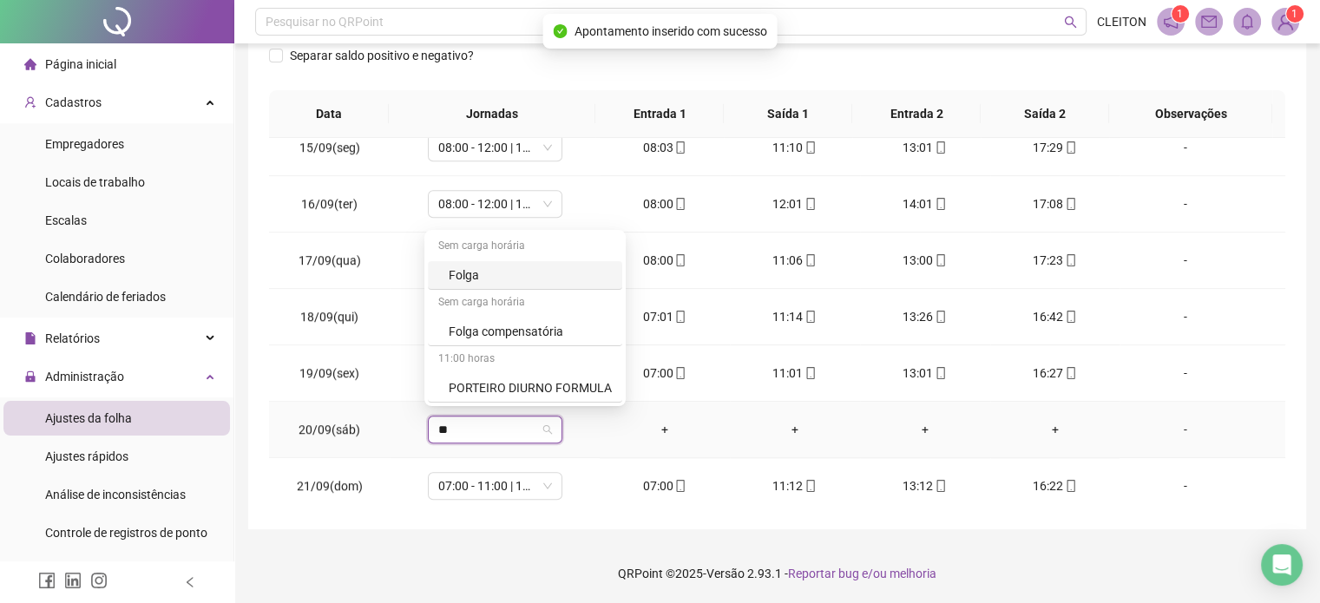
type input "***"
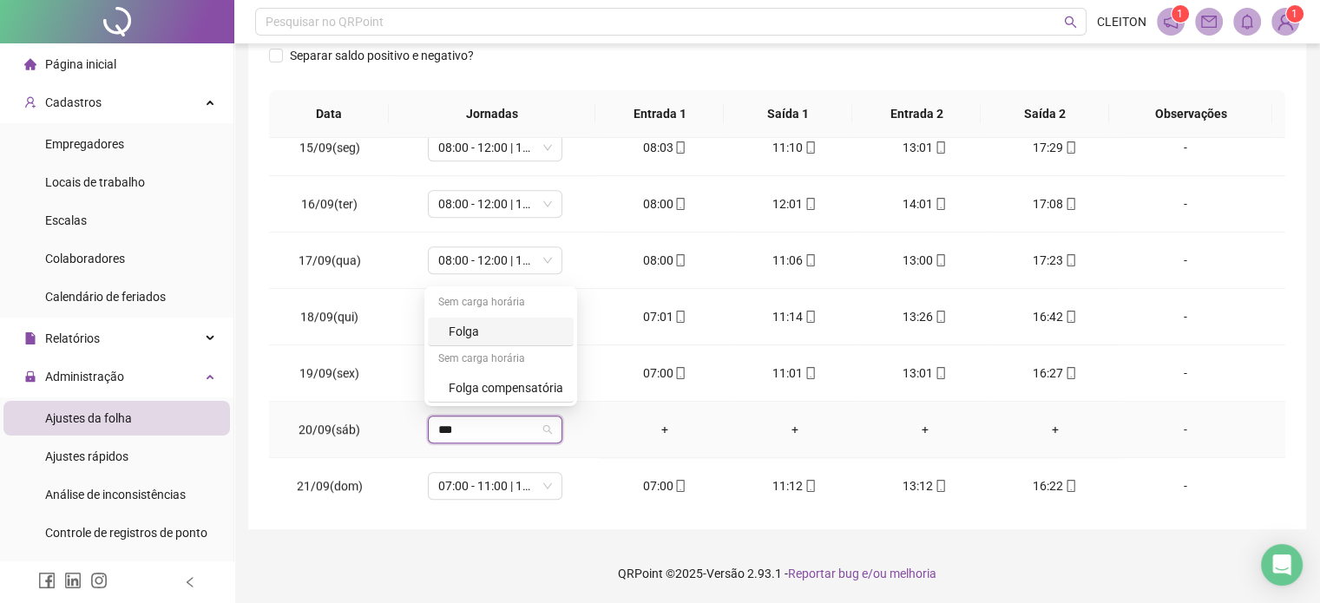
click at [553, 325] on div "Folga" at bounding box center [506, 331] width 115 height 19
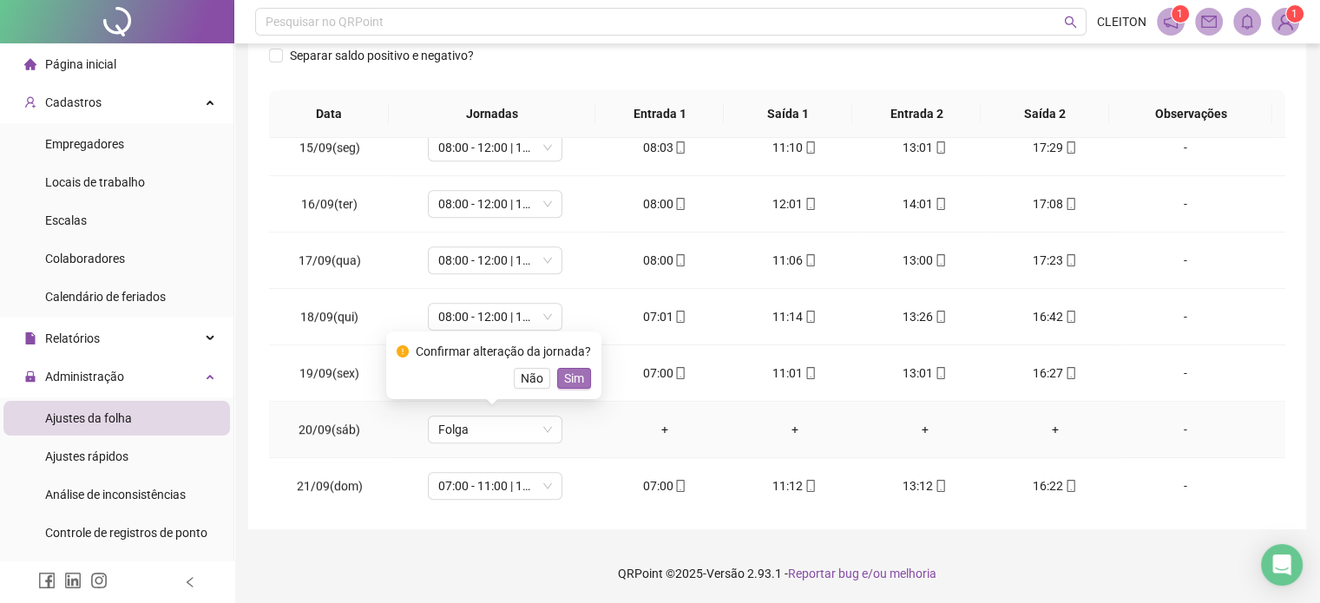
click at [570, 374] on span "Sim" at bounding box center [574, 378] width 20 height 19
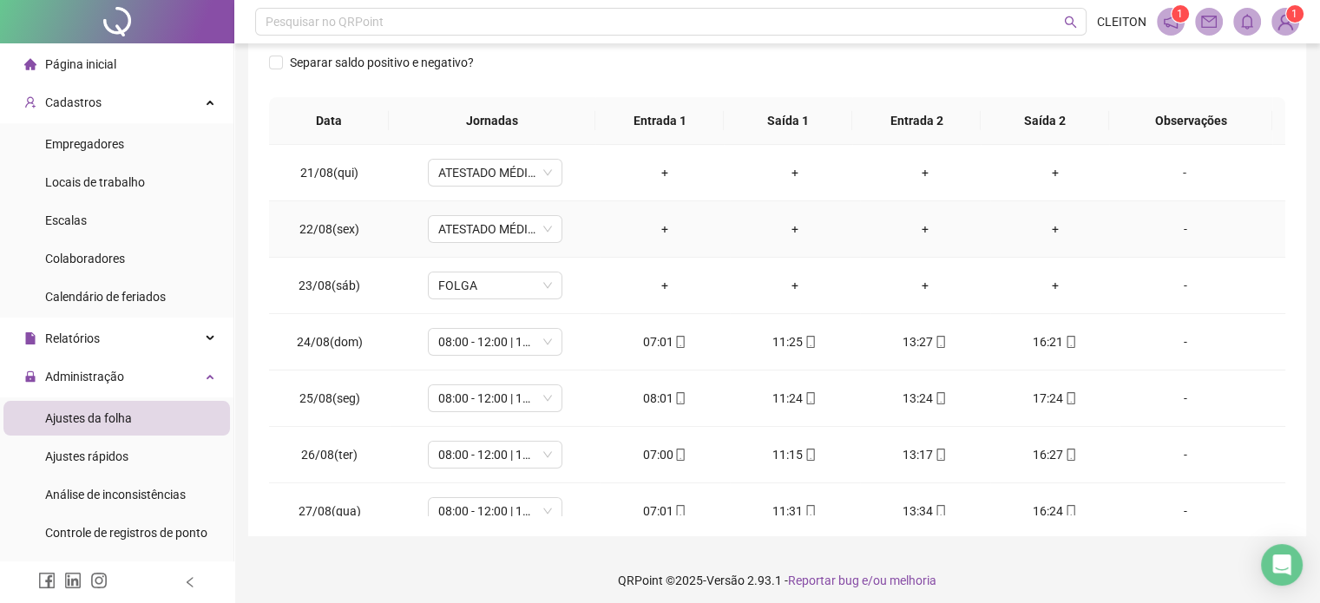
scroll to position [0, 0]
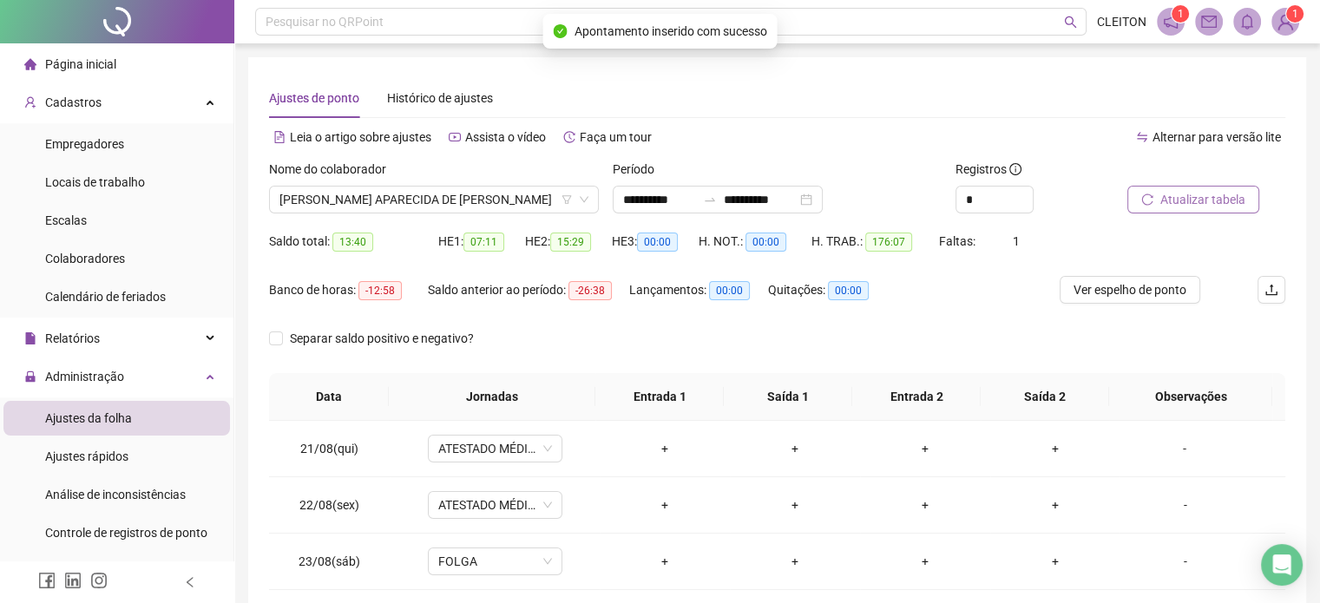
click at [1163, 195] on span "Atualizar tabela" at bounding box center [1202, 199] width 85 height 19
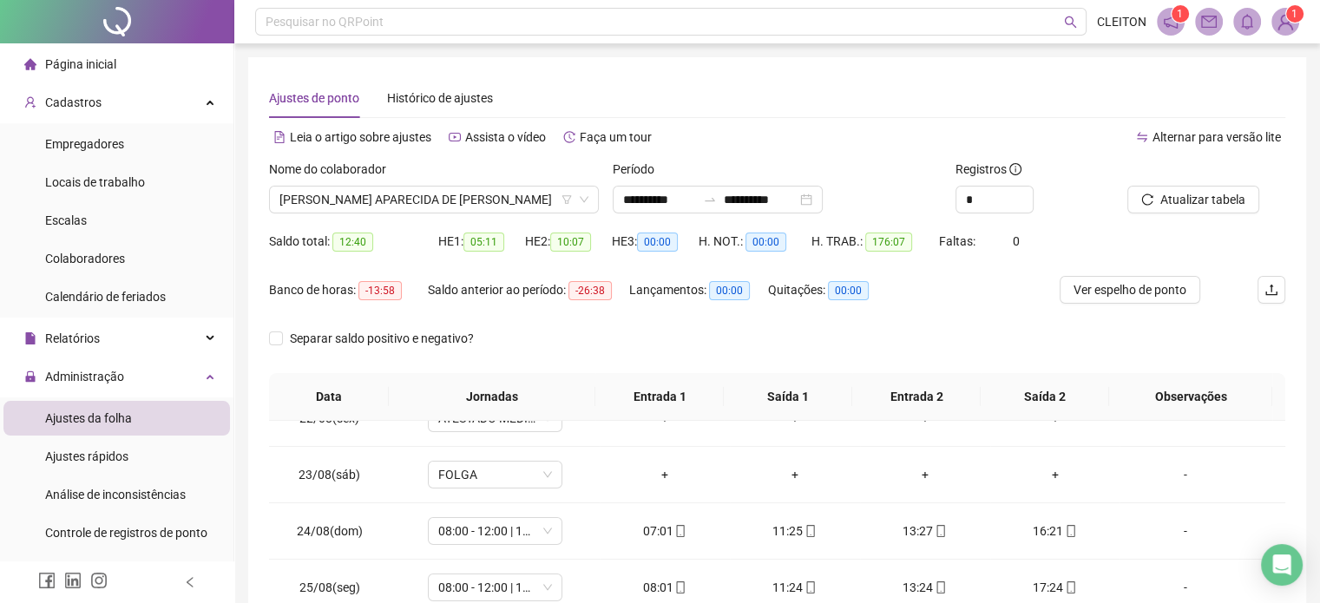
scroll to position [87, 0]
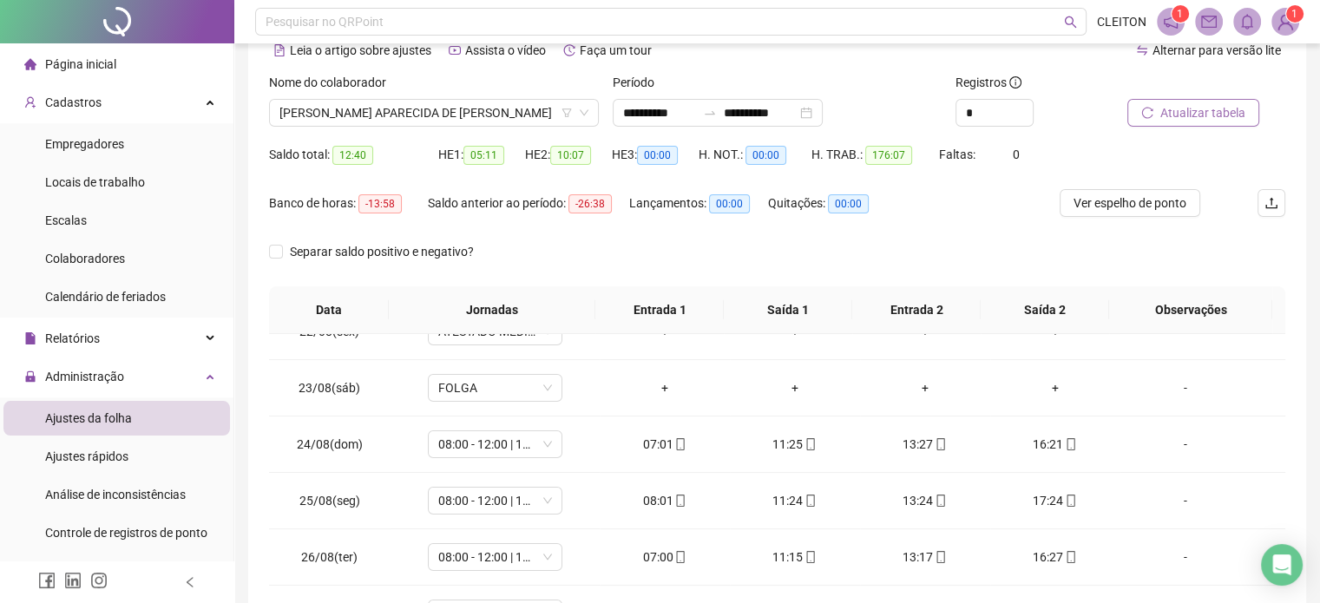
click at [1183, 114] on span "Atualizar tabela" at bounding box center [1202, 112] width 85 height 19
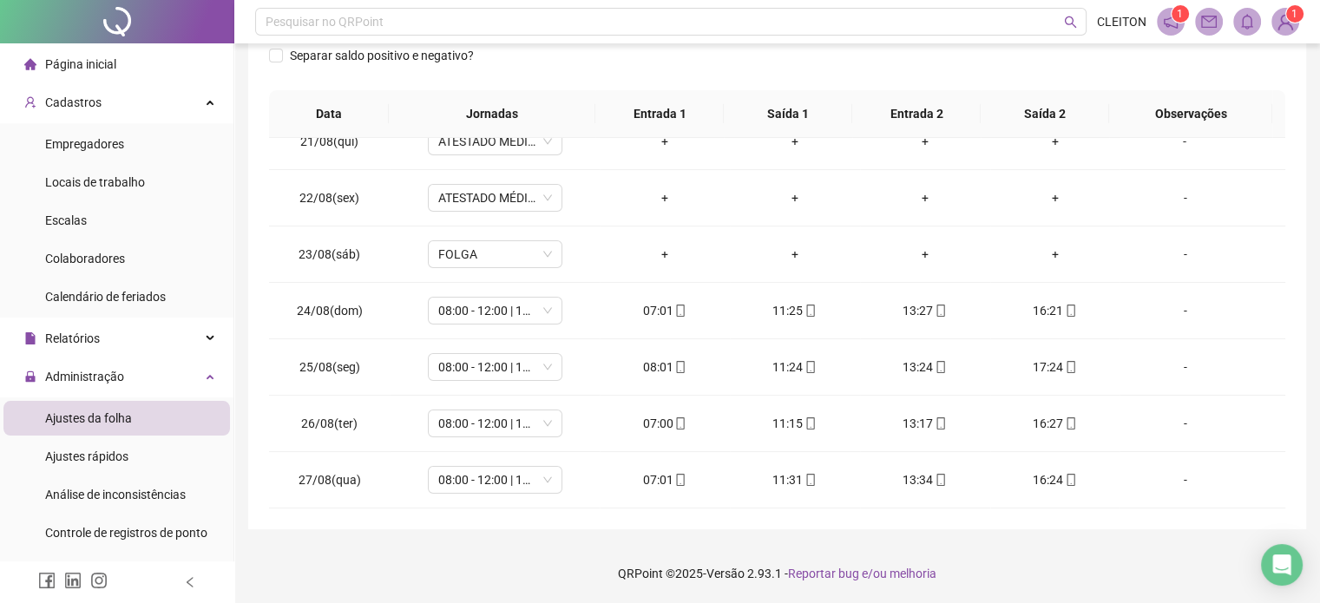
scroll to position [0, 0]
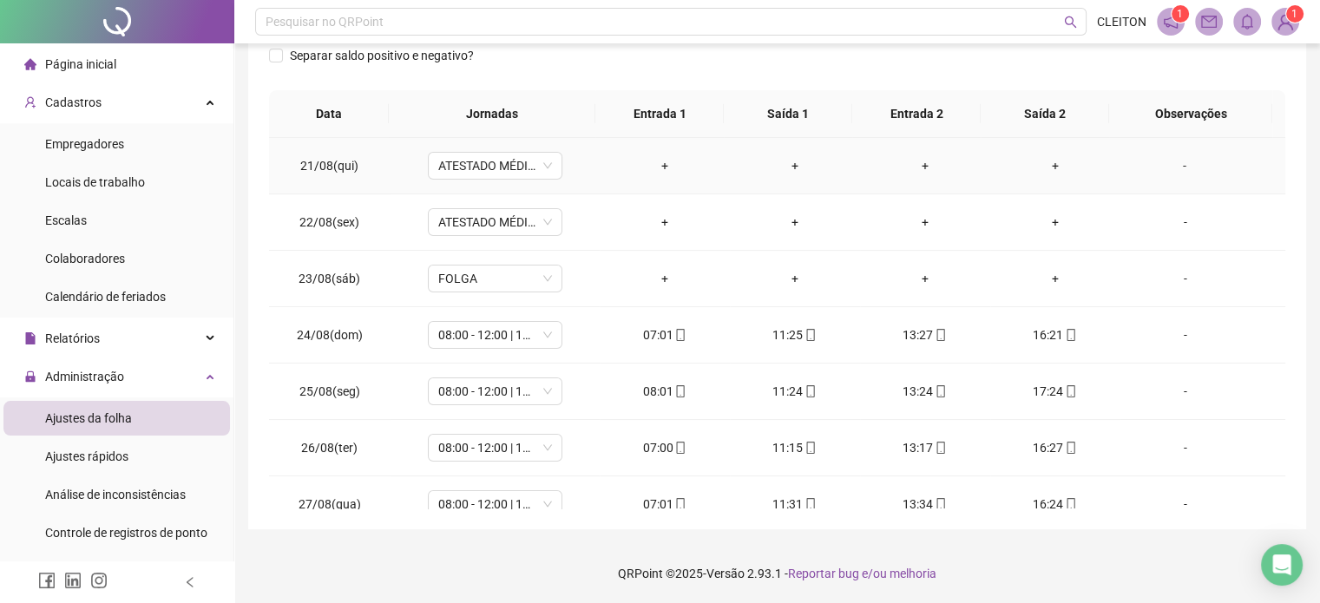
click at [1171, 166] on div "-" at bounding box center [1185, 165] width 102 height 19
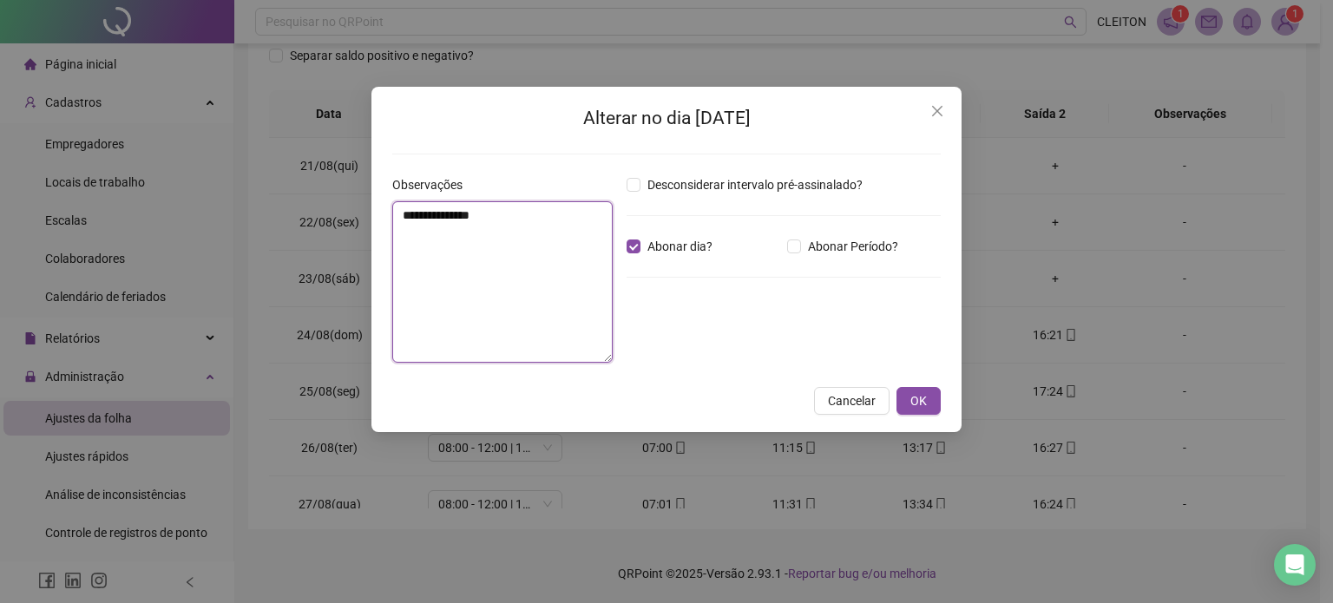
click at [510, 253] on textarea "**********" at bounding box center [502, 281] width 220 height 161
type textarea "**********"
click at [921, 409] on span "OK" at bounding box center [919, 400] width 16 height 19
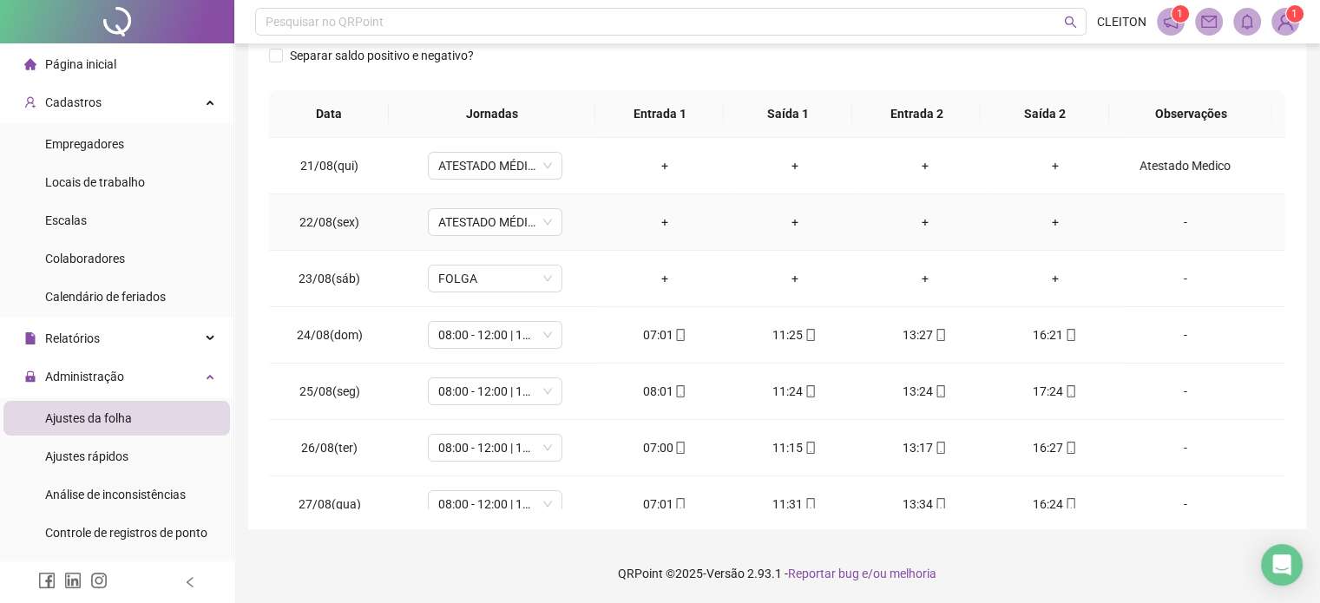
click at [1178, 223] on div "-" at bounding box center [1185, 222] width 102 height 19
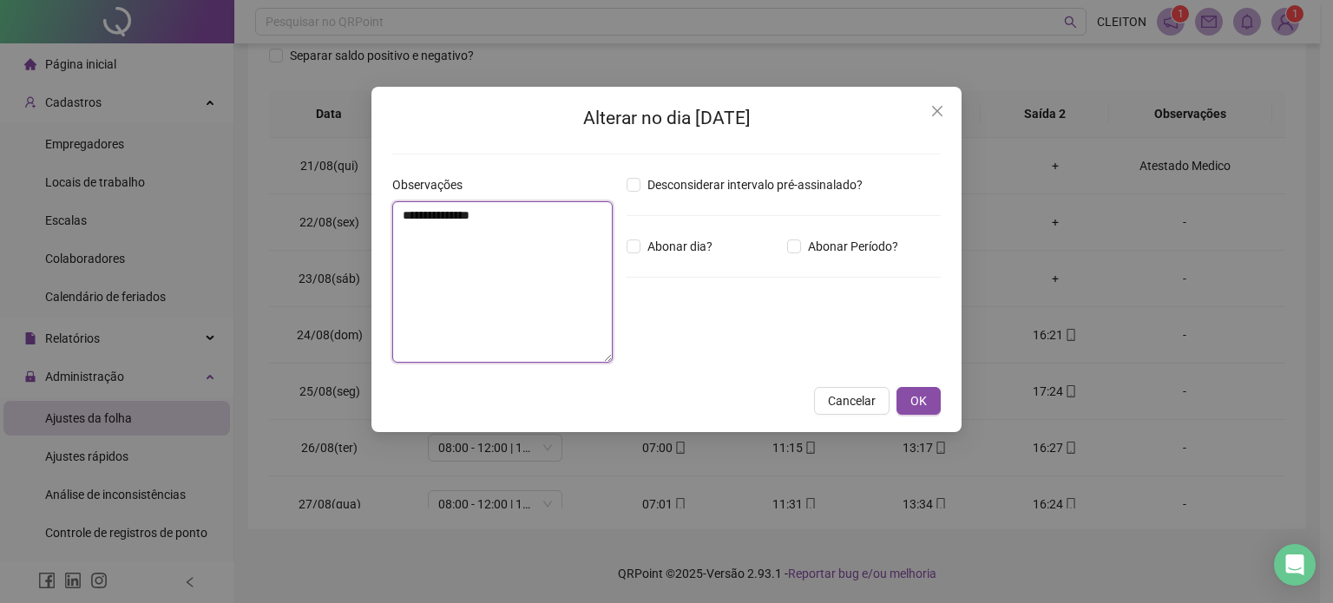
click at [428, 302] on textarea "**********" at bounding box center [502, 281] width 220 height 161
type textarea "**********"
click at [930, 402] on button "OK" at bounding box center [919, 401] width 44 height 28
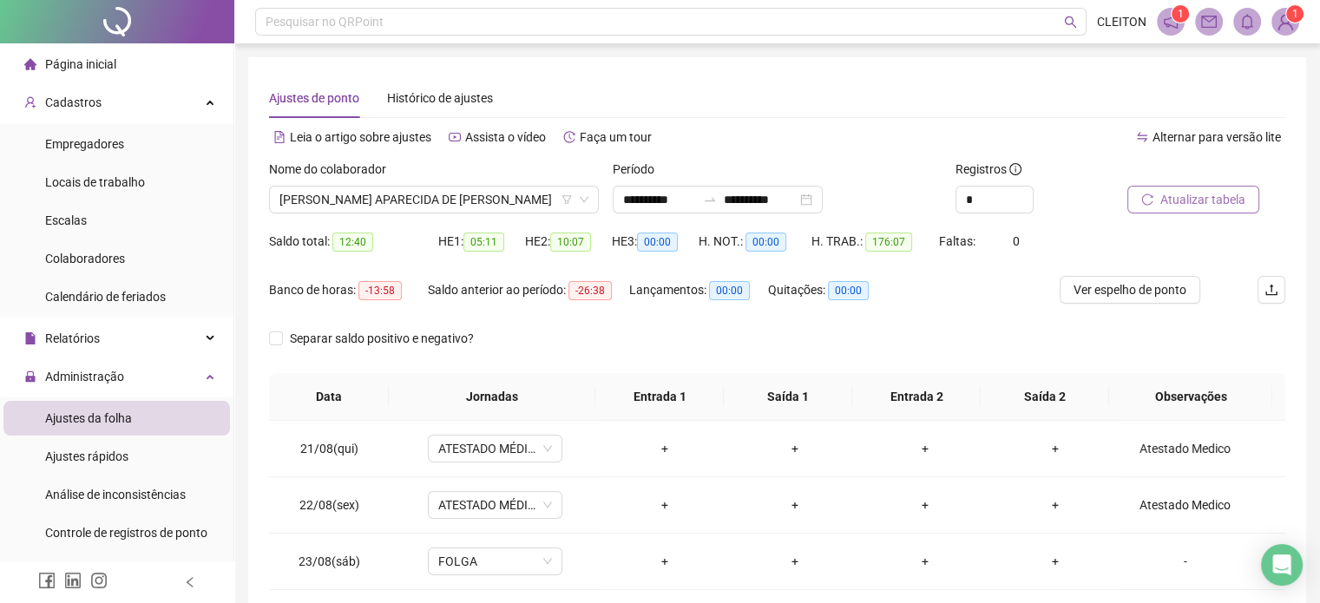
click at [1177, 201] on span "Atualizar tabela" at bounding box center [1202, 199] width 85 height 19
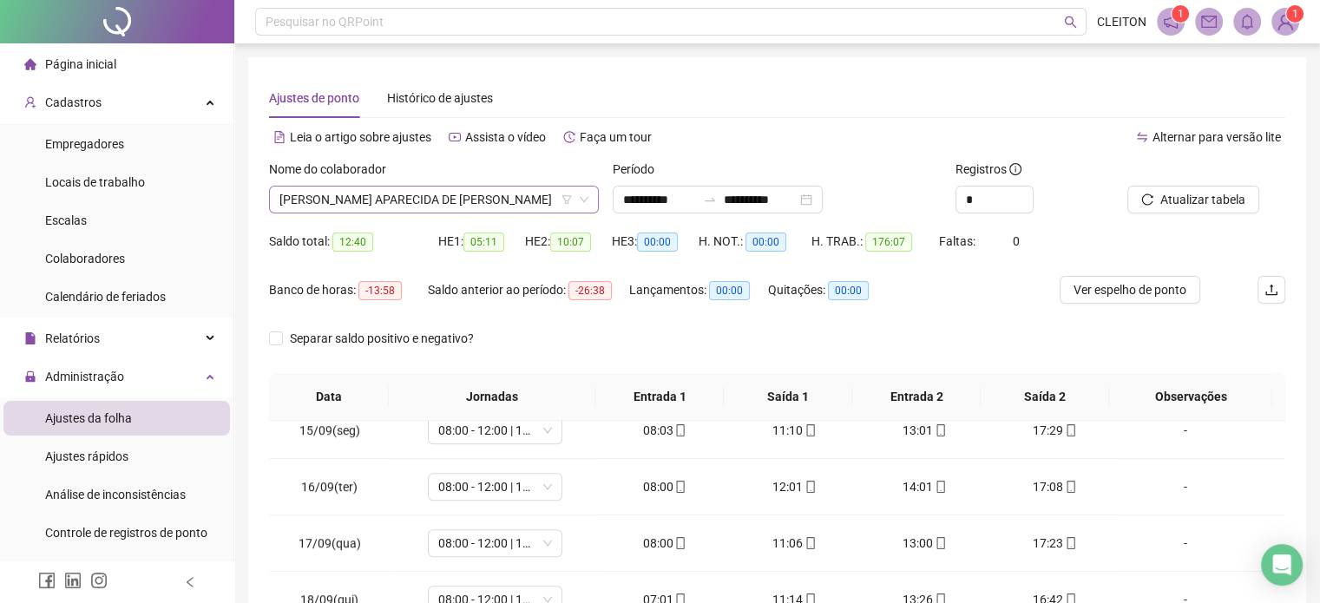
click at [523, 197] on span "[PERSON_NAME] APARECIDA DE [PERSON_NAME]" at bounding box center [433, 200] width 309 height 26
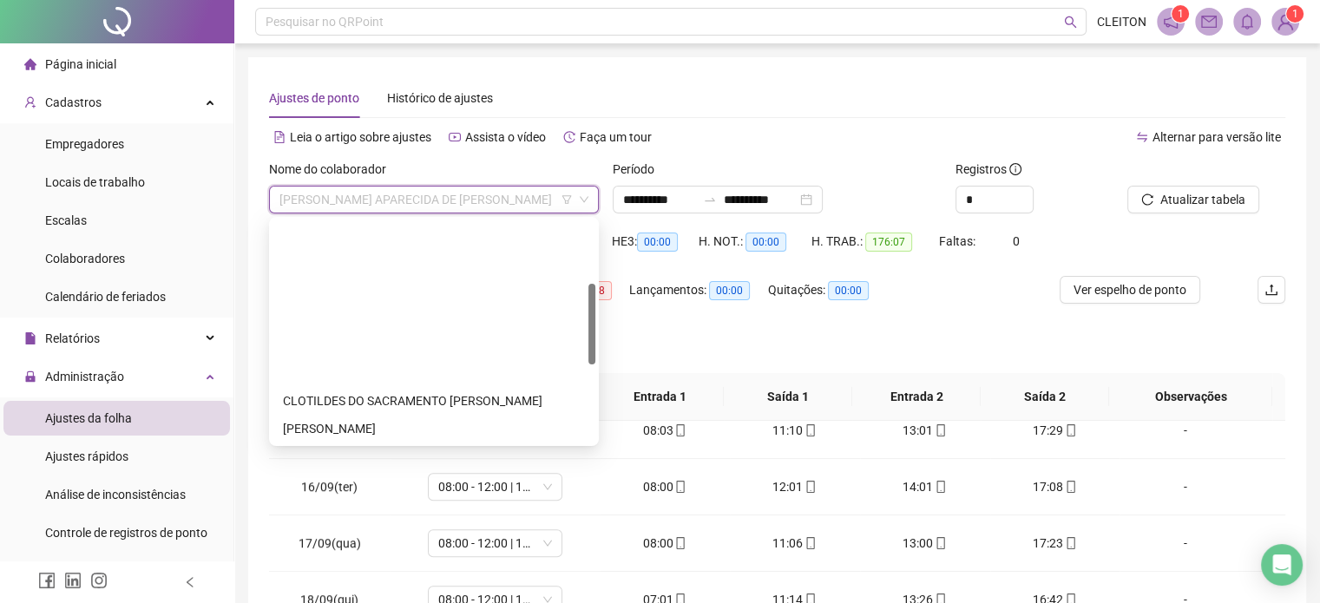
click at [405, 530] on div "[PERSON_NAME]" at bounding box center [434, 539] width 302 height 19
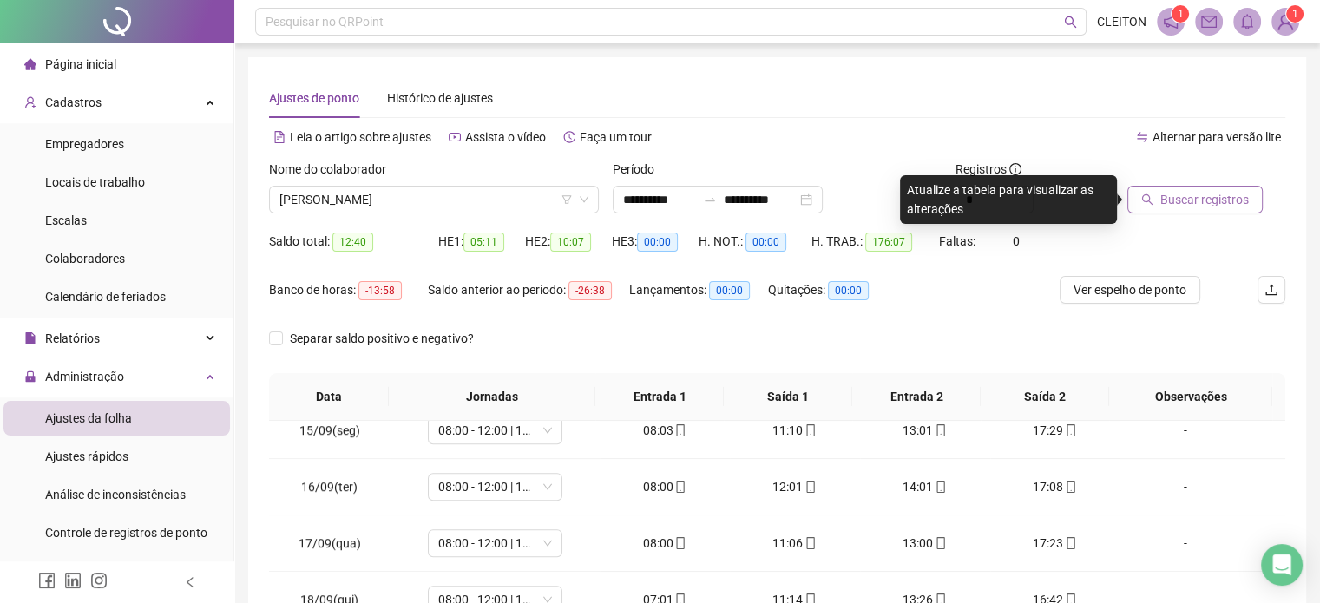
click at [1205, 195] on span "Buscar registros" at bounding box center [1204, 199] width 89 height 19
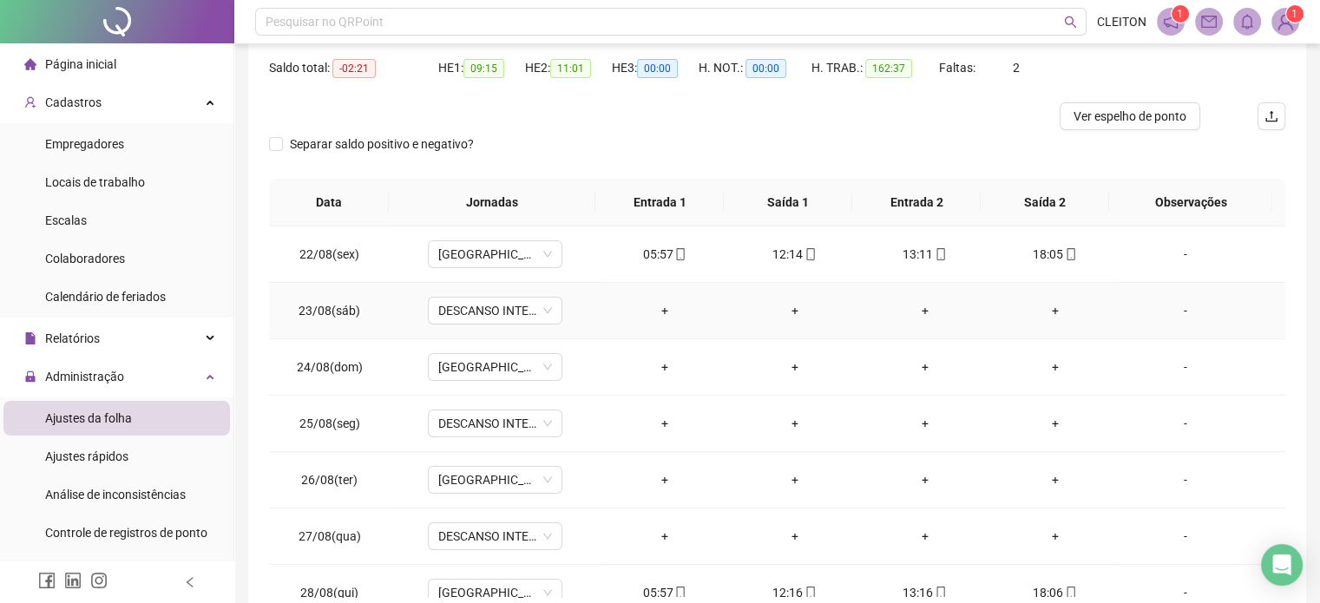
scroll to position [87, 0]
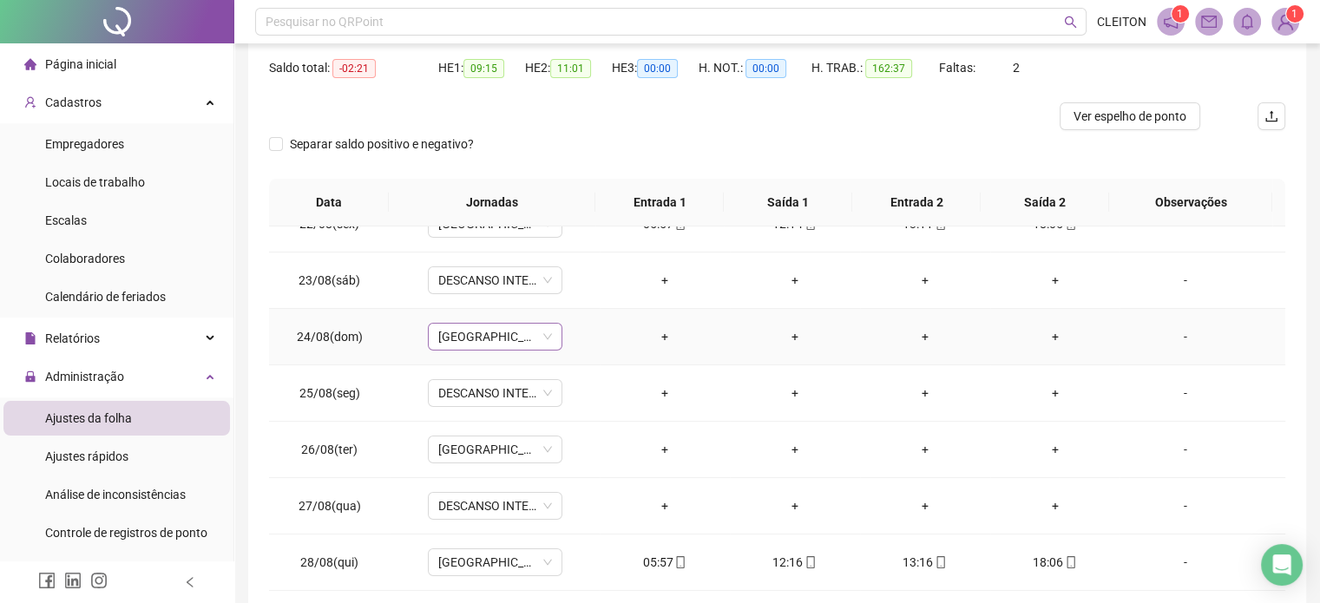
click at [524, 342] on span "[GEOGRAPHIC_DATA]" at bounding box center [495, 337] width 114 height 26
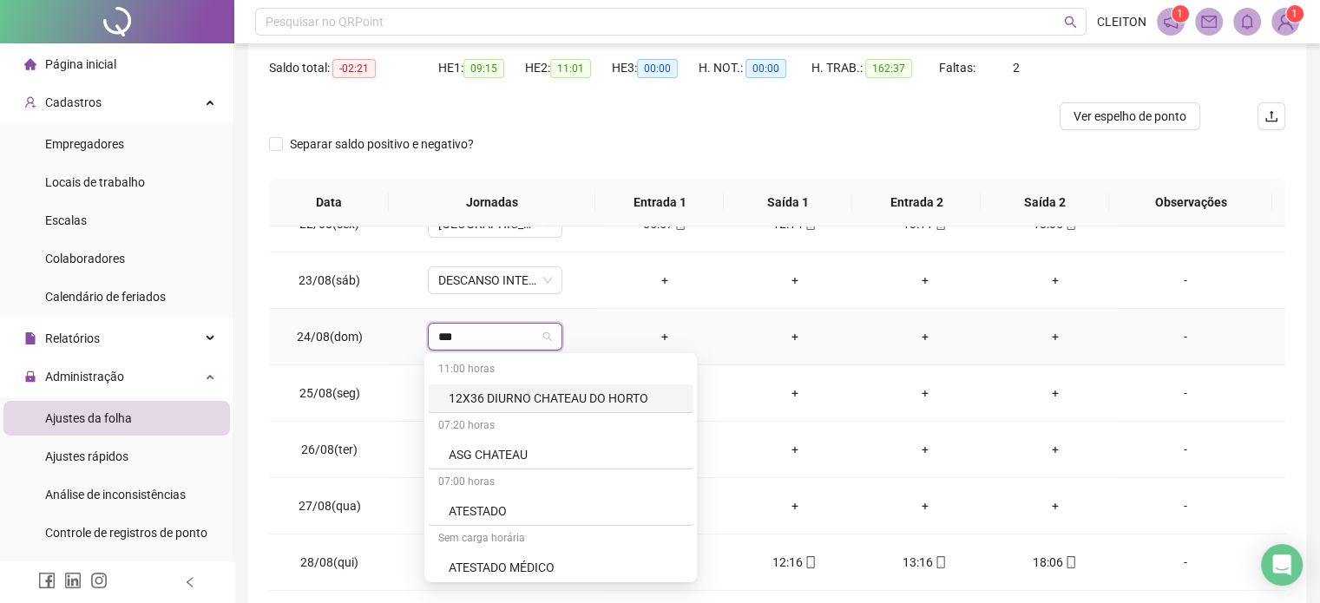
type input "****"
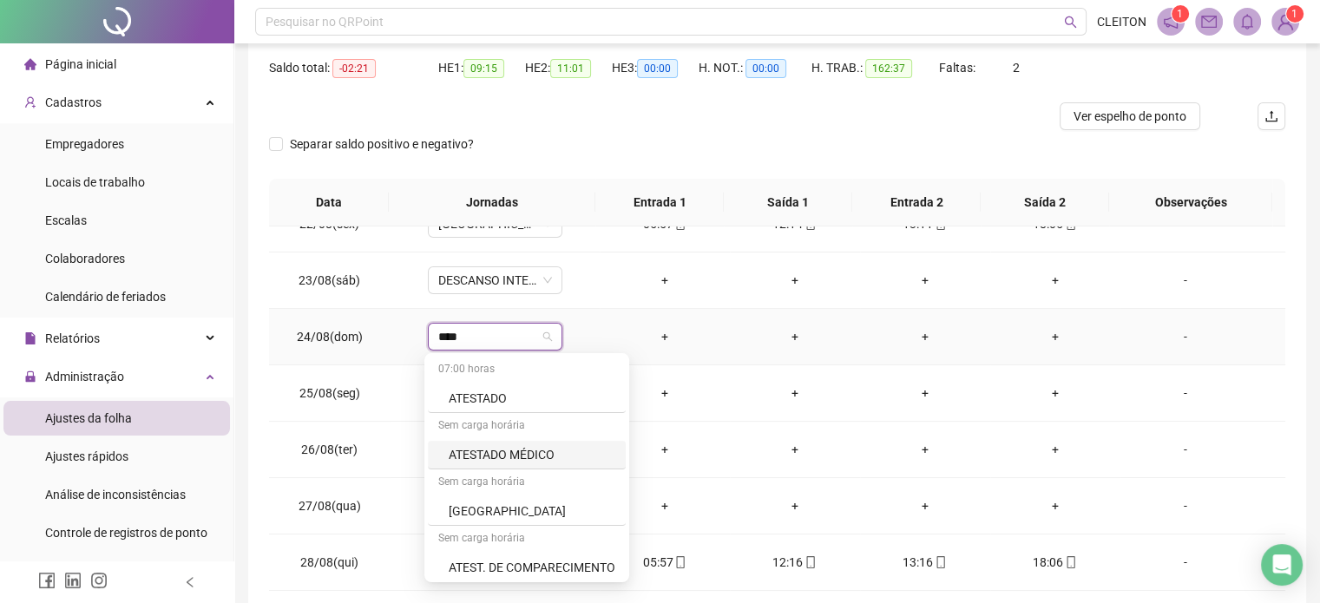
click at [509, 457] on div "ATESTADO MÉDICO" at bounding box center [532, 454] width 167 height 19
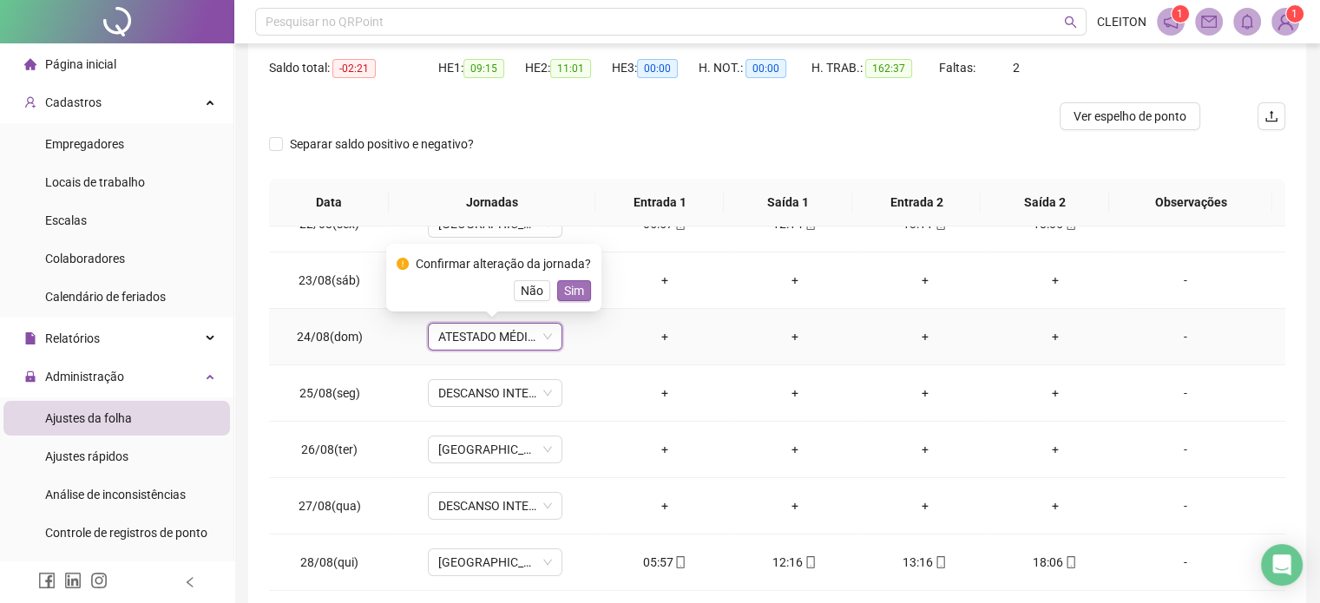
click at [576, 287] on span "Sim" at bounding box center [574, 290] width 20 height 19
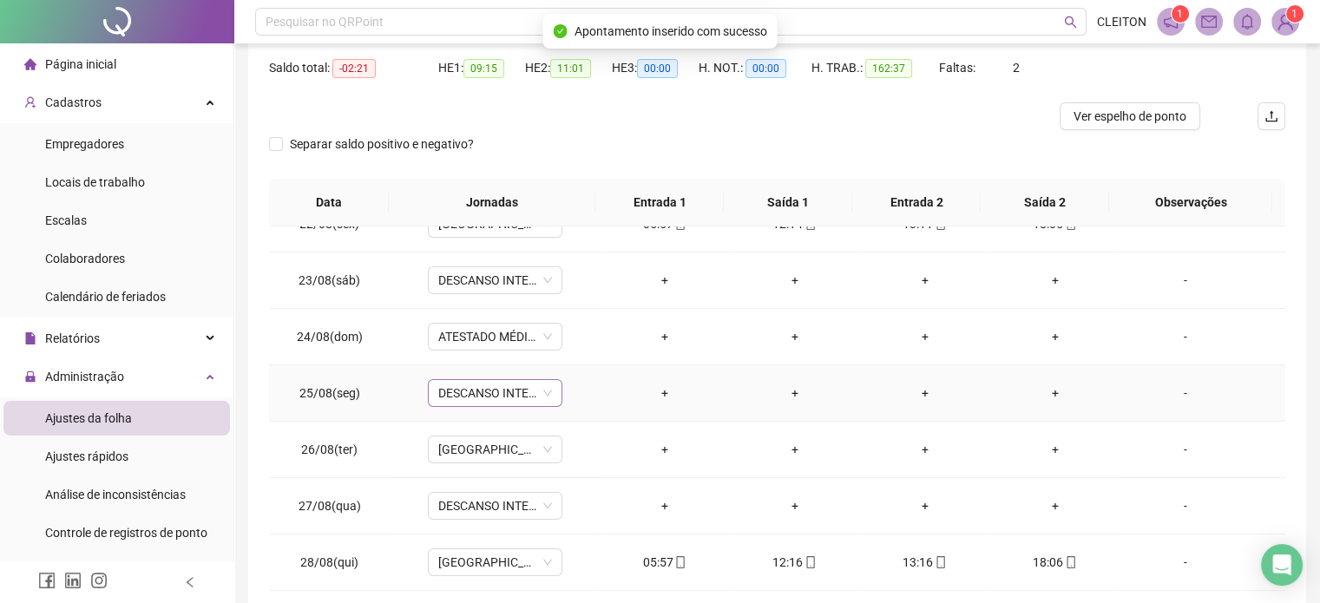
click at [491, 405] on div "DESCANSO INTER-JORNADA" at bounding box center [495, 393] width 135 height 28
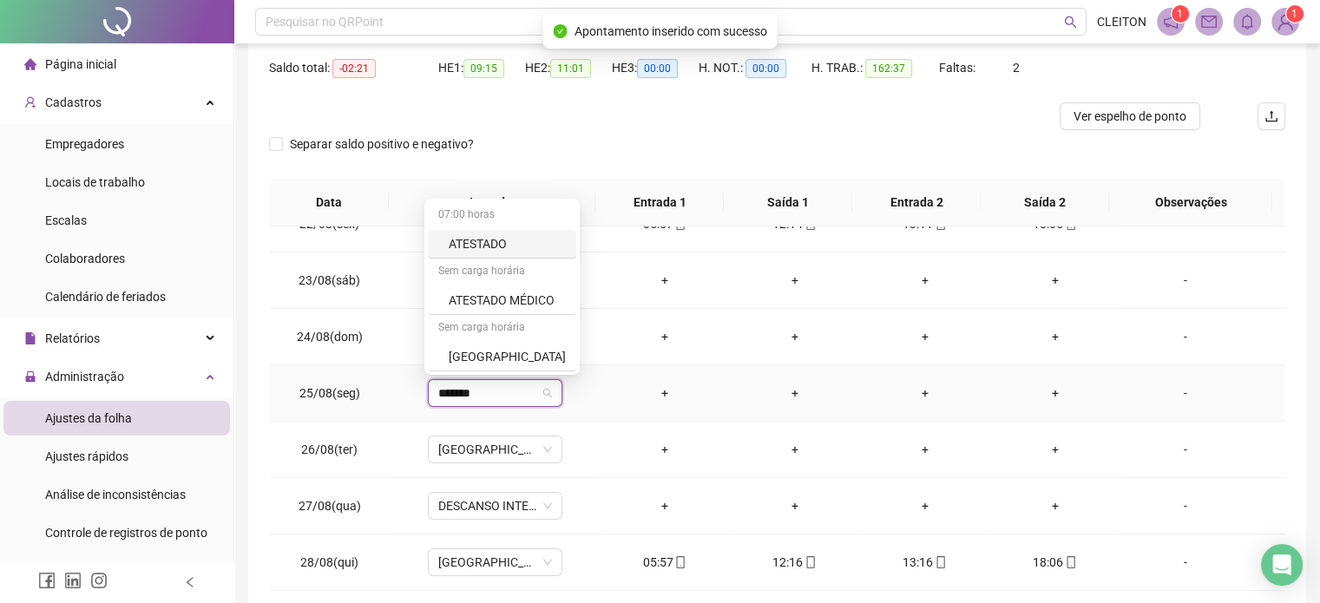
type input "********"
click at [522, 298] on div "ATESTADO MÉDICO" at bounding box center [507, 300] width 117 height 19
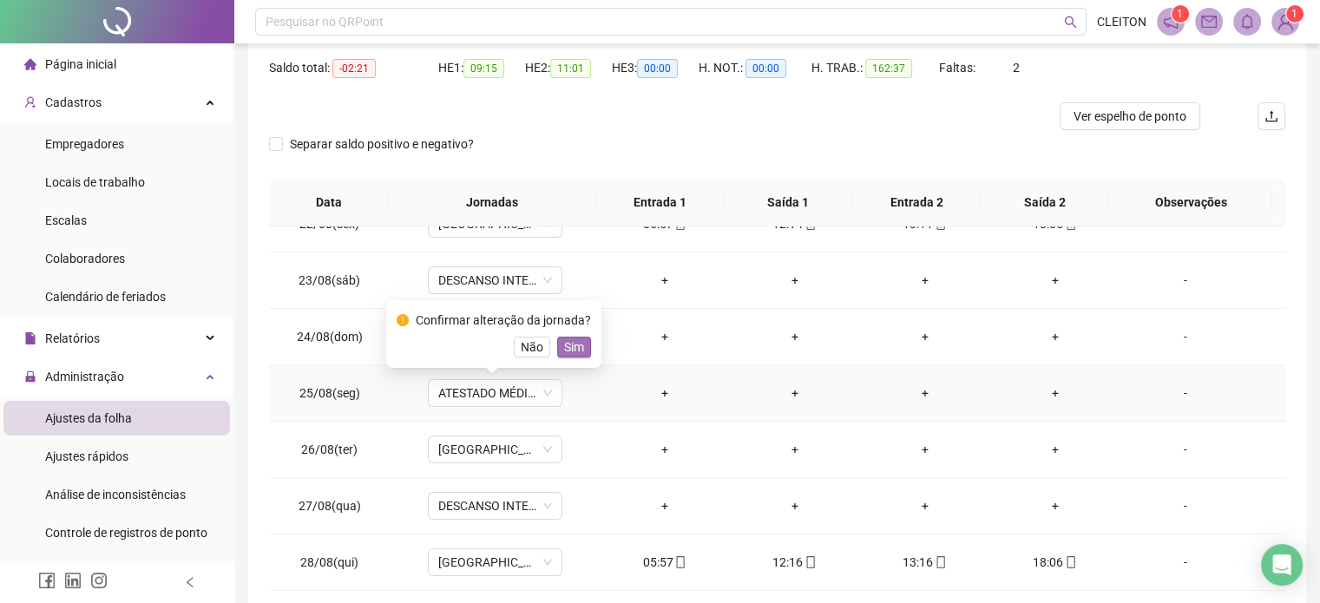
click at [577, 353] on span "Sim" at bounding box center [574, 347] width 20 height 19
click at [477, 448] on span "[GEOGRAPHIC_DATA]" at bounding box center [495, 450] width 114 height 26
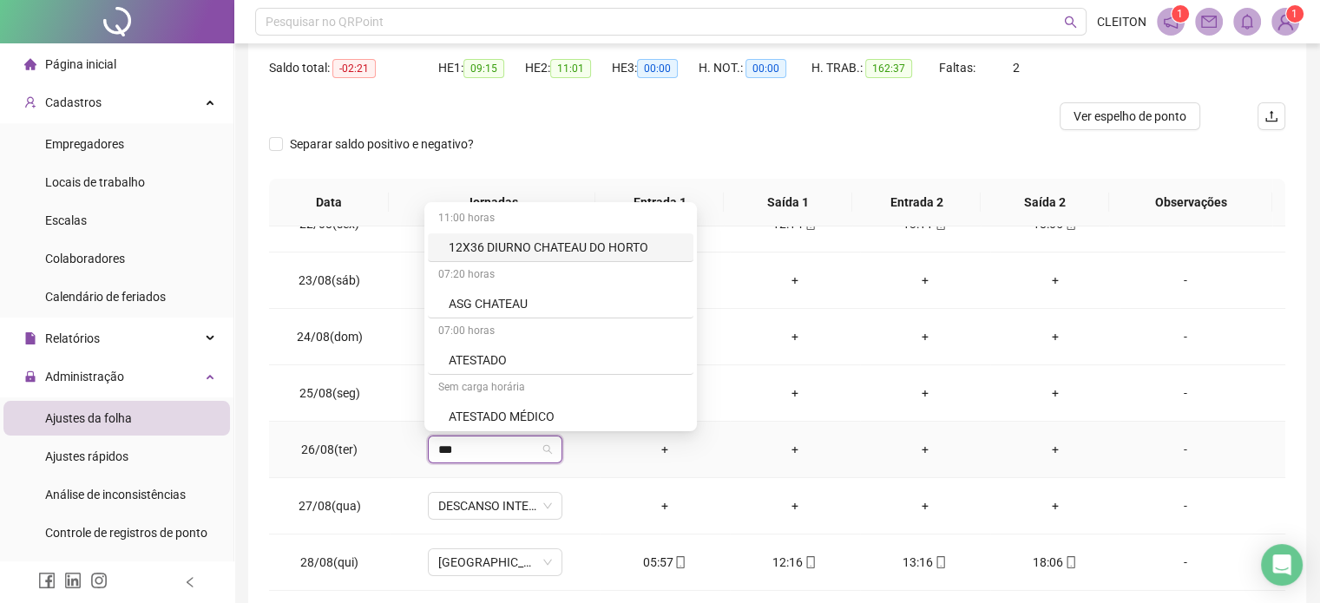
type input "****"
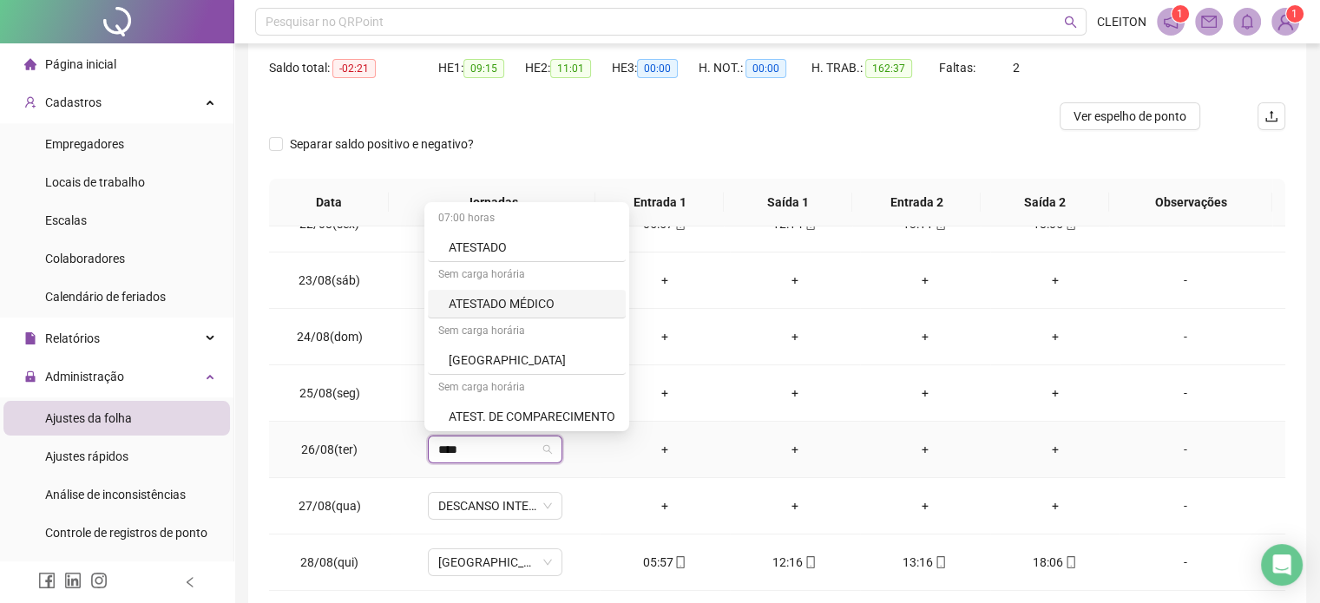
click at [515, 299] on div "ATESTADO MÉDICO" at bounding box center [532, 303] width 167 height 19
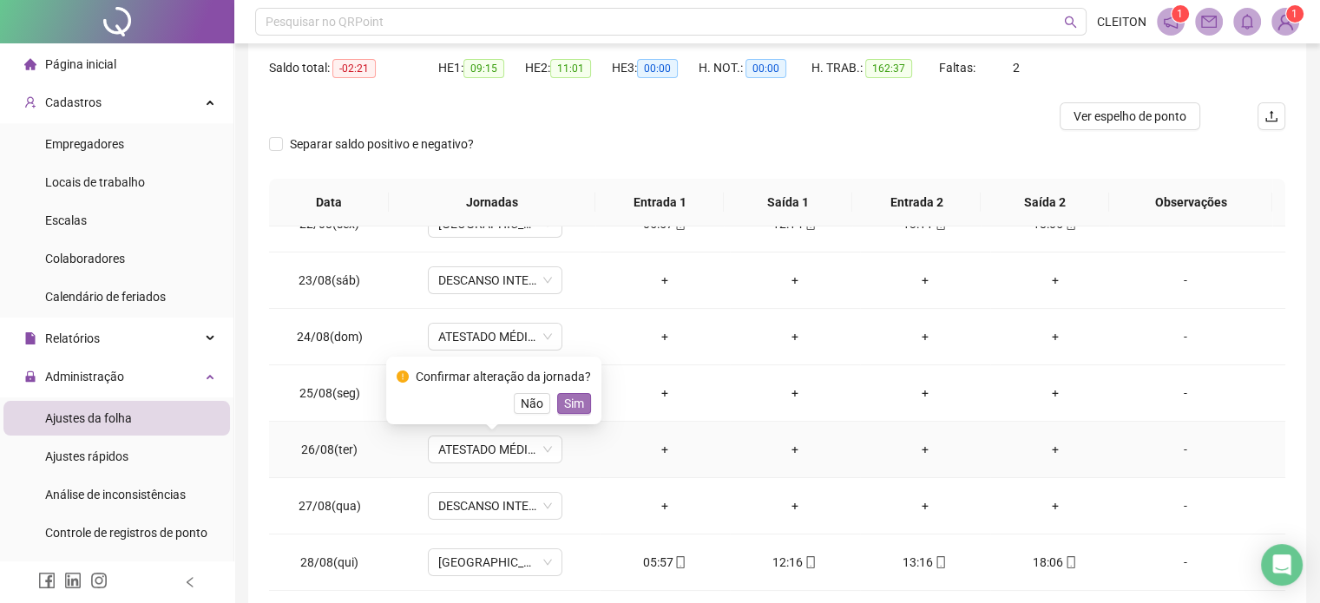
click at [569, 404] on span "Sim" at bounding box center [574, 403] width 20 height 19
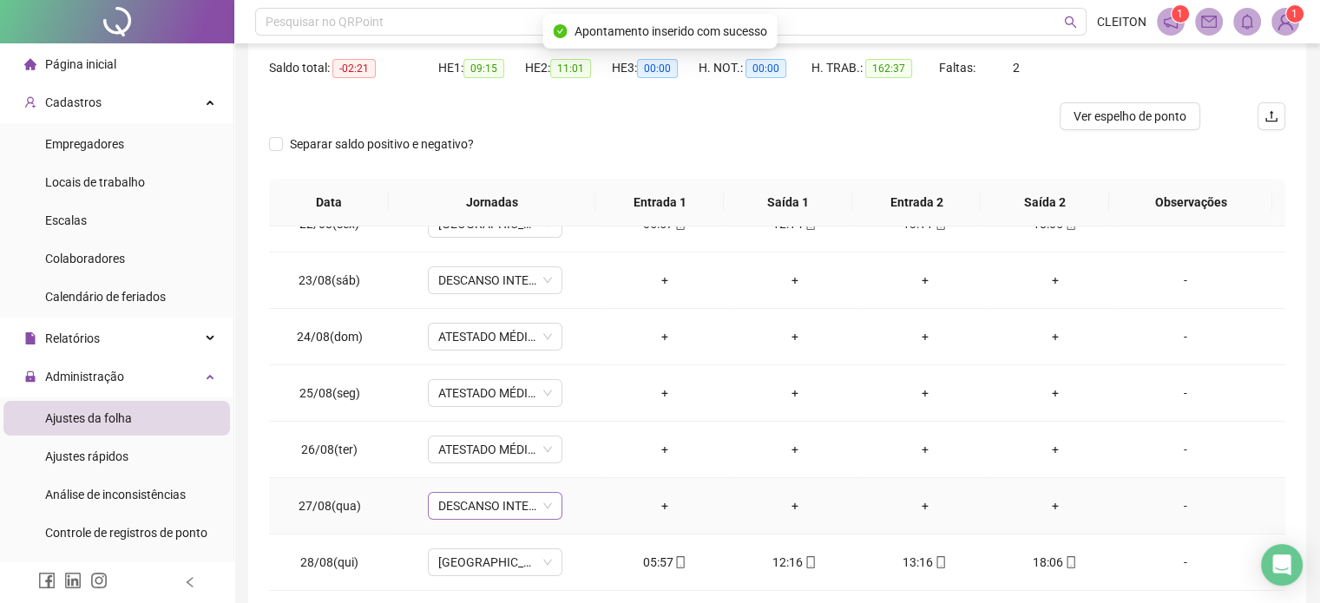
click at [490, 516] on span "DESCANSO INTER-JORNADA" at bounding box center [495, 506] width 114 height 26
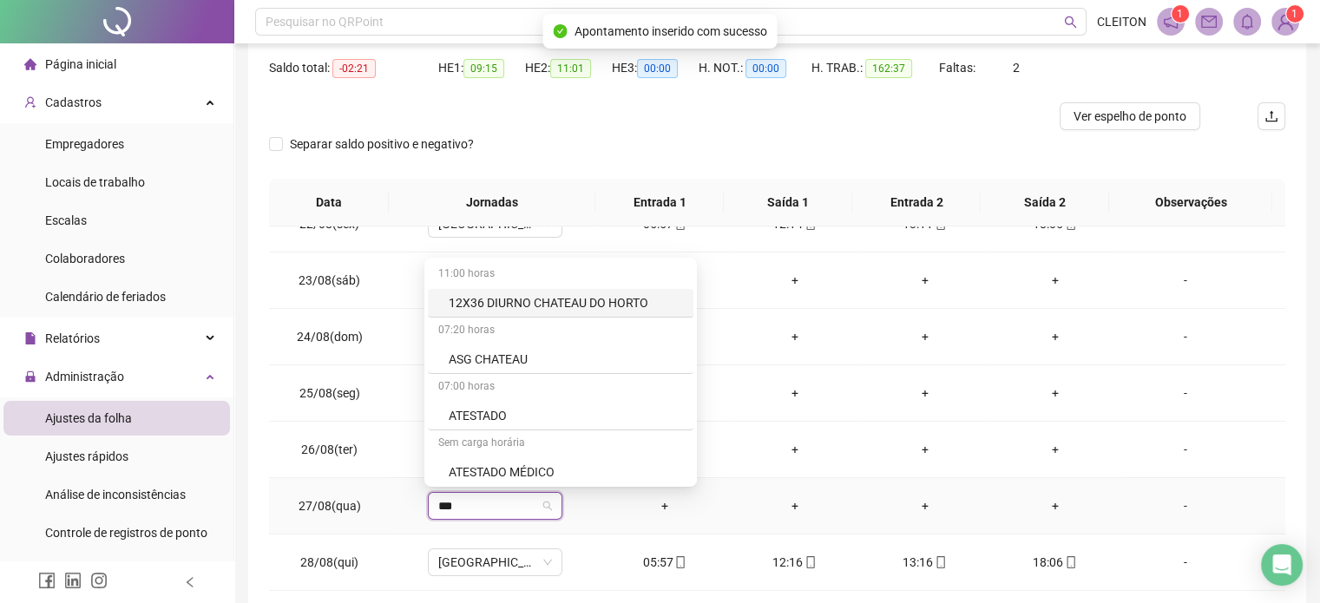
type input "****"
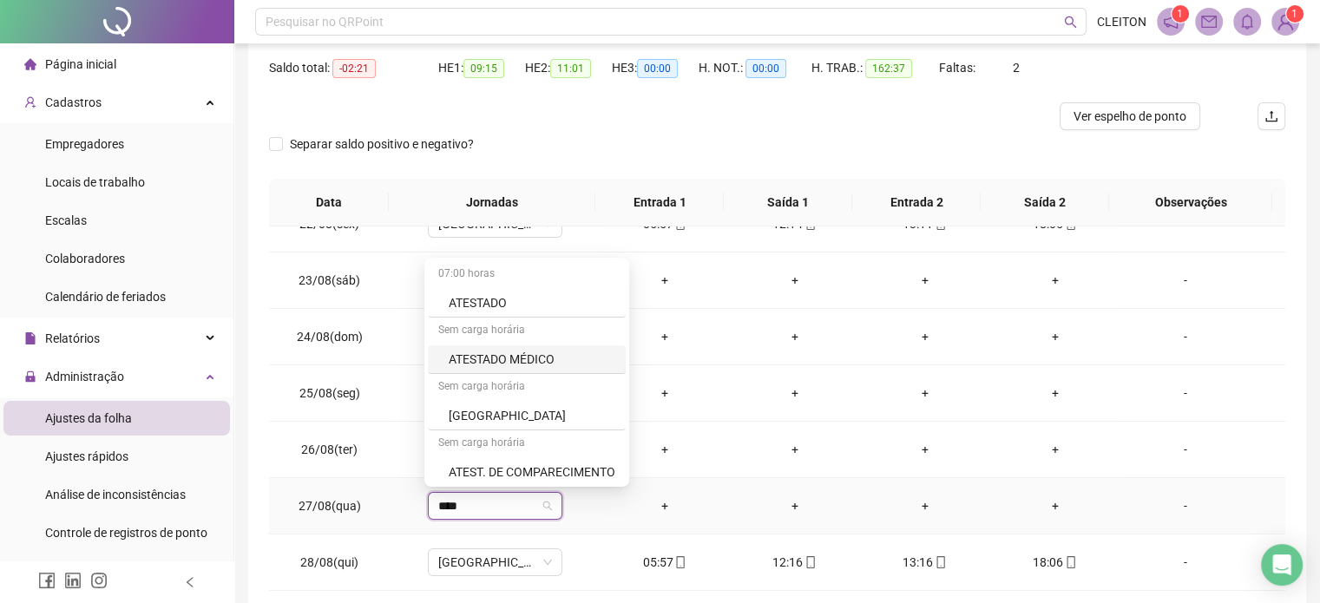
click at [526, 357] on div "ATESTADO MÉDICO" at bounding box center [532, 359] width 167 height 19
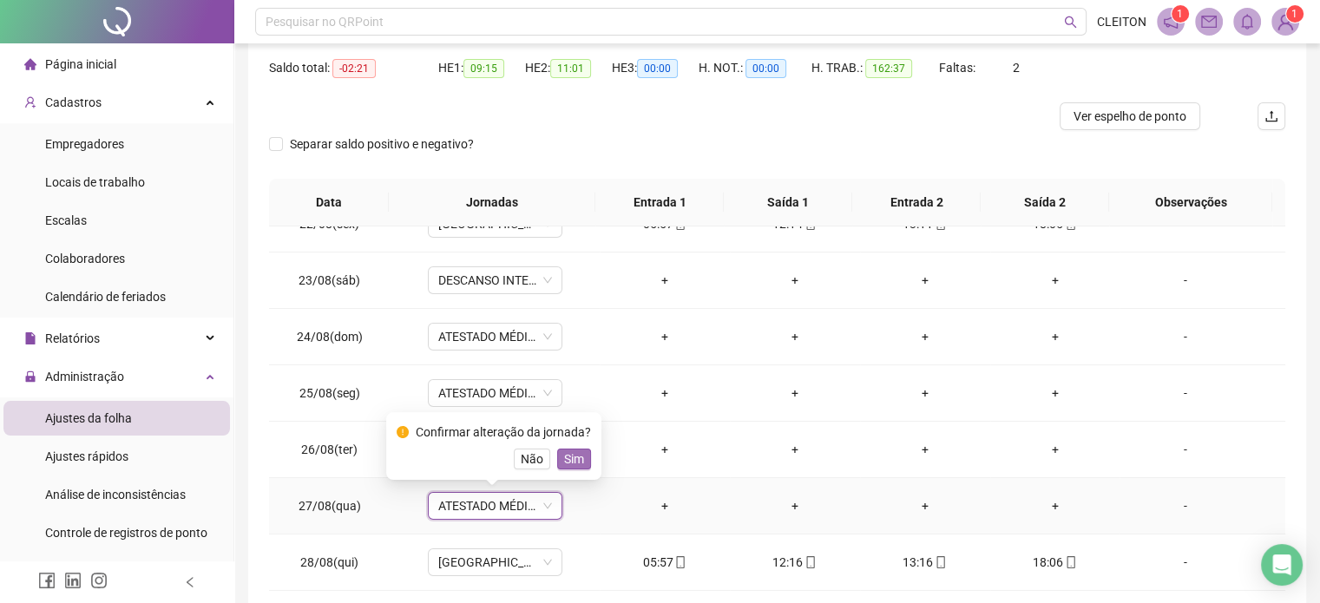
click at [579, 464] on span "Sim" at bounding box center [574, 459] width 20 height 19
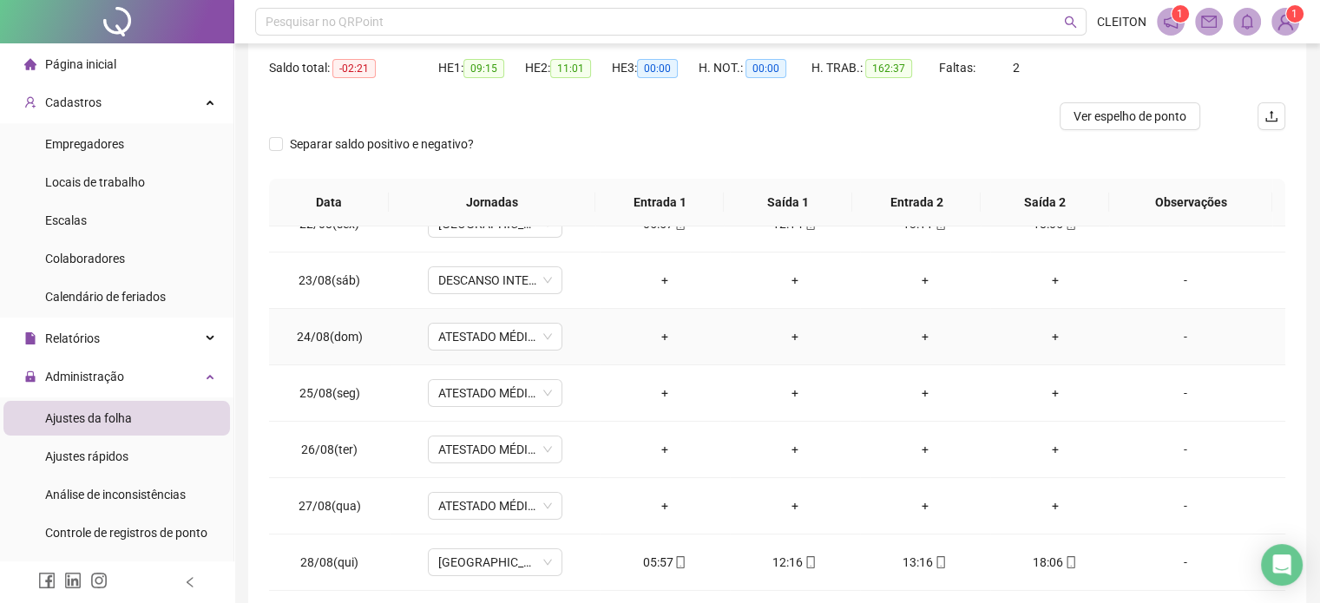
click at [1171, 332] on div "-" at bounding box center [1185, 336] width 102 height 19
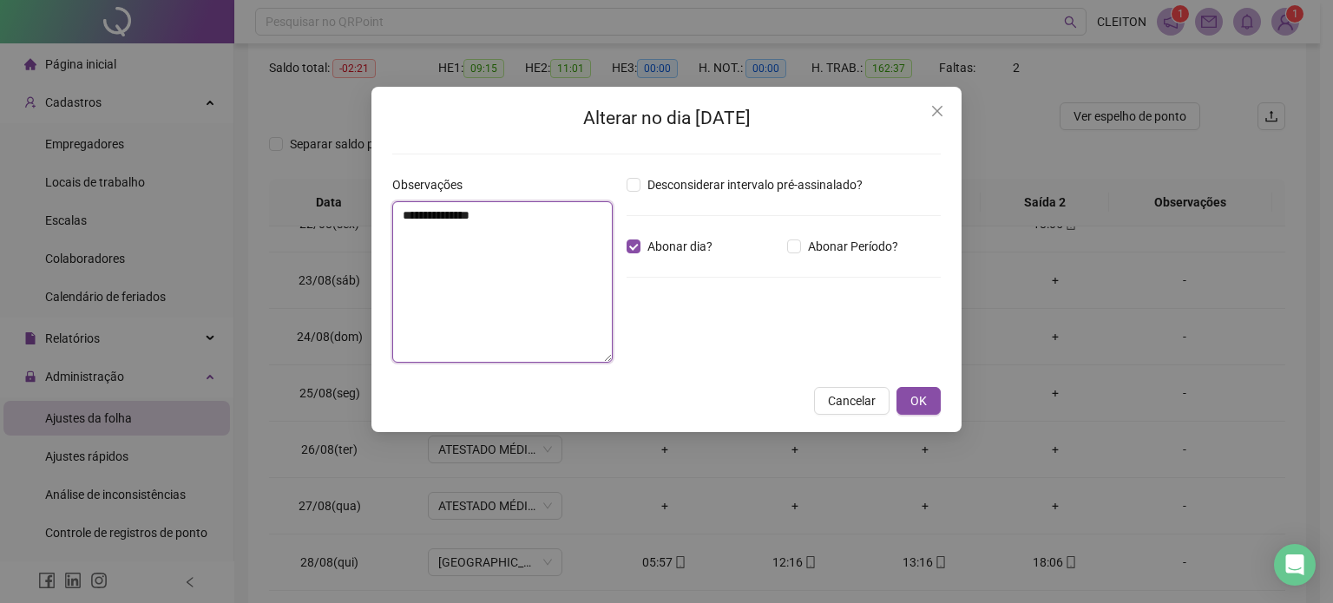
click at [524, 260] on textarea "**********" at bounding box center [502, 281] width 220 height 161
type textarea "**********"
click at [924, 403] on span "OK" at bounding box center [919, 400] width 16 height 19
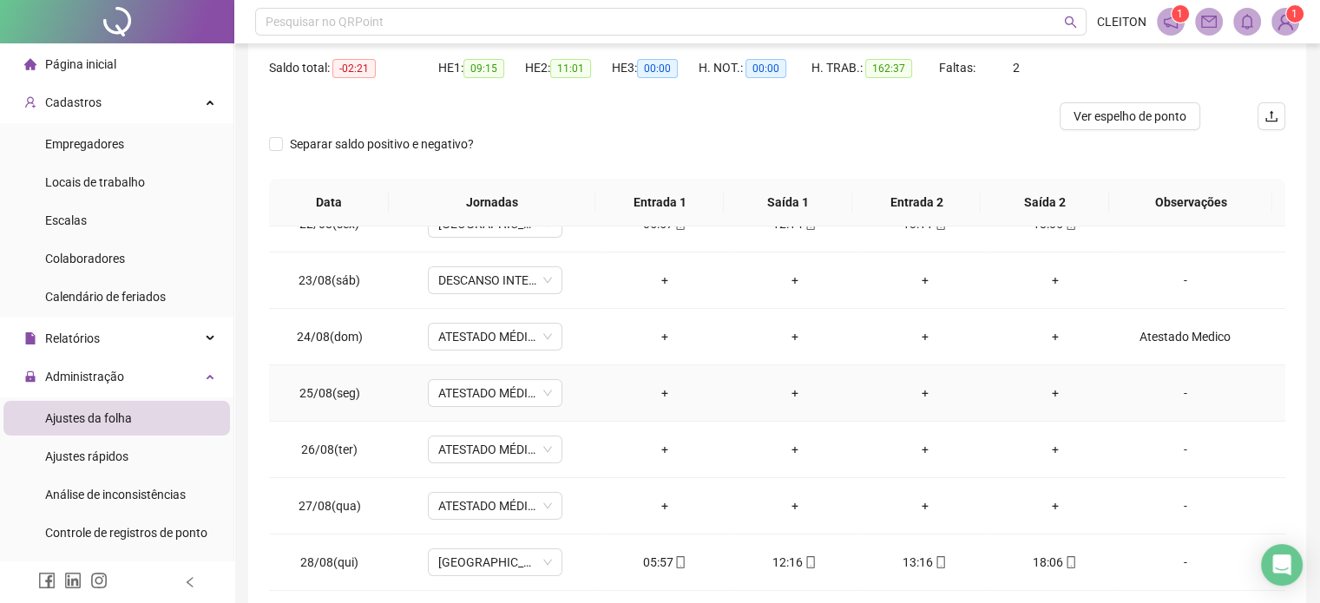
click at [1176, 397] on div "-" at bounding box center [1185, 393] width 102 height 19
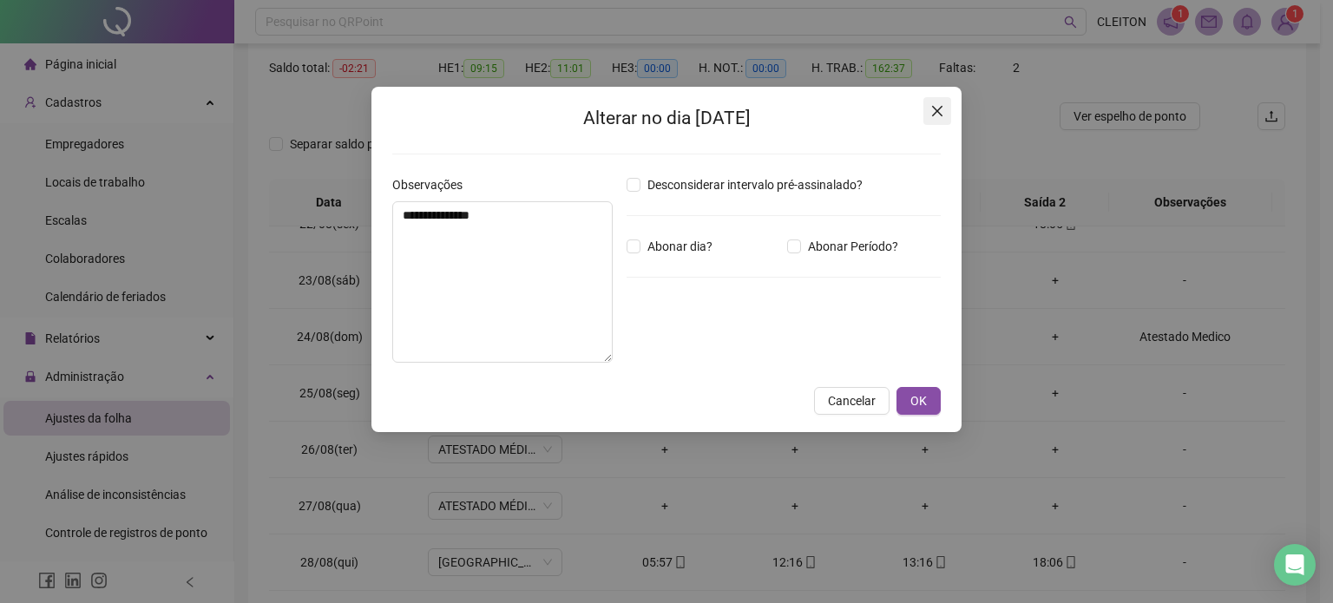
click at [937, 107] on icon "close" at bounding box center [937, 111] width 14 height 14
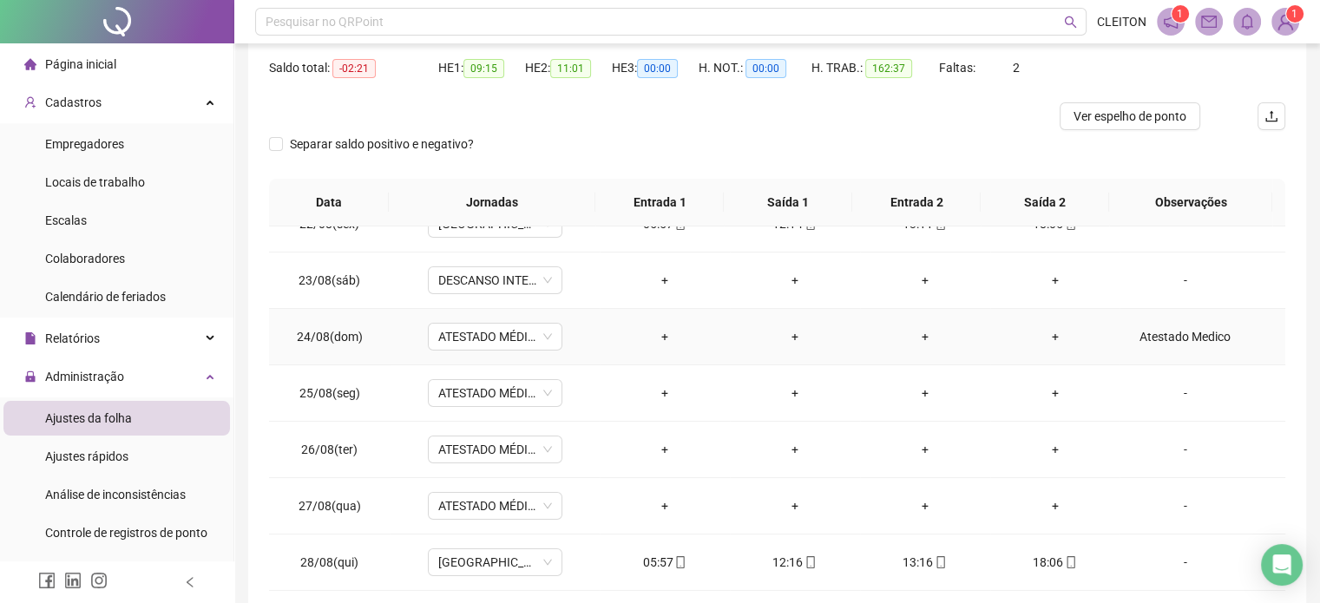
click at [1135, 332] on div "Atestado Medico" at bounding box center [1185, 336] width 102 height 19
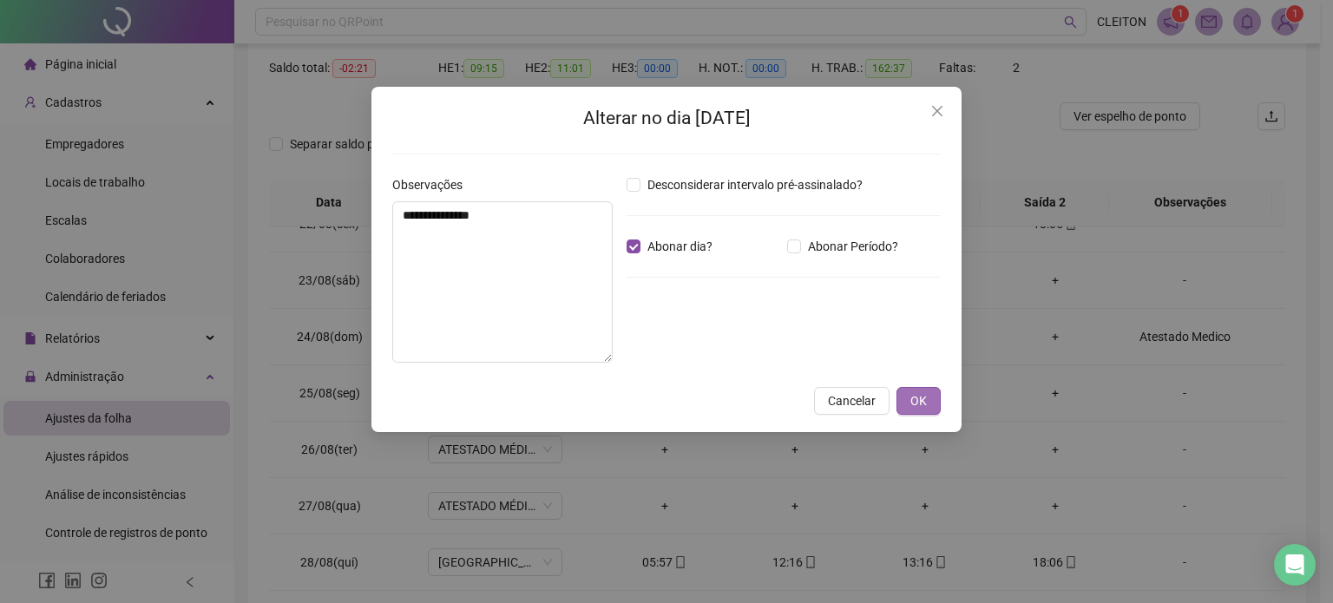
click at [925, 406] on span "OK" at bounding box center [919, 400] width 16 height 19
click at [927, 399] on span "OK" at bounding box center [919, 400] width 16 height 19
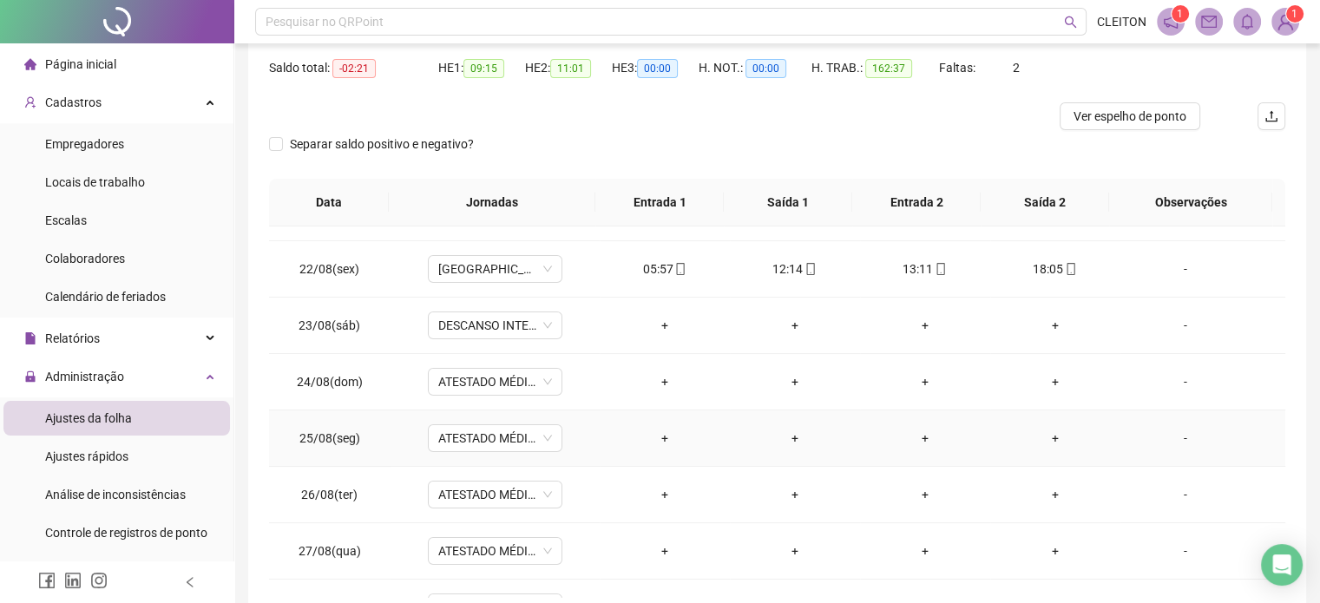
scroll to position [0, 0]
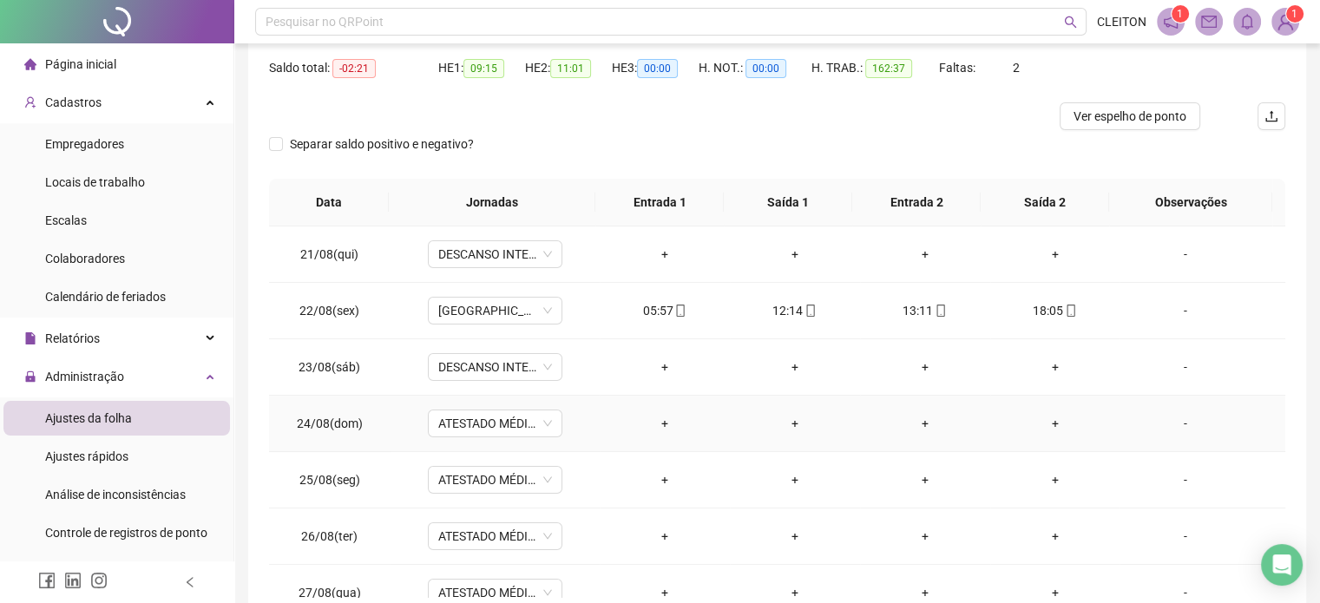
click at [1170, 426] on div "-" at bounding box center [1185, 423] width 102 height 19
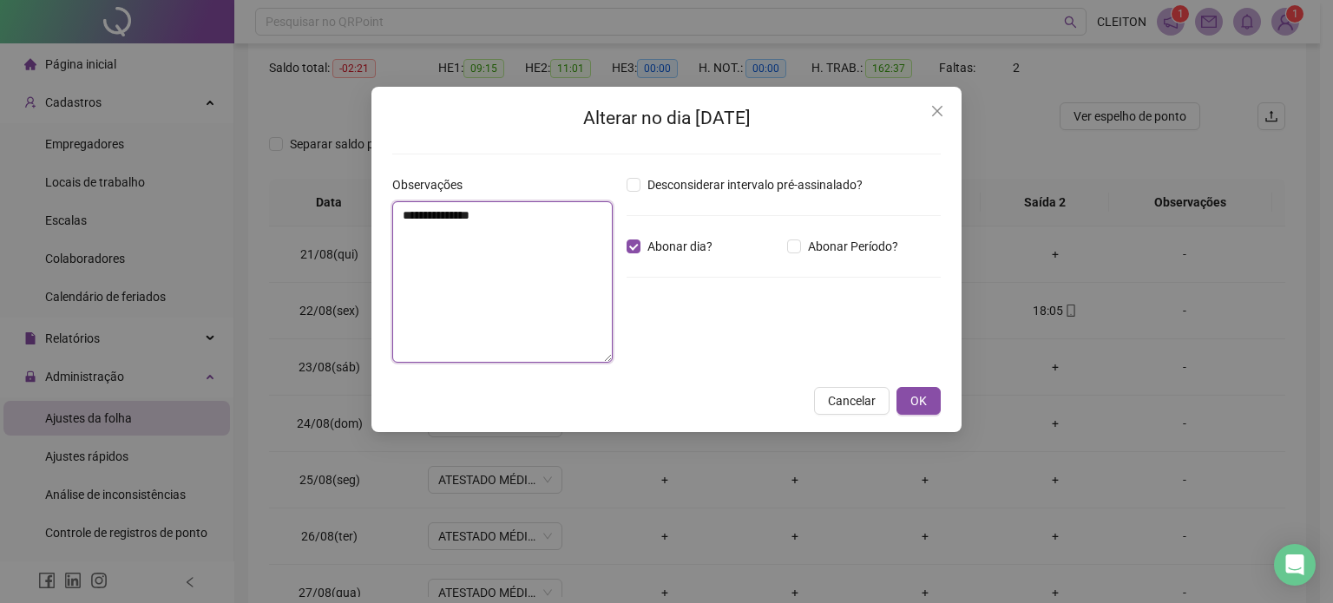
drag, startPoint x: 493, startPoint y: 217, endPoint x: 389, endPoint y: 234, distance: 105.6
click at [389, 234] on div "**********" at bounding box center [502, 275] width 234 height 201
click at [928, 398] on button "OK" at bounding box center [919, 401] width 44 height 28
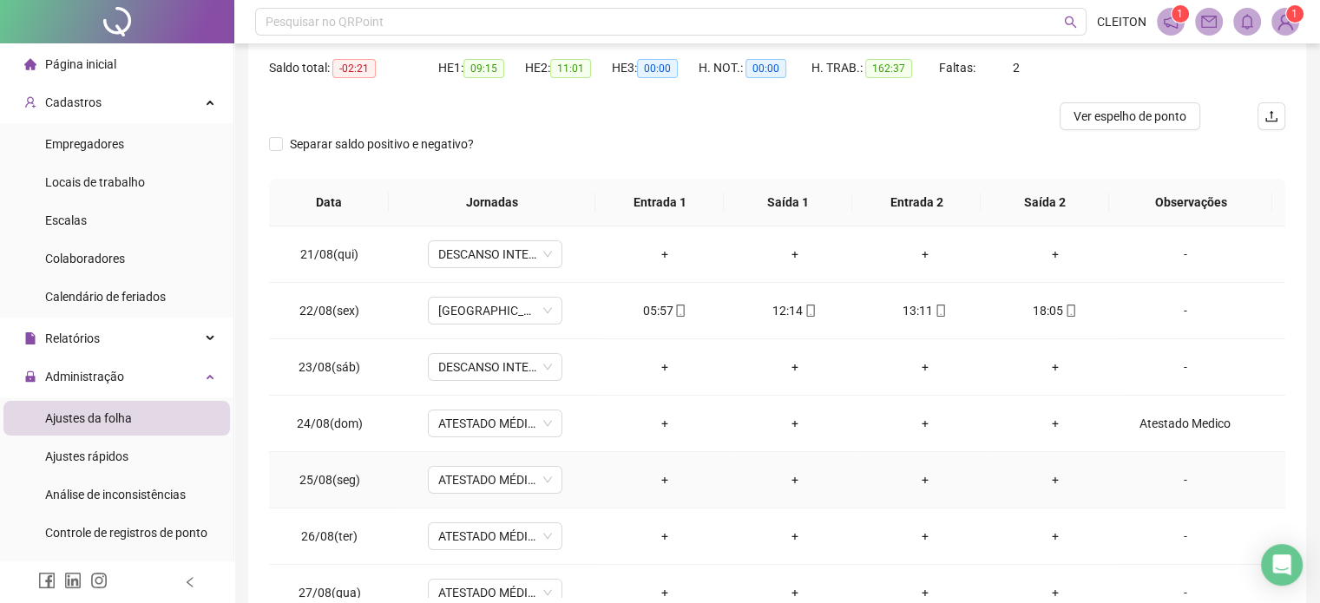
click at [1170, 477] on div "-" at bounding box center [1185, 479] width 102 height 19
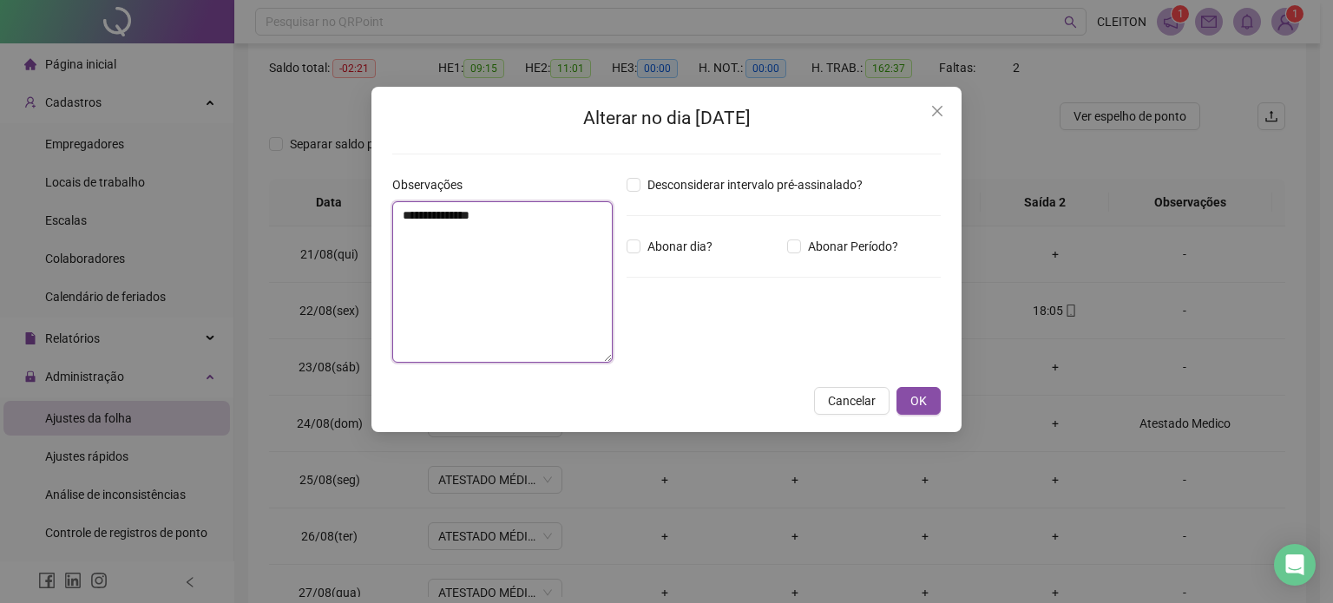
click at [441, 293] on textarea "**********" at bounding box center [502, 281] width 220 height 161
paste textarea "**********"
type textarea "**********"
click at [923, 400] on span "OK" at bounding box center [919, 400] width 16 height 19
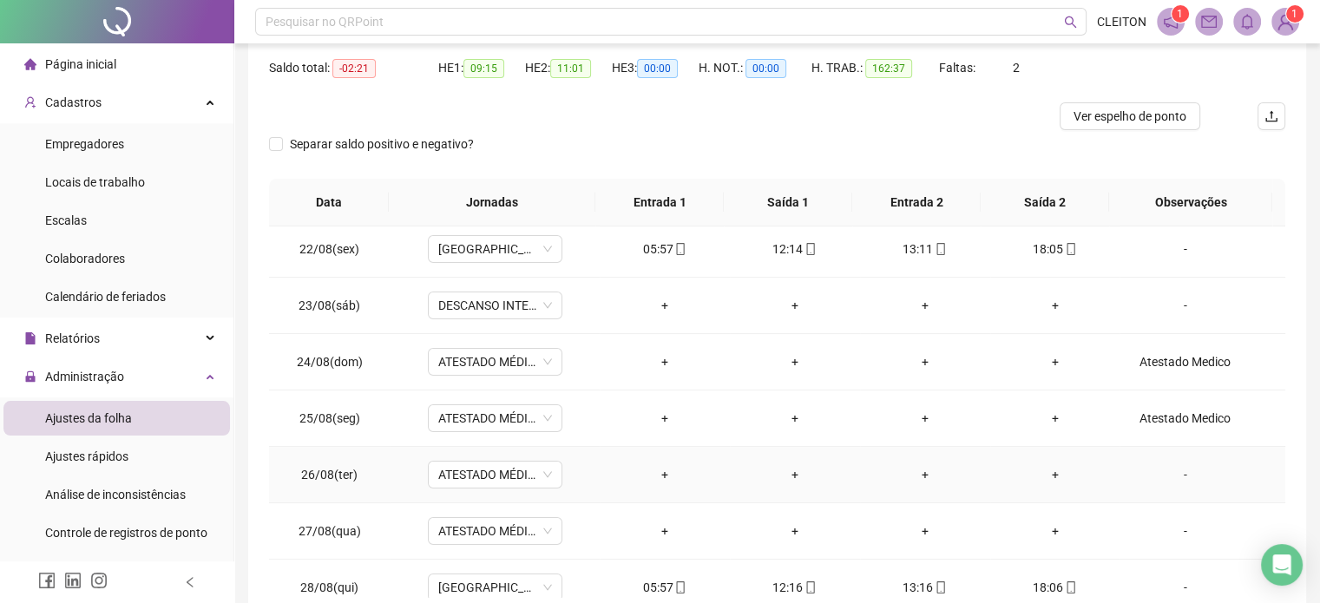
scroll to position [87, 0]
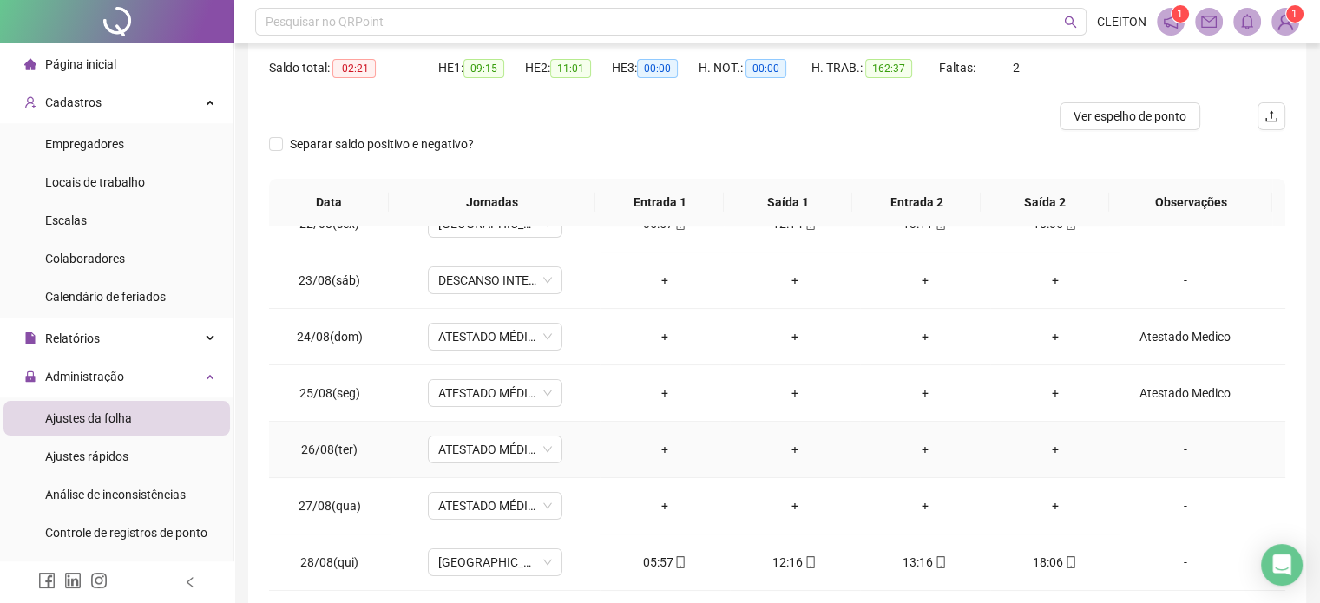
click at [1171, 450] on div "-" at bounding box center [1185, 449] width 102 height 19
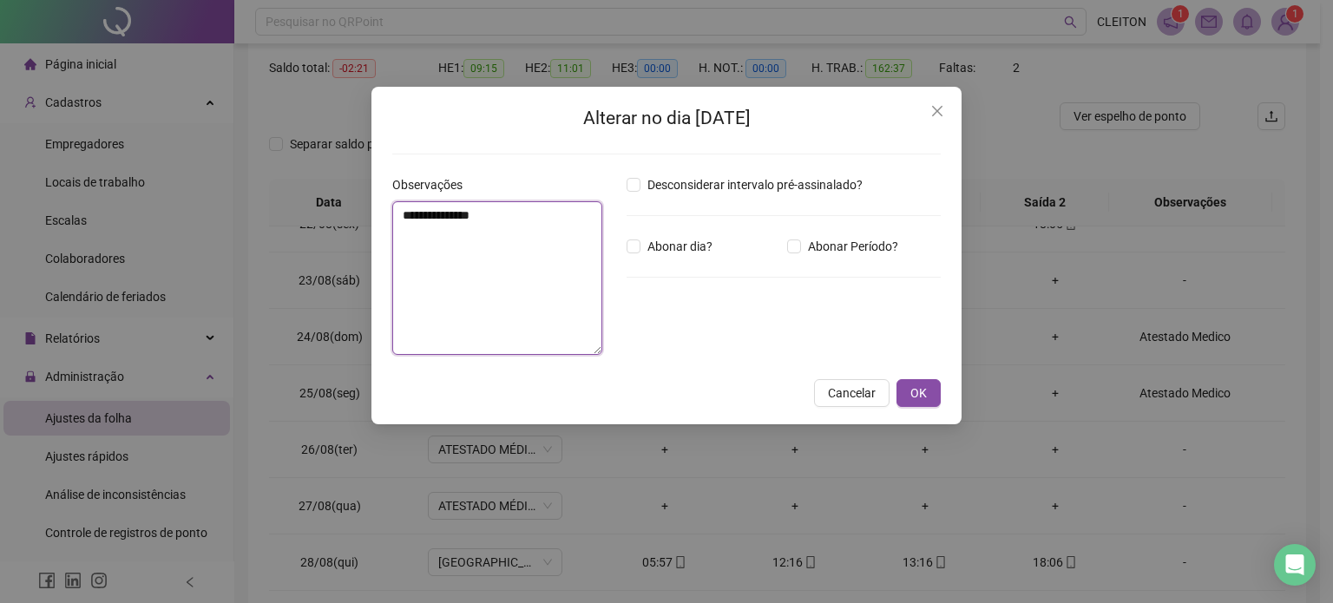
click at [490, 287] on textarea "**********" at bounding box center [497, 278] width 210 height 154
paste textarea "**********"
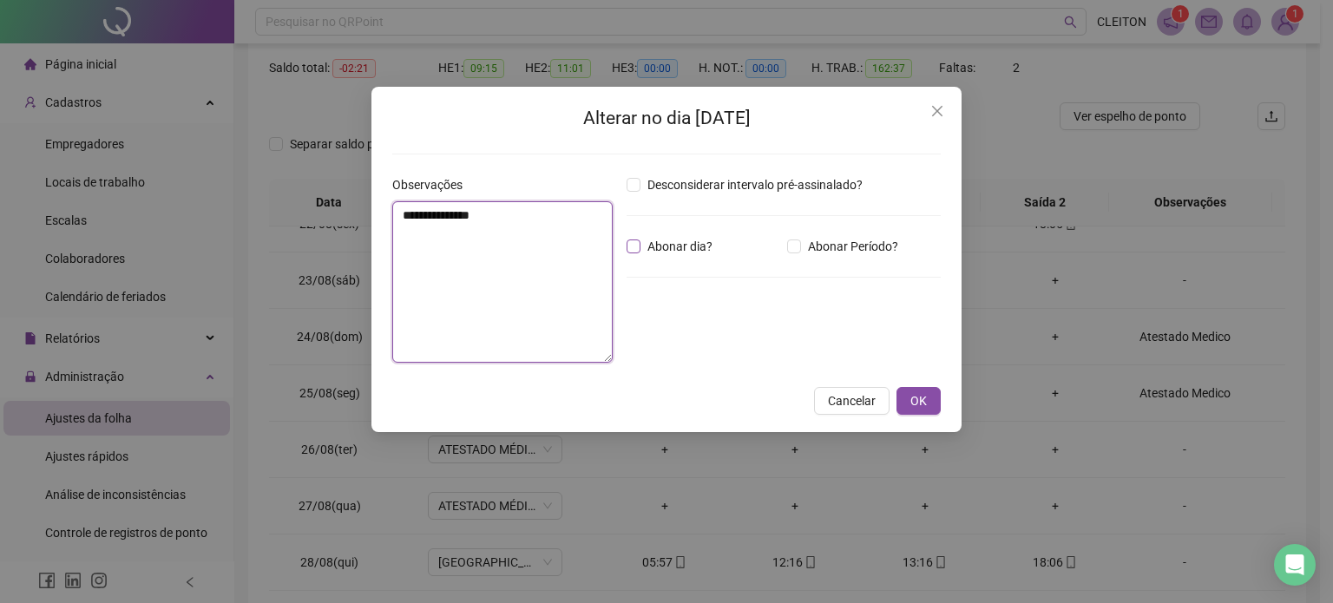
type textarea "**********"
click at [917, 402] on span "OK" at bounding box center [919, 400] width 16 height 19
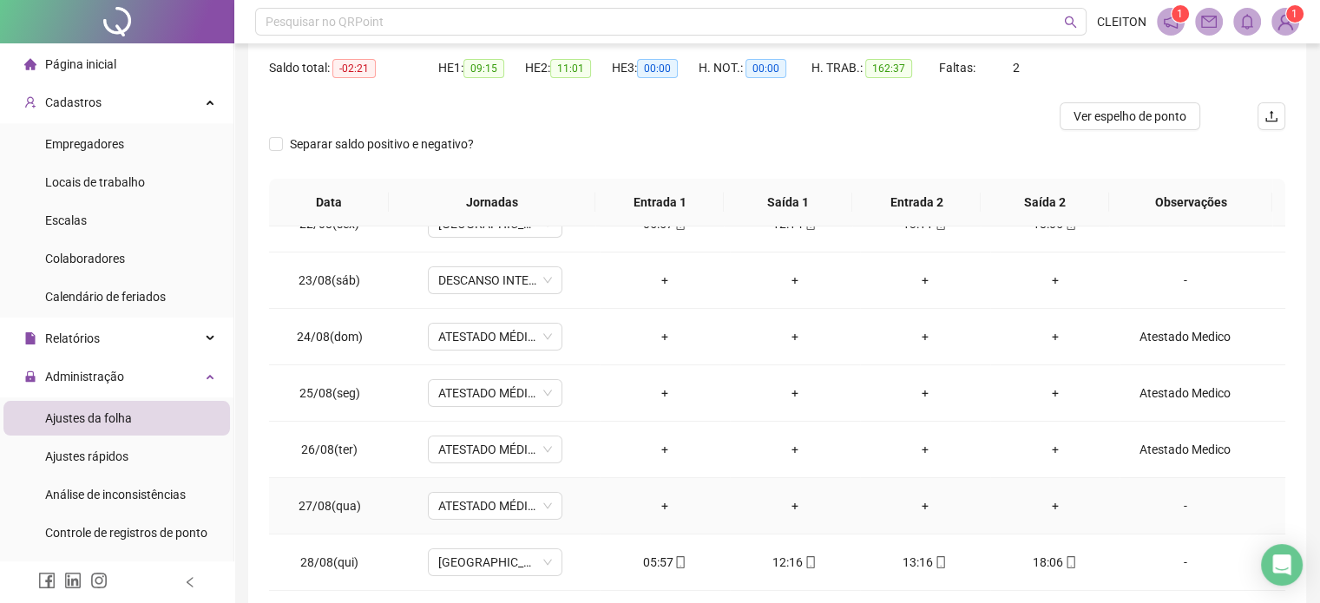
click at [1170, 508] on div "-" at bounding box center [1185, 505] width 102 height 19
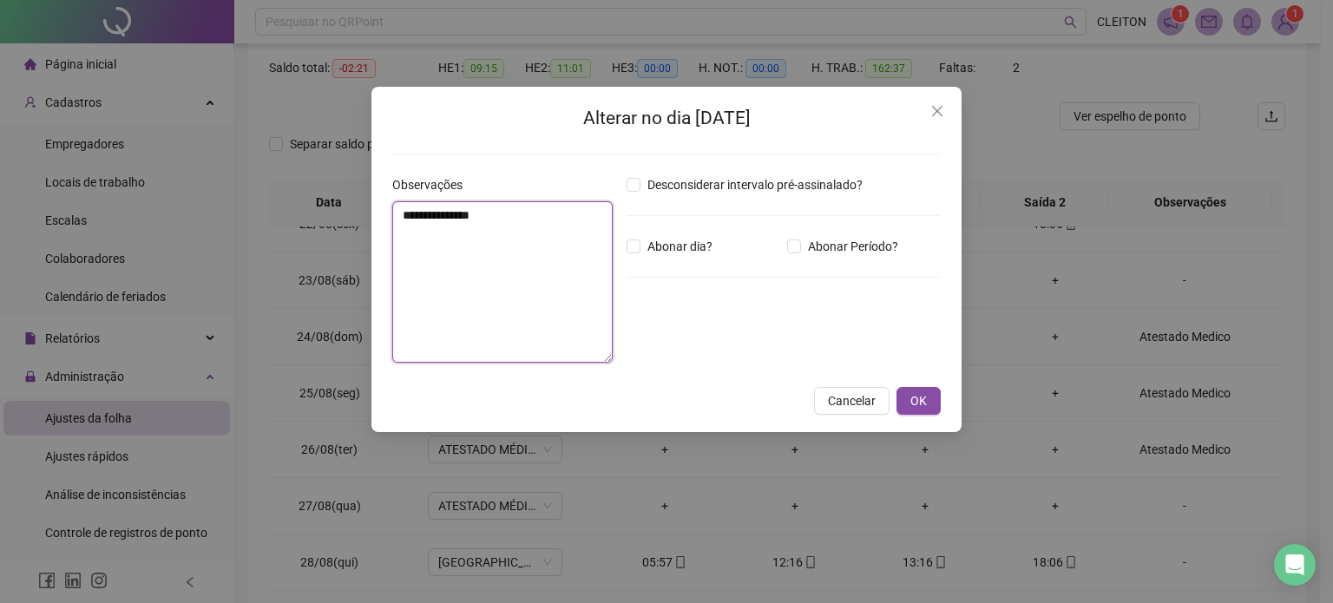
drag, startPoint x: 462, startPoint y: 273, endPoint x: 487, endPoint y: 287, distance: 28.7
click at [464, 275] on textarea "**********" at bounding box center [502, 281] width 220 height 161
paste textarea "**********"
type textarea "**********"
click at [919, 398] on span "OK" at bounding box center [919, 400] width 16 height 19
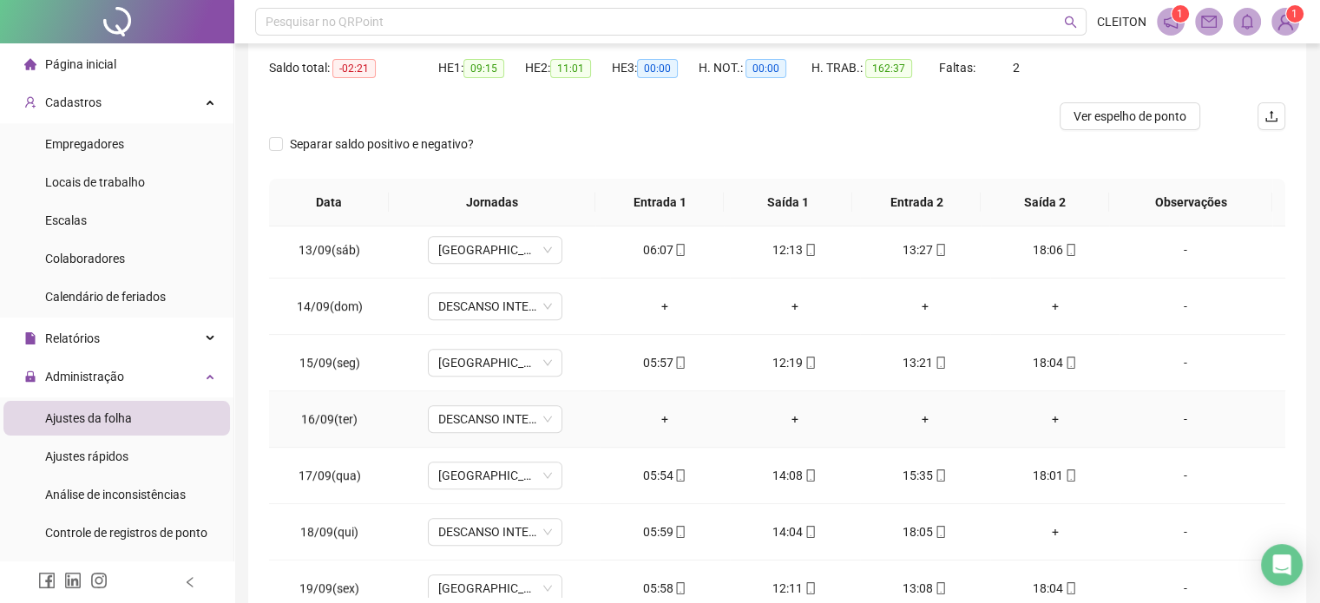
scroll to position [1389, 0]
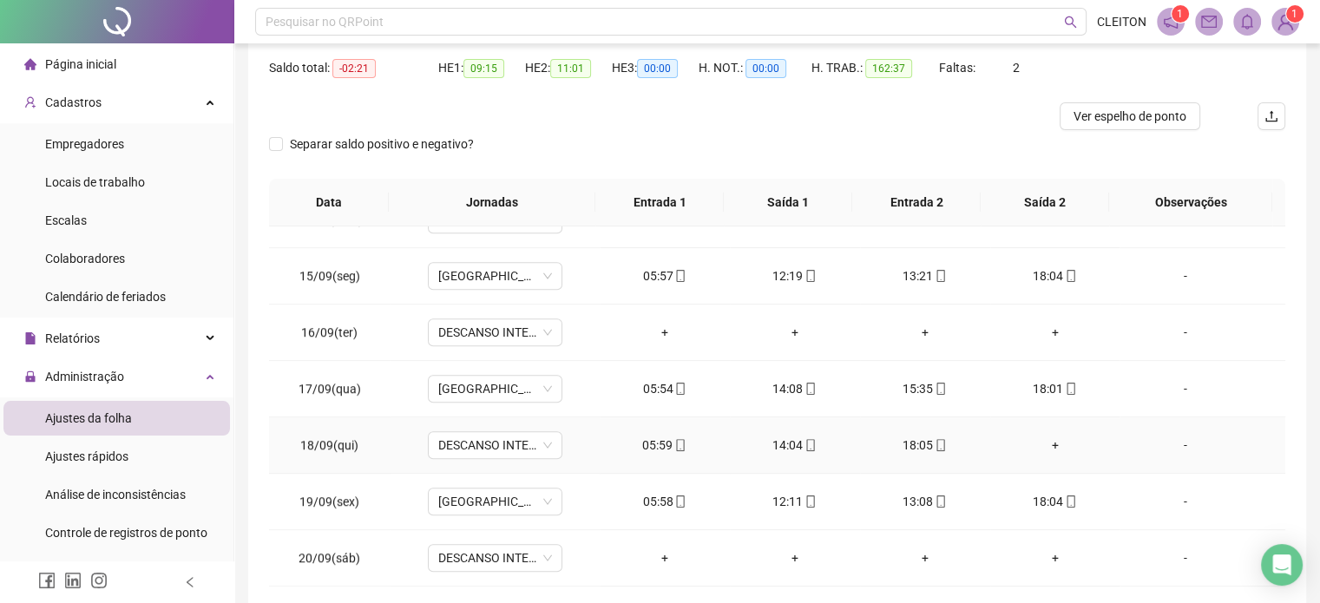
click at [1180, 444] on div "-" at bounding box center [1185, 445] width 102 height 19
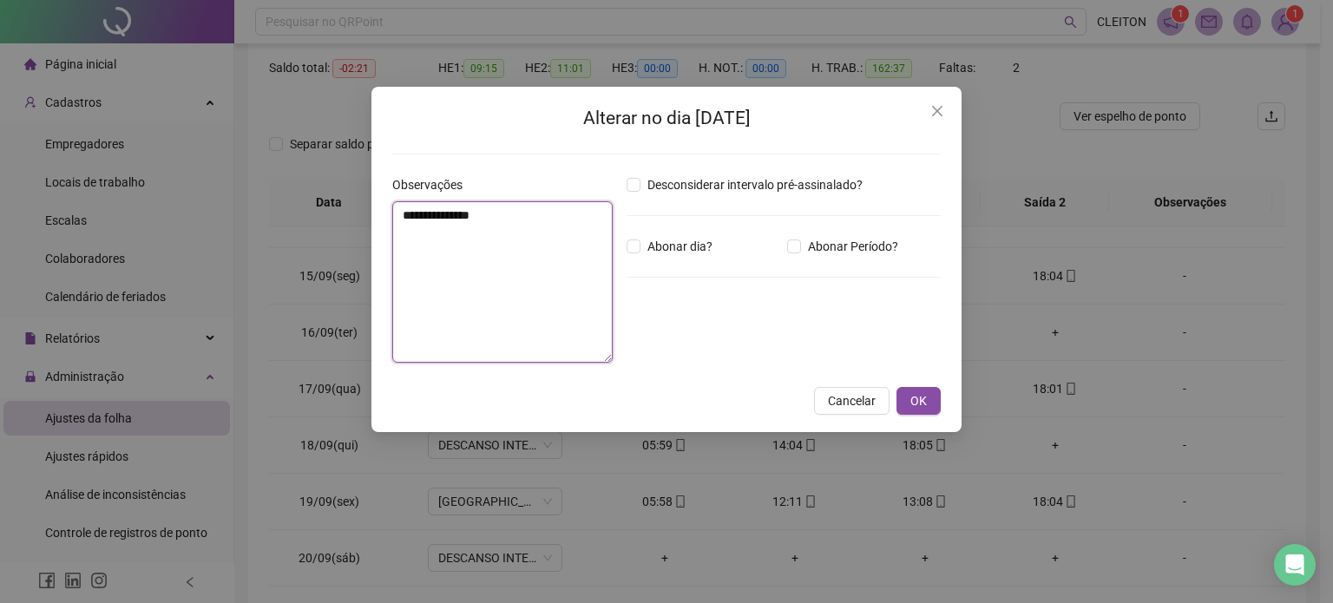
click at [542, 276] on textarea "**********" at bounding box center [502, 281] width 220 height 161
type textarea "******"
click at [913, 401] on span "OK" at bounding box center [919, 400] width 16 height 19
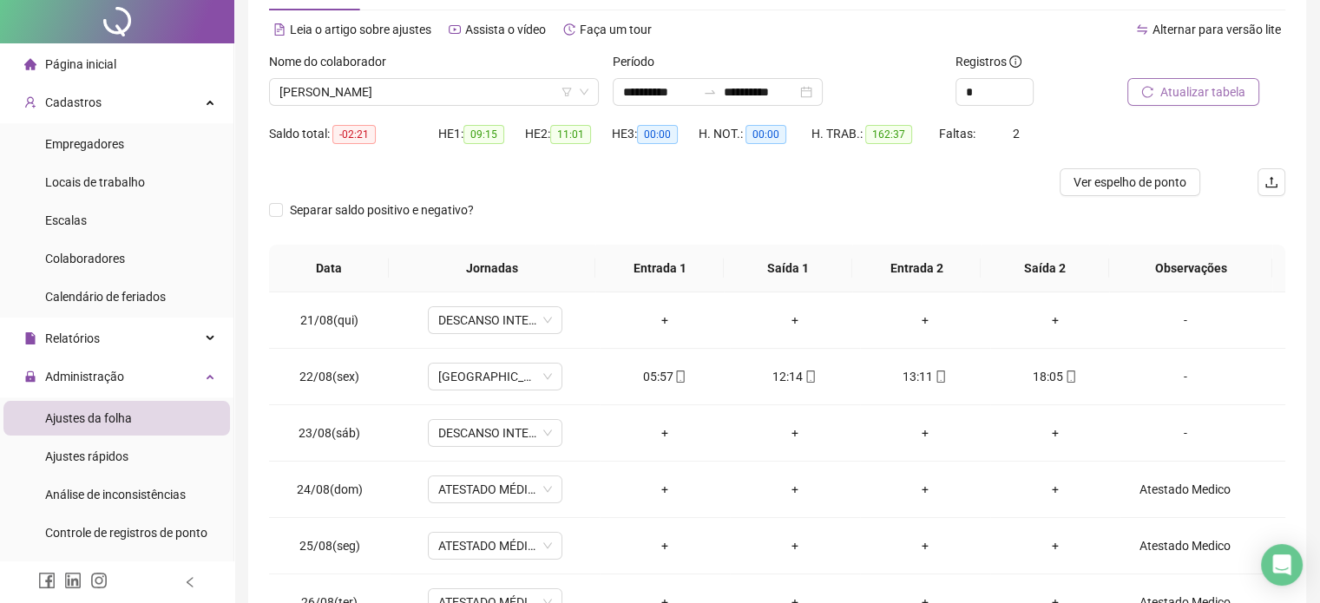
scroll to position [0, 0]
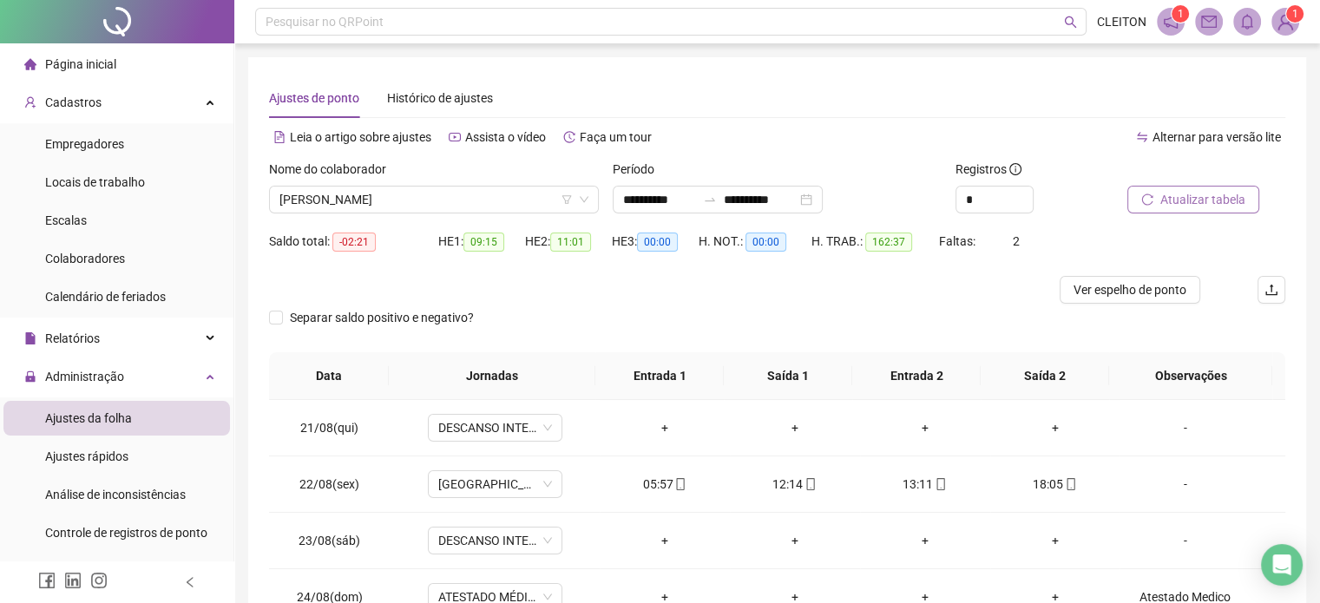
click at [1182, 207] on span "Atualizar tabela" at bounding box center [1202, 199] width 85 height 19
click at [469, 196] on span "[PERSON_NAME]" at bounding box center [433, 200] width 309 height 26
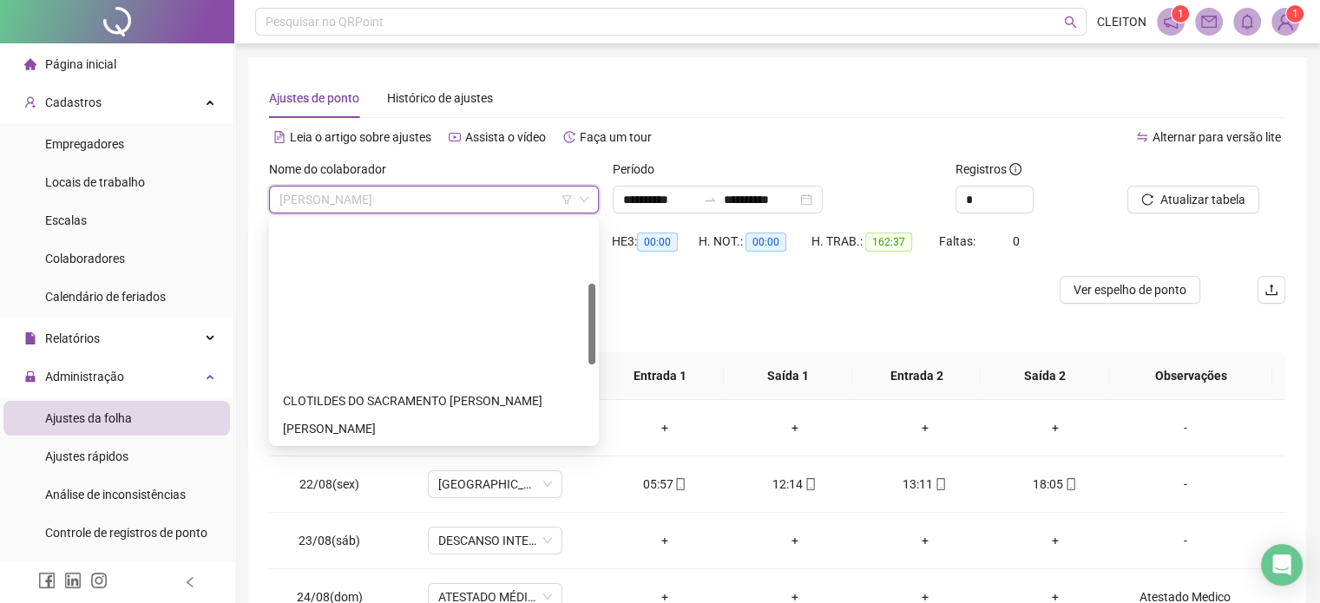
click at [391, 558] on div "[PERSON_NAME]" at bounding box center [434, 567] width 302 height 19
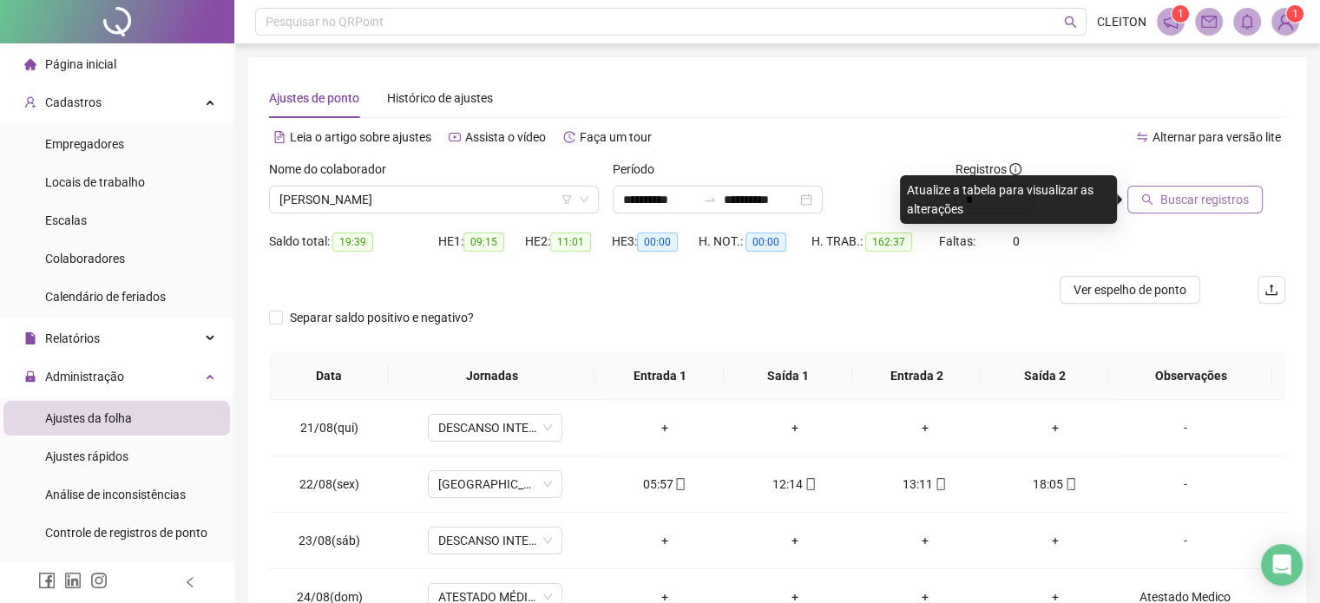
click at [1177, 198] on span "Buscar registros" at bounding box center [1204, 199] width 89 height 19
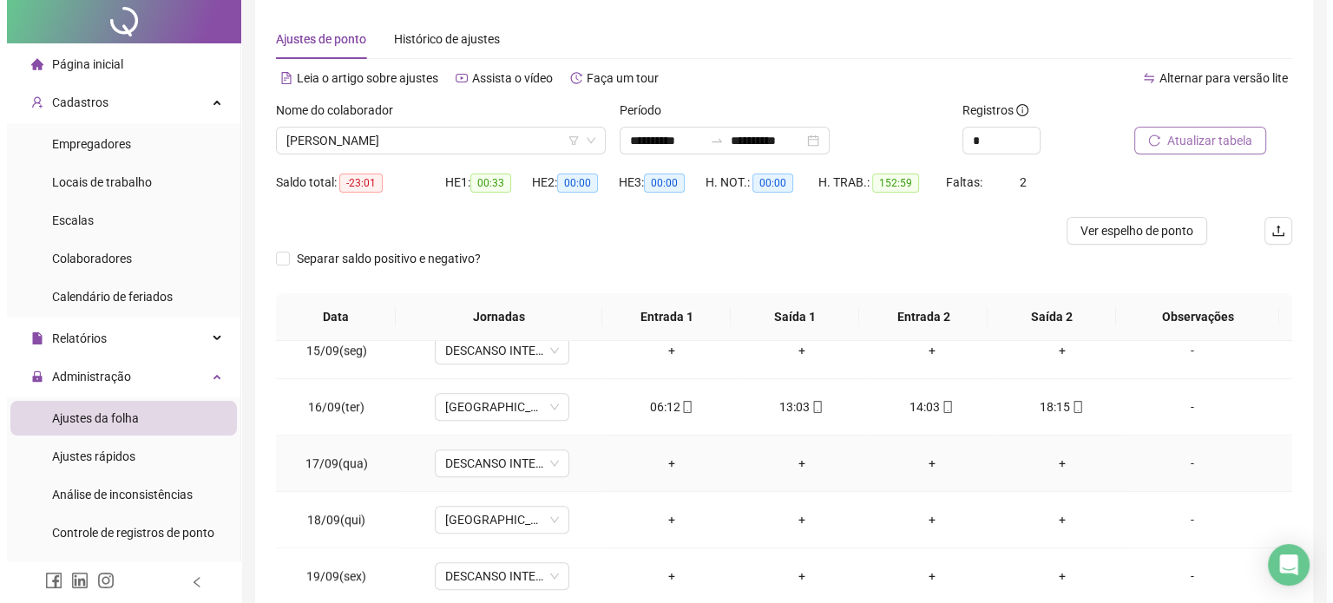
scroll to position [87, 0]
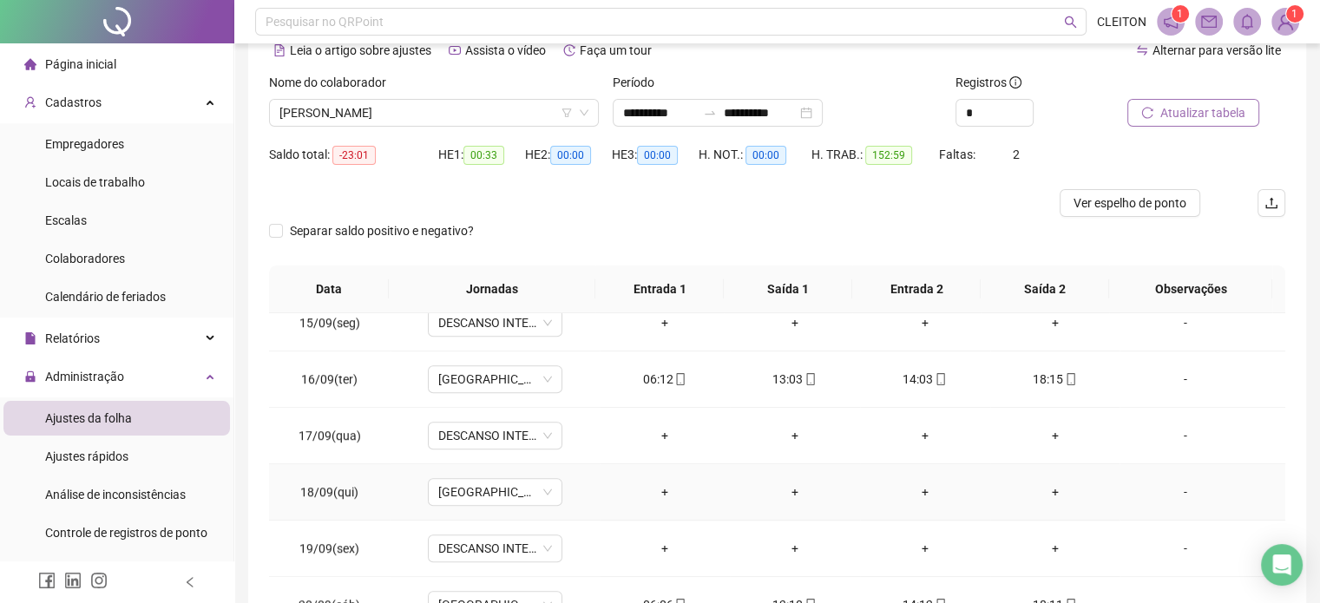
click at [1177, 489] on div "-" at bounding box center [1185, 492] width 102 height 19
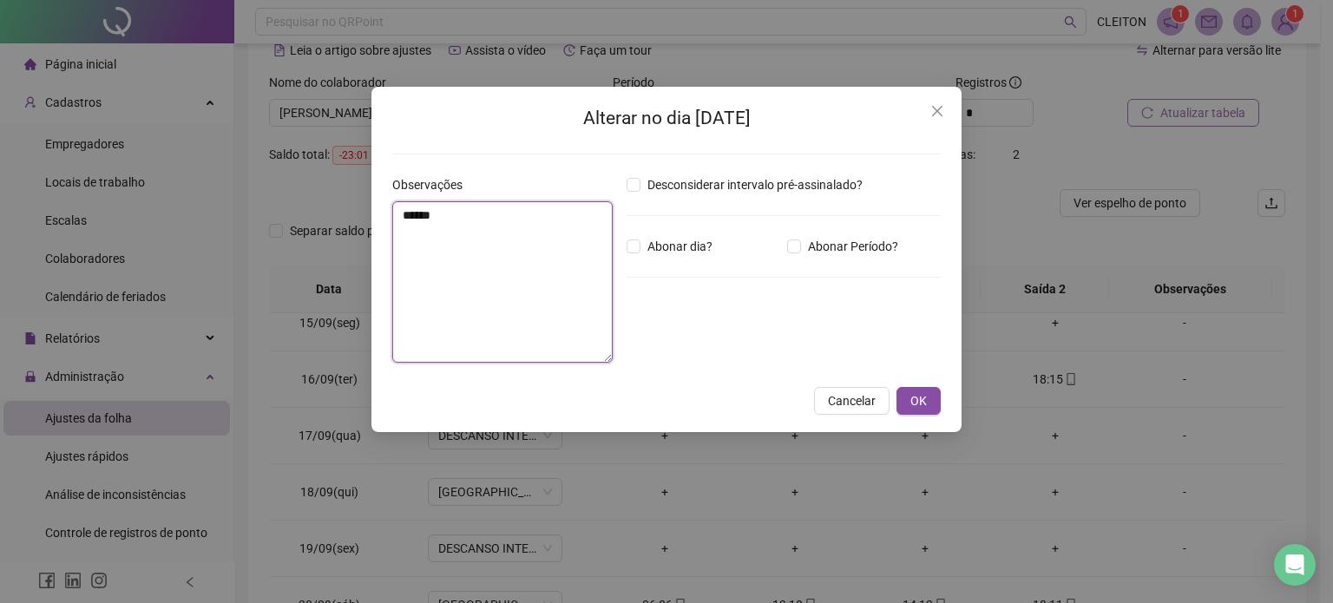
click at [524, 273] on textarea "******" at bounding box center [502, 281] width 220 height 161
type textarea "**********"
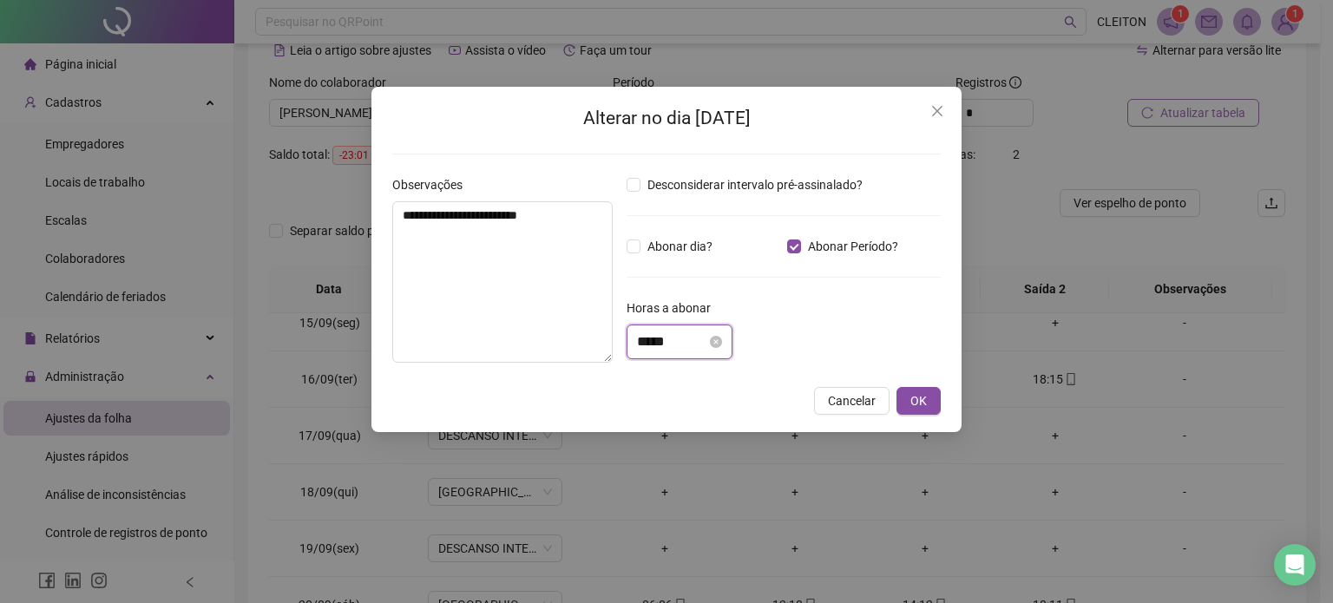
click at [646, 343] on input "*****" at bounding box center [671, 342] width 69 height 21
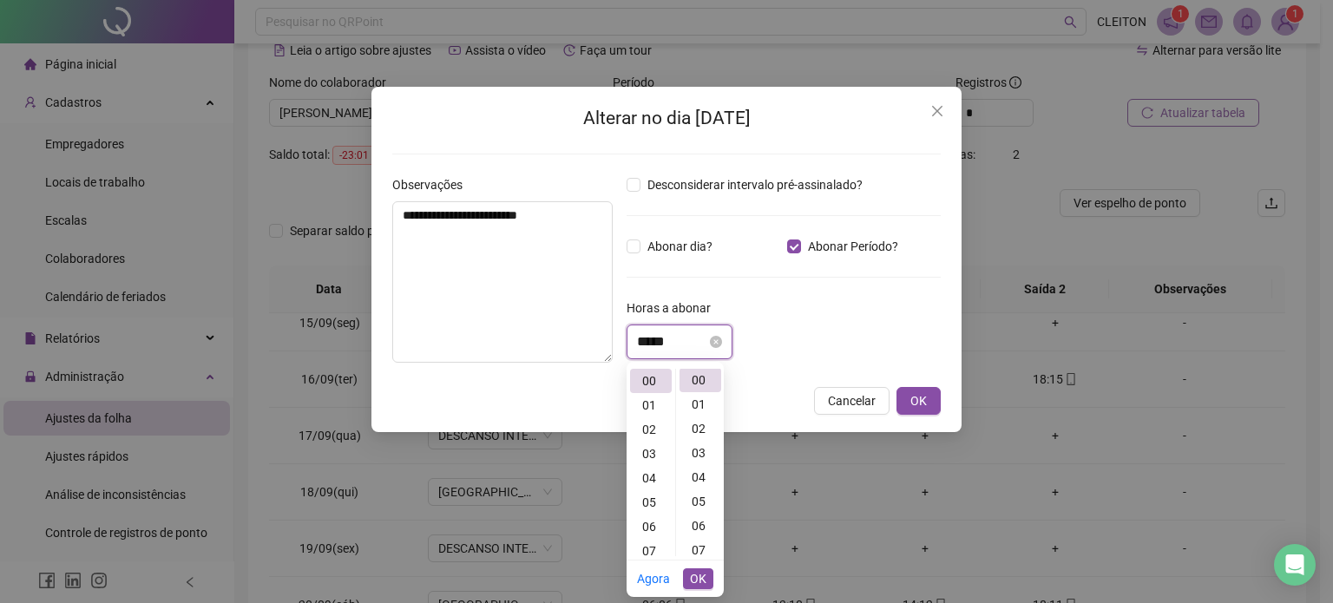
scroll to position [0, 0]
click at [649, 339] on input "*****" at bounding box center [671, 342] width 69 height 21
drag, startPoint x: 641, startPoint y: 431, endPoint x: 654, endPoint y: 421, distance: 16.0
click at [642, 430] on div "02" at bounding box center [651, 430] width 42 height 24
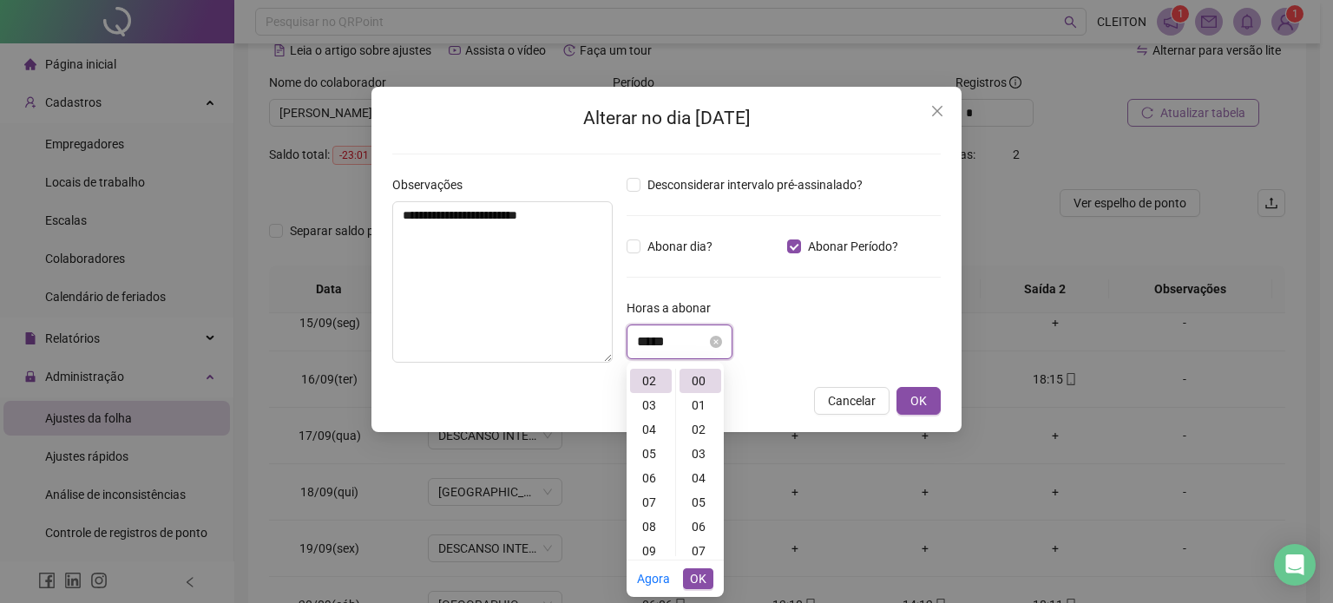
click at [663, 339] on input "*****" at bounding box center [671, 342] width 69 height 21
click at [673, 336] on input "*****" at bounding box center [671, 342] width 69 height 21
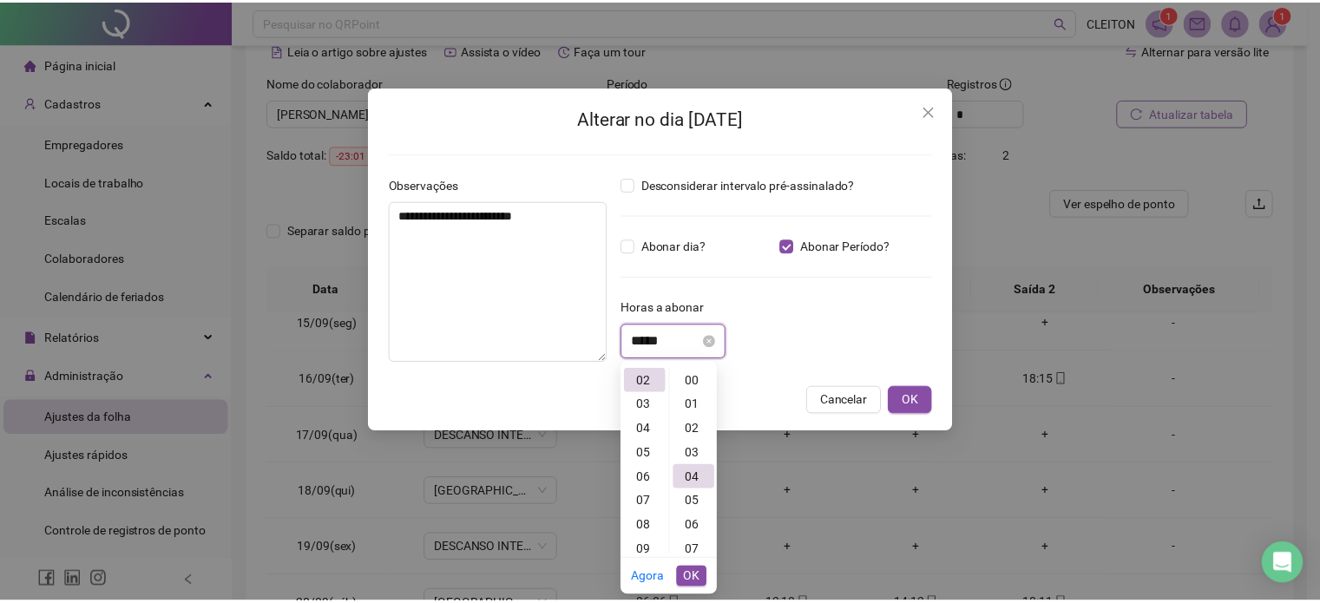
scroll to position [97, 0]
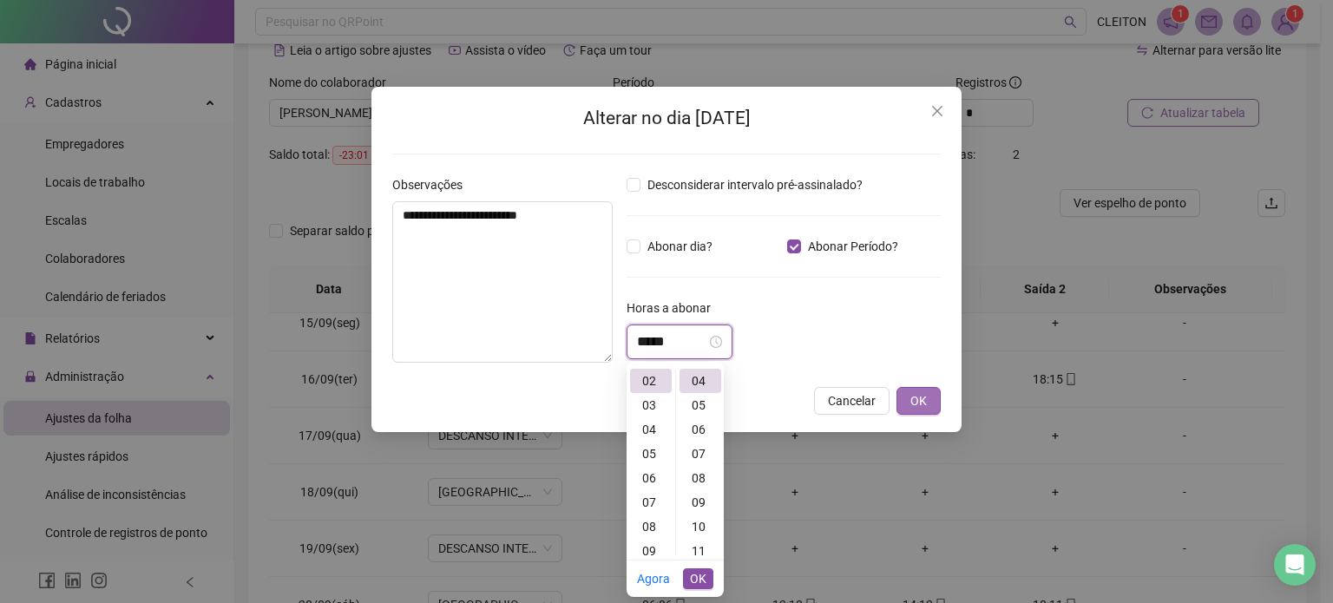
type input "*****"
click at [929, 400] on button "OK" at bounding box center [919, 401] width 44 height 28
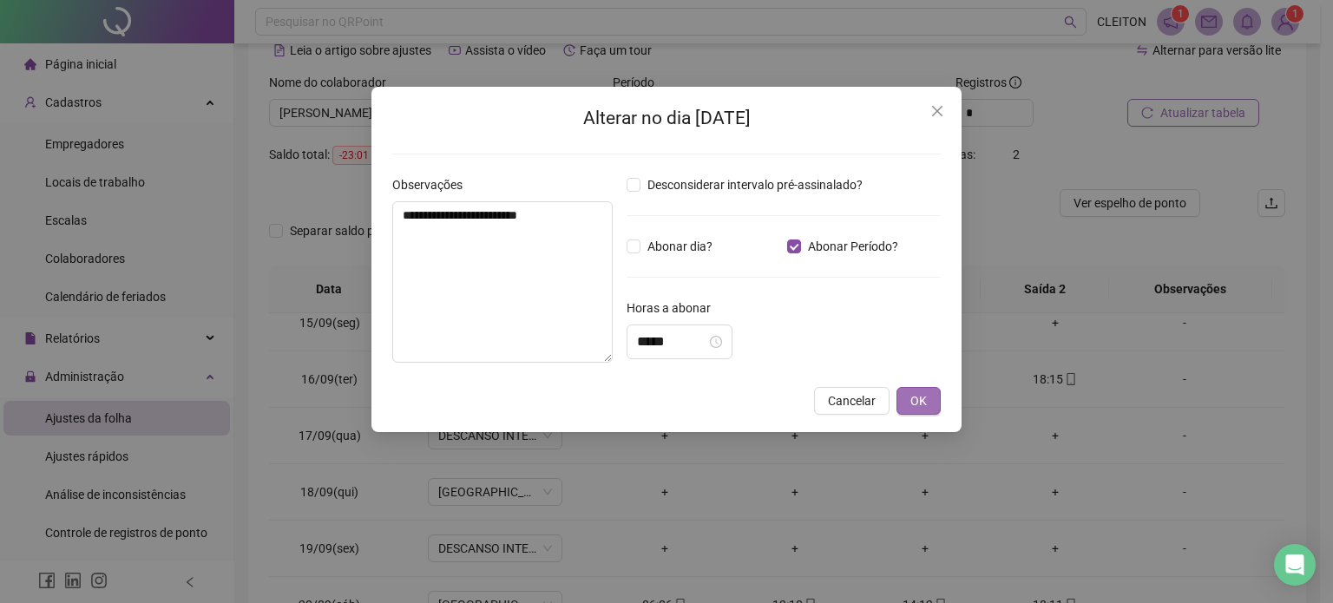
click at [922, 403] on div "**********" at bounding box center [666, 301] width 1333 height 603
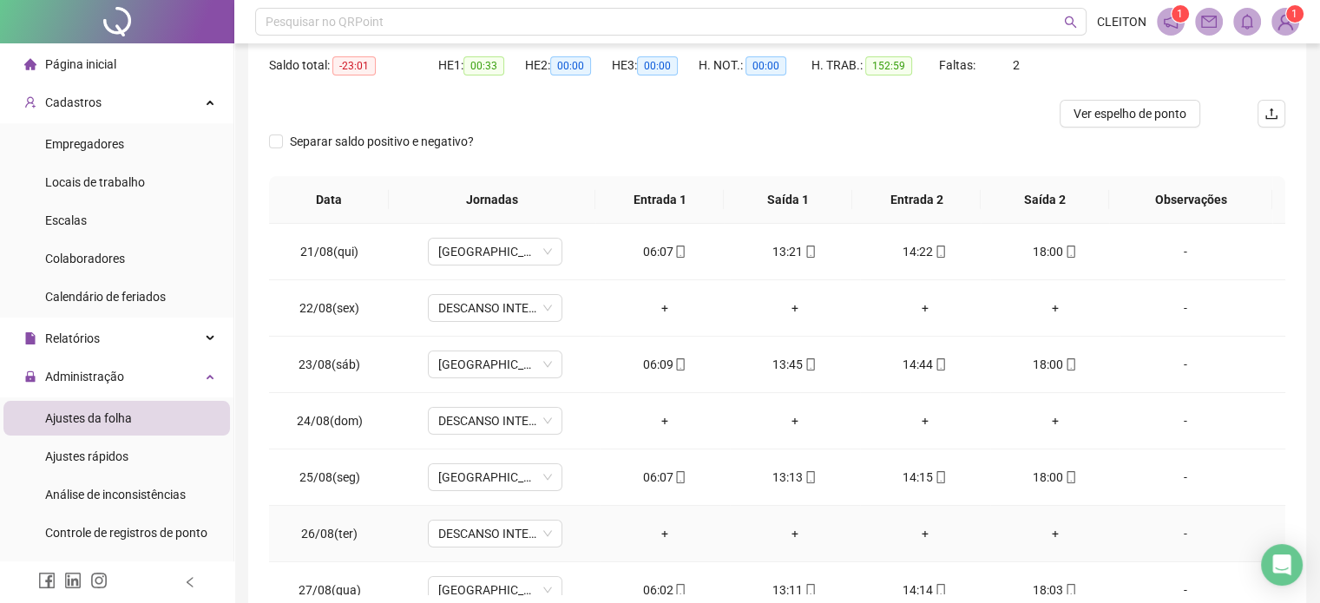
scroll to position [0, 0]
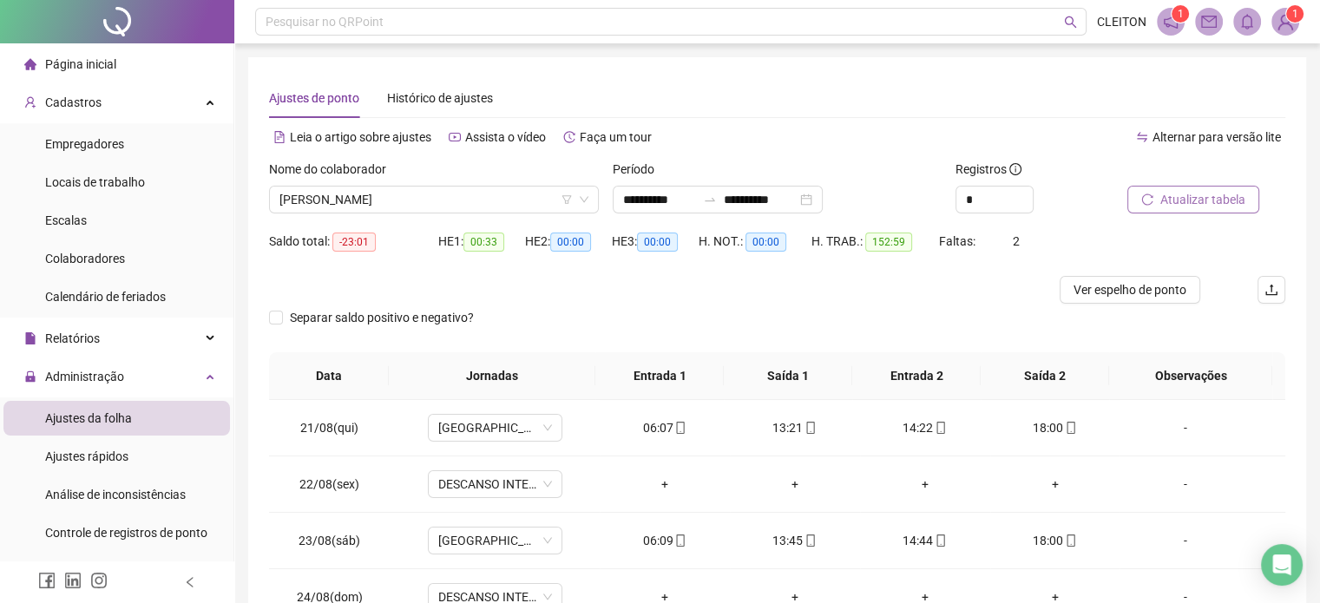
click at [1184, 204] on span "Atualizar tabela" at bounding box center [1202, 199] width 85 height 19
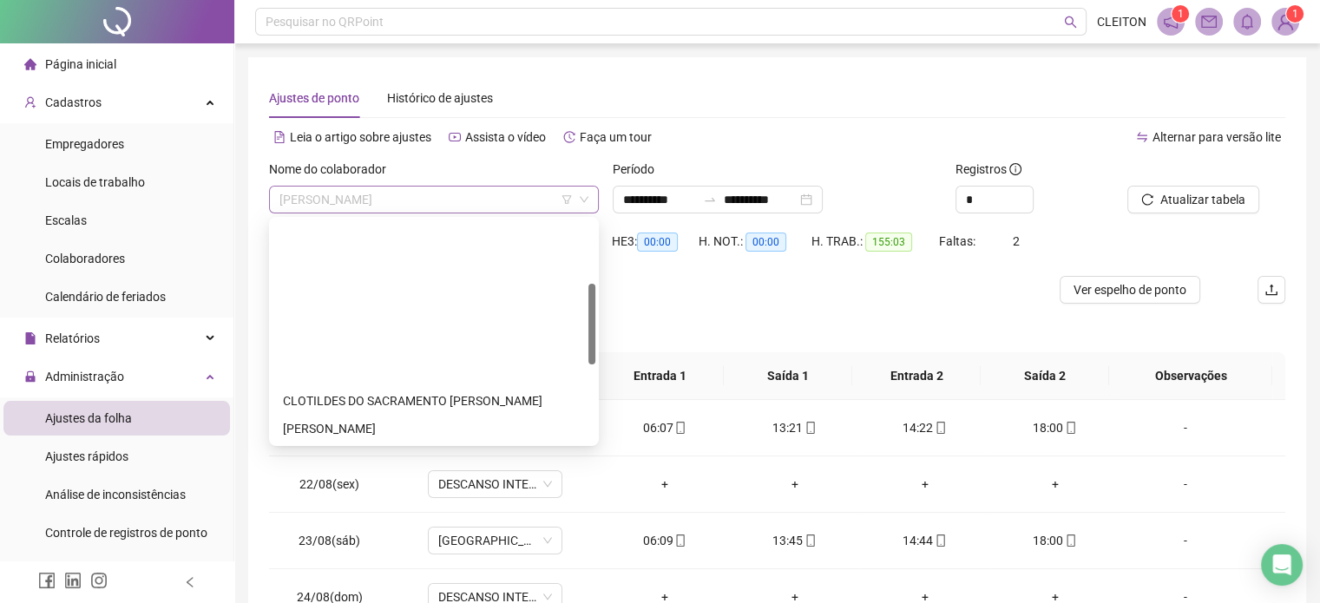
click at [459, 202] on span "[PERSON_NAME]" at bounding box center [433, 200] width 309 height 26
drag, startPoint x: 368, startPoint y: 423, endPoint x: 559, endPoint y: 398, distance: 192.5
click at [368, 586] on div "[PERSON_NAME]" at bounding box center [434, 595] width 302 height 19
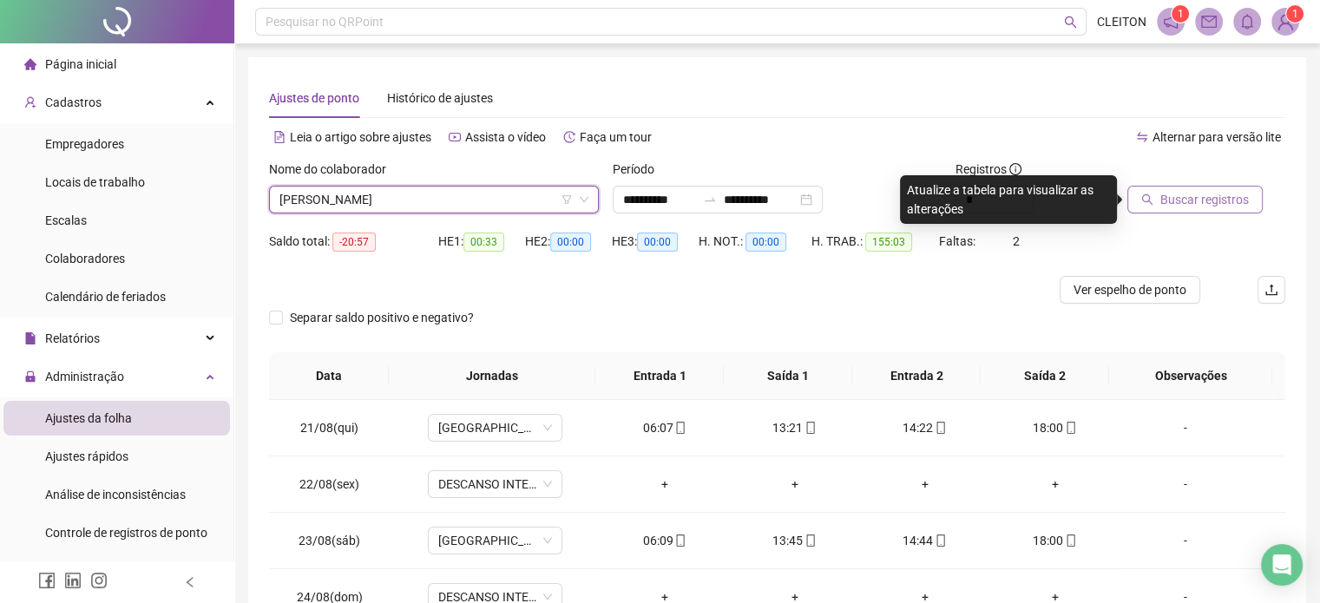
click at [1203, 204] on span "Buscar registros" at bounding box center [1204, 199] width 89 height 19
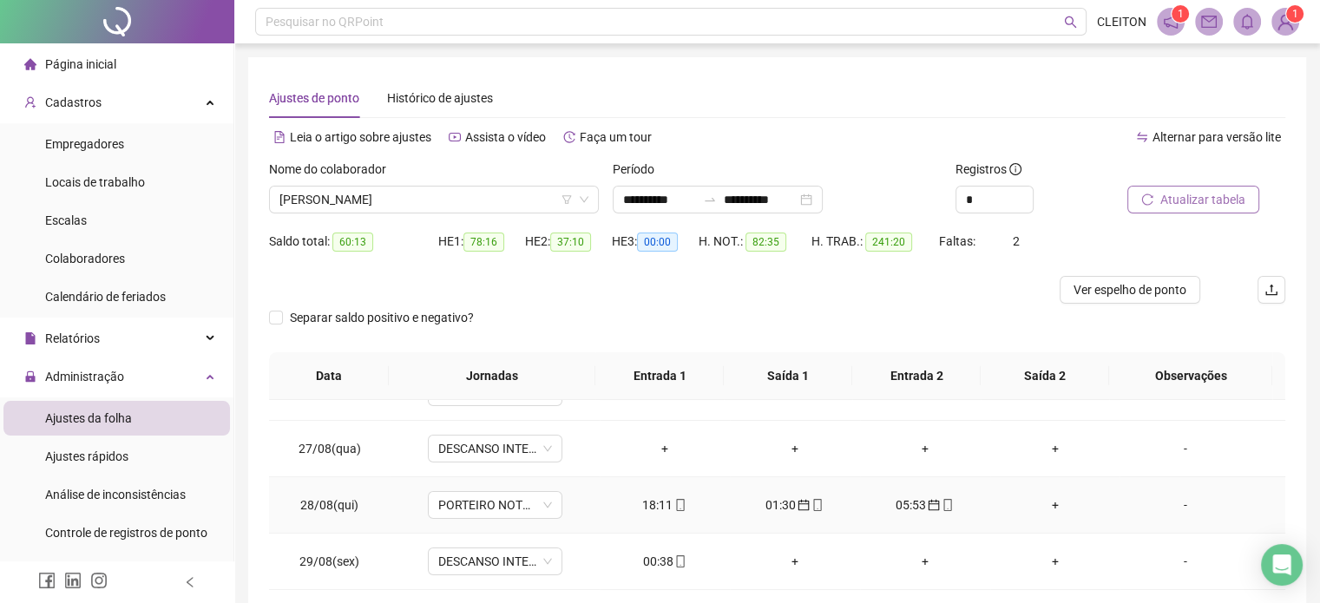
scroll to position [347, 0]
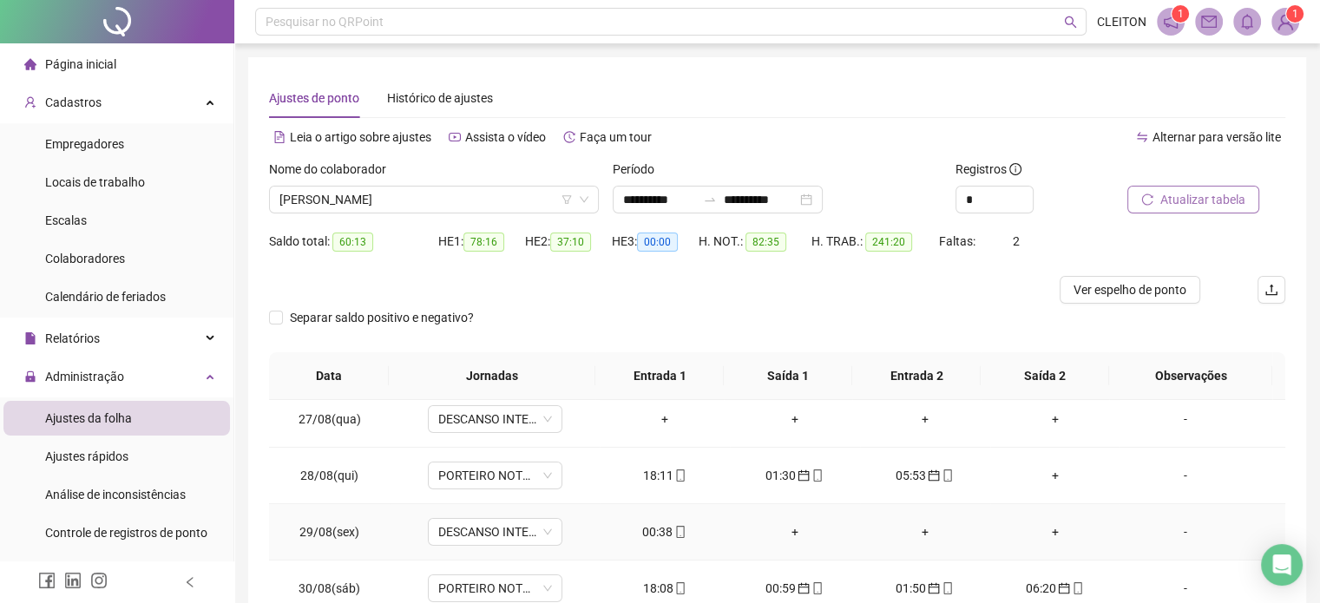
click at [659, 527] on div "00:38" at bounding box center [665, 532] width 102 height 19
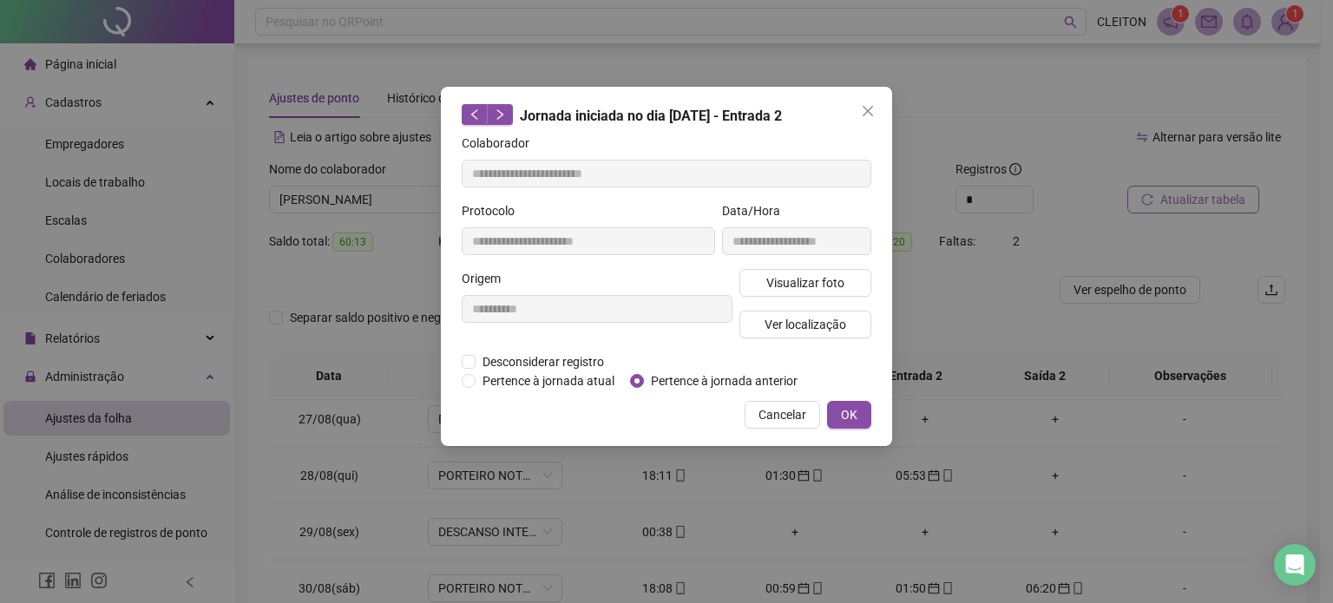
type input "**********"
click at [847, 415] on span "OK" at bounding box center [849, 414] width 16 height 19
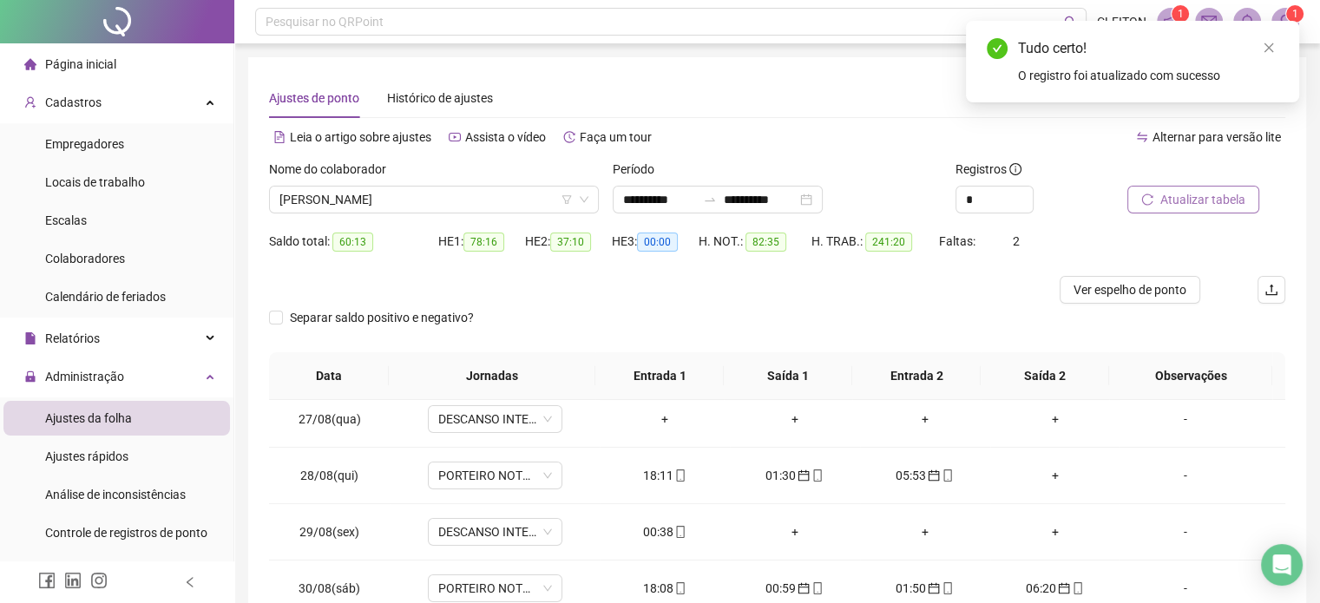
click at [1175, 195] on span "Atualizar tabela" at bounding box center [1202, 199] width 85 height 19
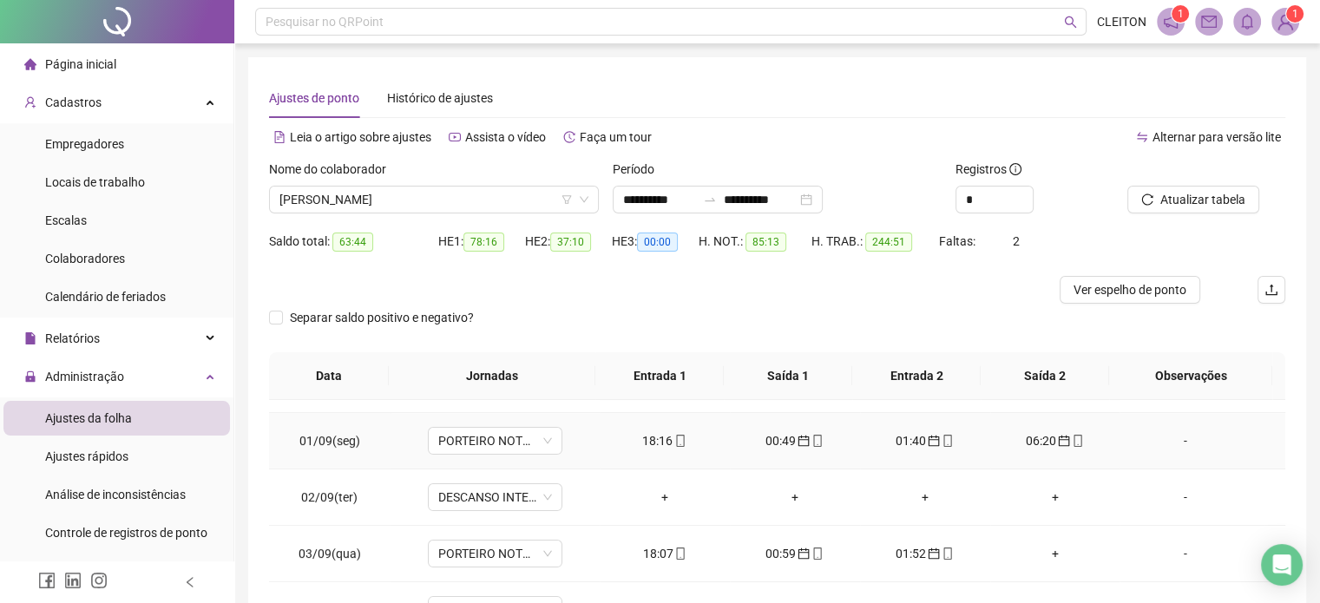
scroll to position [694, 0]
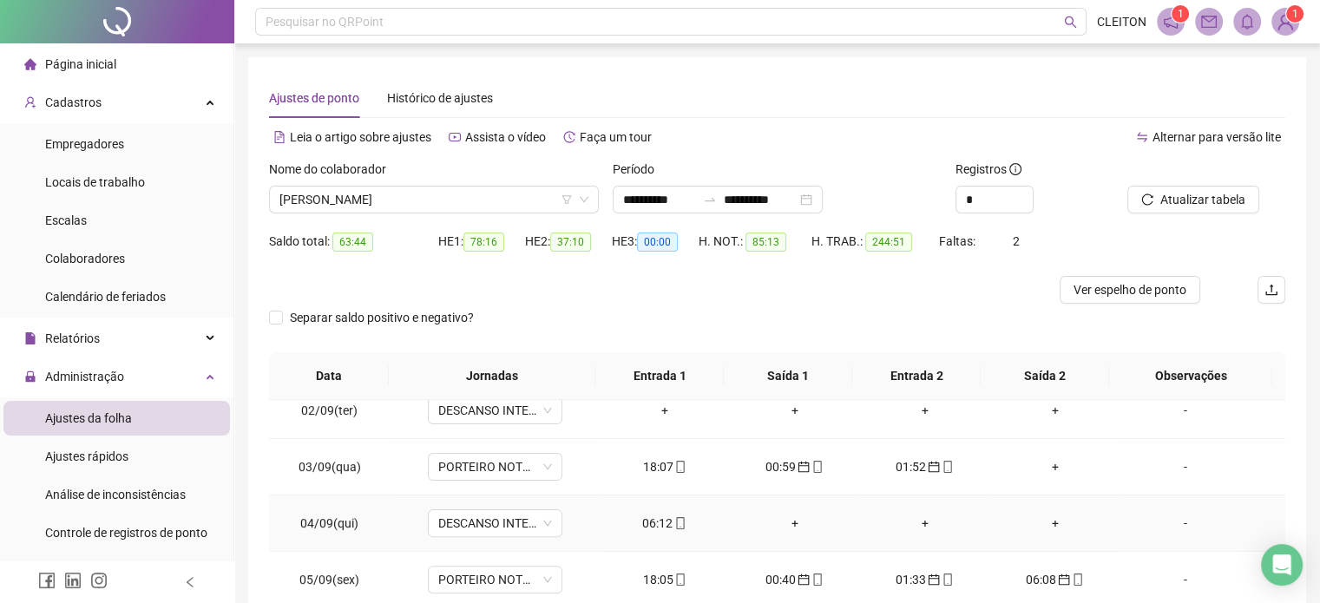
click at [637, 514] on div "06:12" at bounding box center [665, 523] width 102 height 19
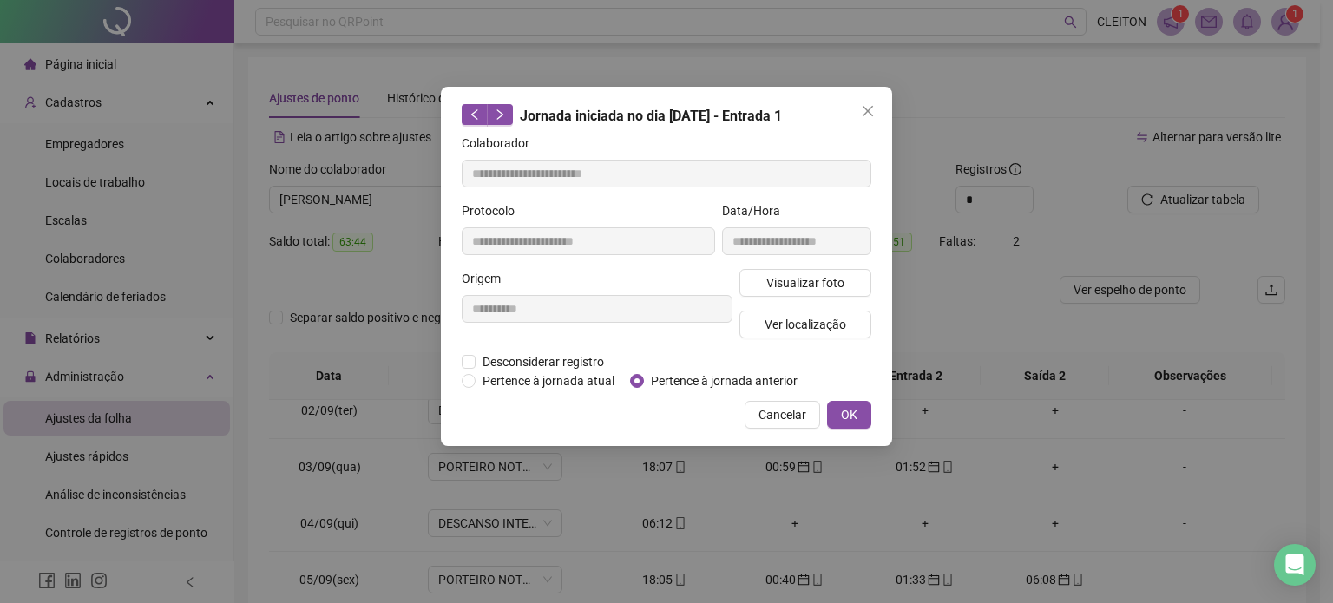
type input "**********"
click at [851, 415] on span "OK" at bounding box center [849, 414] width 16 height 19
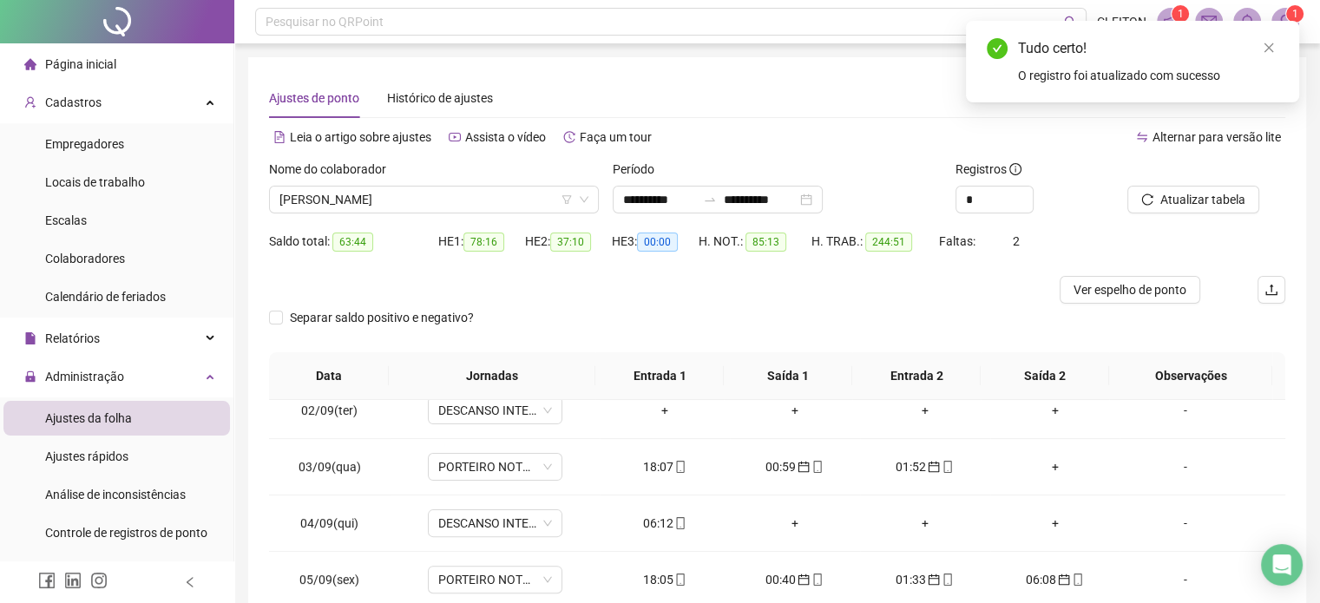
click at [1191, 199] on span "Atualizar tabela" at bounding box center [1202, 199] width 85 height 19
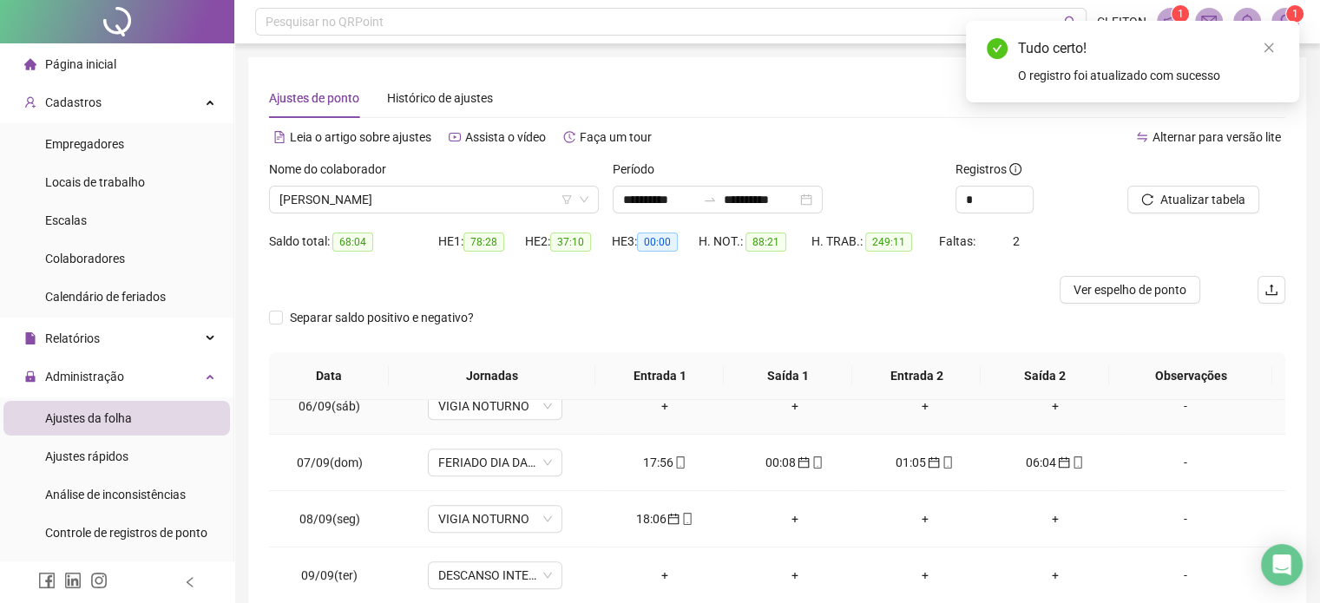
scroll to position [955, 0]
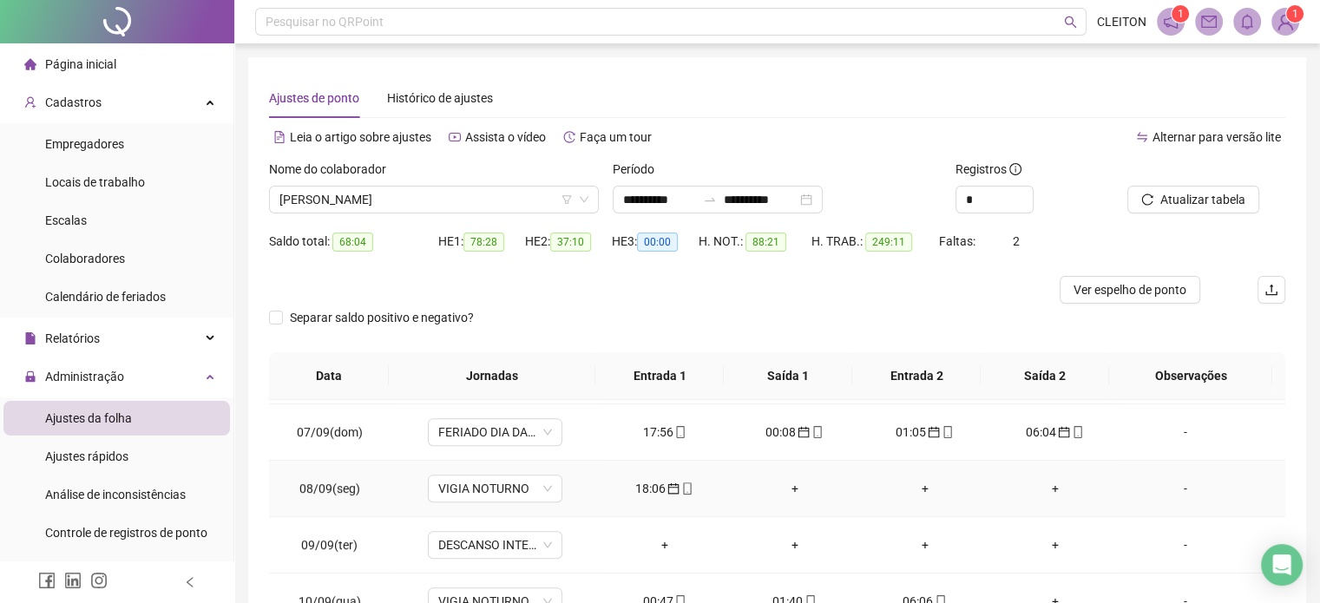
click at [637, 488] on div "18:06" at bounding box center [665, 488] width 102 height 19
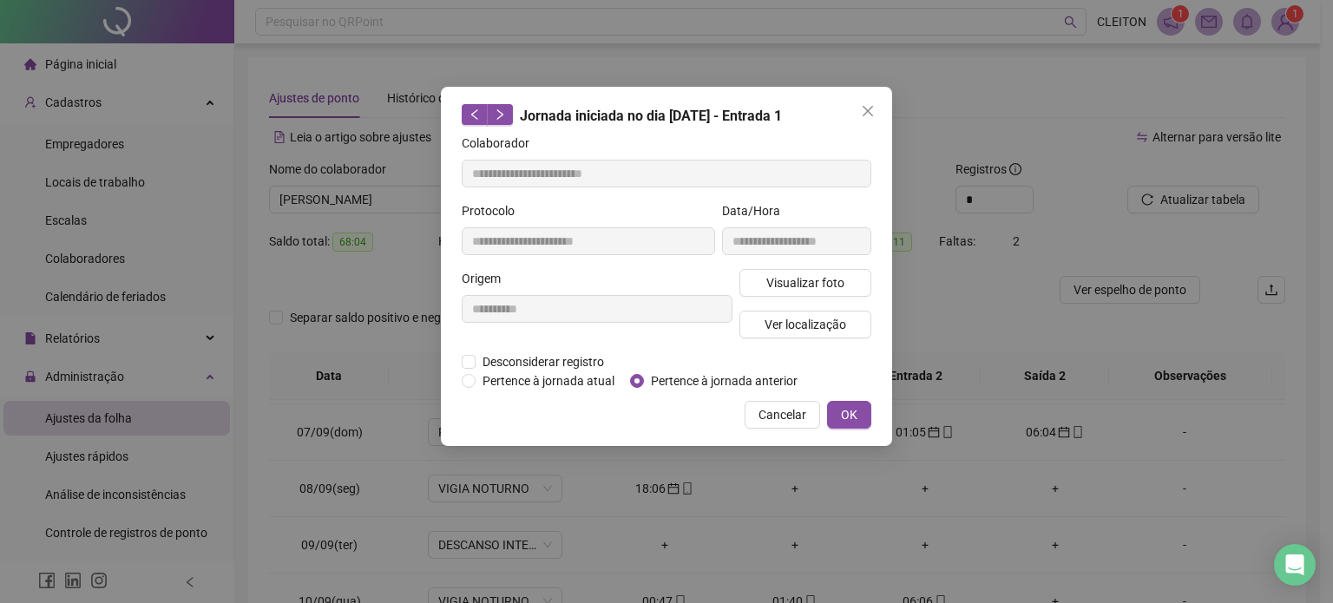
type input "**********"
click at [792, 283] on span "Visualizar foto" at bounding box center [805, 282] width 78 height 19
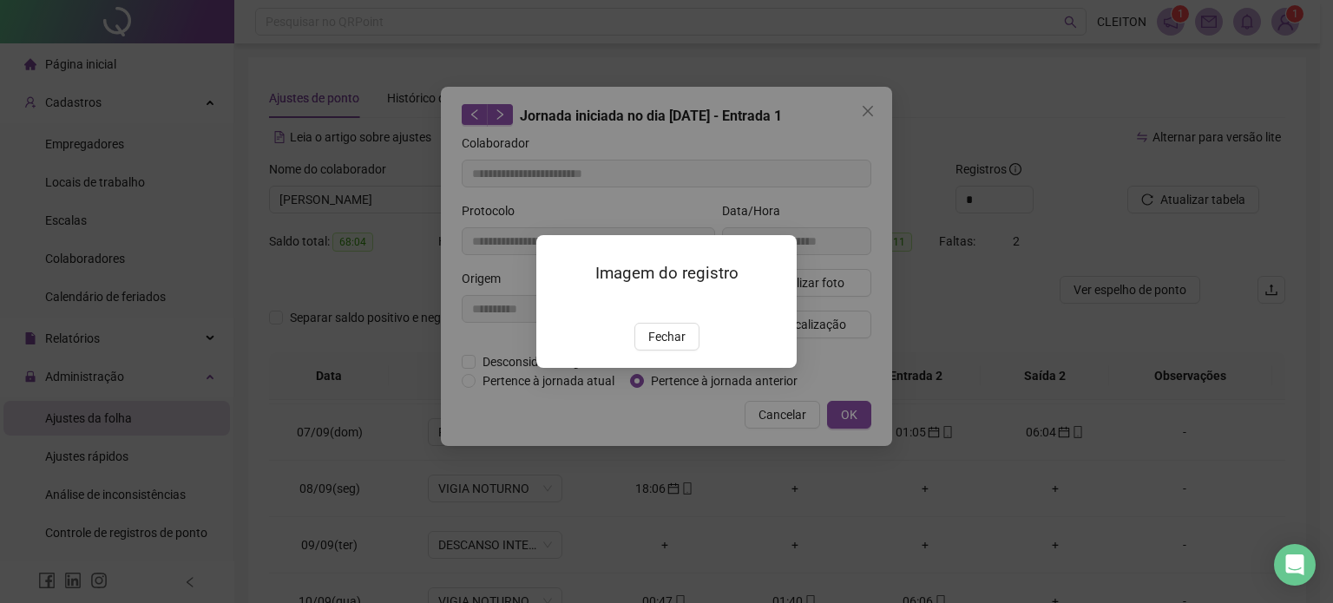
click at [676, 346] on span "Fechar" at bounding box center [666, 336] width 37 height 19
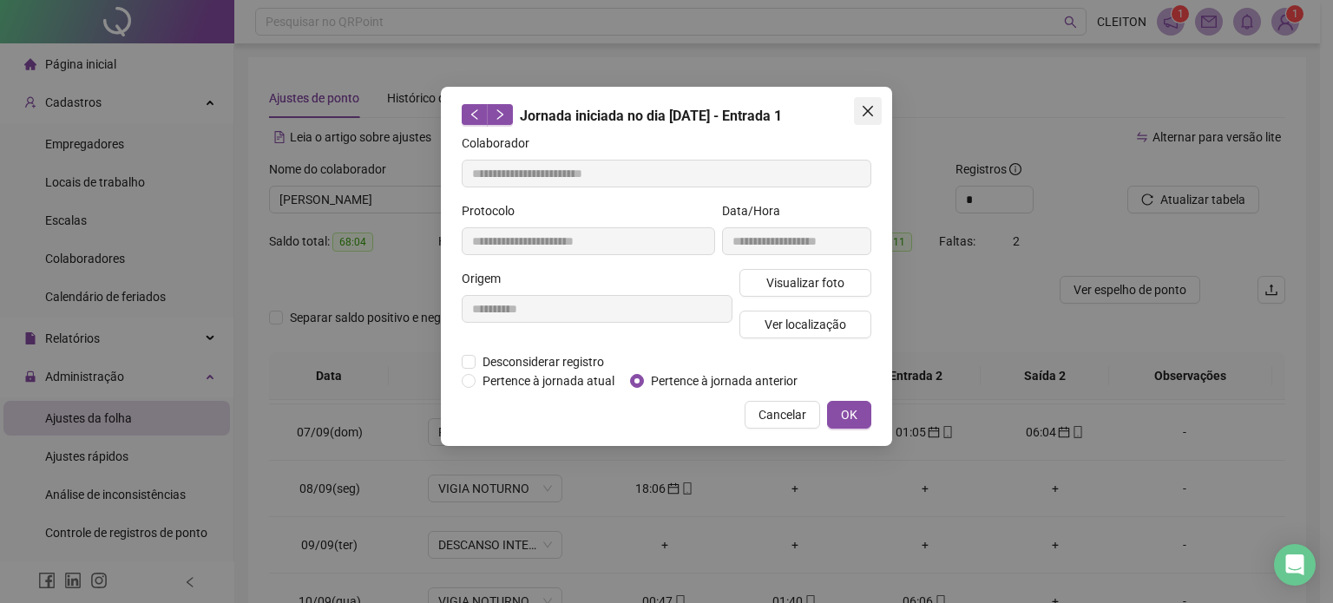
click at [862, 113] on icon "close" at bounding box center [868, 111] width 14 height 14
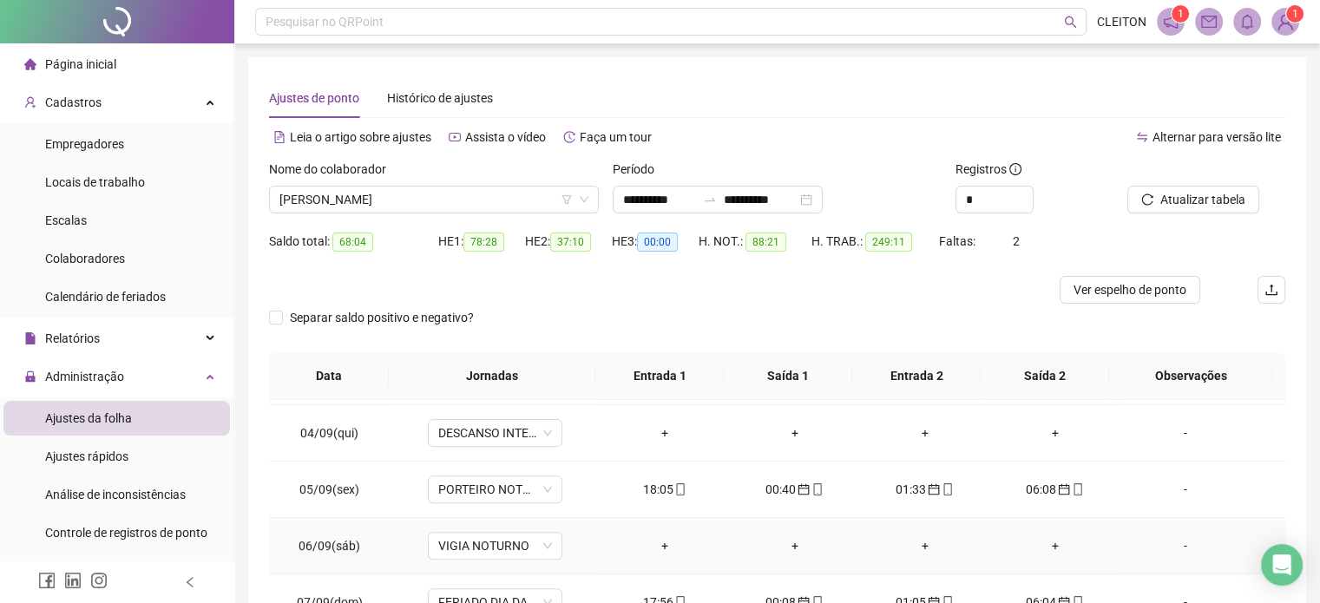
scroll to position [781, 0]
click at [499, 543] on span "VIGIA NOTURNO" at bounding box center [495, 549] width 114 height 26
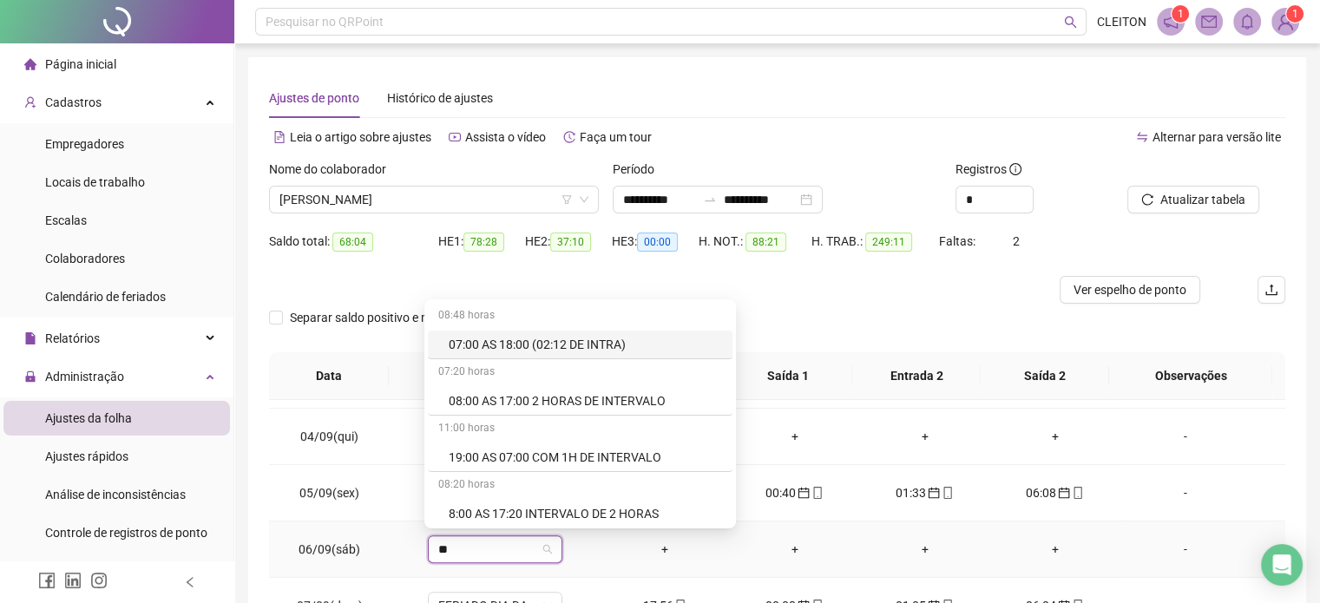
type input "*"
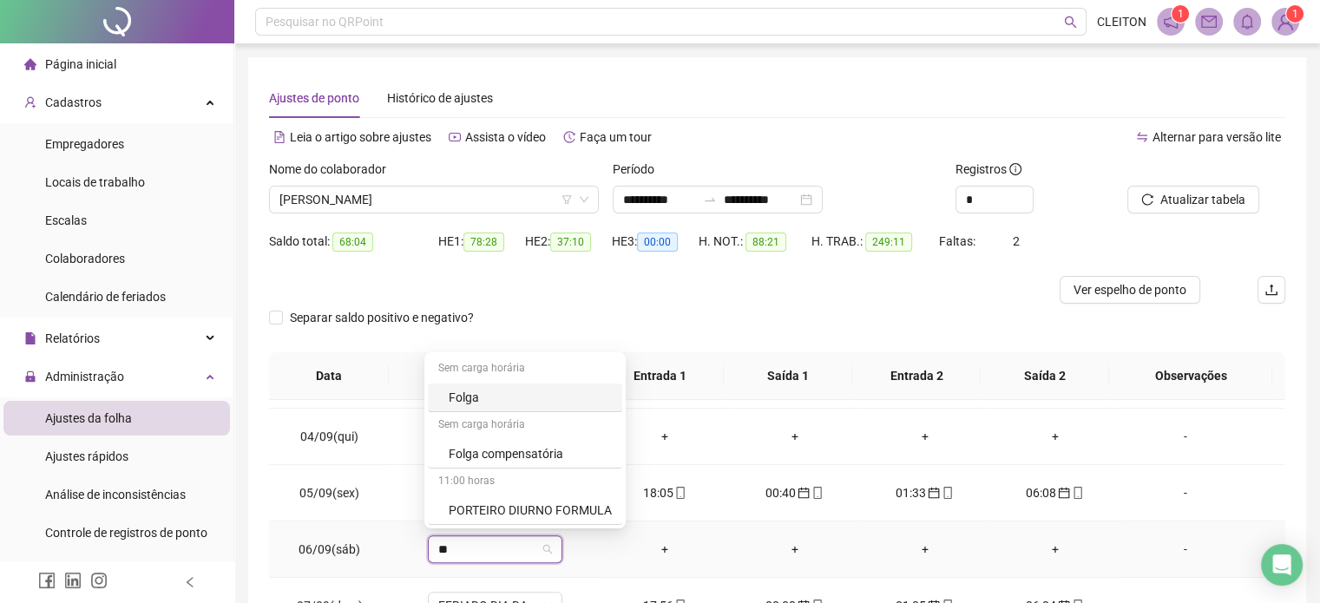
type input "***"
click at [513, 457] on div "Folga" at bounding box center [506, 453] width 115 height 19
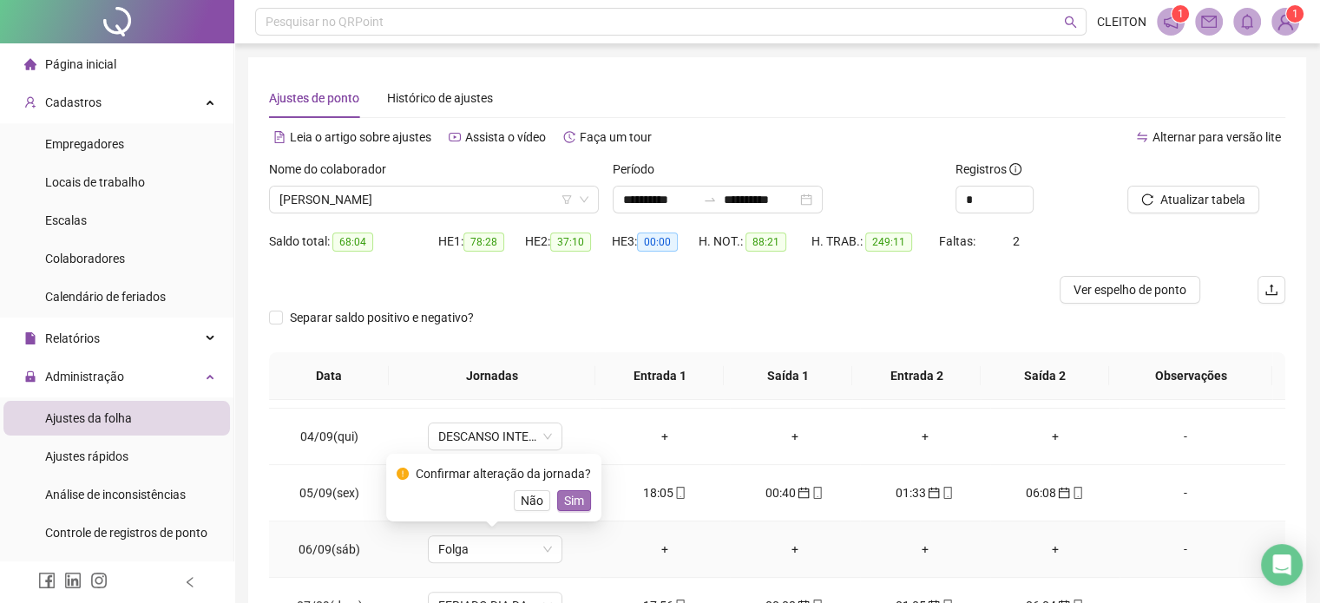
click at [582, 503] on button "Sim" at bounding box center [574, 500] width 34 height 21
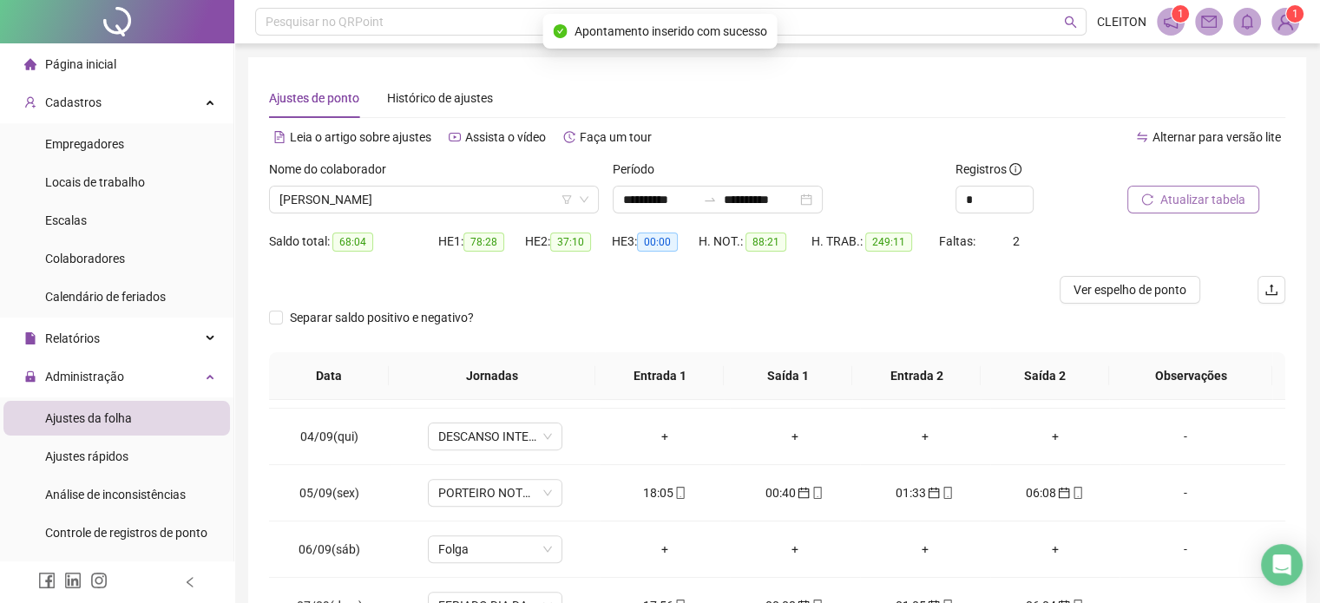
click at [1180, 201] on span "Atualizar tabela" at bounding box center [1202, 199] width 85 height 19
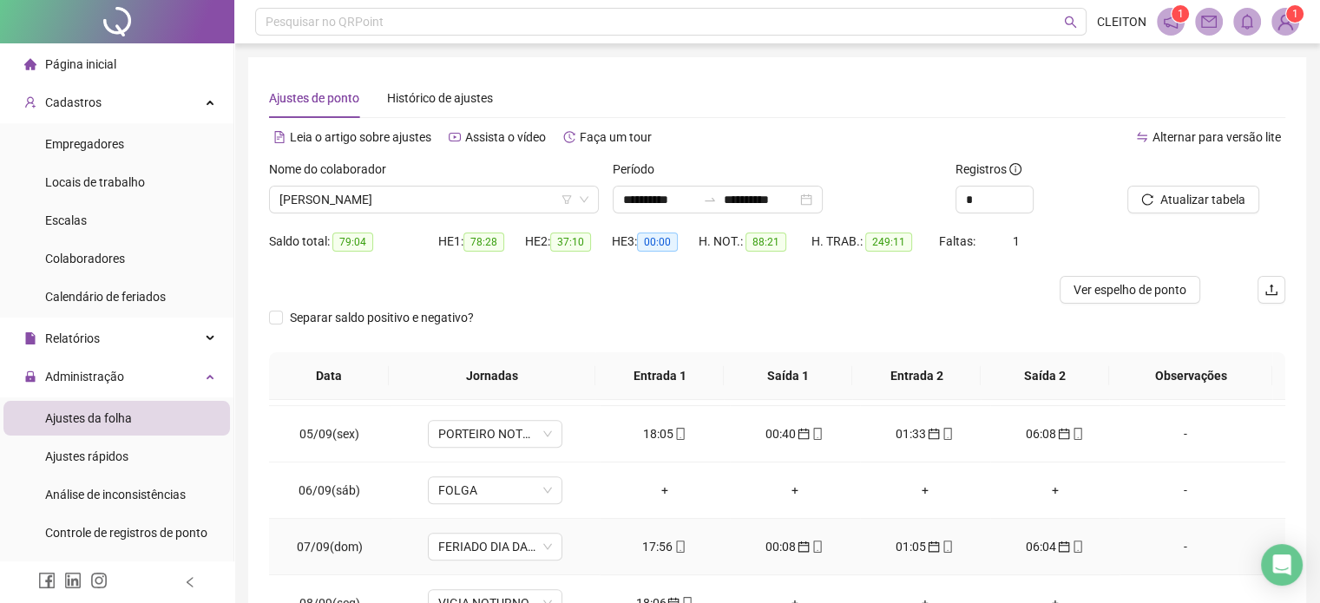
scroll to position [868, 0]
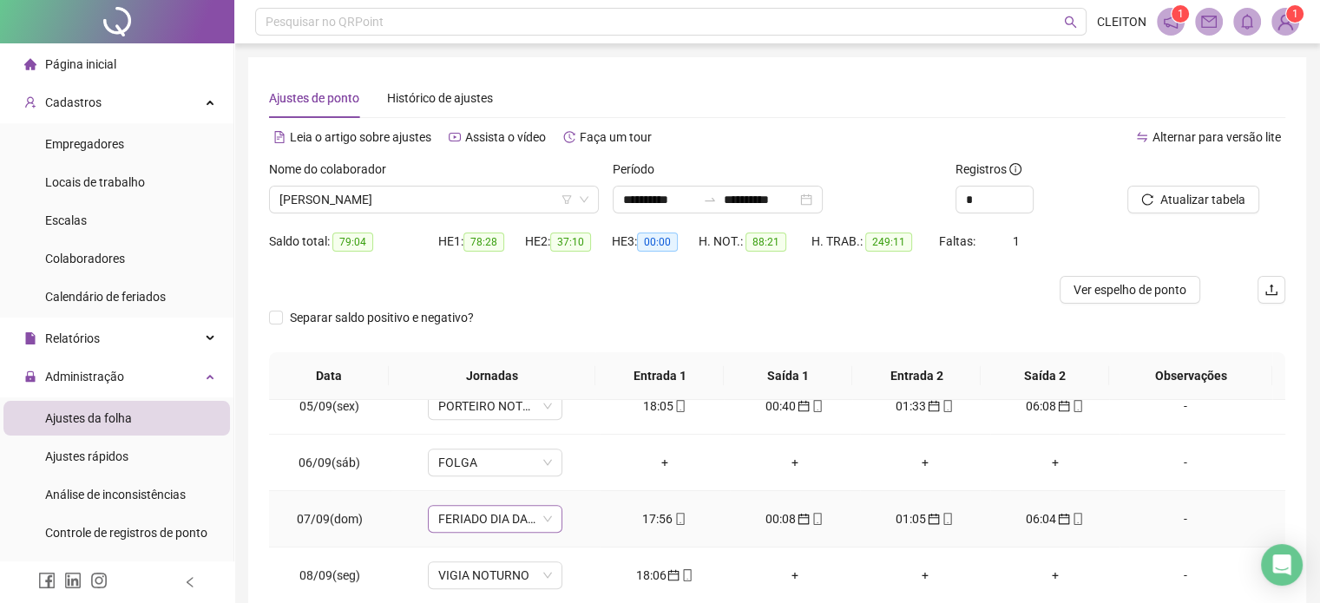
click at [512, 523] on span "FERIADO DIA DA INDEPENDÊNCIA" at bounding box center [495, 519] width 114 height 26
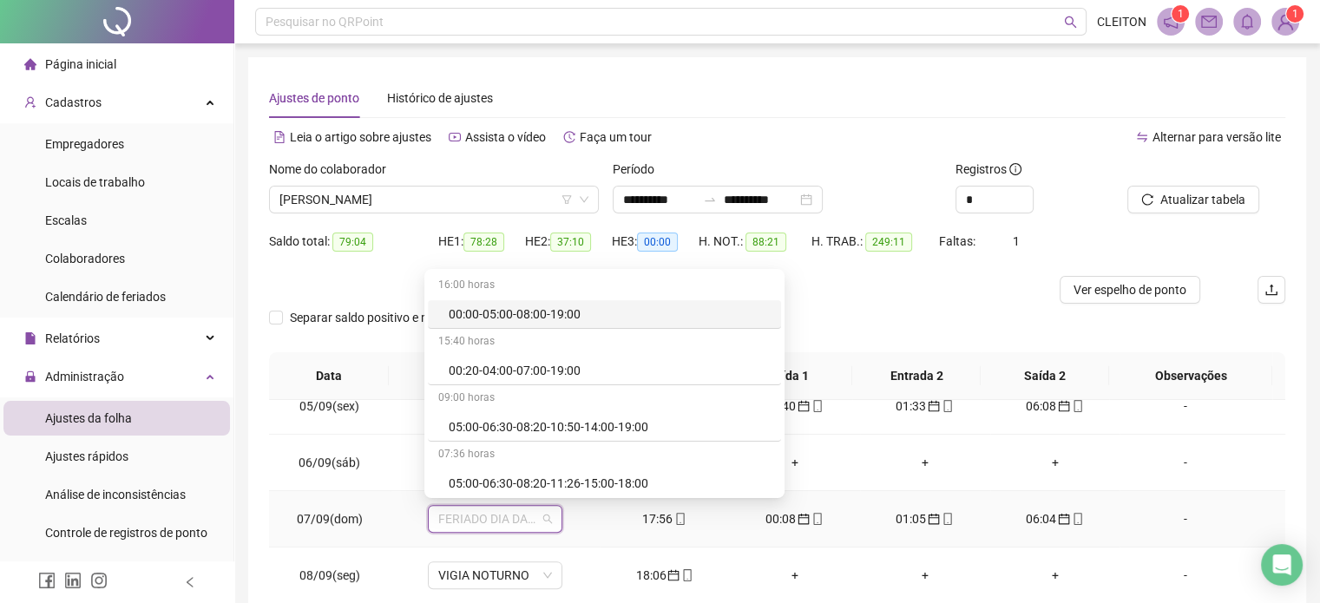
click at [641, 535] on td "17:56" at bounding box center [665, 519] width 130 height 56
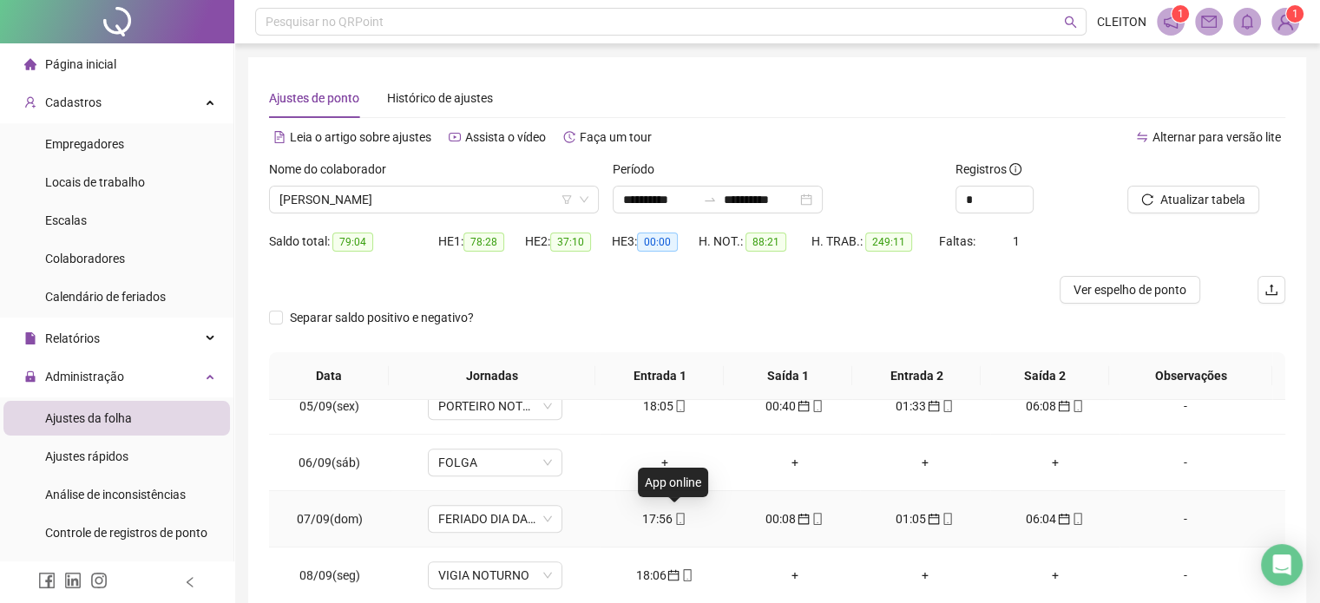
click at [677, 522] on icon "mobile" at bounding box center [681, 519] width 8 height 12
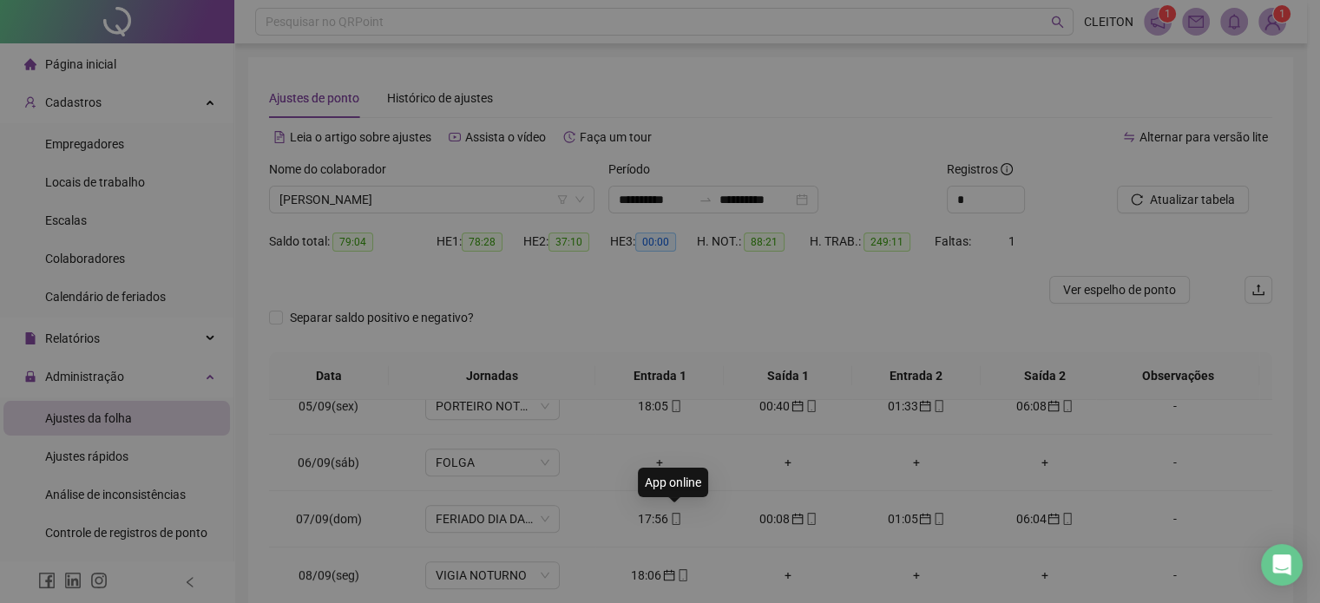
type input "**********"
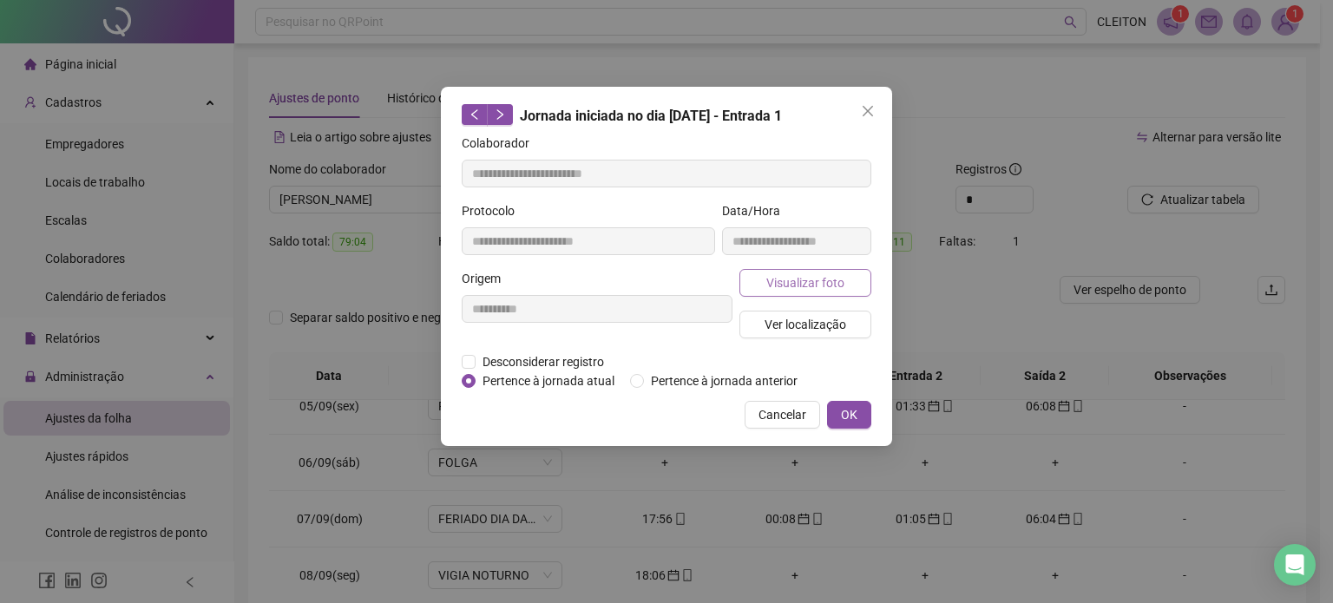
click at [813, 286] on span "Visualizar foto" at bounding box center [805, 282] width 78 height 19
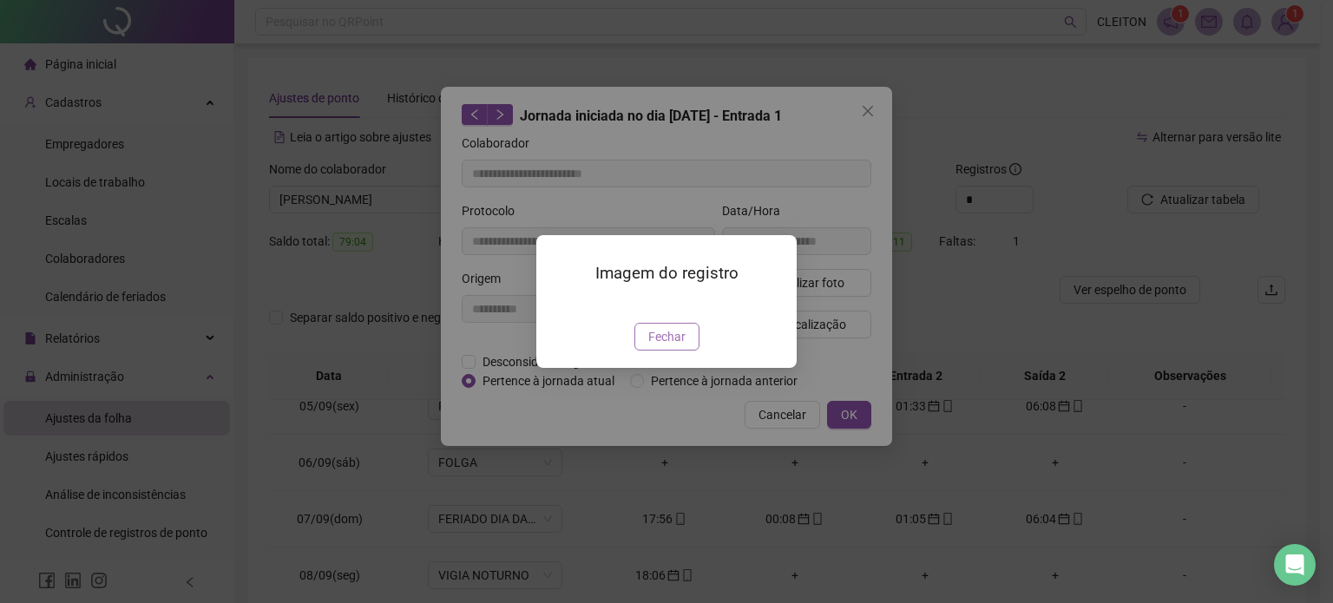
click at [659, 346] on span "Fechar" at bounding box center [666, 336] width 37 height 19
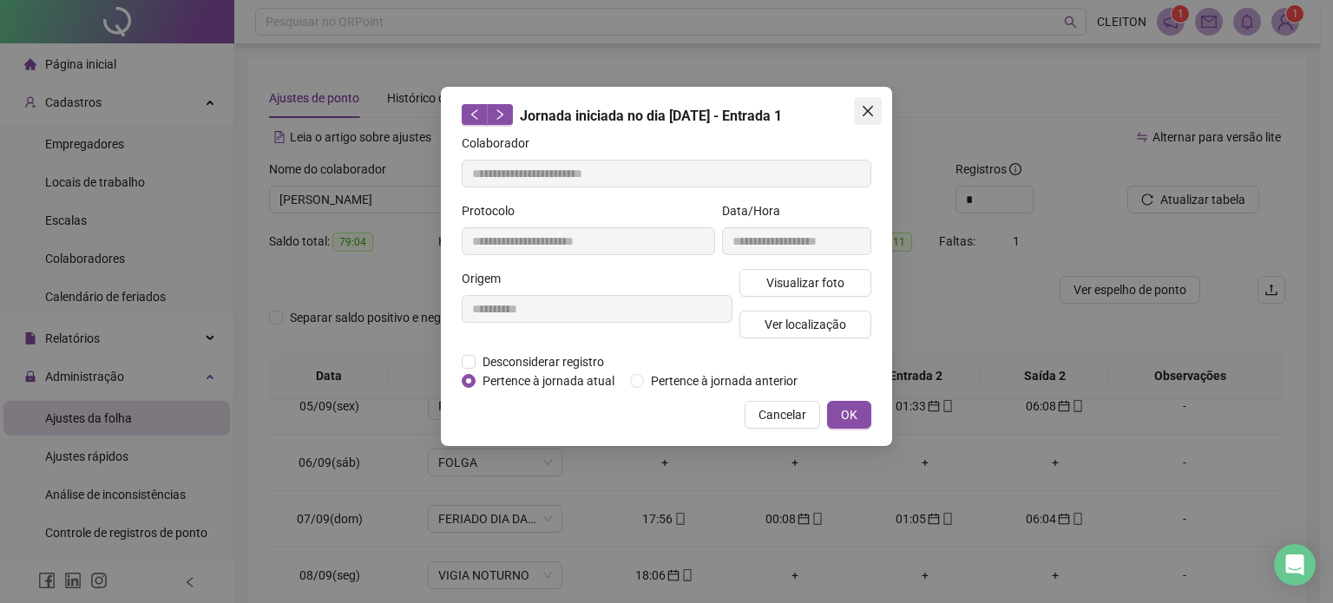
click at [868, 116] on icon "close" at bounding box center [868, 111] width 14 height 14
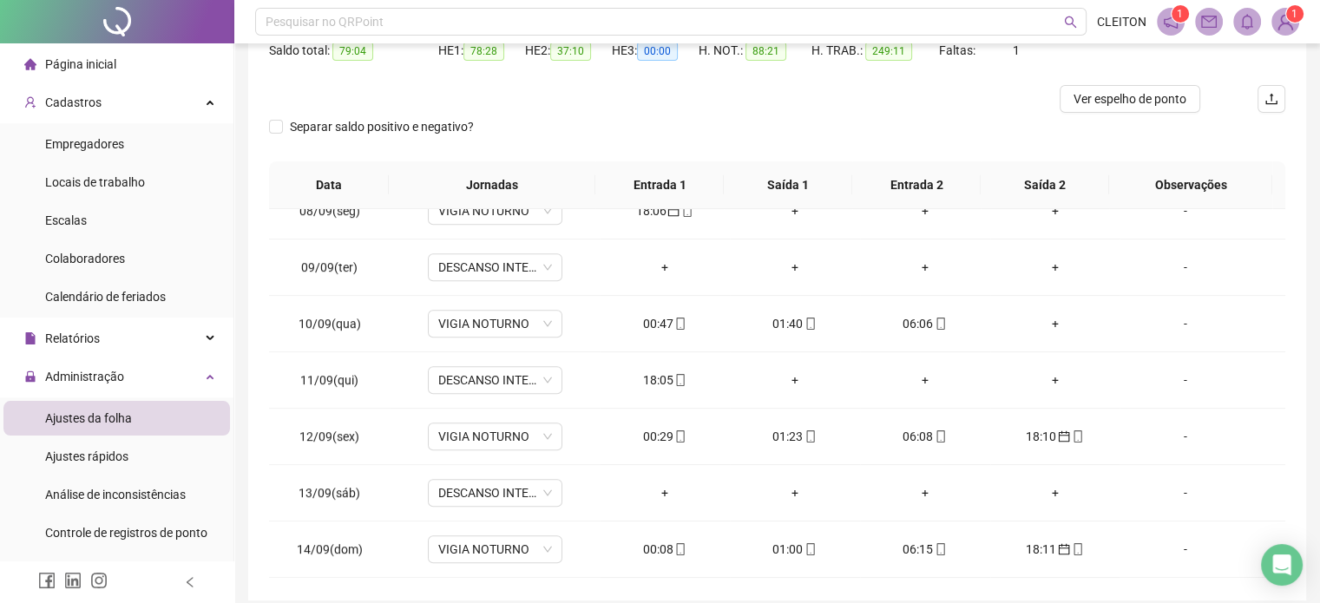
scroll to position [260, 0]
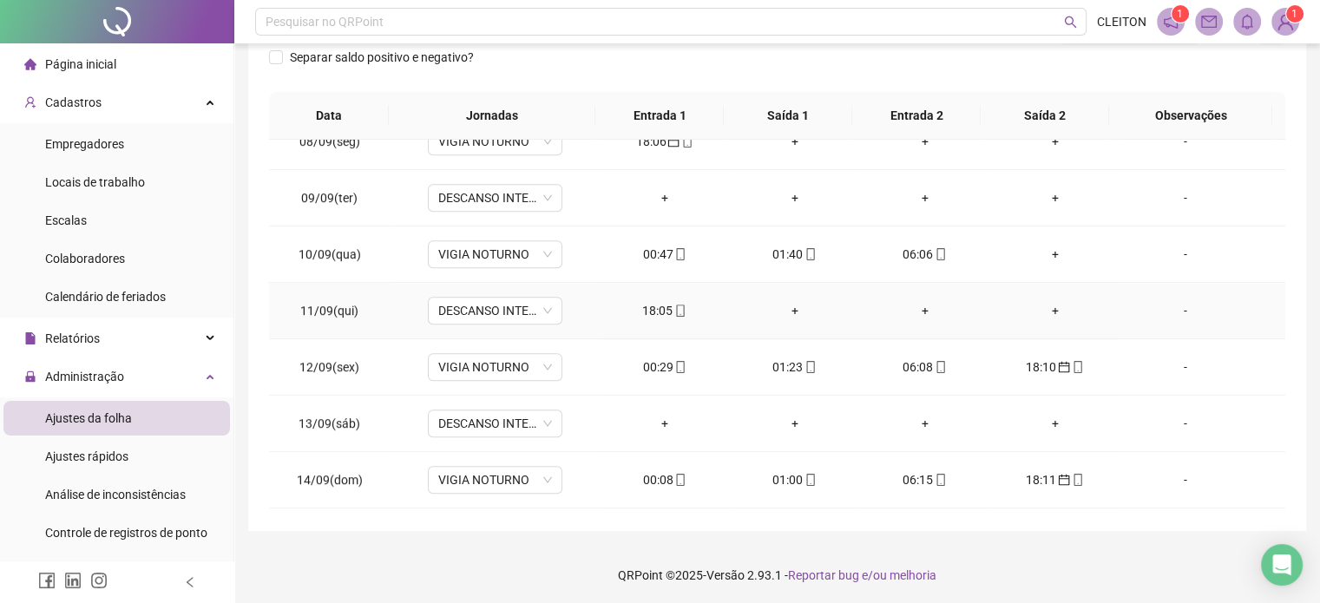
click at [649, 309] on div "18:05" at bounding box center [665, 310] width 102 height 19
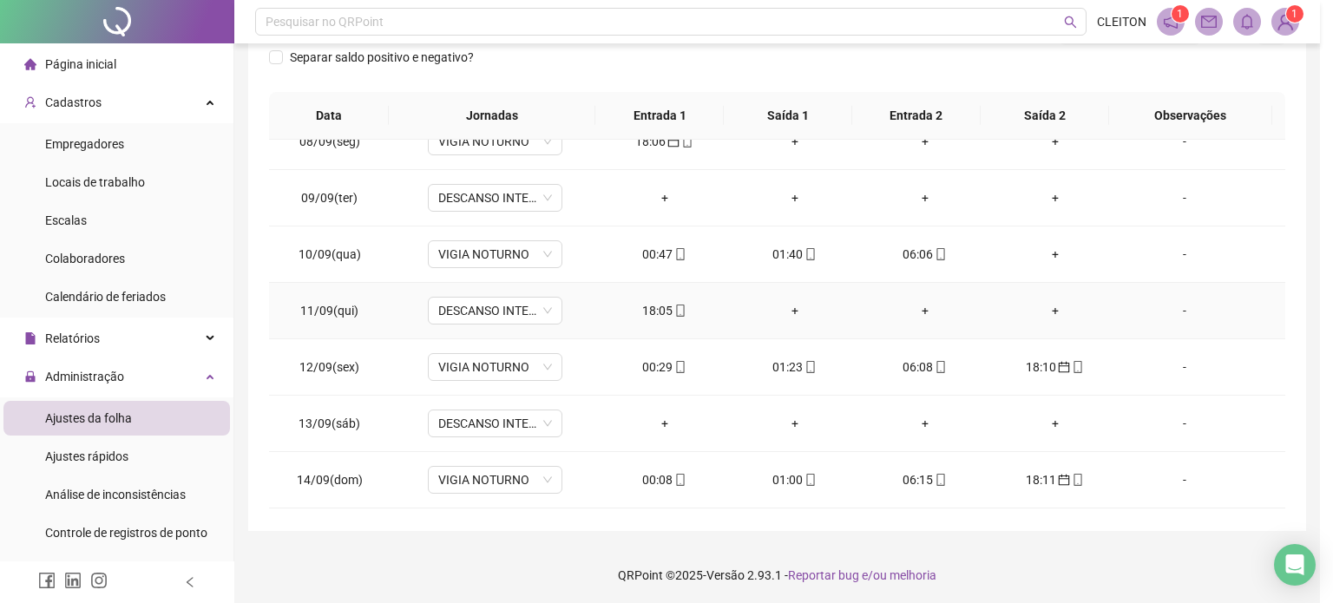
type input "**********"
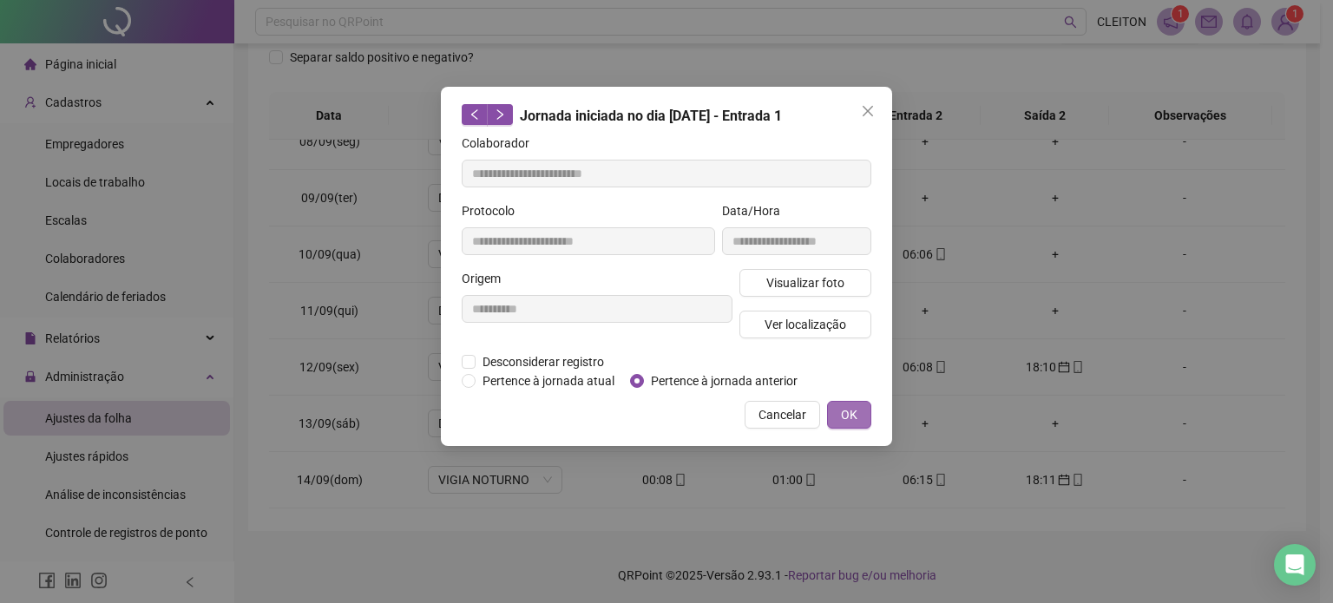
click at [855, 417] on span "OK" at bounding box center [849, 414] width 16 height 19
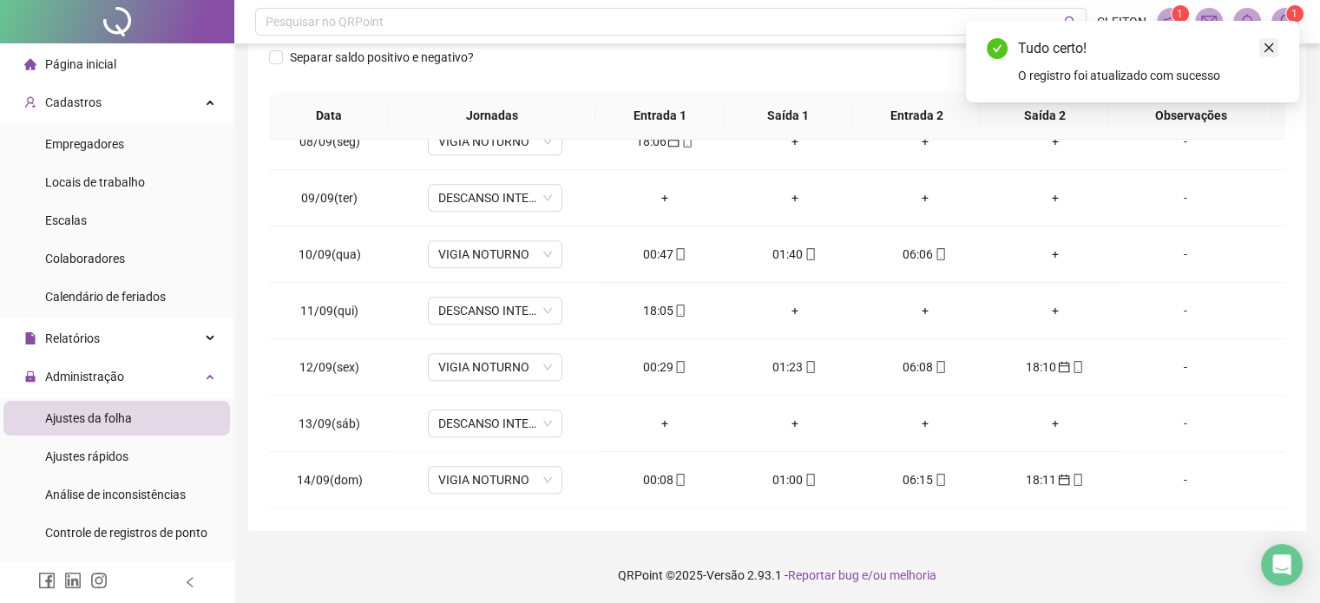
click at [1271, 45] on icon "close" at bounding box center [1270, 48] width 10 height 10
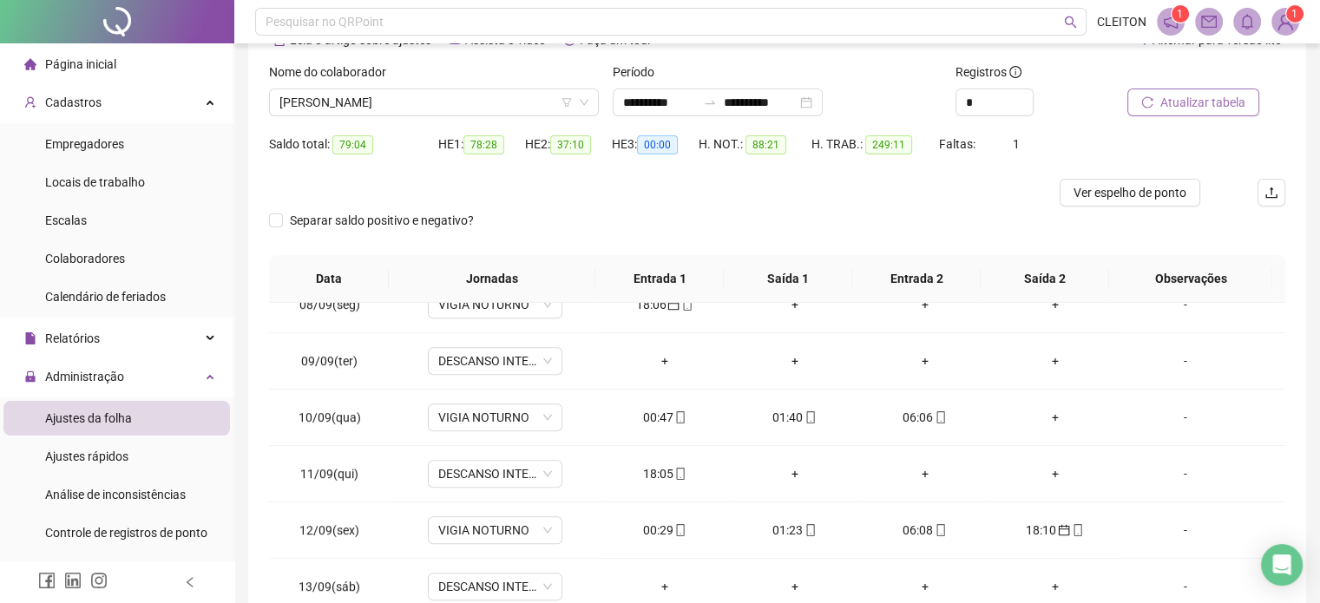
scroll to position [87, 0]
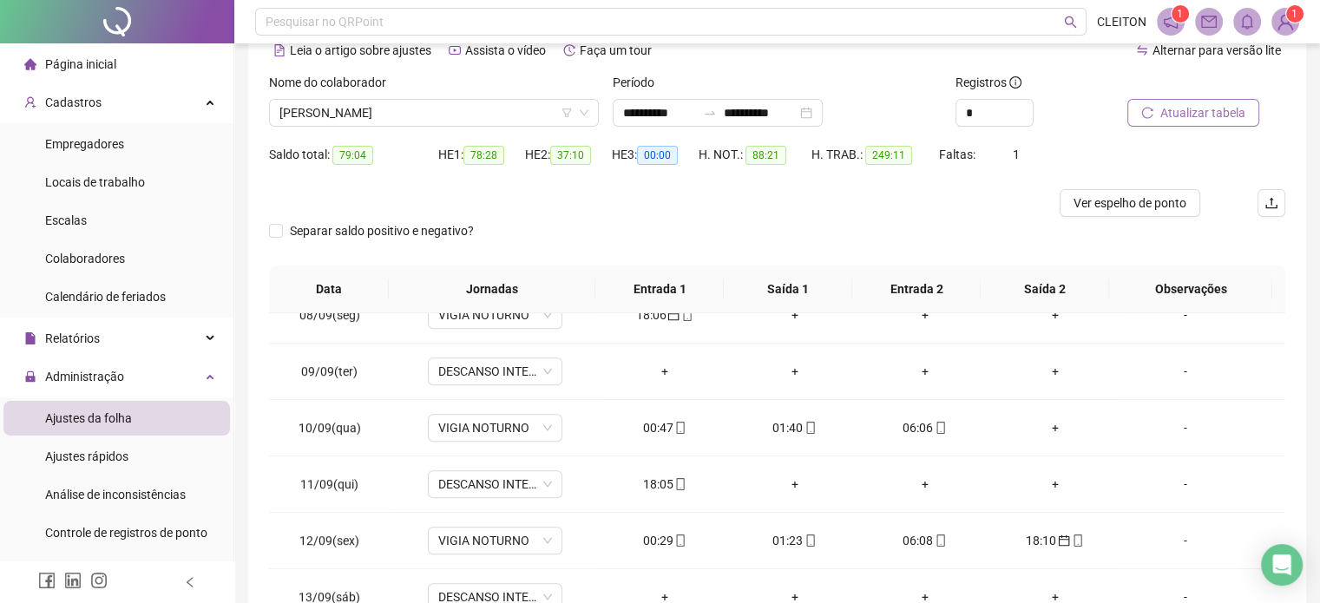
click at [1194, 112] on span "Atualizar tabela" at bounding box center [1202, 112] width 85 height 19
click at [665, 424] on div "00:47" at bounding box center [665, 427] width 102 height 19
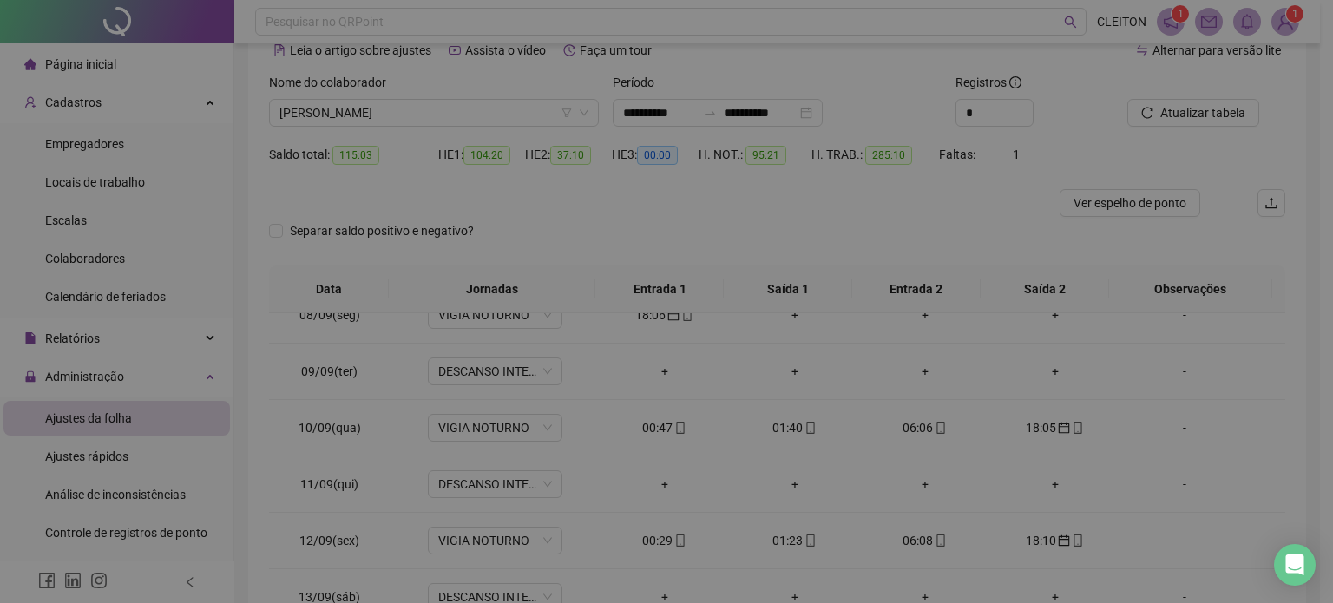
type input "**********"
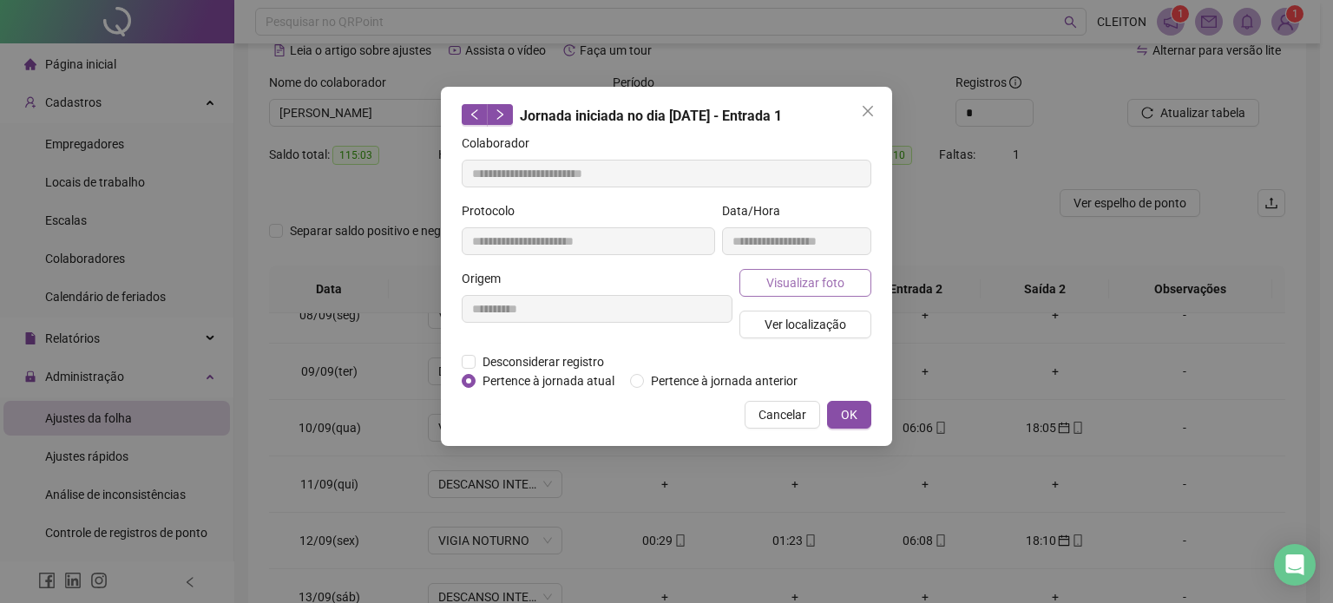
click at [821, 280] on span "Visualizar foto" at bounding box center [805, 282] width 78 height 19
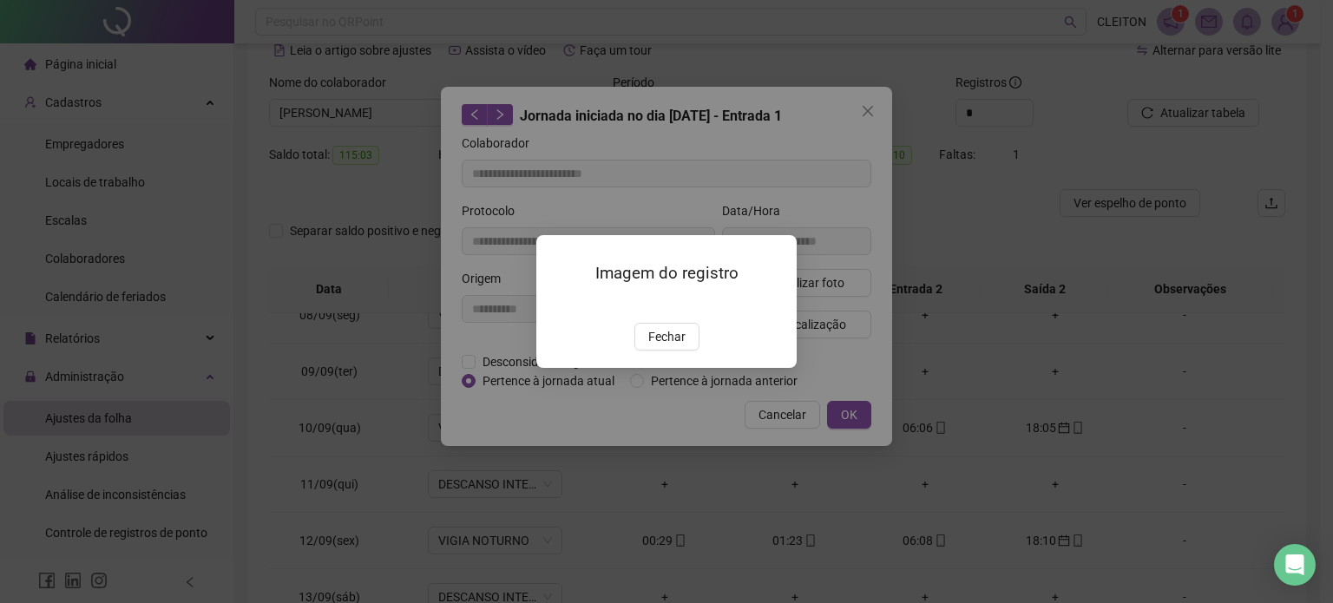
drag, startPoint x: 674, startPoint y: 440, endPoint x: 821, endPoint y: 433, distance: 146.9
click at [681, 346] on span "Fechar" at bounding box center [666, 336] width 37 height 19
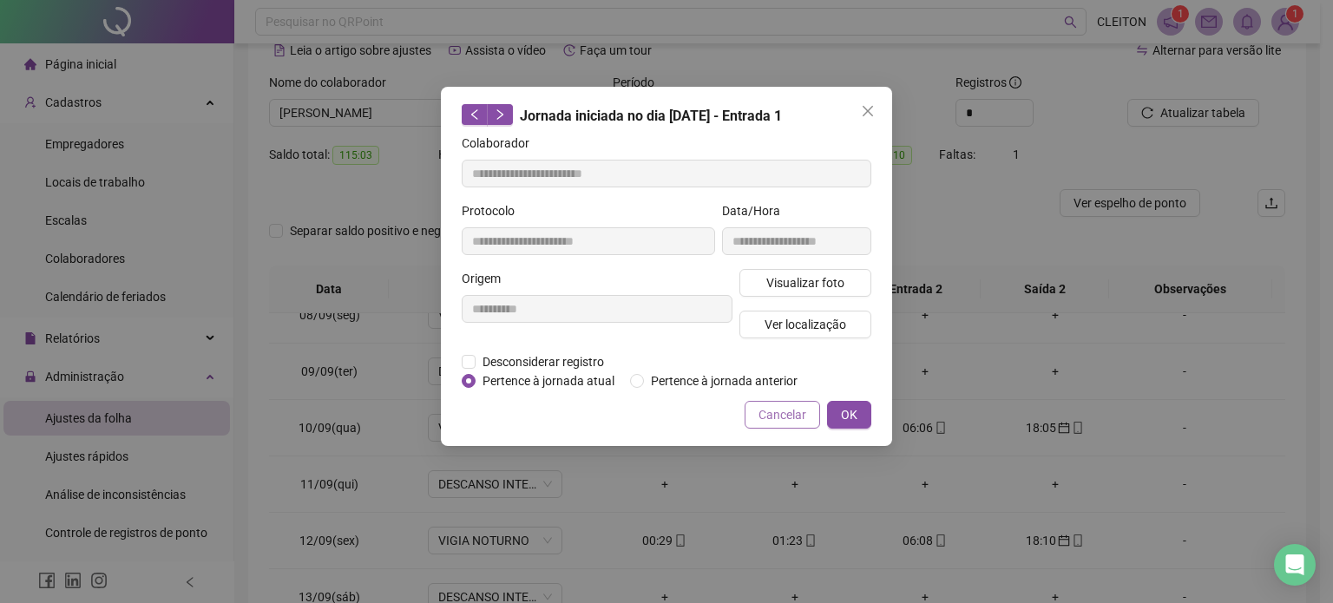
click at [798, 416] on span "Cancelar" at bounding box center [783, 414] width 48 height 19
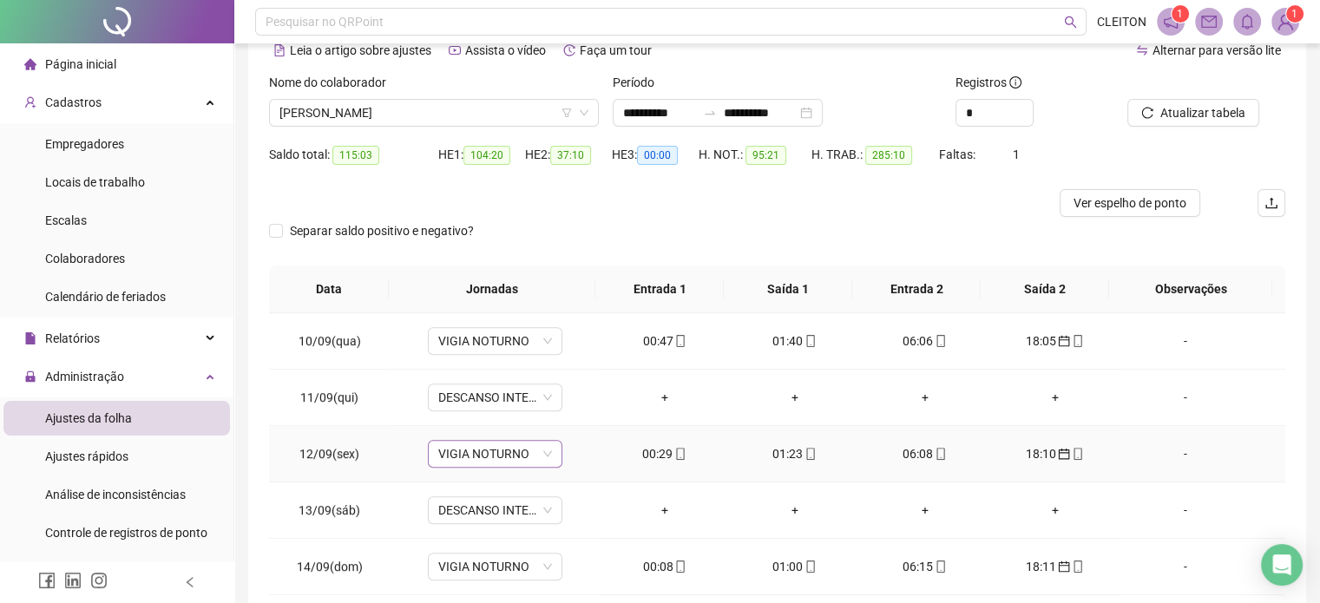
scroll to position [1042, 0]
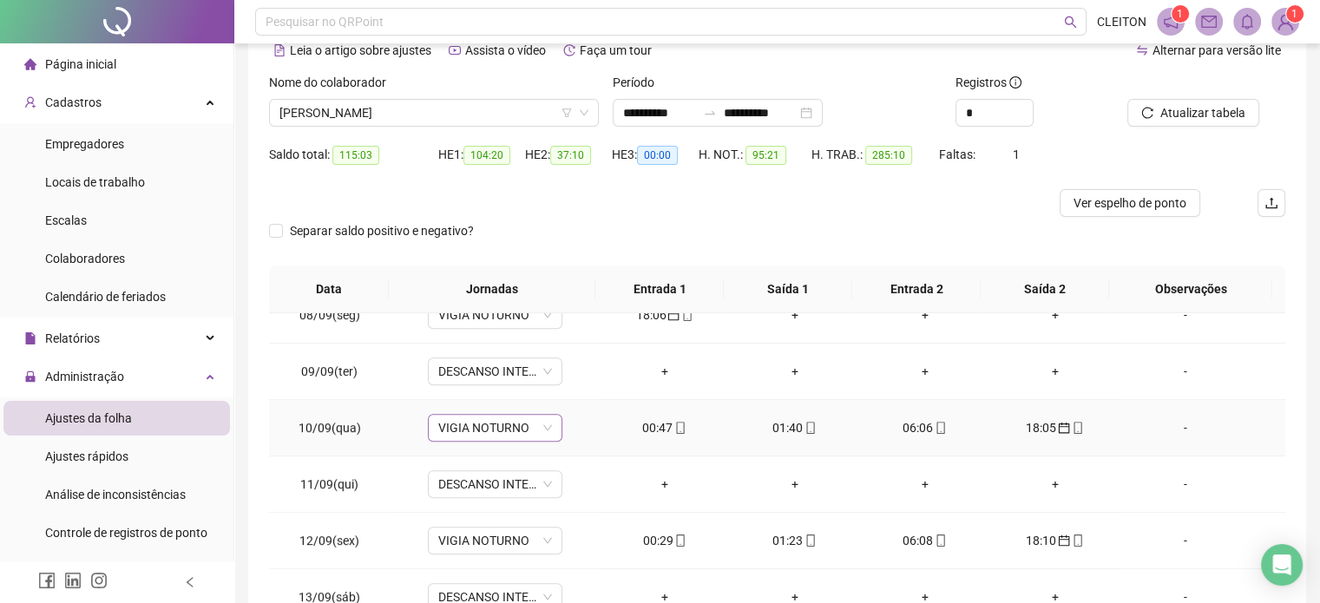
click at [483, 424] on span "VIGIA NOTURNO" at bounding box center [495, 428] width 114 height 26
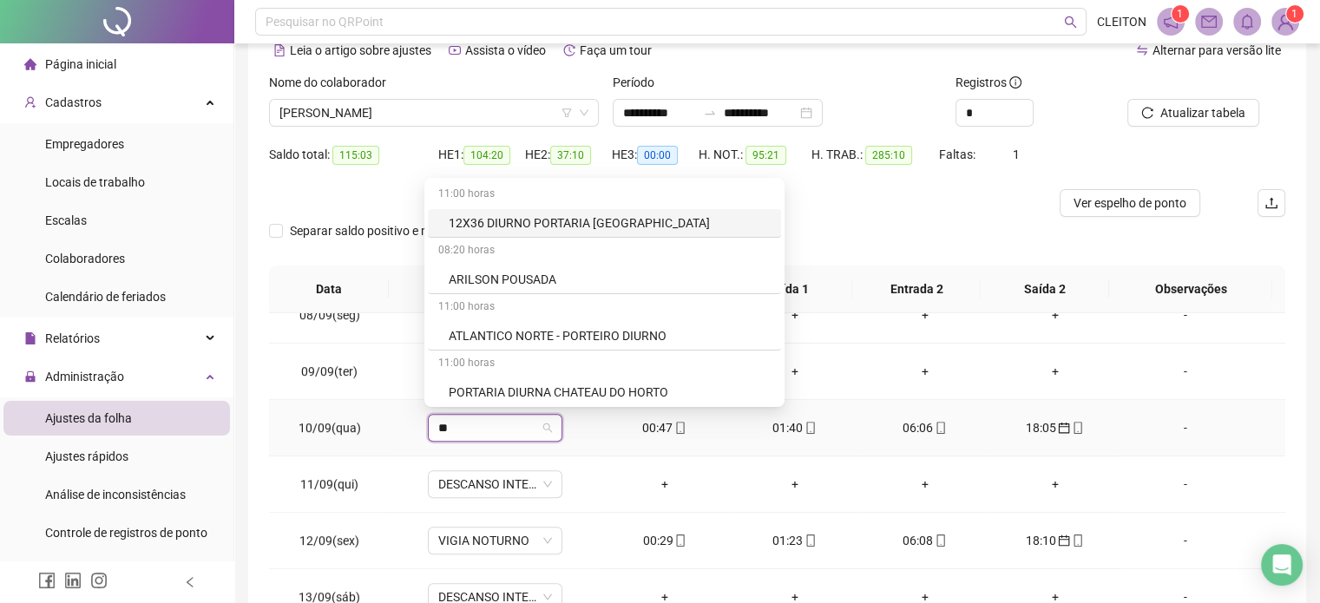
type input "***"
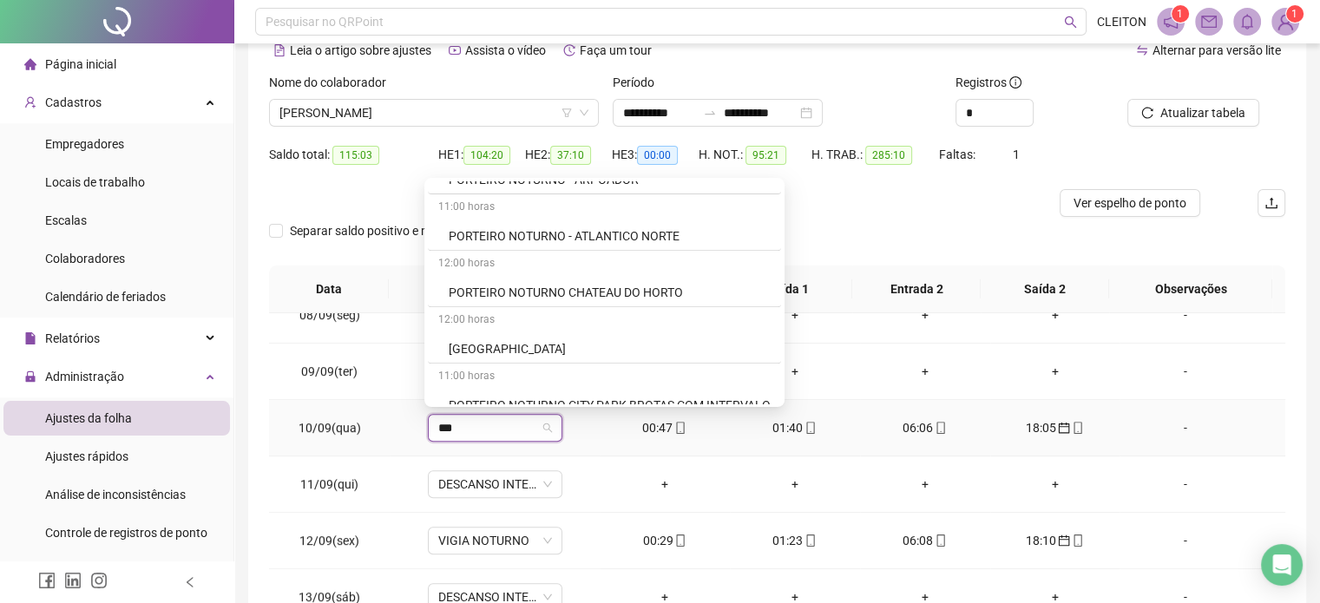
scroll to position [1823, 0]
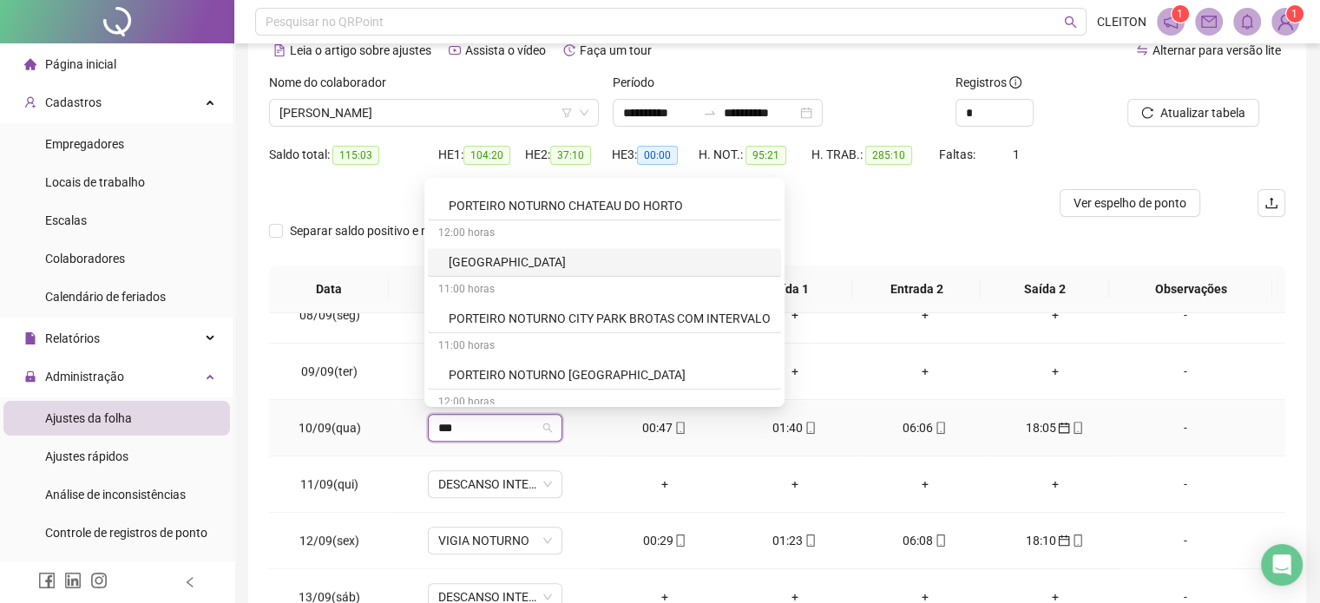
click at [576, 259] on div "[GEOGRAPHIC_DATA]" at bounding box center [610, 262] width 322 height 19
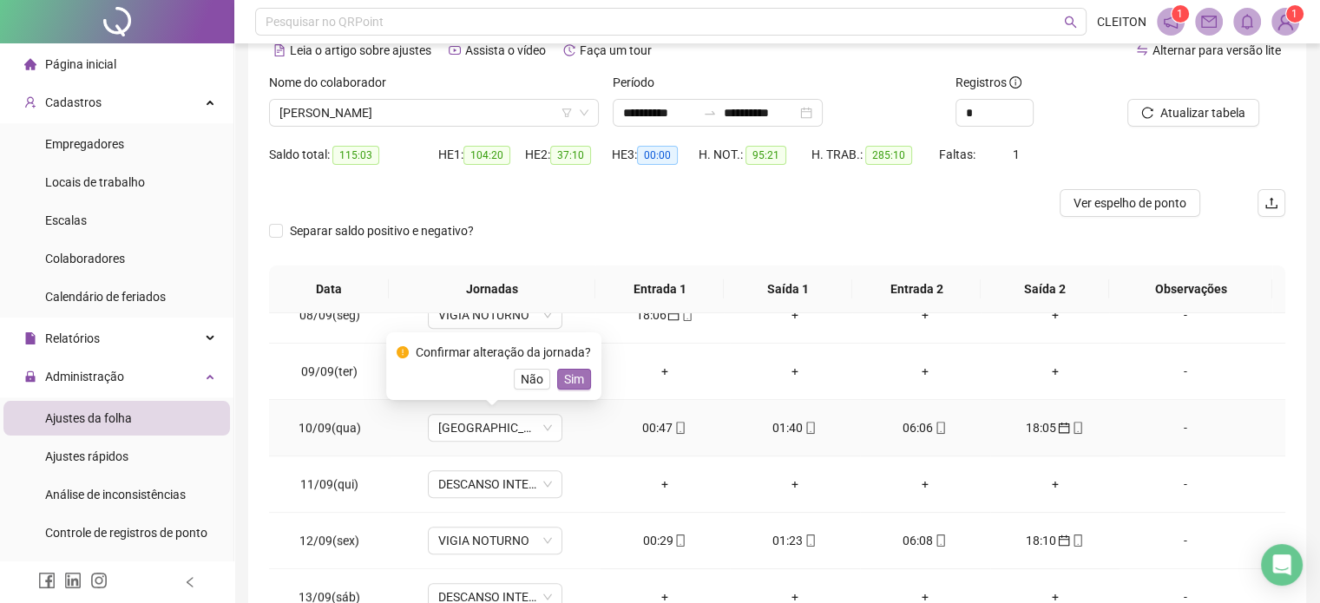
click at [572, 378] on span "Sim" at bounding box center [574, 379] width 20 height 19
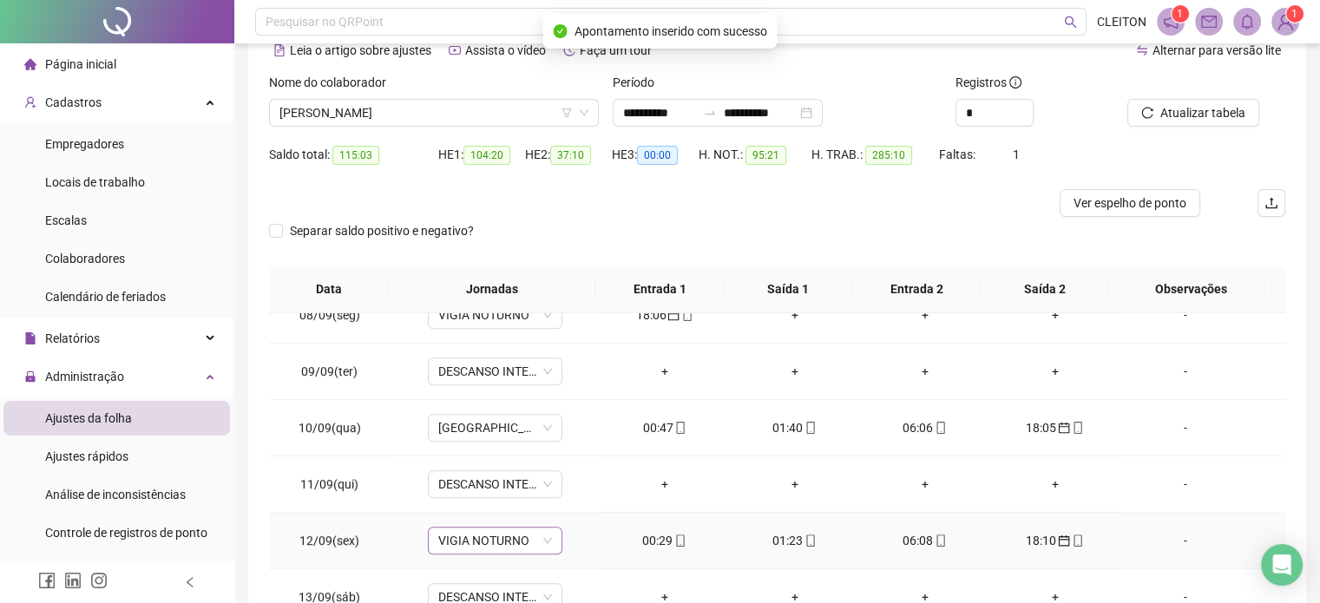
click at [504, 536] on span "VIGIA NOTURNO" at bounding box center [495, 541] width 114 height 26
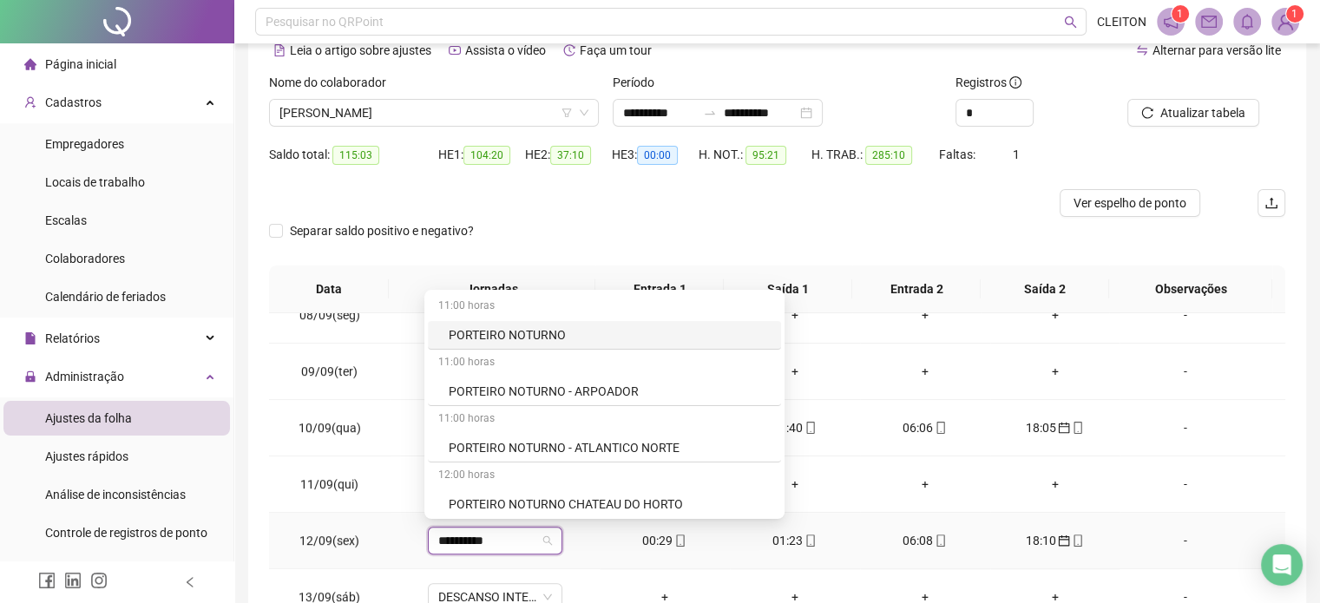
type input "**********"
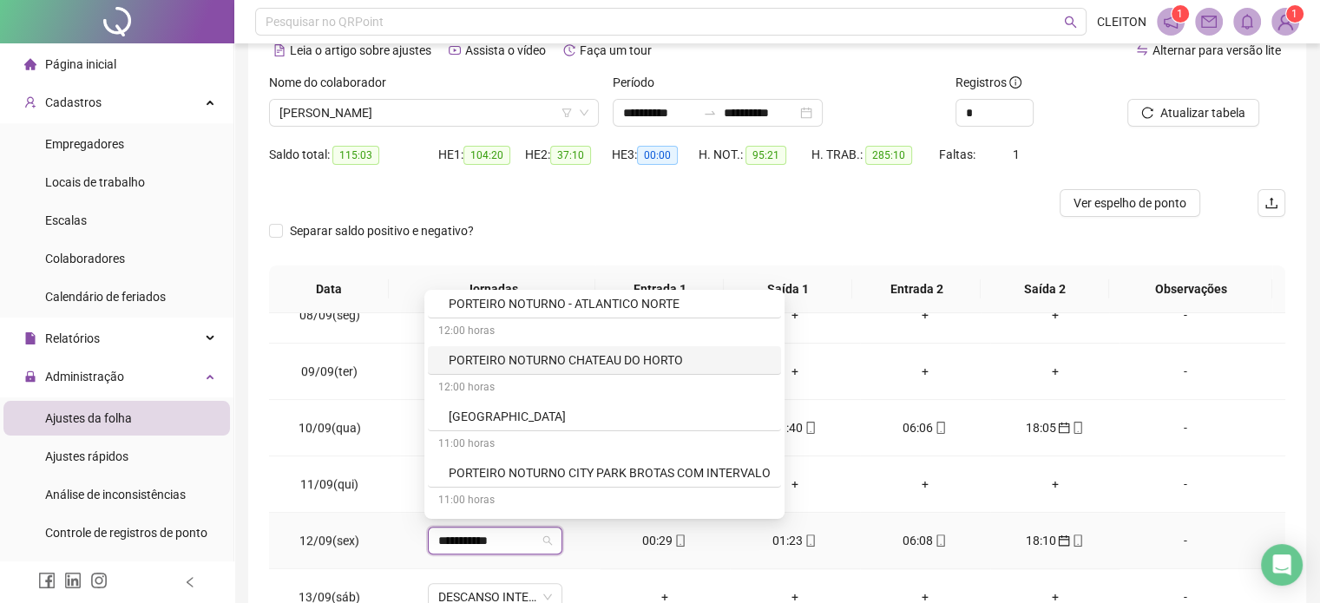
scroll to position [174, 0]
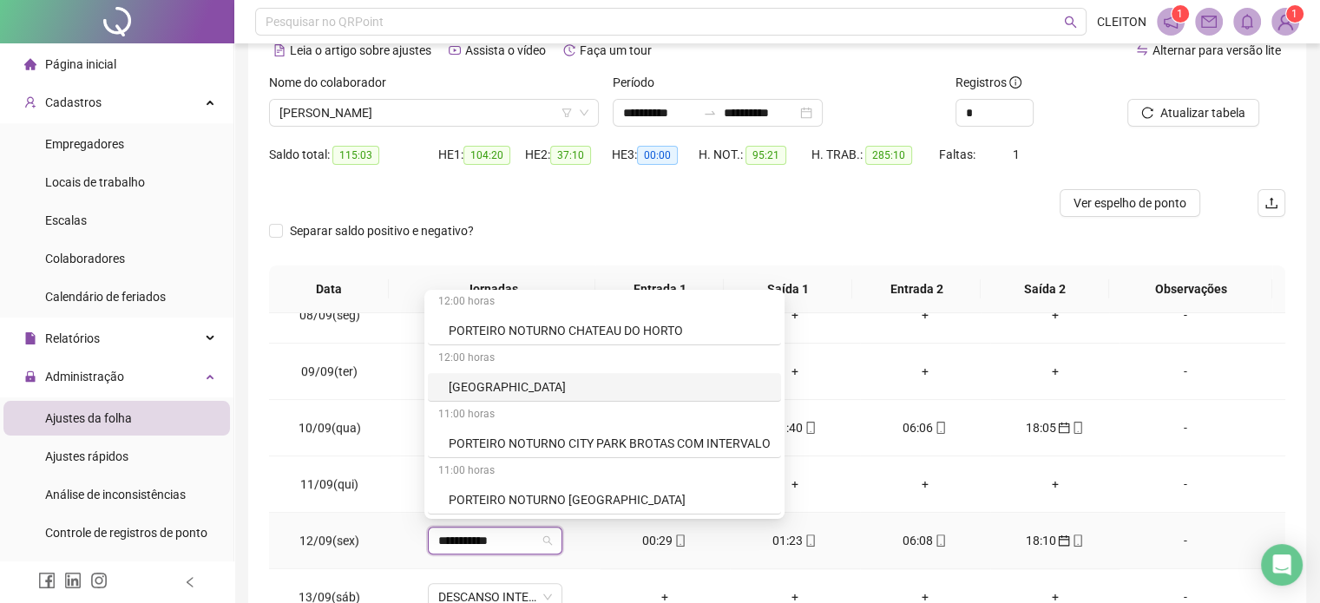
click at [542, 385] on div "[GEOGRAPHIC_DATA]" at bounding box center [610, 387] width 322 height 19
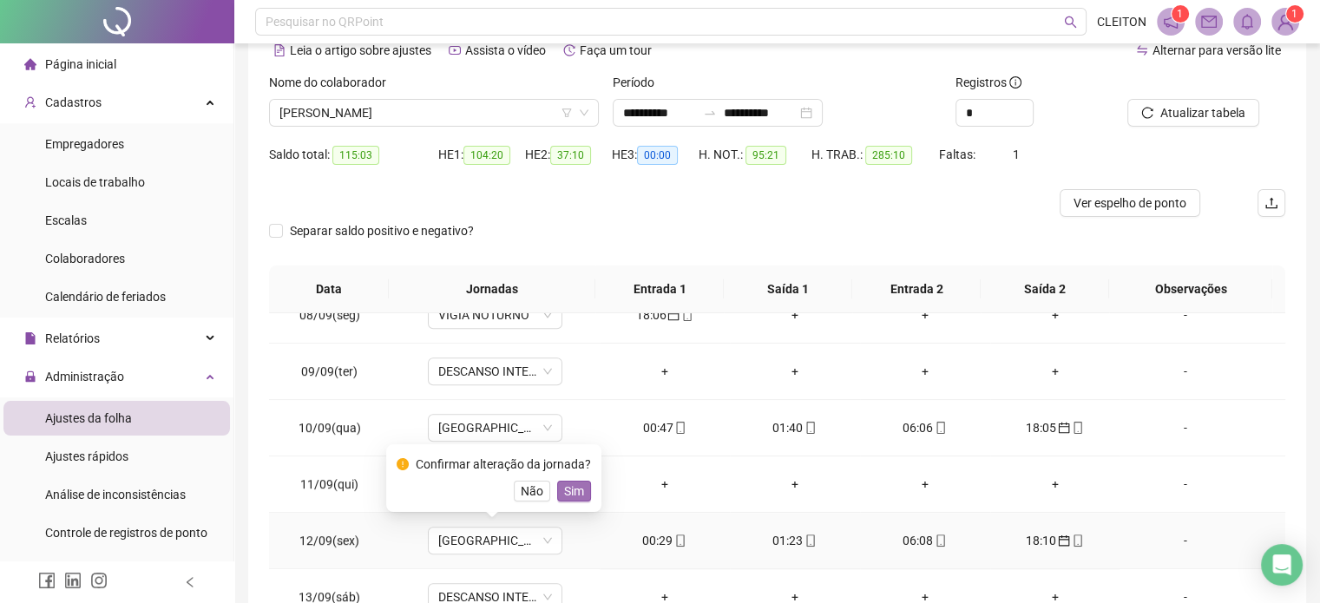
click at [573, 493] on span "Sim" at bounding box center [574, 491] width 20 height 19
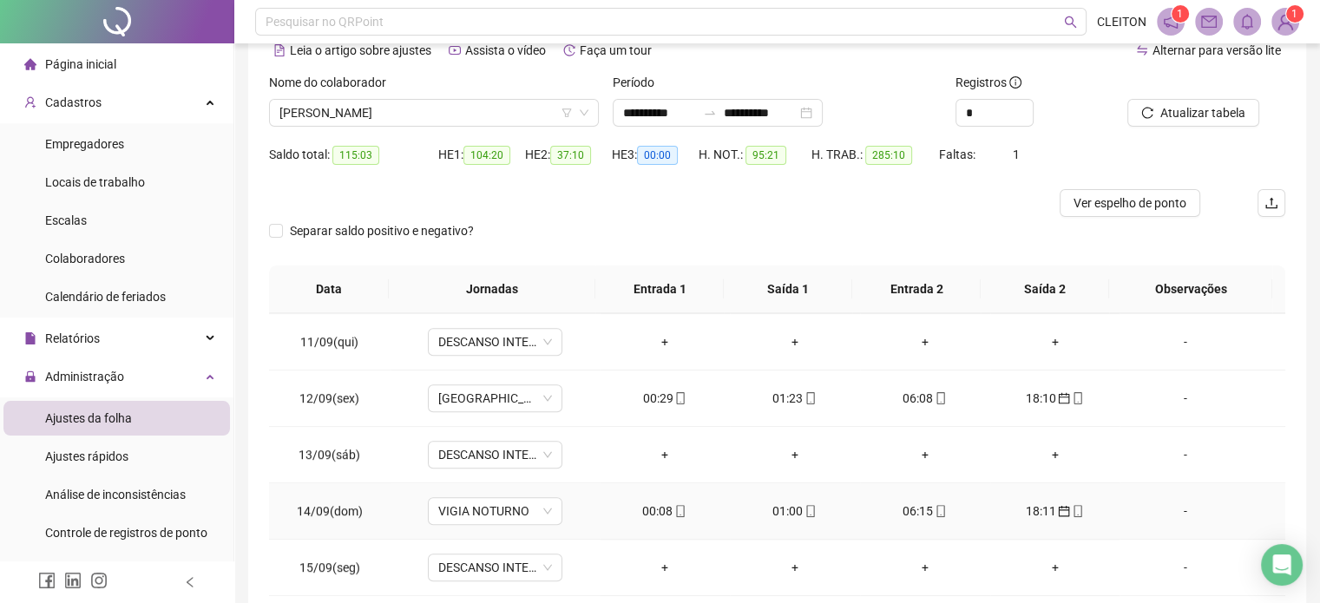
scroll to position [1215, 0]
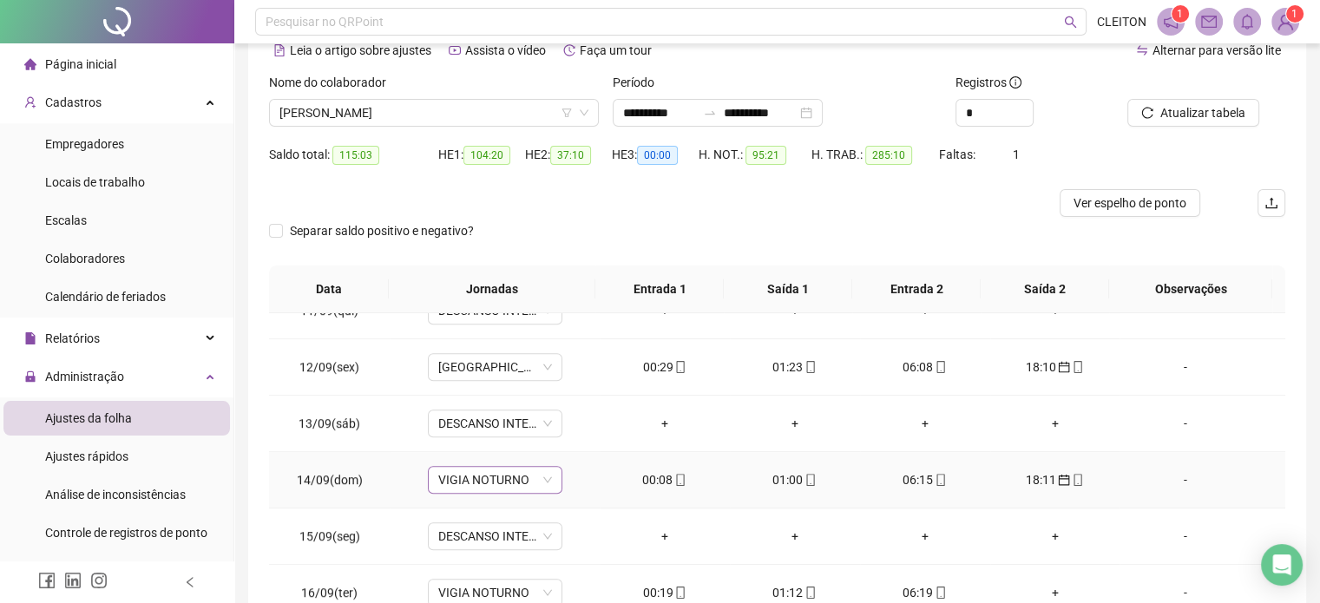
click at [507, 478] on span "VIGIA NOTURNO" at bounding box center [495, 480] width 114 height 26
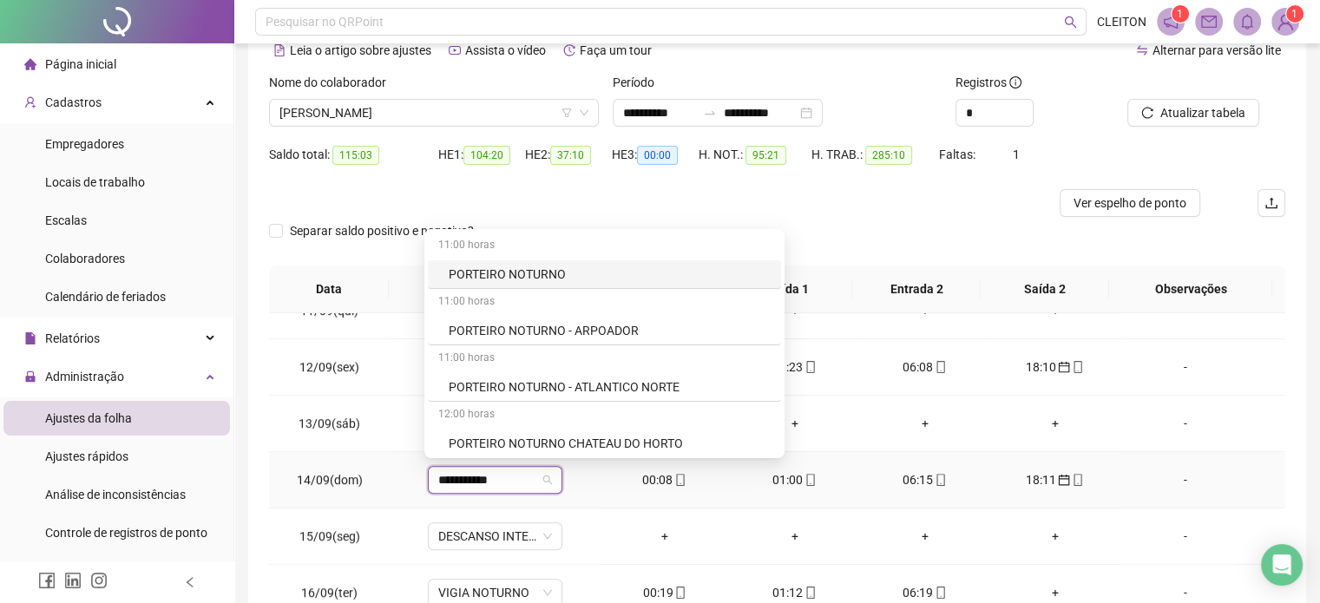
type input "**********"
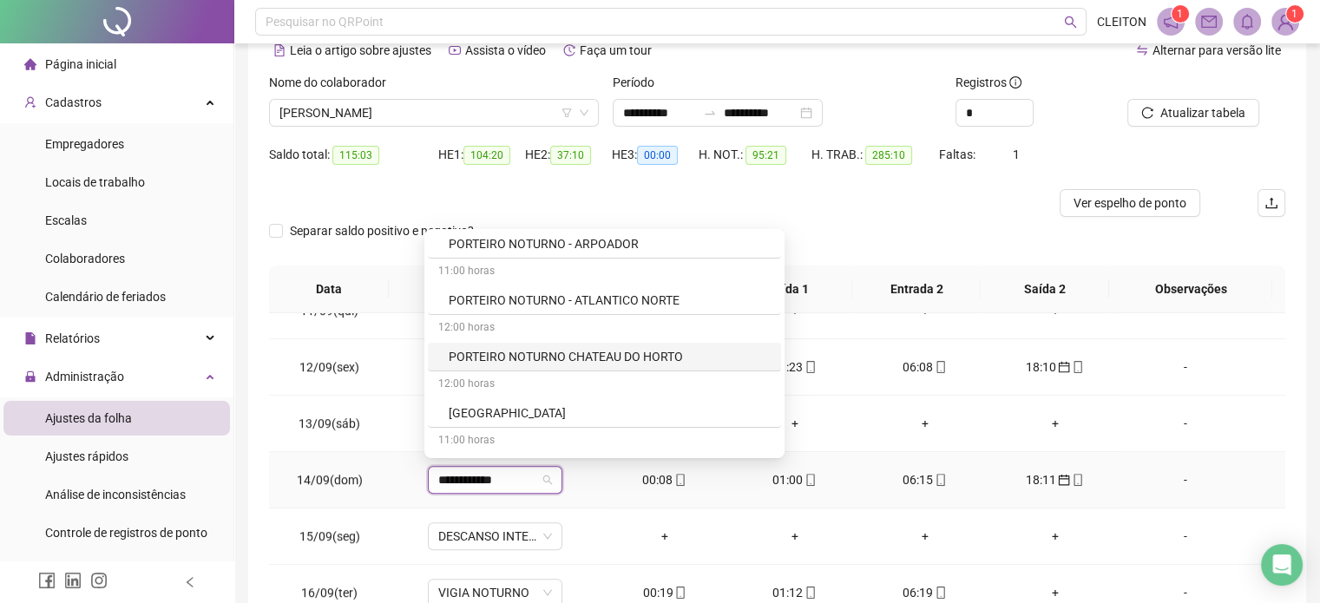
scroll to position [174, 0]
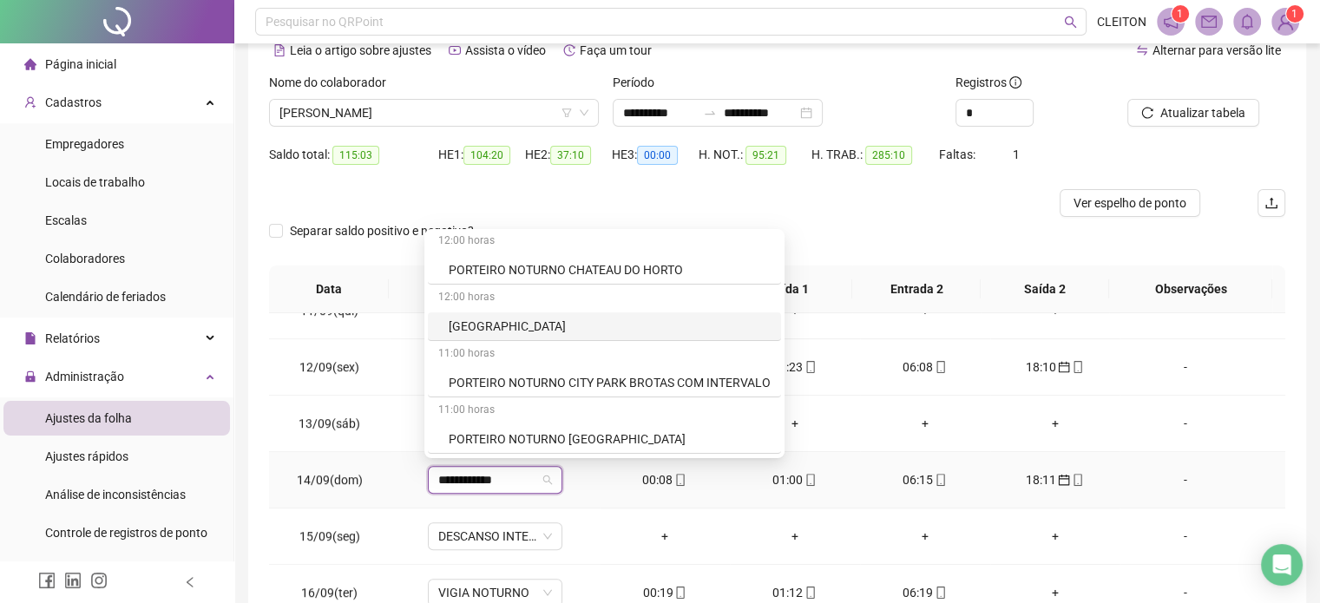
drag, startPoint x: 571, startPoint y: 324, endPoint x: 582, endPoint y: 326, distance: 10.7
click at [572, 323] on div "[GEOGRAPHIC_DATA]" at bounding box center [610, 326] width 322 height 19
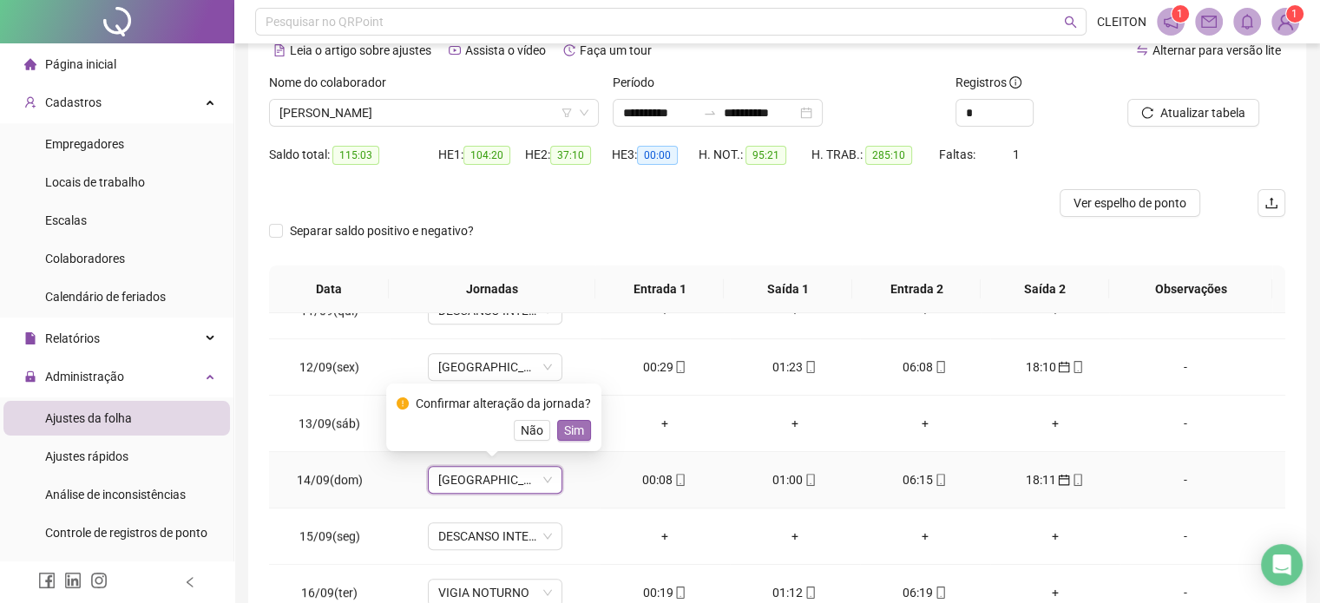
click at [579, 430] on span "Sim" at bounding box center [574, 430] width 20 height 19
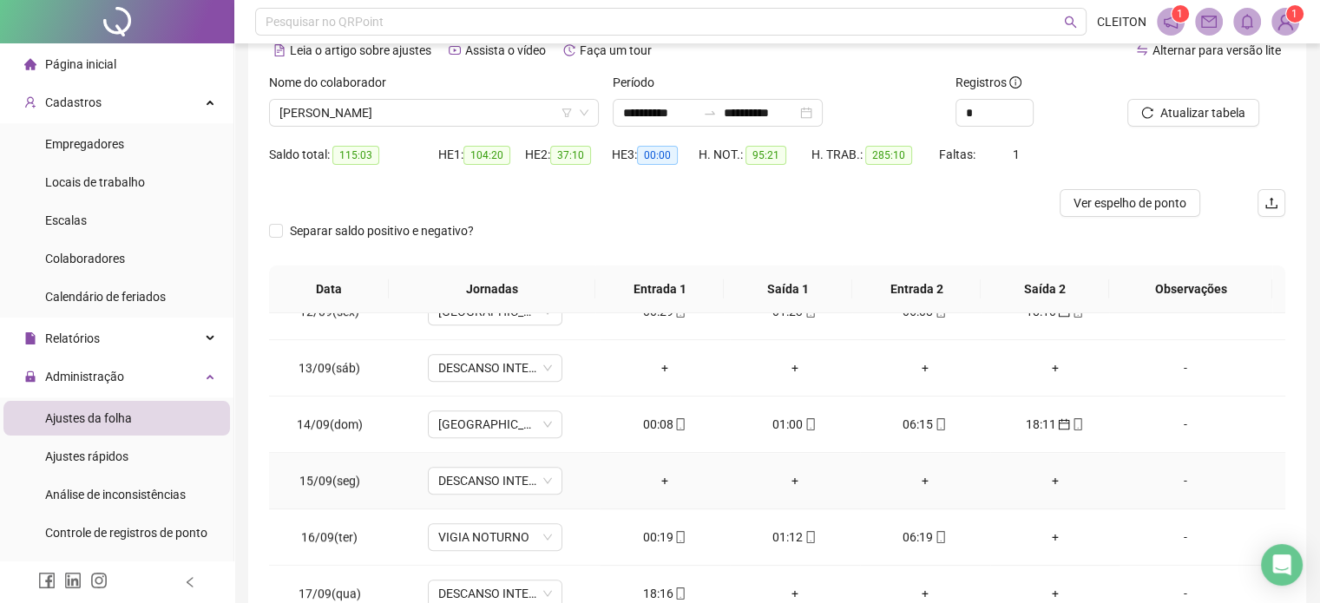
scroll to position [1302, 0]
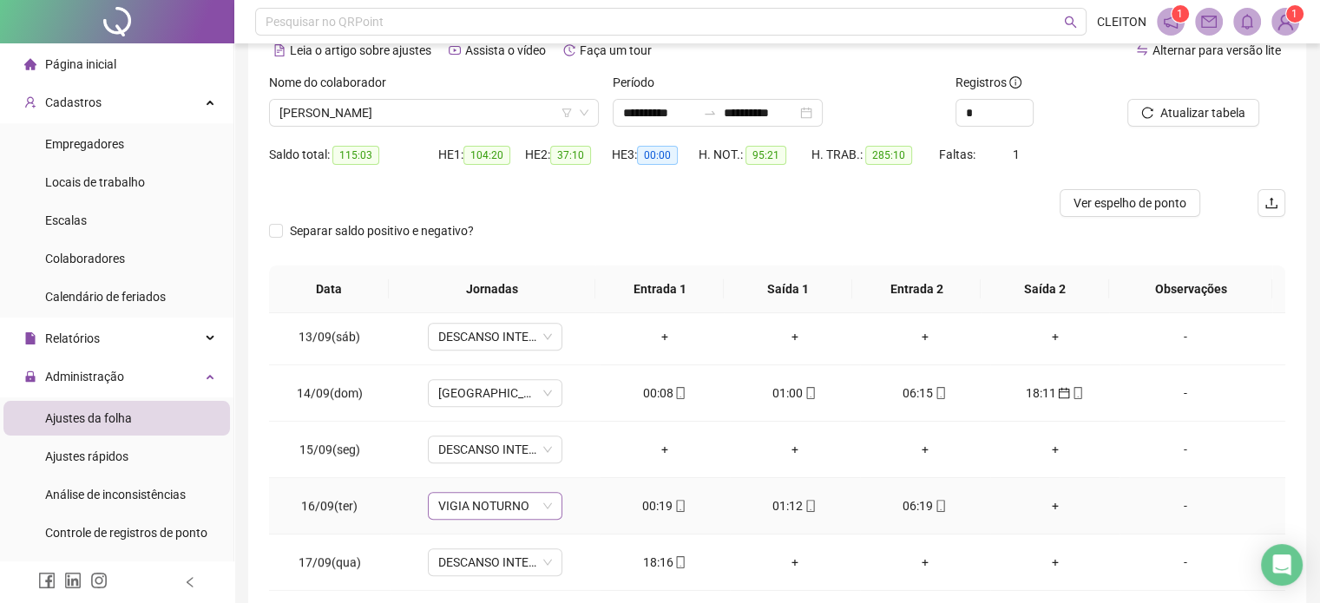
click at [521, 509] on span "VIGIA NOTURNO" at bounding box center [495, 506] width 114 height 26
click at [545, 389] on span "[GEOGRAPHIC_DATA]" at bounding box center [495, 393] width 114 height 26
type input "**********"
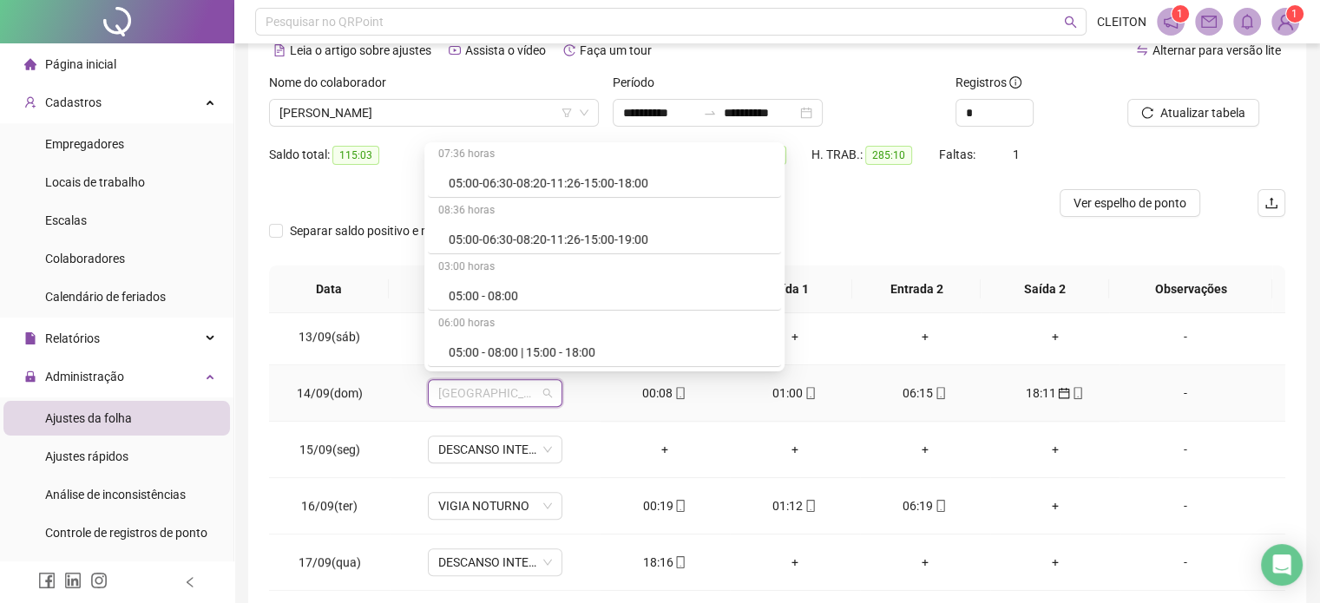
scroll to position [42543, 0]
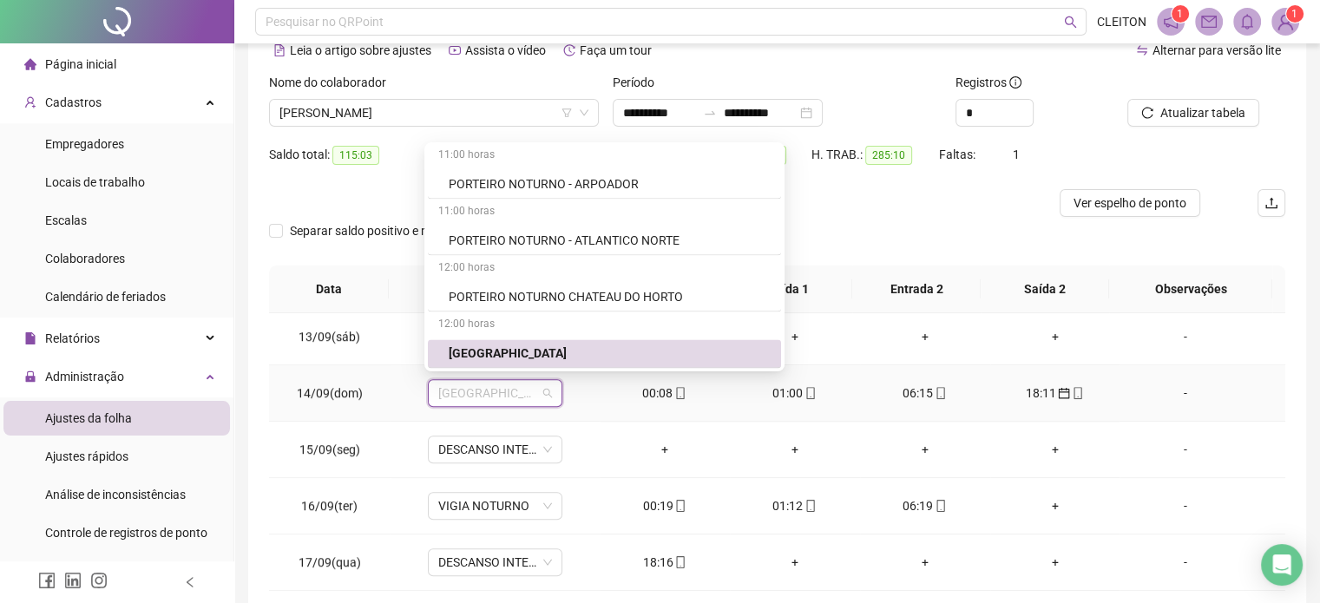
click at [615, 400] on div "PORTEIRO NOTURNO CITY PARK BROTAS COM INTERVALO" at bounding box center [610, 409] width 322 height 19
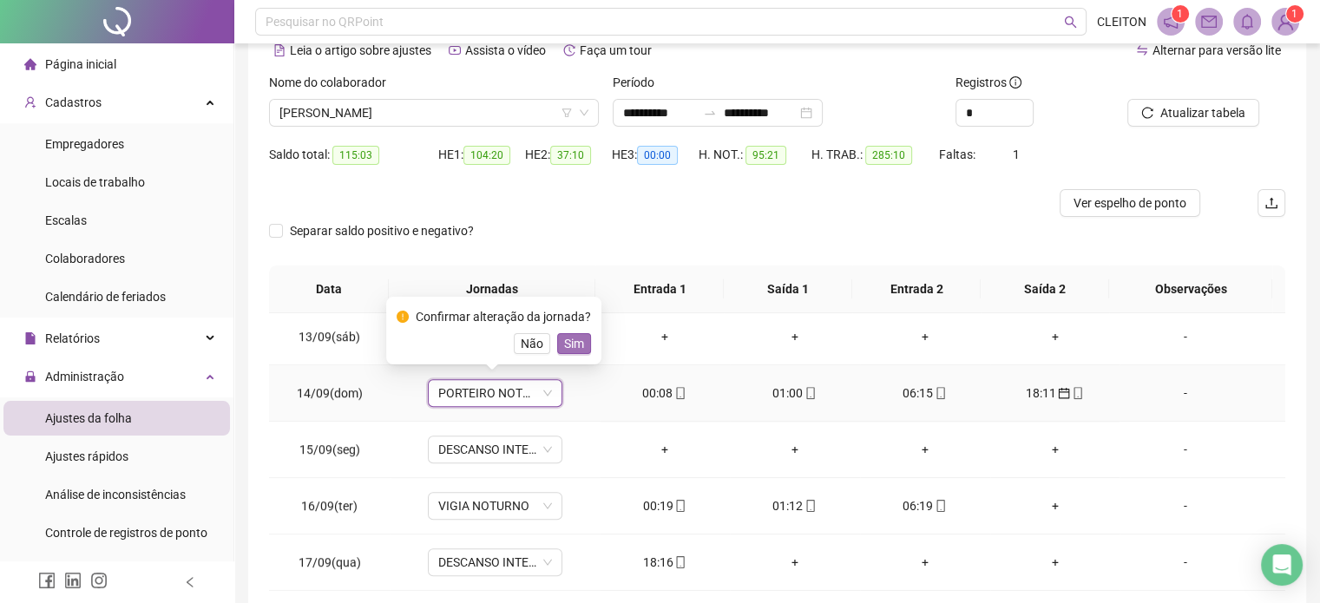
click at [566, 350] on span "Sim" at bounding box center [574, 343] width 20 height 19
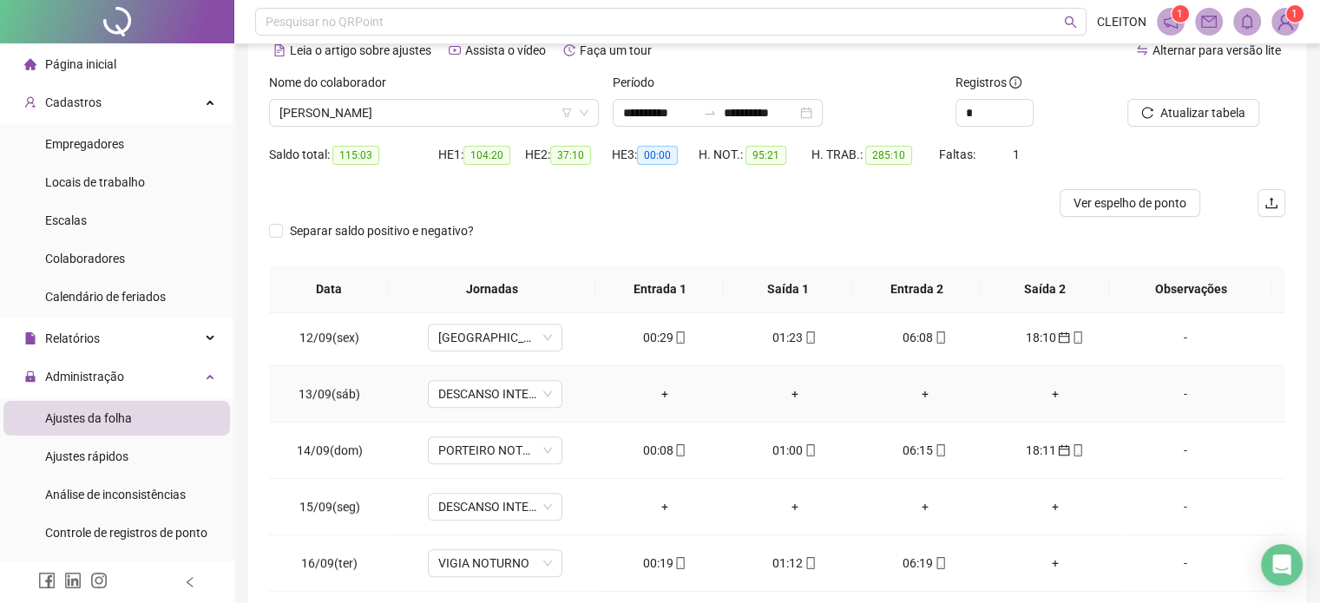
scroll to position [1215, 0]
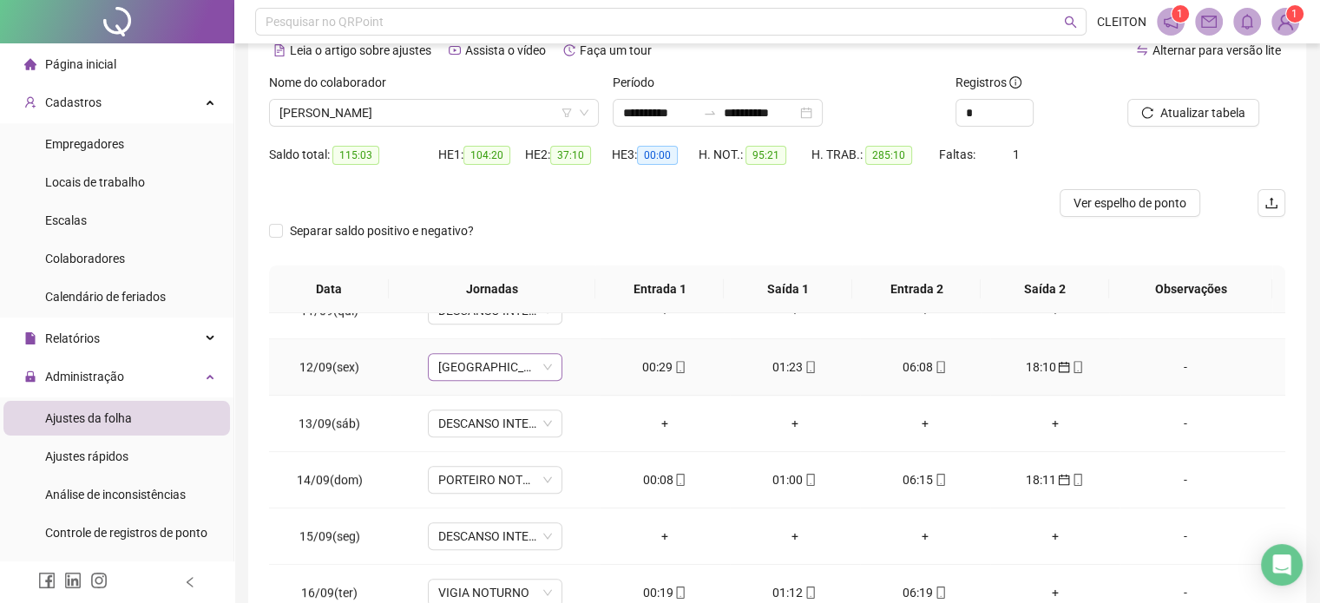
click at [551, 368] on div "[GEOGRAPHIC_DATA]" at bounding box center [495, 367] width 135 height 28
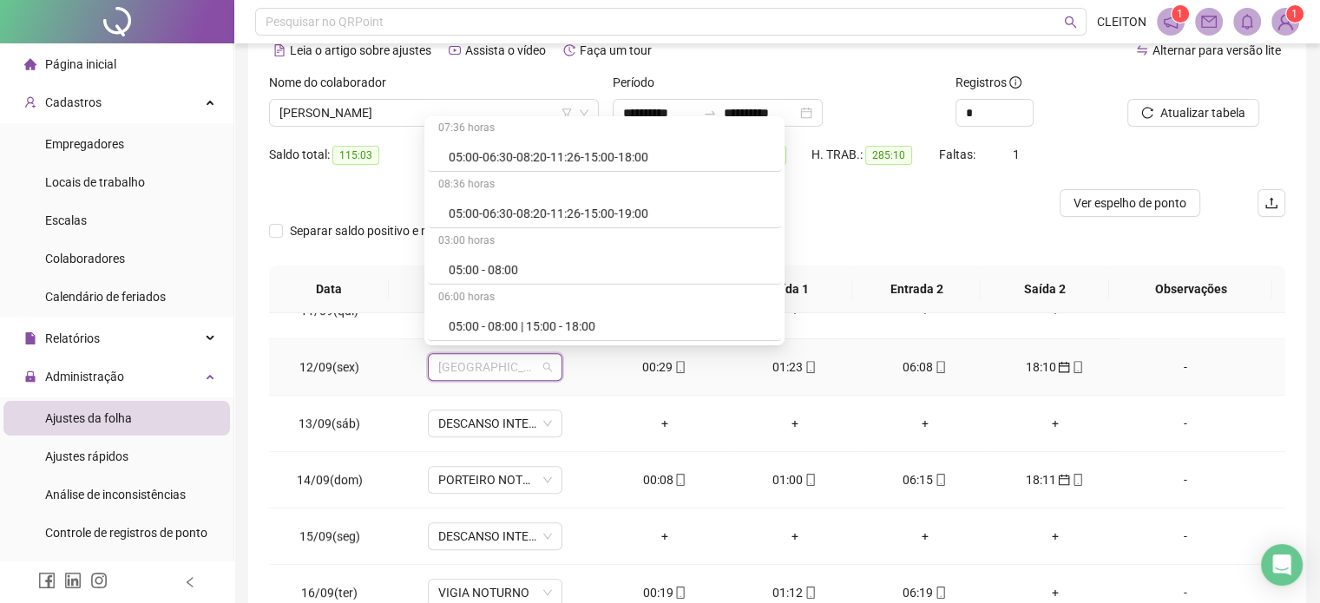
scroll to position [42543, 0]
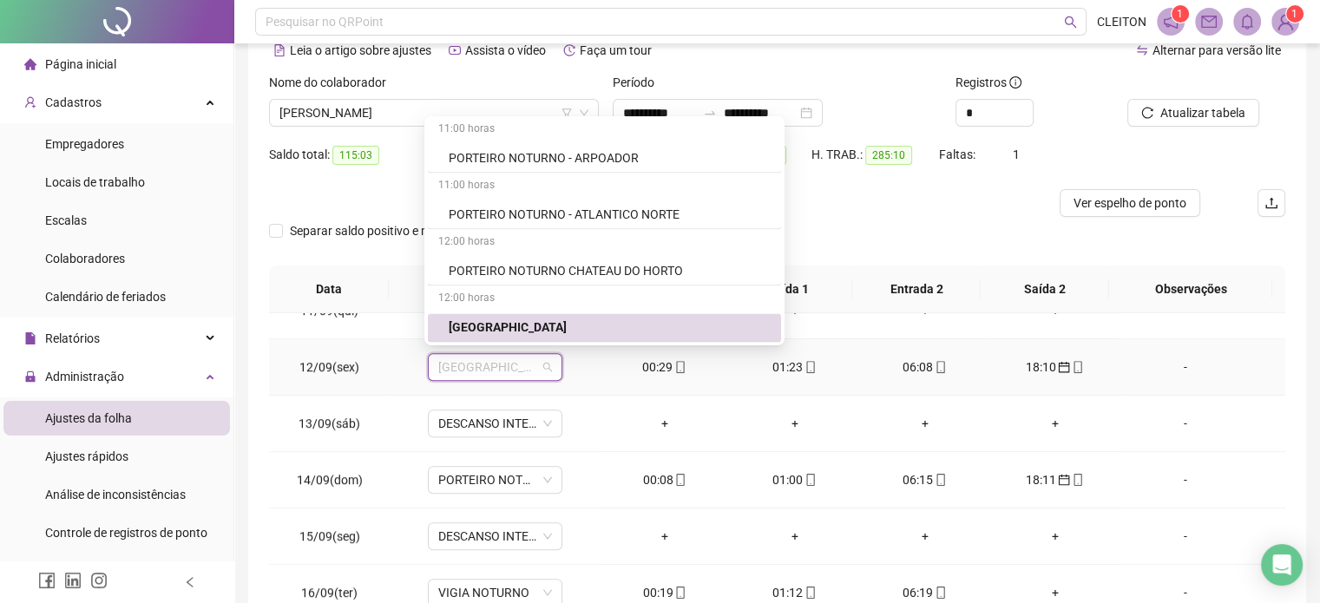
click at [674, 374] on div "PORTEIRO NOTURNO CITY PARK BROTAS COM INTERVALO" at bounding box center [610, 383] width 322 height 19
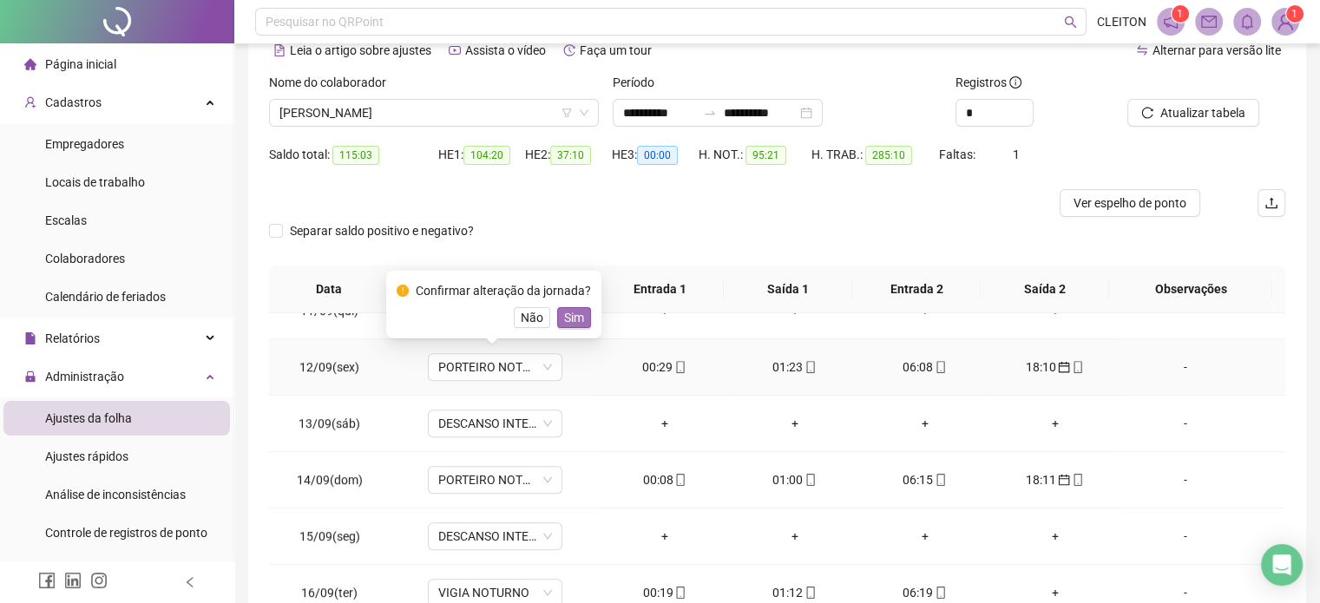
click at [568, 318] on span "Sim" at bounding box center [574, 317] width 20 height 19
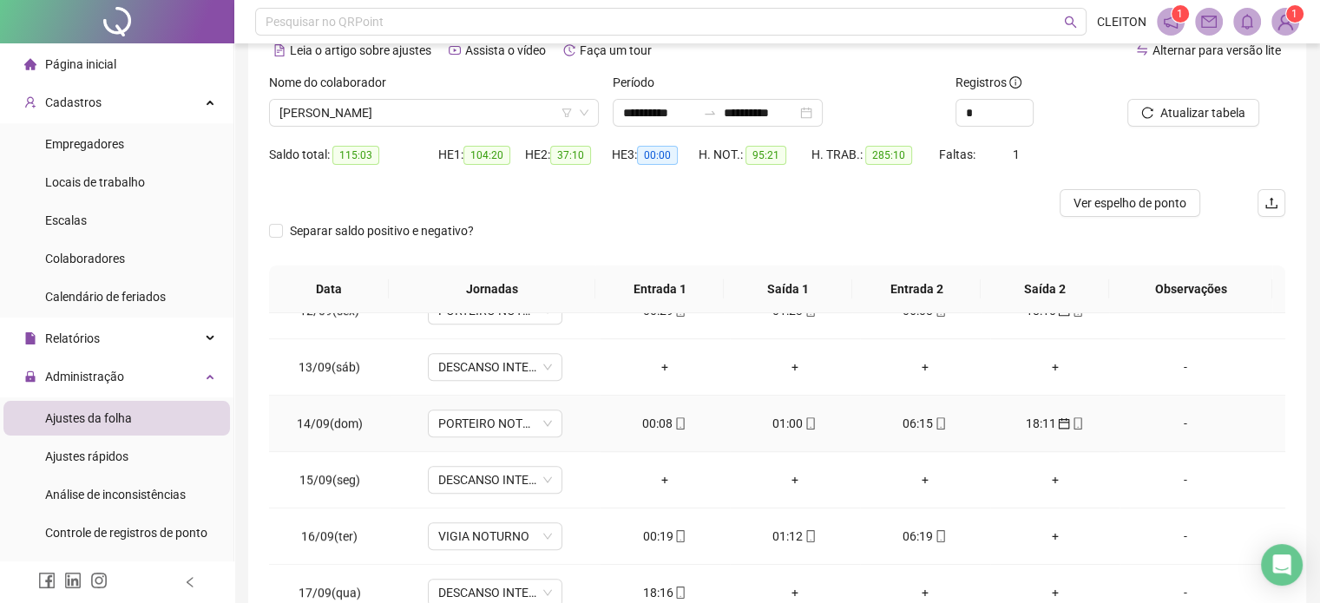
scroll to position [1302, 0]
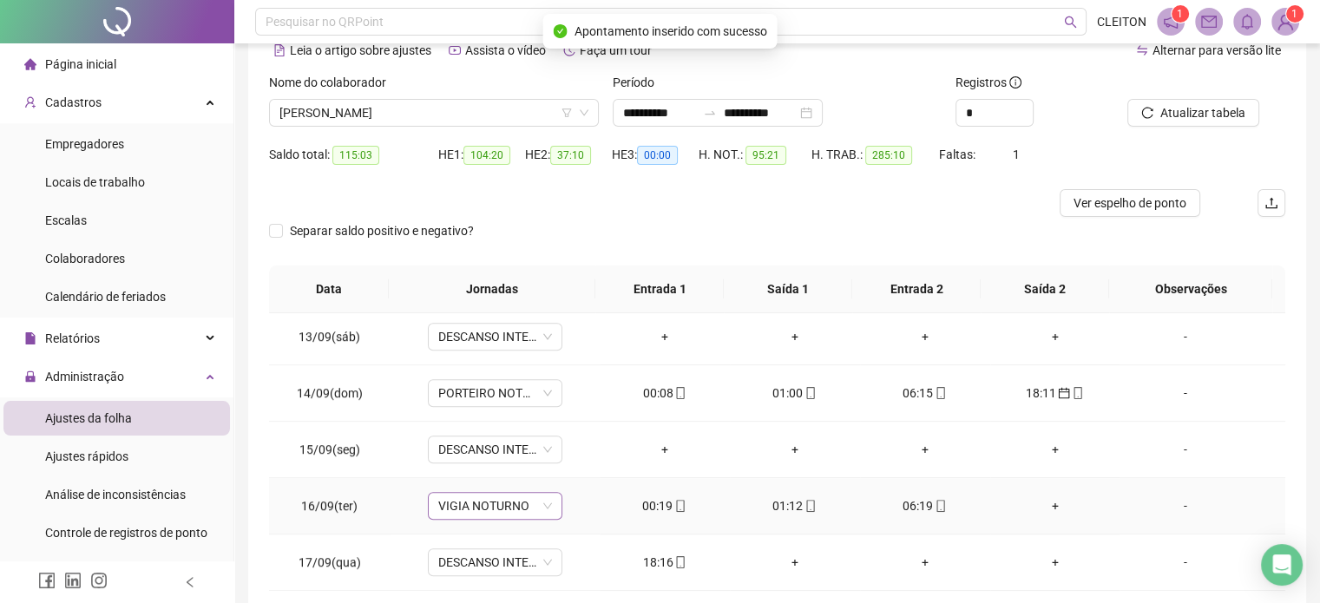
click at [515, 504] on span "VIGIA NOTURNO" at bounding box center [495, 506] width 114 height 26
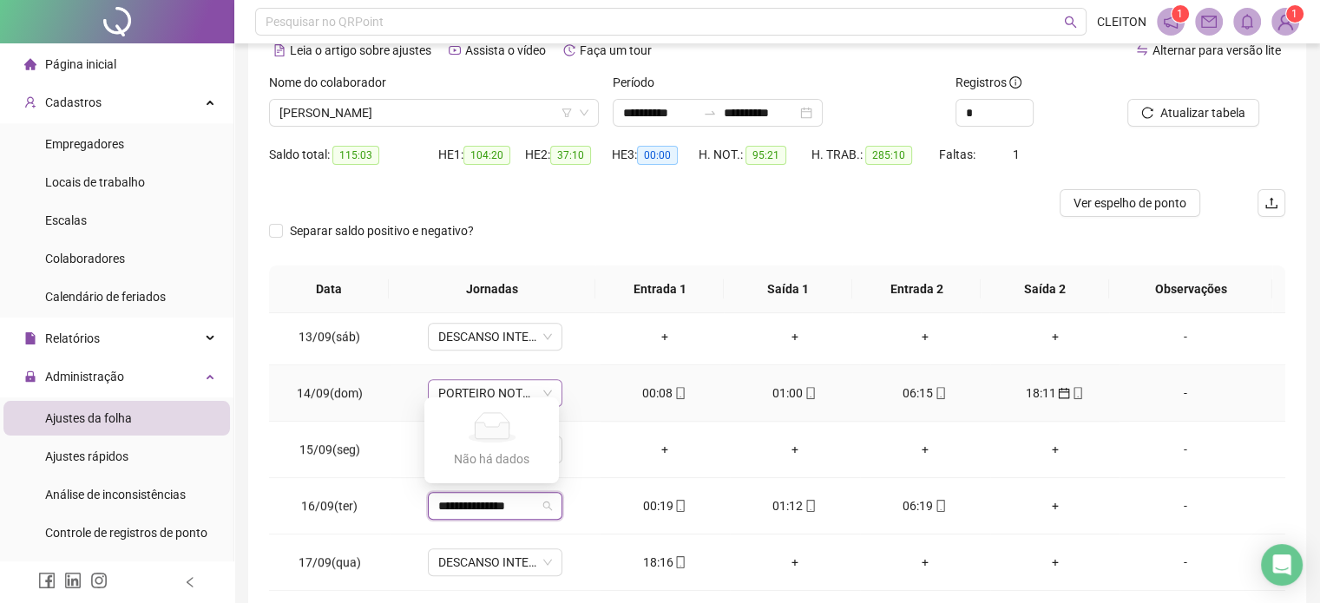
click at [544, 394] on span "PORTEIRO NOTURNO CITY PARK BROTAS COM INTERVALO" at bounding box center [495, 393] width 114 height 26
type input "**********"
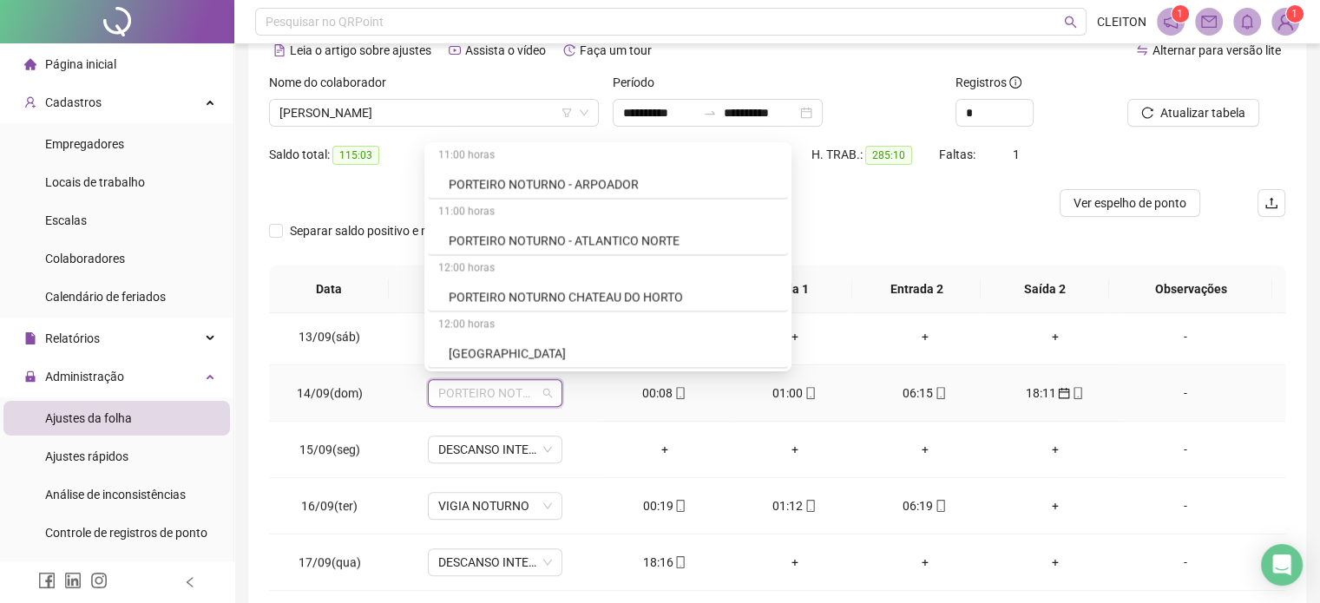
scroll to position [42600, 0]
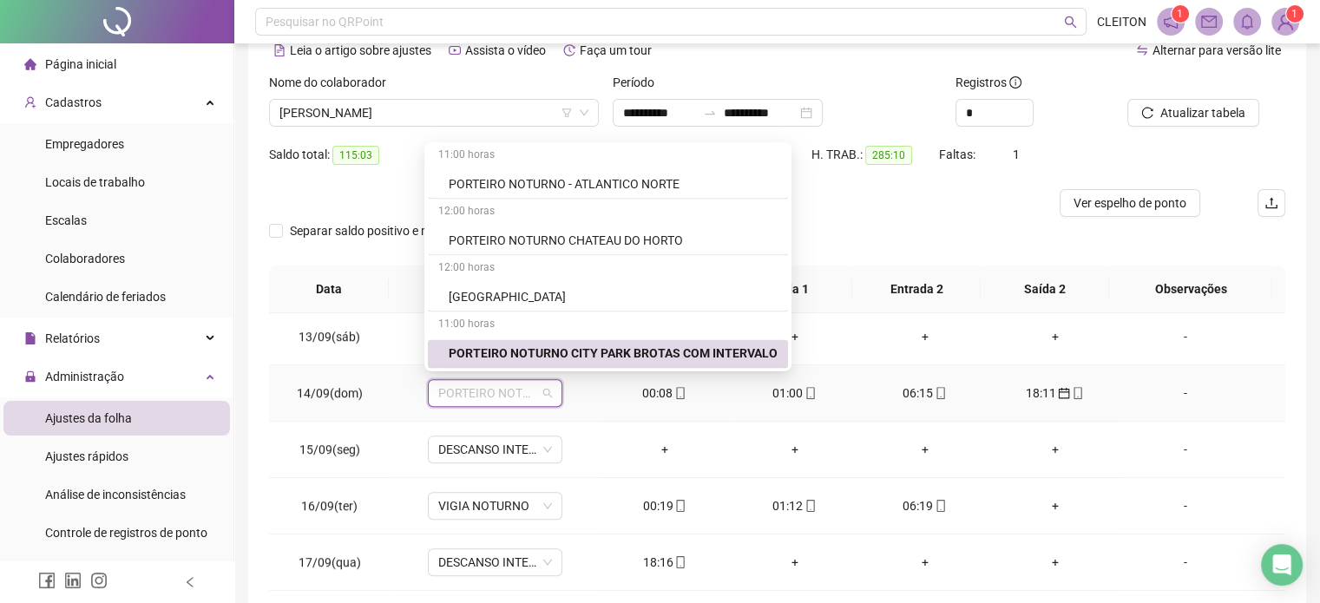
click at [697, 344] on div "PORTEIRO NOTURNO CITY PARK BROTAS COM INTERVALO" at bounding box center [613, 353] width 329 height 19
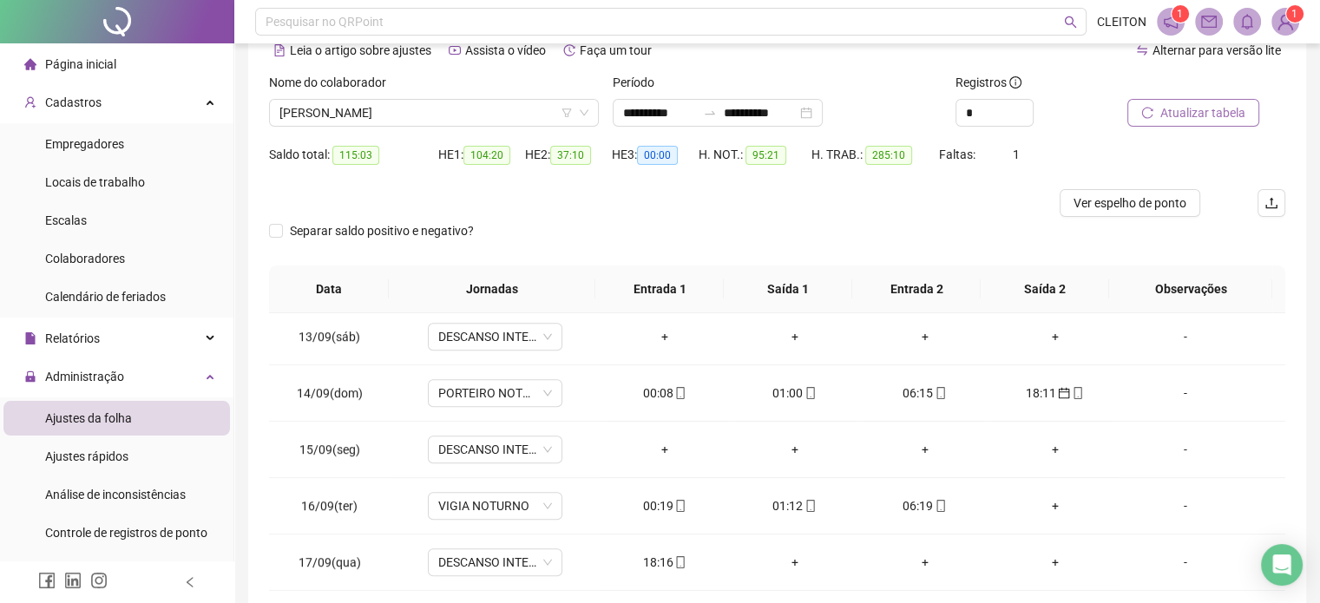
click at [1194, 106] on span "Atualizar tabela" at bounding box center [1202, 112] width 85 height 19
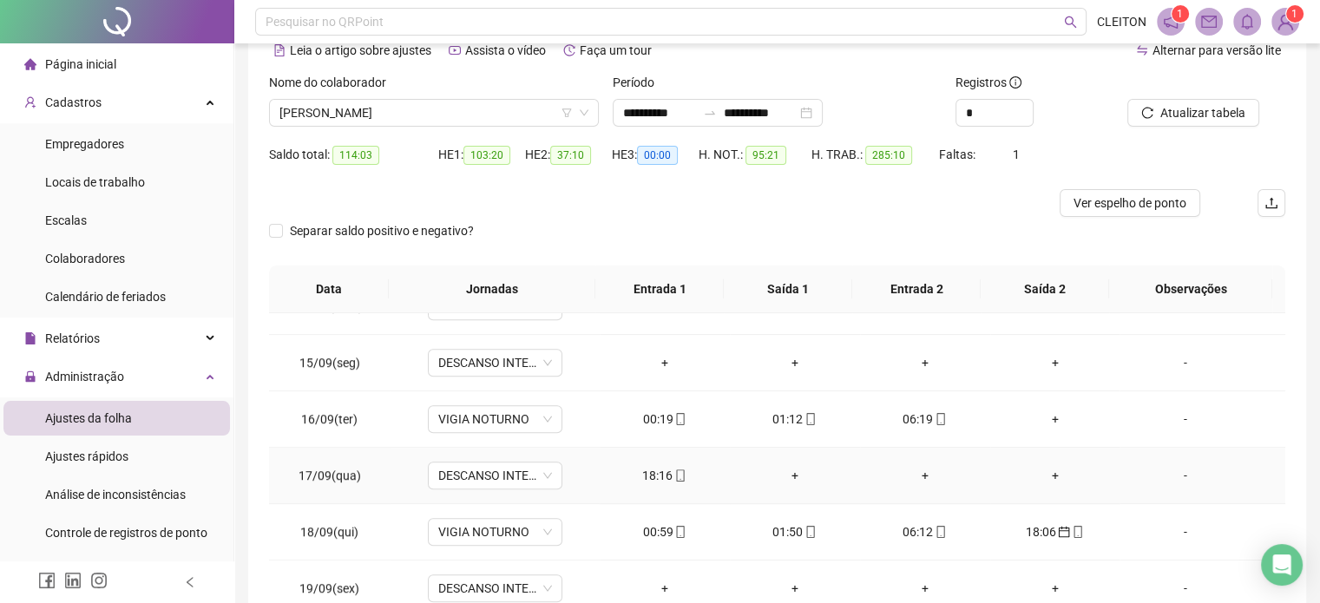
click at [641, 475] on div "18:16" at bounding box center [665, 475] width 102 height 19
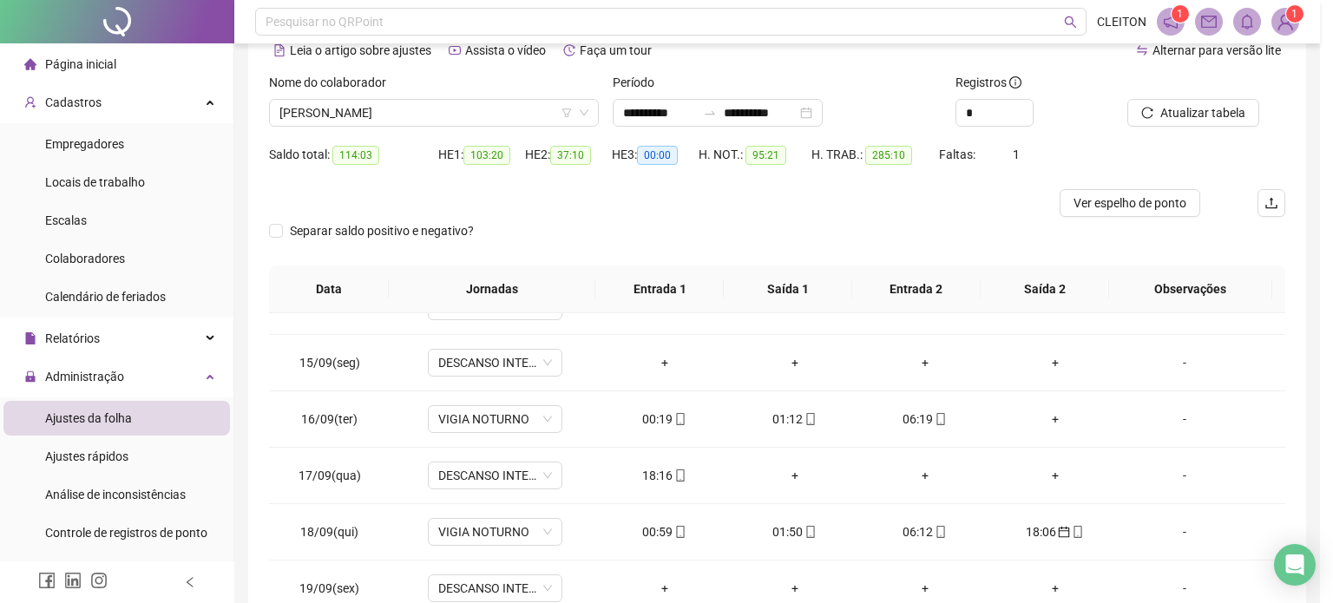
type input "**********"
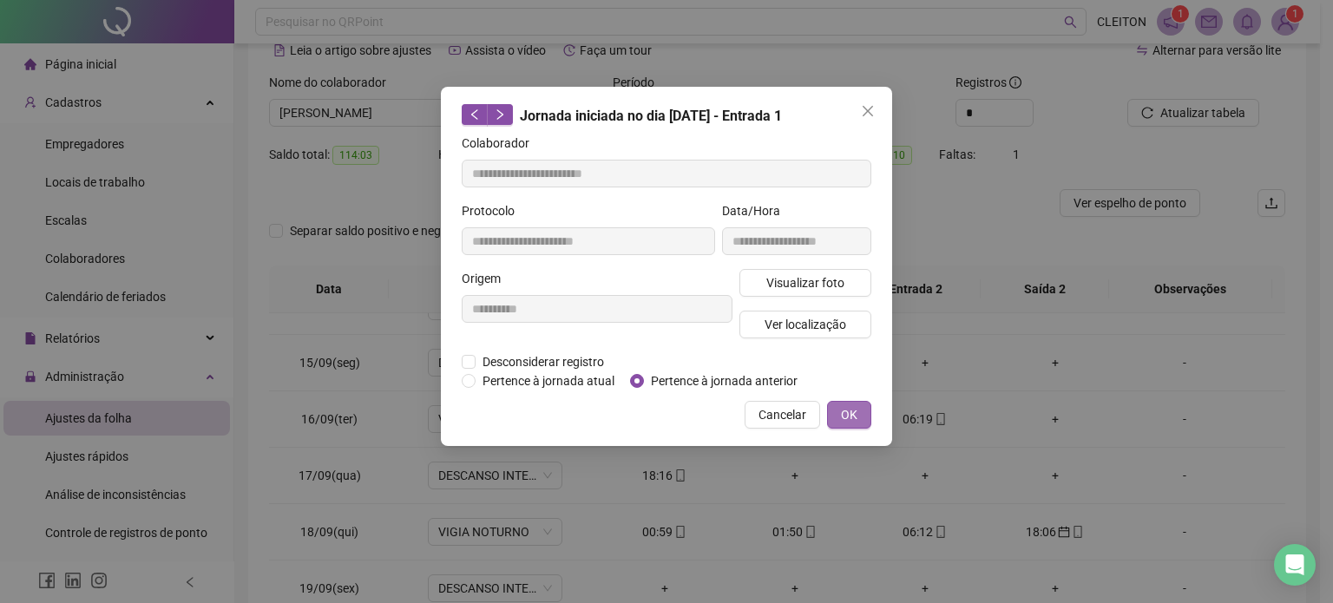
click at [852, 412] on span "OK" at bounding box center [849, 414] width 16 height 19
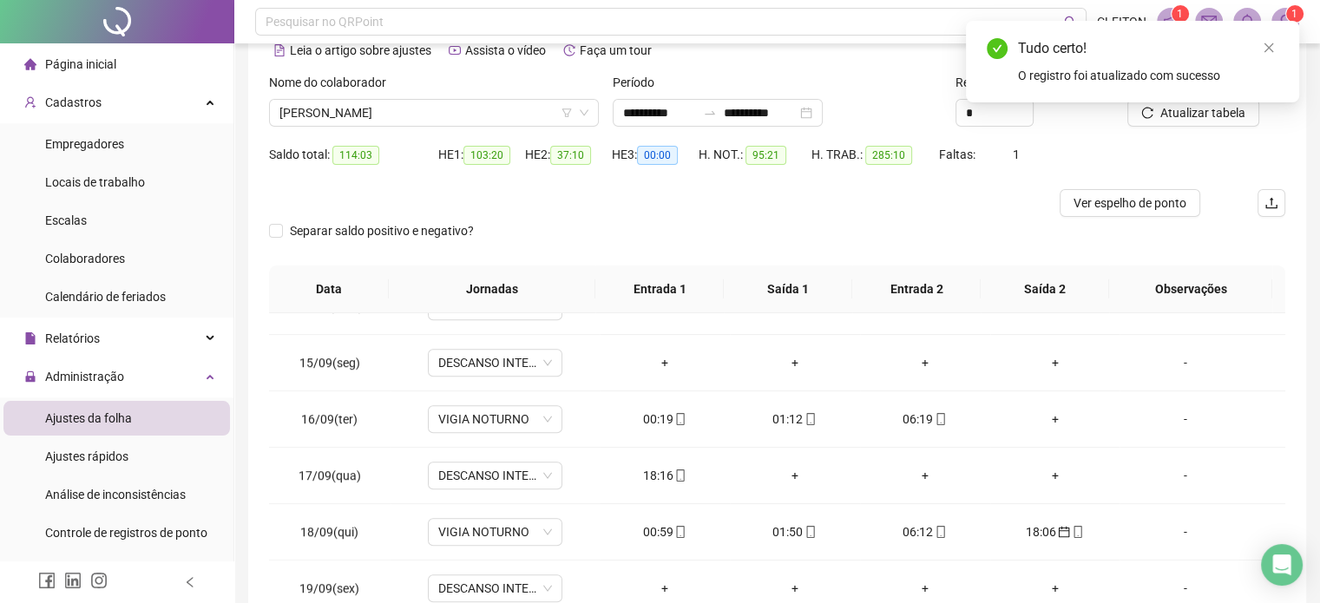
click at [1149, 102] on div "Tudo certo! O registro foi atualizado com sucesso" at bounding box center [1132, 62] width 333 height 82
drag, startPoint x: 1184, startPoint y: 112, endPoint x: 1274, endPoint y: 93, distance: 92.3
click at [1187, 102] on div "Tudo certo! O registro foi atualizado com sucesso" at bounding box center [1132, 62] width 333 height 82
click at [1272, 51] on icon "close" at bounding box center [1270, 48] width 10 height 10
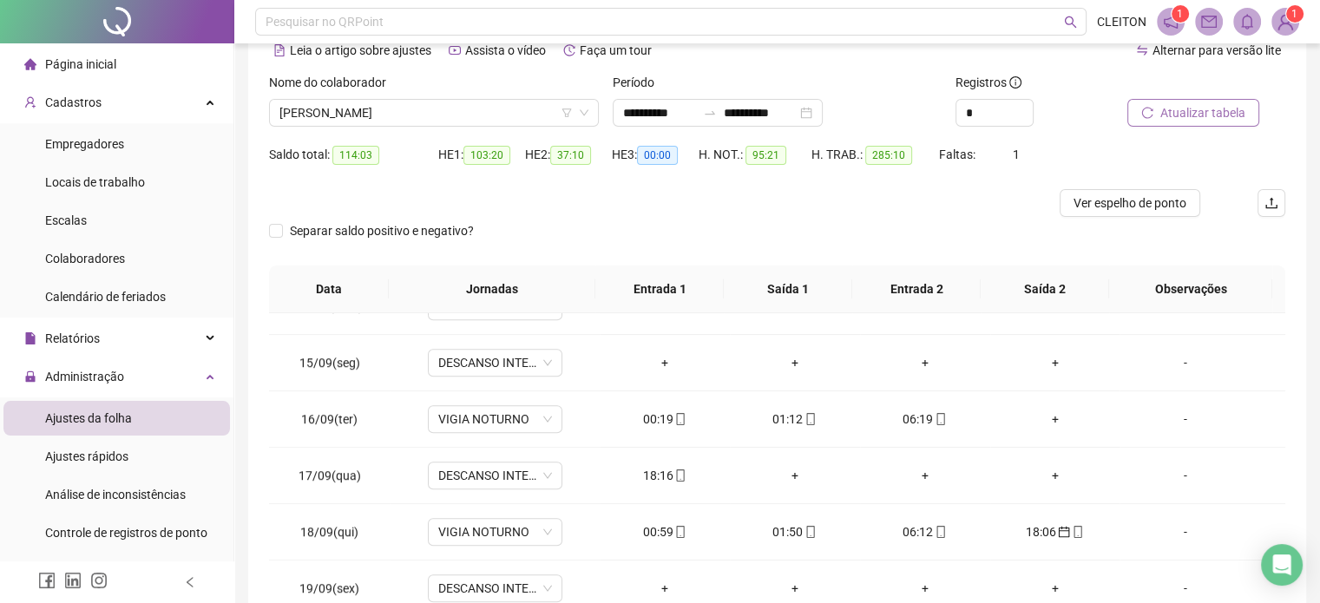
click at [1226, 109] on span "Atualizar tabela" at bounding box center [1202, 112] width 85 height 19
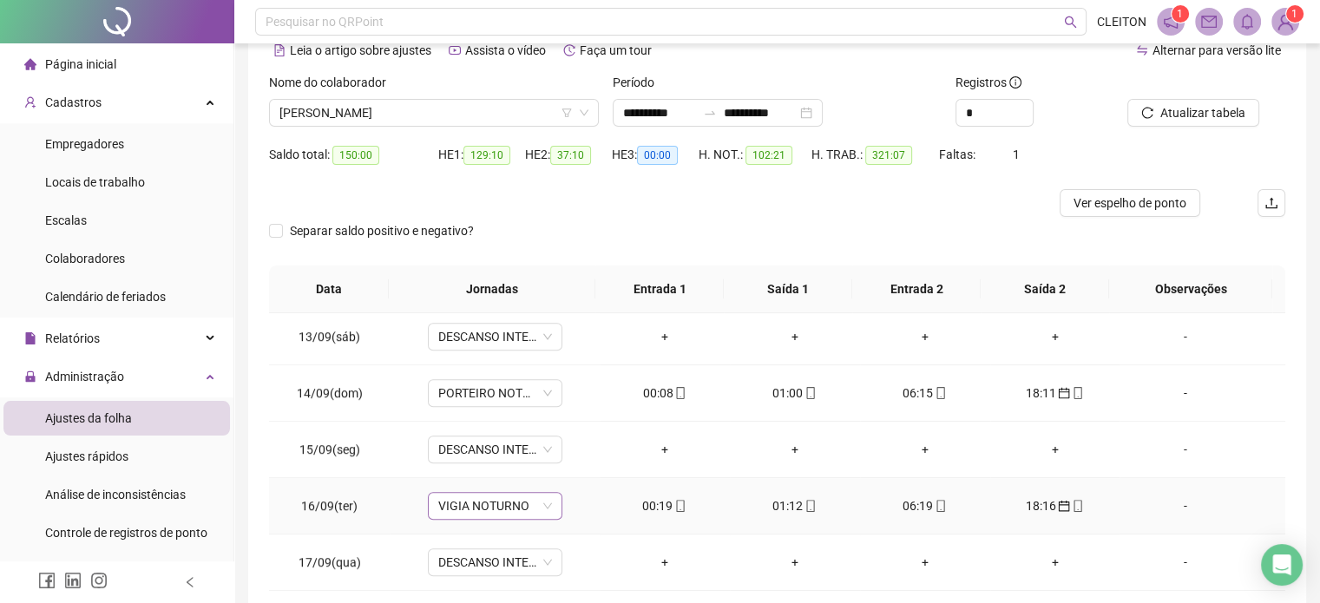
click at [467, 513] on span "VIGIA NOTURNO" at bounding box center [495, 506] width 114 height 26
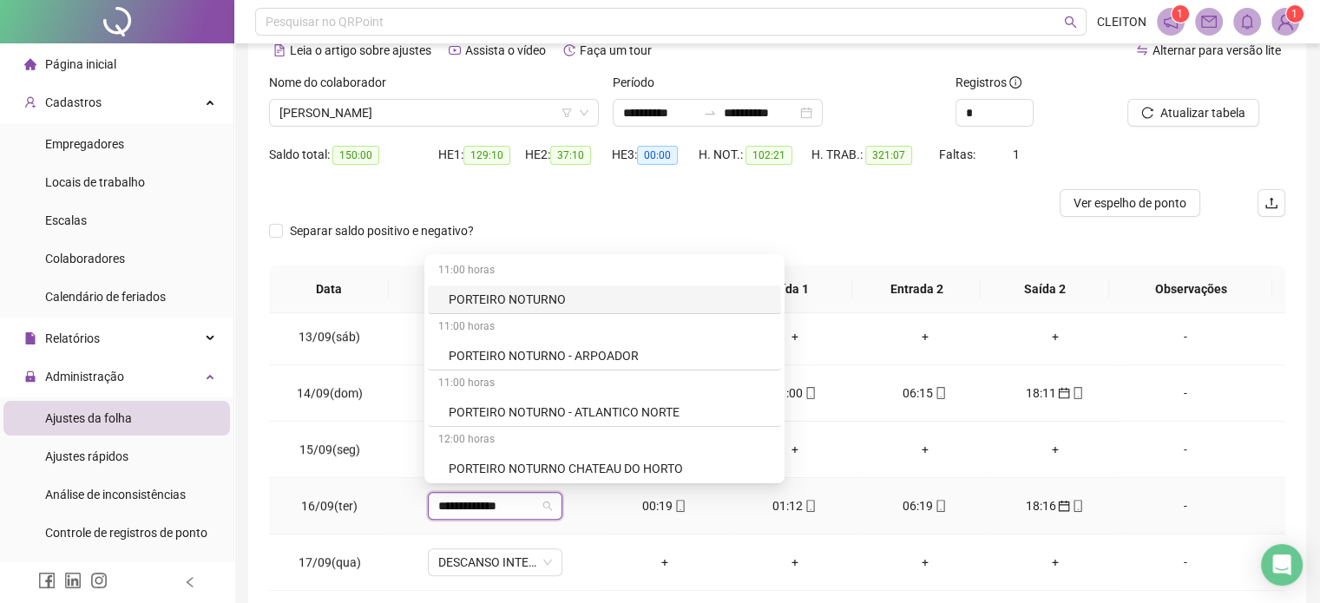
type input "**********"
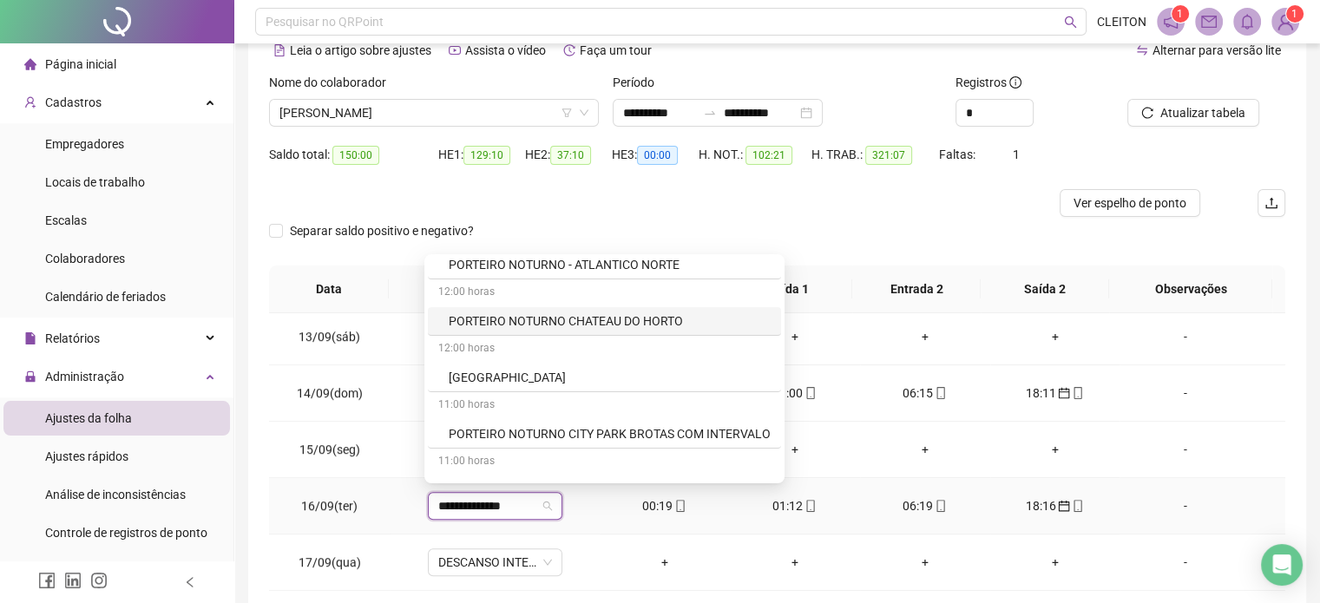
scroll to position [174, 0]
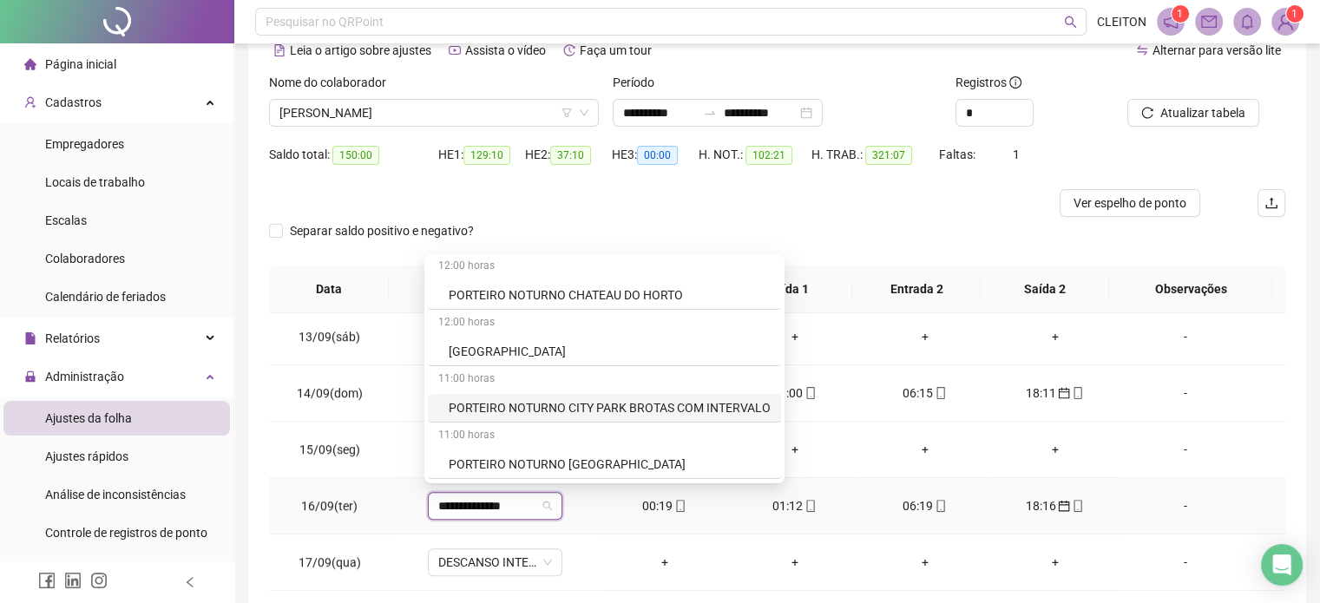
click at [663, 411] on div "PORTEIRO NOTURNO CITY PARK BROTAS COM INTERVALO" at bounding box center [610, 407] width 322 height 19
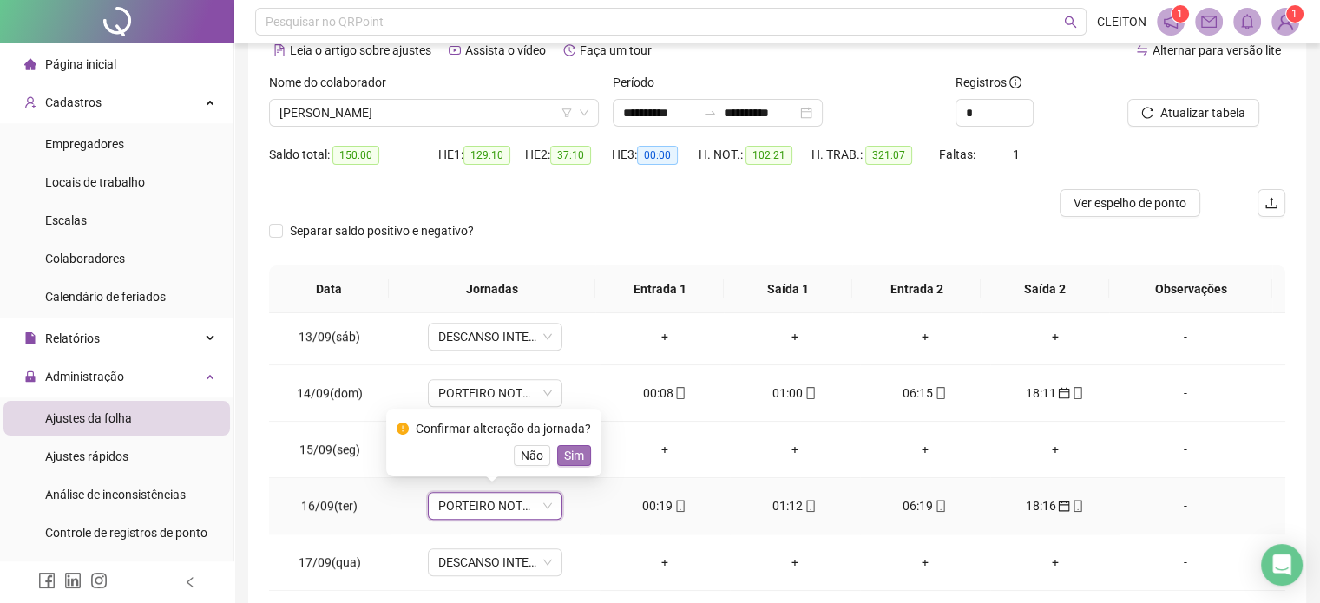
click at [567, 452] on span "Sim" at bounding box center [574, 455] width 20 height 19
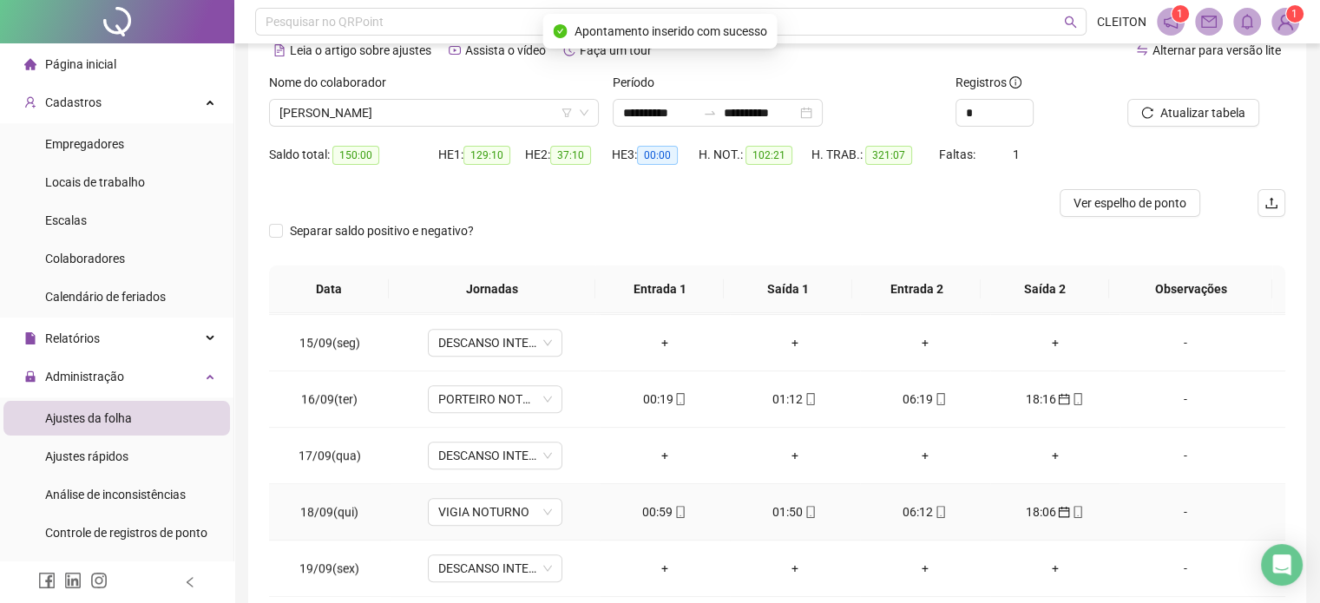
scroll to position [1429, 0]
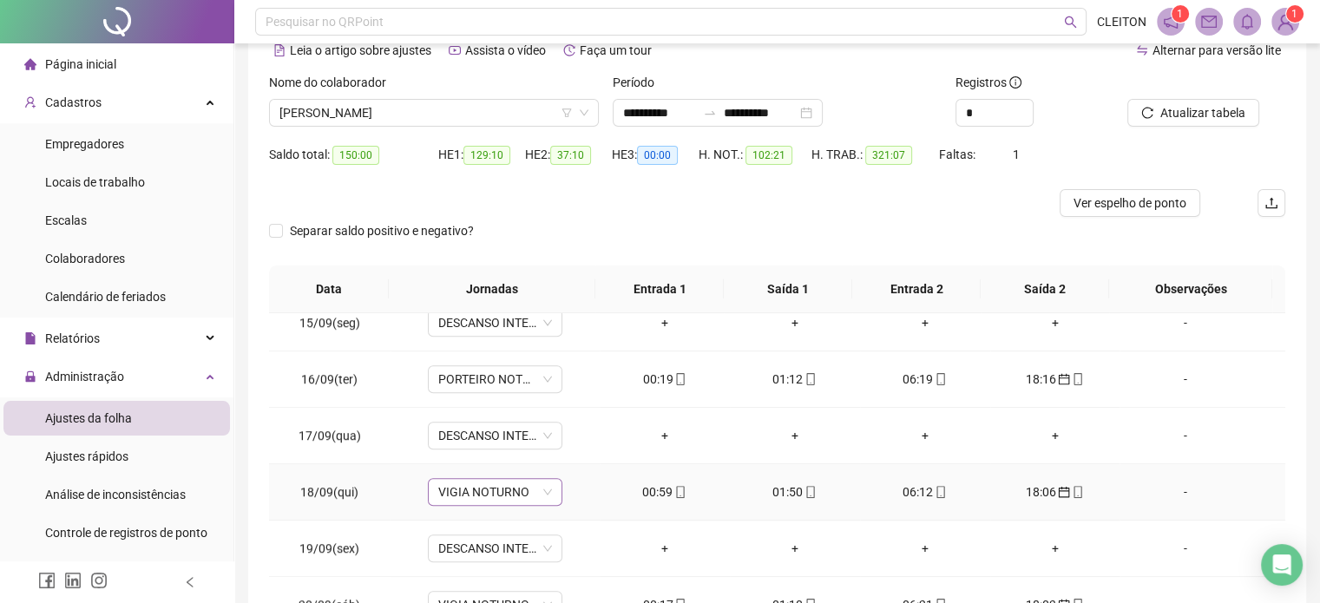
click at [506, 492] on span "VIGIA NOTURNO" at bounding box center [495, 492] width 114 height 26
click at [539, 373] on span "PORTEIRO NOTURNO CITY PARK BROTAS COM INTERVALO" at bounding box center [495, 379] width 114 height 26
type input "**********"
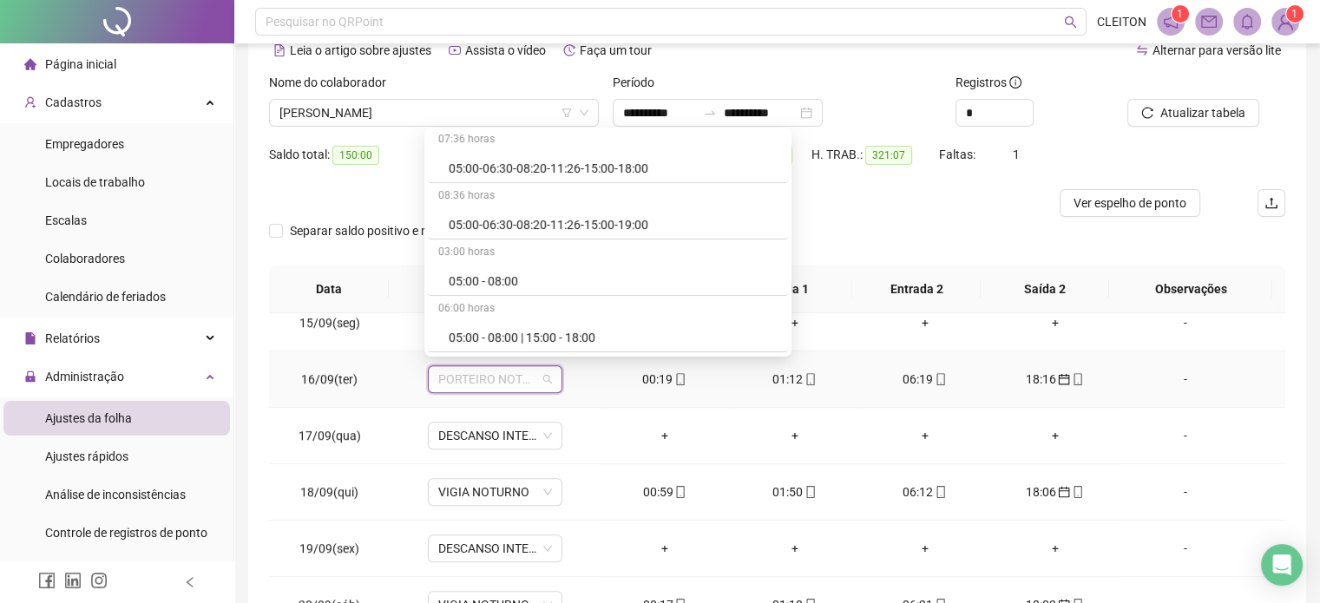
scroll to position [42600, 0]
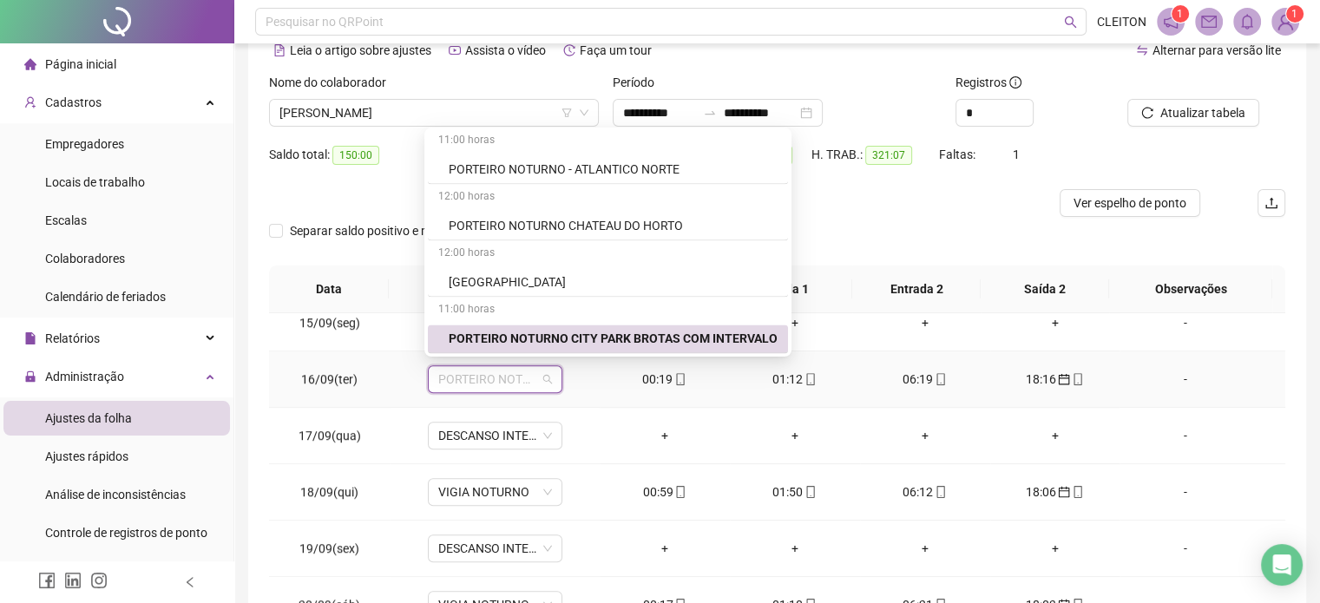
click at [667, 329] on div "PORTEIRO NOTURNO CITY PARK BROTAS COM INTERVALO" at bounding box center [613, 338] width 329 height 19
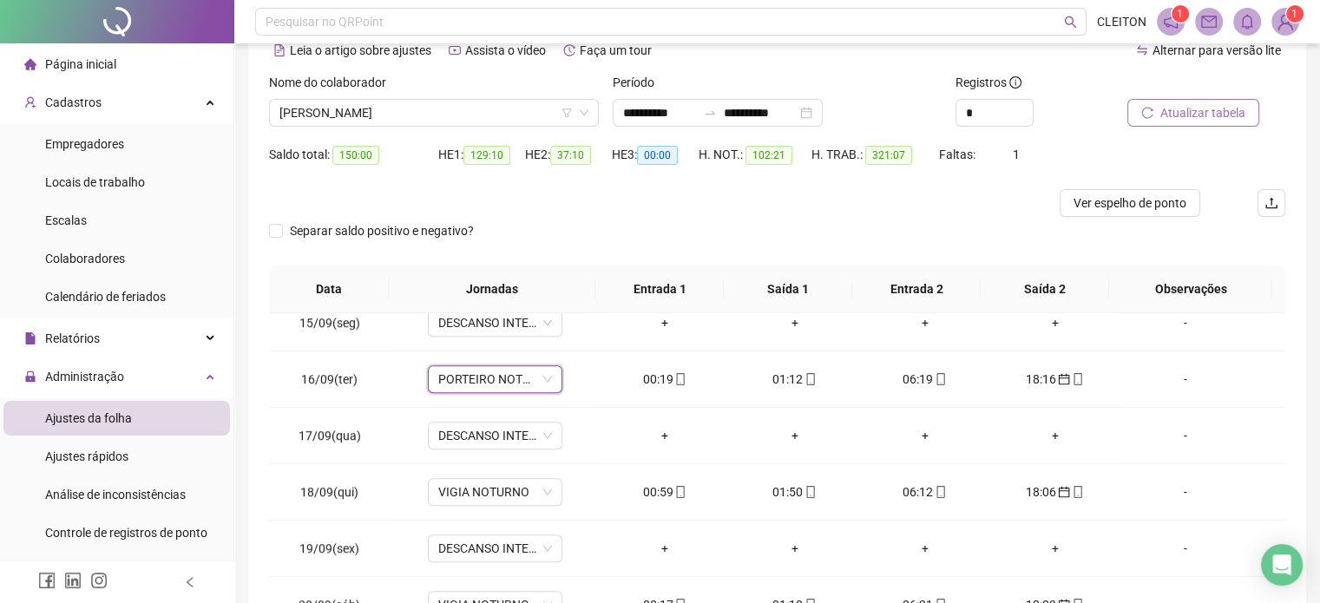
click at [1174, 108] on span "Atualizar tabela" at bounding box center [1202, 112] width 85 height 19
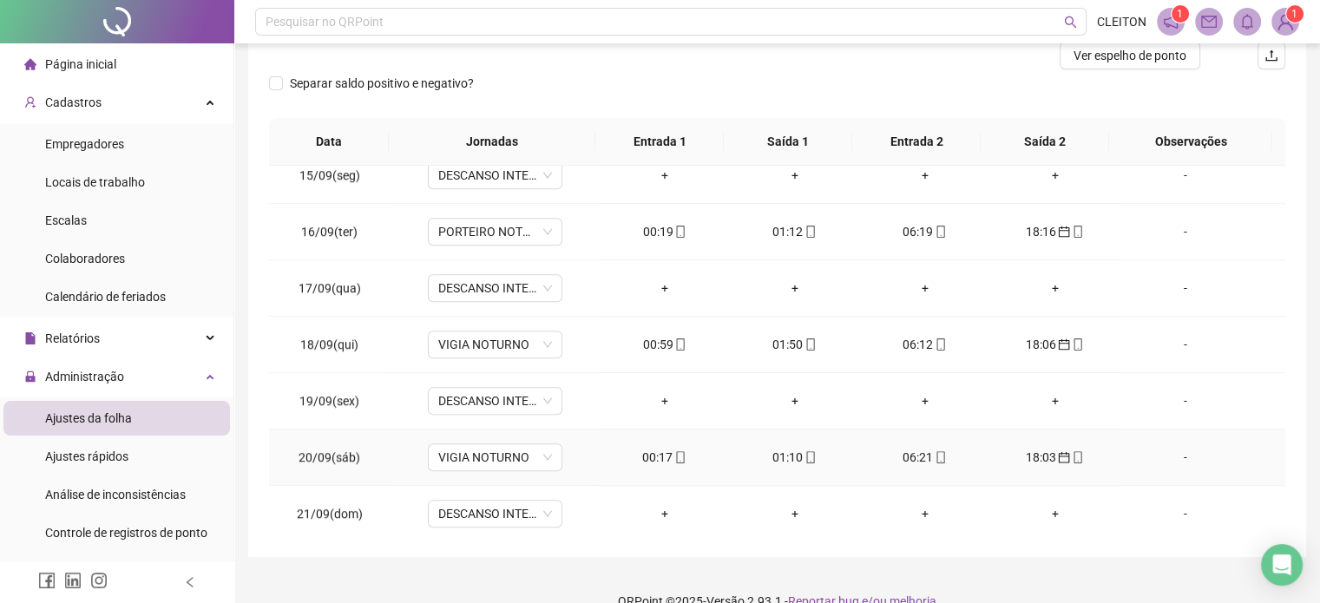
scroll to position [260, 0]
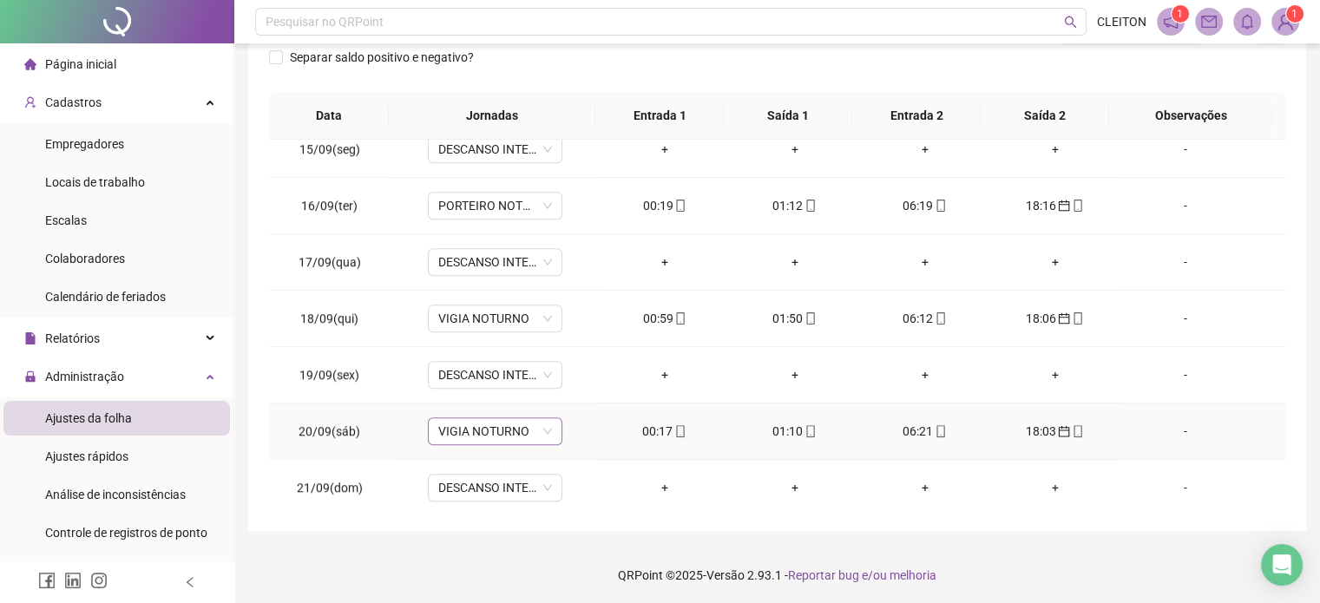
click at [527, 418] on span "VIGIA NOTURNO" at bounding box center [495, 431] width 114 height 26
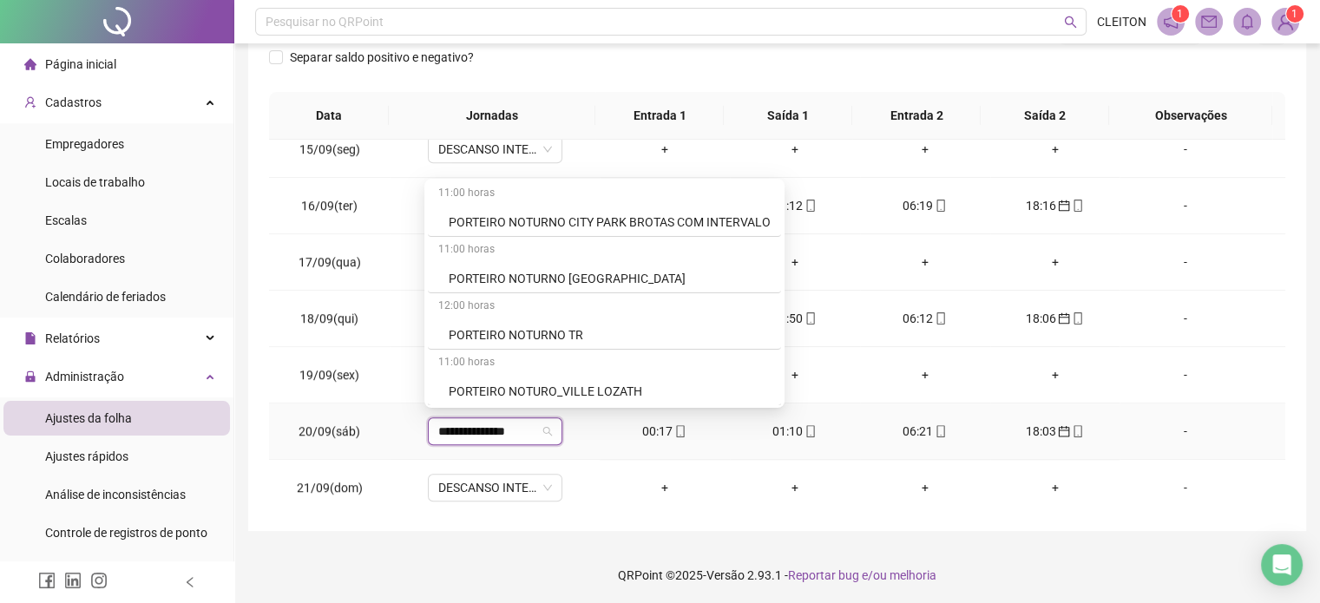
scroll to position [227, 0]
type input "**********"
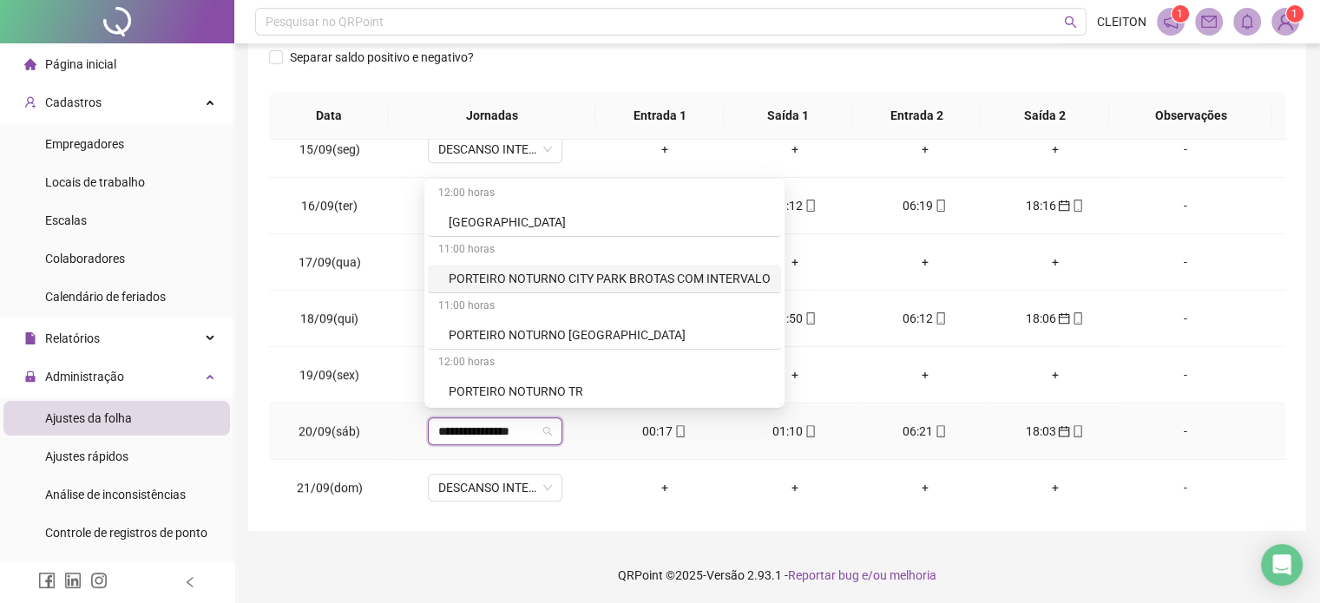
click at [646, 276] on div "PORTEIRO NOTURNO CITY PARK BROTAS COM INTERVALO" at bounding box center [610, 278] width 322 height 19
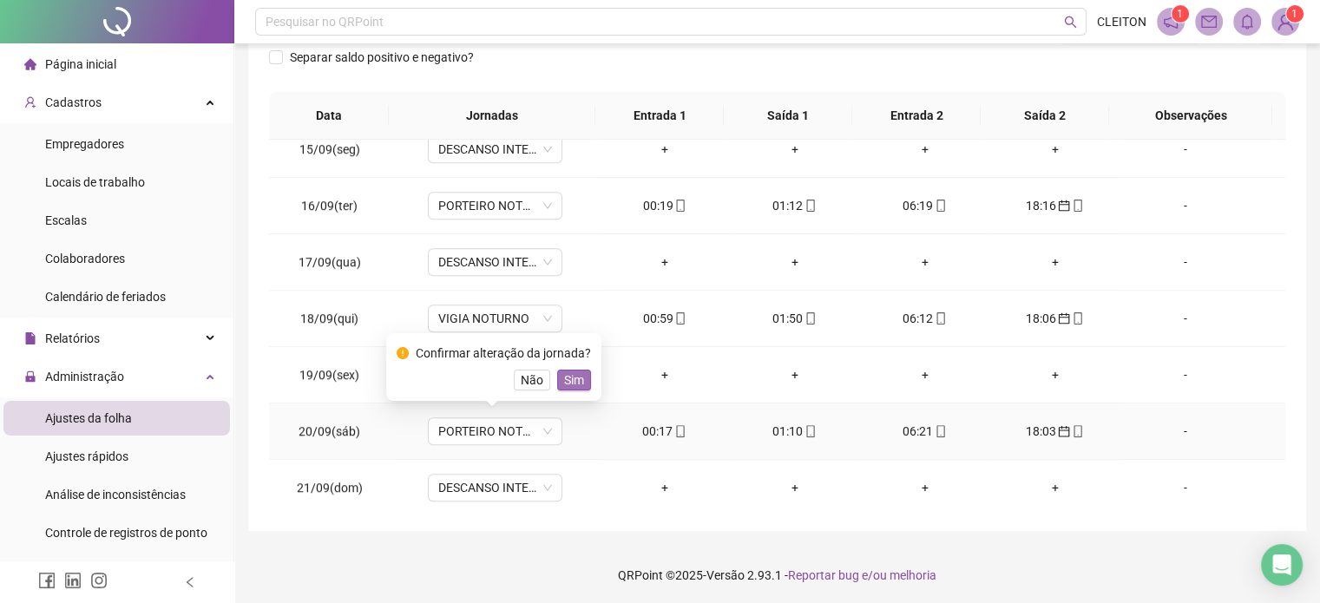
click at [572, 378] on span "Sim" at bounding box center [574, 380] width 20 height 19
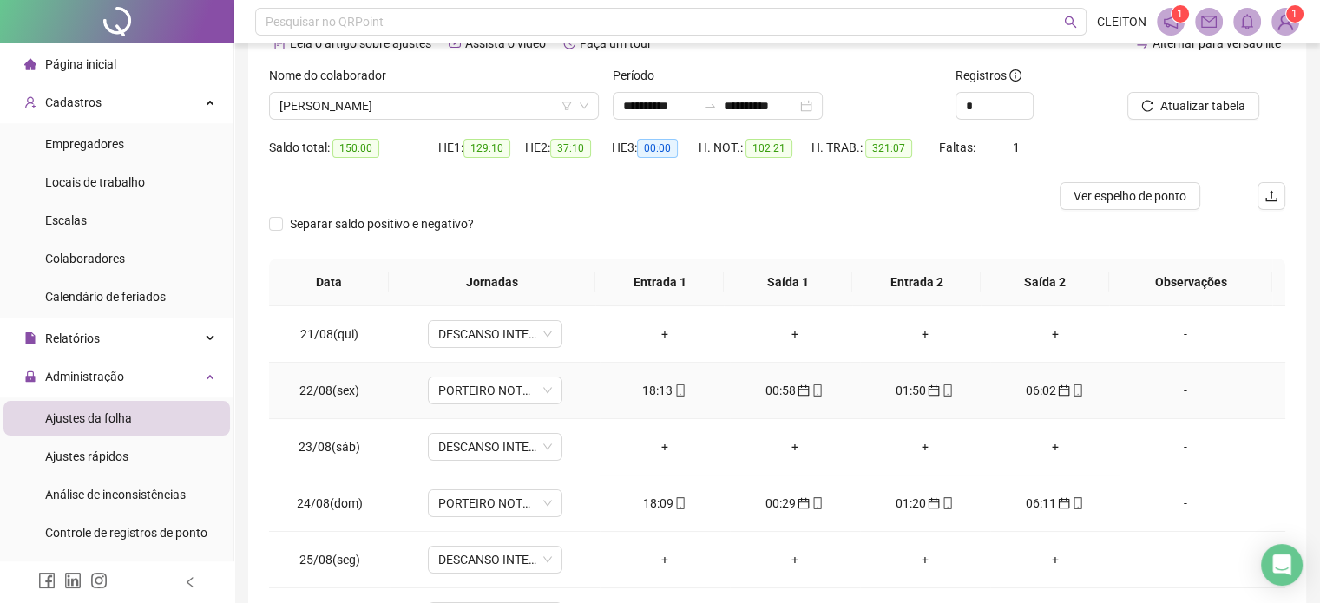
scroll to position [0, 0]
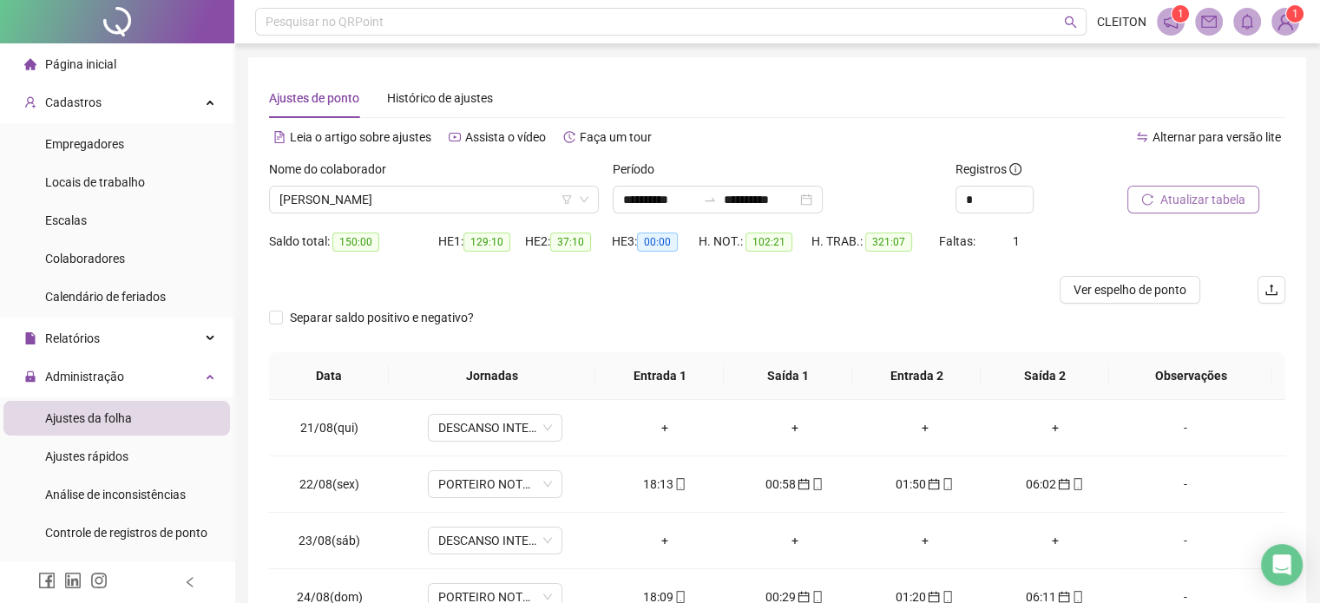
click at [1180, 194] on span "Atualizar tabela" at bounding box center [1202, 199] width 85 height 19
click at [418, 197] on span "[PERSON_NAME]" at bounding box center [433, 200] width 309 height 26
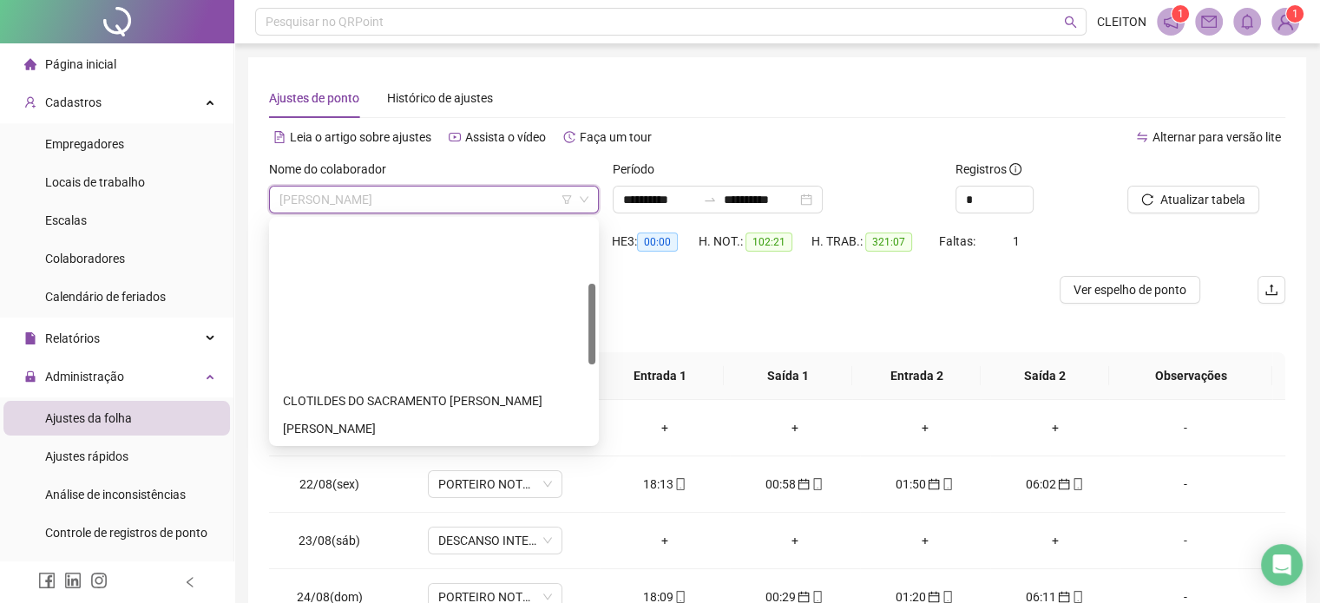
scroll to position [260, 0]
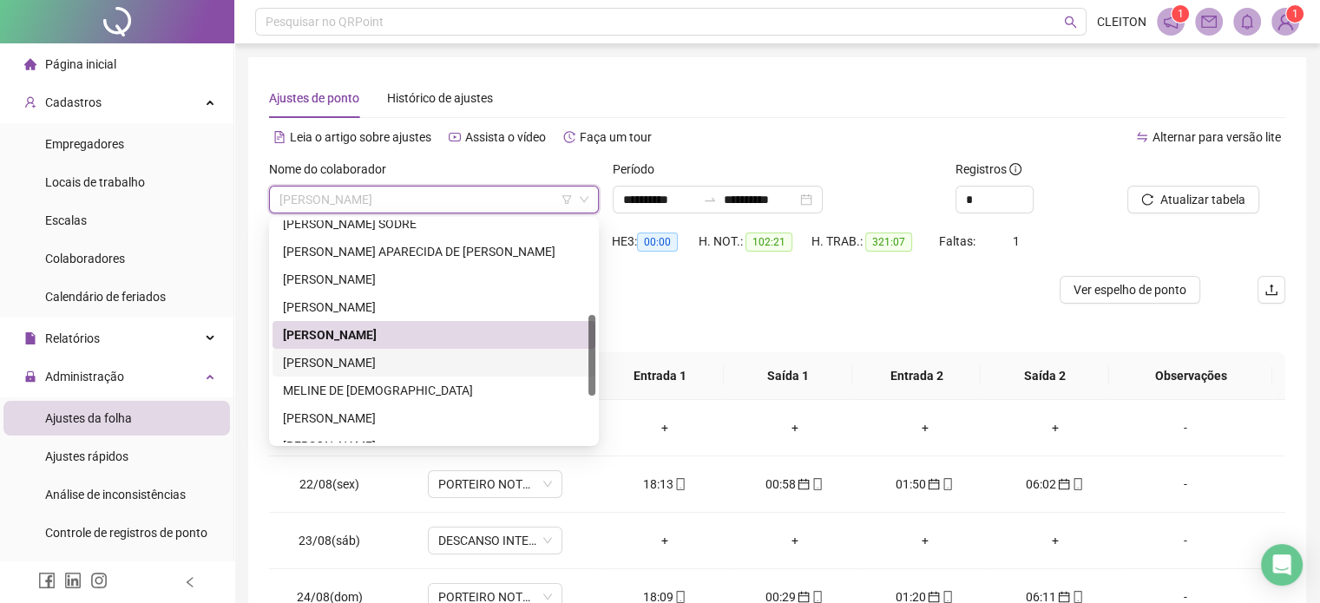
click at [365, 364] on div "[PERSON_NAME]" at bounding box center [434, 362] width 302 height 19
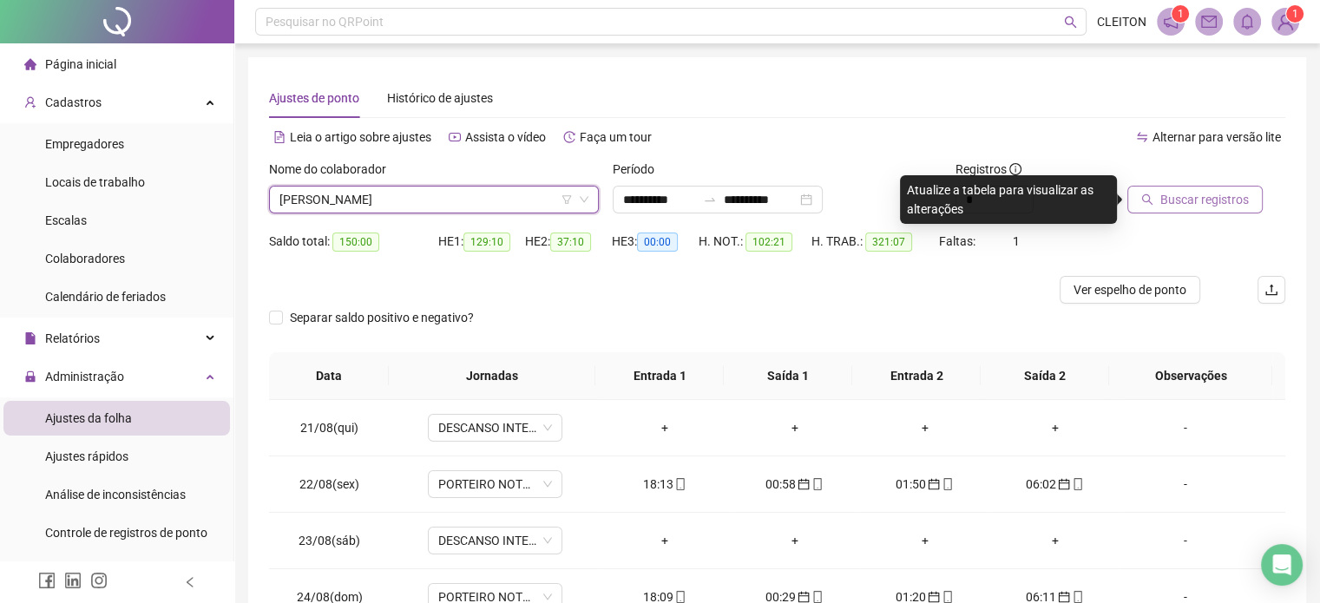
click at [1170, 202] on span "Buscar registros" at bounding box center [1204, 199] width 89 height 19
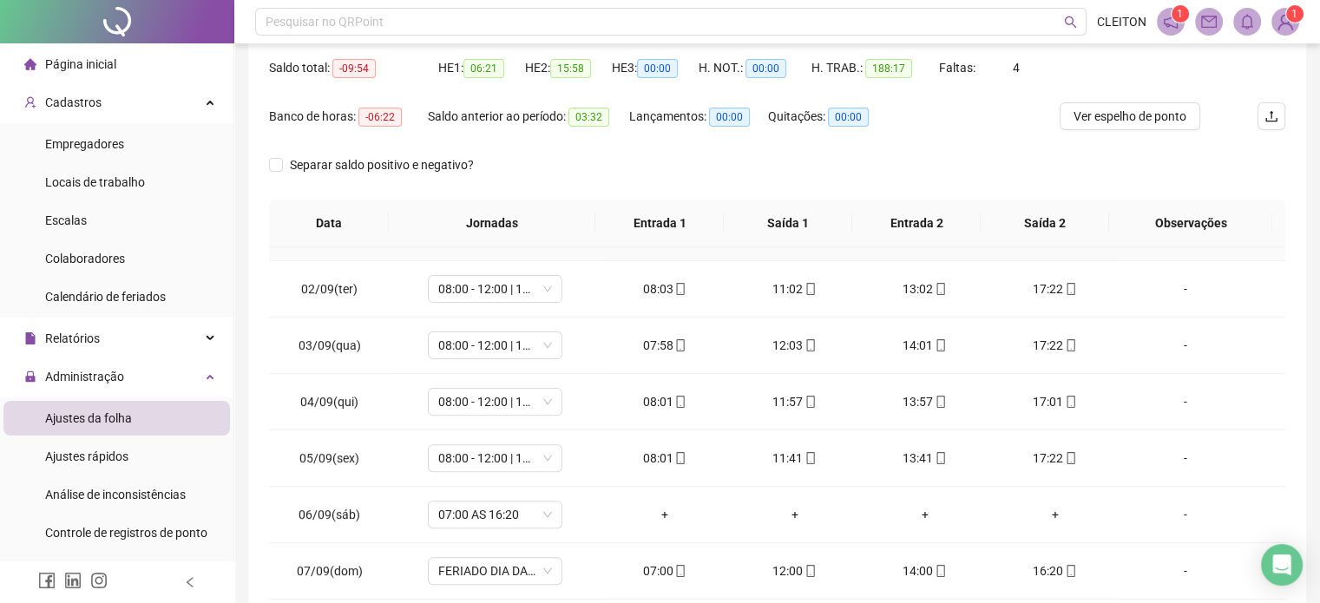
scroll to position [694, 0]
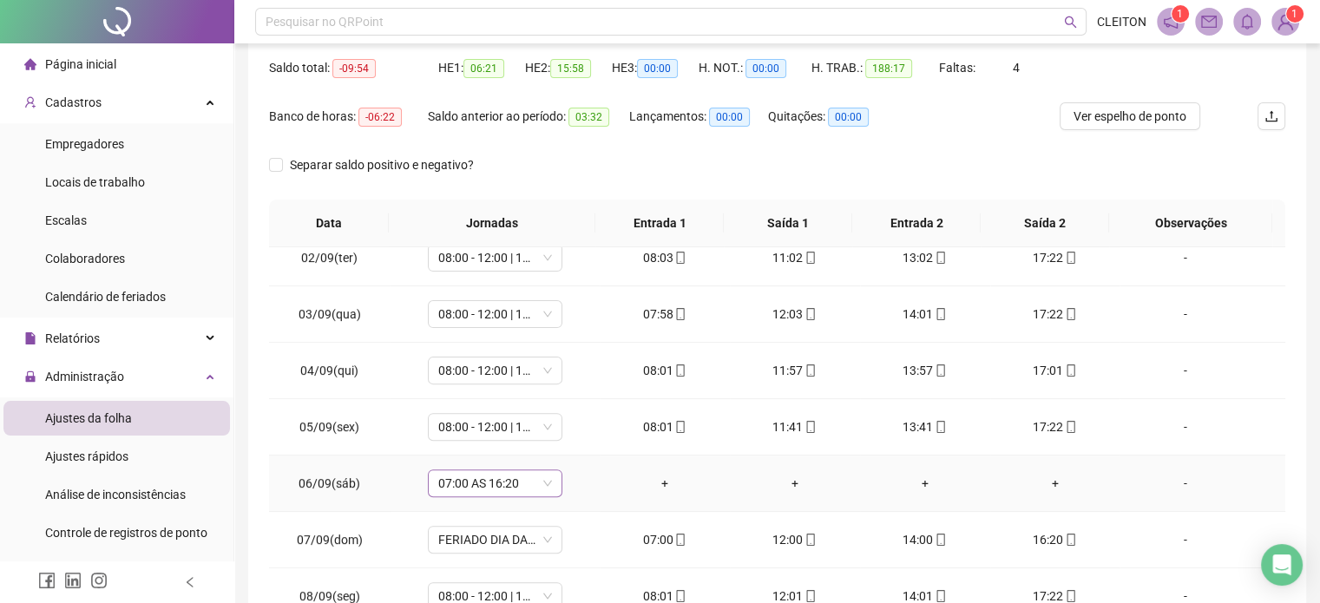
click at [477, 489] on span "07:00 AS 16:20" at bounding box center [495, 483] width 114 height 26
type input "*****"
click at [510, 388] on div "Folga" at bounding box center [506, 387] width 115 height 19
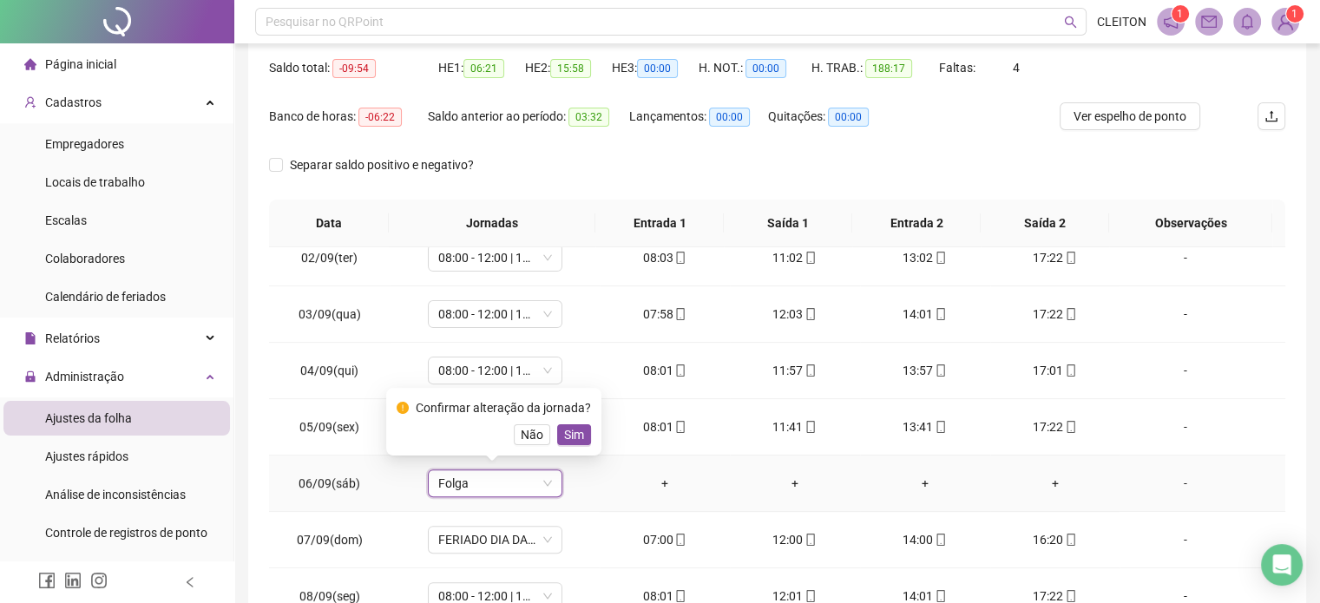
drag, startPoint x: 573, startPoint y: 437, endPoint x: 1121, endPoint y: 86, distance: 651.1
click at [575, 435] on span "Sim" at bounding box center [574, 434] width 20 height 19
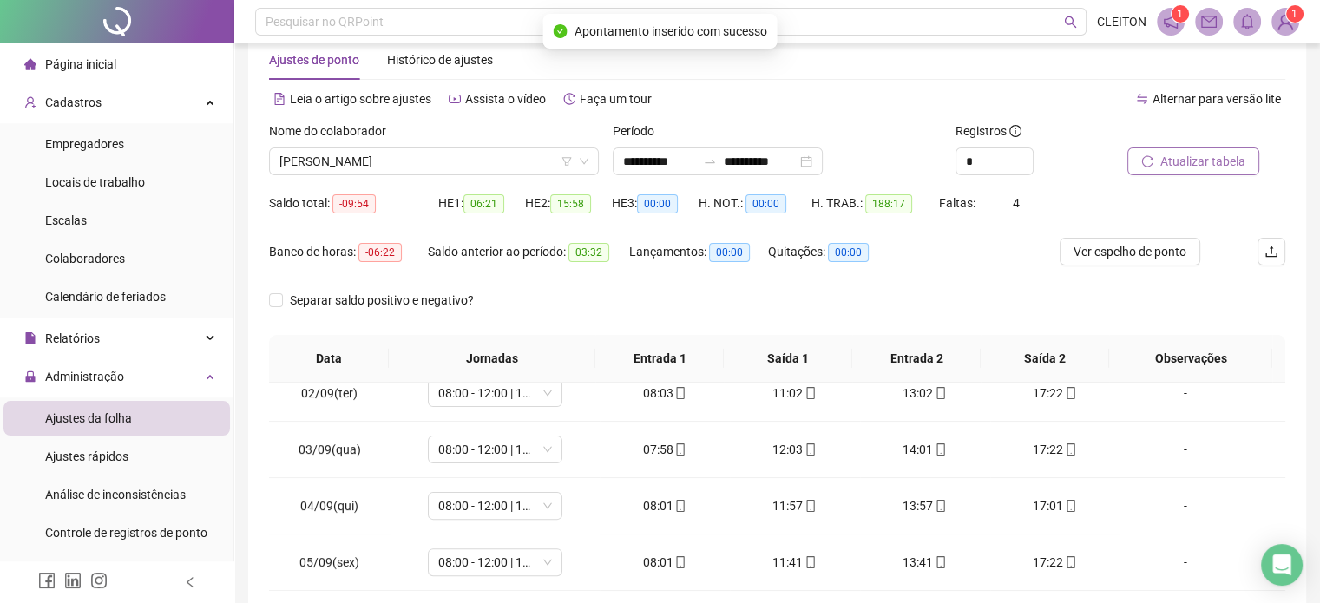
scroll to position [0, 0]
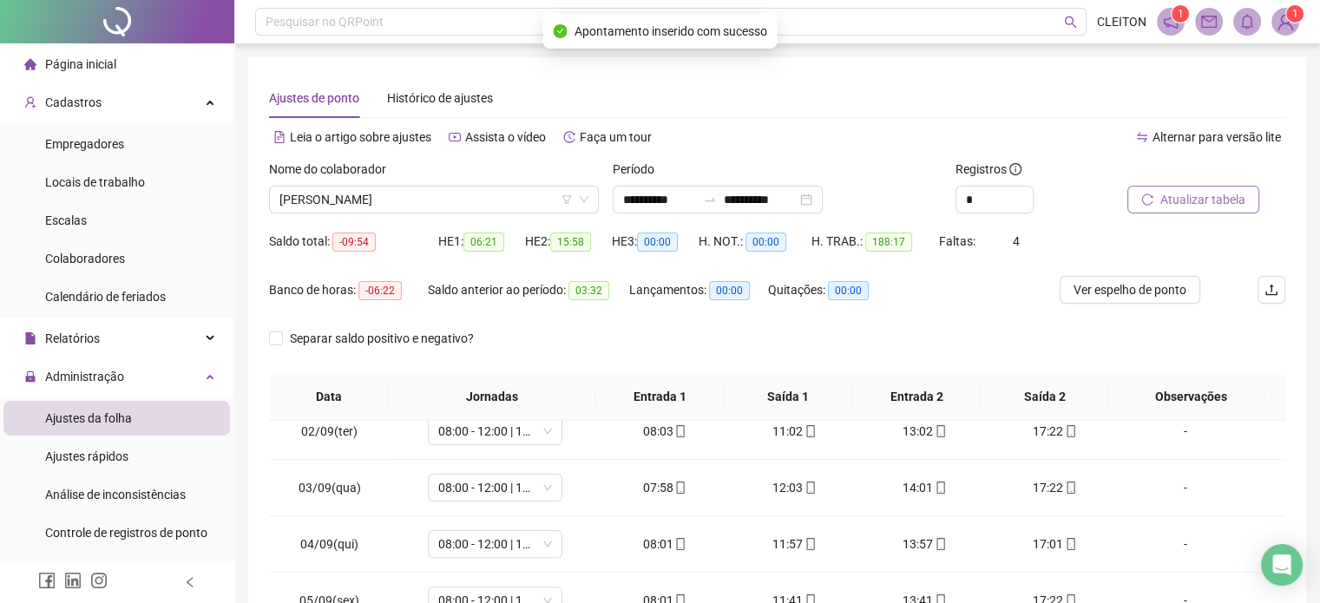
click at [1183, 199] on span "Atualizar tabela" at bounding box center [1202, 199] width 85 height 19
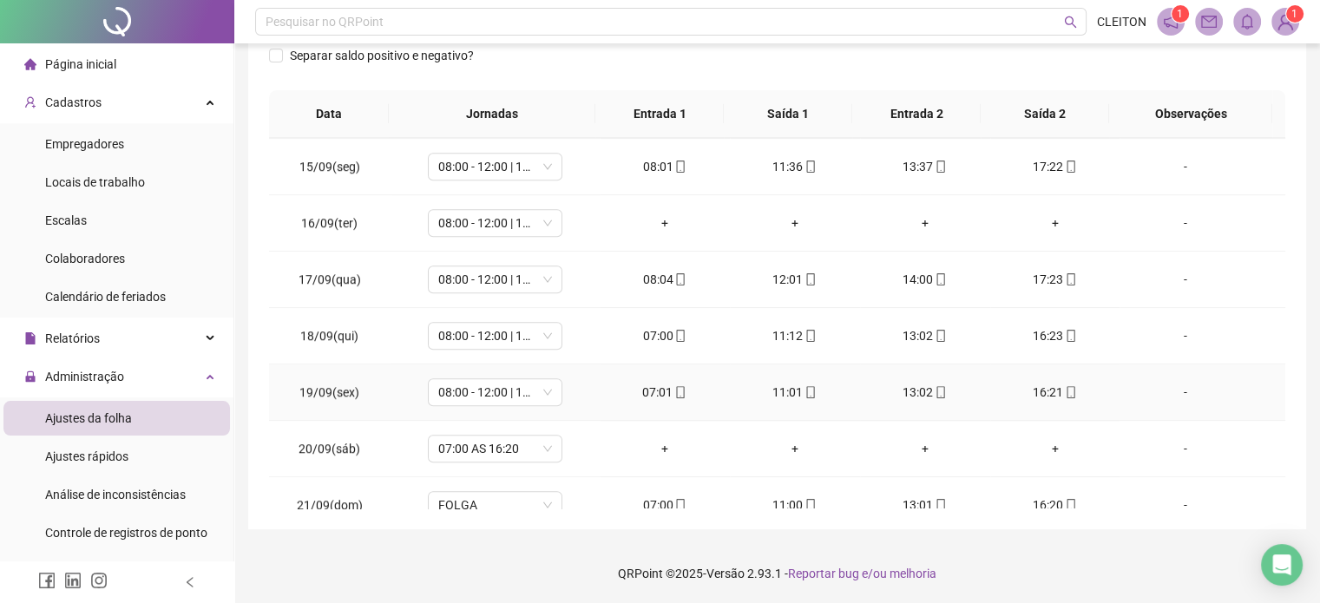
scroll to position [1429, 0]
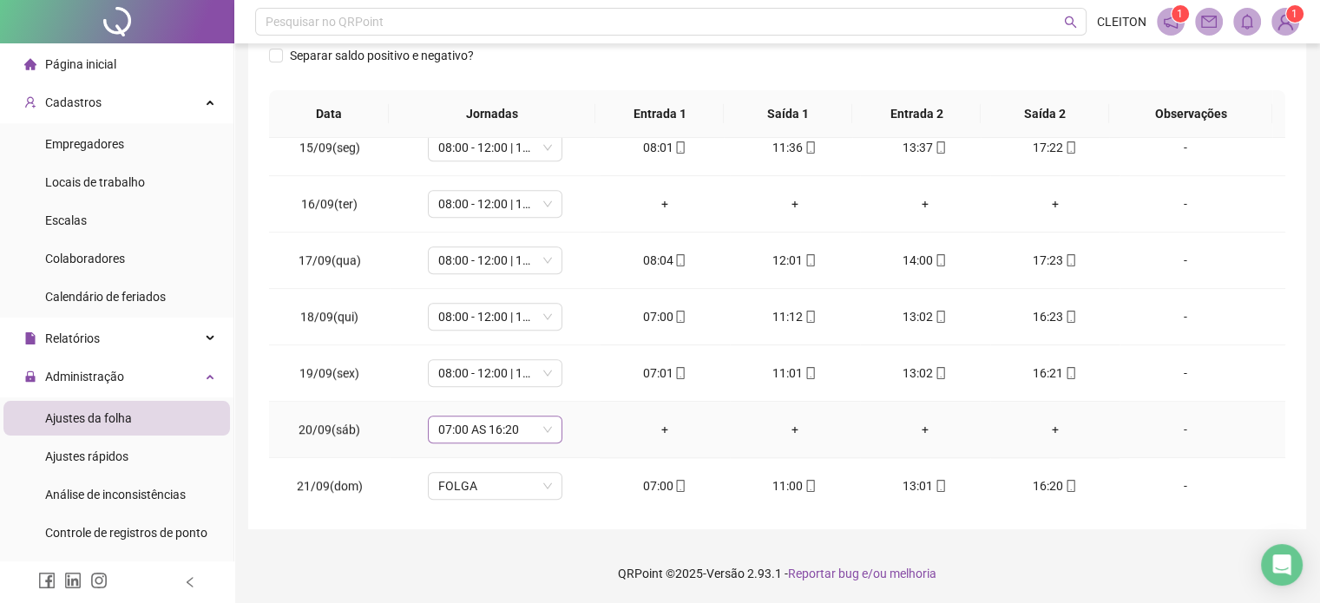
click at [506, 419] on span "07:00 AS 16:20" at bounding box center [495, 430] width 114 height 26
type input "*****"
click at [489, 329] on div "Folga" at bounding box center [506, 331] width 115 height 19
click at [580, 379] on span "Sim" at bounding box center [574, 378] width 20 height 19
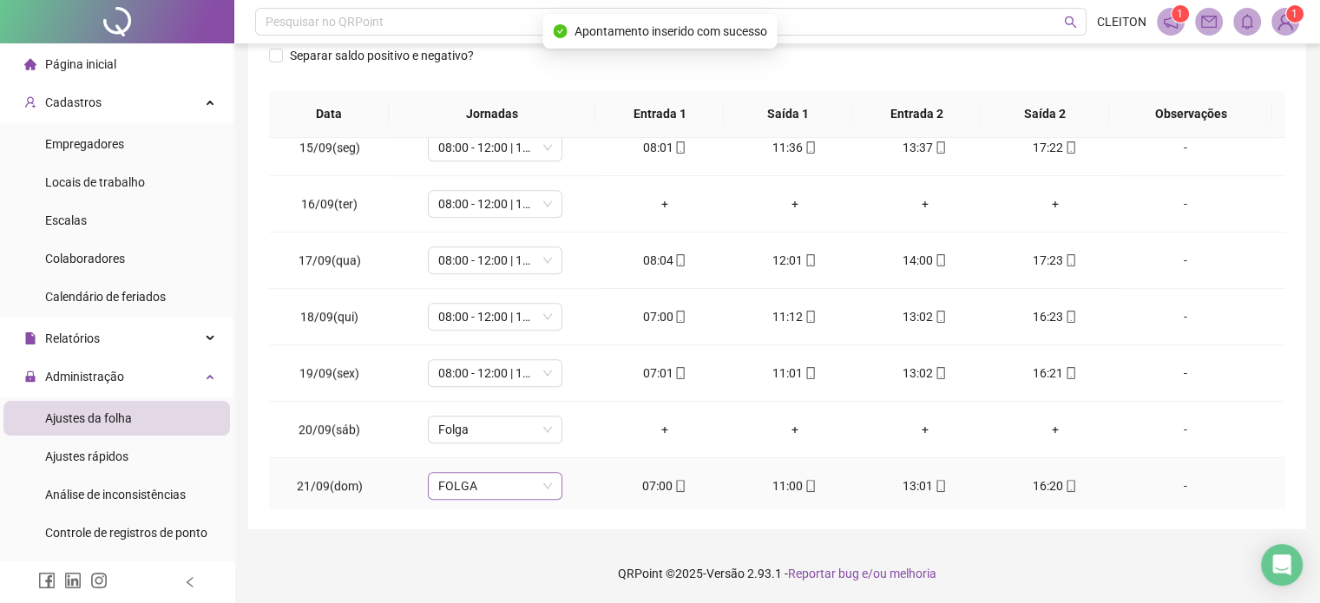
click at [493, 482] on span "FOLGA" at bounding box center [495, 486] width 114 height 26
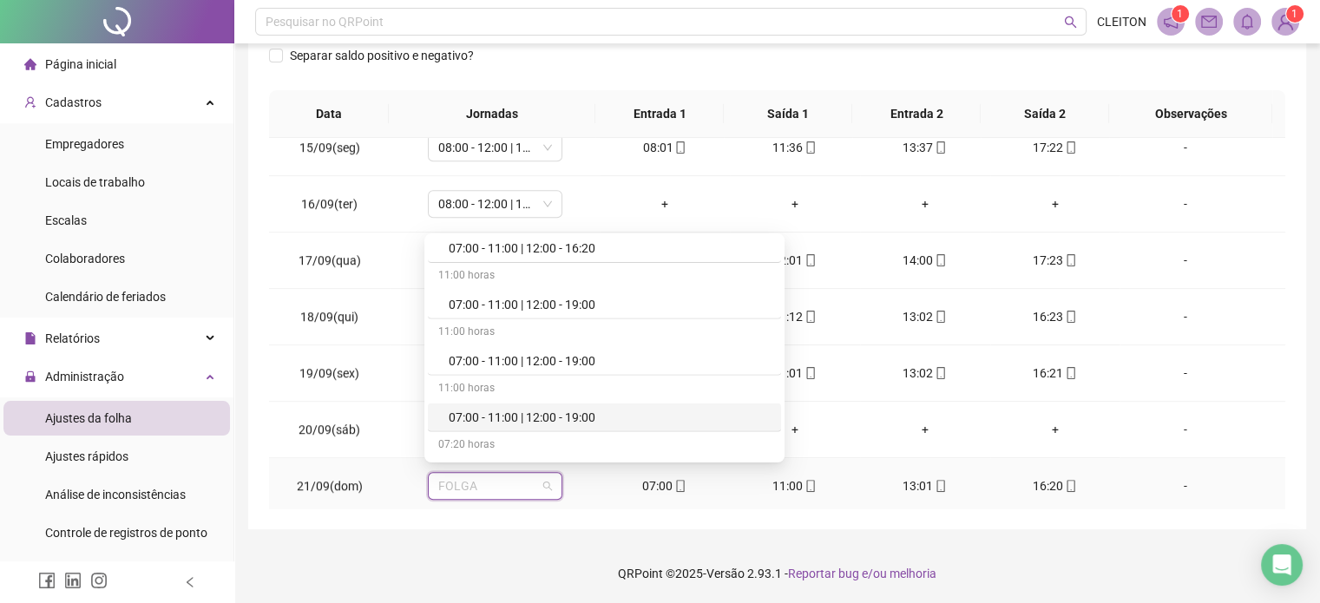
scroll to position [4774, 0]
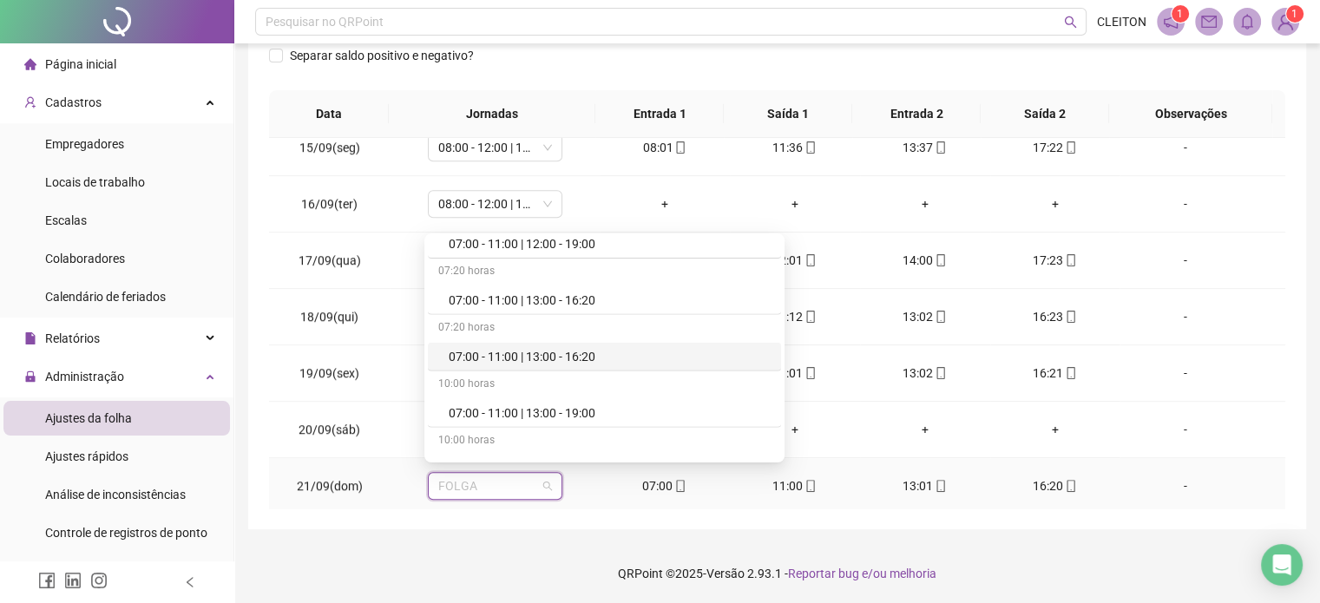
drag, startPoint x: 514, startPoint y: 345, endPoint x: 527, endPoint y: 364, distance: 22.4
click at [514, 347] on div "07:00 - 11:00 | 13:00 - 16:20" at bounding box center [610, 356] width 322 height 19
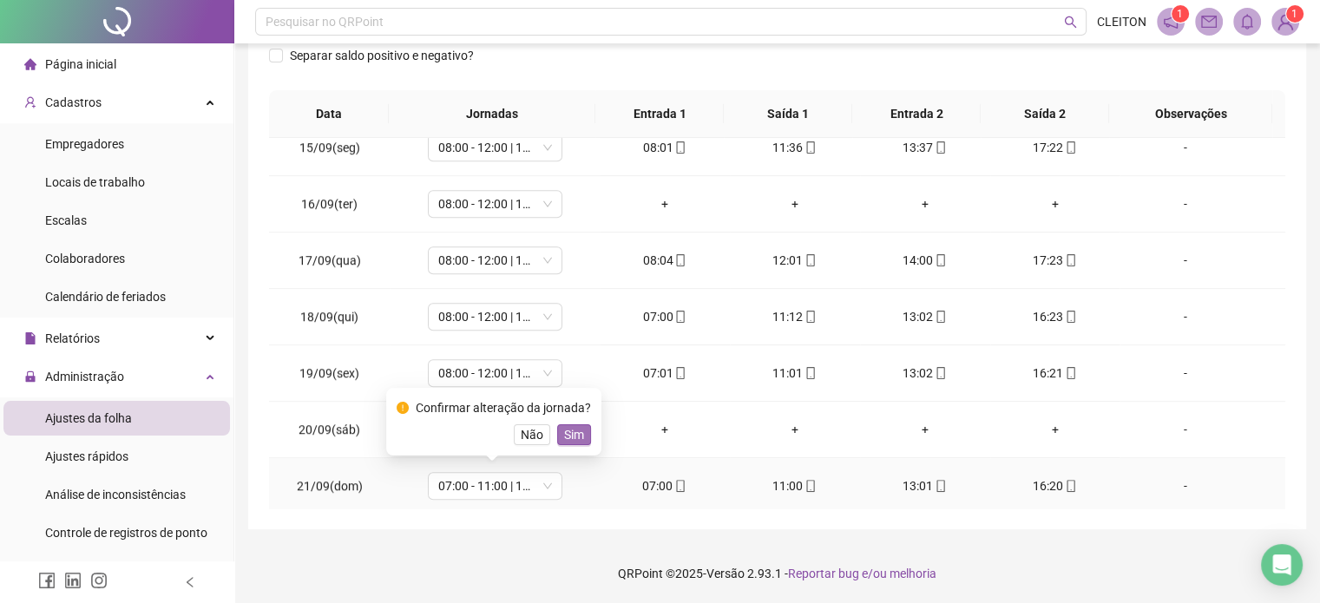
click at [569, 437] on span "Sim" at bounding box center [574, 434] width 20 height 19
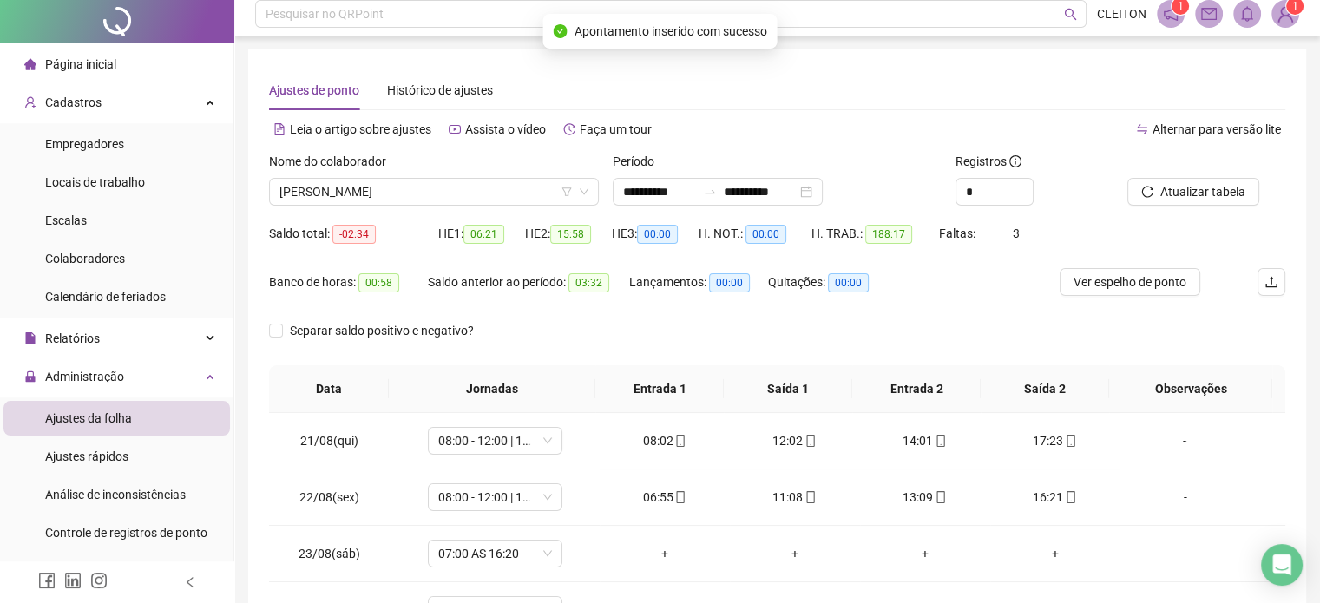
scroll to position [0, 0]
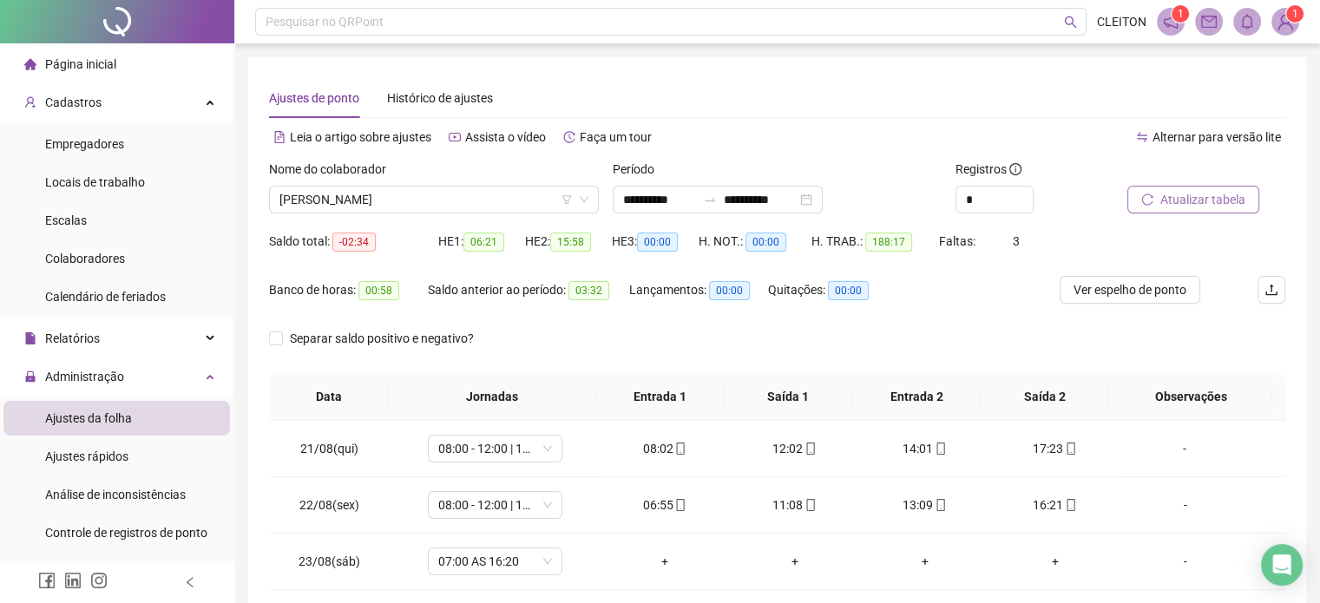
click at [1193, 192] on span "Atualizar tabela" at bounding box center [1202, 199] width 85 height 19
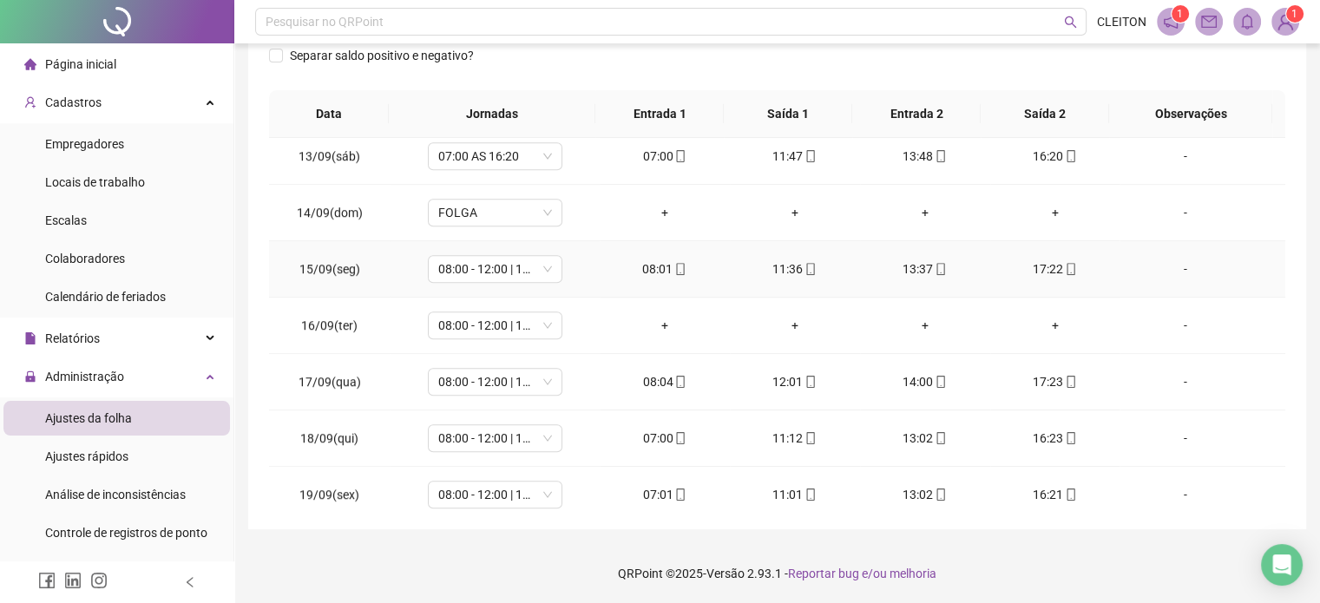
scroll to position [1389, 0]
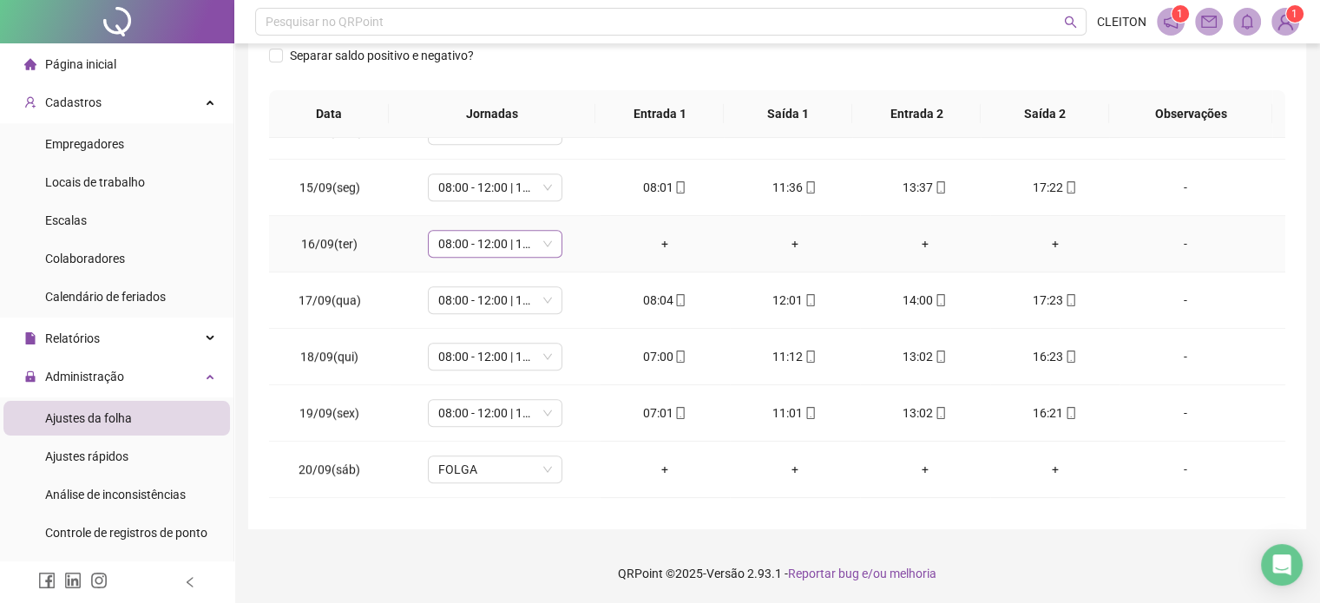
click at [467, 237] on span "08:00 - 12:00 | 14:00 - 17:20" at bounding box center [495, 244] width 114 height 26
type input "*****"
click at [472, 301] on div "Folga" at bounding box center [506, 302] width 115 height 19
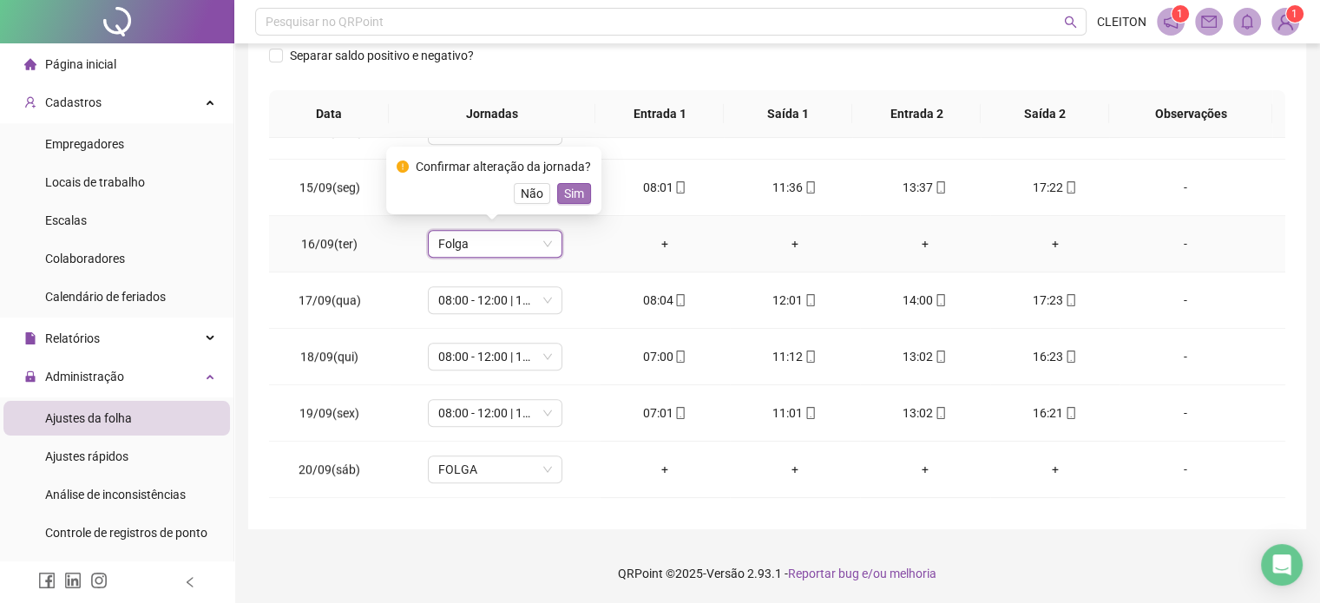
click at [576, 195] on span "Sim" at bounding box center [574, 193] width 20 height 19
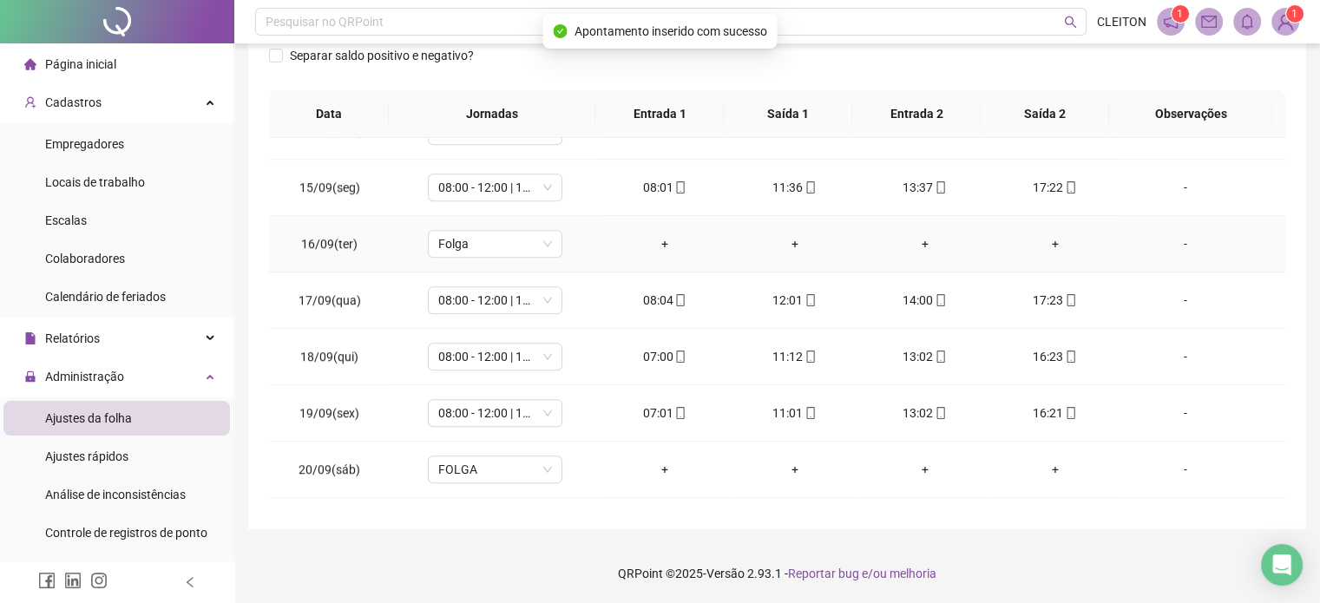
click at [1174, 241] on div "-" at bounding box center [1185, 243] width 102 height 19
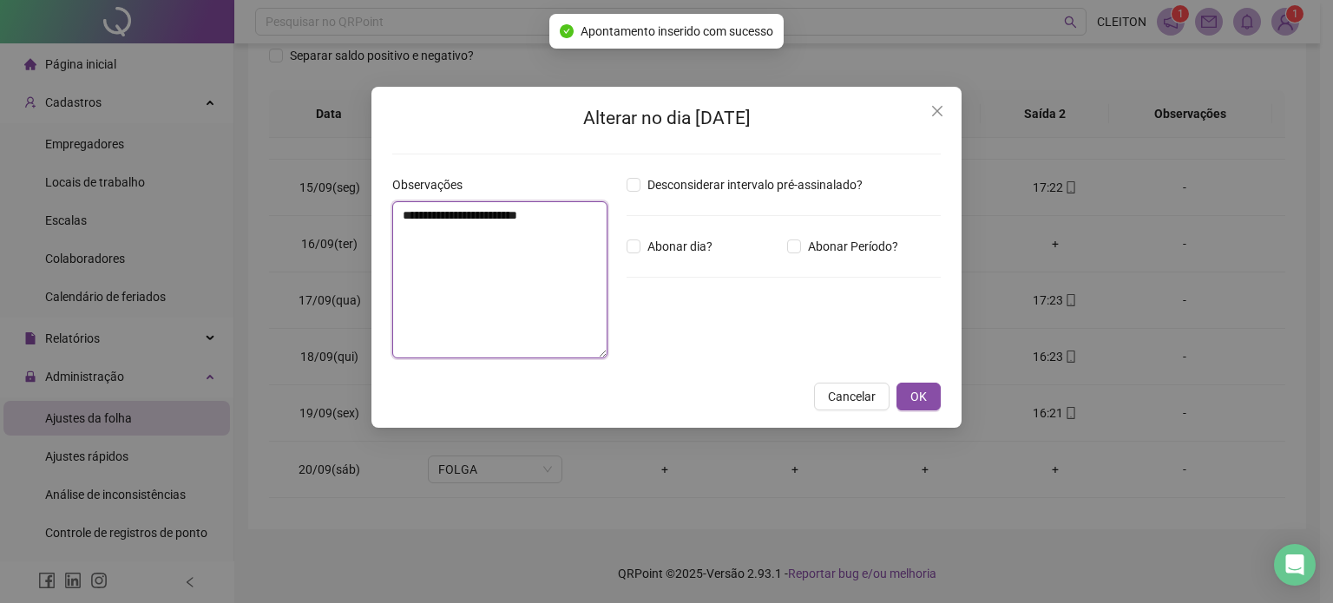
click at [515, 260] on textarea "**********" at bounding box center [499, 279] width 215 height 157
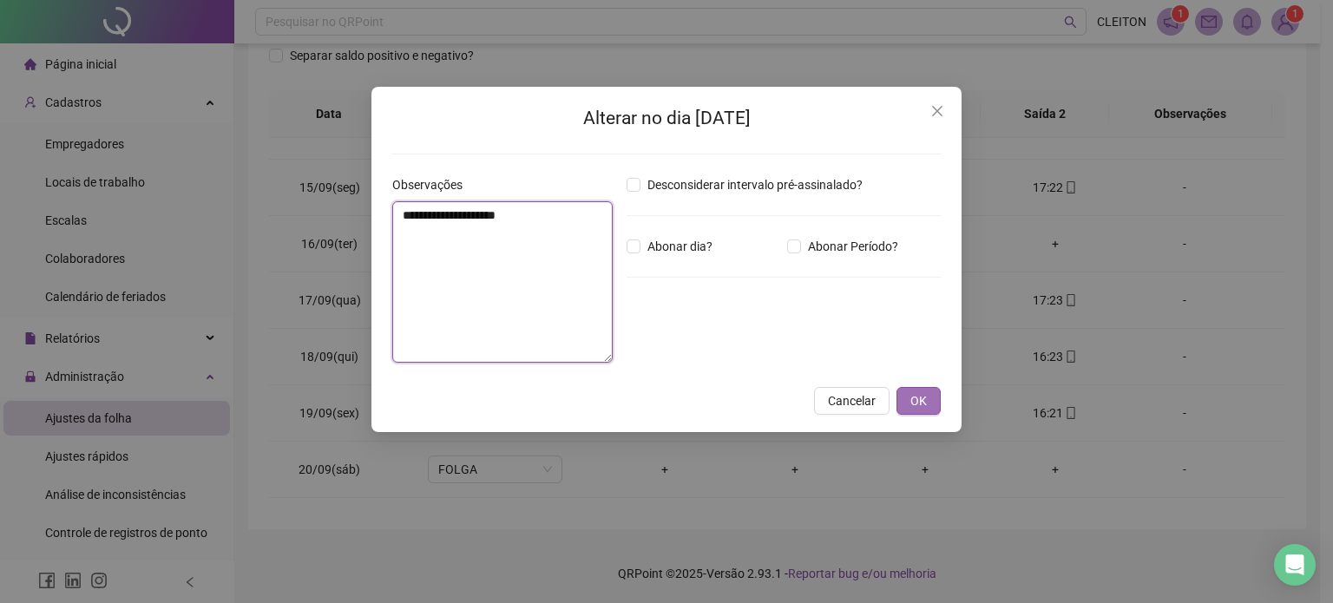
type textarea "**********"
click at [916, 408] on span "OK" at bounding box center [919, 400] width 16 height 19
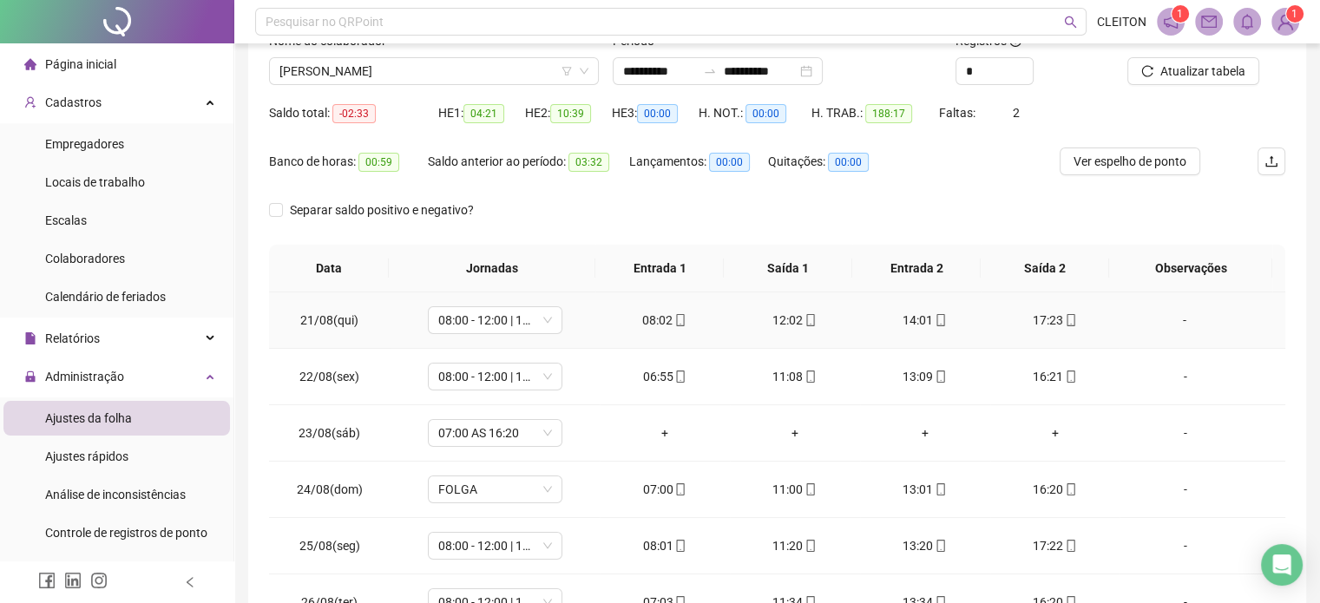
scroll to position [109, 0]
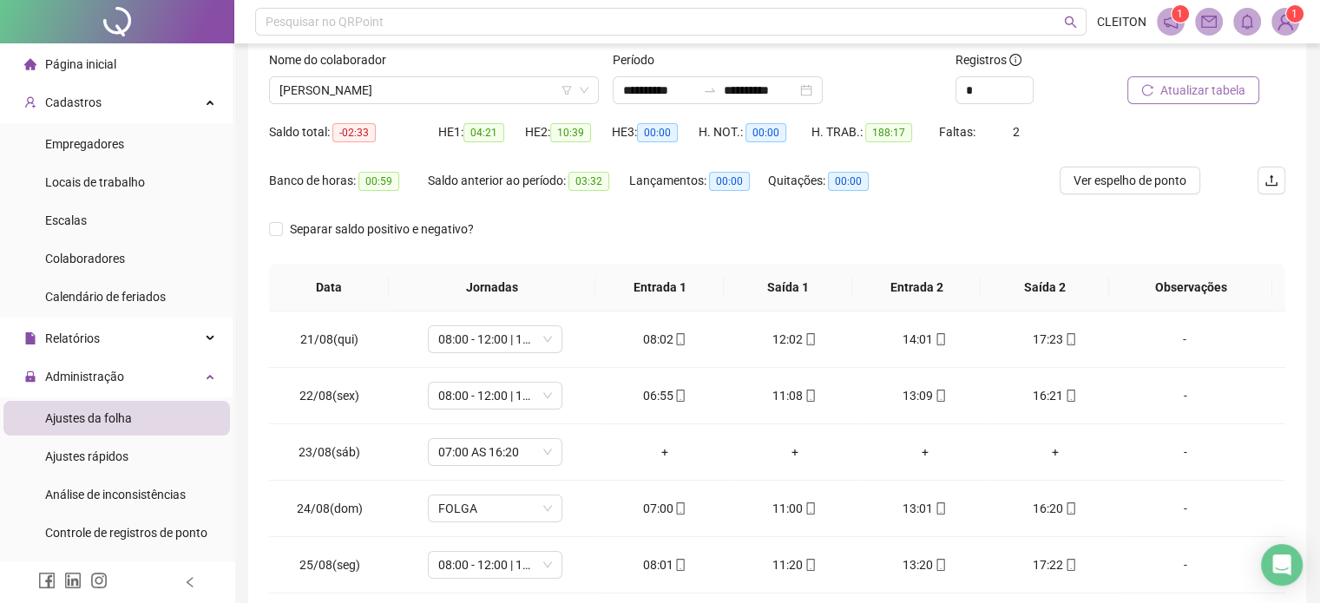
click at [1193, 92] on span "Atualizar tabela" at bounding box center [1202, 90] width 85 height 19
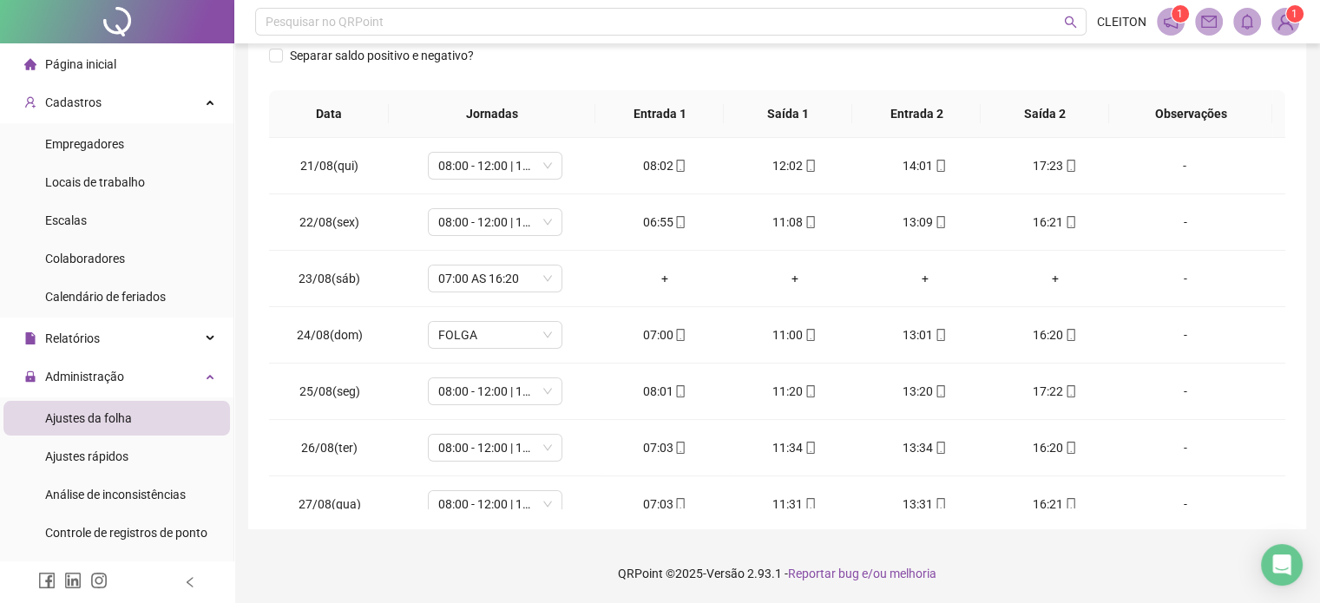
scroll to position [0, 0]
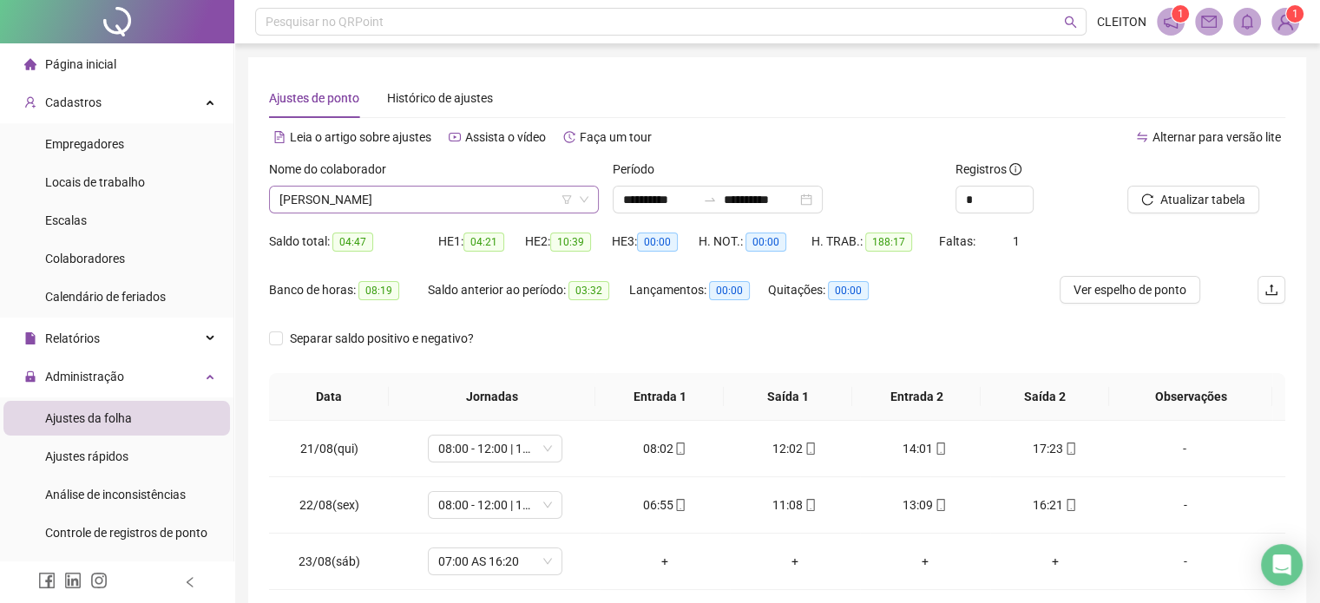
click at [432, 195] on span "[PERSON_NAME]" at bounding box center [433, 200] width 309 height 26
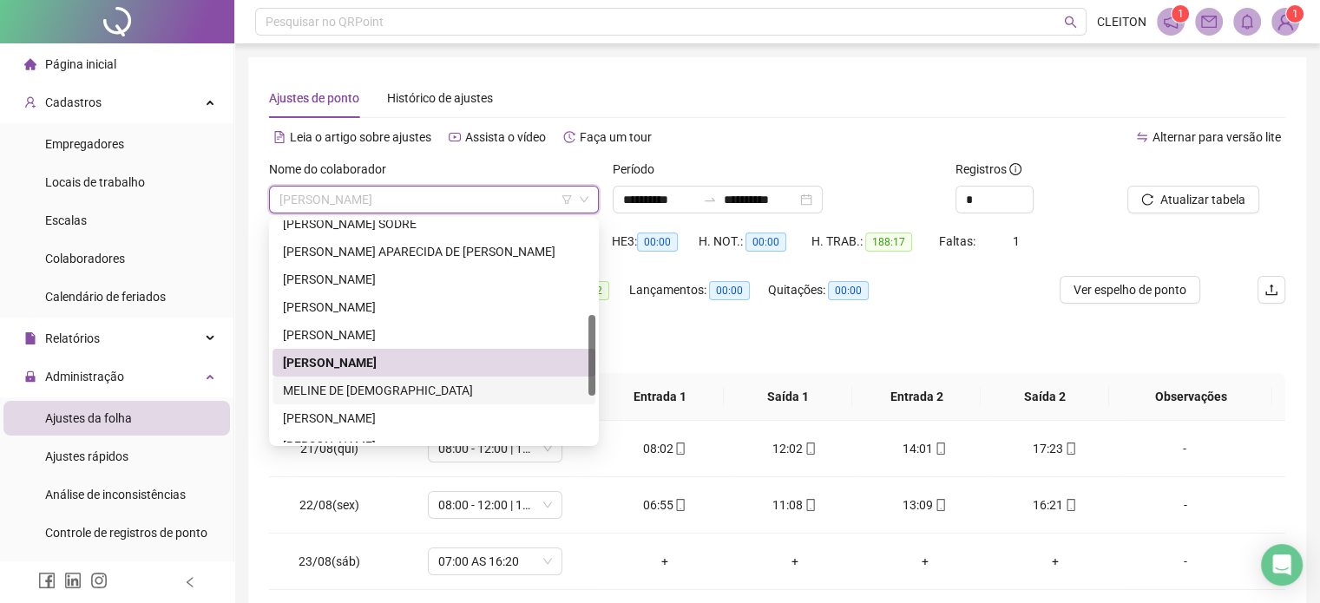
click at [335, 391] on div "MELINE DE [DEMOGRAPHIC_DATA]" at bounding box center [434, 390] width 302 height 19
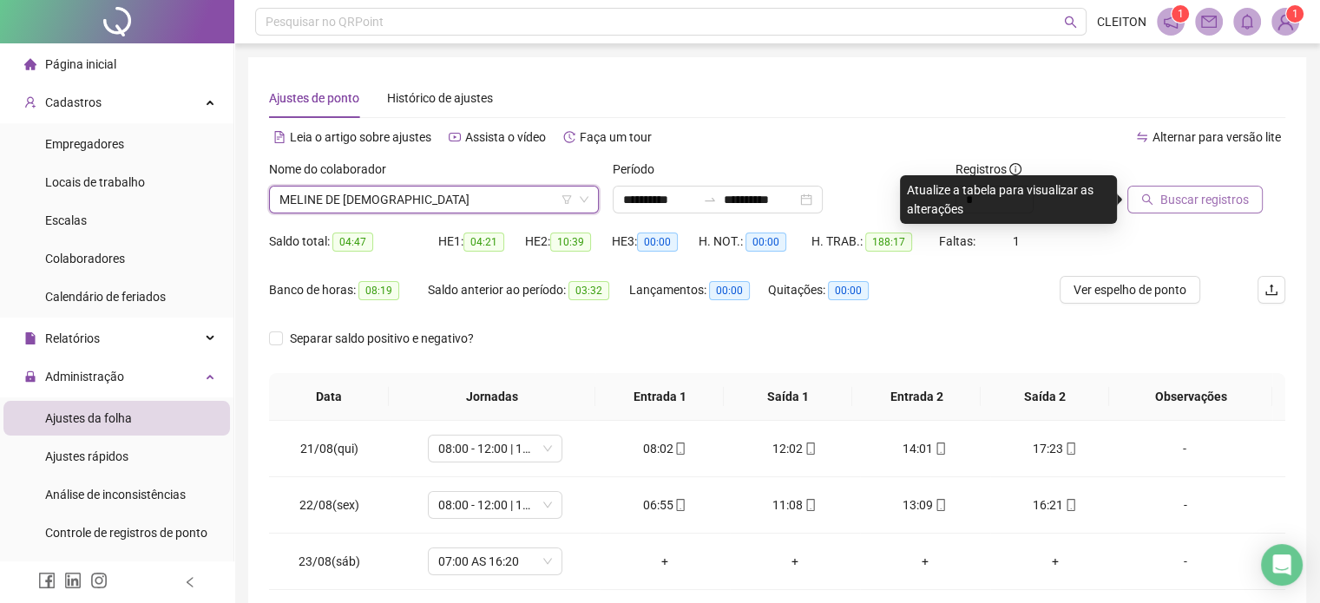
click at [1174, 199] on span "Buscar registros" at bounding box center [1204, 199] width 89 height 19
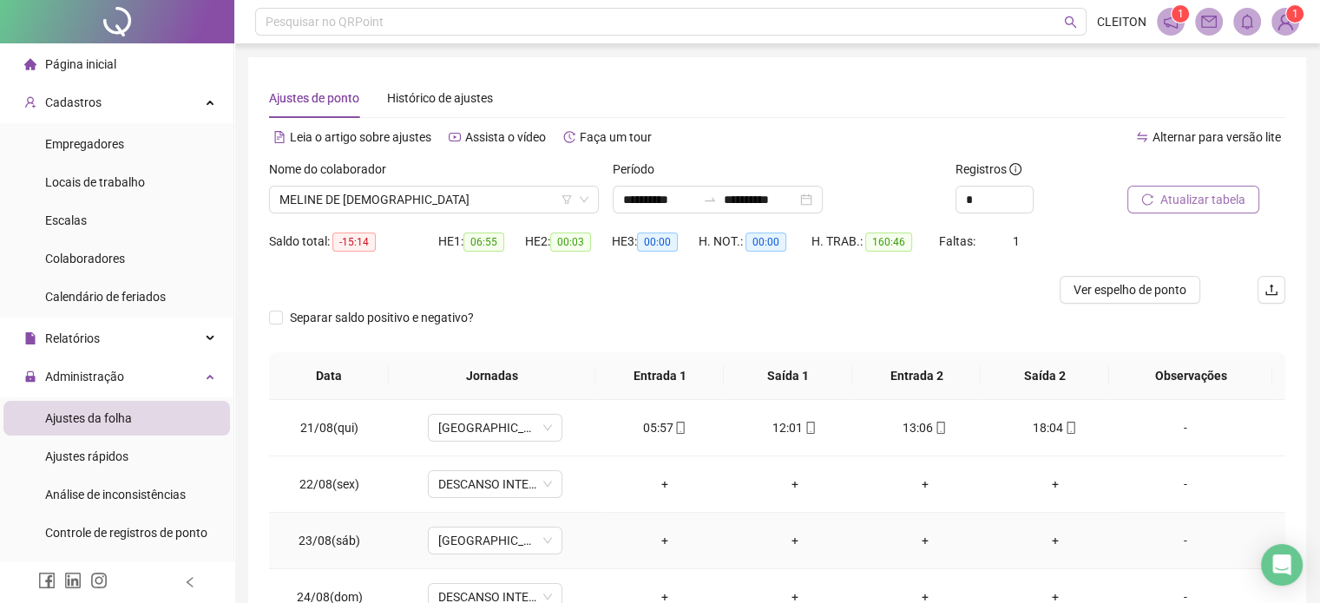
scroll to position [87, 0]
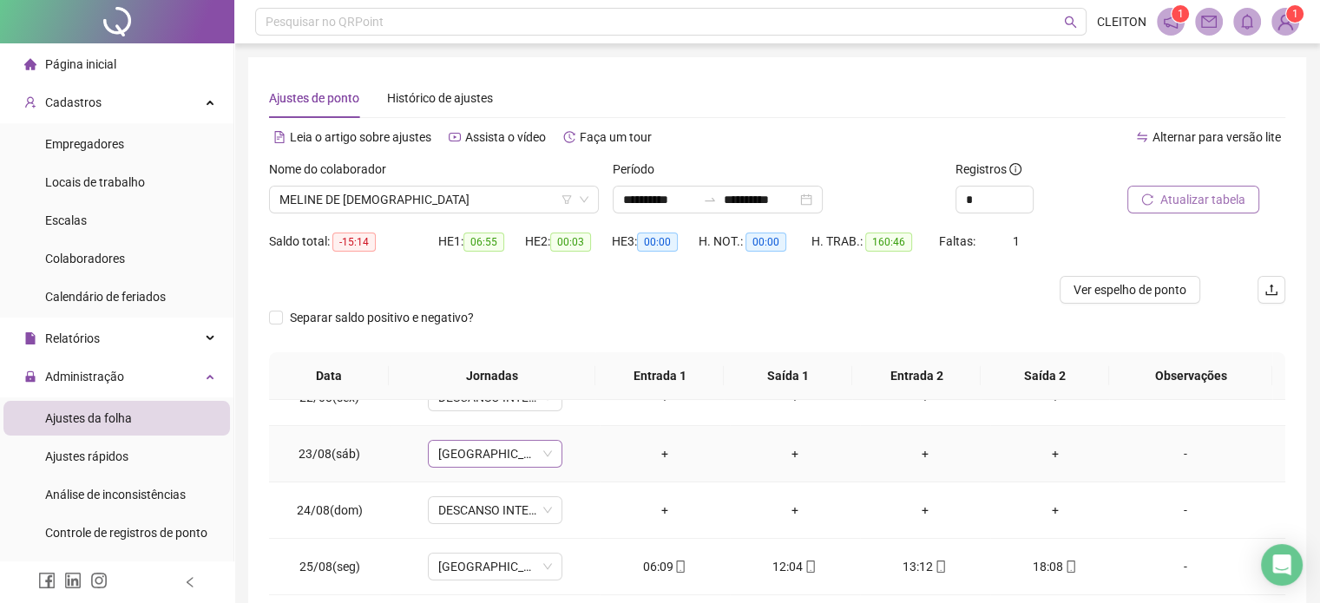
click at [526, 459] on span "[GEOGRAPHIC_DATA]" at bounding box center [495, 454] width 114 height 26
type input "*****"
click at [491, 424] on div "PERMUTA" at bounding box center [497, 417] width 96 height 19
click at [580, 411] on span "Sim" at bounding box center [574, 407] width 20 height 19
click at [1173, 457] on div "-" at bounding box center [1185, 453] width 102 height 19
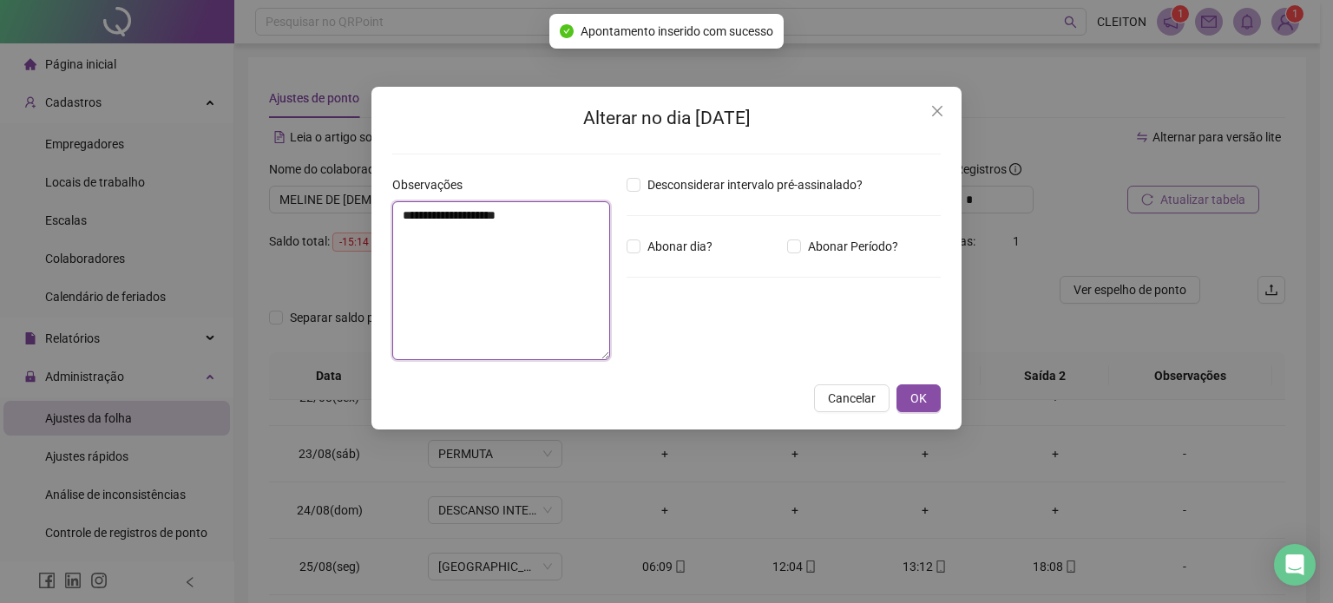
click at [556, 299] on textarea "**********" at bounding box center [501, 280] width 218 height 159
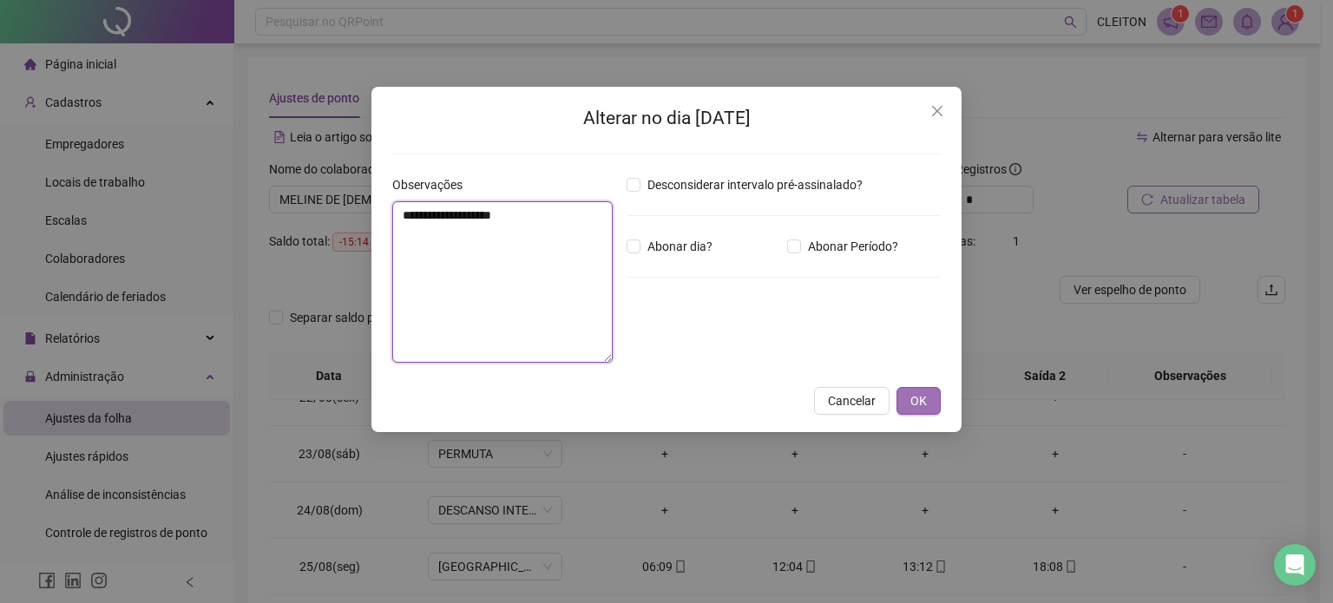
type textarea "**********"
click at [910, 398] on button "OK" at bounding box center [919, 401] width 44 height 28
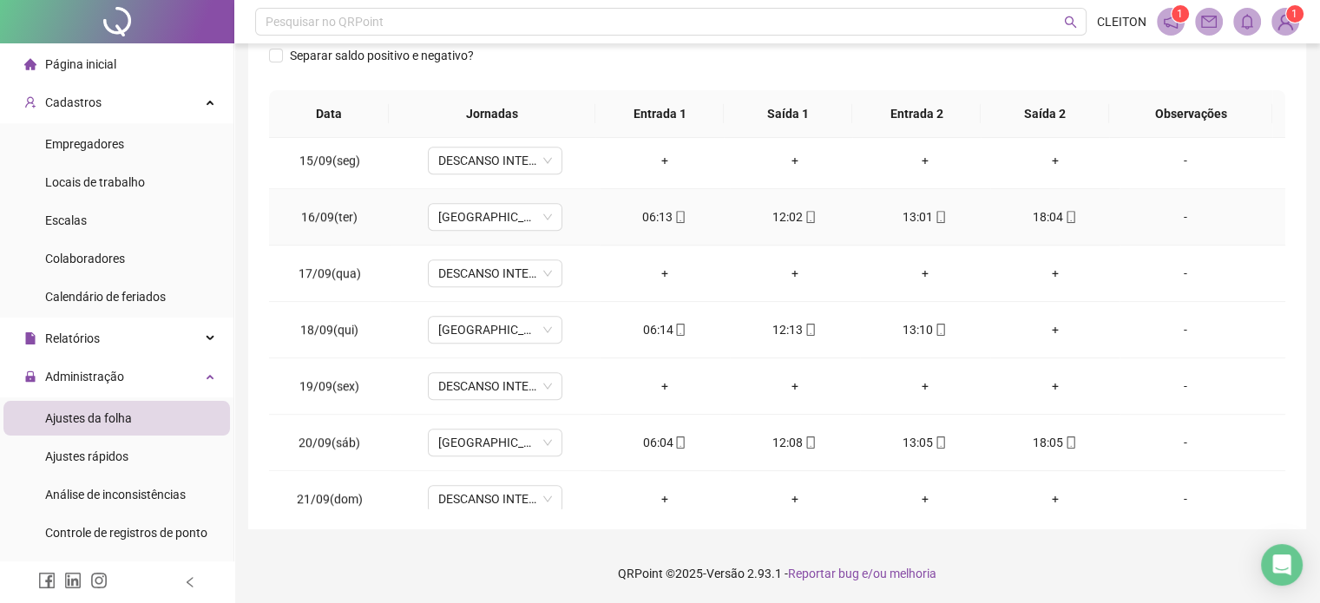
scroll to position [1429, 0]
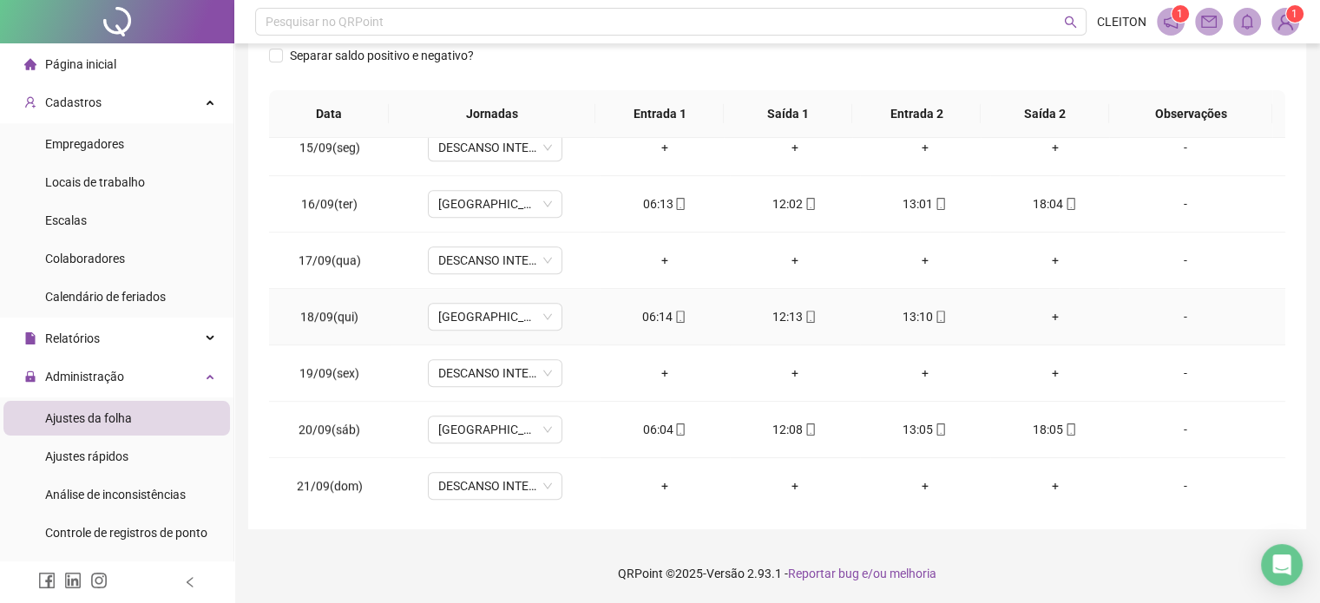
click at [1167, 312] on div "-" at bounding box center [1185, 316] width 102 height 19
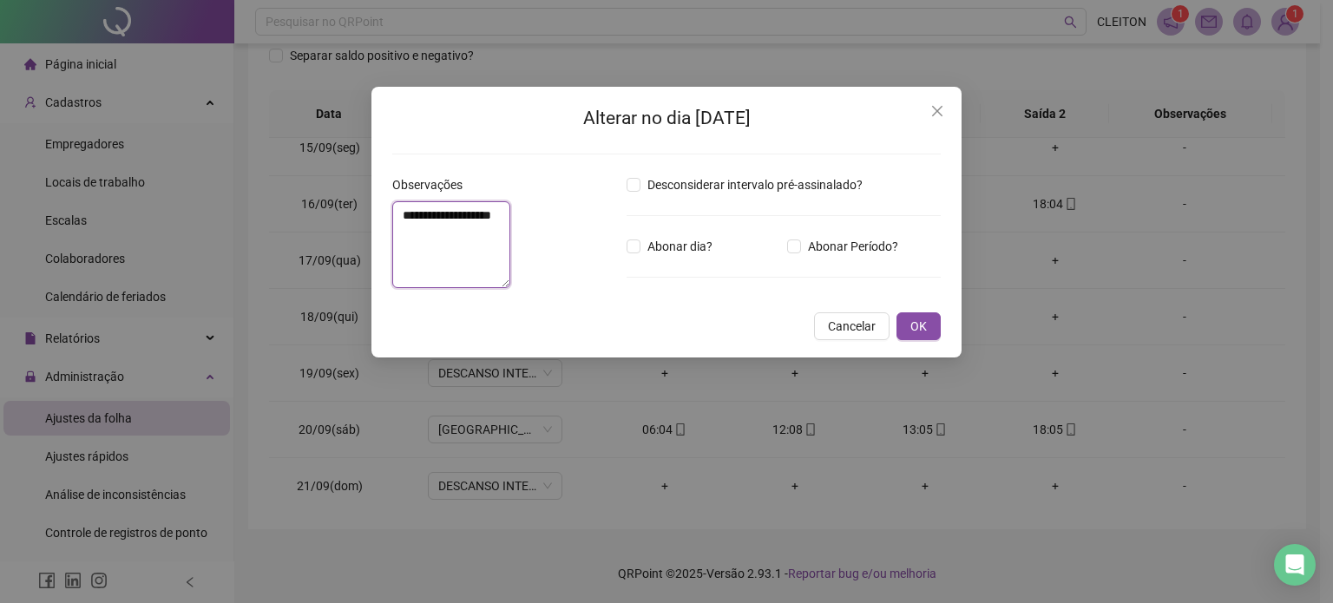
click at [510, 284] on textarea "**********" at bounding box center [451, 244] width 118 height 87
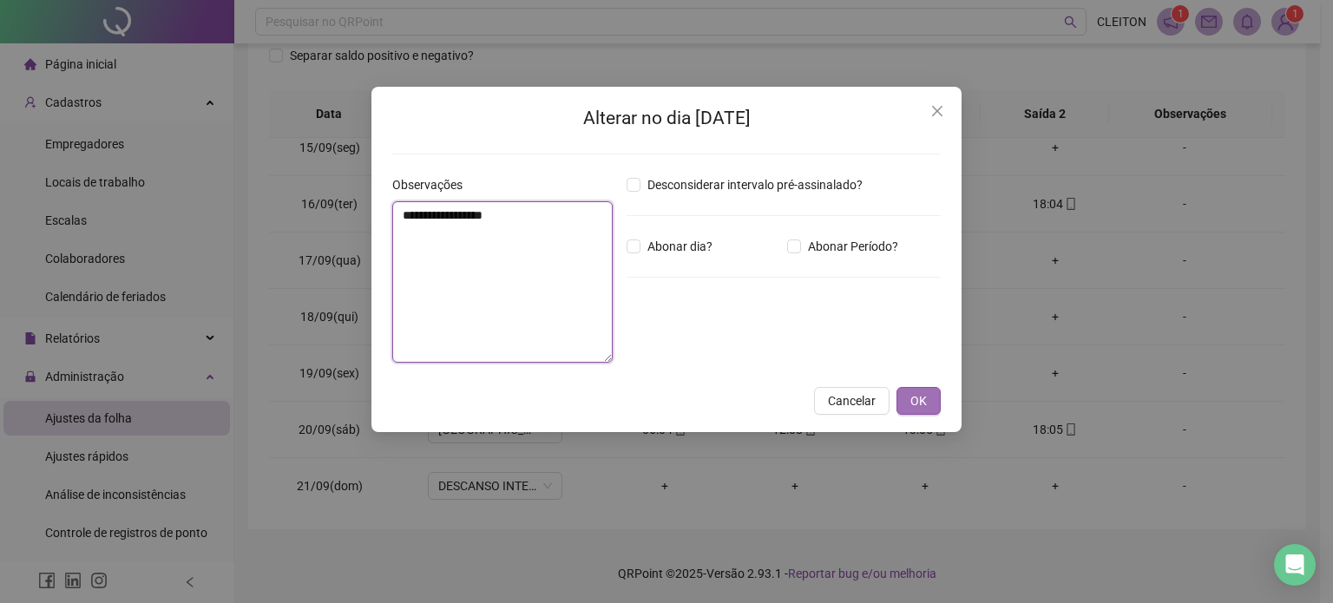
type textarea "**********"
click at [924, 408] on span "OK" at bounding box center [919, 400] width 16 height 19
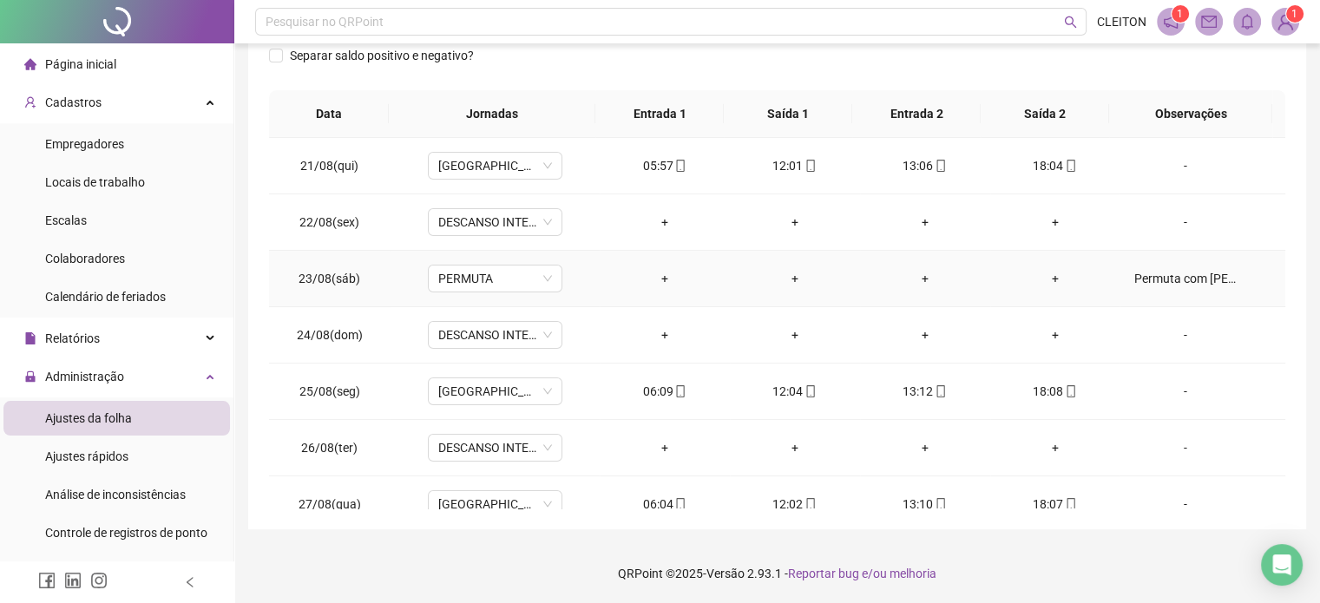
scroll to position [2, 0]
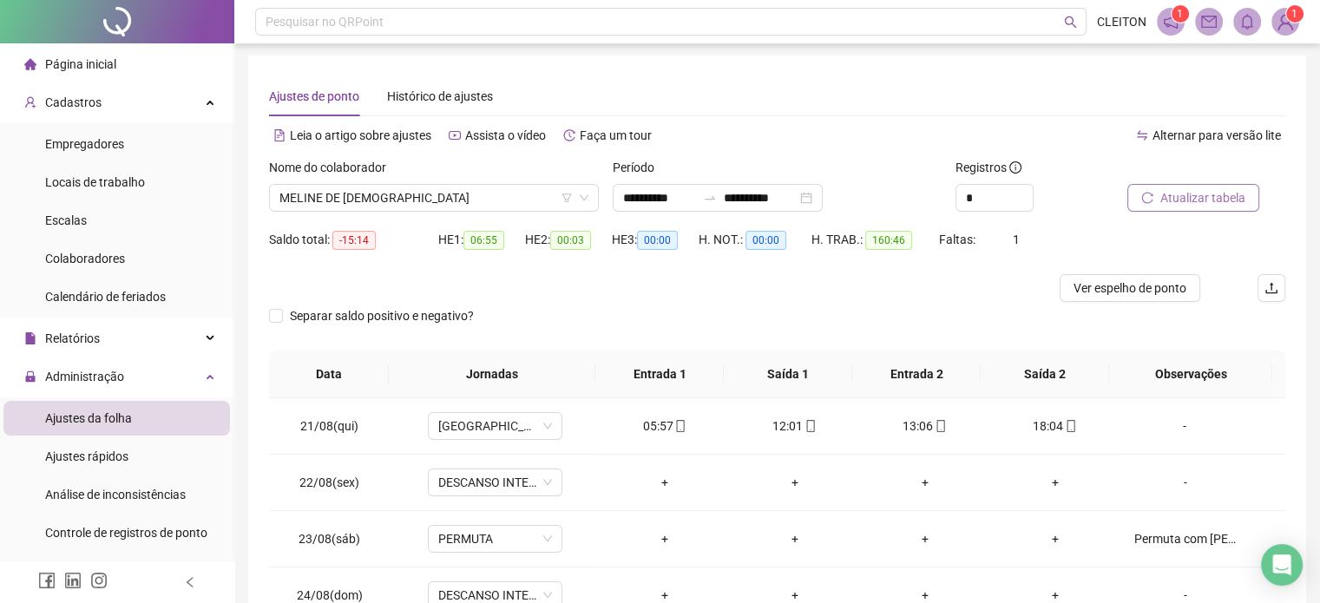
click at [1193, 199] on span "Atualizar tabela" at bounding box center [1202, 197] width 85 height 19
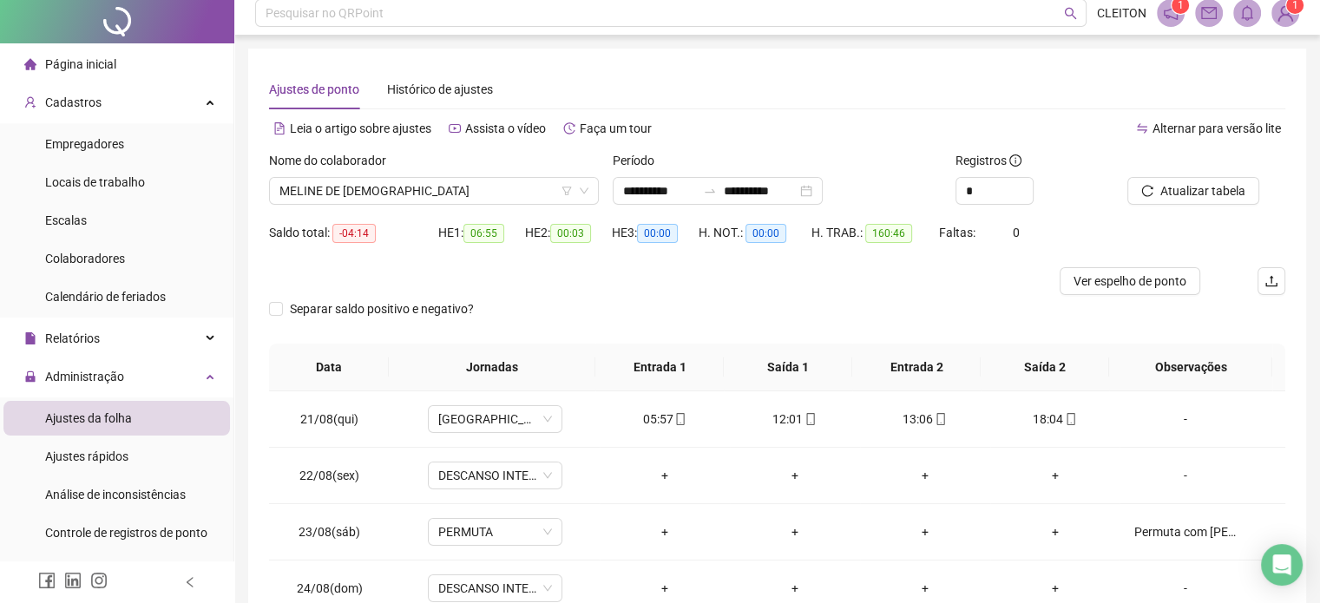
scroll to position [0, 0]
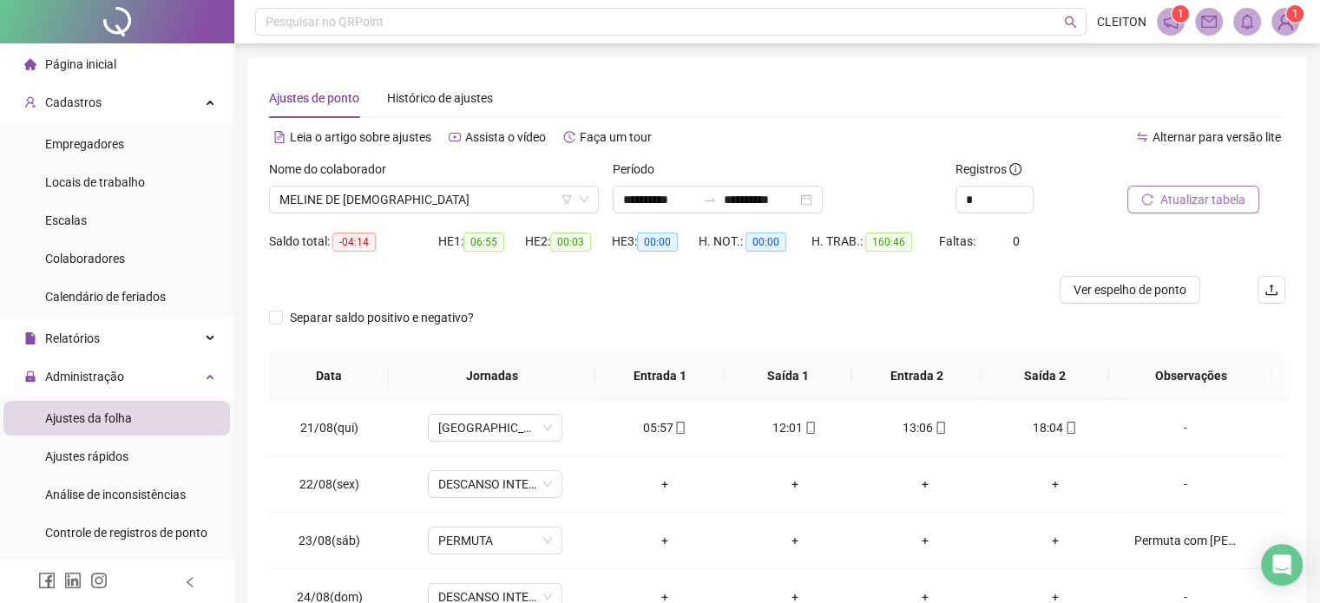
click at [1191, 204] on span "Atualizar tabela" at bounding box center [1202, 199] width 85 height 19
click at [419, 194] on span "MELINE DE [DEMOGRAPHIC_DATA]" at bounding box center [433, 200] width 309 height 26
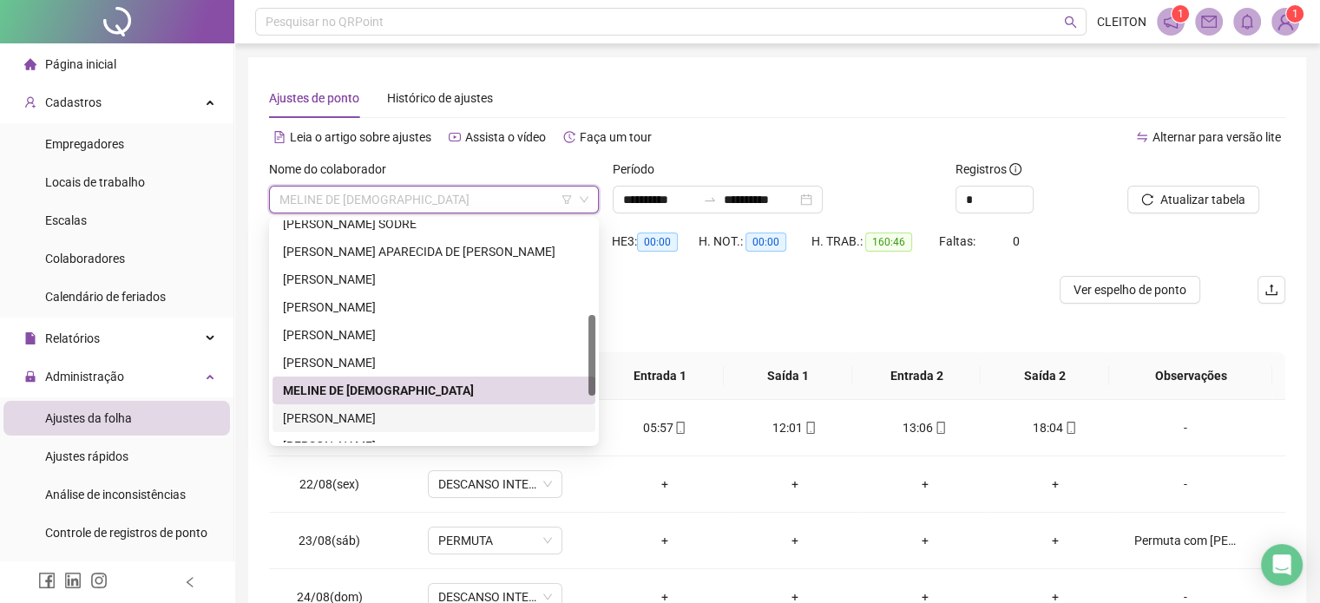
click at [391, 421] on div "ROBERTA PAULA ALVES DE SOUZA RIBEIRO" at bounding box center [434, 418] width 302 height 19
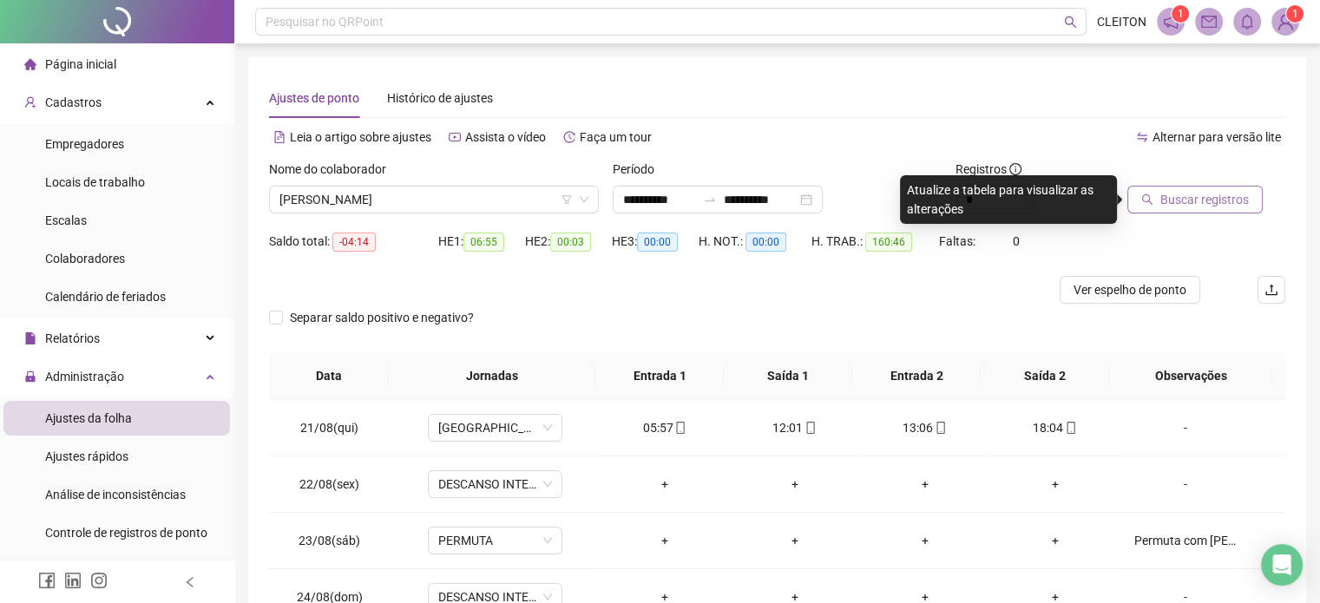
click at [1184, 199] on span "Buscar registros" at bounding box center [1204, 199] width 89 height 19
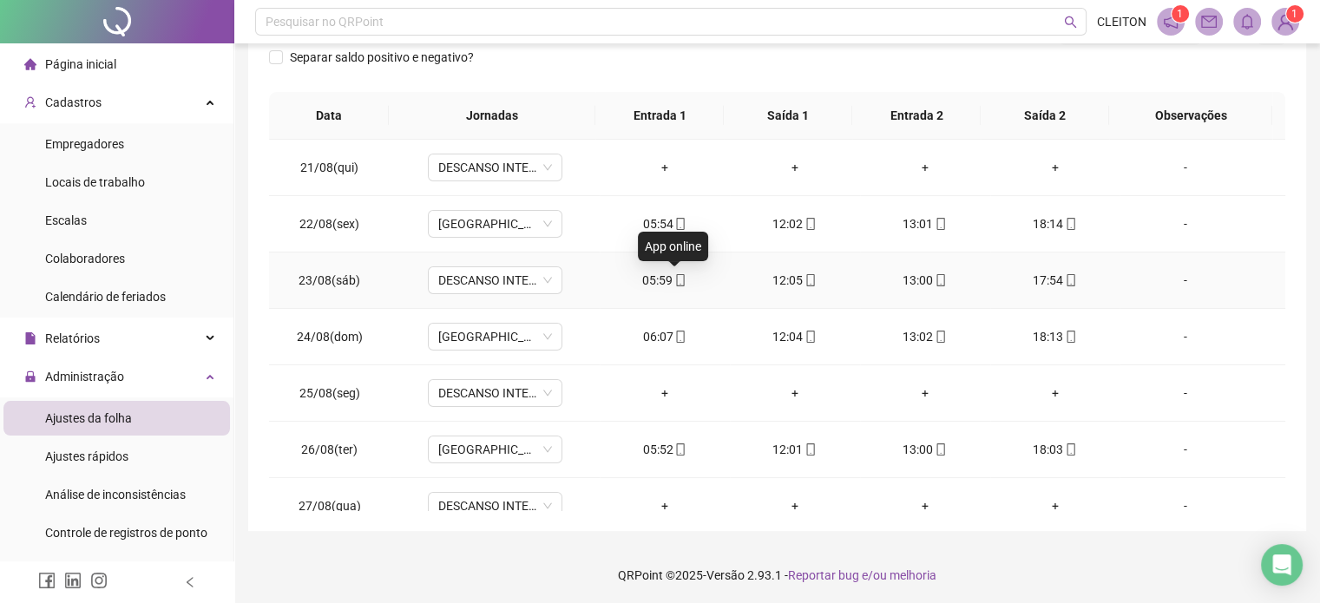
click at [677, 279] on icon "mobile" at bounding box center [680, 280] width 12 height 12
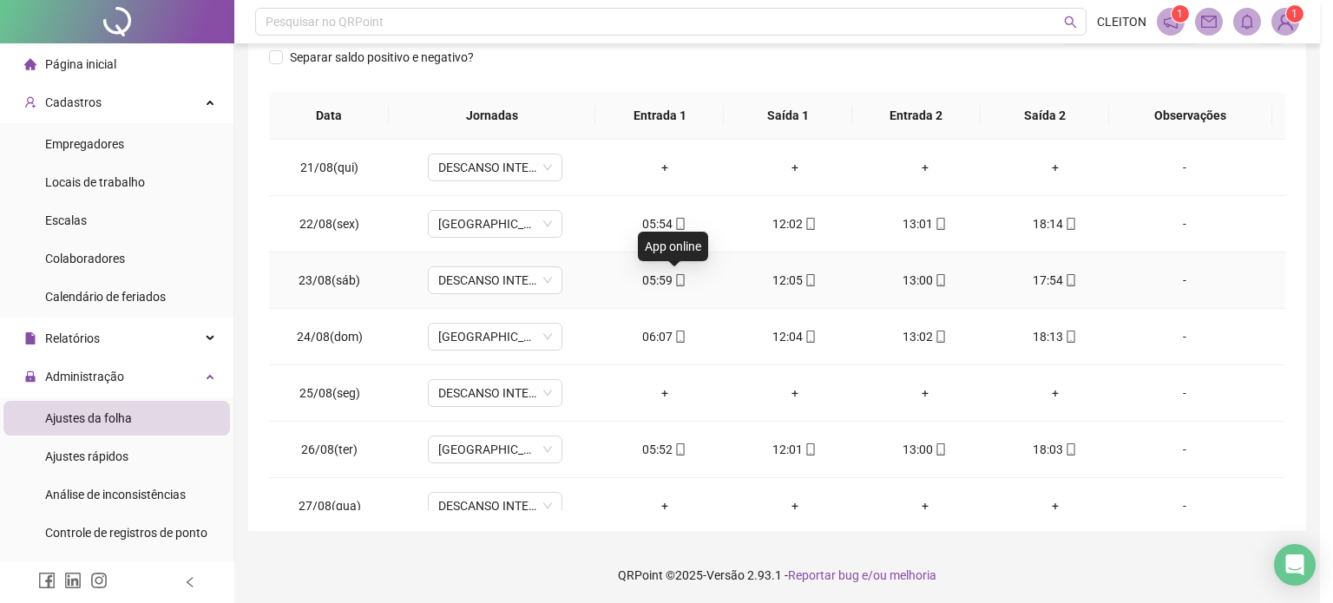
type input "**********"
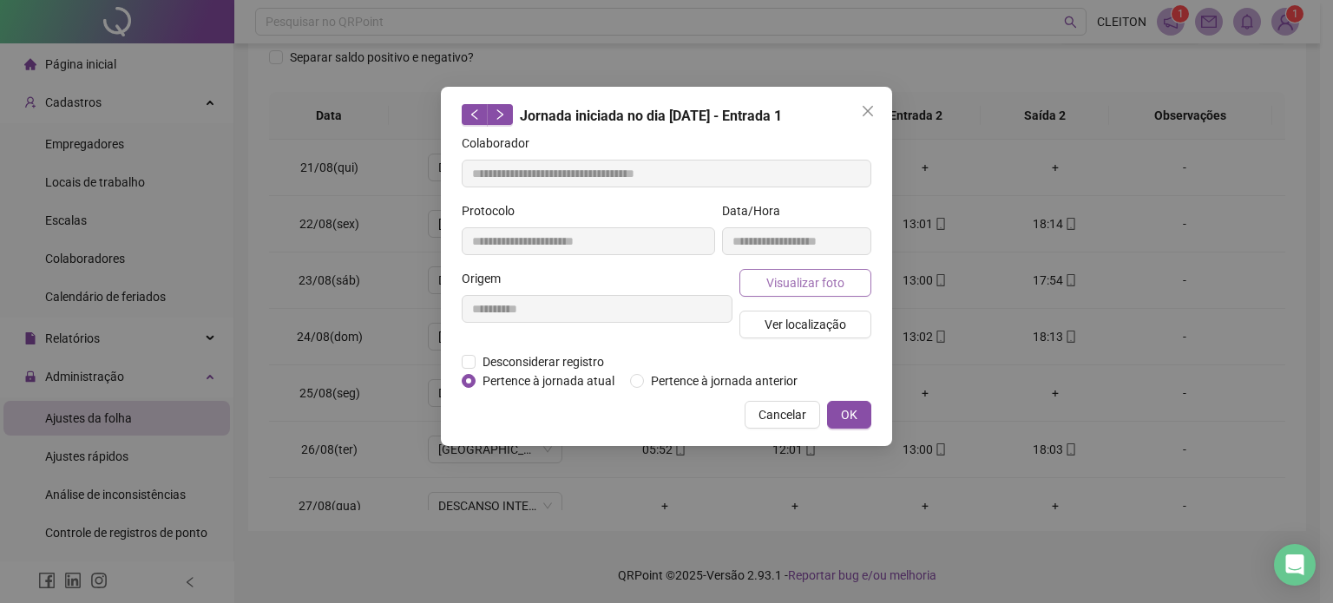
click at [812, 285] on span "Visualizar foto" at bounding box center [805, 282] width 78 height 19
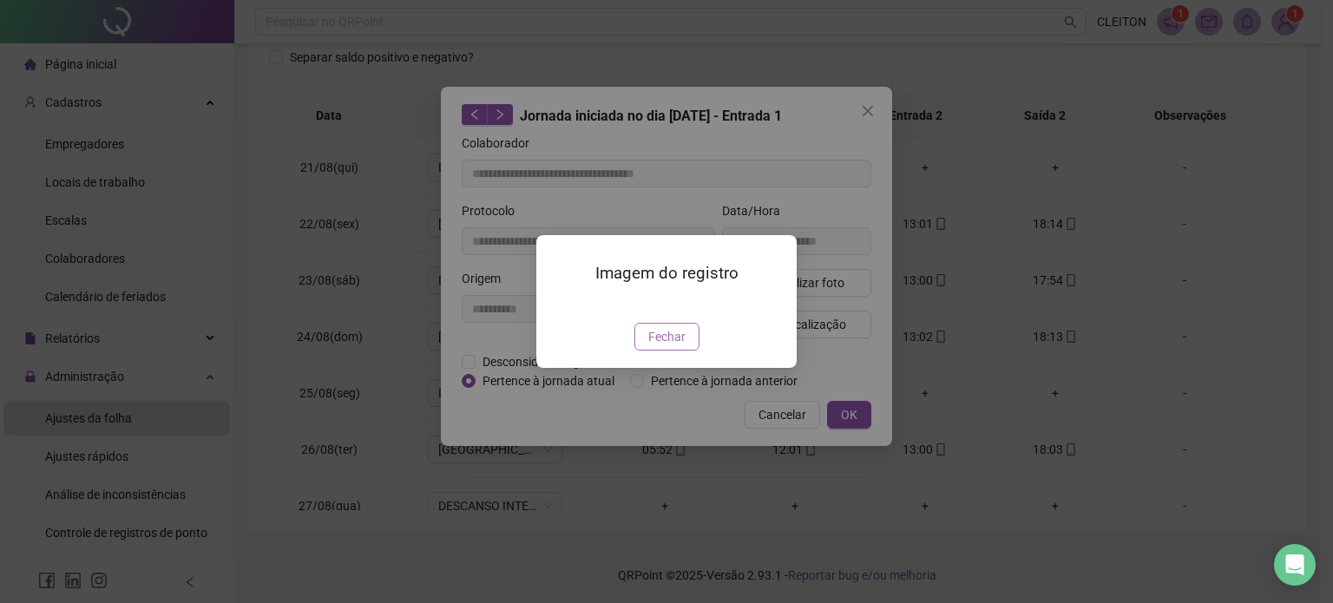
click at [674, 346] on span "Fechar" at bounding box center [666, 336] width 37 height 19
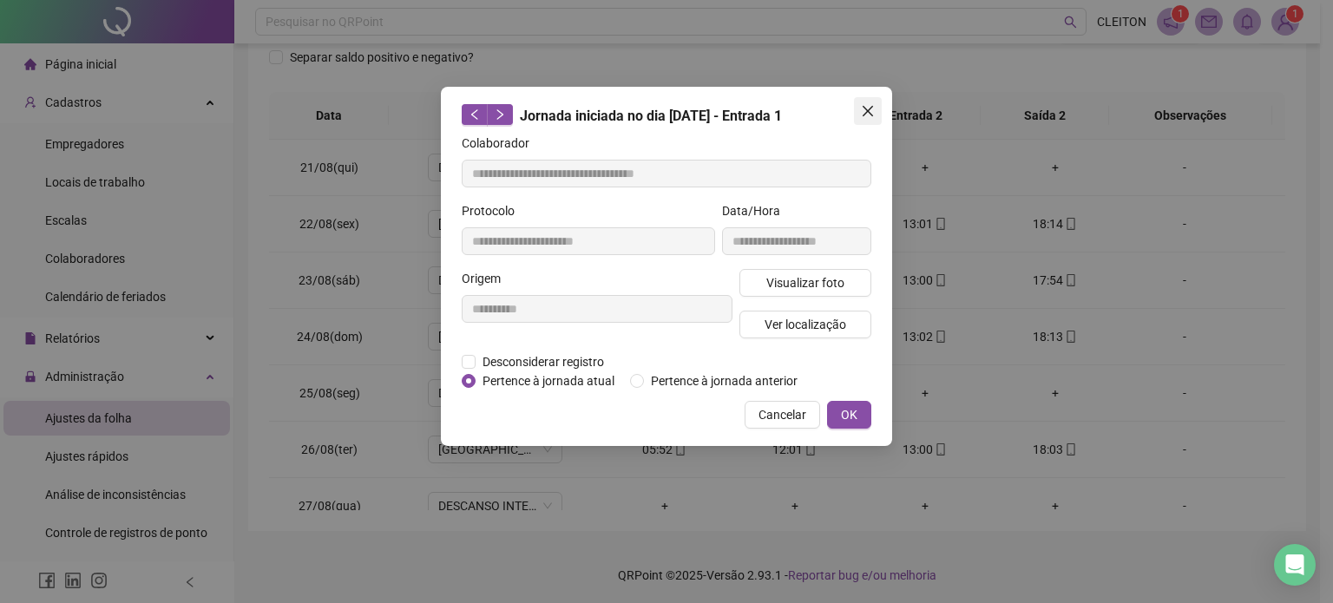
click at [873, 112] on icon "close" at bounding box center [868, 111] width 14 height 14
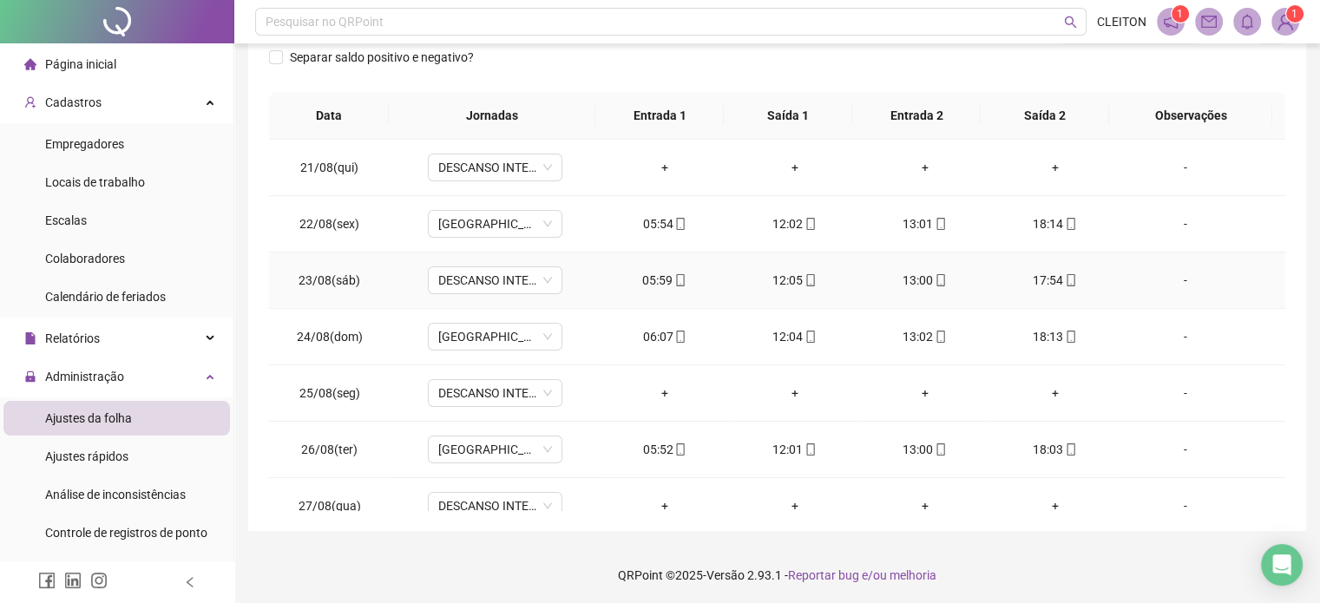
click at [1172, 277] on div "-" at bounding box center [1185, 280] width 102 height 19
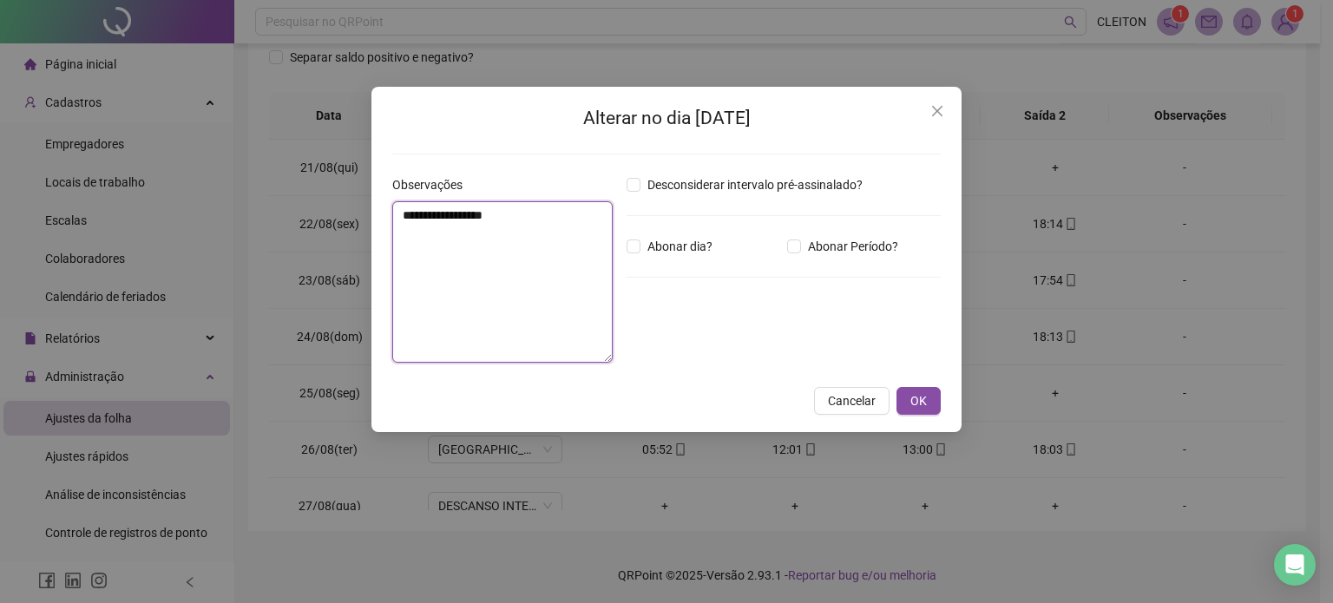
click at [489, 279] on textarea "**********" at bounding box center [502, 281] width 220 height 161
type textarea "*******"
click at [912, 397] on span "OK" at bounding box center [919, 400] width 16 height 19
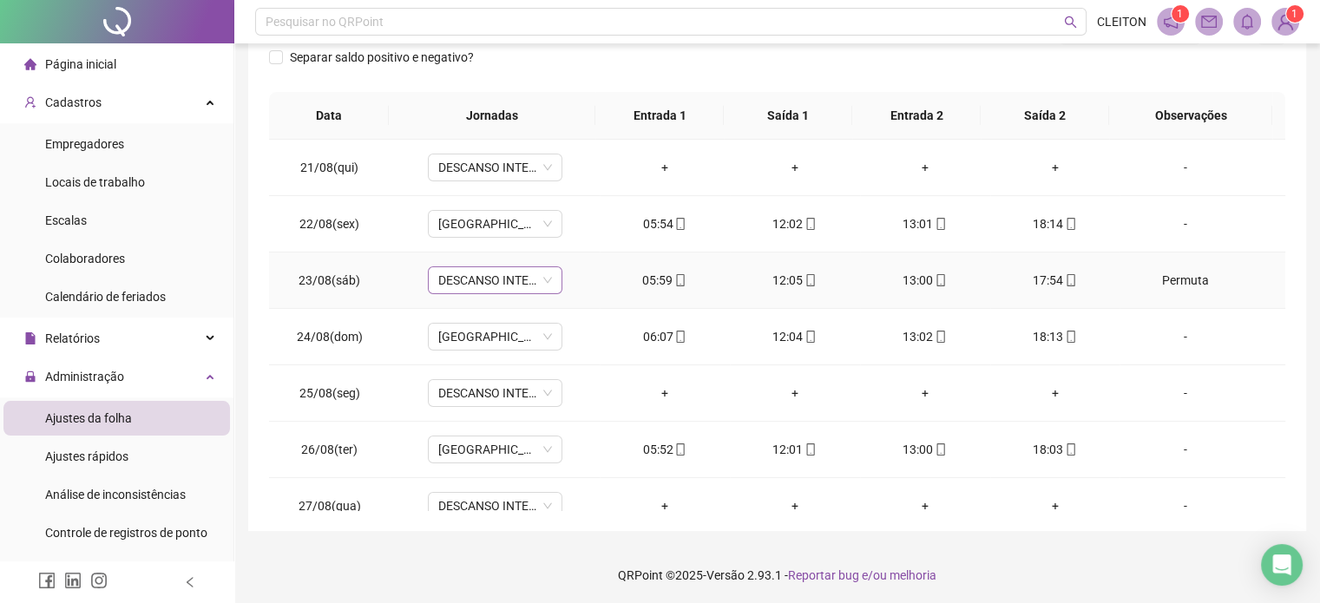
click at [519, 283] on span "DESCANSO INTER-JORNADA" at bounding box center [495, 280] width 114 height 26
type input "*******"
click at [531, 350] on div "PERMUTA" at bounding box center [497, 341] width 96 height 19
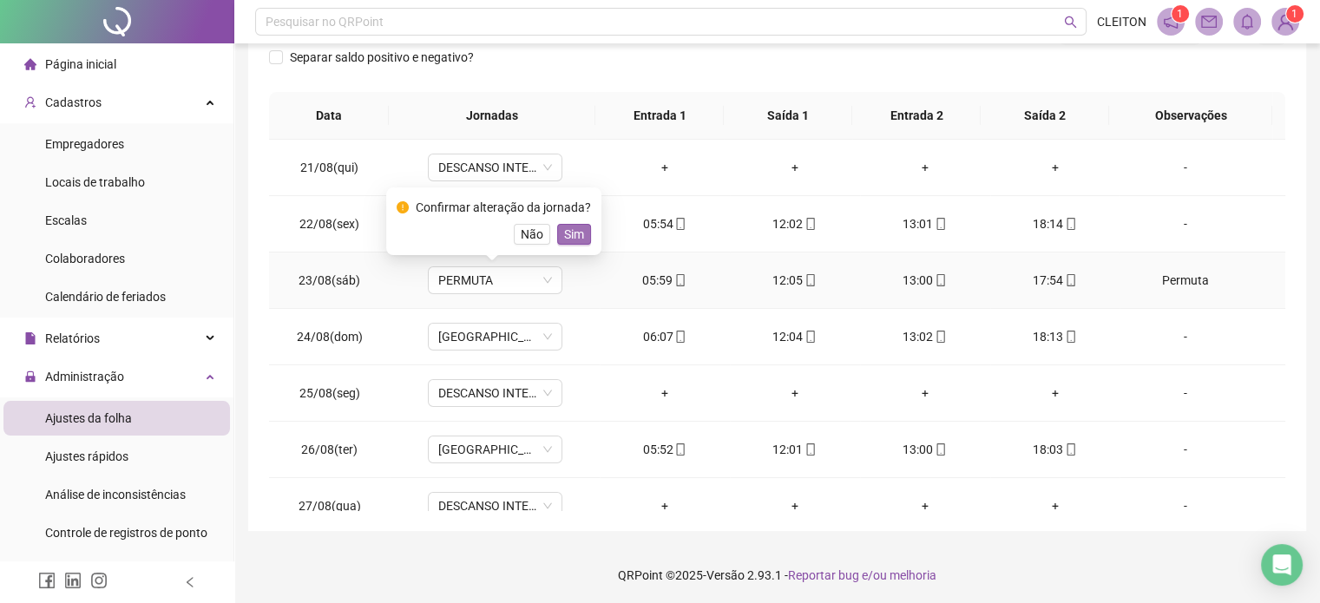
click at [574, 239] on span "Sim" at bounding box center [574, 234] width 20 height 19
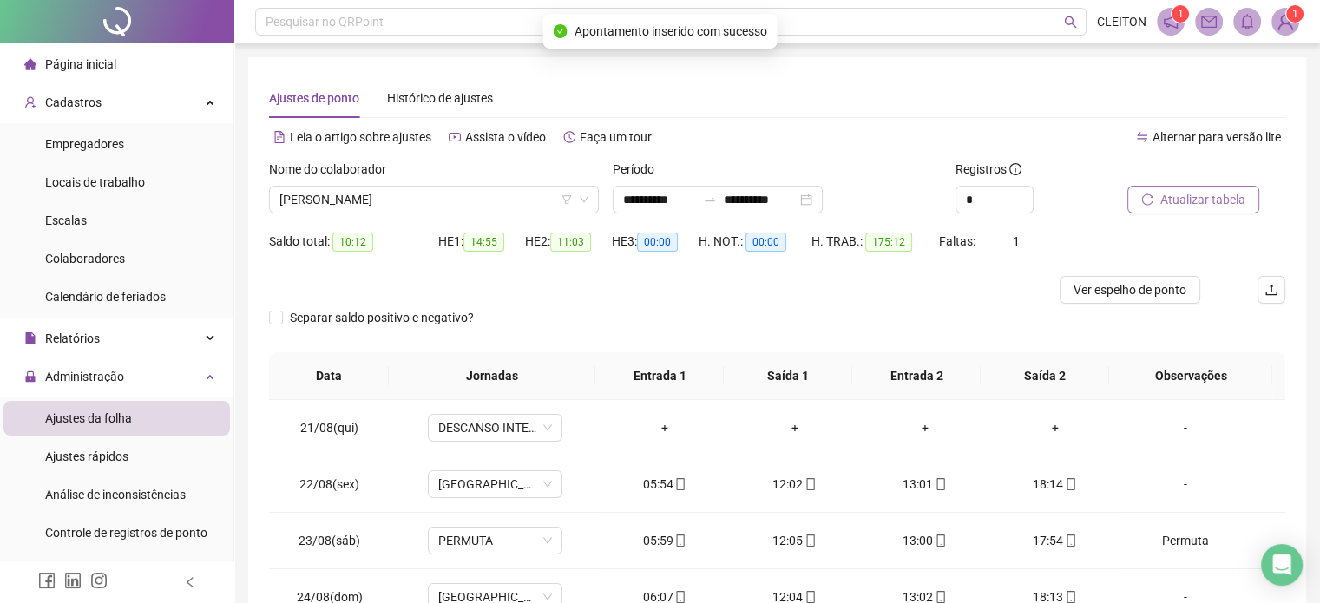
click at [1191, 204] on span "Atualizar tabela" at bounding box center [1202, 199] width 85 height 19
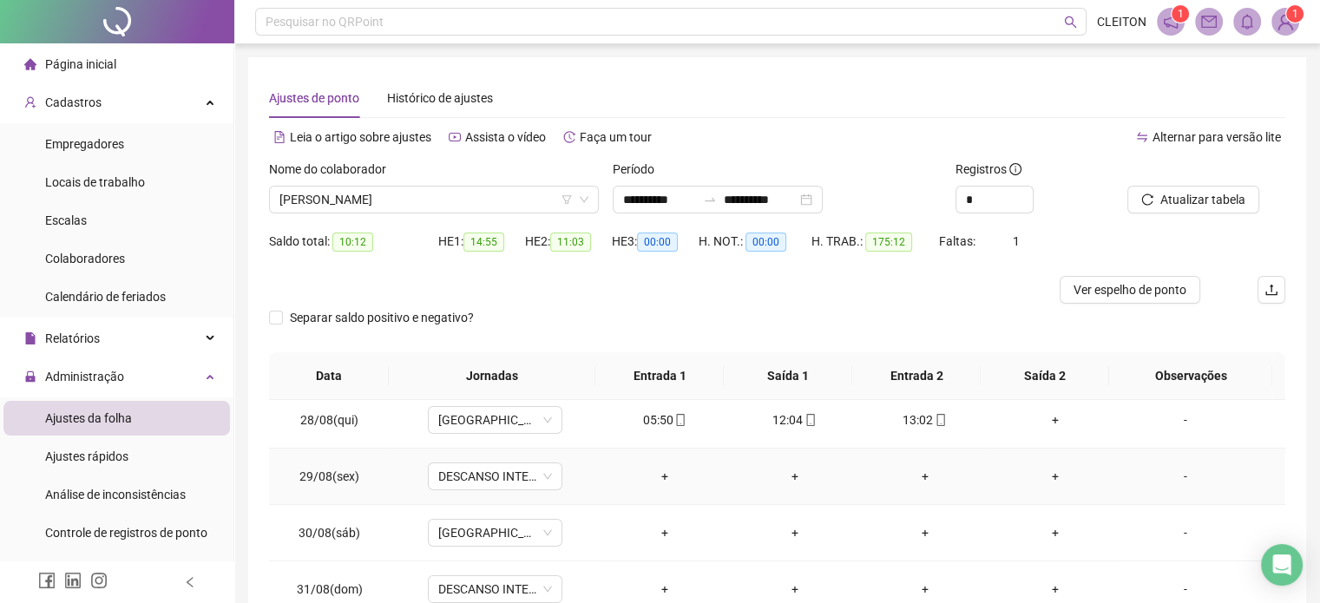
scroll to position [434, 0]
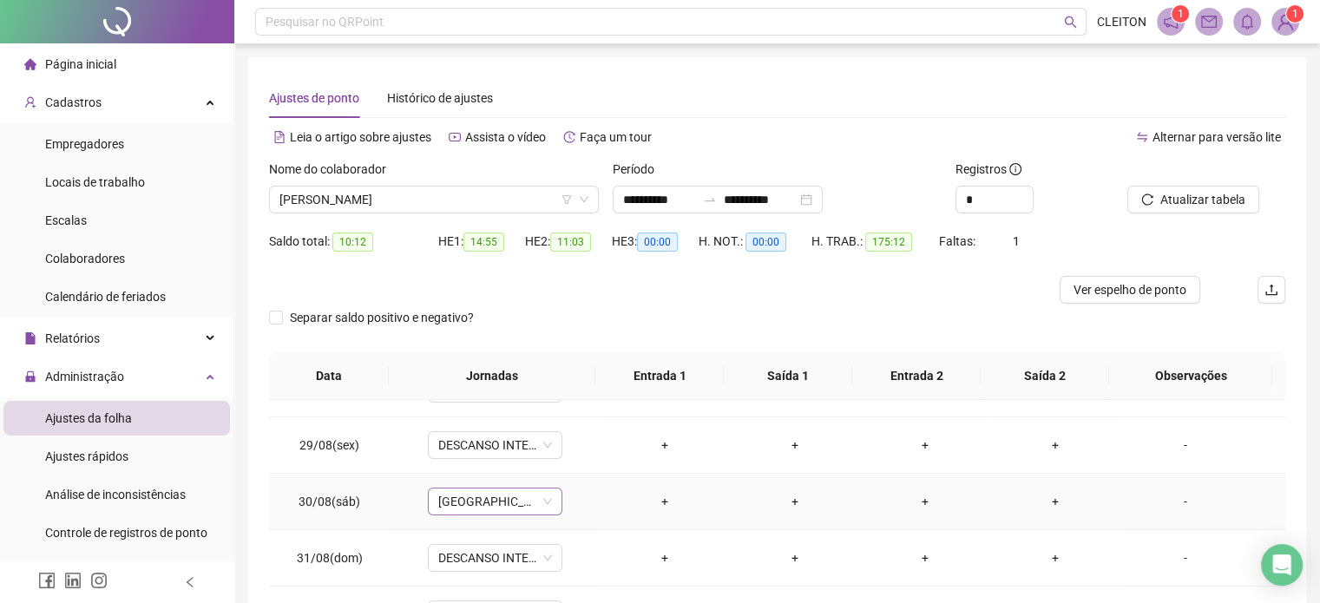
click at [495, 503] on span "[GEOGRAPHIC_DATA]" at bounding box center [495, 502] width 114 height 26
type input "*****"
click at [515, 470] on div "PERMUTA" at bounding box center [497, 464] width 96 height 19
click at [569, 452] on span "Sim" at bounding box center [574, 454] width 20 height 19
click at [1167, 502] on div "-" at bounding box center [1185, 501] width 102 height 19
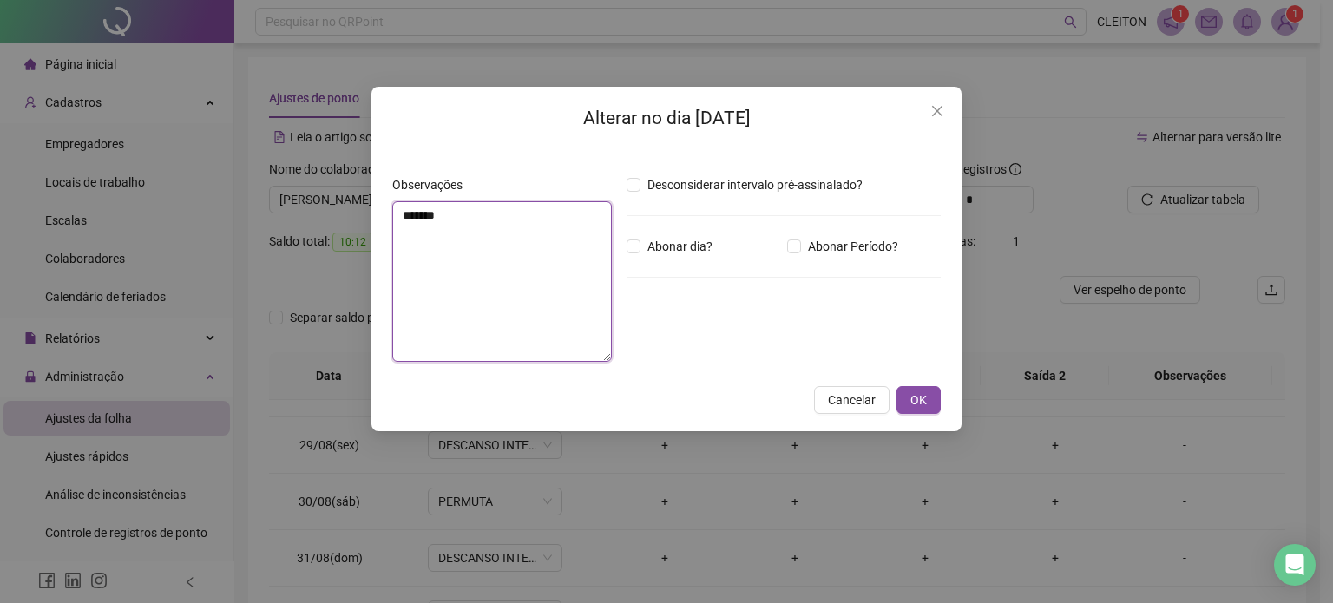
click at [449, 267] on textarea "*******" at bounding box center [502, 281] width 220 height 161
type textarea "*"
type textarea "**********"
click at [911, 402] on span "OK" at bounding box center [919, 400] width 16 height 19
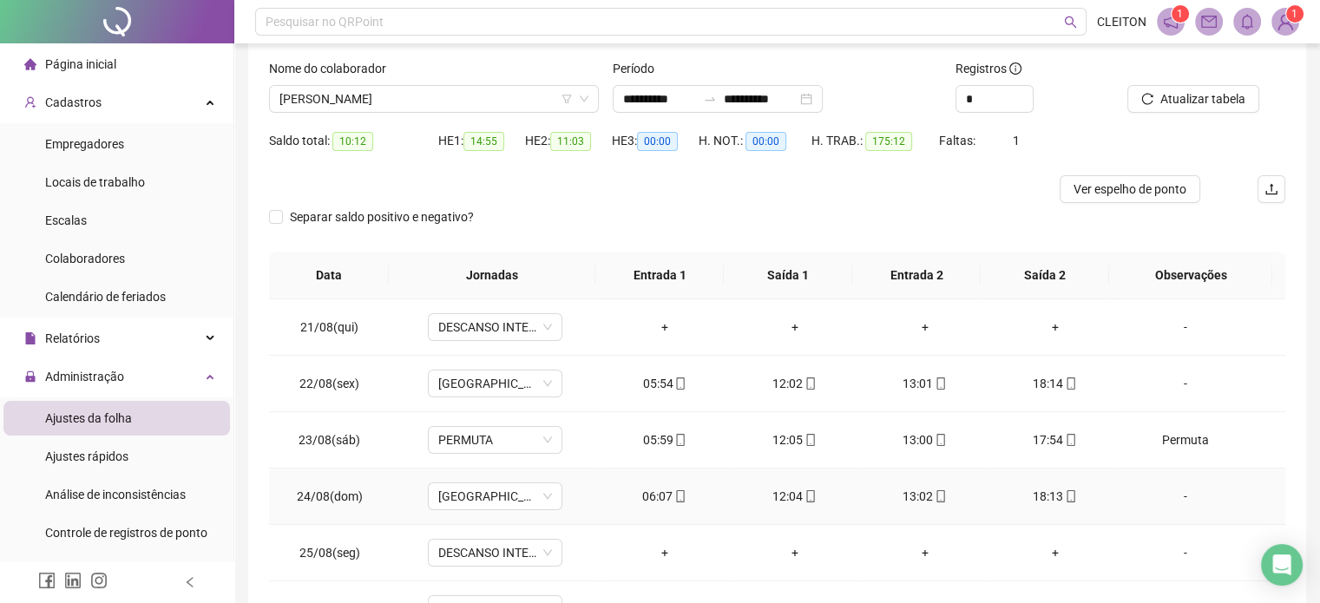
scroll to position [0, 0]
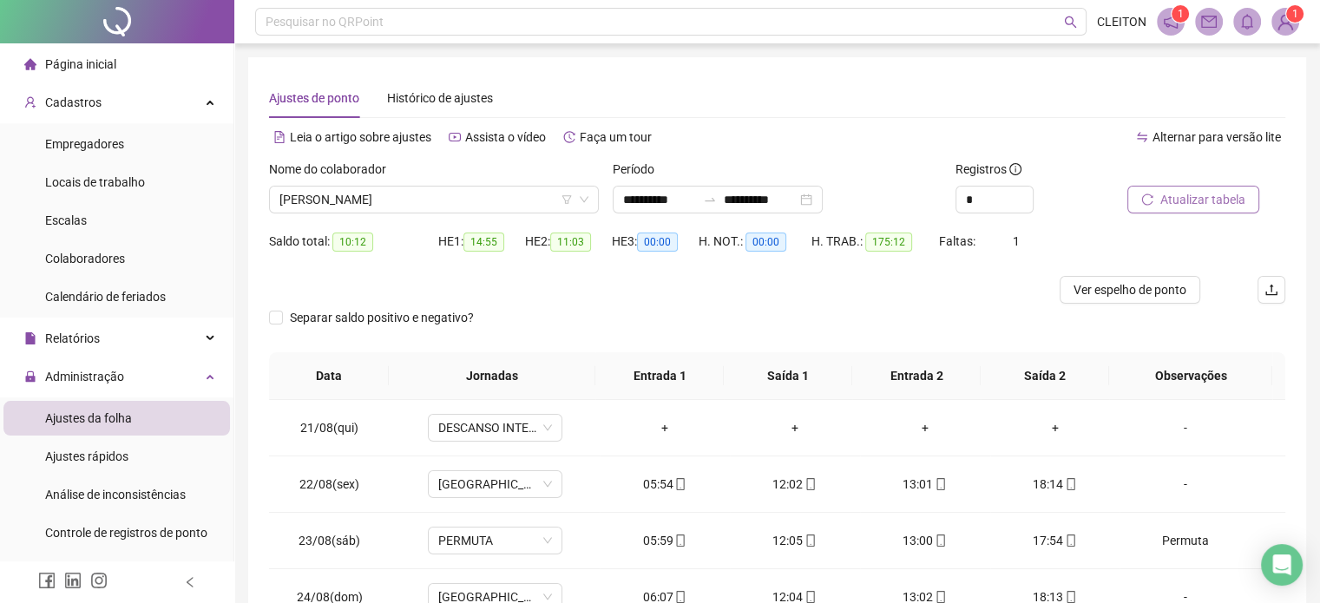
click at [1187, 197] on span "Atualizar tabela" at bounding box center [1202, 199] width 85 height 19
click at [1204, 205] on span "Atualizar tabela" at bounding box center [1202, 199] width 85 height 19
click at [516, 201] on span "ROBERTA PAULA ALVES DE SOUZA RIBEIRO" at bounding box center [433, 200] width 309 height 26
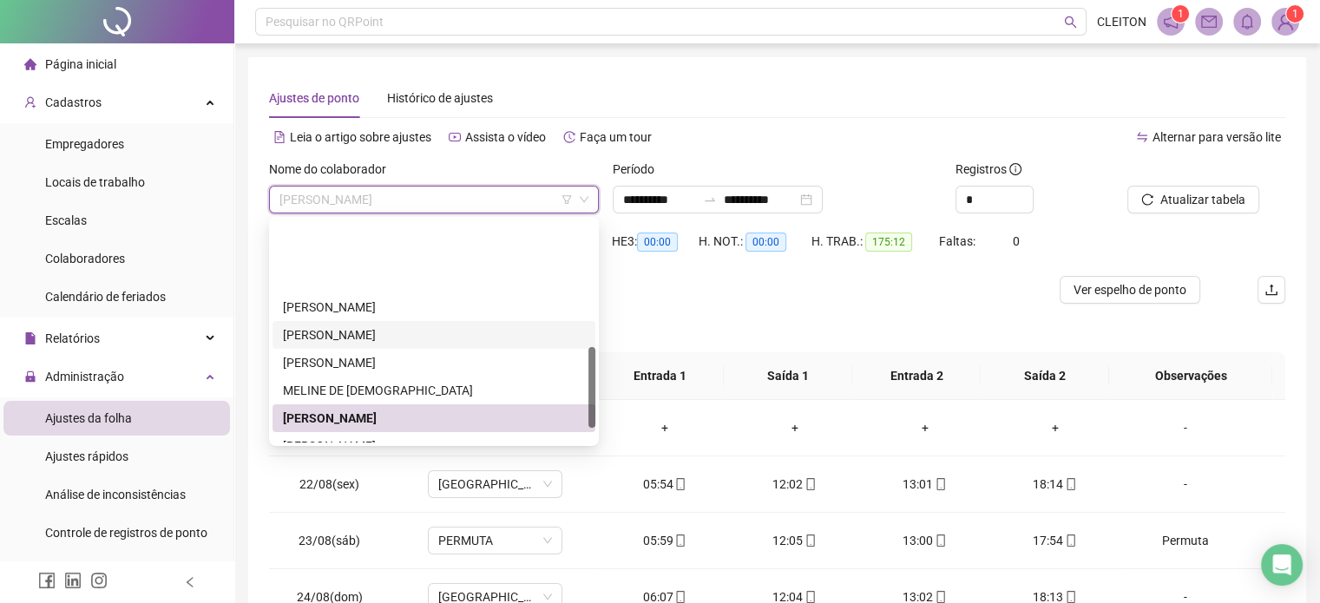
scroll to position [347, 0]
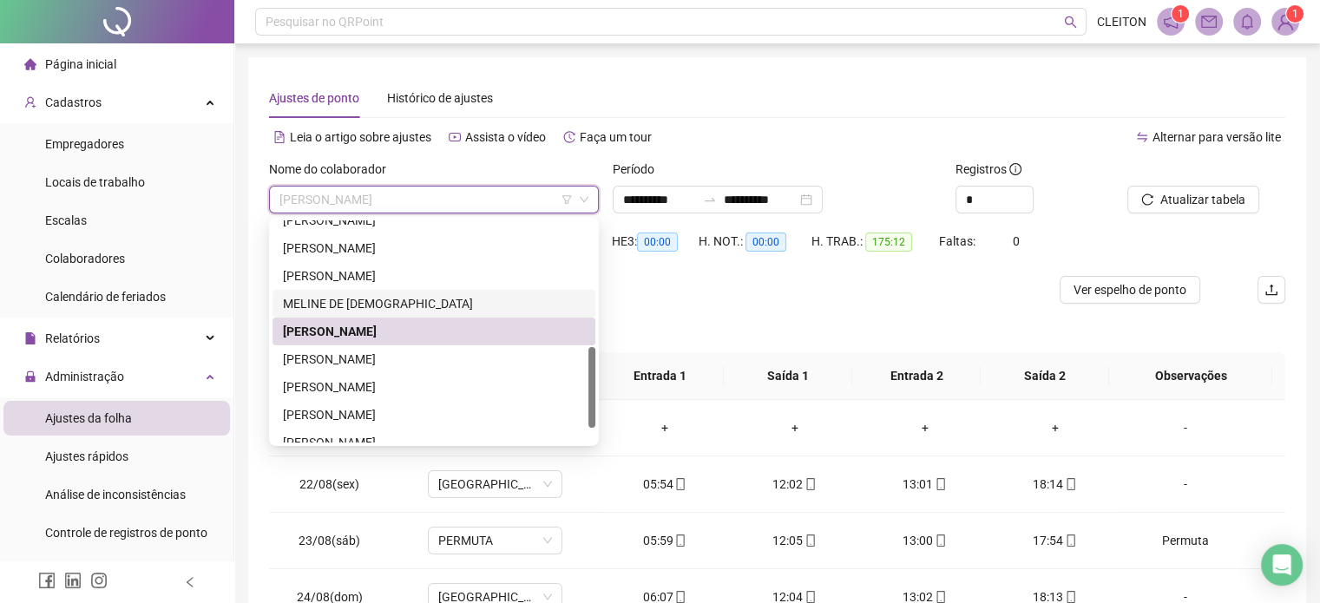
click at [349, 305] on div "MELINE DE [DEMOGRAPHIC_DATA]" at bounding box center [434, 303] width 302 height 19
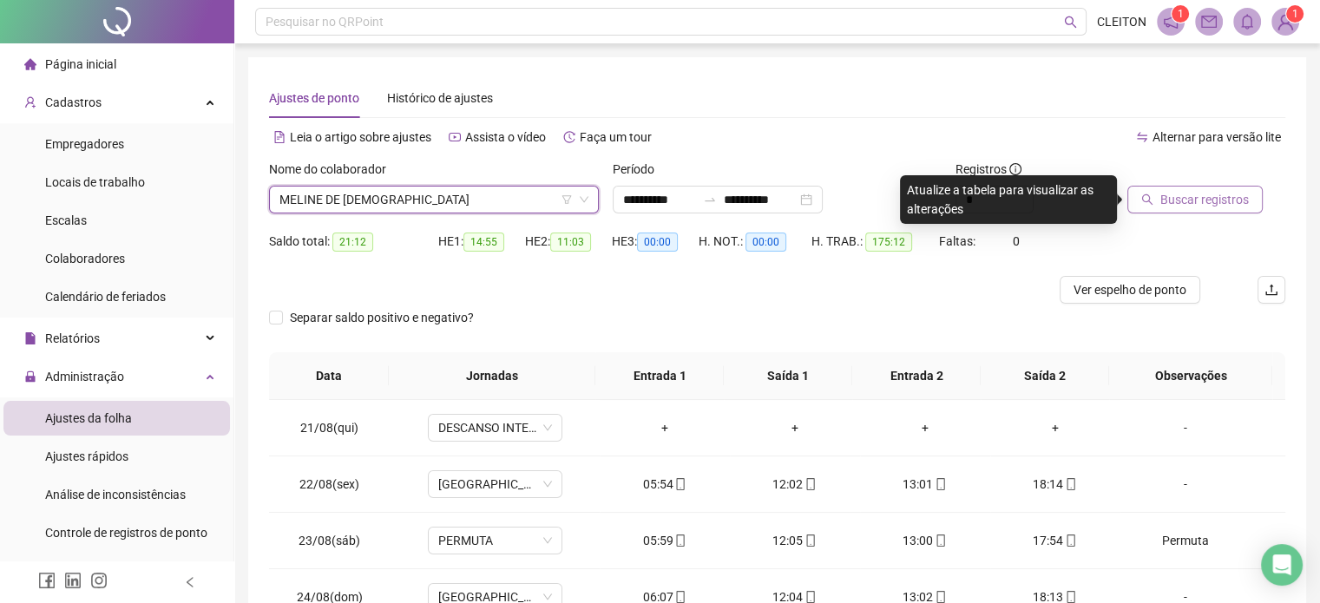
click at [1197, 203] on span "Buscar registros" at bounding box center [1204, 199] width 89 height 19
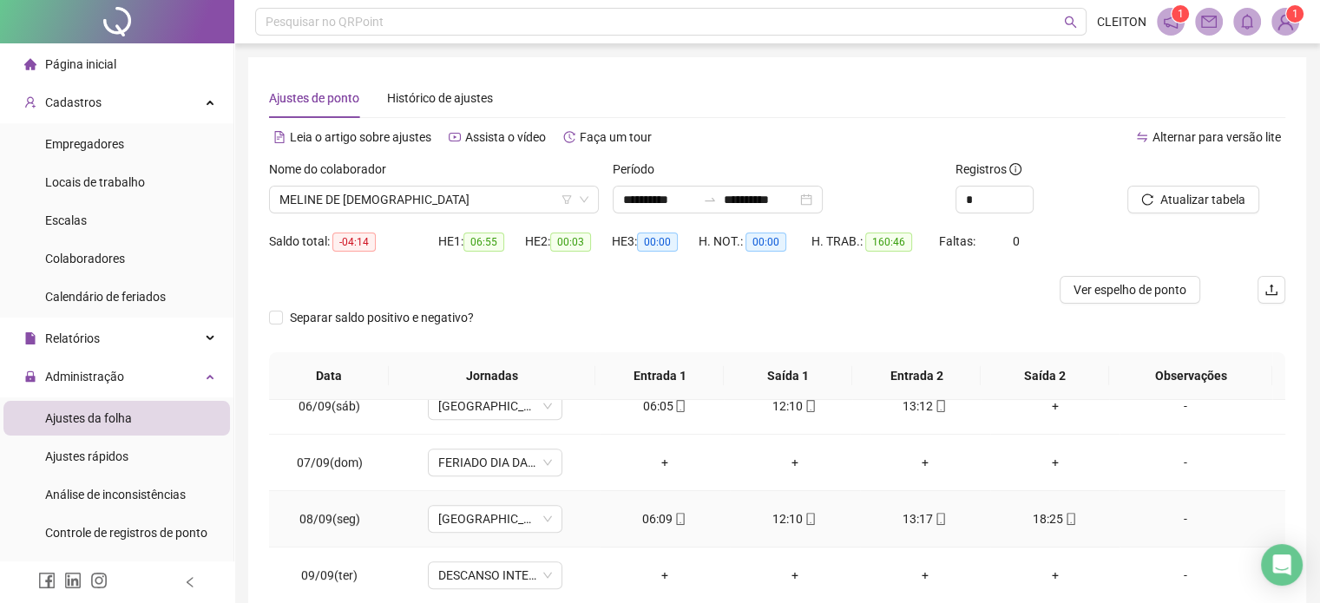
scroll to position [955, 0]
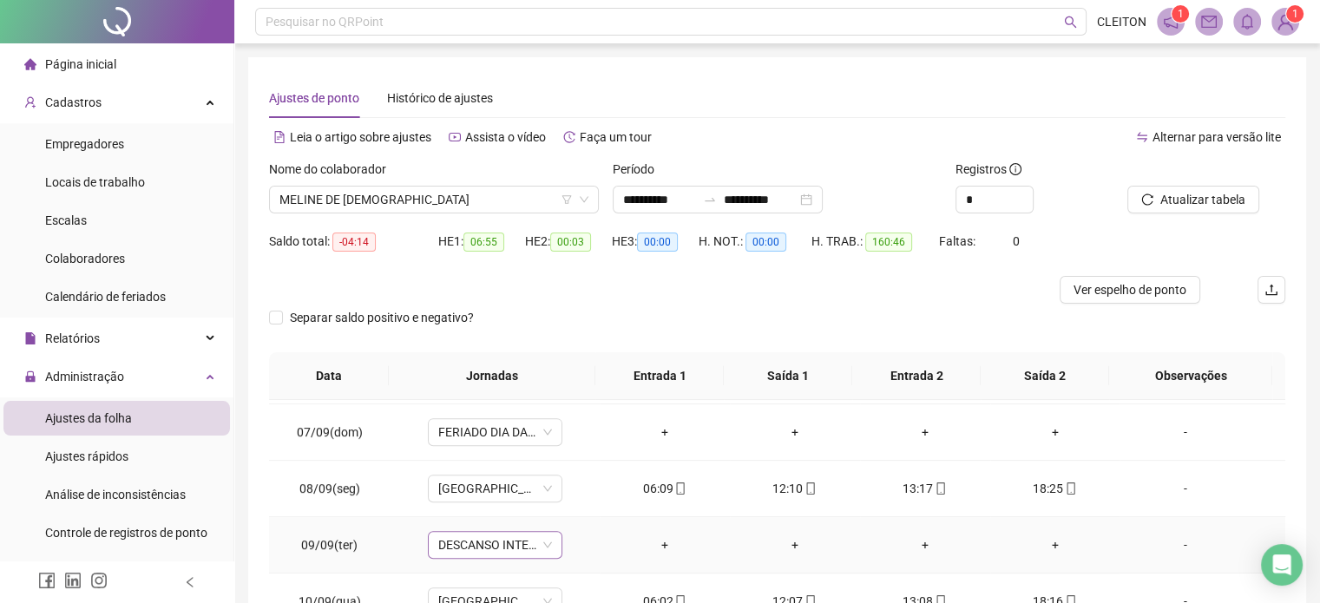
click at [497, 544] on span "DESCANSO INTER-JORNADA" at bounding box center [495, 545] width 114 height 26
type input "*******"
click at [492, 510] on div "PERMUTA" at bounding box center [497, 505] width 96 height 19
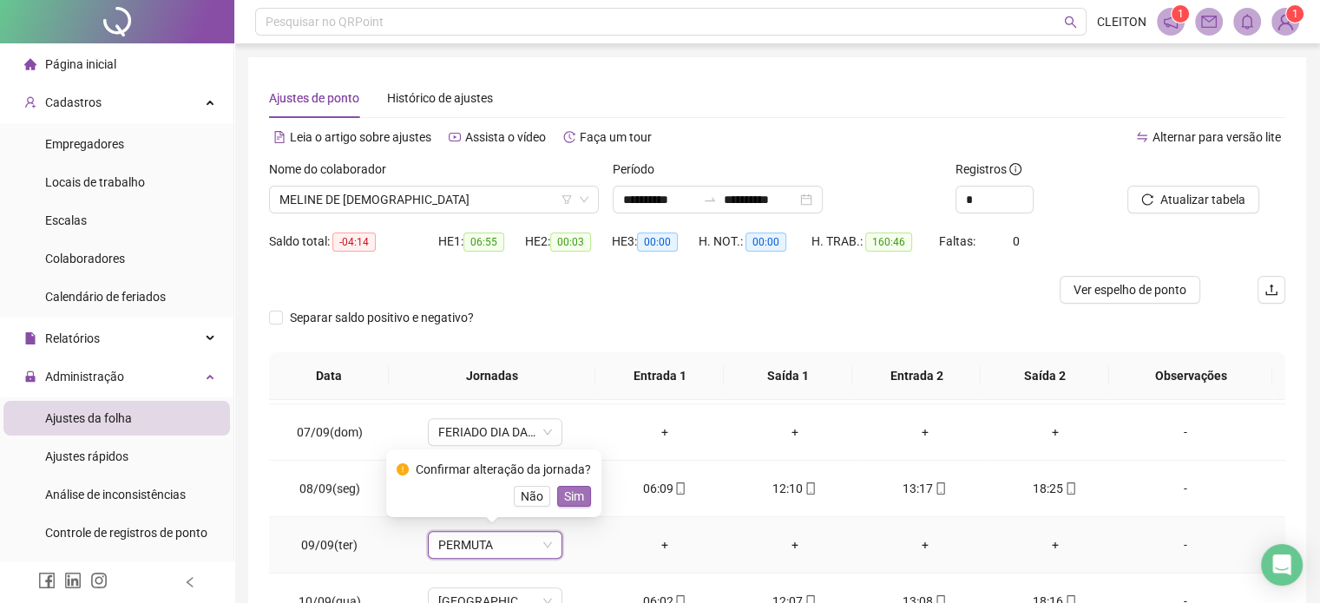
click at [583, 498] on button "Sim" at bounding box center [574, 496] width 34 height 21
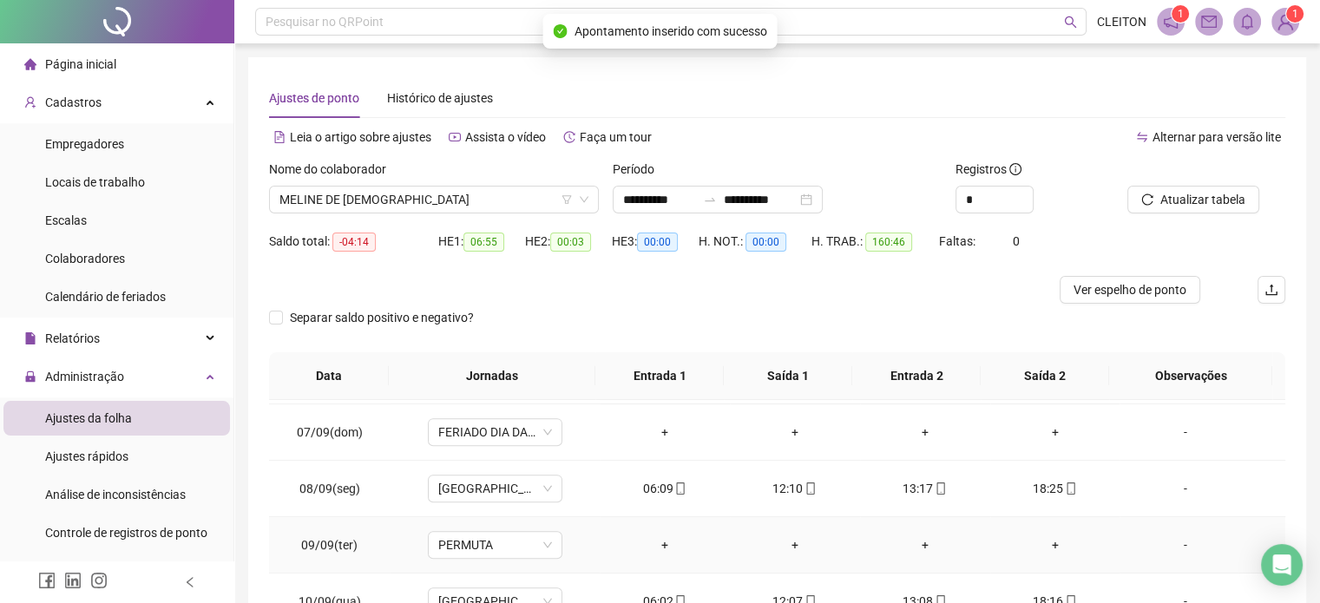
click at [1174, 542] on div "-" at bounding box center [1185, 545] width 102 height 19
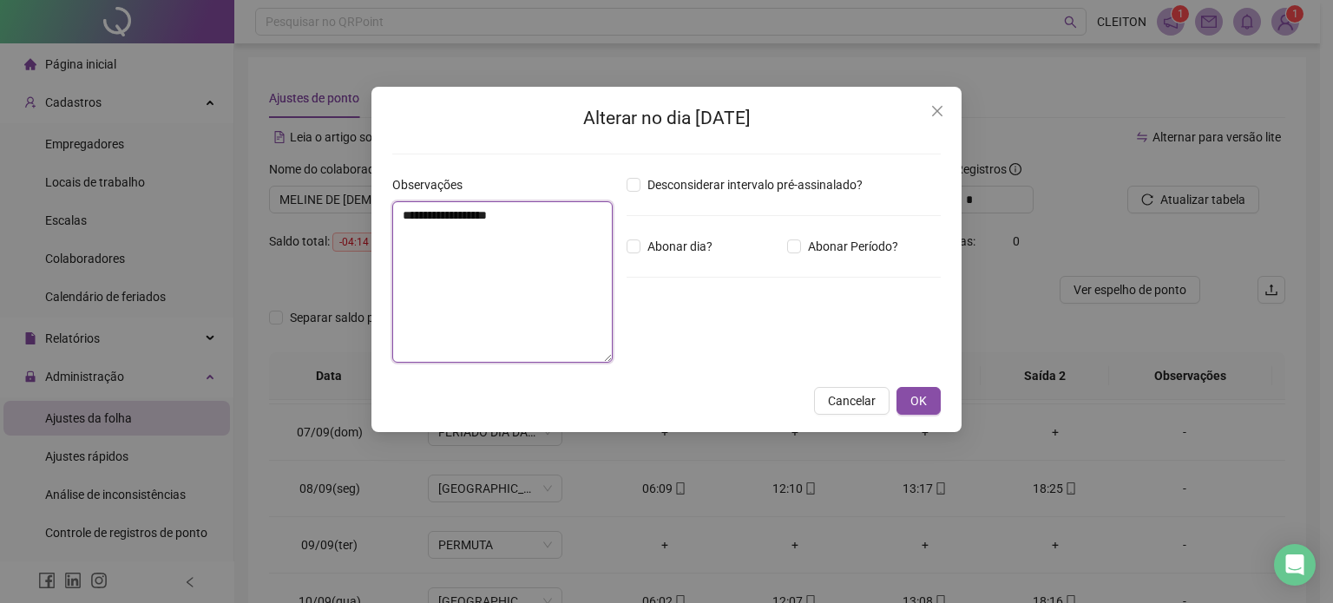
click at [575, 266] on textarea "**********" at bounding box center [502, 281] width 220 height 161
type textarea "**********"
click at [916, 403] on span "OK" at bounding box center [919, 400] width 16 height 19
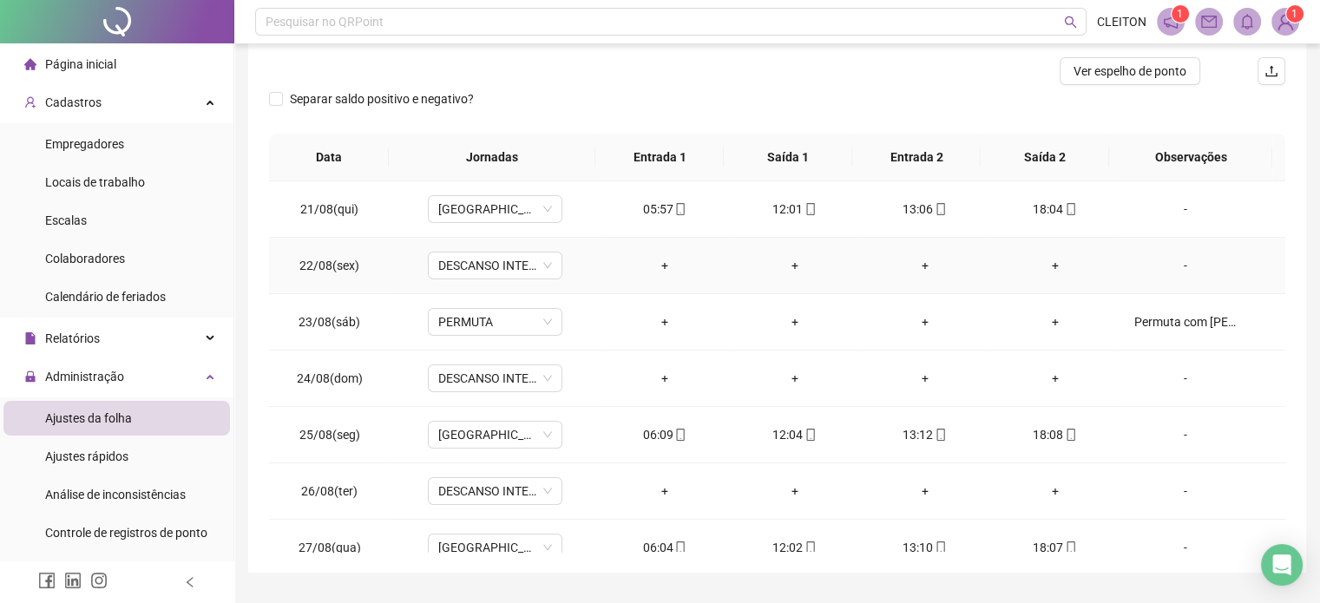
scroll to position [0, 0]
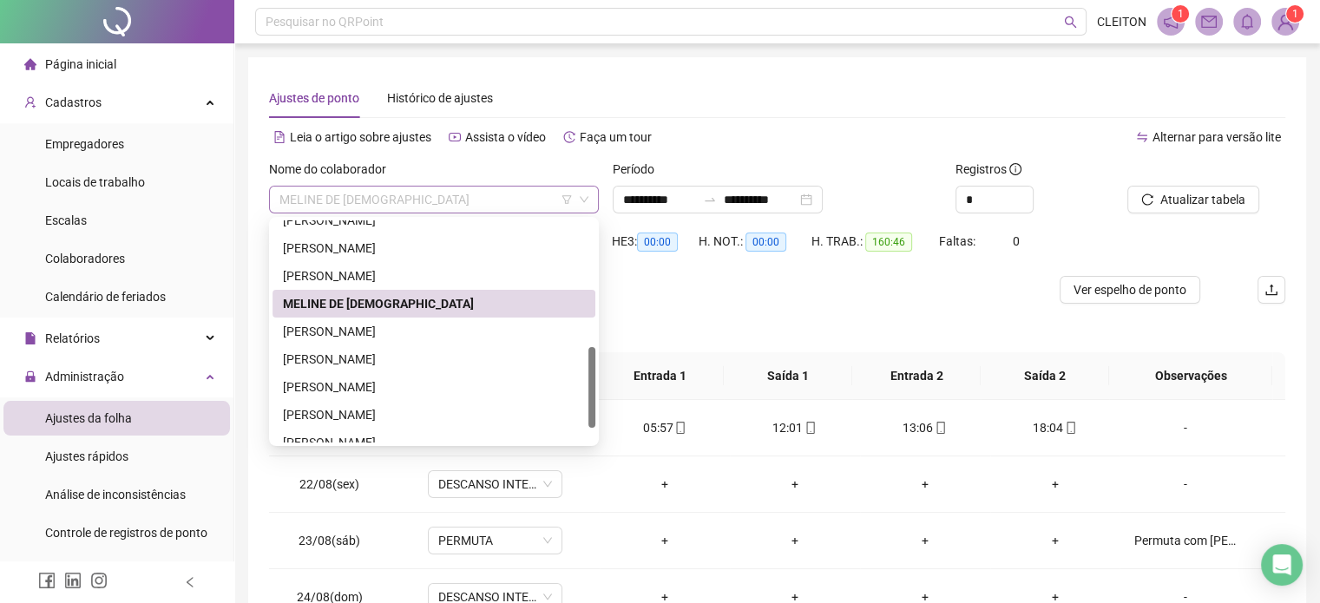
click at [409, 195] on span "MELINE DE [DEMOGRAPHIC_DATA]" at bounding box center [433, 200] width 309 height 26
click at [325, 364] on div "[PERSON_NAME]" at bounding box center [434, 359] width 302 height 19
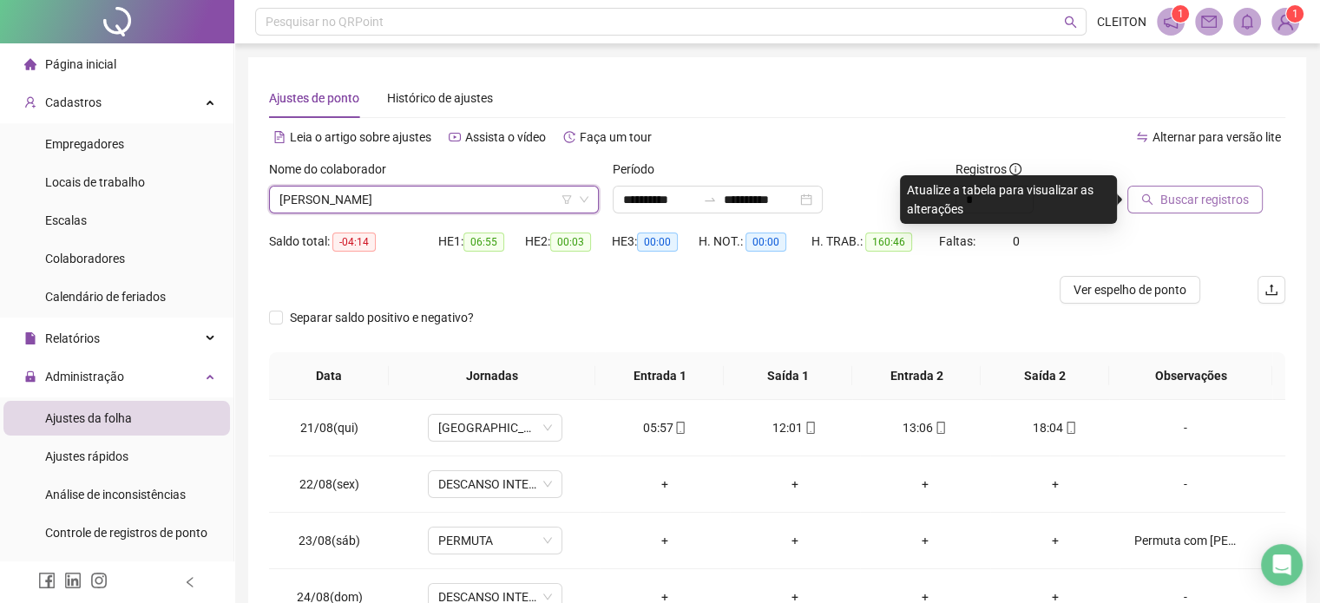
click at [1216, 201] on span "Buscar registros" at bounding box center [1204, 199] width 89 height 19
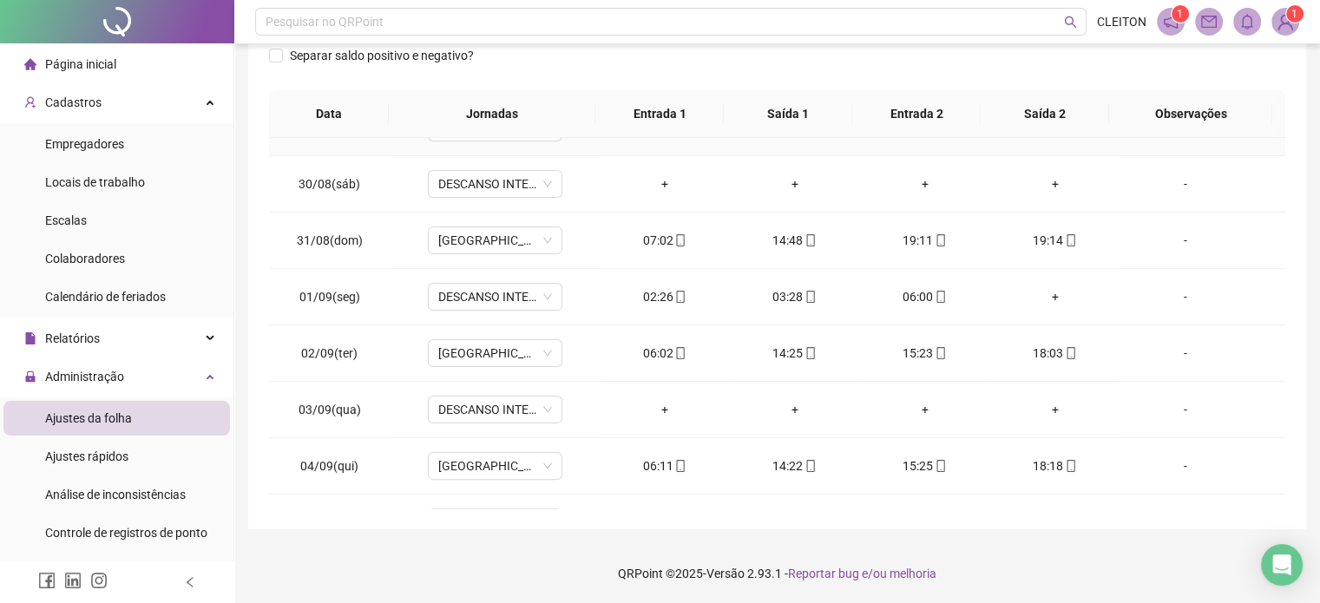
scroll to position [521, 0]
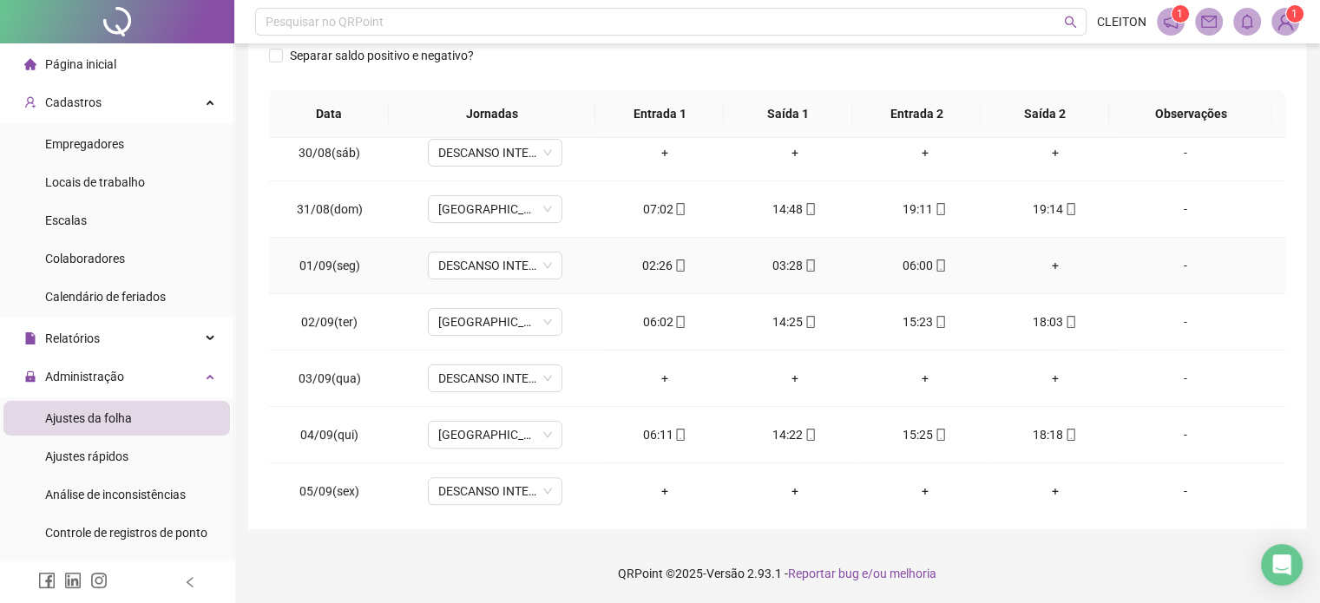
click at [1175, 266] on div "-" at bounding box center [1185, 265] width 102 height 19
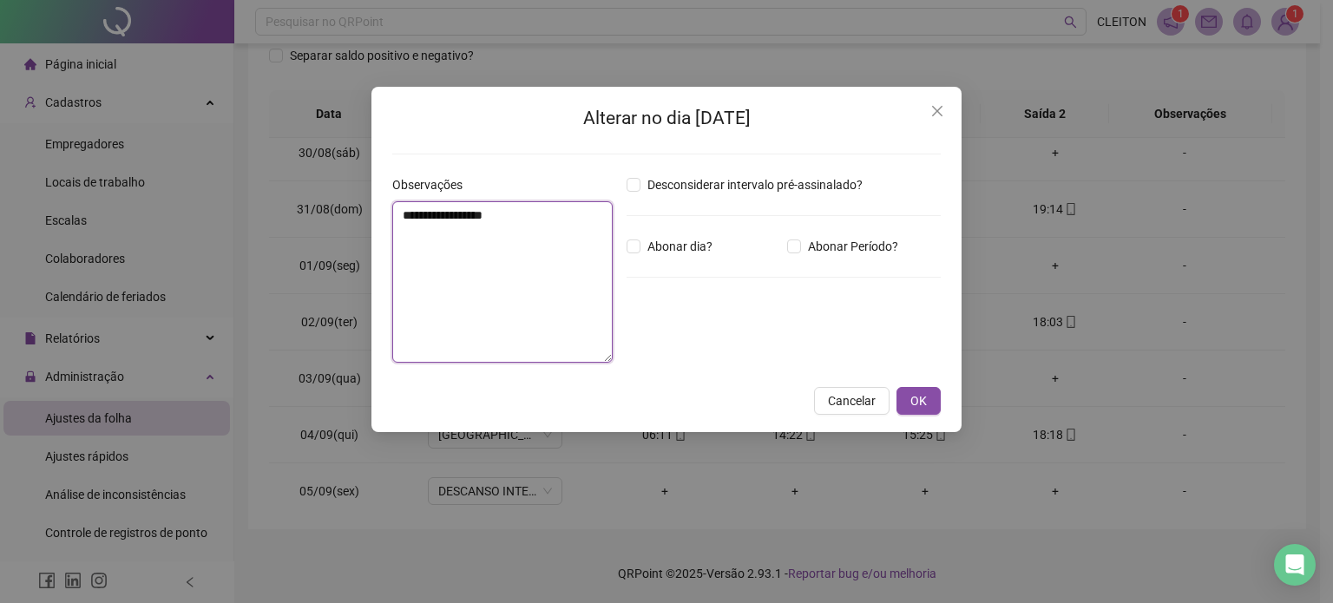
click at [492, 272] on textarea "**********" at bounding box center [502, 281] width 220 height 161
type textarea "*"
type textarea "*****"
click at [918, 404] on span "OK" at bounding box center [919, 400] width 16 height 19
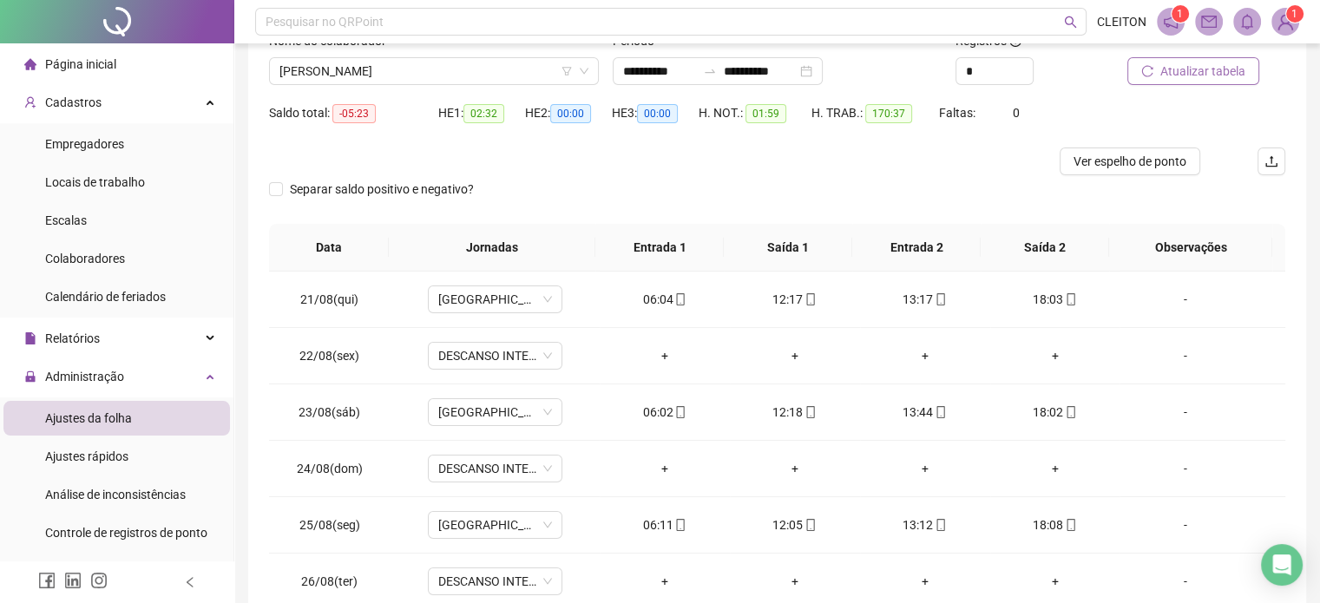
scroll to position [0, 0]
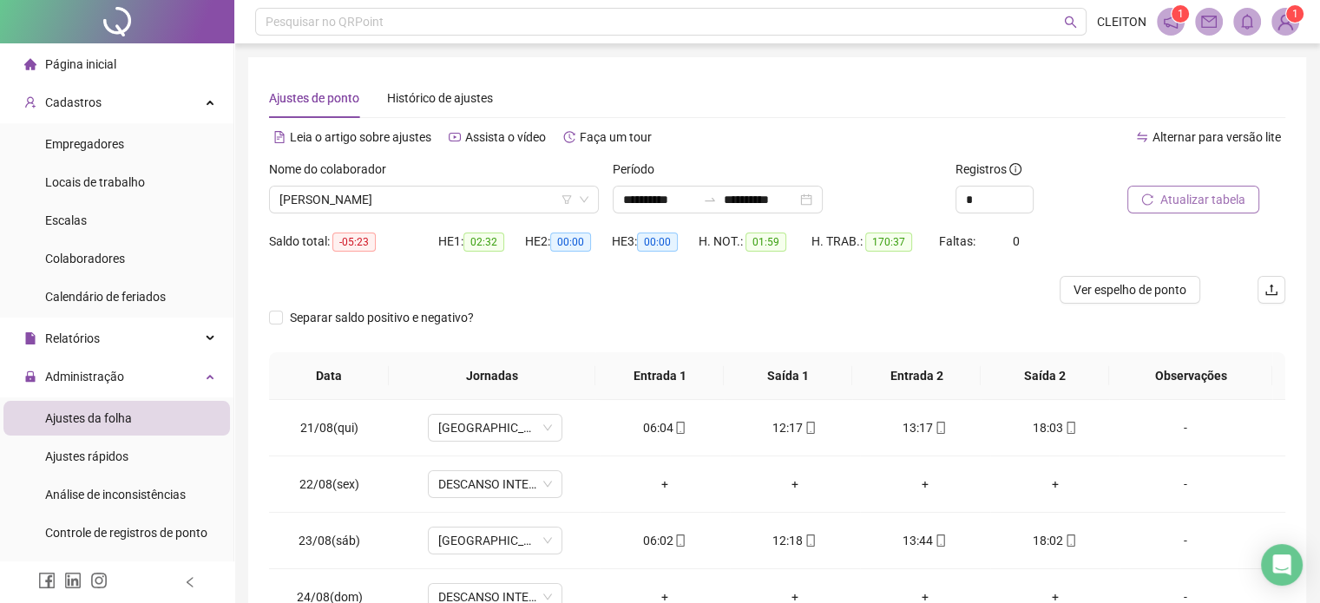
click at [1206, 201] on span "Atualizar tabela" at bounding box center [1202, 199] width 85 height 19
click at [1238, 203] on span "Atualizar tabela" at bounding box center [1202, 199] width 85 height 19
click at [432, 194] on span "[PERSON_NAME]" at bounding box center [433, 200] width 309 height 26
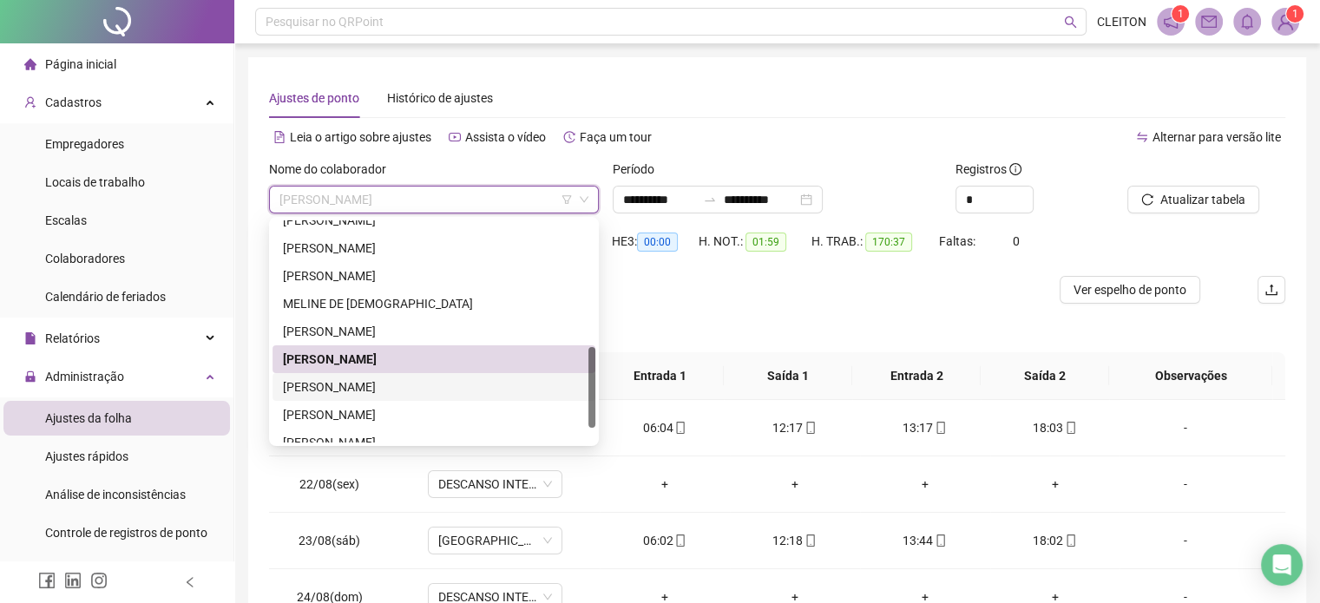
click at [380, 388] on div "[PERSON_NAME]" at bounding box center [434, 387] width 302 height 19
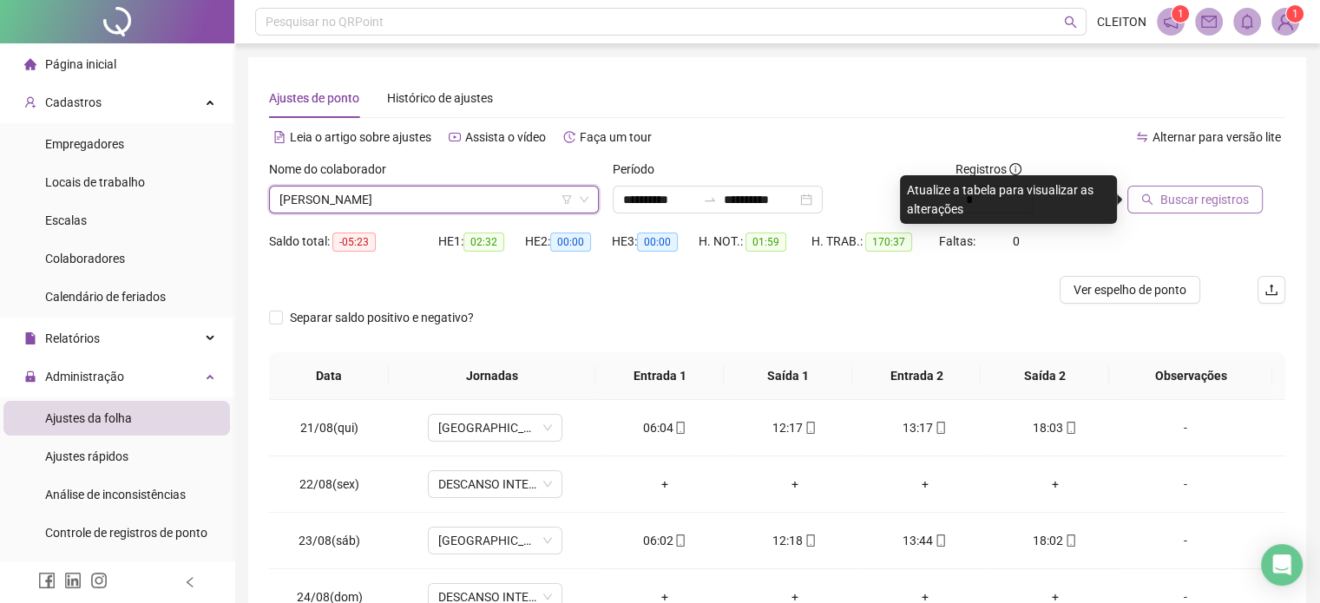
click at [1169, 194] on span "Buscar registros" at bounding box center [1204, 199] width 89 height 19
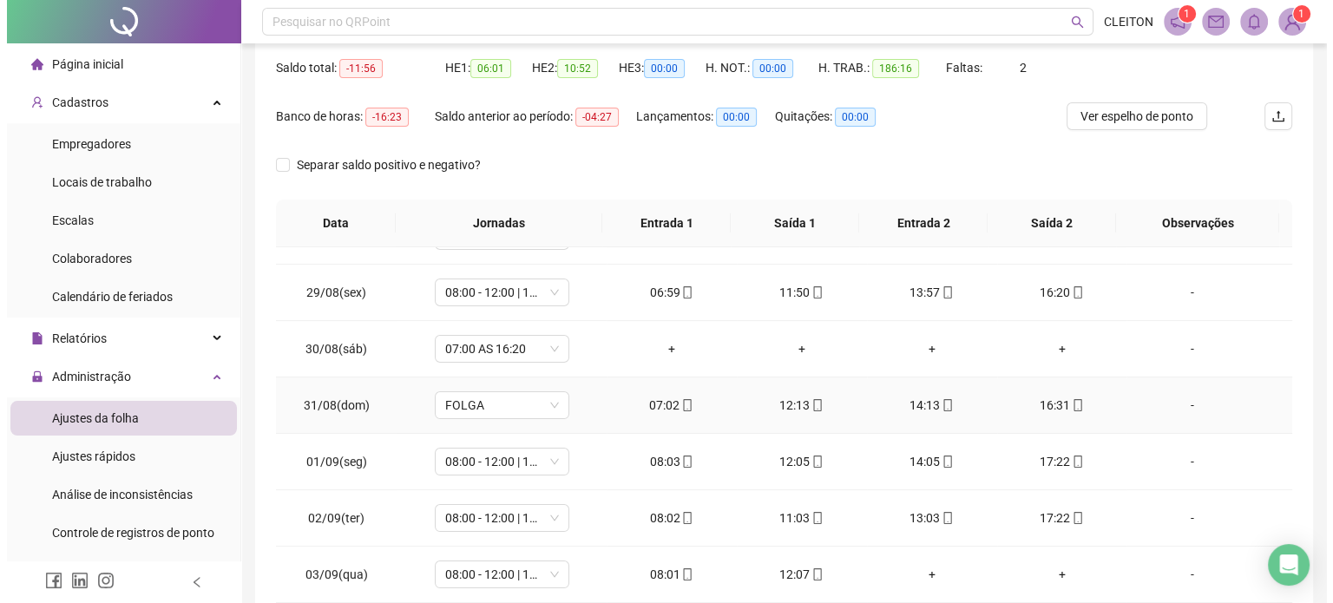
scroll to position [521, 0]
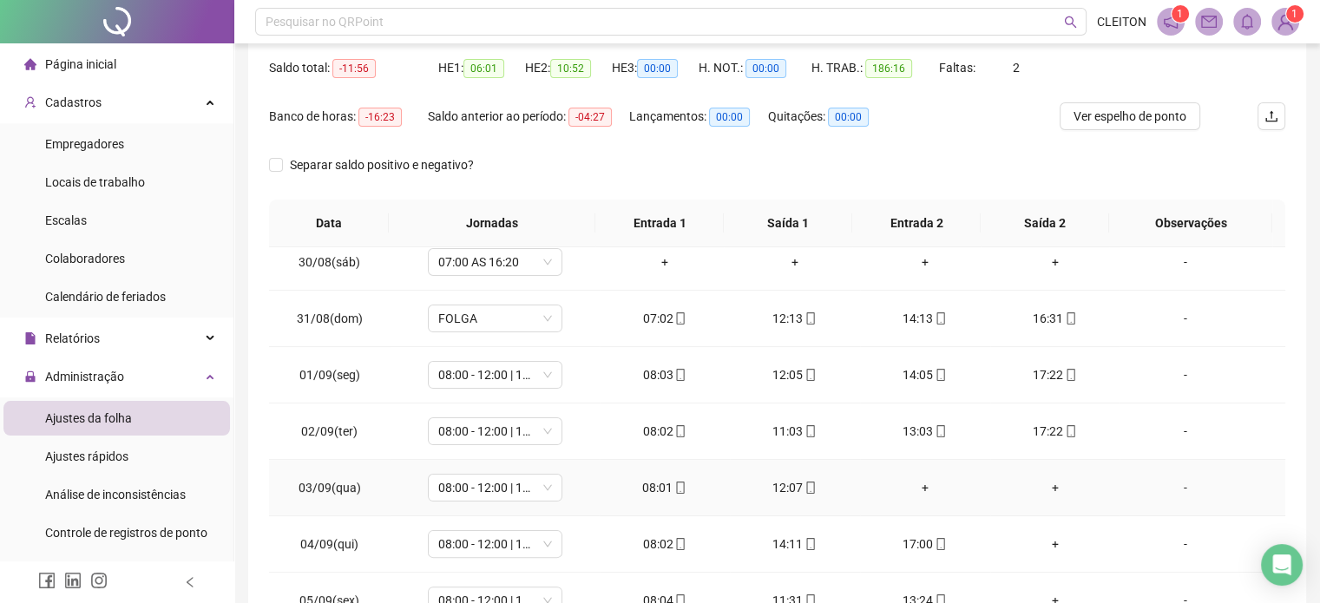
click at [1179, 488] on div "-" at bounding box center [1185, 487] width 102 height 19
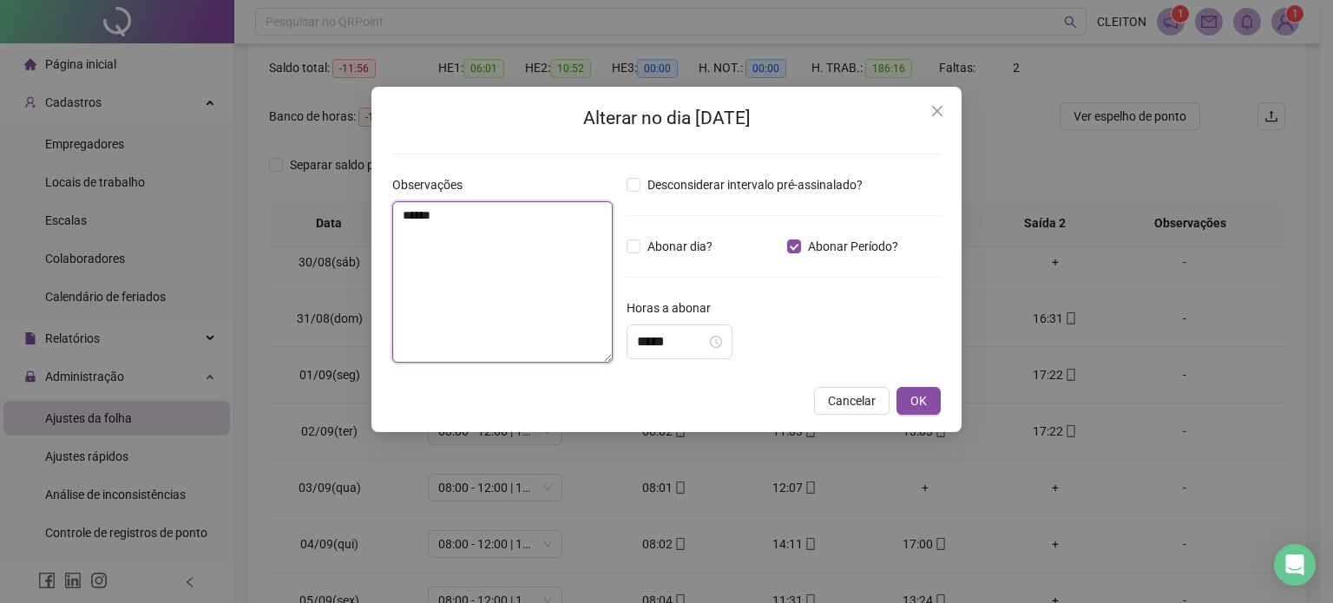
click at [524, 282] on textarea "*****" at bounding box center [502, 281] width 220 height 161
type textarea "**********"
click at [658, 345] on input "*****" at bounding box center [671, 342] width 69 height 21
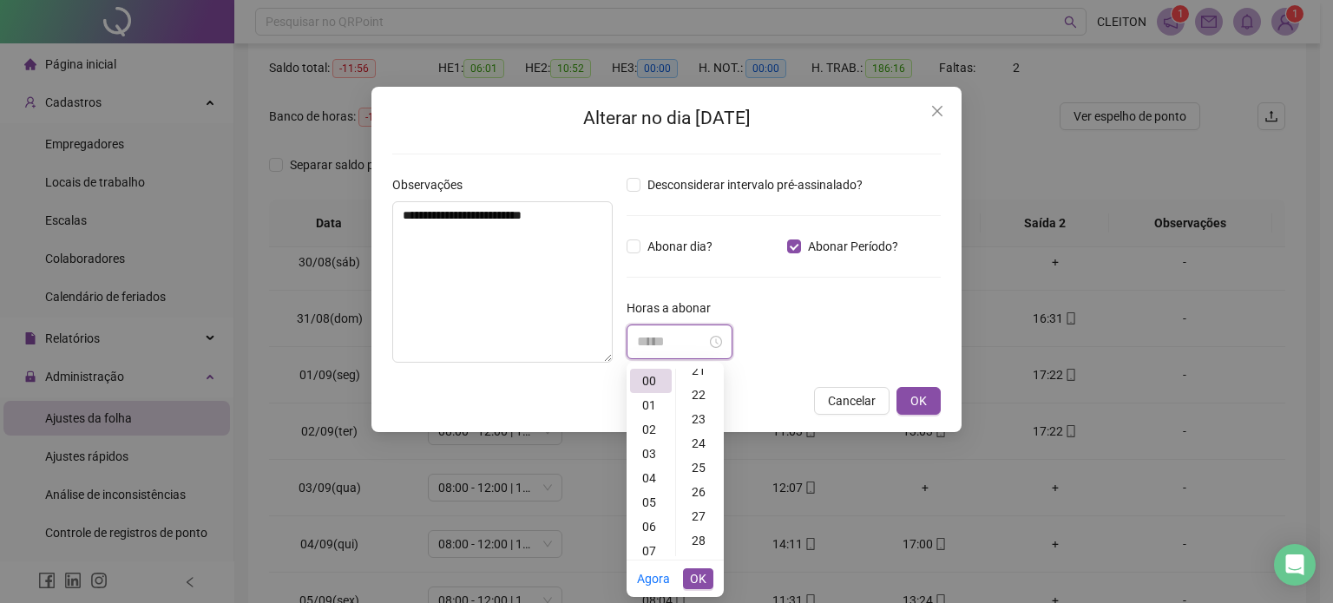
scroll to position [608, 0]
click at [694, 506] on div "30" at bounding box center [701, 502] width 42 height 24
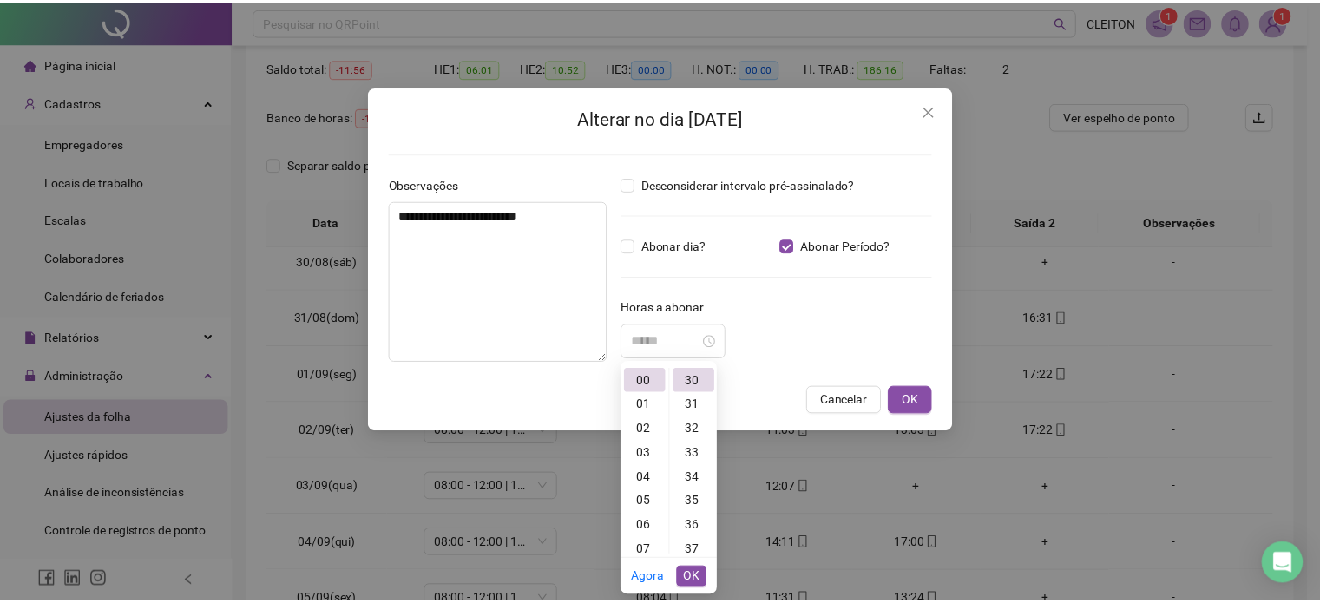
scroll to position [729, 0]
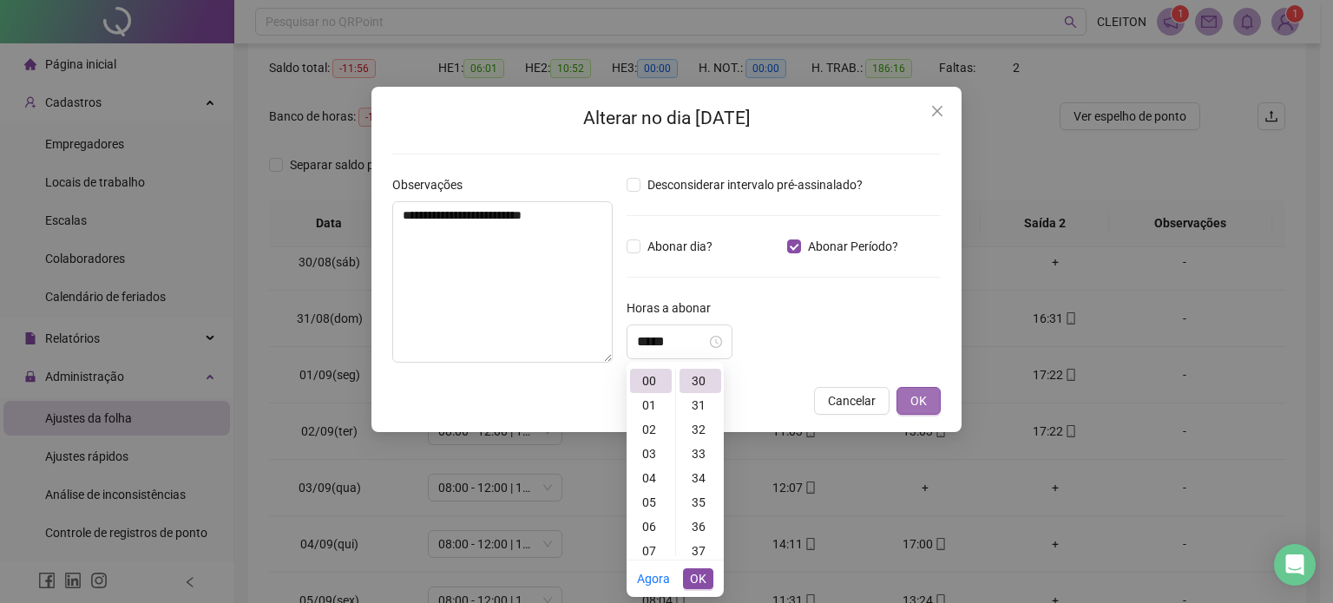
type input "*****"
click at [929, 395] on button "OK" at bounding box center [919, 401] width 44 height 28
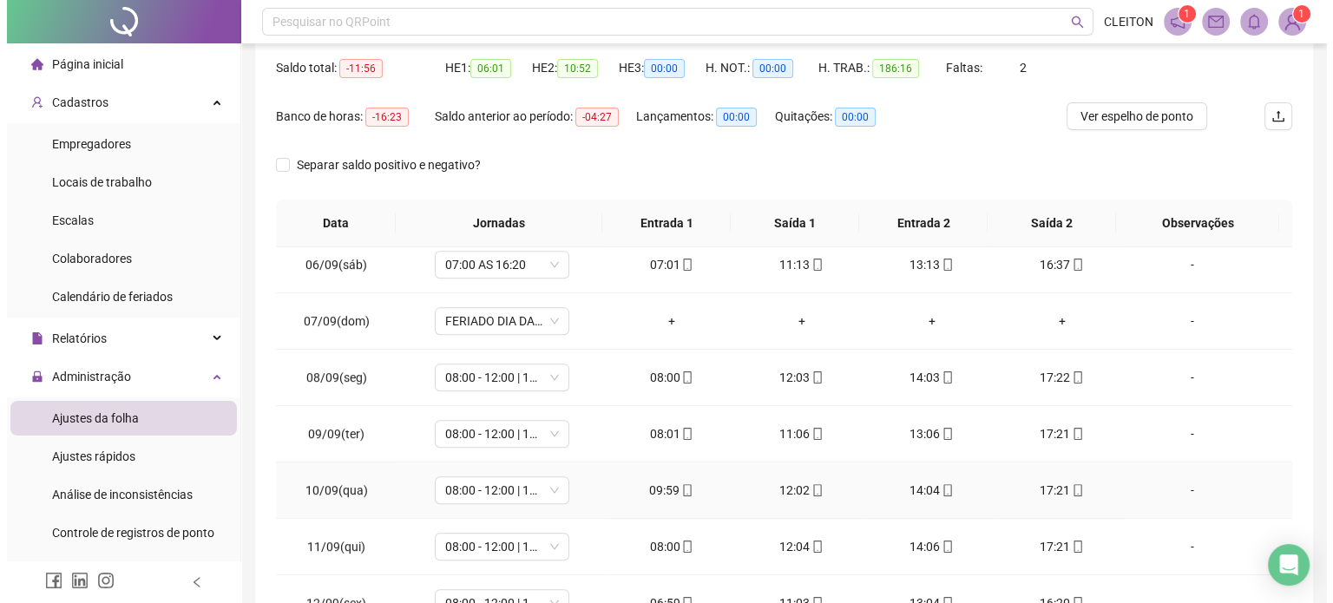
scroll to position [955, 0]
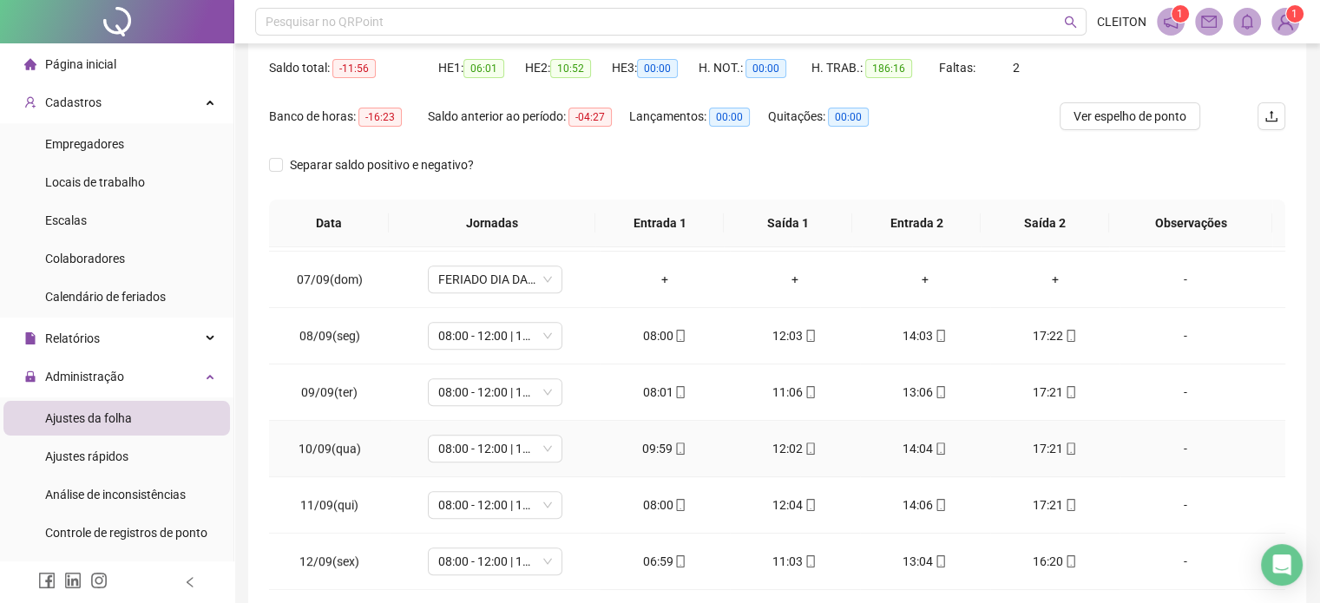
click at [1170, 450] on div "-" at bounding box center [1185, 448] width 102 height 19
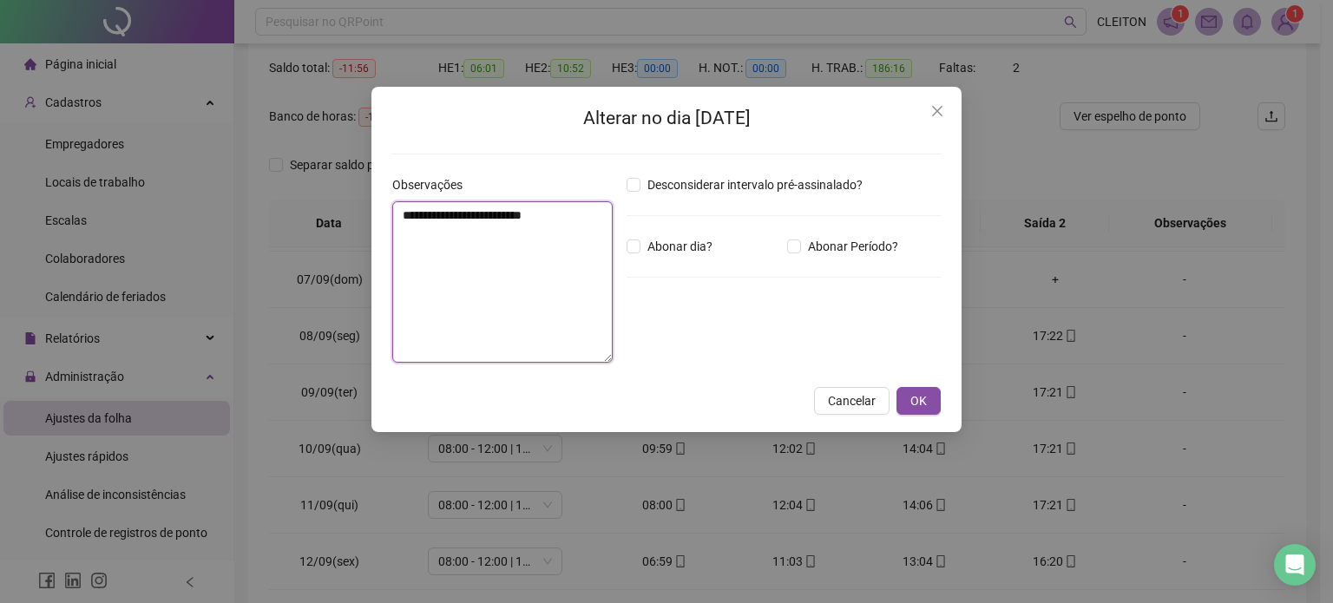
click at [556, 252] on textarea "**********" at bounding box center [502, 281] width 220 height 161
type textarea "**********"
click at [801, 246] on span "Abonar Período?" at bounding box center [853, 246] width 104 height 19
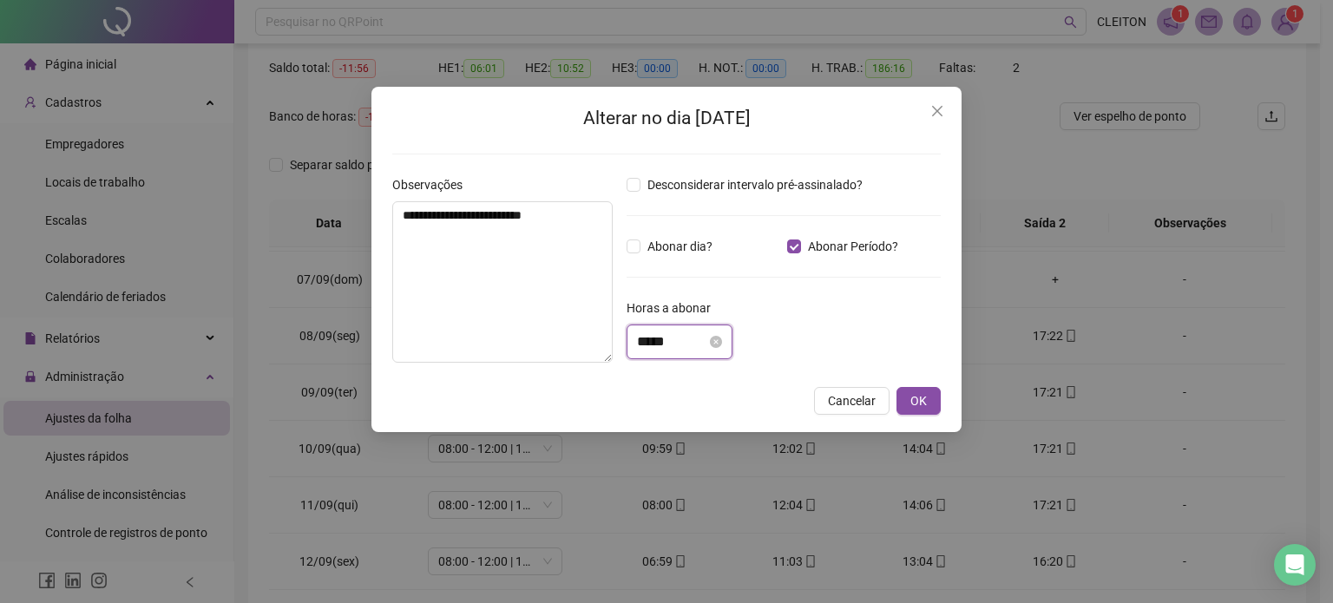
click at [647, 345] on input "*****" at bounding box center [671, 342] width 69 height 21
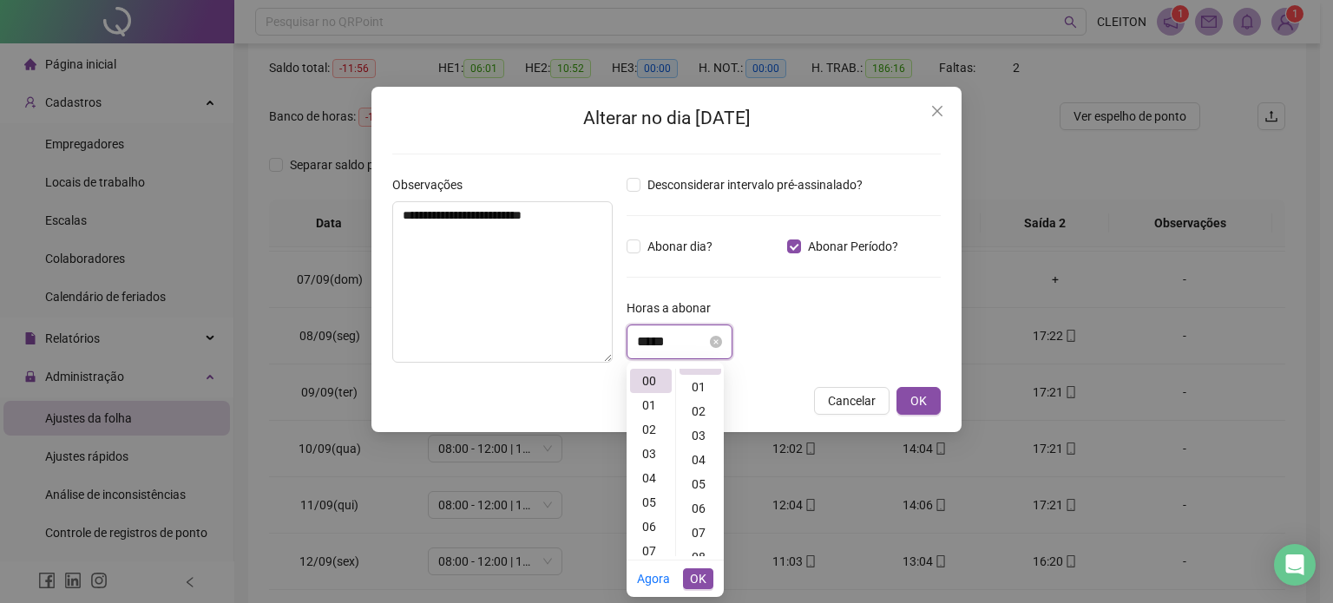
scroll to position [0, 0]
drag, startPoint x: 649, startPoint y: 408, endPoint x: 659, endPoint y: 386, distance: 23.7
click at [651, 408] on div "01" at bounding box center [651, 405] width 42 height 24
click at [662, 339] on input "*****" at bounding box center [671, 342] width 69 height 21
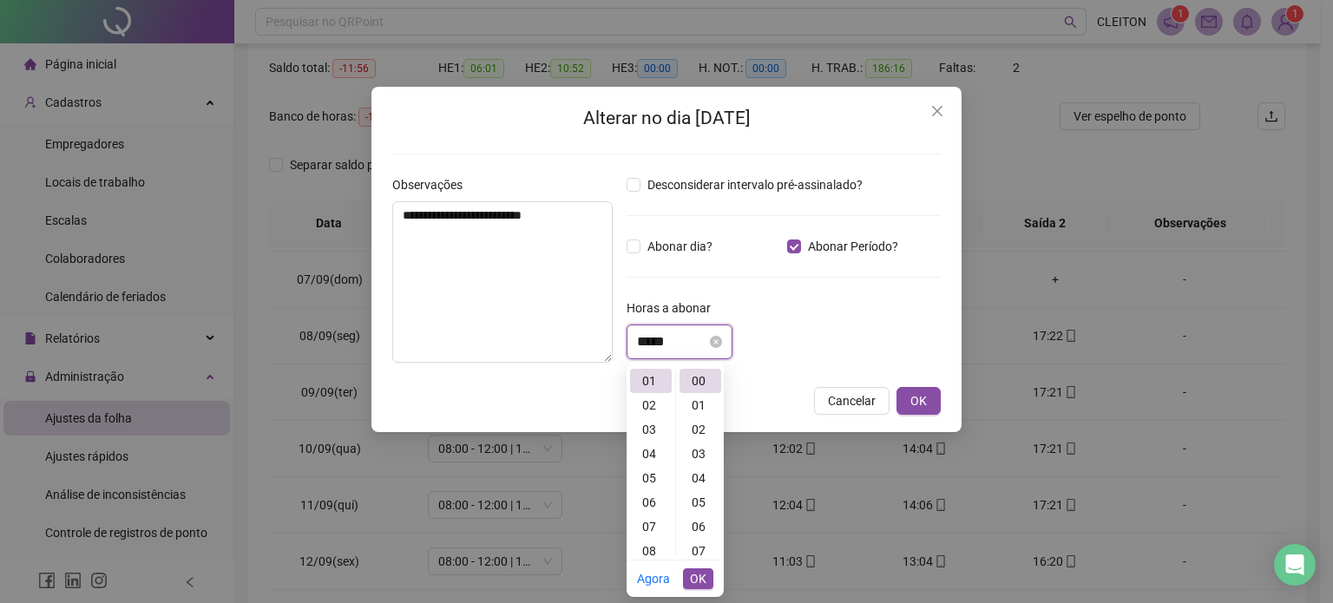
click at [659, 341] on input "*****" at bounding box center [671, 342] width 69 height 21
click at [694, 503] on div "55" at bounding box center [701, 502] width 42 height 24
drag, startPoint x: 791, startPoint y: 351, endPoint x: 801, endPoint y: 343, distance: 13.0
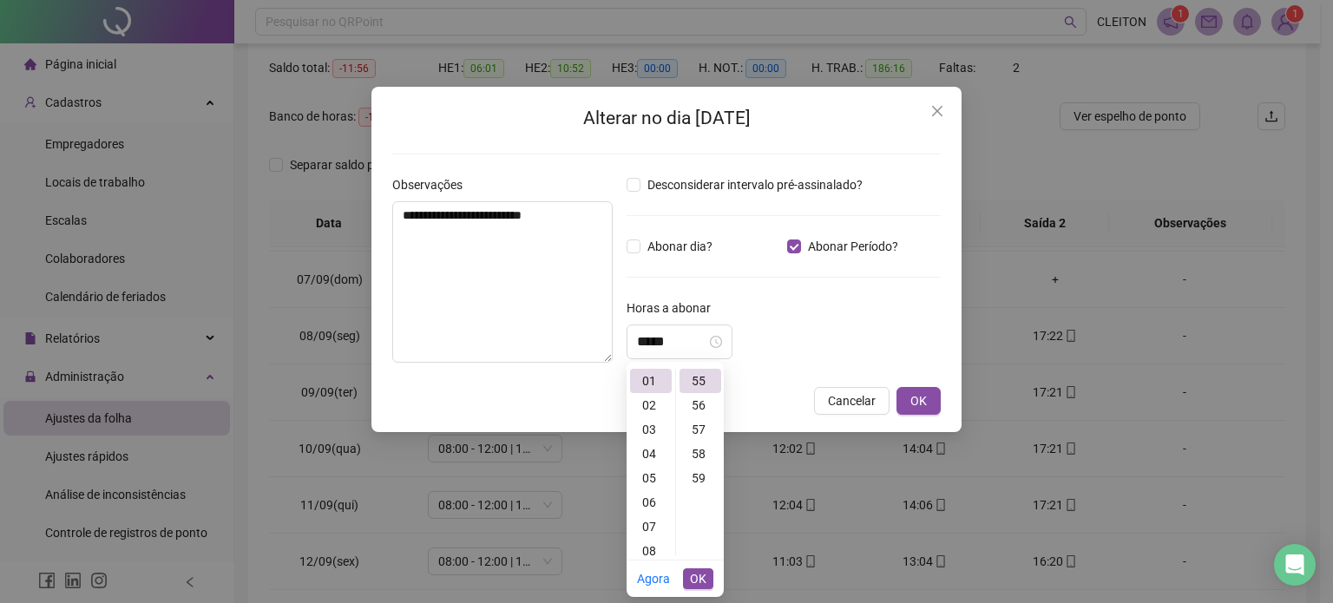
click at [792, 350] on div "*****" at bounding box center [784, 342] width 314 height 35
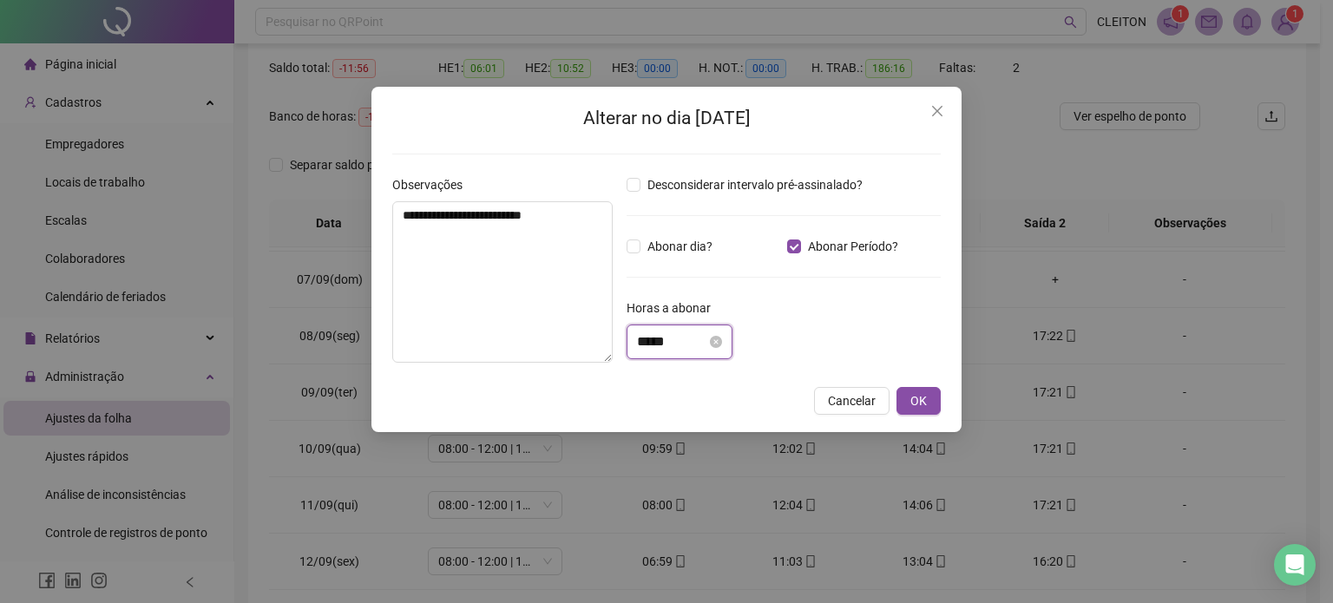
click at [643, 350] on input "*****" at bounding box center [671, 342] width 69 height 21
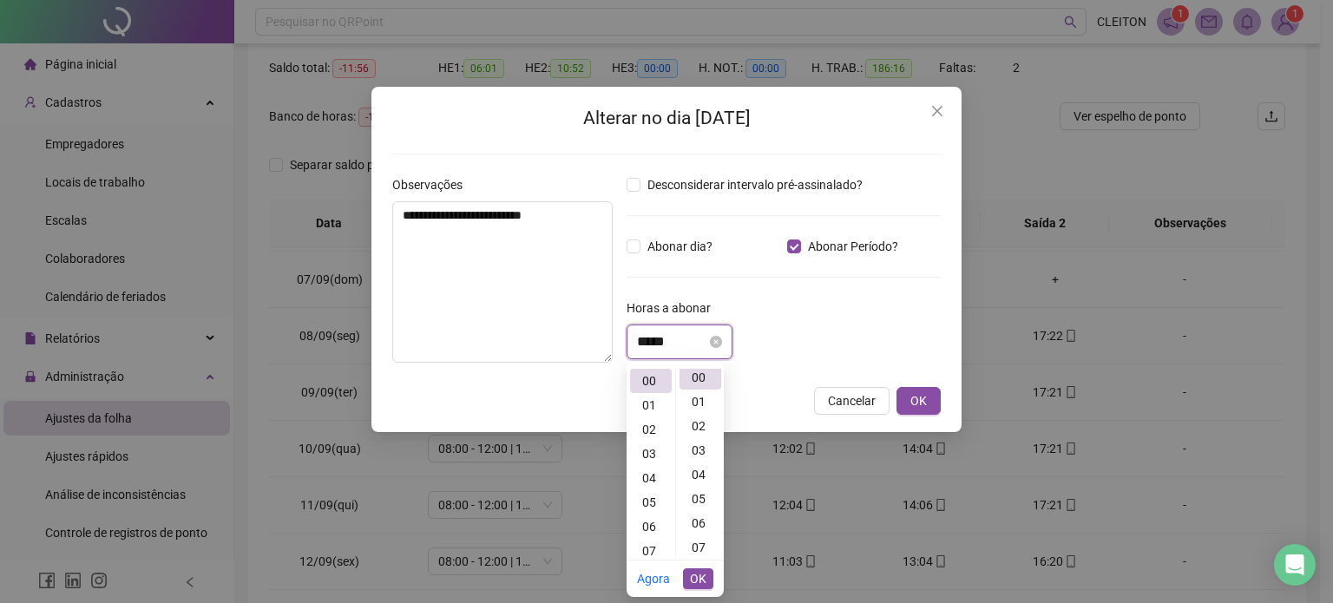
scroll to position [0, 0]
click at [648, 339] on input "******" at bounding box center [671, 342] width 69 height 21
click at [649, 339] on input "******" at bounding box center [671, 342] width 69 height 21
click at [678, 340] on input "******" at bounding box center [671, 342] width 69 height 21
type input "*"
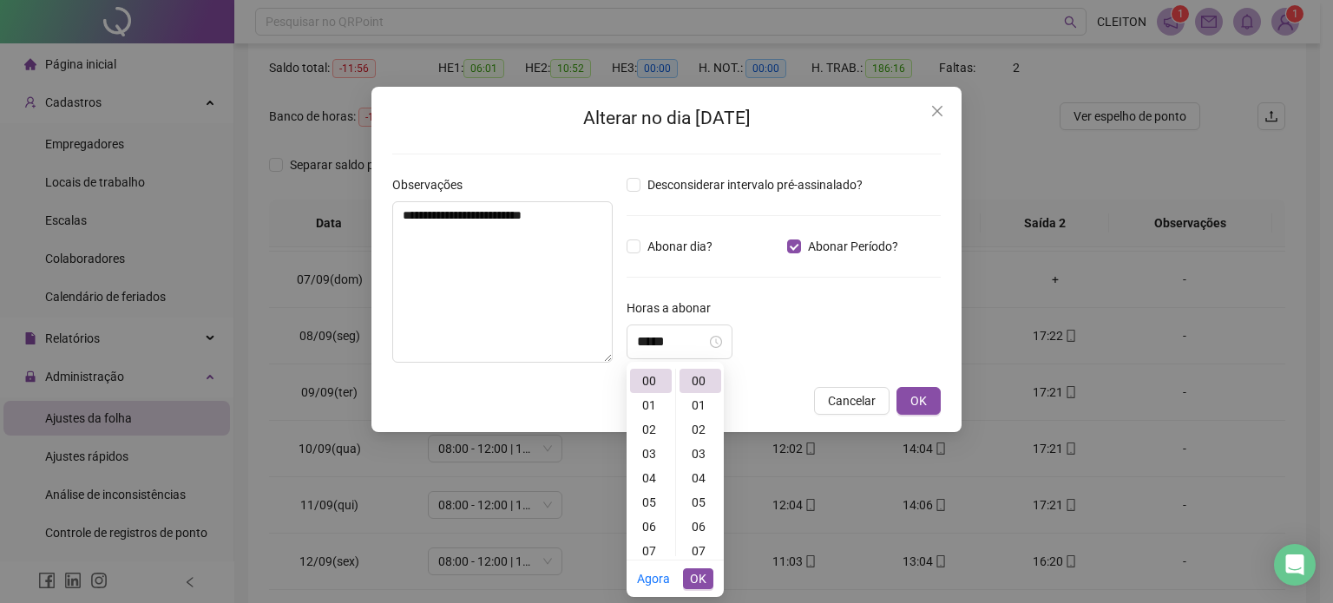
click at [861, 322] on div "Horas a abonar" at bounding box center [784, 312] width 314 height 26
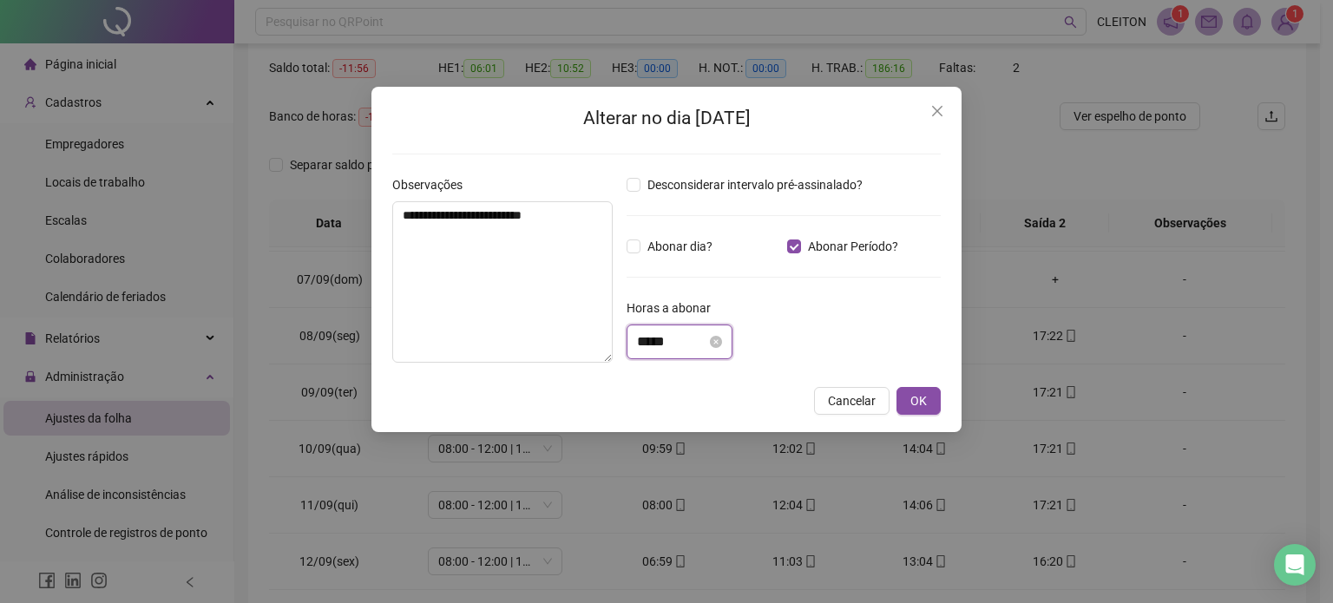
click at [649, 344] on input "*****" at bounding box center [671, 342] width 69 height 21
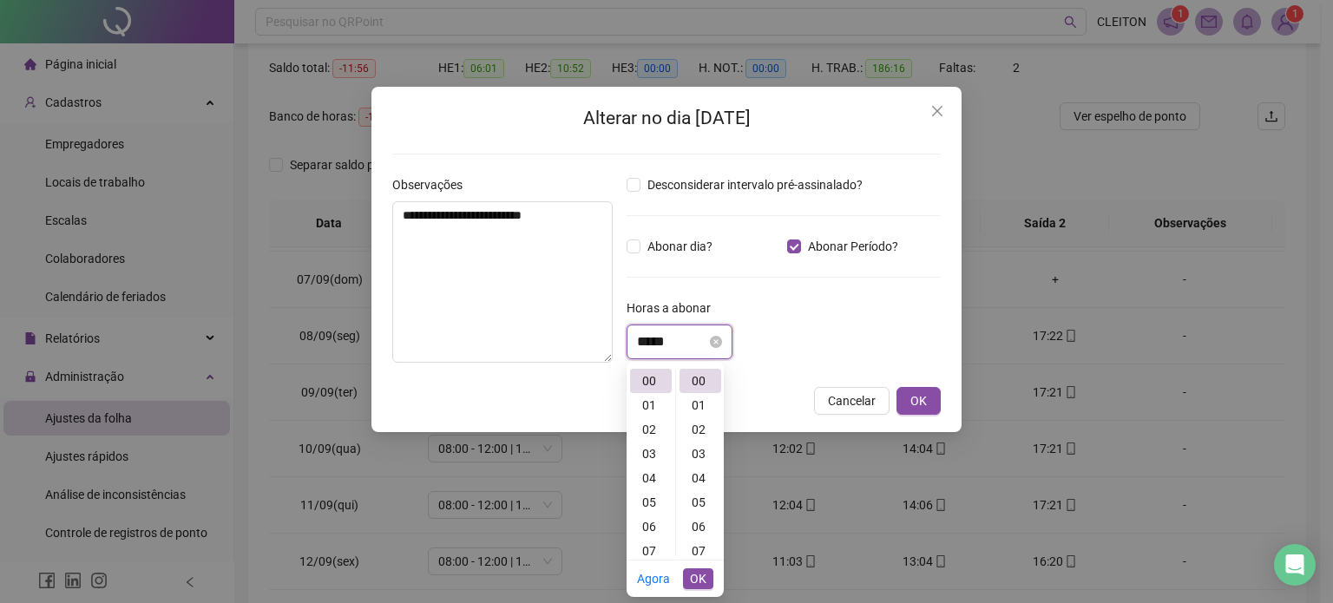
scroll to position [24, 0]
click at [672, 346] on input "*****" at bounding box center [671, 342] width 69 height 21
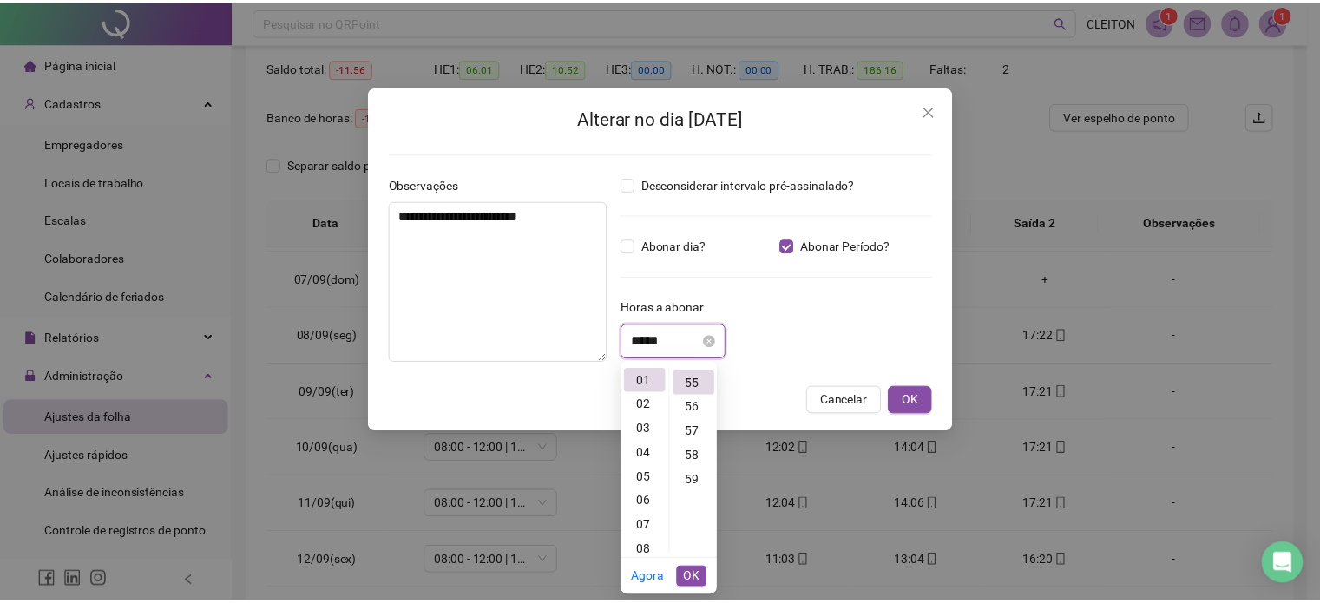
scroll to position [1337, 0]
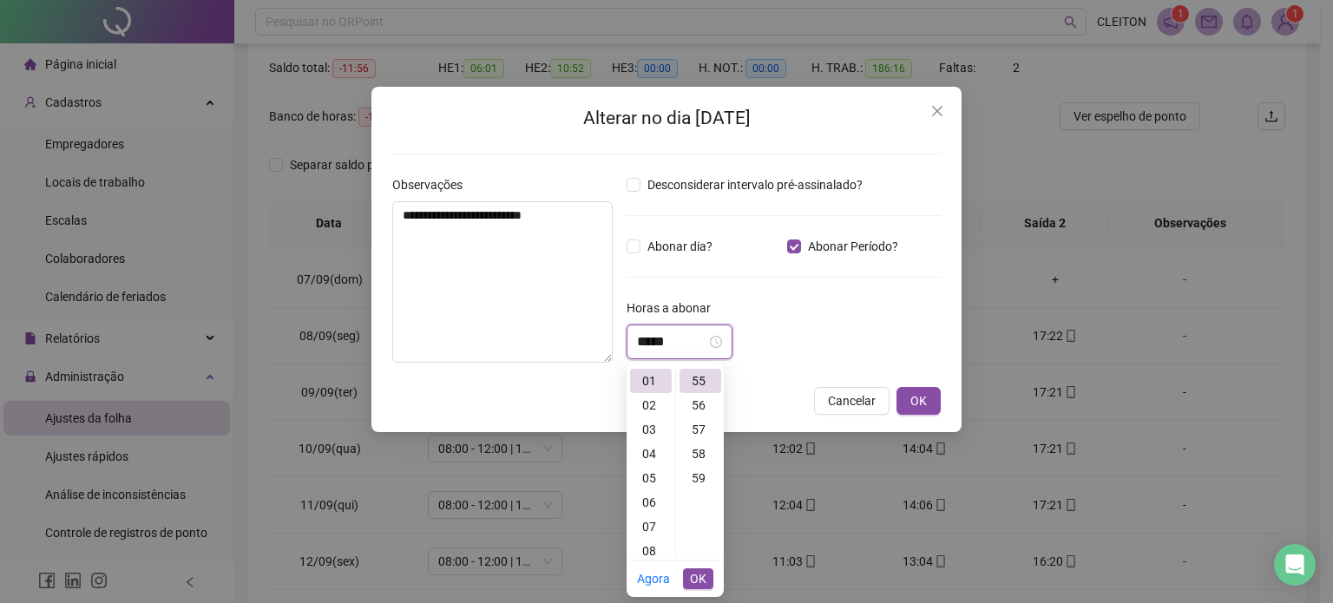
type input "*****"
drag, startPoint x: 812, startPoint y: 324, endPoint x: 827, endPoint y: 336, distance: 19.1
click at [815, 325] on div "*****" at bounding box center [784, 342] width 314 height 35
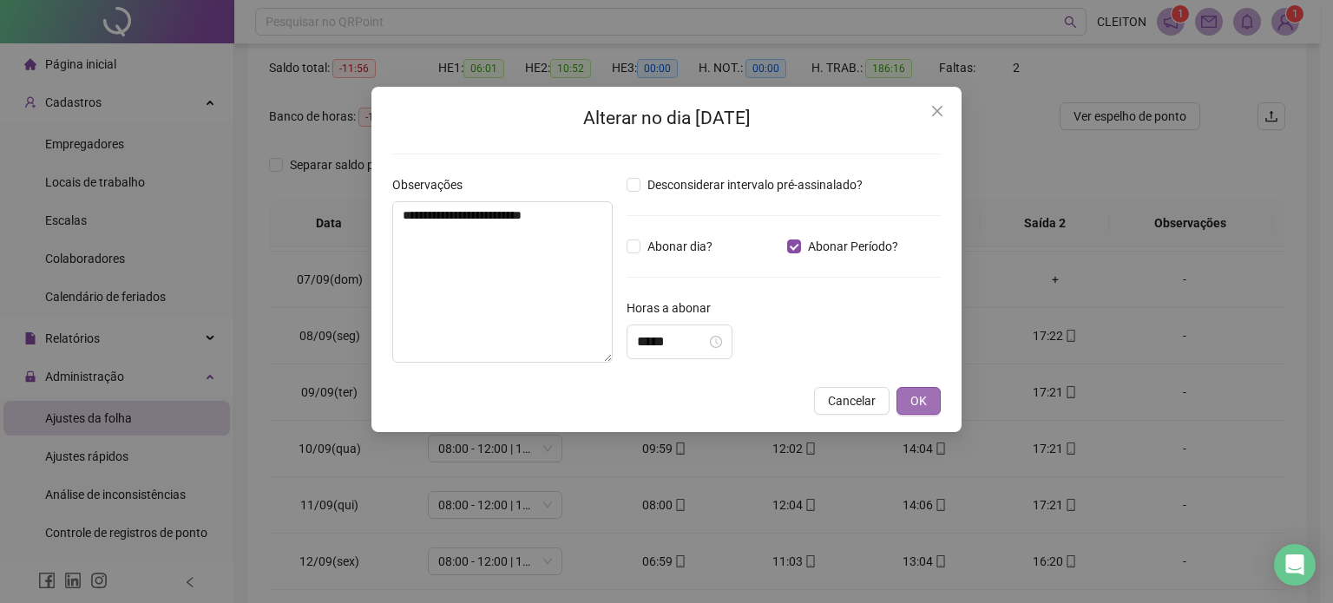
click at [921, 403] on span "OK" at bounding box center [919, 400] width 16 height 19
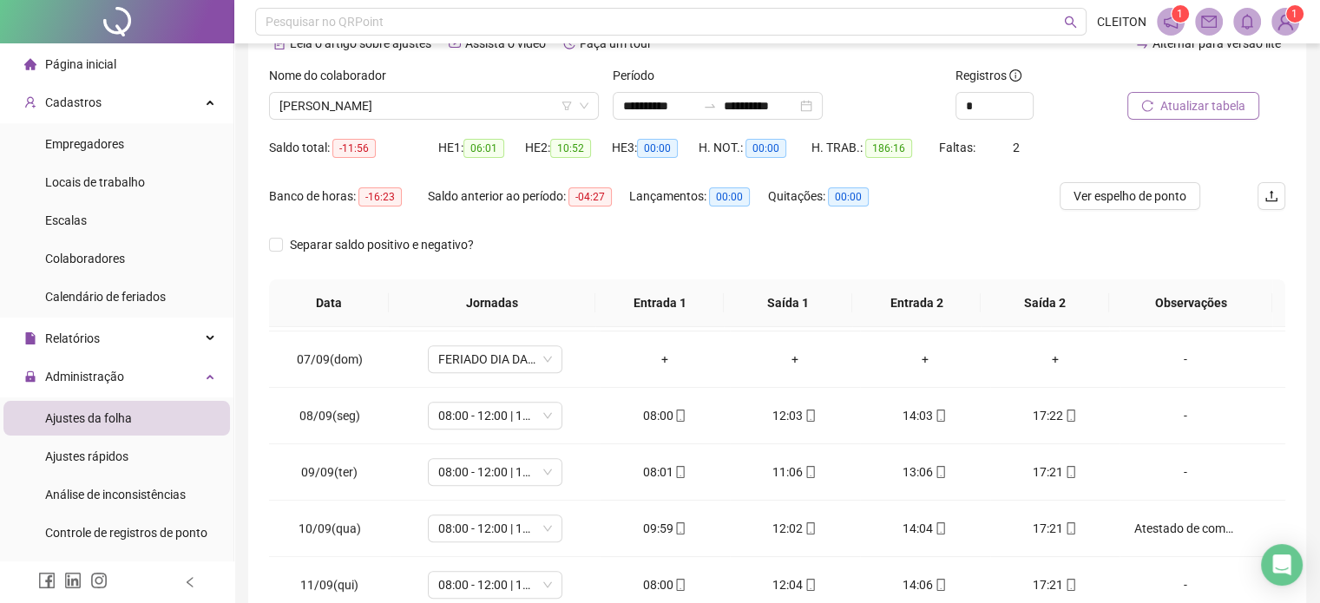
scroll to position [0, 0]
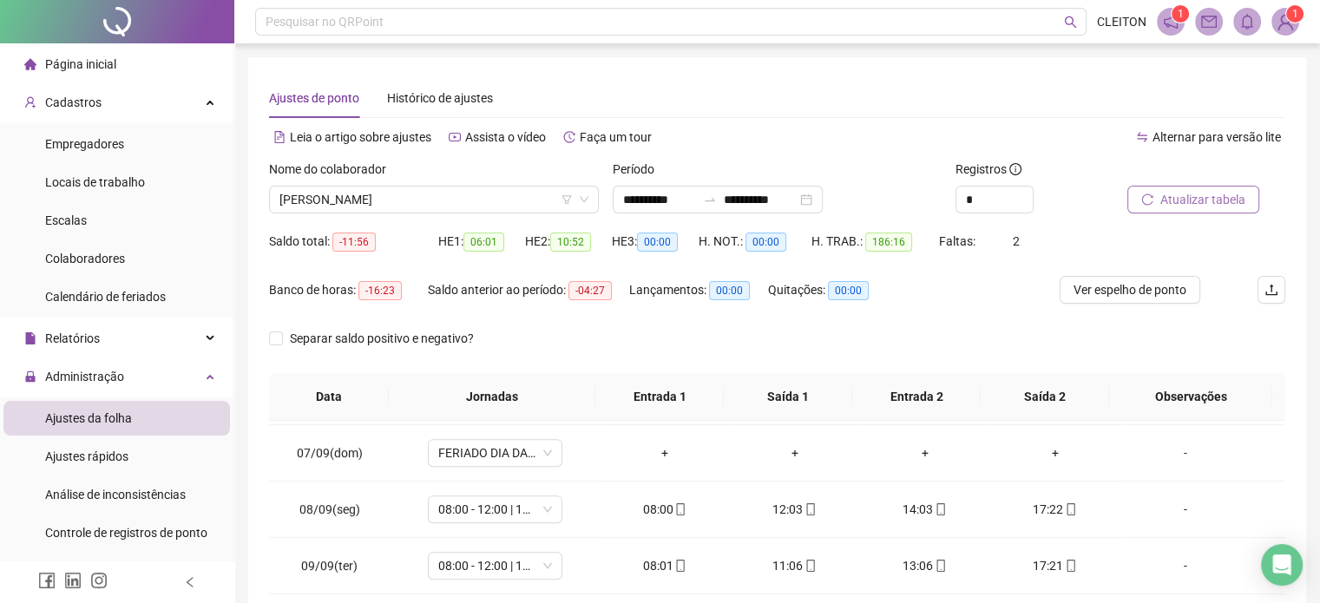
click at [1205, 200] on span "Atualizar tabela" at bounding box center [1202, 199] width 85 height 19
click at [1233, 195] on span "Atualizar tabela" at bounding box center [1202, 199] width 85 height 19
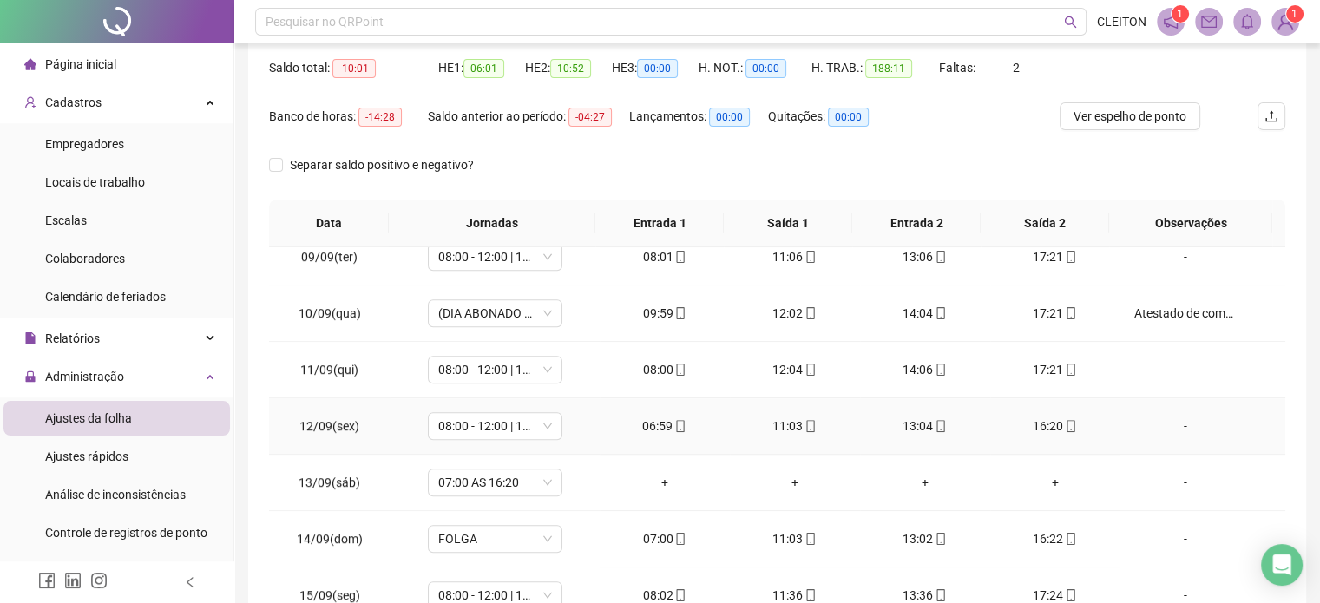
scroll to position [1128, 0]
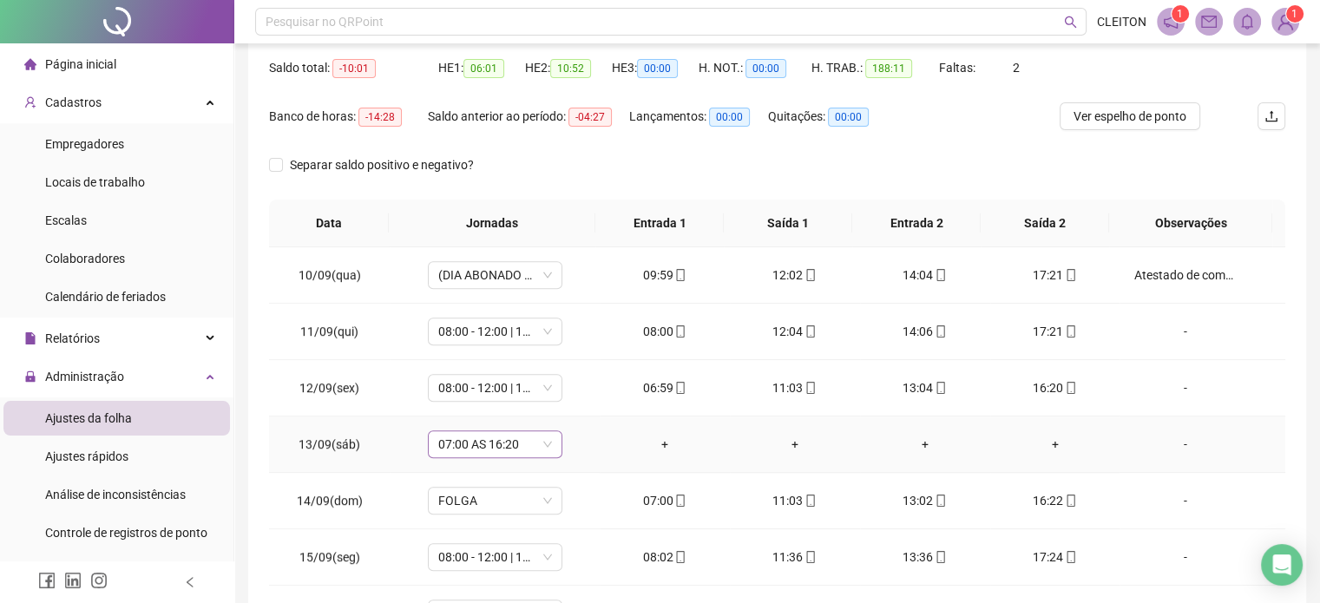
click at [491, 438] on span "07:00 AS 16:20" at bounding box center [495, 444] width 114 height 26
type input "*****"
click at [487, 350] on div "Folga" at bounding box center [506, 348] width 115 height 19
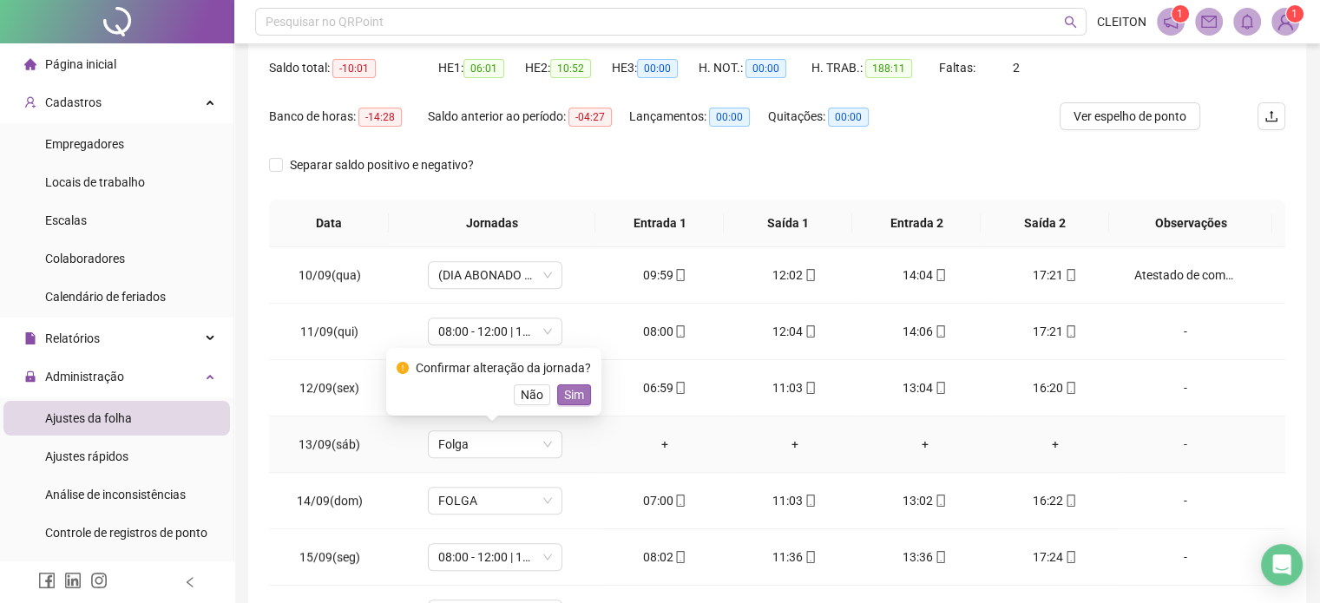
click at [576, 398] on span "Sim" at bounding box center [574, 394] width 20 height 19
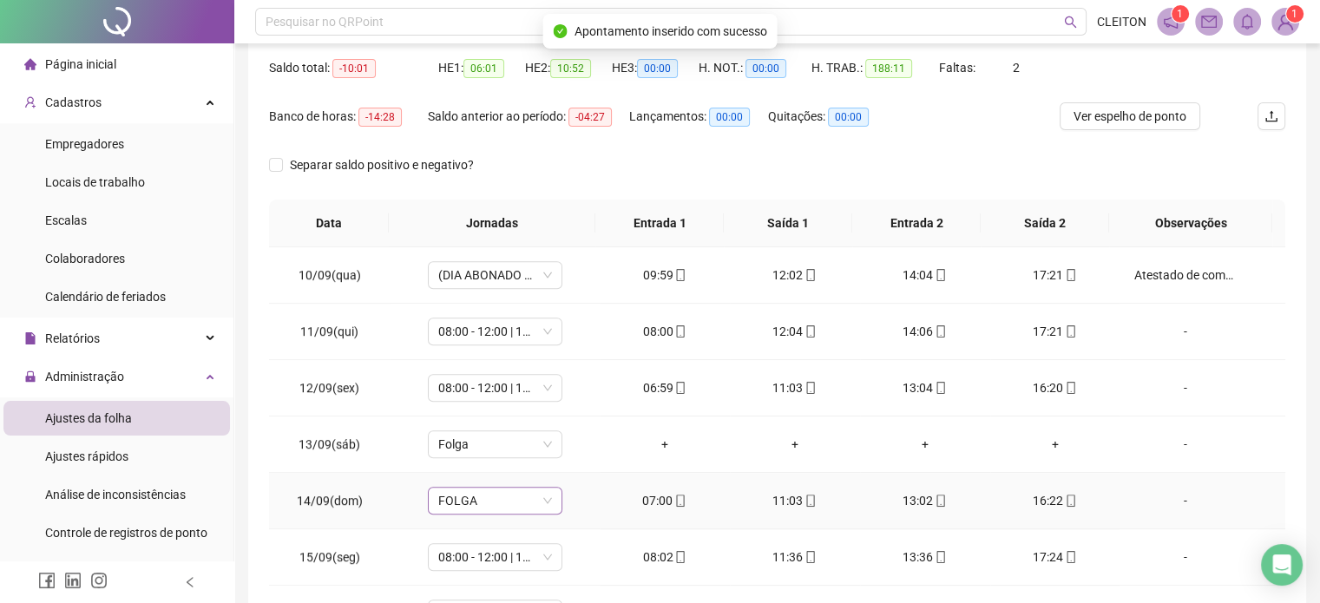
click at [502, 506] on span "FOLGA" at bounding box center [495, 501] width 114 height 26
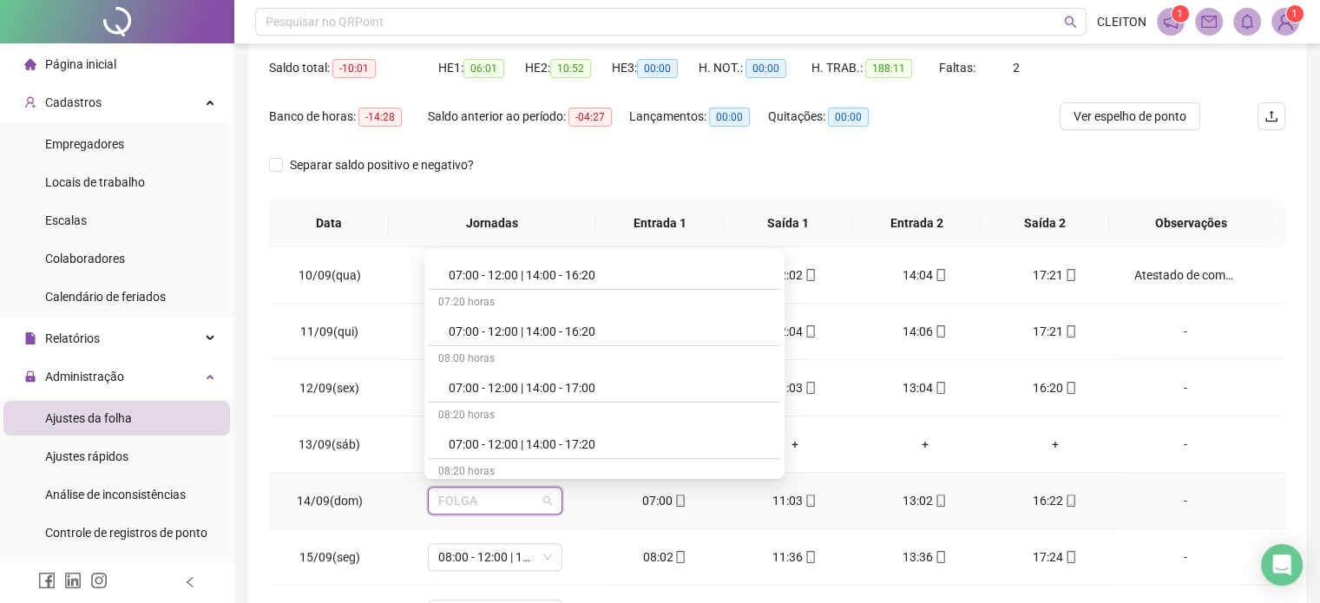
scroll to position [6857, 0]
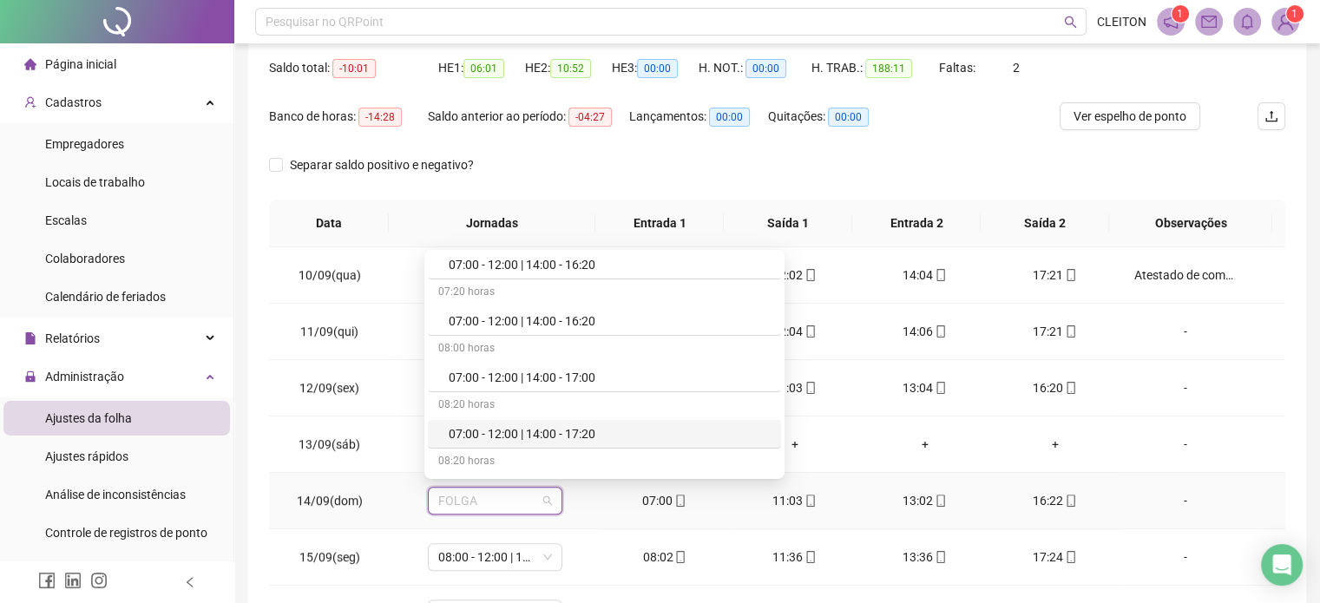
drag, startPoint x: 521, startPoint y: 416, endPoint x: 530, endPoint y: 503, distance: 87.3
click at [521, 424] on div "07:00 - 12:00 | 14:00 - 17:20" at bounding box center [610, 433] width 322 height 19
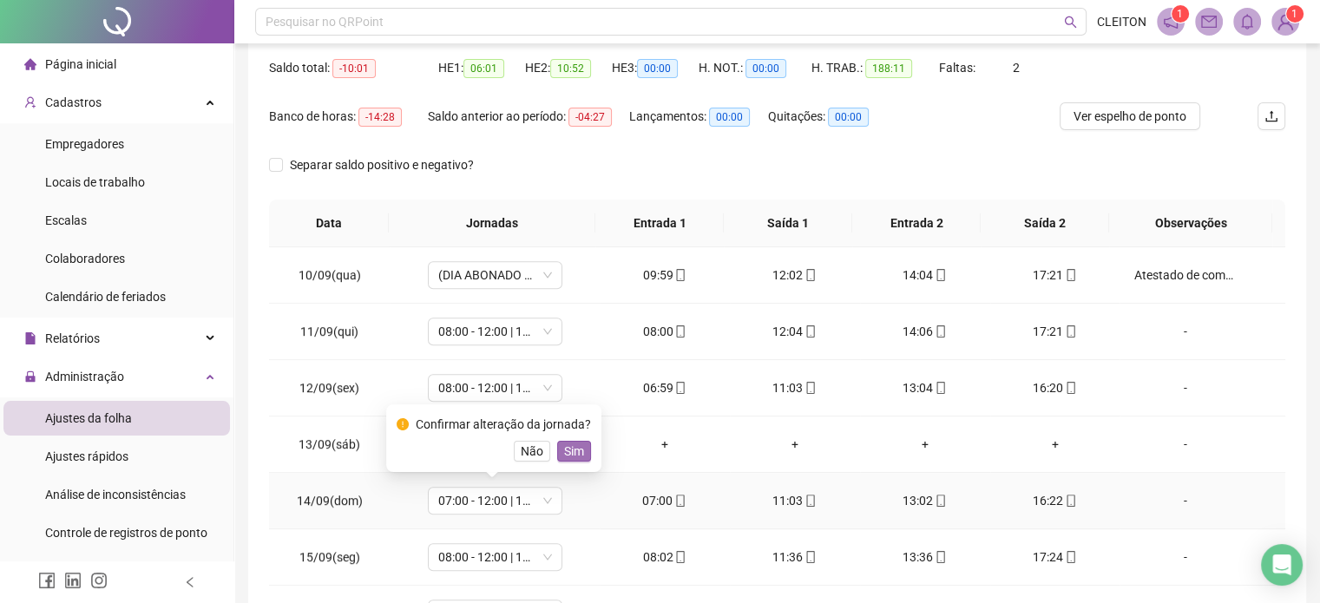
click at [572, 447] on span "Sim" at bounding box center [574, 451] width 20 height 19
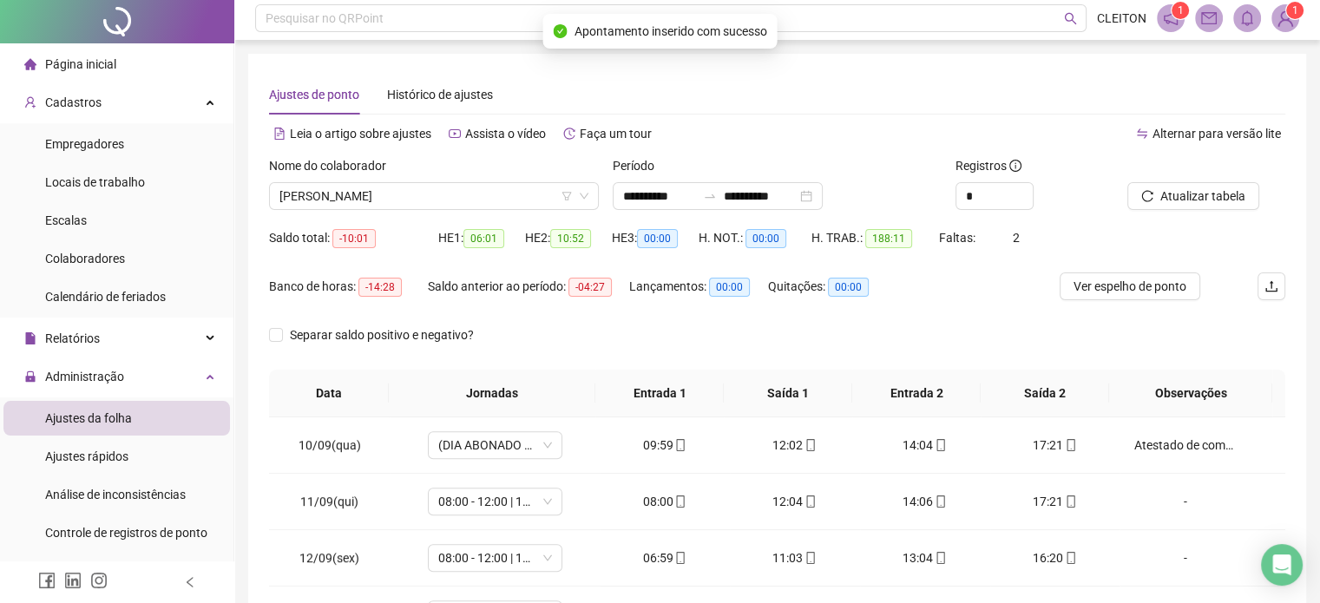
scroll to position [0, 0]
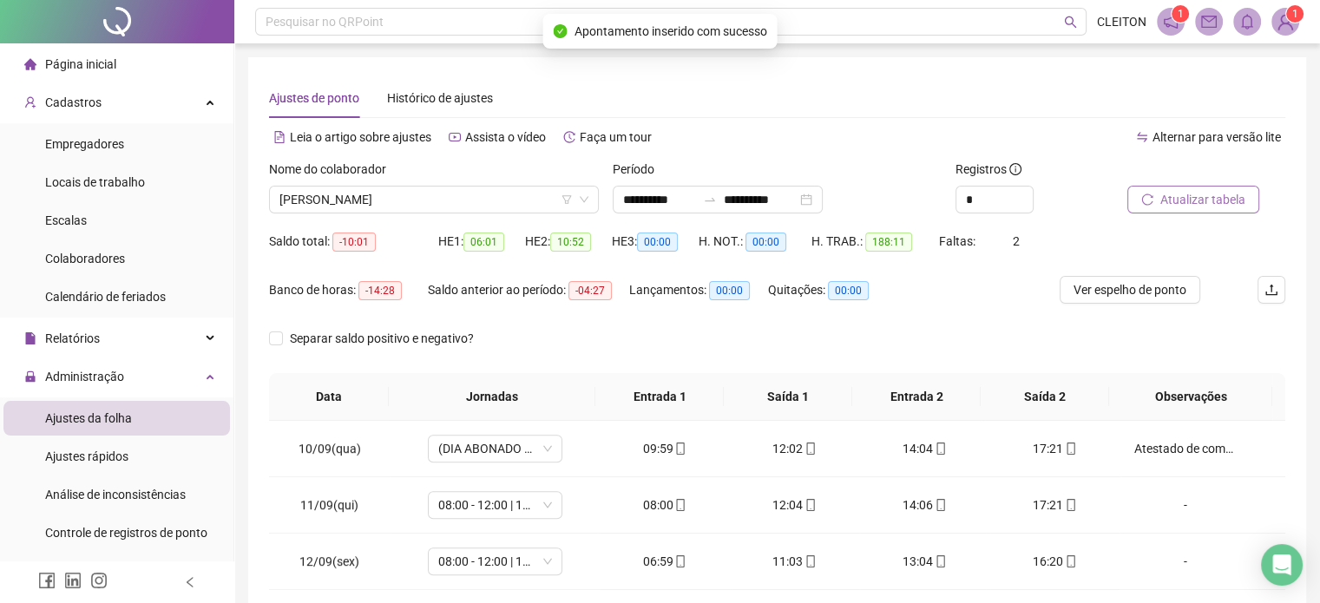
click at [1173, 198] on span "Atualizar tabela" at bounding box center [1202, 199] width 85 height 19
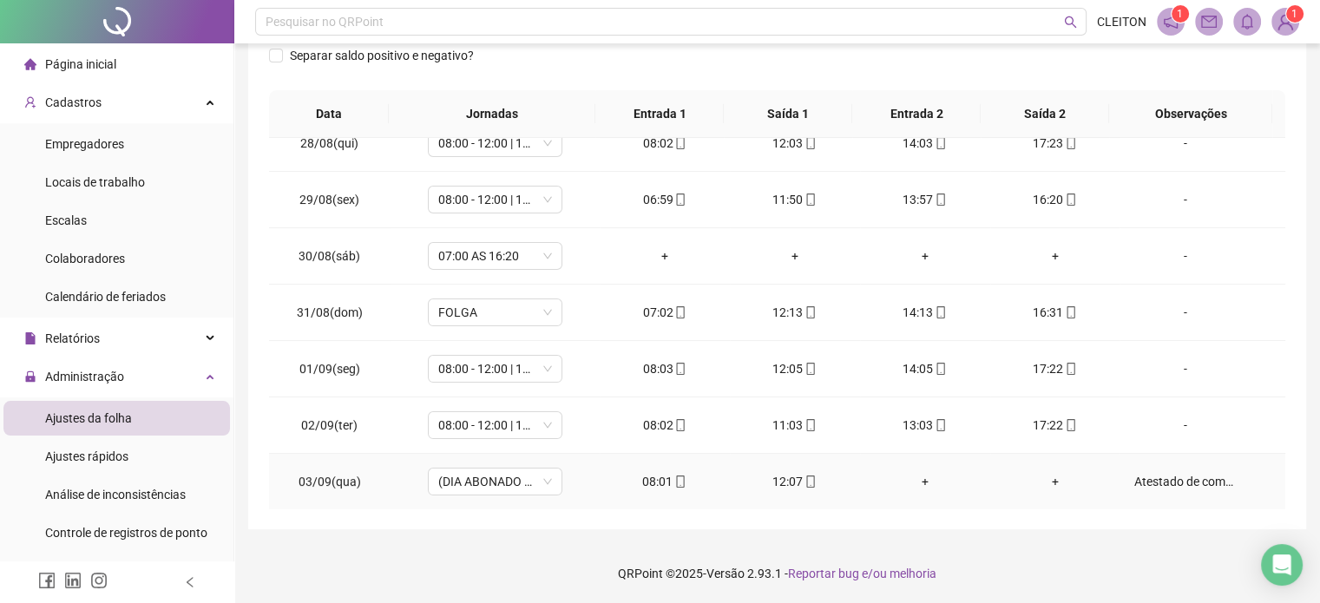
scroll to position [387, 0]
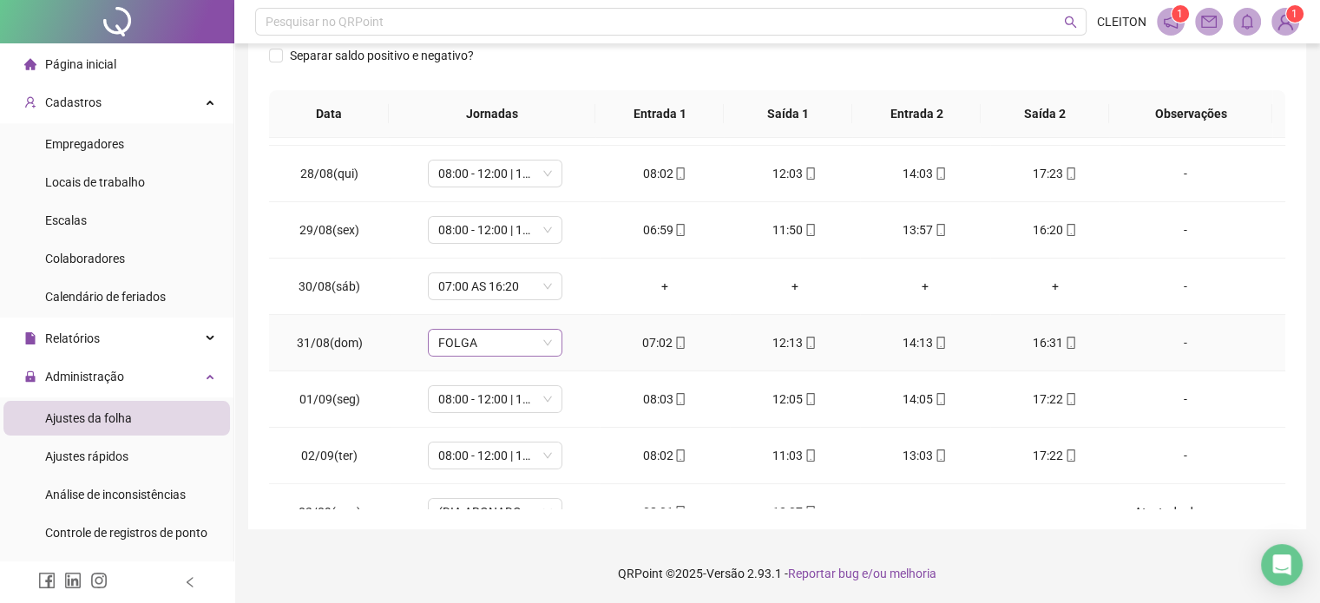
click at [459, 330] on span "FOLGA" at bounding box center [495, 343] width 114 height 26
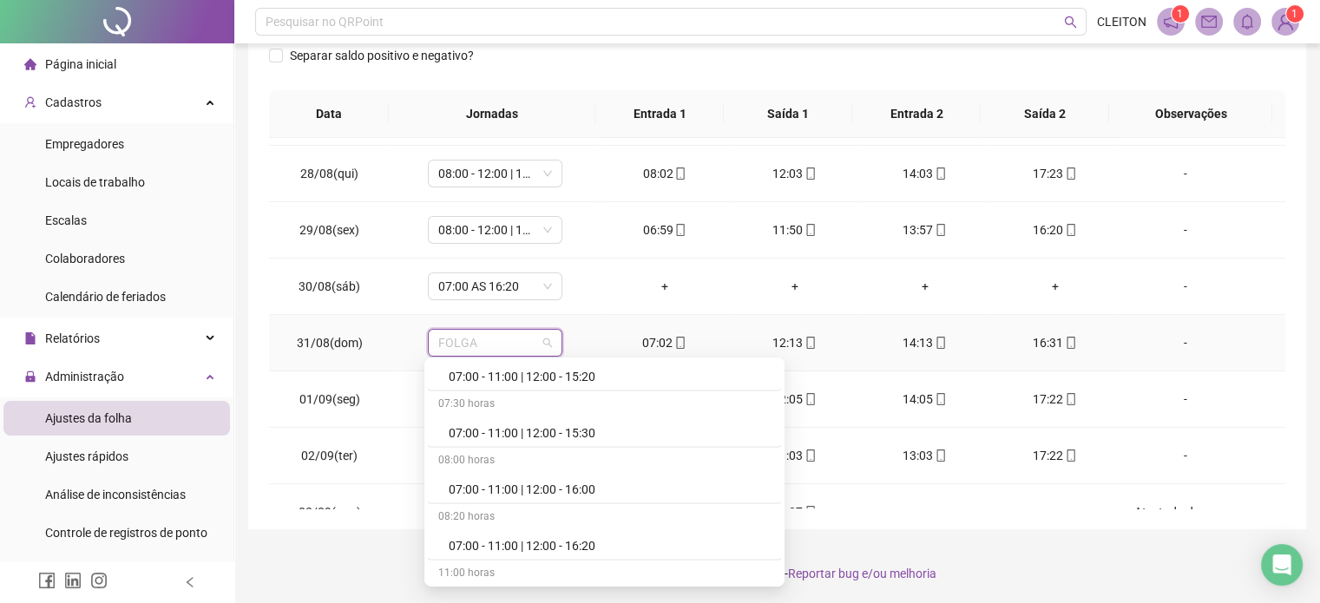
scroll to position [4514, 0]
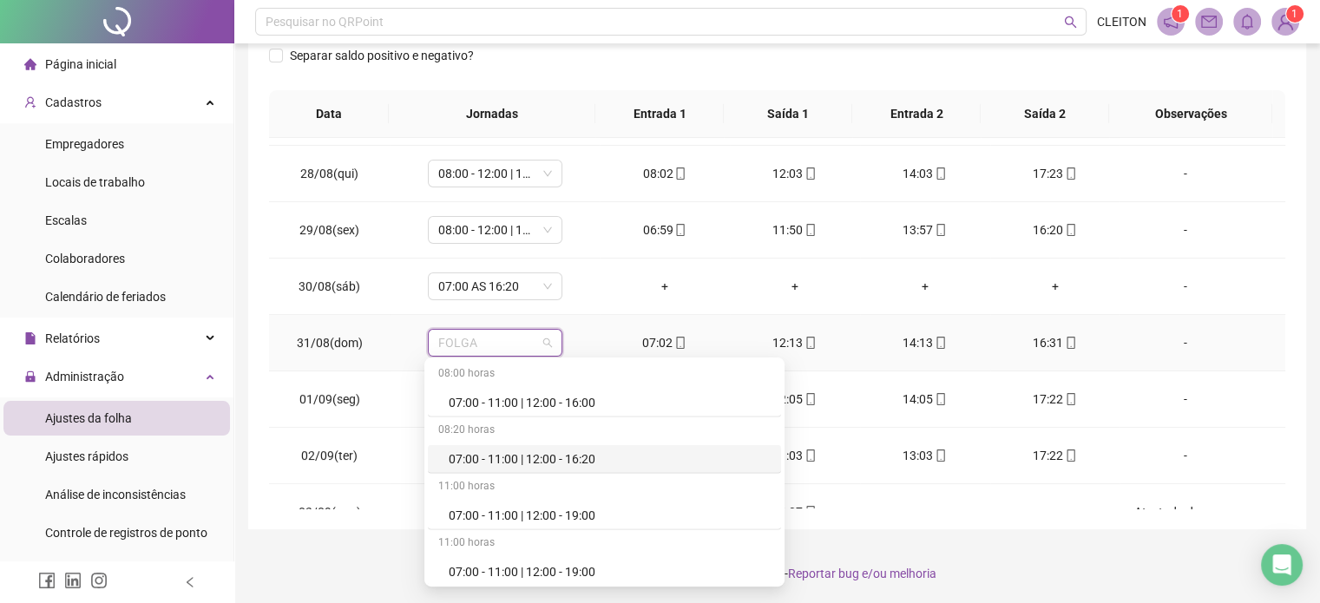
click at [492, 450] on div "07:00 - 11:00 | 12:00 - 16:20" at bounding box center [610, 459] width 322 height 19
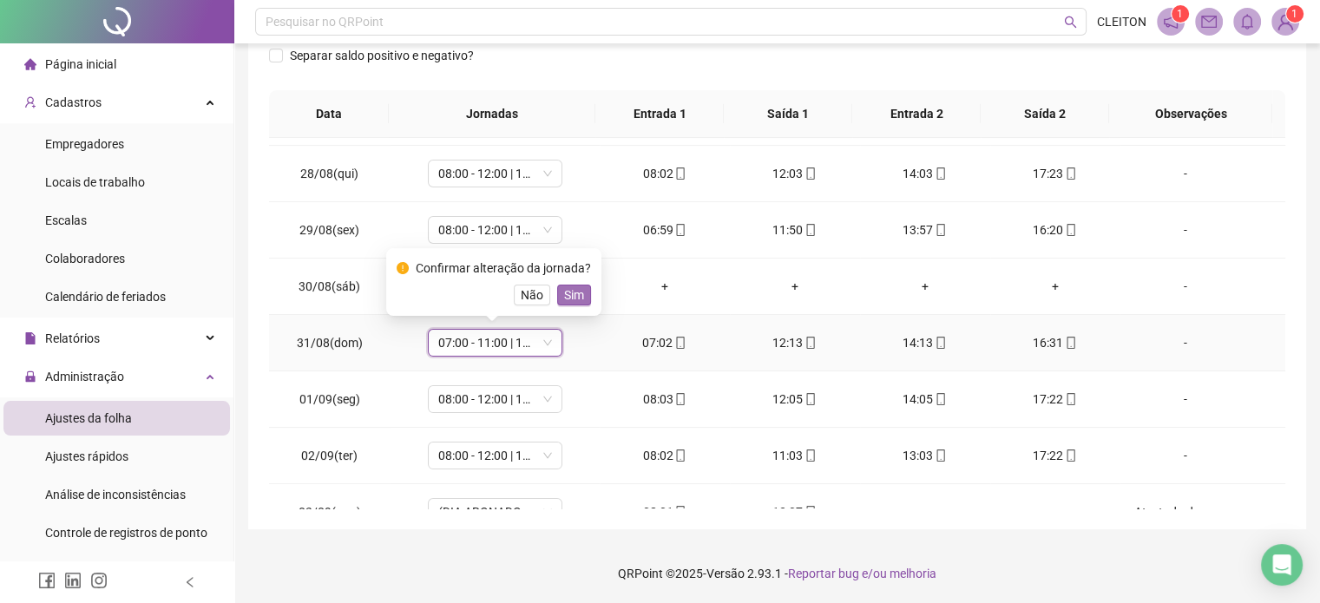
click at [574, 292] on span "Sim" at bounding box center [574, 295] width 20 height 19
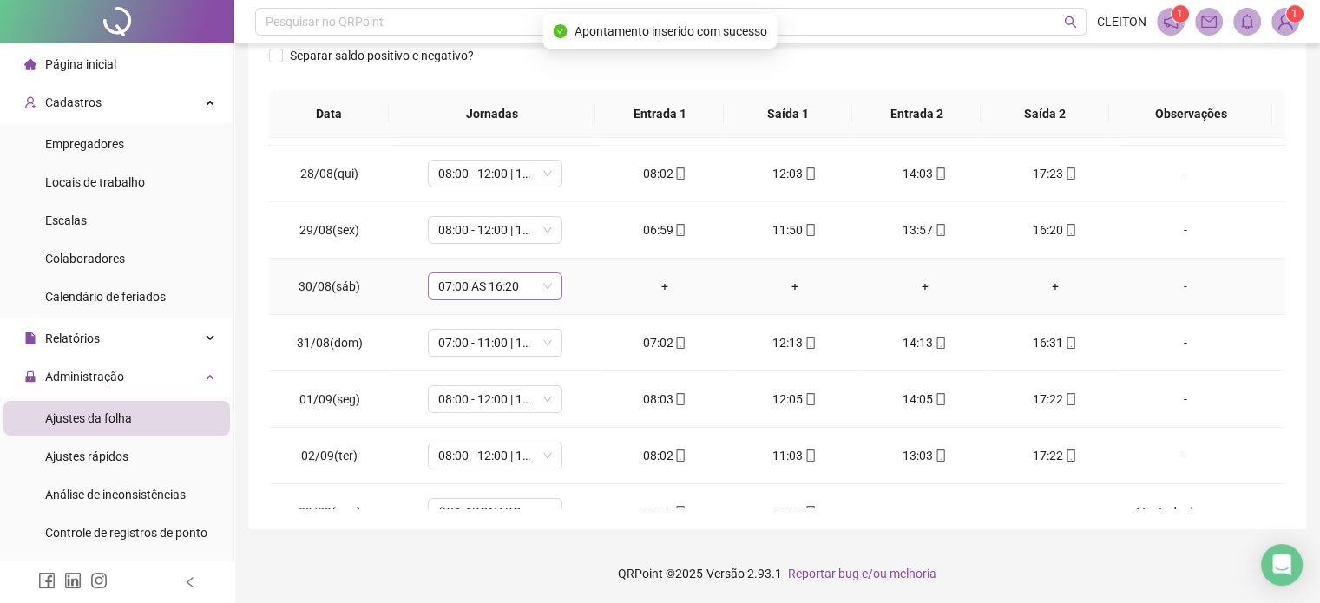
click at [499, 294] on span "07:00 AS 16:20" at bounding box center [495, 286] width 114 height 26
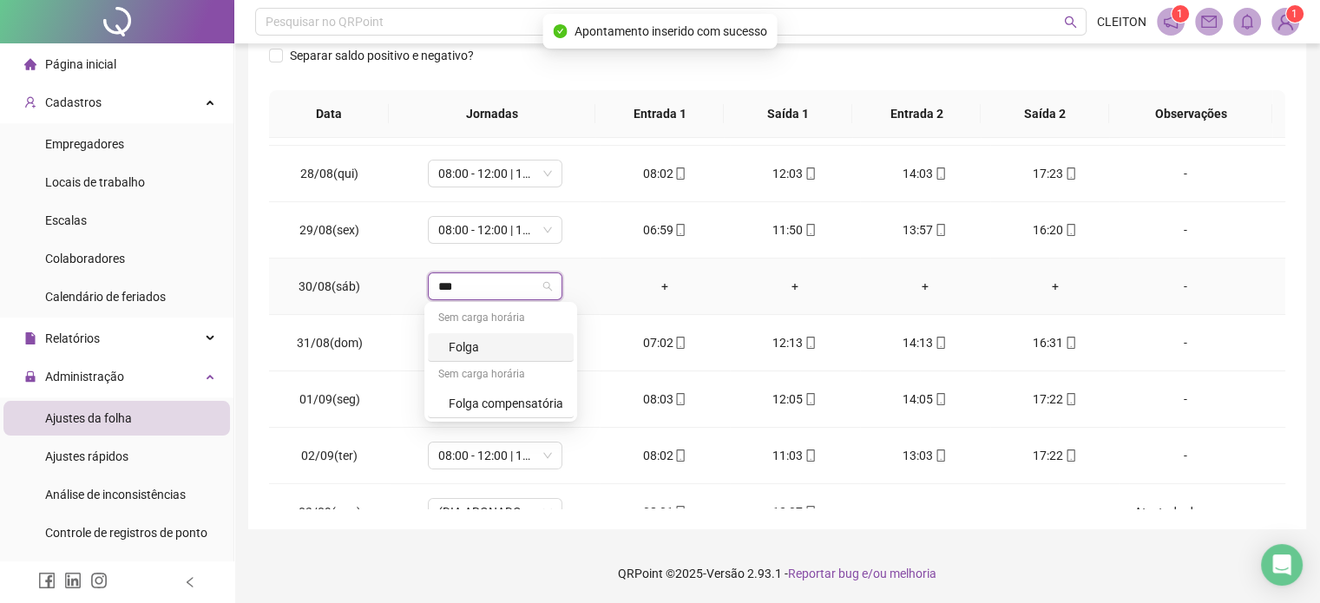
type input "****"
click at [498, 350] on div "Folga" at bounding box center [506, 347] width 115 height 19
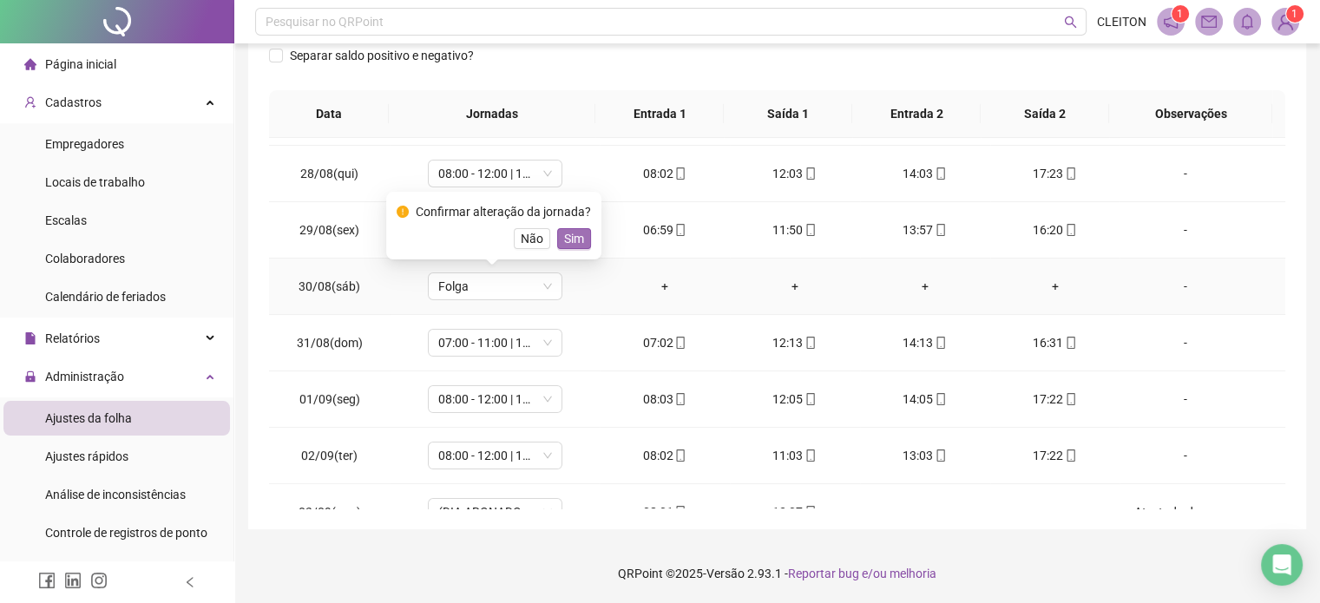
click at [570, 239] on span "Sim" at bounding box center [574, 238] width 20 height 19
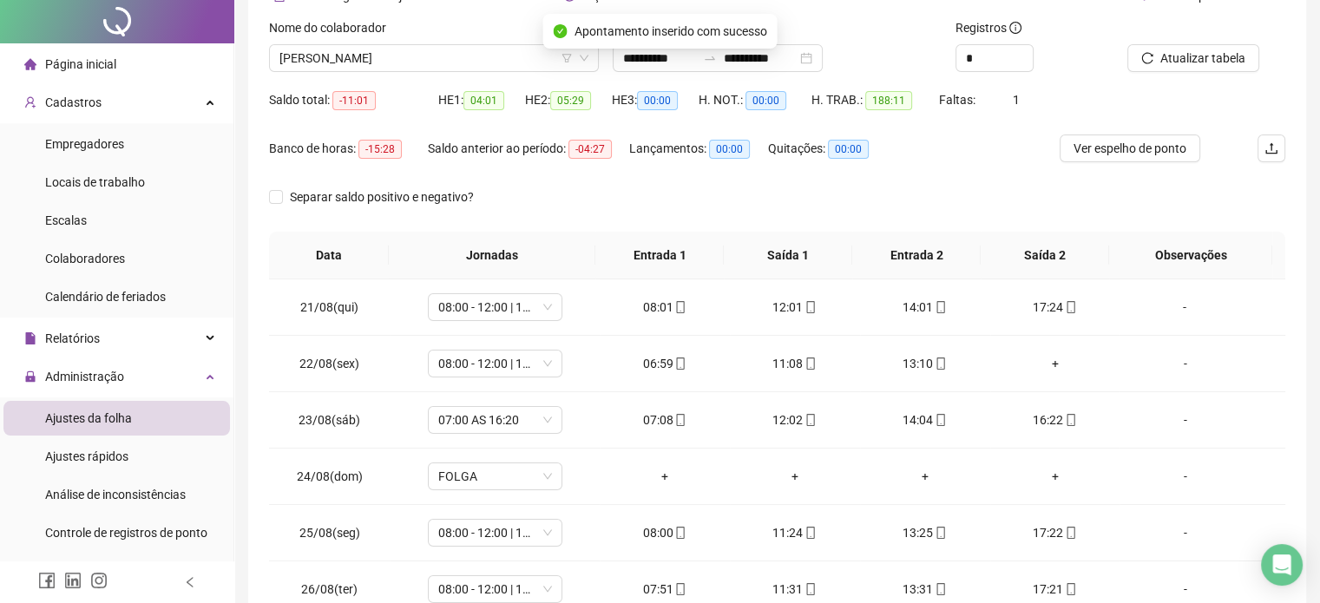
scroll to position [0, 0]
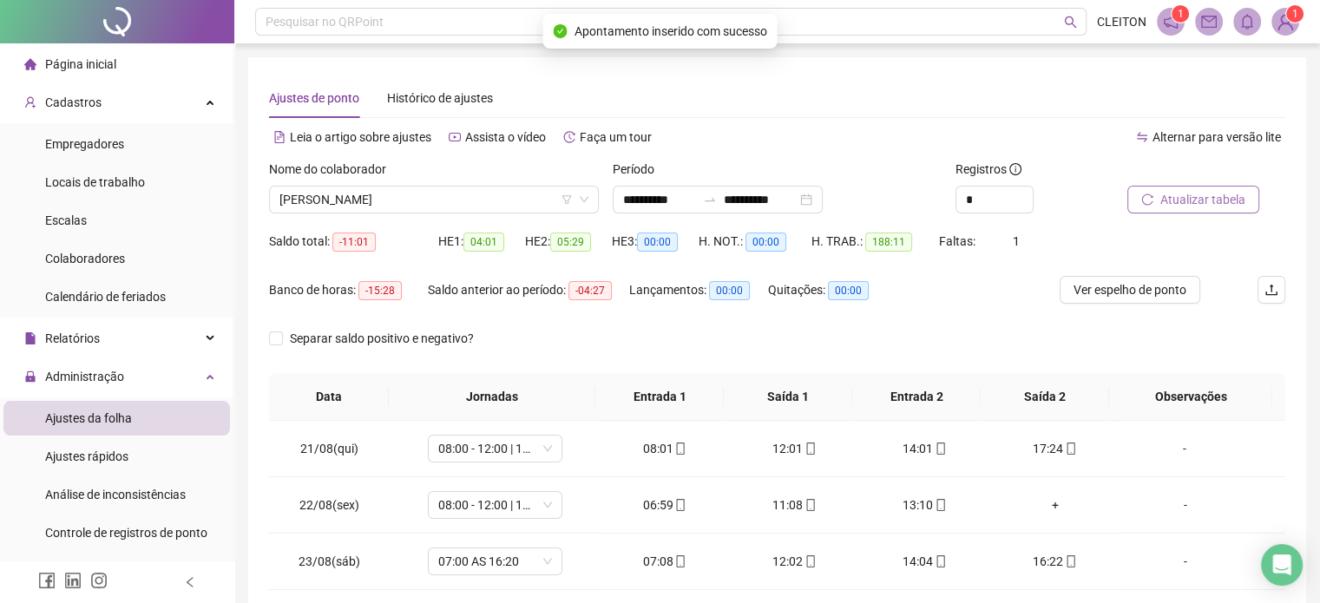
click at [1185, 194] on span "Atualizar tabela" at bounding box center [1202, 199] width 85 height 19
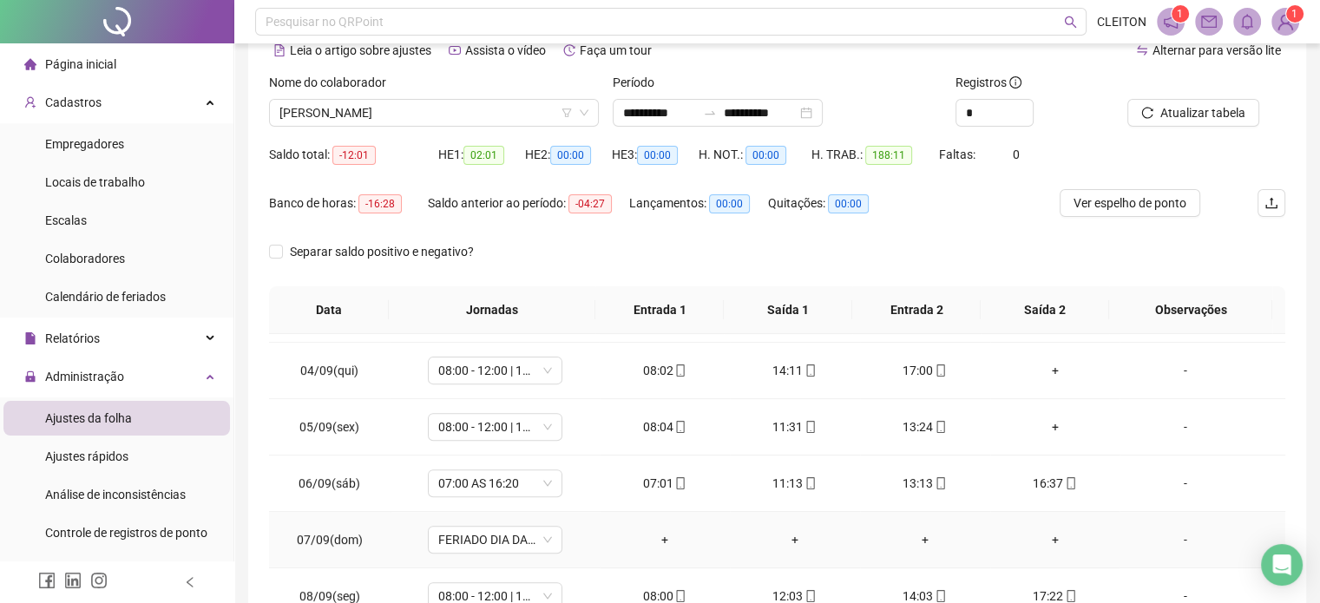
scroll to position [868, 0]
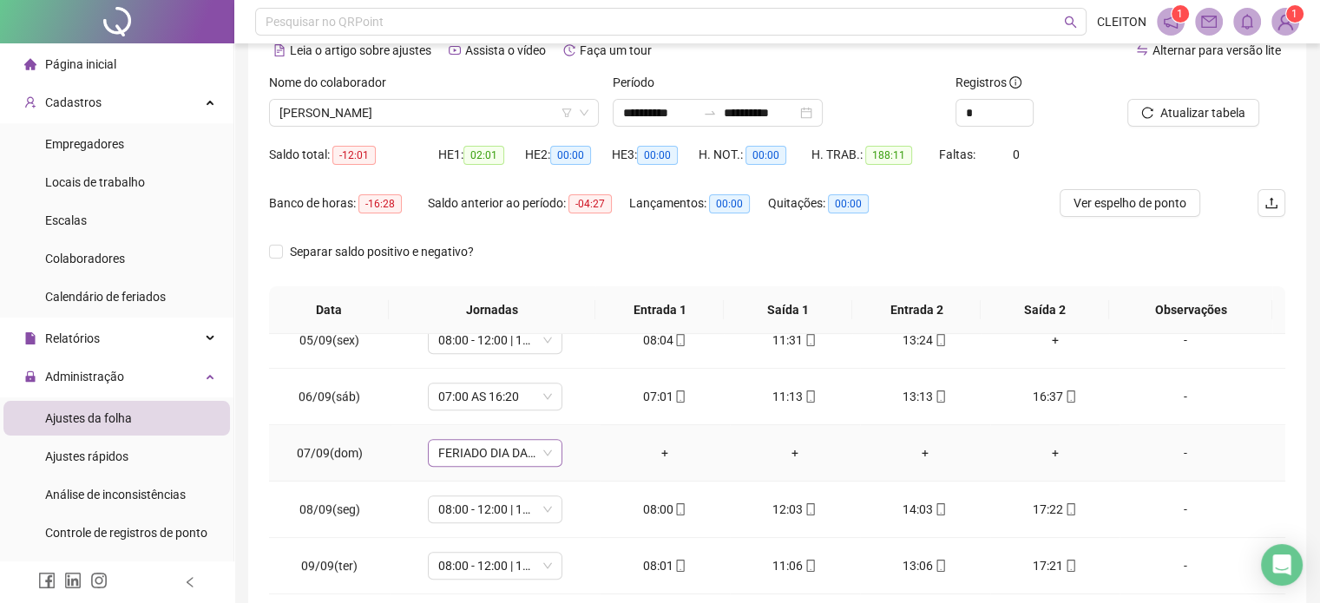
click at [479, 454] on span "FERIADO DIA DA INDEPENDÊNCIA" at bounding box center [495, 453] width 114 height 26
type input "*****"
click at [464, 357] on div "Folga" at bounding box center [506, 357] width 115 height 19
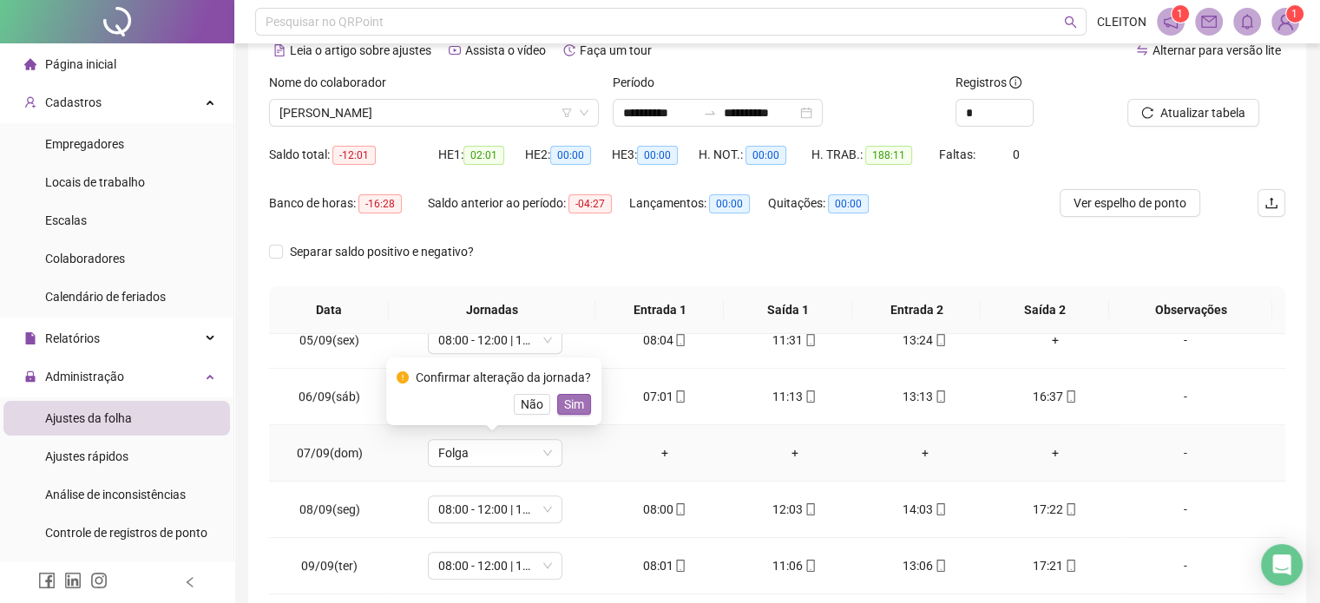
click at [581, 408] on button "Sim" at bounding box center [574, 404] width 34 height 21
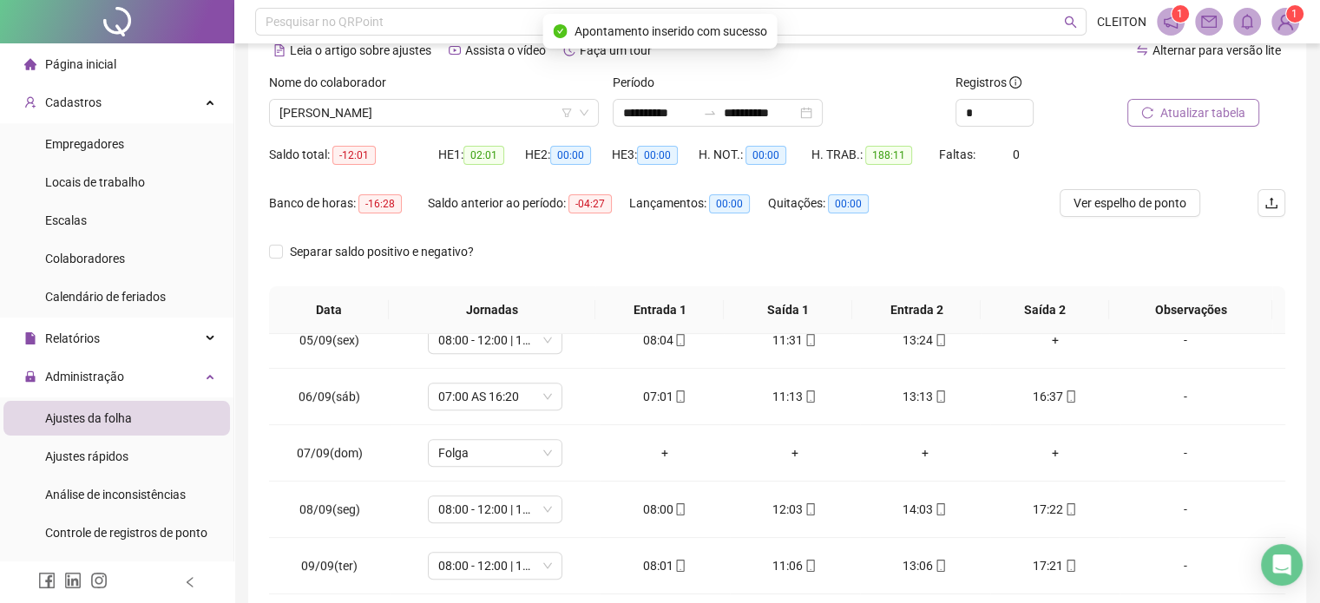
click at [1211, 117] on span "Atualizar tabela" at bounding box center [1202, 112] width 85 height 19
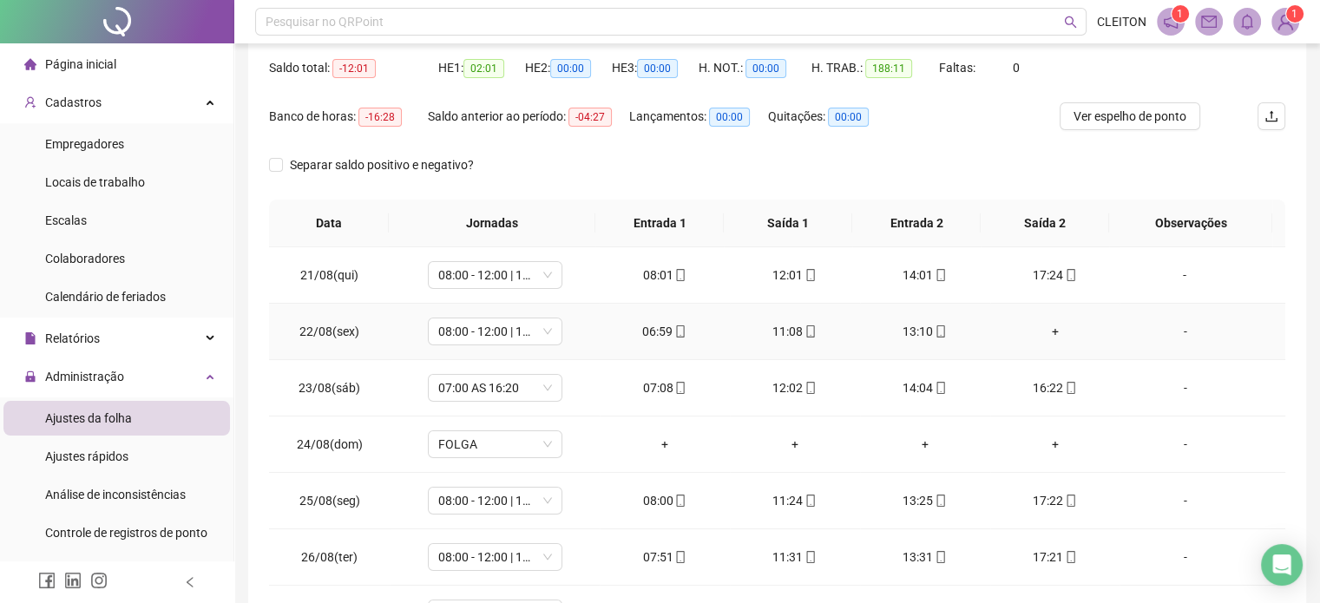
scroll to position [0, 0]
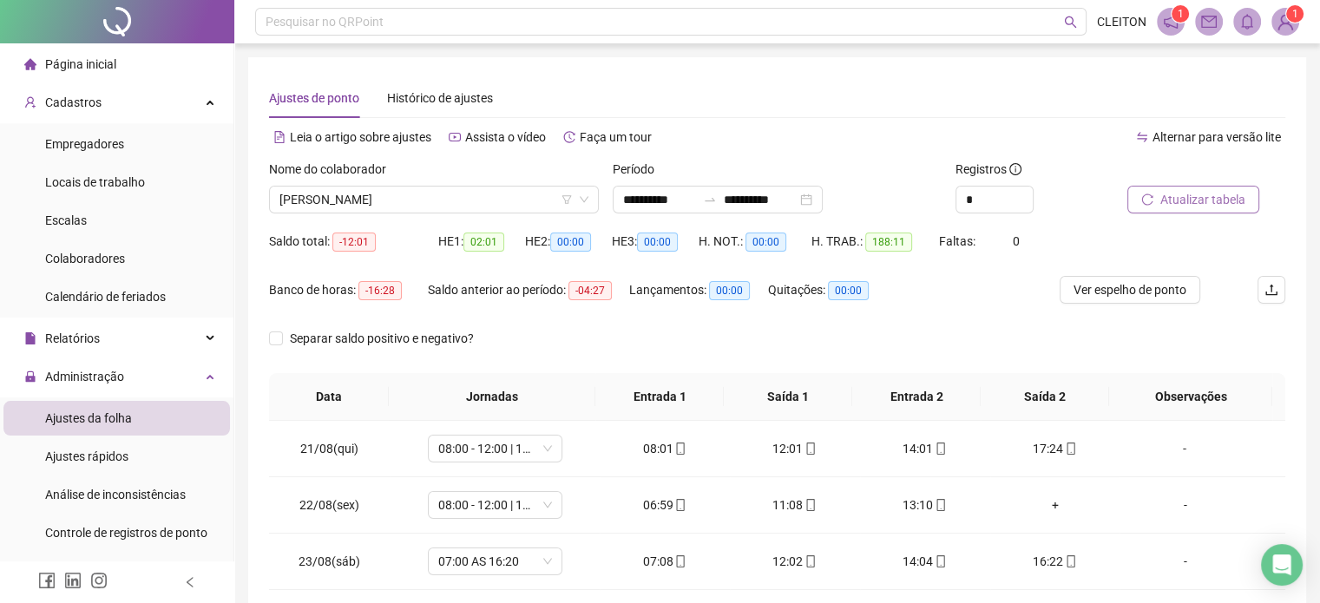
click at [1197, 201] on span "Atualizar tabela" at bounding box center [1202, 199] width 85 height 19
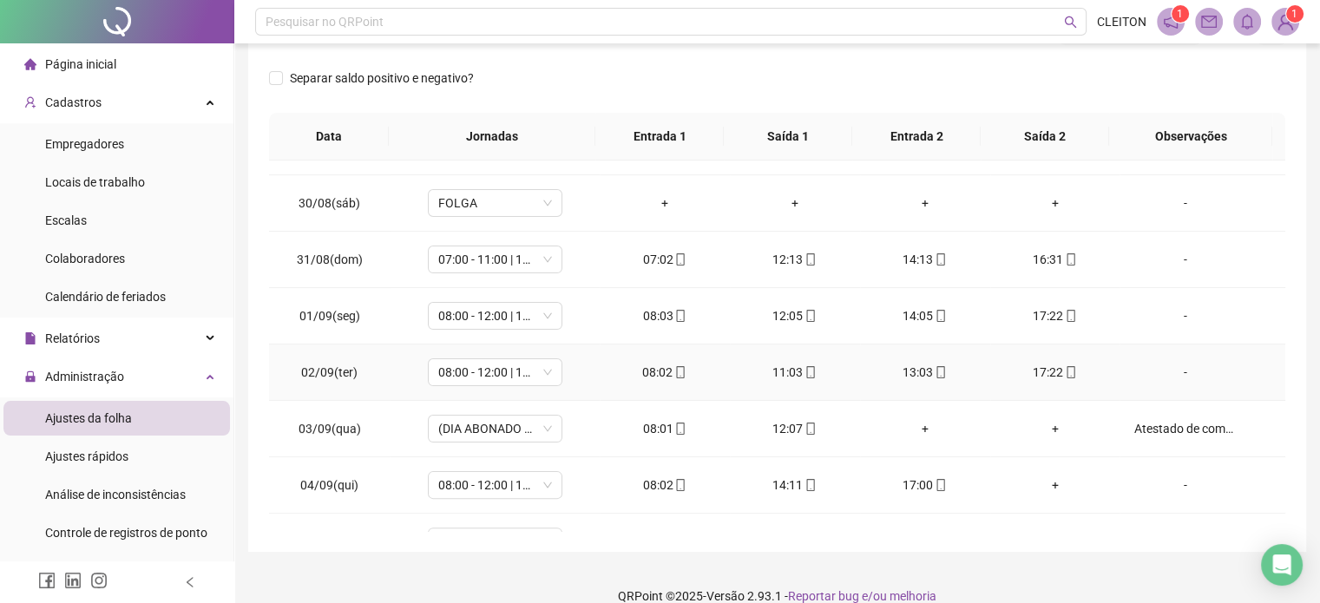
scroll to position [521, 0]
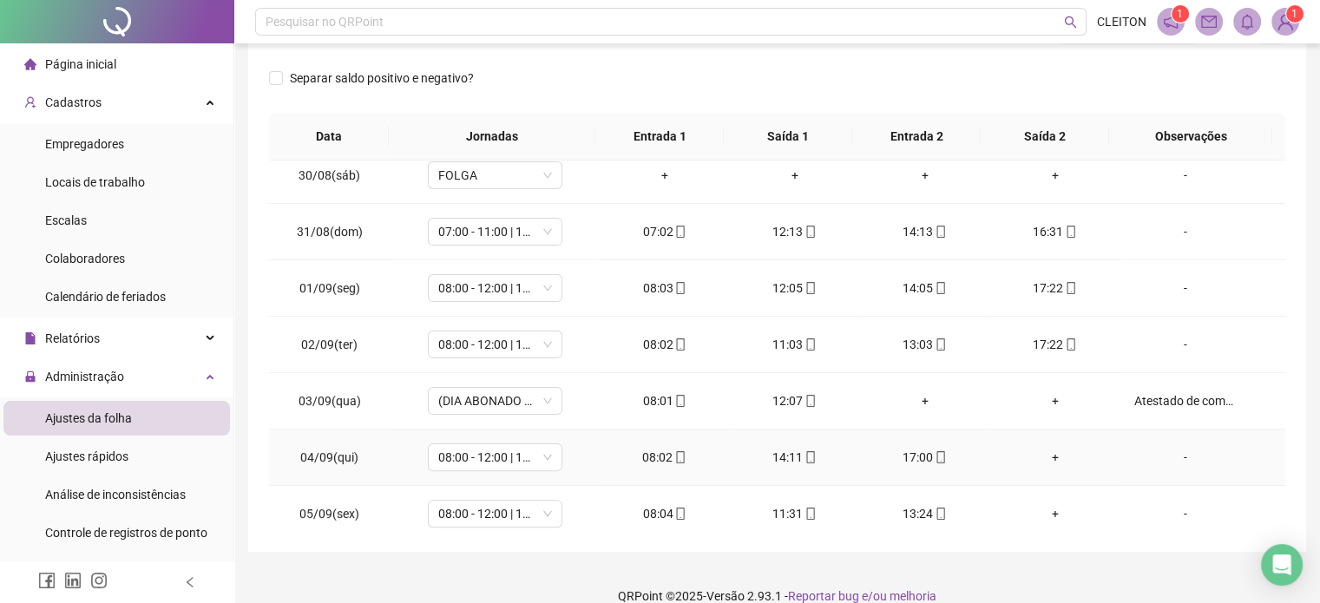
click at [1175, 453] on div "-" at bounding box center [1185, 457] width 102 height 19
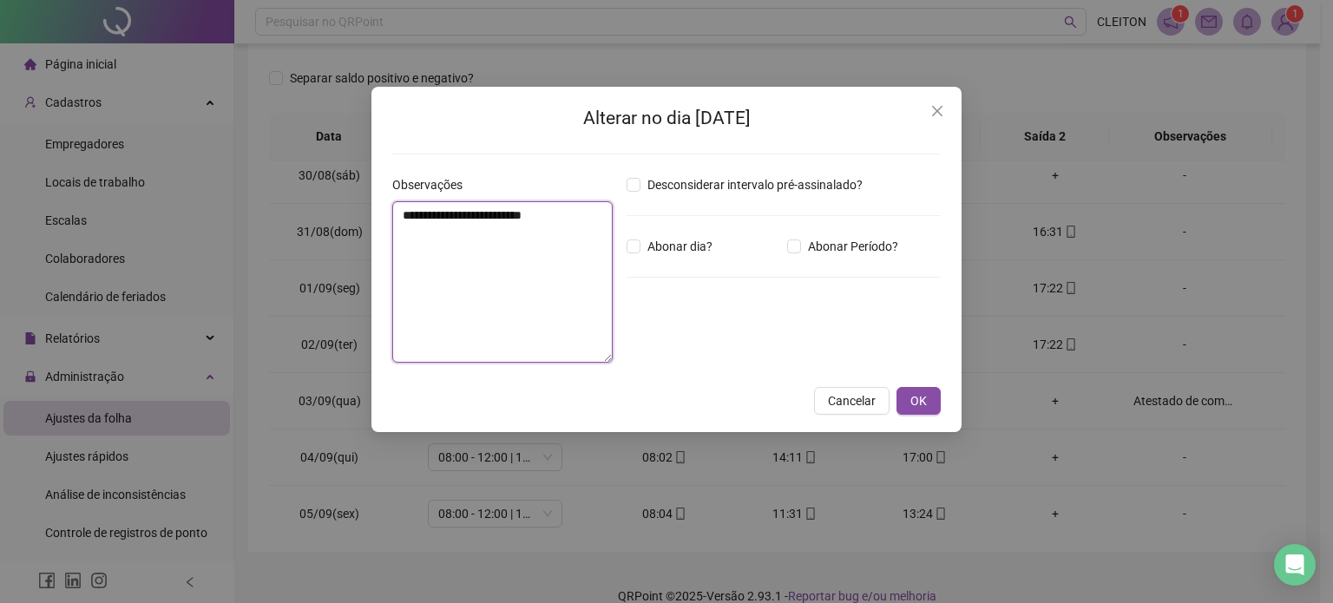
click at [424, 276] on textarea "**********" at bounding box center [502, 281] width 220 height 161
type textarea "**********"
click at [914, 394] on span "OK" at bounding box center [919, 400] width 16 height 19
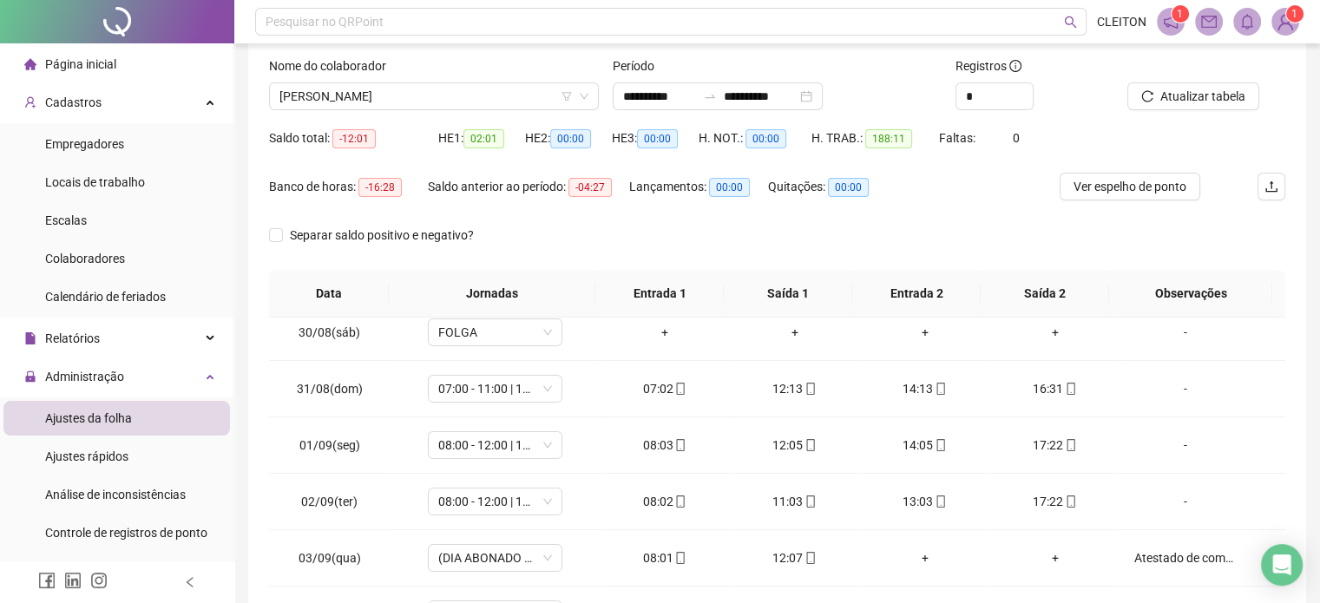
scroll to position [0, 0]
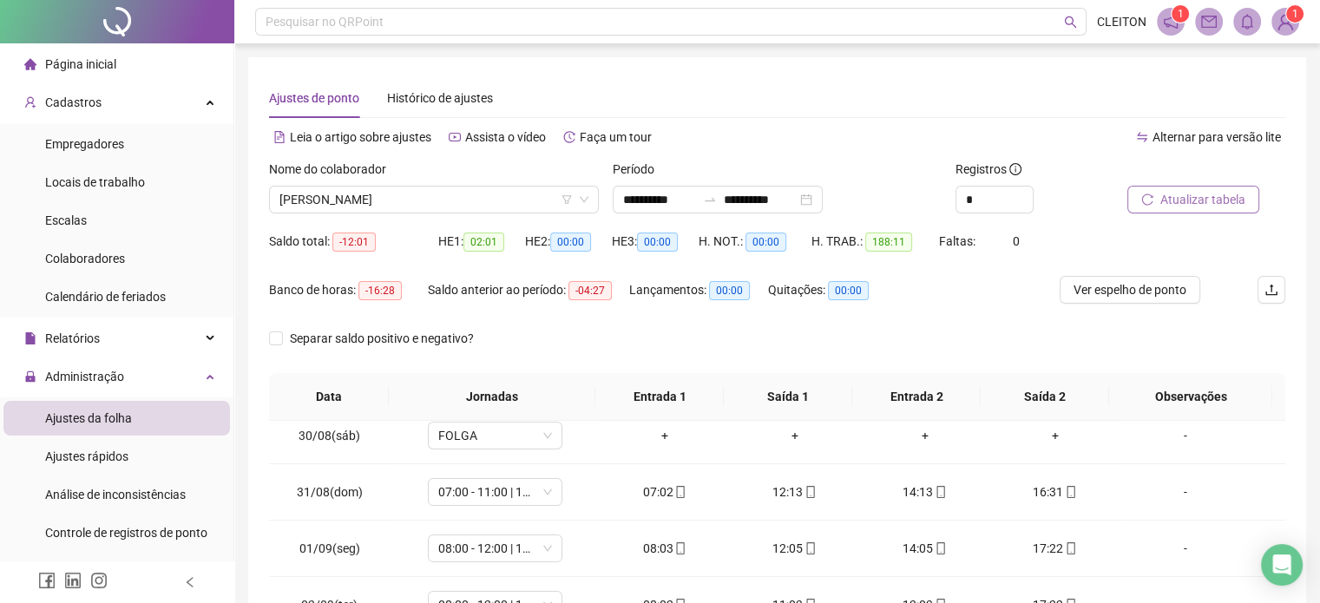
click at [1172, 201] on span "Atualizar tabela" at bounding box center [1202, 199] width 85 height 19
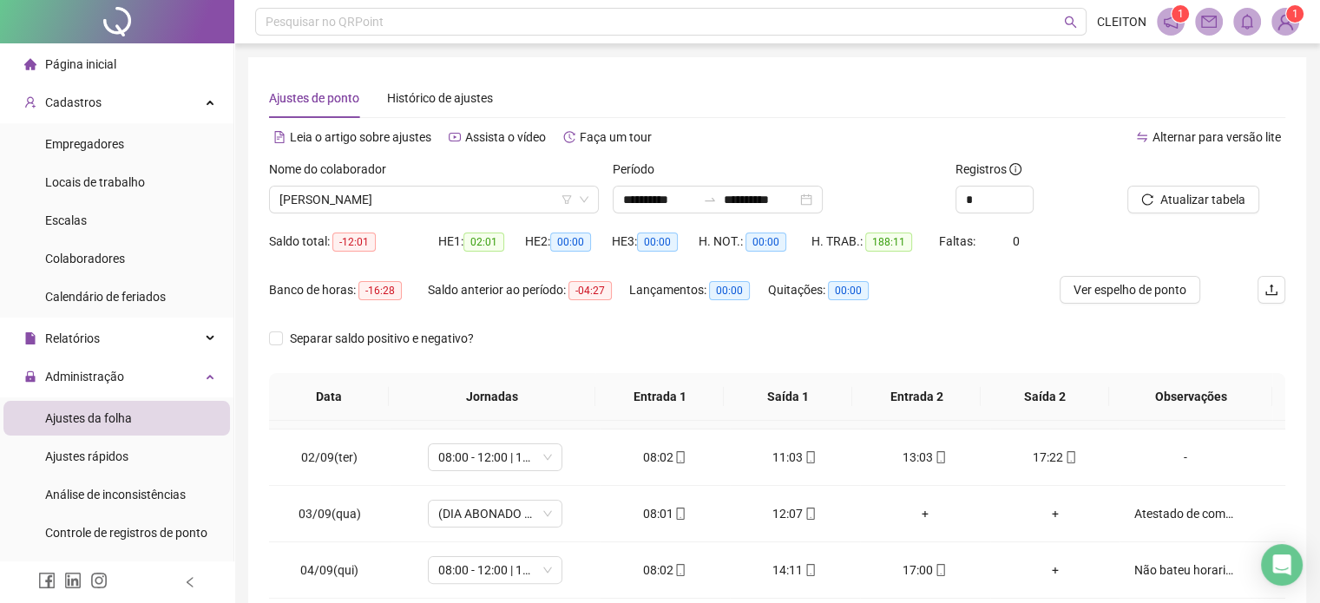
scroll to position [694, 0]
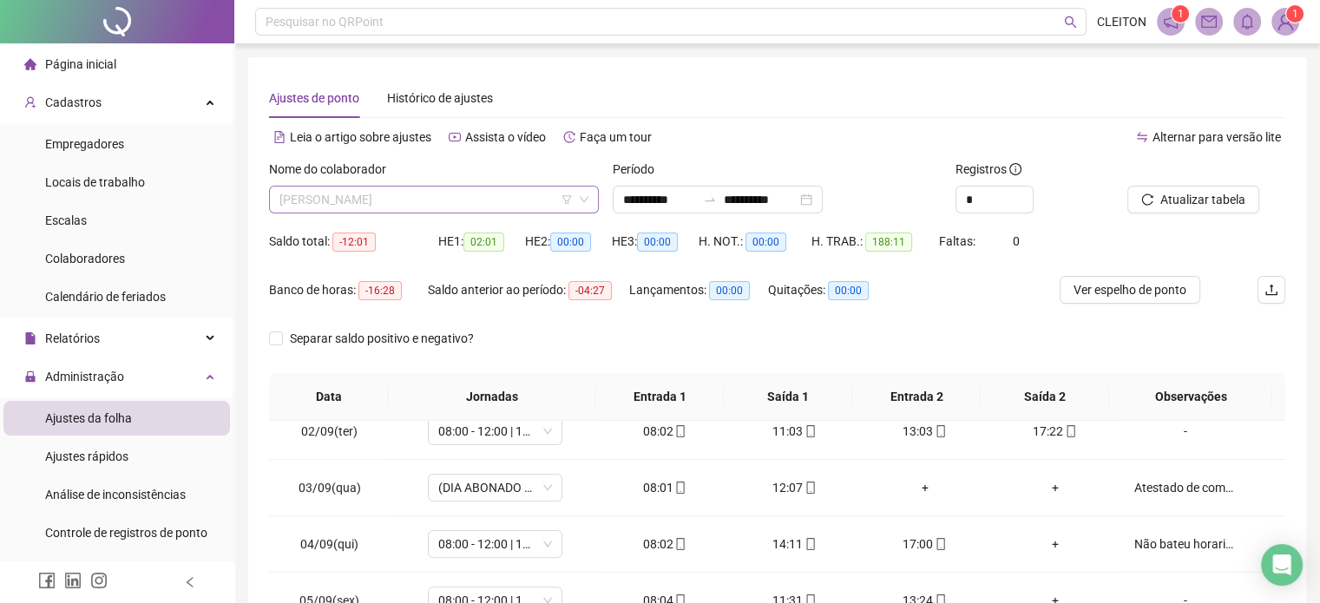
click at [491, 189] on span "[PERSON_NAME]" at bounding box center [433, 200] width 309 height 26
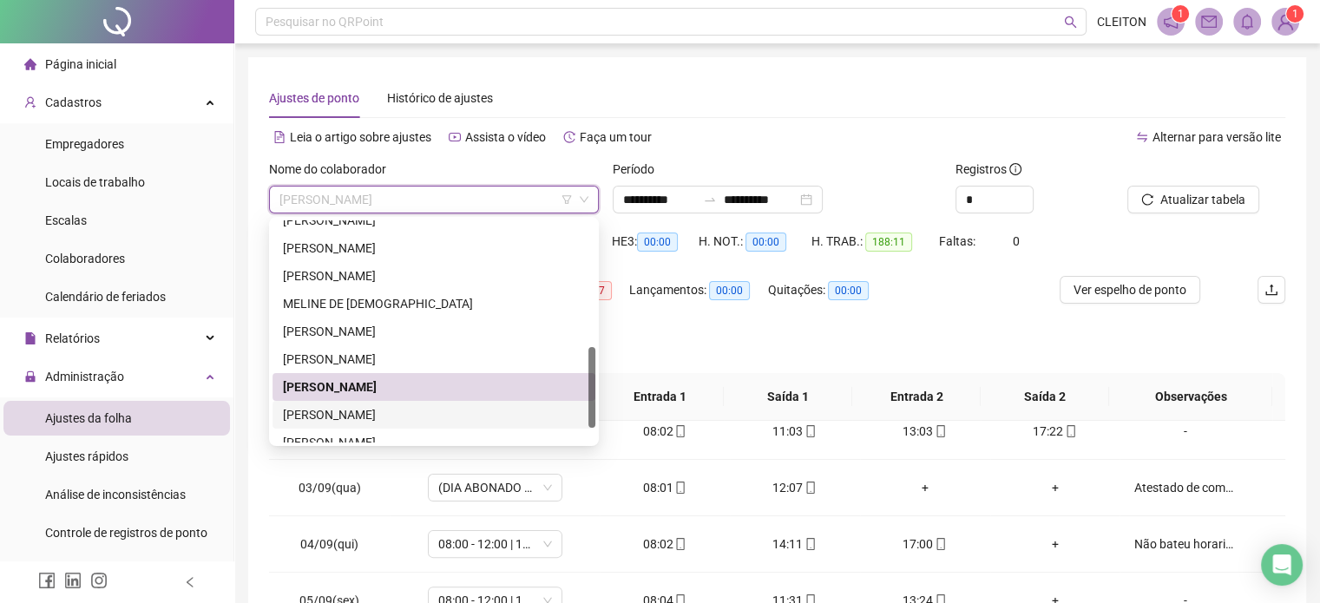
click at [354, 415] on div "[PERSON_NAME]" at bounding box center [434, 414] width 302 height 19
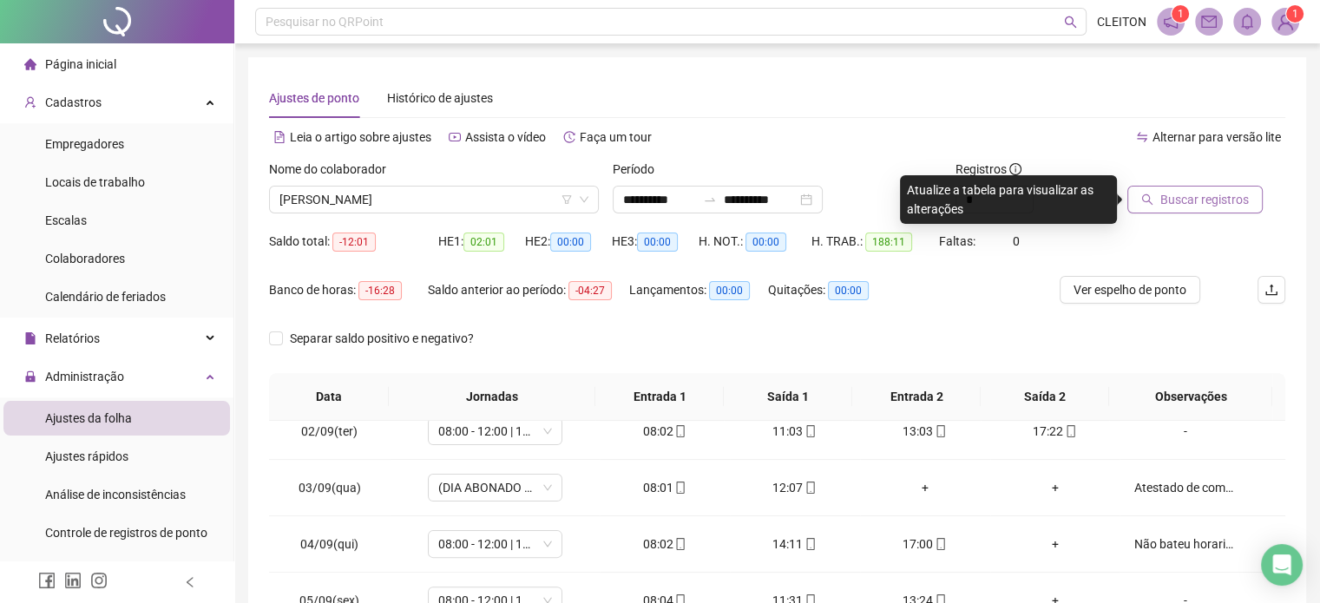
click at [1173, 202] on span "Buscar registros" at bounding box center [1204, 199] width 89 height 19
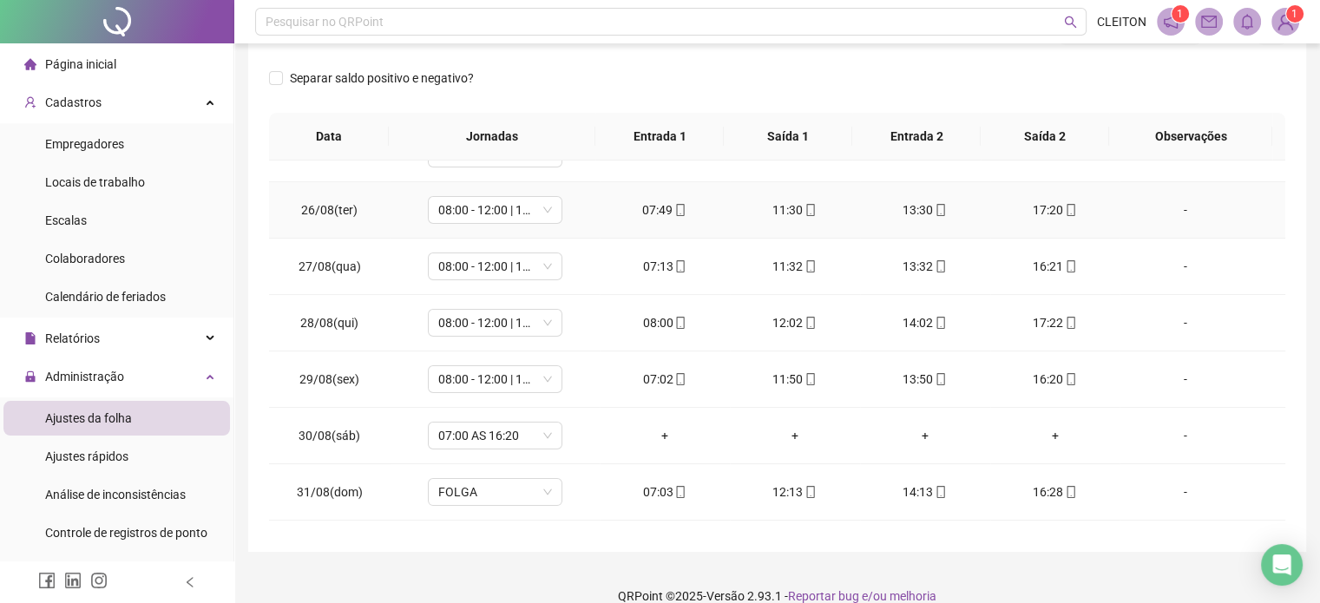
scroll to position [347, 0]
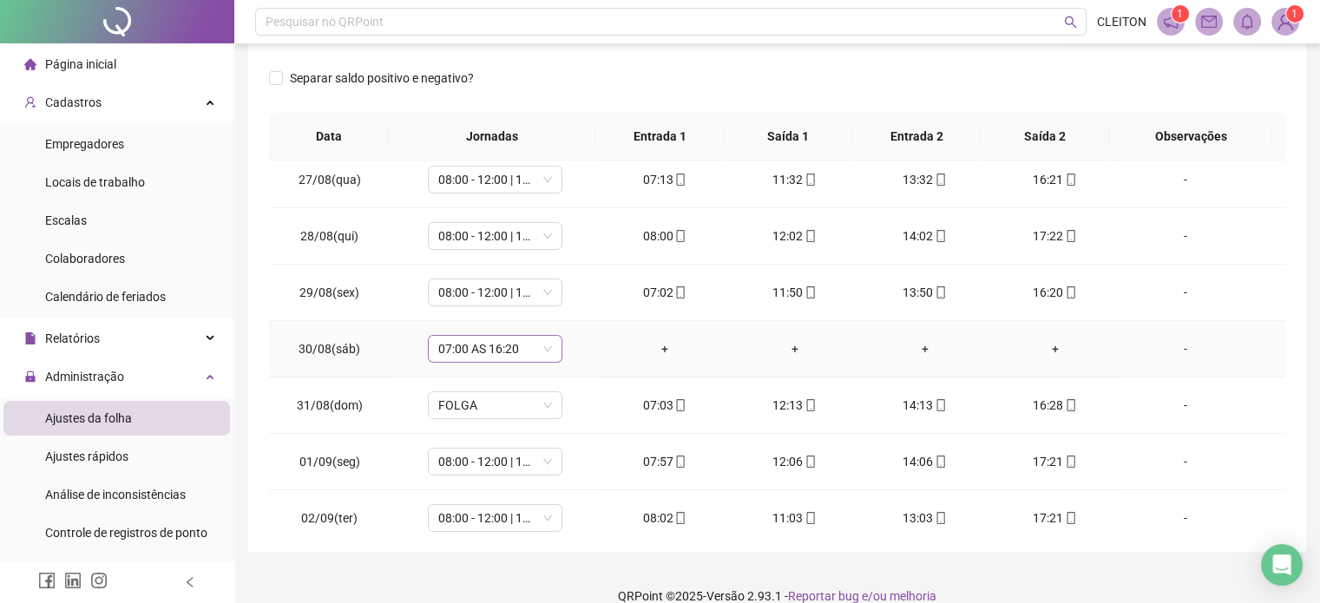
click at [472, 345] on span "07:00 AS 16:20" at bounding box center [495, 349] width 114 height 26
type input "*****"
click at [502, 404] on div "Folga" at bounding box center [506, 409] width 115 height 19
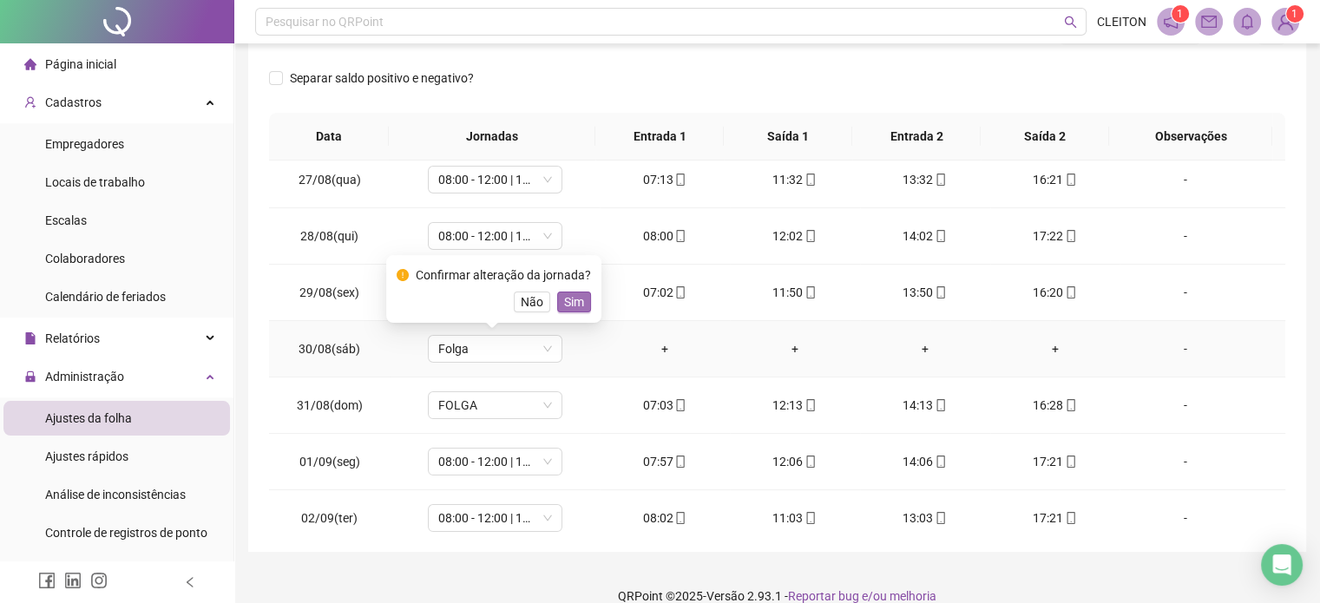
drag, startPoint x: 573, startPoint y: 297, endPoint x: 504, endPoint y: 412, distance: 134.3
click at [573, 297] on span "Sim" at bounding box center [574, 302] width 20 height 19
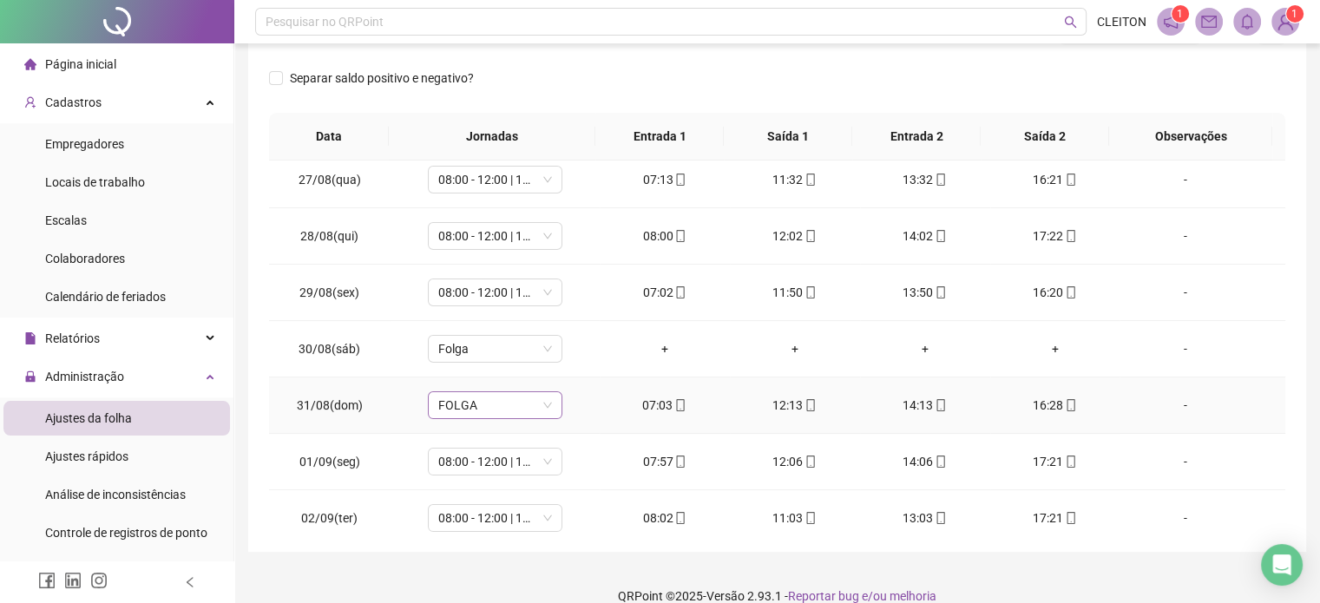
click at [507, 409] on span "FOLGA" at bounding box center [495, 405] width 114 height 26
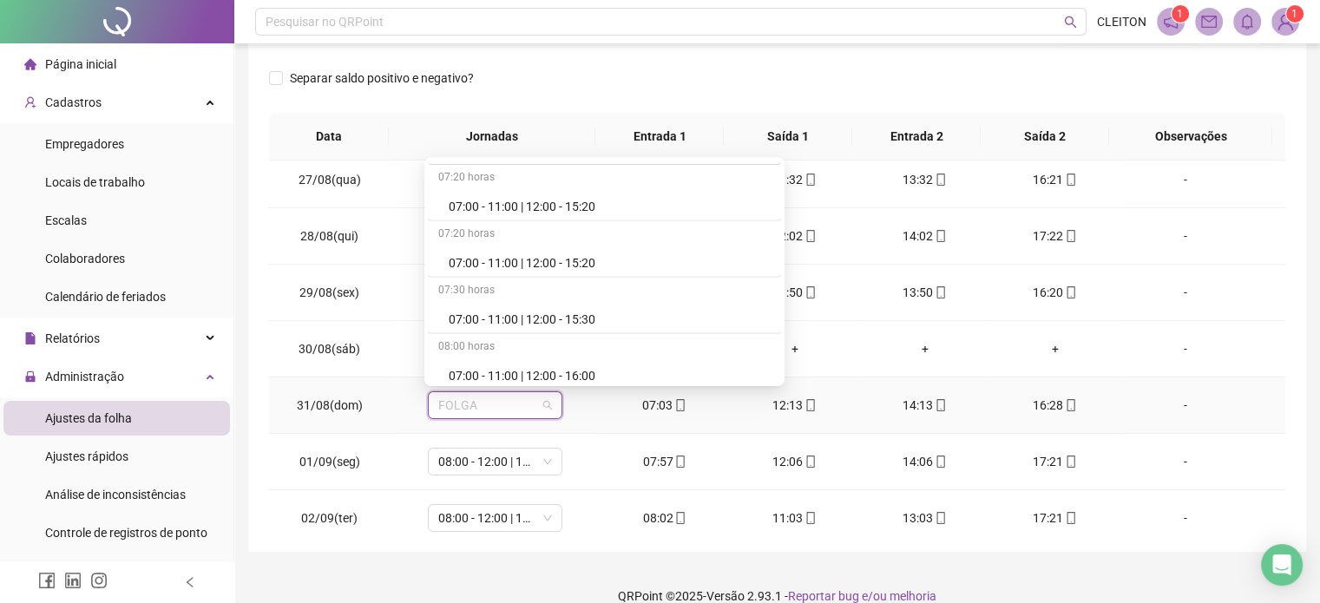
scroll to position [4427, 0]
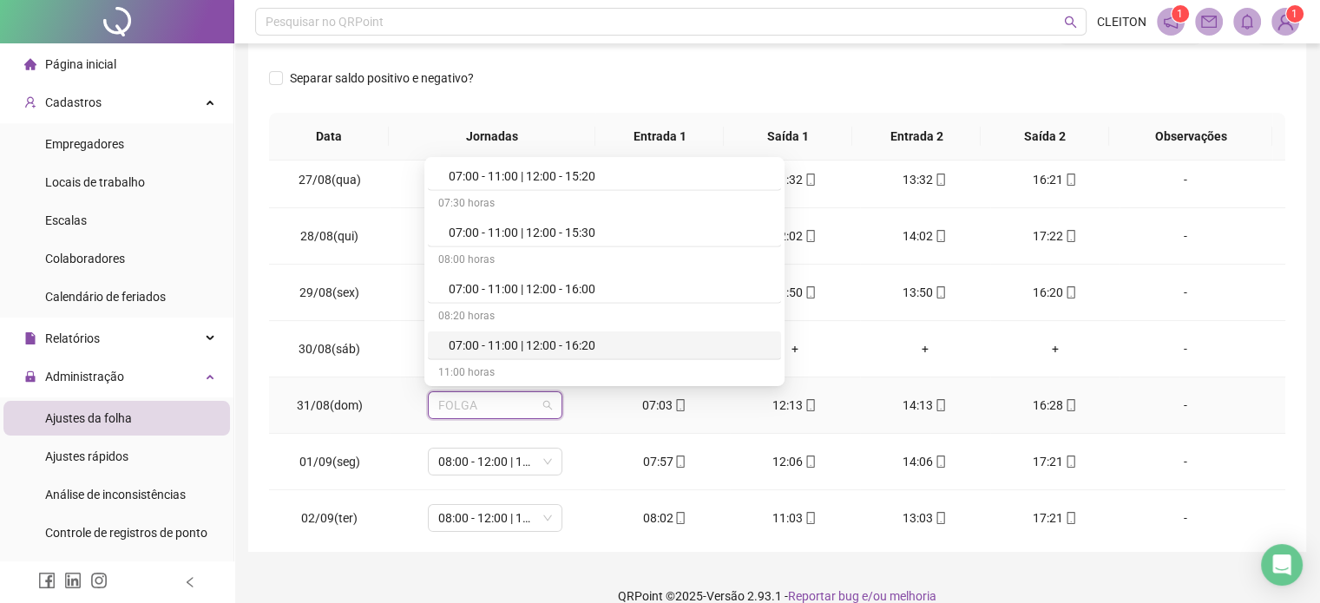
click at [559, 336] on div "07:00 - 11:00 | 12:00 - 16:20" at bounding box center [610, 345] width 322 height 19
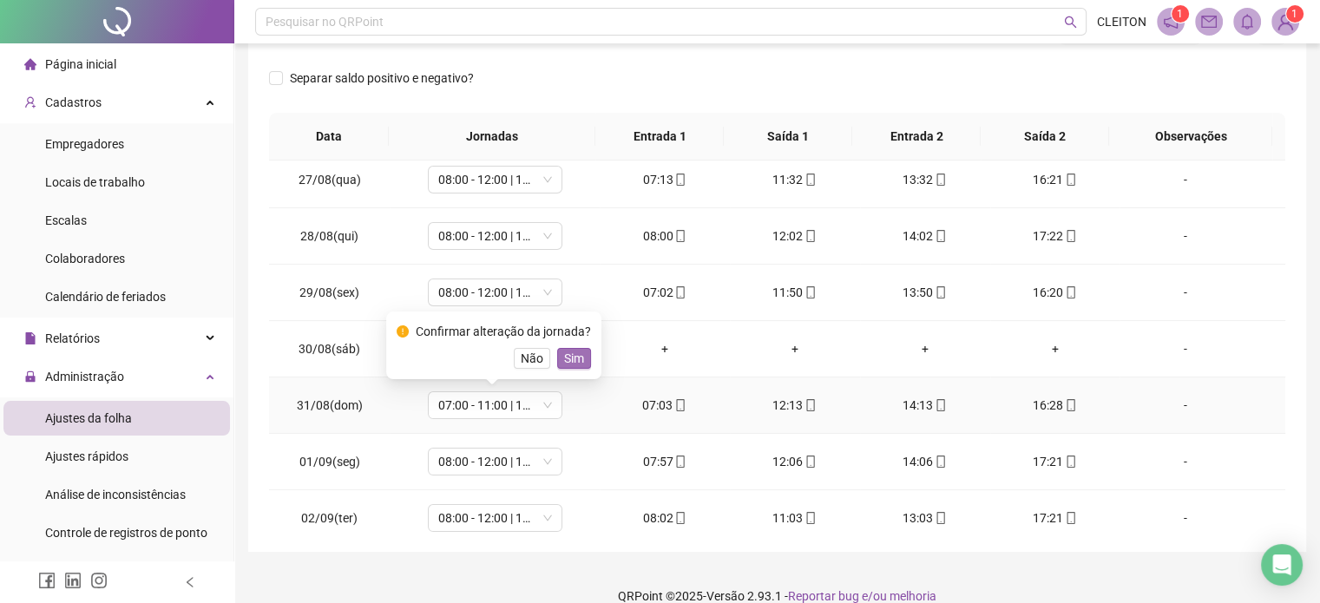
click at [579, 363] on span "Sim" at bounding box center [574, 358] width 20 height 19
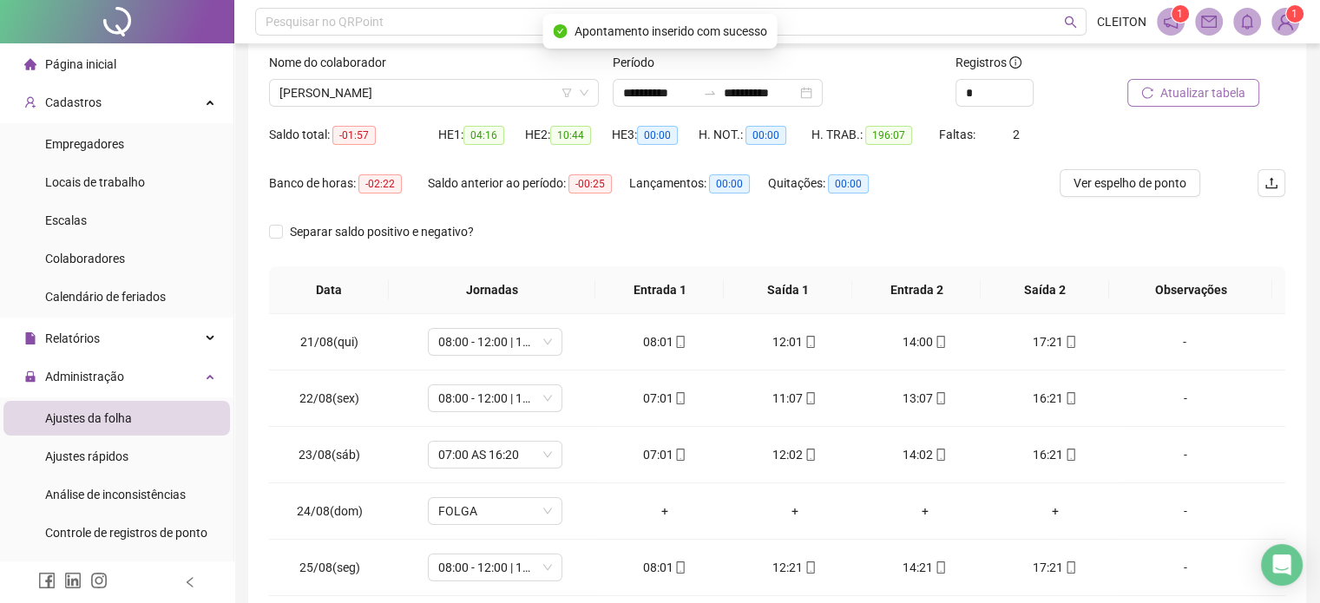
scroll to position [0, 0]
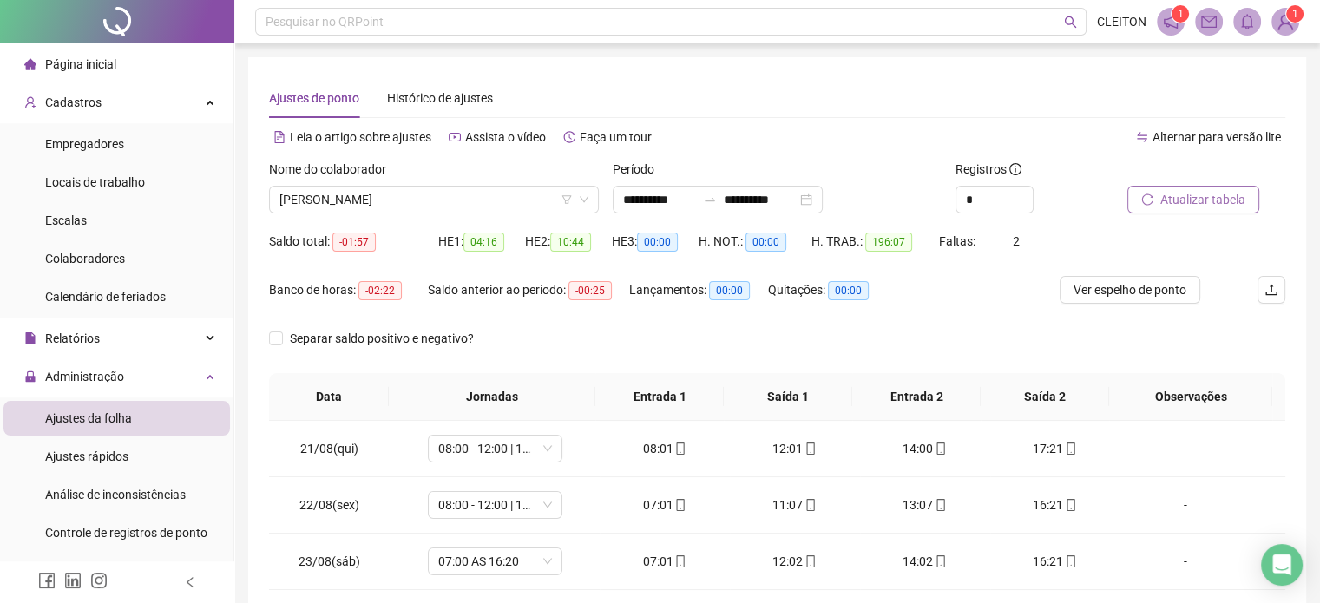
click at [1178, 203] on span "Atualizar tabela" at bounding box center [1202, 199] width 85 height 19
drag, startPoint x: 1234, startPoint y: 198, endPoint x: 976, endPoint y: 253, distance: 264.4
click at [1234, 198] on span "Atualizar tabela" at bounding box center [1202, 199] width 85 height 19
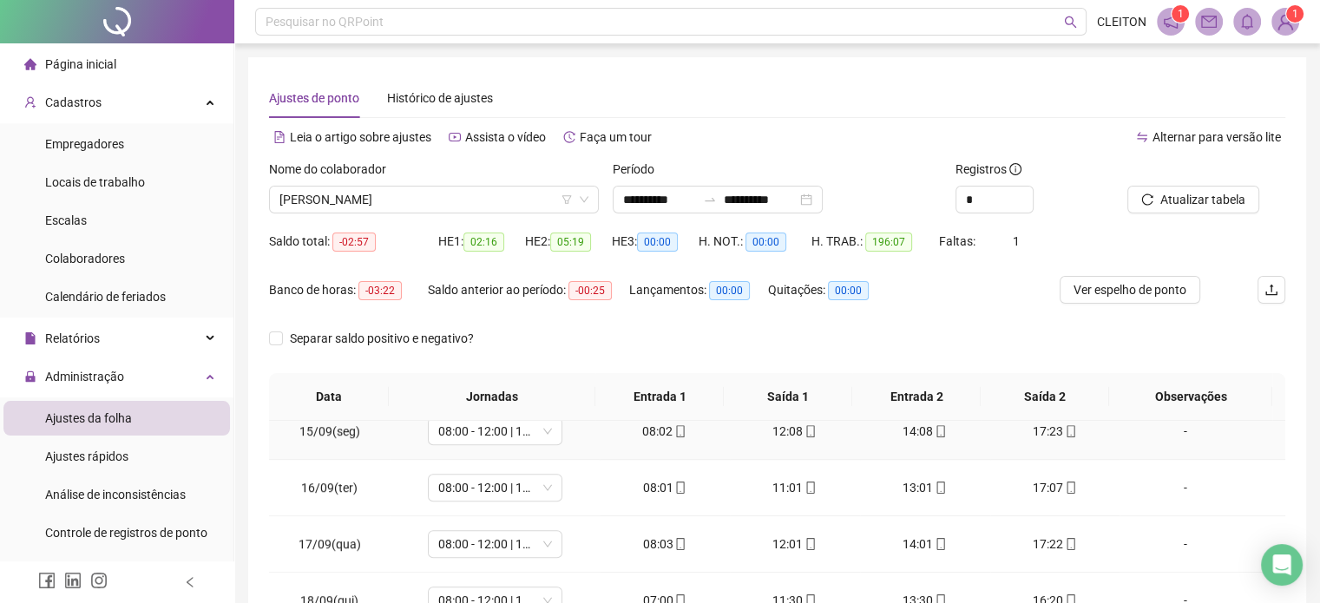
scroll to position [1429, 0]
click at [437, 202] on span "[PERSON_NAME]" at bounding box center [433, 200] width 309 height 26
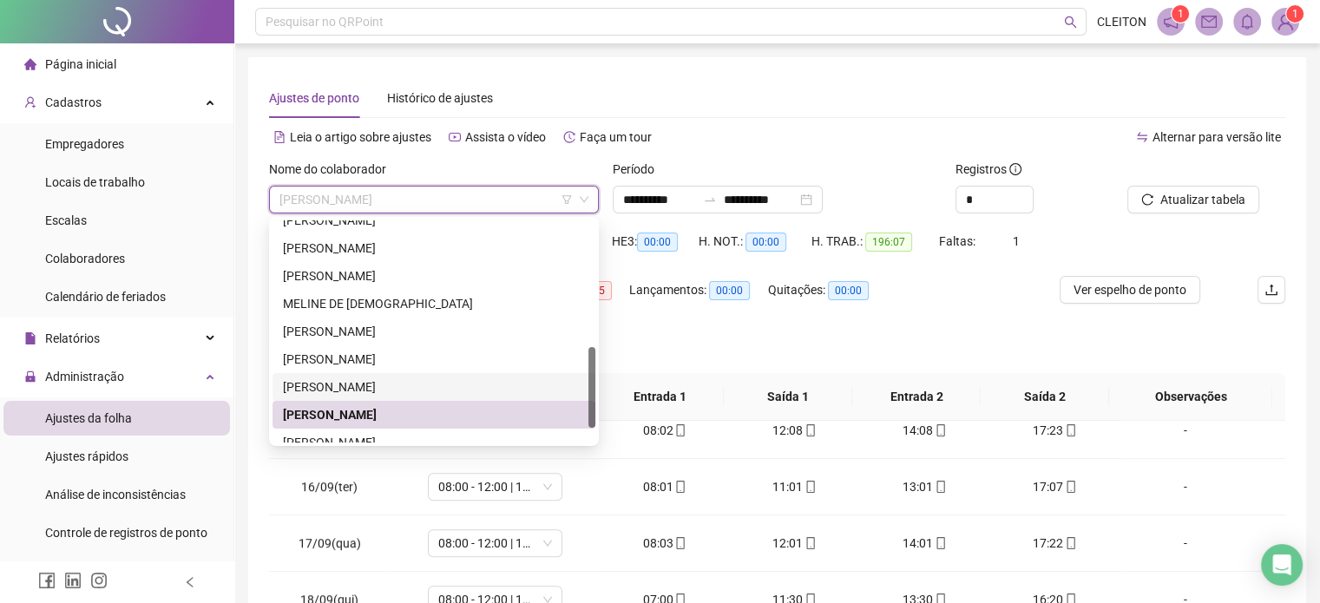
click at [330, 387] on div "[PERSON_NAME]" at bounding box center [434, 387] width 302 height 19
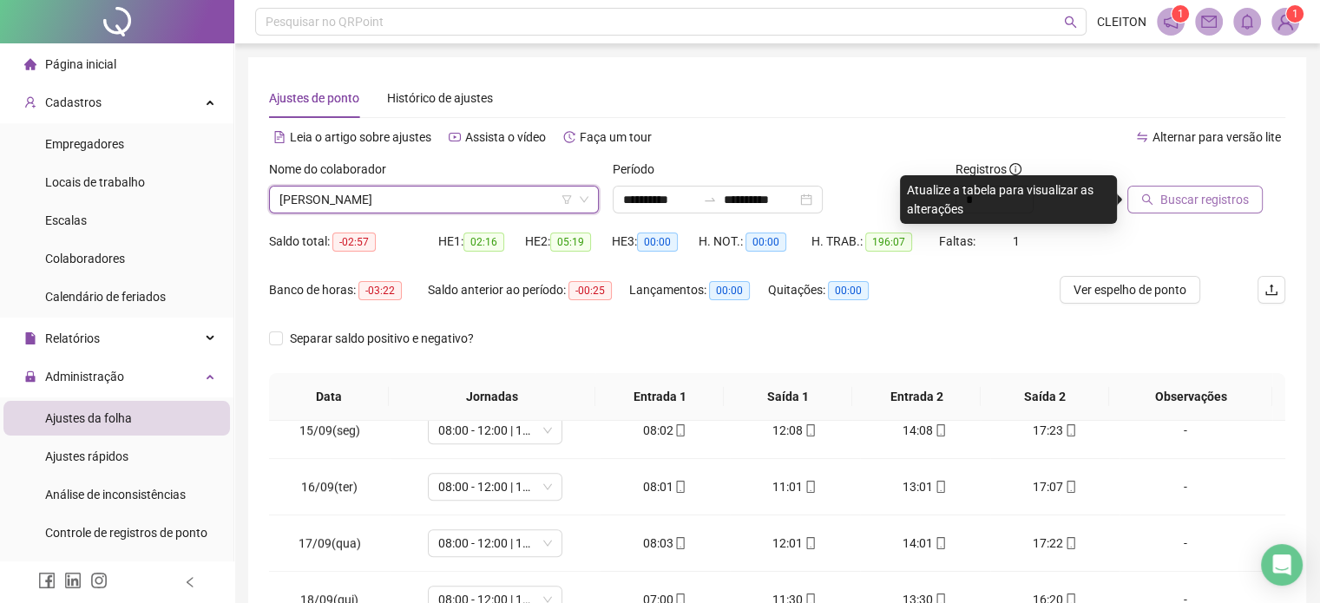
click at [1212, 200] on span "Buscar registros" at bounding box center [1204, 199] width 89 height 19
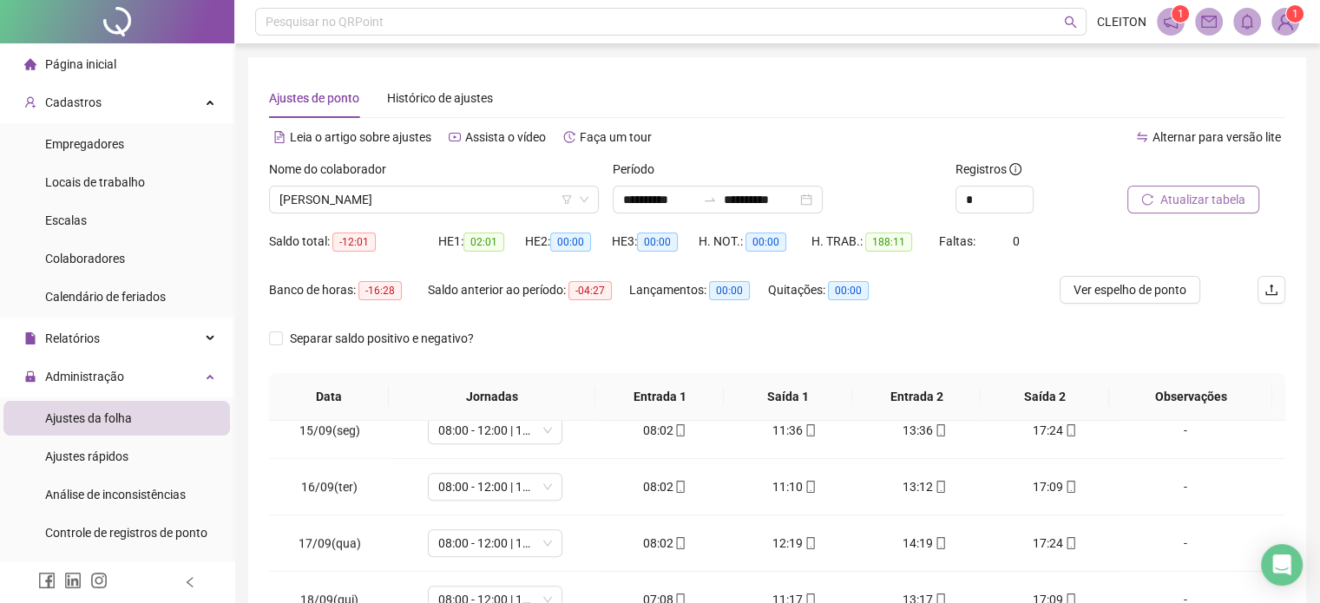
click at [456, 181] on div "Nome do colaborador" at bounding box center [434, 173] width 330 height 26
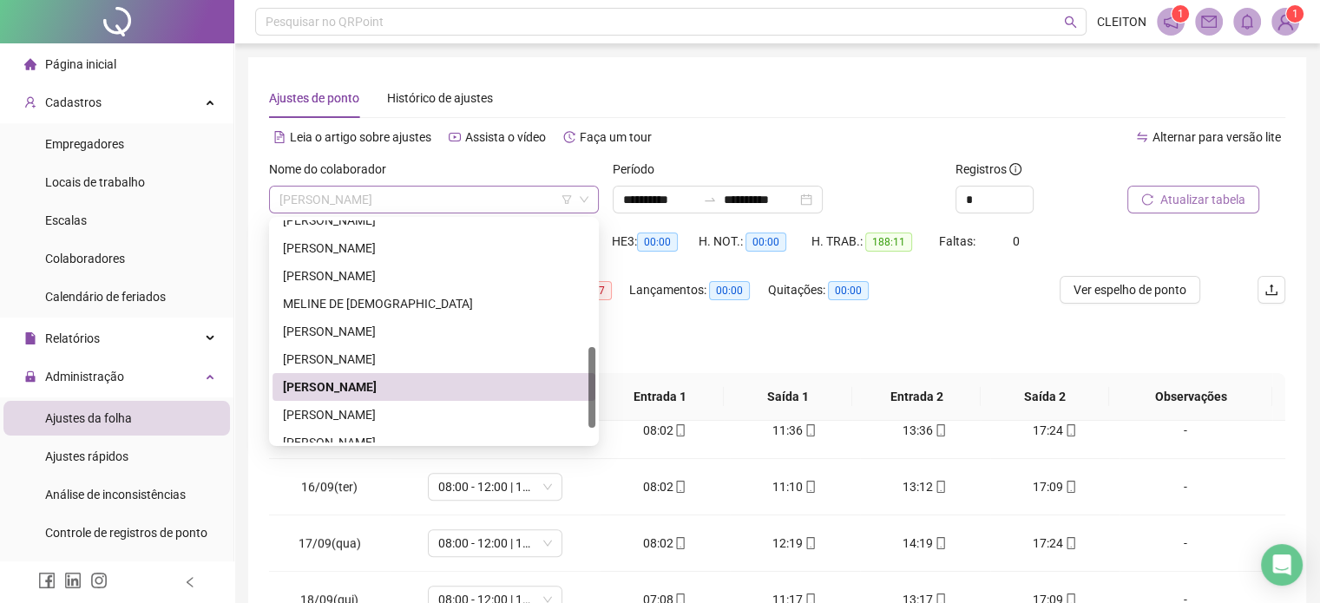
click at [457, 190] on span "[PERSON_NAME]" at bounding box center [433, 200] width 309 height 26
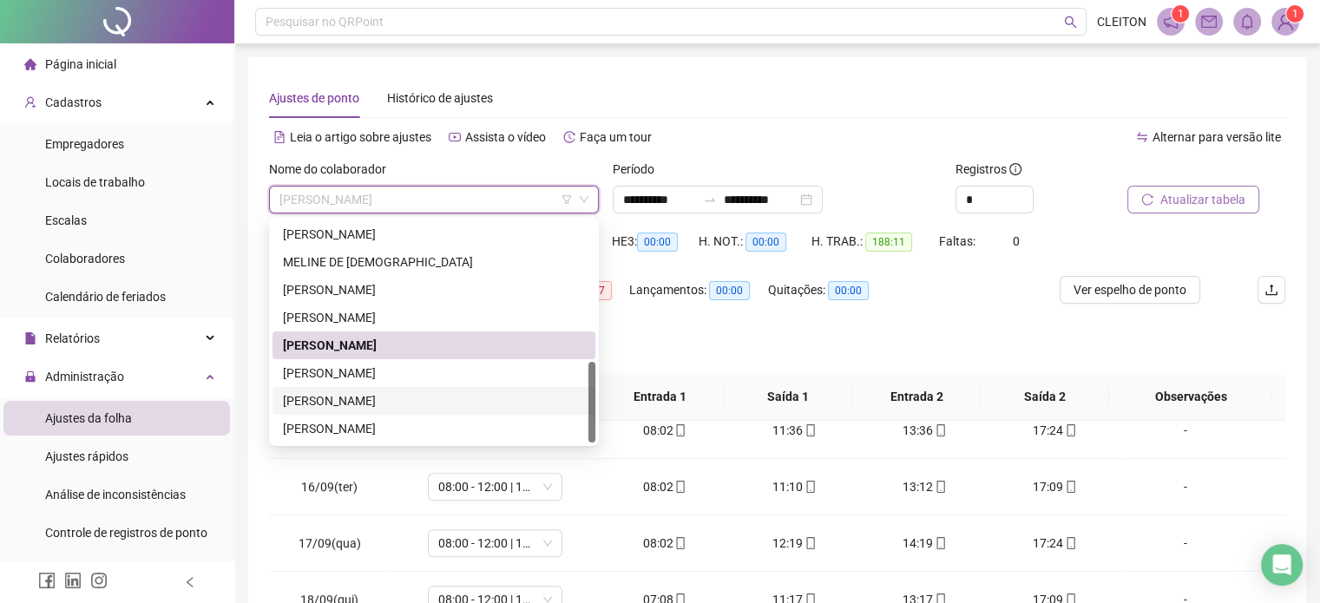
click at [366, 404] on div "[PERSON_NAME]" at bounding box center [434, 400] width 302 height 19
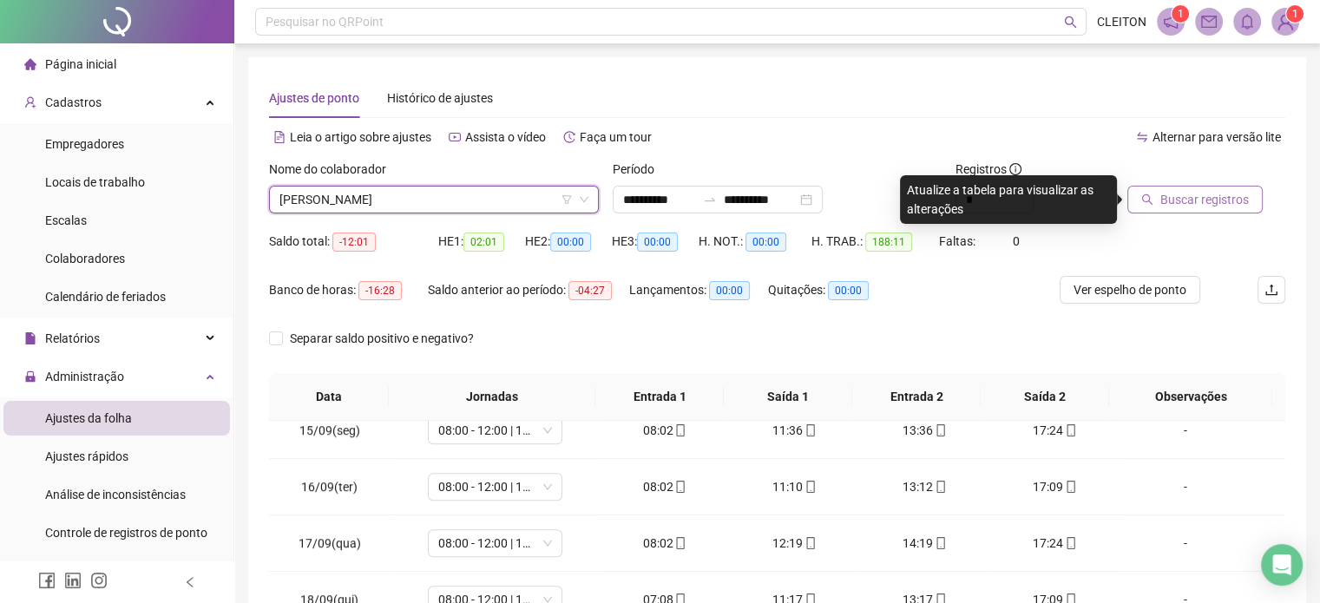
click at [1187, 197] on span "Buscar registros" at bounding box center [1204, 199] width 89 height 19
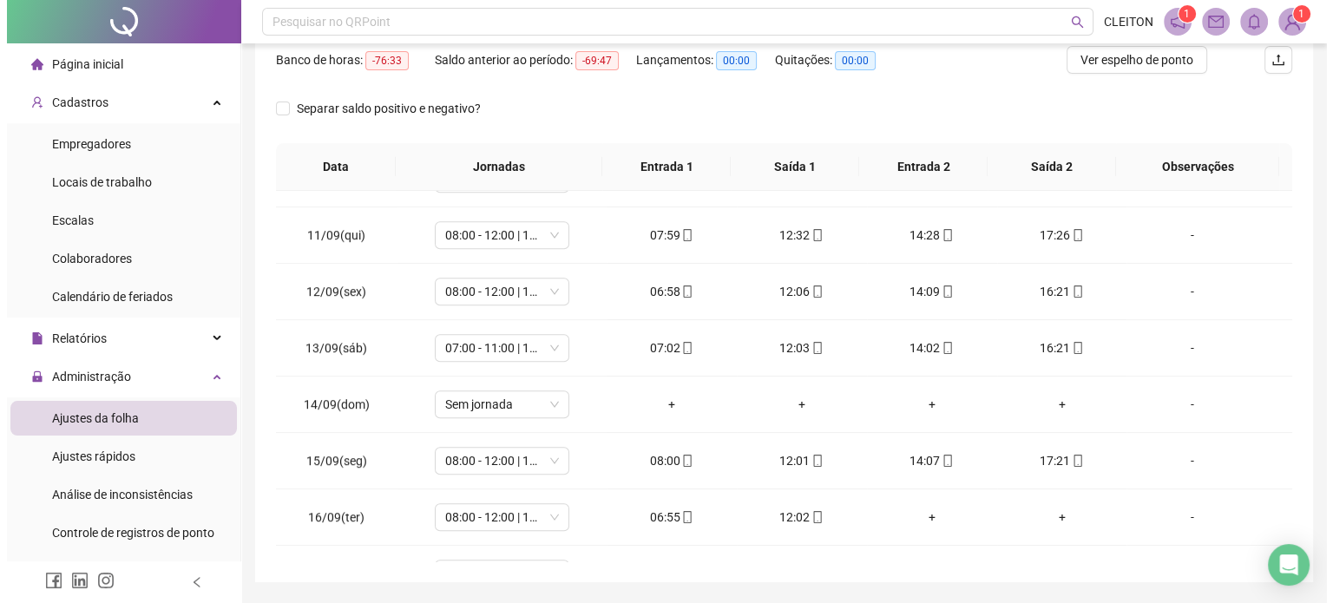
scroll to position [260, 0]
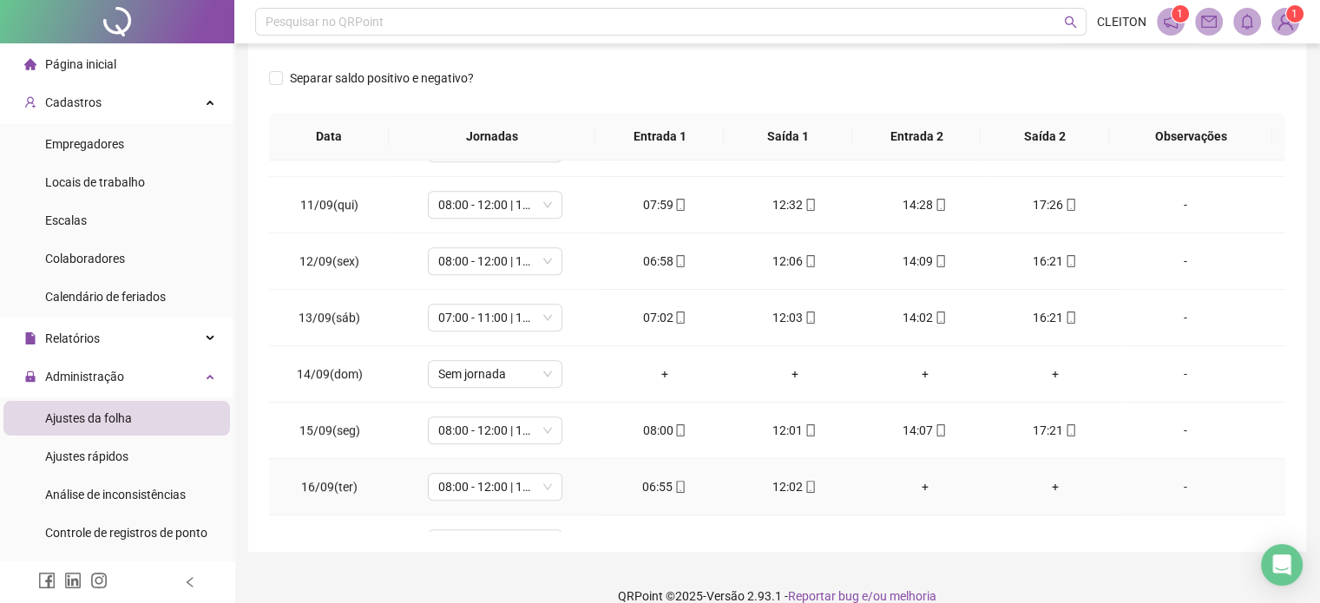
click at [1180, 483] on div "-" at bounding box center [1185, 486] width 102 height 19
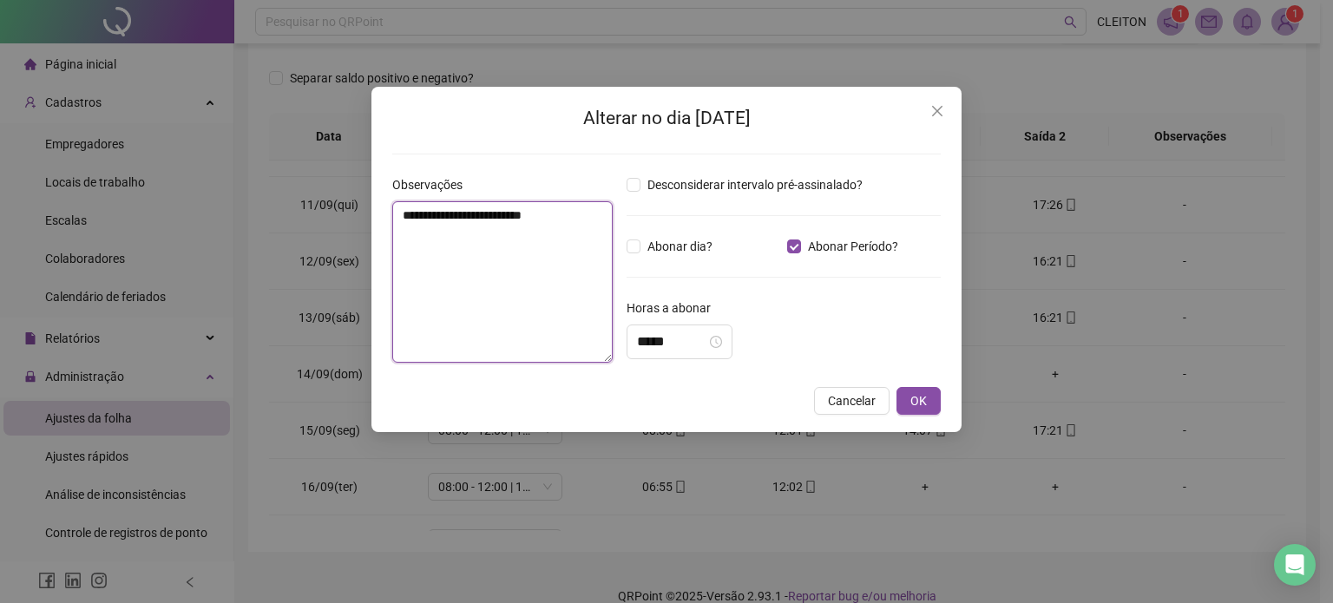
click at [418, 264] on textarea "**********" at bounding box center [502, 281] width 220 height 161
type textarea "**********"
click at [645, 345] on input "*****" at bounding box center [671, 342] width 69 height 21
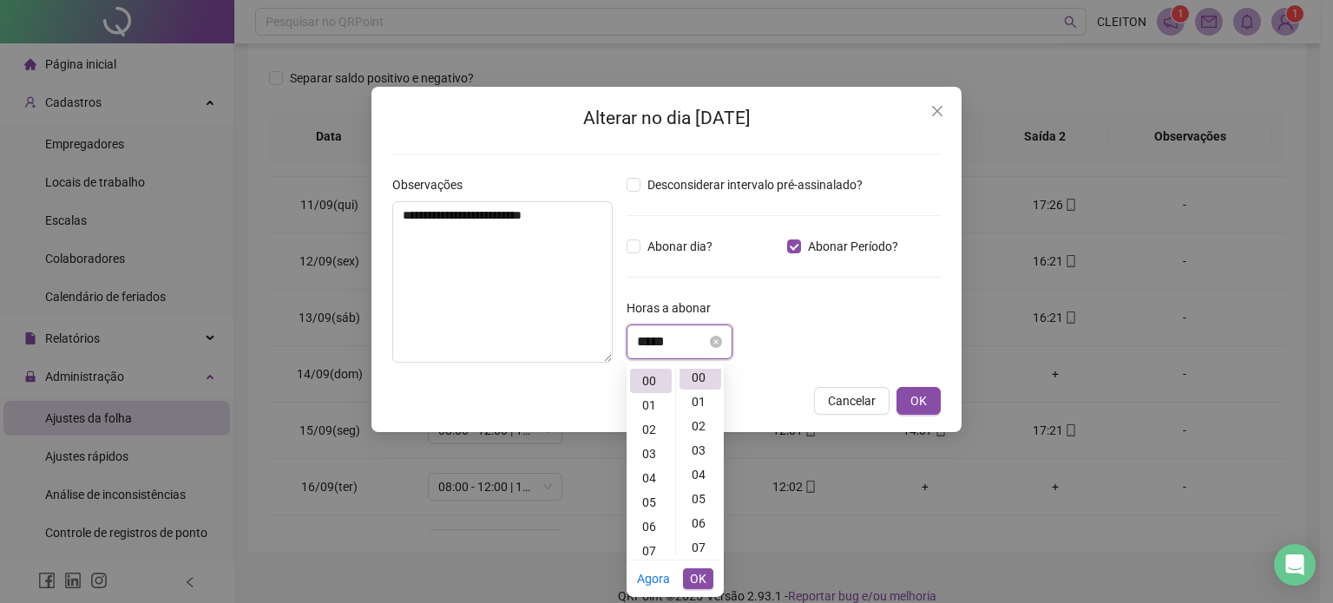
scroll to position [0, 0]
click at [650, 342] on input "*****" at bounding box center [671, 342] width 69 height 21
click at [661, 343] on input "*****" at bounding box center [671, 342] width 69 height 21
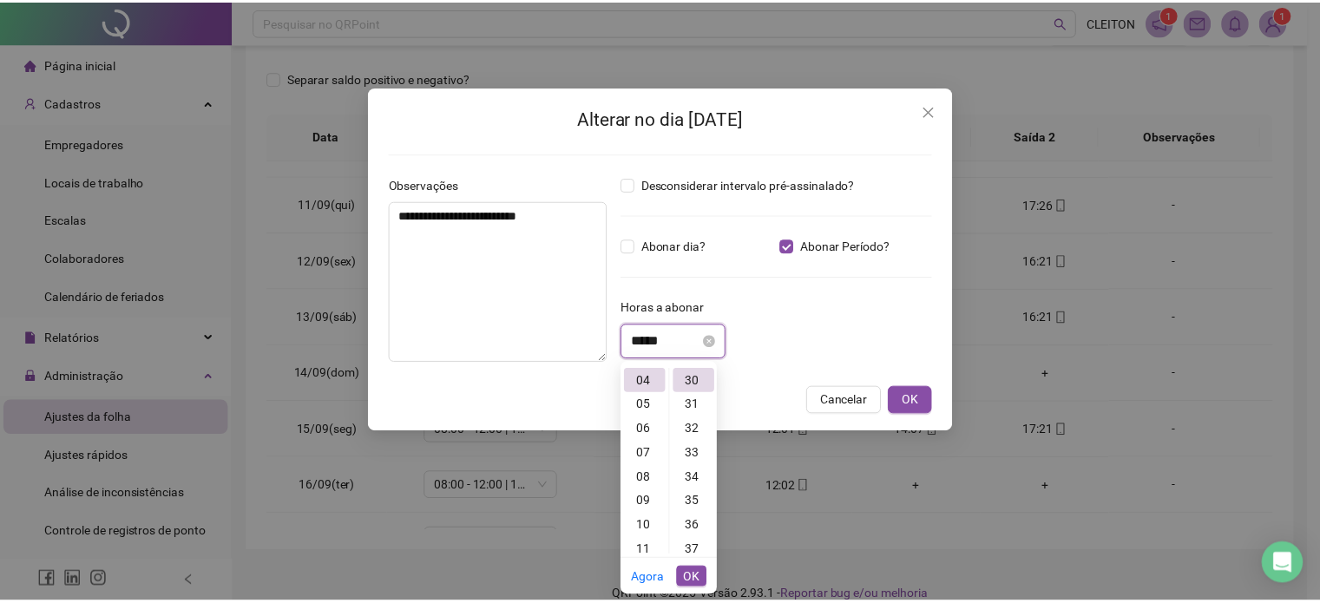
scroll to position [729, 0]
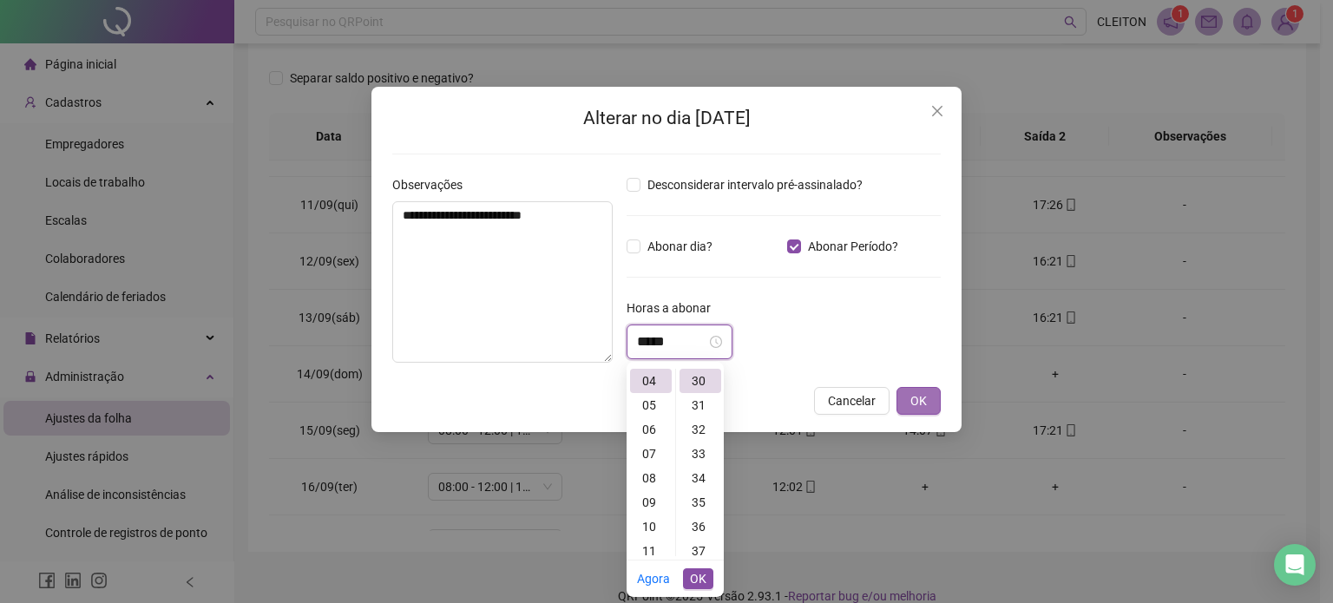
type input "*****"
click at [926, 403] on span "OK" at bounding box center [919, 400] width 16 height 19
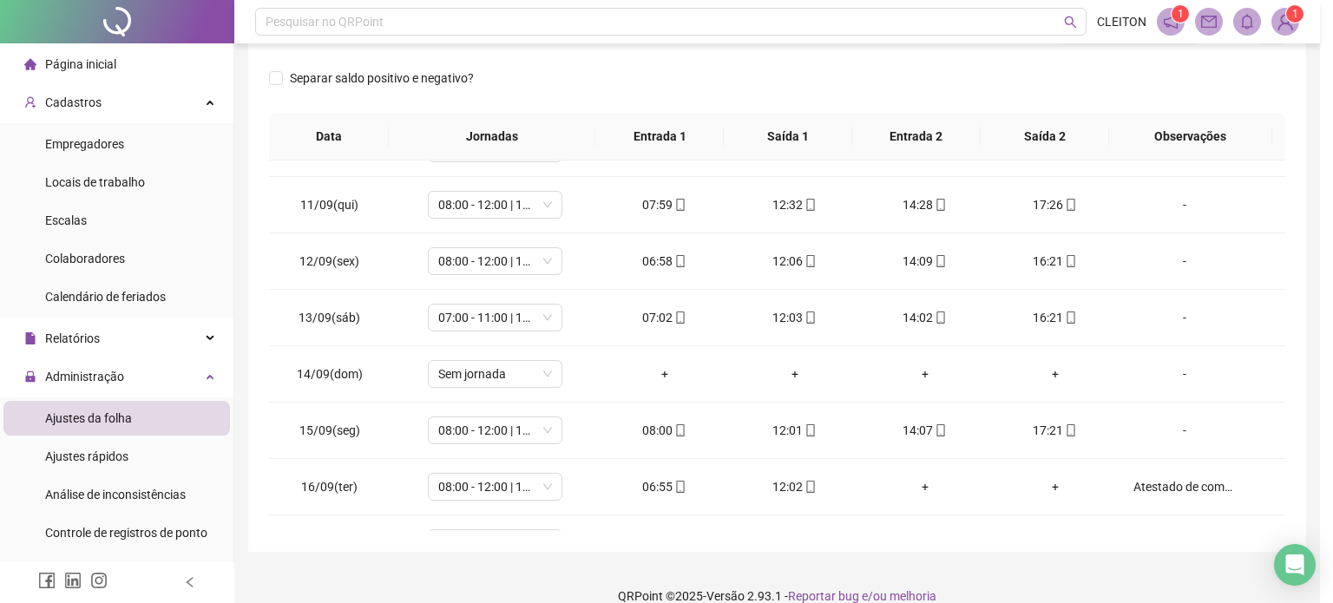
click at [926, 403] on div "**********" at bounding box center [666, 301] width 1333 height 603
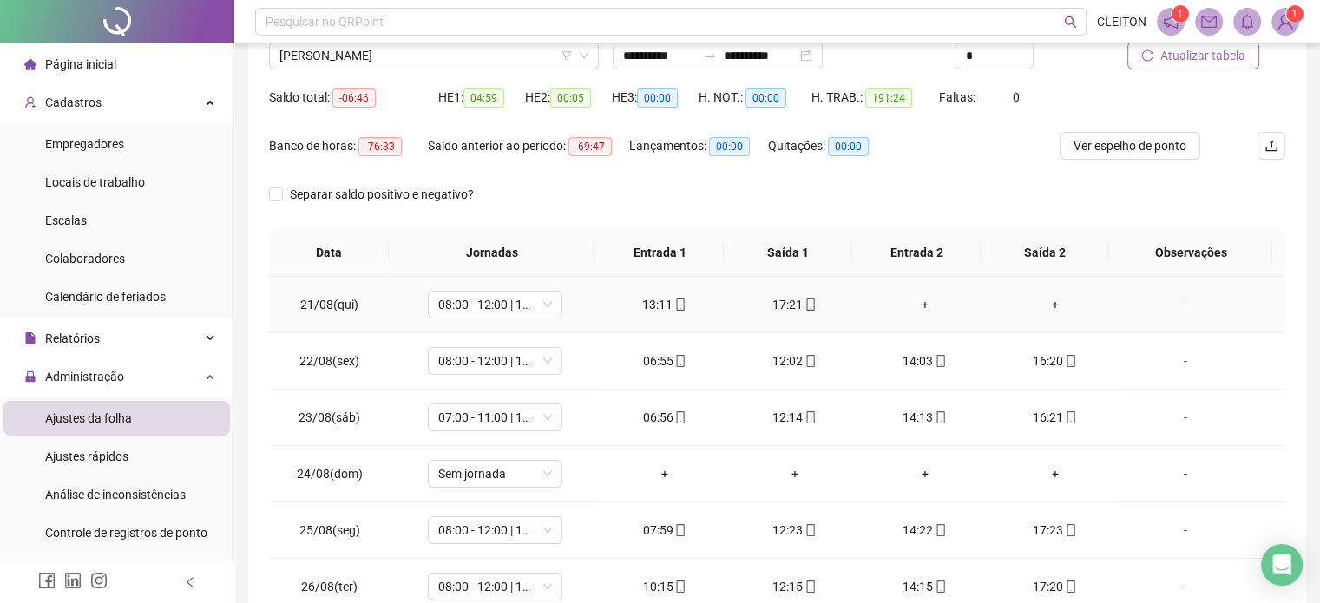
scroll to position [0, 0]
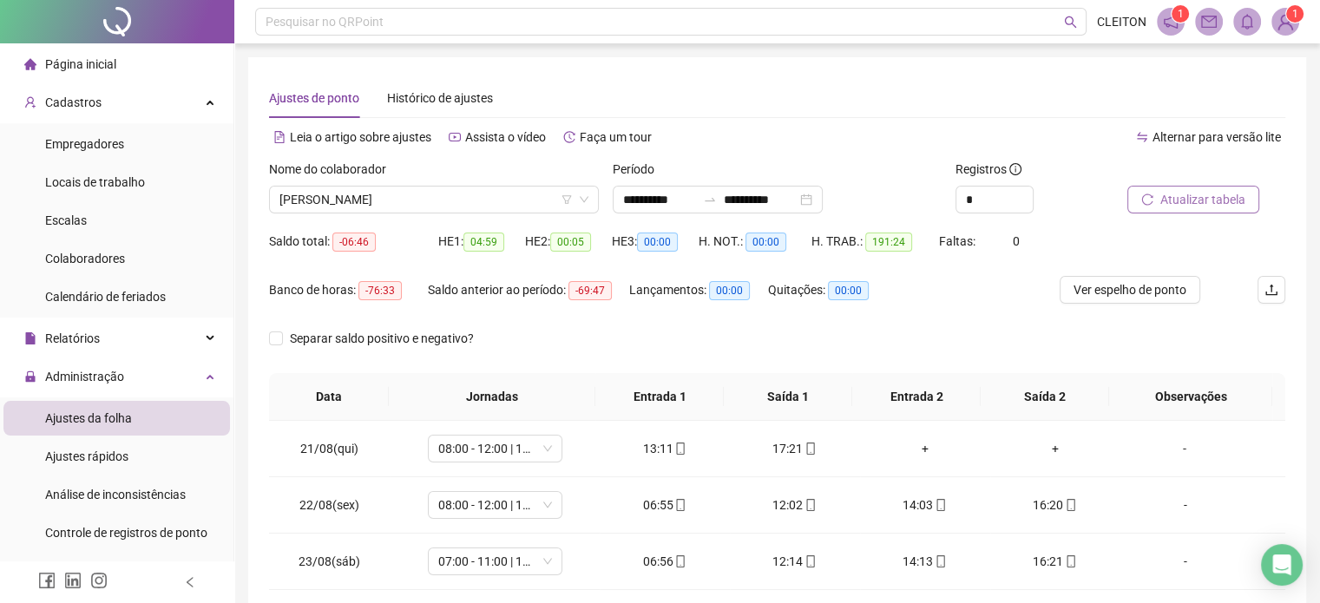
click at [1185, 194] on span "Atualizar tabela" at bounding box center [1202, 199] width 85 height 19
click at [1196, 199] on span "Atualizar tabela" at bounding box center [1202, 199] width 85 height 19
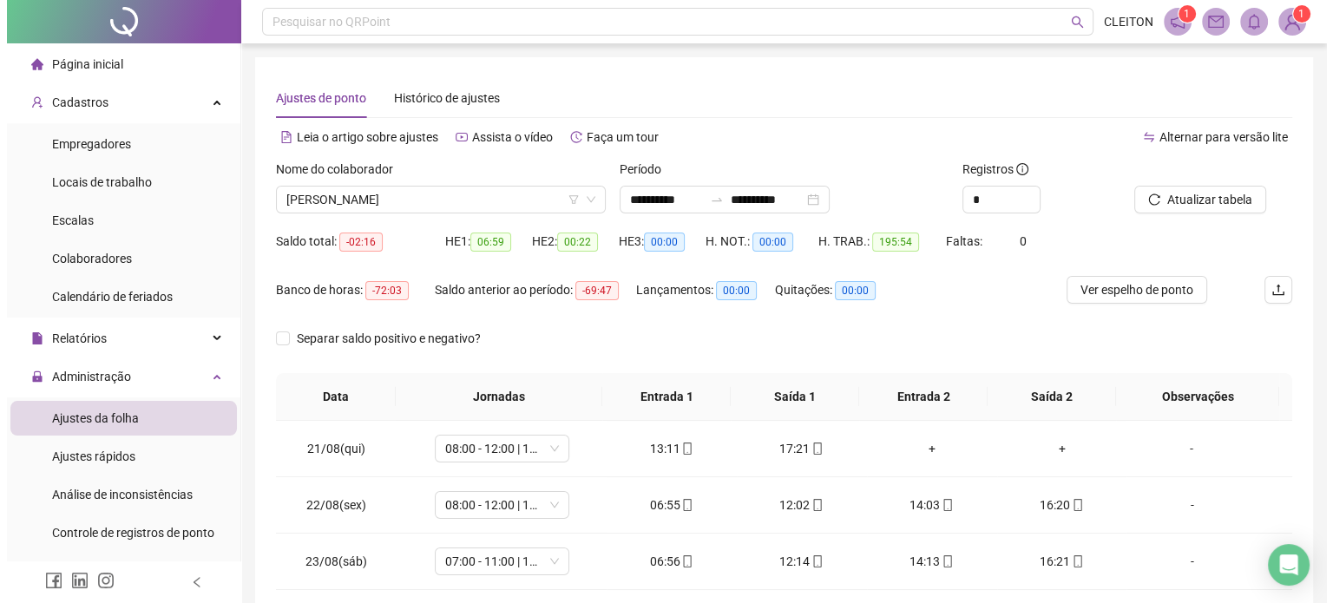
scroll to position [87, 0]
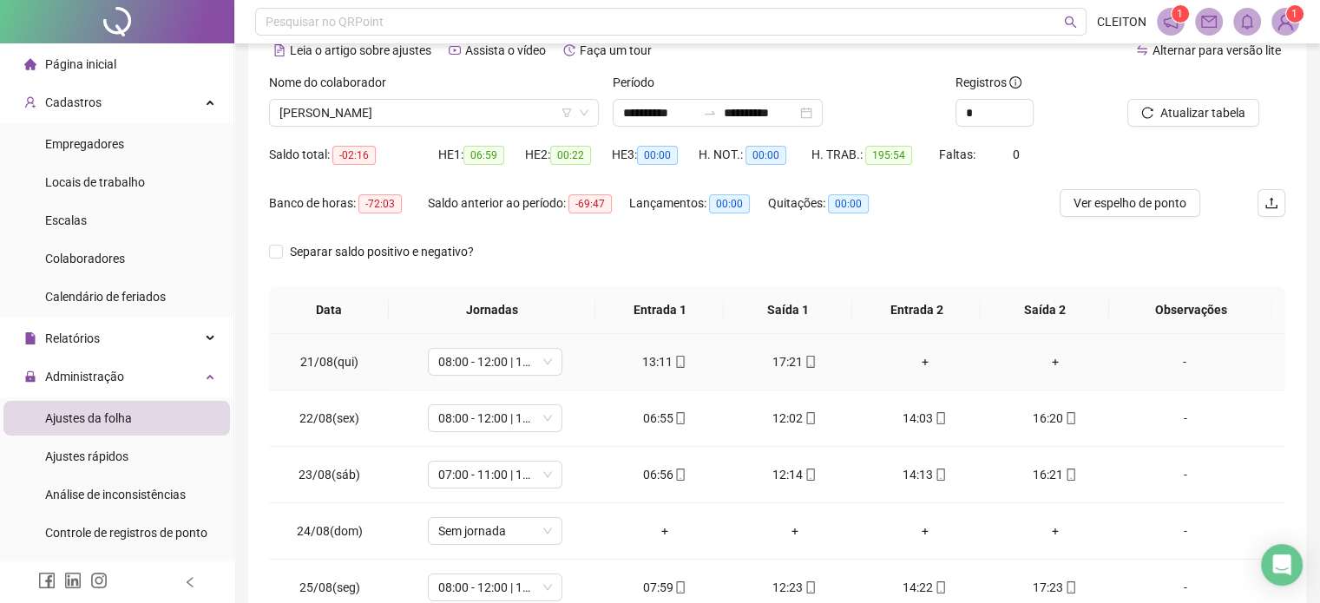
drag, startPoint x: 1176, startPoint y: 359, endPoint x: 985, endPoint y: 343, distance: 191.7
click at [1176, 359] on div "-" at bounding box center [1185, 361] width 102 height 19
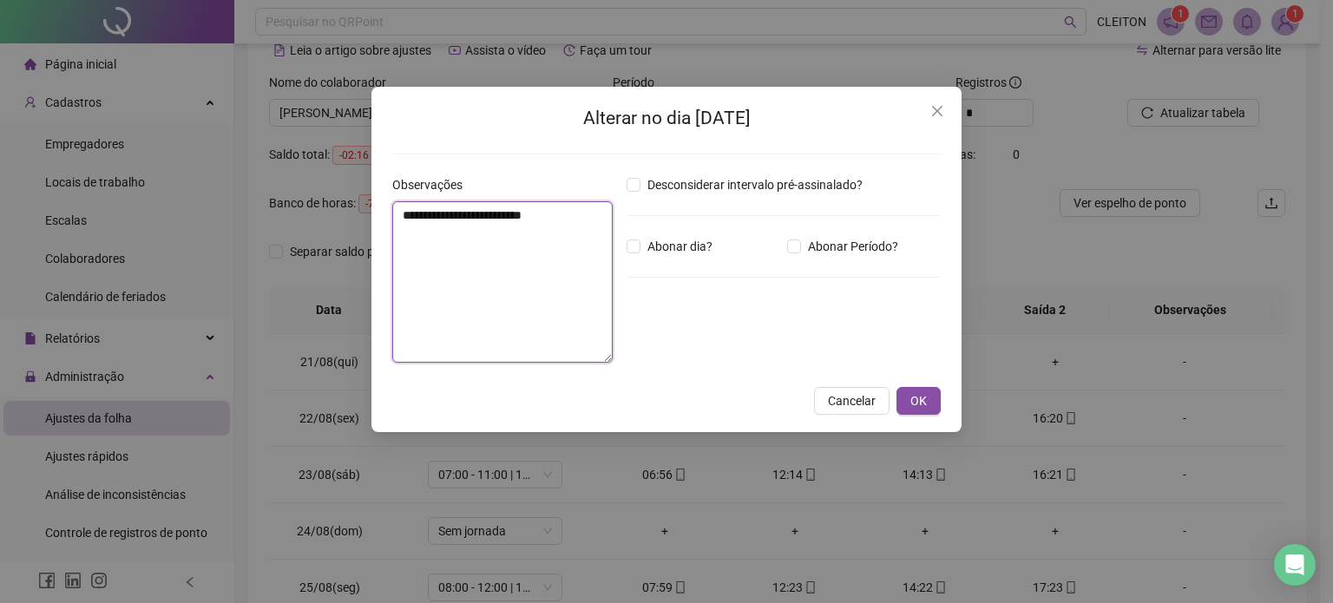
click at [395, 263] on textarea "**********" at bounding box center [502, 281] width 220 height 161
click at [465, 253] on textarea "**********" at bounding box center [502, 281] width 220 height 161
type textarea "*"
type textarea "**********"
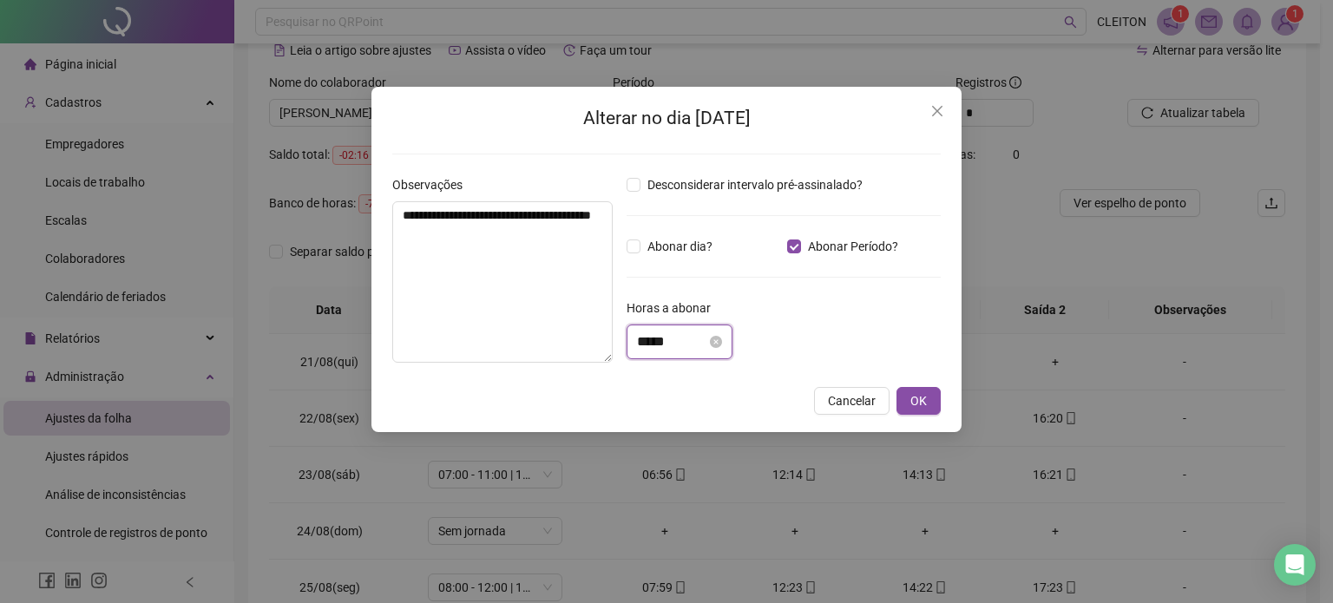
click at [639, 346] on input "*****" at bounding box center [671, 342] width 69 height 21
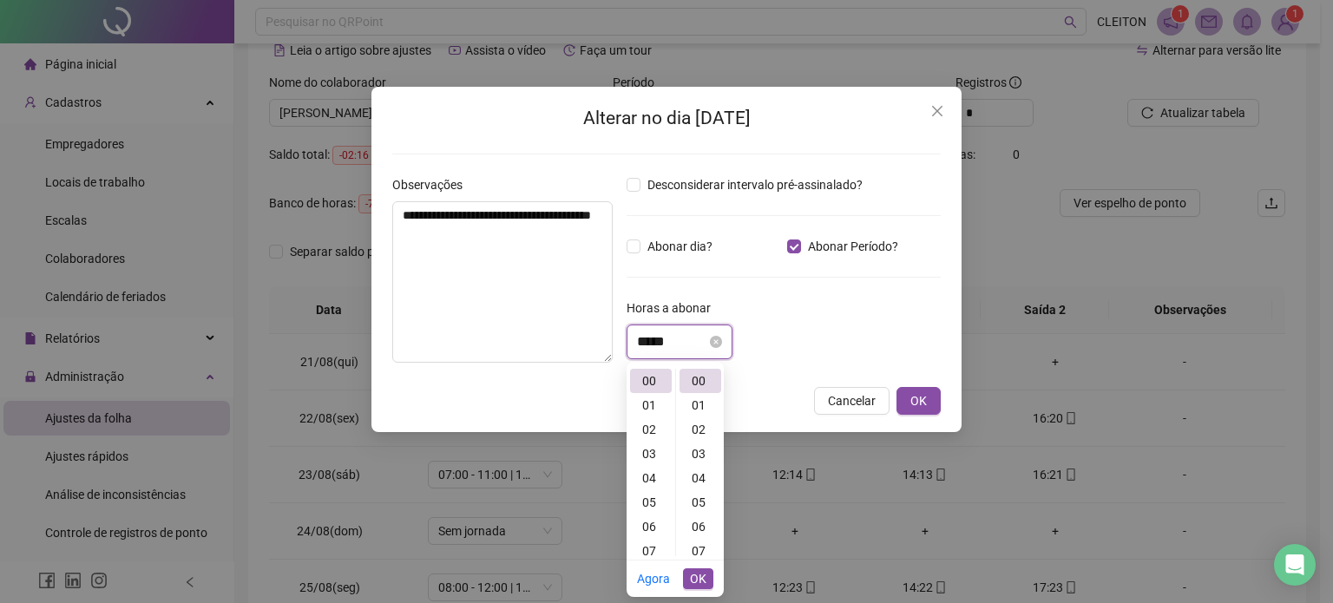
scroll to position [0, 0]
click at [649, 337] on input "*****" at bounding box center [671, 342] width 69 height 21
click at [671, 343] on input "*****" at bounding box center [671, 342] width 69 height 21
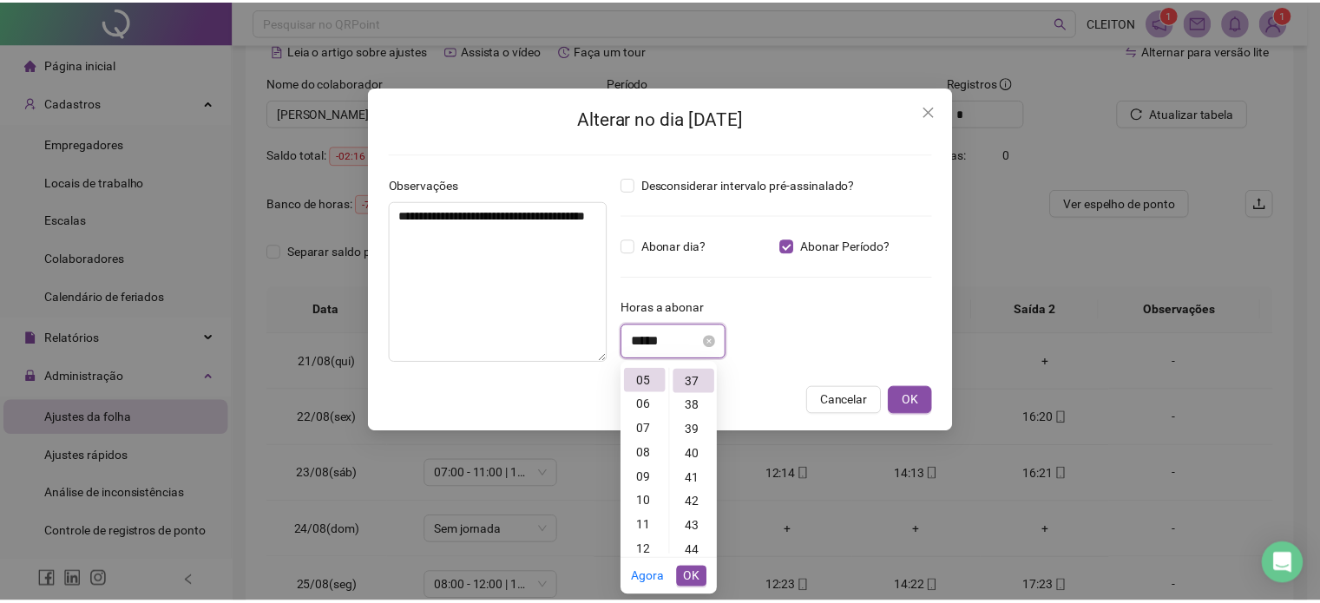
scroll to position [899, 0]
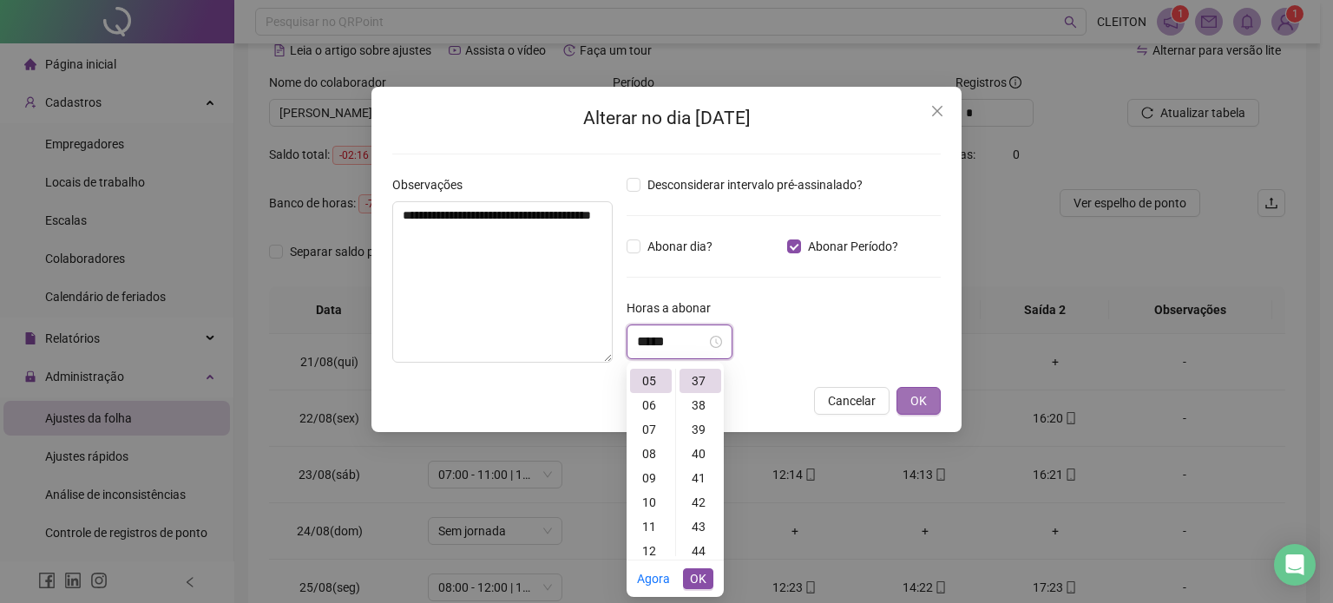
type input "*****"
click at [927, 405] on span "OK" at bounding box center [919, 400] width 16 height 19
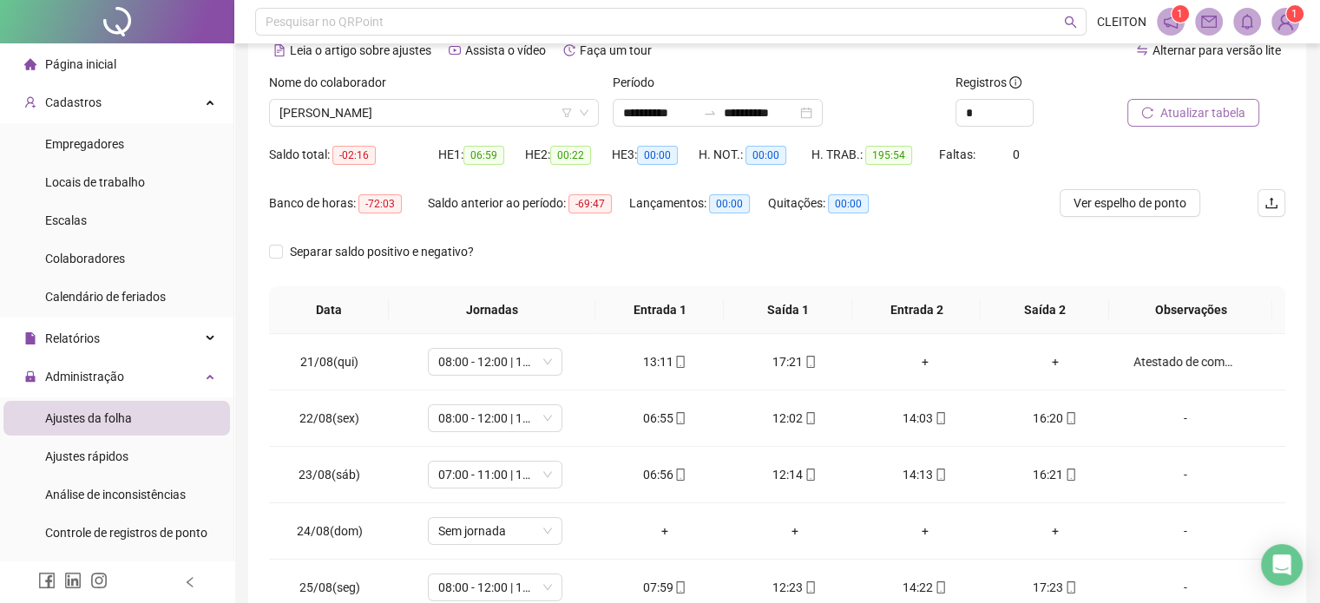
click at [1201, 113] on span "Atualizar tabela" at bounding box center [1202, 112] width 85 height 19
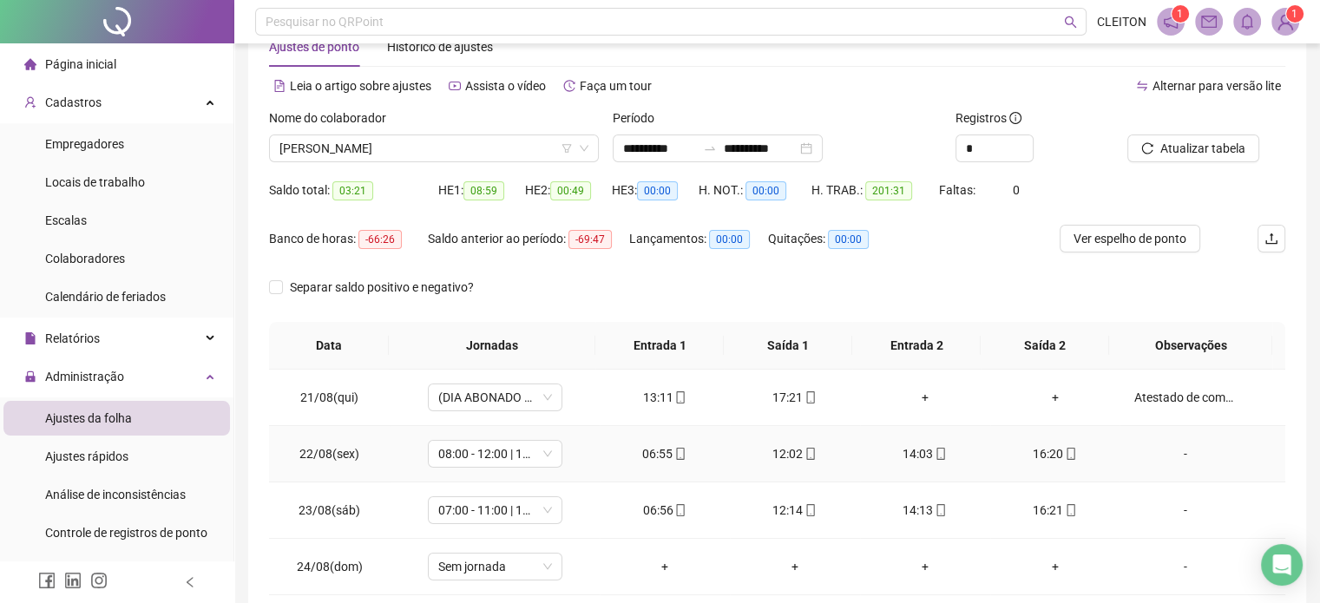
scroll to position [0, 0]
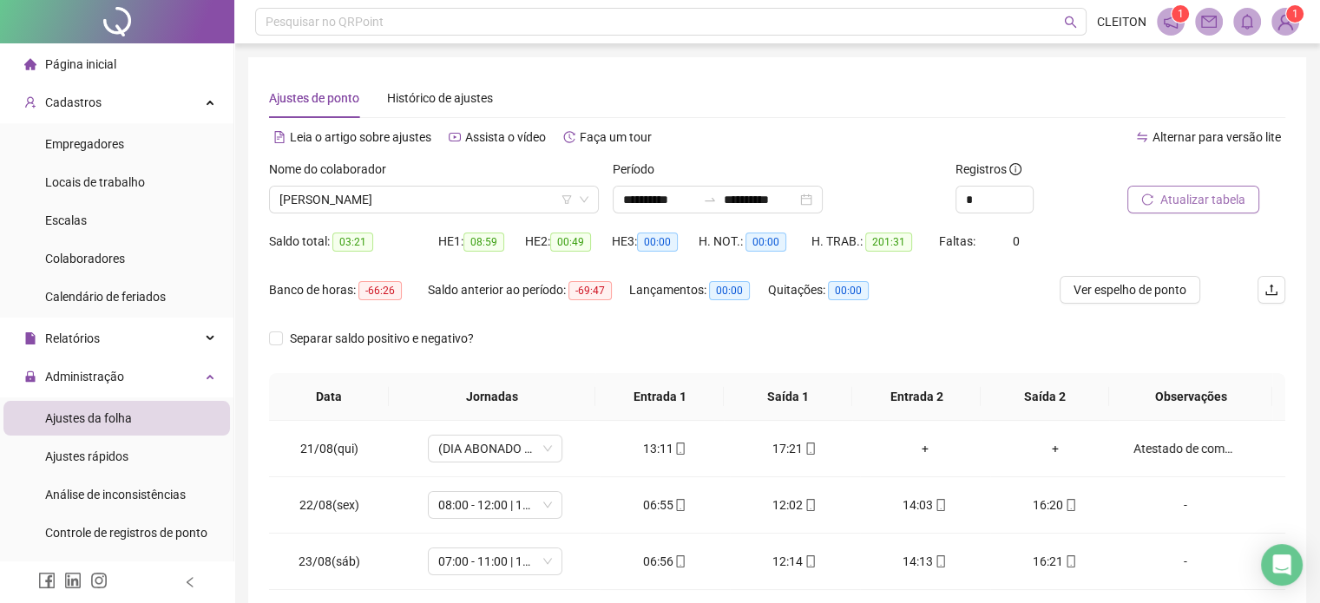
click at [1212, 201] on span "Atualizar tabela" at bounding box center [1202, 199] width 85 height 19
click at [434, 190] on span "[PERSON_NAME]" at bounding box center [433, 200] width 309 height 26
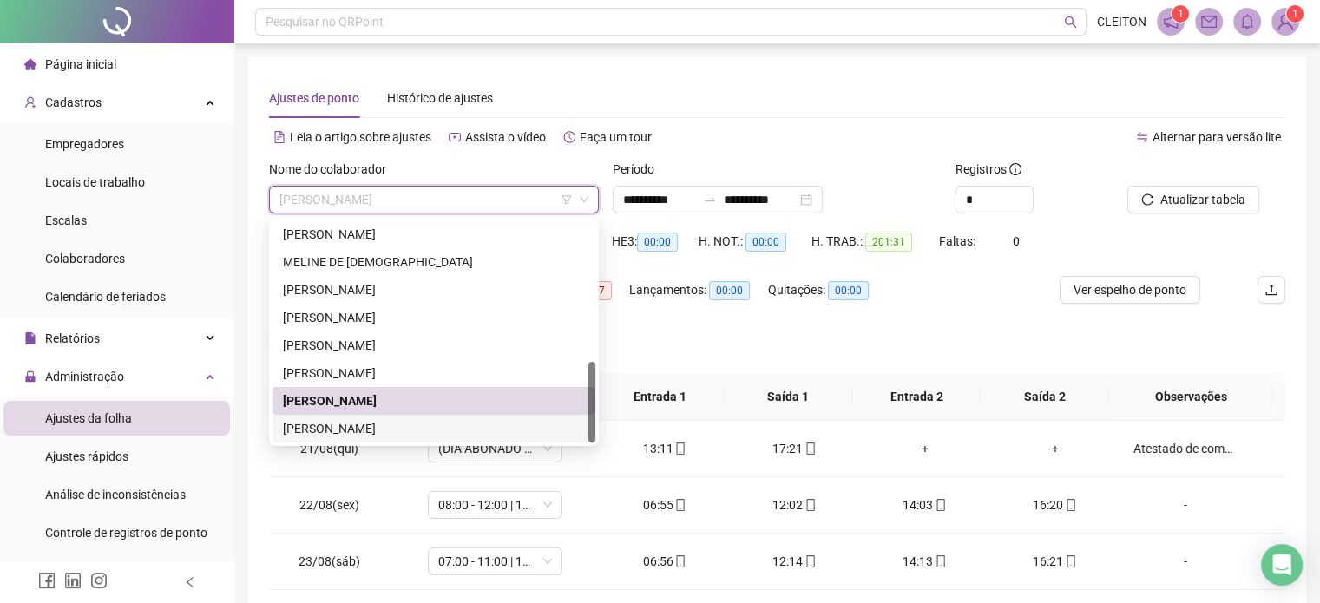
click at [366, 432] on div "[PERSON_NAME]" at bounding box center [434, 428] width 302 height 19
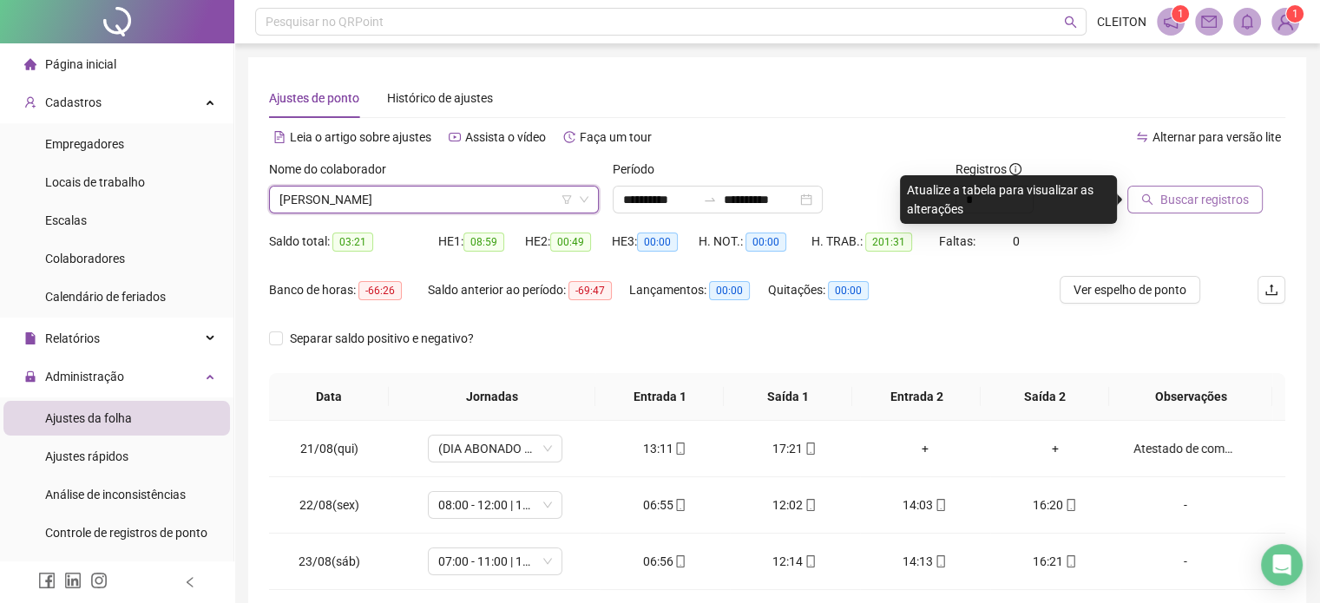
click at [1171, 207] on span "Buscar registros" at bounding box center [1204, 199] width 89 height 19
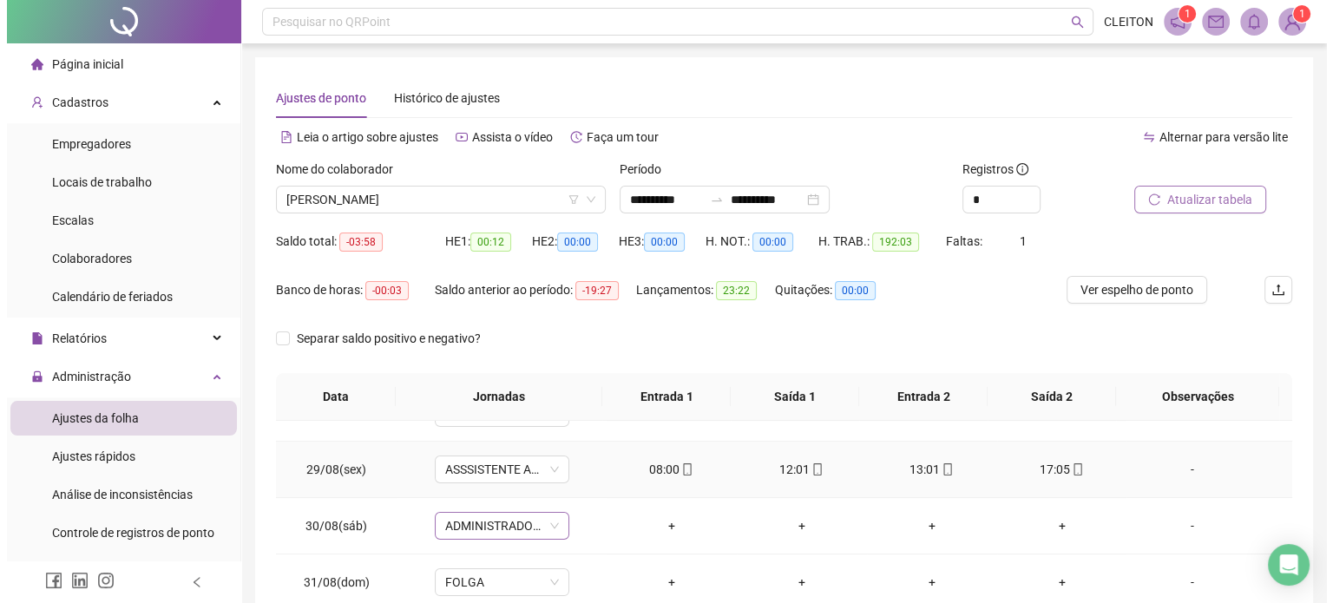
scroll to position [434, 0]
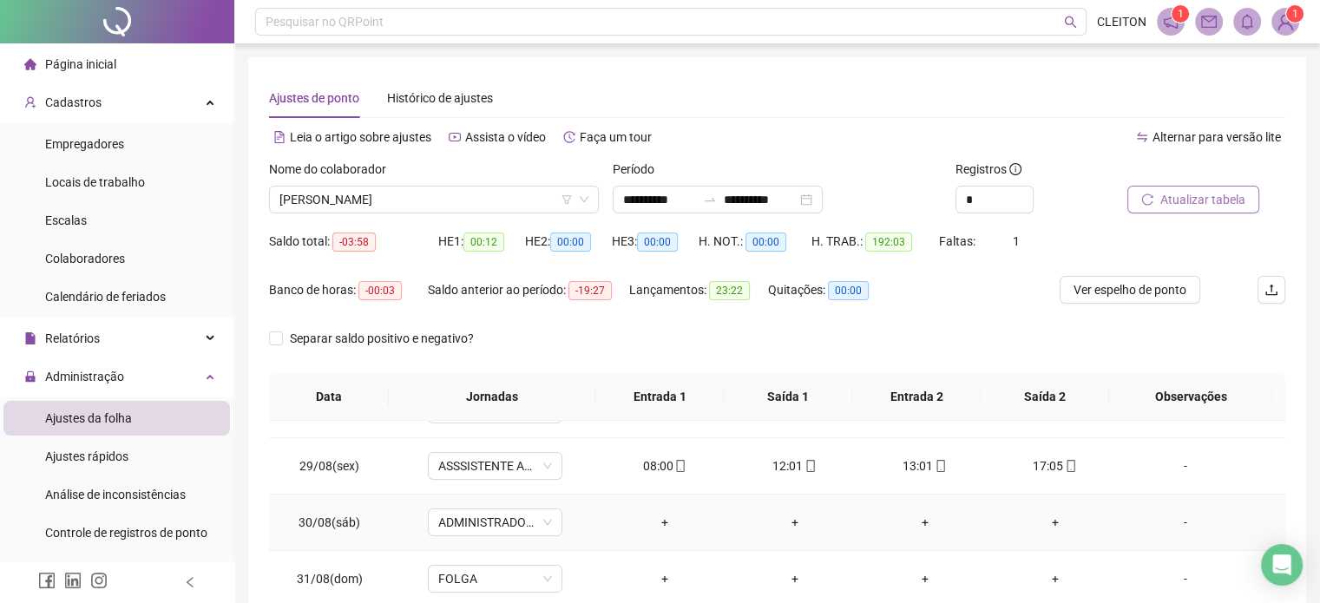
drag, startPoint x: 1168, startPoint y: 521, endPoint x: 990, endPoint y: 498, distance: 180.2
click at [1170, 521] on div "-" at bounding box center [1185, 522] width 102 height 19
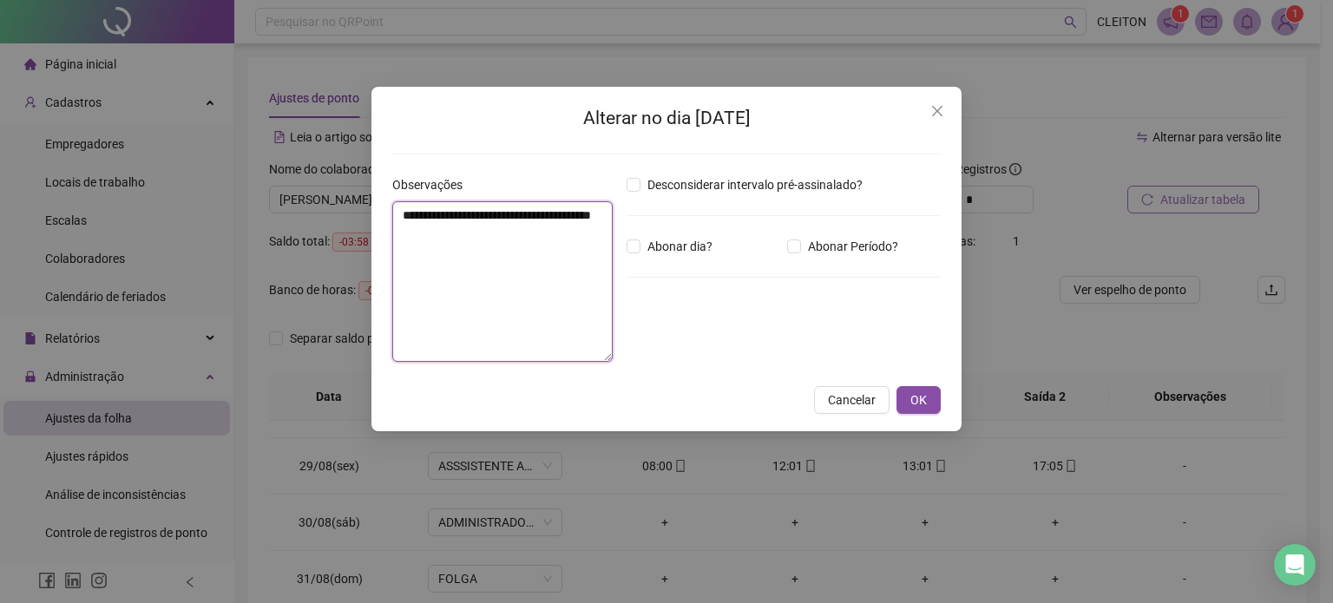
drag, startPoint x: 453, startPoint y: 249, endPoint x: 462, endPoint y: 269, distance: 21.8
click at [457, 259] on textarea "**********" at bounding box center [502, 281] width 220 height 161
type textarea "**********"
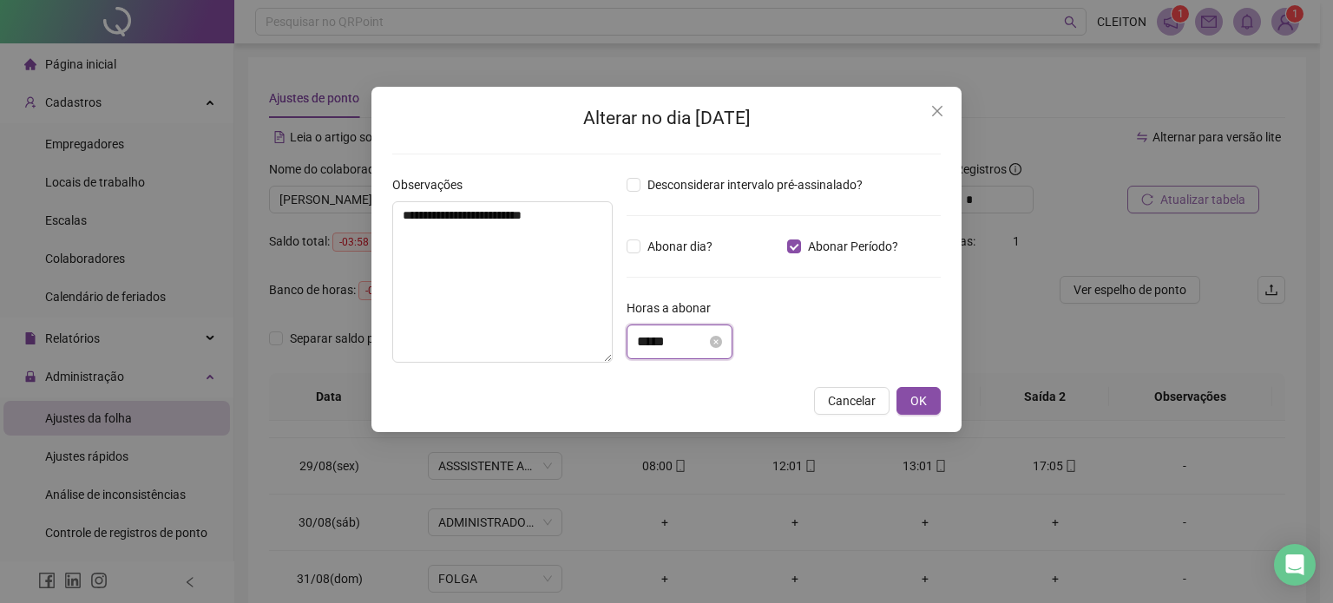
click at [647, 344] on input "*****" at bounding box center [671, 342] width 69 height 21
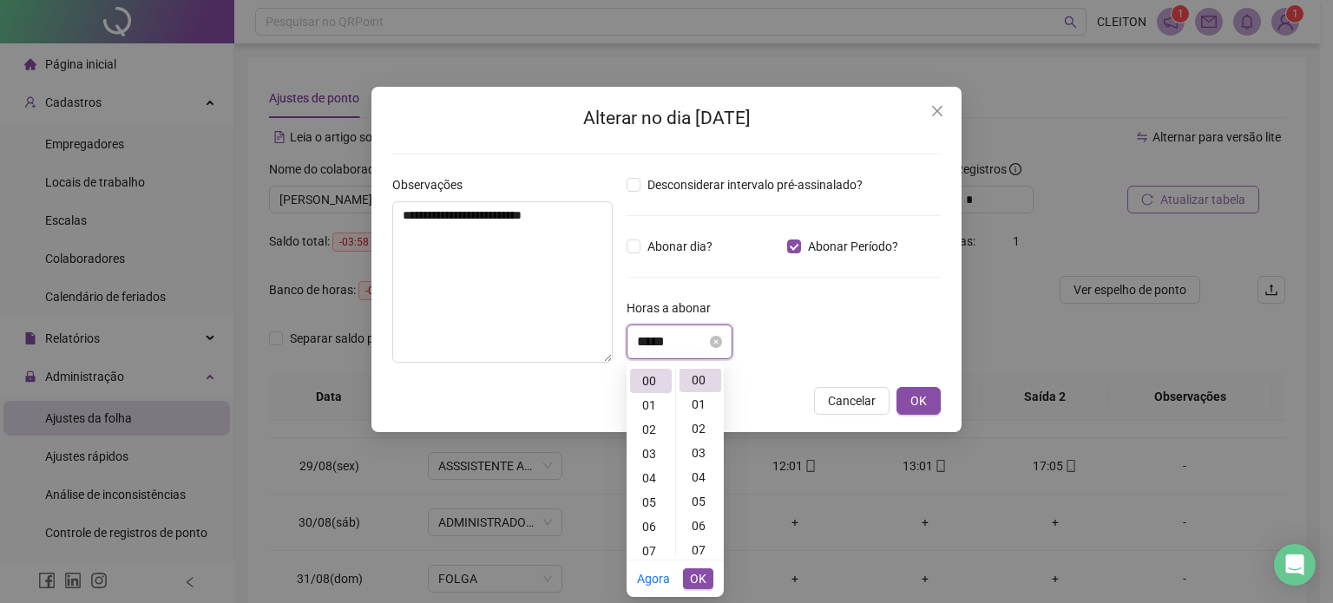
scroll to position [0, 0]
click at [650, 345] on input "*****" at bounding box center [671, 342] width 69 height 21
click at [660, 345] on input "*****" at bounding box center [671, 342] width 69 height 21
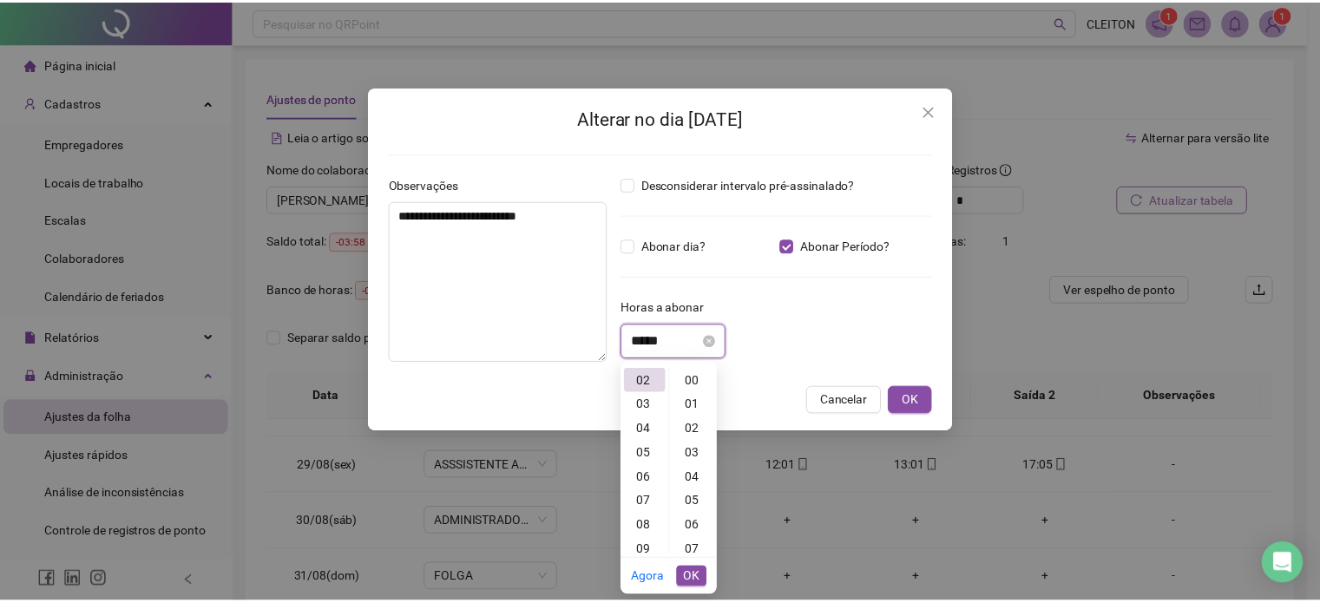
scroll to position [243, 0]
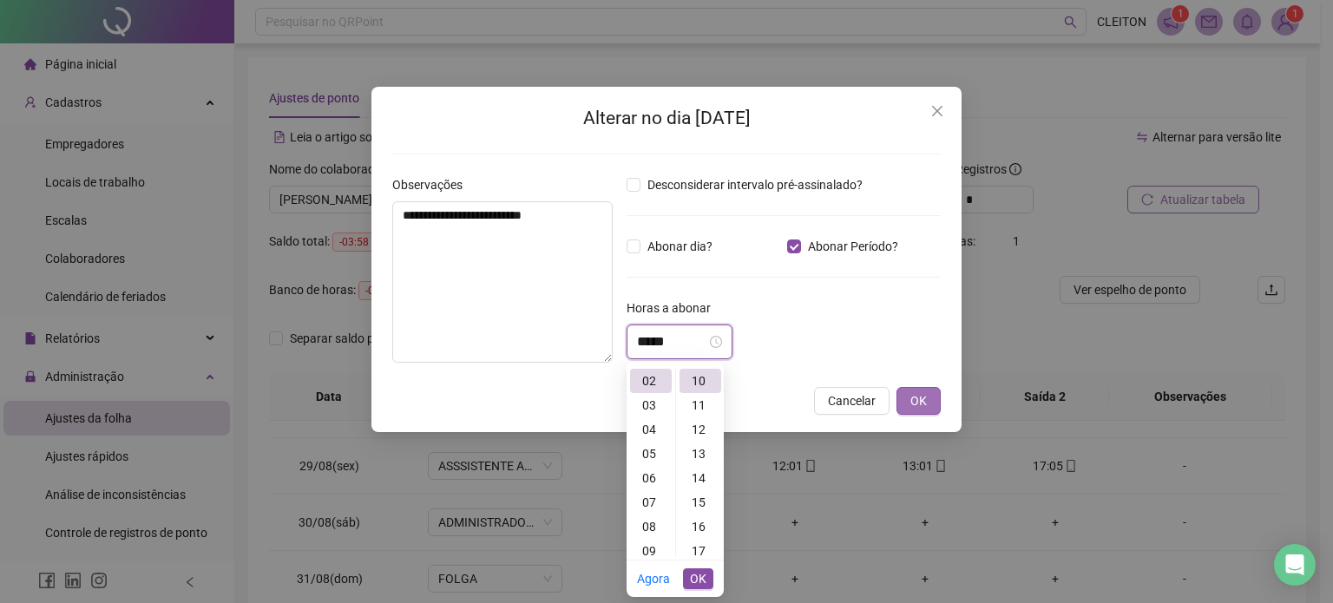
type input "*****"
click at [921, 403] on span "OK" at bounding box center [919, 400] width 16 height 19
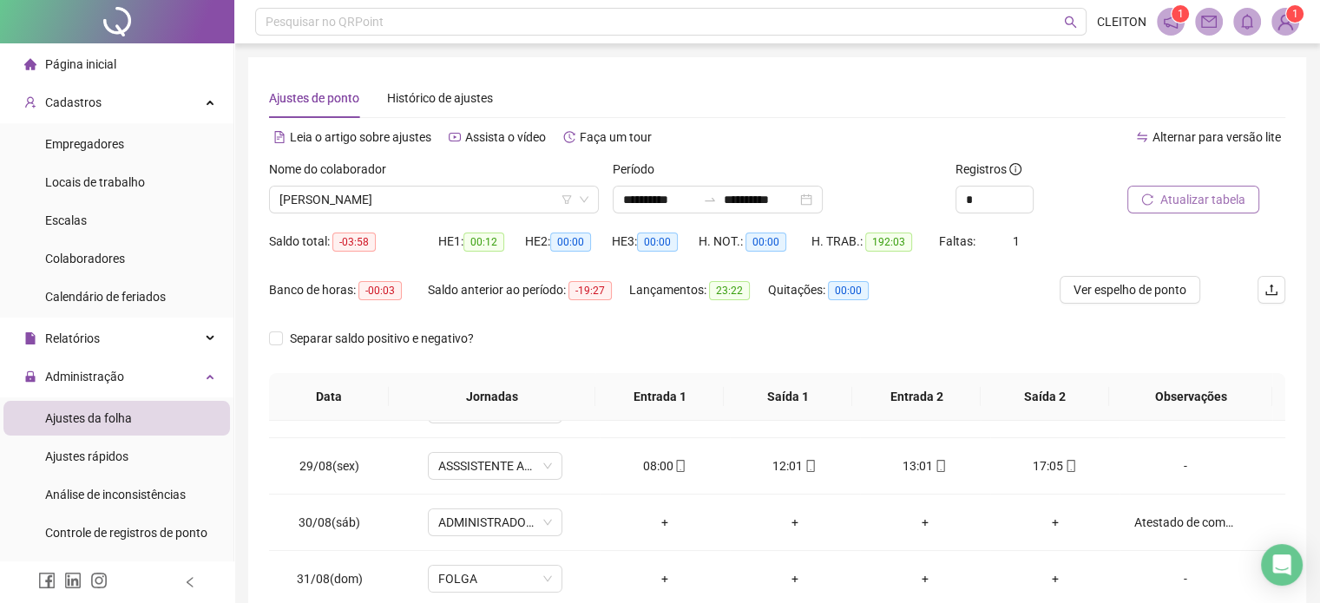
click at [1206, 204] on span "Atualizar tabela" at bounding box center [1202, 199] width 85 height 19
click at [1207, 201] on span "Atualizar tabela" at bounding box center [1202, 199] width 85 height 19
click at [483, 200] on span "[PERSON_NAME]" at bounding box center [433, 200] width 309 height 26
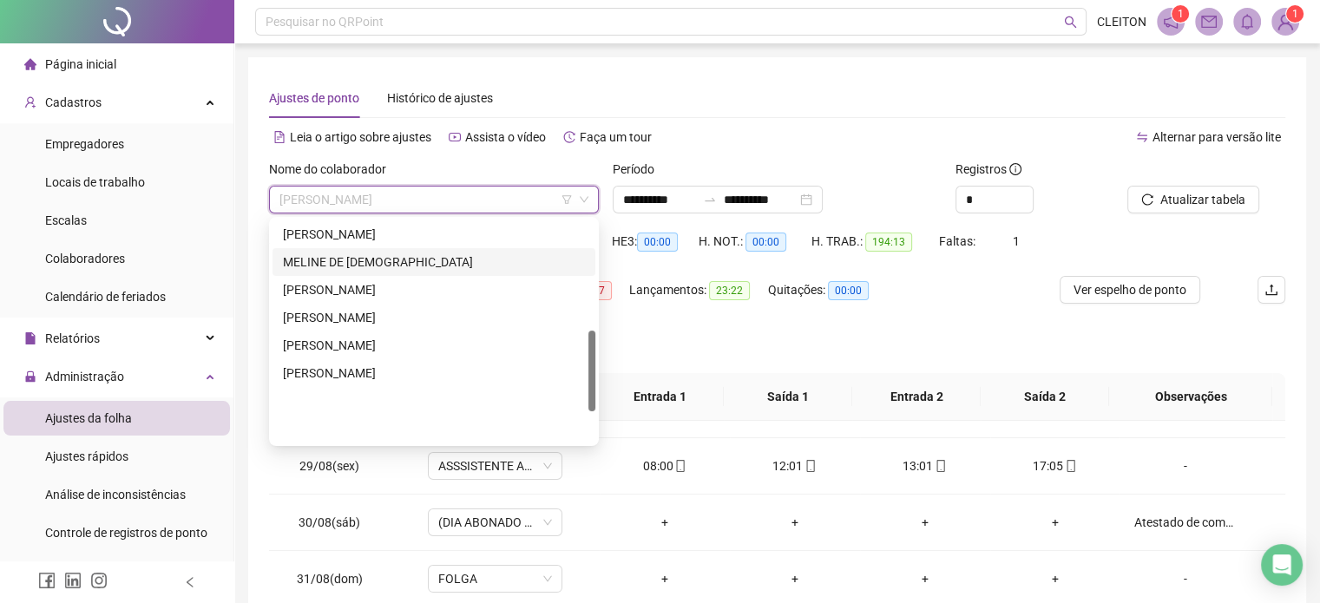
scroll to position [302, 0]
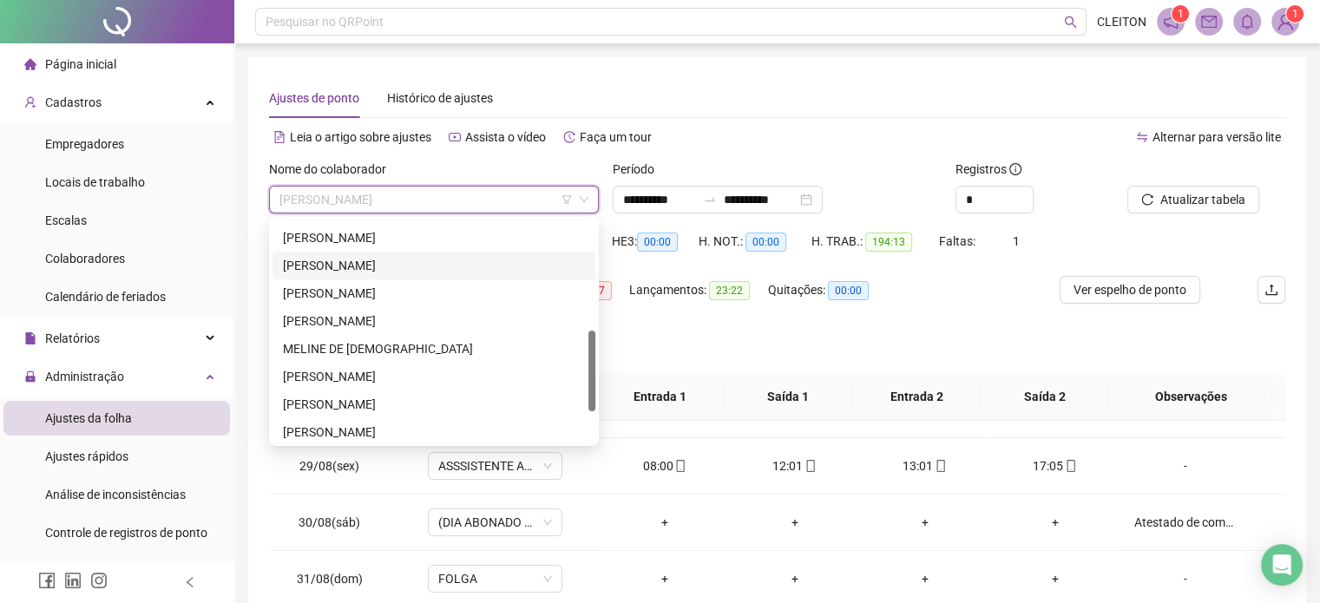
click at [342, 266] on div "[PERSON_NAME]" at bounding box center [434, 265] width 302 height 19
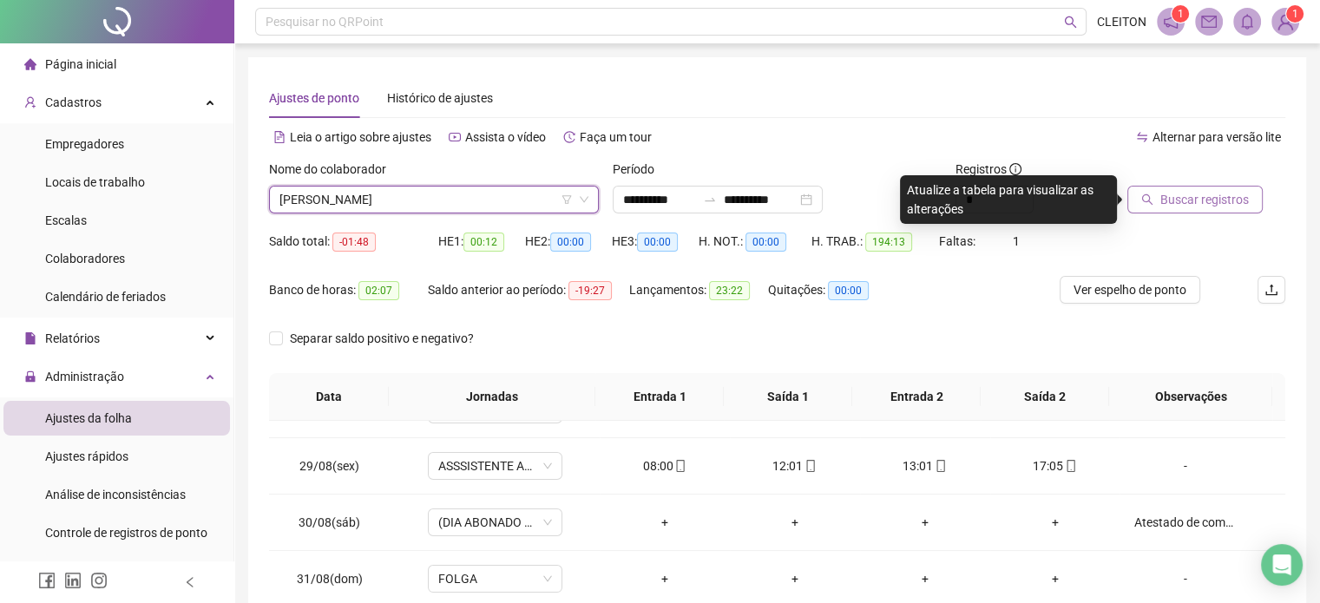
click at [1217, 204] on span "Buscar registros" at bounding box center [1204, 199] width 89 height 19
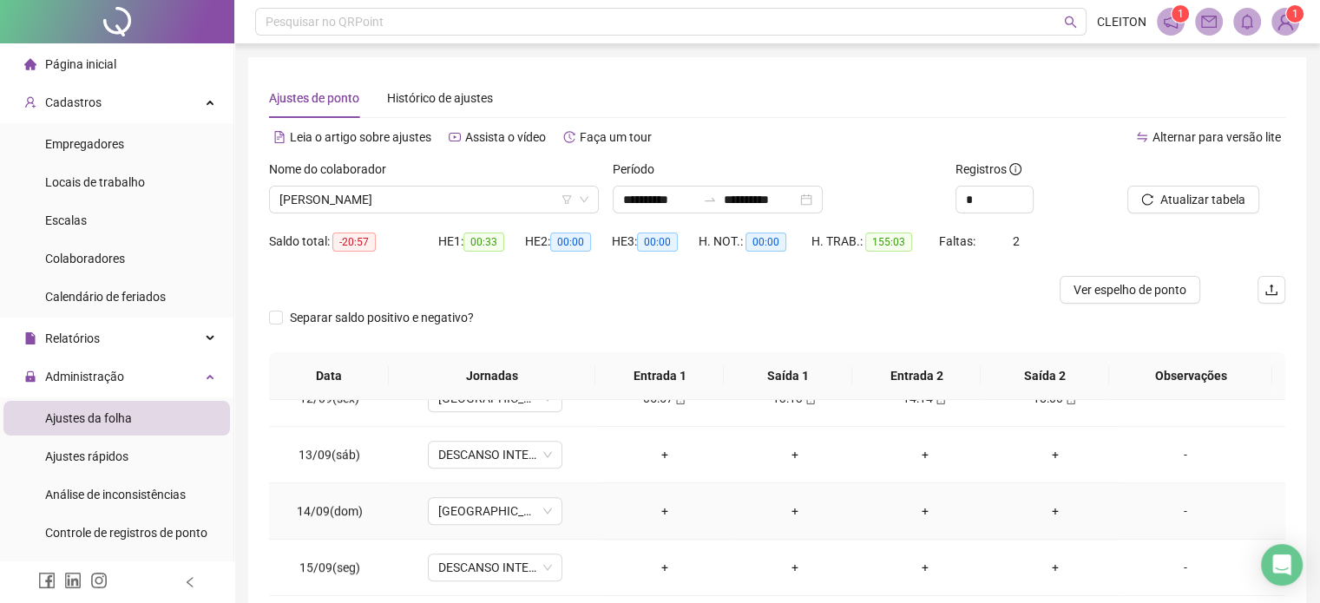
scroll to position [1302, 0]
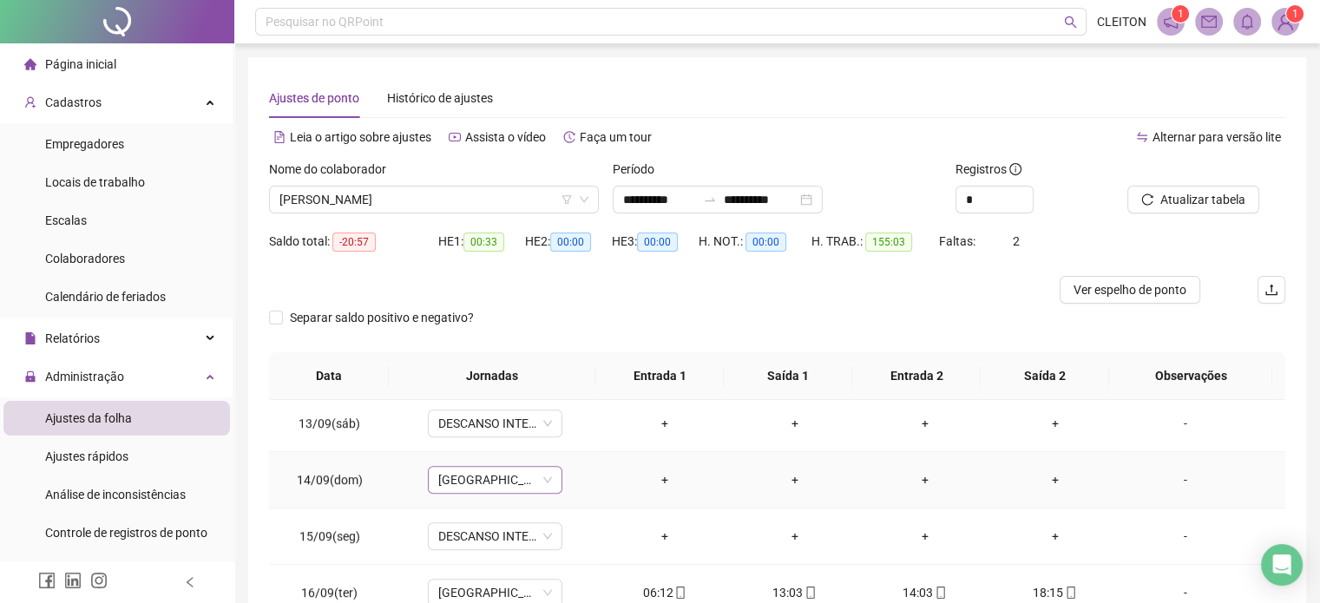
click at [521, 477] on span "[GEOGRAPHIC_DATA]" at bounding box center [495, 480] width 114 height 26
type input "*******"
click at [500, 437] on div "PERMUTA" at bounding box center [497, 440] width 96 height 19
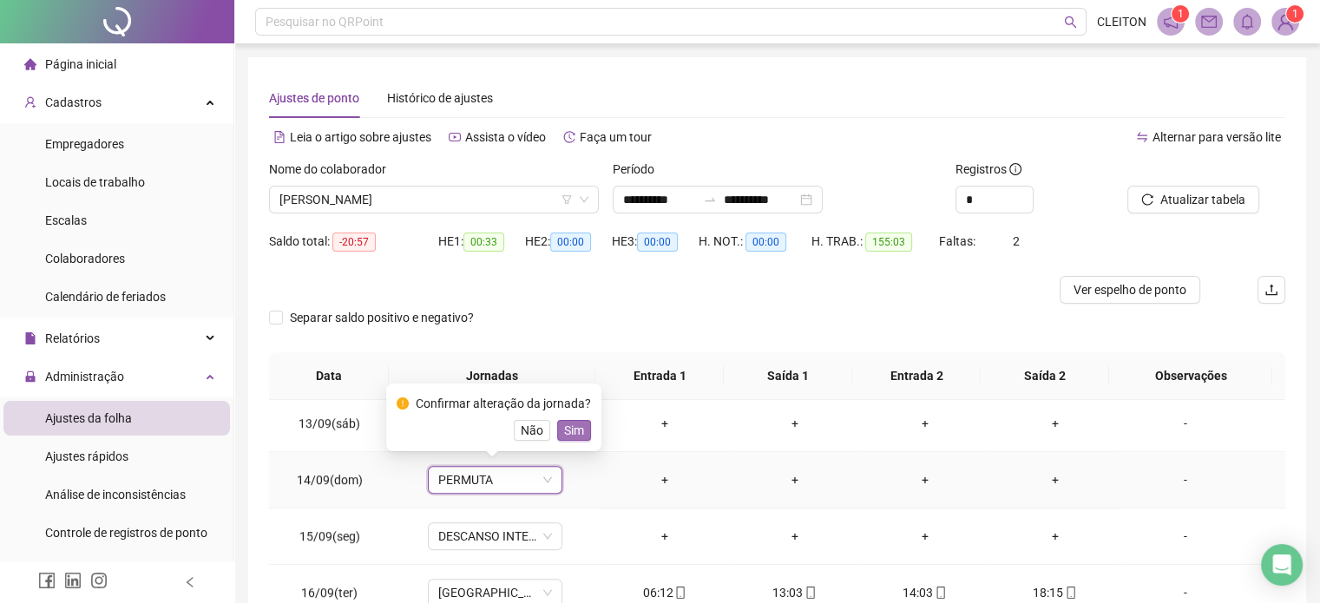
click at [580, 433] on span "Sim" at bounding box center [574, 430] width 20 height 19
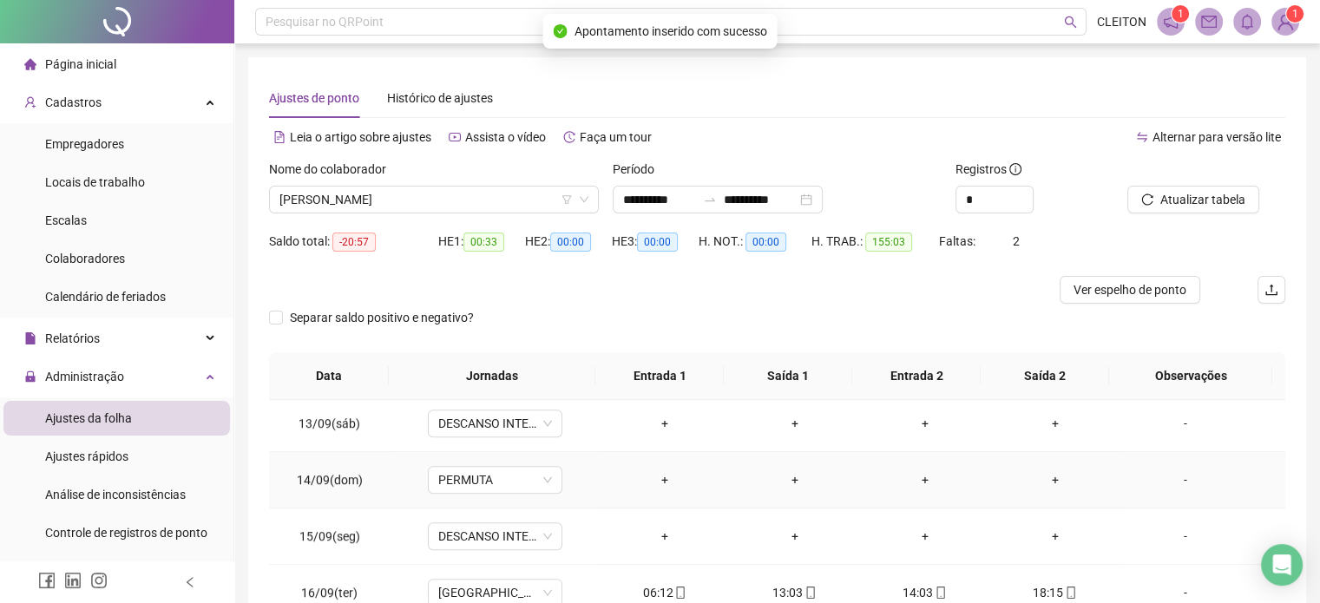
click at [1169, 478] on div "-" at bounding box center [1185, 479] width 102 height 19
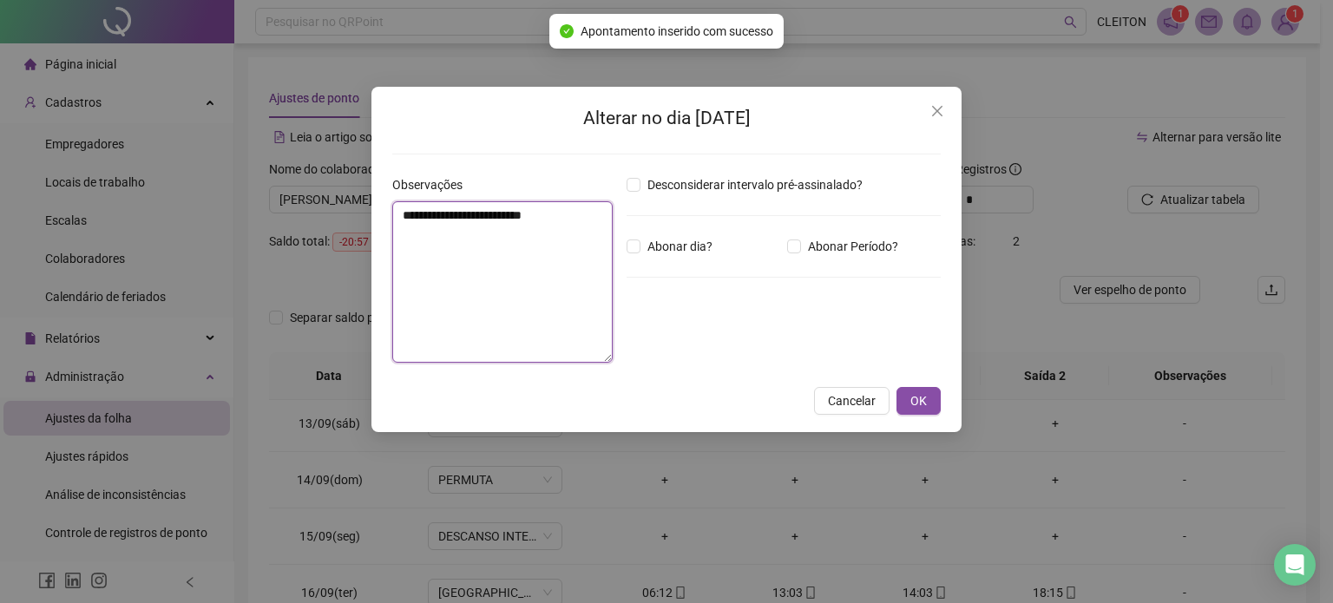
click at [542, 287] on textarea "**********" at bounding box center [502, 281] width 220 height 161
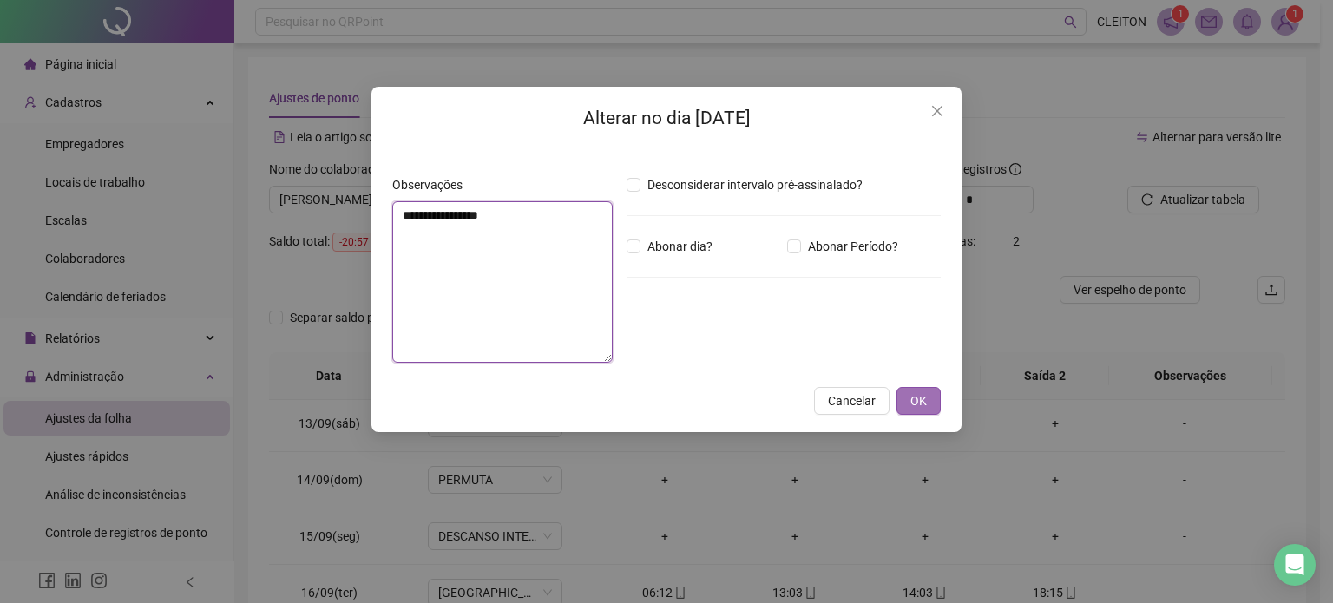
type textarea "**********"
click at [931, 407] on button "OK" at bounding box center [919, 401] width 44 height 28
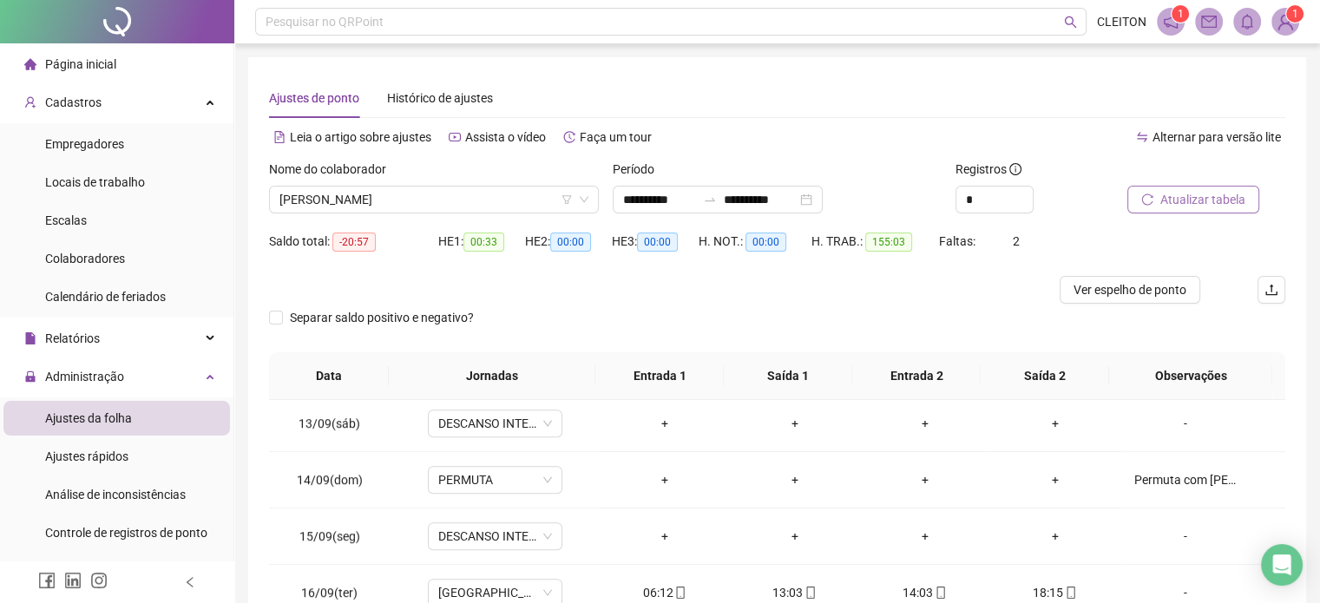
click at [1213, 198] on span "Atualizar tabela" at bounding box center [1202, 199] width 85 height 19
click at [1194, 202] on span "Atualizar tabela" at bounding box center [1202, 199] width 85 height 19
click at [1221, 201] on span "Atualizar tabela" at bounding box center [1202, 199] width 85 height 19
click at [472, 207] on span "[PERSON_NAME]" at bounding box center [433, 200] width 309 height 26
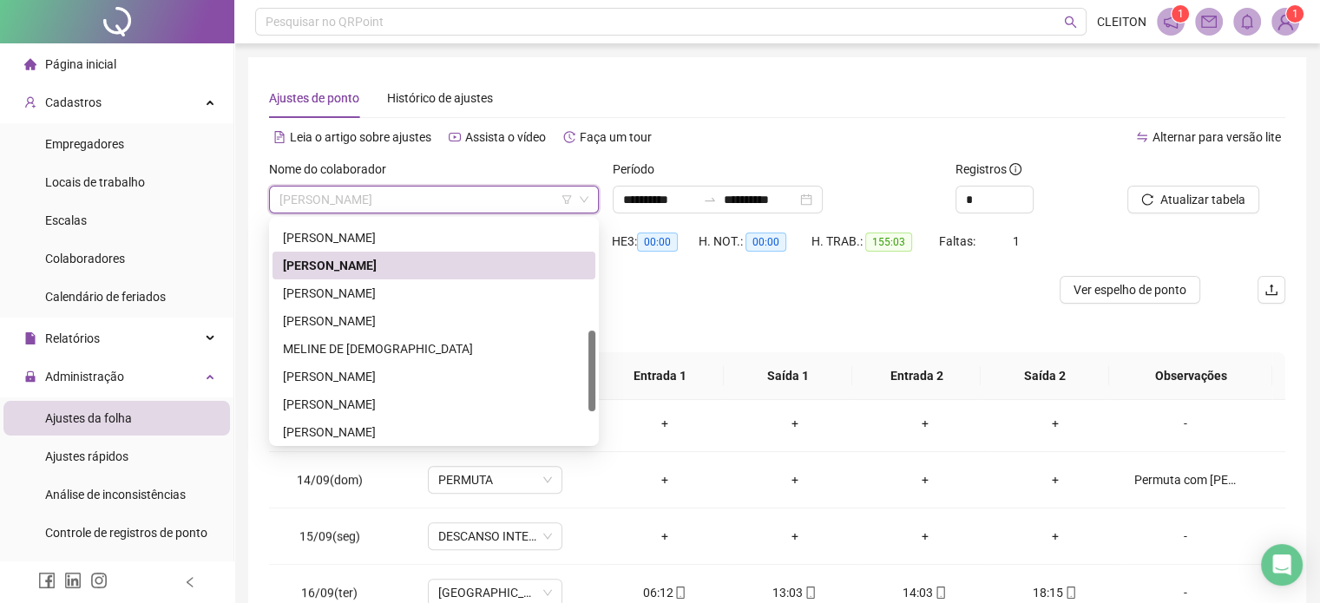
click at [784, 110] on div "Ajustes de ponto Histórico de ajustes" at bounding box center [777, 98] width 1016 height 40
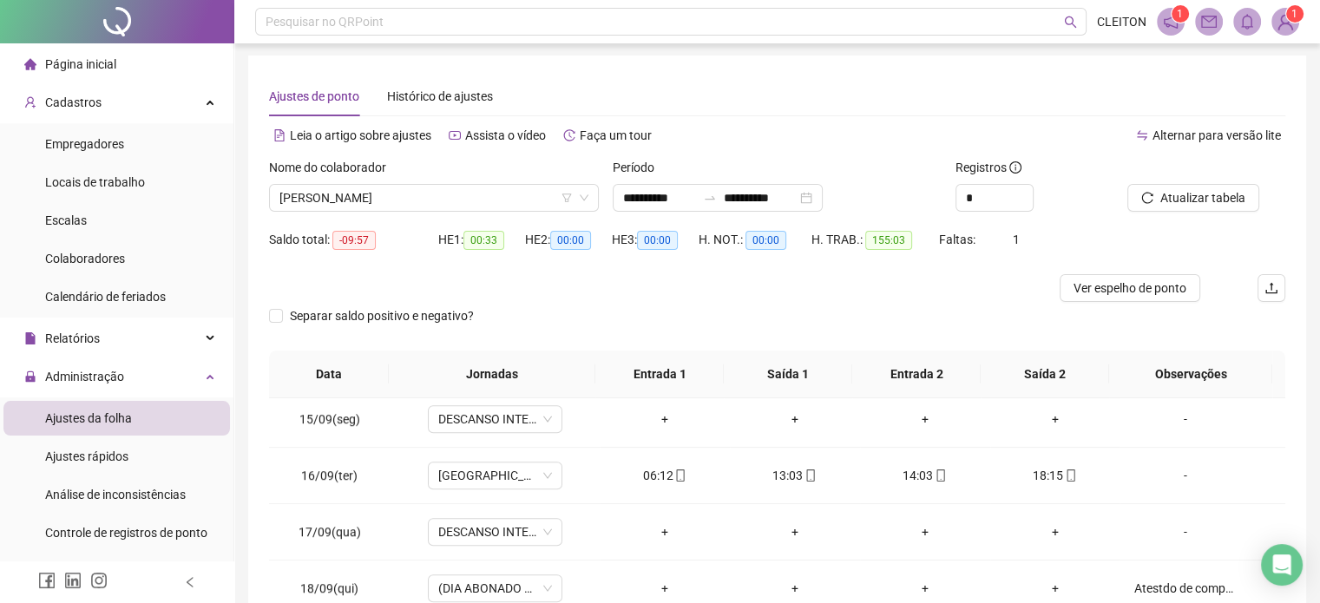
scroll to position [1429, 0]
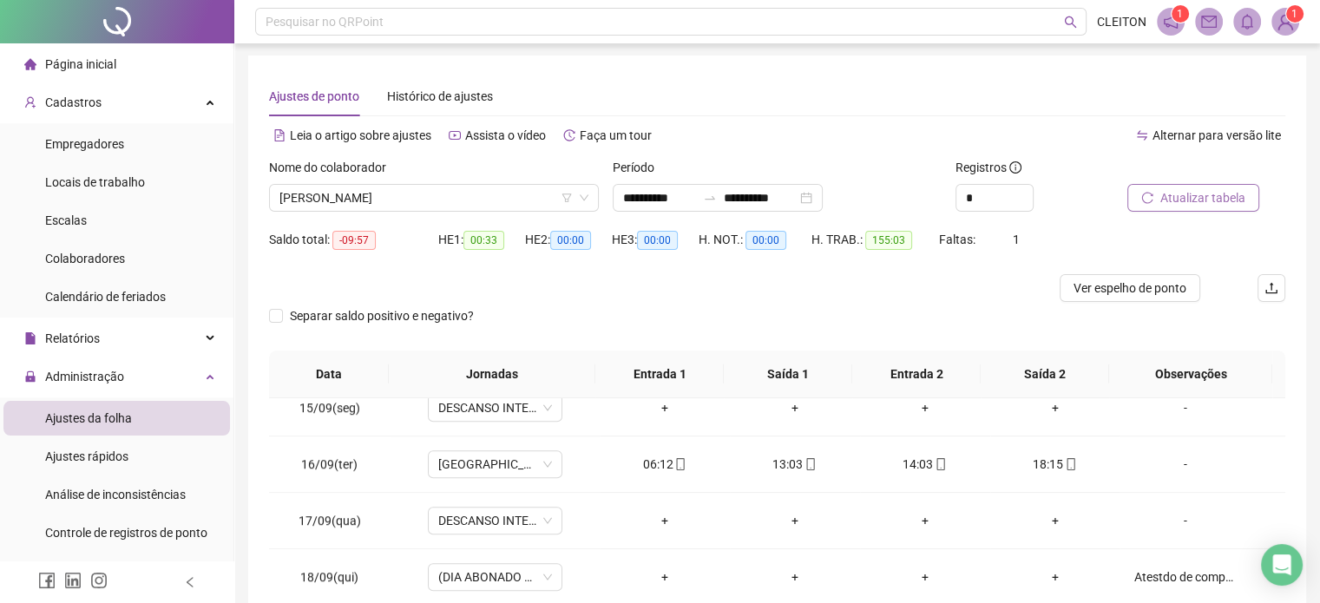
click at [1177, 202] on span "Atualizar tabela" at bounding box center [1202, 197] width 85 height 19
click at [108, 347] on div "Relatórios" at bounding box center [116, 338] width 227 height 35
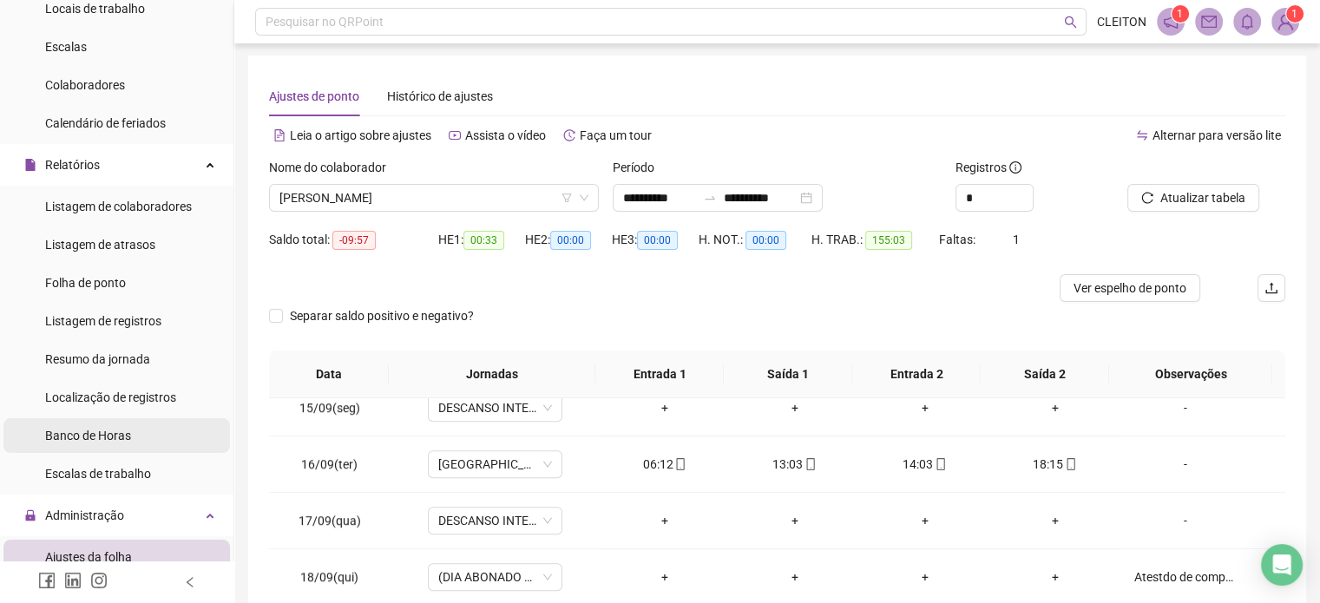
scroll to position [260, 0]
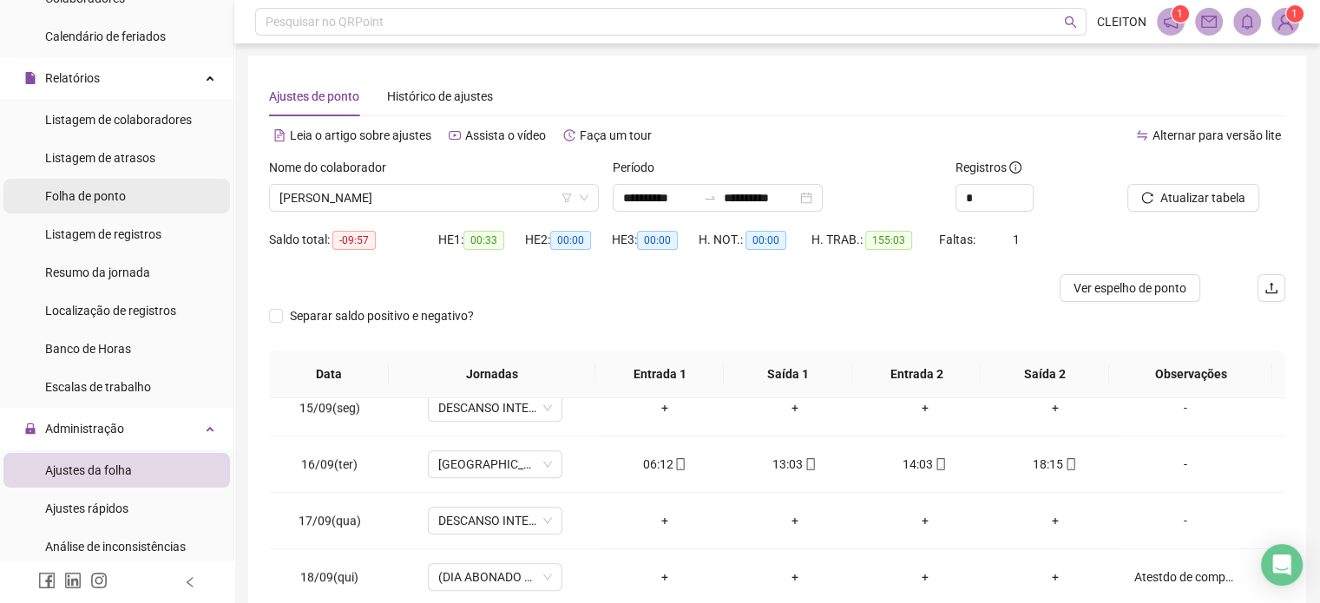
click at [104, 202] on span "Folha de ponto" at bounding box center [85, 196] width 81 height 14
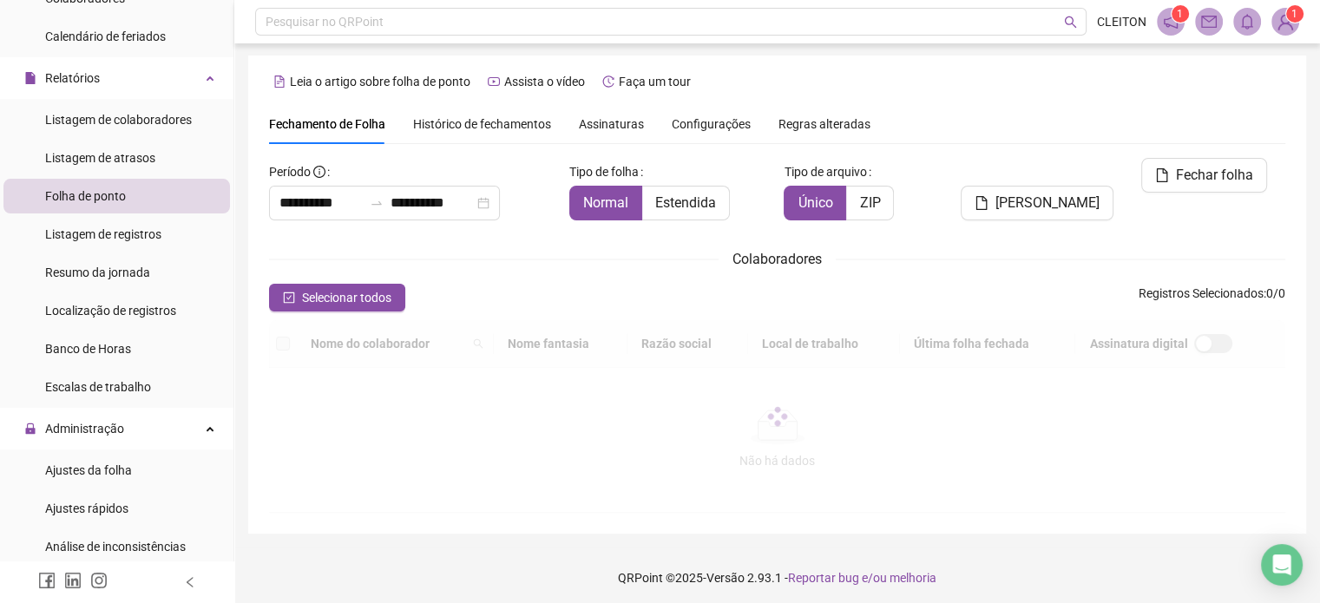
scroll to position [53, 0]
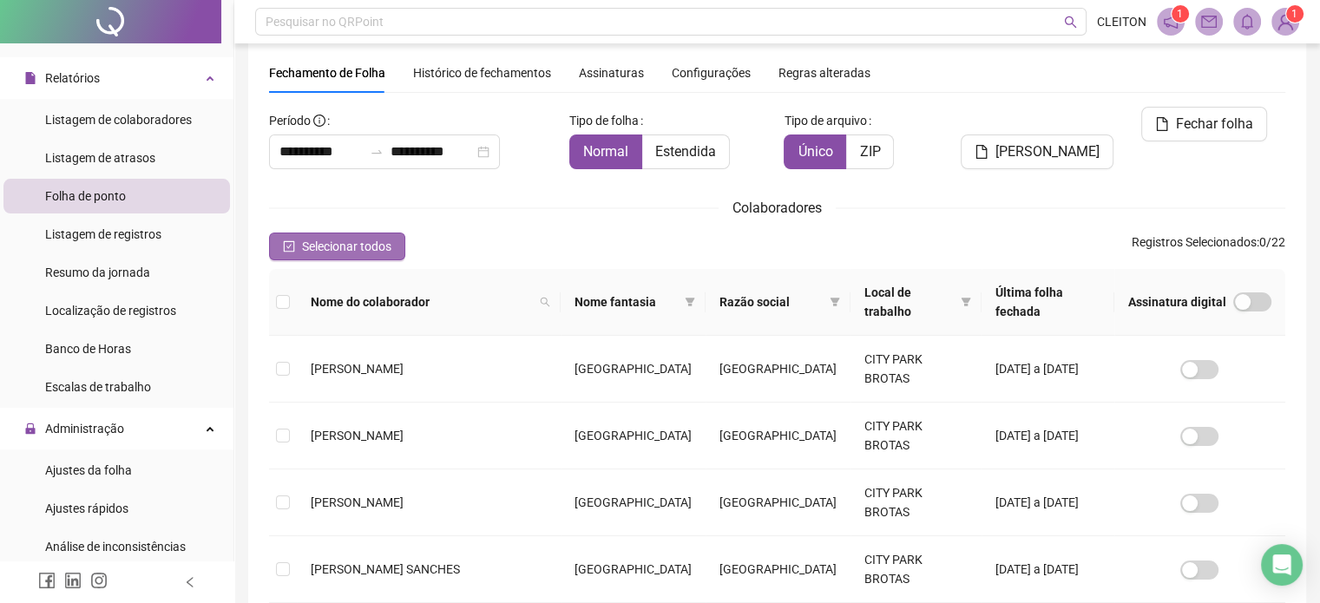
click at [288, 244] on icon "check-square" at bounding box center [289, 246] width 12 height 12
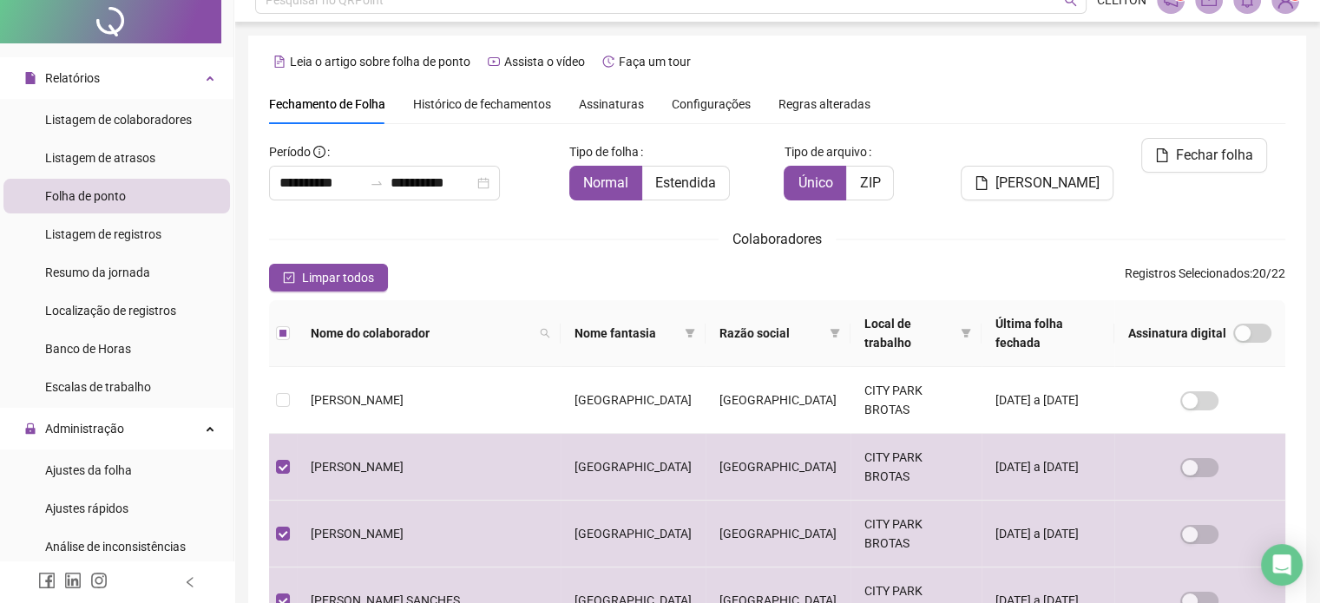
scroll to position [0, 0]
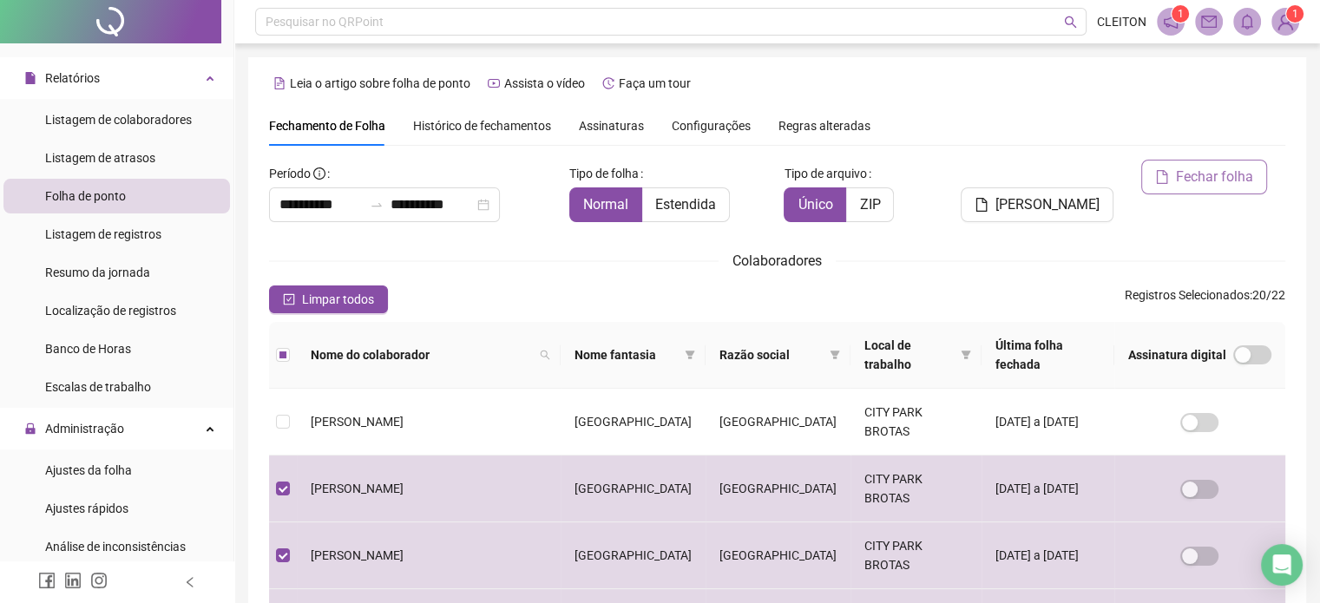
click at [1213, 179] on span "Fechar folha" at bounding box center [1214, 177] width 77 height 21
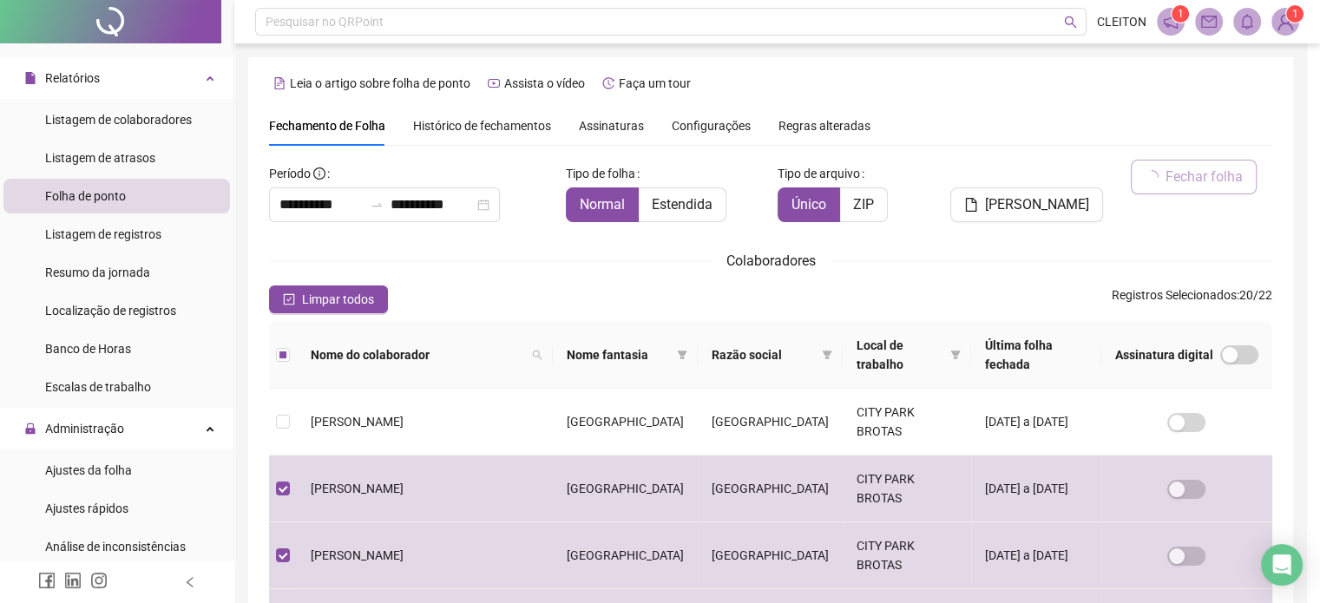
scroll to position [53, 0]
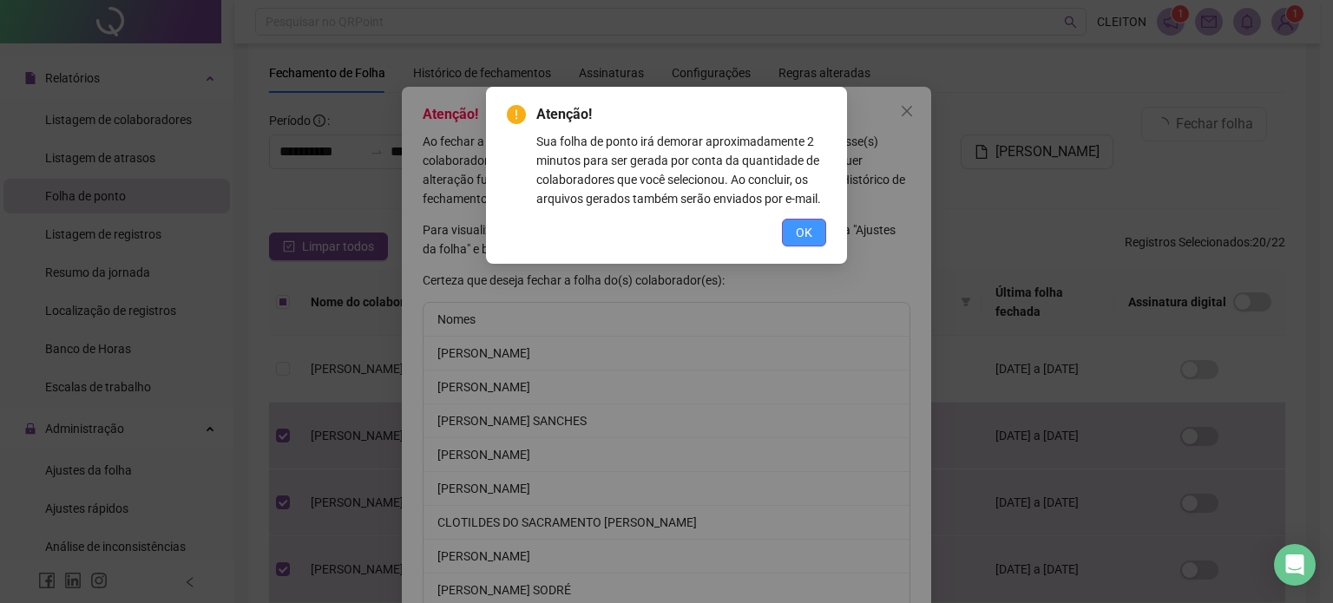
click at [804, 240] on span "OK" at bounding box center [804, 232] width 16 height 19
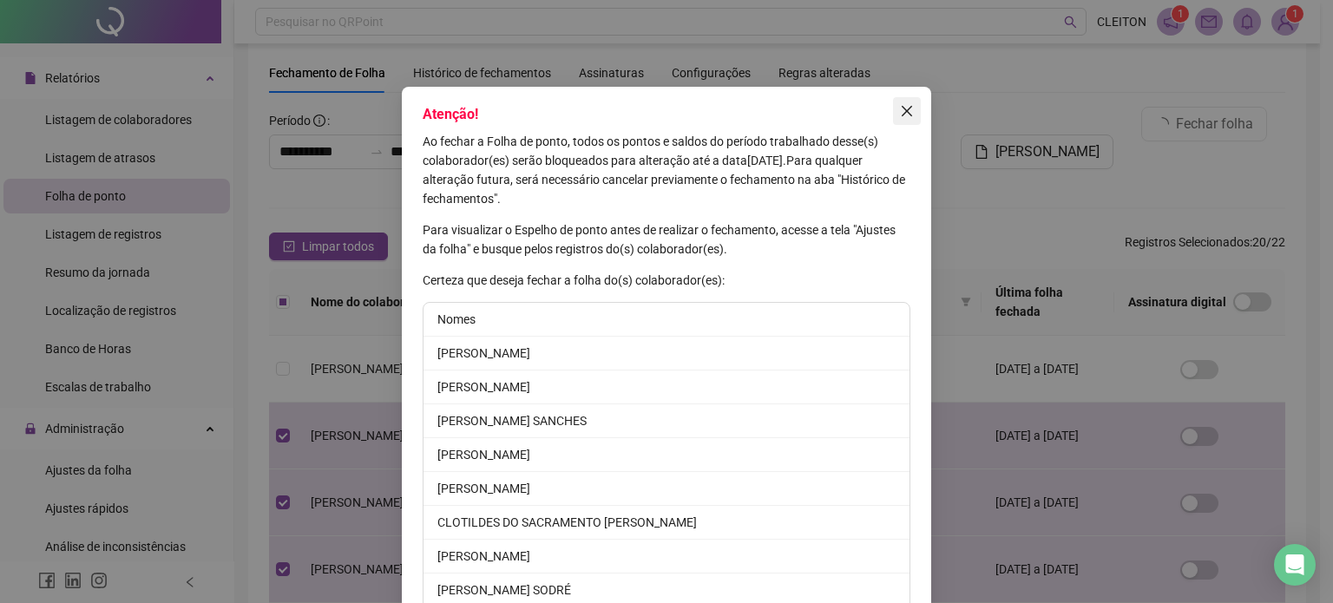
click at [900, 110] on icon "close" at bounding box center [907, 111] width 14 height 14
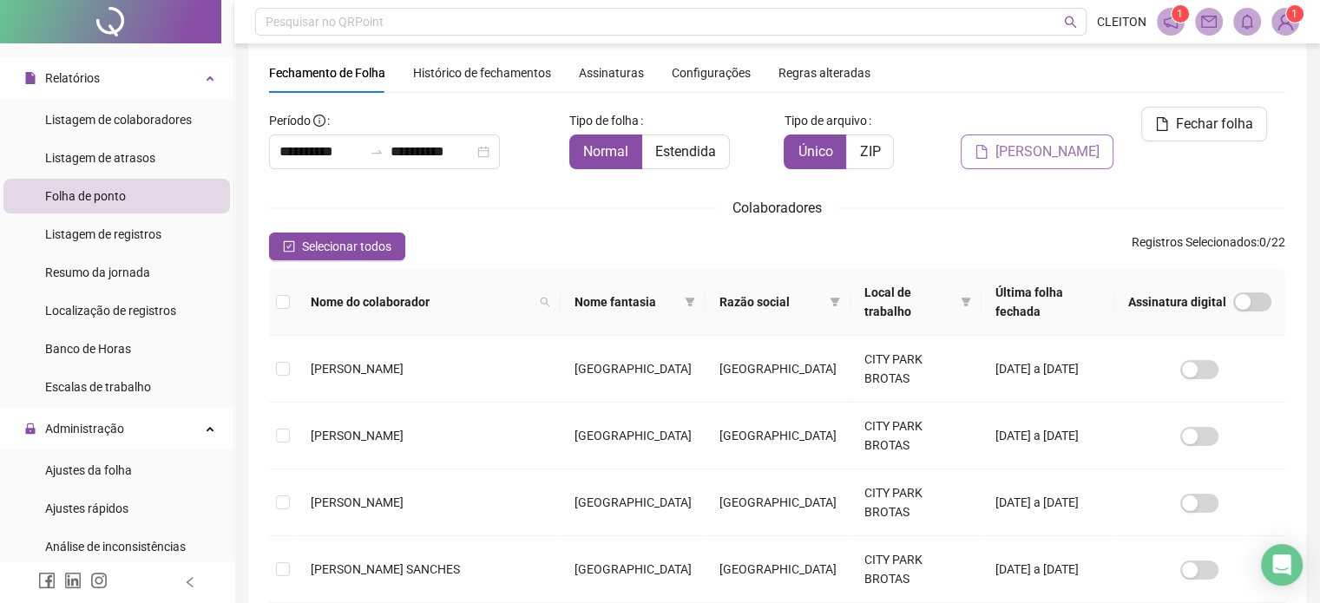
click at [1083, 141] on span "Gerar espelho" at bounding box center [1048, 151] width 104 height 21
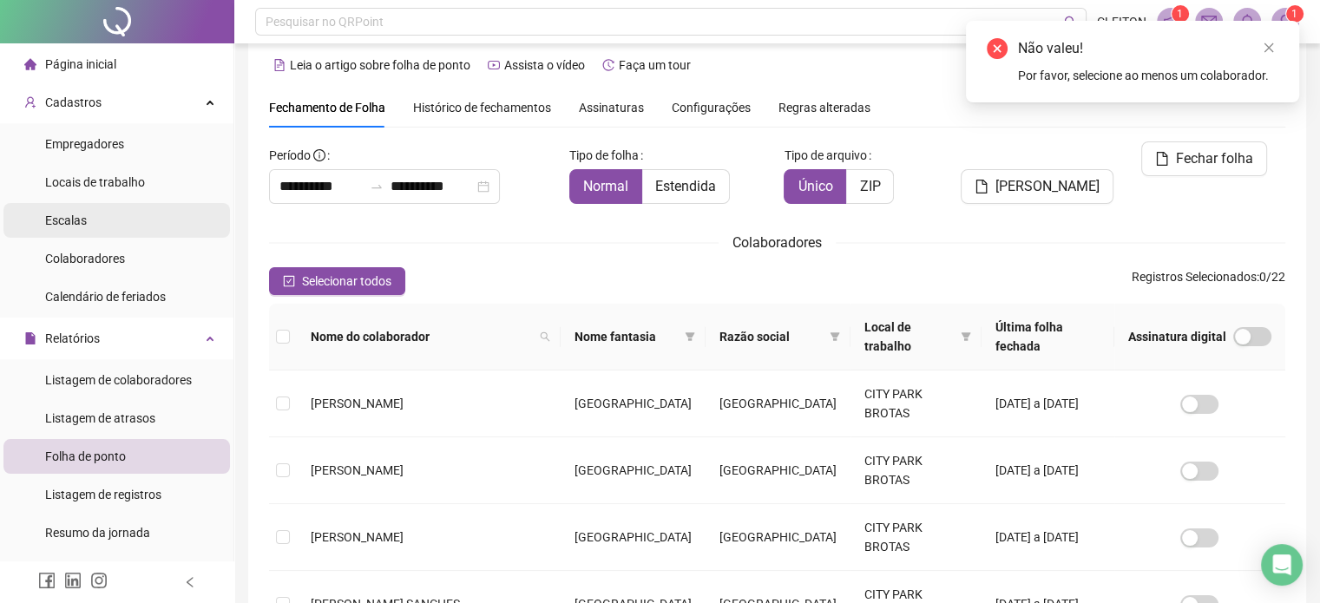
scroll to position [0, 0]
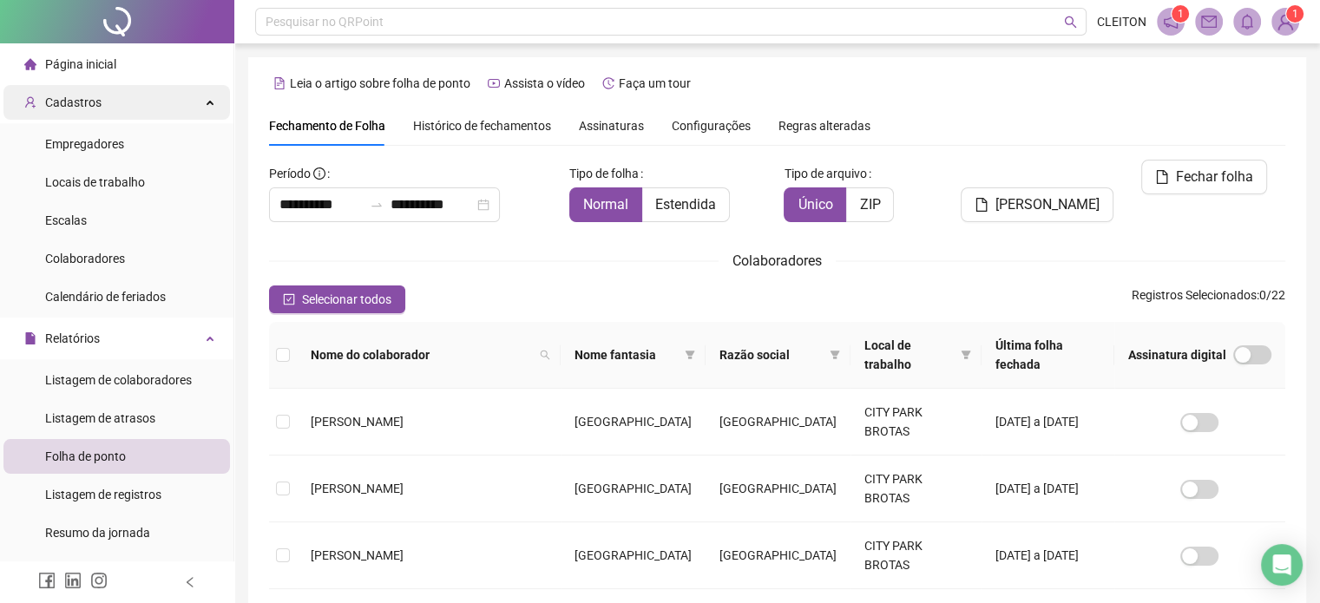
click at [194, 110] on div "Cadastros" at bounding box center [116, 102] width 227 height 35
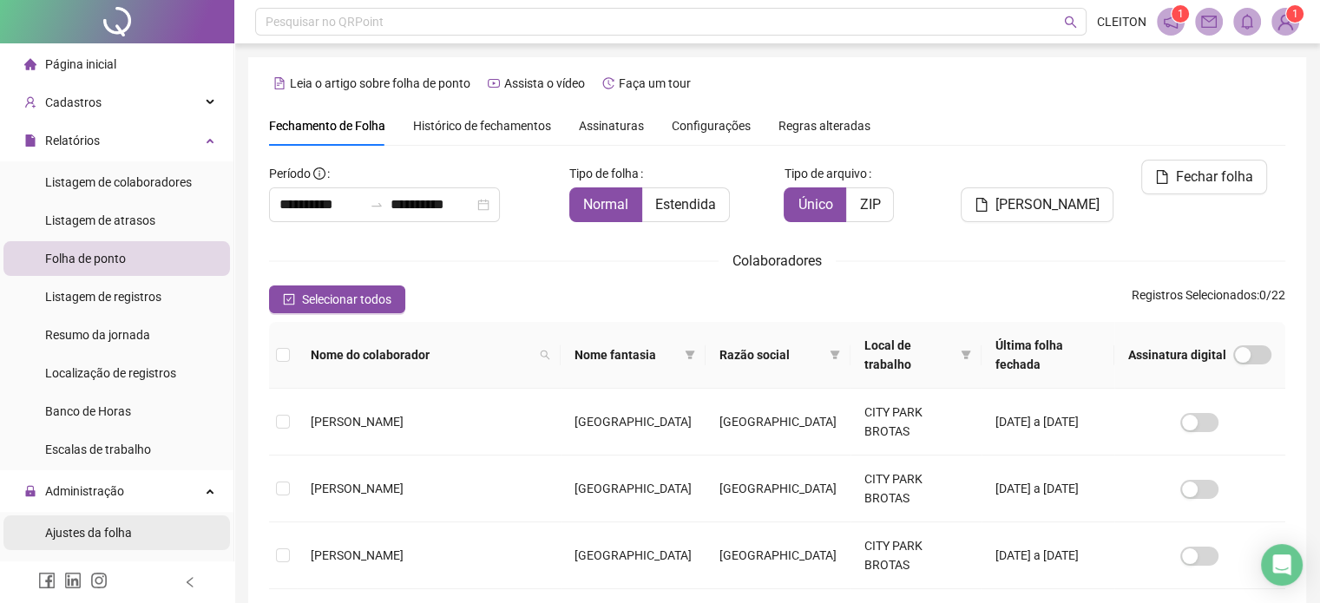
click at [91, 536] on span "Ajustes da folha" at bounding box center [88, 533] width 87 height 14
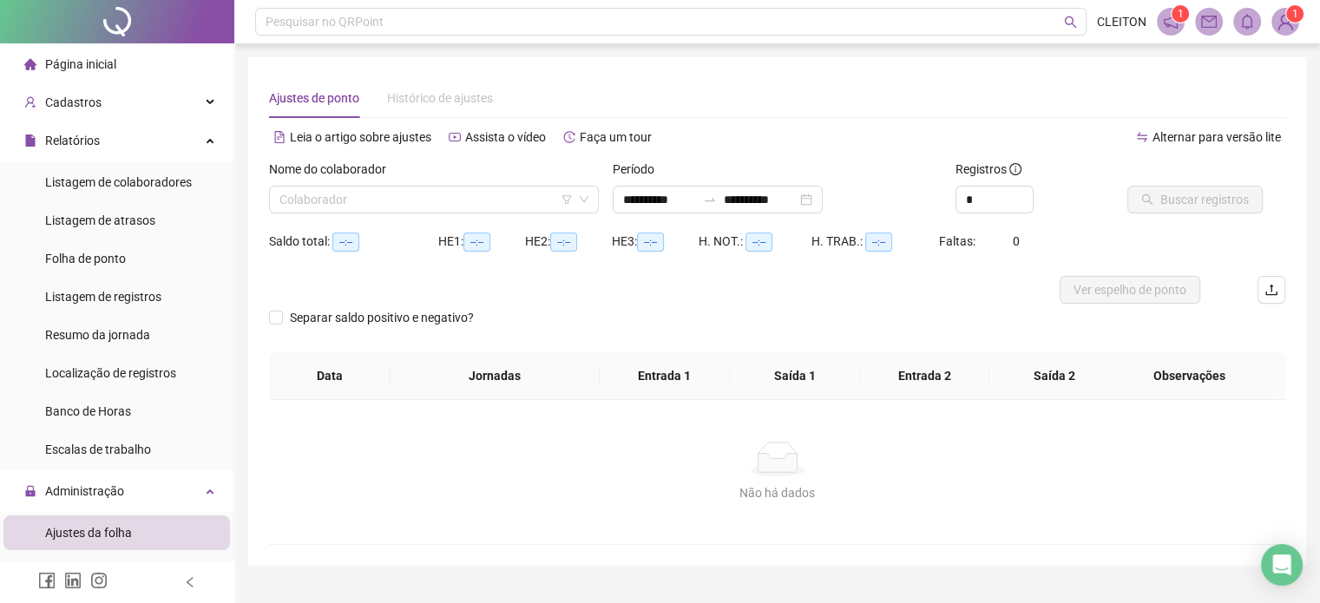
type input "**********"
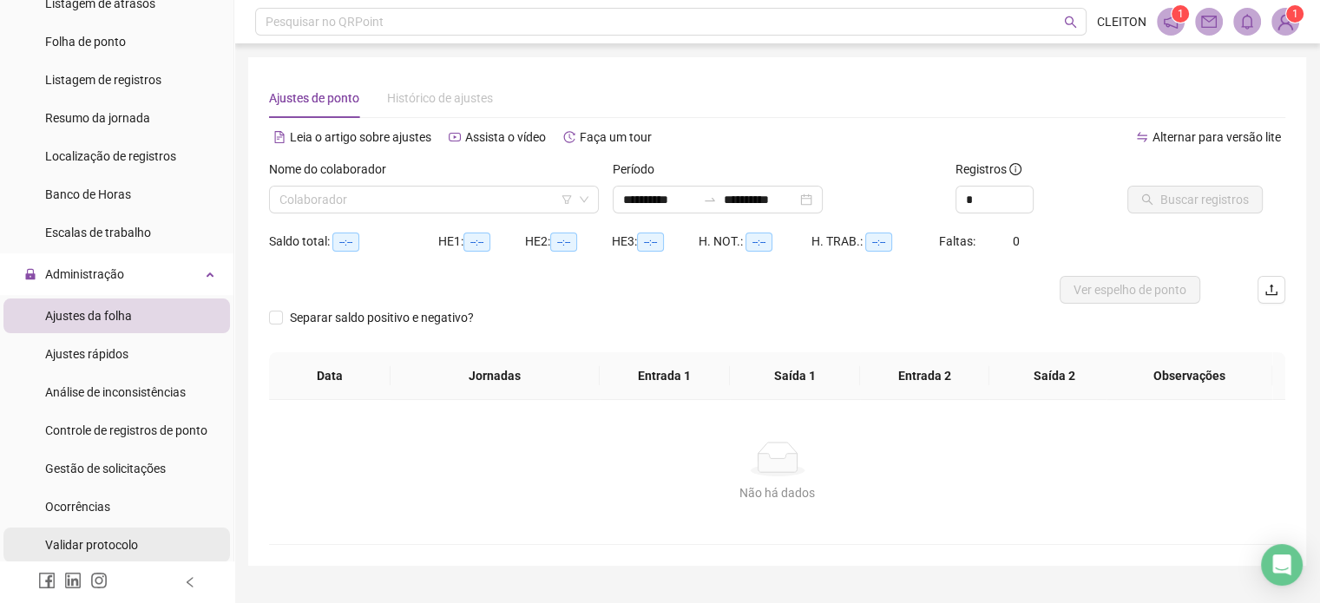
scroll to position [174, 0]
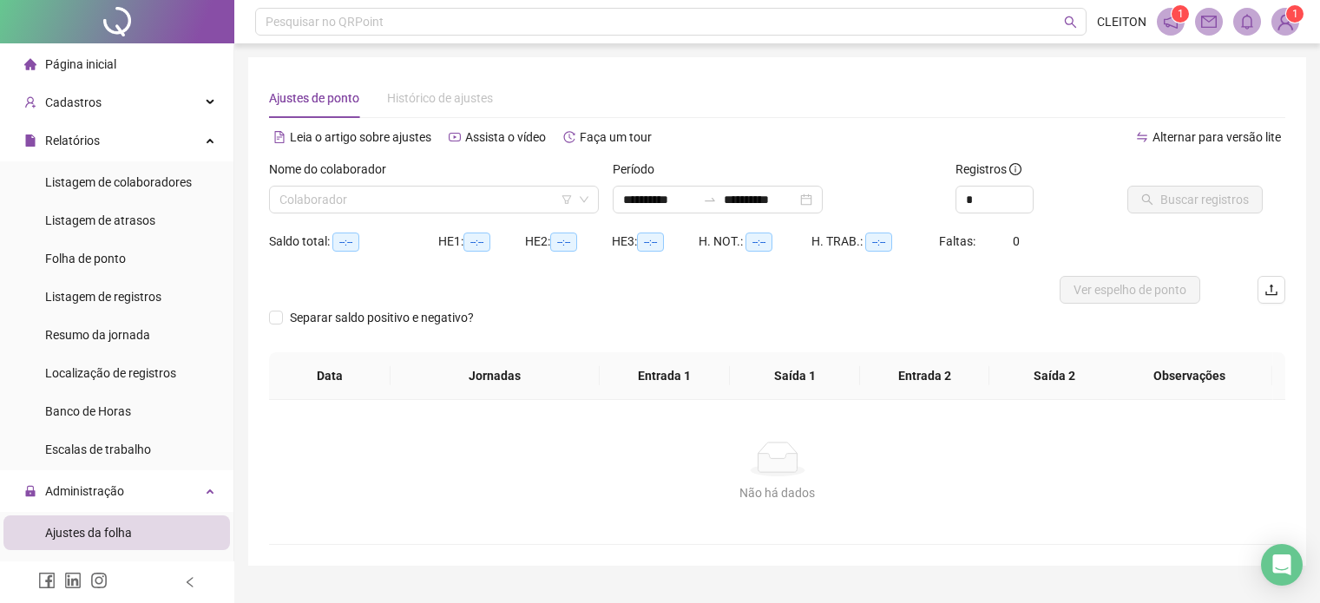
click at [108, 443] on span "Escalas de trabalho" at bounding box center [98, 450] width 106 height 14
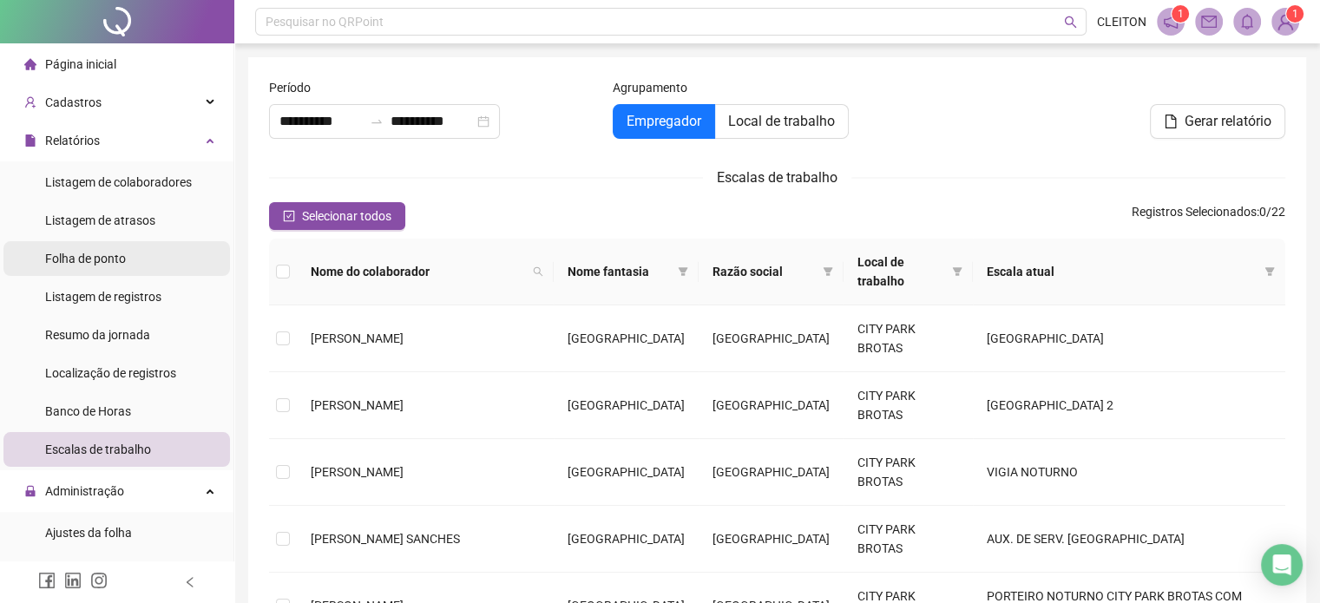
click at [89, 260] on span "Folha de ponto" at bounding box center [85, 259] width 81 height 14
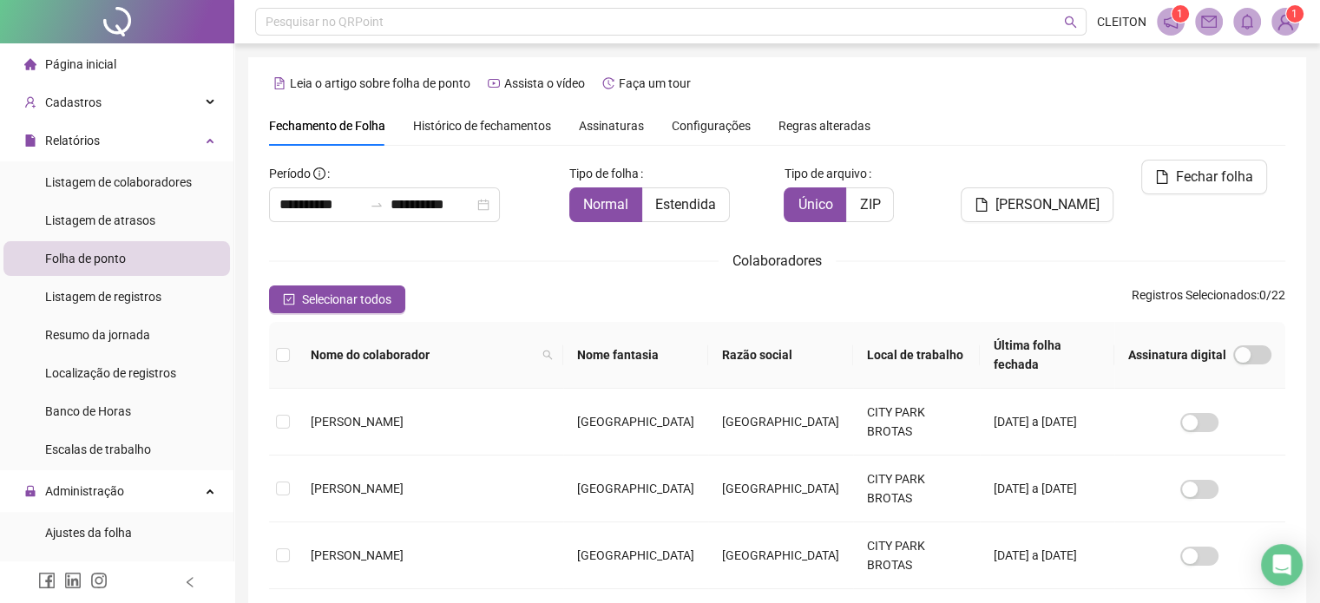
scroll to position [53, 0]
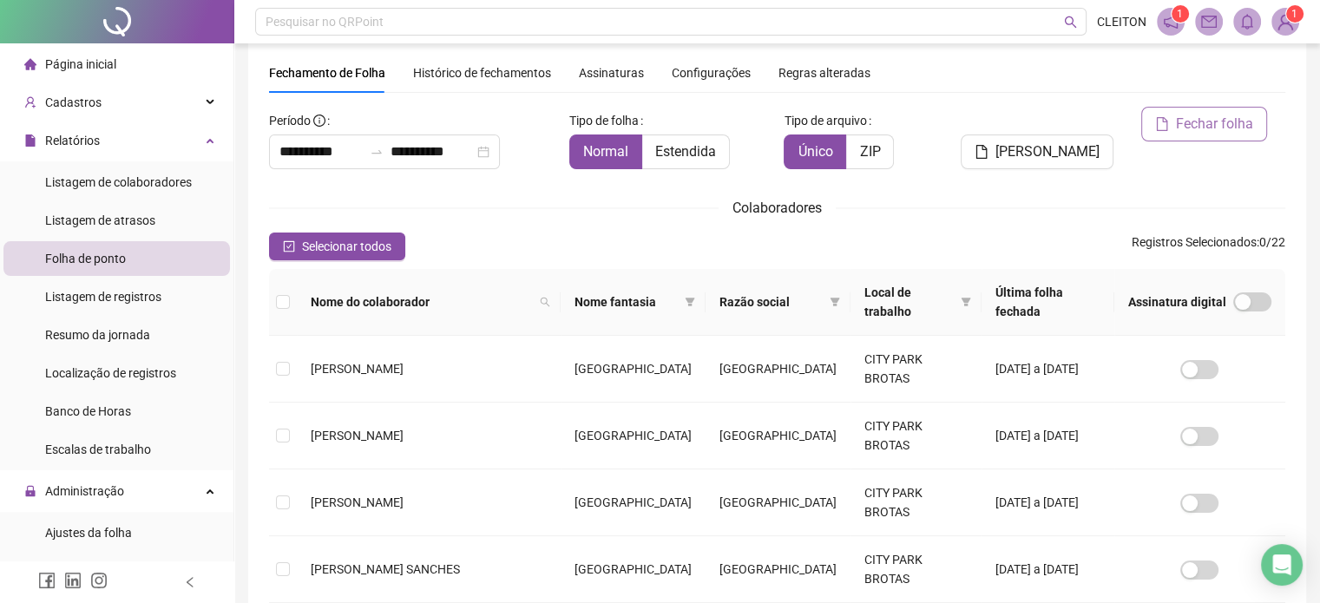
click at [1180, 126] on span "Fechar folha" at bounding box center [1214, 124] width 77 height 21
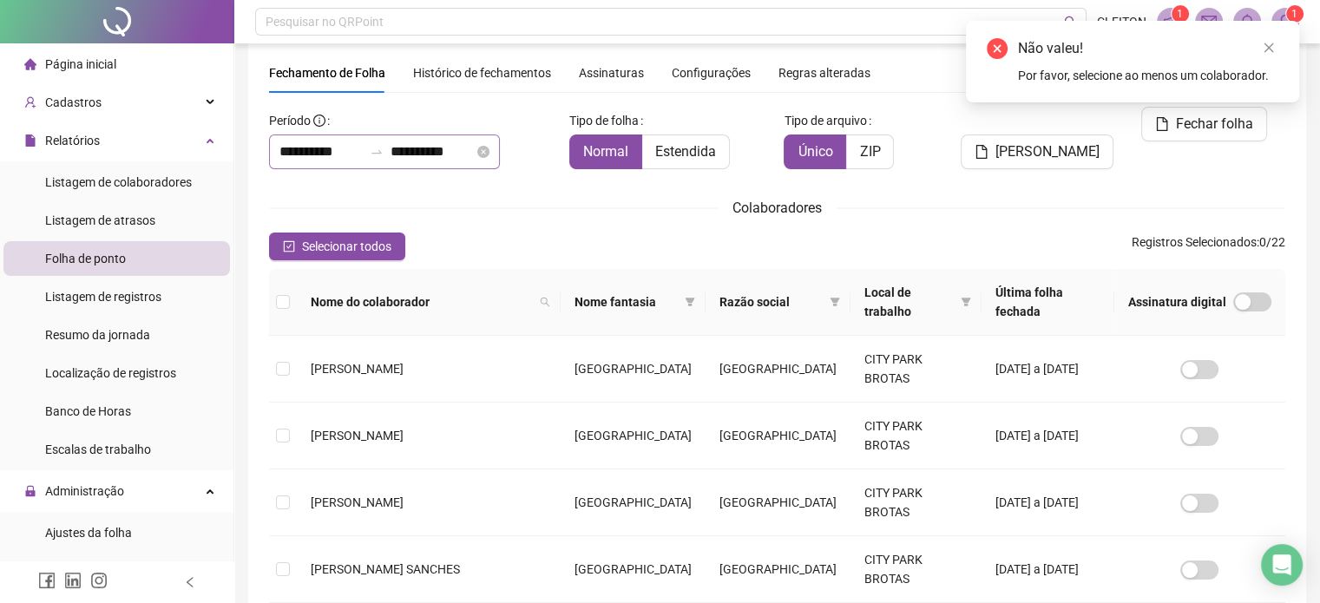
click at [293, 138] on div "**********" at bounding box center [384, 152] width 231 height 35
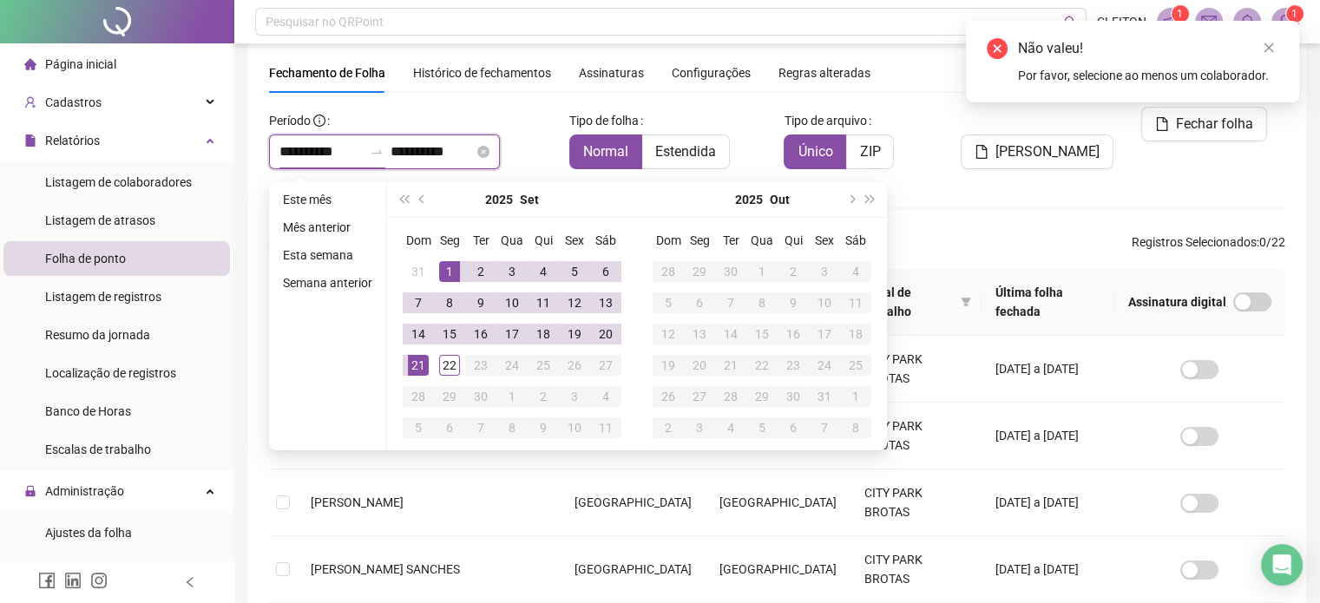
click at [296, 150] on input "**********" at bounding box center [320, 151] width 83 height 21
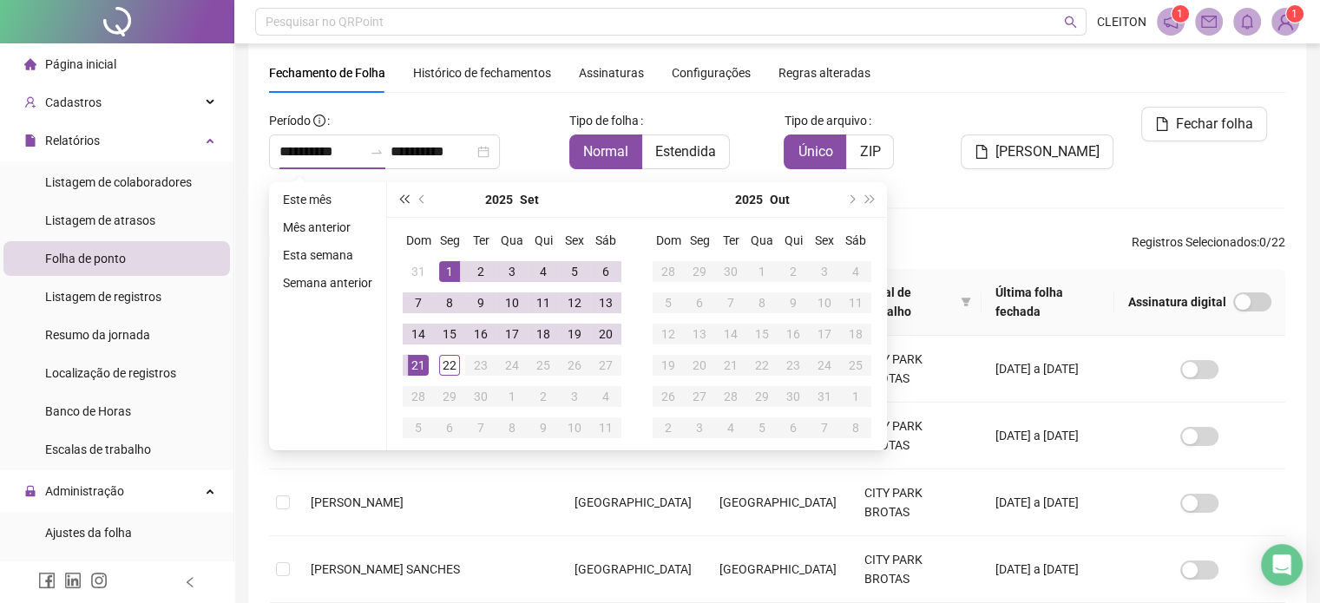
click at [404, 197] on span "super-prev-year" at bounding box center [403, 199] width 9 height 9
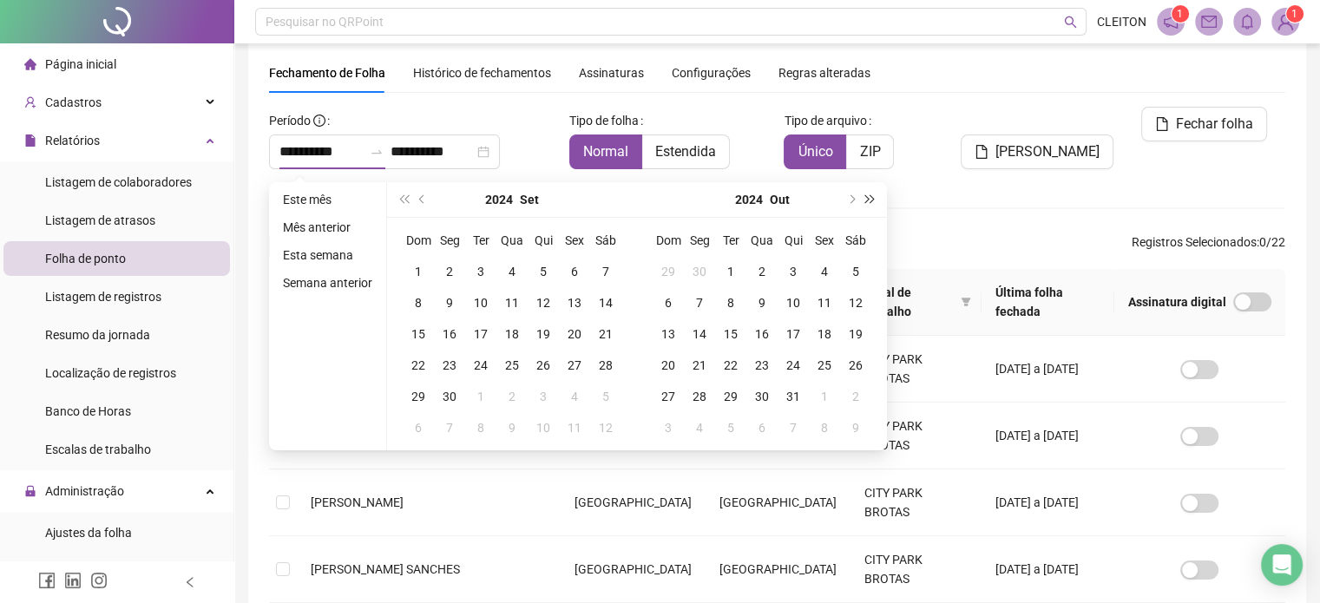
click at [877, 198] on button "super-next-year" at bounding box center [870, 199] width 19 height 35
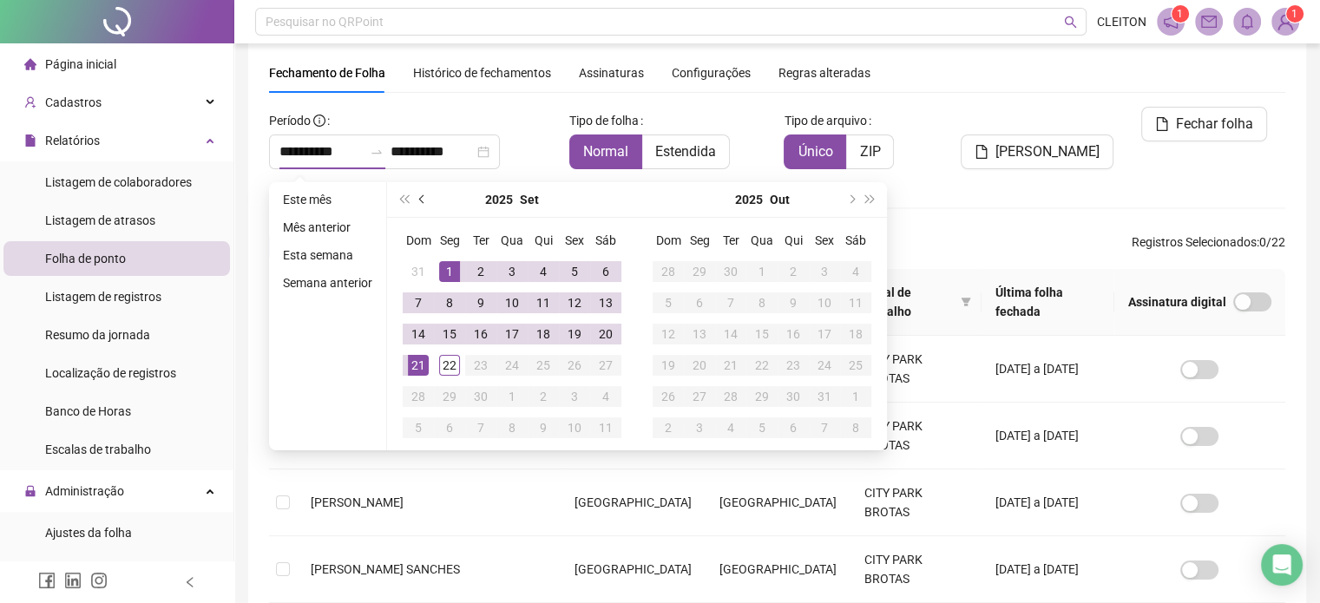
click at [424, 204] on button "prev-year" at bounding box center [422, 199] width 19 height 35
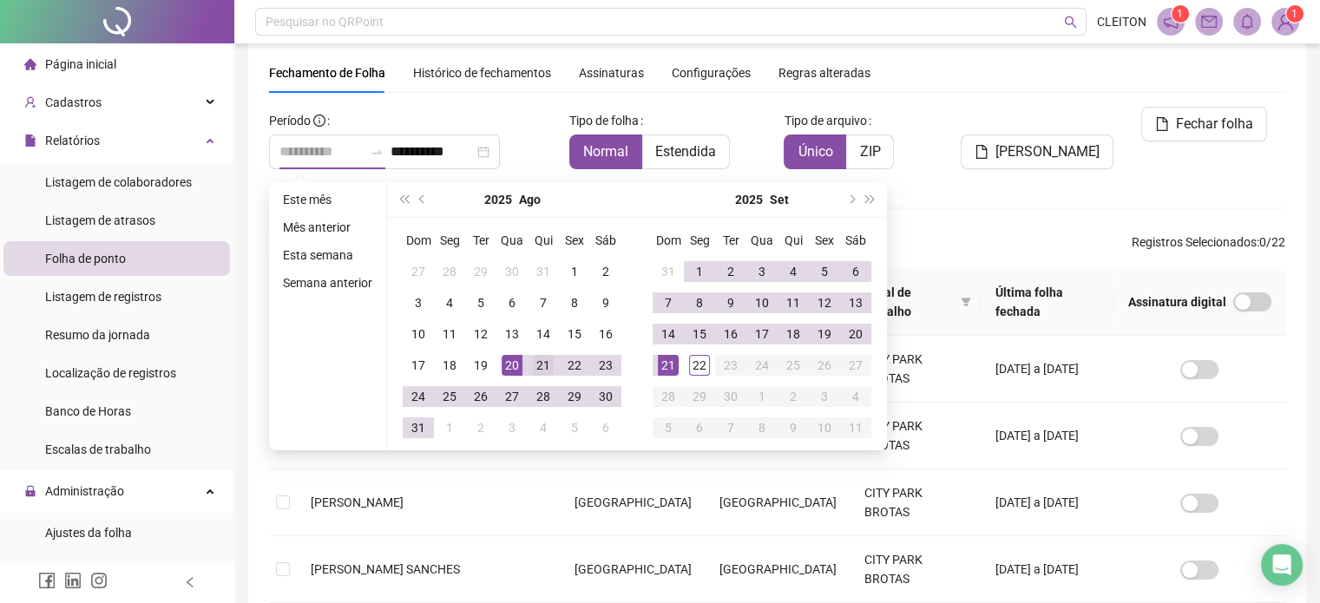
type input "**********"
click at [546, 366] on div "21" at bounding box center [543, 365] width 21 height 21
type input "**********"
click at [850, 195] on span "next-year" at bounding box center [850, 199] width 9 height 9
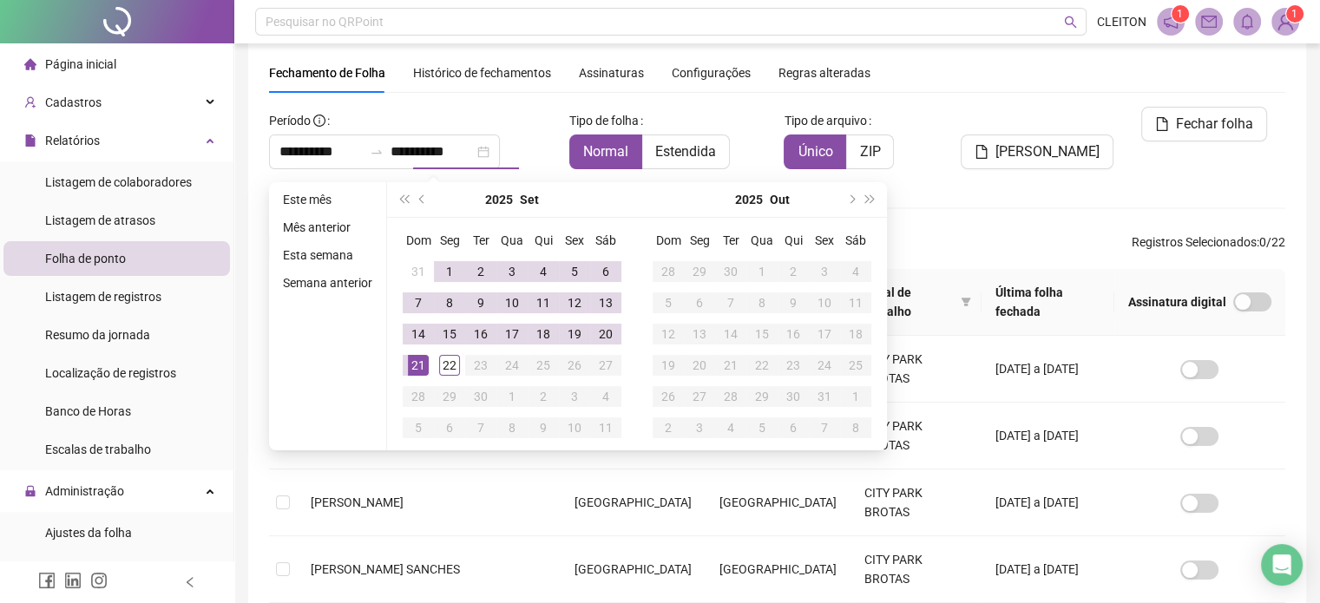
type input "**********"
click at [417, 201] on button "prev-year" at bounding box center [422, 199] width 19 height 35
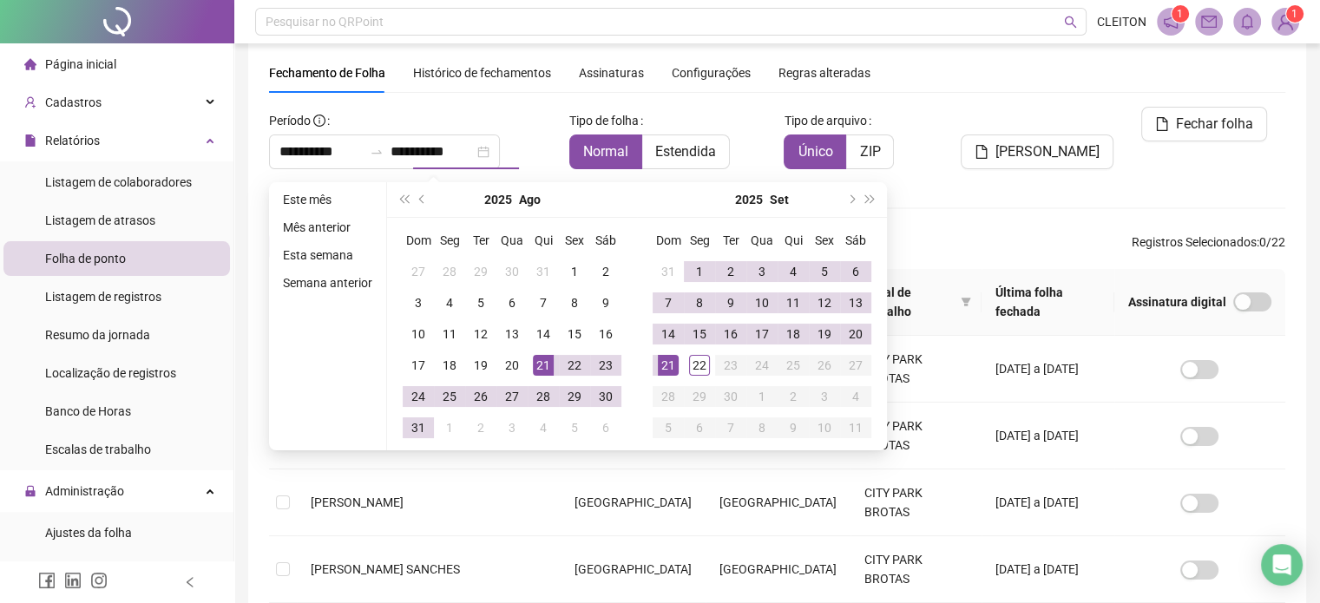
type input "**********"
drag, startPoint x: 666, startPoint y: 367, endPoint x: 753, endPoint y: 354, distance: 88.6
click at [670, 365] on div "21" at bounding box center [668, 365] width 21 height 21
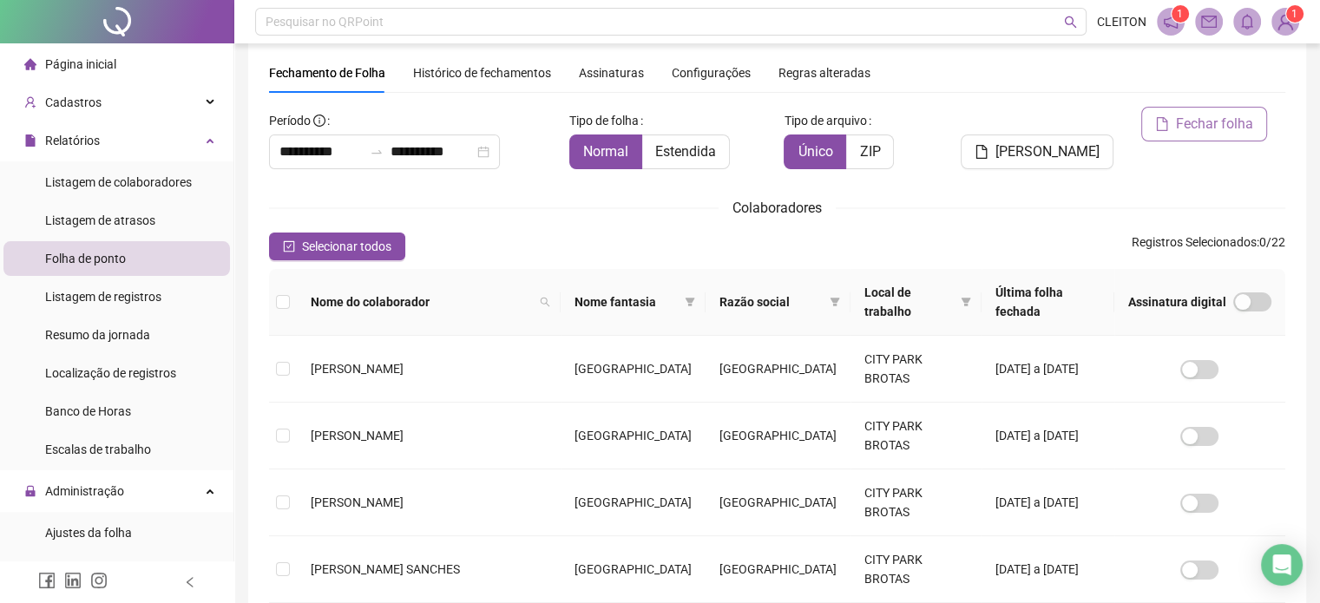
click at [1198, 128] on span "Fechar folha" at bounding box center [1214, 124] width 77 height 21
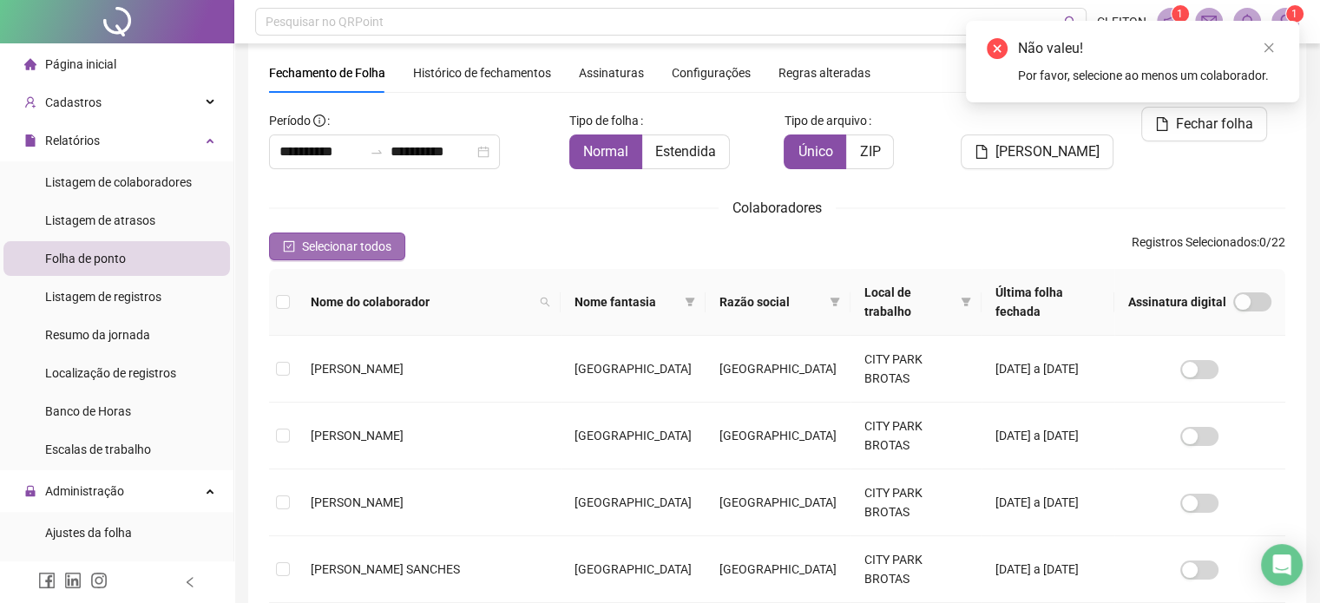
click at [368, 247] on span "Selecionar todos" at bounding box center [346, 246] width 89 height 19
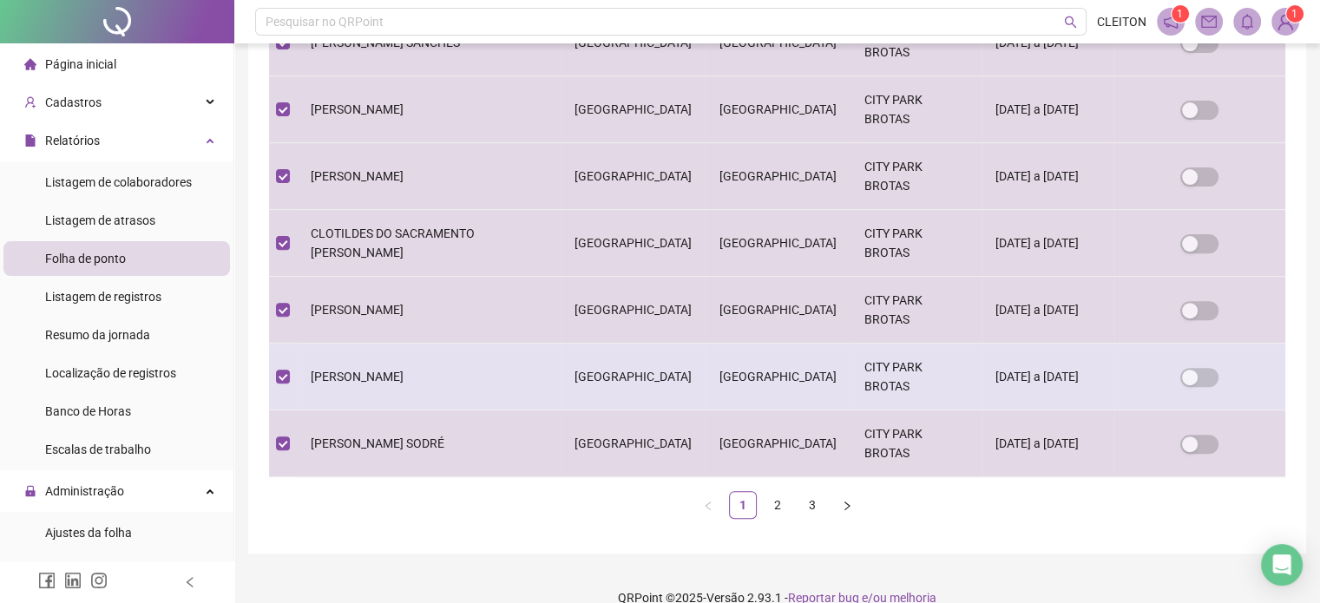
scroll to position [602, 0]
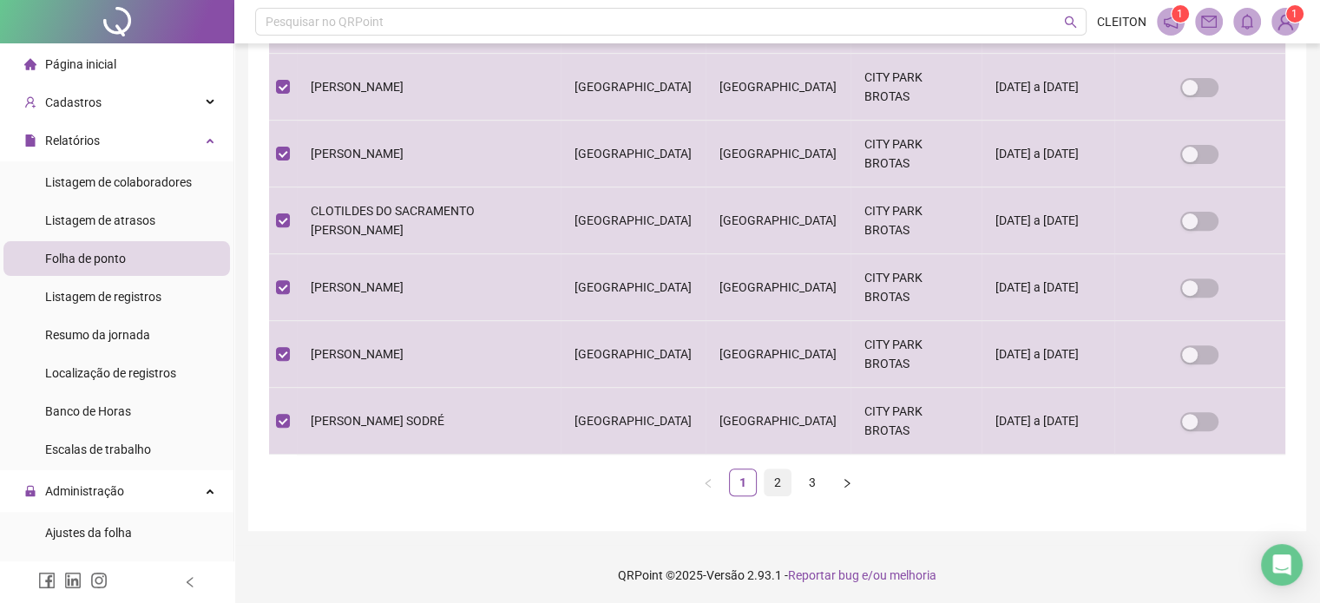
click at [776, 478] on link "2" at bounding box center [778, 483] width 26 height 26
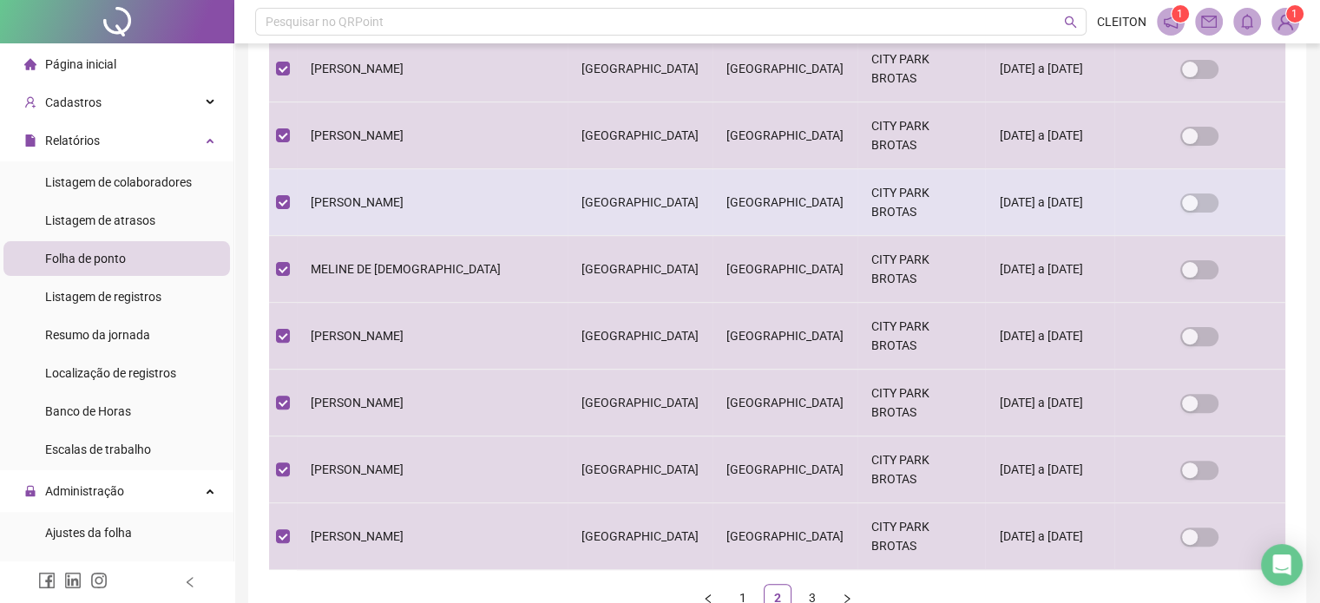
scroll to position [574, 0]
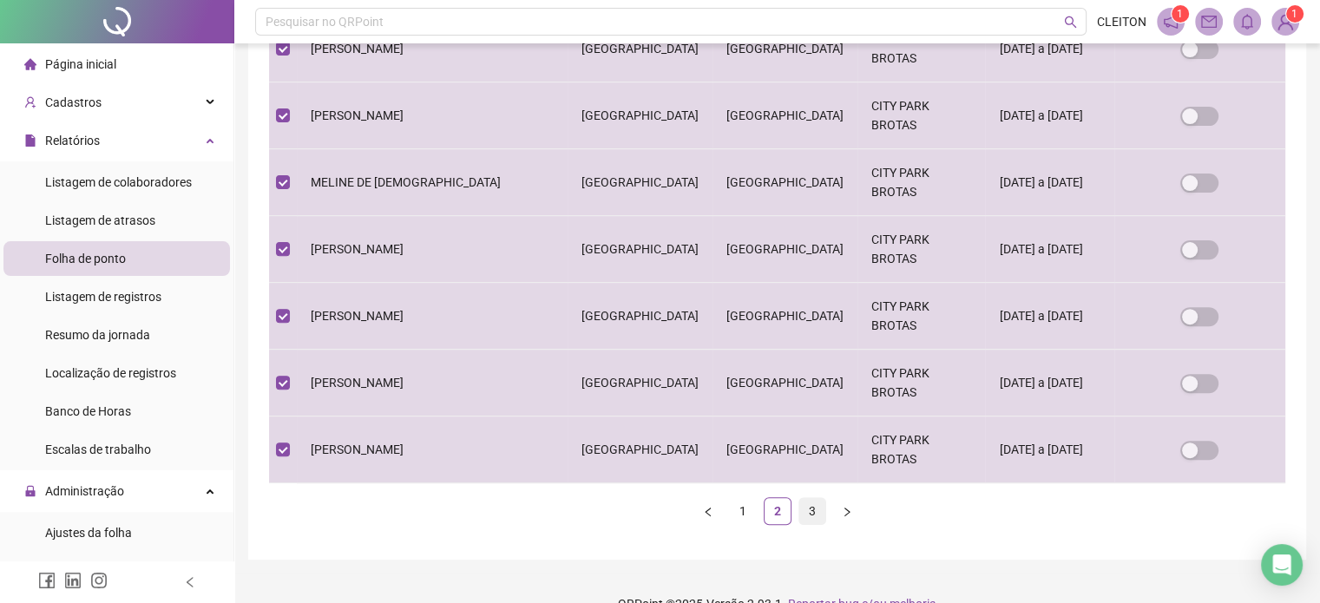
click at [806, 508] on link "3" at bounding box center [812, 511] width 26 height 26
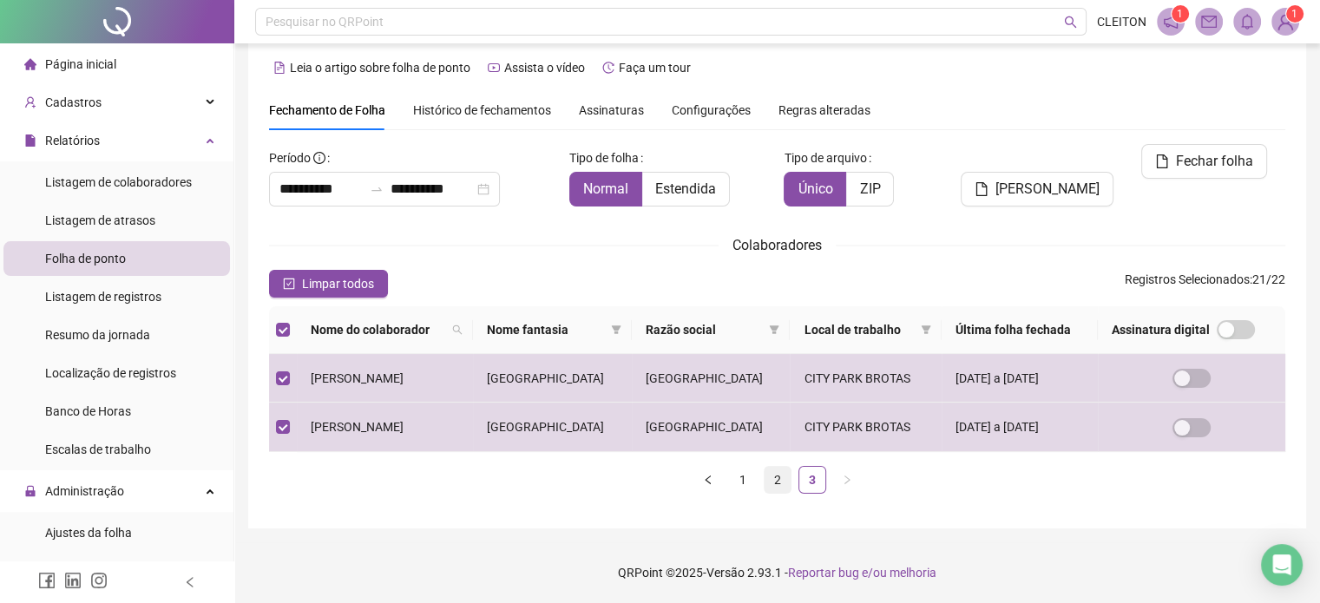
click at [769, 493] on link "2" at bounding box center [778, 480] width 26 height 26
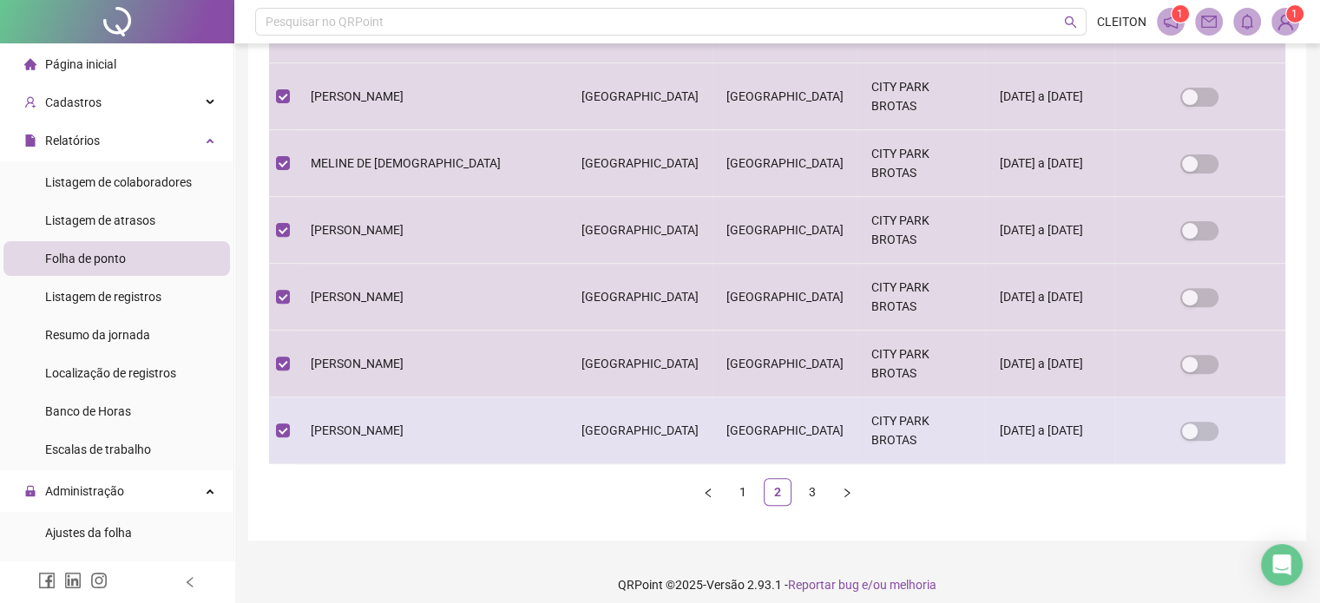
scroll to position [602, 0]
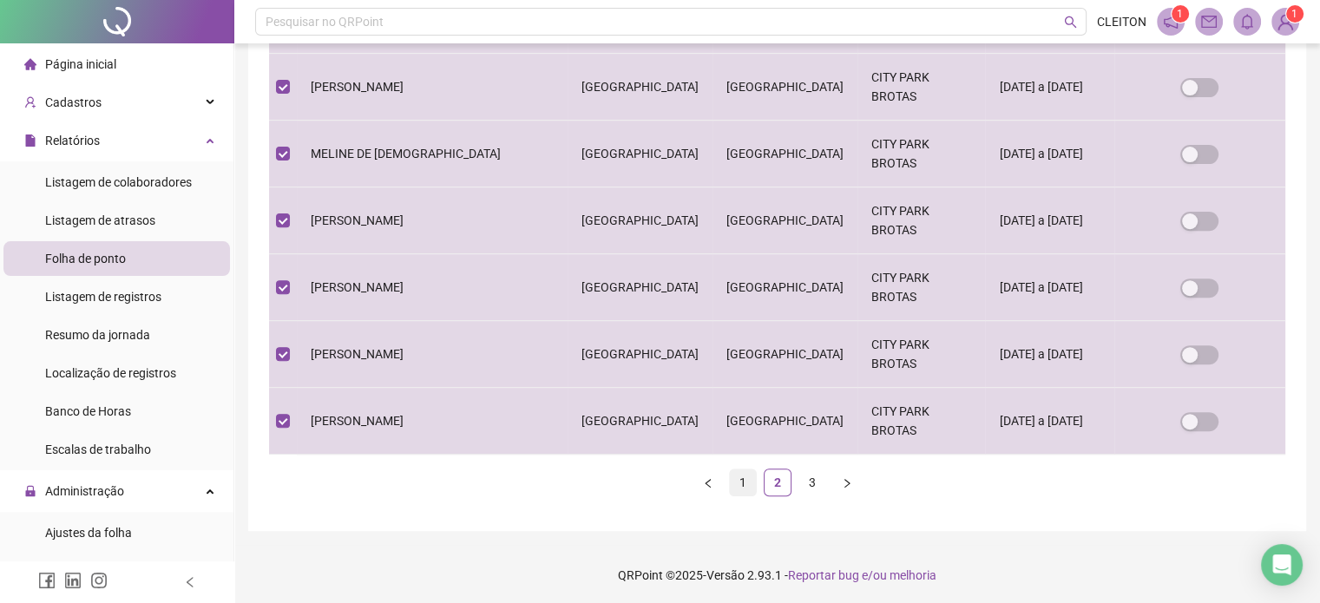
click at [740, 485] on link "1" at bounding box center [743, 483] width 26 height 26
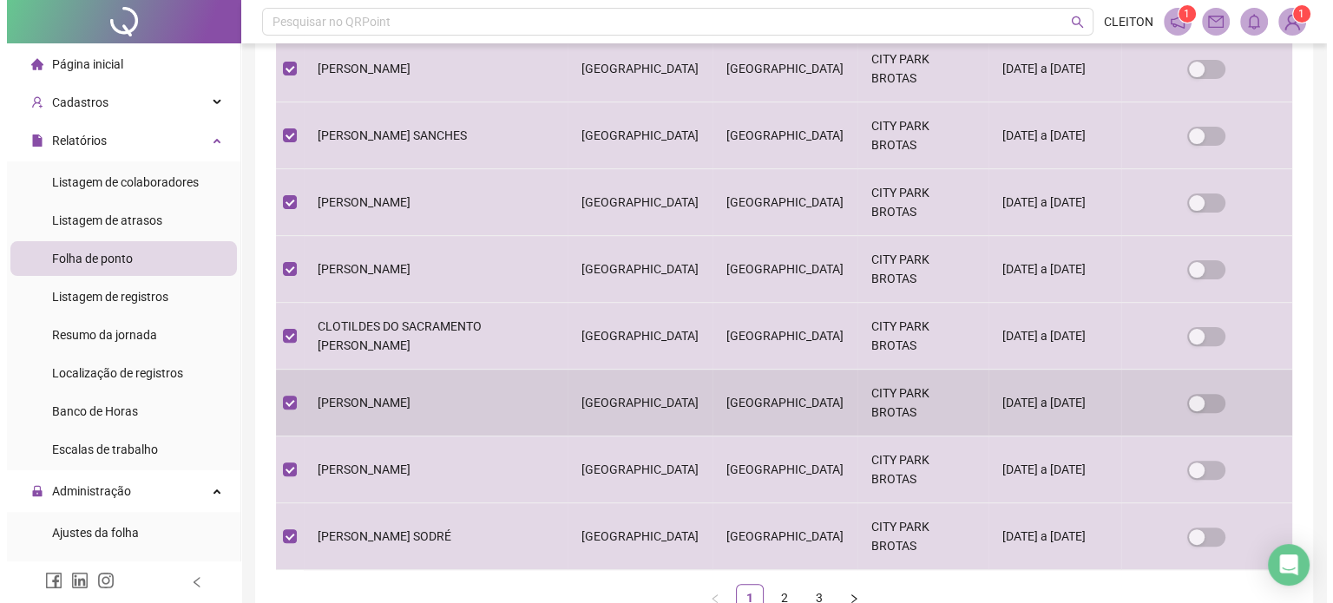
scroll to position [53, 0]
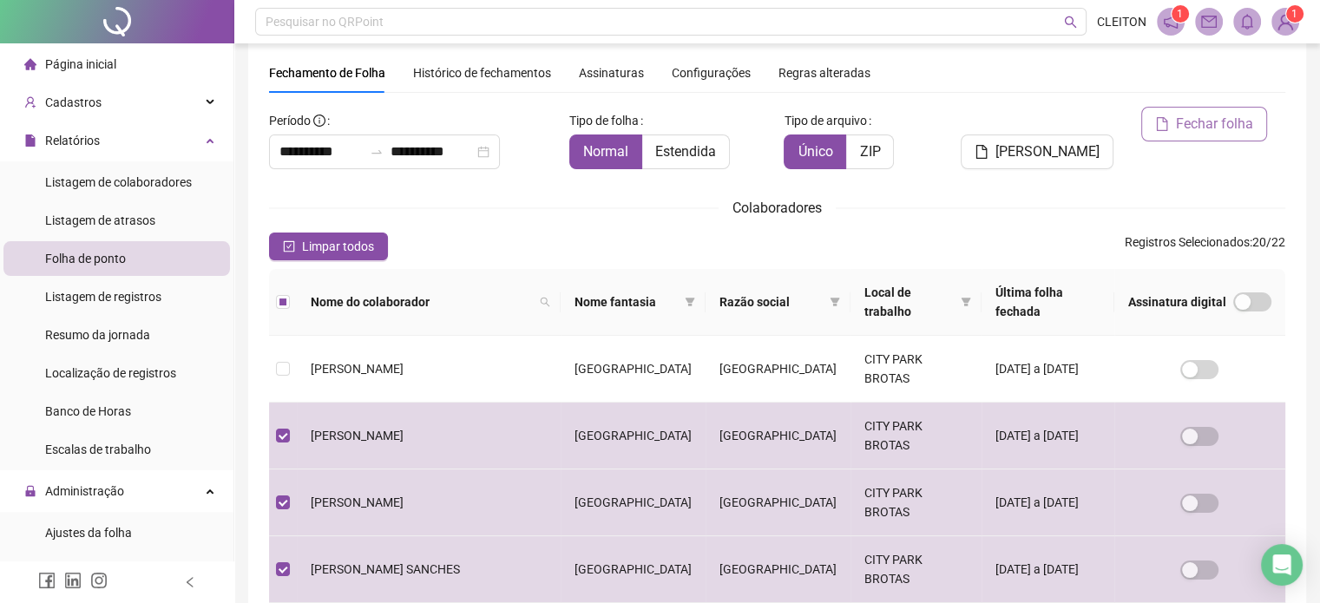
click at [1219, 118] on span "Fechar folha" at bounding box center [1214, 124] width 77 height 21
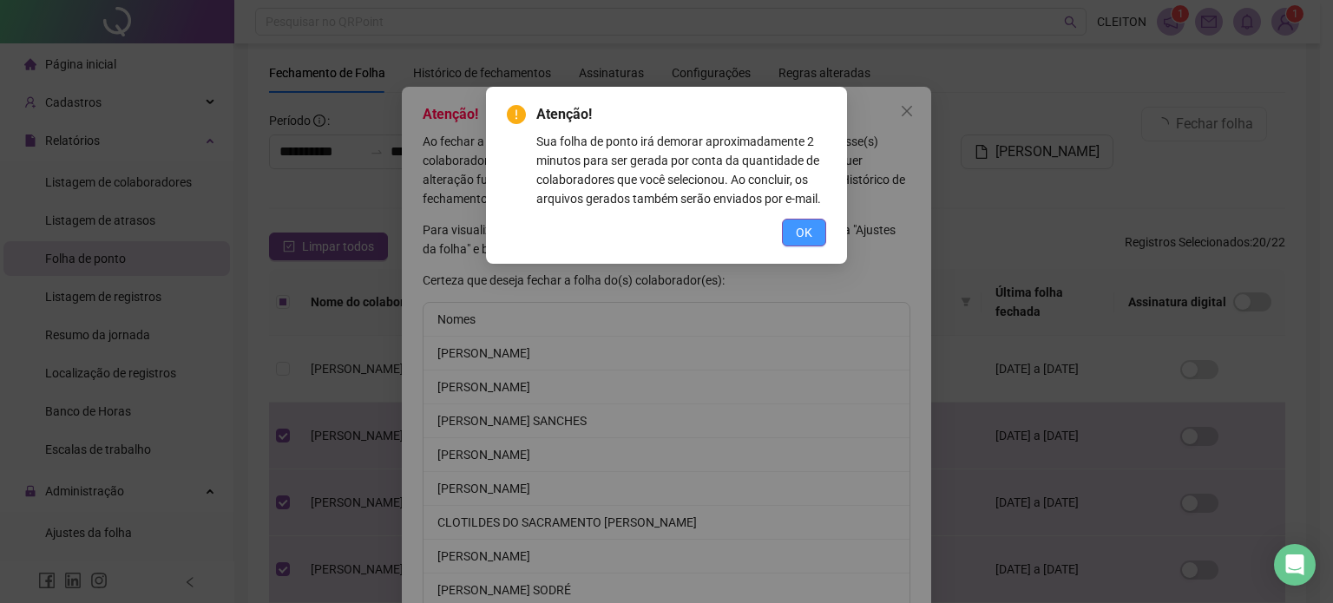
click at [790, 229] on button "OK" at bounding box center [804, 233] width 44 height 28
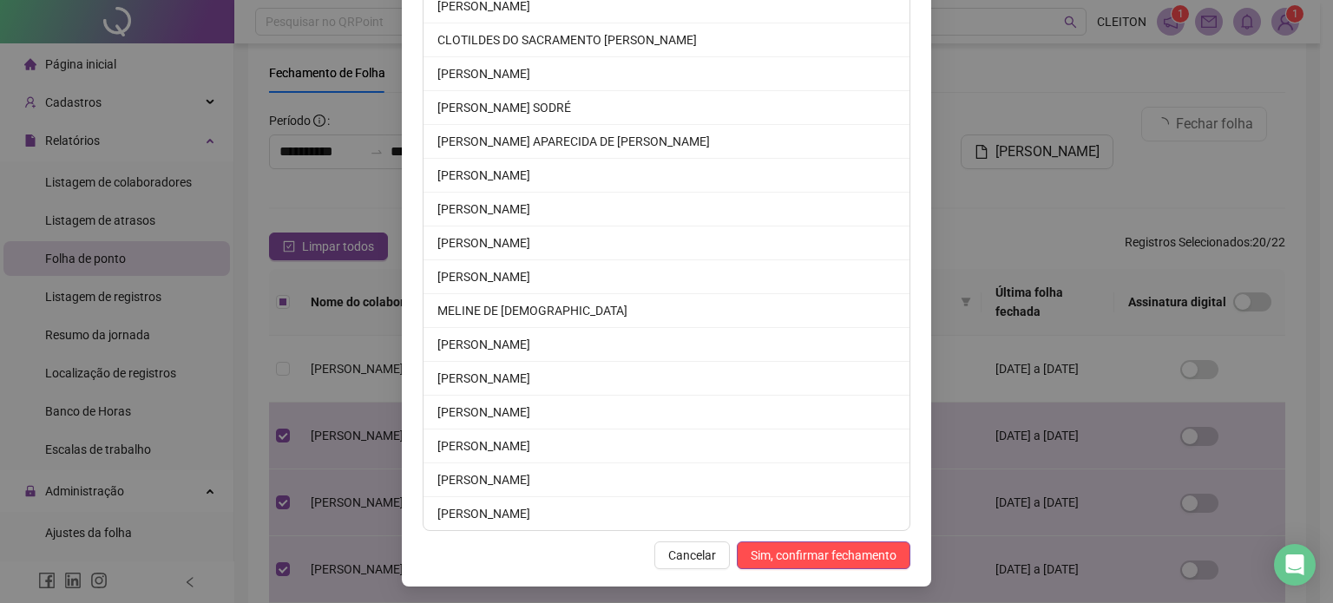
scroll to position [483, 0]
click at [825, 558] on span "Sim, confirmar fechamento" at bounding box center [824, 555] width 146 height 19
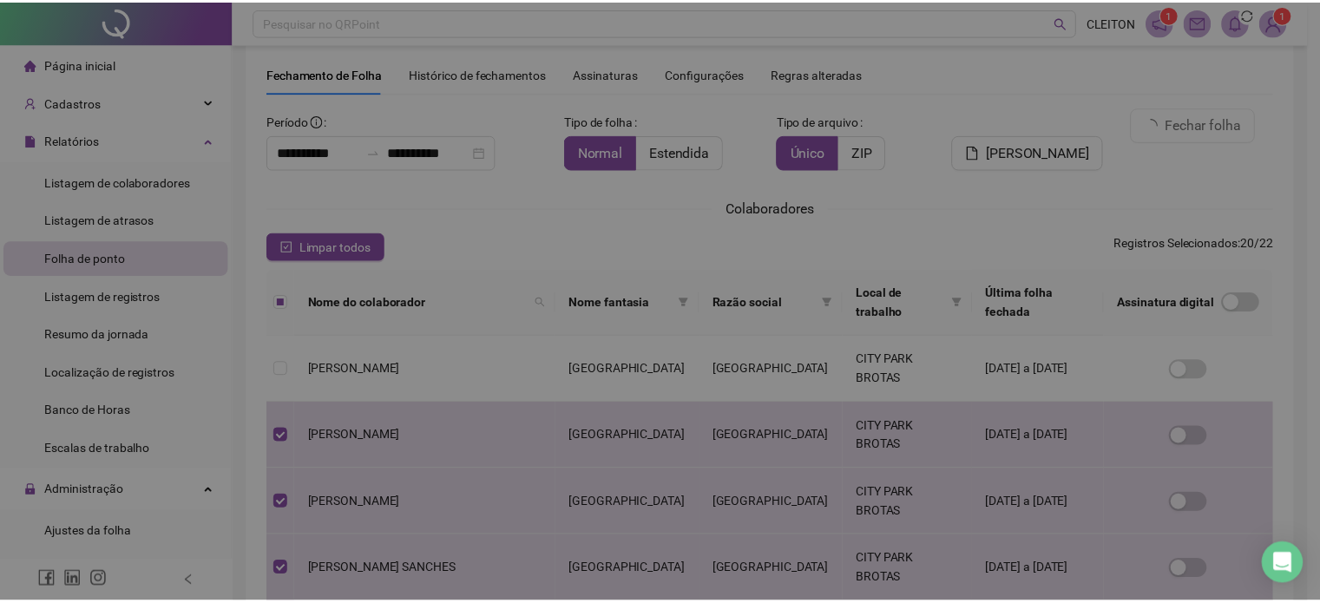
scroll to position [397, 0]
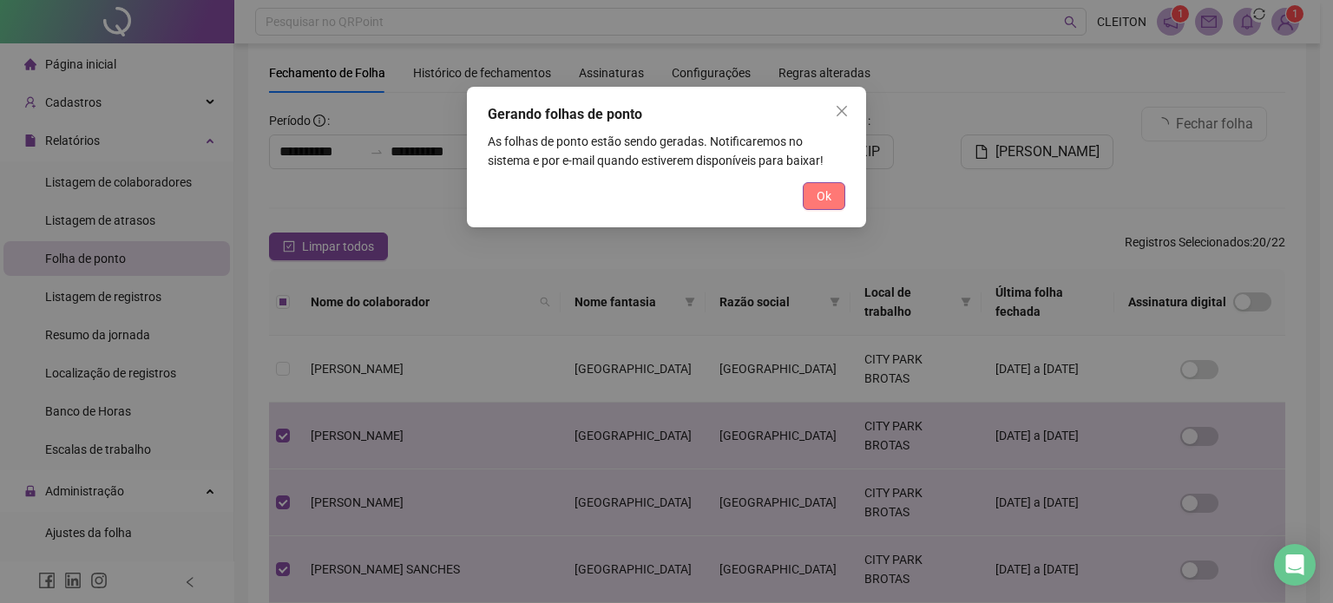
click at [817, 189] on span "Ok" at bounding box center [824, 196] width 15 height 19
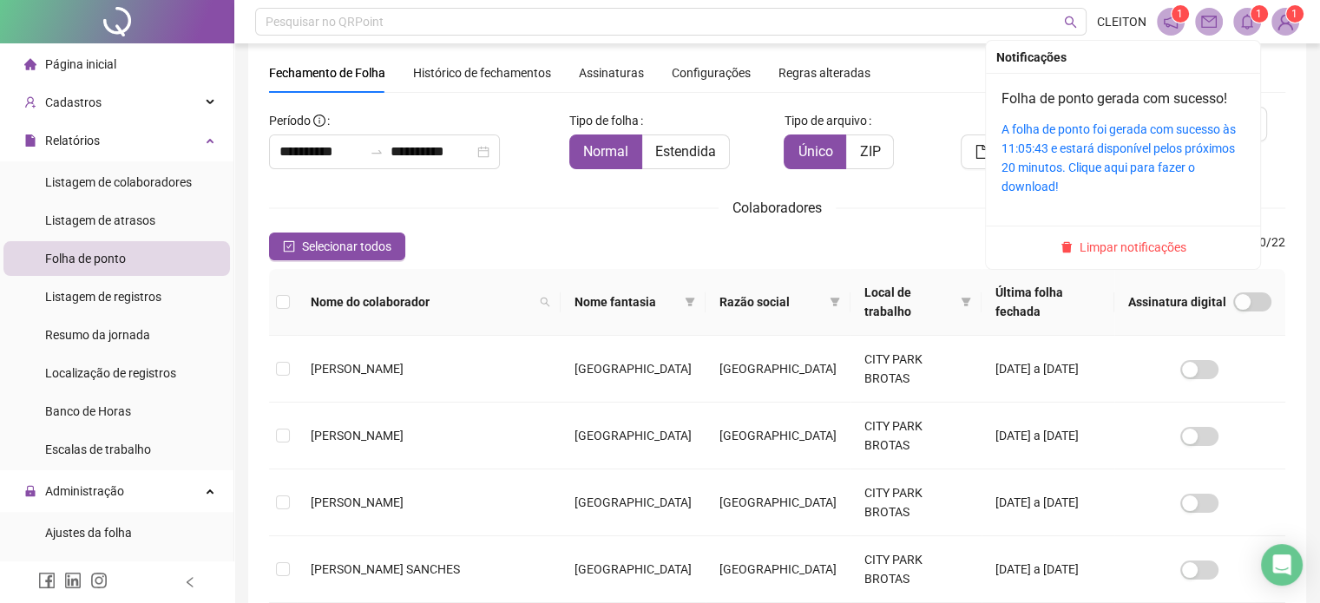
click at [1251, 16] on sup "1" at bounding box center [1259, 13] width 17 height 17
click at [1176, 135] on link "A folha de ponto foi gerada com sucesso às 11:05:43 e estará disponível pelos p…" at bounding box center [1119, 157] width 234 height 71
click at [1243, 16] on icon "bell" at bounding box center [1247, 22] width 16 height 16
click at [1085, 144] on link "A folha de ponto foi gerada com sucesso às 11:05:43 e estará disponível pelos p…" at bounding box center [1119, 157] width 234 height 71
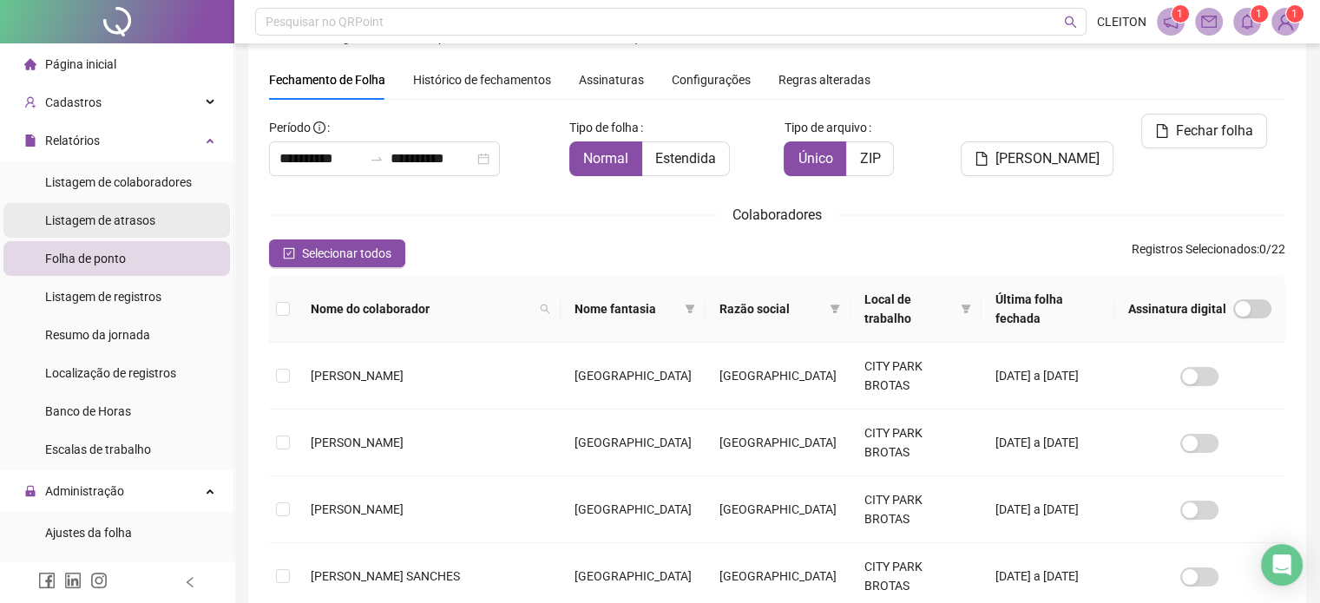
scroll to position [0, 0]
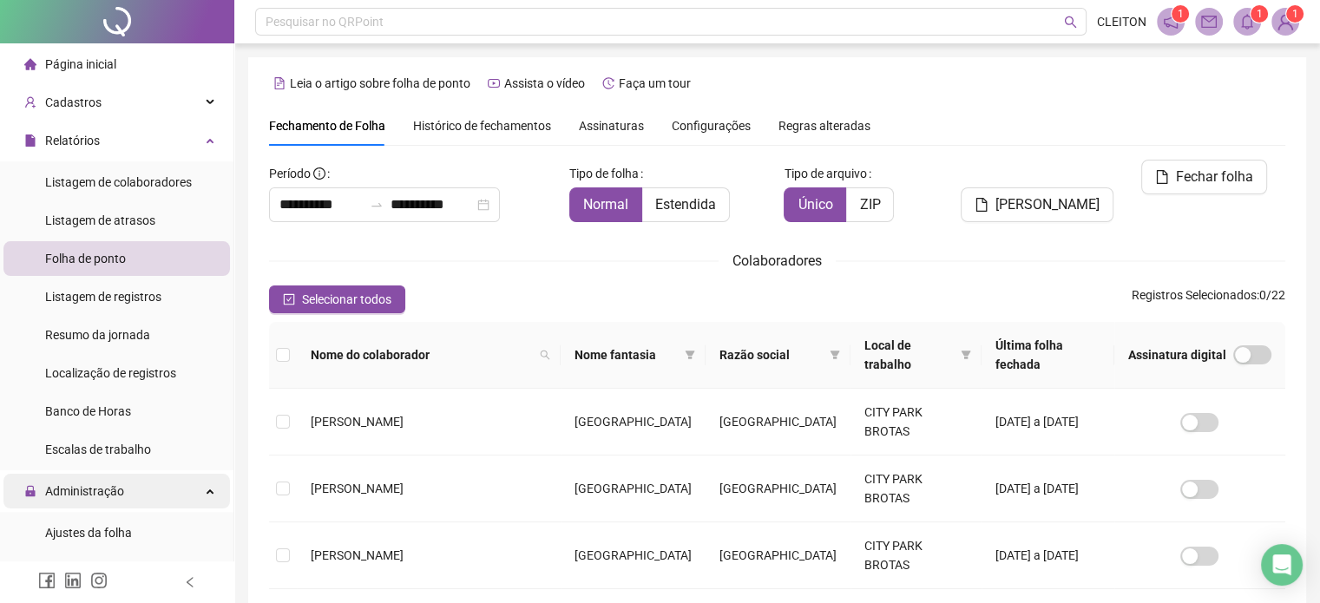
click at [94, 496] on span "Administração" at bounding box center [84, 491] width 79 height 14
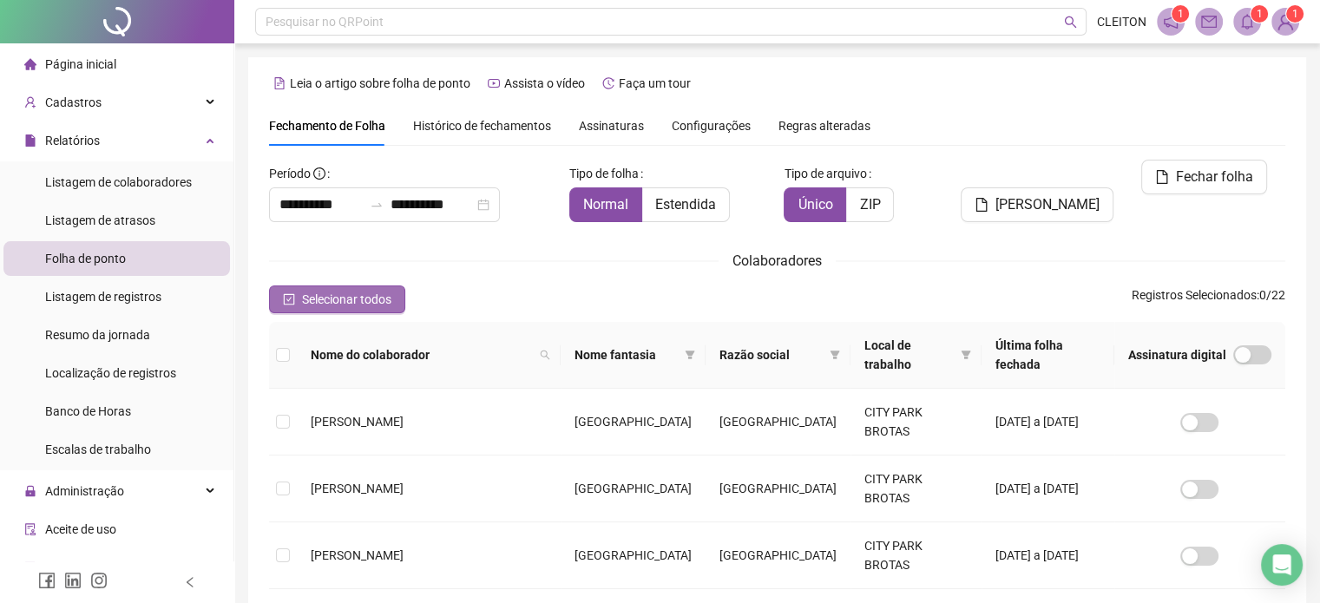
click at [281, 299] on button "Selecionar todos" at bounding box center [337, 300] width 136 height 28
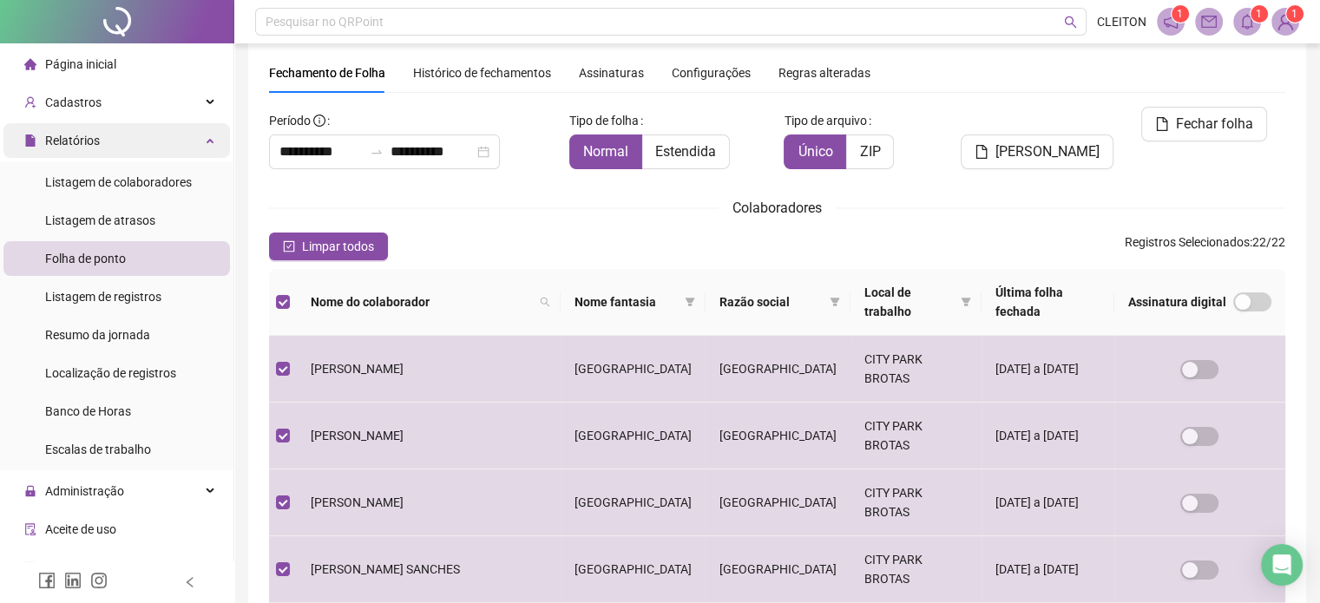
click at [82, 145] on span "Relatórios" at bounding box center [72, 141] width 55 height 14
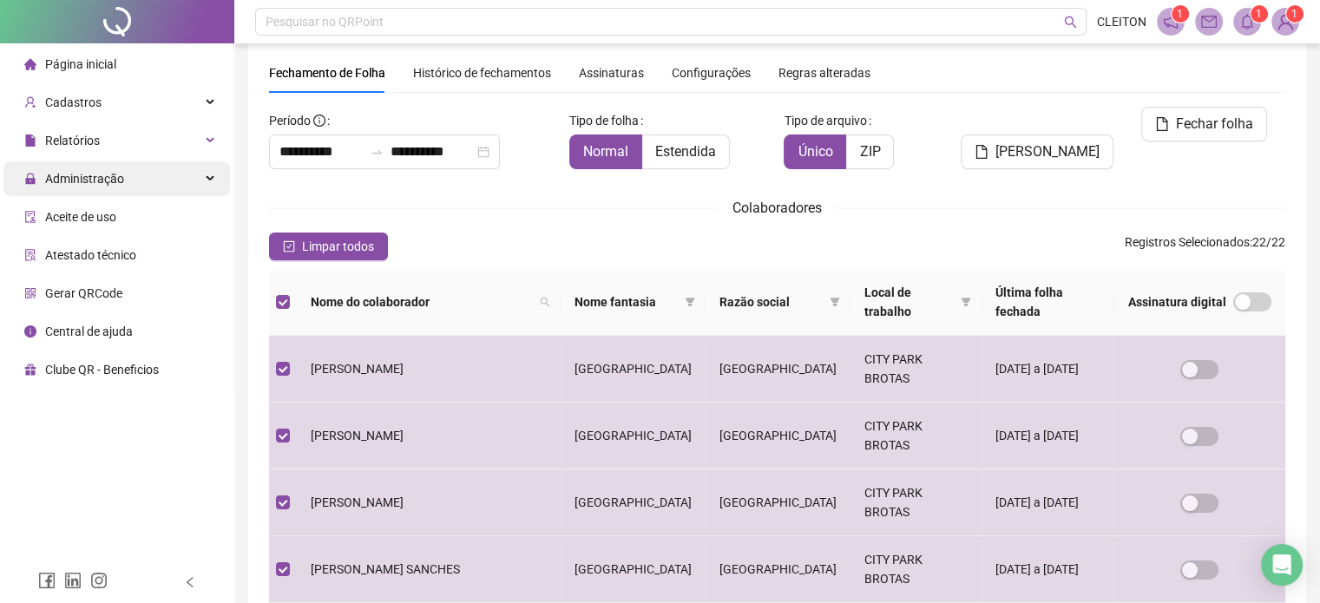
click at [84, 178] on span "Administração" at bounding box center [84, 179] width 79 height 14
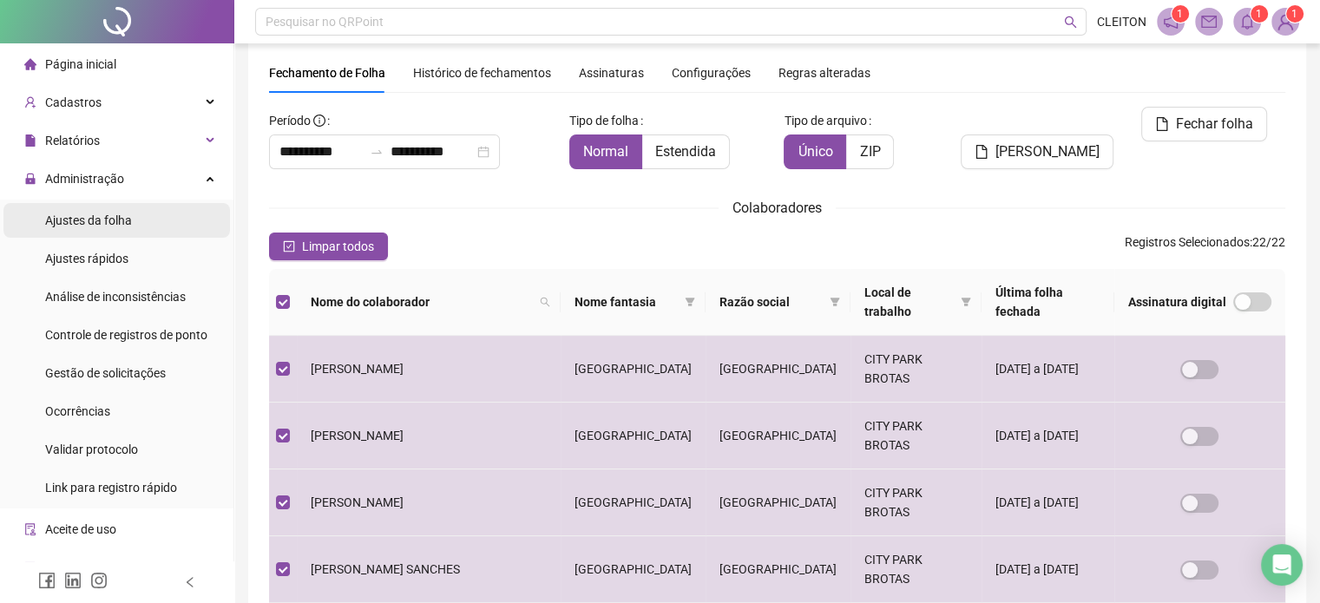
click at [90, 222] on span "Ajustes da folha" at bounding box center [88, 221] width 87 height 14
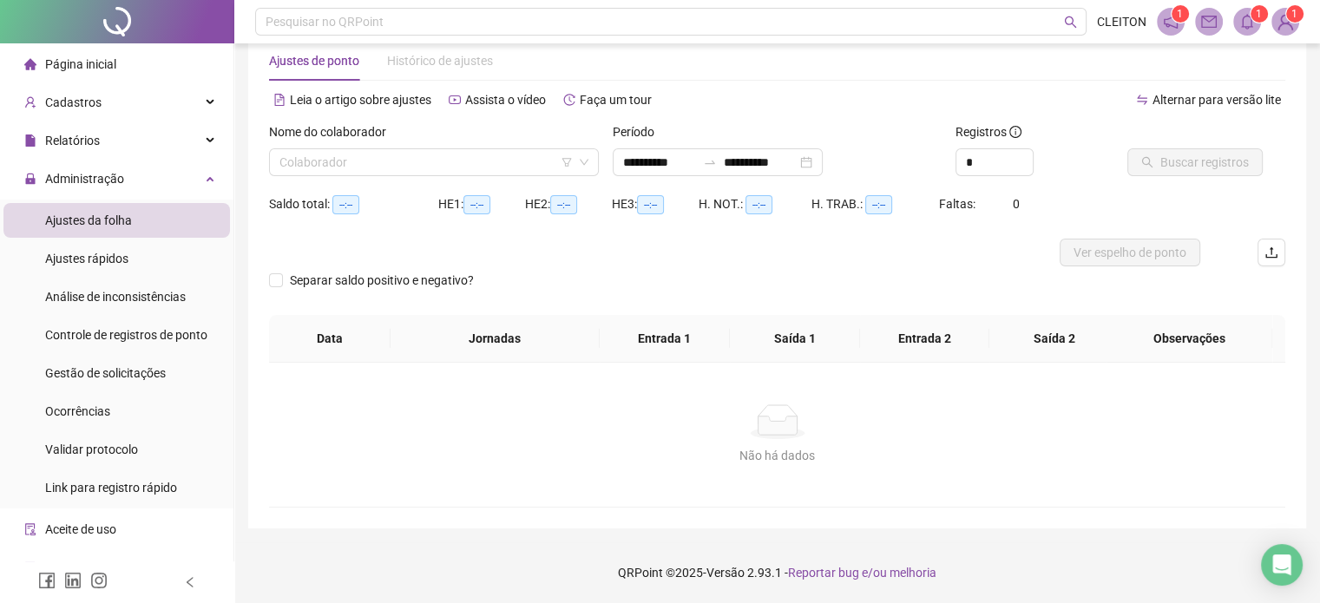
scroll to position [36, 0]
click at [632, 163] on input "**********" at bounding box center [659, 163] width 73 height 19
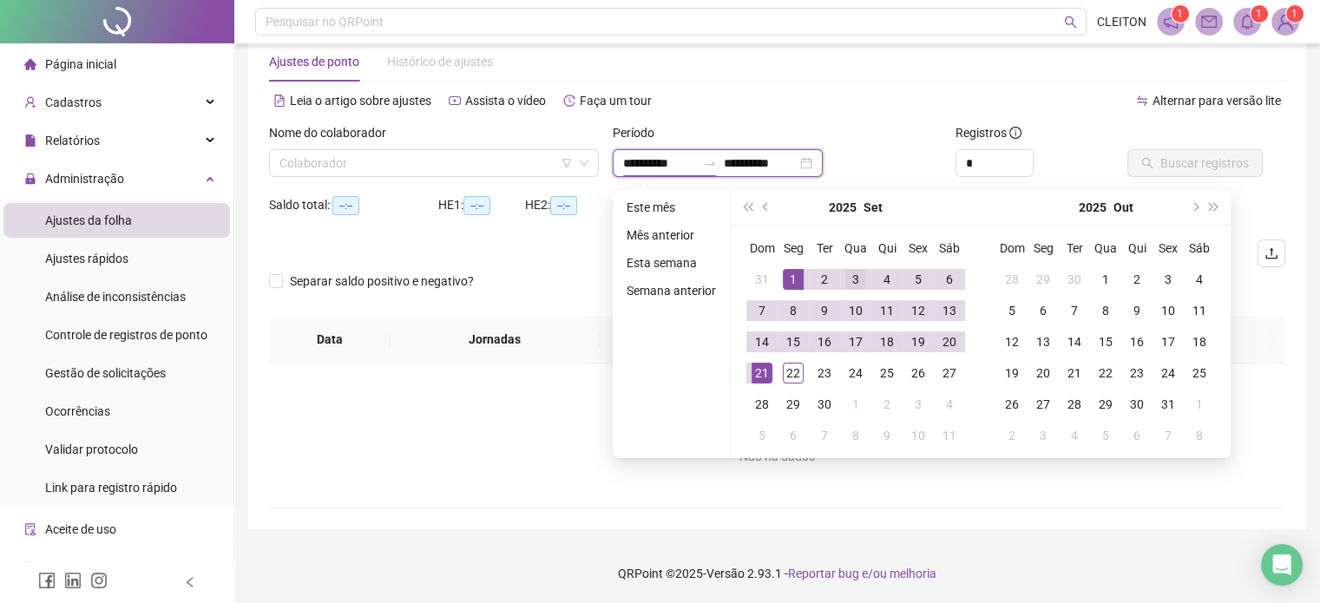
type input "**********"
drag, startPoint x: 635, startPoint y: 160, endPoint x: 605, endPoint y: 162, distance: 30.5
click at [606, 162] on div "**********" at bounding box center [778, 157] width 344 height 68
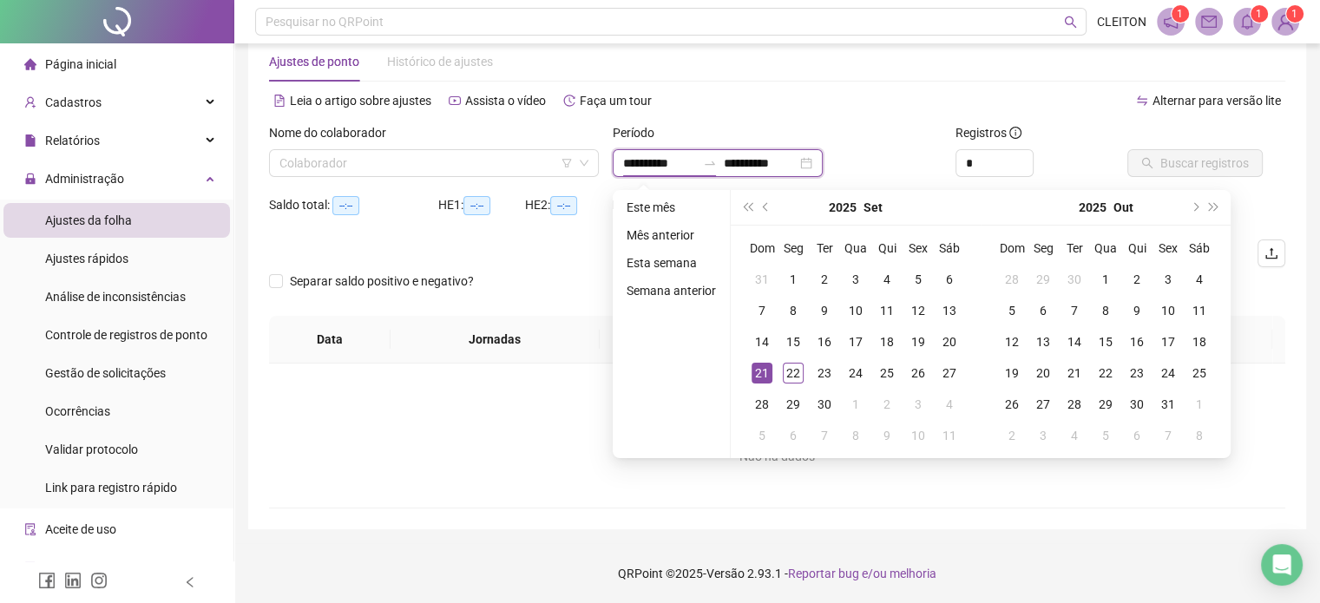
click at [654, 162] on input "**********" at bounding box center [659, 163] width 73 height 19
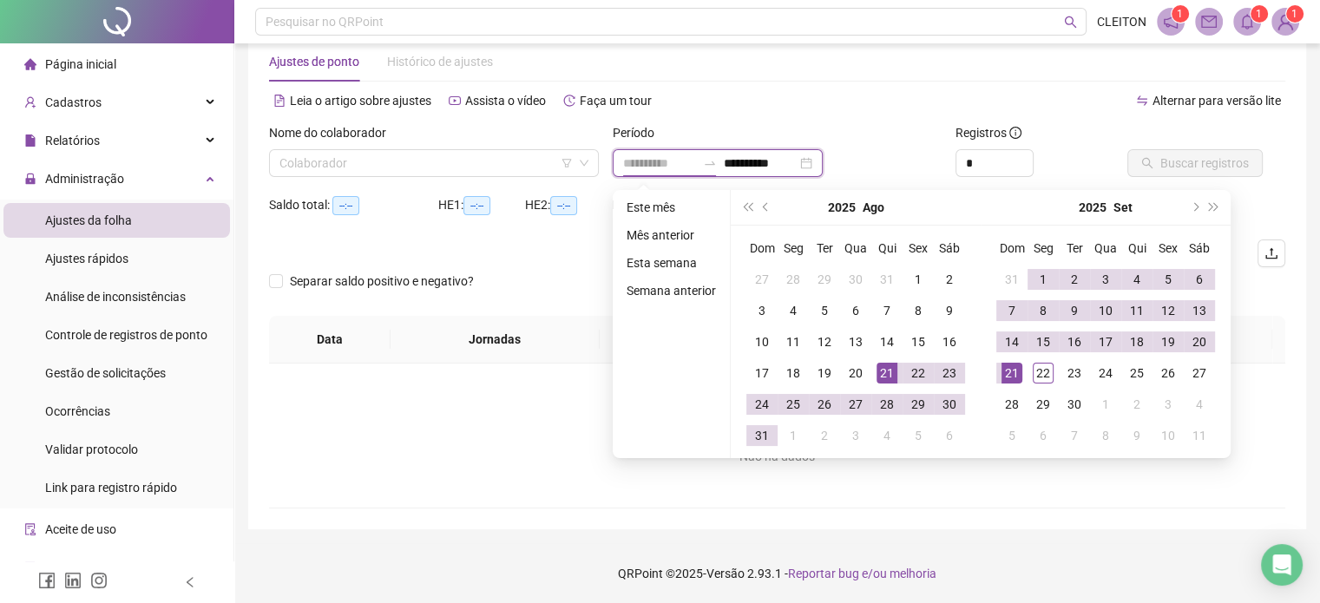
type input "**********"
click at [884, 374] on div "21" at bounding box center [887, 373] width 21 height 21
type input "**********"
click at [1014, 372] on div "21" at bounding box center [1012, 373] width 21 height 21
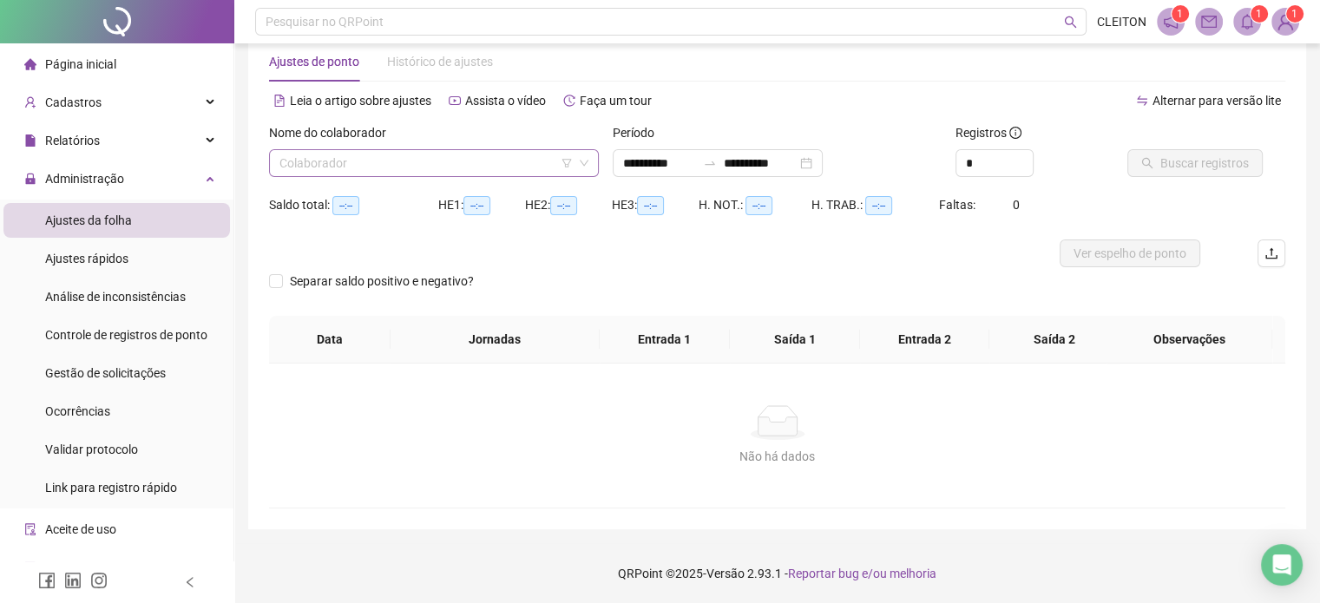
click at [398, 173] on input "search" at bounding box center [425, 163] width 293 height 26
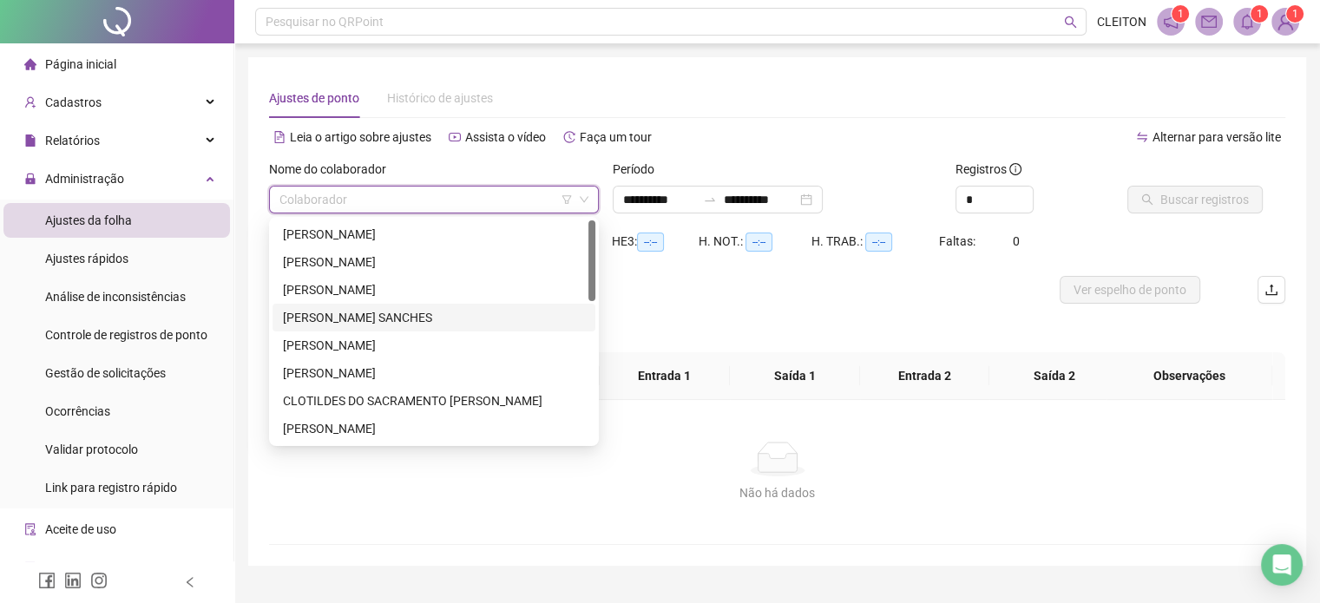
scroll to position [87, 0]
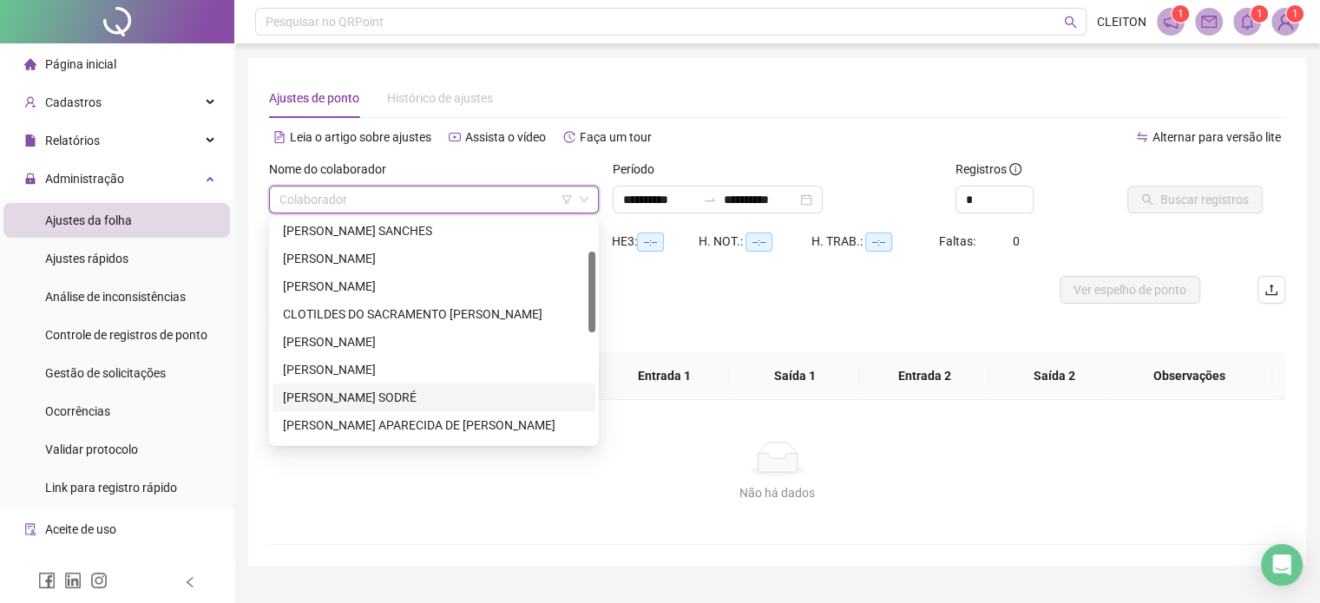
click at [352, 398] on div "[PERSON_NAME] SODRÉ" at bounding box center [434, 397] width 302 height 19
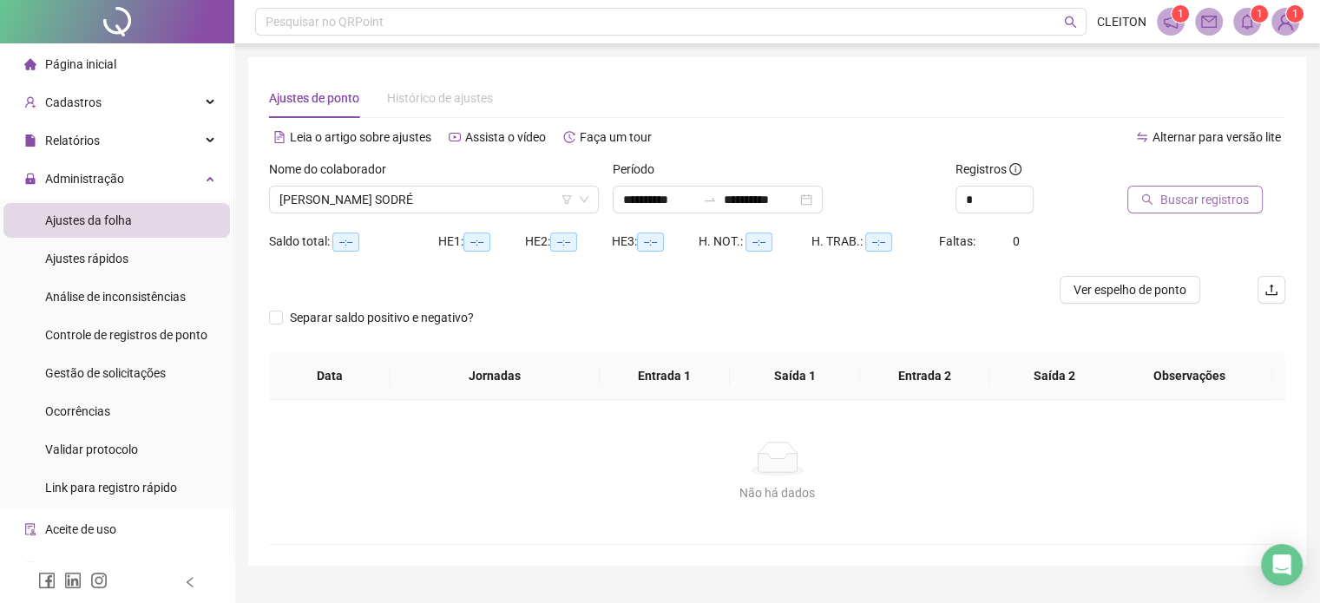
click at [1154, 194] on button "Buscar registros" at bounding box center [1195, 200] width 135 height 28
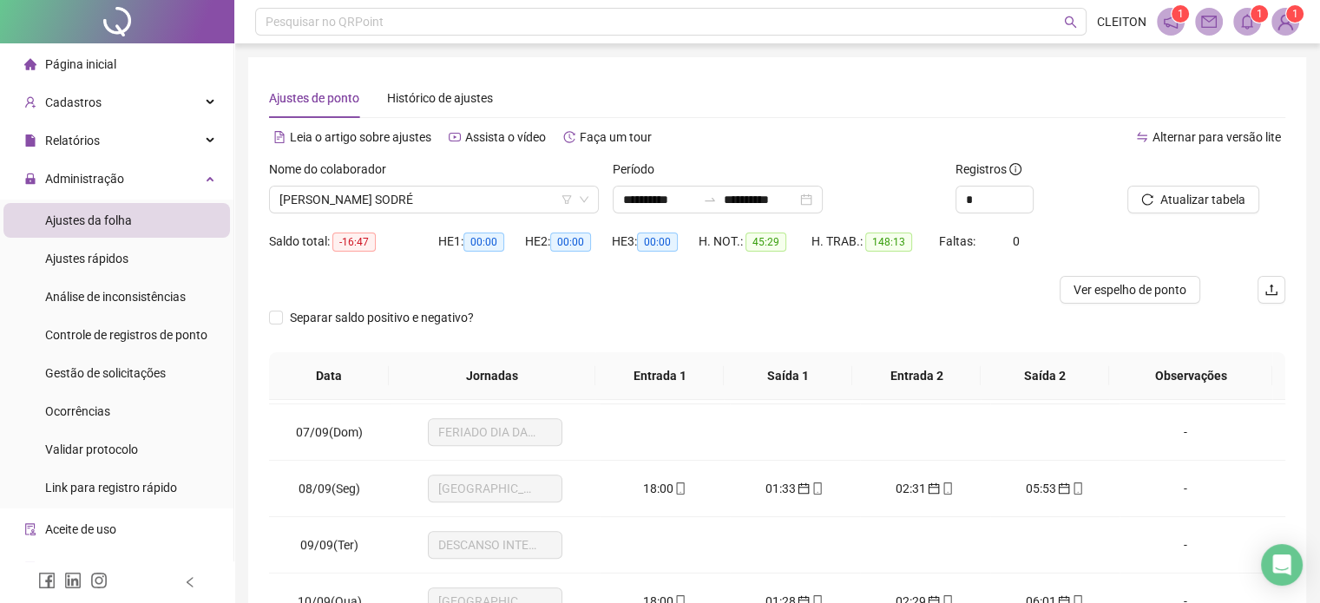
scroll to position [868, 0]
